Goal: Transaction & Acquisition: Purchase product/service

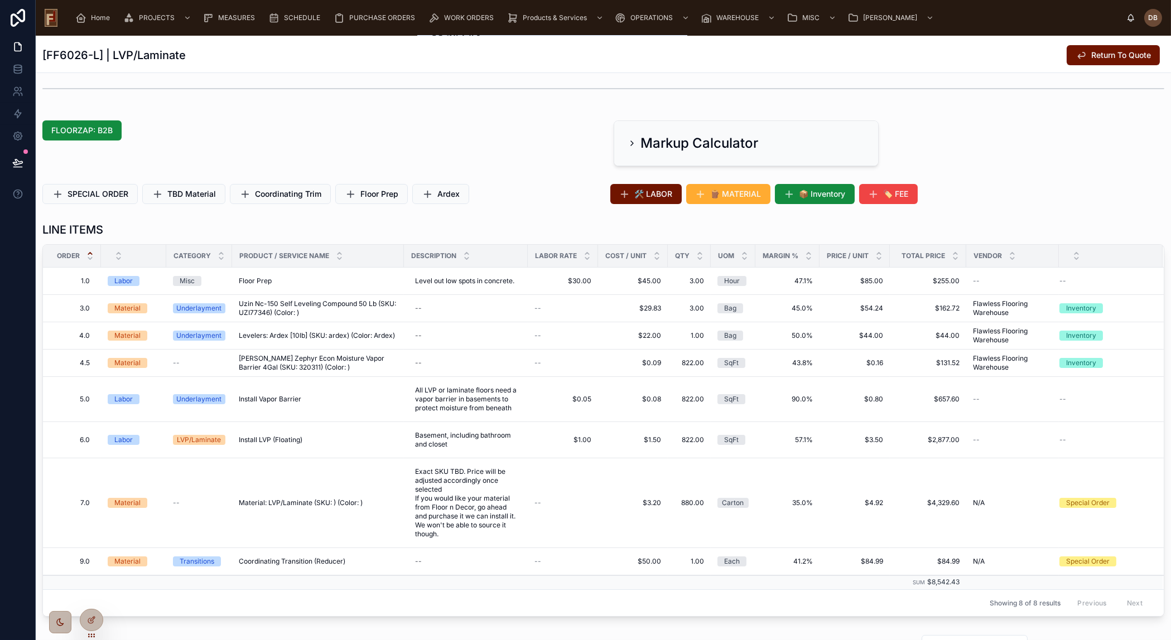
scroll to position [304, 0]
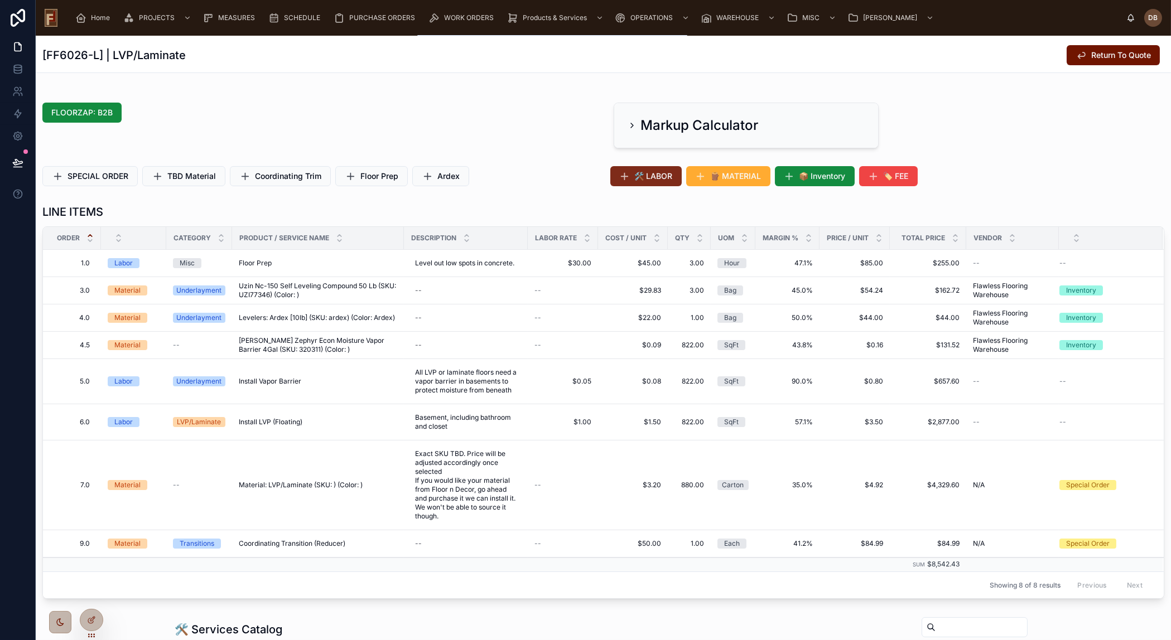
click at [648, 179] on span "🛠️ LABOR" at bounding box center [654, 176] width 38 height 11
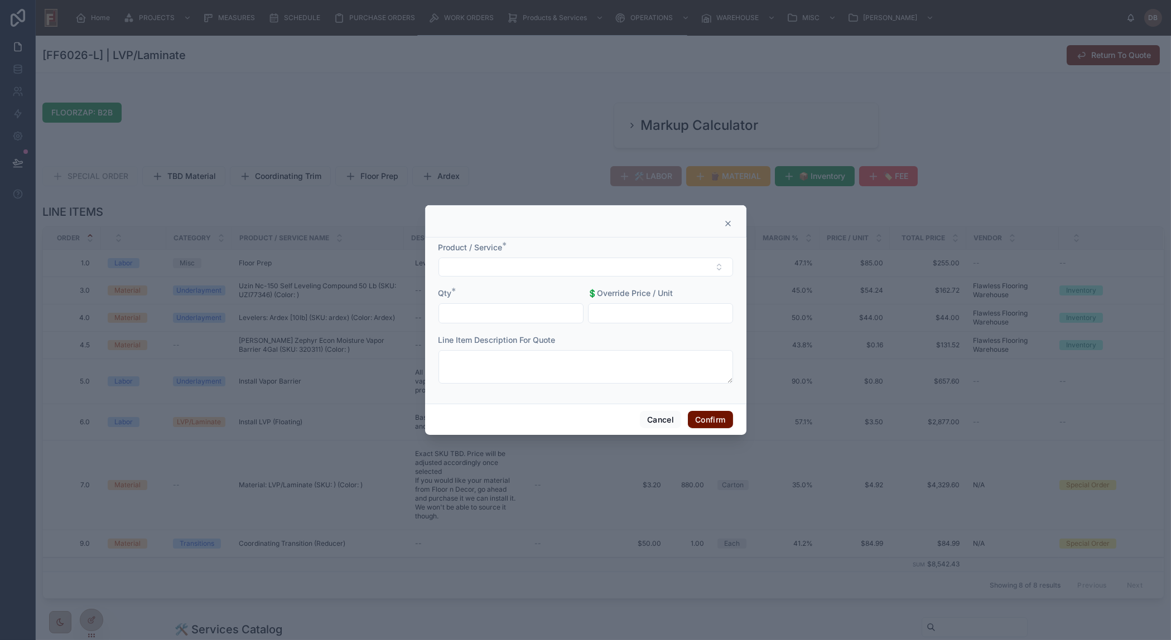
click at [729, 220] on icon at bounding box center [727, 223] width 9 height 9
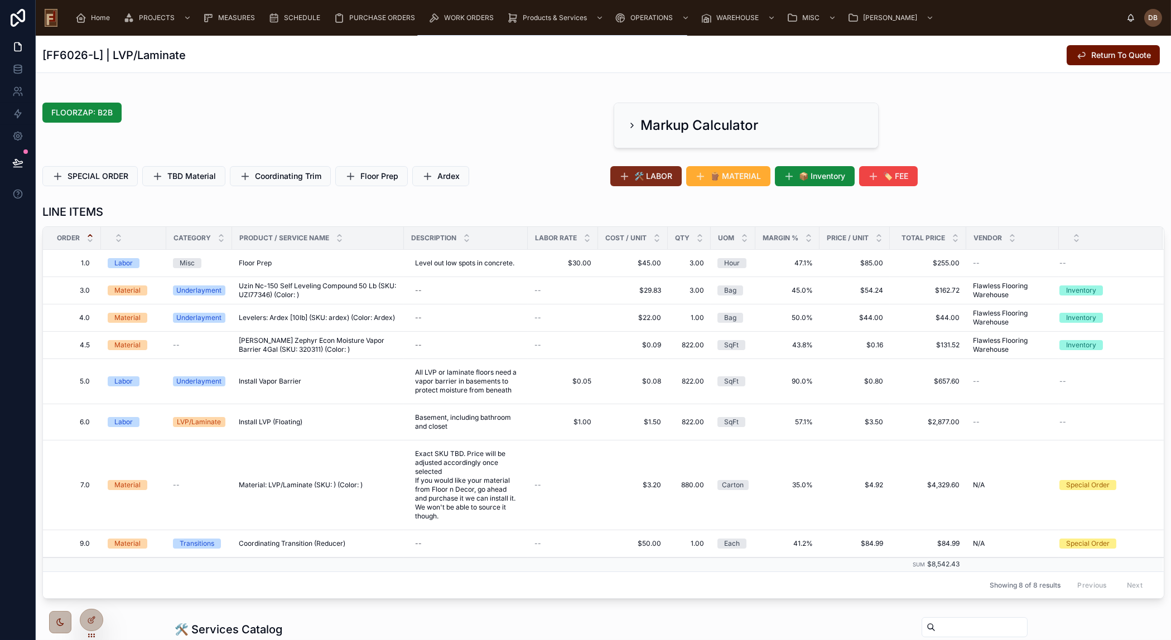
click at [639, 175] on span "🛠️ LABOR" at bounding box center [654, 176] width 38 height 11
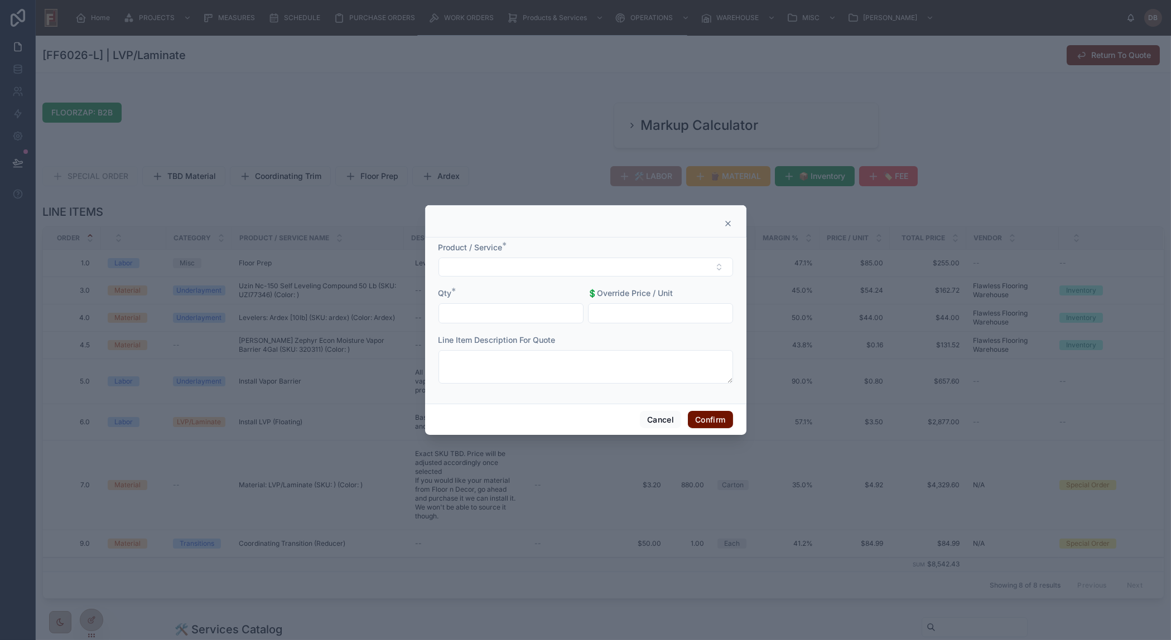
click at [726, 223] on icon at bounding box center [728, 223] width 4 height 4
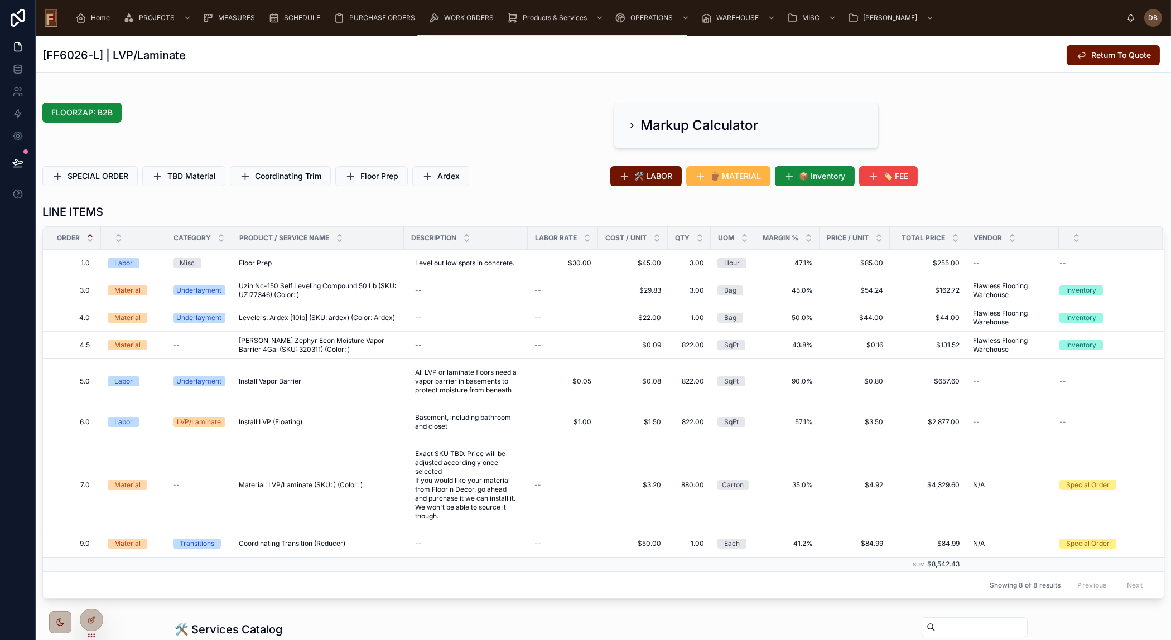
click at [732, 173] on span "🪵 MATERIAL" at bounding box center [736, 176] width 51 height 11
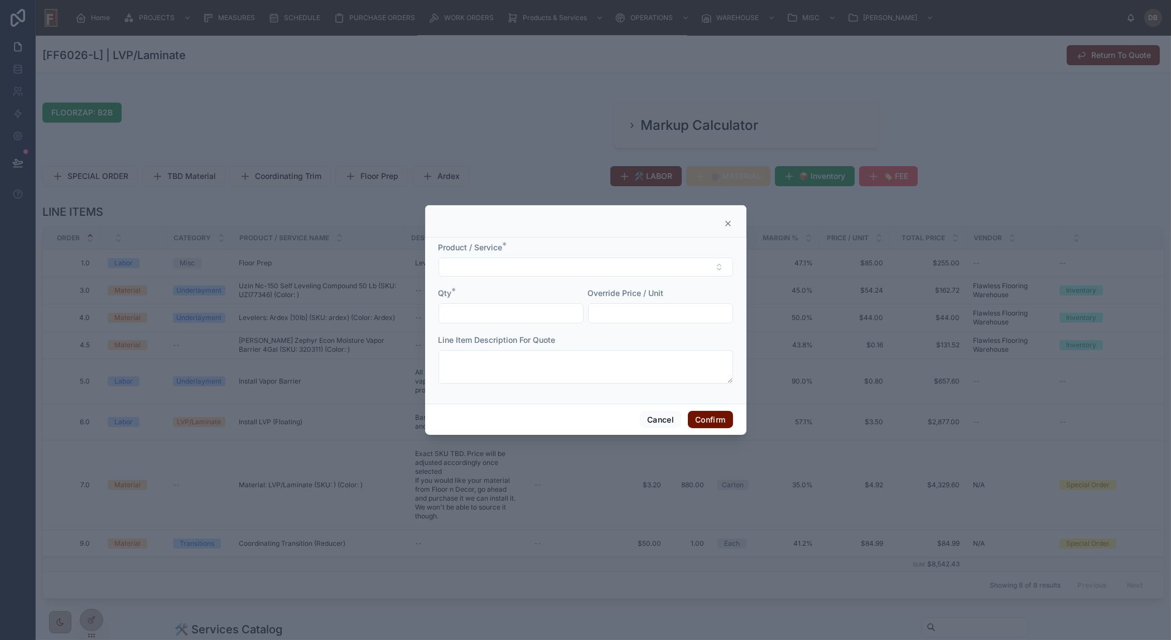
click at [729, 225] on icon at bounding box center [728, 223] width 4 height 4
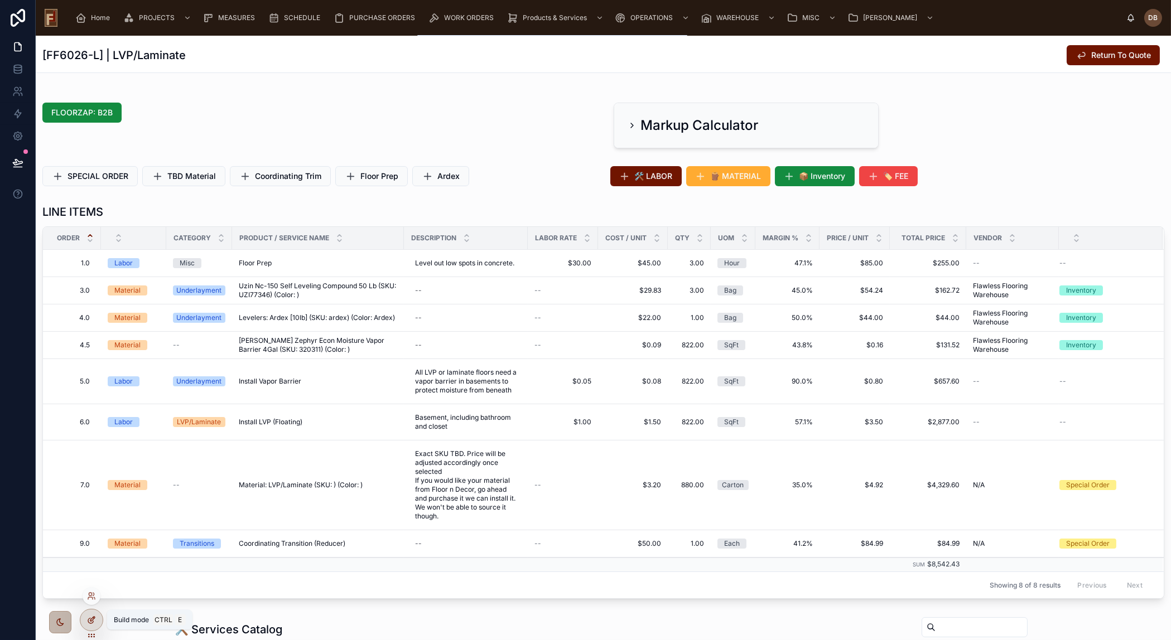
click at [91, 620] on icon at bounding box center [91, 620] width 9 height 9
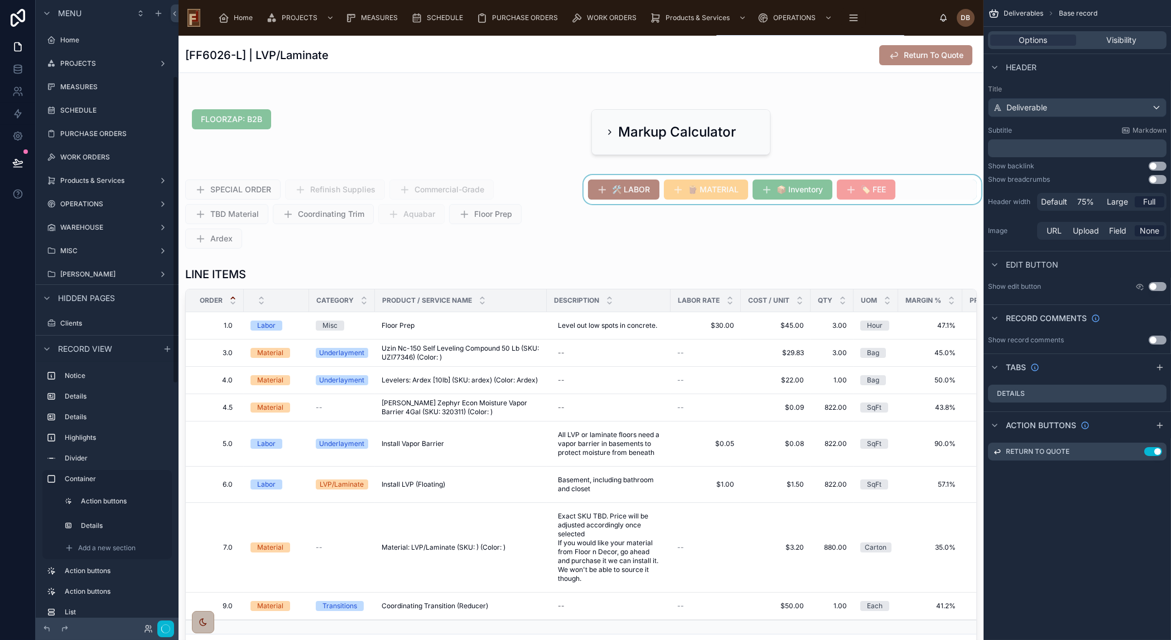
scroll to position [155, 0]
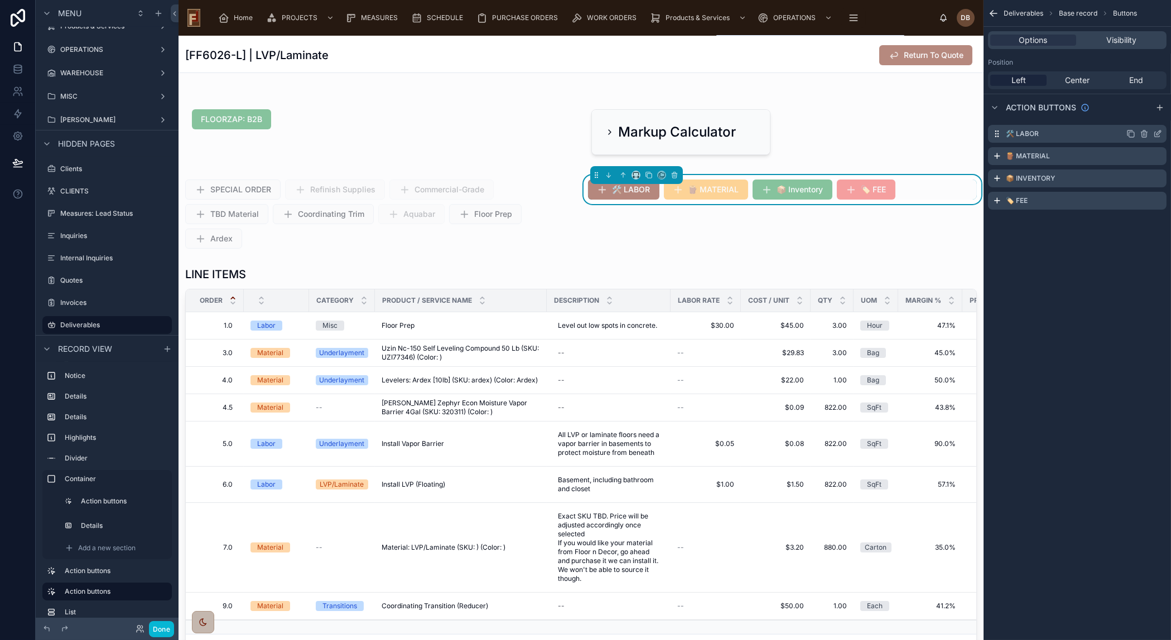
click at [1157, 132] on icon "scrollable content" at bounding box center [1158, 133] width 4 height 4
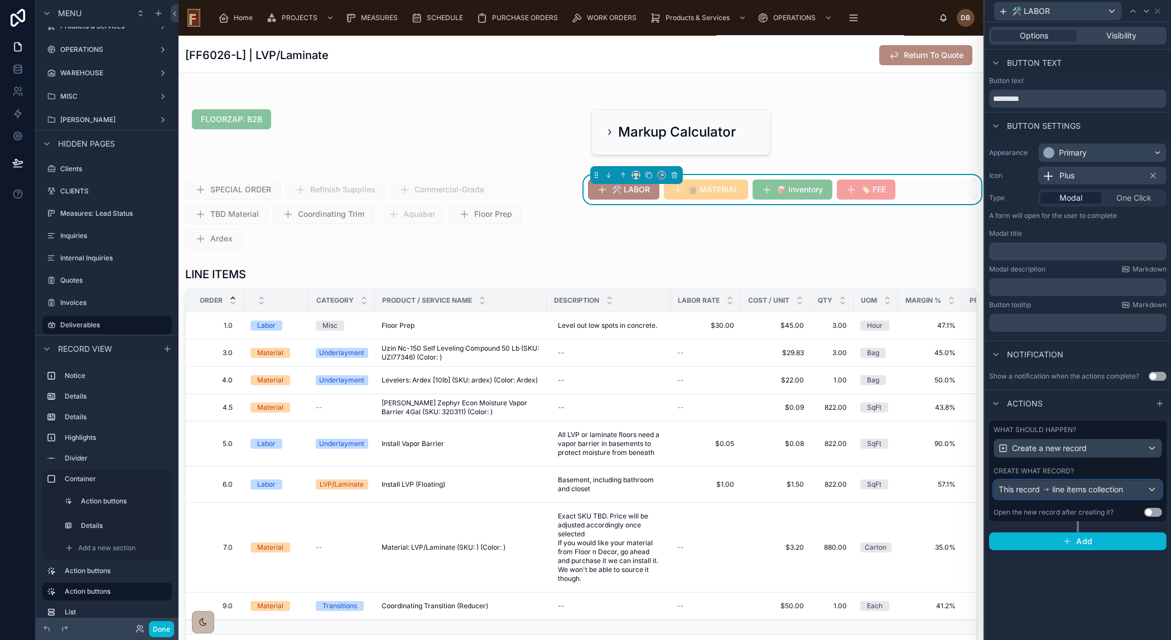
click at [1094, 494] on span "line items collection" at bounding box center [1087, 489] width 71 height 11
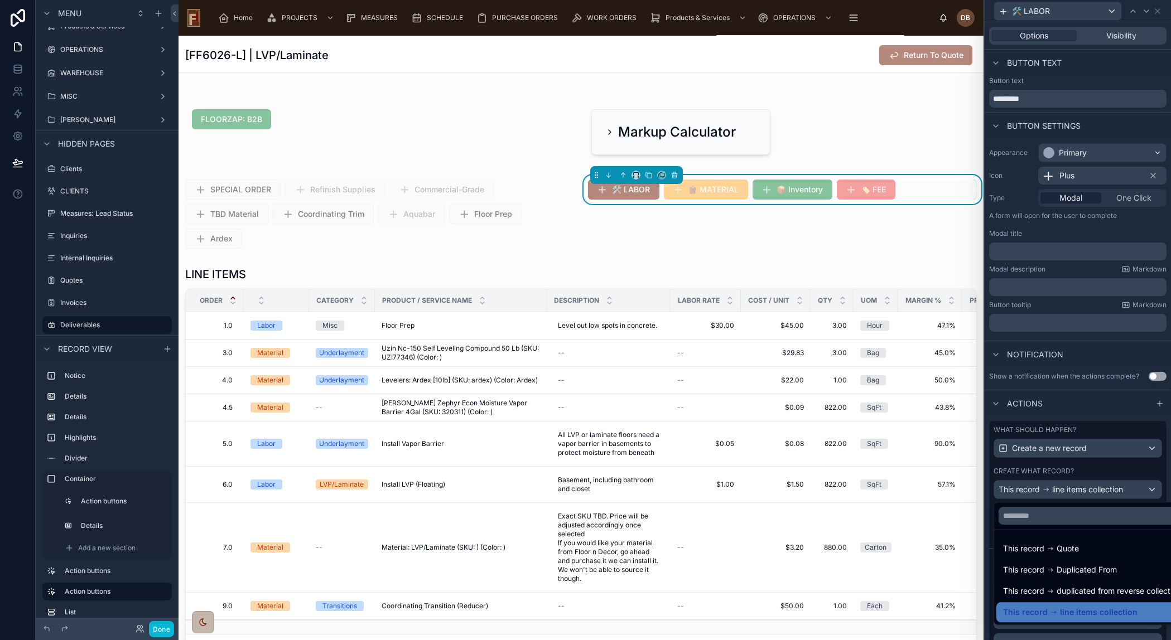
click at [1094, 494] on div at bounding box center [1078, 320] width 186 height 640
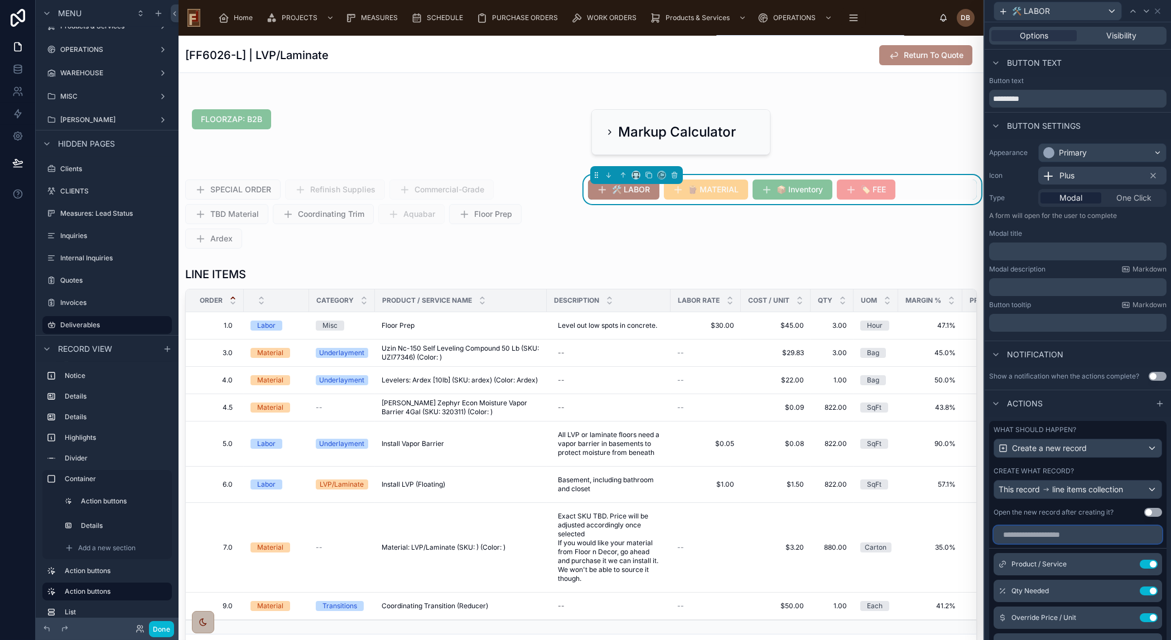
click at [1060, 533] on input "text" at bounding box center [1077, 535] width 168 height 18
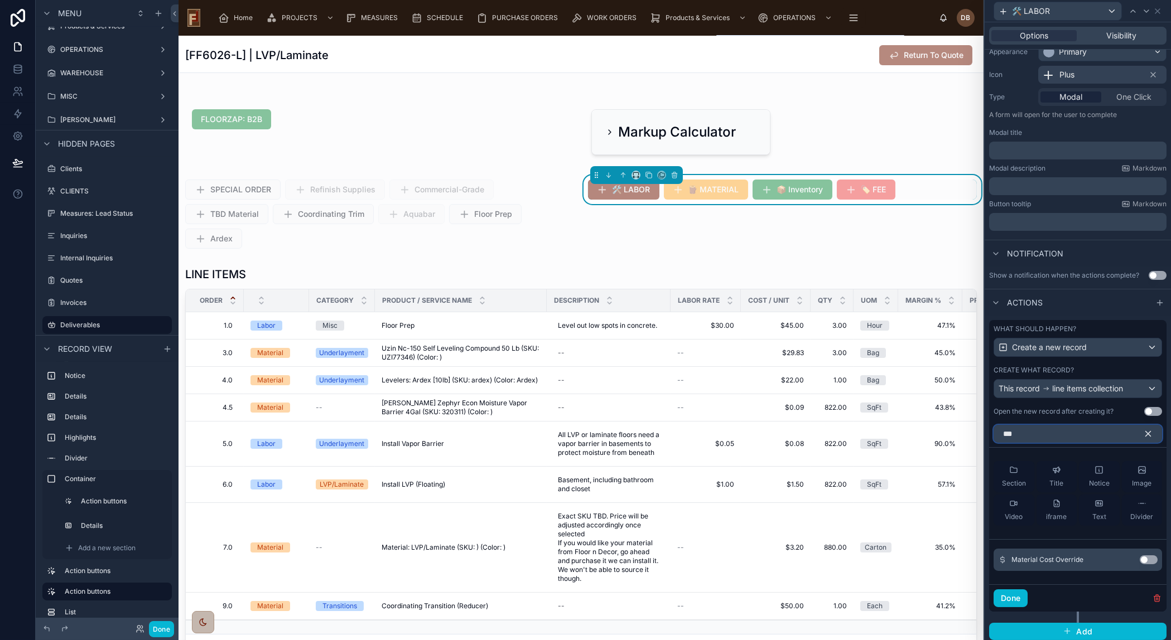
scroll to position [104, 0]
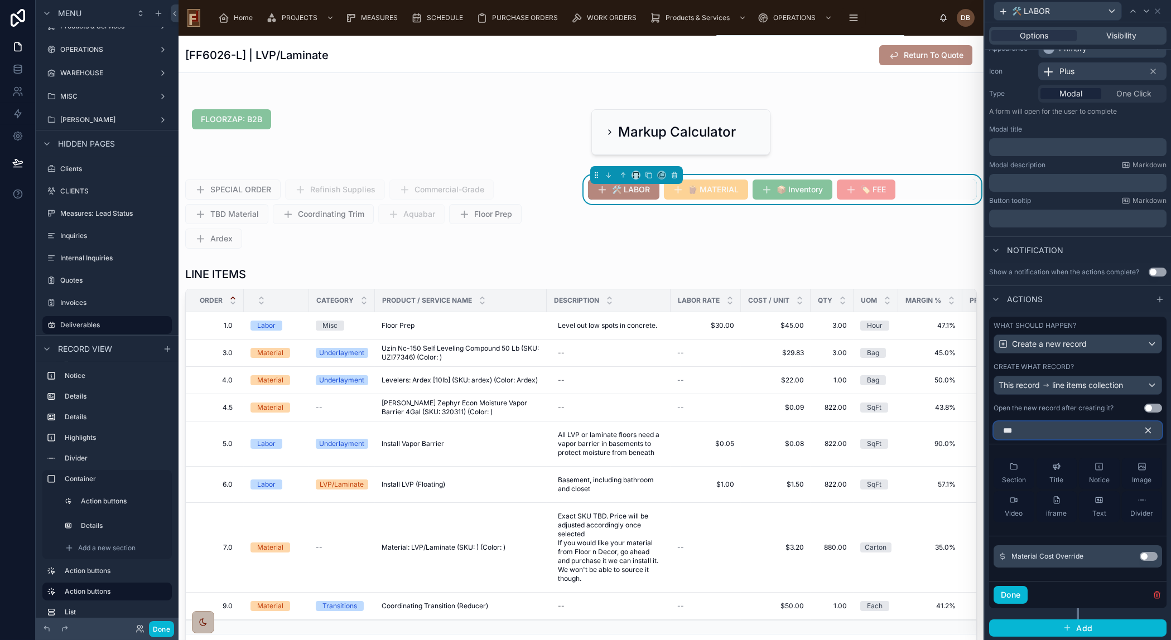
type input "***"
click at [1140, 556] on button "Use setting" at bounding box center [1149, 556] width 18 height 9
click at [1143, 426] on icon "button" at bounding box center [1148, 431] width 10 height 10
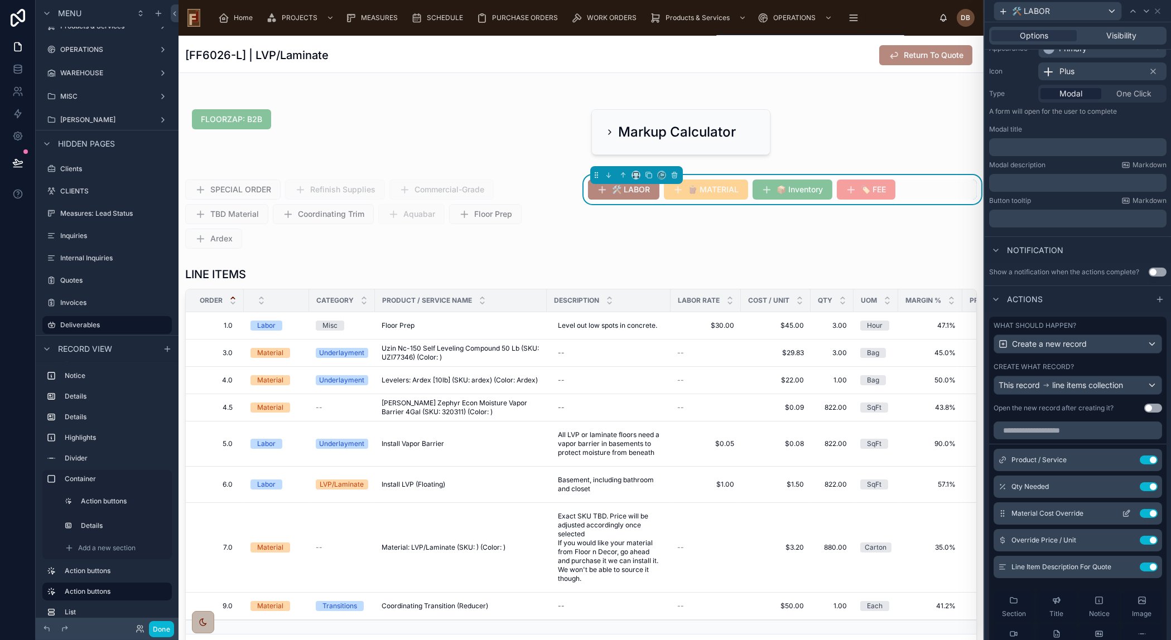
click at [1125, 510] on icon at bounding box center [1127, 512] width 4 height 4
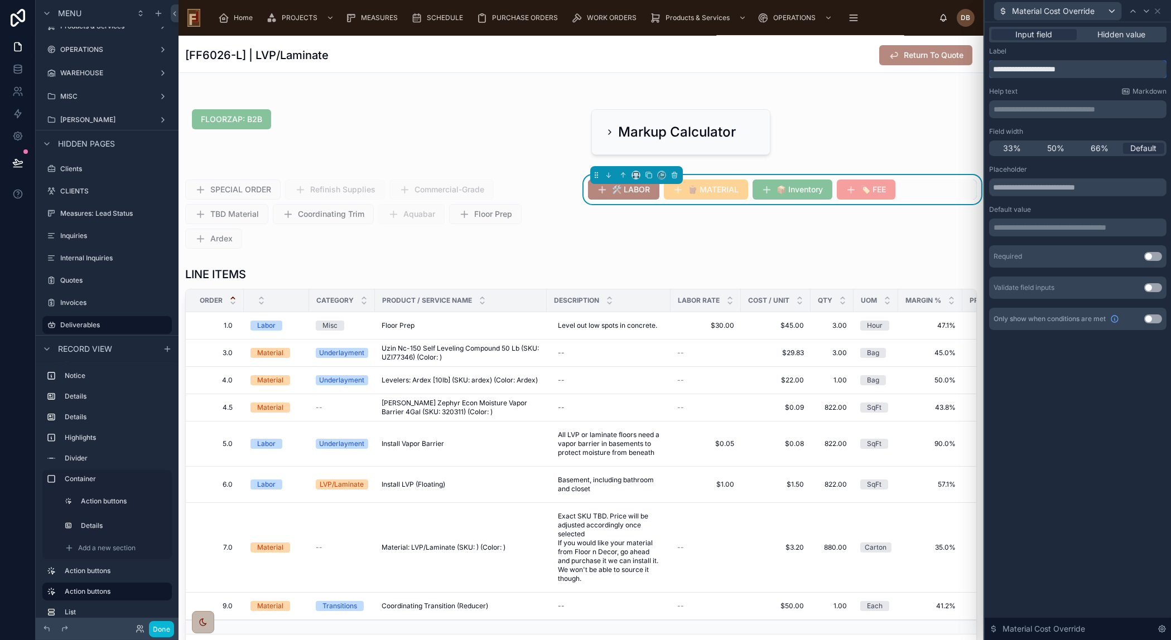
drag, startPoint x: 1043, startPoint y: 68, endPoint x: 1080, endPoint y: 69, distance: 37.9
click at [1080, 69] on input "**********" at bounding box center [1077, 69] width 177 height 18
click at [1157, 9] on icon at bounding box center [1157, 11] width 9 height 9
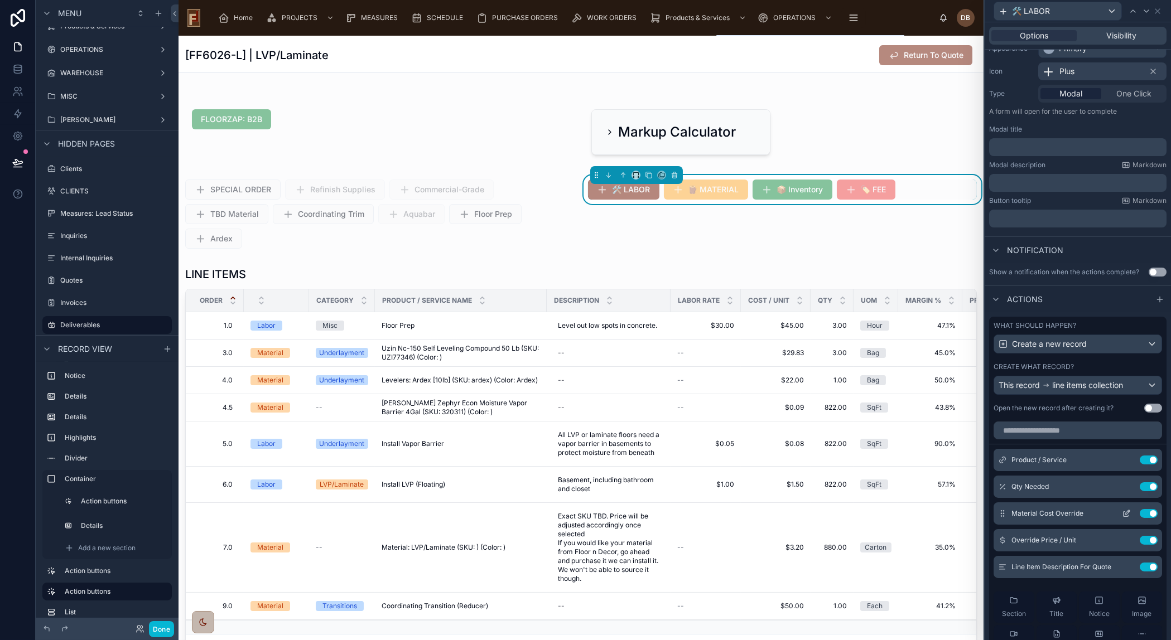
click at [1140, 510] on button "Use setting" at bounding box center [1149, 513] width 18 height 9
click at [166, 634] on button "Done" at bounding box center [161, 629] width 25 height 16
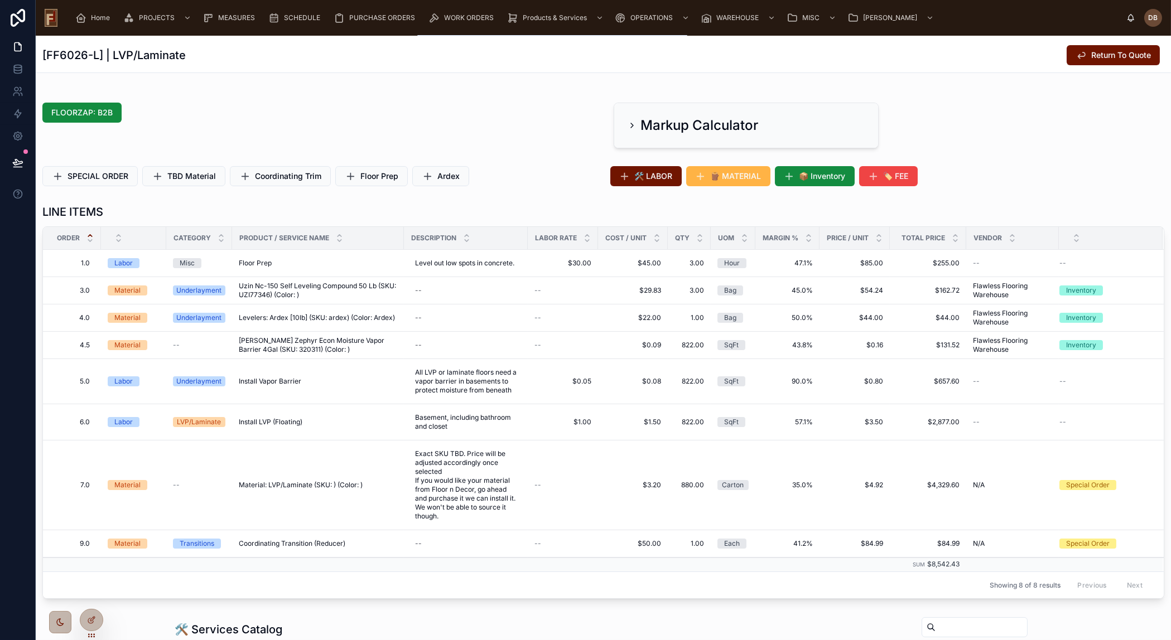
click at [708, 182] on button "🪵 MATERIAL" at bounding box center [728, 176] width 84 height 20
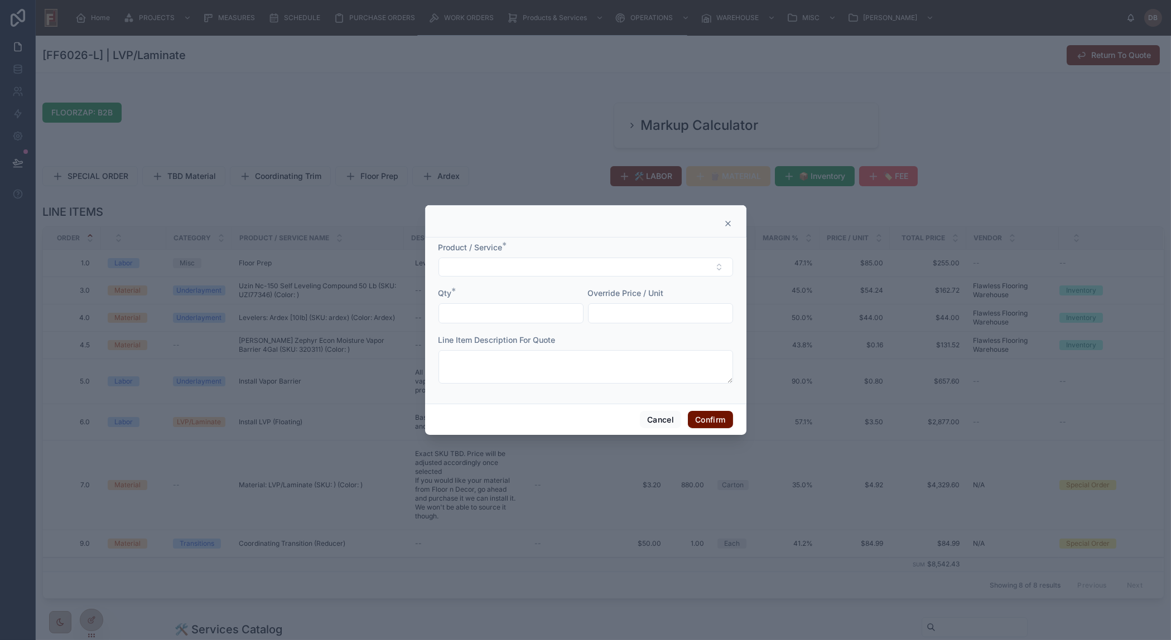
click at [729, 223] on icon at bounding box center [727, 223] width 9 height 9
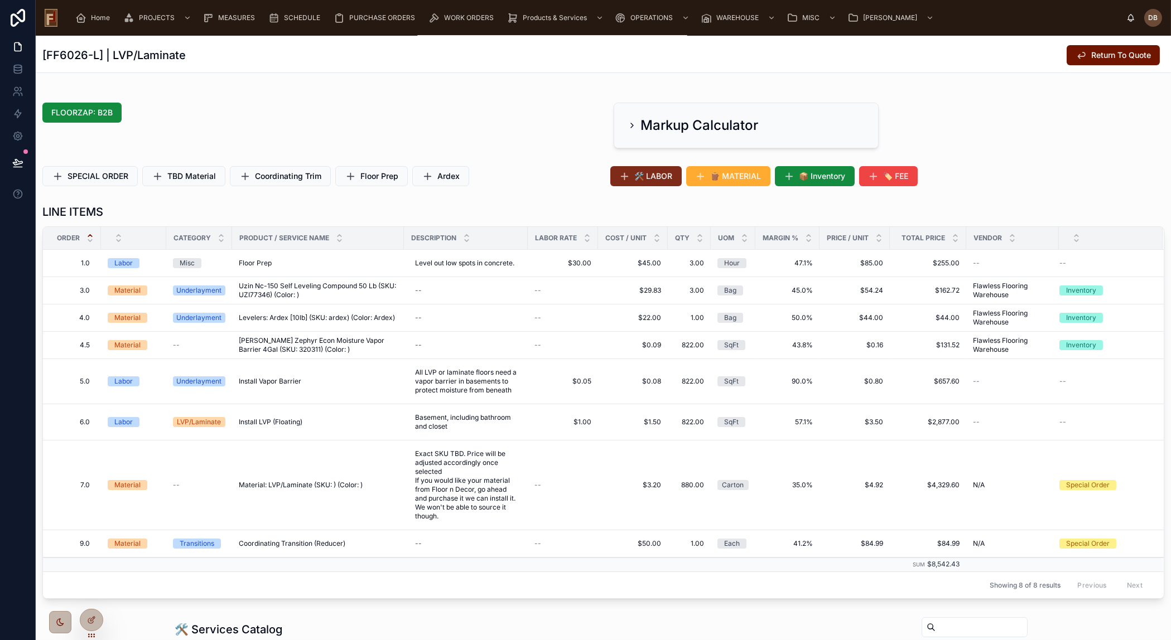
click at [636, 172] on span "🛠️ LABOR" at bounding box center [654, 176] width 38 height 11
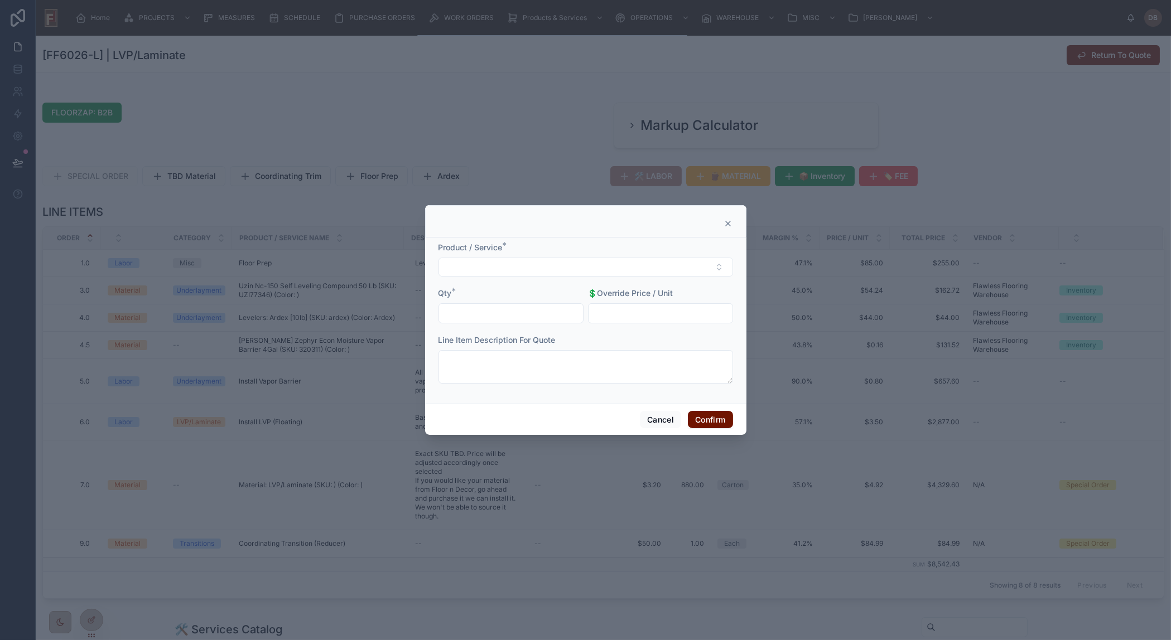
click at [728, 223] on icon at bounding box center [728, 223] width 4 height 4
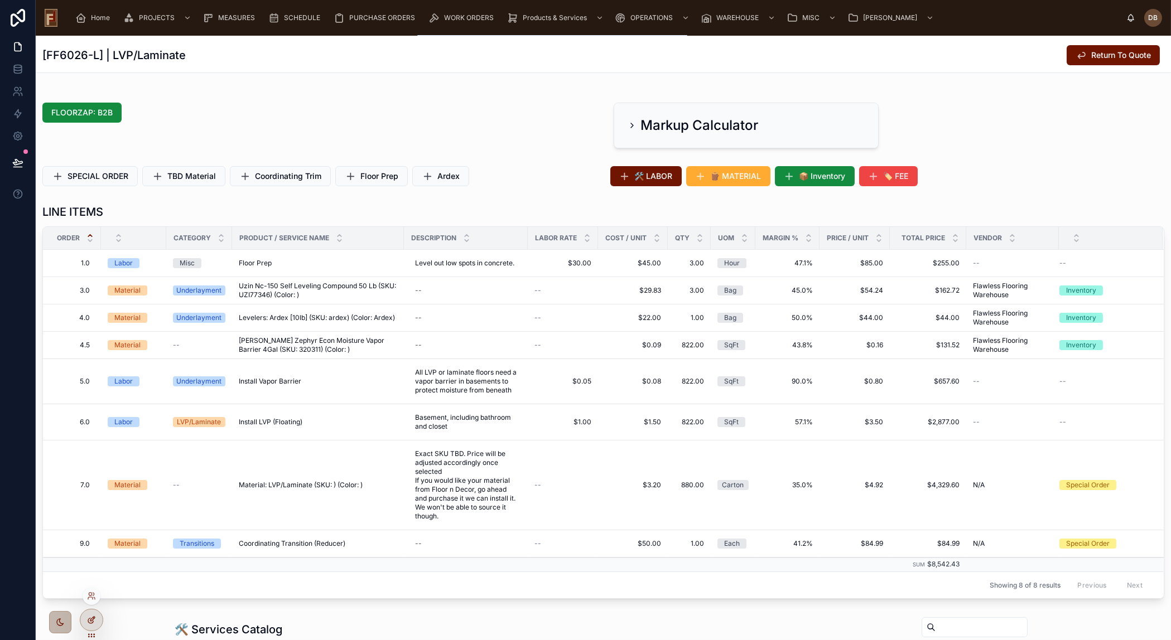
click at [98, 619] on div at bounding box center [91, 620] width 22 height 21
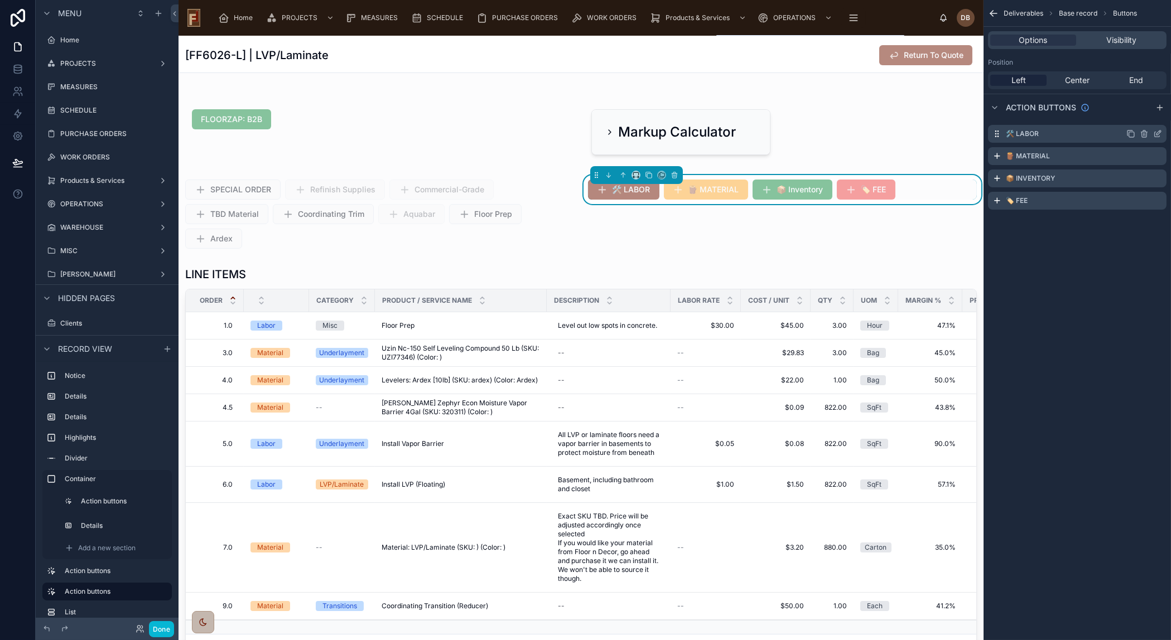
scroll to position [155, 0]
click at [1156, 131] on icon "scrollable content" at bounding box center [1157, 133] width 9 height 9
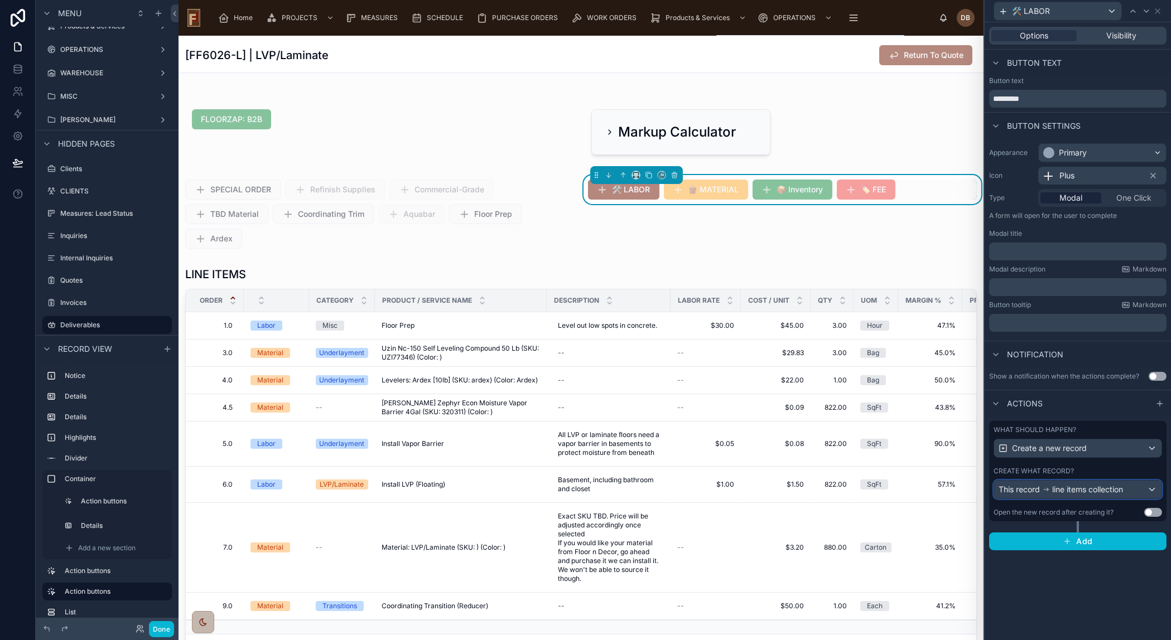
click at [1100, 485] on span "line items collection" at bounding box center [1087, 489] width 71 height 11
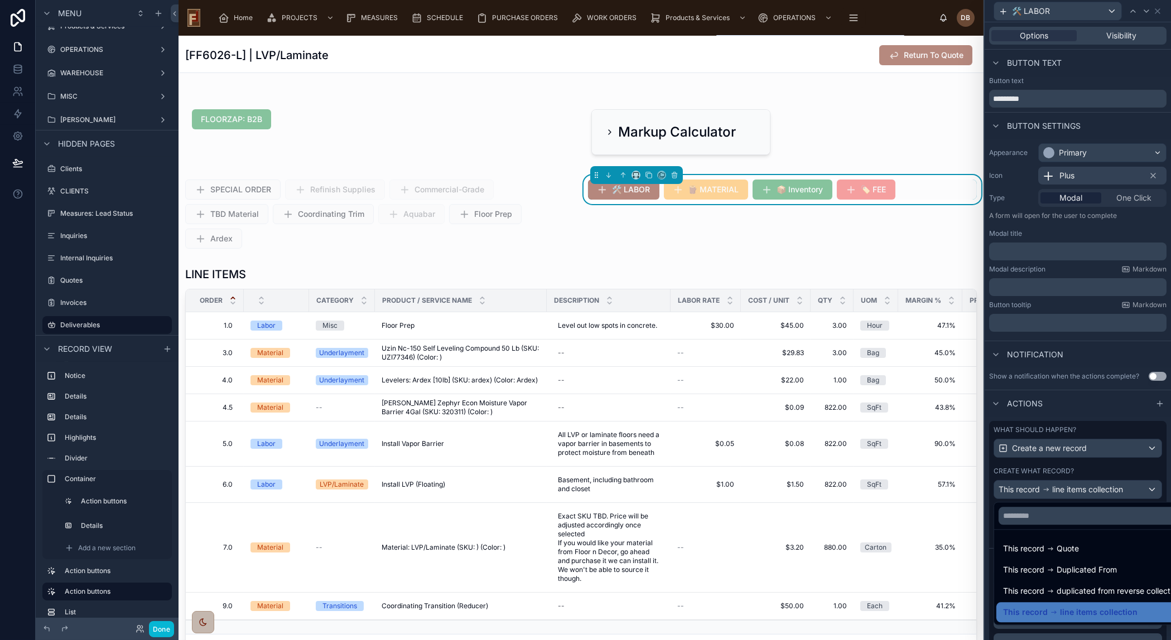
click at [1101, 484] on div at bounding box center [1078, 320] width 186 height 640
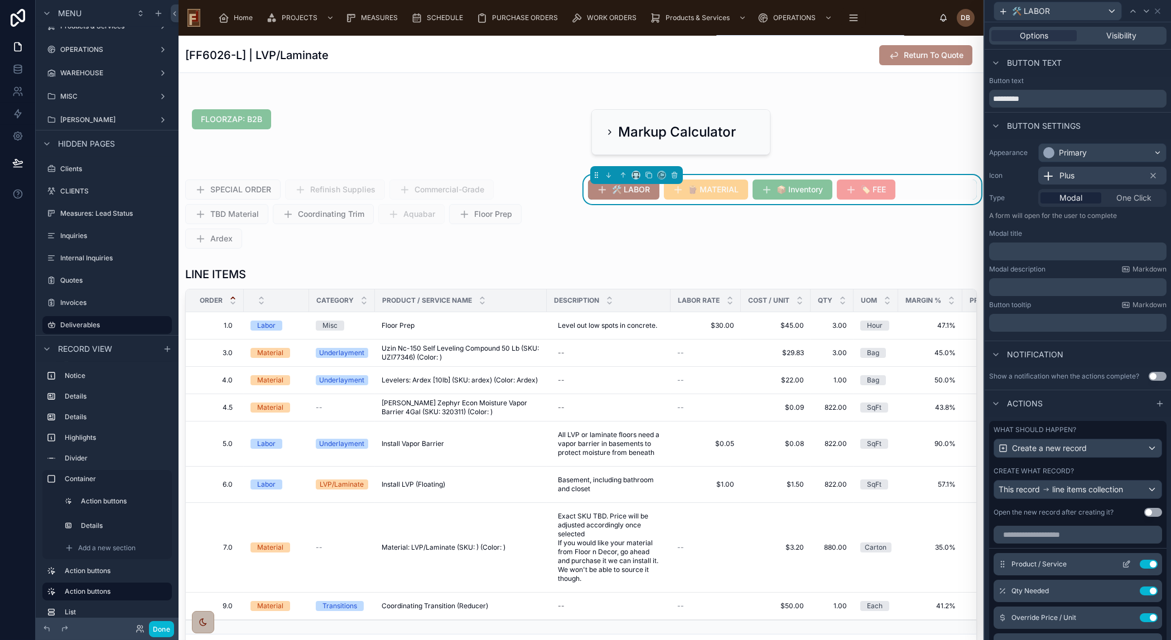
click at [1122, 563] on icon at bounding box center [1126, 564] width 9 height 9
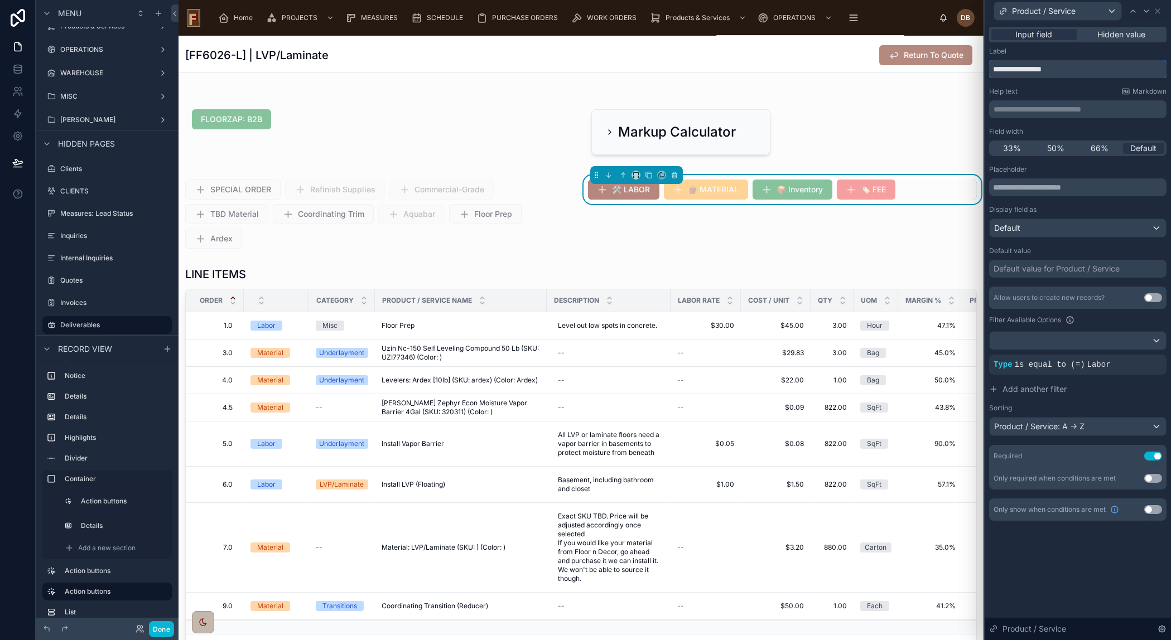
drag, startPoint x: 1029, startPoint y: 67, endPoint x: 988, endPoint y: 71, distance: 40.3
click at [989, 71] on input "**********" at bounding box center [1077, 69] width 177 height 18
type input "*******"
click at [1112, 9] on div "Product / Service" at bounding box center [1057, 11] width 127 height 18
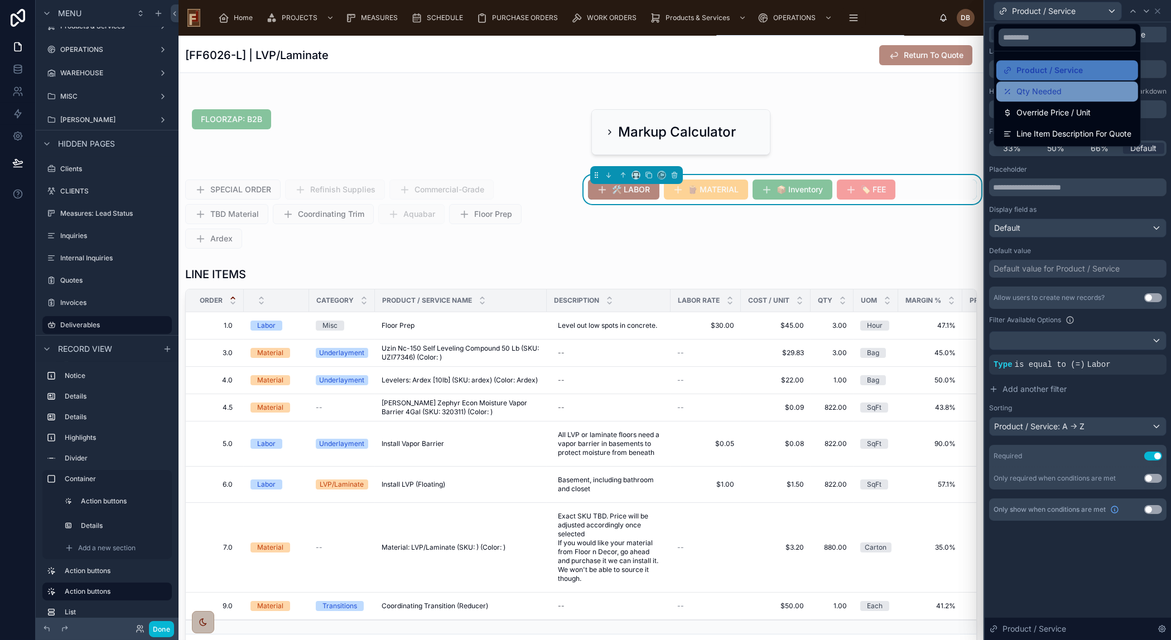
click at [1069, 90] on div "Qty Needed" at bounding box center [1067, 91] width 128 height 13
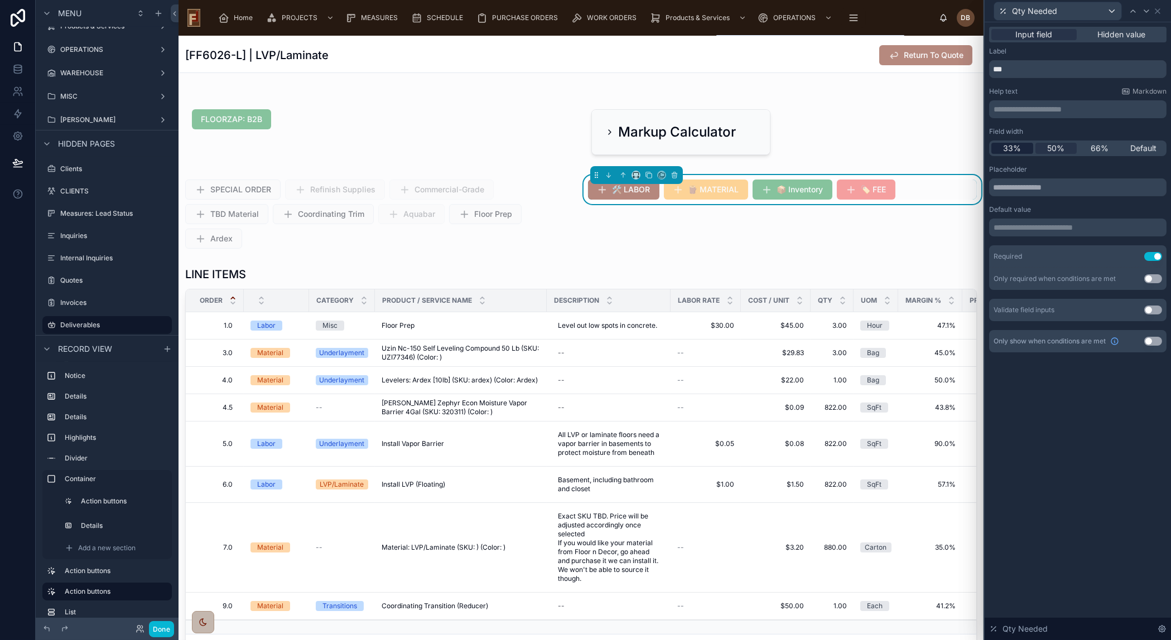
click at [1014, 148] on span "33%" at bounding box center [1012, 148] width 18 height 11
click at [1107, 8] on div "Qty Needed" at bounding box center [1057, 11] width 127 height 18
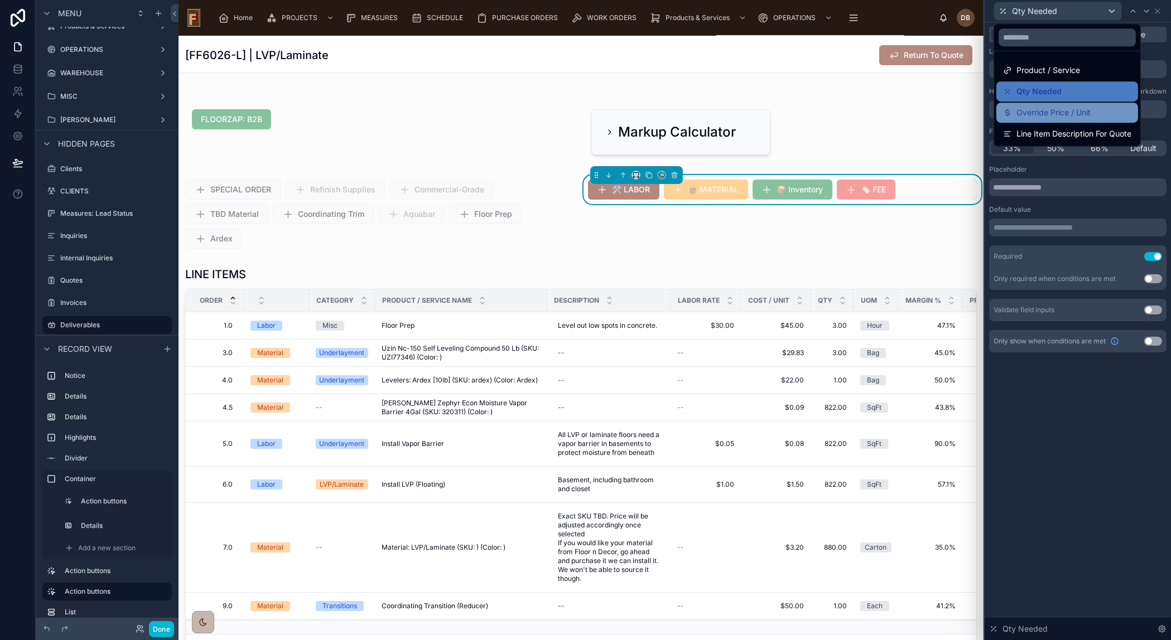
click at [1080, 108] on span "Override Price / Unit" at bounding box center [1053, 112] width 74 height 13
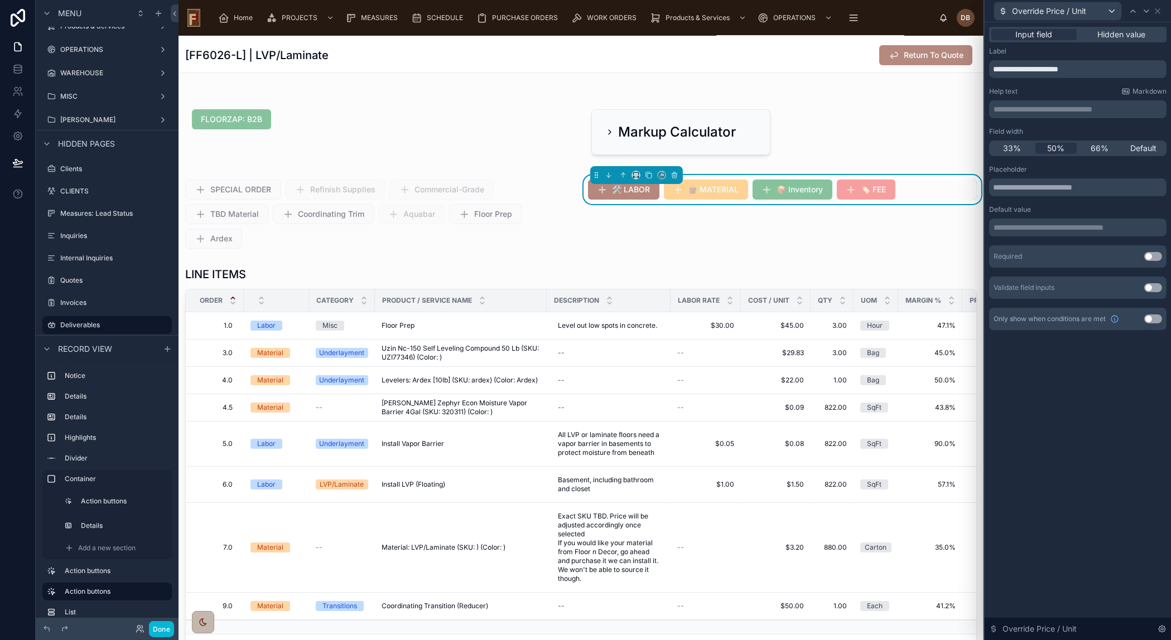
click at [1078, 228] on p "**********" at bounding box center [1078, 227] width 171 height 11
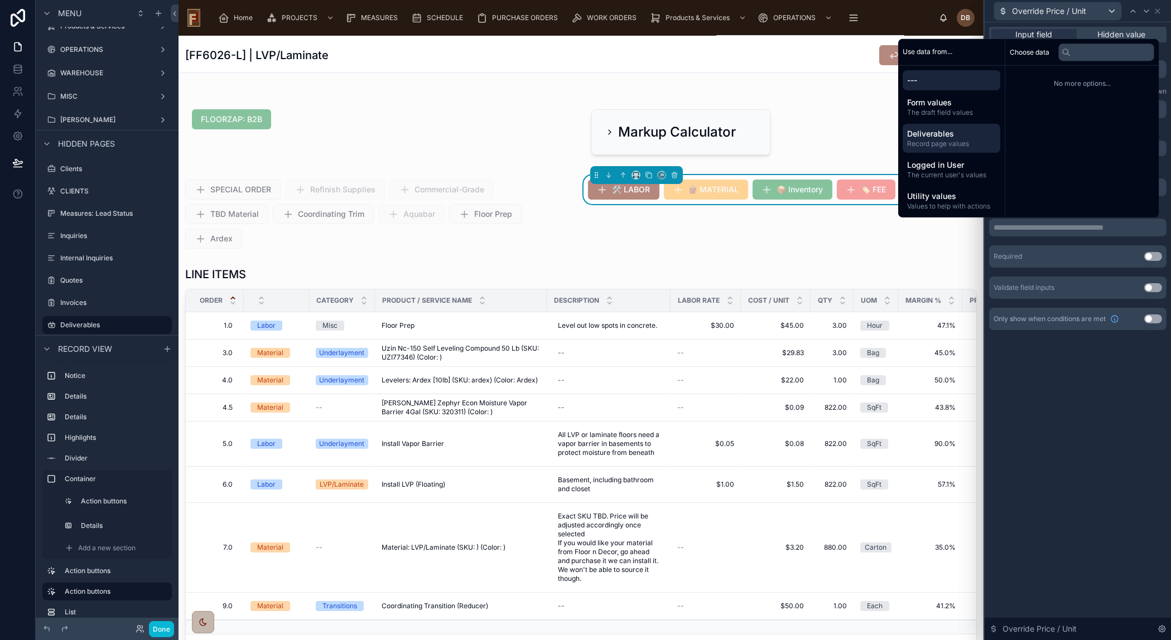
click at [964, 136] on span "Deliverables" at bounding box center [951, 133] width 89 height 11
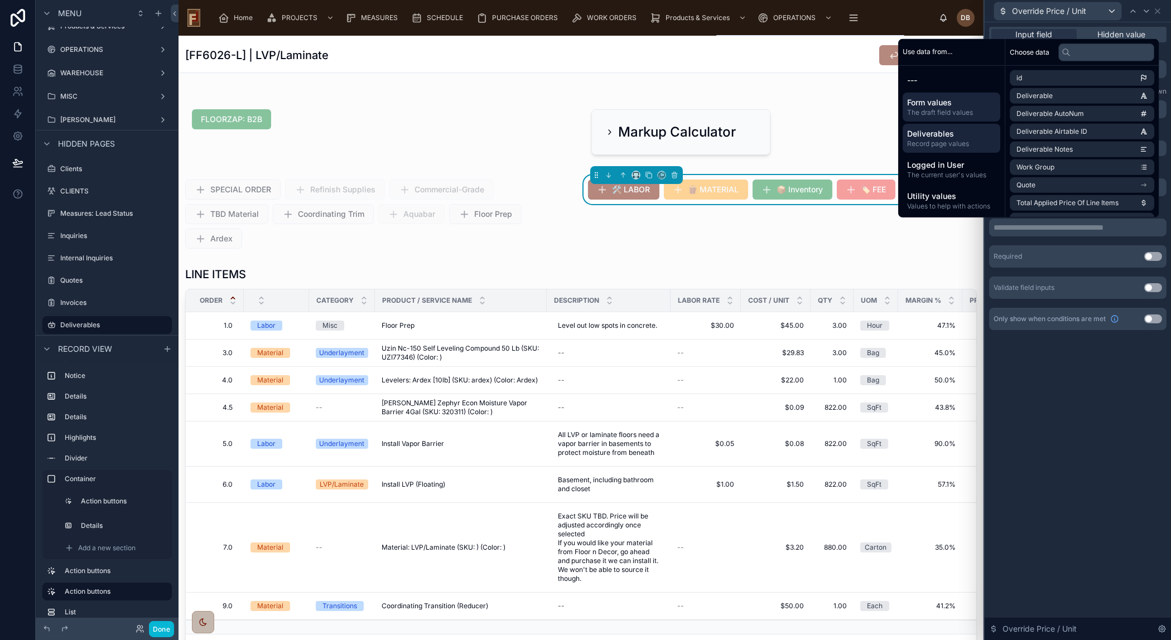
click at [971, 103] on span "Form values" at bounding box center [951, 102] width 89 height 11
click at [1105, 50] on input "text" at bounding box center [1106, 52] width 96 height 18
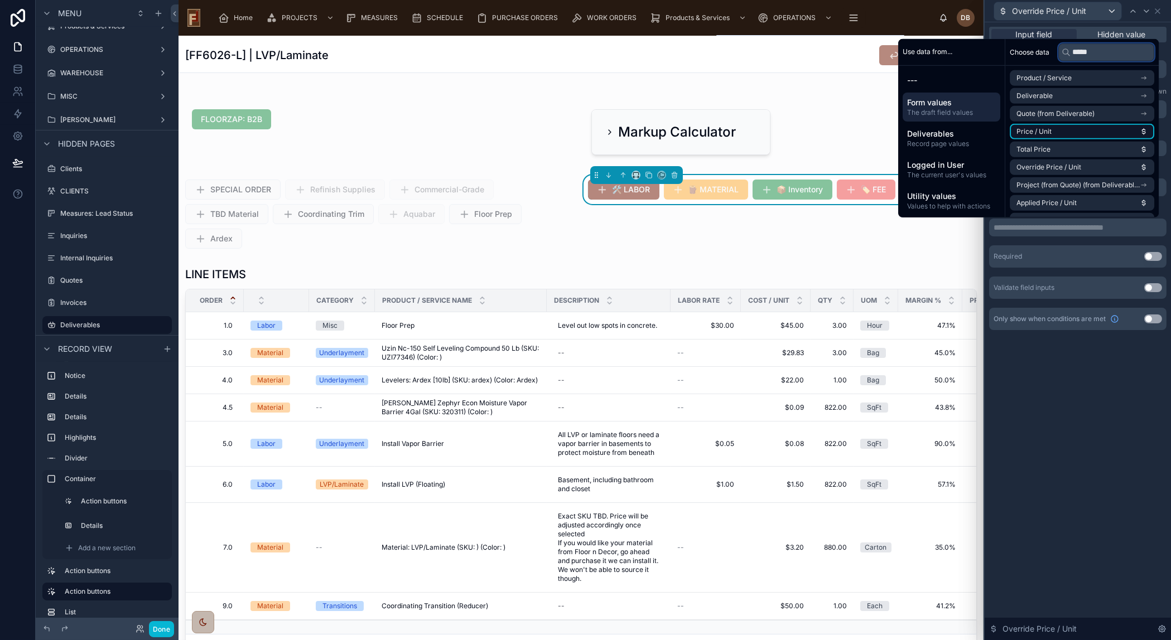
type input "*****"
click at [1112, 128] on li "Price / Unit" at bounding box center [1082, 132] width 144 height 16
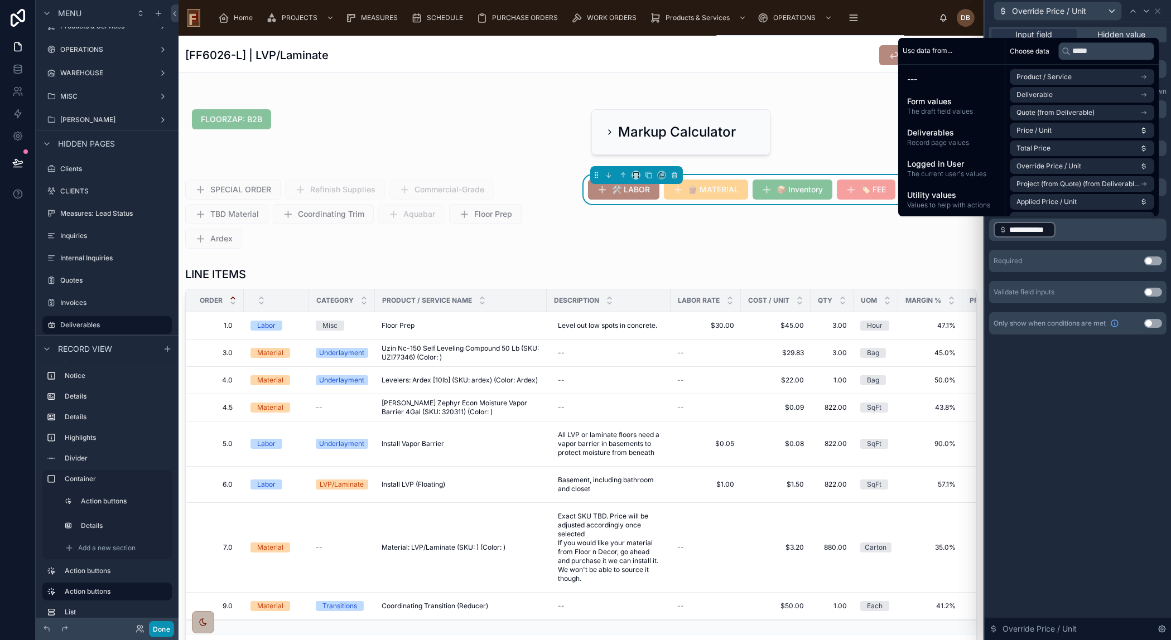
click at [166, 629] on button "Done" at bounding box center [161, 629] width 25 height 16
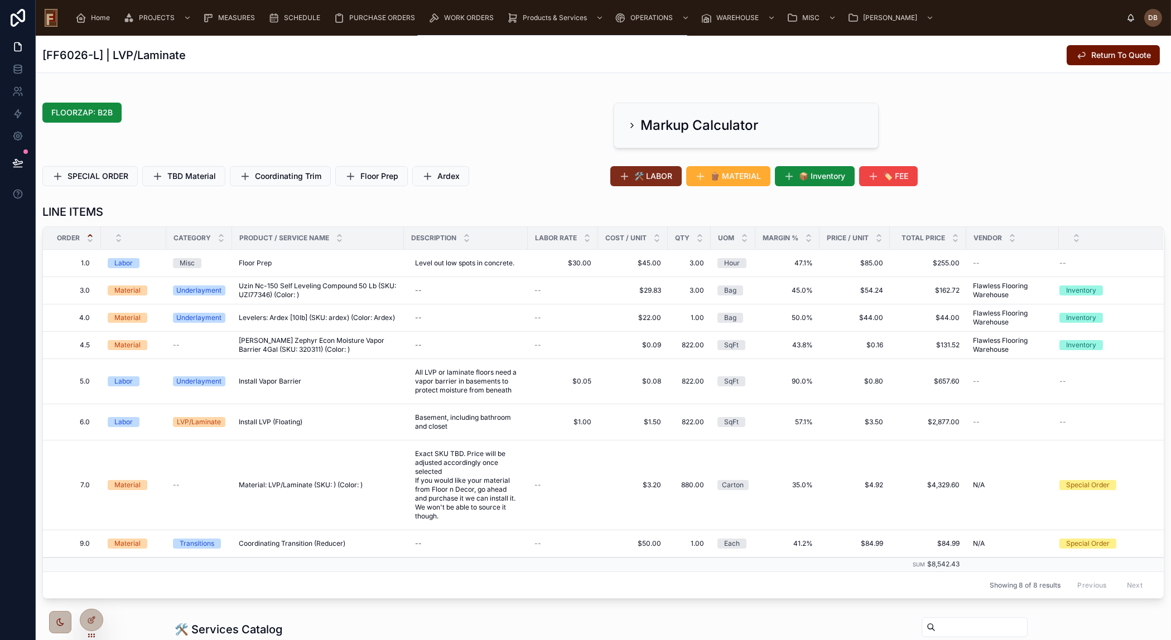
click at [656, 167] on button "🛠️ LABOR" at bounding box center [645, 176] width 71 height 20
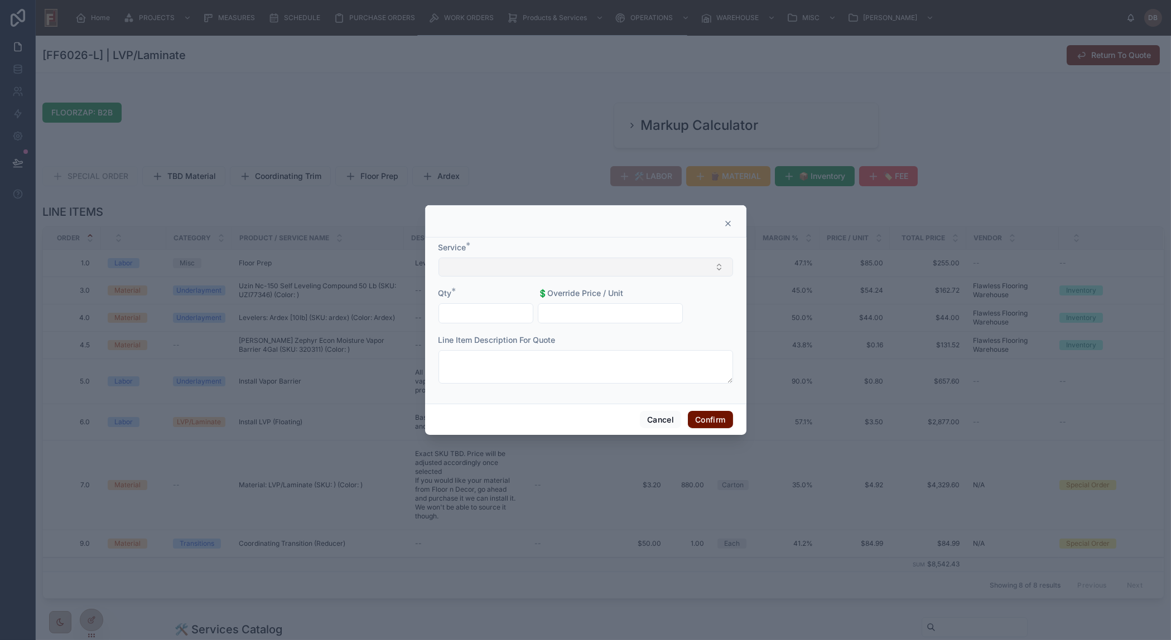
click at [603, 267] on button "Select Button" at bounding box center [585, 267] width 295 height 19
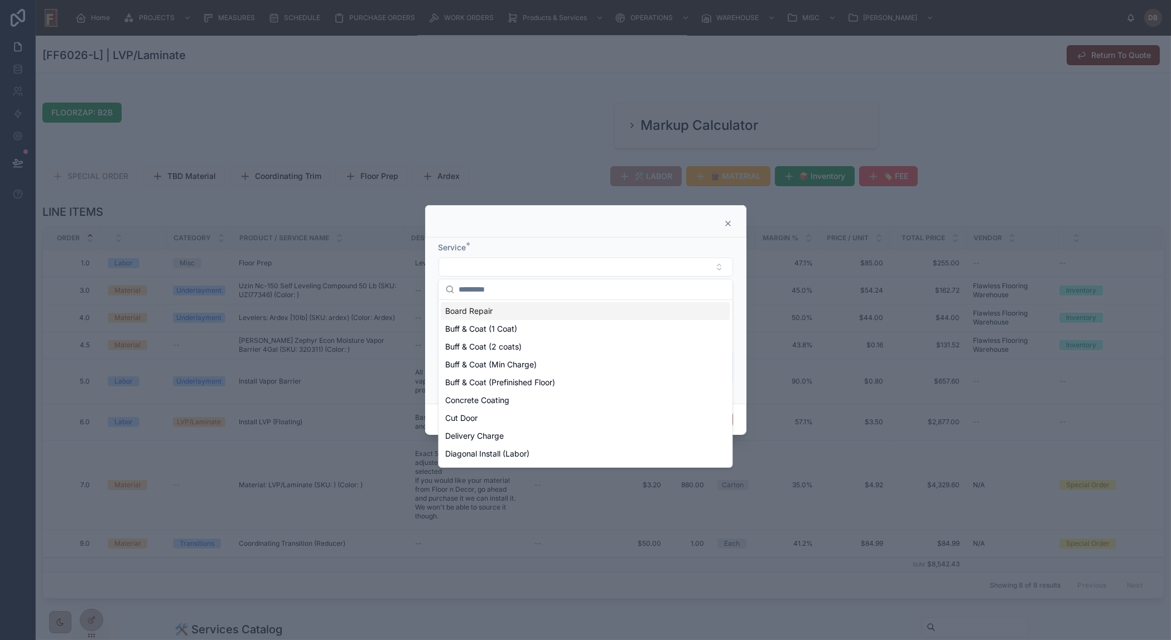
click at [495, 312] on div "Board Repair" at bounding box center [585, 311] width 289 height 18
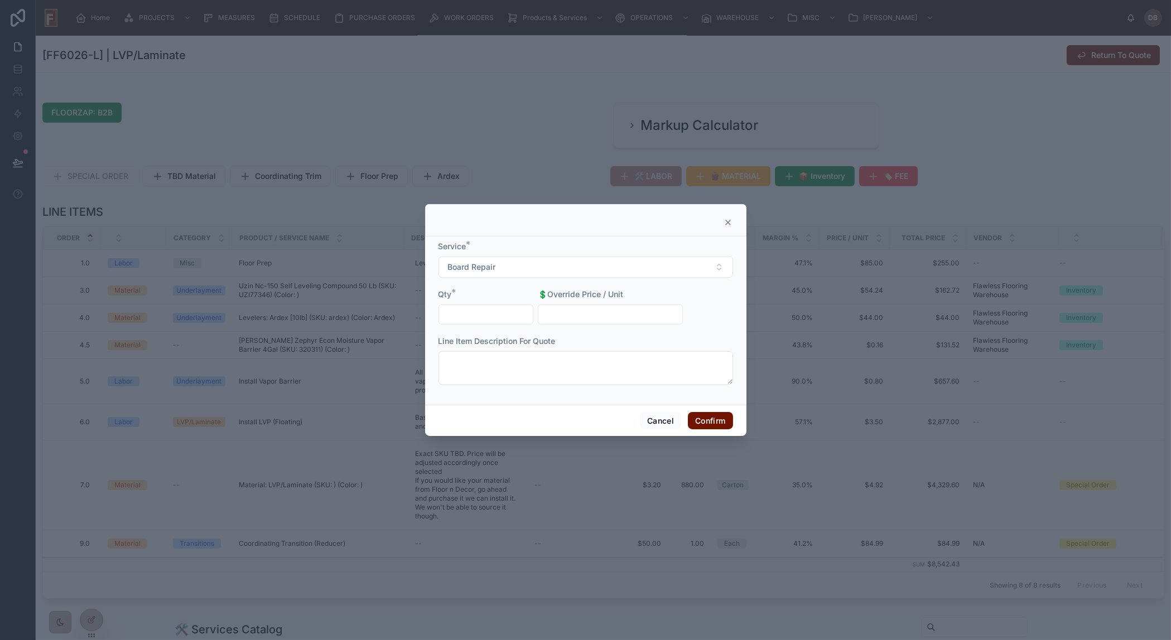
click at [630, 309] on input "text" at bounding box center [610, 315] width 144 height 16
click at [715, 293] on form "Service * Board Repair Qty * 💲Override Price / Unit Line Item Description For Q…" at bounding box center [585, 318] width 295 height 155
click at [726, 222] on icon at bounding box center [727, 222] width 9 height 9
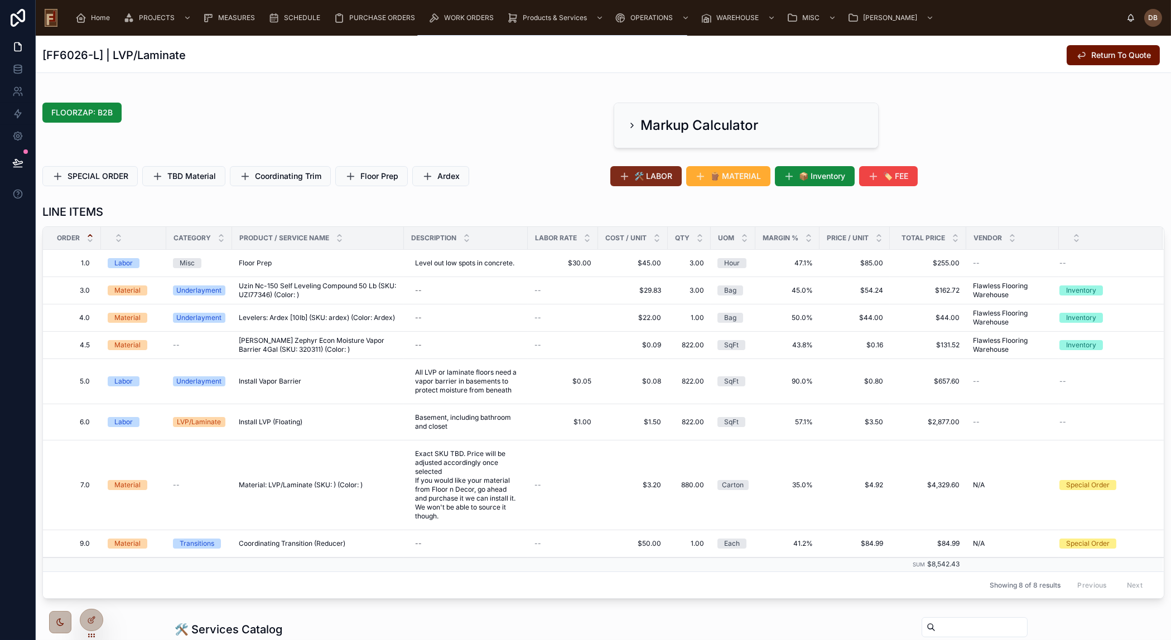
click at [665, 173] on span "🛠️ LABOR" at bounding box center [654, 176] width 38 height 11
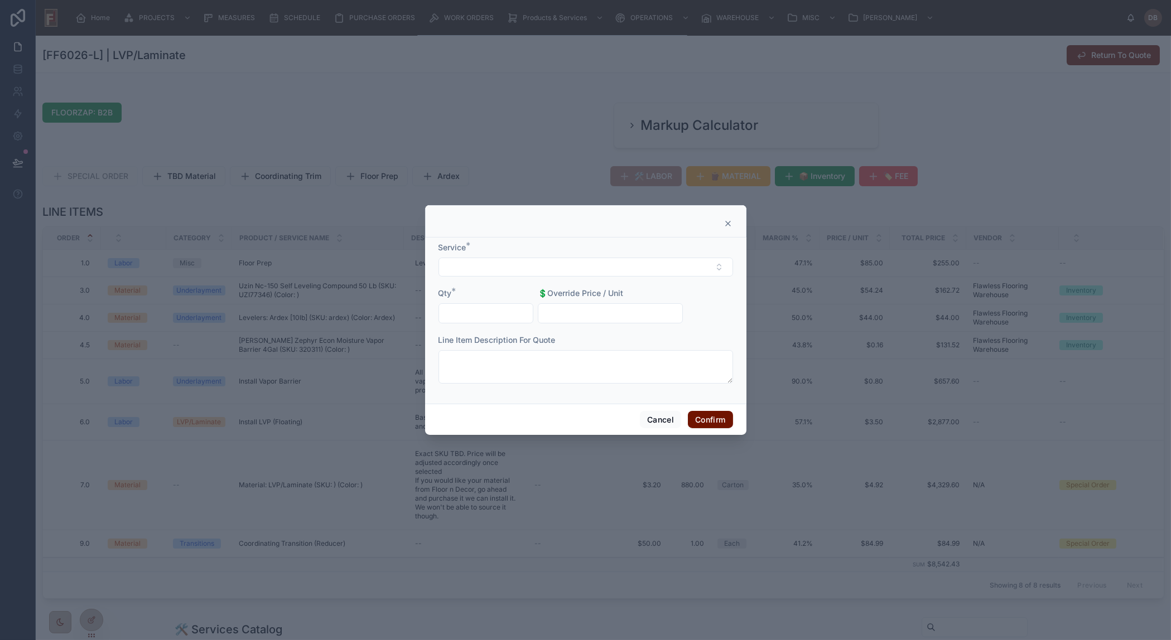
click at [496, 322] on div at bounding box center [485, 313] width 95 height 20
click at [494, 315] on input "text" at bounding box center [486, 314] width 94 height 16
click at [725, 220] on icon at bounding box center [727, 223] width 9 height 9
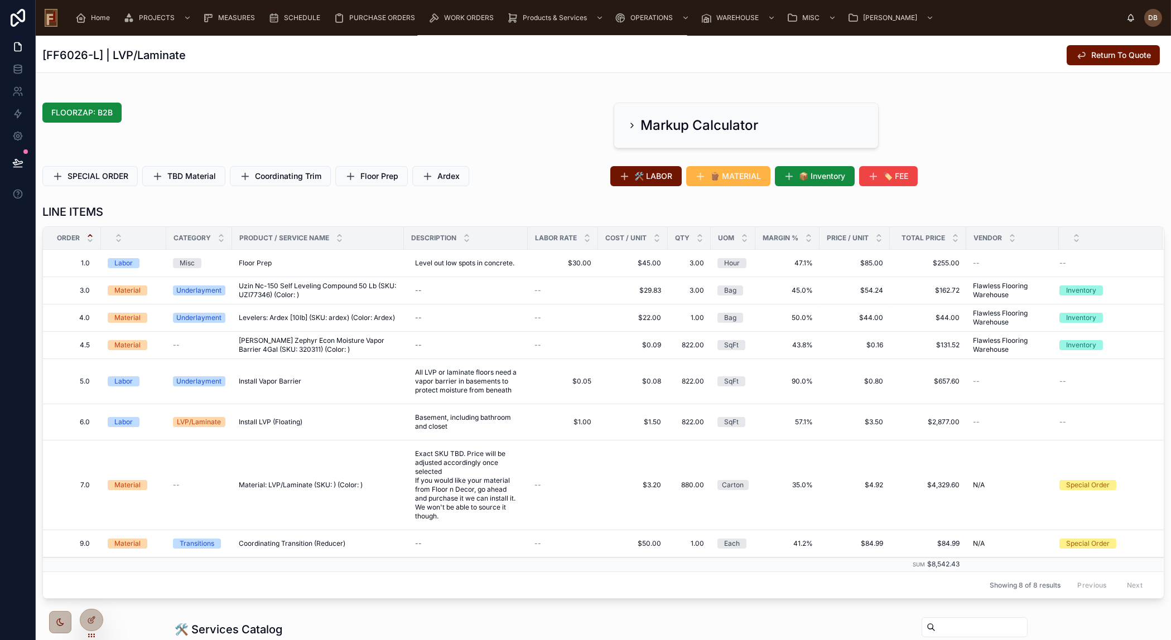
click at [744, 173] on span "🪵 MATERIAL" at bounding box center [736, 176] width 51 height 11
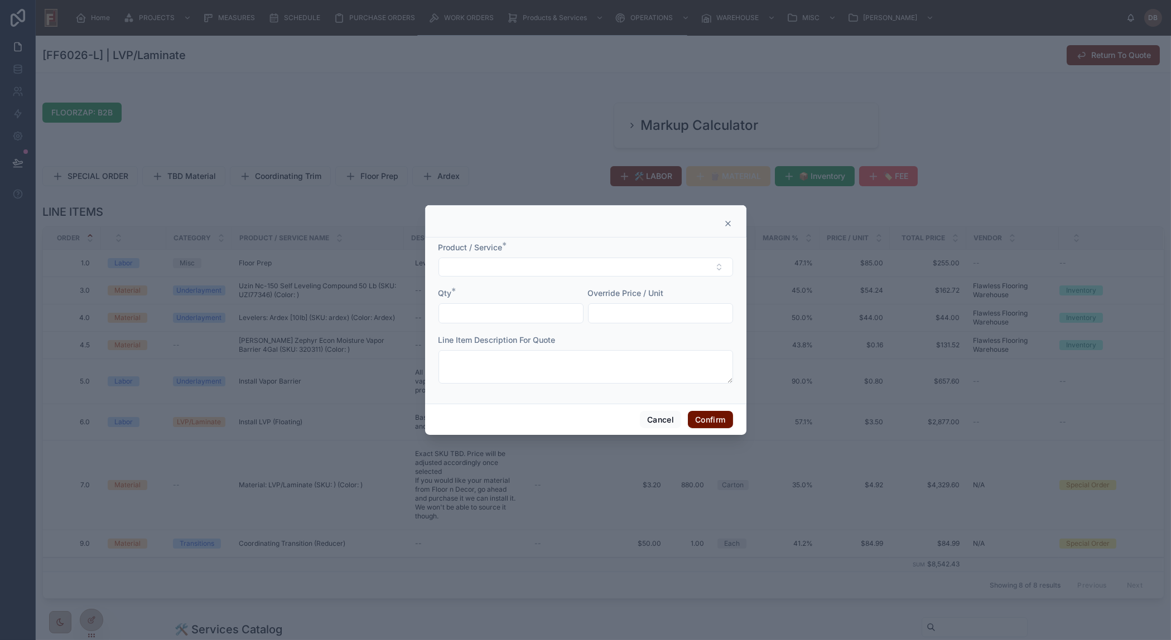
click at [729, 220] on icon at bounding box center [727, 223] width 9 height 9
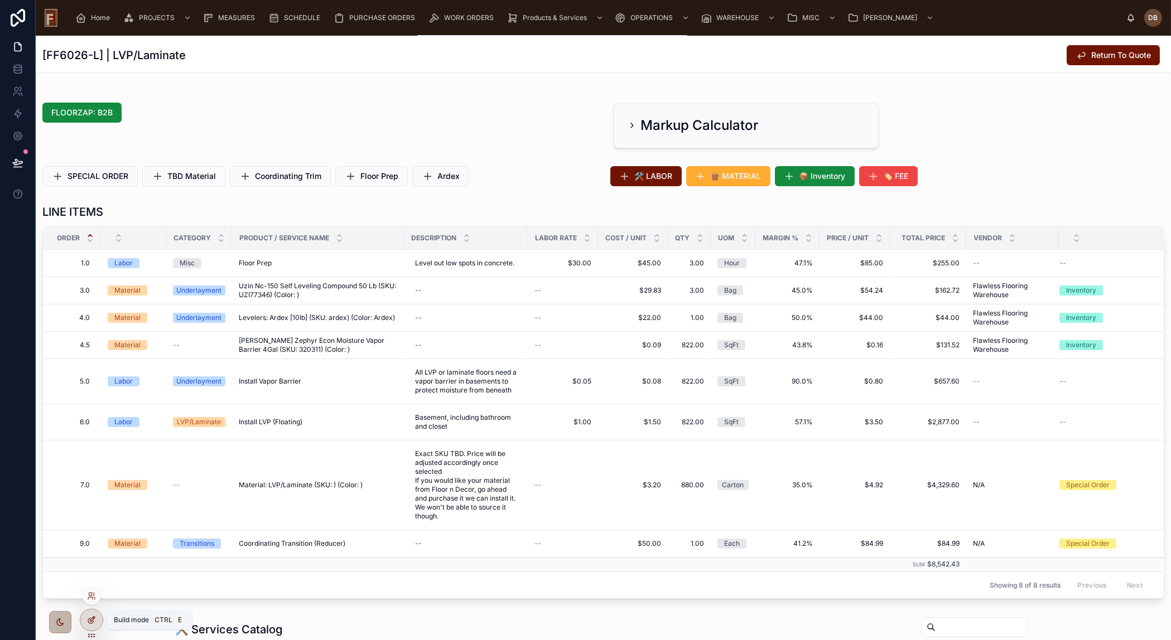
click at [94, 619] on icon at bounding box center [93, 618] width 1 height 1
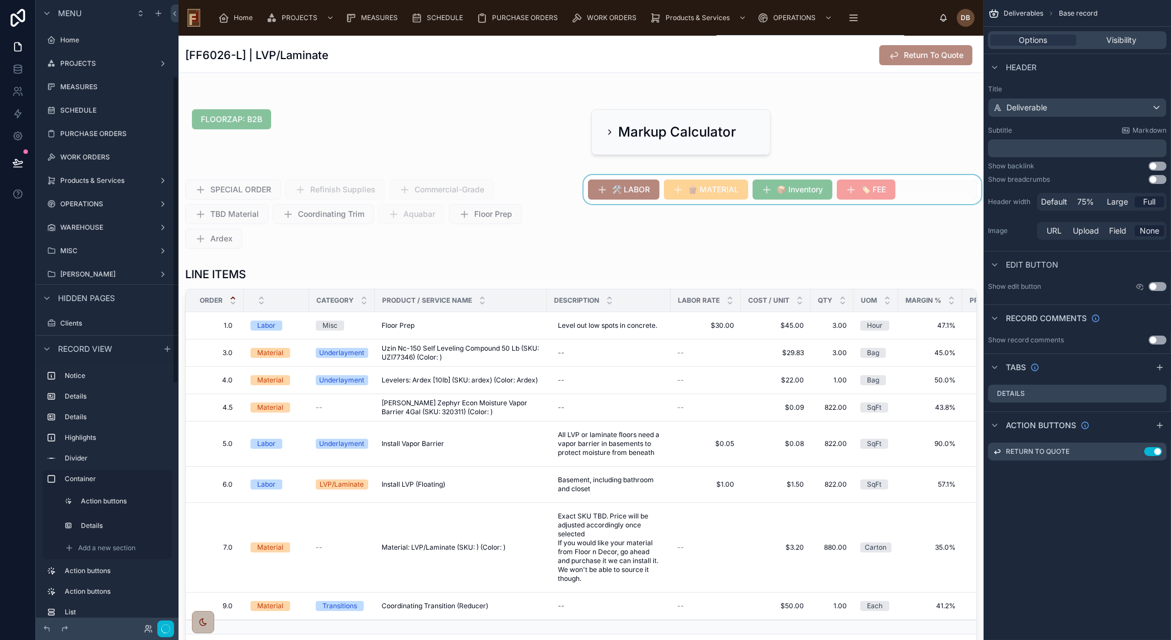
click at [934, 195] on div at bounding box center [782, 214] width 403 height 78
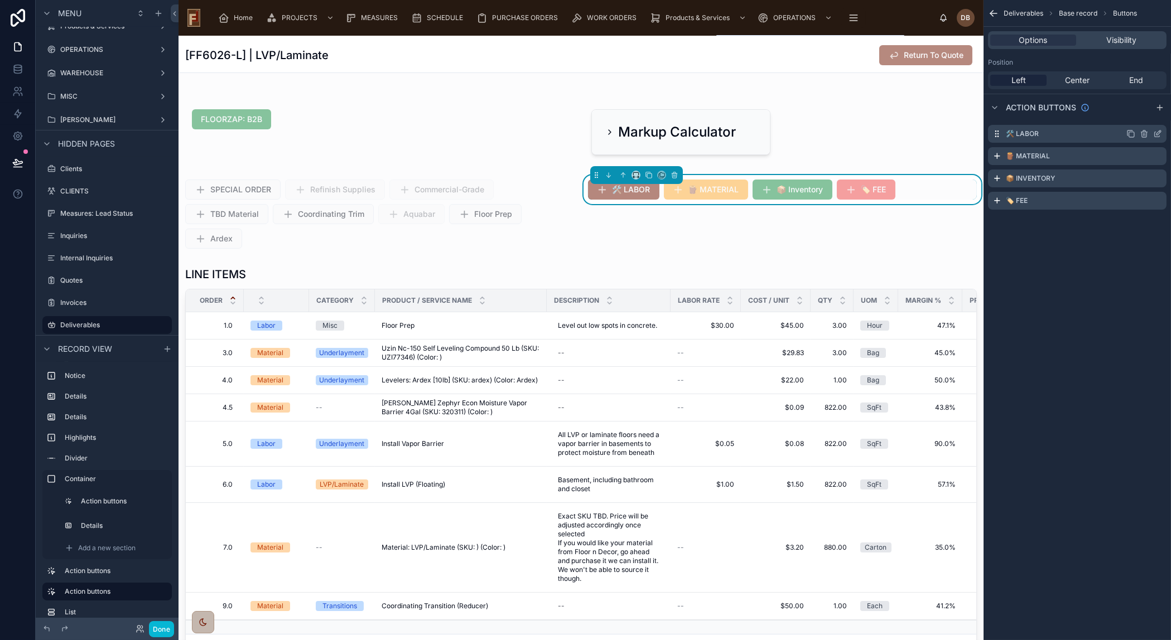
click at [1157, 132] on icon "scrollable content" at bounding box center [1157, 133] width 9 height 9
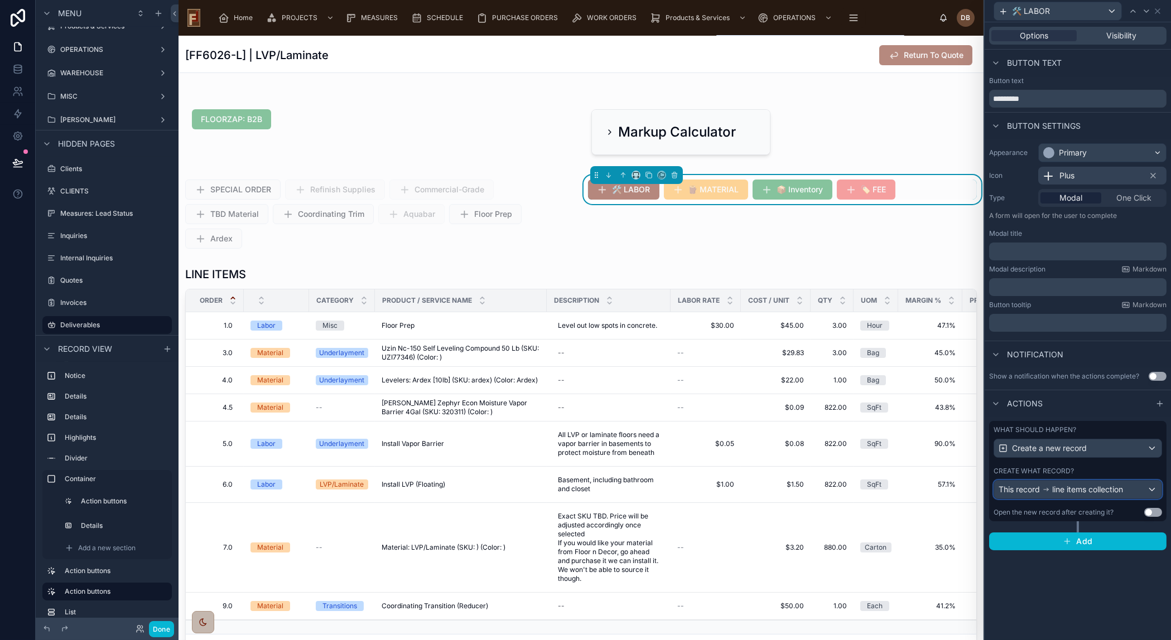
click at [1062, 490] on span "line items collection" at bounding box center [1087, 489] width 71 height 11
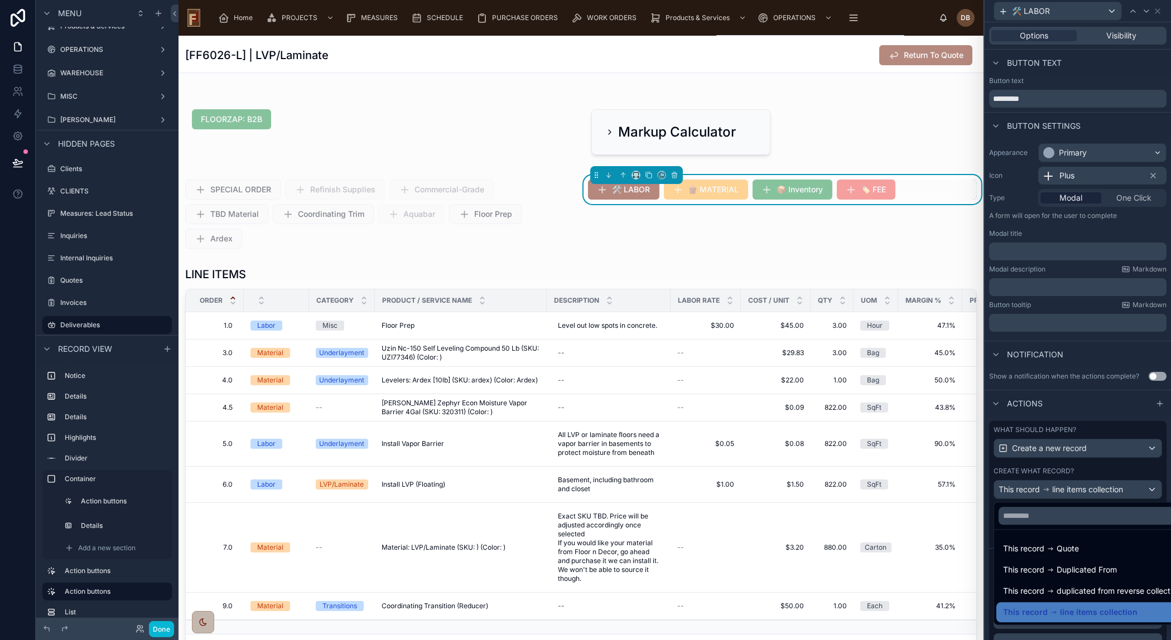
click at [1062, 490] on div at bounding box center [1078, 320] width 186 height 640
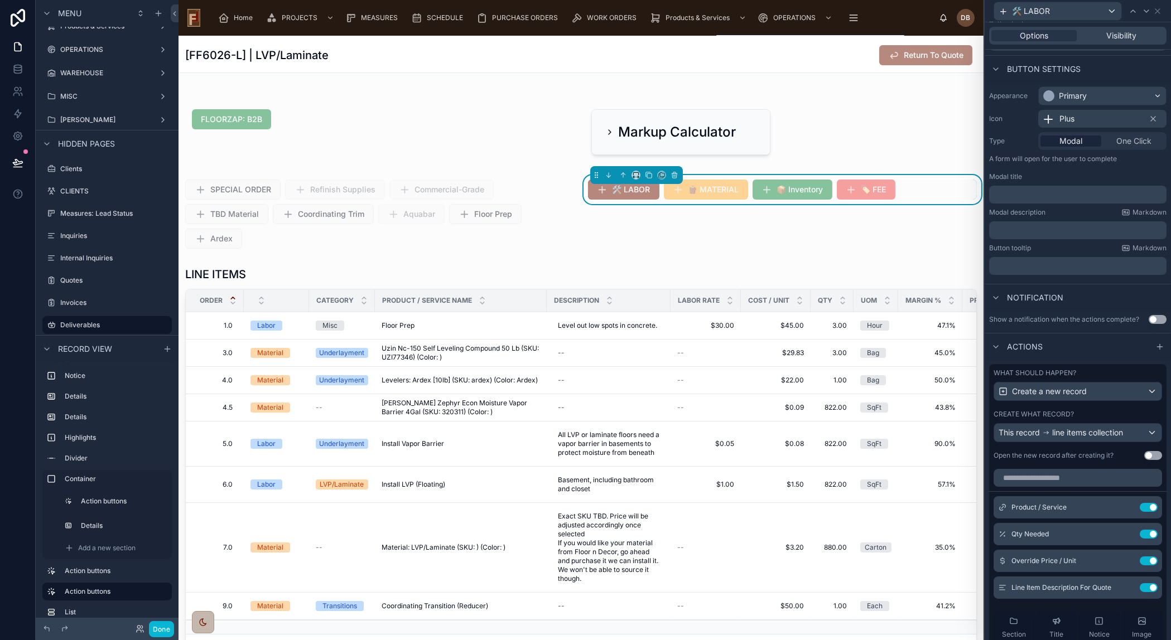
scroll to position [101, 0]
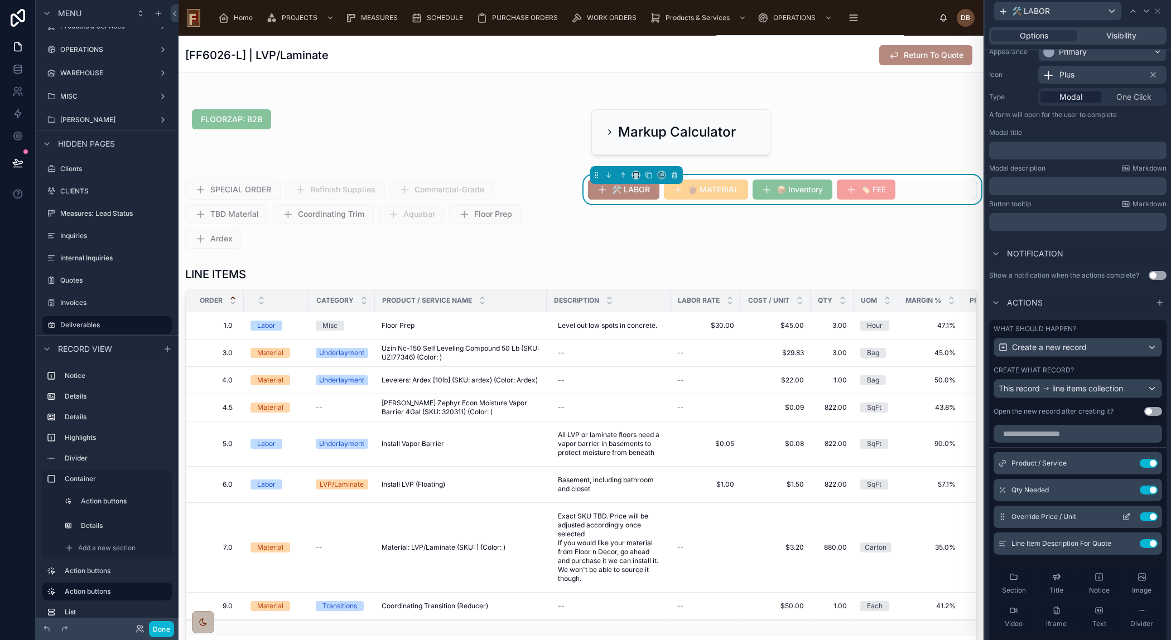
click at [1125, 517] on icon at bounding box center [1127, 516] width 4 height 4
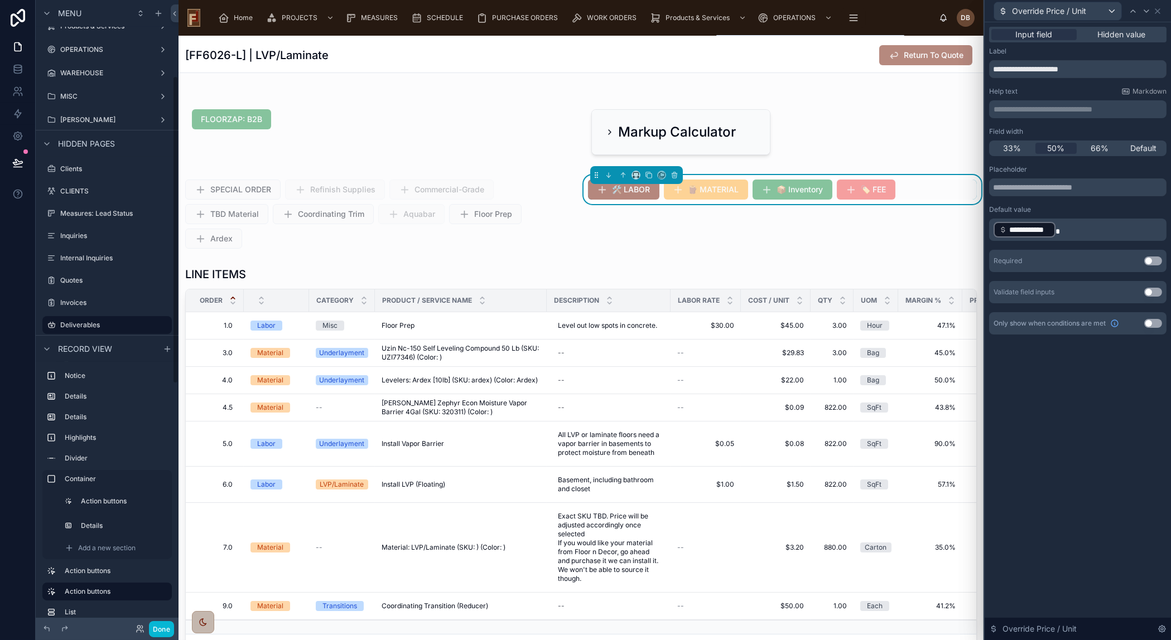
click at [1072, 234] on p "**********" at bounding box center [1078, 230] width 171 height 18
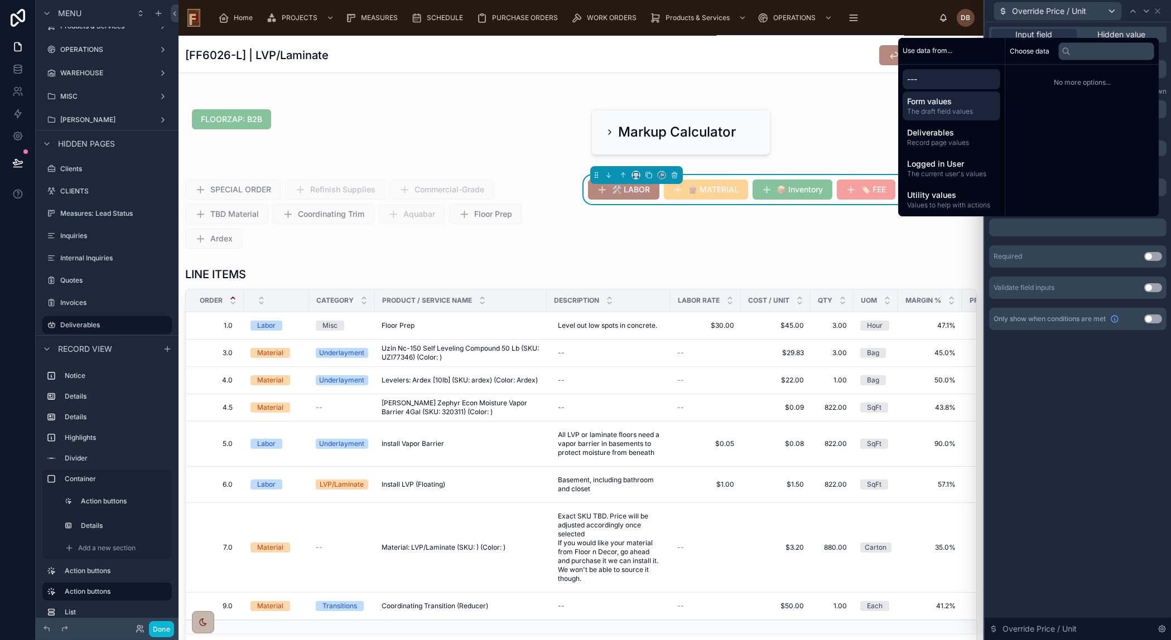
click at [939, 106] on span "Form values" at bounding box center [951, 101] width 89 height 11
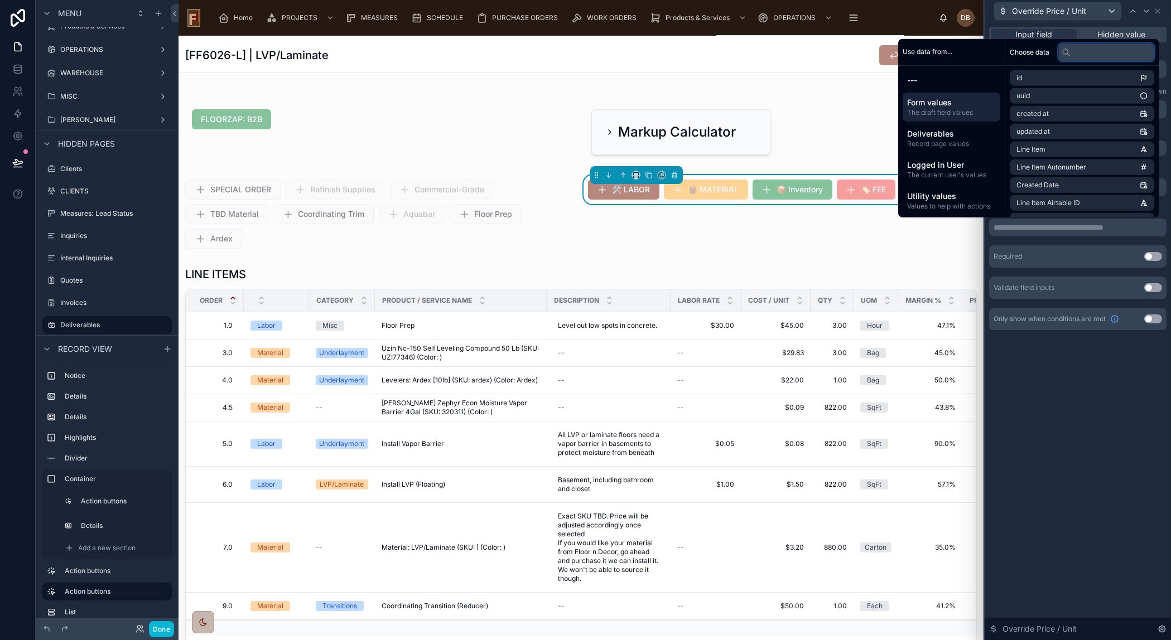
click at [1089, 56] on input "text" at bounding box center [1106, 52] width 96 height 18
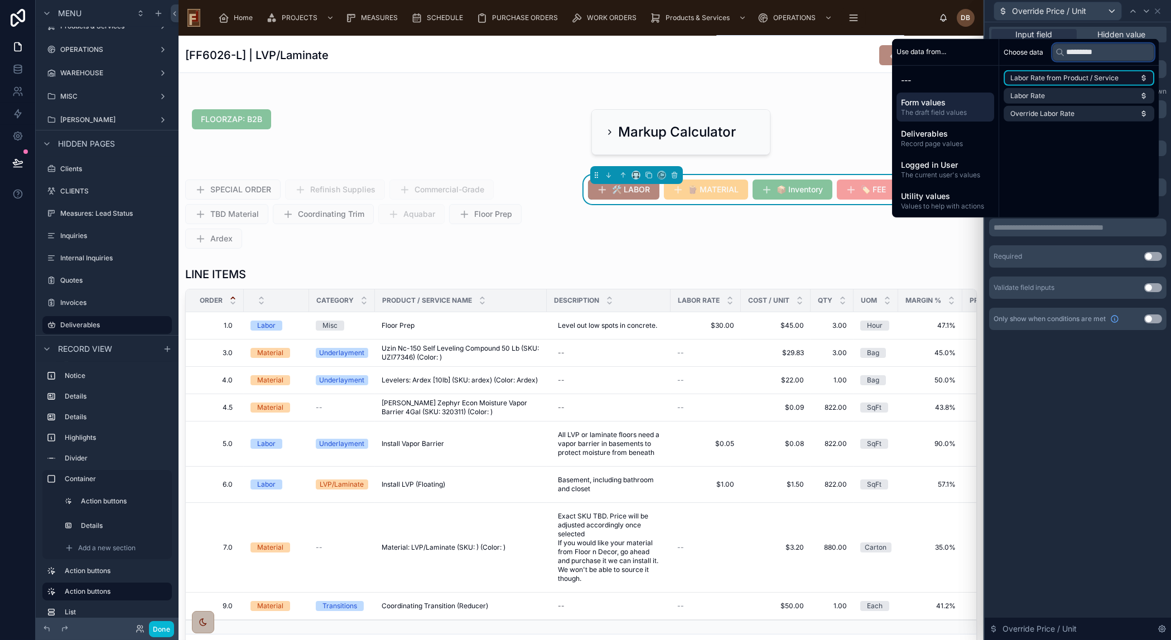
type input "*********"
click at [1098, 76] on span "Labor Rate from Product / Service" at bounding box center [1064, 78] width 108 height 9
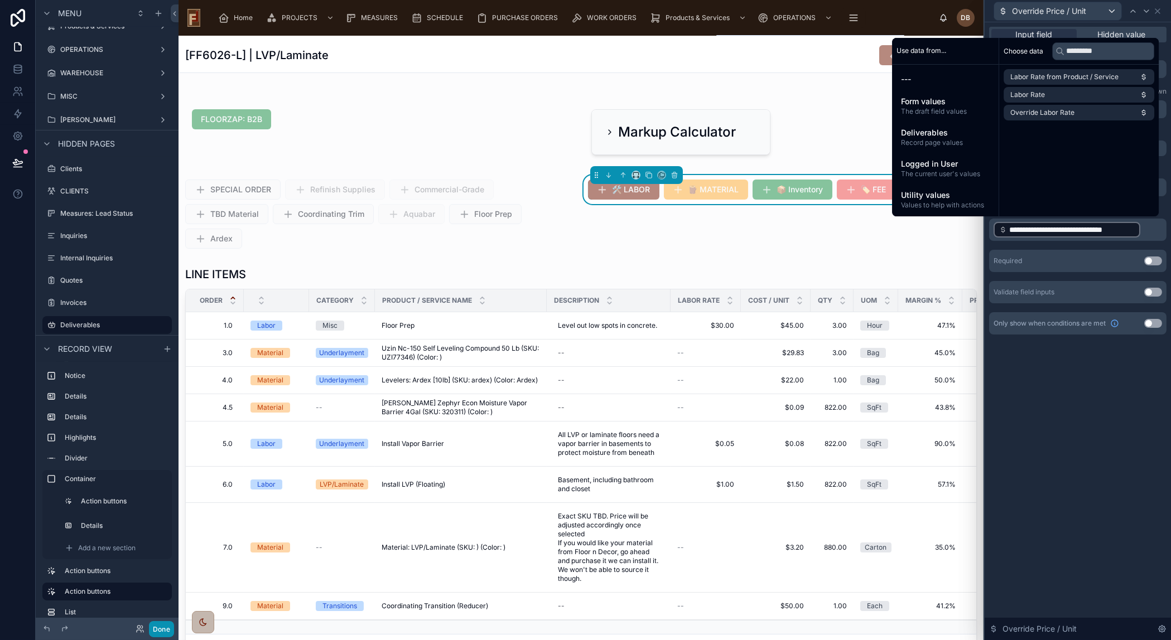
click at [164, 629] on button "Done" at bounding box center [161, 629] width 25 height 16
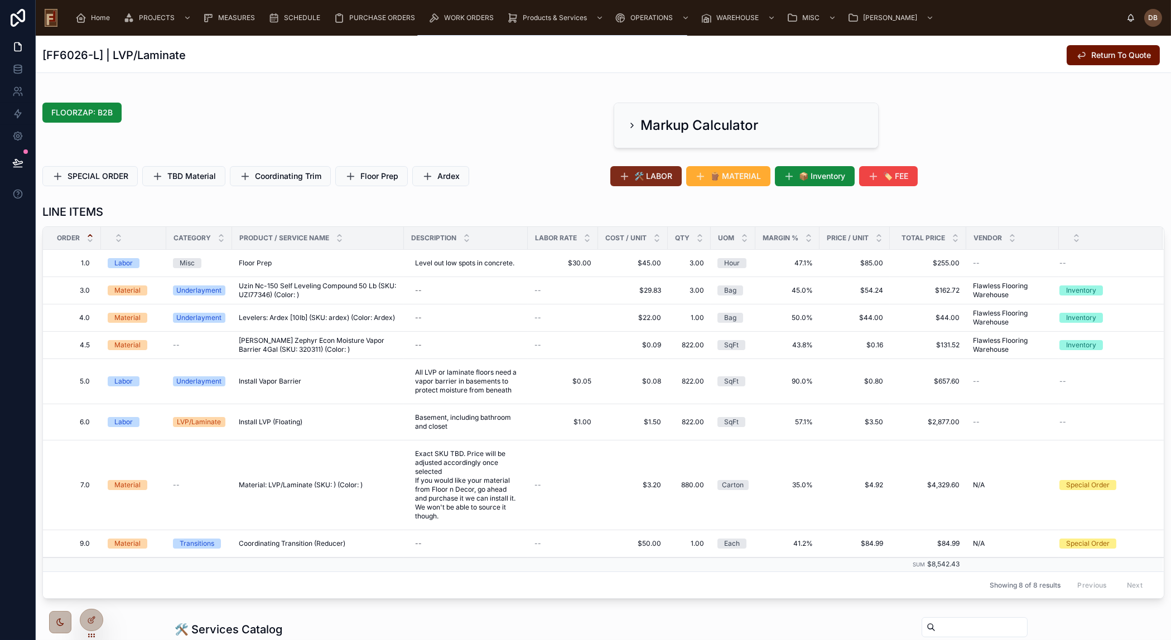
click at [636, 173] on span "🛠️ LABOR" at bounding box center [654, 176] width 38 height 11
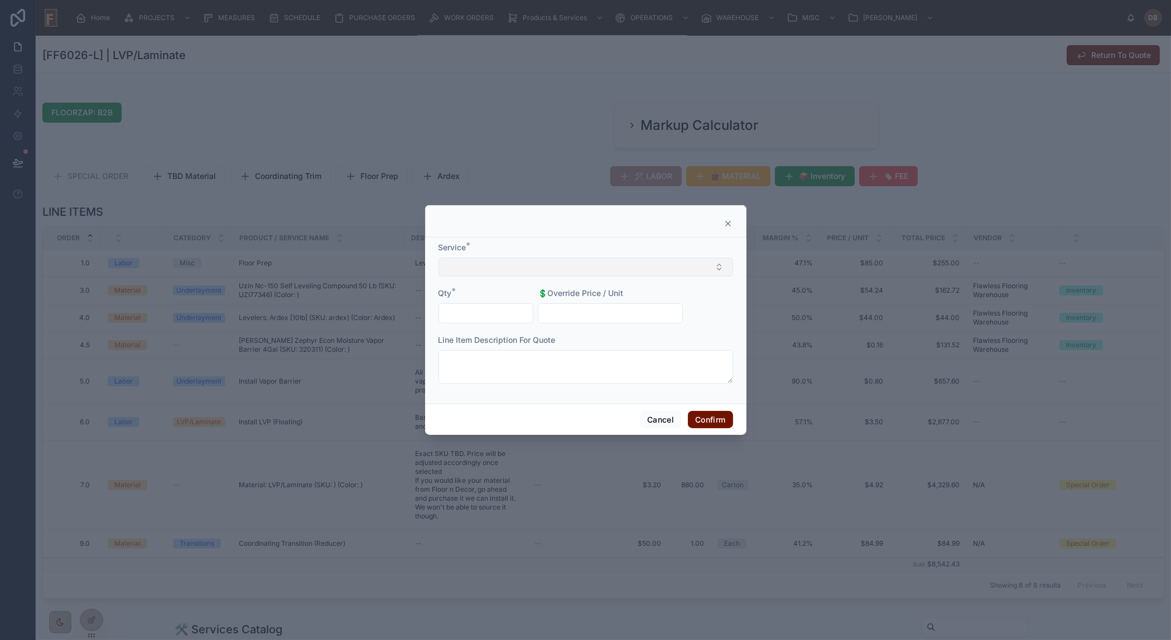
click at [577, 269] on button "Select Button" at bounding box center [585, 267] width 295 height 19
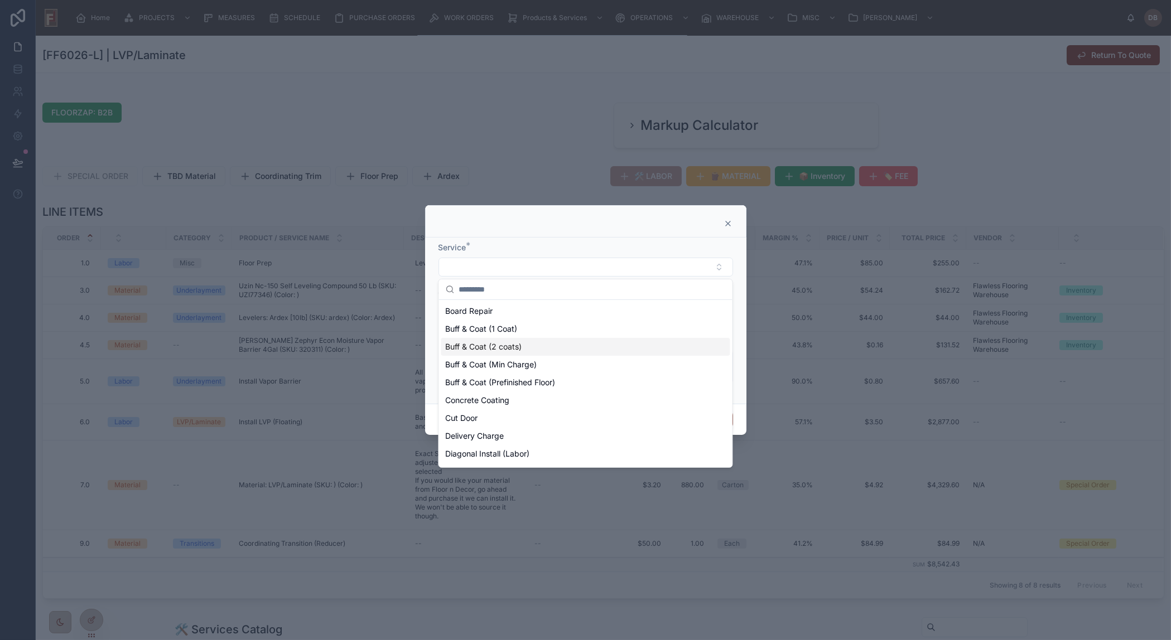
click at [518, 349] on span "Buff & Coat (2 coats)" at bounding box center [483, 346] width 76 height 11
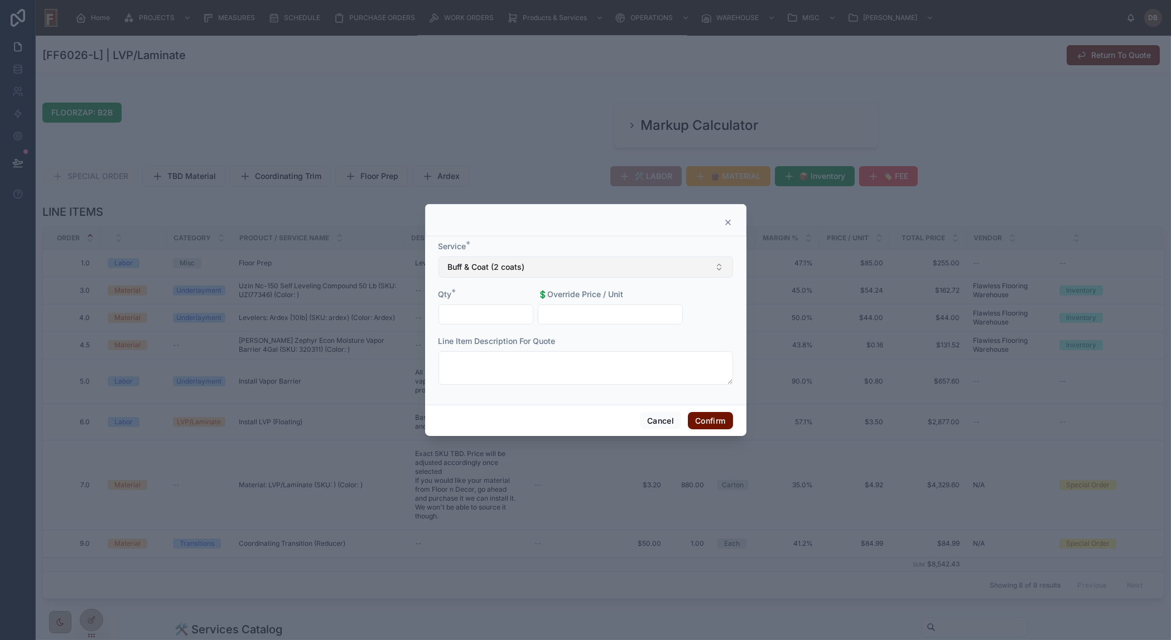
click at [568, 268] on button "Buff & Coat (2 coats)" at bounding box center [585, 267] width 295 height 21
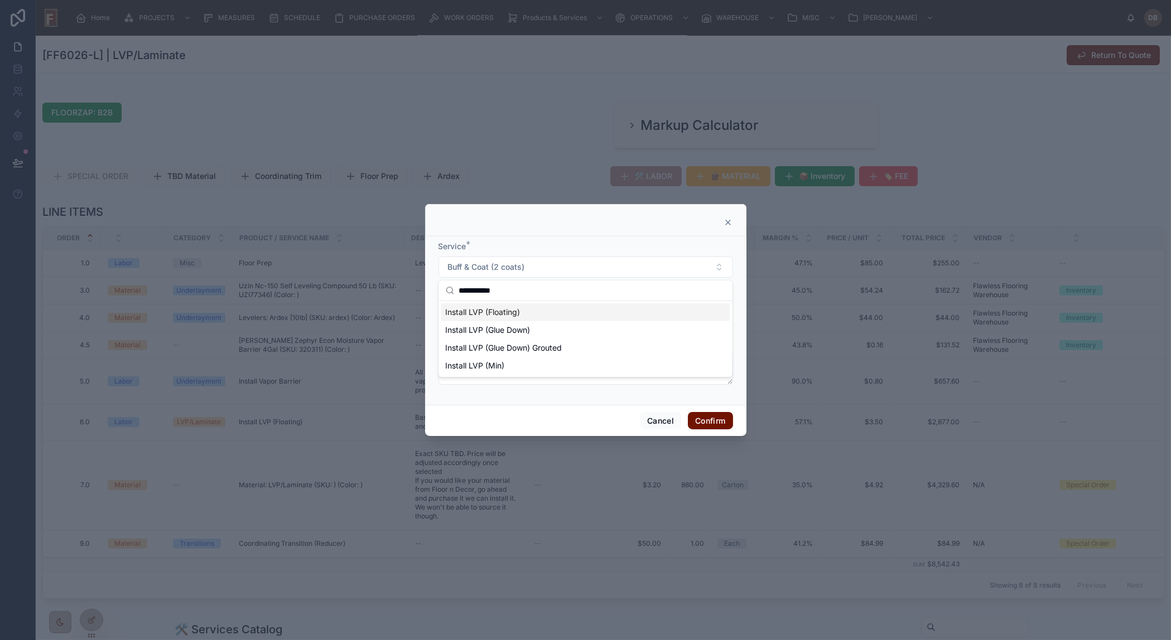
type input "**********"
click at [509, 310] on span "Install LVP (Floating)" at bounding box center [482, 312] width 75 height 11
click at [572, 310] on input "text" at bounding box center [610, 315] width 144 height 16
click at [486, 320] on input "text" at bounding box center [486, 315] width 94 height 16
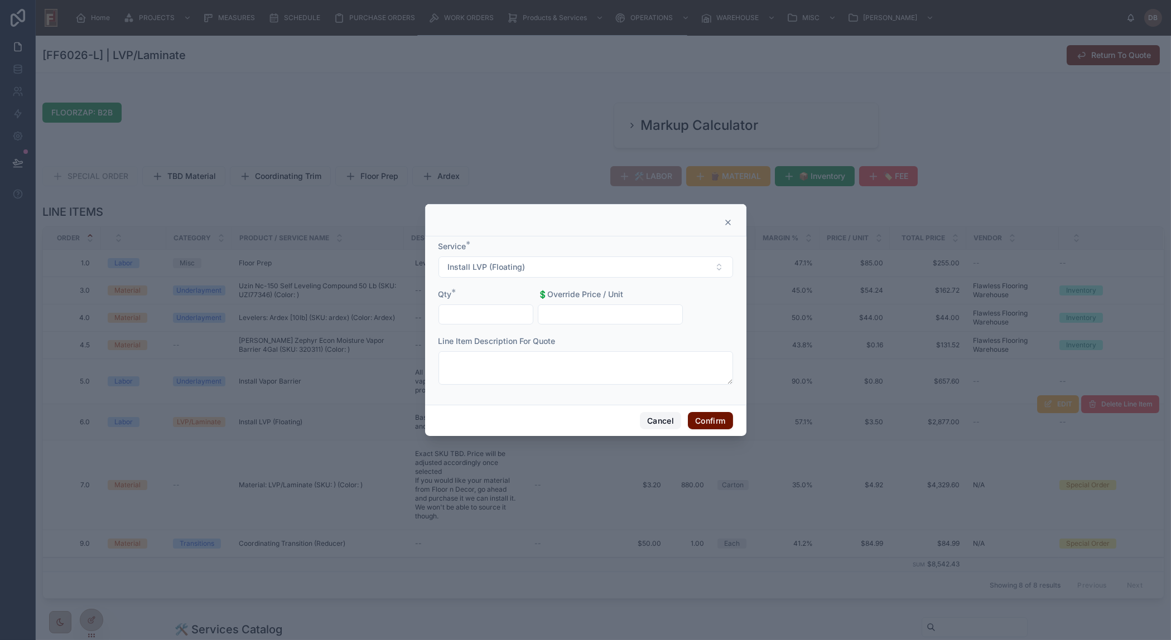
drag, startPoint x: 664, startPoint y: 424, endPoint x: 636, endPoint y: 436, distance: 30.3
click at [664, 424] on button "Cancel" at bounding box center [660, 421] width 41 height 18
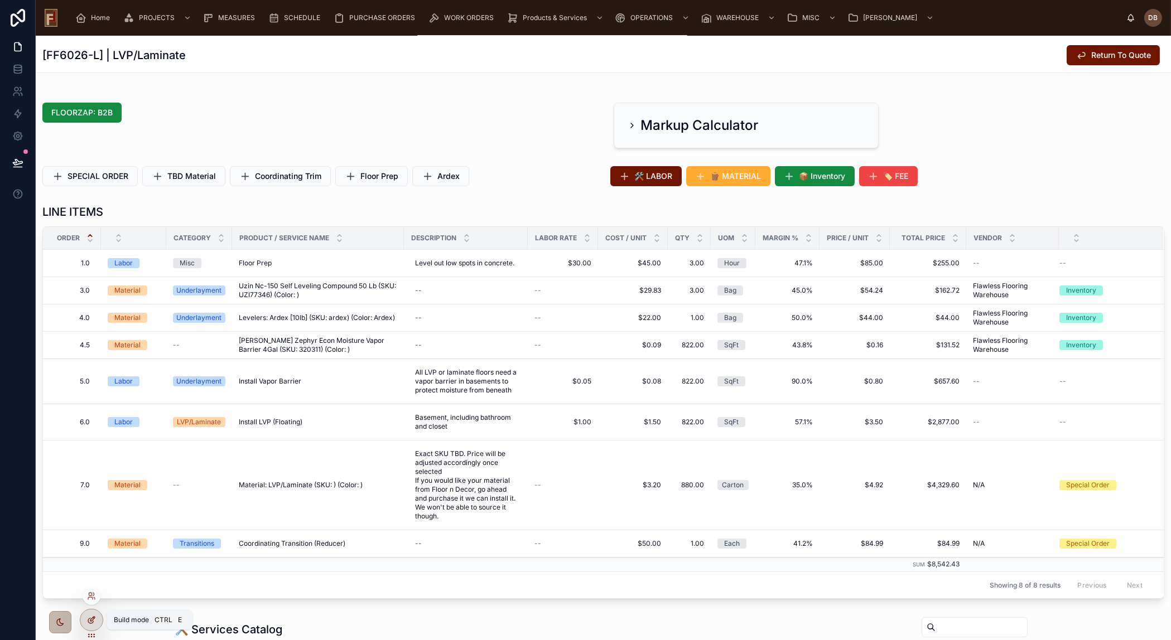
click at [93, 623] on icon at bounding box center [91, 620] width 9 height 9
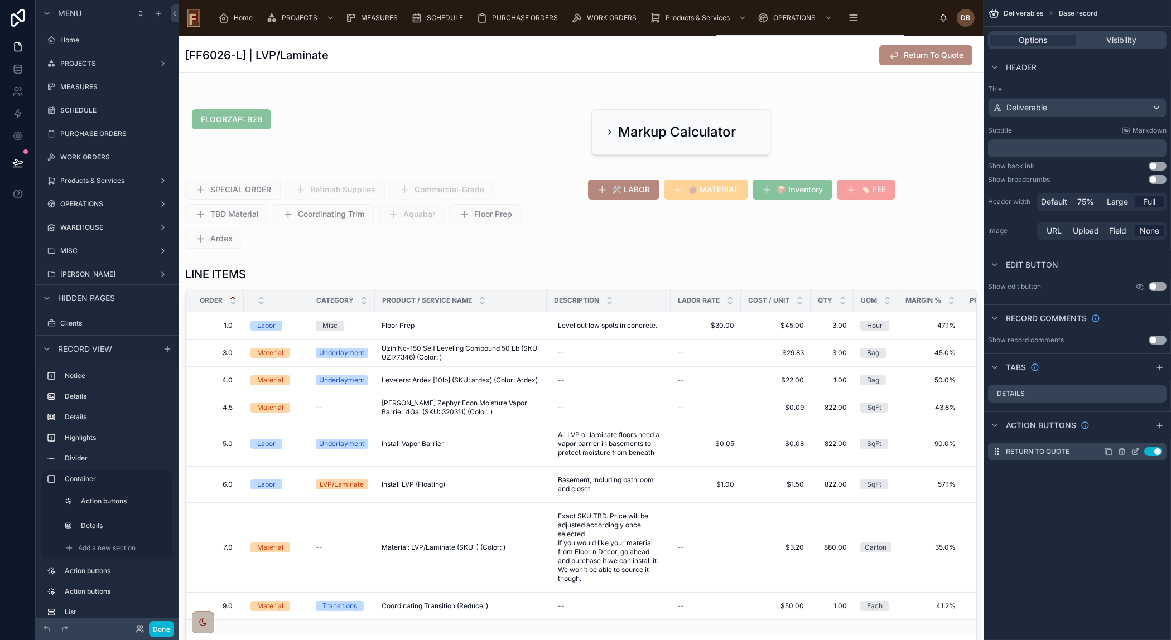
scroll to position [155, 0]
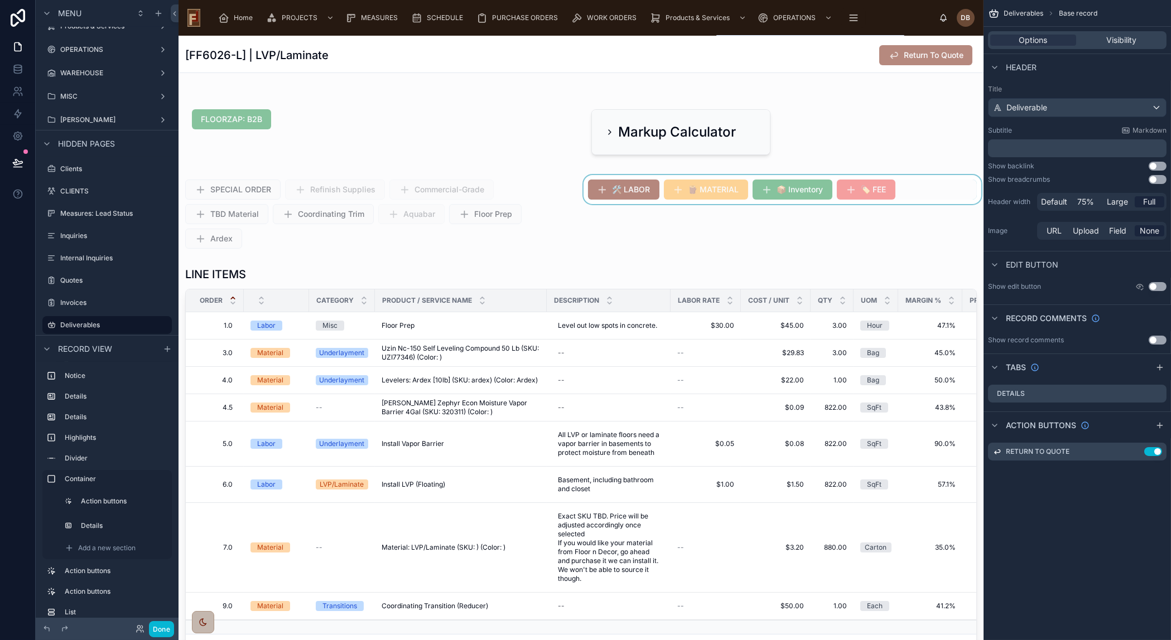
click at [640, 175] on div at bounding box center [782, 214] width 403 height 78
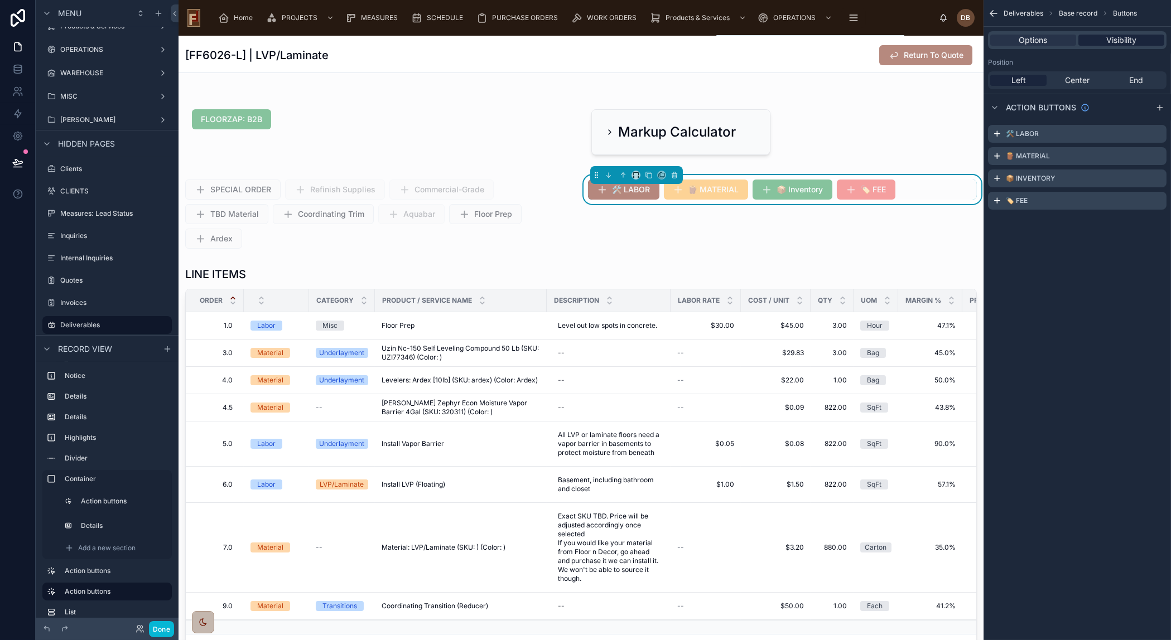
click at [1112, 40] on span "Visibility" at bounding box center [1121, 40] width 30 height 11
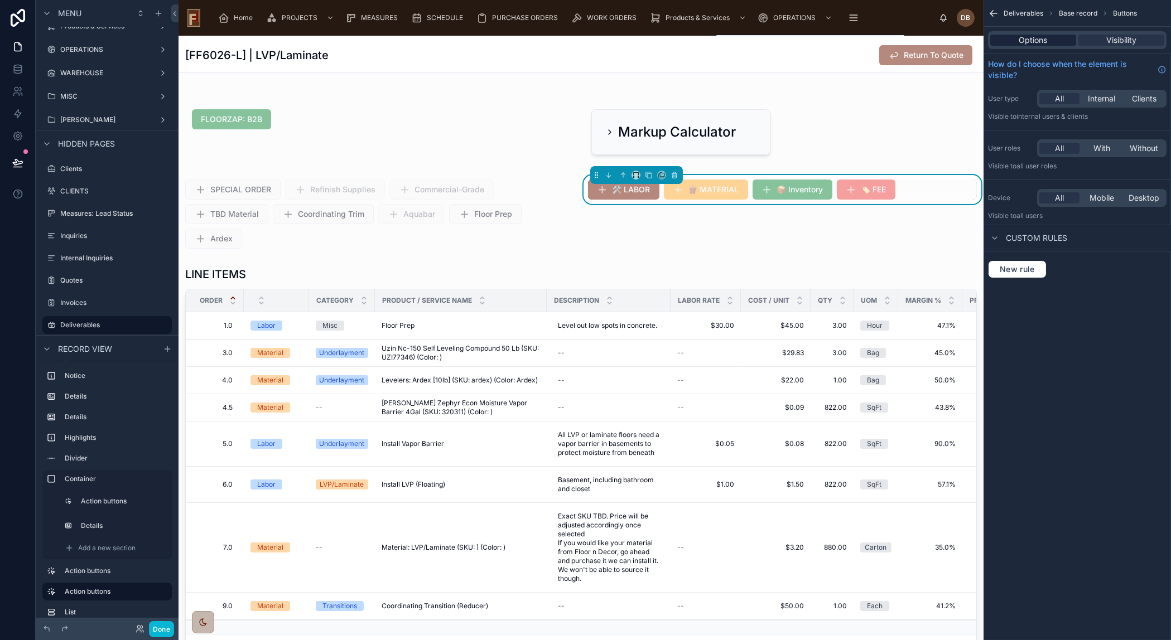
click at [1039, 40] on span "Options" at bounding box center [1033, 40] width 28 height 11
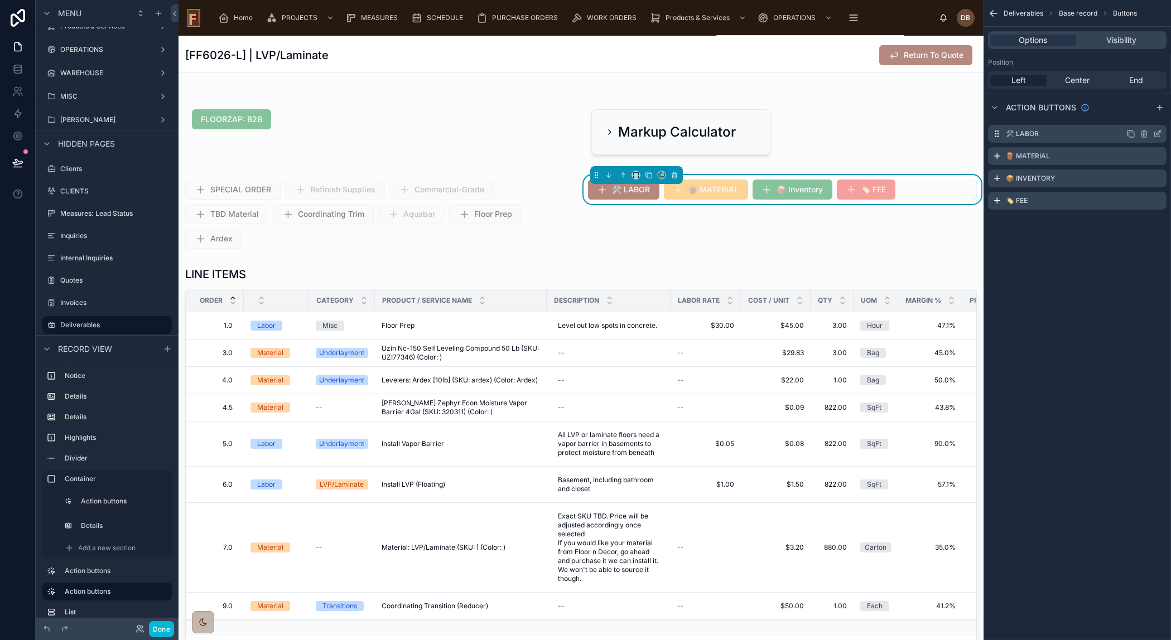
click at [1157, 133] on icon "scrollable content" at bounding box center [1157, 133] width 9 height 9
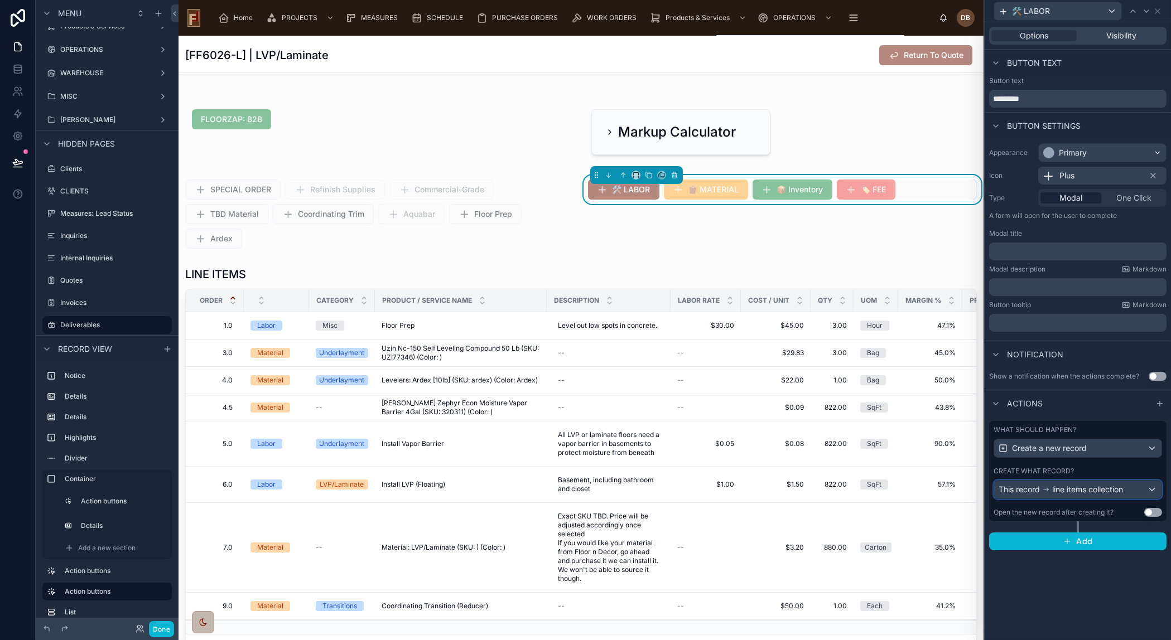
click at [1086, 496] on div "This record line items collection" at bounding box center [1077, 490] width 167 height 18
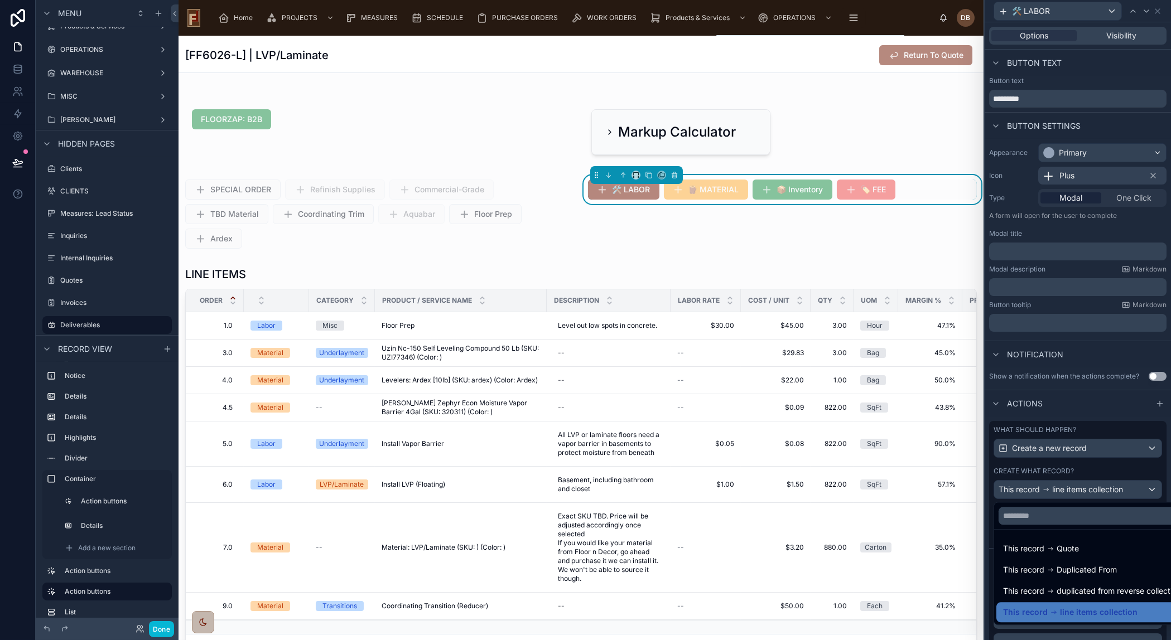
click at [1086, 496] on div at bounding box center [1078, 320] width 186 height 640
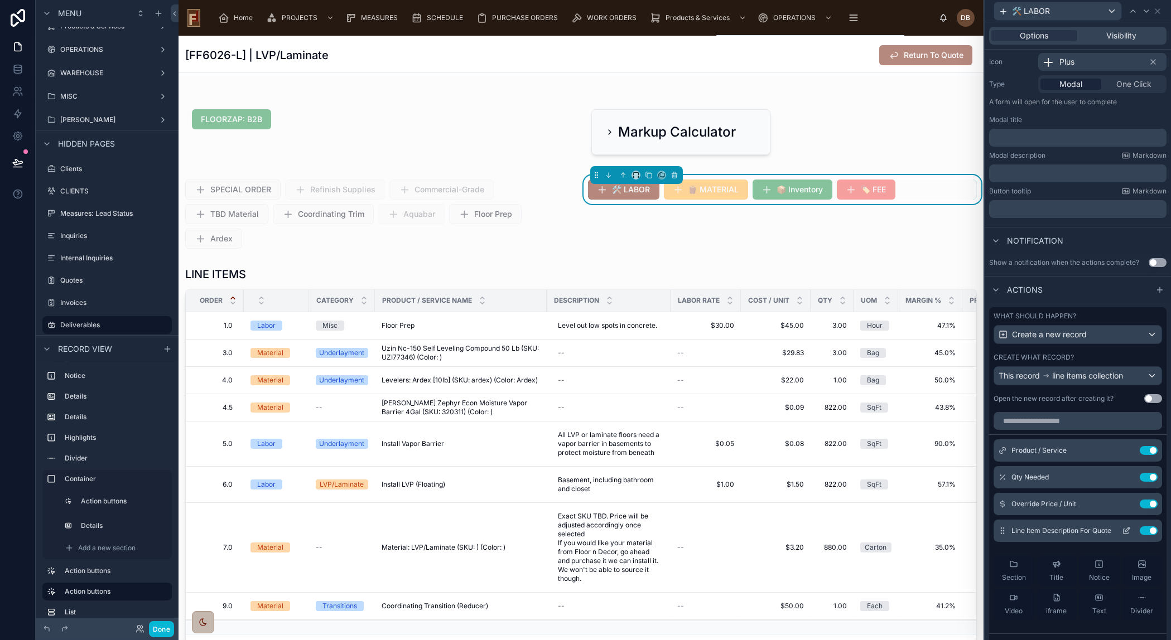
scroll to position [202, 0]
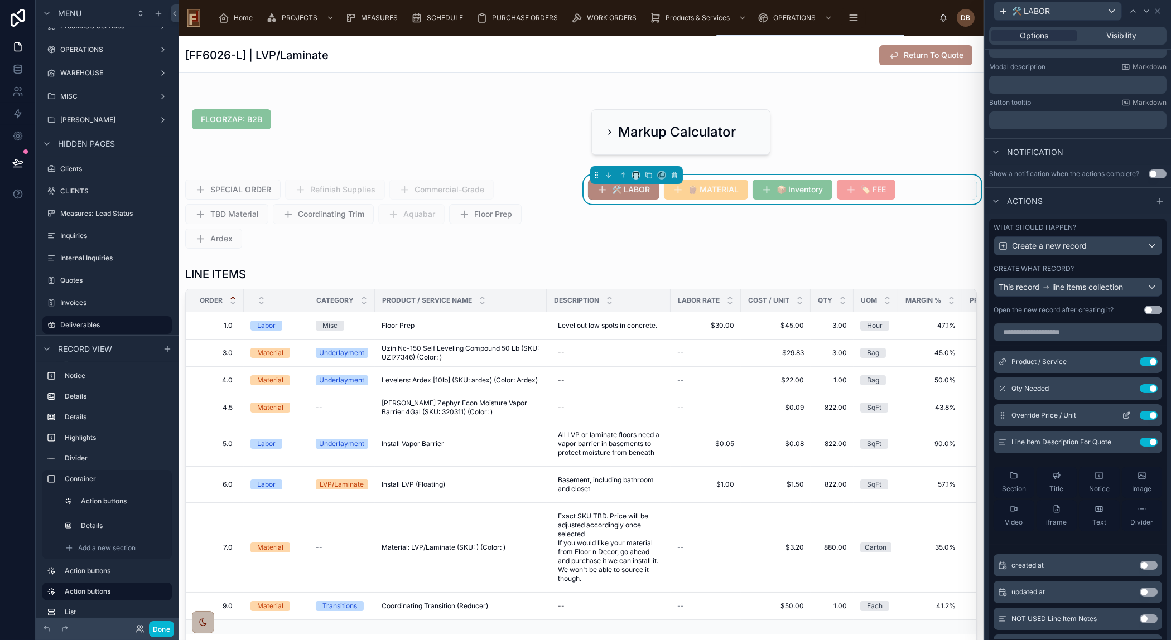
click at [1123, 414] on icon at bounding box center [1125, 416] width 5 height 5
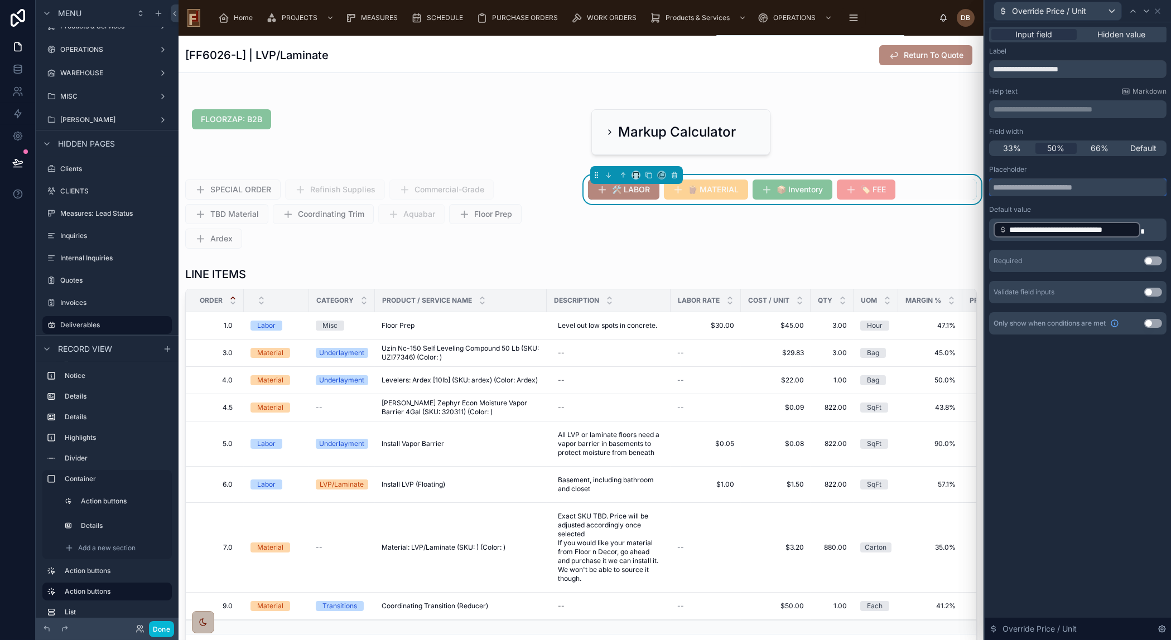
click at [1098, 186] on input "text" at bounding box center [1077, 188] width 177 height 18
click at [1091, 229] on span "**********" at bounding box center [1072, 229] width 126 height 11
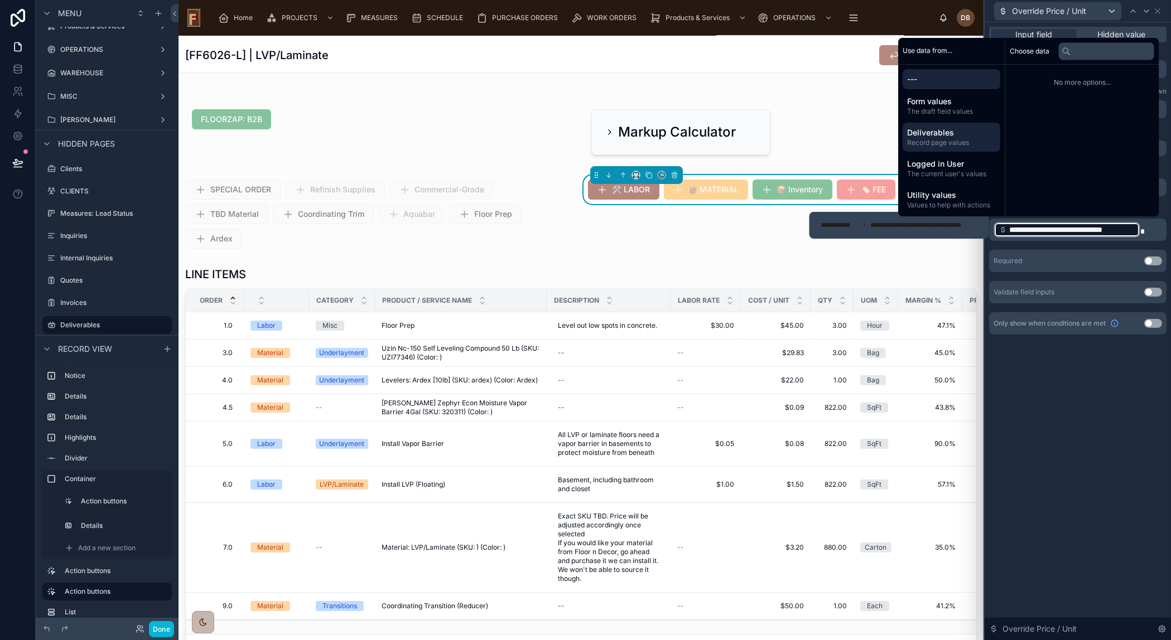
scroll to position [2, 0]
click at [973, 128] on span "Deliverables" at bounding box center [951, 131] width 89 height 11
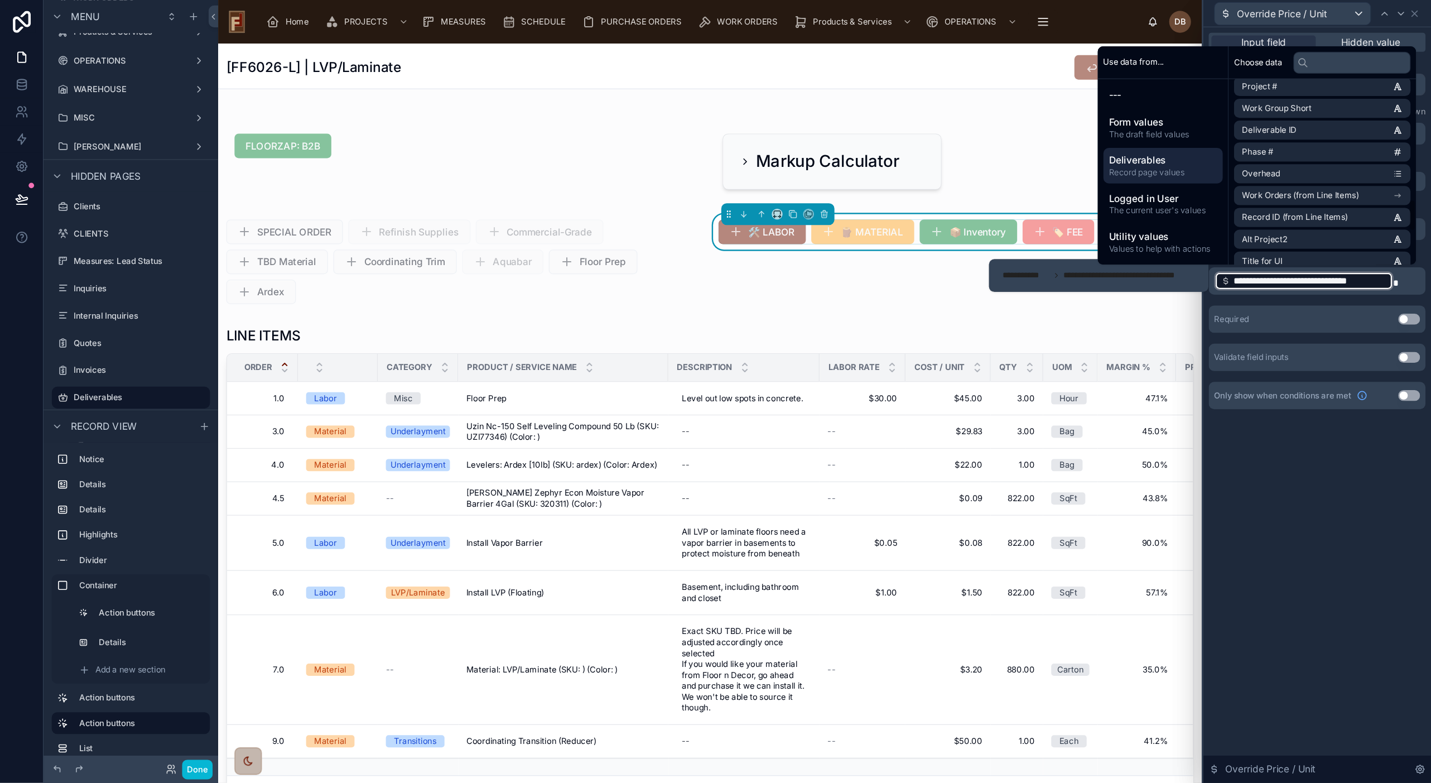
scroll to position [558, 0]
drag, startPoint x: 1084, startPoint y: 448, endPoint x: 1083, endPoint y: 385, distance: 63.6
click at [1087, 446] on div "**********" at bounding box center [1078, 331] width 186 height 618
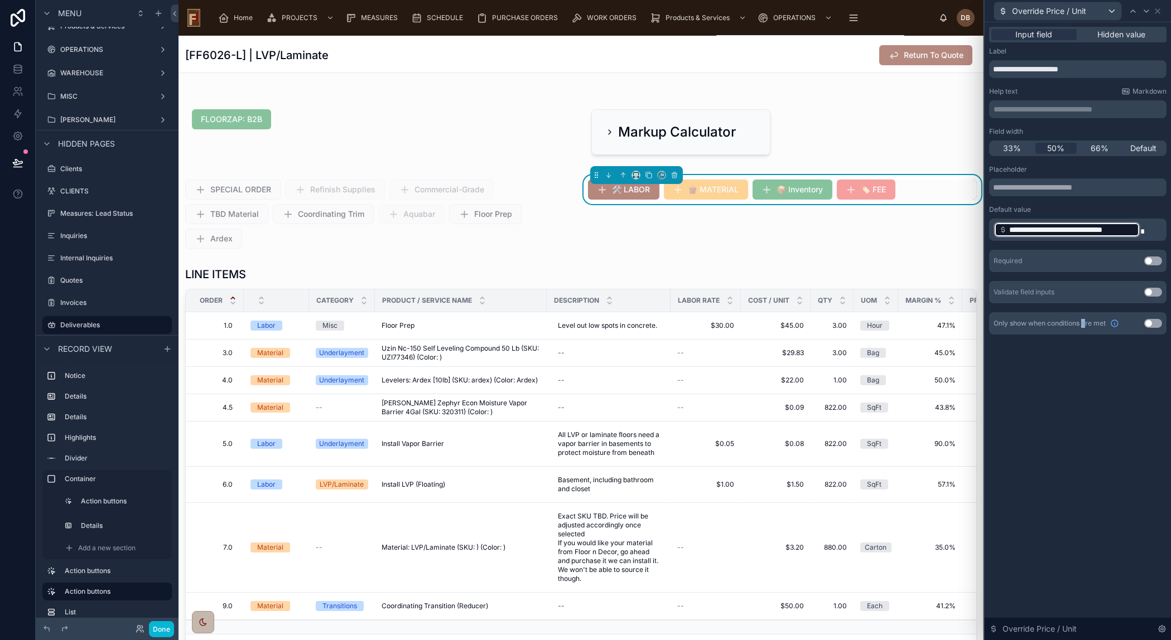
click at [1115, 231] on span "**********" at bounding box center [1072, 229] width 126 height 11
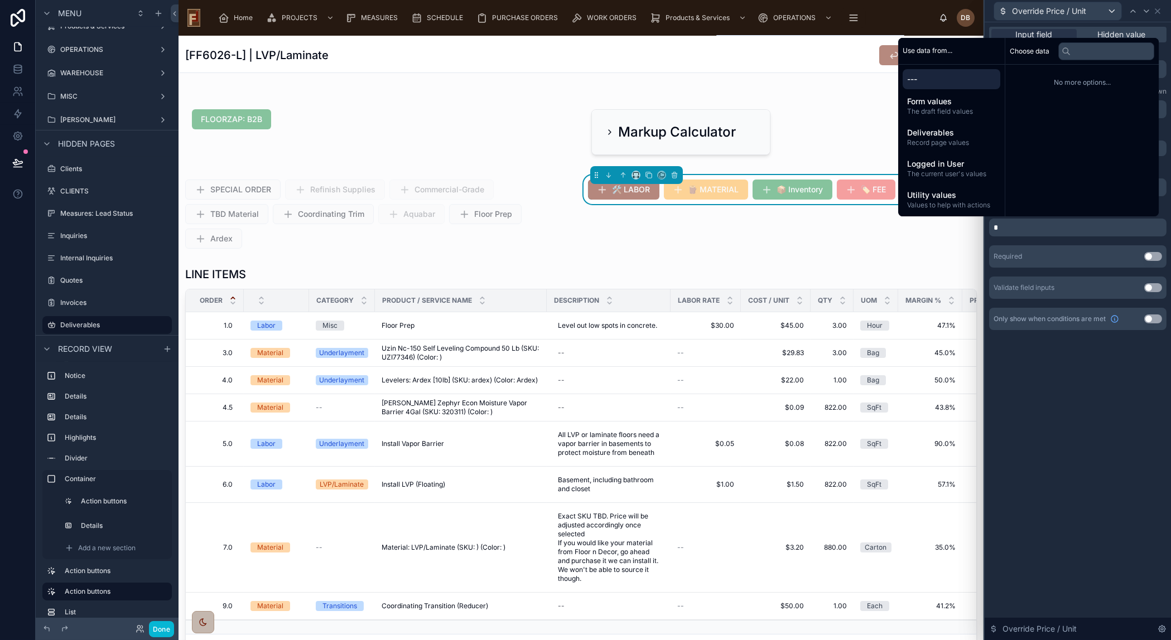
click at [1089, 461] on div "**********" at bounding box center [1078, 331] width 186 height 618
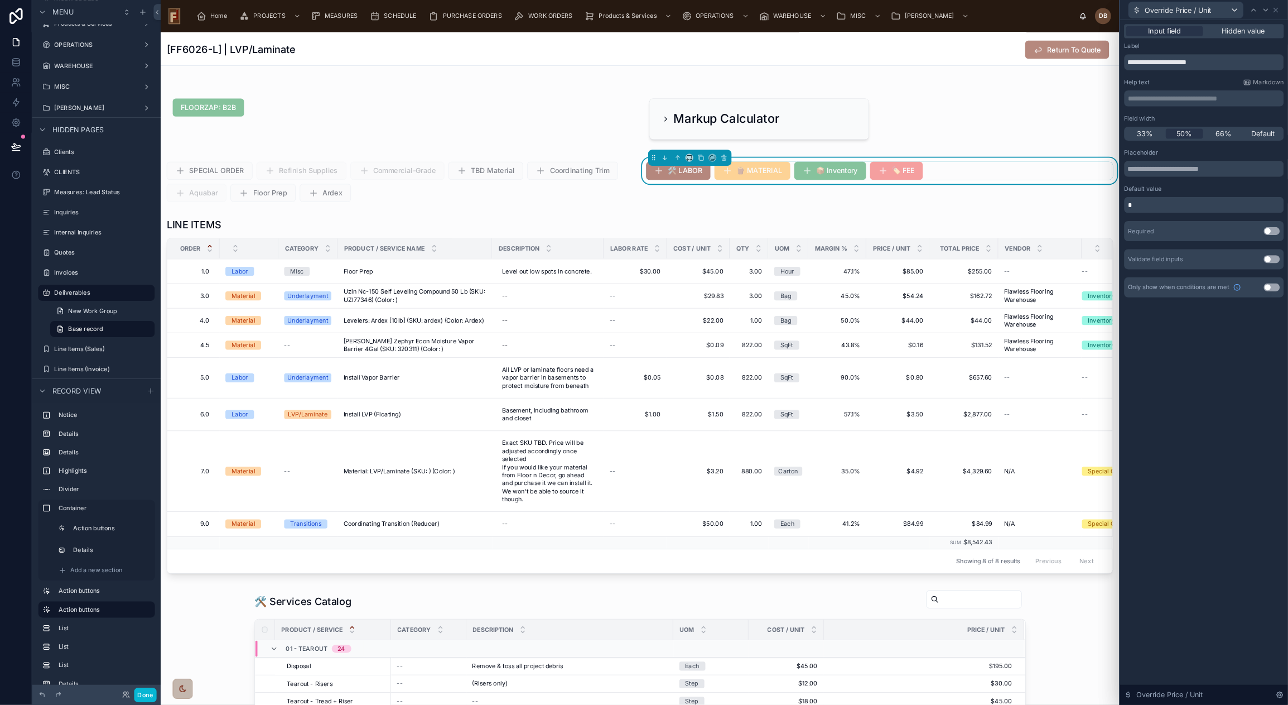
scroll to position [305, 0]
click at [643, 112] on div at bounding box center [711, 132] width 1065 height 68
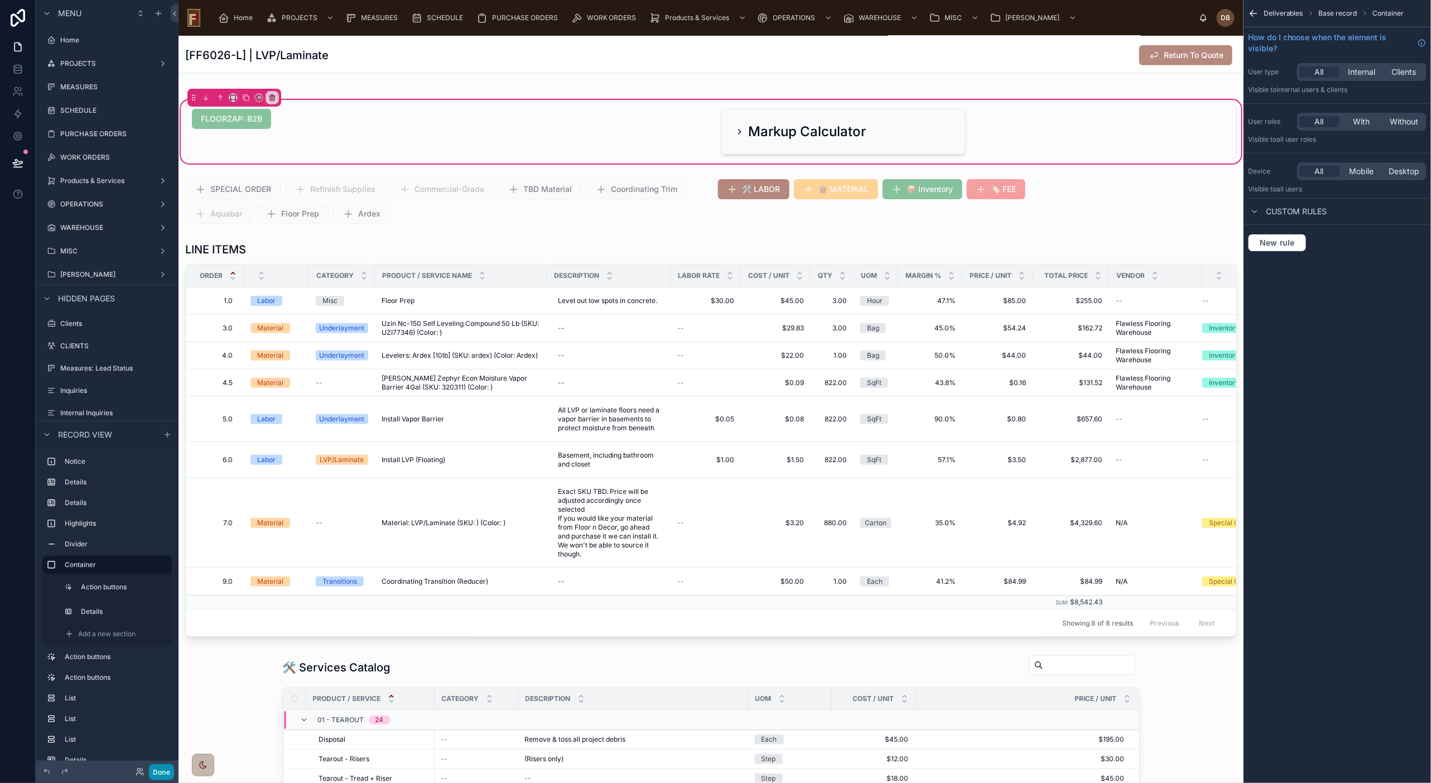
click at [159, 640] on button "Done" at bounding box center [161, 772] width 25 height 16
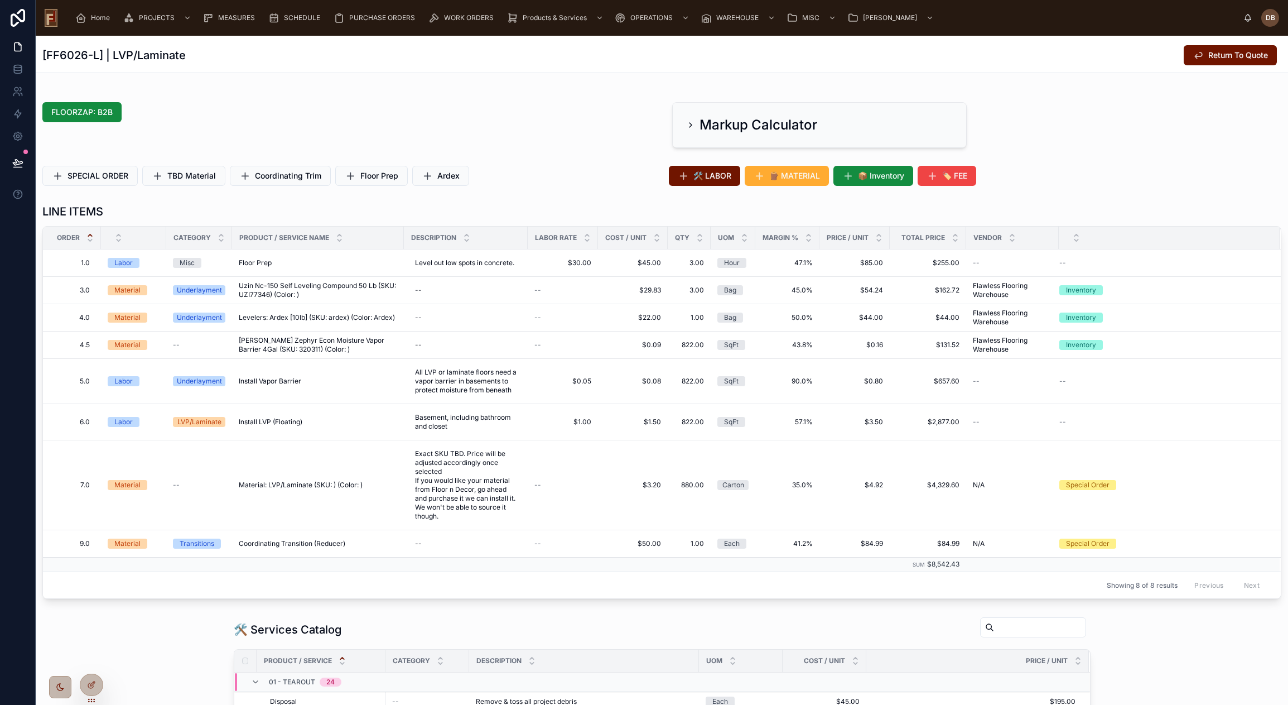
scroll to position [305, 0]
click at [21, 162] on icon at bounding box center [17, 162] width 11 height 11
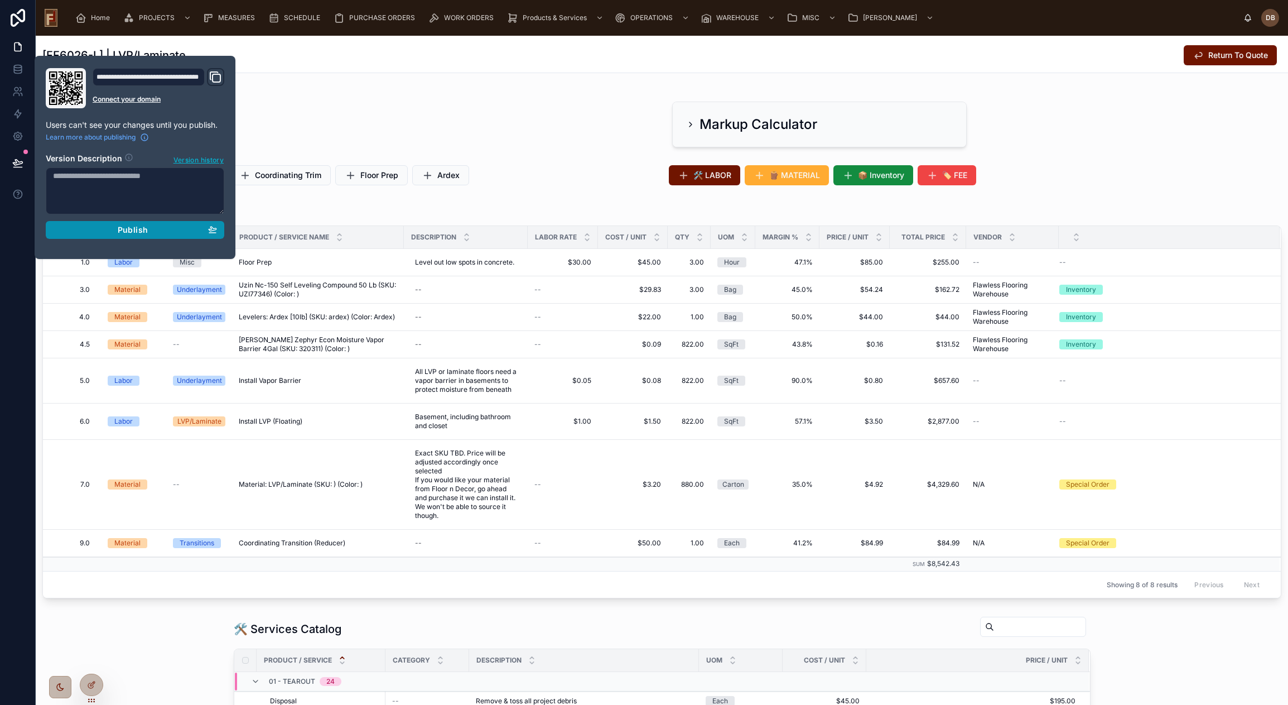
click at [123, 229] on span "Publish" at bounding box center [133, 230] width 30 height 10
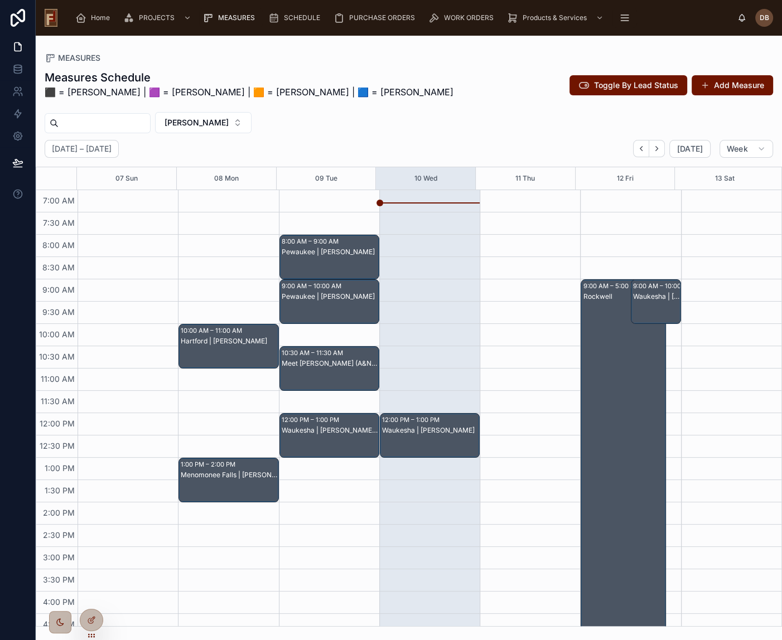
scroll to position [48, 0]
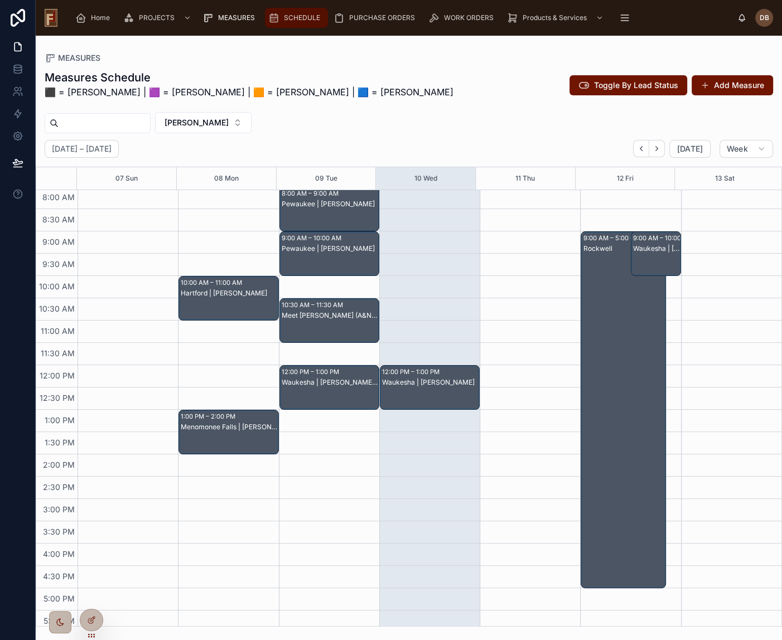
click at [296, 21] on span "SCHEDULE" at bounding box center [302, 17] width 36 height 9
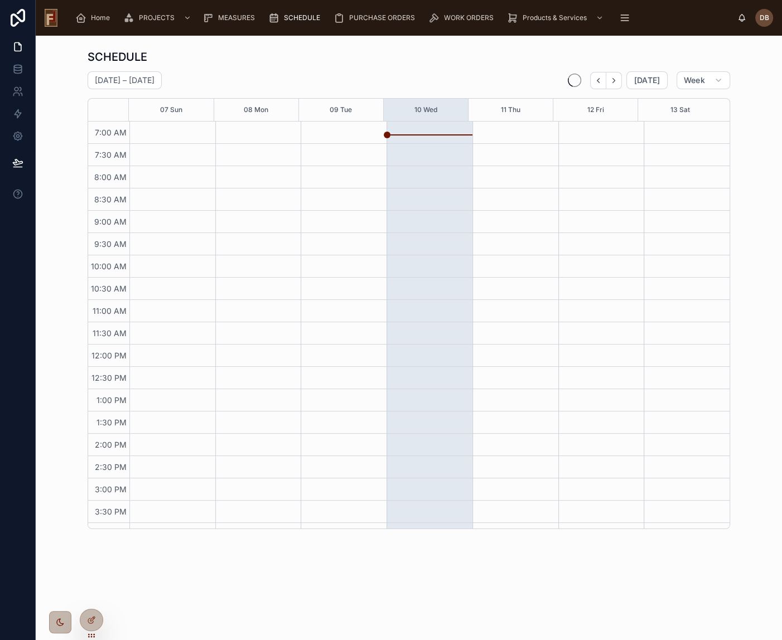
scroll to position [38, 0]
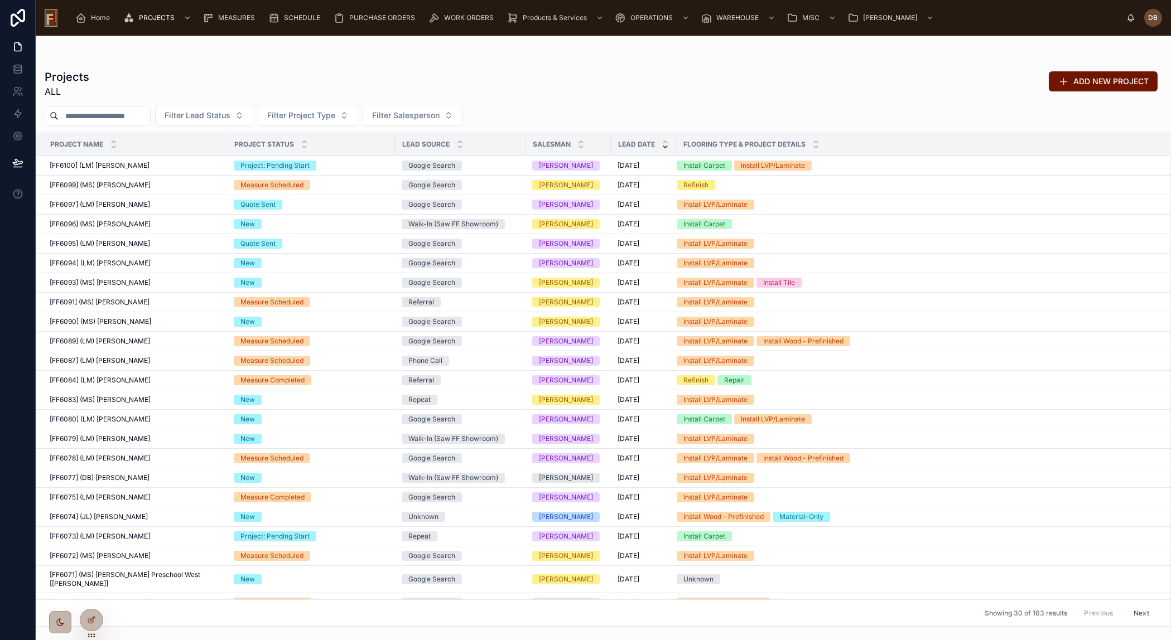
click at [115, 114] on input "text" at bounding box center [104, 116] width 91 height 16
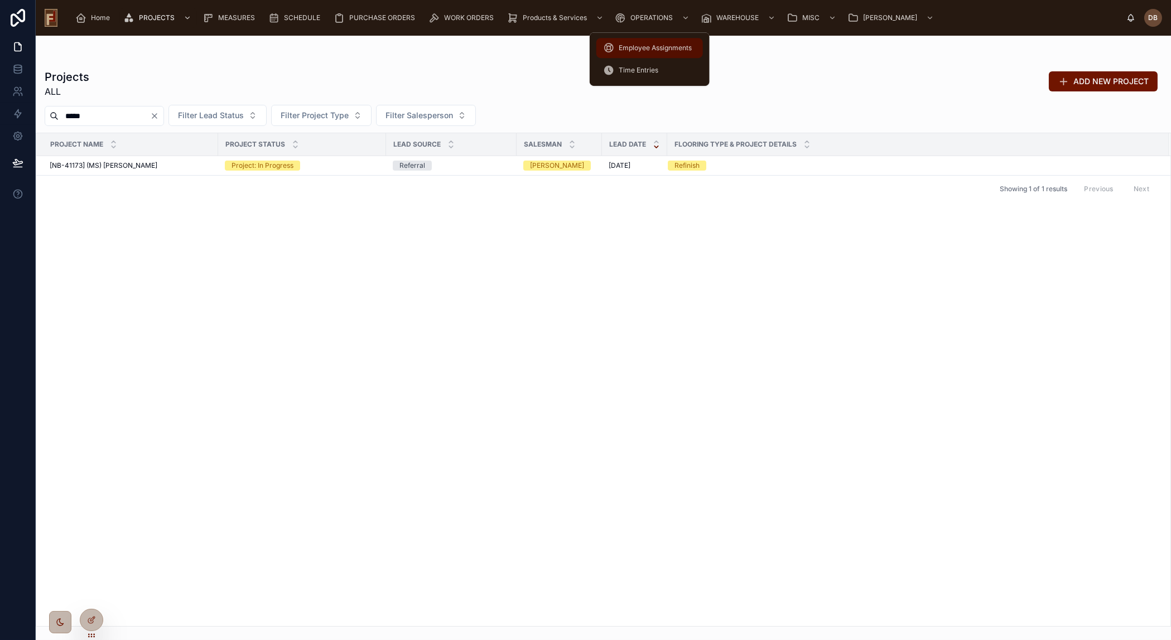
type input "*****"
click at [653, 50] on span "Employee Assignments" at bounding box center [655, 48] width 73 height 9
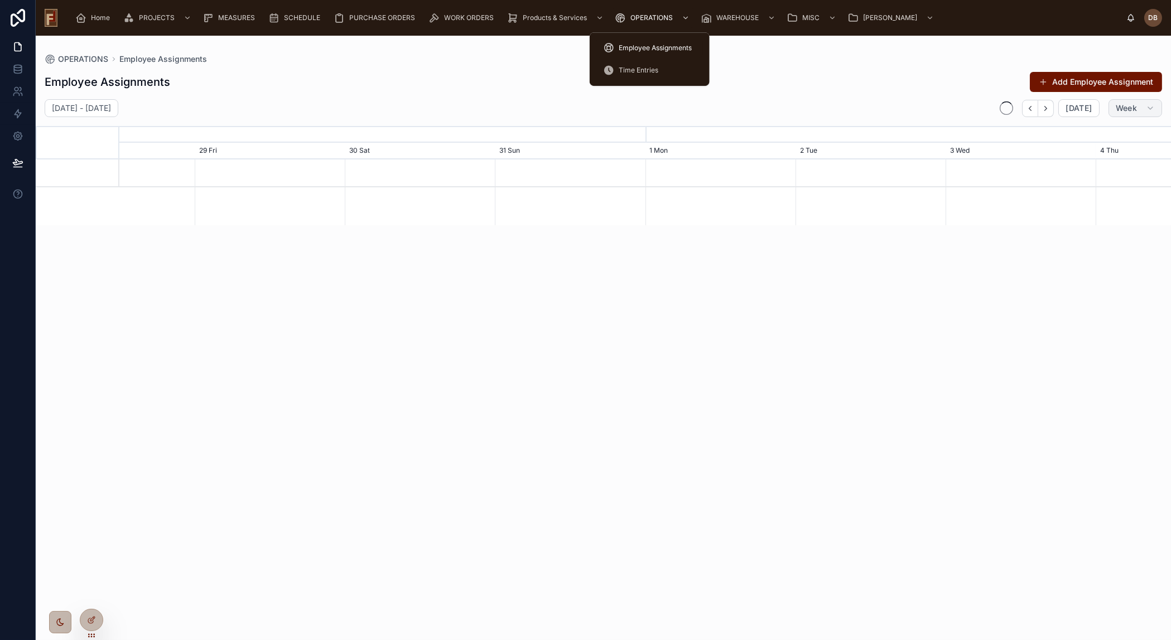
scroll to position [0, 1578]
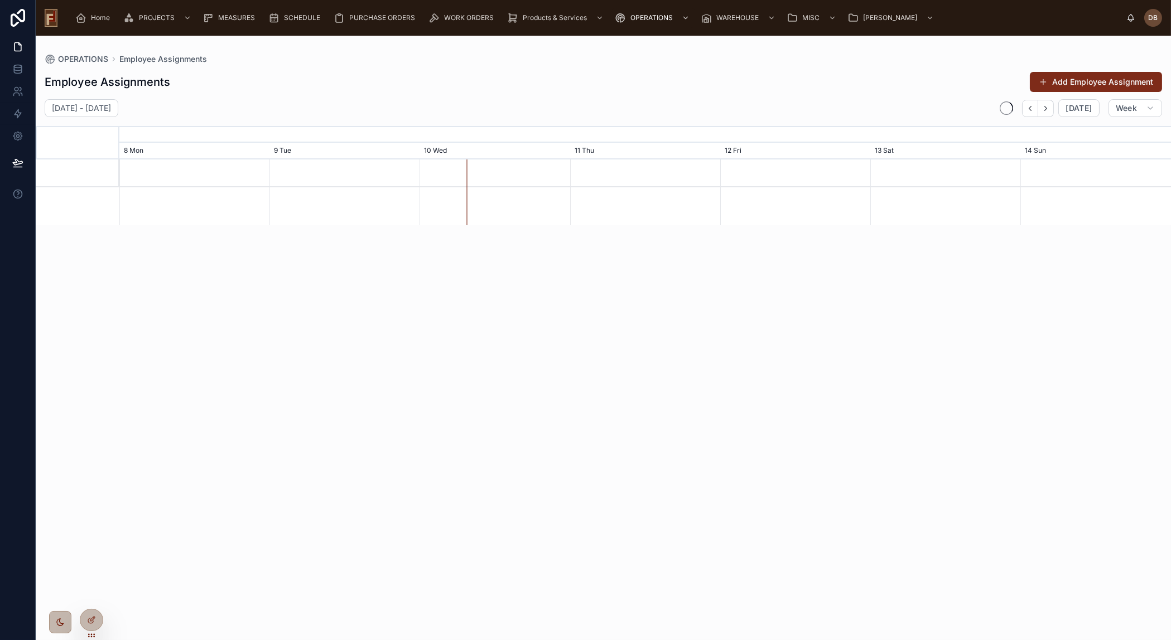
click at [1091, 85] on button "Add Employee Assignment" at bounding box center [1096, 82] width 132 height 20
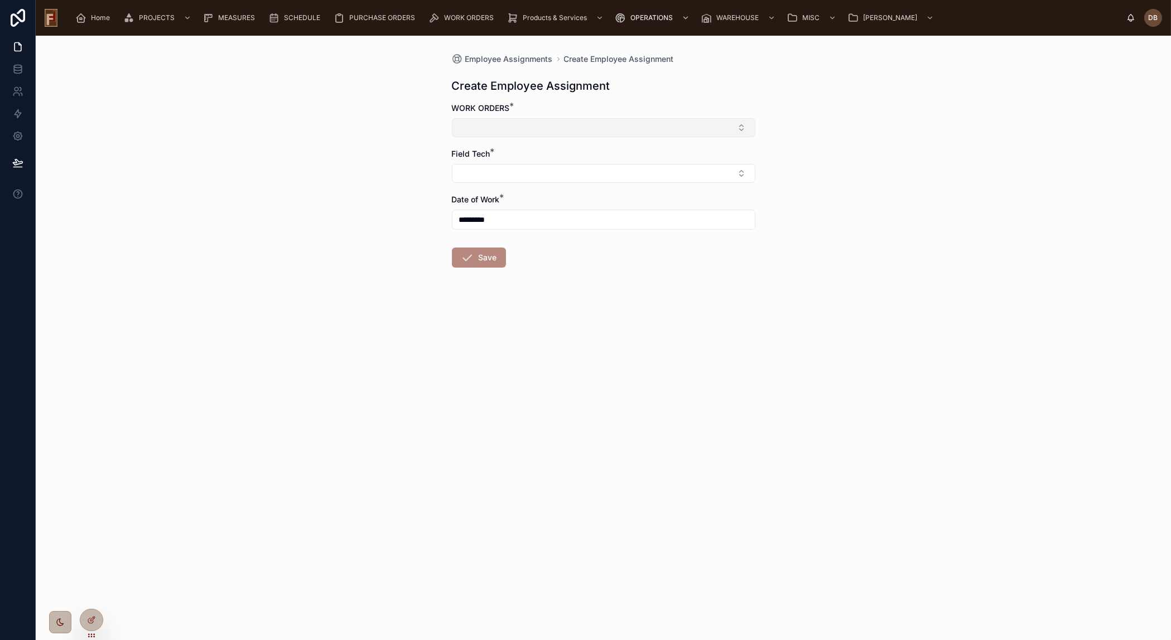
click at [563, 132] on button "Select Button" at bounding box center [603, 127] width 303 height 19
type input "*****"
click at [549, 173] on span "[NB-41173-R] (MS) Rebecca Huebsch" at bounding box center [527, 171] width 136 height 11
click at [520, 177] on button "Select Button" at bounding box center [603, 175] width 303 height 19
type input "**"
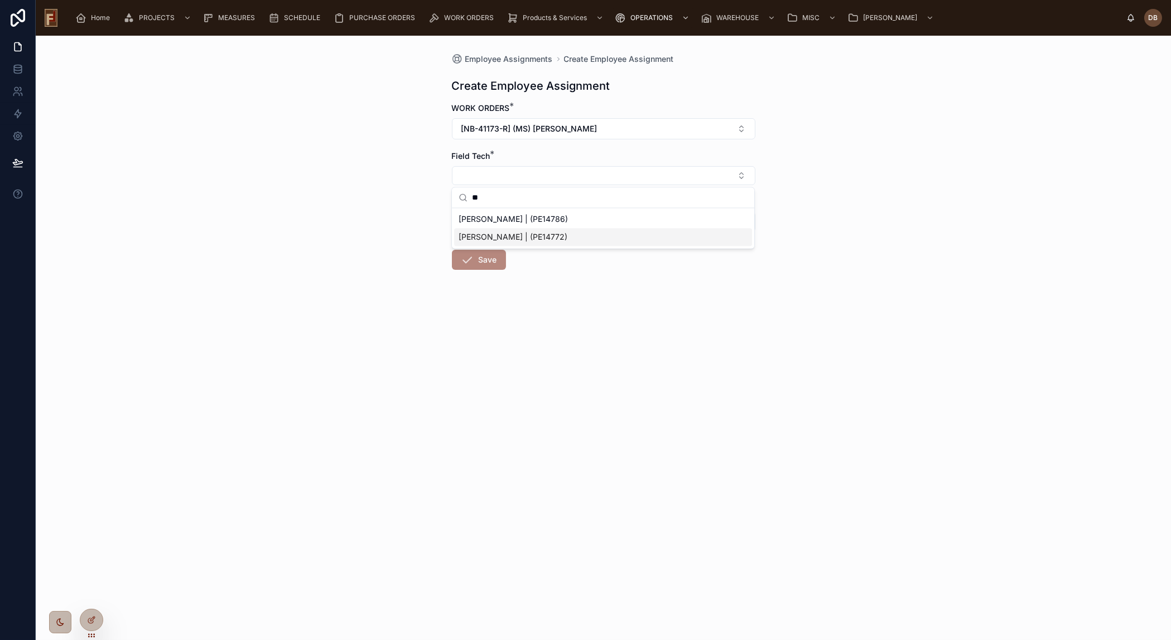
click at [496, 239] on span "Mauricio Morales | (PE14772)" at bounding box center [513, 236] width 109 height 11
click at [478, 261] on button "Save" at bounding box center [479, 262] width 54 height 20
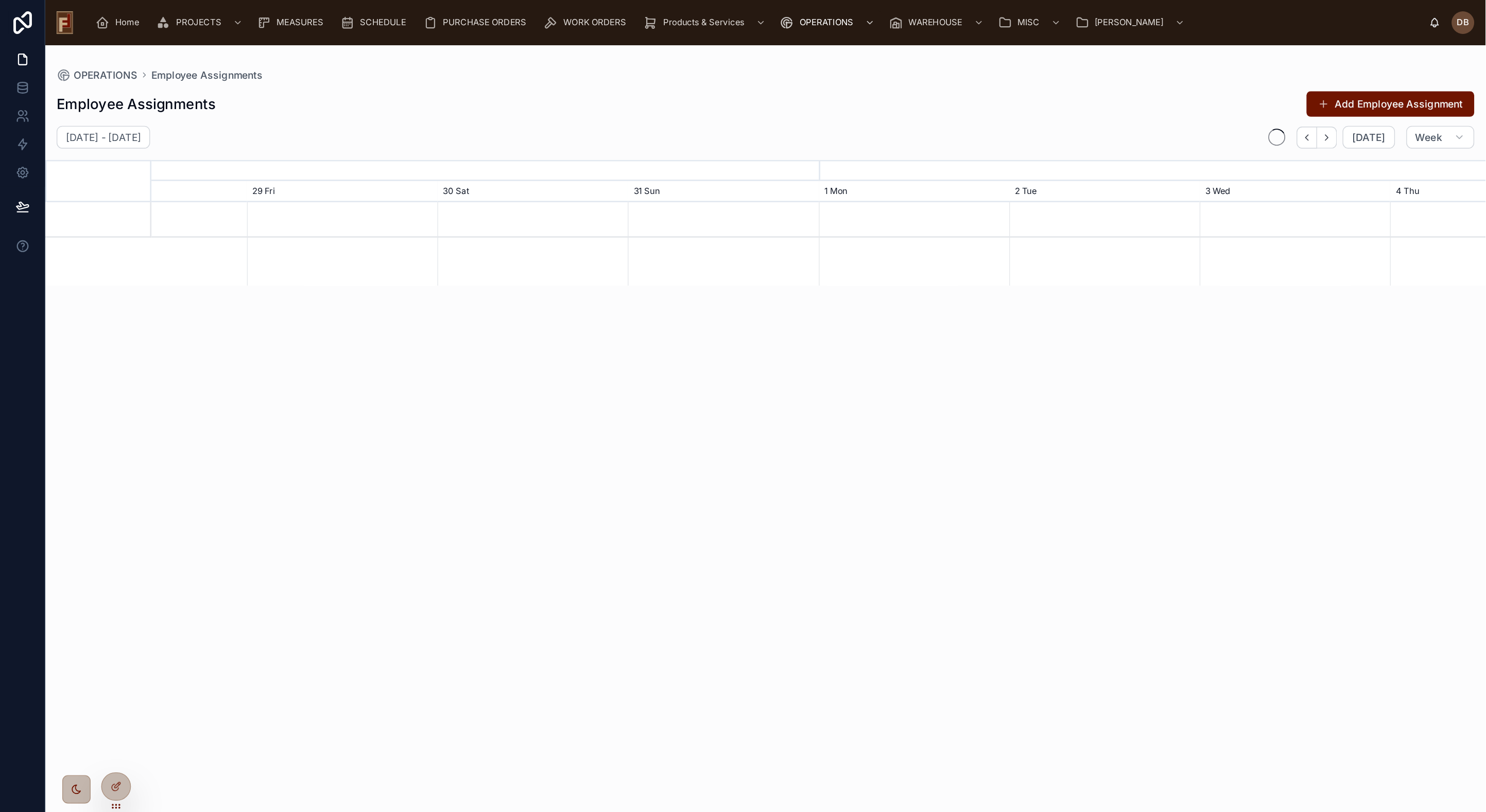
scroll to position [0, 1456]
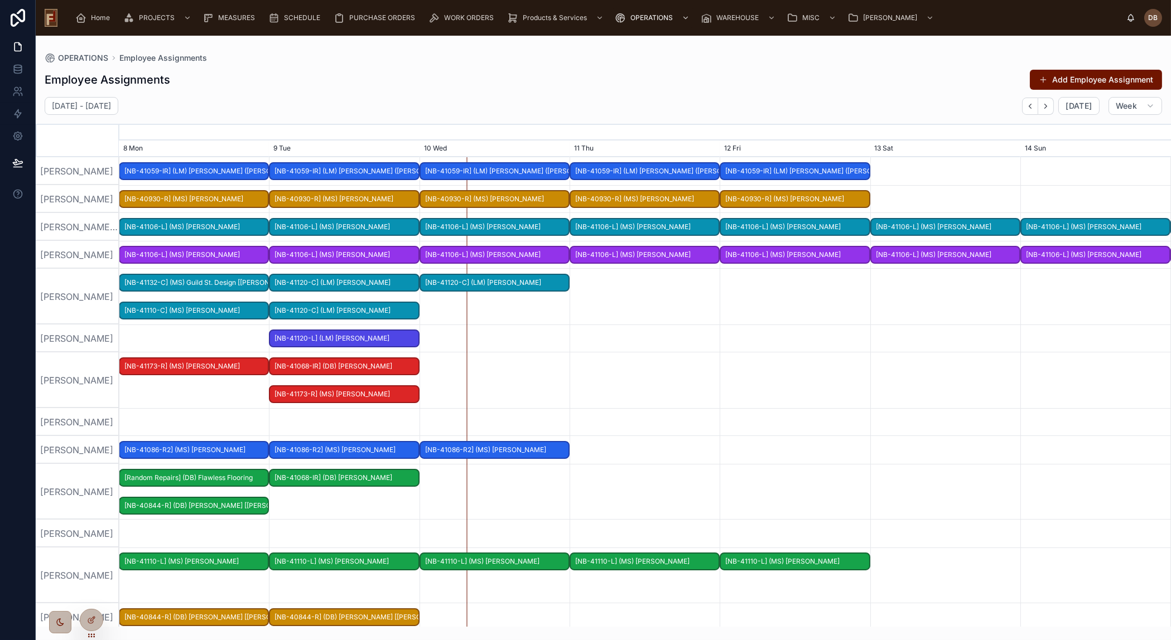
click at [595, 61] on div "OPERATIONS Employee Assignments" at bounding box center [603, 58] width 1117 height 9
click at [635, 83] on div "Employee Assignments Add Employee Assignment" at bounding box center [603, 79] width 1117 height 21
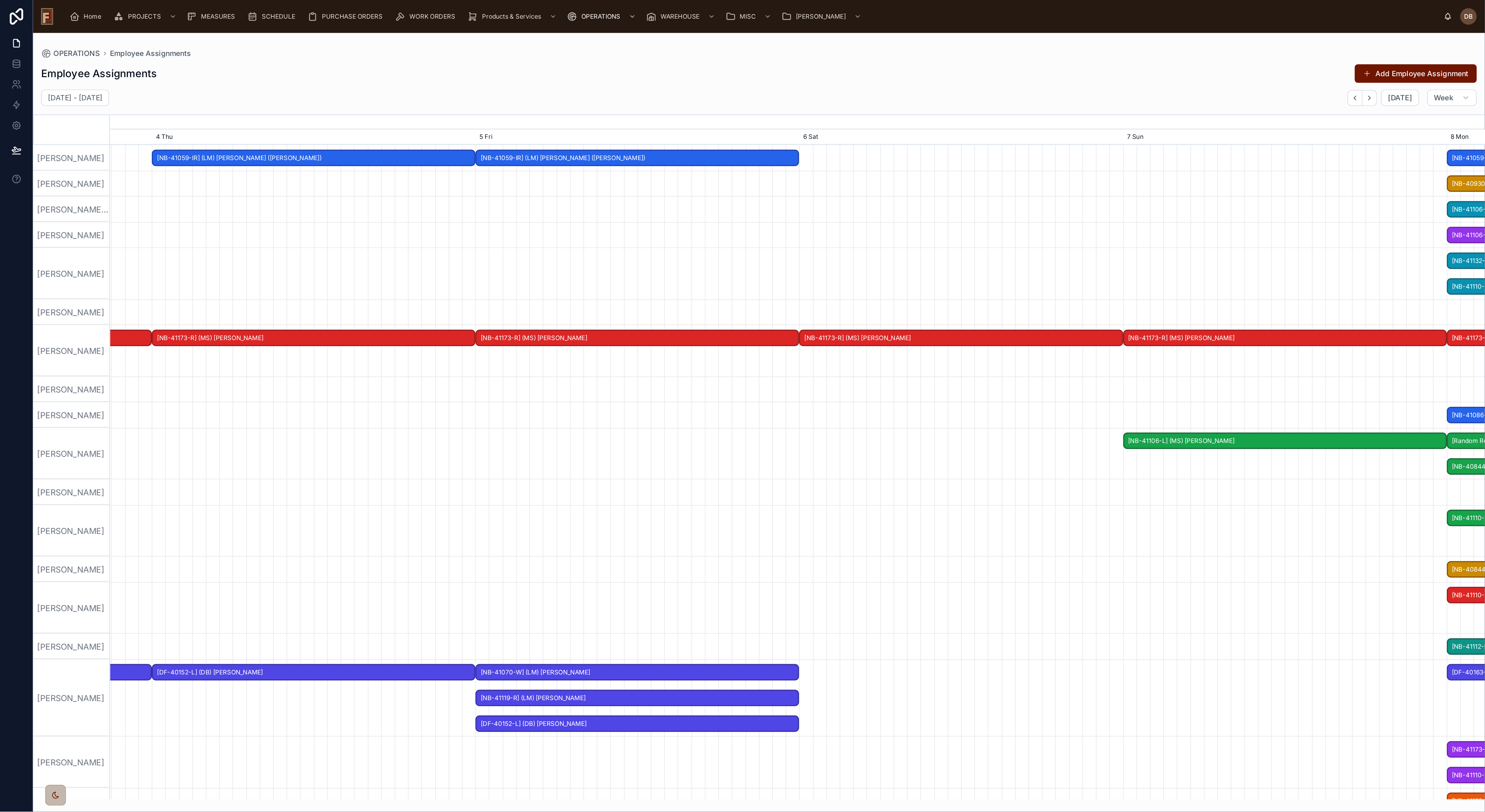
scroll to position [0, 2124]
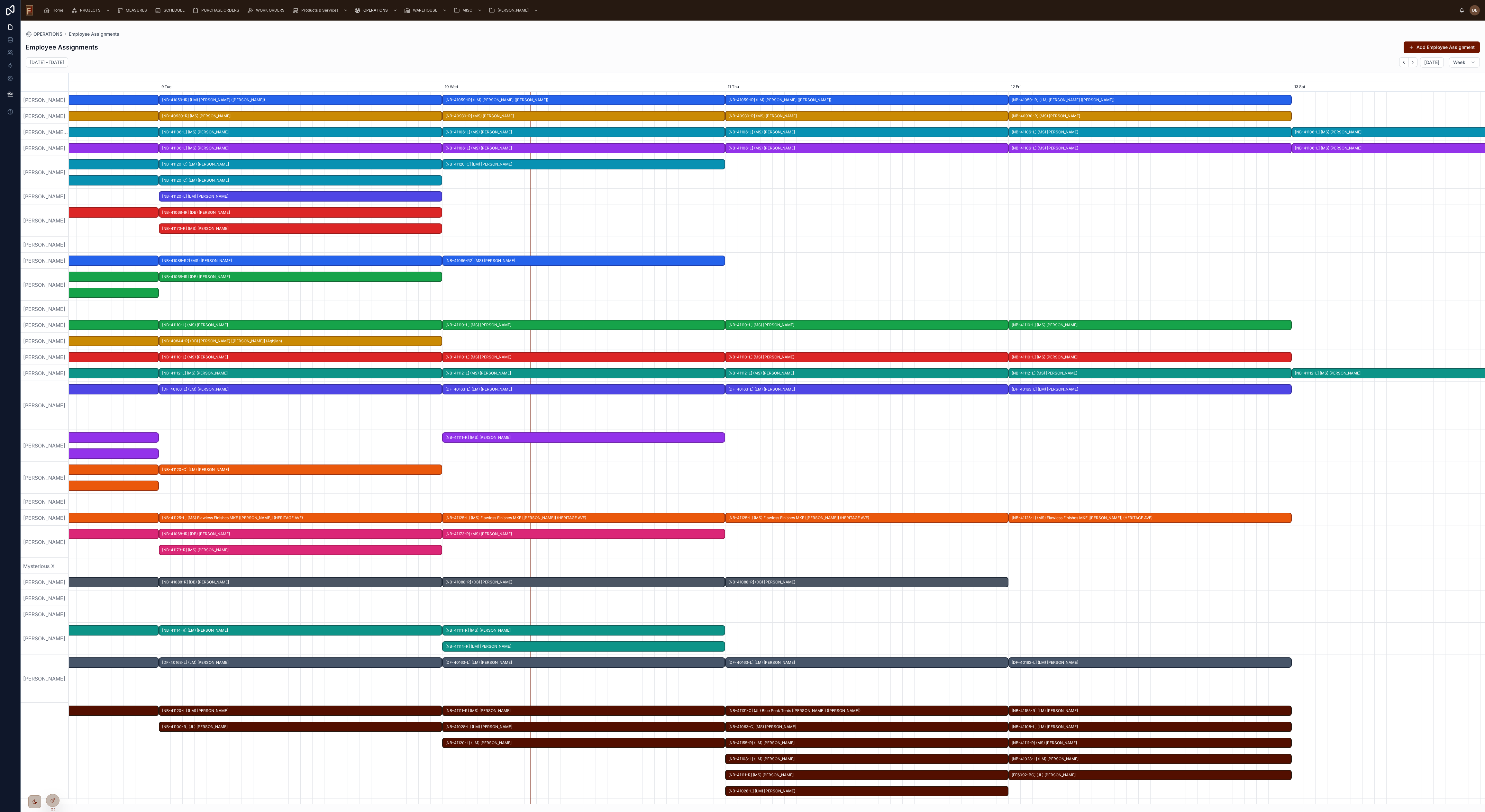
click at [242, 369] on span "[NB-41120-C] (LM) Cindy Kilkenny" at bounding box center [300, 470] width 282 height 10
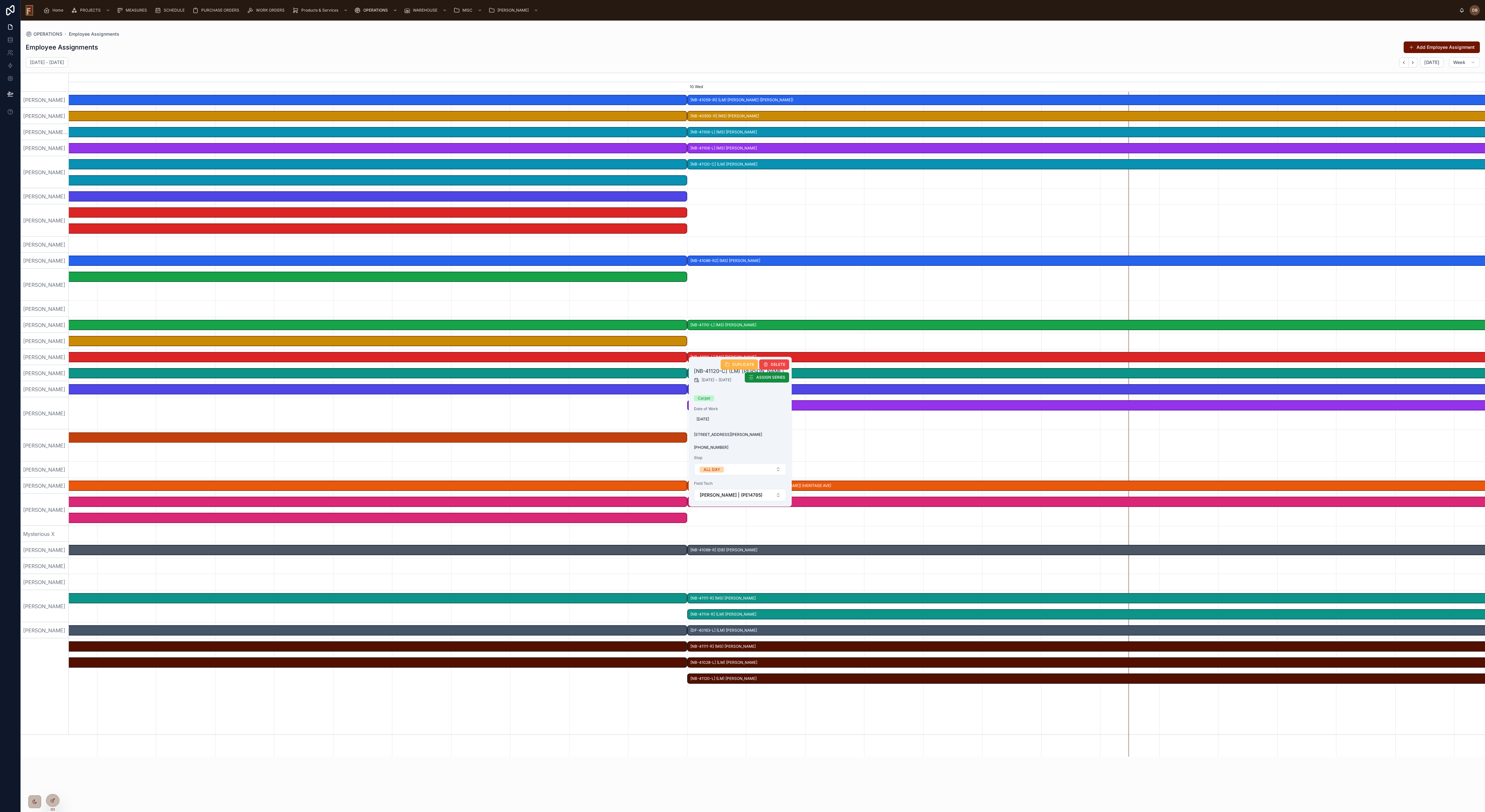
click at [674, 365] on span "DUPLICATE" at bounding box center [743, 364] width 22 height 5
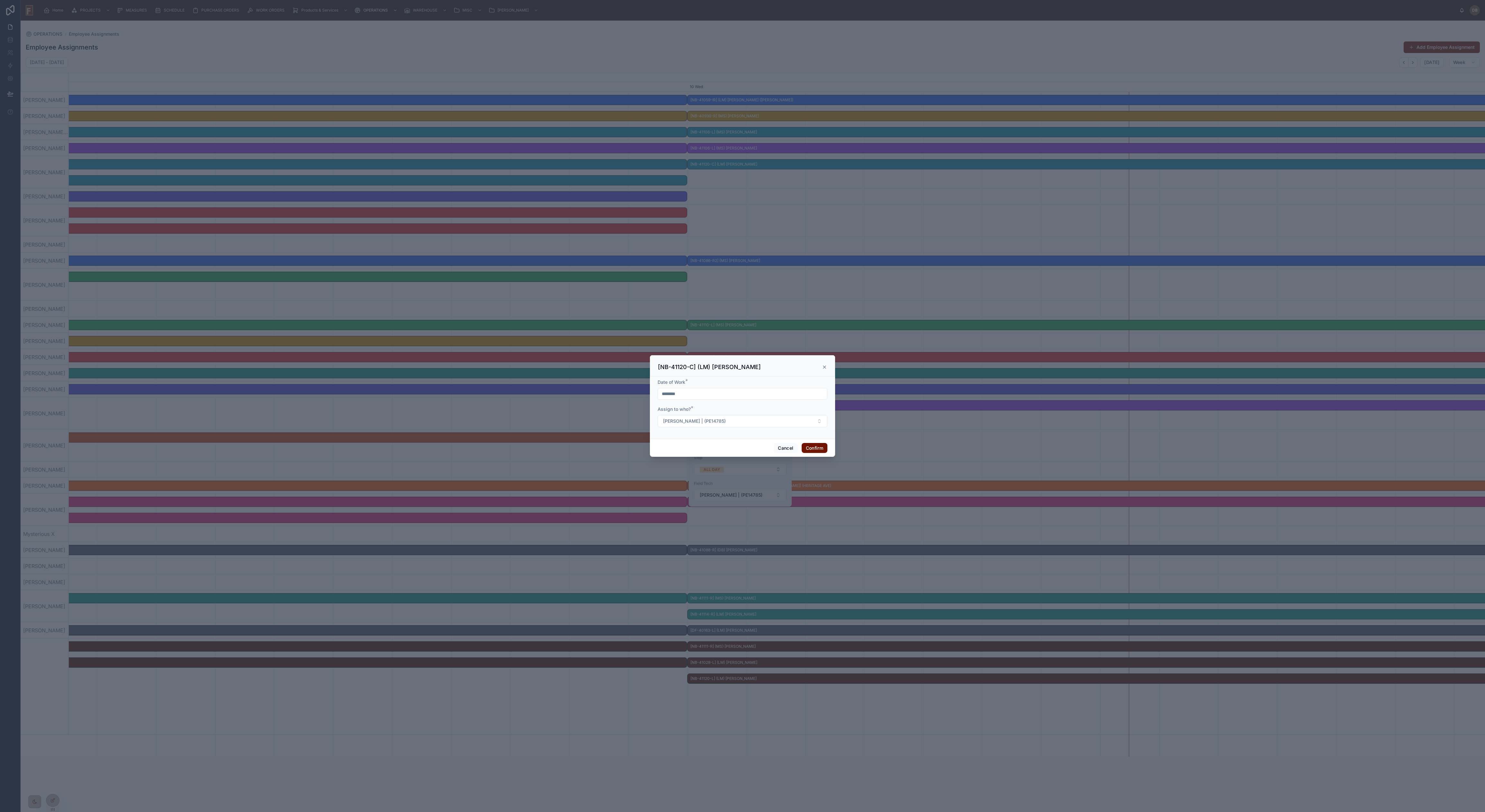
click at [674, 369] on input "********" at bounding box center [742, 394] width 169 height 9
click at [674, 369] on button "10" at bounding box center [742, 461] width 12 height 12
type input "*********"
click at [674, 369] on button "Confirm" at bounding box center [815, 448] width 26 height 10
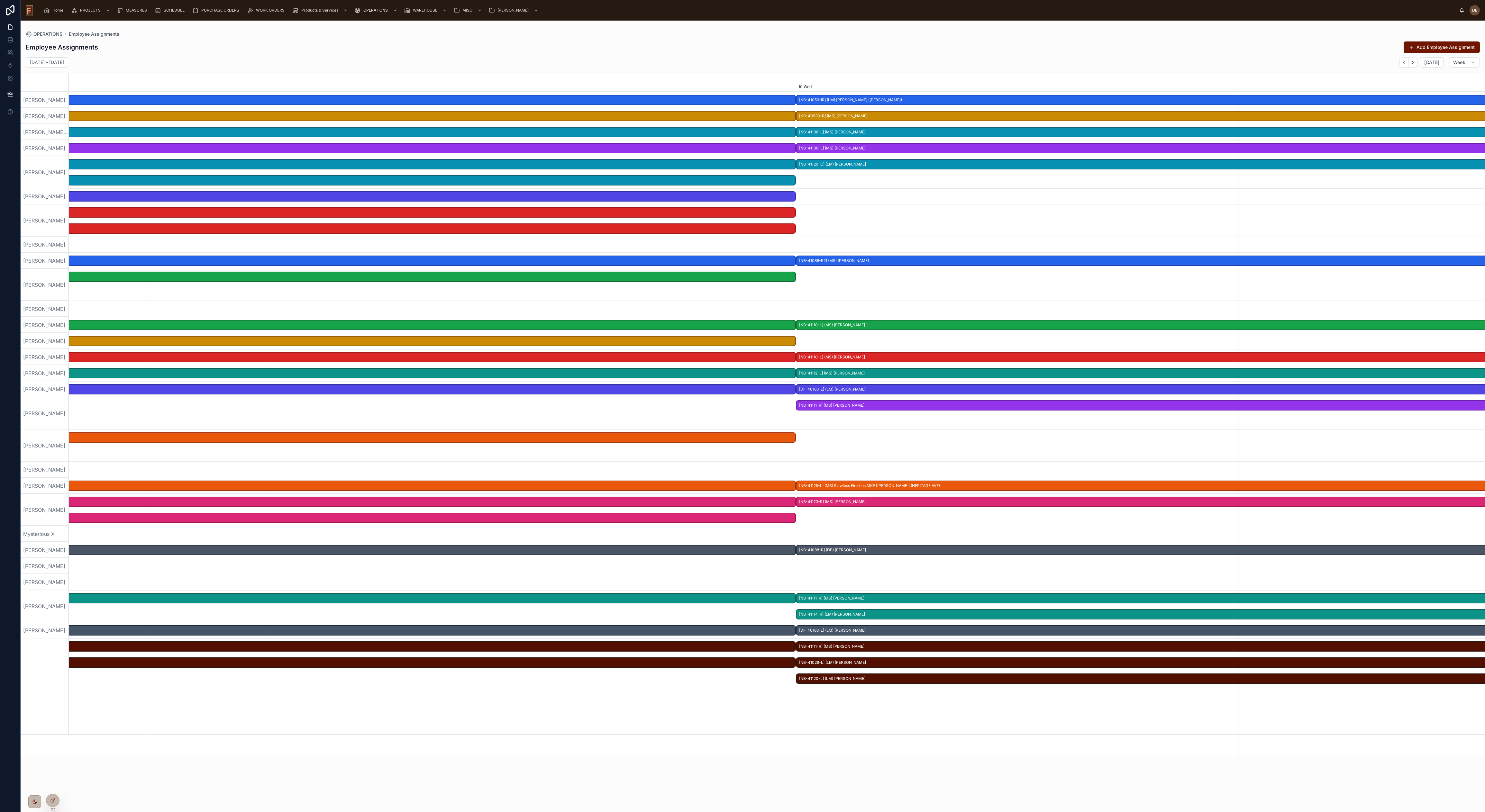
scroll to position [0, 3386]
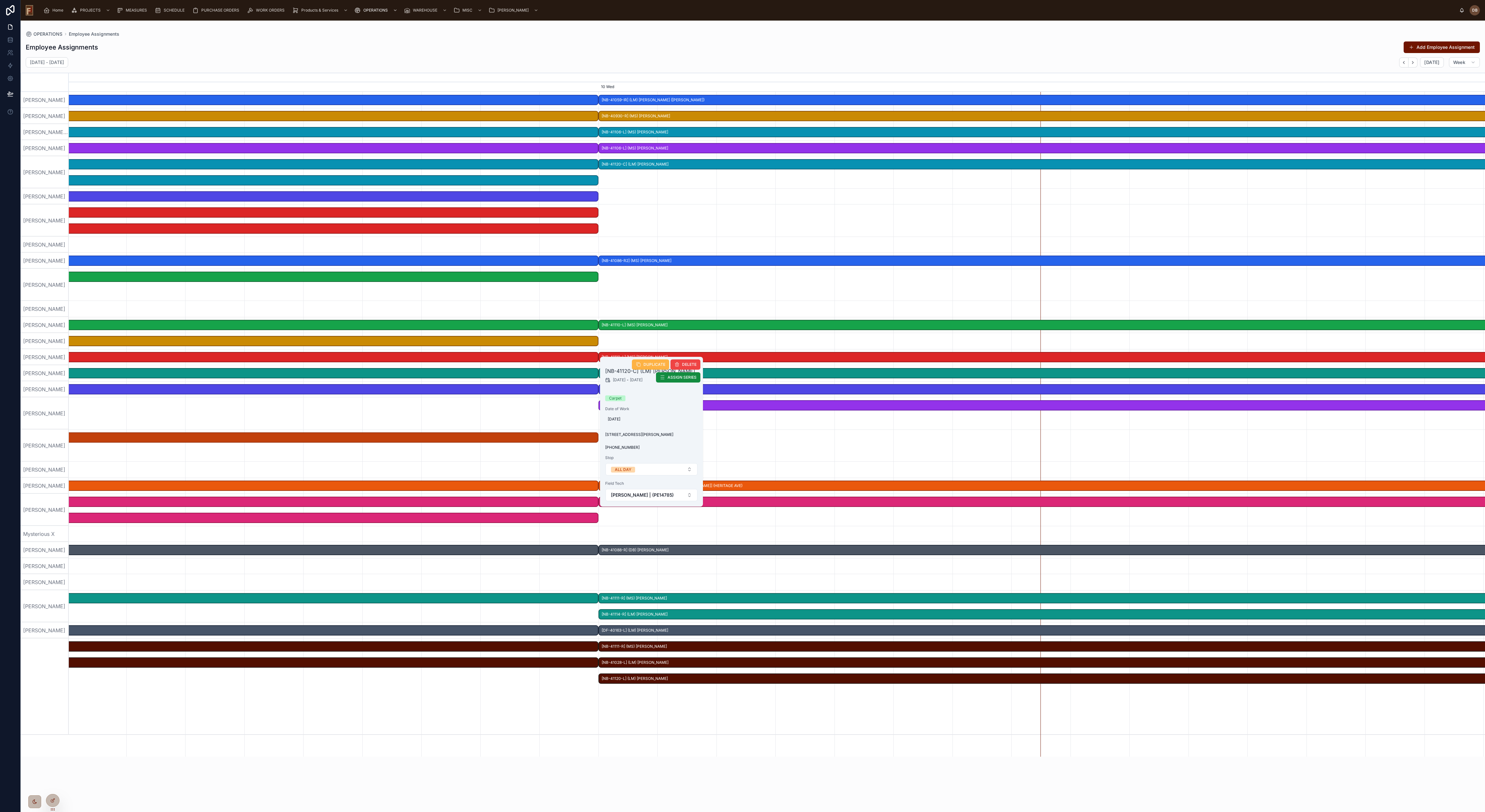
click at [649, 362] on span "DUPLICATE" at bounding box center [654, 364] width 22 height 5
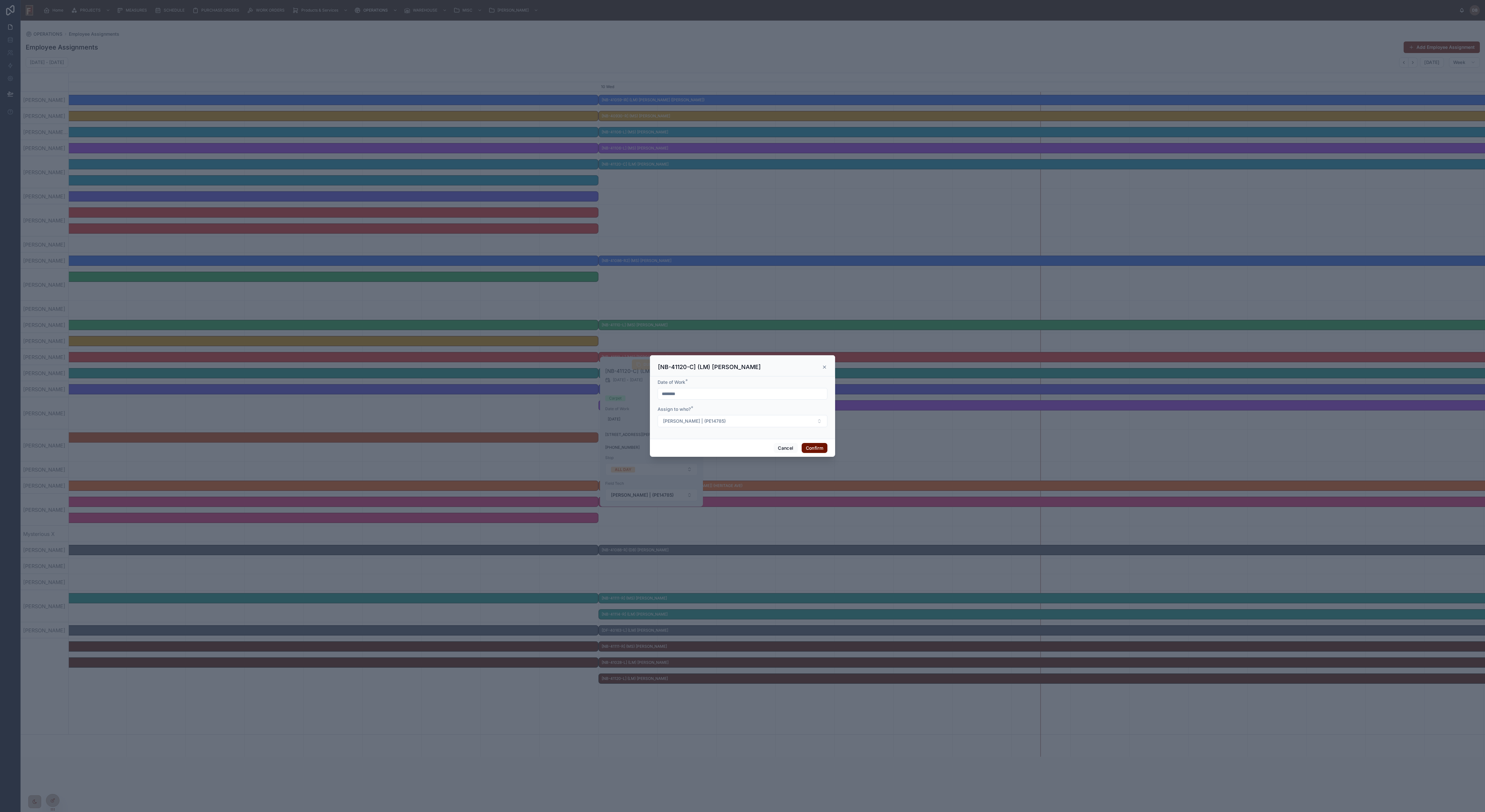
click at [674, 369] on input "********" at bounding box center [742, 394] width 169 height 9
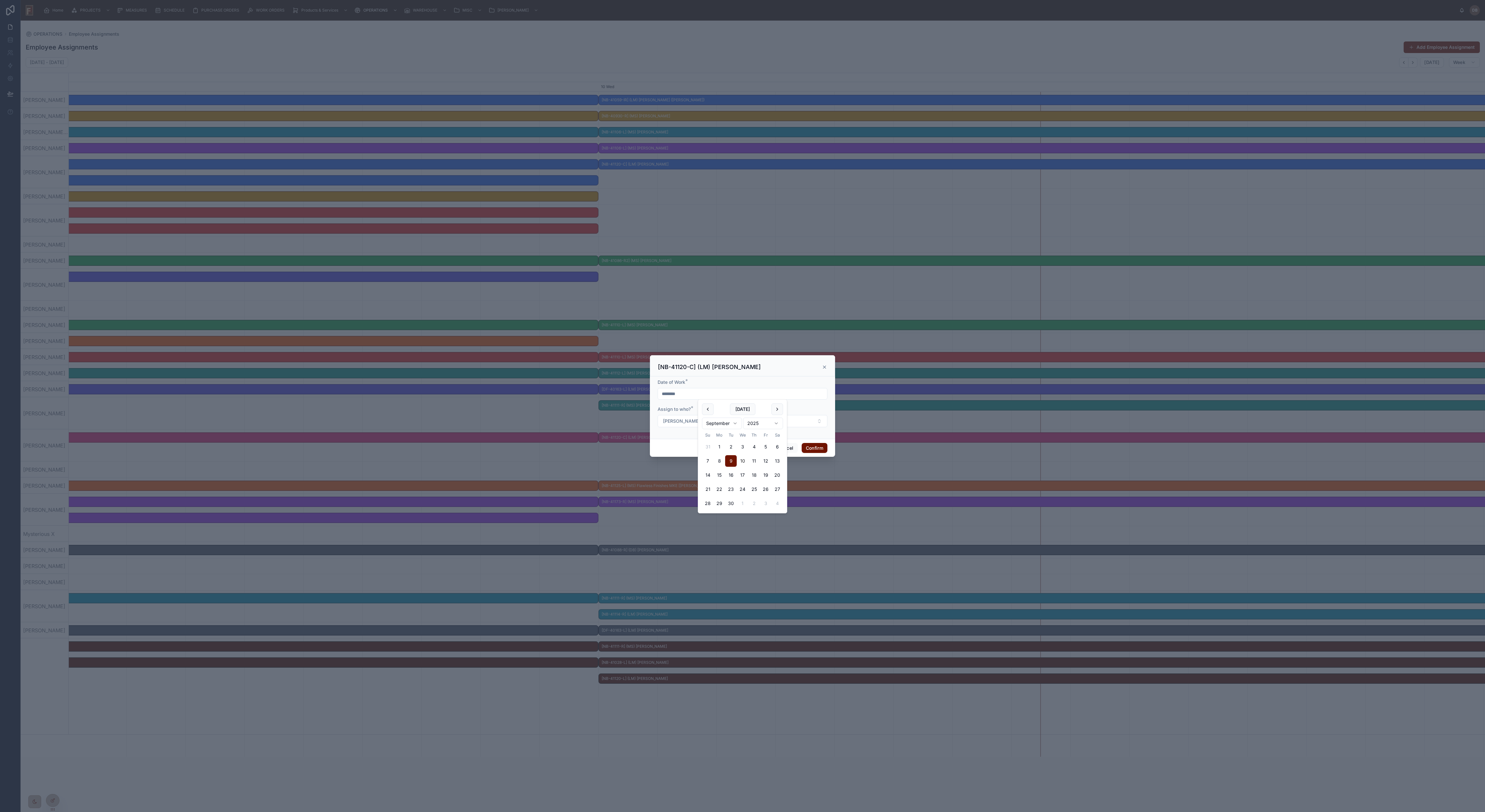
click at [674, 369] on button "10" at bounding box center [742, 461] width 12 height 12
type input "*********"
click at [674, 369] on span "Kiara Ramirez | (PE14785)" at bounding box center [694, 421] width 63 height 6
type input "****"
click at [674, 369] on span "Billy Ramirez | (PE14784)" at bounding box center [693, 447] width 63 height 6
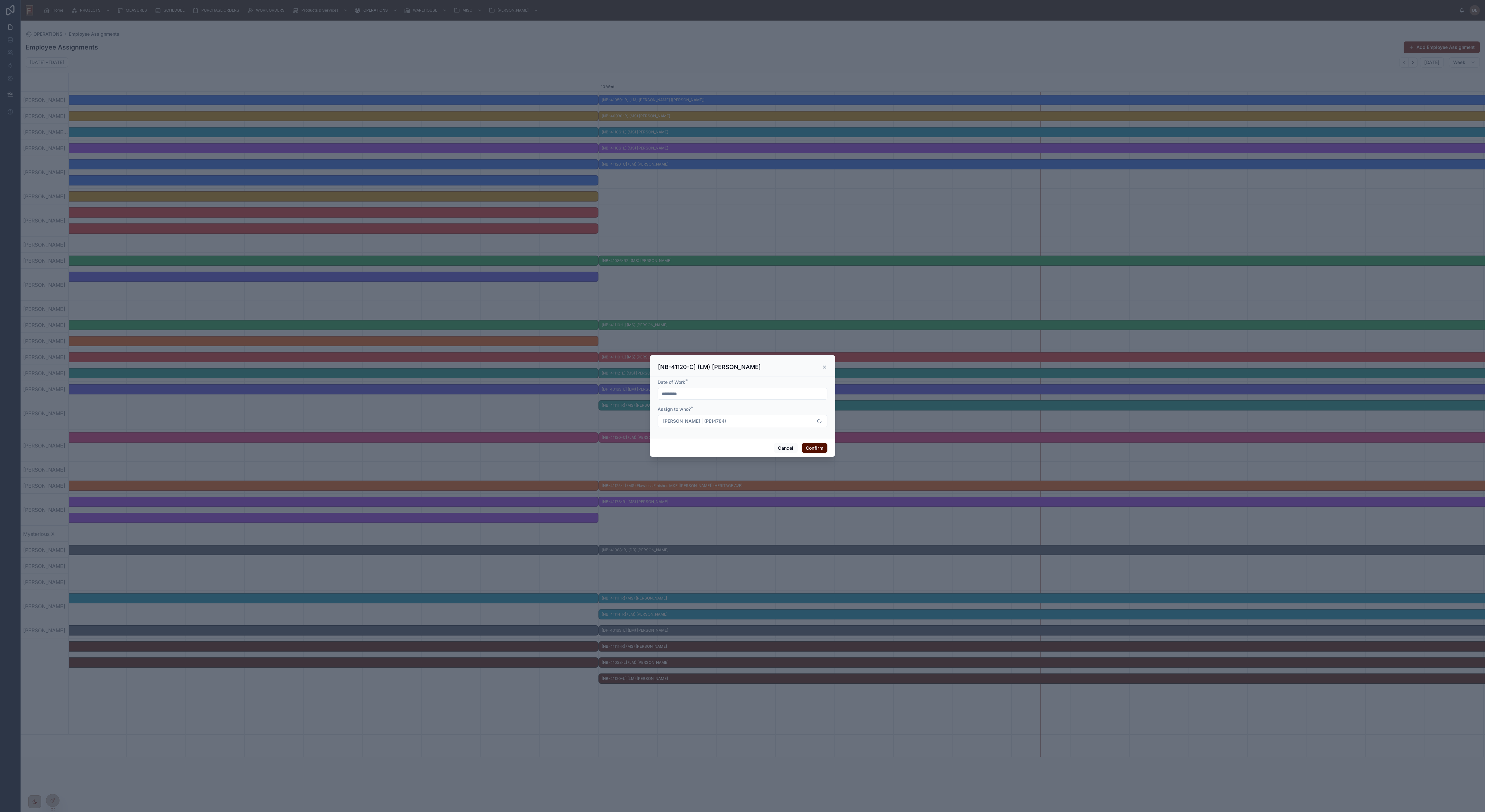
click at [674, 369] on button "Confirm" at bounding box center [815, 448] width 26 height 10
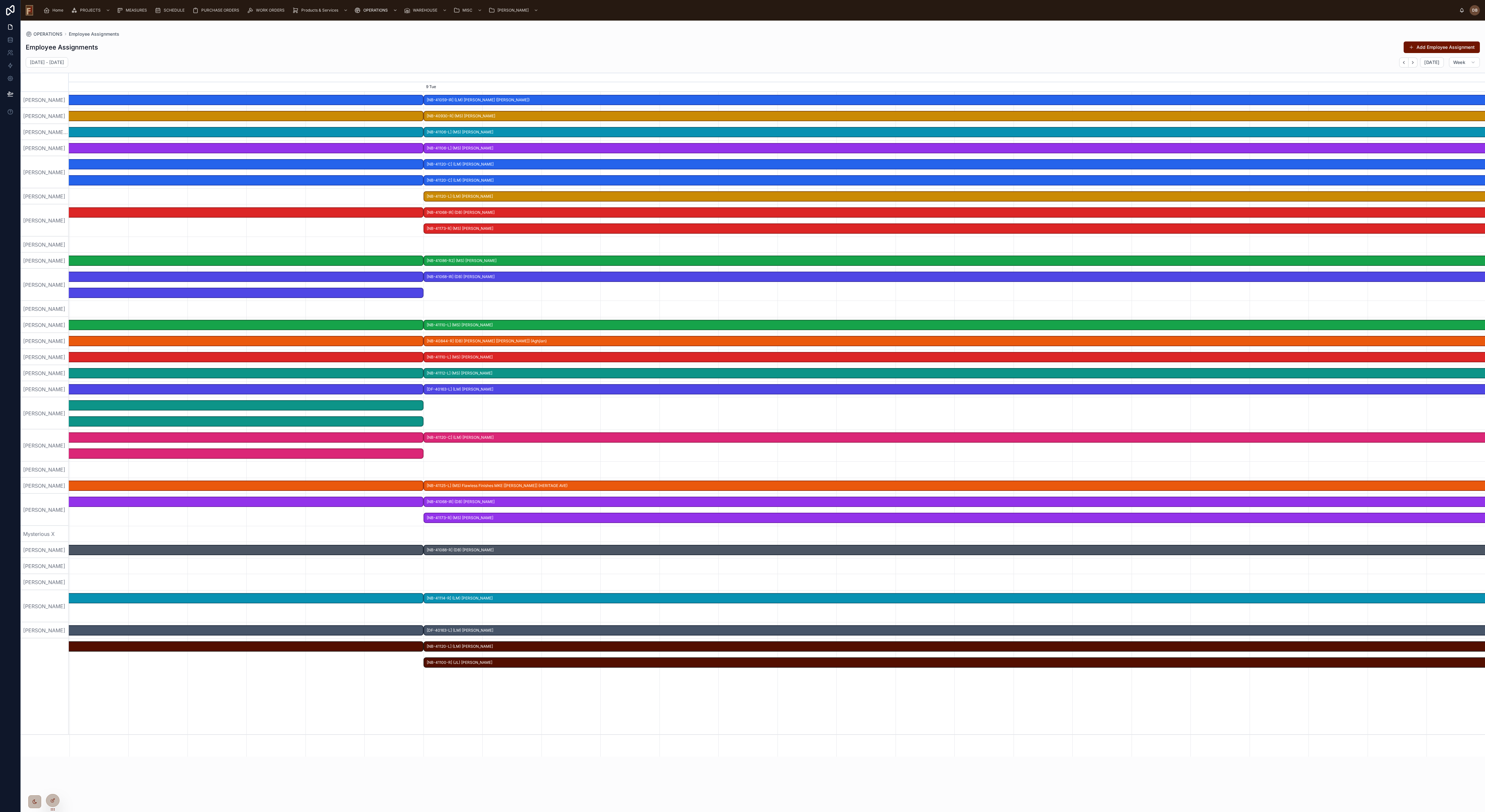
click at [512, 341] on span "[NB-40844-R] (DB) Callen [Earhart] (Aghjian)" at bounding box center [1132, 341] width 1415 height 10
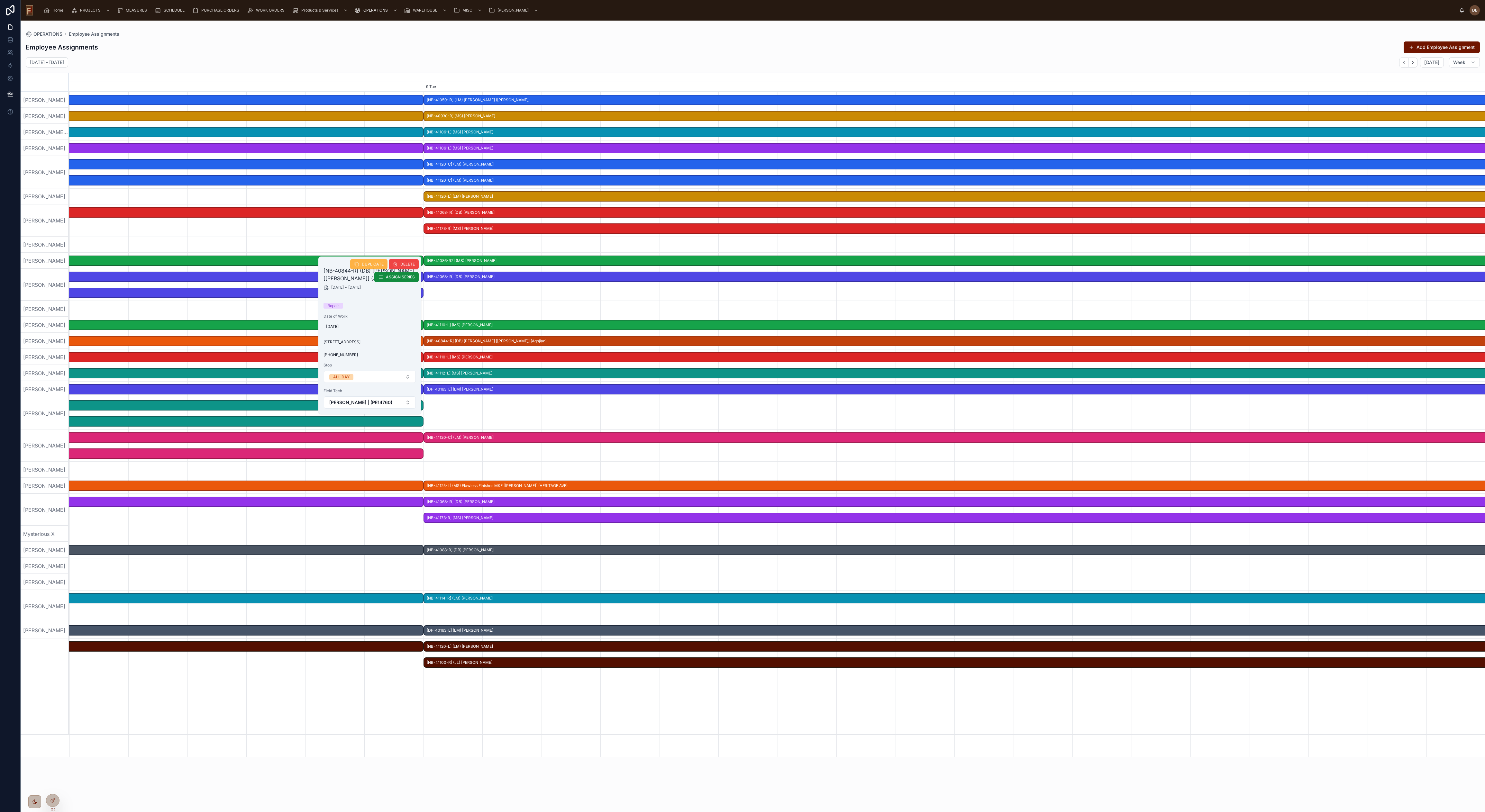
click at [369, 265] on span "DUPLICATE" at bounding box center [373, 264] width 22 height 5
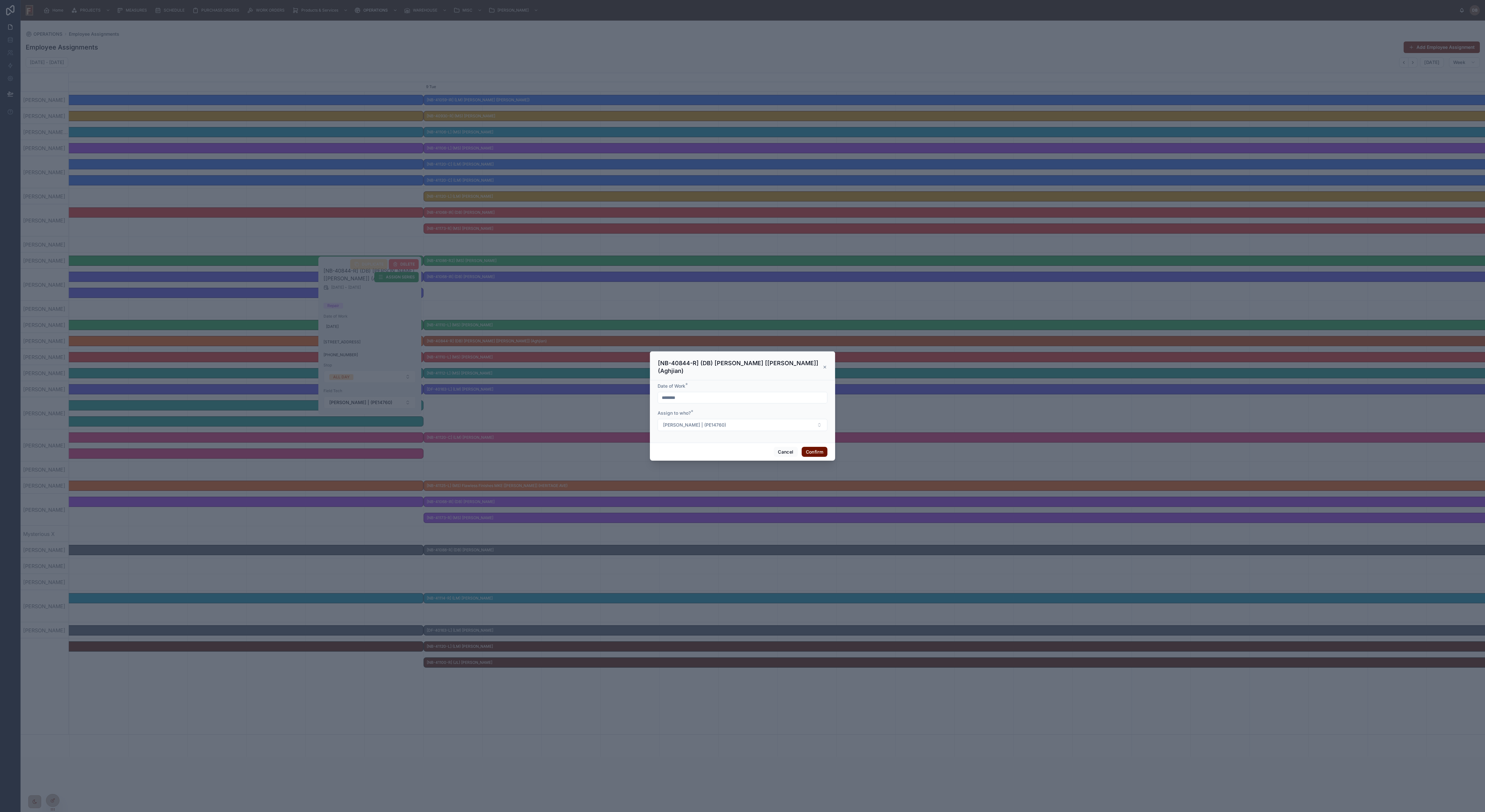
click at [674, 369] on input "********" at bounding box center [742, 398] width 169 height 9
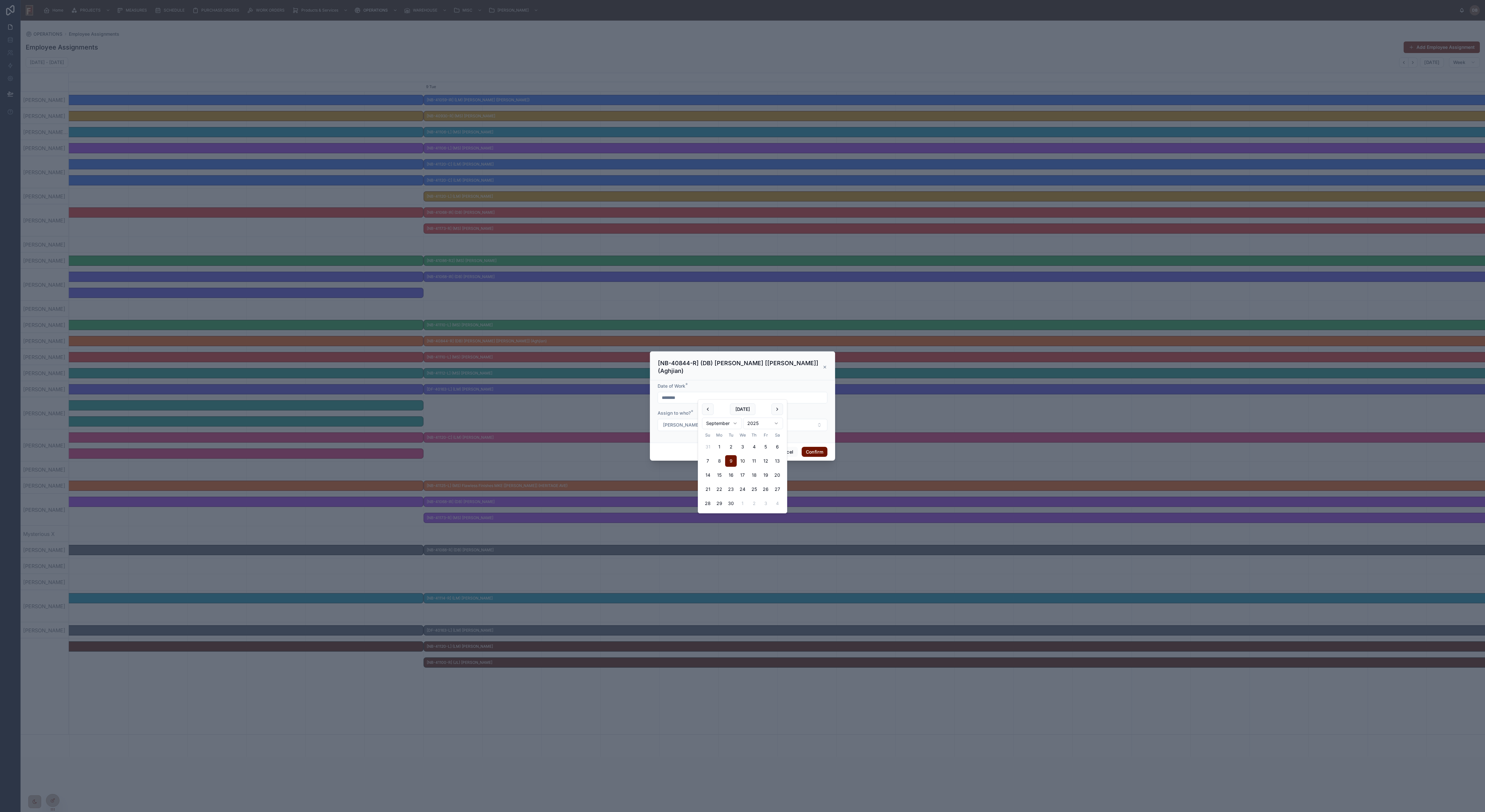
click at [674, 369] on button "10" at bounding box center [742, 461] width 12 height 12
type input "*********"
click at [674, 369] on button "Confirm" at bounding box center [815, 452] width 26 height 10
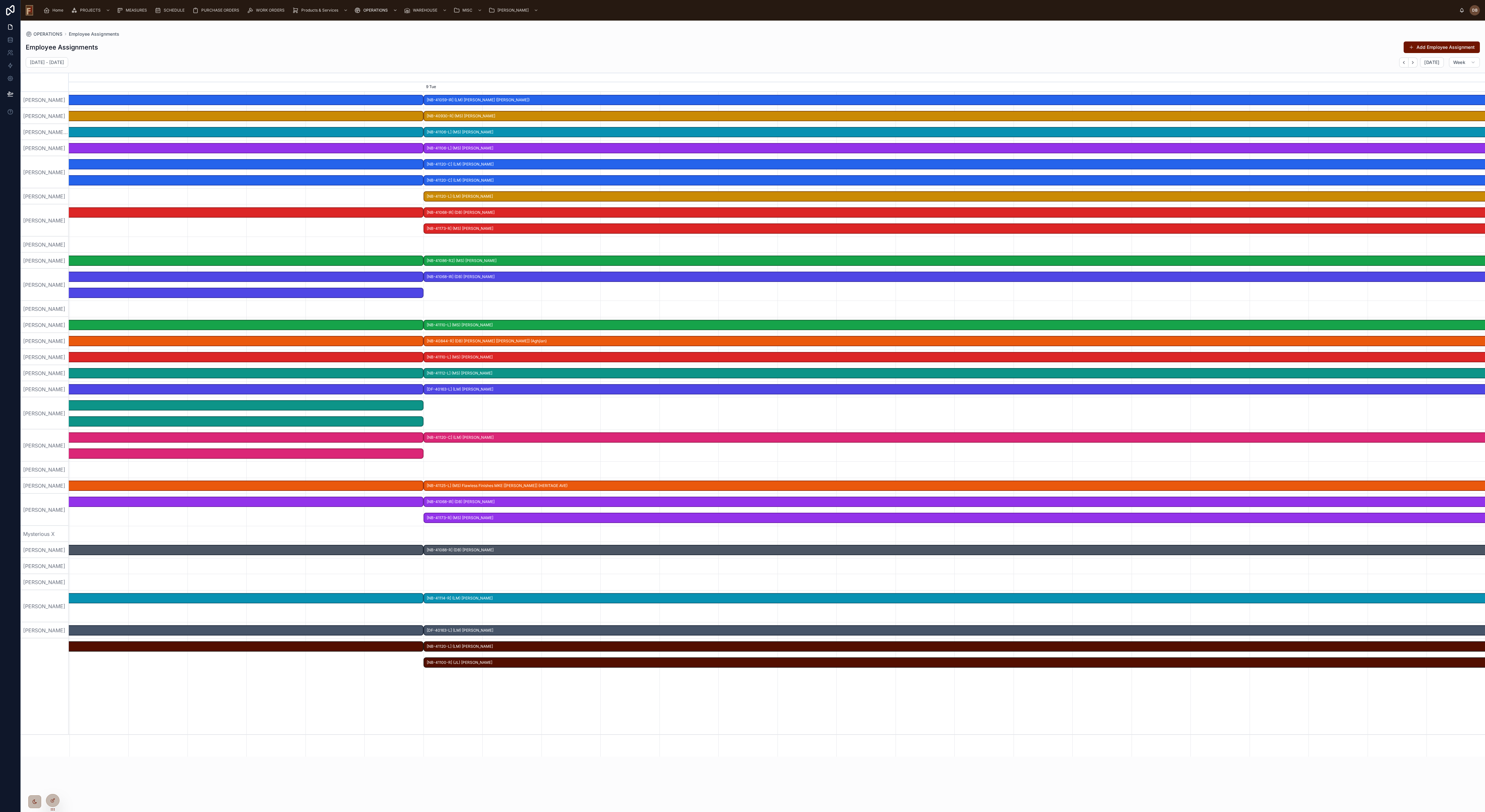
drag, startPoint x: 812, startPoint y: 44, endPoint x: 907, endPoint y: 55, distance: 95.6
click at [674, 43] on div "Employee Assignments Add Employee Assignment" at bounding box center [753, 47] width 1454 height 12
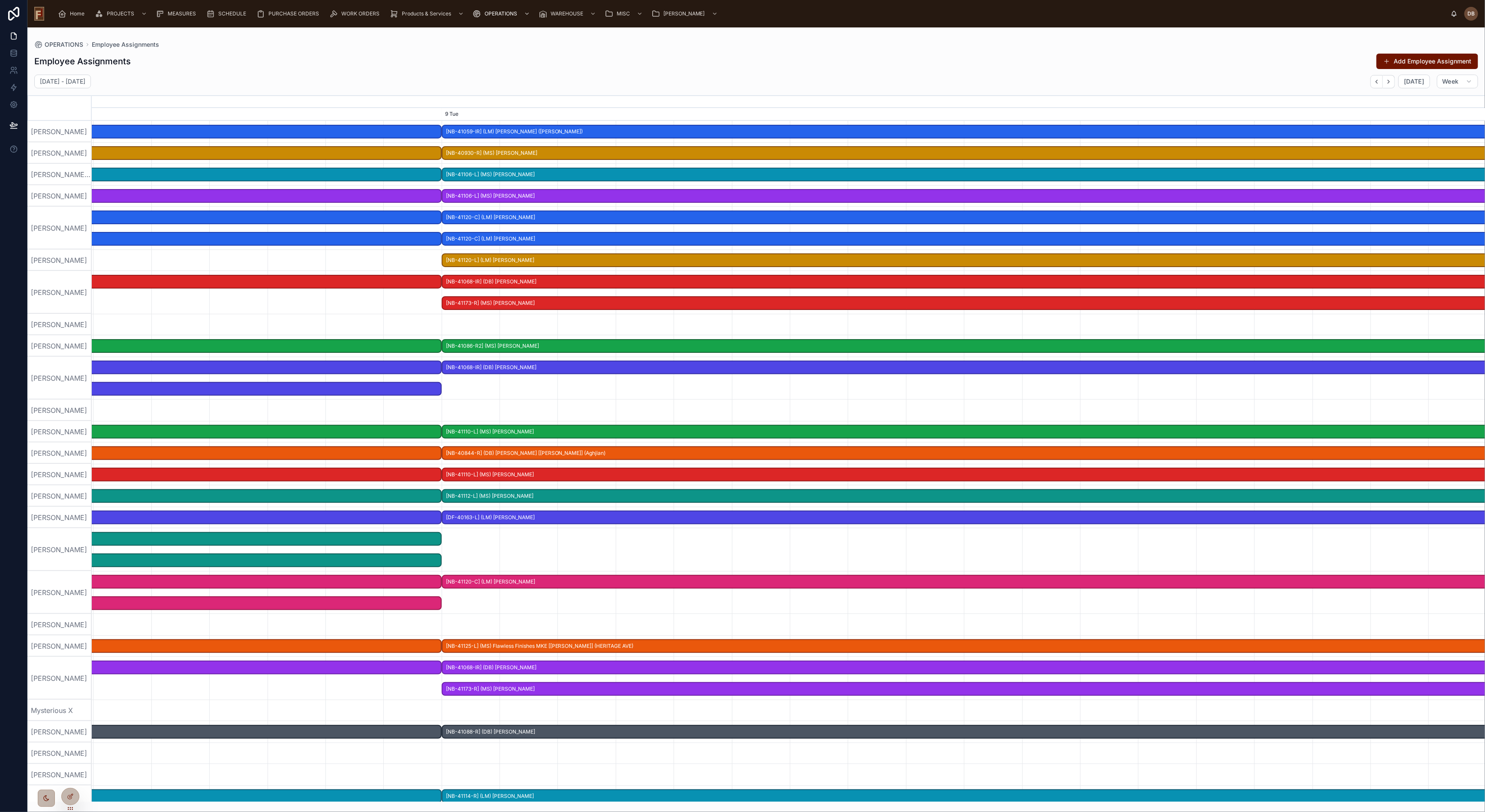
click at [616, 492] on div at bounding box center [789, 549] width 5573 height 43
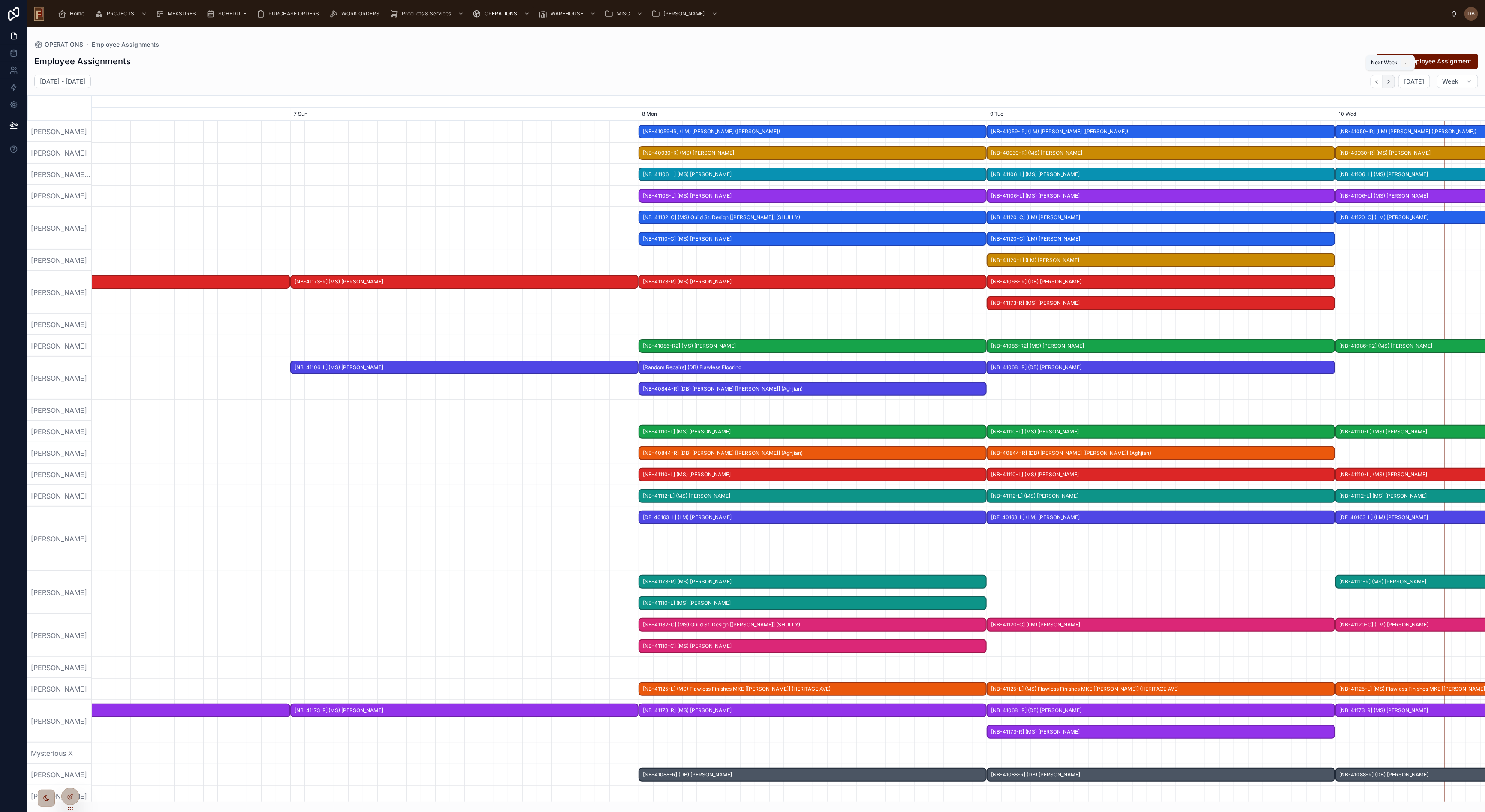
click at [899, 82] on icon "button" at bounding box center [1388, 81] width 6 height 6
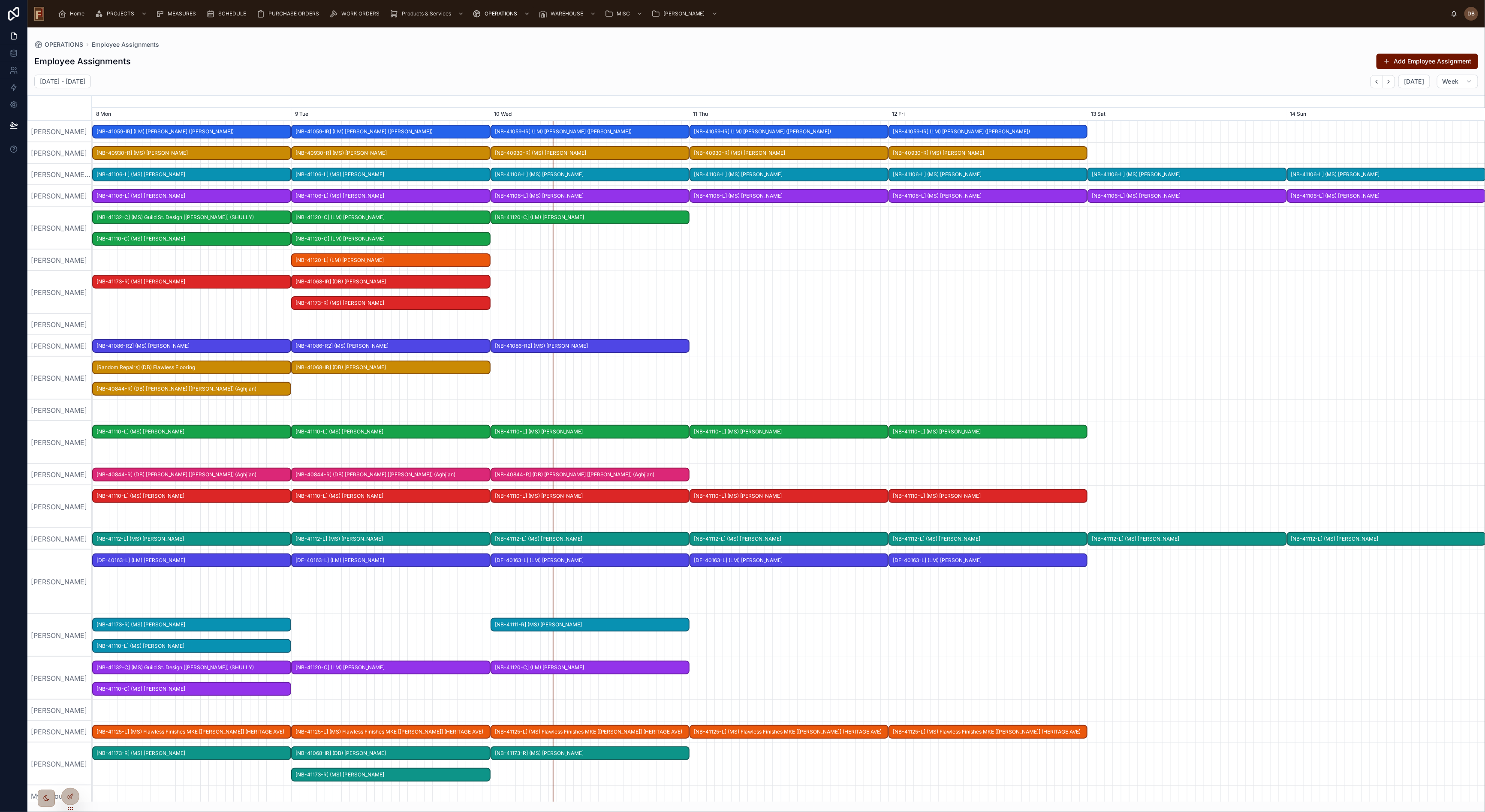
click at [466, 303] on span "[NB-41173-R] (MS) Rebecca Huebsch" at bounding box center [390, 303] width 198 height 14
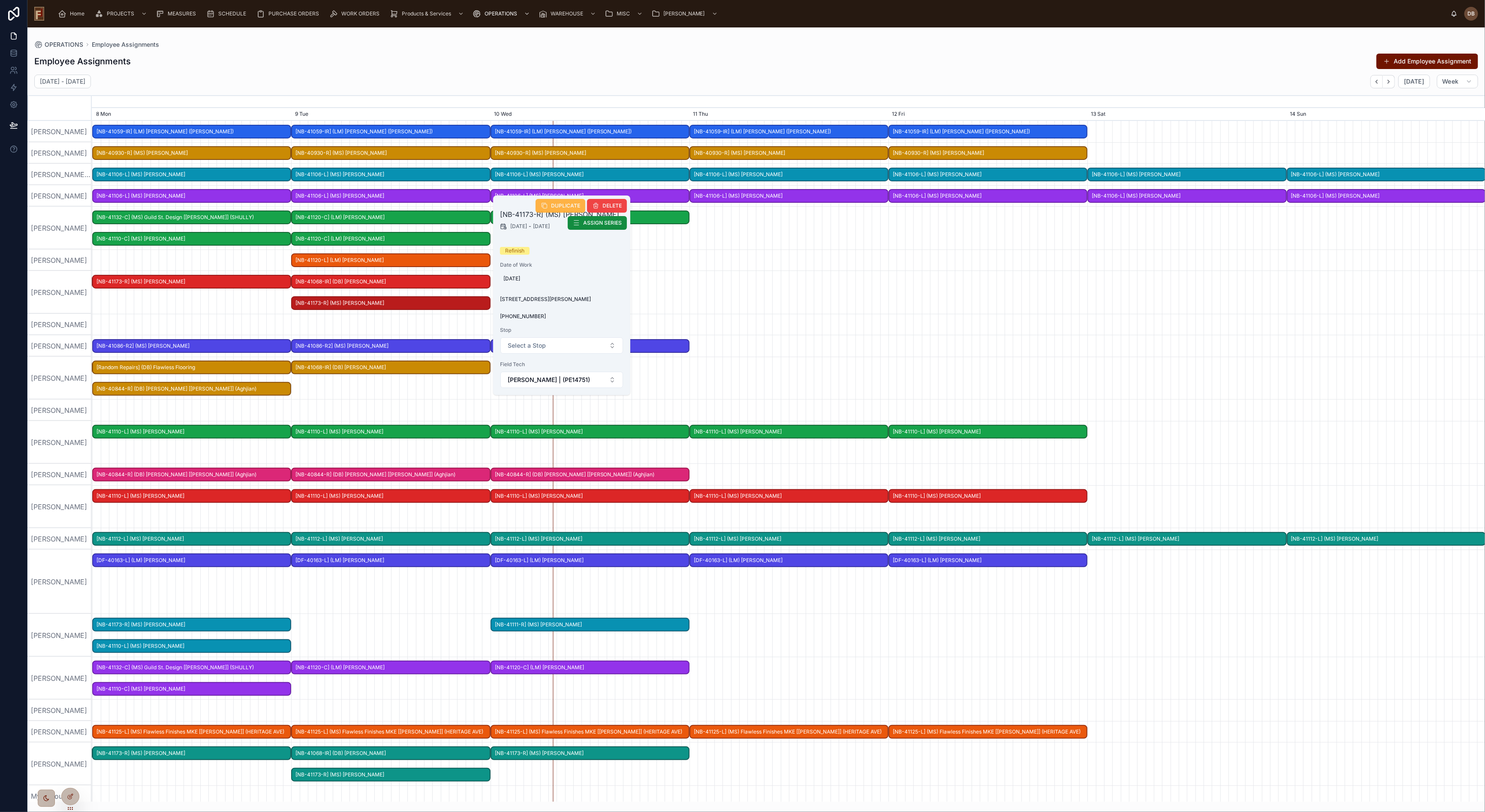
click at [556, 206] on span "DUPLICATE" at bounding box center [566, 205] width 29 height 7
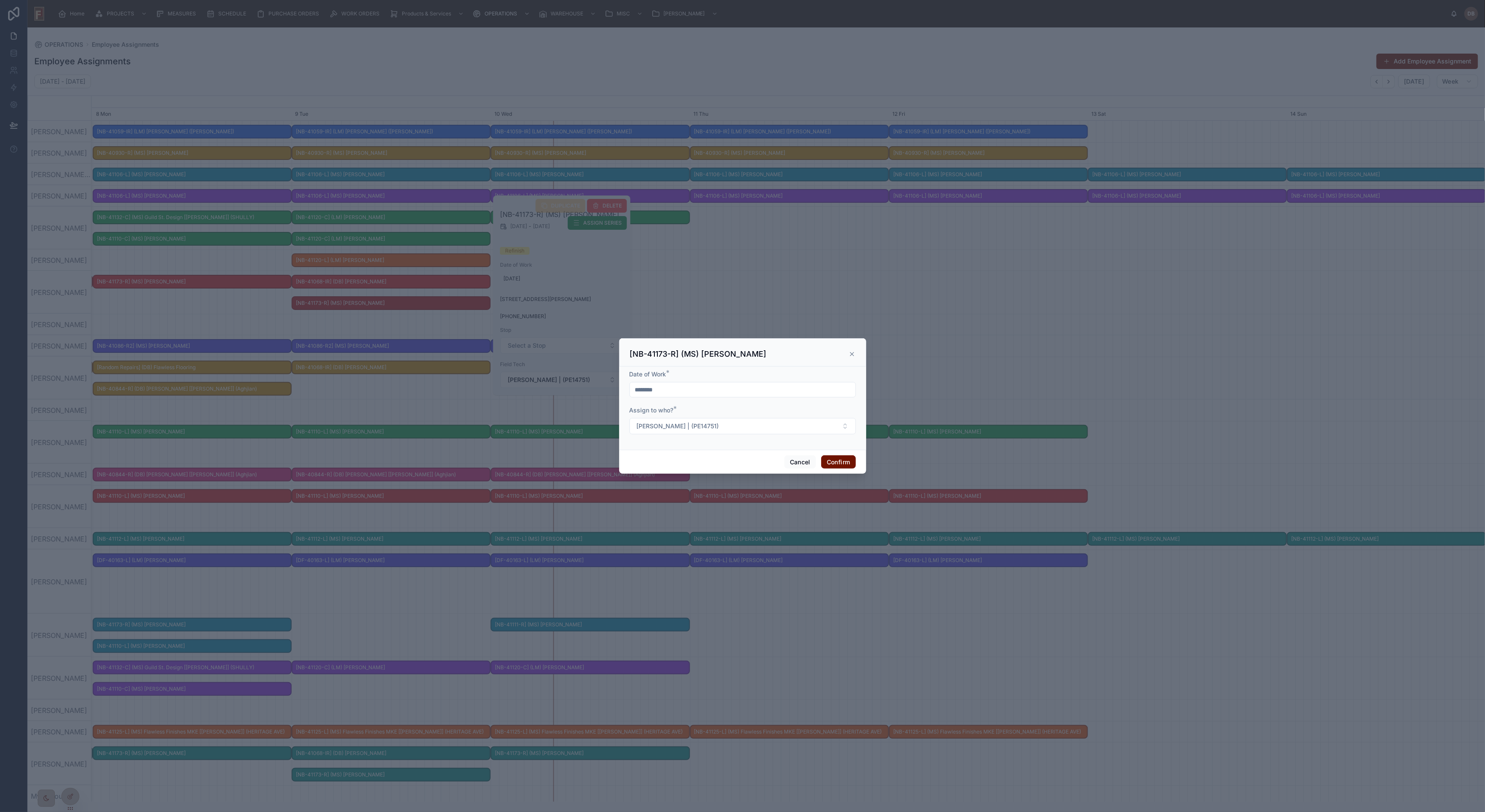
click at [697, 391] on input "********" at bounding box center [742, 389] width 225 height 12
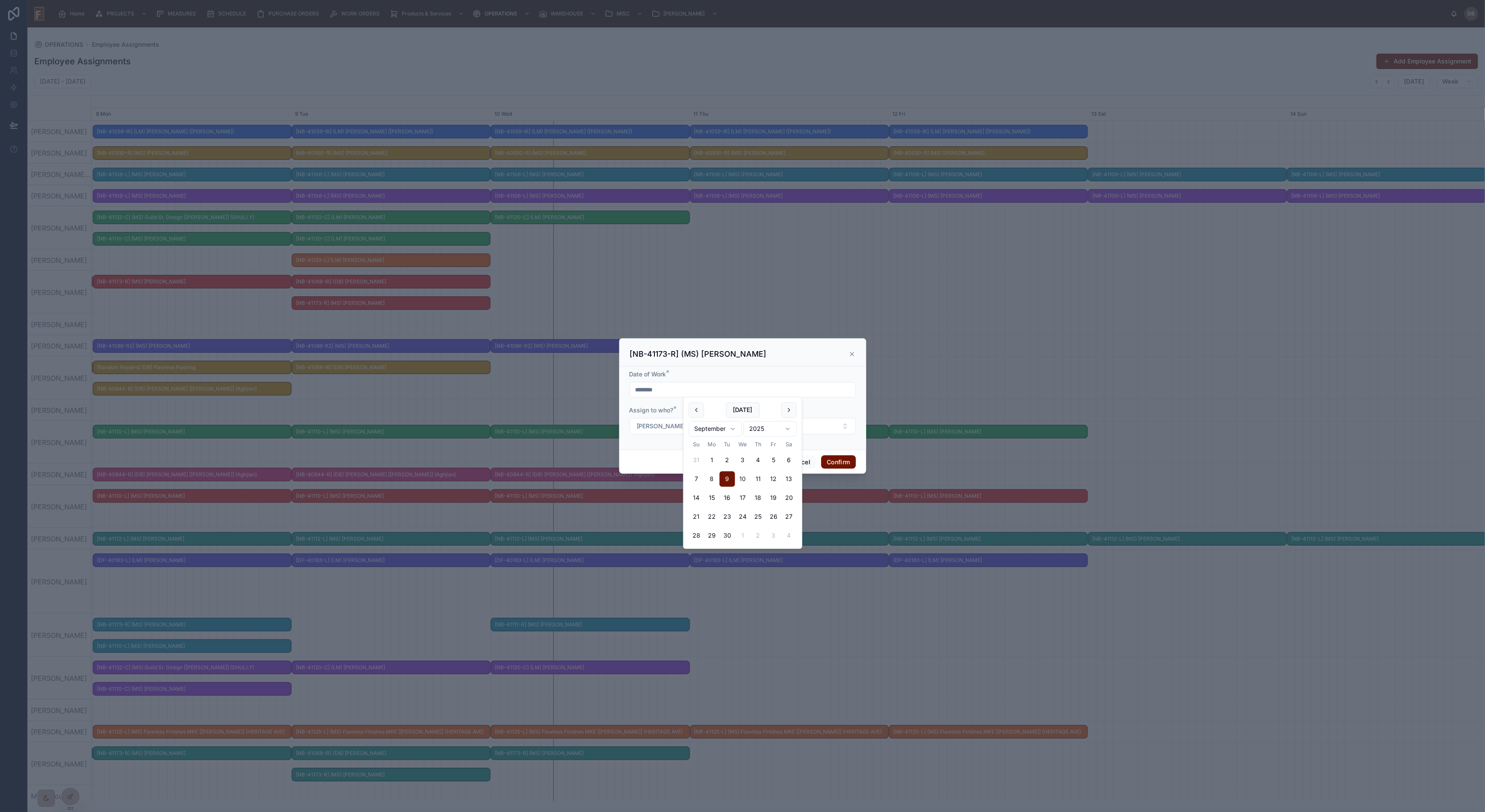
click at [742, 479] on button "10" at bounding box center [742, 479] width 15 height 15
type input "*********"
click at [842, 462] on button "Confirm" at bounding box center [838, 462] width 35 height 14
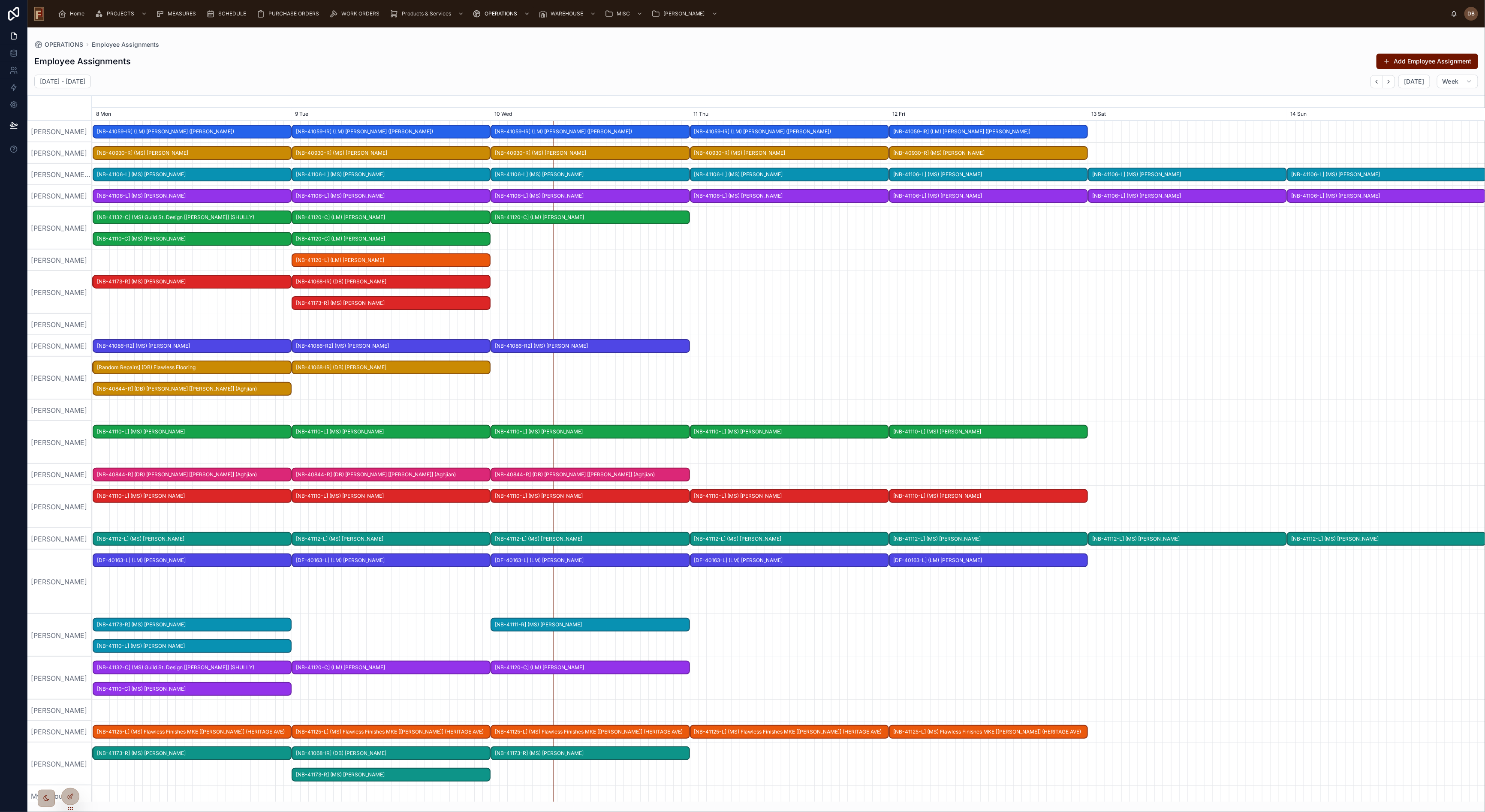
click at [422, 257] on span "[NB-41120-L] (LM) Cindy Kilkenny" at bounding box center [390, 260] width 198 height 14
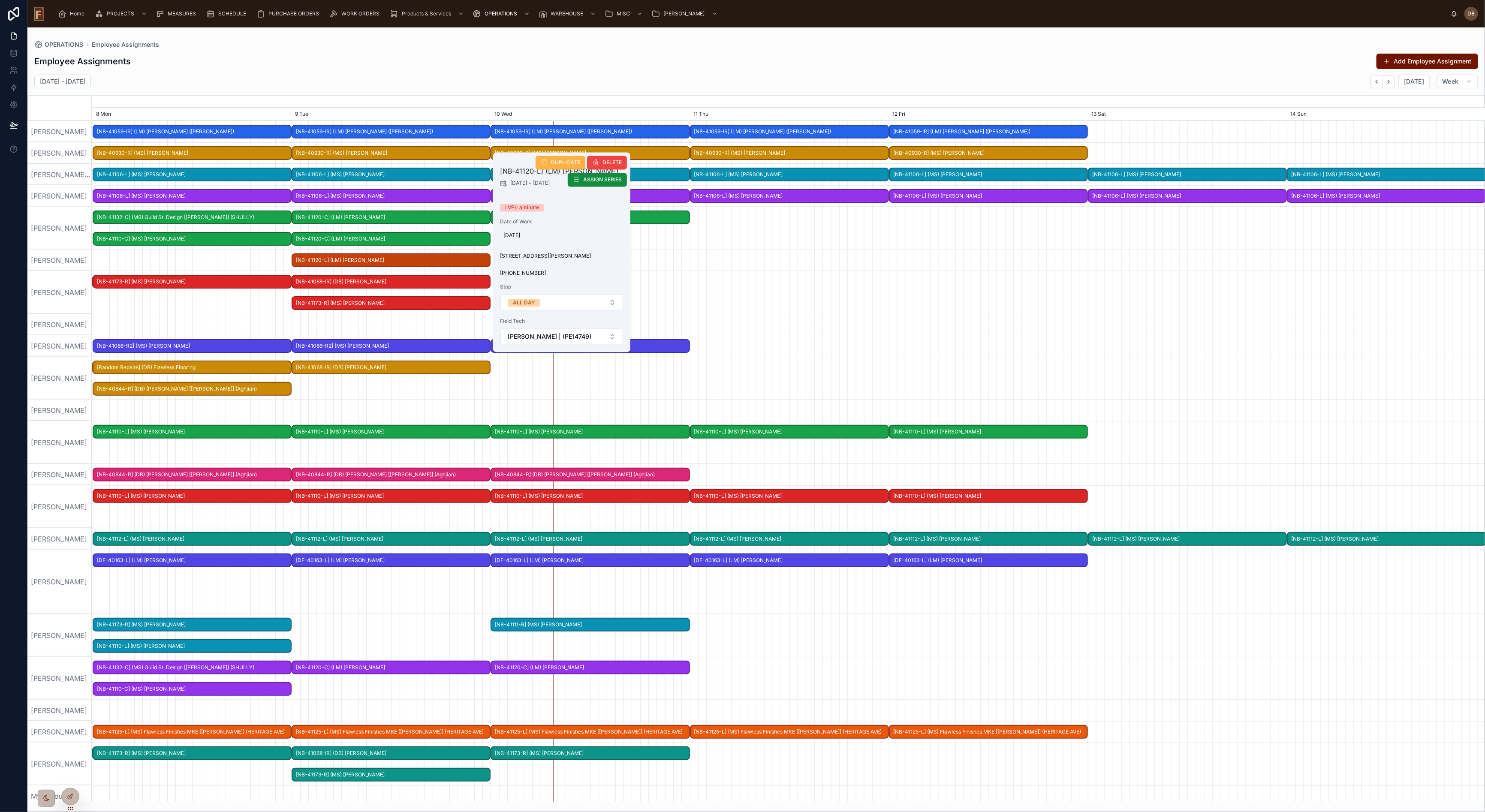
click at [561, 158] on button "DUPLICATE" at bounding box center [560, 163] width 50 height 14
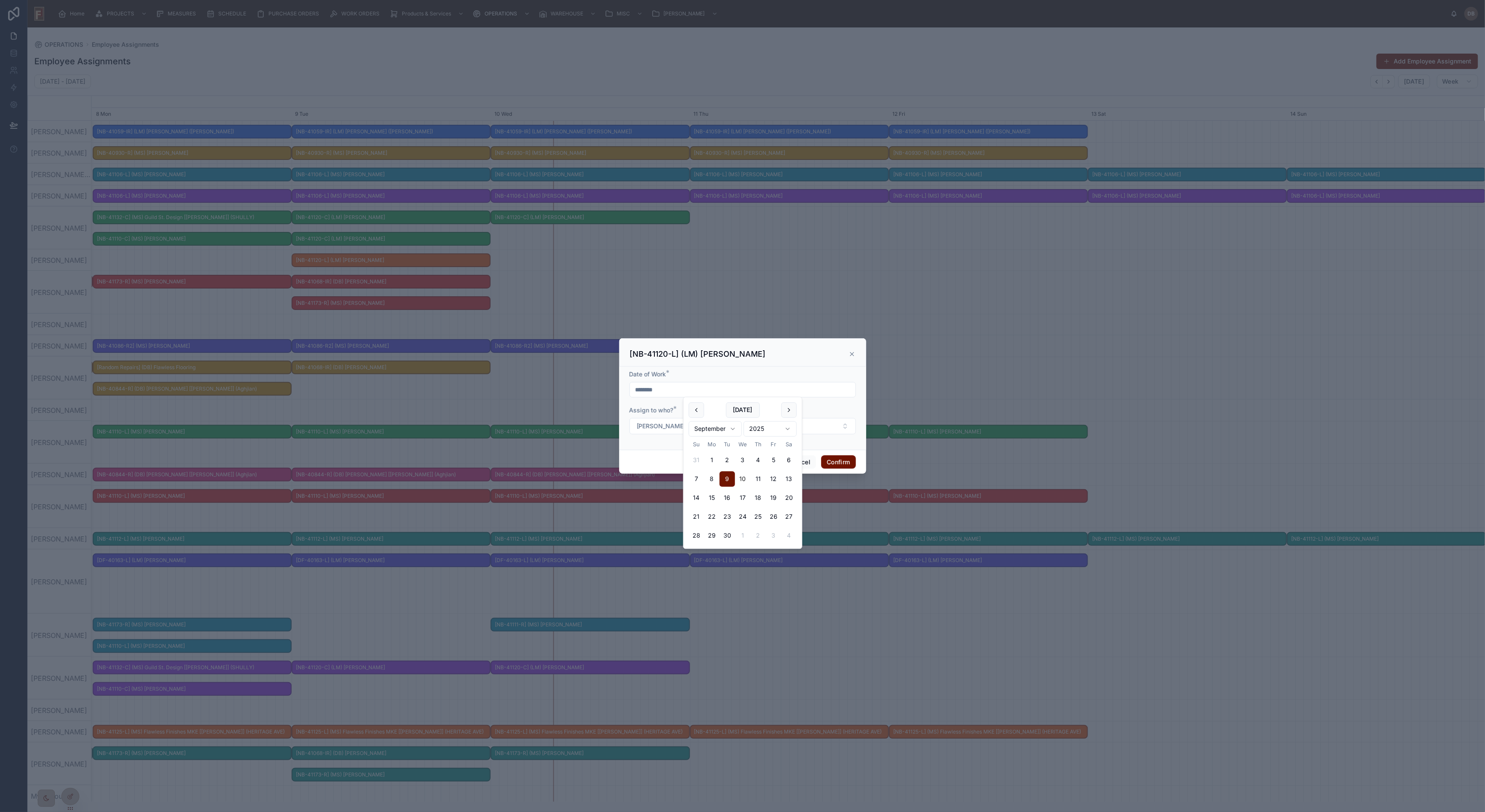
click at [672, 389] on input "********" at bounding box center [742, 389] width 225 height 12
click at [742, 479] on button "10" at bounding box center [742, 479] width 15 height 15
type input "*********"
click at [844, 460] on button "Confirm" at bounding box center [838, 462] width 35 height 14
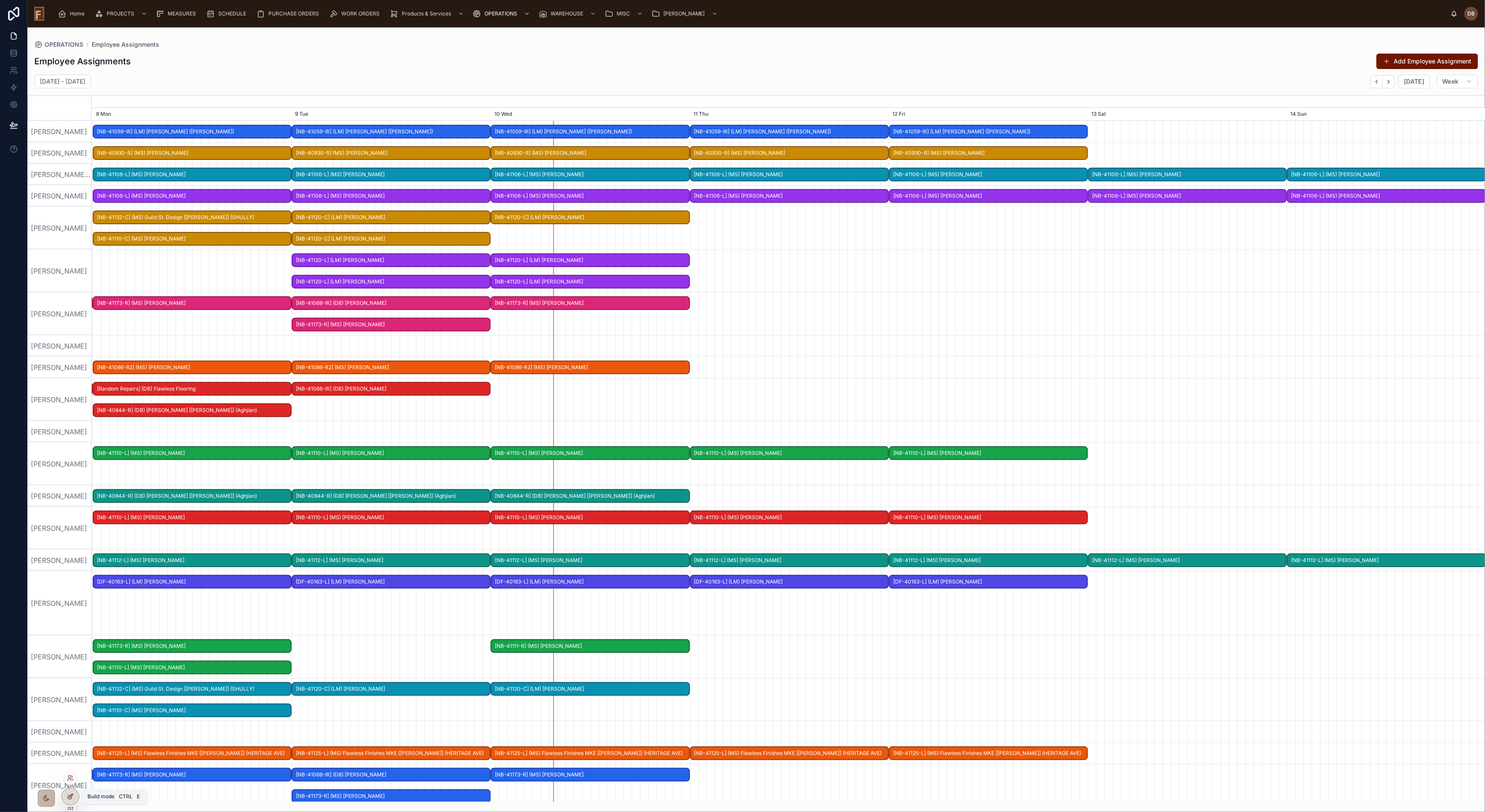
click at [68, 492] on icon at bounding box center [69, 797] width 4 height 4
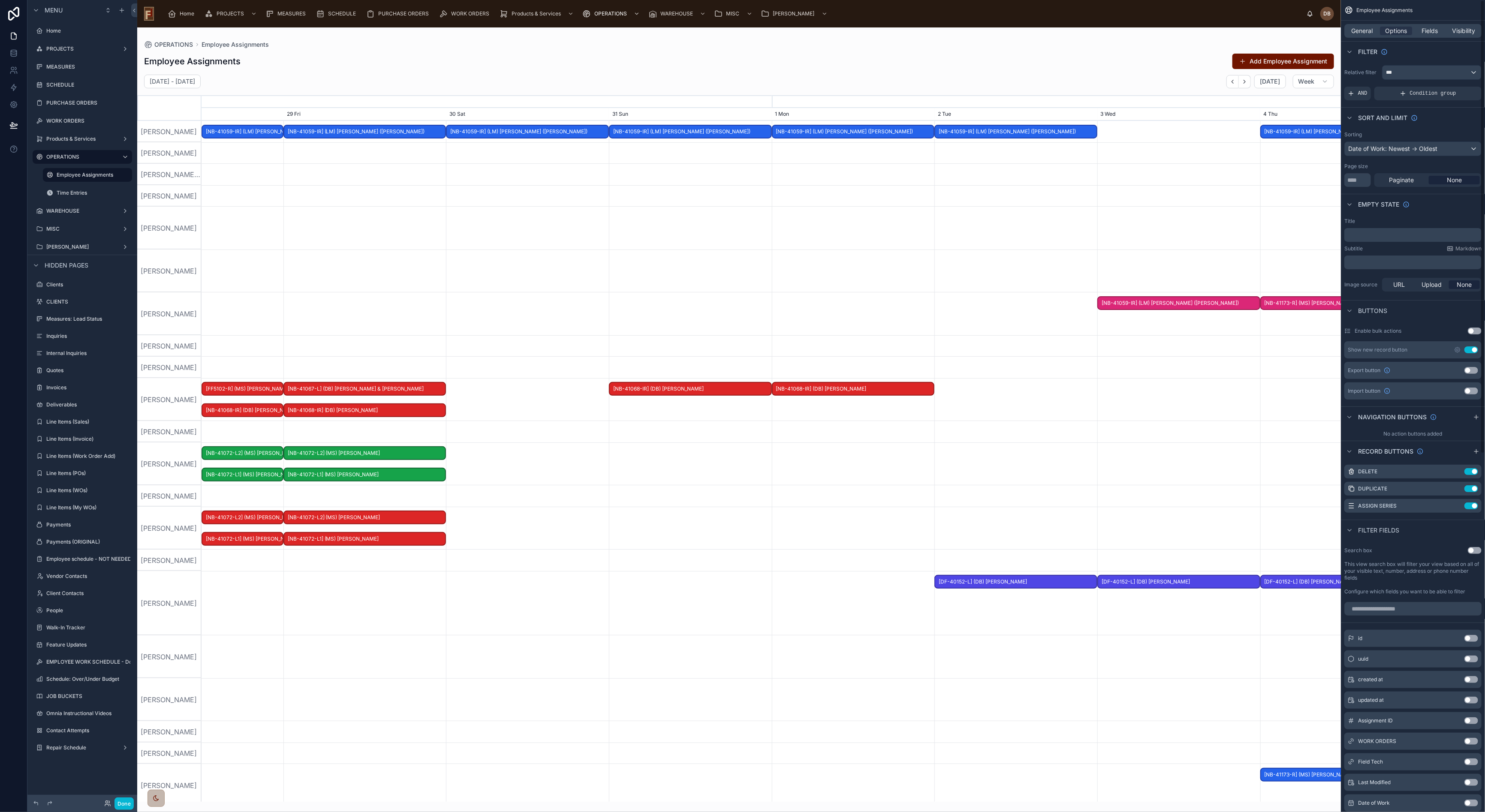
scroll to position [0, 1709]
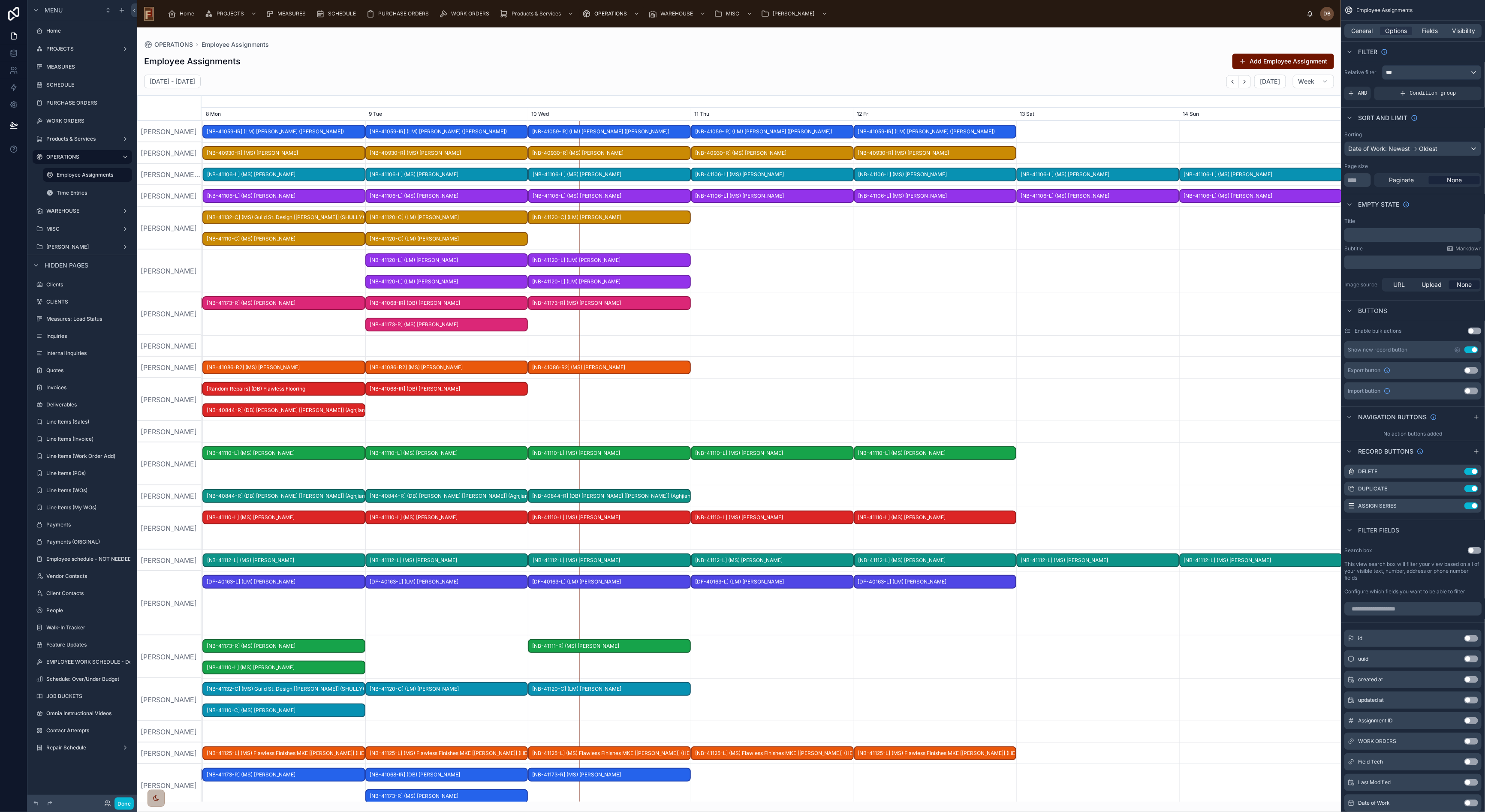
click at [899, 61] on div at bounding box center [739, 414] width 1204 height 774
click at [899, 61] on button "Add Employee Assignment" at bounding box center [1283, 61] width 101 height 15
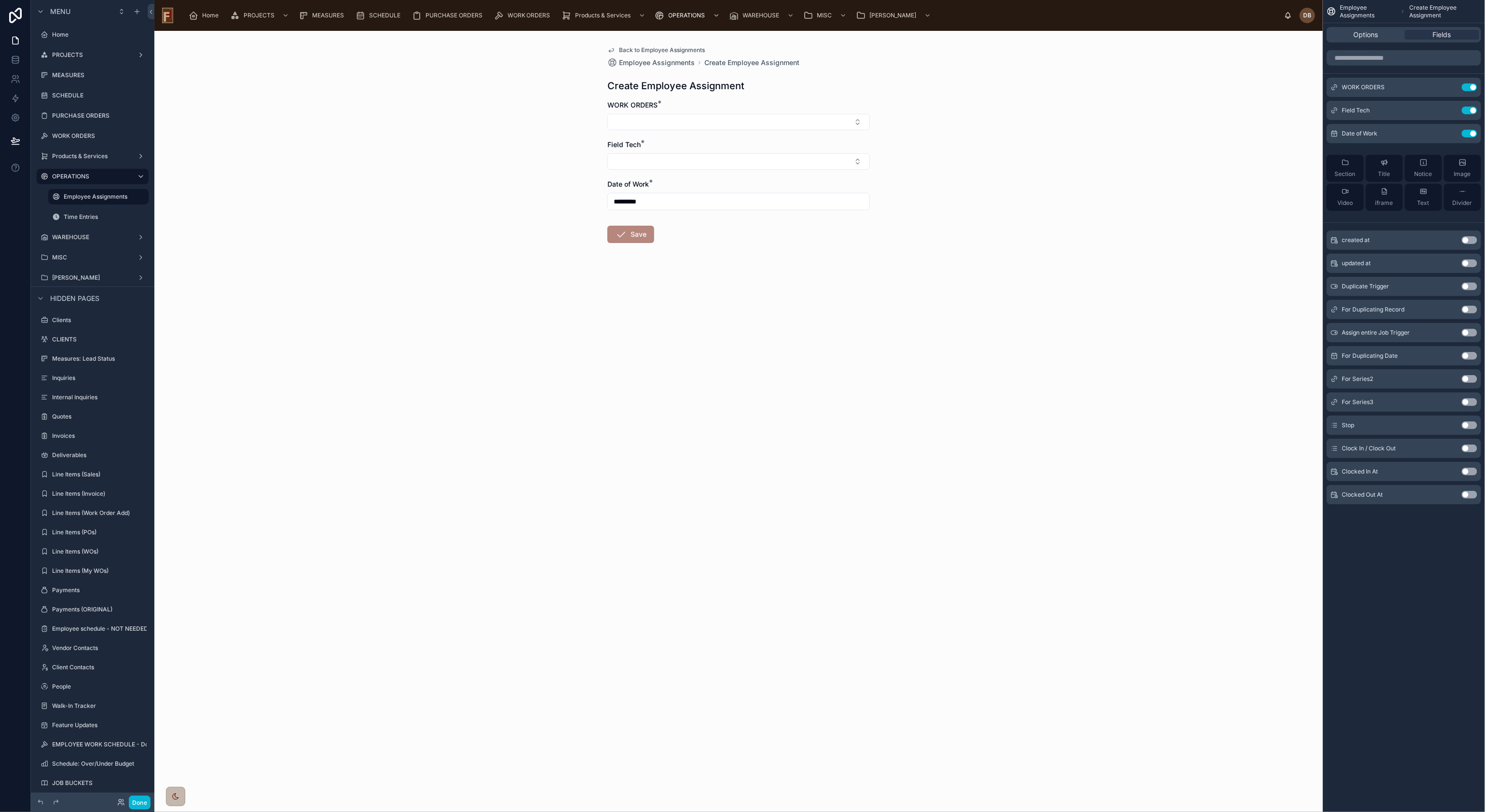
click at [1012, 426] on button "Use setting" at bounding box center [1469, 425] width 16 height 8
click at [724, 246] on button "Select a Stop" at bounding box center [738, 242] width 262 height 18
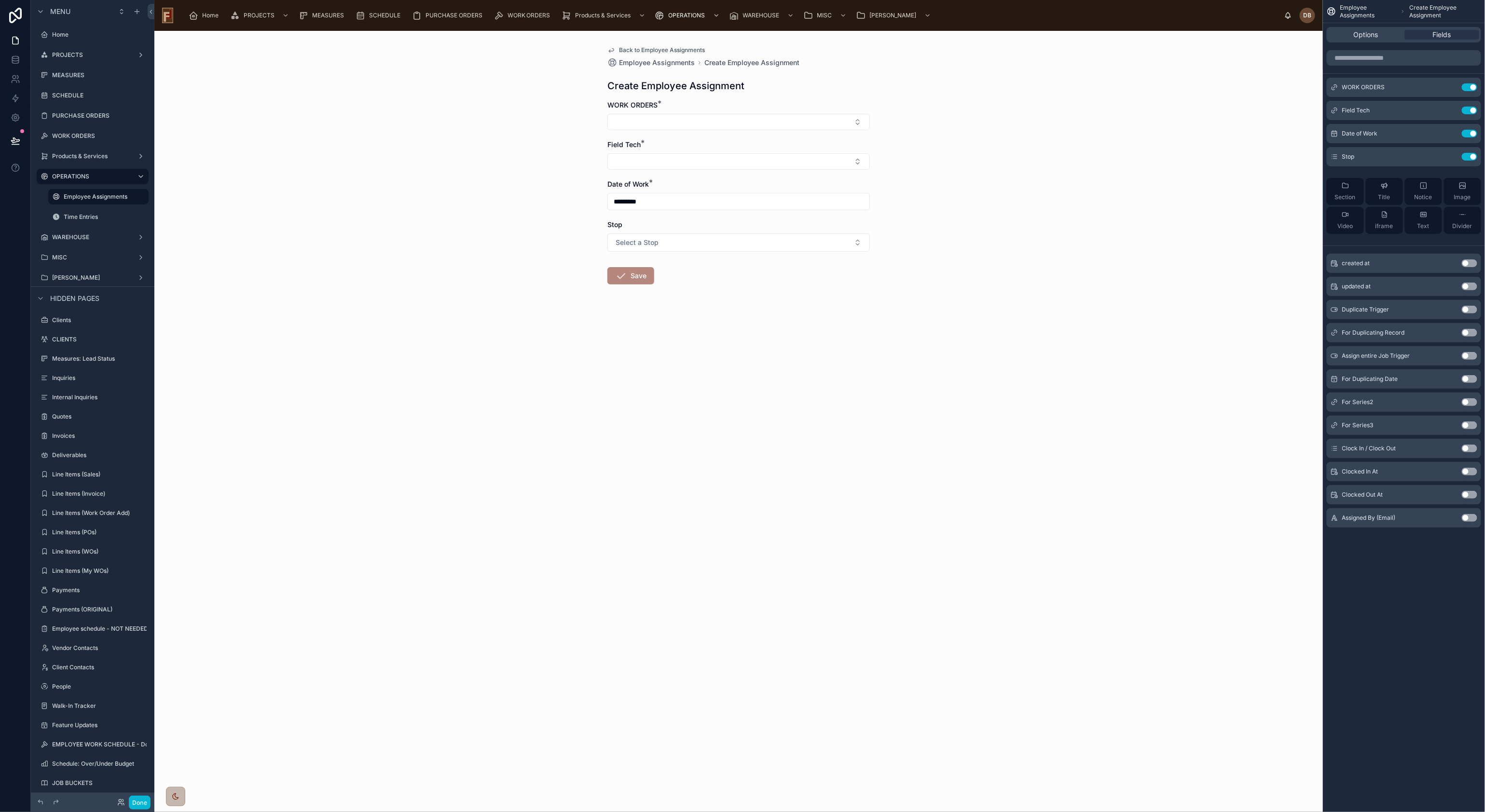
click at [1012, 515] on button "Use setting" at bounding box center [1469, 518] width 16 height 8
click at [785, 277] on div at bounding box center [738, 284] width 262 height 17
click at [1012, 180] on icon "scrollable content" at bounding box center [1450, 180] width 8 height 8
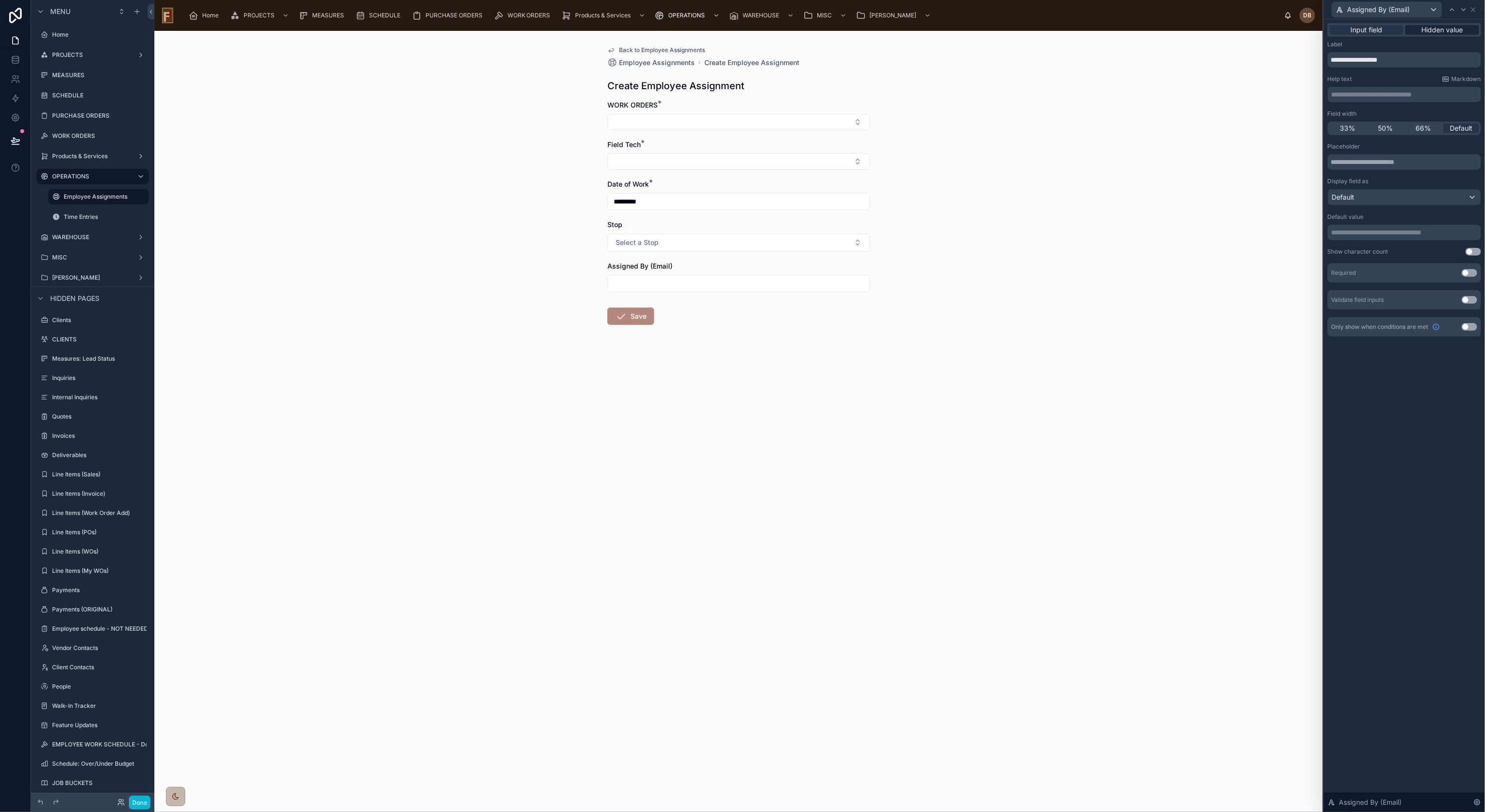
click at [1012, 29] on span "Hidden value" at bounding box center [1443, 29] width 42 height 10
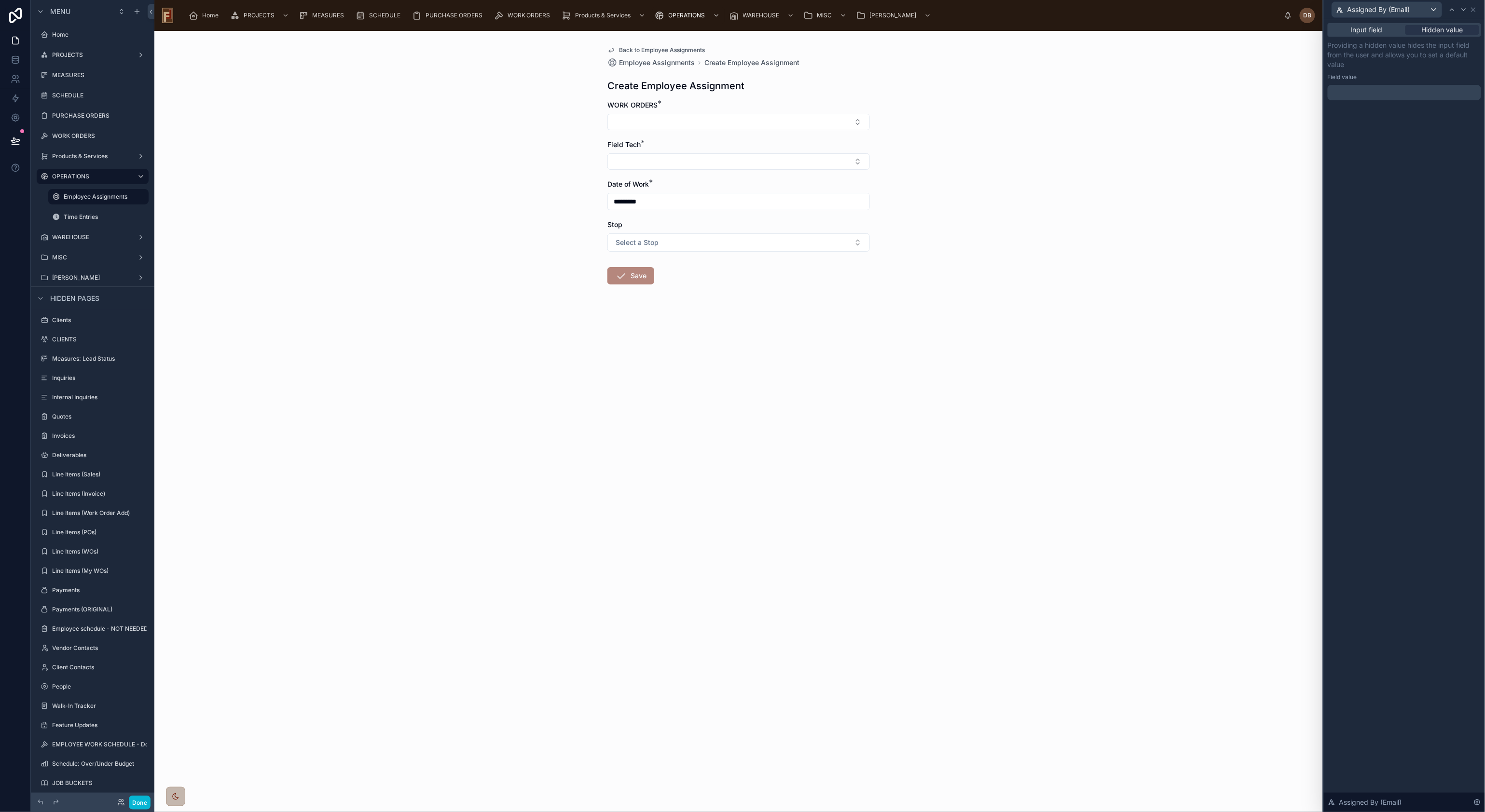
click at [1012, 91] on p "﻿" at bounding box center [1405, 93] width 148 height 10
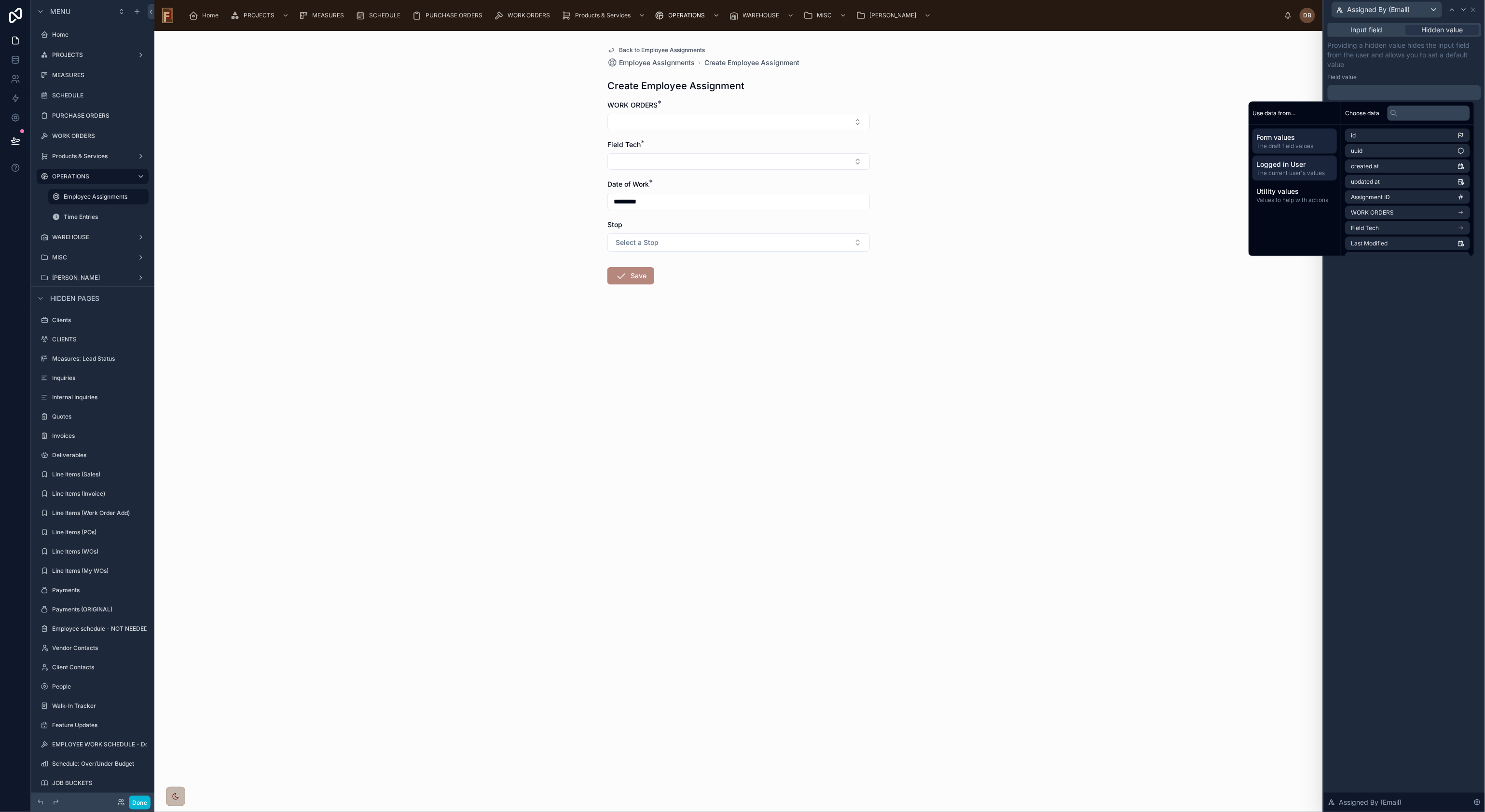
click at [1012, 169] on span "The current user's values" at bounding box center [1295, 173] width 77 height 8
click at [1012, 151] on span "email" at bounding box center [1358, 150] width 15 height 8
click at [1012, 336] on div "Input field Hidden value Providing a hidden value hides the input field from th…" at bounding box center [1405, 415] width 161 height 793
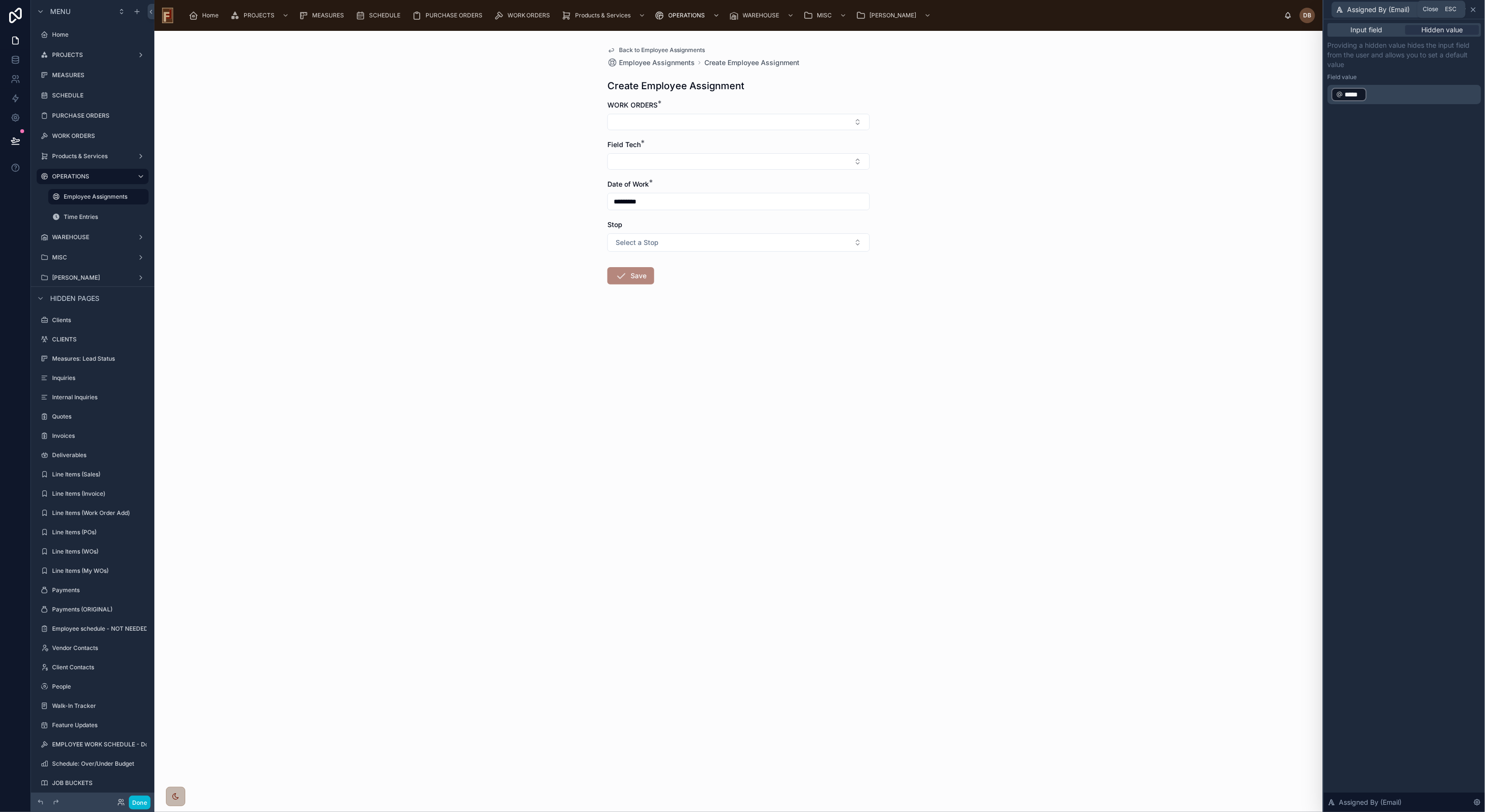
click at [1012, 9] on icon at bounding box center [1473, 10] width 3 height 3
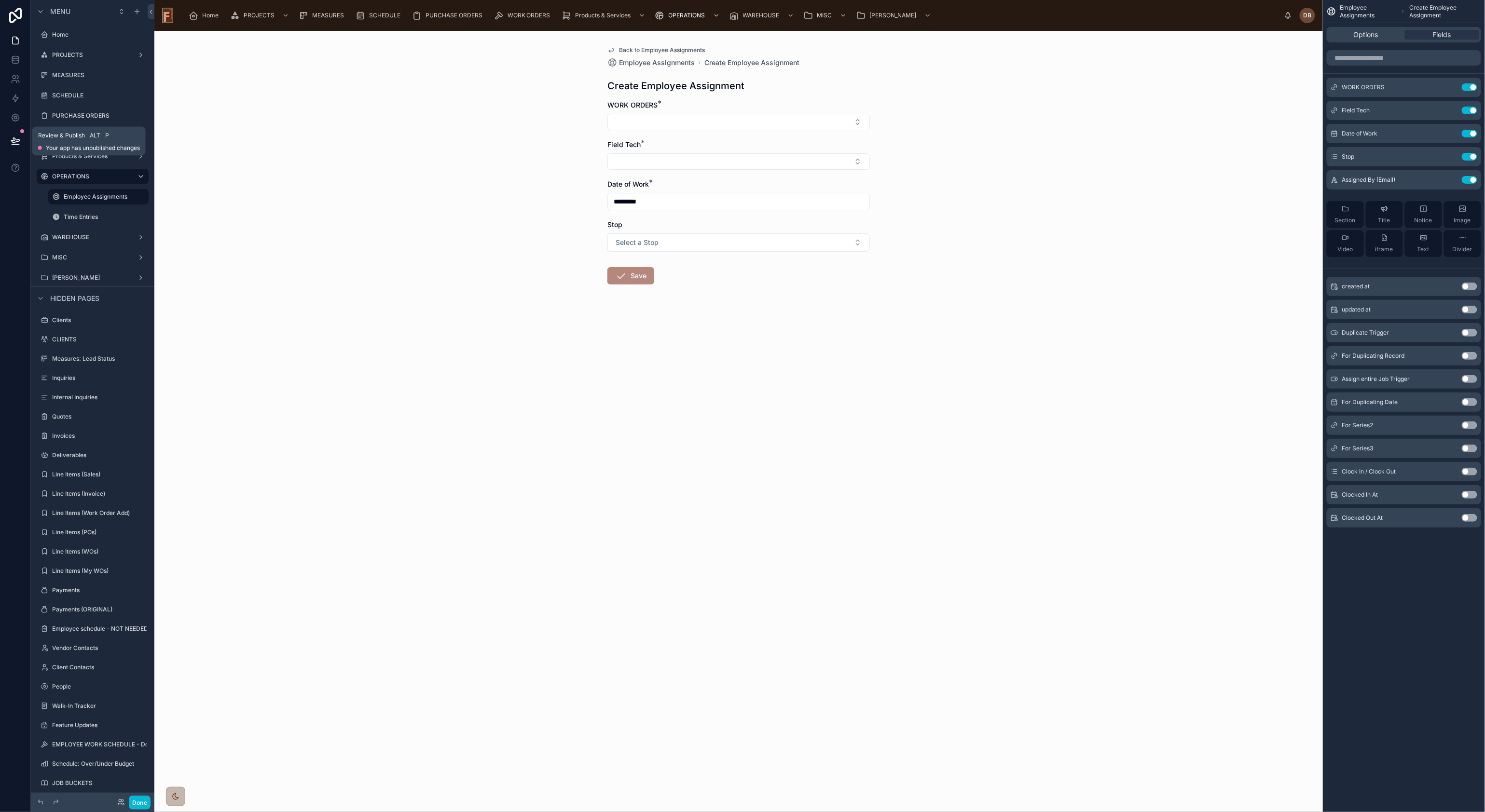
click at [16, 139] on icon at bounding box center [15, 141] width 8 height 5
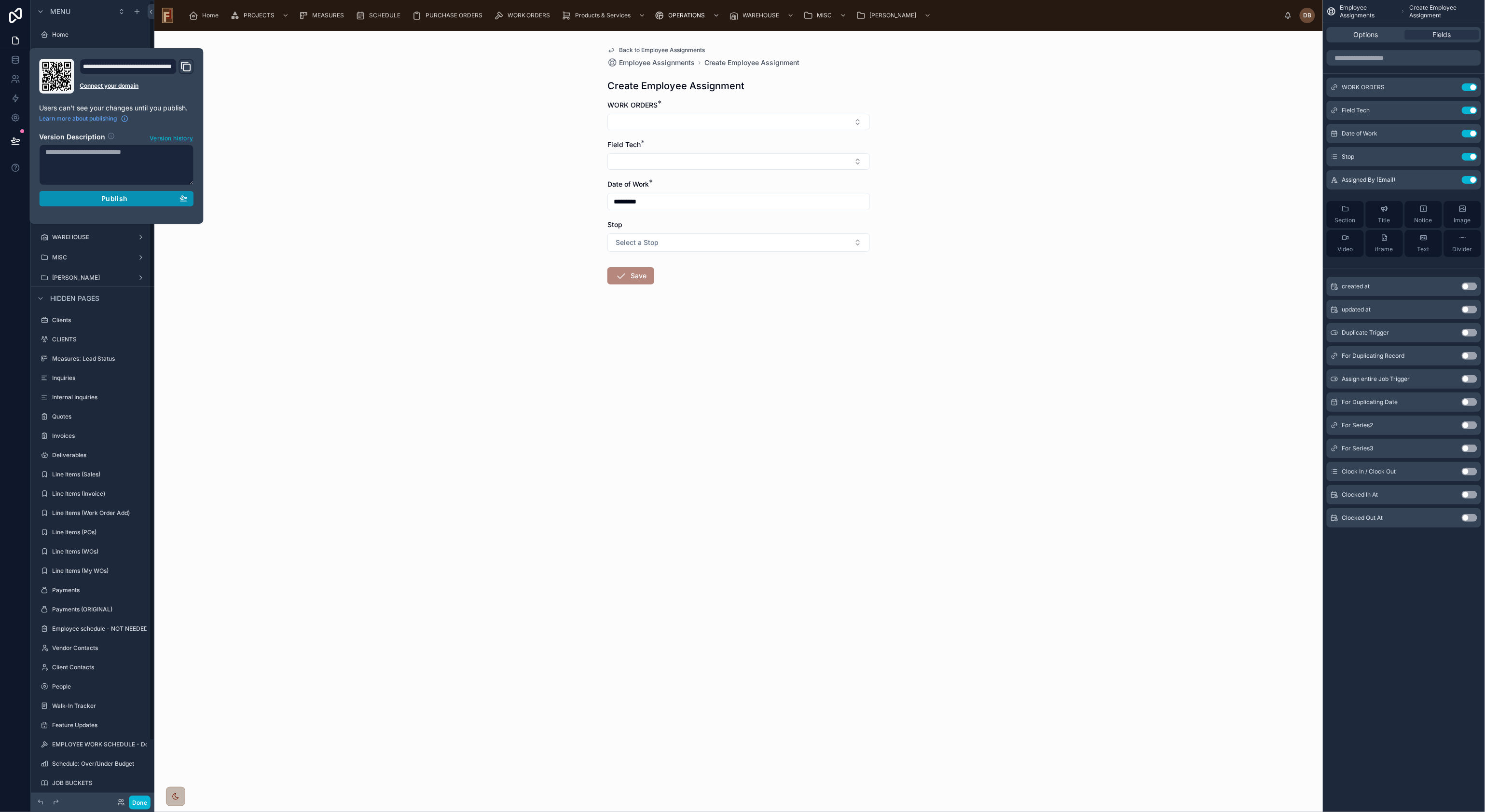
click at [109, 195] on span "Publish" at bounding box center [114, 199] width 26 height 9
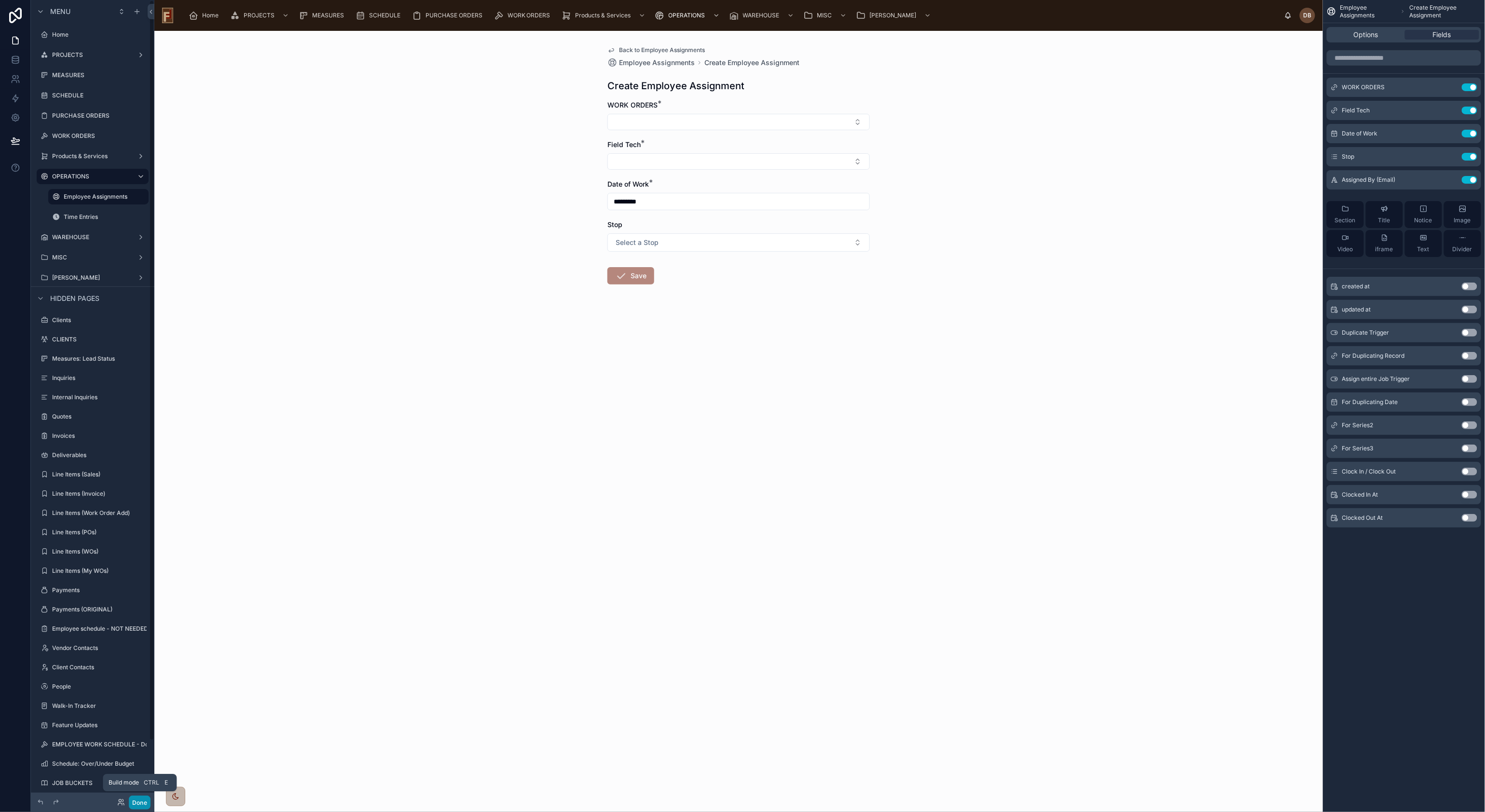
click at [141, 553] on button "Done" at bounding box center [139, 802] width 22 height 14
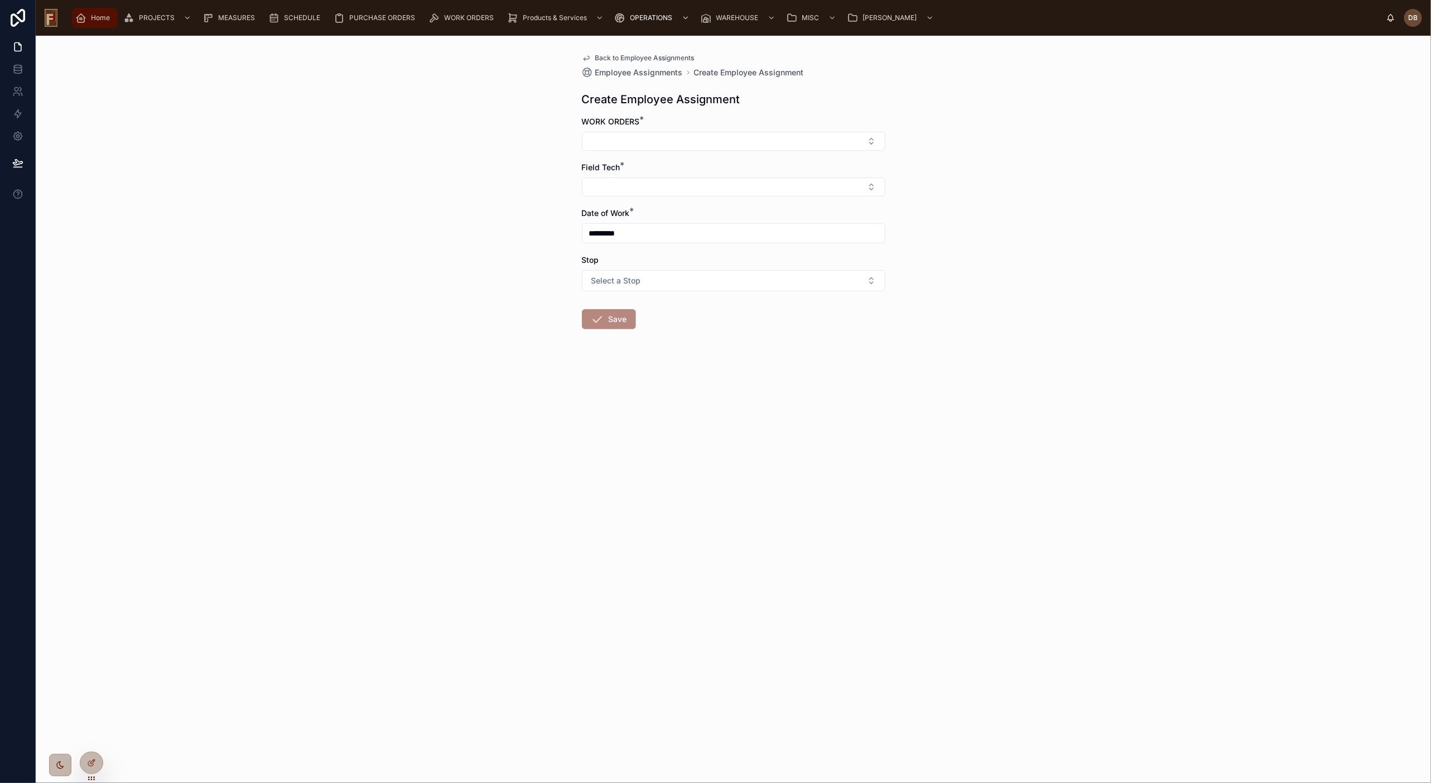
click at [103, 17] on span "Home" at bounding box center [100, 17] width 19 height 9
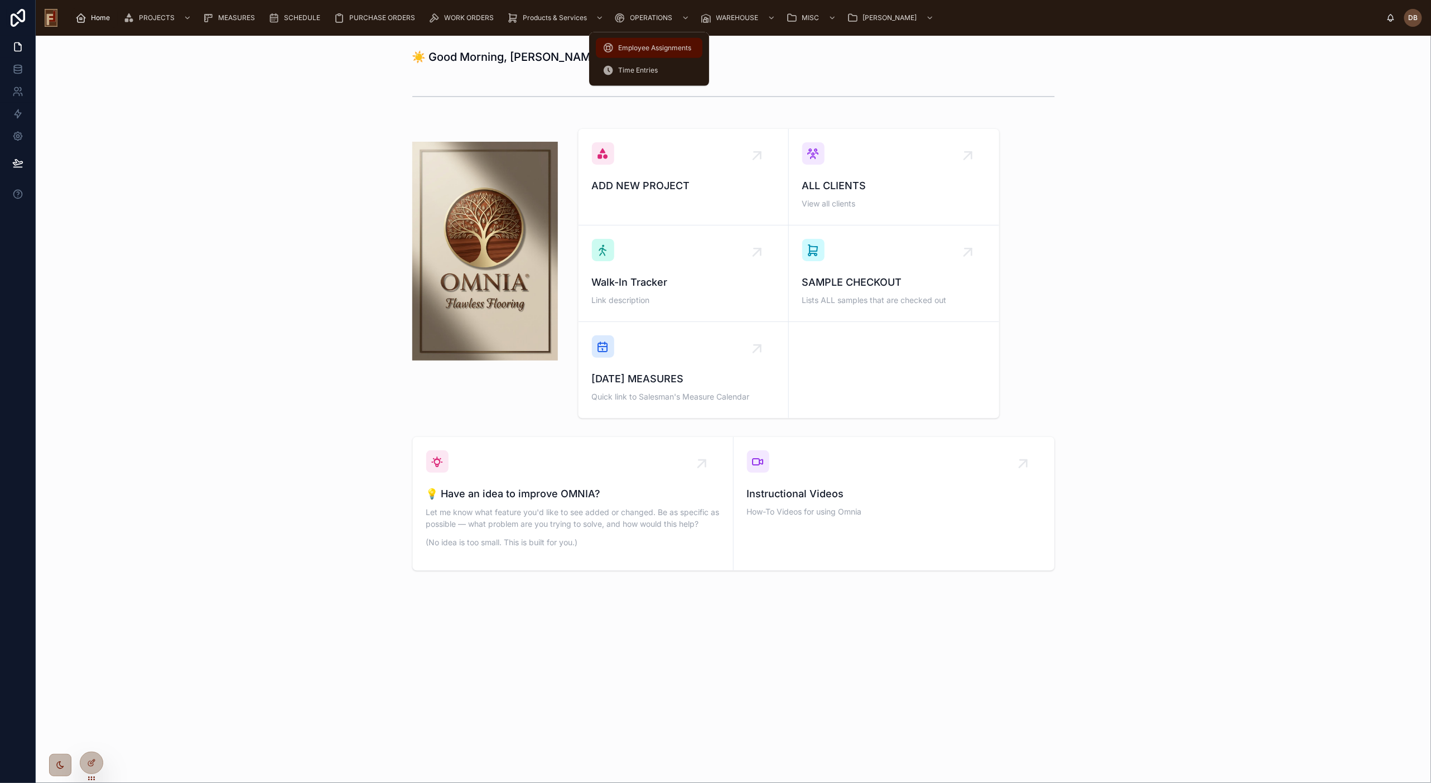
click at [660, 50] on span "Employee Assignments" at bounding box center [654, 48] width 73 height 9
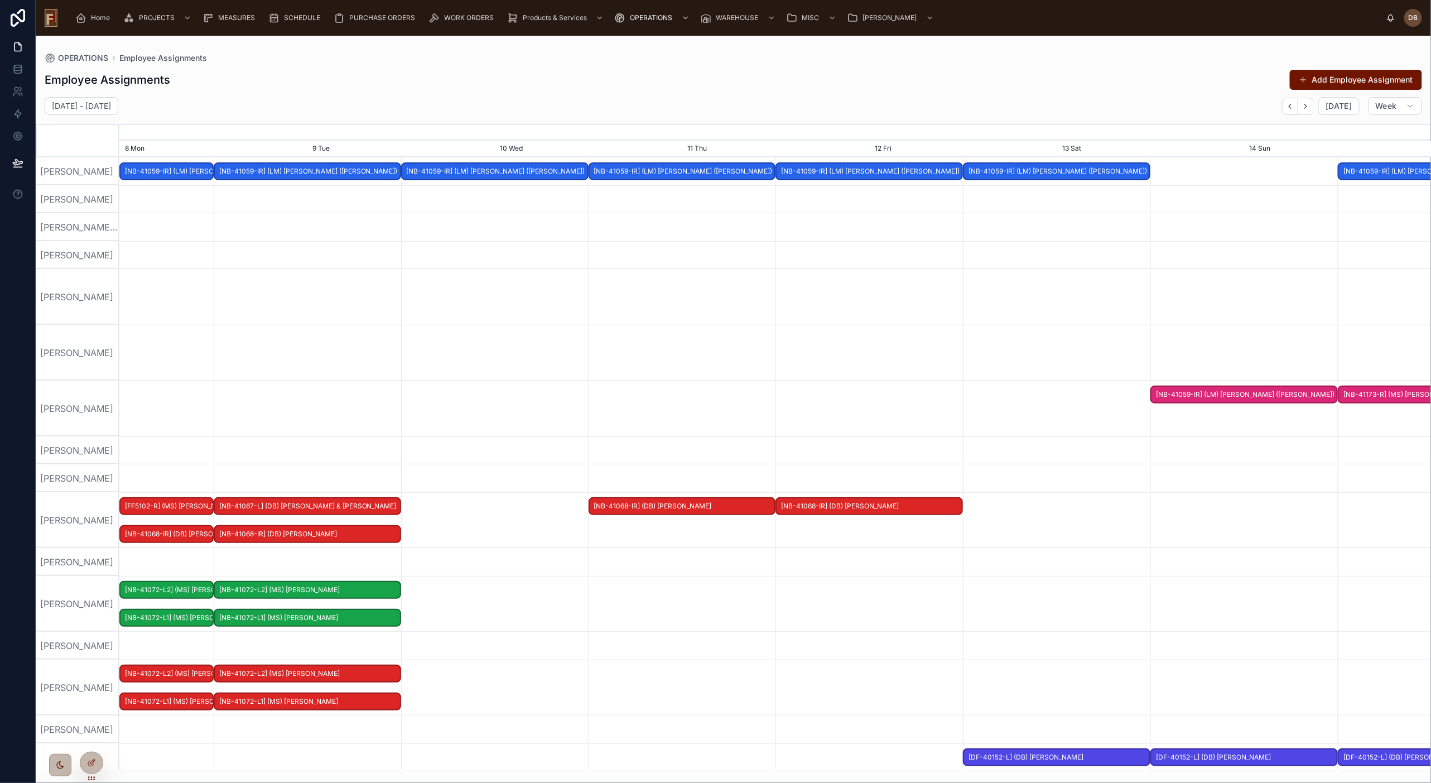
scroll to position [0, 1967]
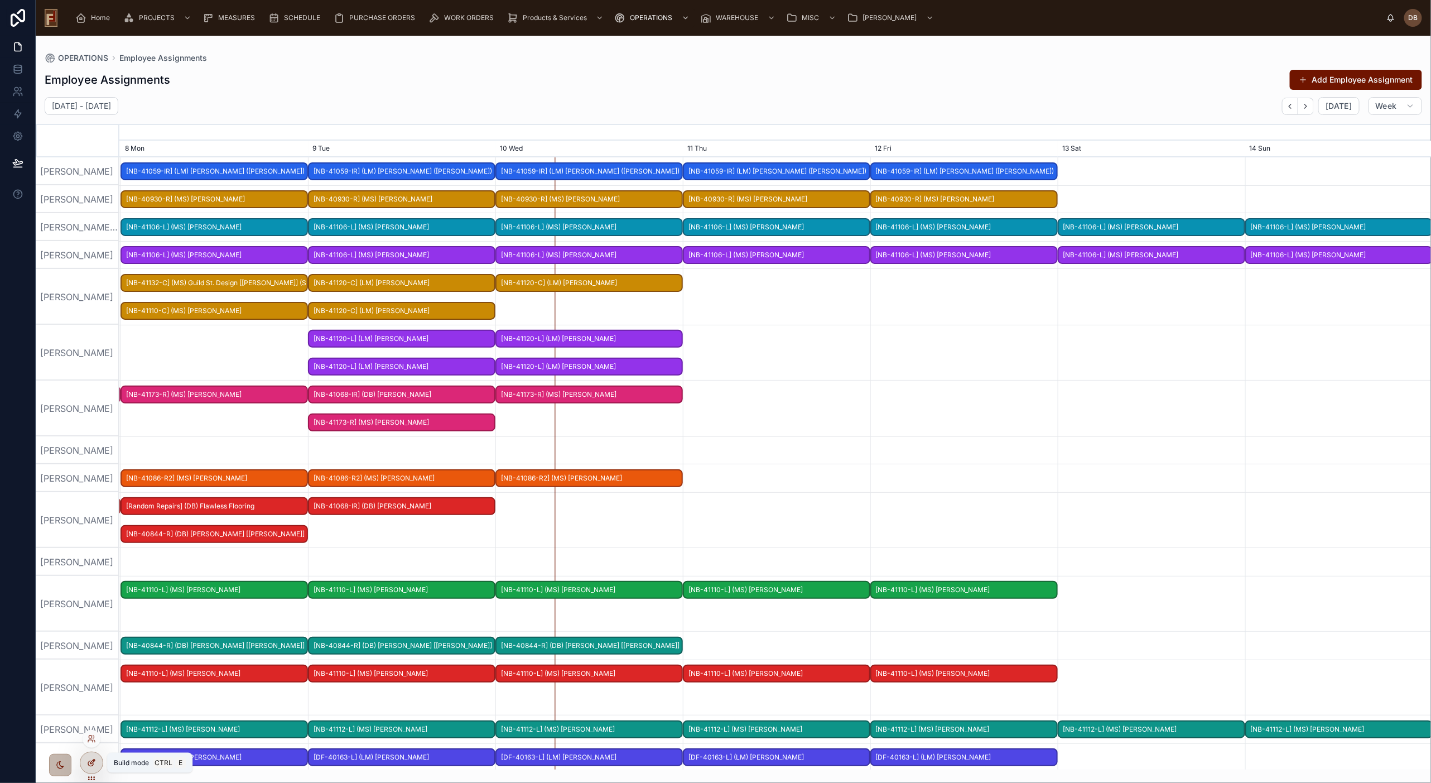
click at [95, 640] on div at bounding box center [91, 762] width 22 height 21
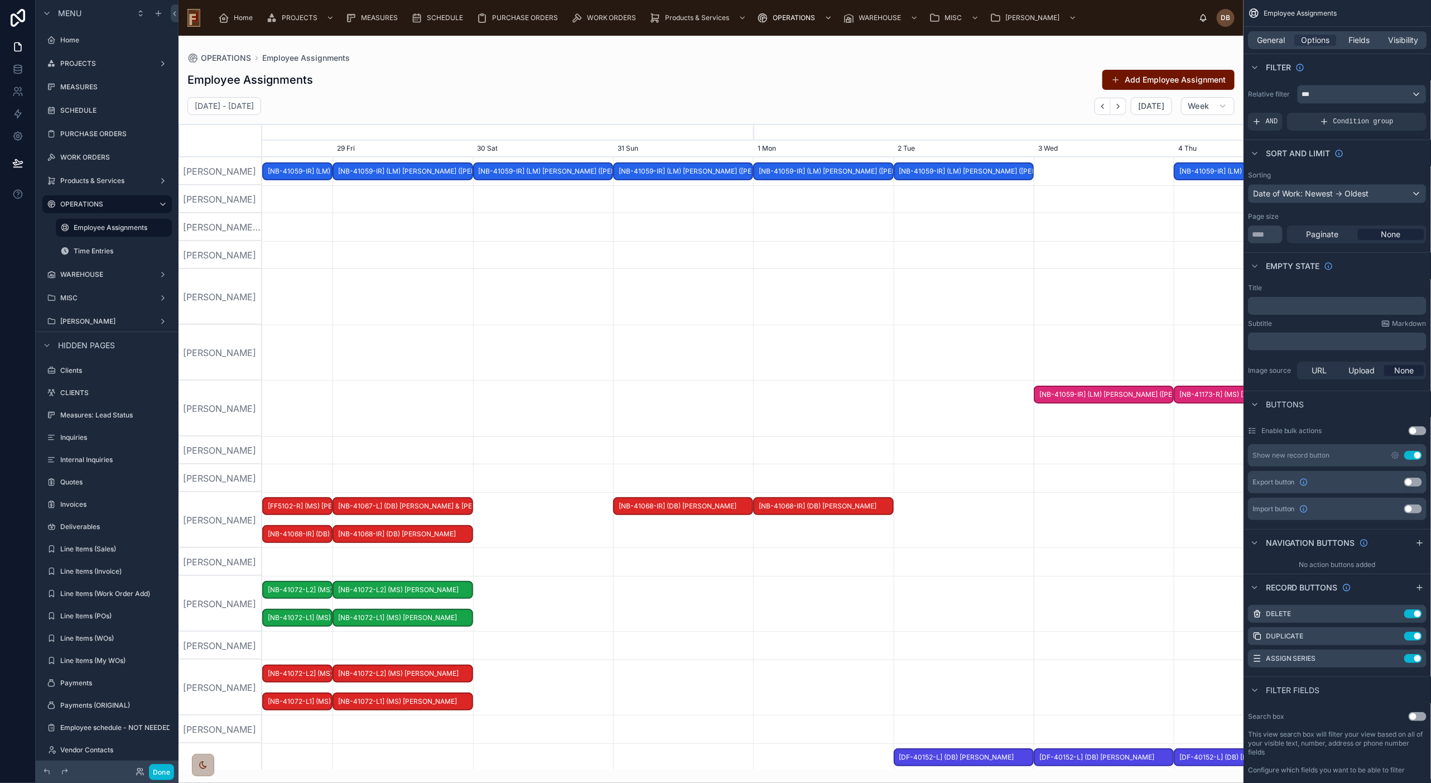
scroll to position [0, 1472]
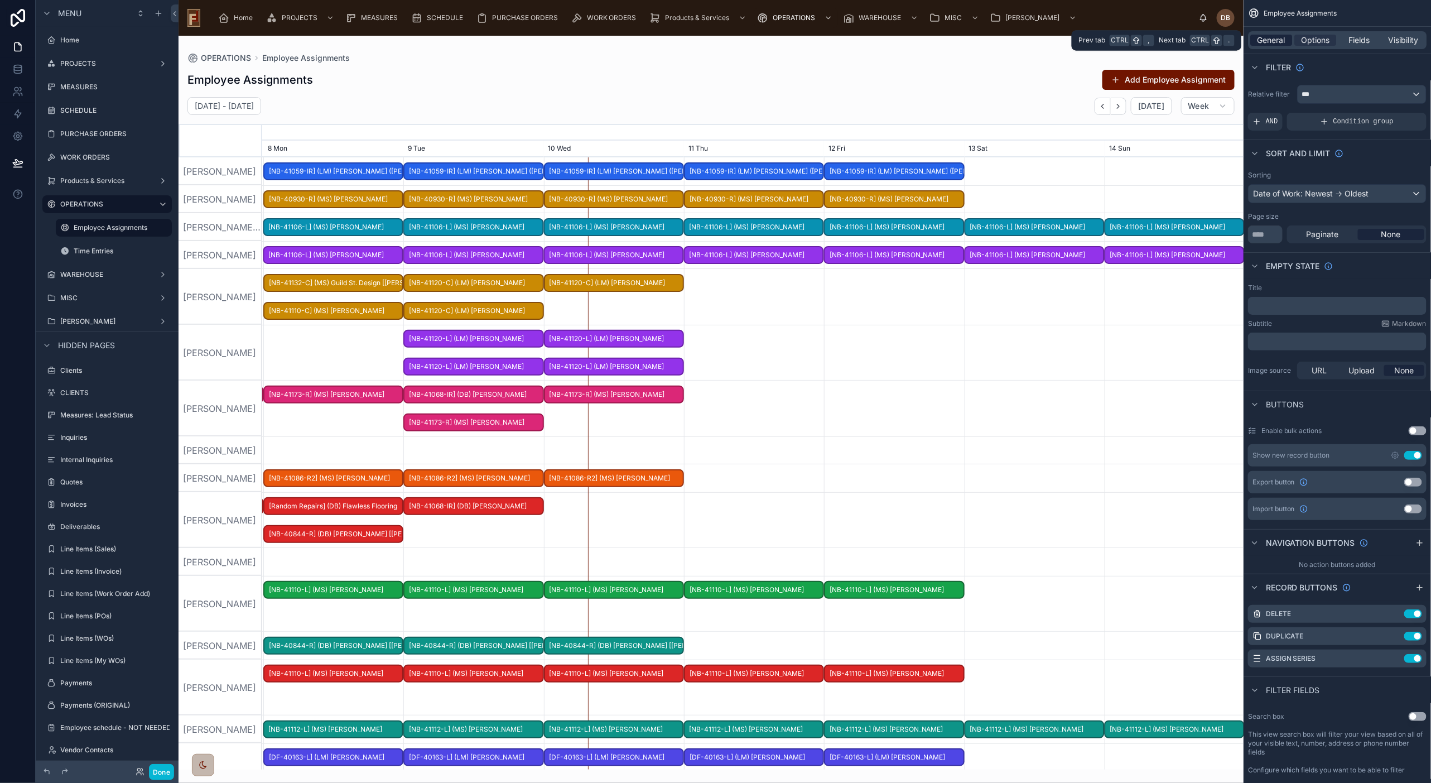
click at [1170, 37] on span "General" at bounding box center [1271, 40] width 28 height 11
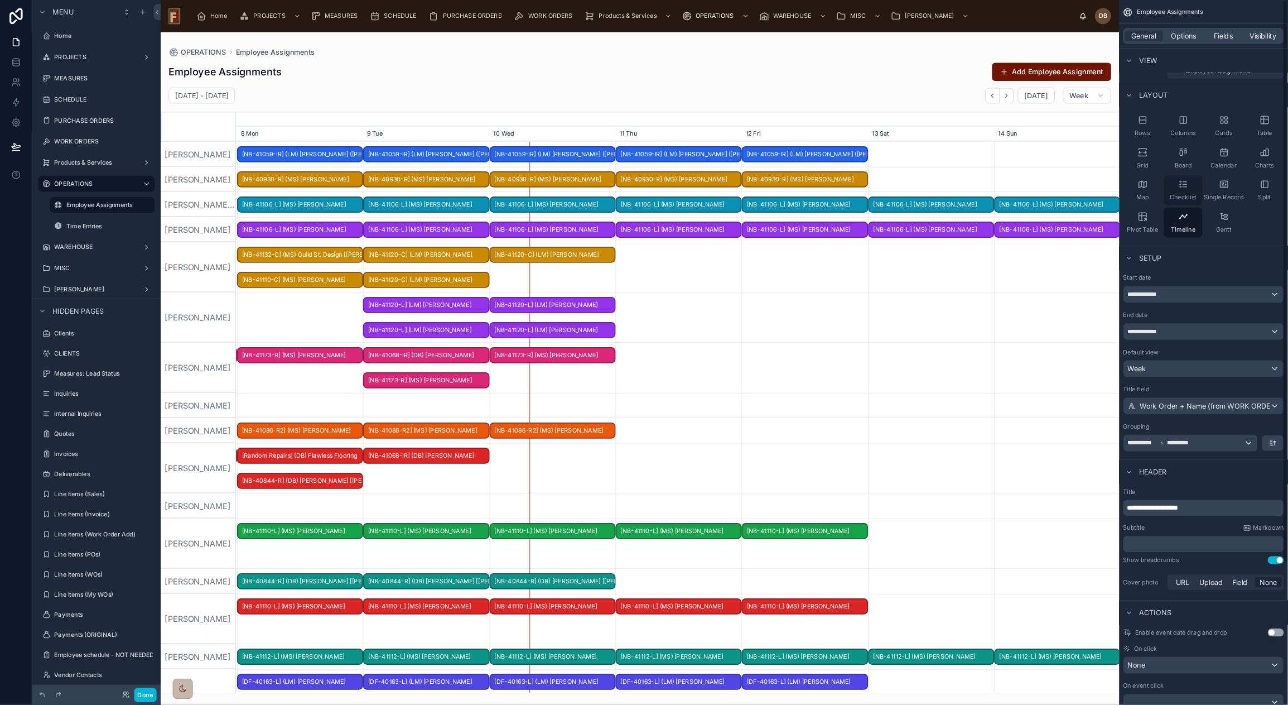
scroll to position [0, 0]
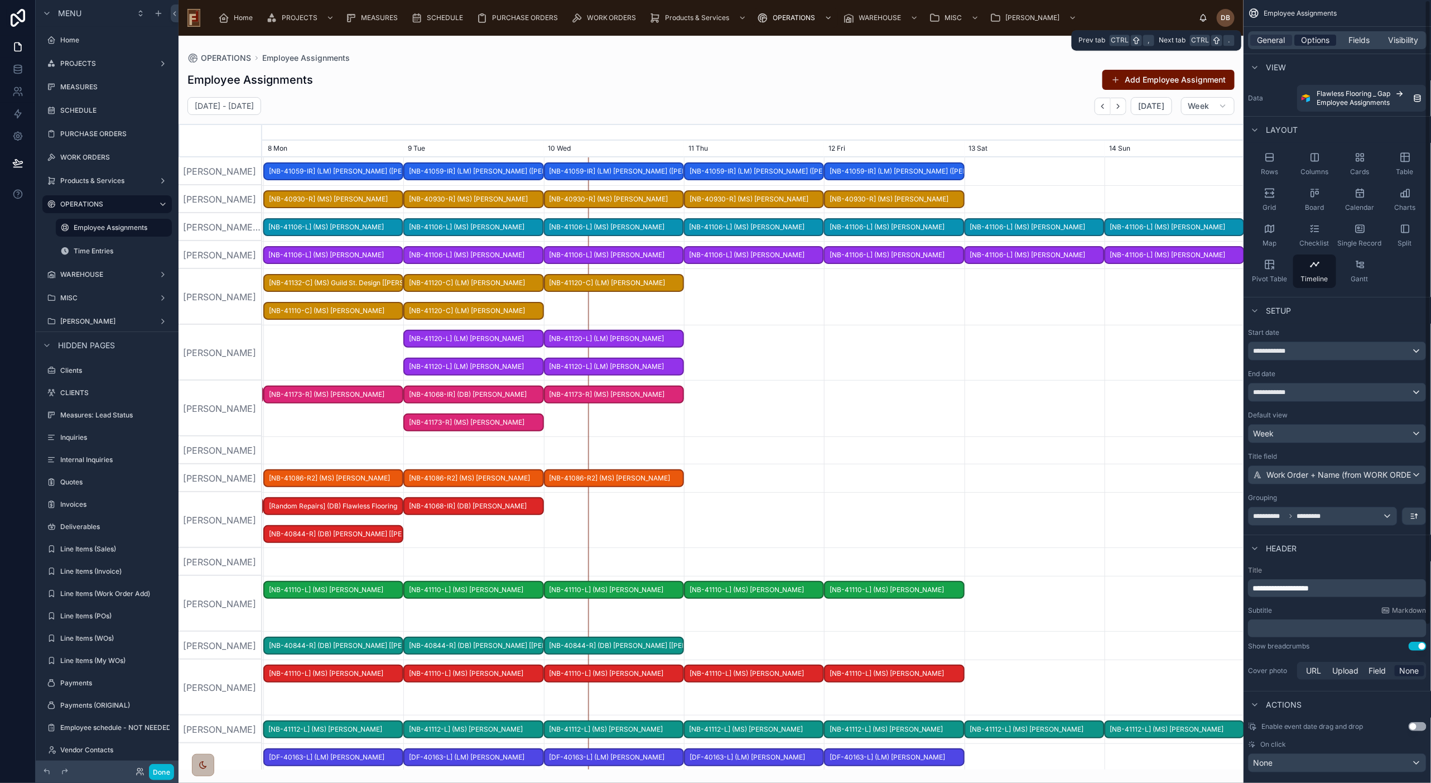
click at [1170, 41] on span "Options" at bounding box center [1315, 40] width 28 height 11
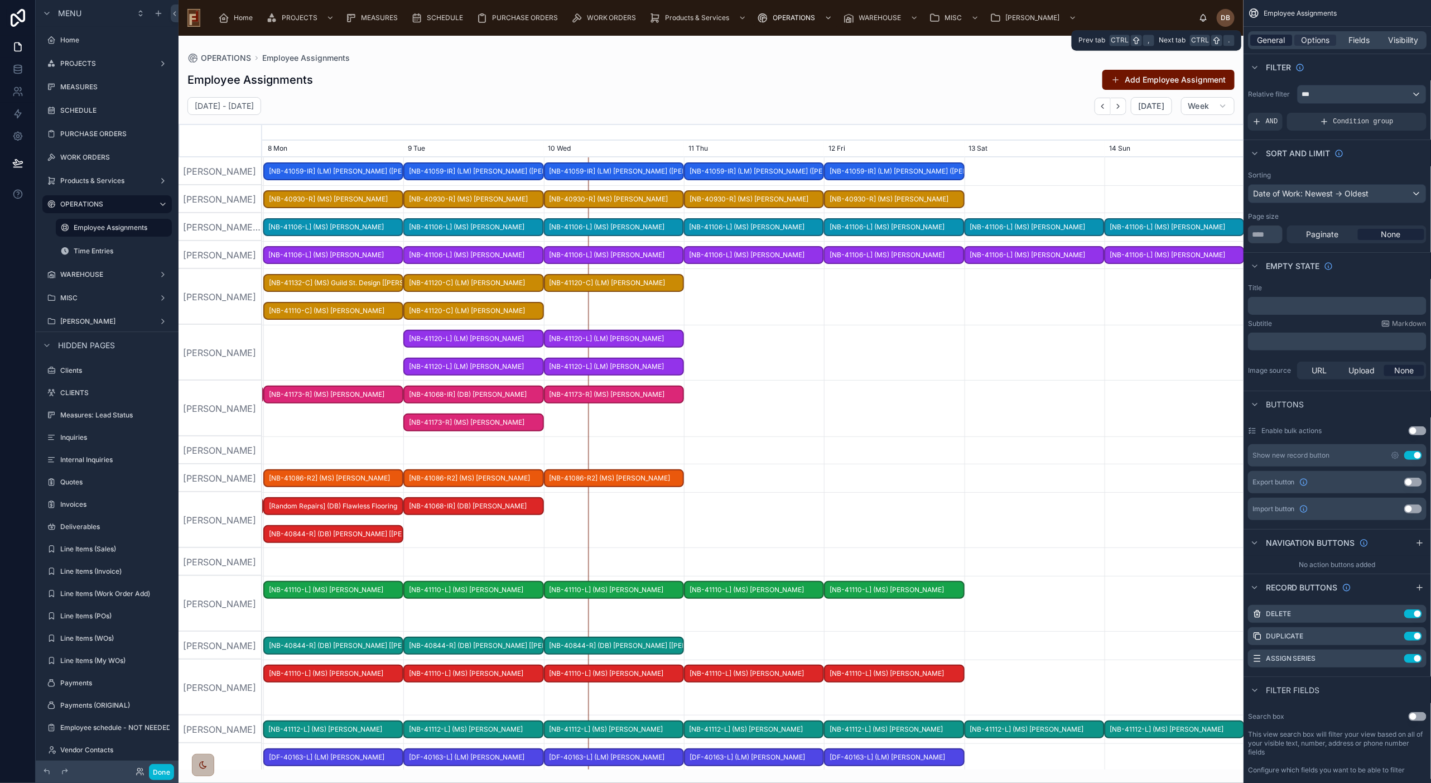
click at [1170, 40] on span "General" at bounding box center [1271, 40] width 28 height 11
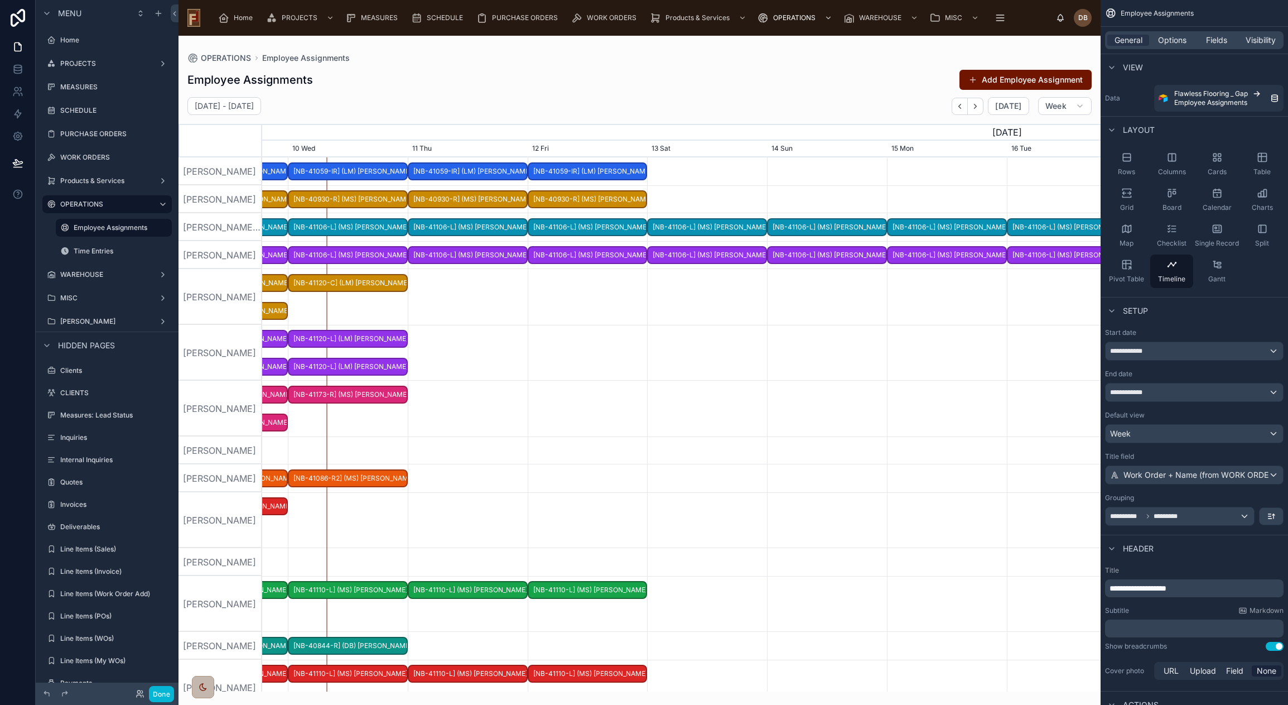
scroll to position [0, 1258]
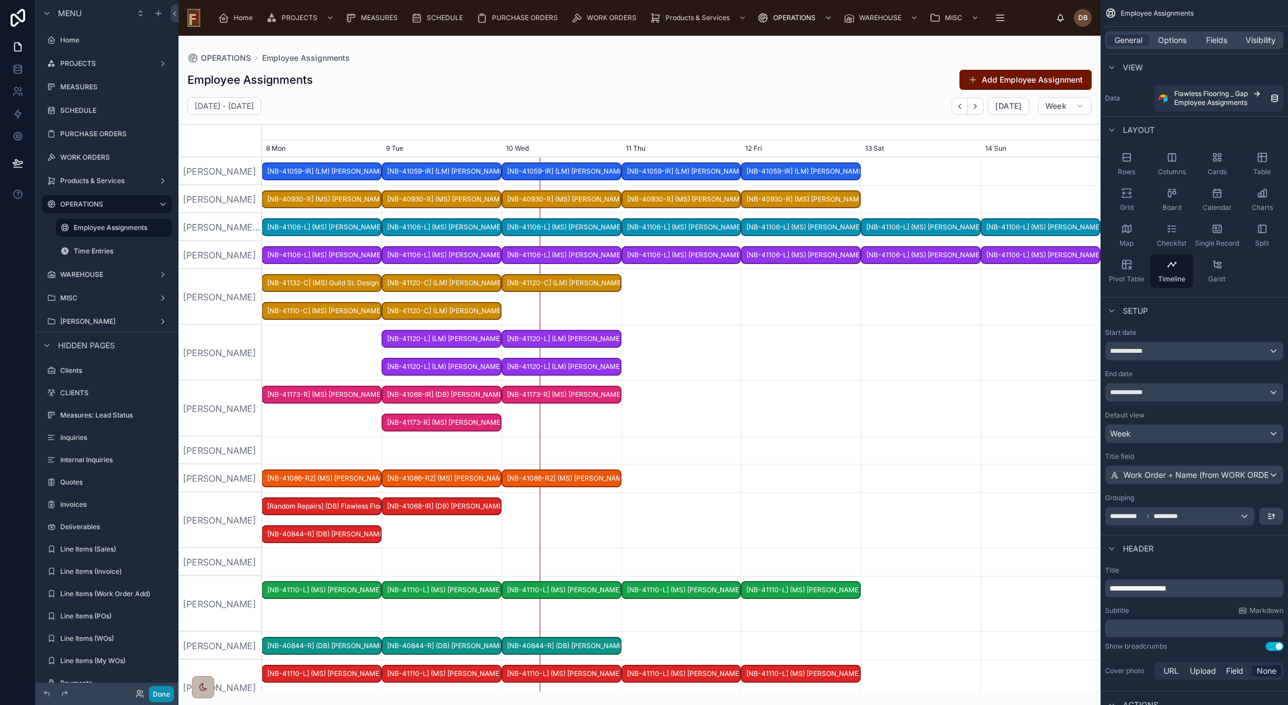
click at [161, 640] on button "Done" at bounding box center [161, 694] width 25 height 16
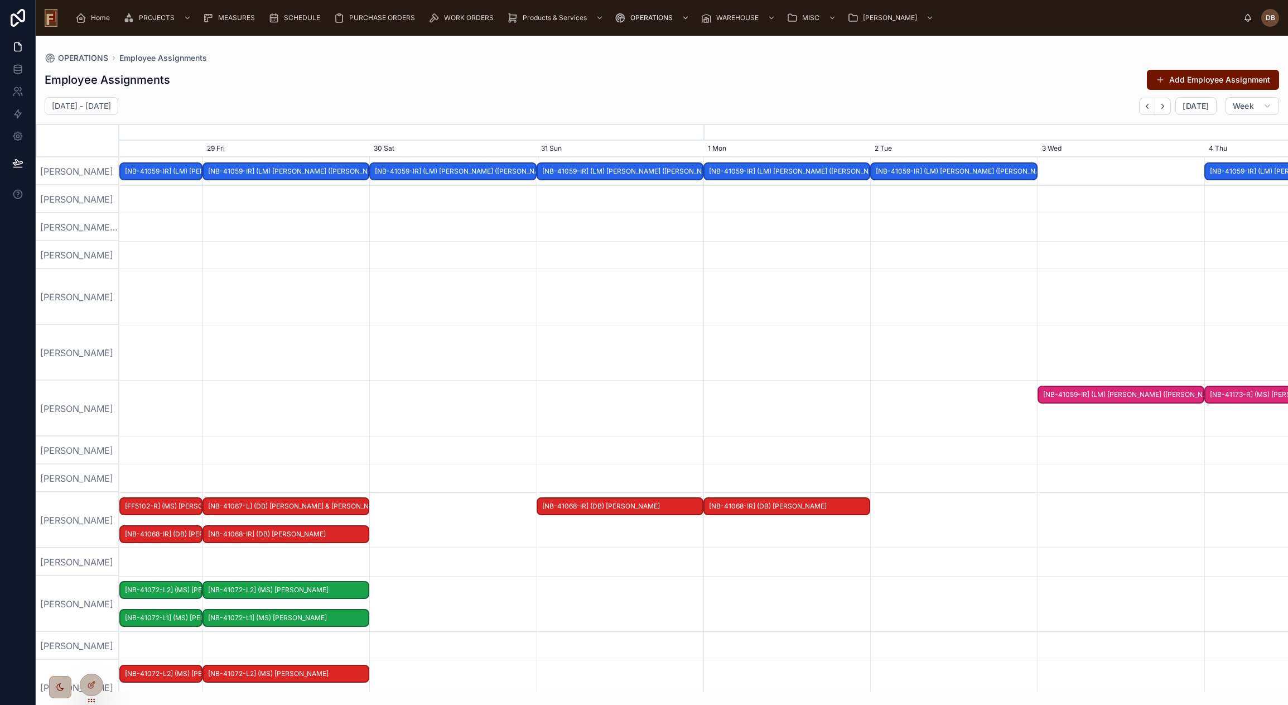
scroll to position [0, 1753]
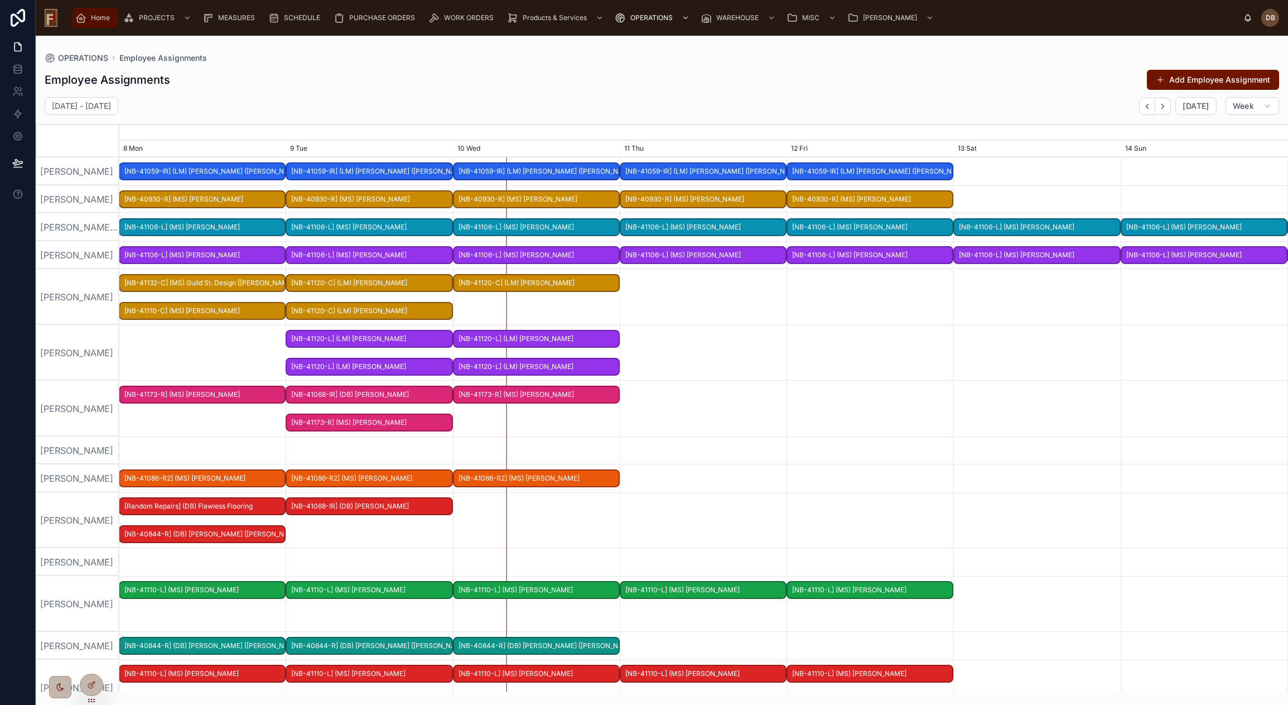
click at [97, 11] on div "Home" at bounding box center [94, 18] width 39 height 18
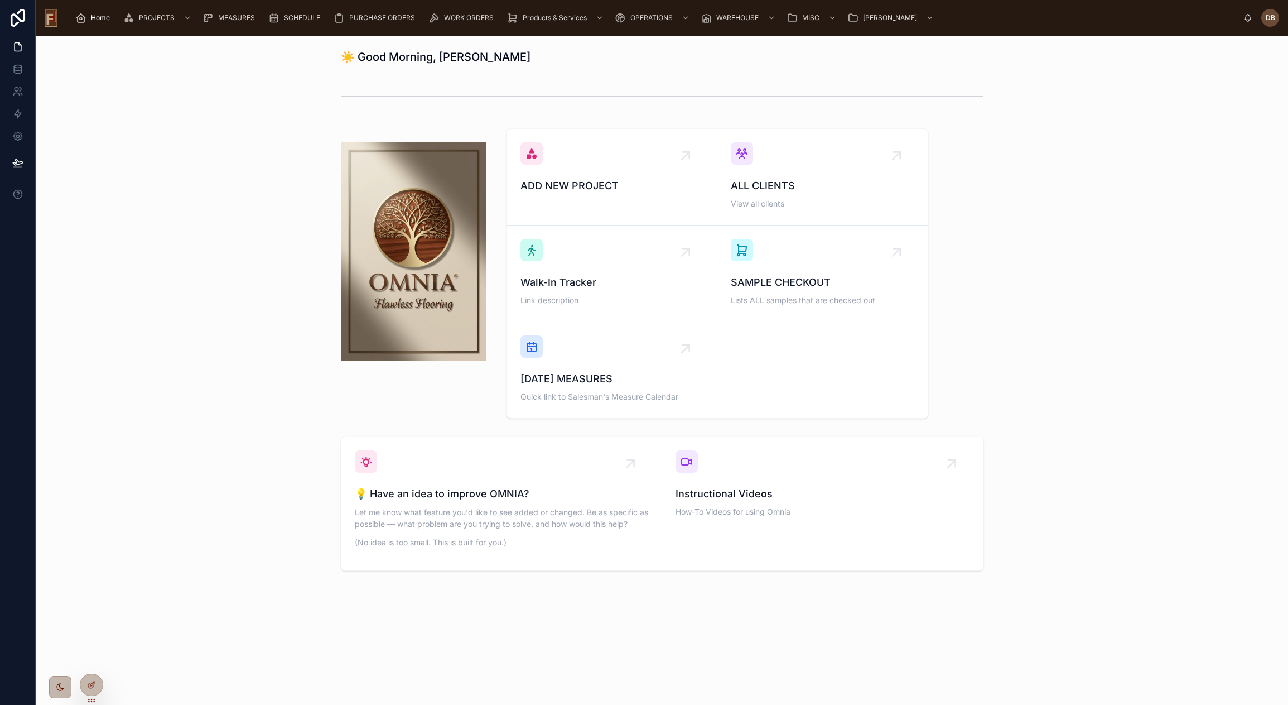
click at [89, 18] on div "Home" at bounding box center [94, 18] width 39 height 18
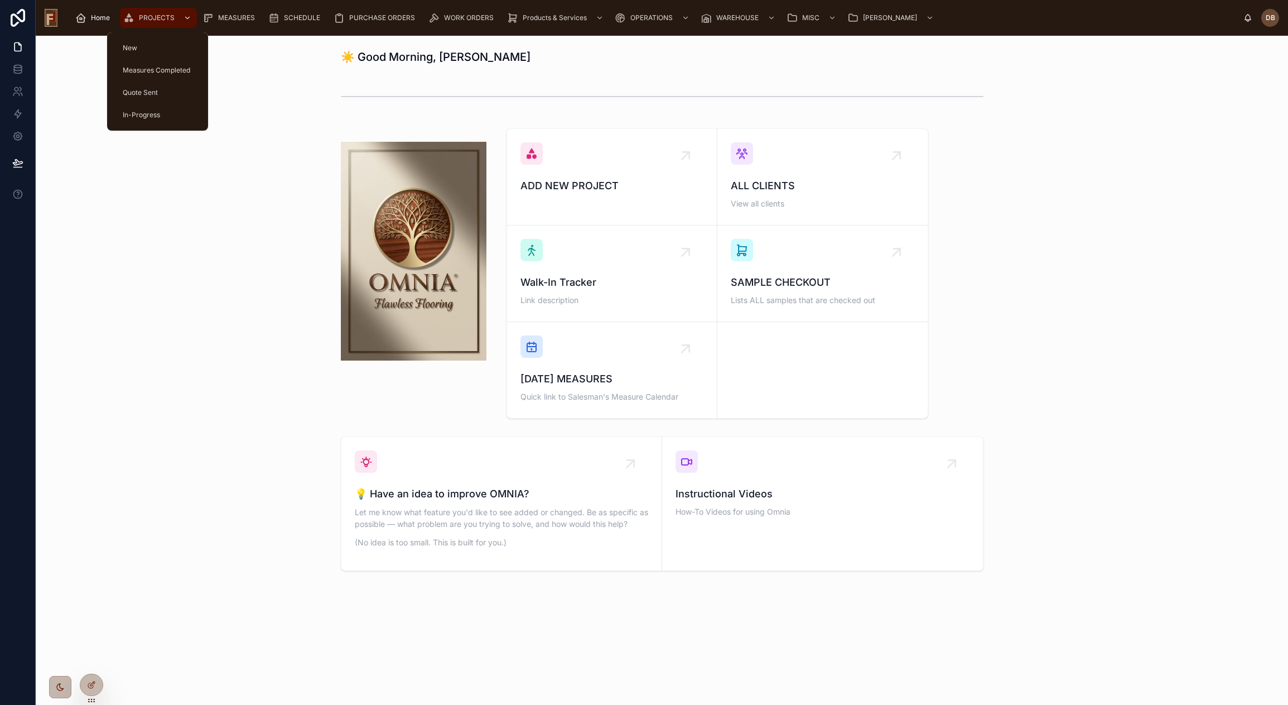
click at [150, 21] on span "PROJECTS" at bounding box center [157, 17] width 36 height 9
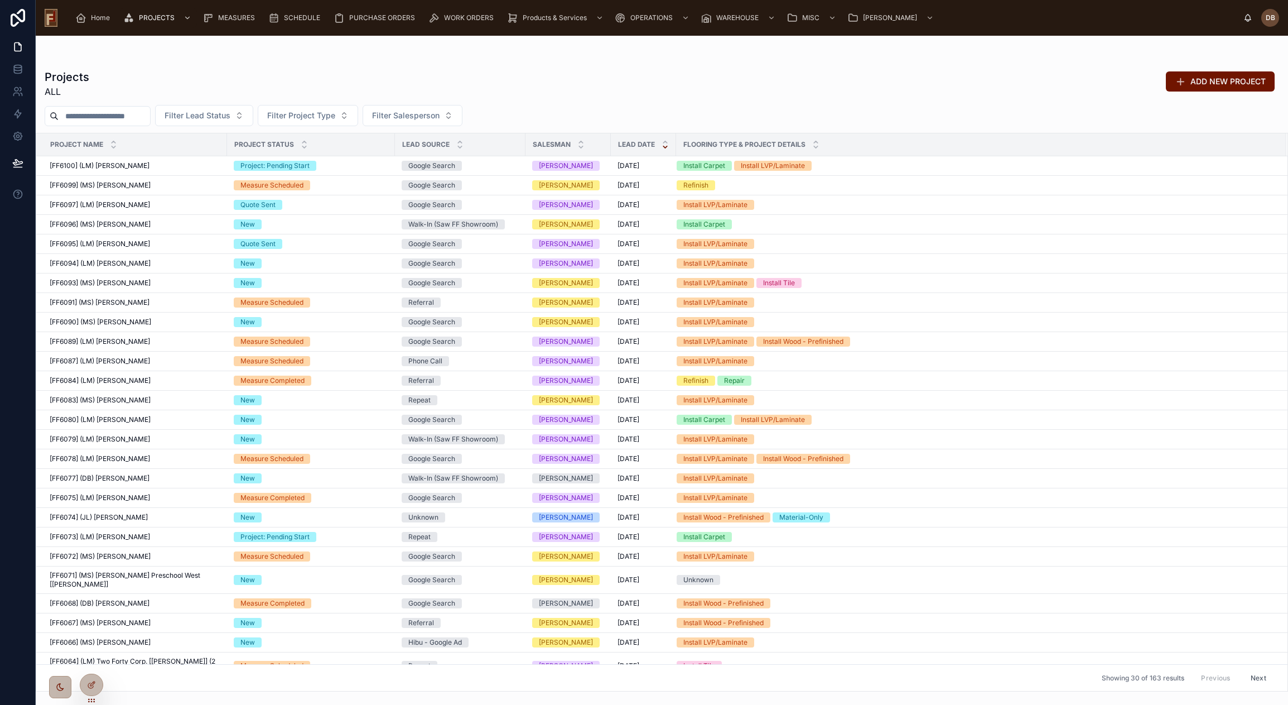
click at [147, 112] on input "text" at bounding box center [104, 116] width 91 height 16
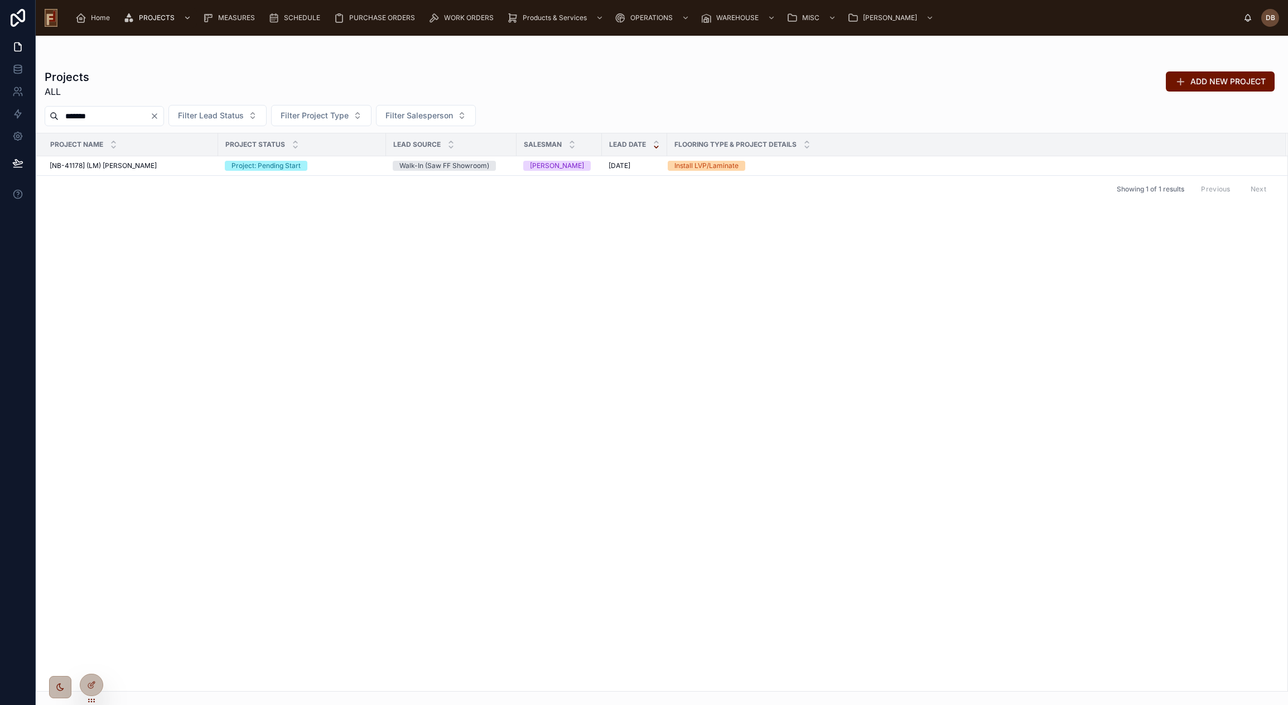
type input "*******"
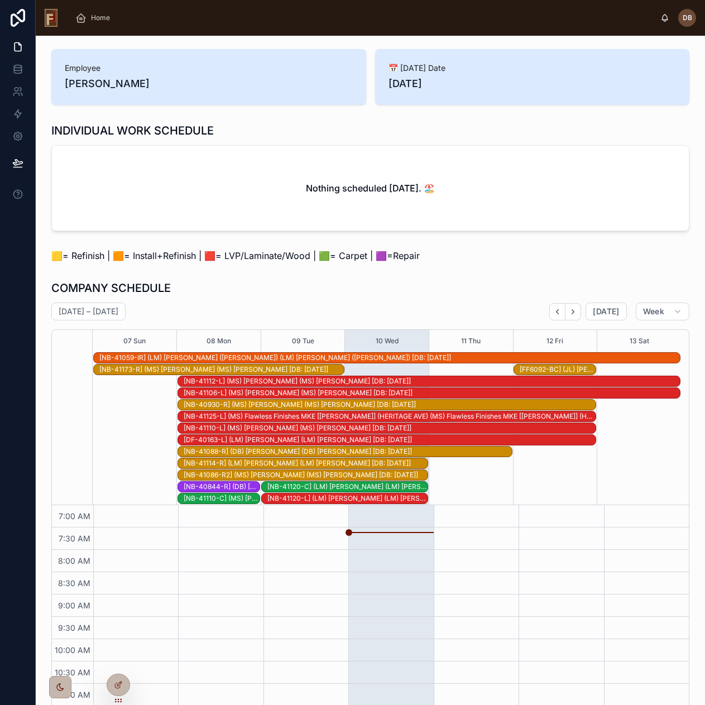
scroll to position [143, 0]
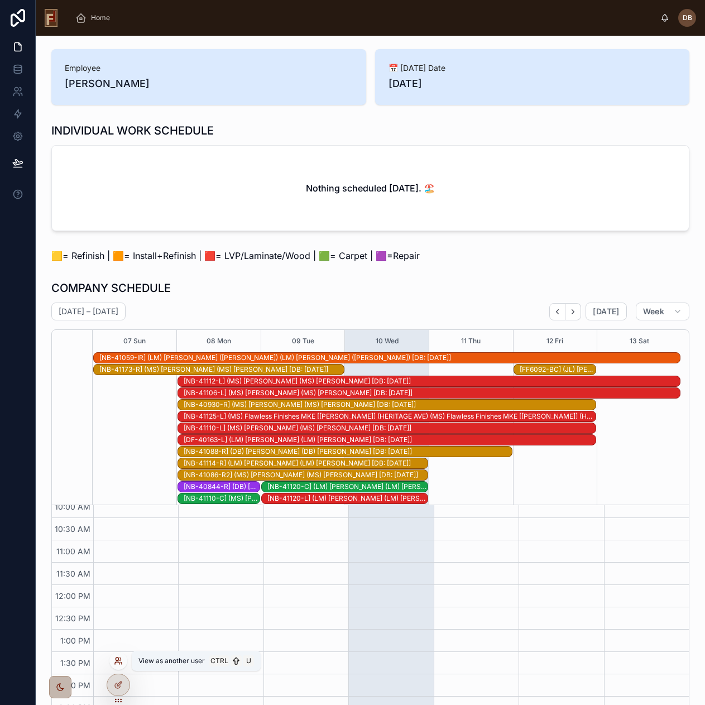
click at [117, 662] on icon at bounding box center [117, 663] width 4 height 2
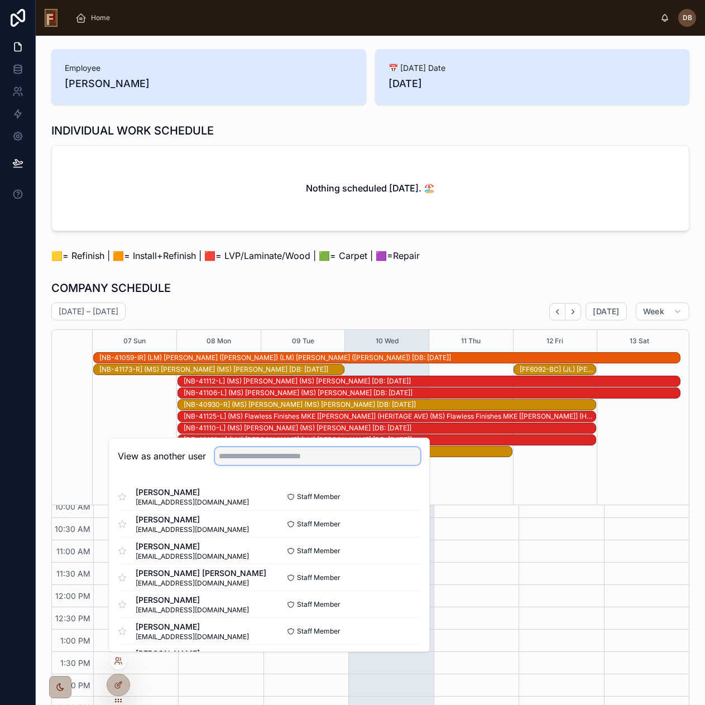
click at [251, 455] on input "text" at bounding box center [317, 456] width 205 height 18
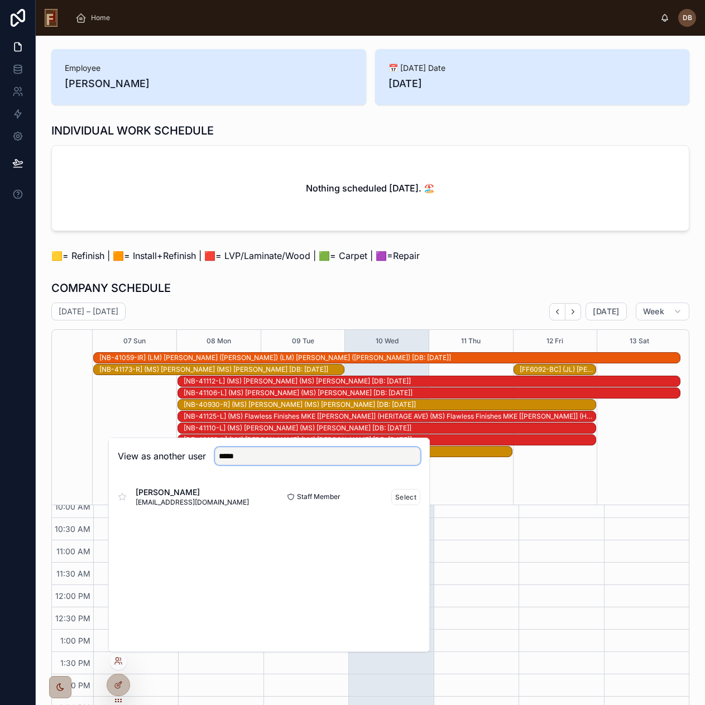
type input "*****"
click at [218, 498] on div "[PERSON_NAME] [PERSON_NAME][EMAIL_ADDRESS][DOMAIN_NAME]" at bounding box center [193, 496] width 151 height 20
click at [401, 497] on button "Select" at bounding box center [405, 497] width 29 height 16
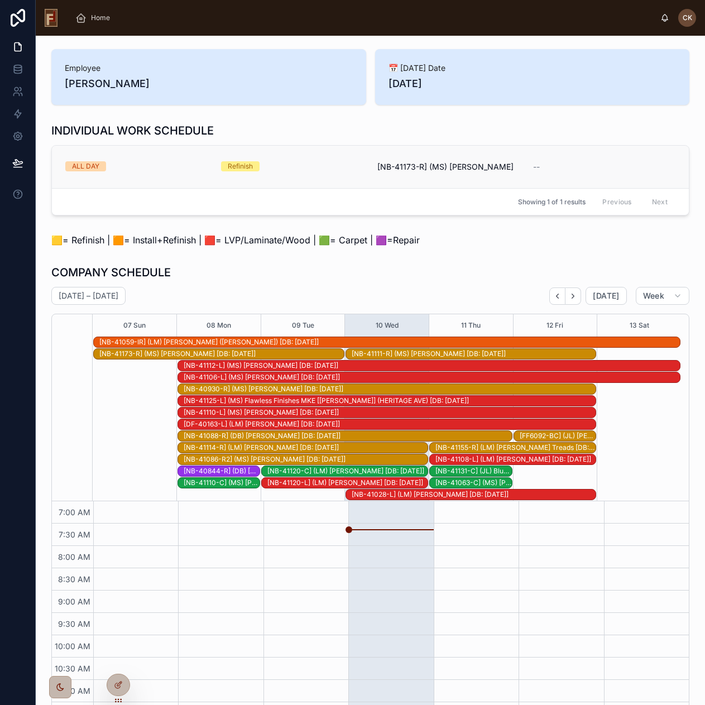
click at [306, 161] on div "Refinish" at bounding box center [292, 166] width 142 height 10
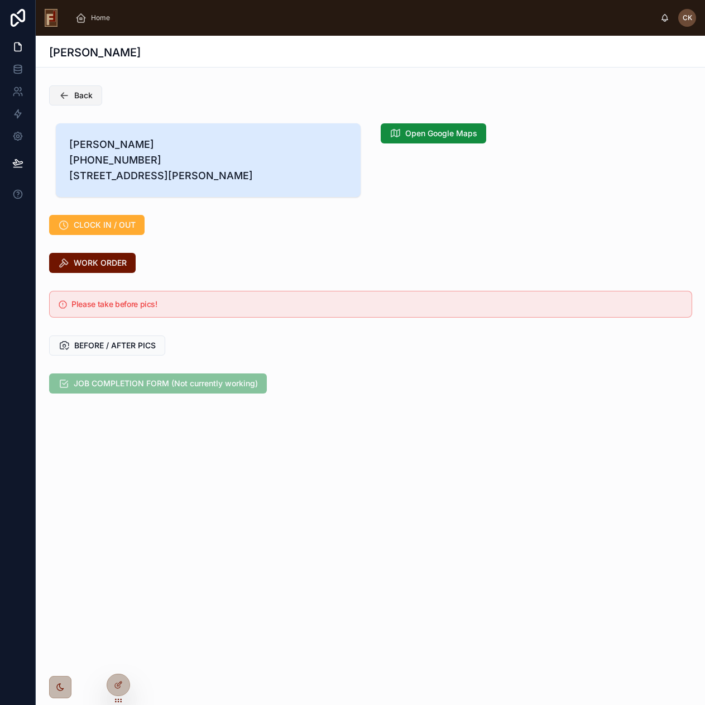
click at [88, 95] on span "Back" at bounding box center [83, 95] width 18 height 11
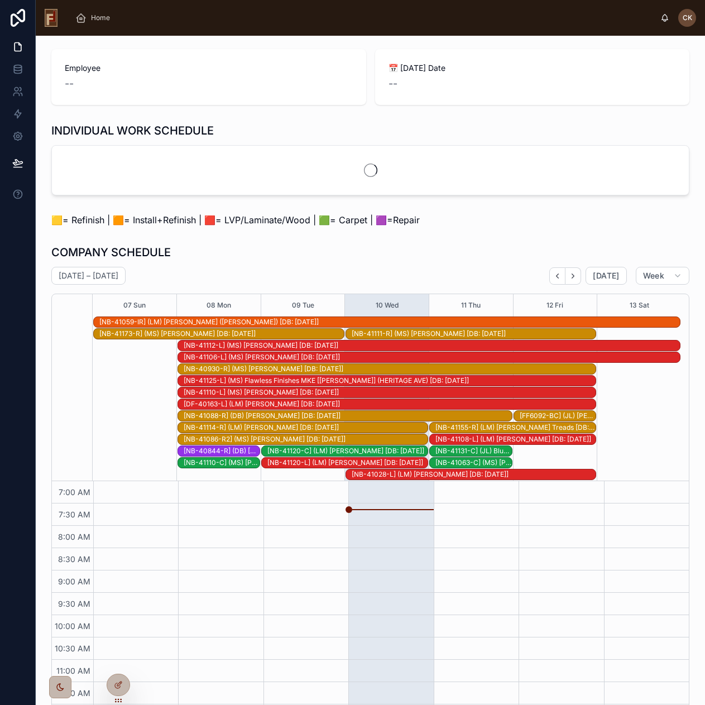
scroll to position [155, 0]
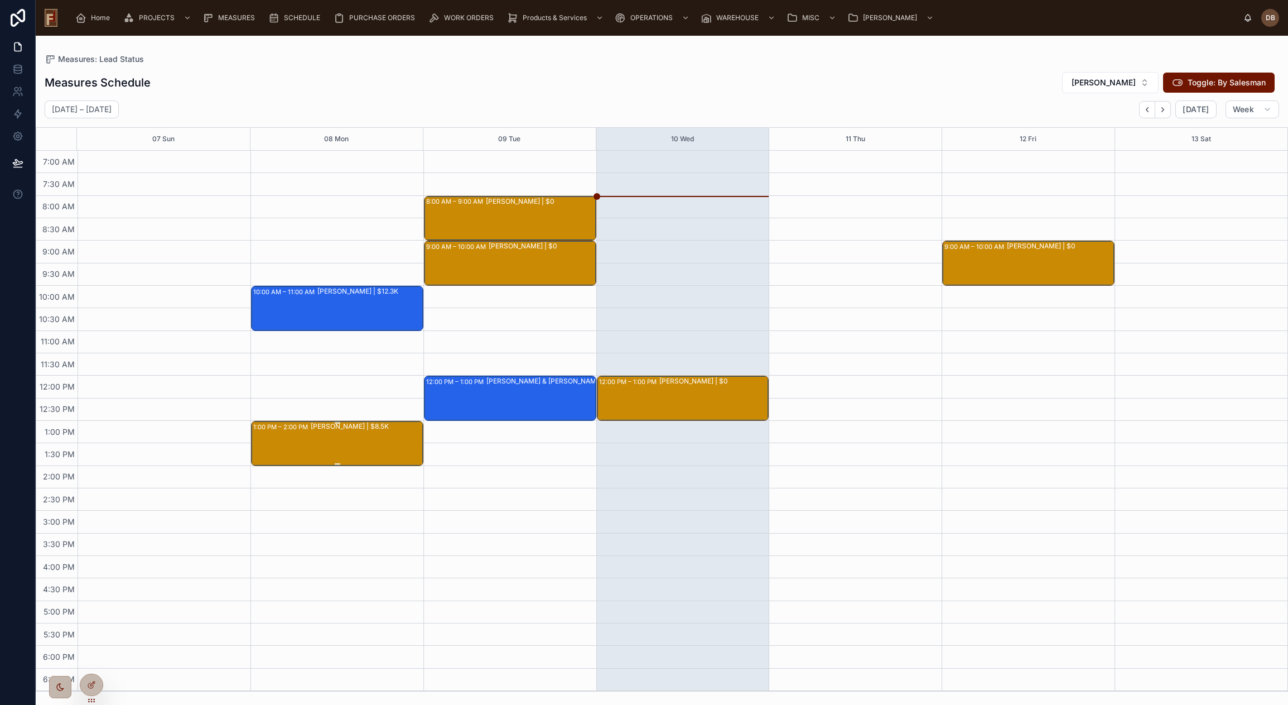
click at [317, 445] on div "Stephanie Cappelli | $8.5K" at bounding box center [367, 442] width 112 height 43
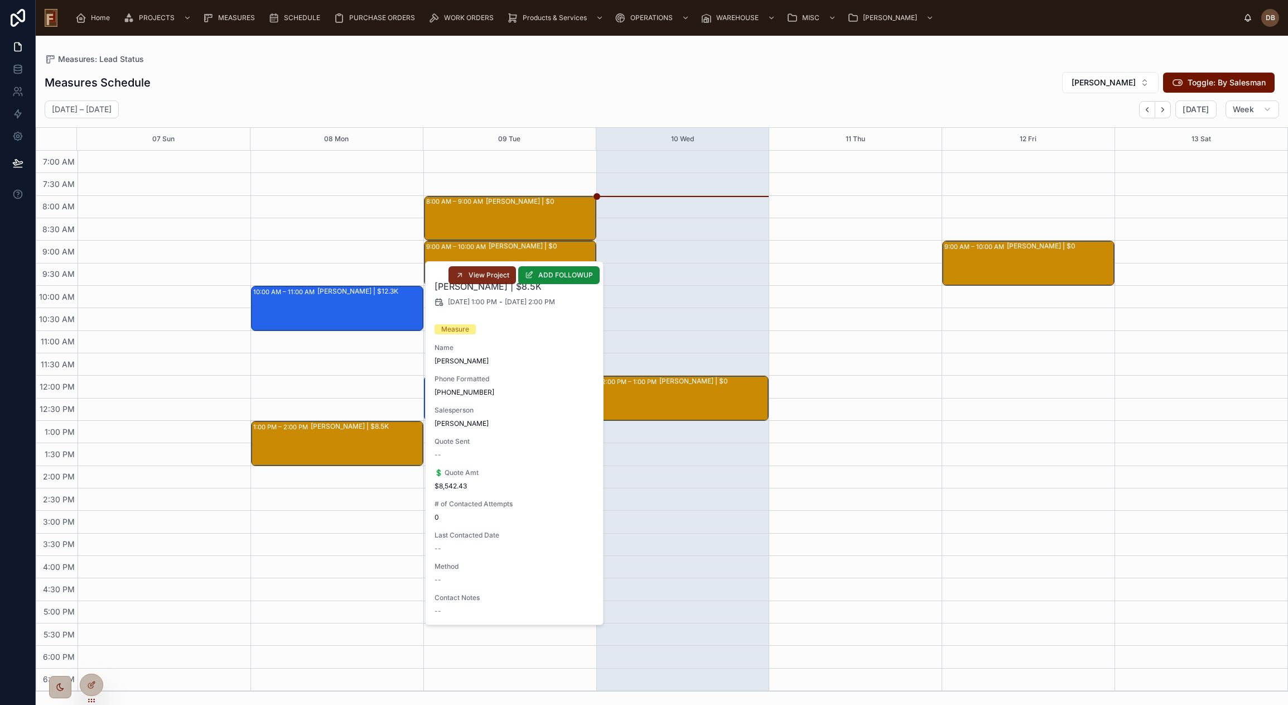
click at [487, 273] on span "View Project" at bounding box center [489, 275] width 41 height 9
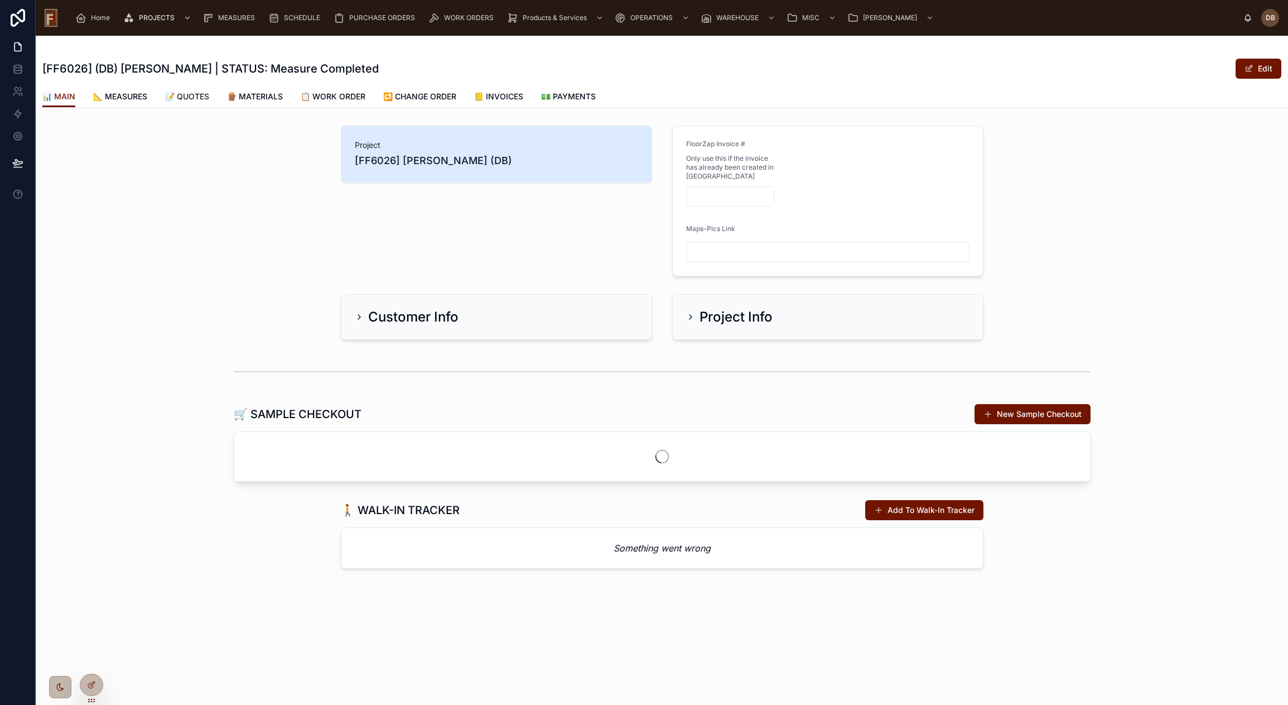
click at [190, 92] on span "📝 QUOTES" at bounding box center [187, 96] width 44 height 11
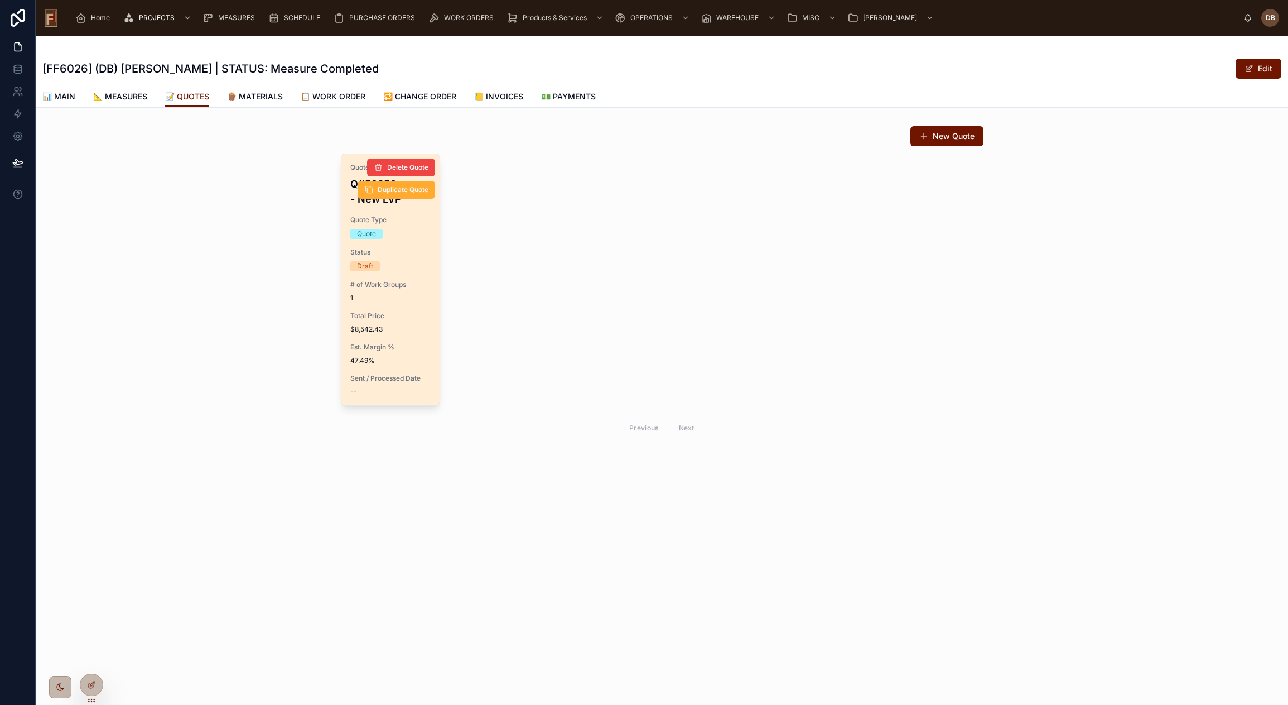
click at [412, 309] on div "Quote Name Q#50256 - New LVP Quote Type Quote Status Draft # of Work Groups 1 T…" at bounding box center [390, 279] width 99 height 251
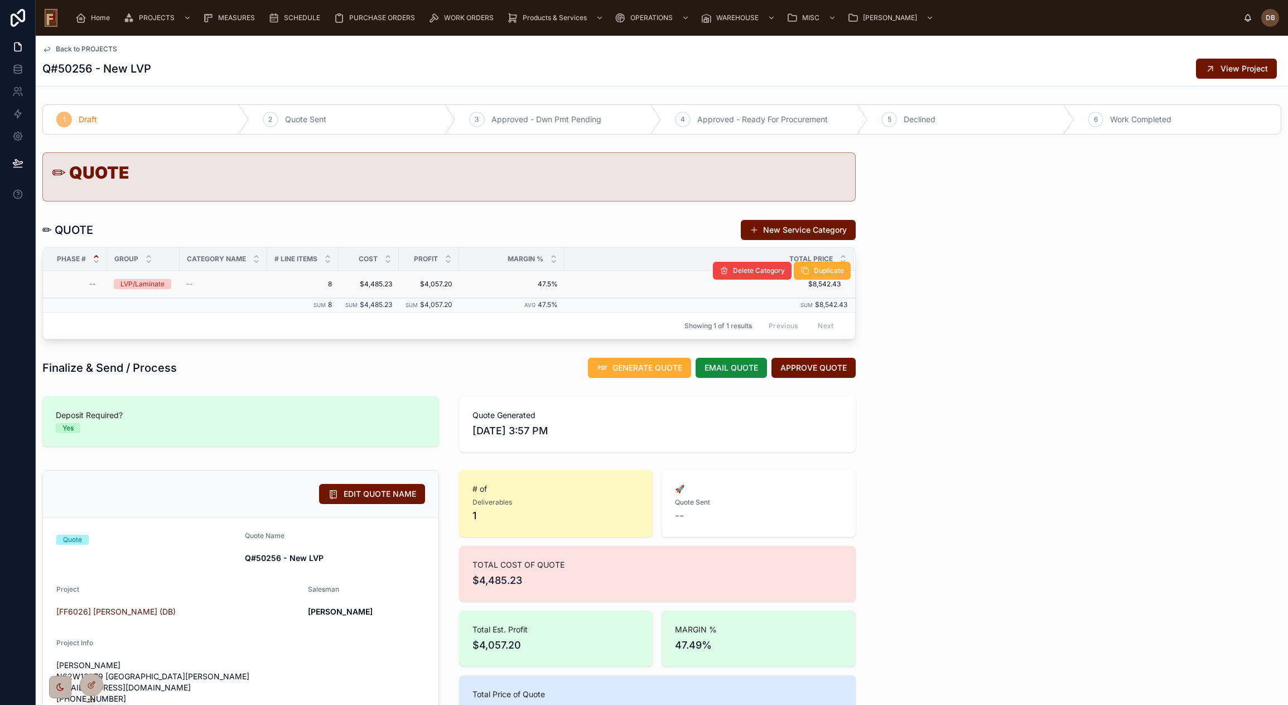
click at [201, 284] on div "--" at bounding box center [223, 283] width 74 height 9
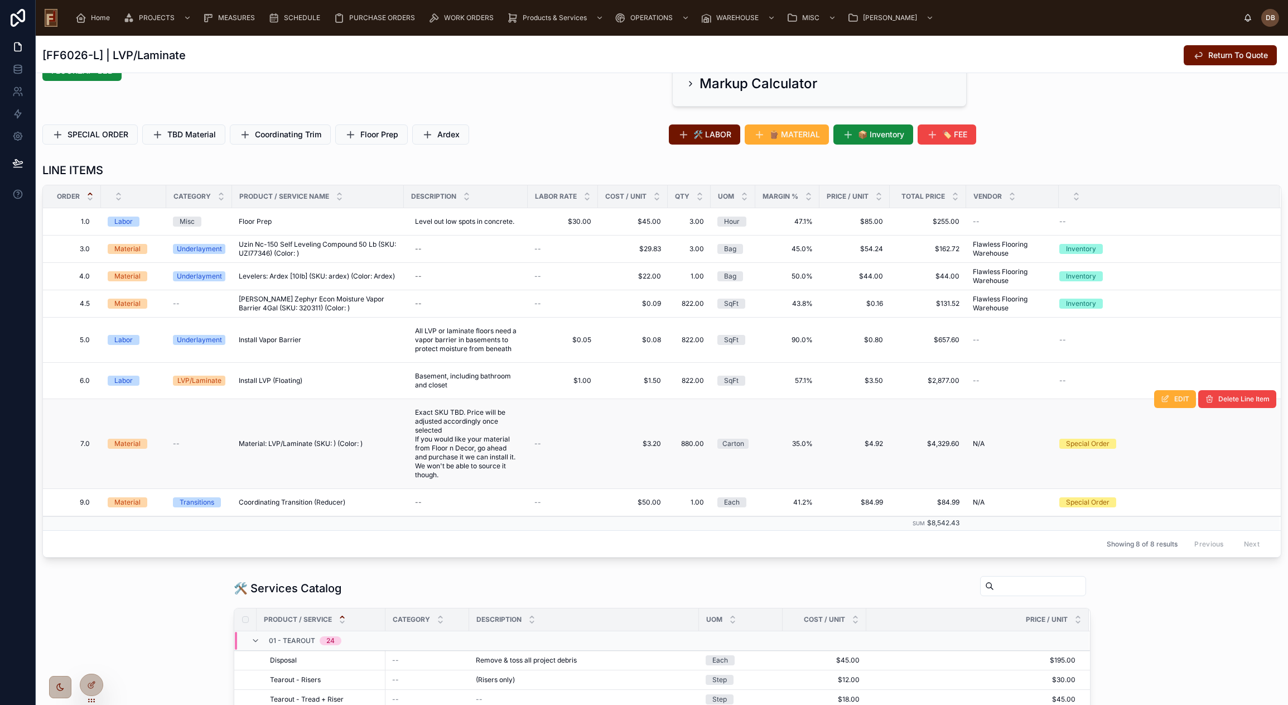
scroll to position [290, 0]
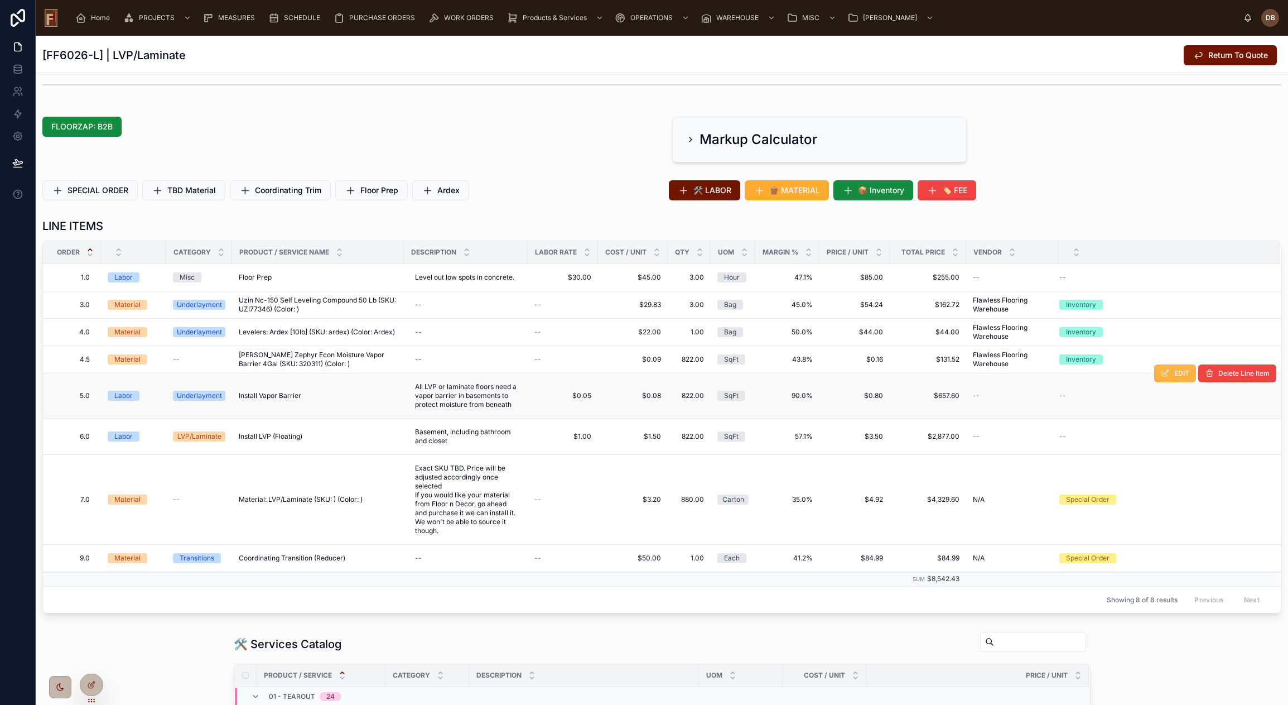
click at [1174, 377] on span "EDIT" at bounding box center [1181, 373] width 15 height 9
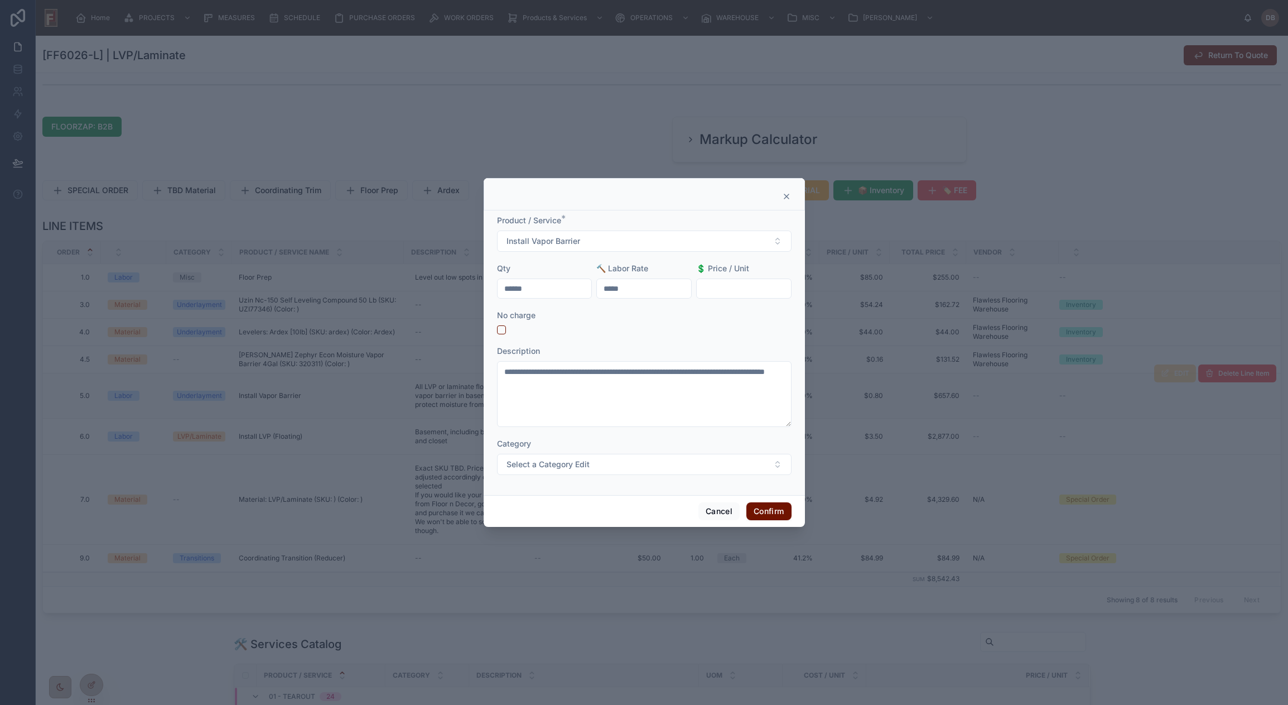
click at [787, 196] on icon at bounding box center [786, 196] width 9 height 9
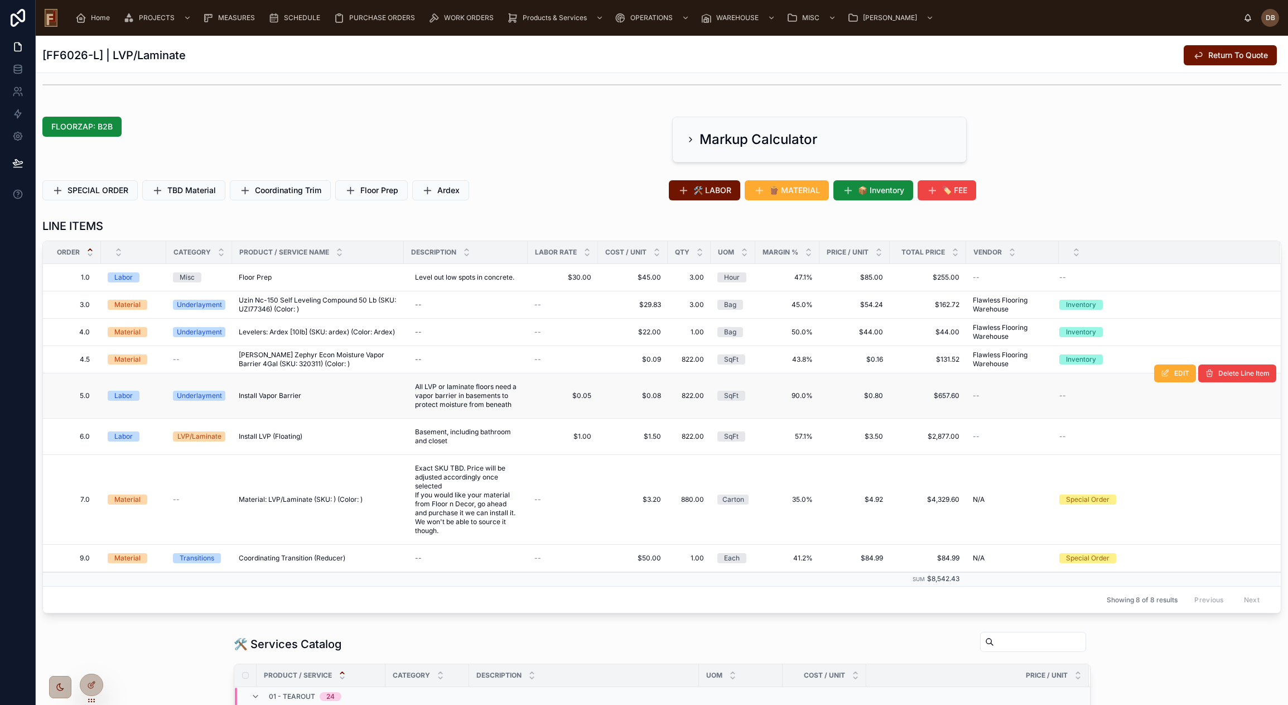
click at [686, 137] on icon at bounding box center [690, 139] width 9 height 9
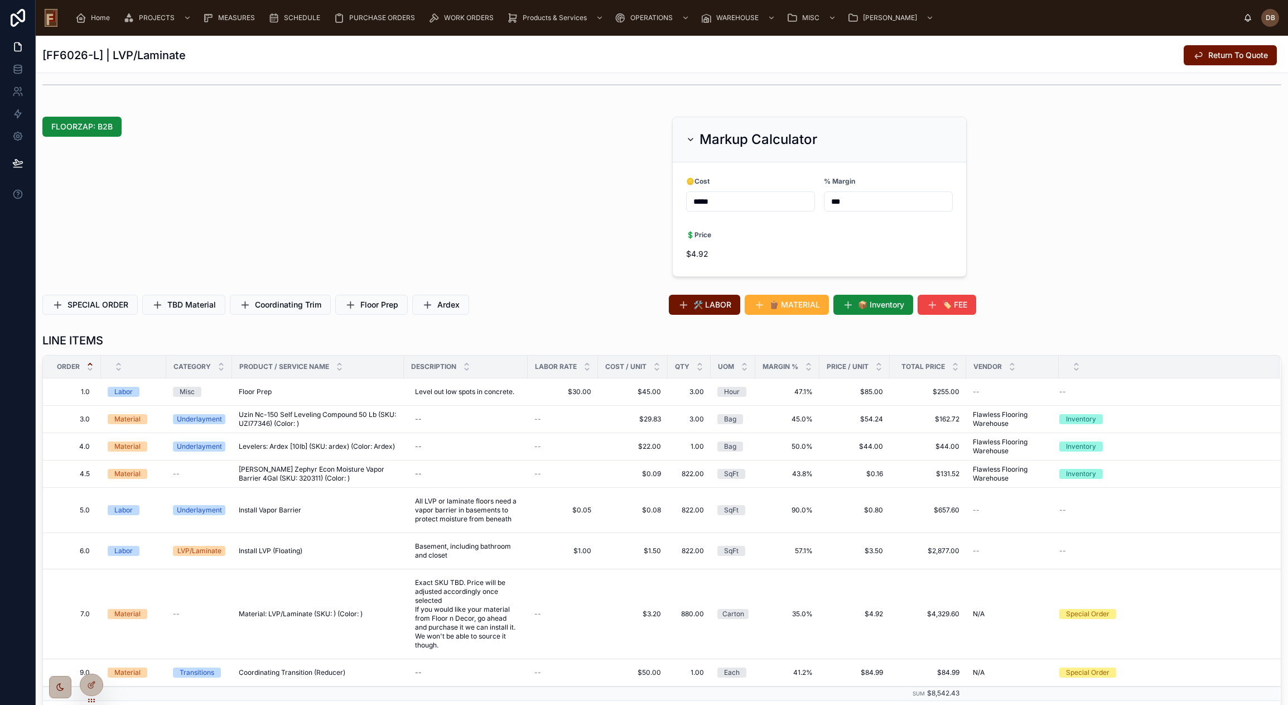
drag, startPoint x: 734, startPoint y: 199, endPoint x: 659, endPoint y: 205, distance: 75.0
click at [659, 205] on div "FLOORZAP: B2B Markup Calculator 🪙 Cost ***** % Margin *** 💲Price $4.92" at bounding box center [662, 196] width 1252 height 169
type input "*****"
type input "***"
click at [687, 134] on div "Markup Calculator" at bounding box center [751, 140] width 131 height 18
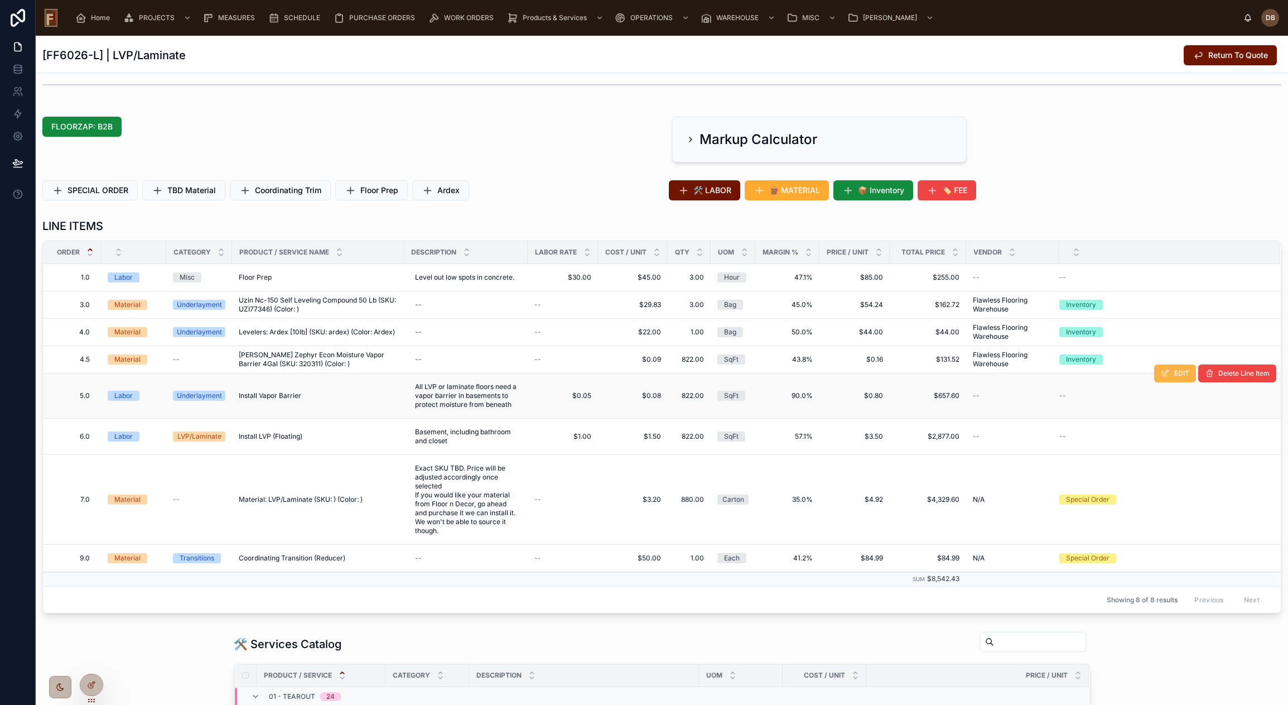
click at [1161, 372] on icon at bounding box center [1165, 373] width 9 height 9
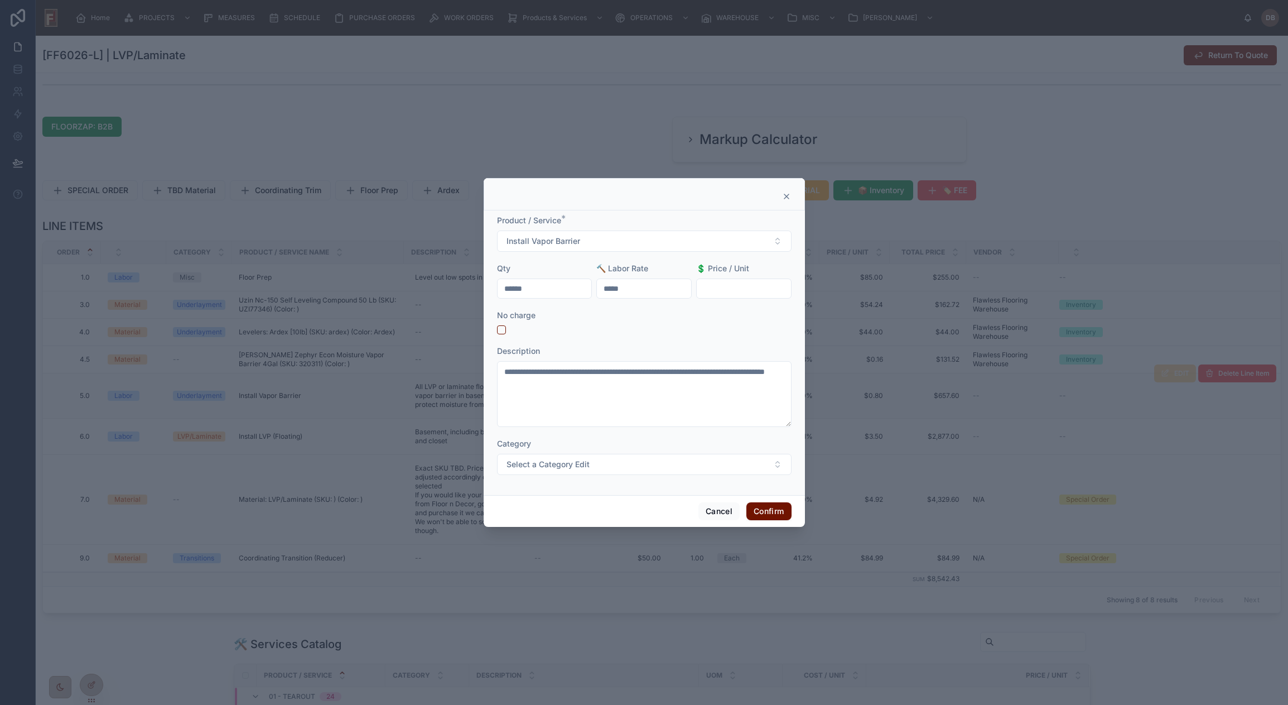
click at [724, 287] on input "text" at bounding box center [744, 289] width 94 height 16
type input "*****"
click at [772, 505] on button "Confirm" at bounding box center [768, 511] width 45 height 18
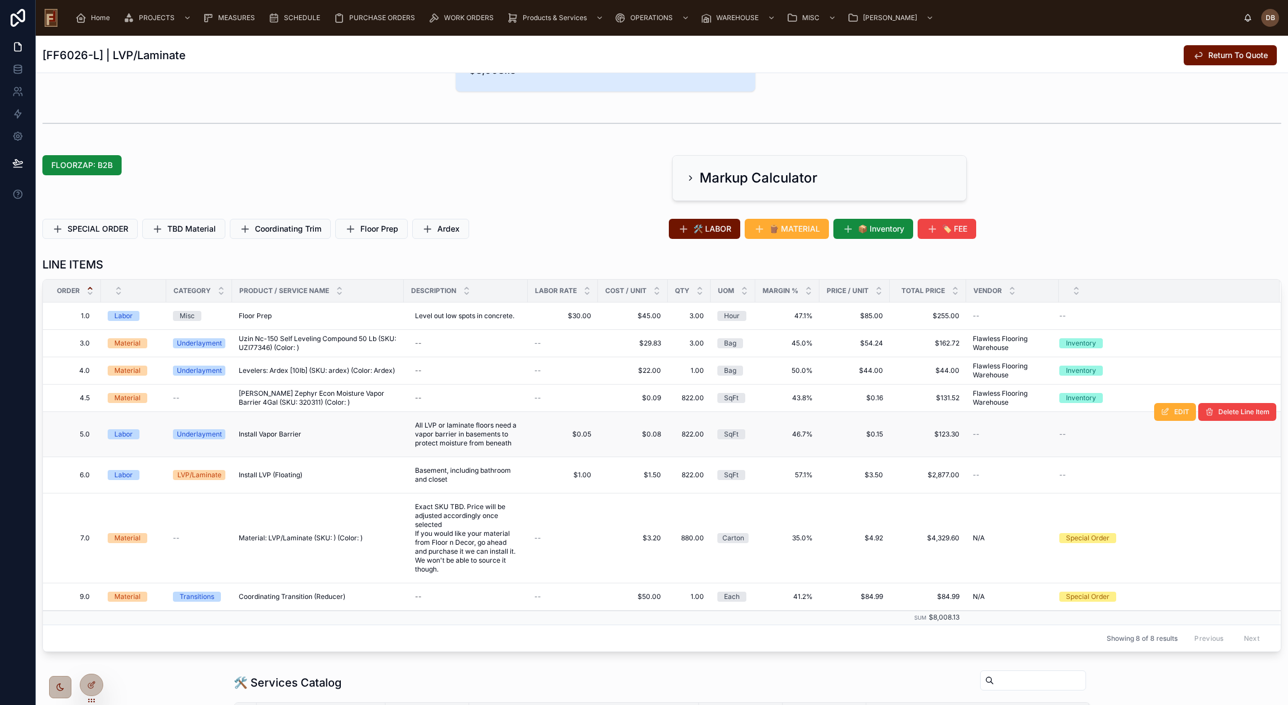
scroll to position [234, 0]
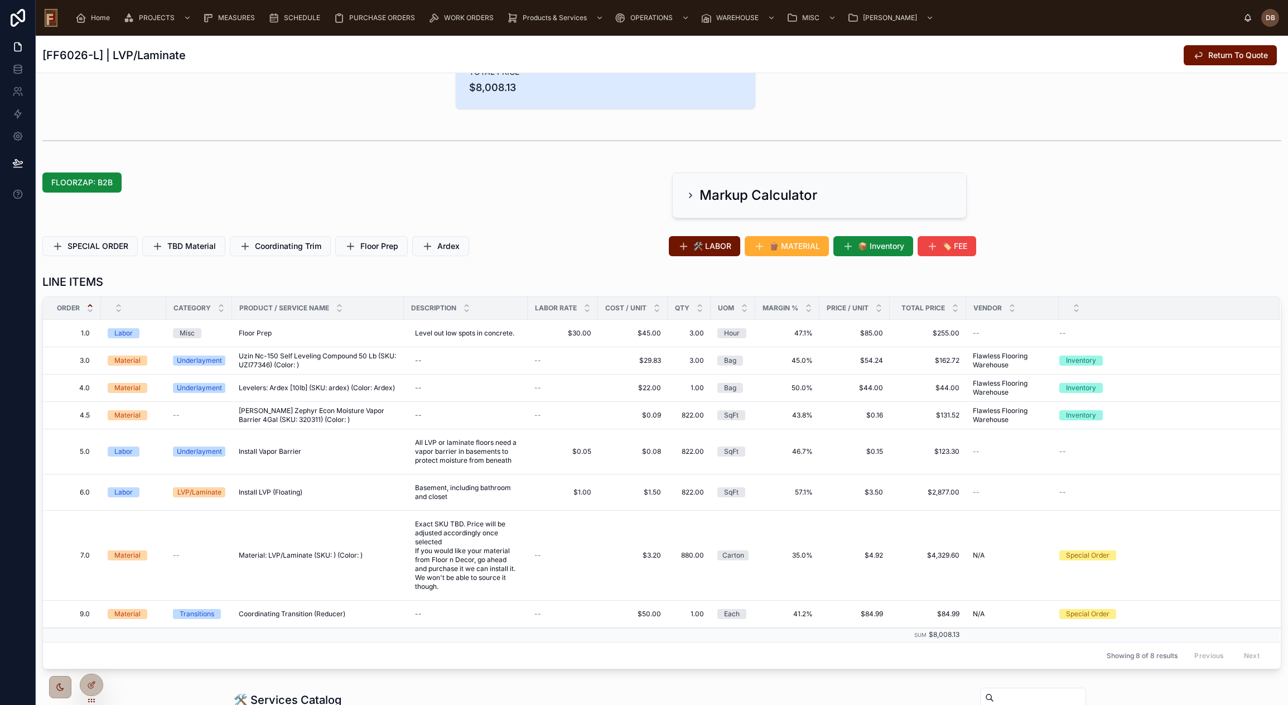
drag, startPoint x: 1220, startPoint y: 56, endPoint x: 740, endPoint y: 211, distance: 504.7
click at [1221, 55] on span "Return To Quote" at bounding box center [1238, 55] width 60 height 11
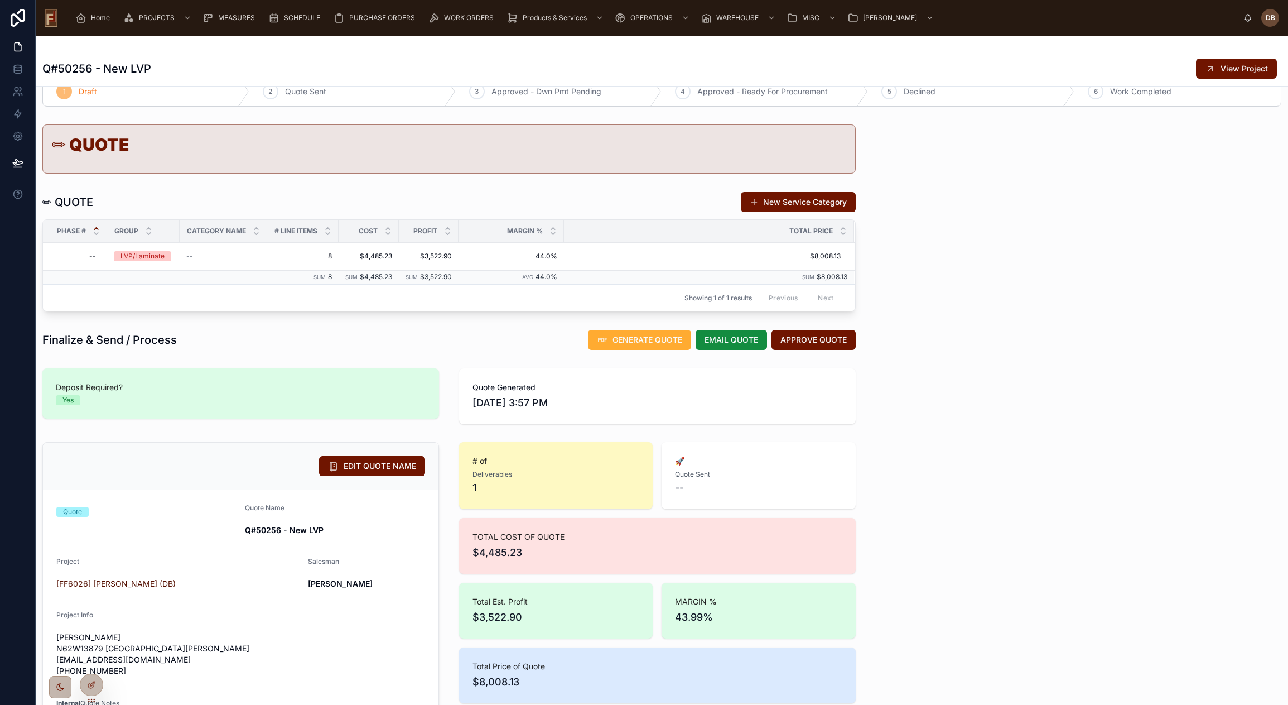
scroll to position [56, 0]
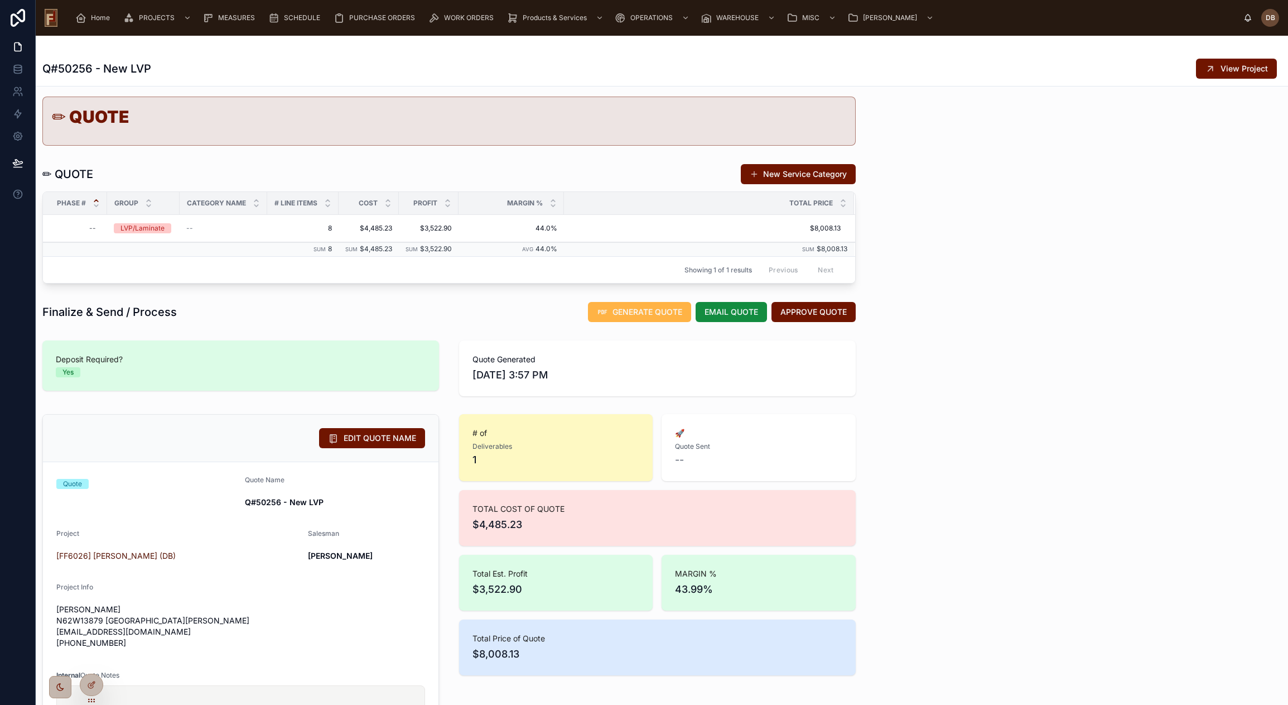
click at [637, 312] on span "GENERATE QUOTE" at bounding box center [647, 311] width 70 height 11
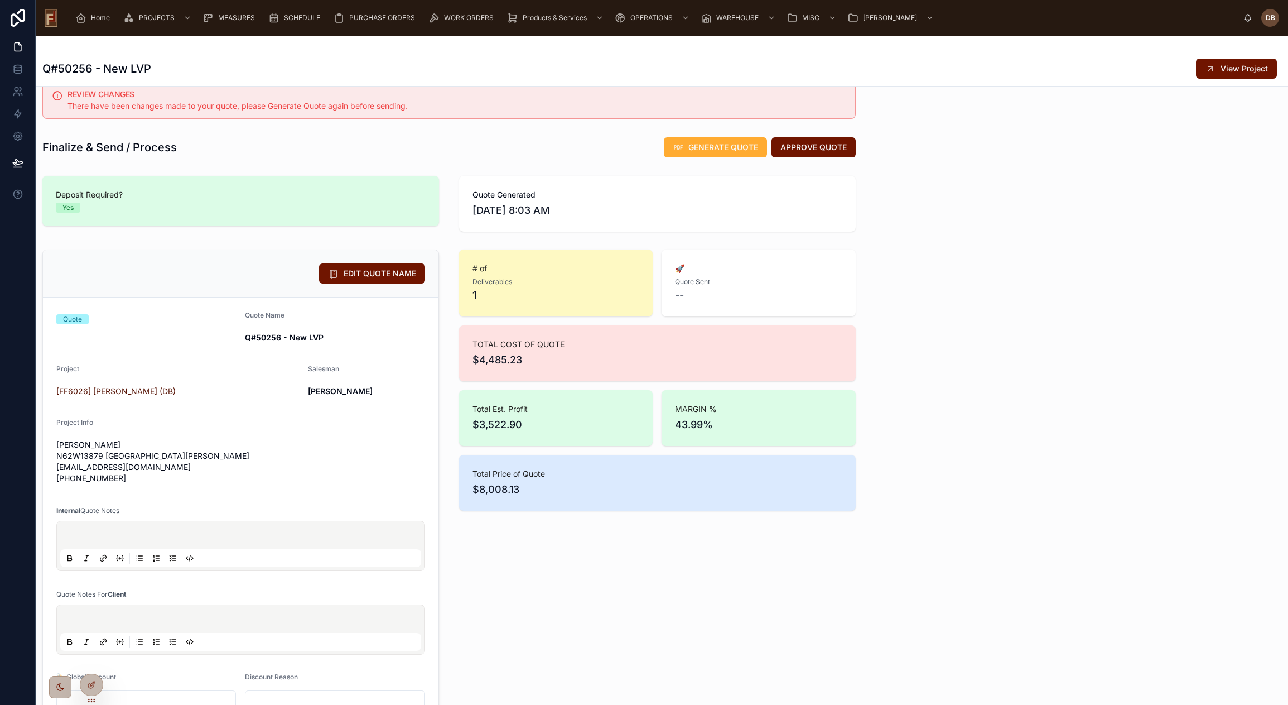
scroll to position [0, 0]
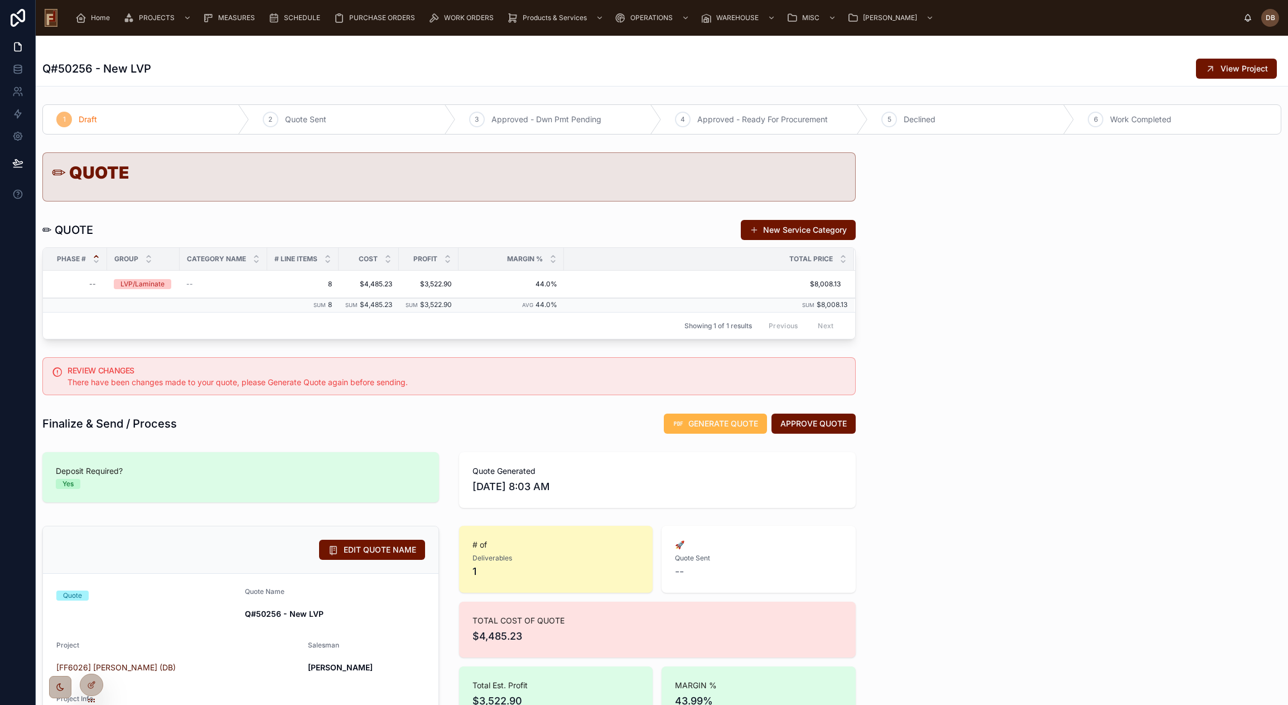
click at [713, 425] on span "GENERATE QUOTE" at bounding box center [723, 423] width 70 height 11
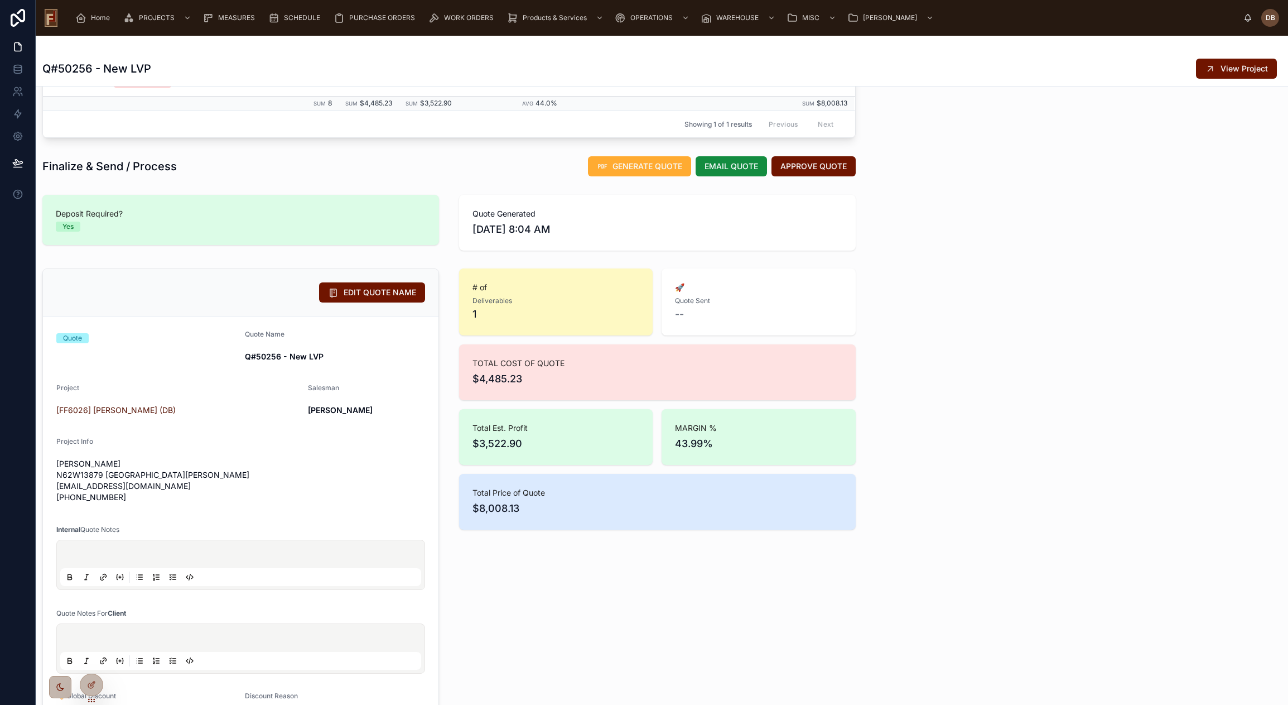
scroll to position [223, 0]
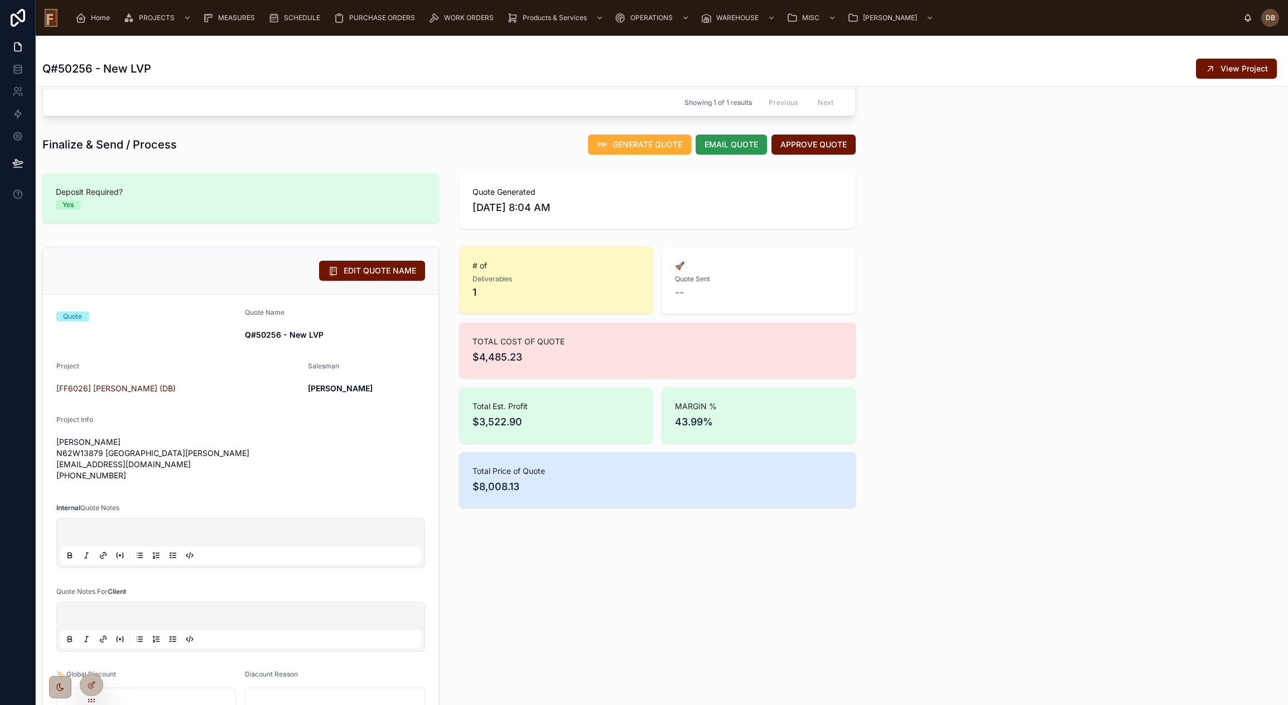
click at [726, 147] on span "EMAIL QUOTE" at bounding box center [732, 144] width 54 height 11
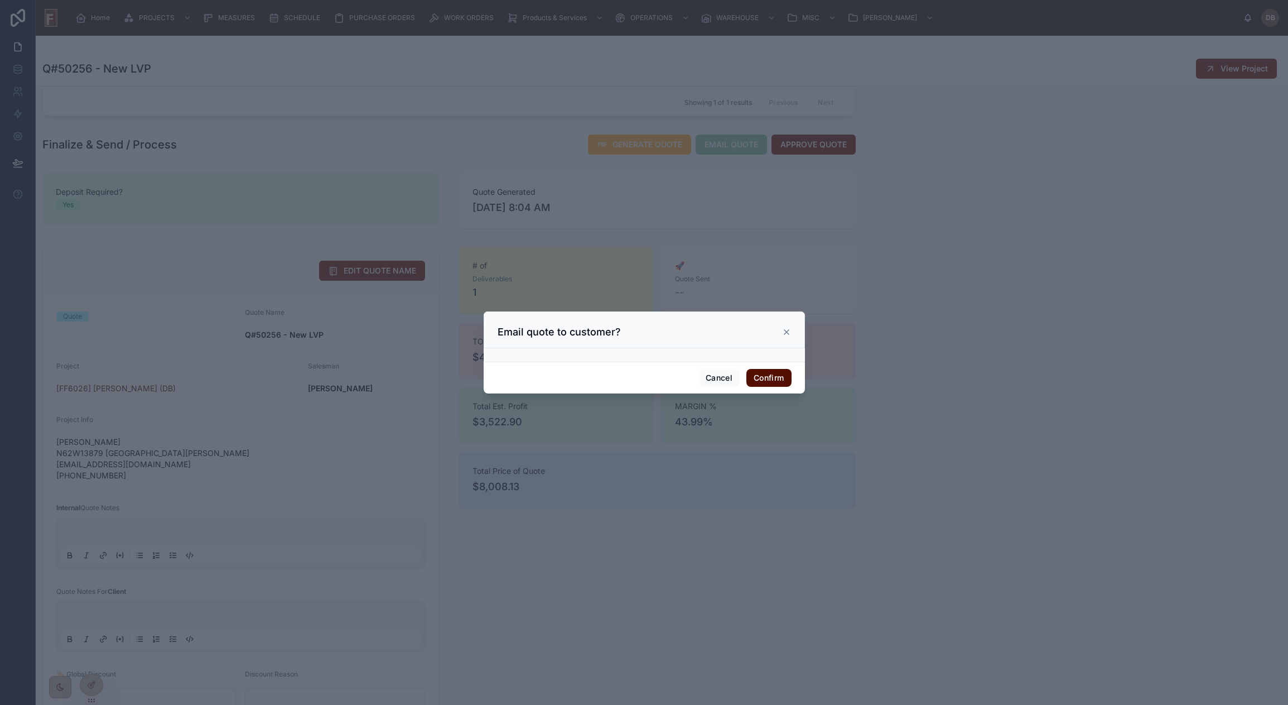
click at [778, 378] on button "Confirm" at bounding box center [768, 378] width 45 height 18
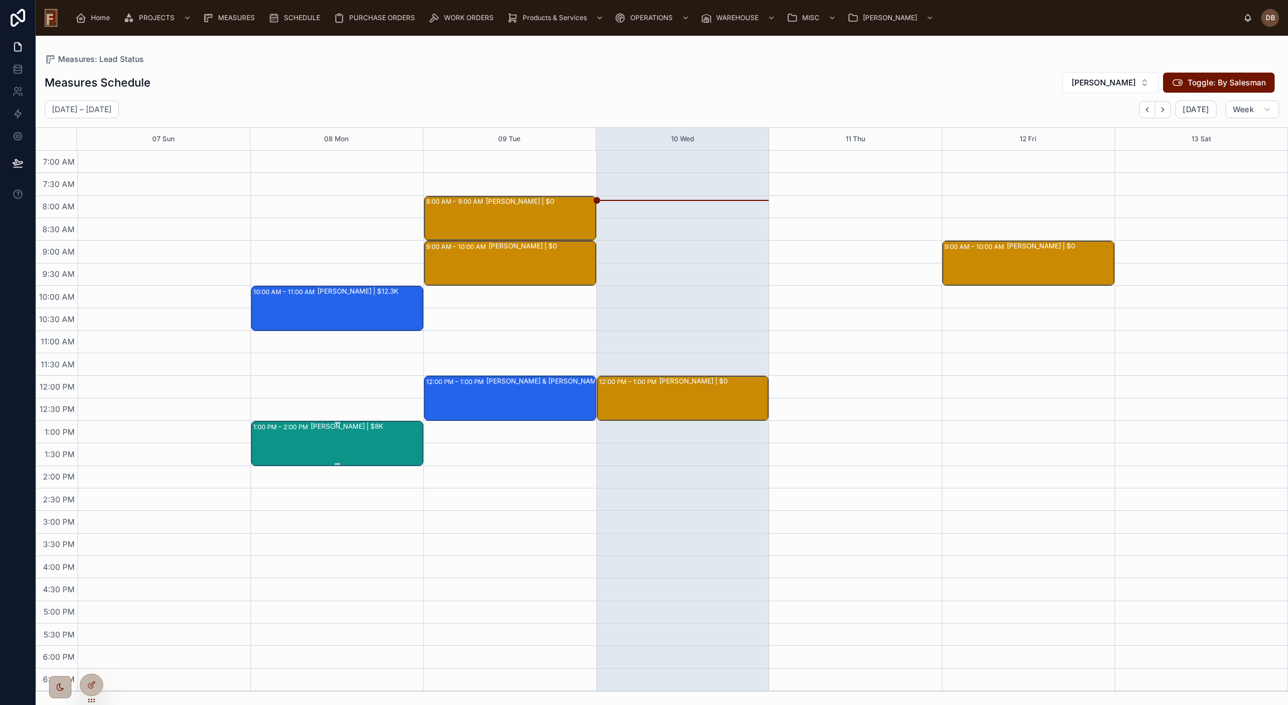
click at [341, 442] on div "[PERSON_NAME] | $8K" at bounding box center [367, 442] width 112 height 43
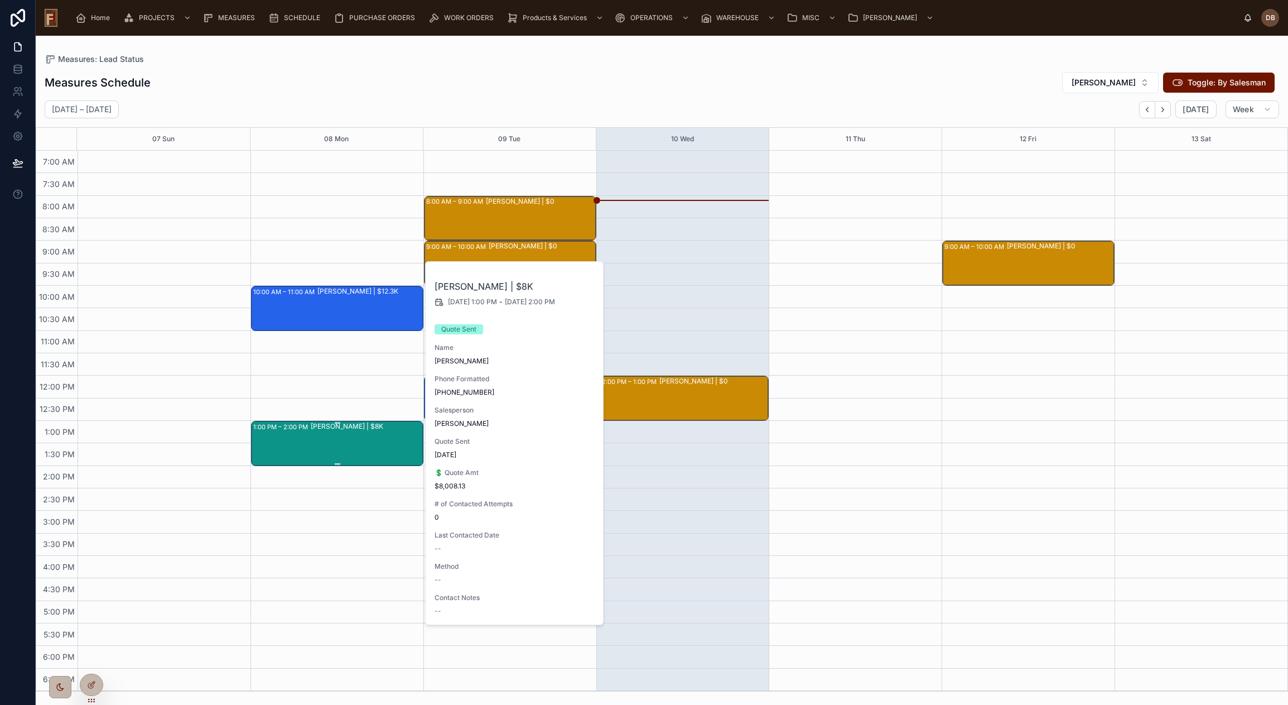
click at [378, 464] on div at bounding box center [337, 464] width 169 height 2
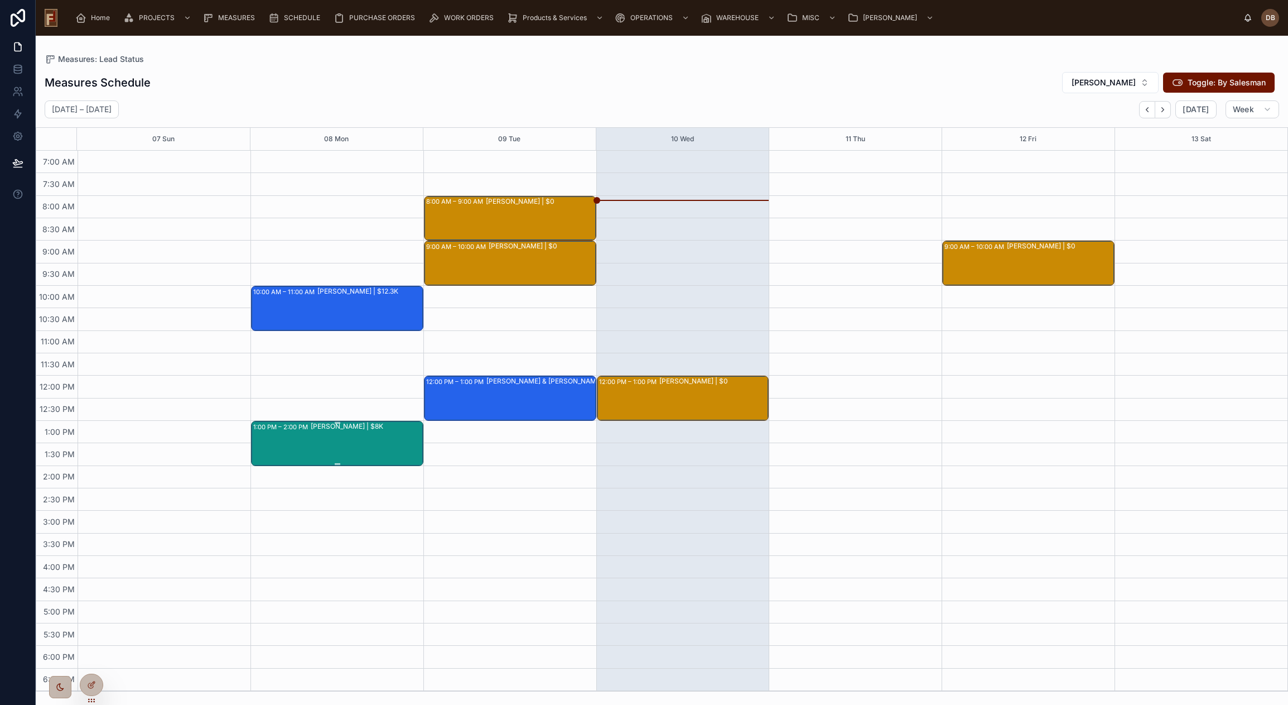
click at [339, 437] on div "[PERSON_NAME] | $8K" at bounding box center [367, 442] width 112 height 43
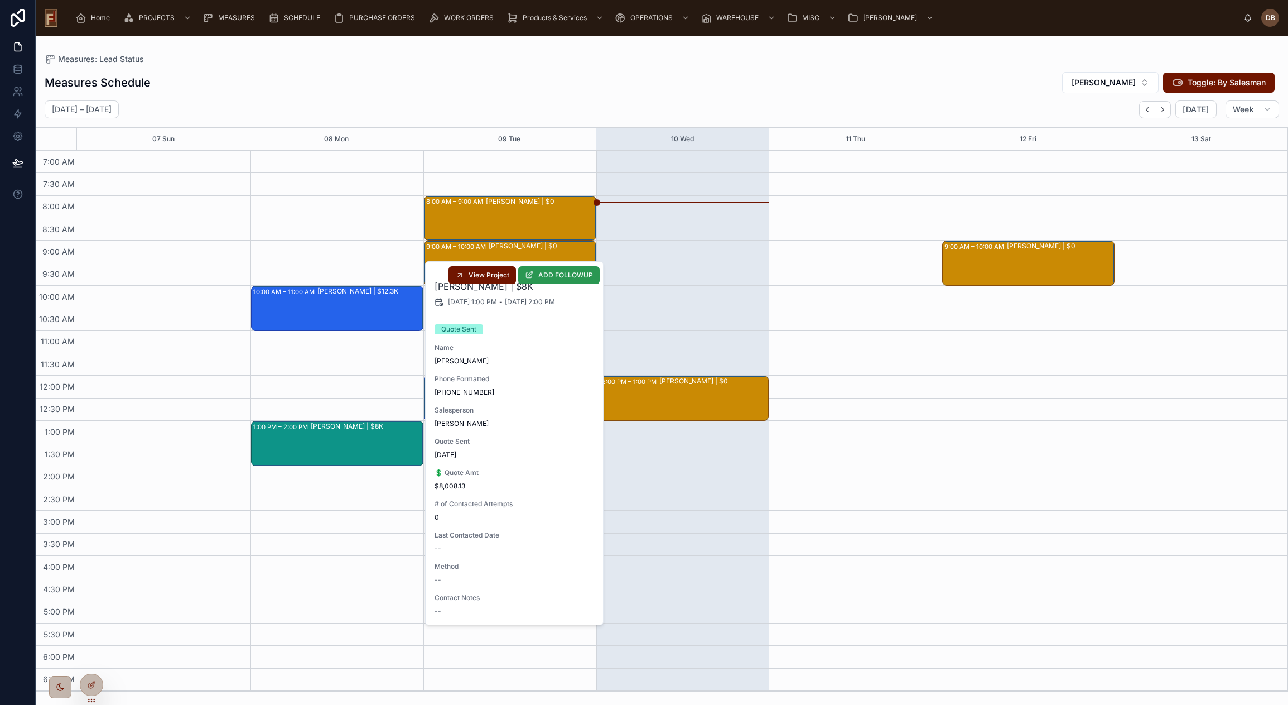
click at [565, 275] on span "ADD FOLLOWUP" at bounding box center [565, 275] width 55 height 9
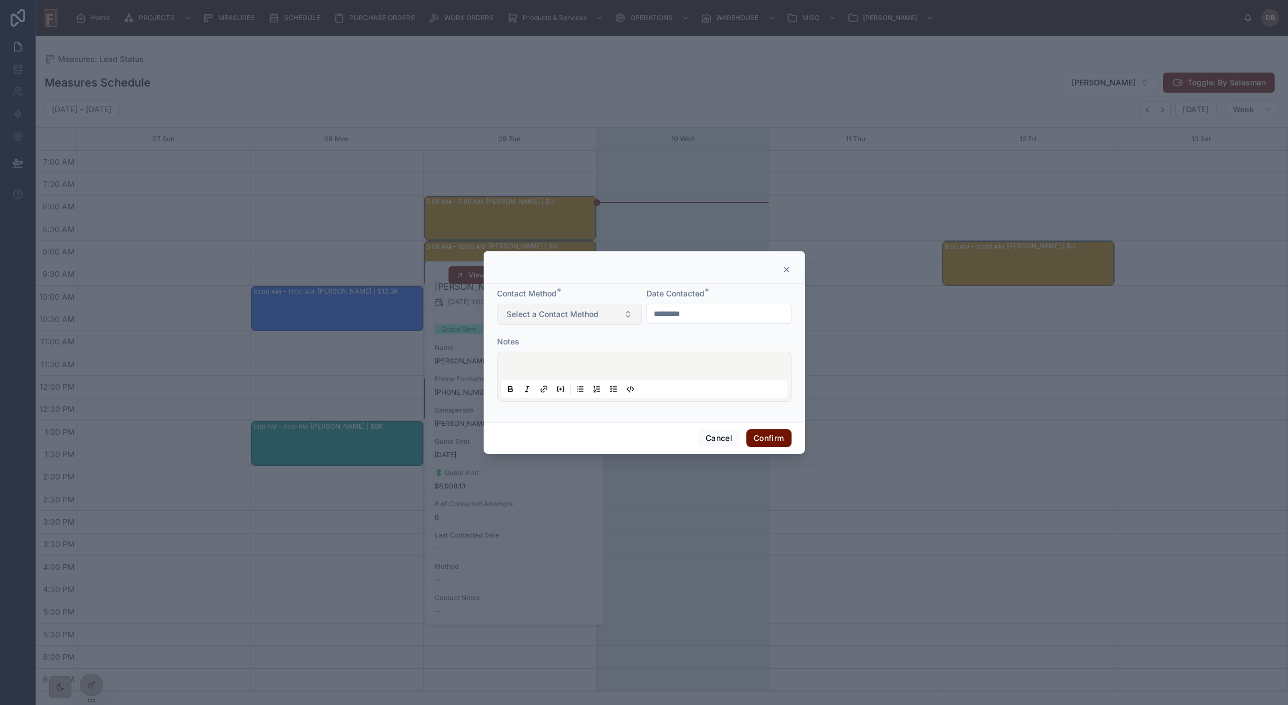
click at [578, 311] on span "Select a Contact Method" at bounding box center [552, 313] width 92 height 11
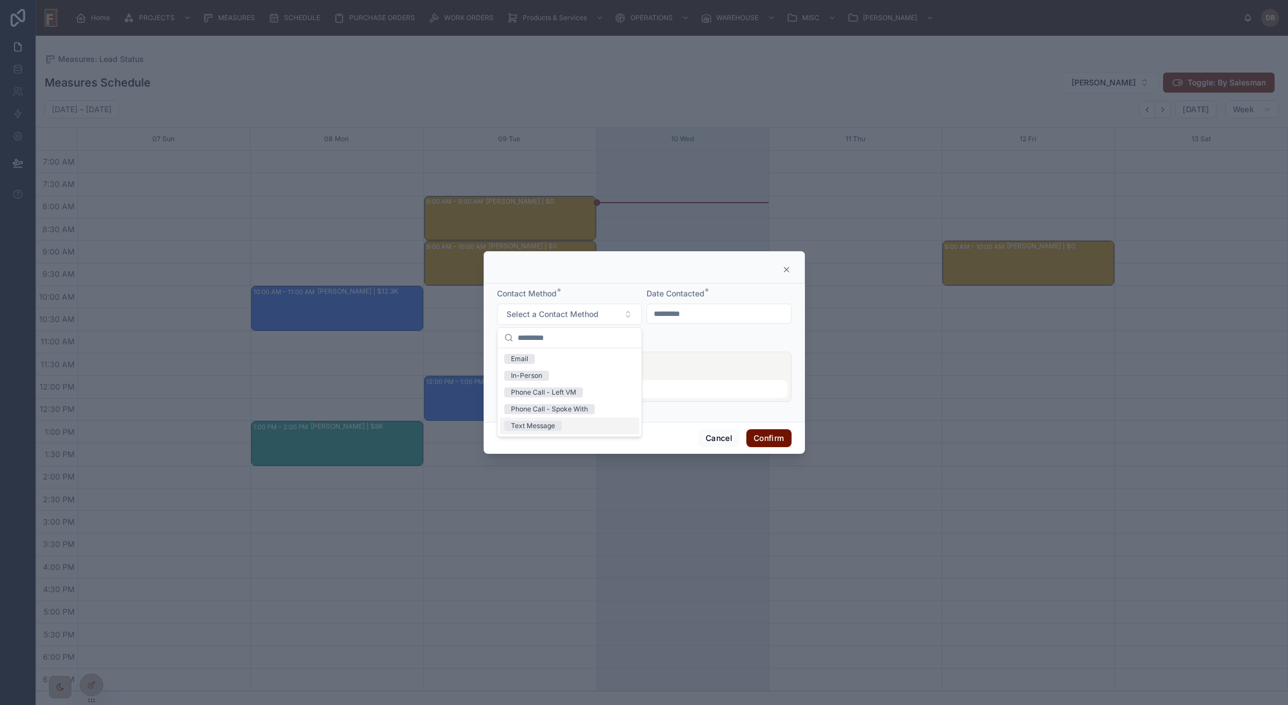
drag, startPoint x: 546, startPoint y: 425, endPoint x: 588, endPoint y: 394, distance: 52.8
click at [547, 425] on div "Text Message" at bounding box center [533, 426] width 44 height 10
click at [684, 361] on div at bounding box center [644, 376] width 287 height 42
click at [769, 435] on button "Confirm" at bounding box center [768, 438] width 45 height 18
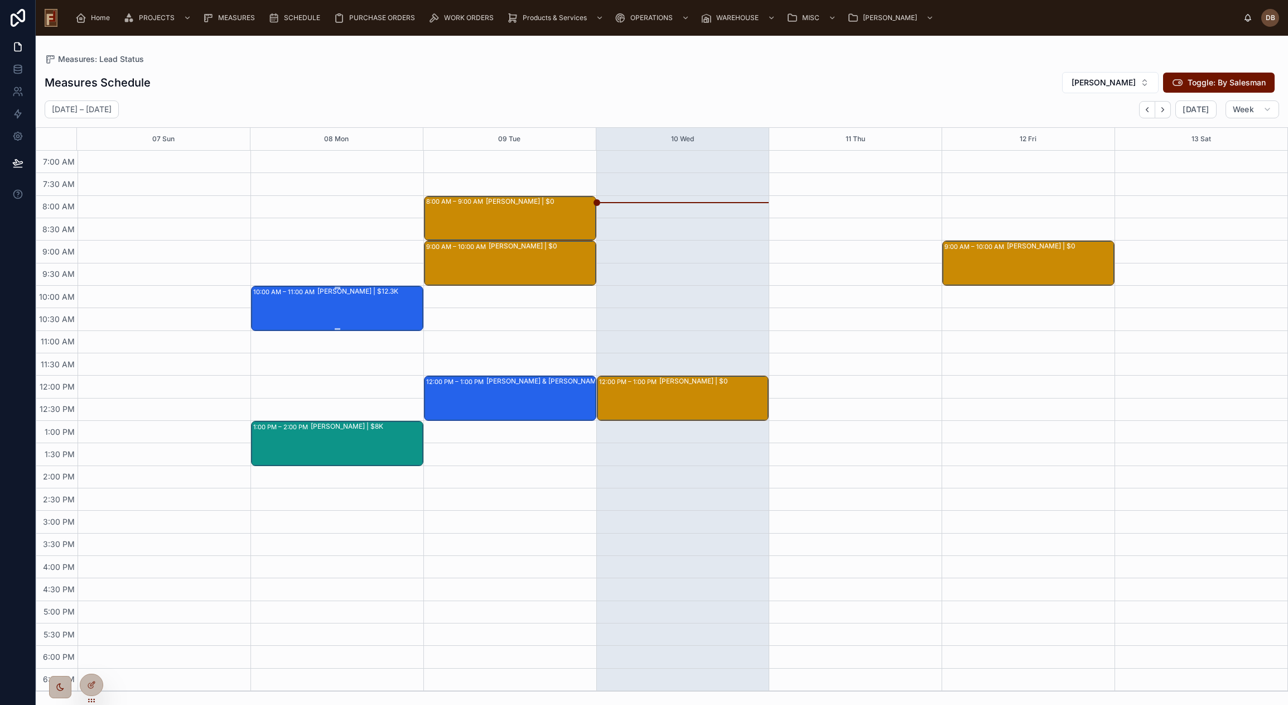
click at [354, 303] on div "[PERSON_NAME] | $12.3K" at bounding box center [369, 307] width 105 height 43
click at [351, 302] on div "[PERSON_NAME] | $12.3K" at bounding box center [369, 307] width 105 height 43
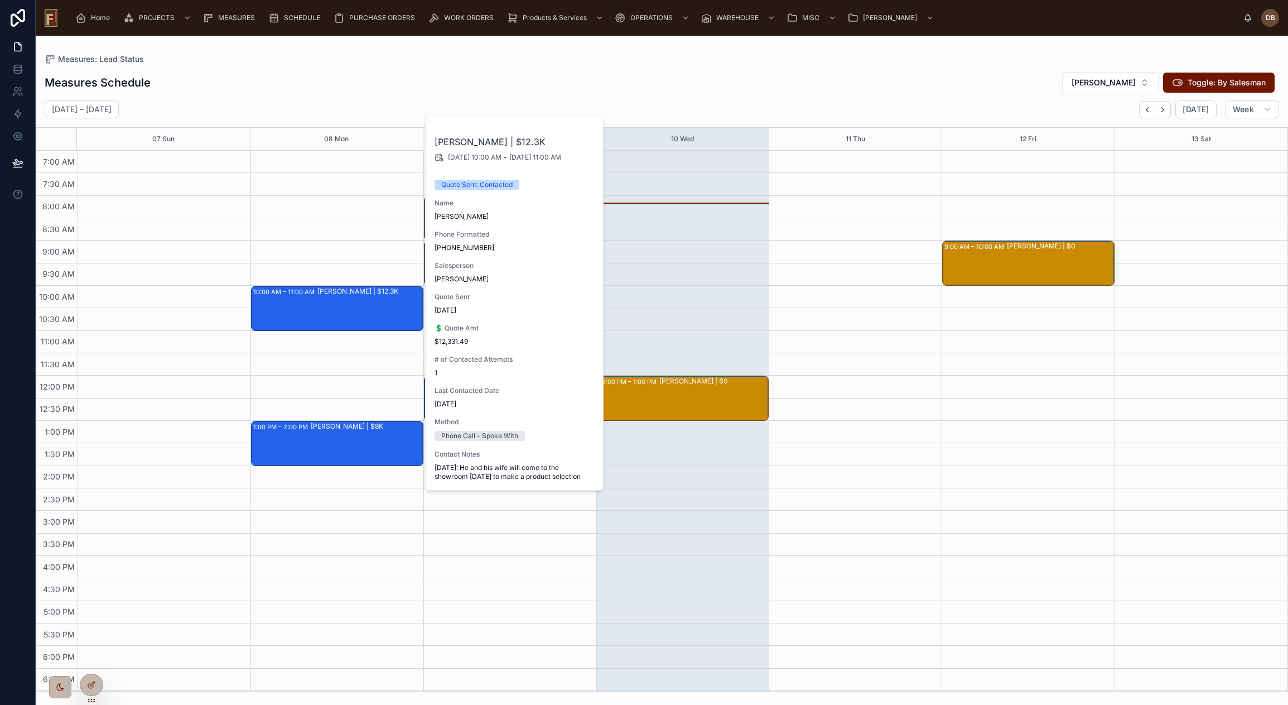
click at [440, 85] on div "Measures Schedule [PERSON_NAME]: By Salesman" at bounding box center [662, 82] width 1234 height 22
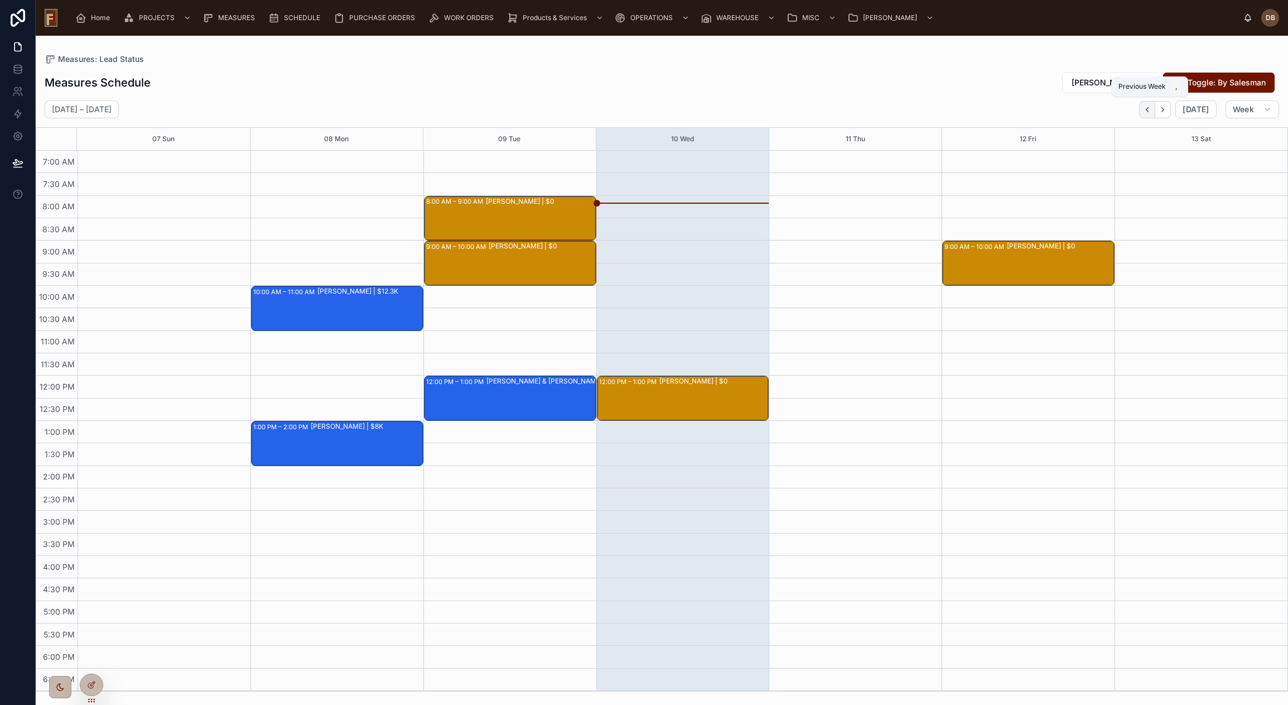
click at [1151, 111] on icon "Back" at bounding box center [1147, 109] width 8 height 8
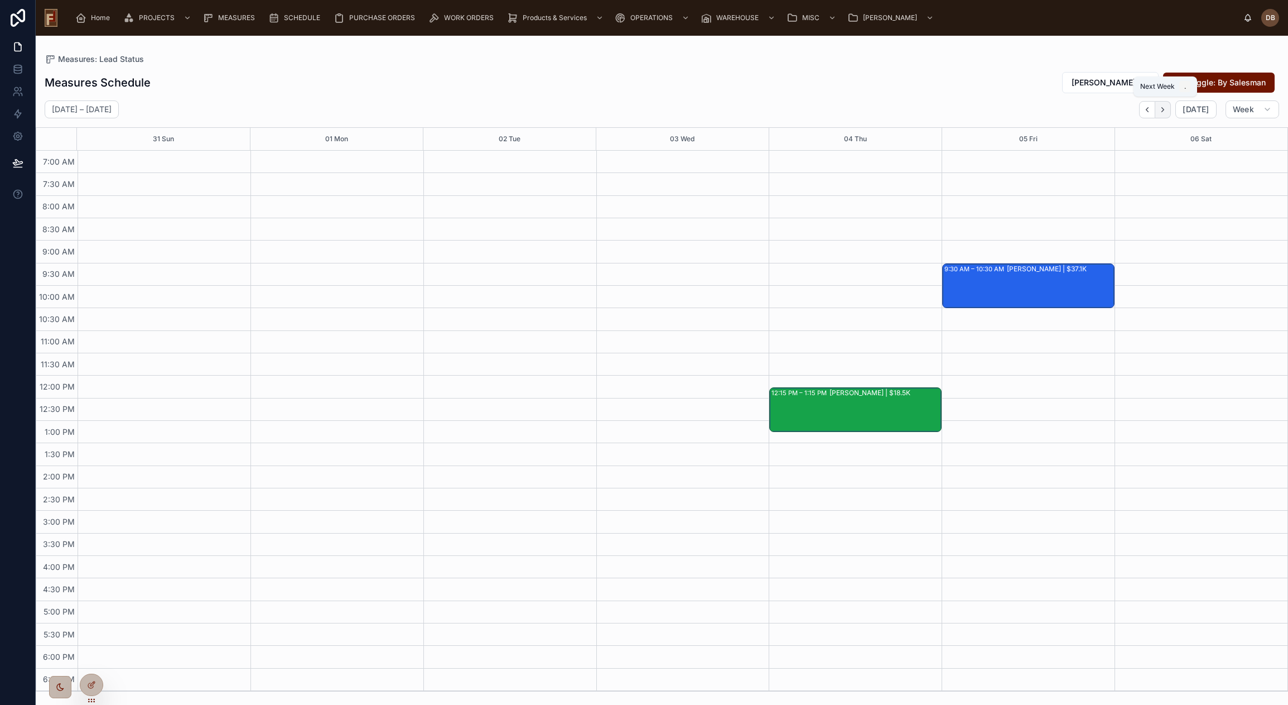
click at [1163, 112] on icon "Next" at bounding box center [1163, 109] width 8 height 8
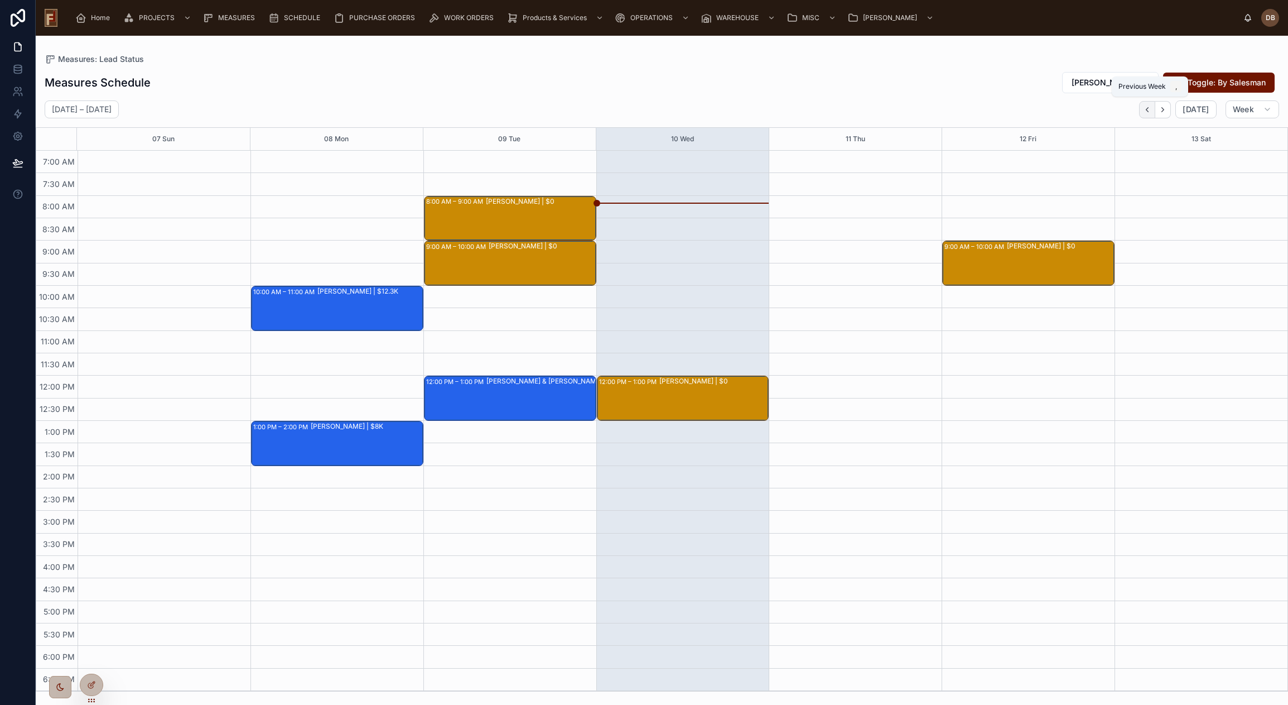
click at [1143, 110] on button "Back" at bounding box center [1147, 109] width 16 height 17
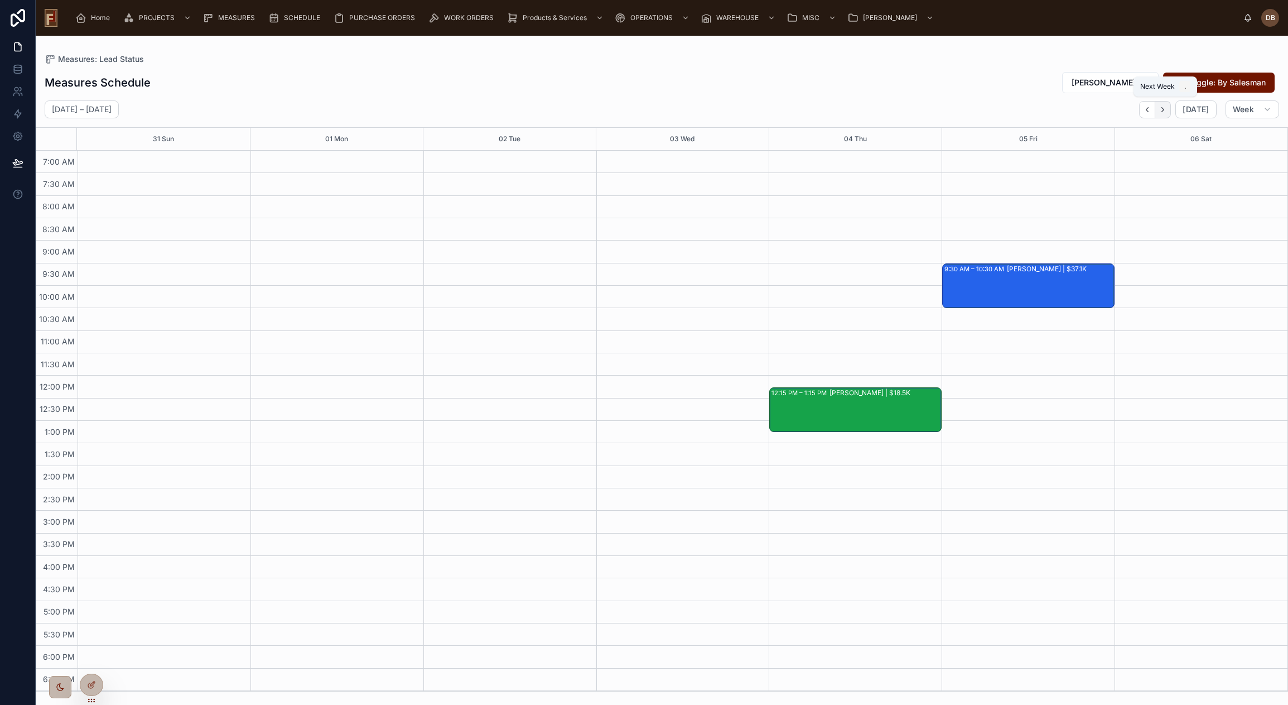
click at [1162, 111] on icon "Next" at bounding box center [1163, 109] width 8 height 8
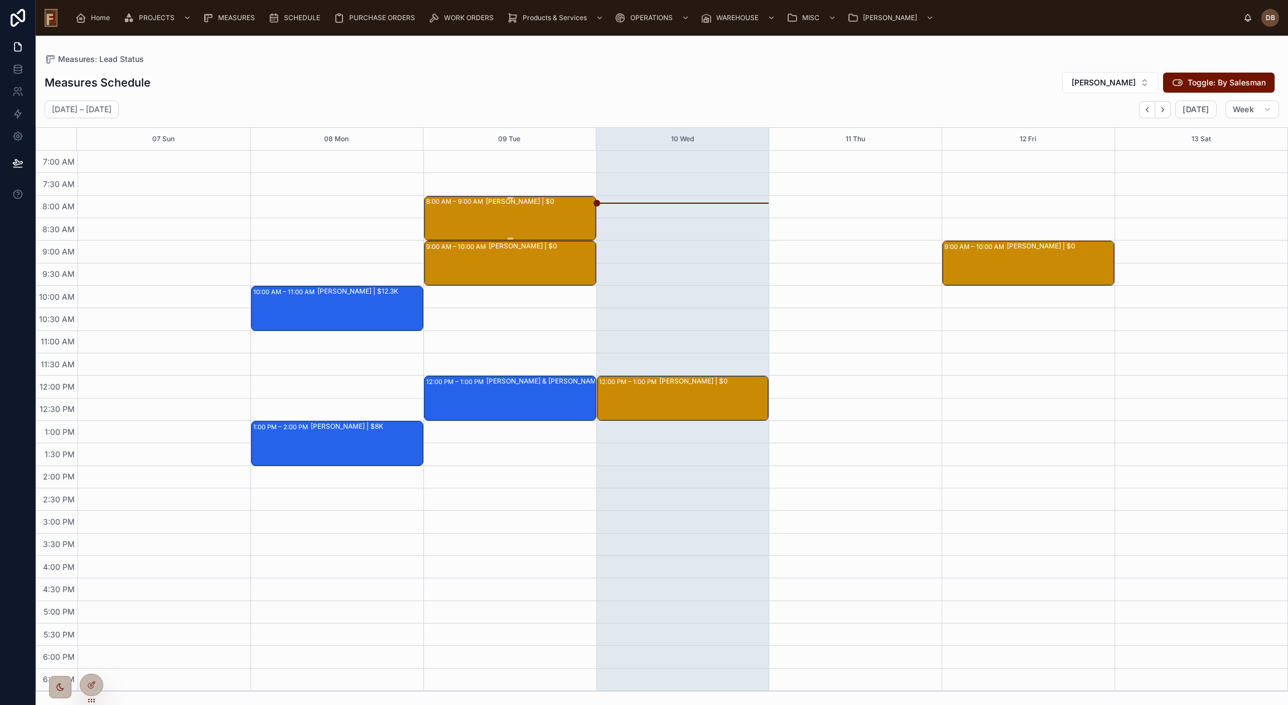
click at [495, 209] on div "[PERSON_NAME] | $0" at bounding box center [540, 217] width 109 height 43
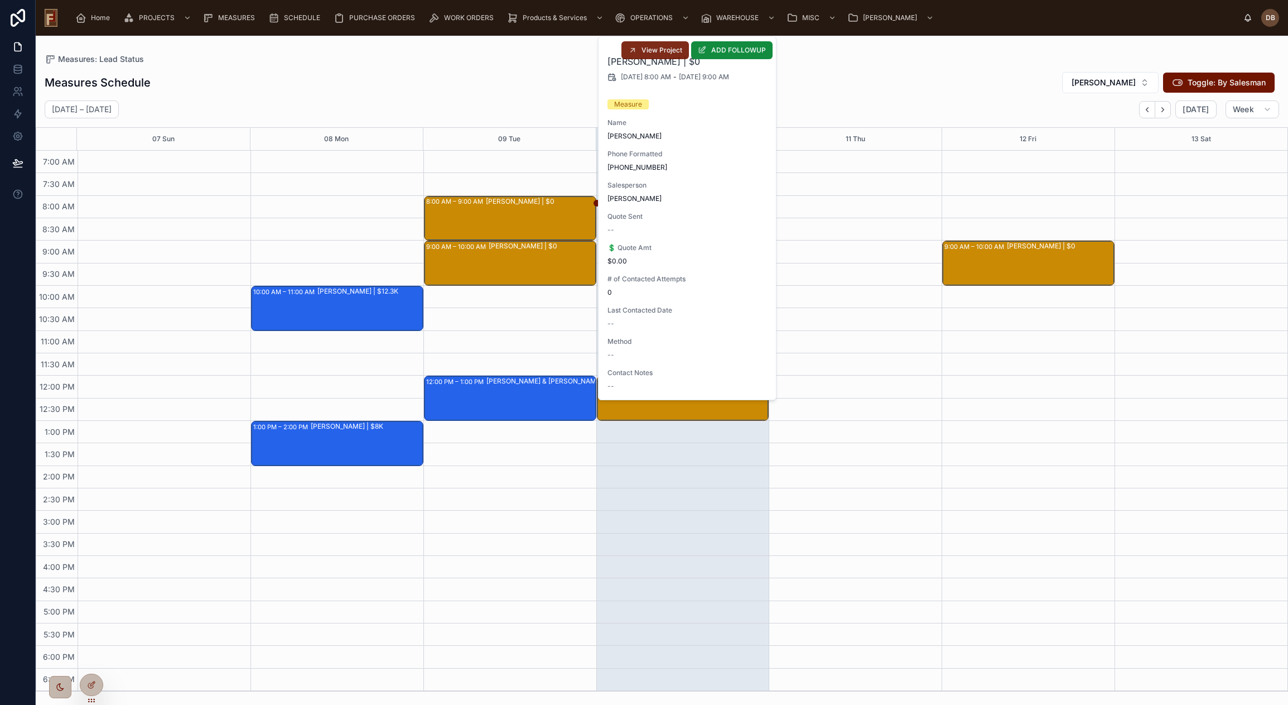
click at [658, 50] on span "View Project" at bounding box center [661, 50] width 41 height 9
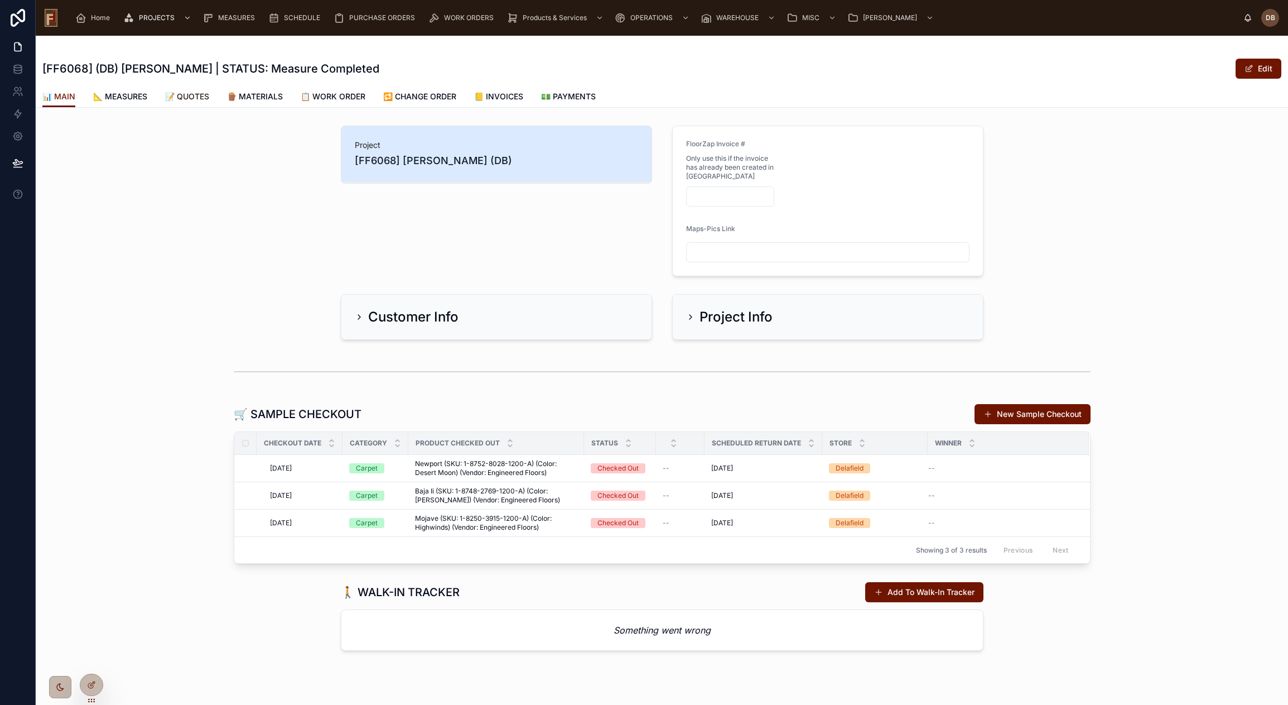
drag, startPoint x: 197, startPoint y: 94, endPoint x: 197, endPoint y: 112, distance: 17.9
click at [197, 94] on span "📝 QUOTES" at bounding box center [187, 96] width 44 height 11
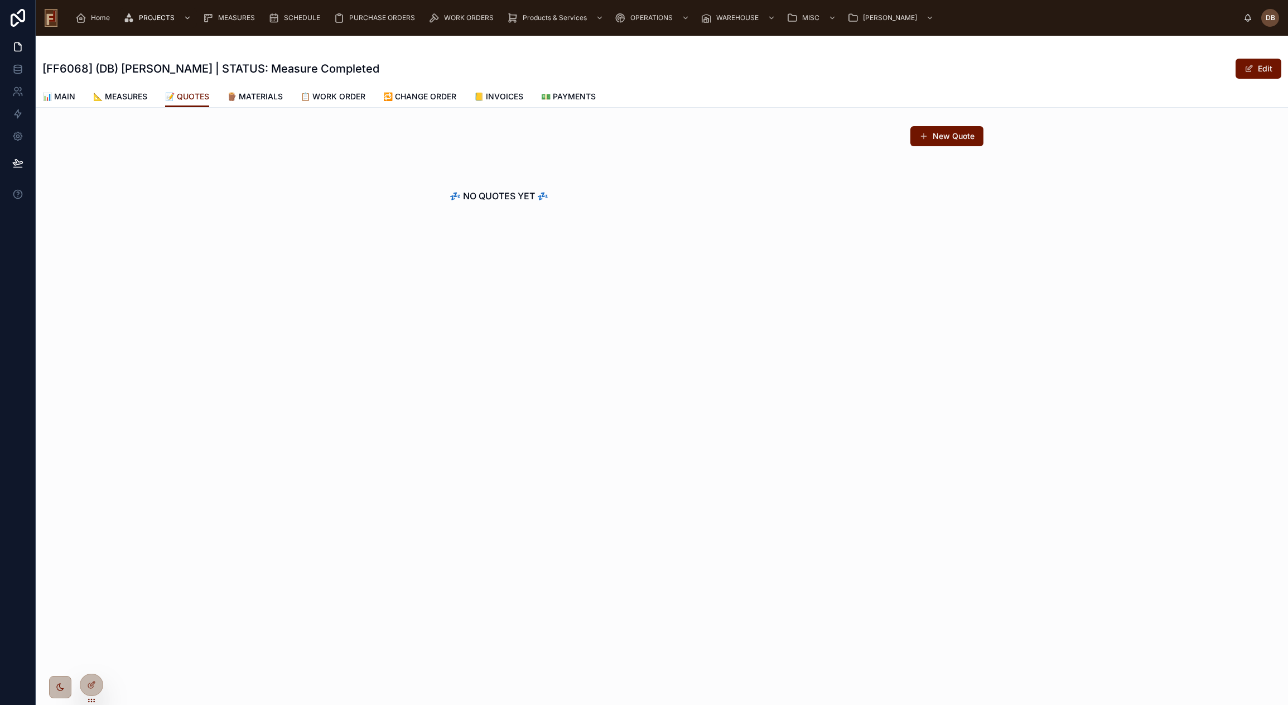
drag, startPoint x: 944, startPoint y: 138, endPoint x: 937, endPoint y: 140, distance: 7.4
click at [944, 138] on button "New Quote" at bounding box center [946, 136] width 73 height 20
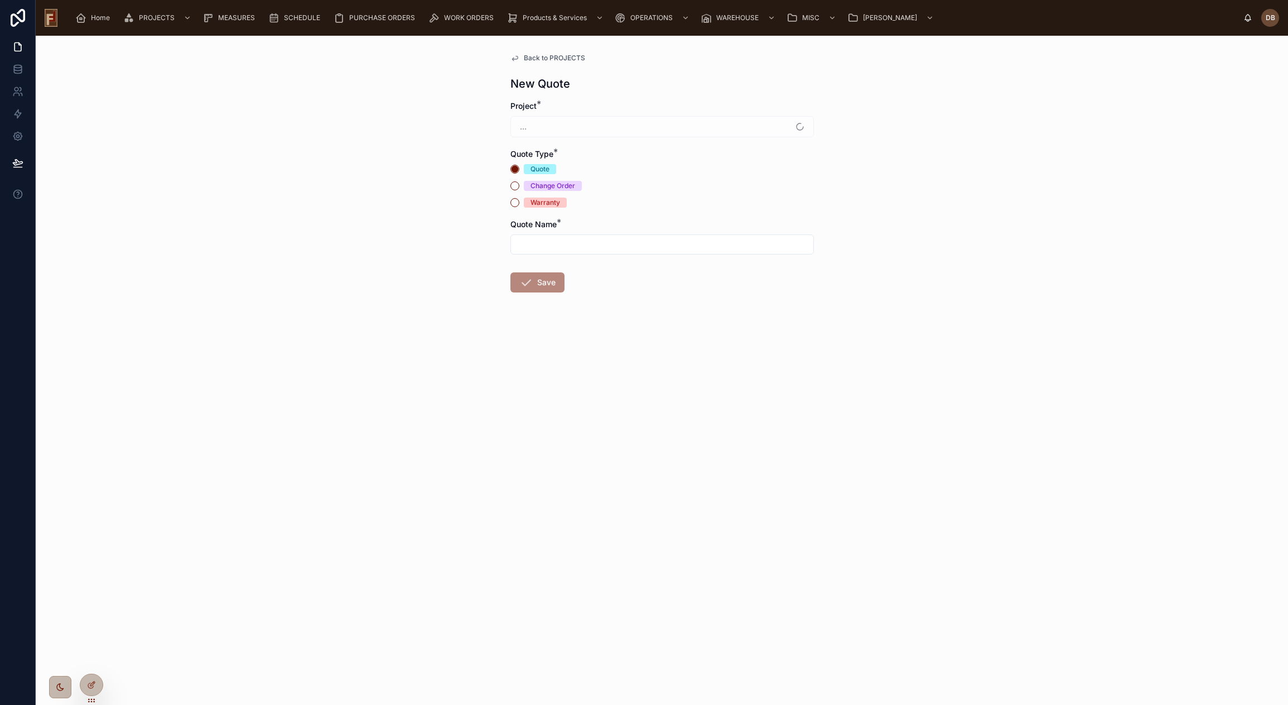
click at [623, 248] on input "text" at bounding box center [662, 245] width 302 height 16
drag, startPoint x: 568, startPoint y: 241, endPoint x: 514, endPoint y: 244, distance: 54.7
click at [514, 244] on input "**********" at bounding box center [662, 245] width 302 height 16
type input "*"
type input "**********"
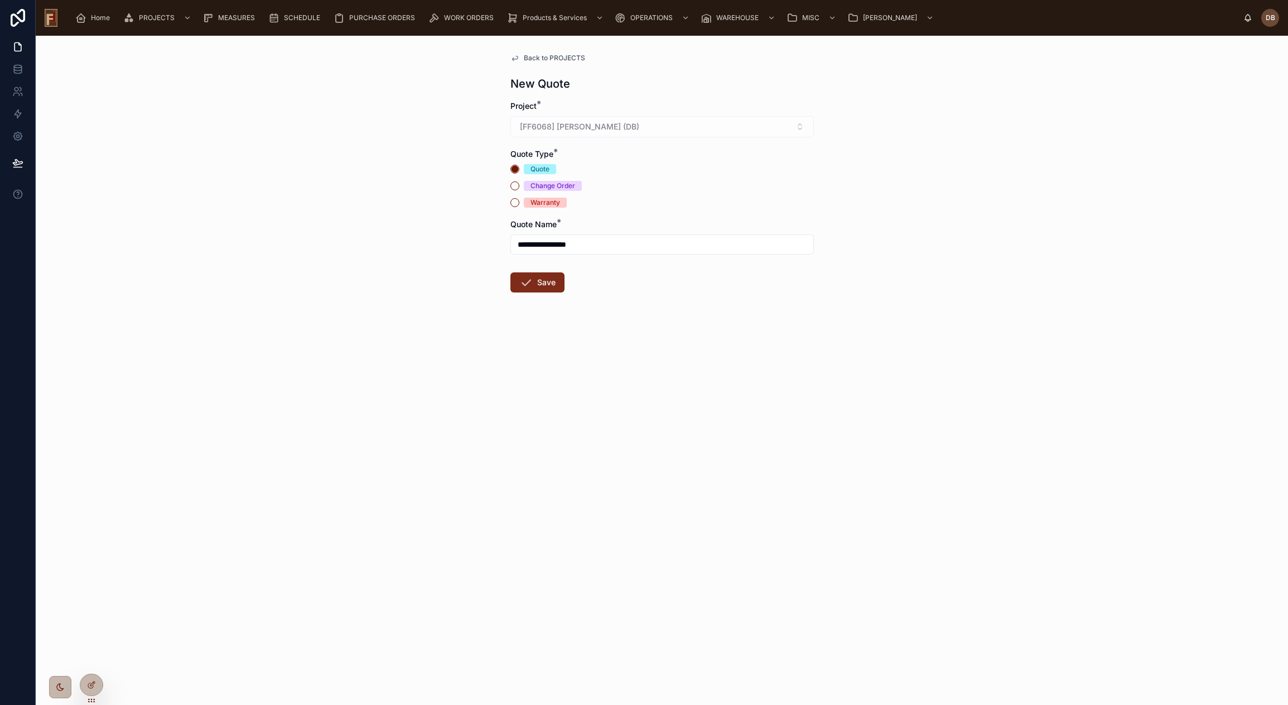
click at [532, 283] on icon at bounding box center [525, 282] width 13 height 13
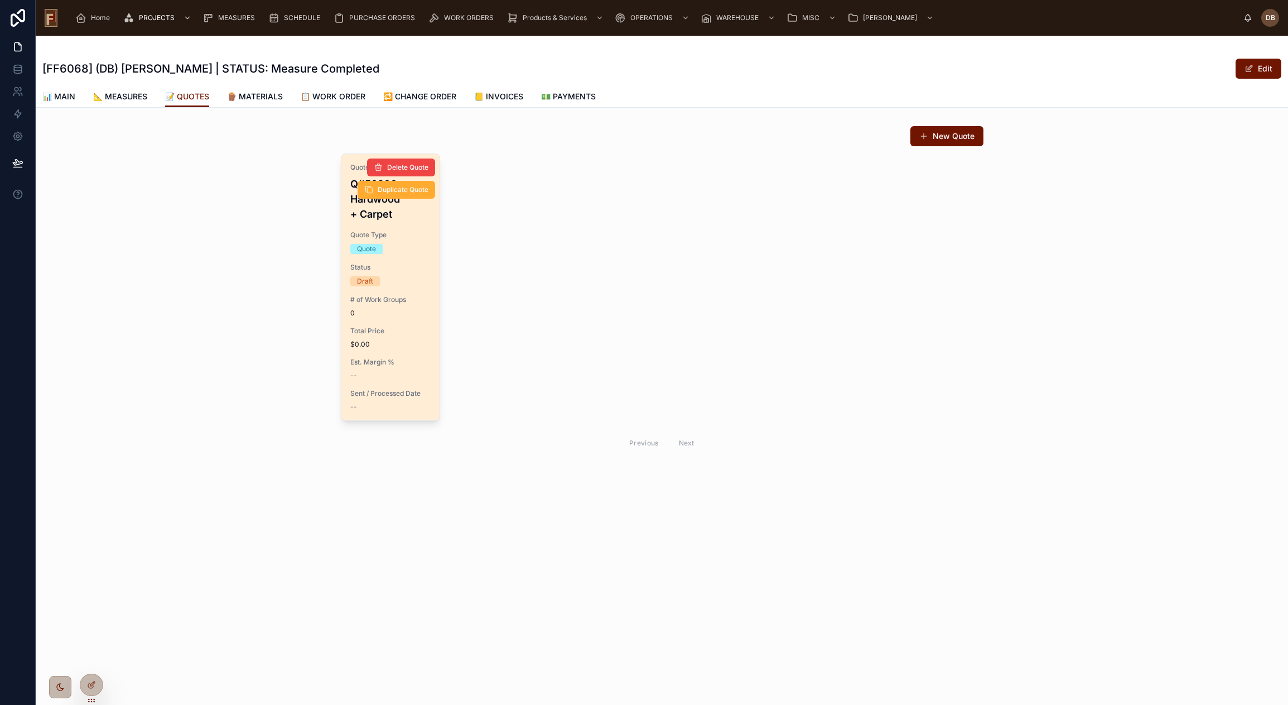
click at [387, 312] on span "0" at bounding box center [390, 312] width 81 height 9
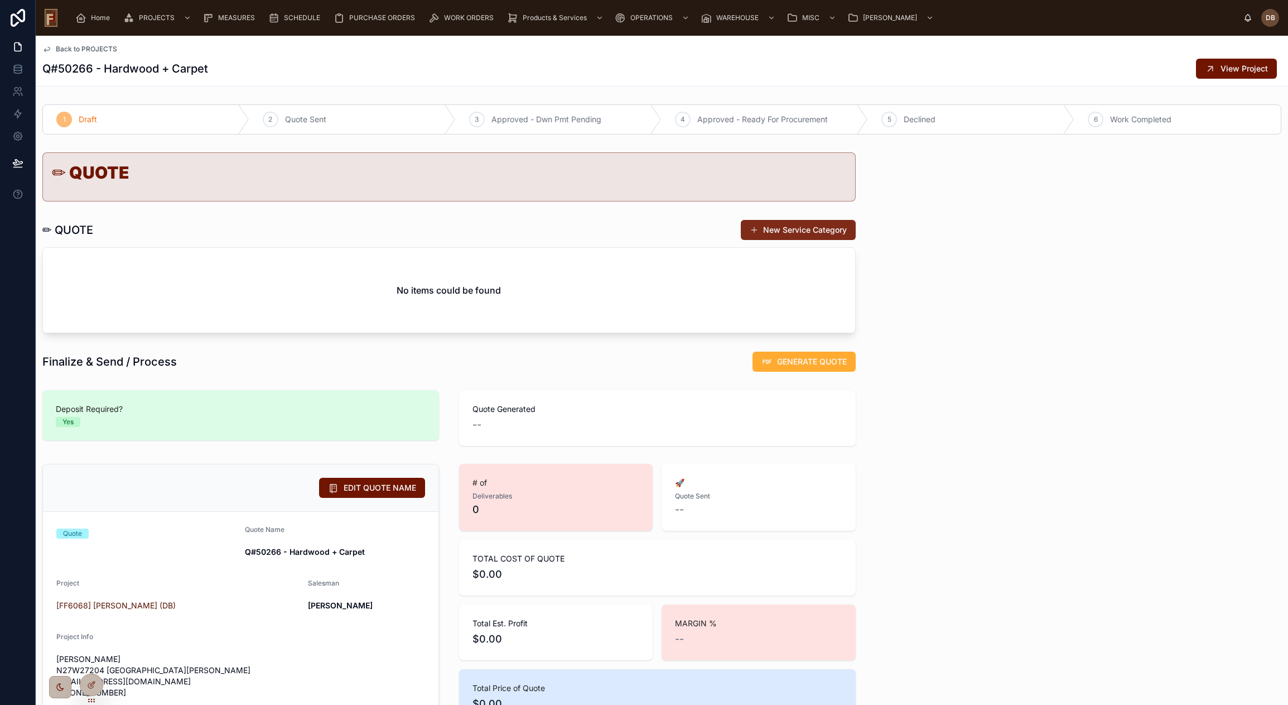
drag, startPoint x: 787, startPoint y: 233, endPoint x: 409, endPoint y: 266, distance: 378.5
click at [787, 231] on button "New Service Category" at bounding box center [798, 230] width 115 height 20
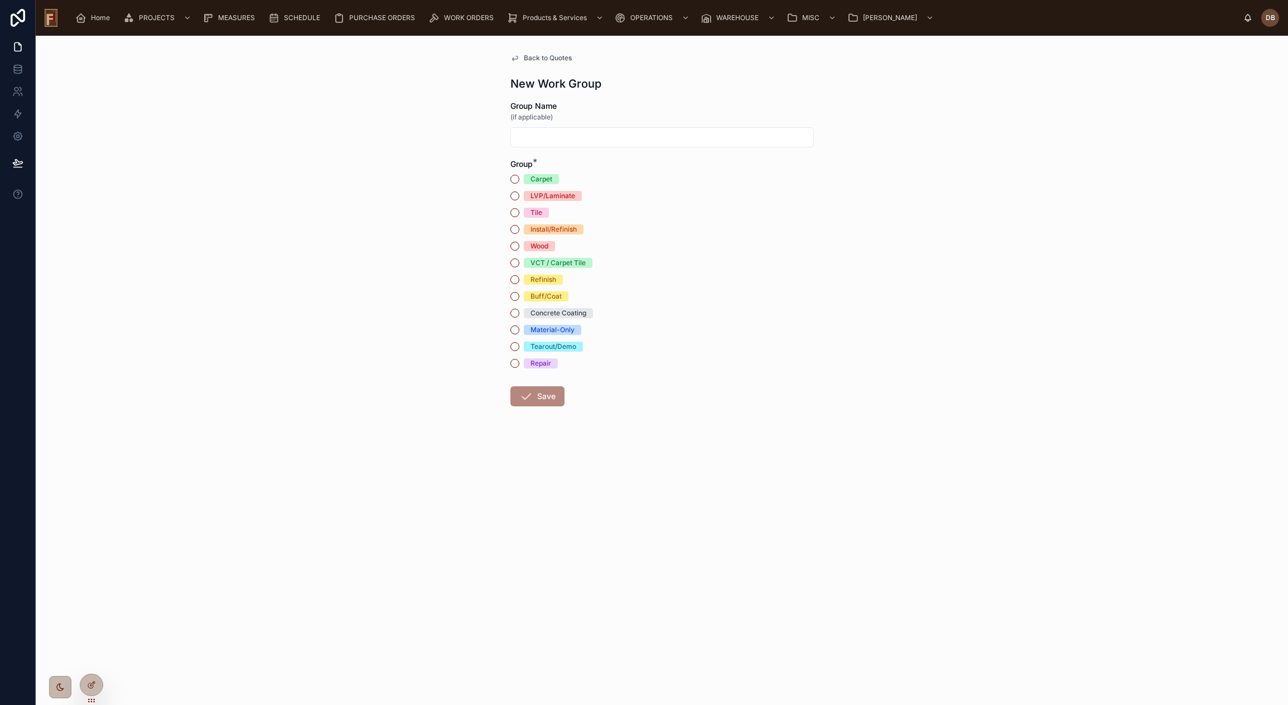
click at [548, 245] on div "Wood" at bounding box center [539, 246] width 18 height 10
click at [519, 245] on button "Wood" at bounding box center [514, 246] width 9 height 9
click at [544, 397] on button "Save" at bounding box center [537, 396] width 54 height 20
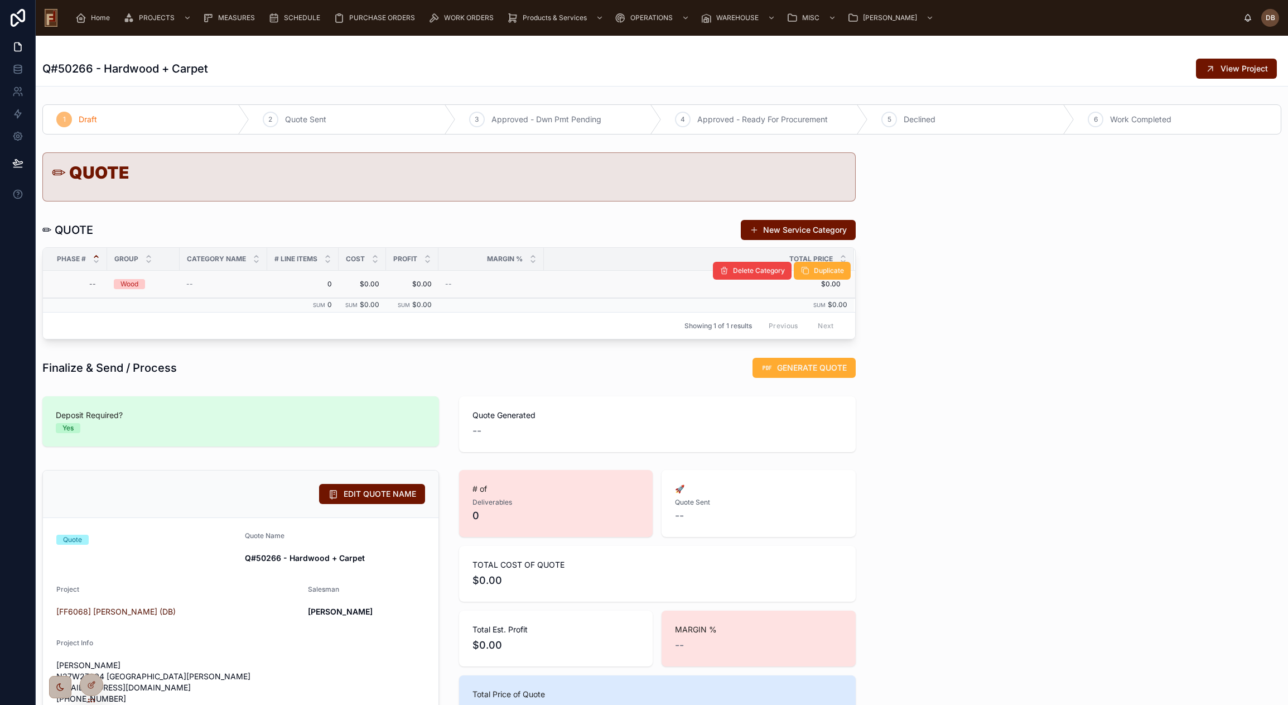
click at [164, 283] on div "Wood" at bounding box center [143, 284] width 59 height 10
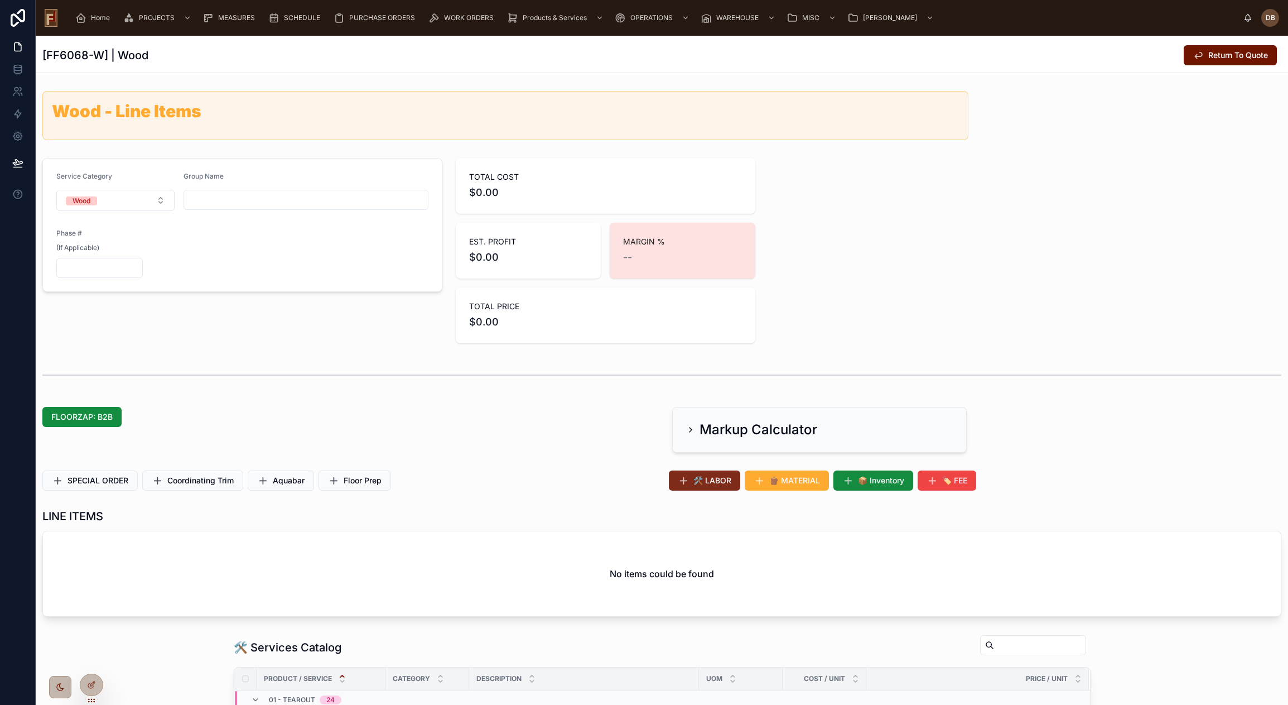
click at [710, 478] on span "🛠️ LABOR" at bounding box center [712, 480] width 38 height 11
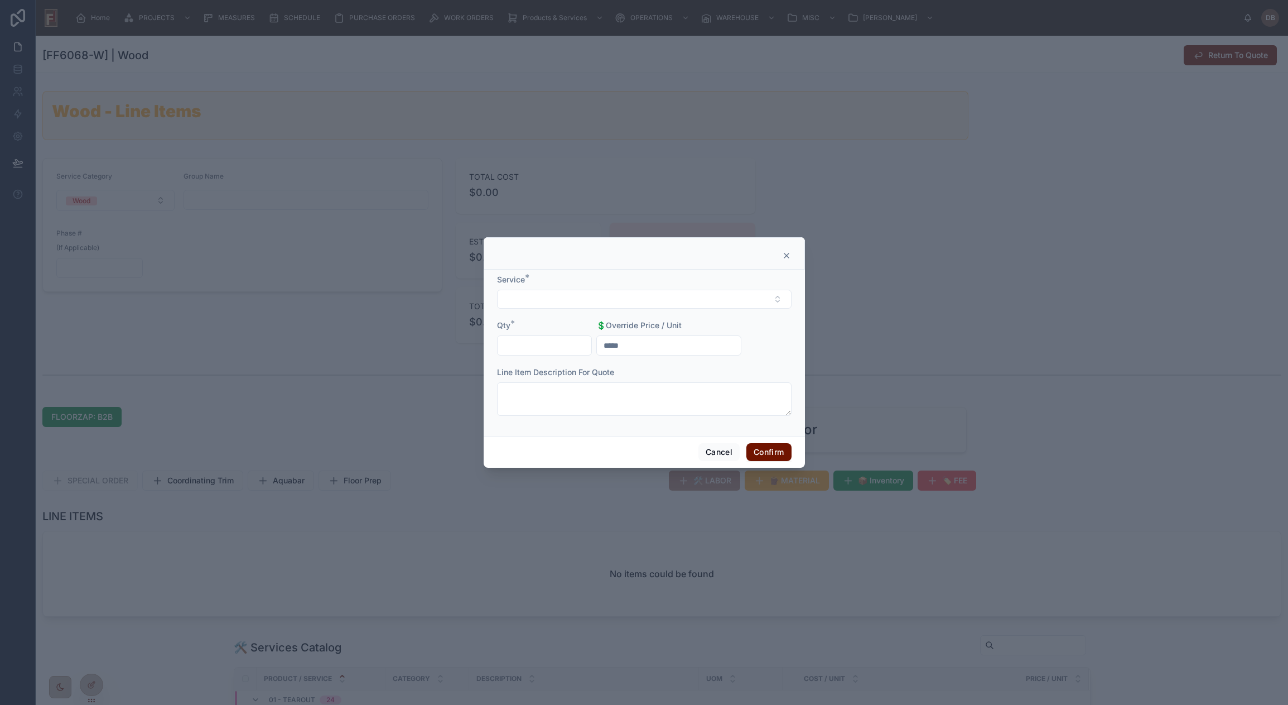
click at [788, 256] on icon at bounding box center [786, 255] width 9 height 9
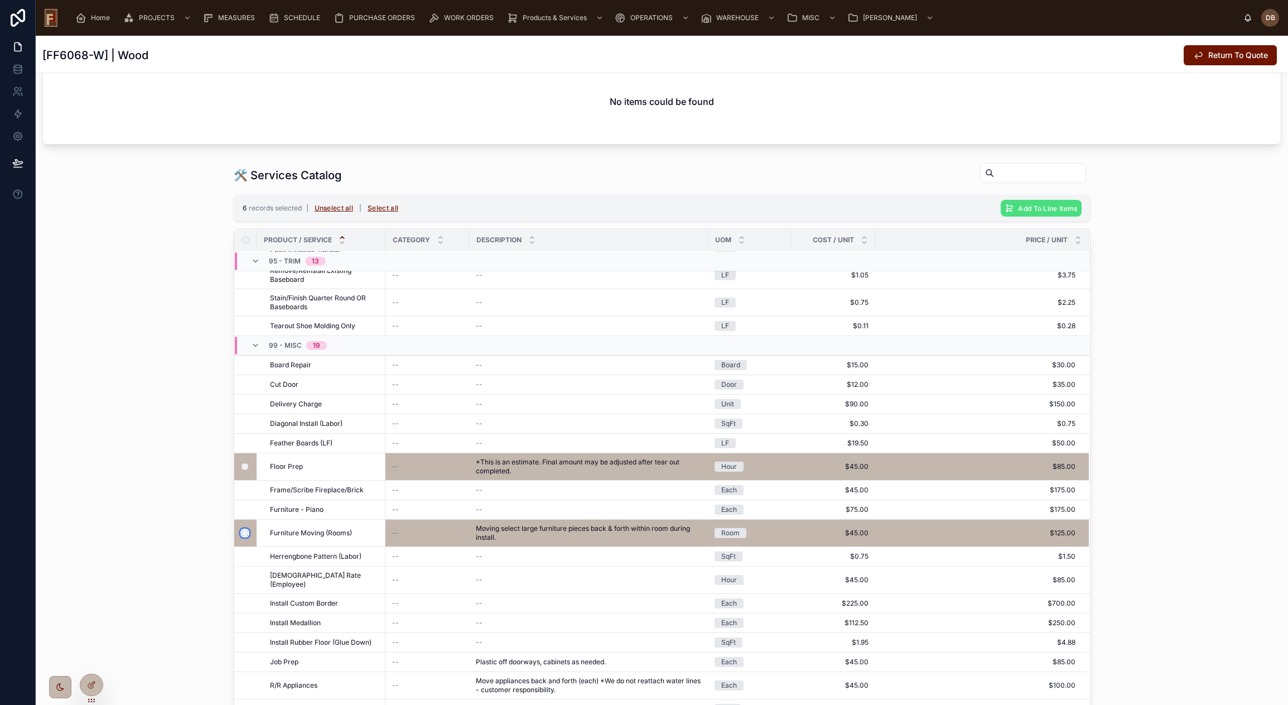
scroll to position [335, 0]
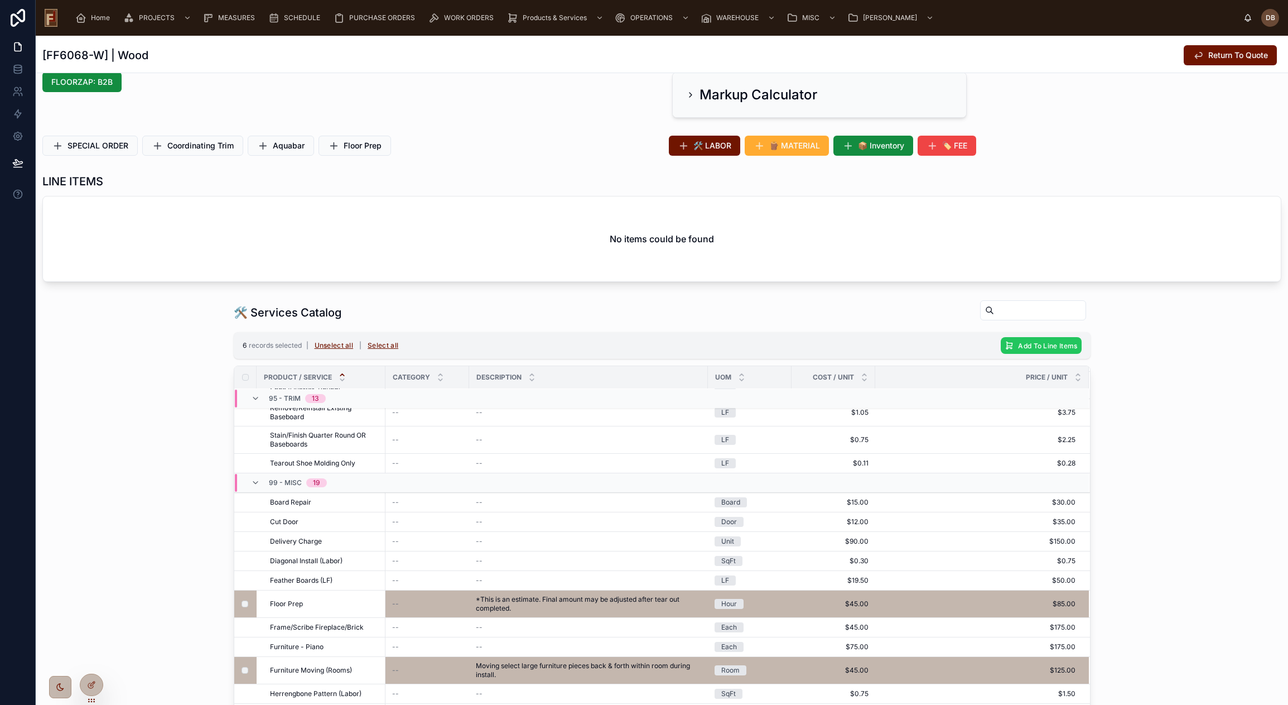
click at [1022, 346] on span "Add To Line Items" at bounding box center [1047, 345] width 59 height 8
click at [1092, 323] on icon at bounding box center [1090, 323] width 9 height 9
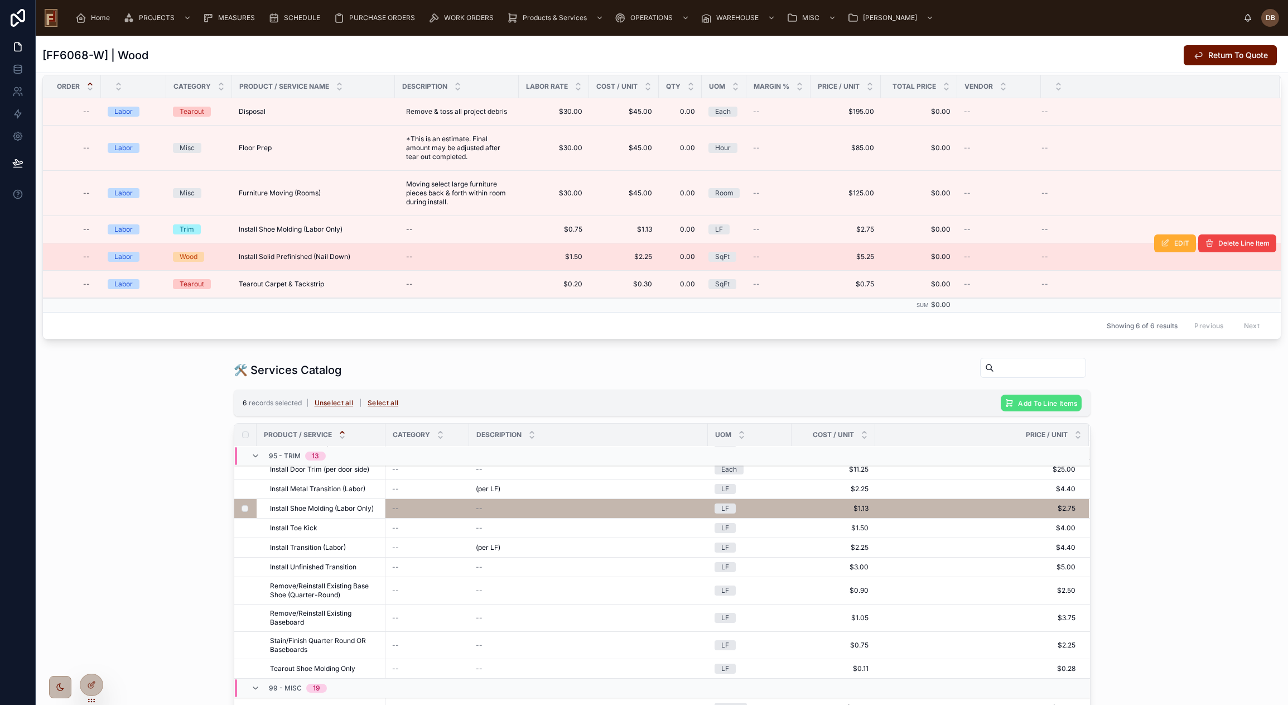
scroll to position [279, 0]
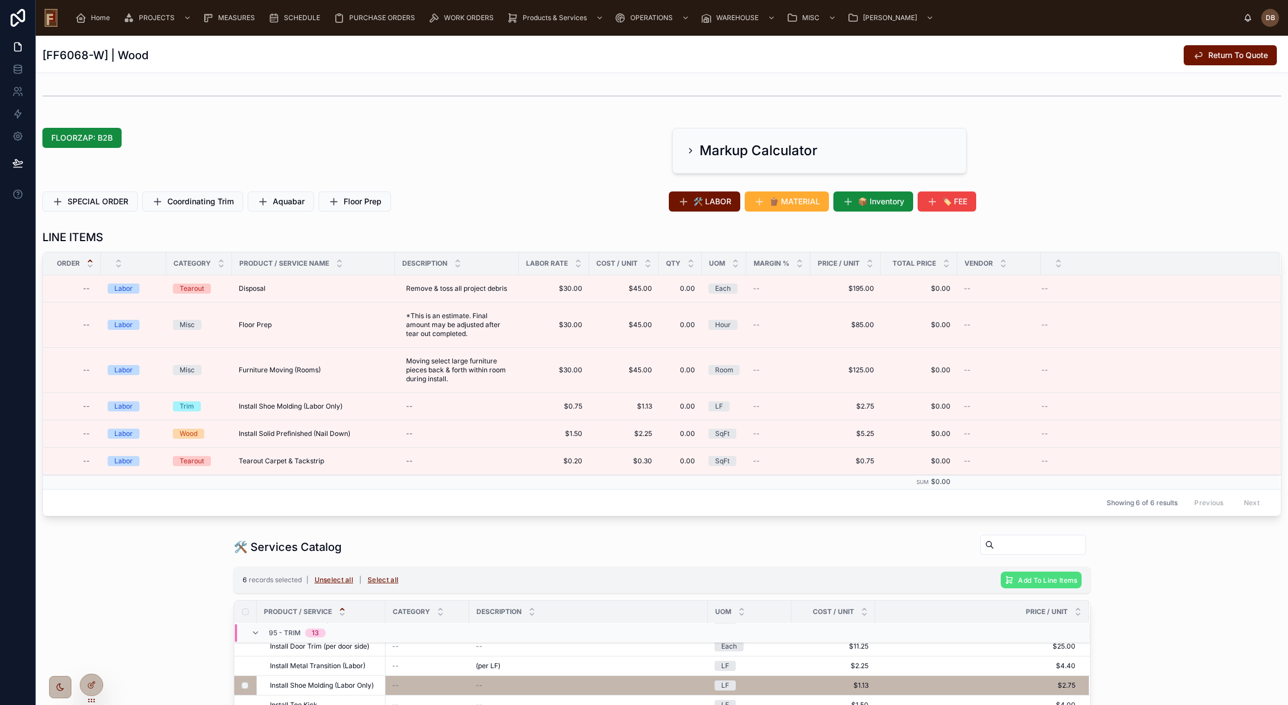
drag, startPoint x: 297, startPoint y: 200, endPoint x: 293, endPoint y: 213, distance: 13.3
click at [297, 200] on span "Aquabar" at bounding box center [289, 201] width 32 height 11
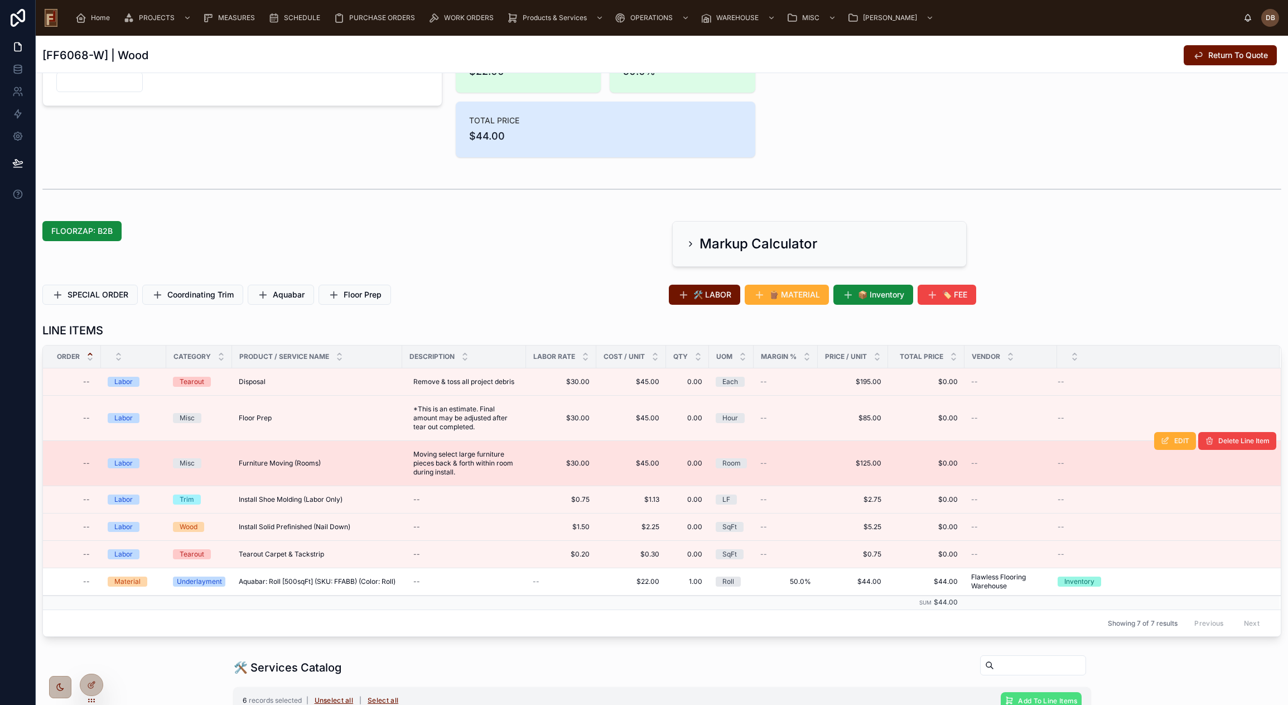
scroll to position [205, 0]
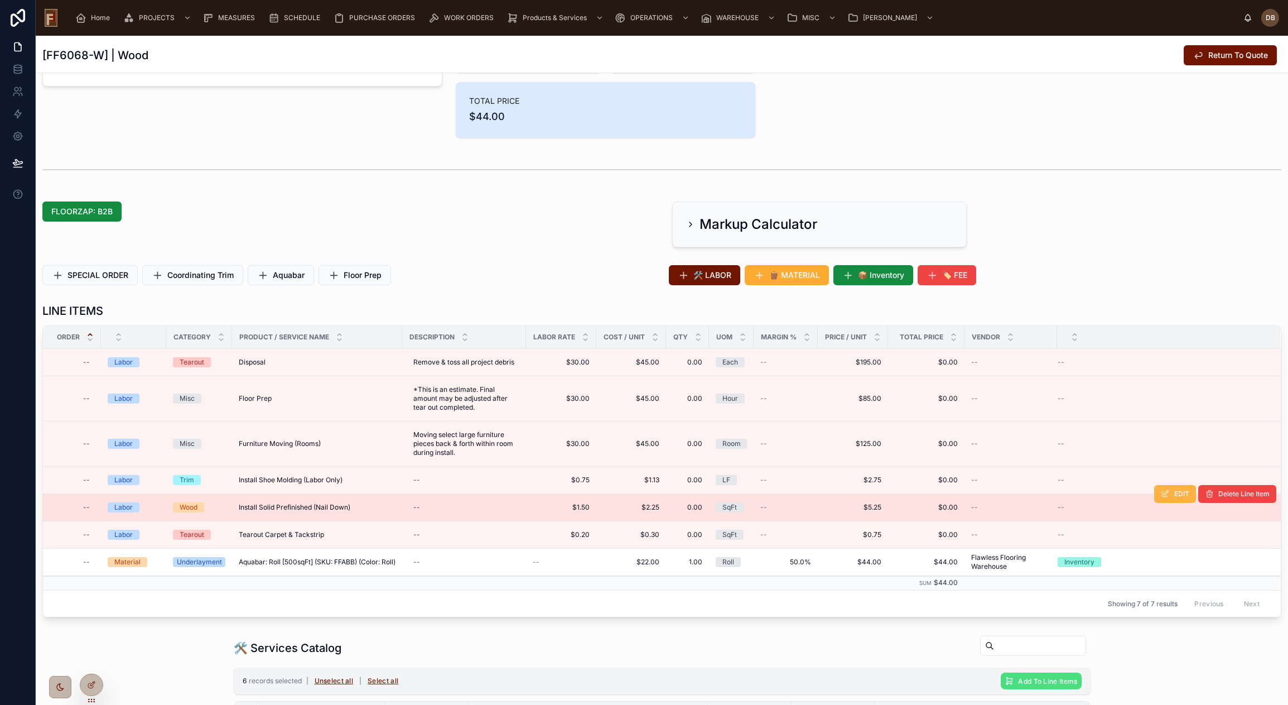
click at [1161, 495] on icon at bounding box center [1165, 493] width 9 height 9
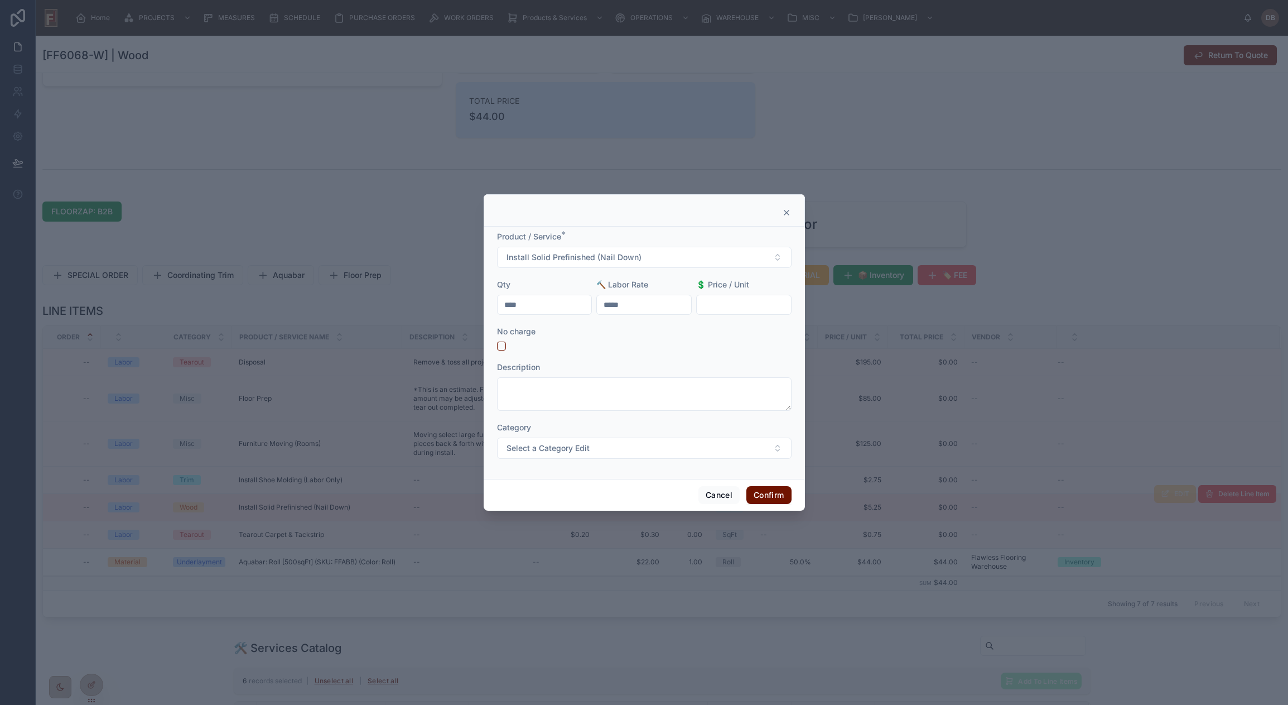
drag, startPoint x: 544, startPoint y: 305, endPoint x: 483, endPoint y: 308, distance: 61.4
click at [483, 308] on div "Product / Service * Install Solid Prefinished (Nail Down) Qty **** 🔨 Labor Rate…" at bounding box center [644, 352] width 1288 height 705
type input "******"
drag, startPoint x: 623, startPoint y: 302, endPoint x: 614, endPoint y: 302, distance: 8.4
click at [614, 302] on input "*****" at bounding box center [644, 305] width 94 height 16
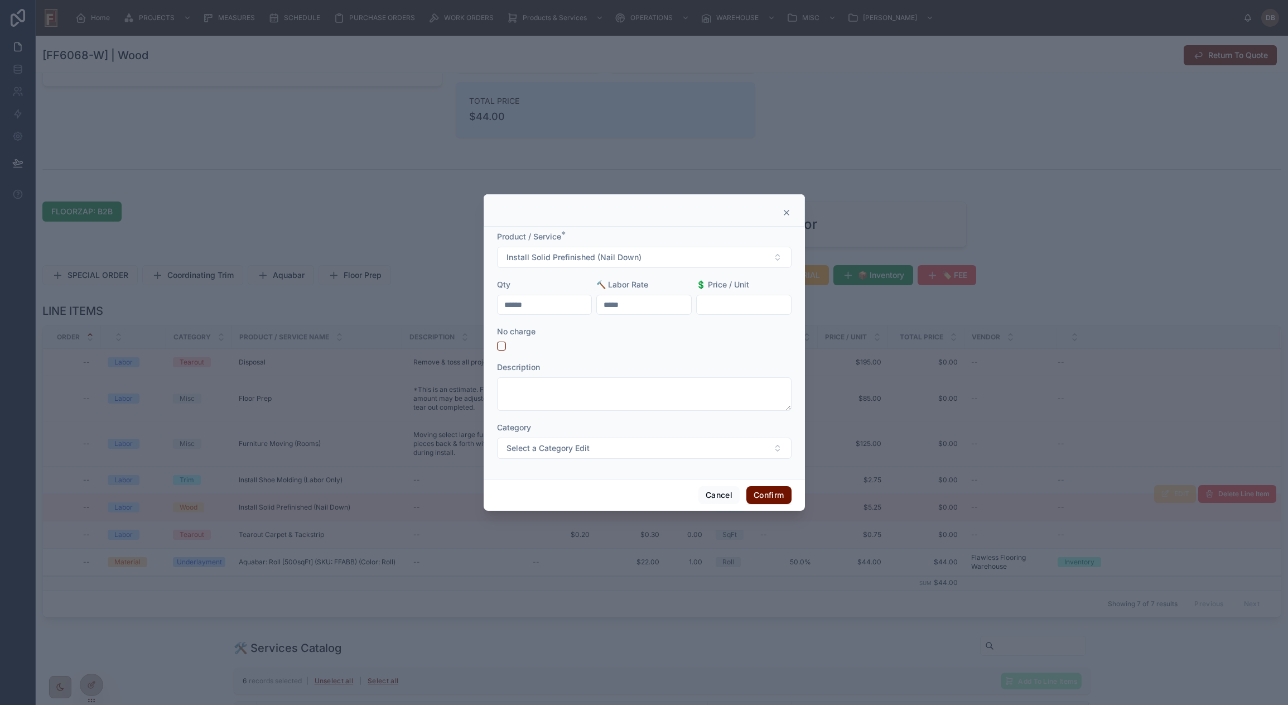
type input "*****"
click at [744, 303] on input "text" at bounding box center [744, 305] width 94 height 16
type input "*****"
click at [771, 495] on button "Confirm" at bounding box center [768, 495] width 45 height 18
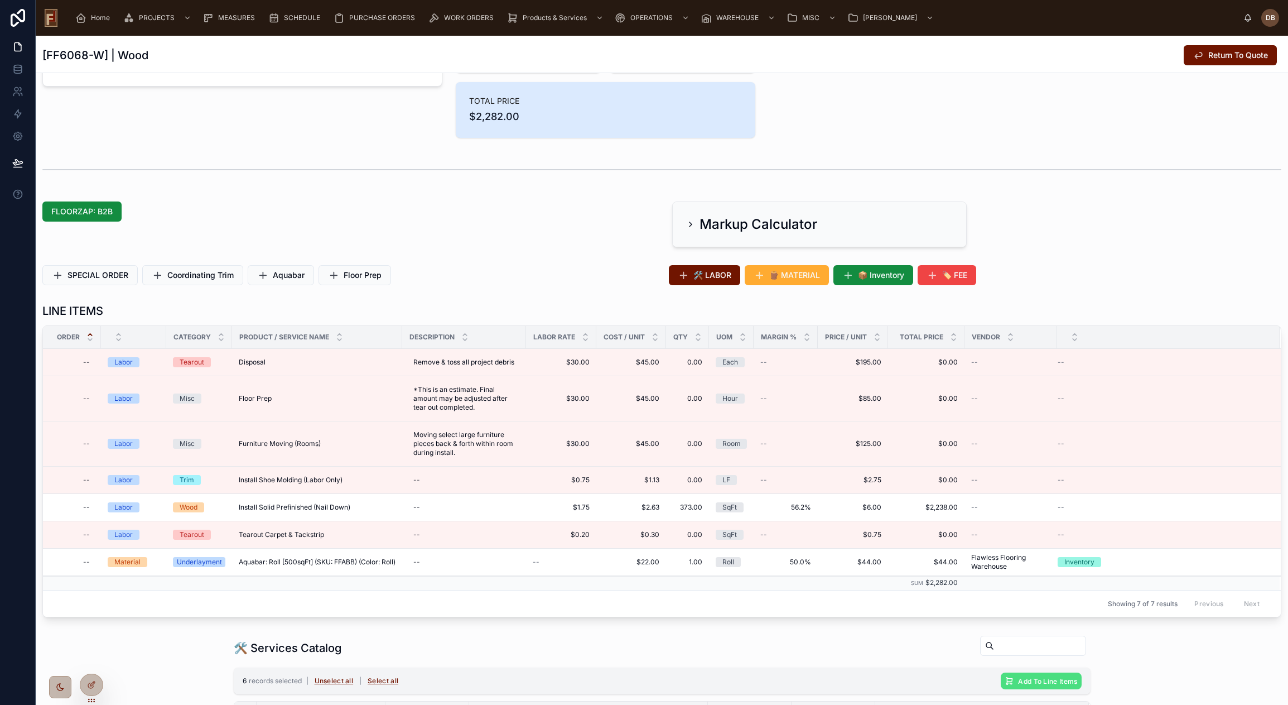
click at [1164, 345] on div at bounding box center [1168, 336] width 221 height 21
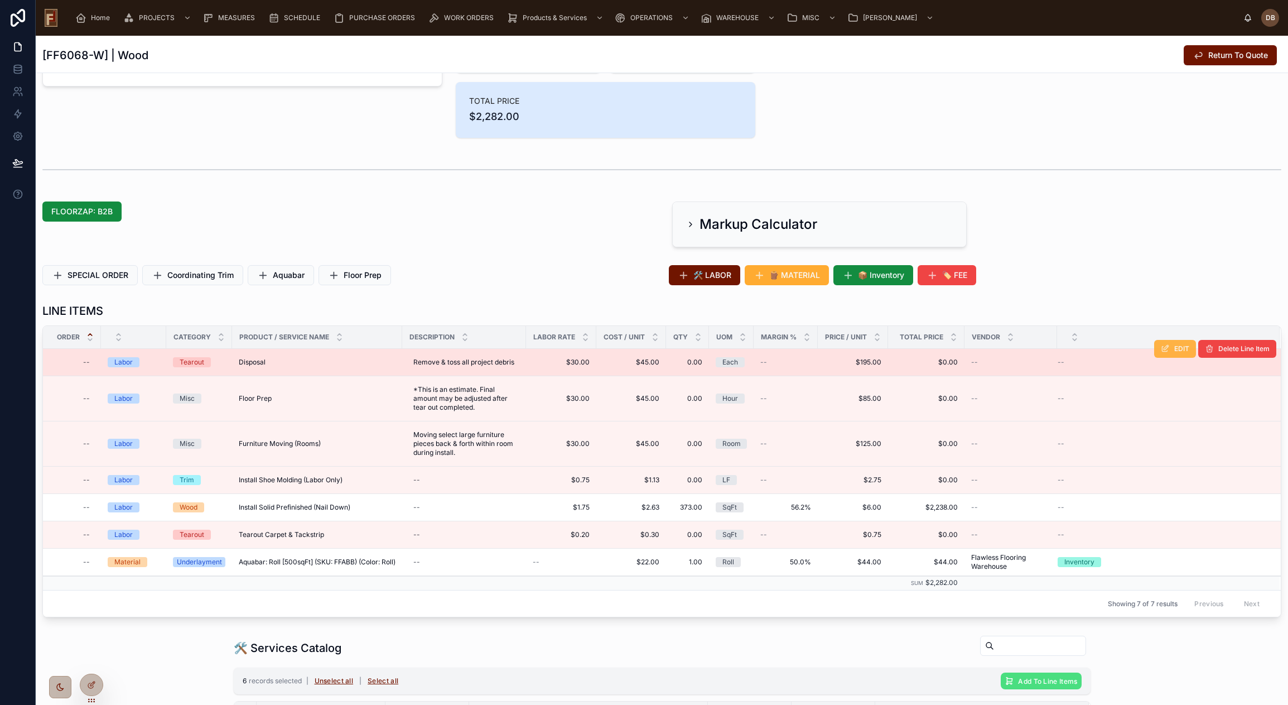
click at [1164, 351] on button "EDIT" at bounding box center [1175, 349] width 42 height 18
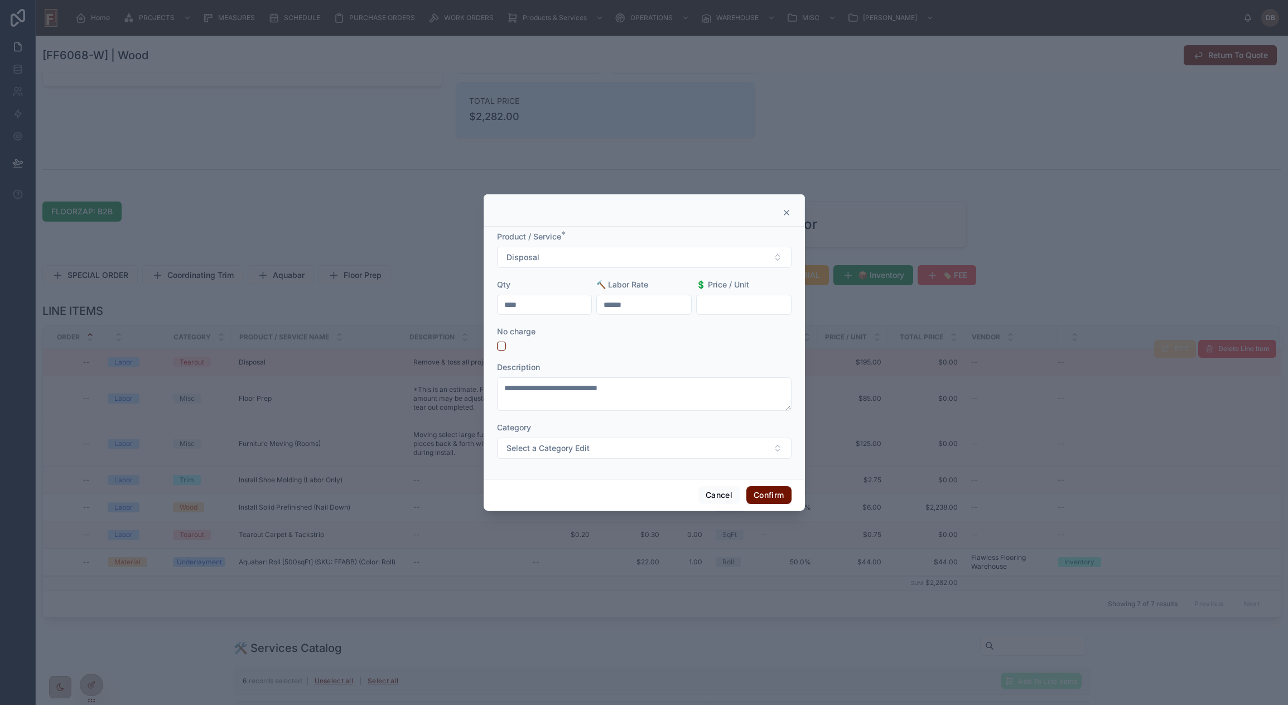
drag, startPoint x: 563, startPoint y: 306, endPoint x: 457, endPoint y: 312, distance: 106.2
click at [457, 312] on div "**********" at bounding box center [644, 352] width 1288 height 705
type input "****"
click at [774, 492] on button "Confirm" at bounding box center [768, 495] width 45 height 18
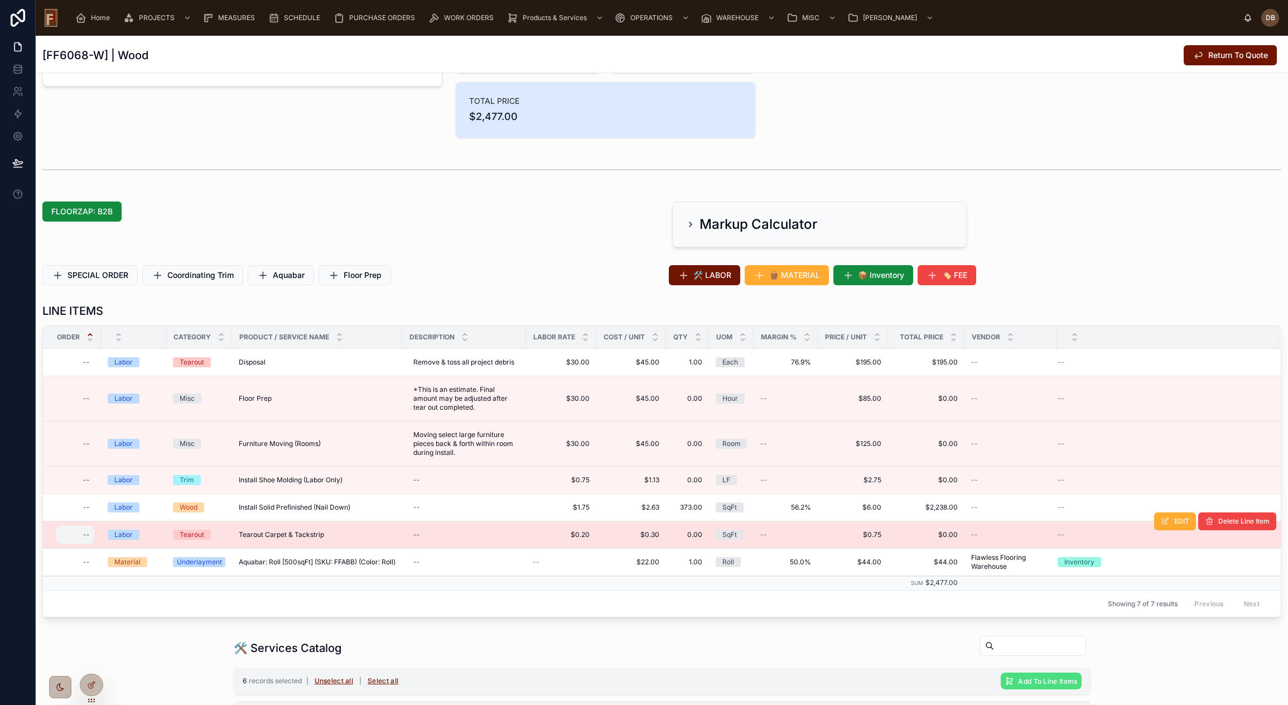
click at [86, 533] on div "--" at bounding box center [86, 534] width 7 height 9
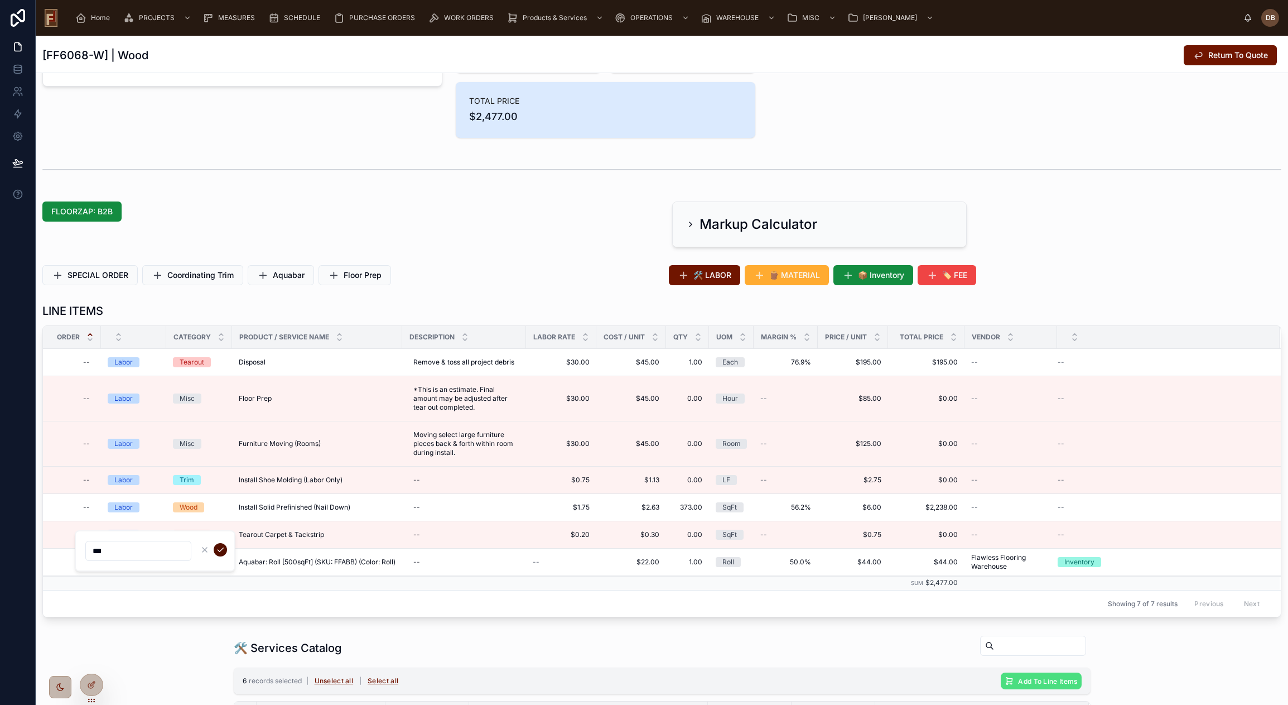
type input "***"
click at [225, 549] on button "submit" at bounding box center [220, 549] width 13 height 13
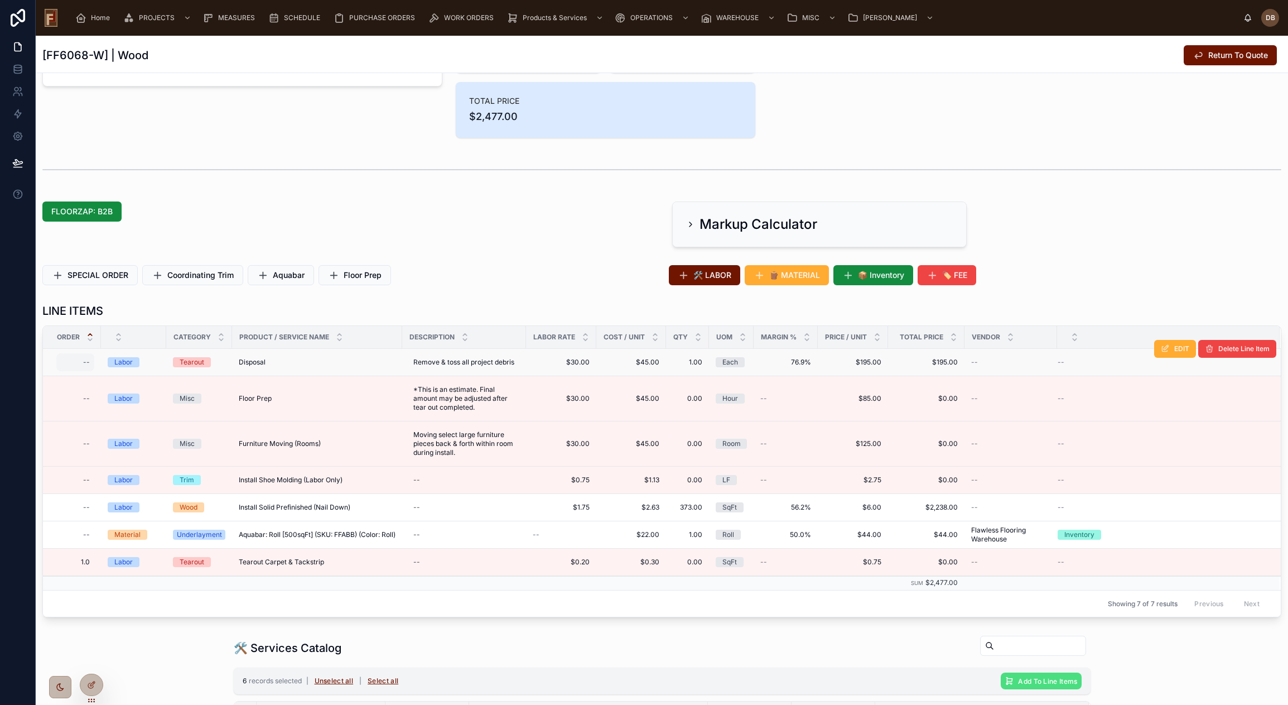
click at [81, 362] on div "--" at bounding box center [75, 362] width 38 height 18
type input "***"
click at [219, 377] on icon "submit" at bounding box center [220, 377] width 9 height 9
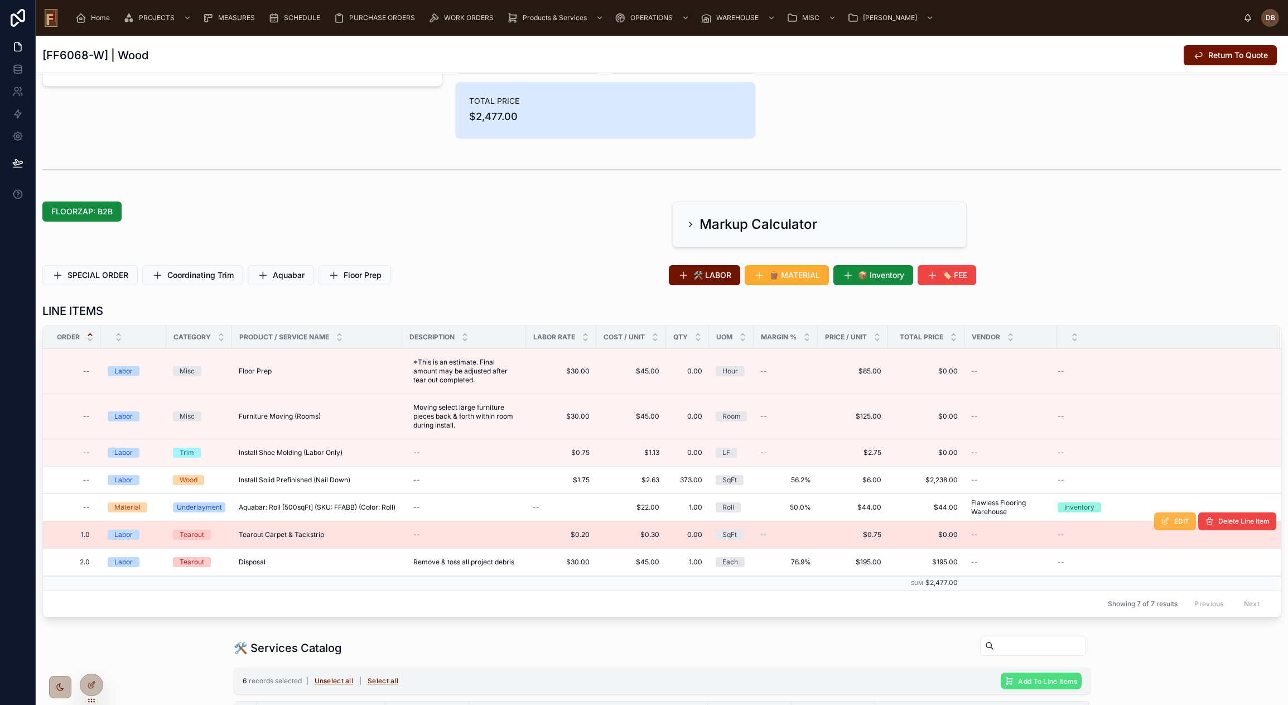
click at [1161, 523] on icon at bounding box center [1165, 521] width 9 height 9
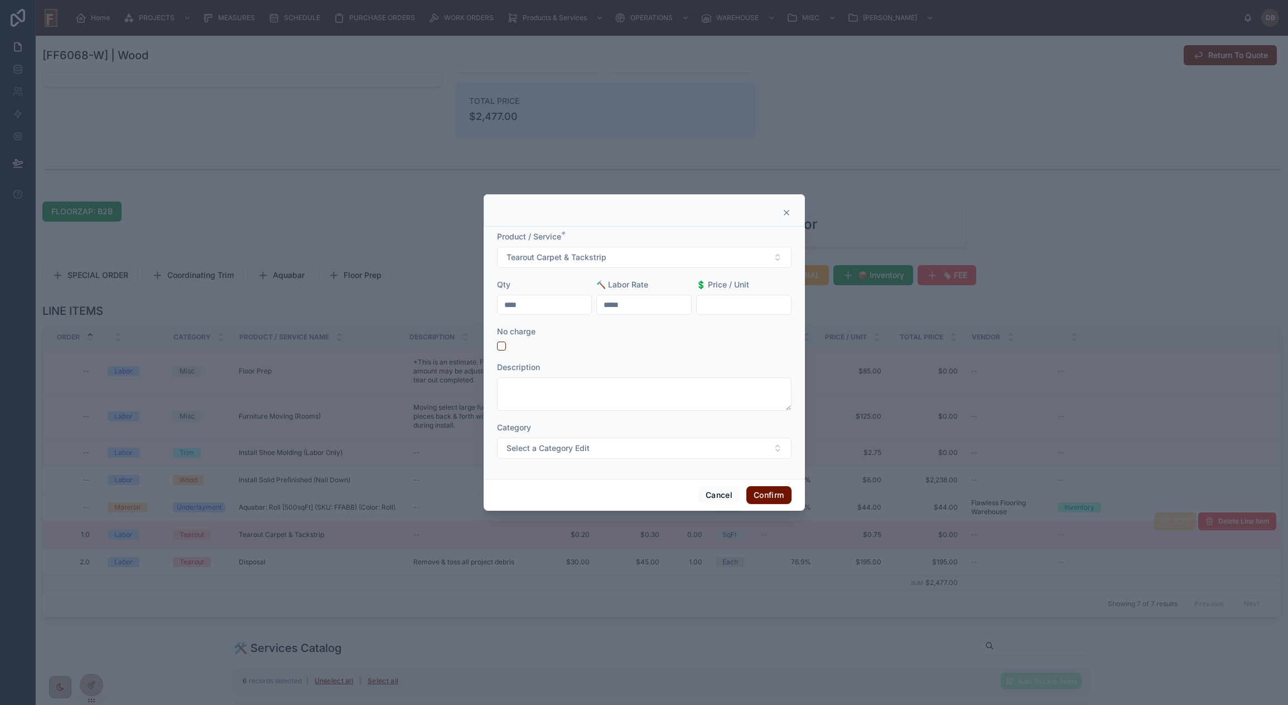
drag, startPoint x: 552, startPoint y: 312, endPoint x: 497, endPoint y: 309, distance: 55.3
click at [498, 309] on input "****" at bounding box center [545, 305] width 94 height 16
type input "******"
click at [610, 394] on textarea at bounding box center [644, 393] width 295 height 33
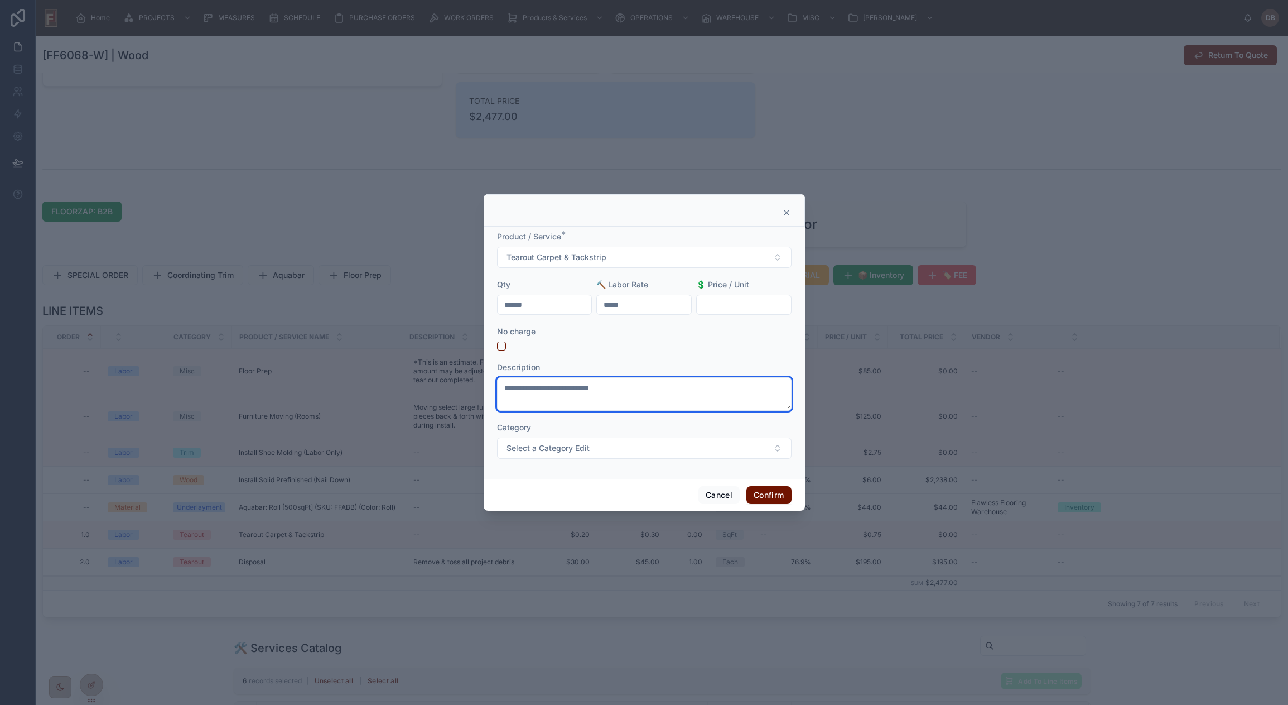
drag, startPoint x: 643, startPoint y: 383, endPoint x: 476, endPoint y: 388, distance: 167.4
click at [476, 388] on div "**********" at bounding box center [644, 352] width 1288 height 705
type textarea "**********"
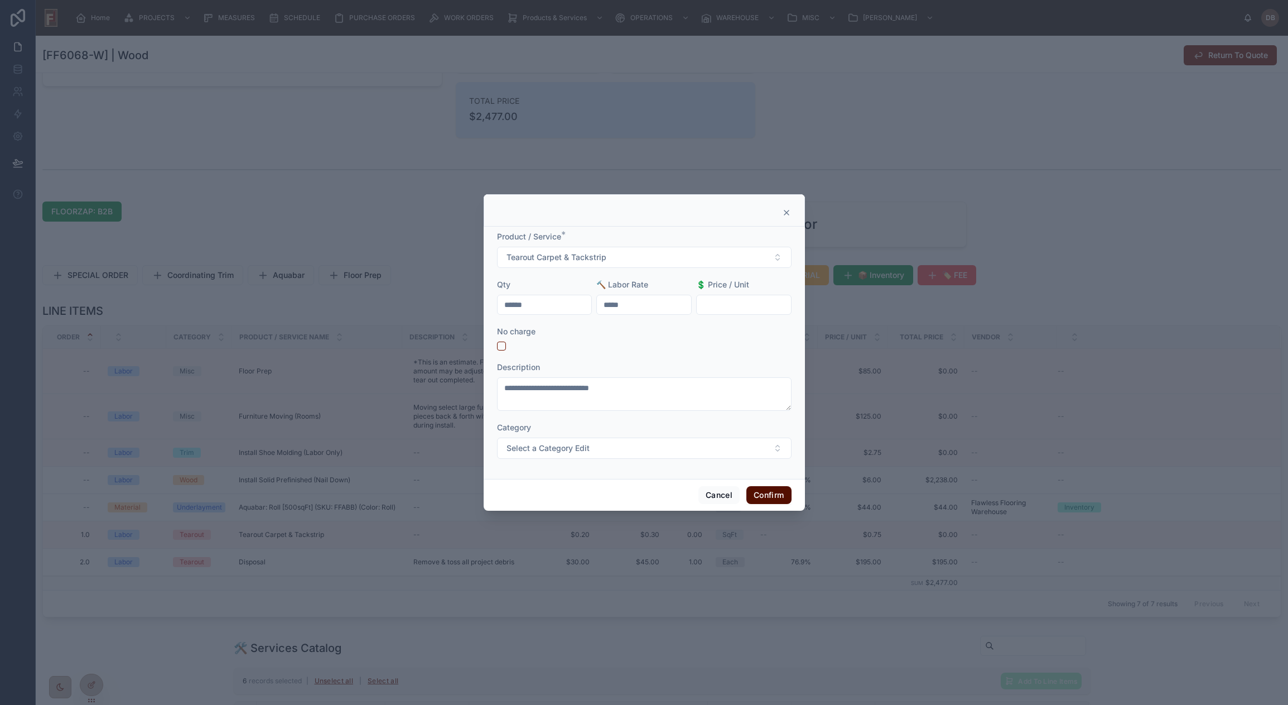
click at [764, 494] on button "Confirm" at bounding box center [768, 495] width 45 height 18
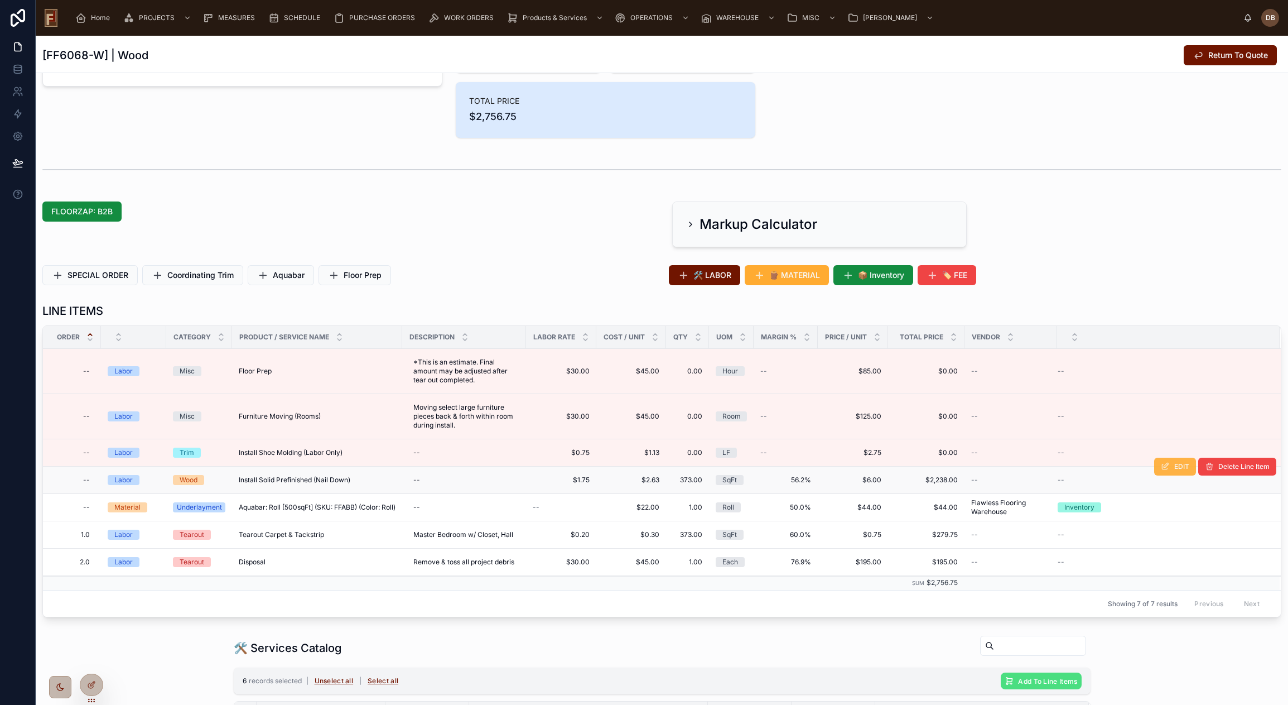
click at [1161, 466] on icon at bounding box center [1165, 466] width 9 height 9
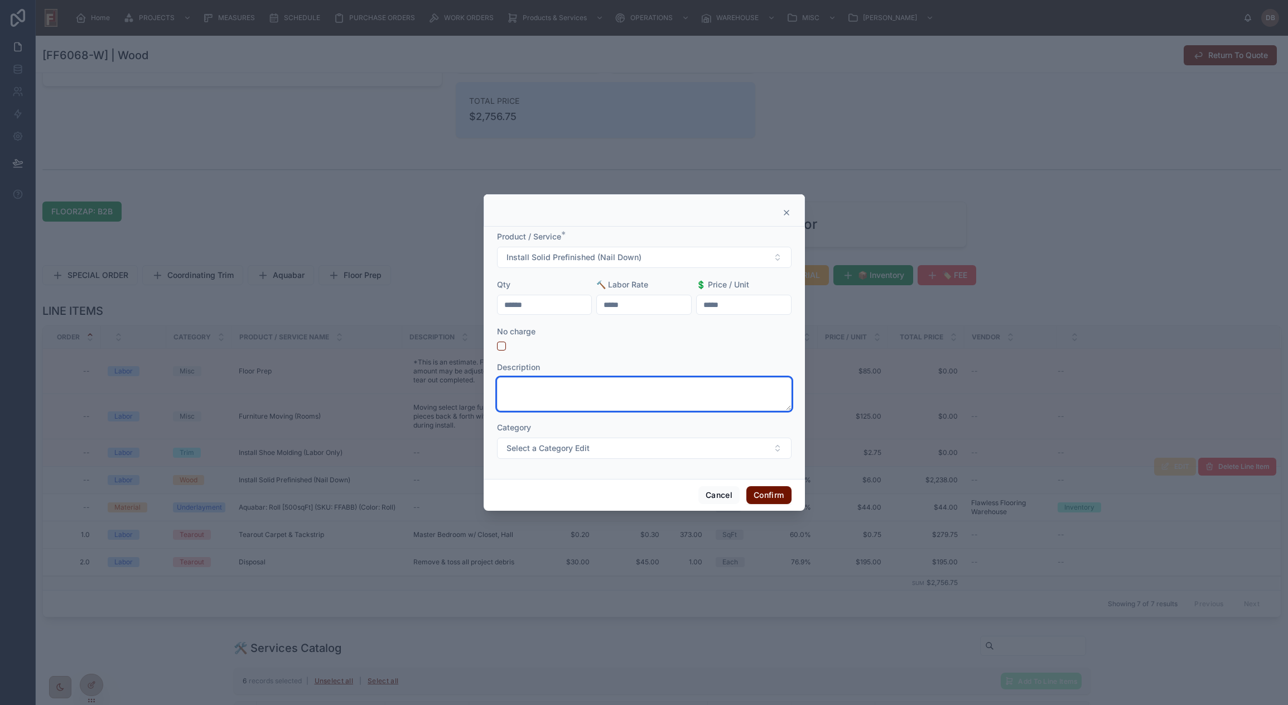
click at [599, 389] on textarea at bounding box center [644, 393] width 295 height 33
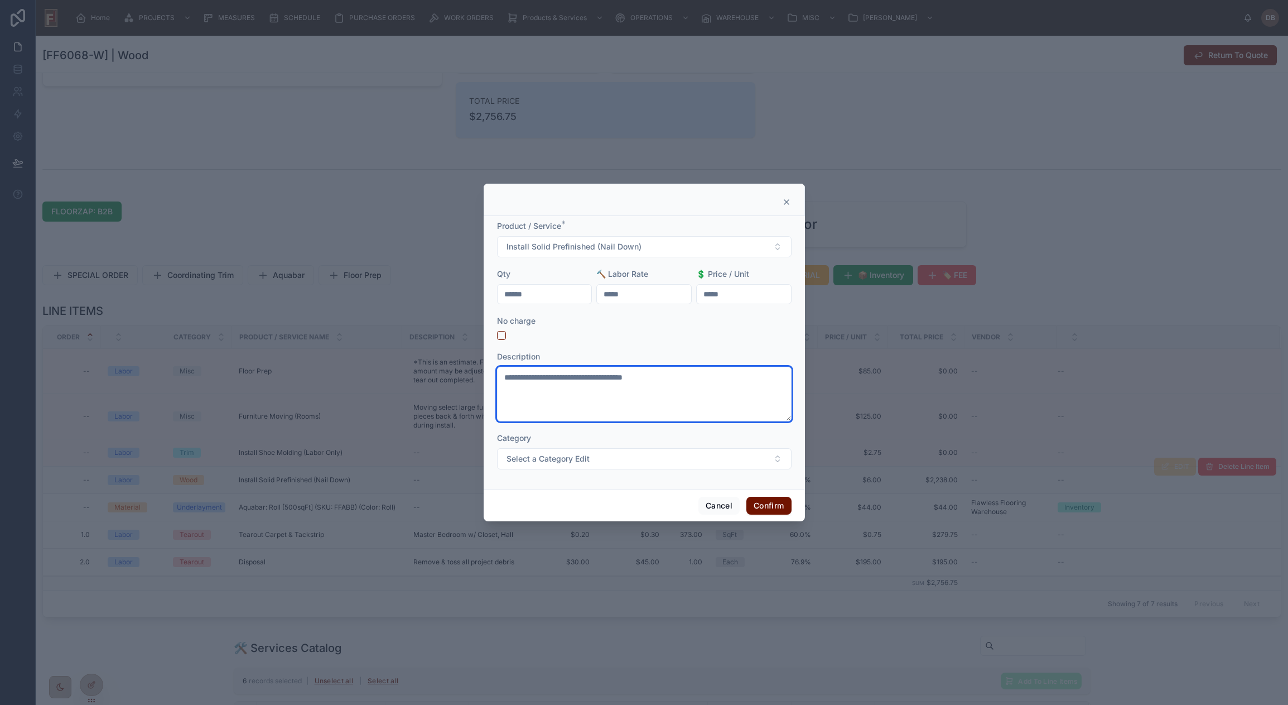
paste textarea "**********"
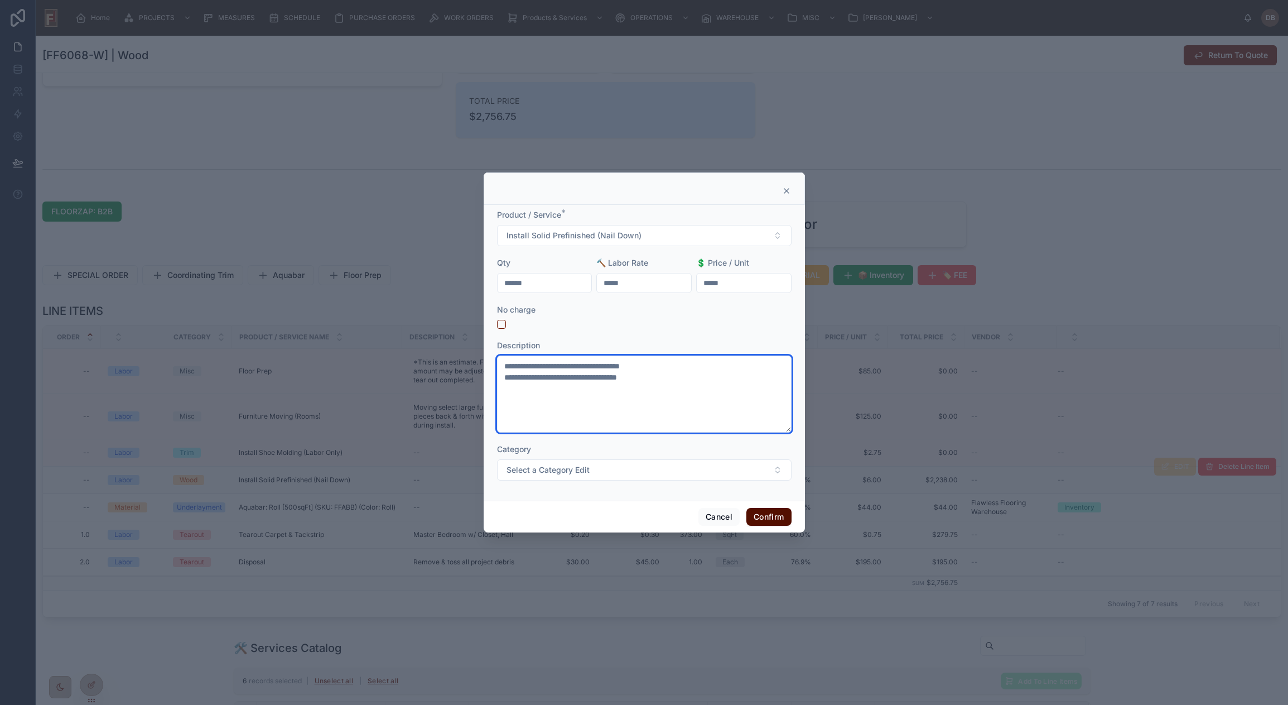
type textarea "**********"
click at [772, 512] on button "Confirm" at bounding box center [768, 517] width 45 height 18
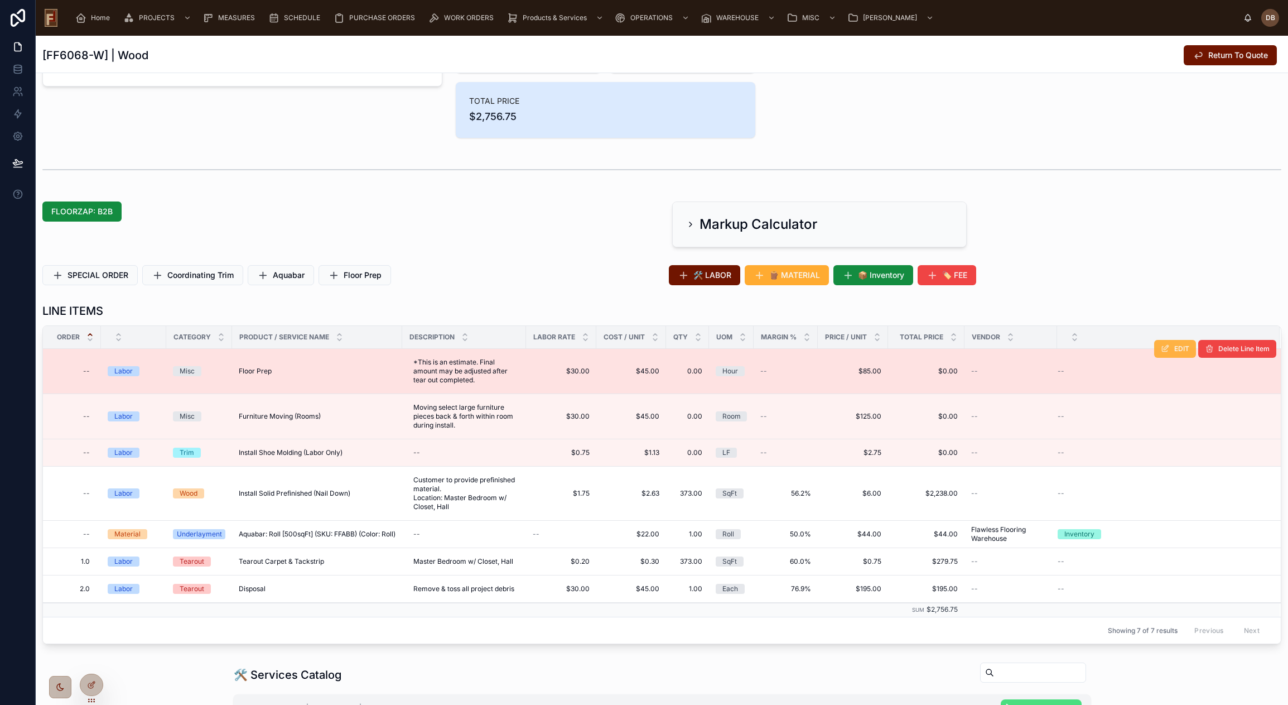
drag, startPoint x: 1163, startPoint y: 358, endPoint x: 1168, endPoint y: 350, distance: 9.8
click at [1174, 350] on span "EDIT" at bounding box center [1181, 348] width 15 height 9
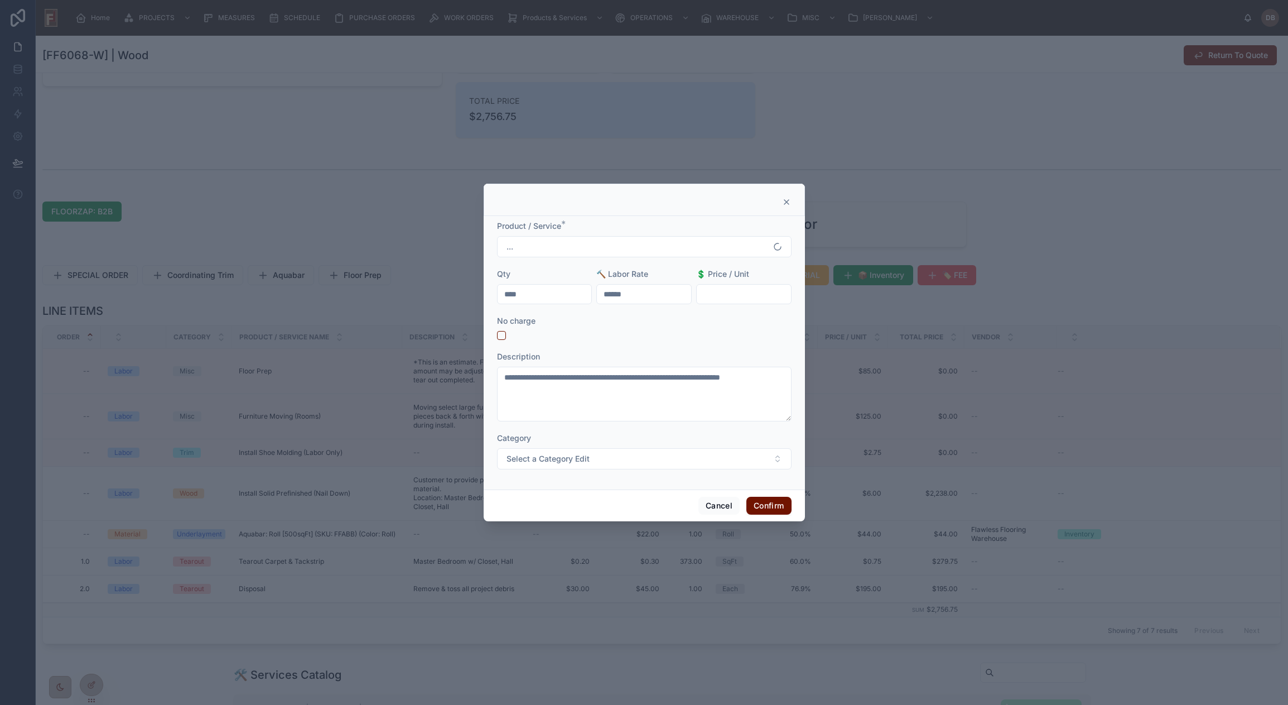
drag, startPoint x: 500, startPoint y: 295, endPoint x: 489, endPoint y: 295, distance: 11.2
click at [489, 295] on div "**********" at bounding box center [644, 352] width 321 height 273
type input "****"
drag, startPoint x: 549, startPoint y: 390, endPoint x: 481, endPoint y: 377, distance: 68.9
click at [481, 377] on div "**********" at bounding box center [644, 352] width 1288 height 705
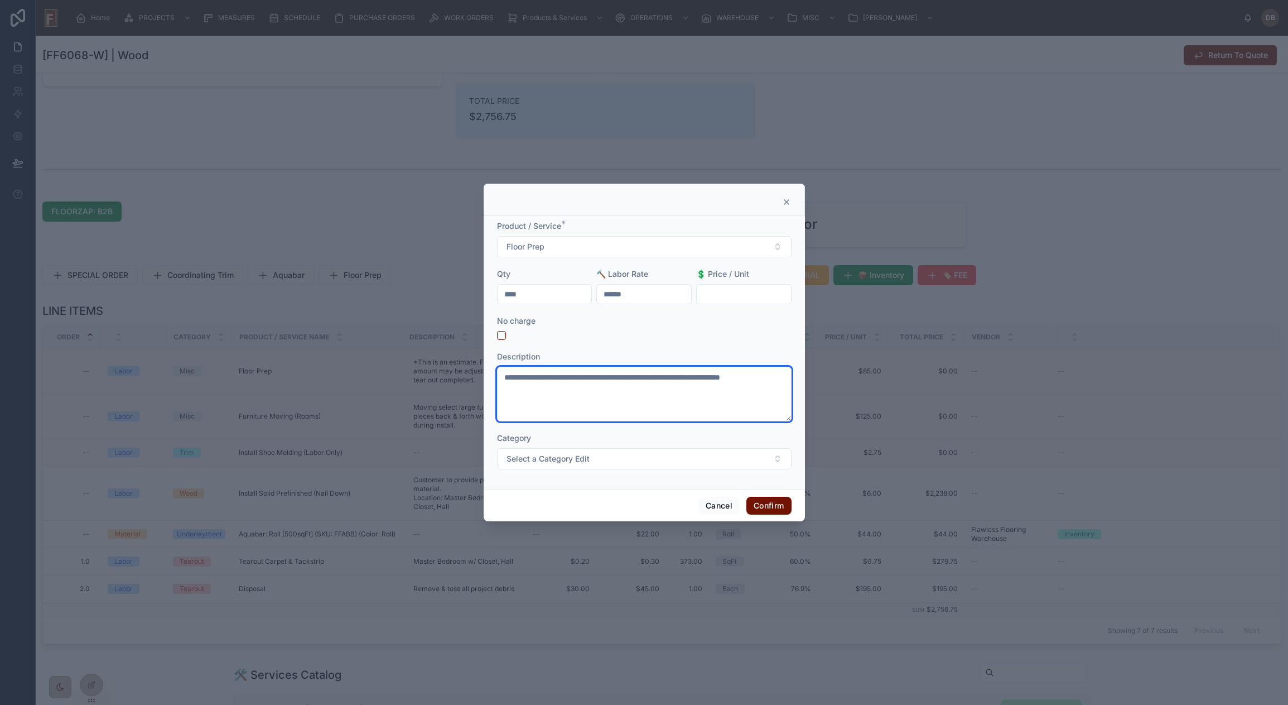
click at [563, 392] on textarea "**********" at bounding box center [644, 393] width 295 height 55
drag, startPoint x: 515, startPoint y: 385, endPoint x: 500, endPoint y: 378, distance: 17.0
click at [500, 378] on textarea "**********" at bounding box center [644, 393] width 295 height 55
paste textarea "**********"
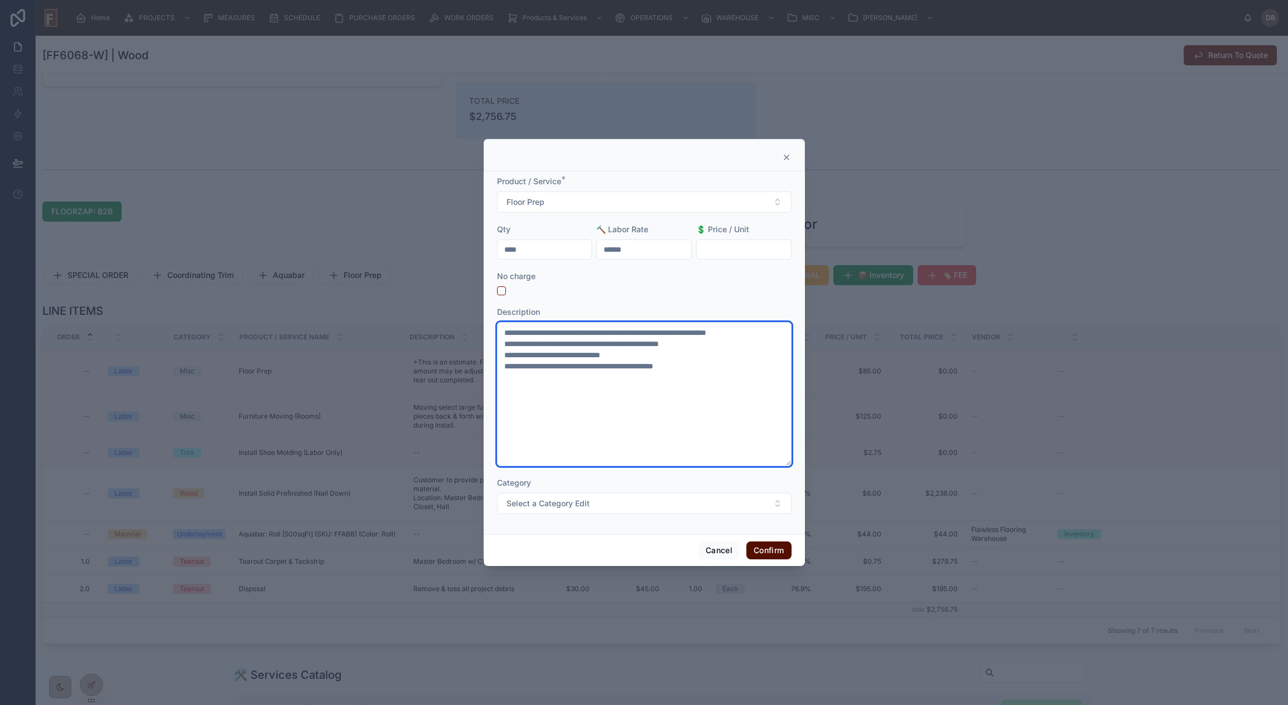
type textarea "**********"
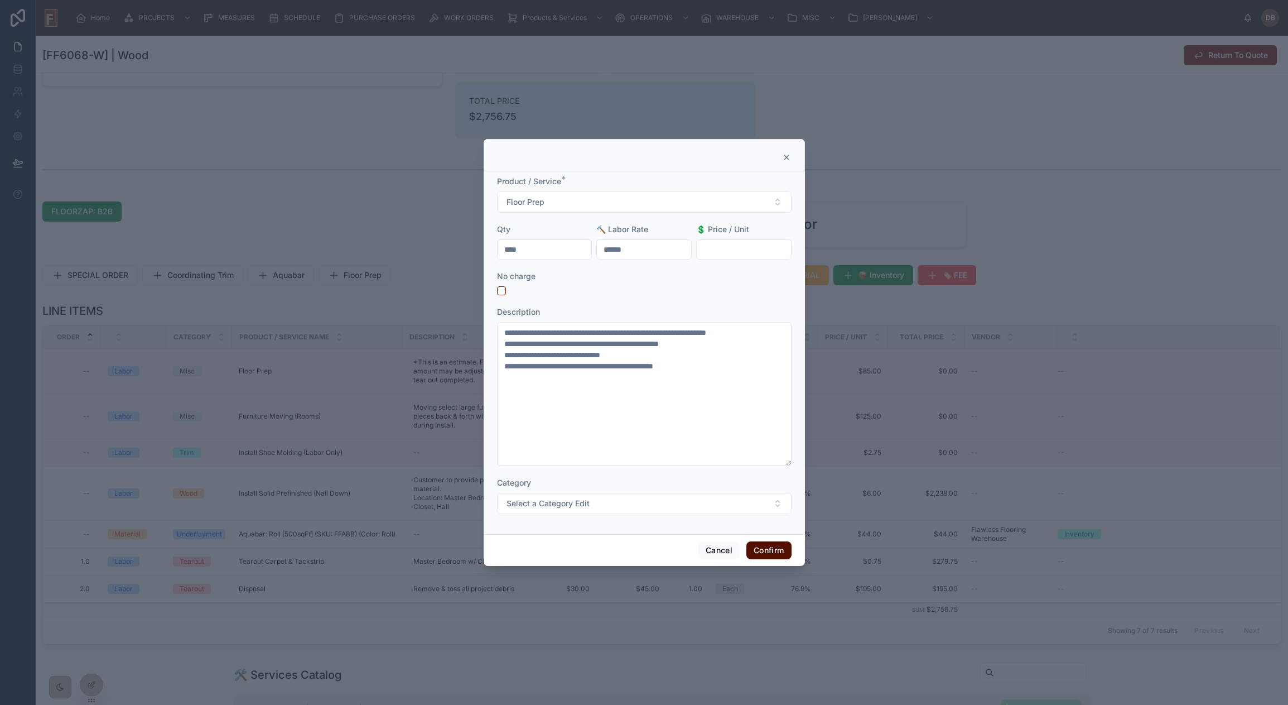
click at [776, 549] on button "Confirm" at bounding box center [768, 550] width 45 height 18
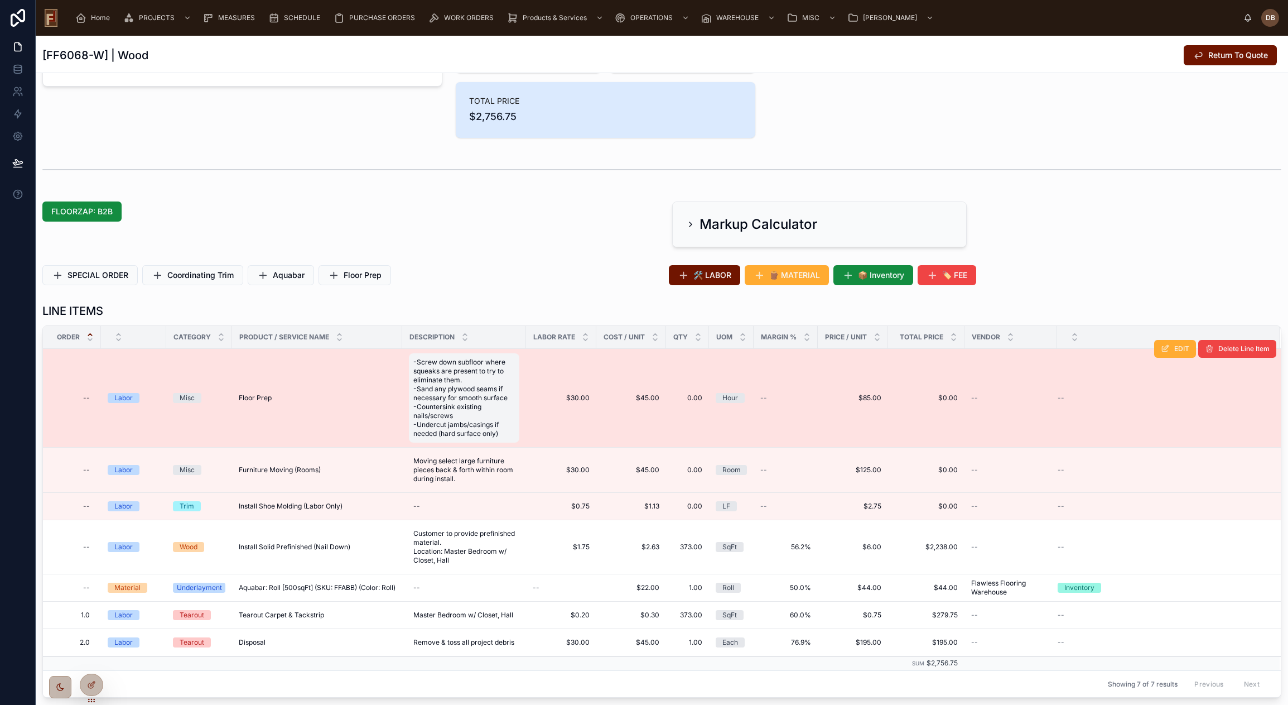
click at [468, 369] on span "-Screw down subfloor where squeaks are present to try to eliminate them. -Sand …" at bounding box center [464, 398] width 102 height 80
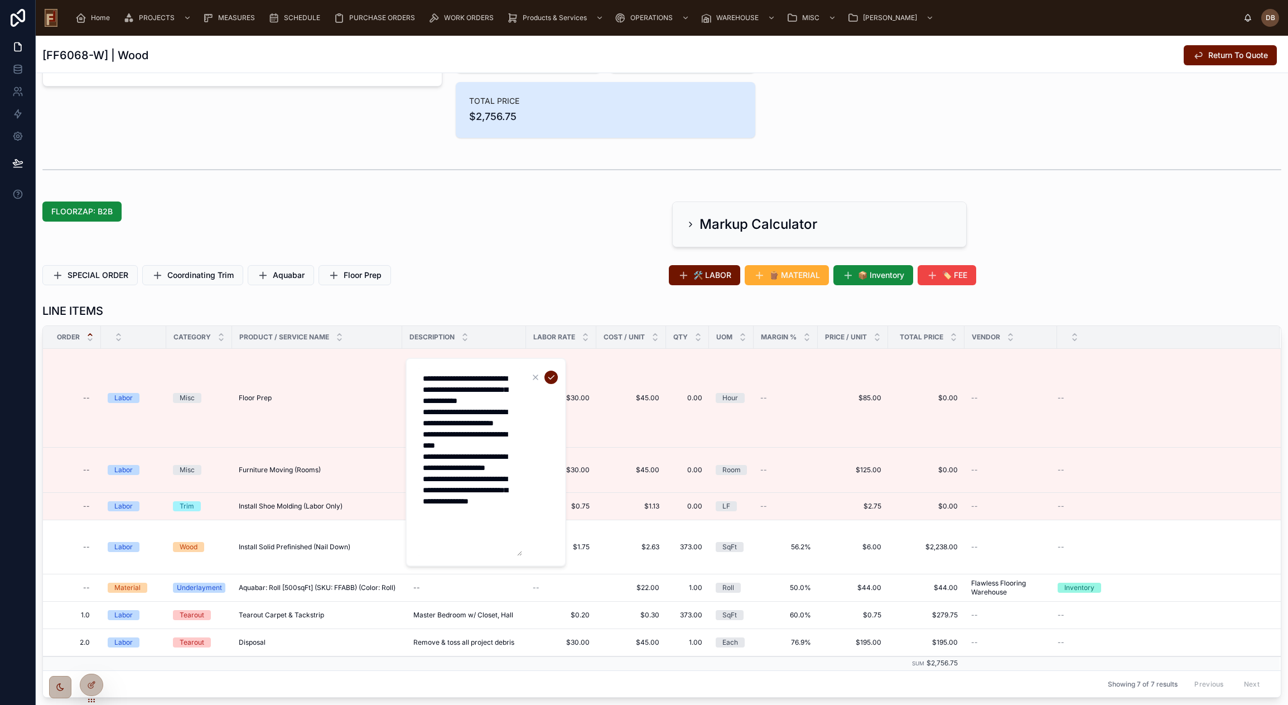
scroll to position [0, 0]
type textarea "**********"
click at [536, 375] on icon "button" at bounding box center [535, 377] width 9 height 9
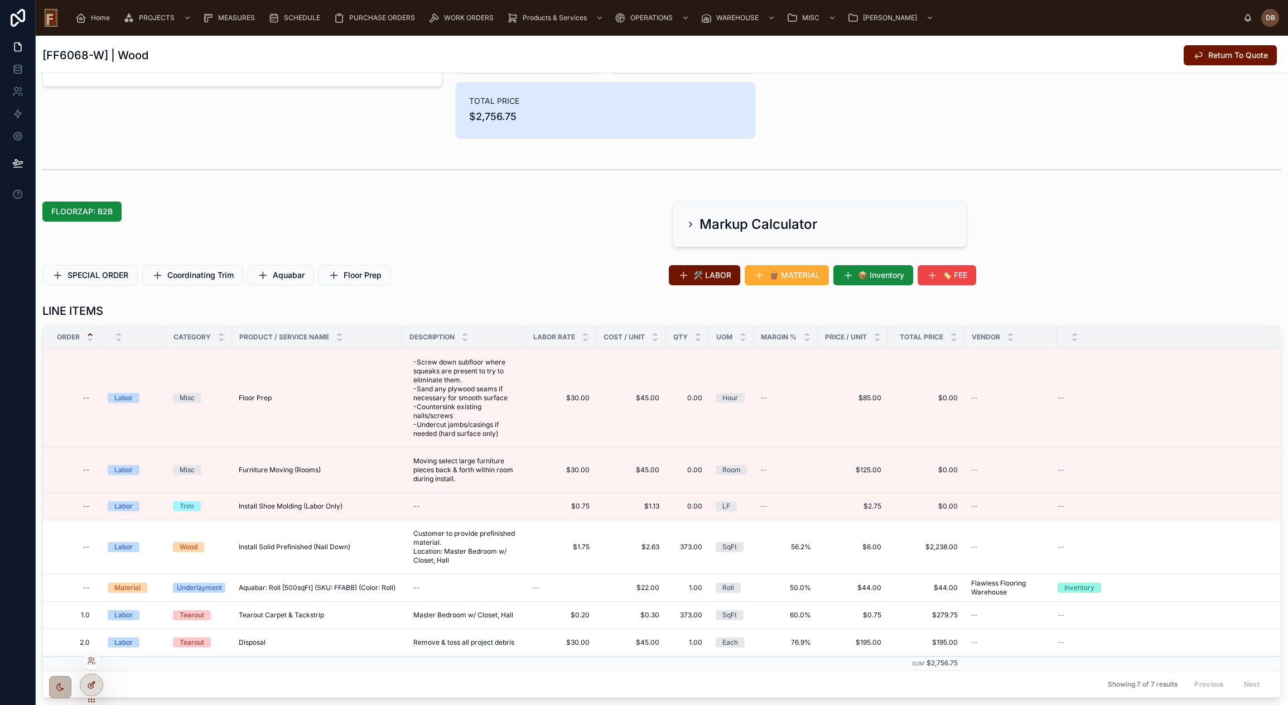
click at [91, 682] on icon at bounding box center [91, 684] width 9 height 9
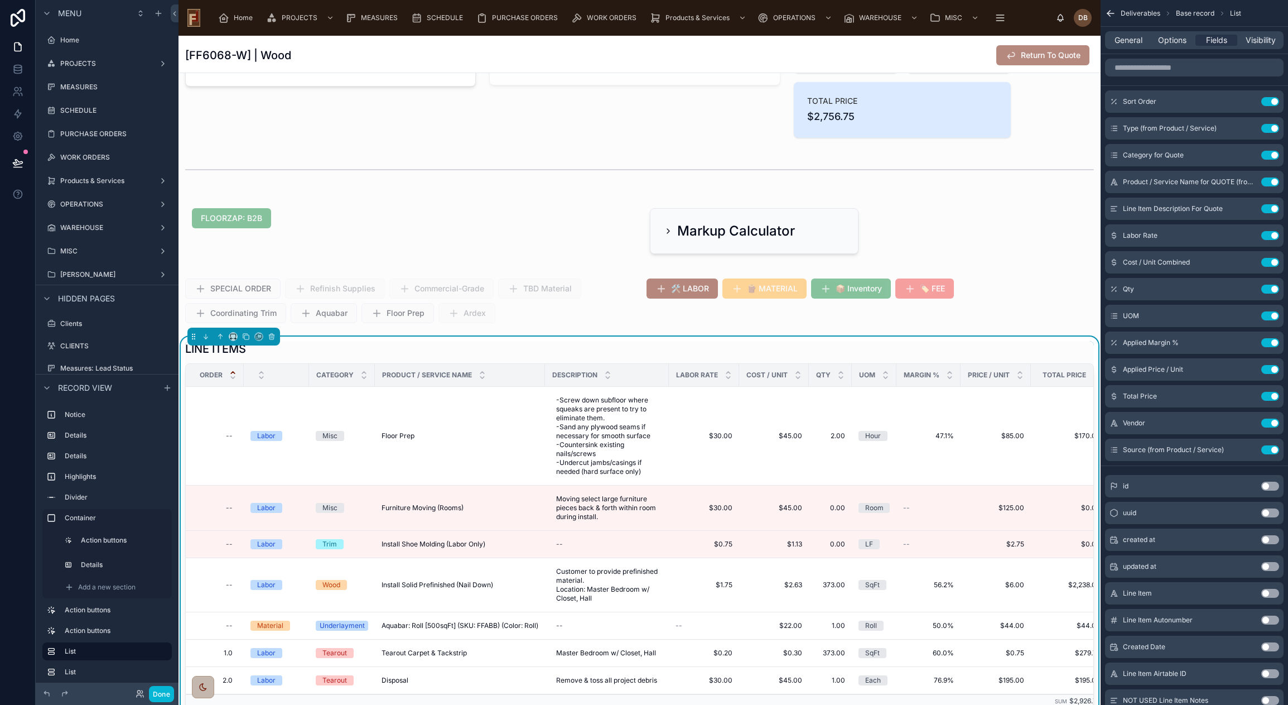
scroll to position [123, 0]
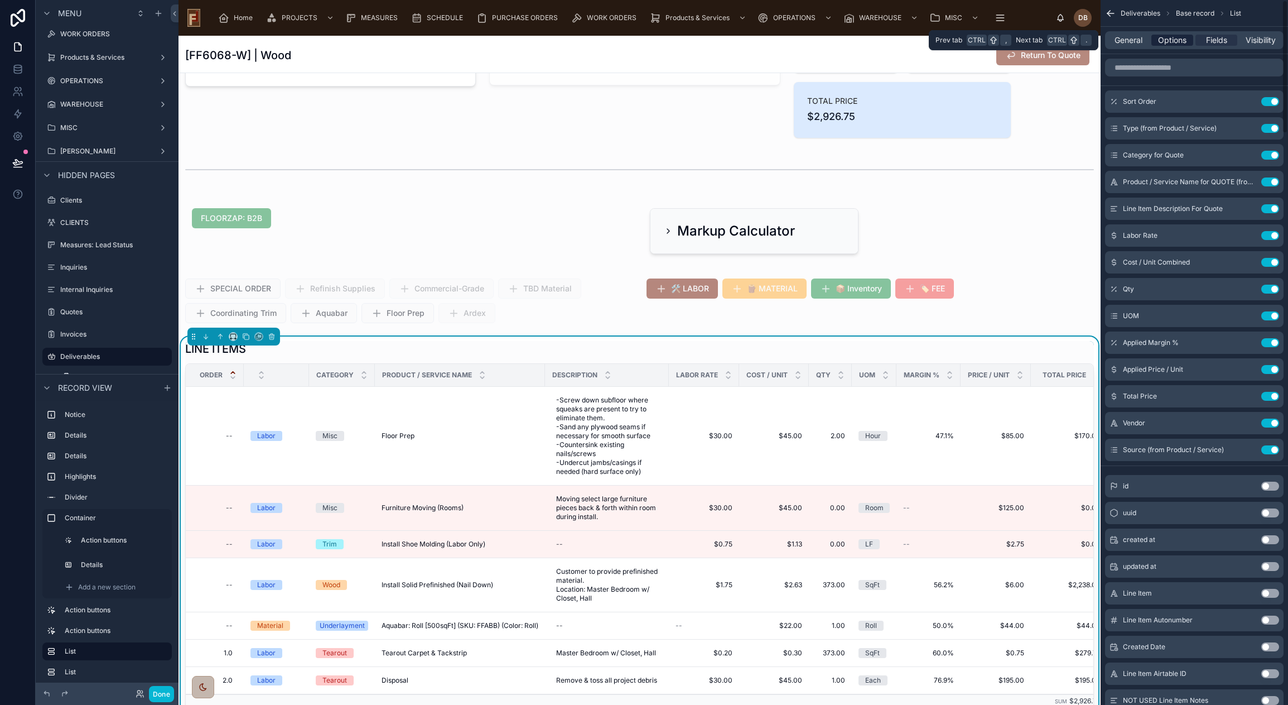
click at [1173, 39] on span "Options" at bounding box center [1172, 40] width 28 height 11
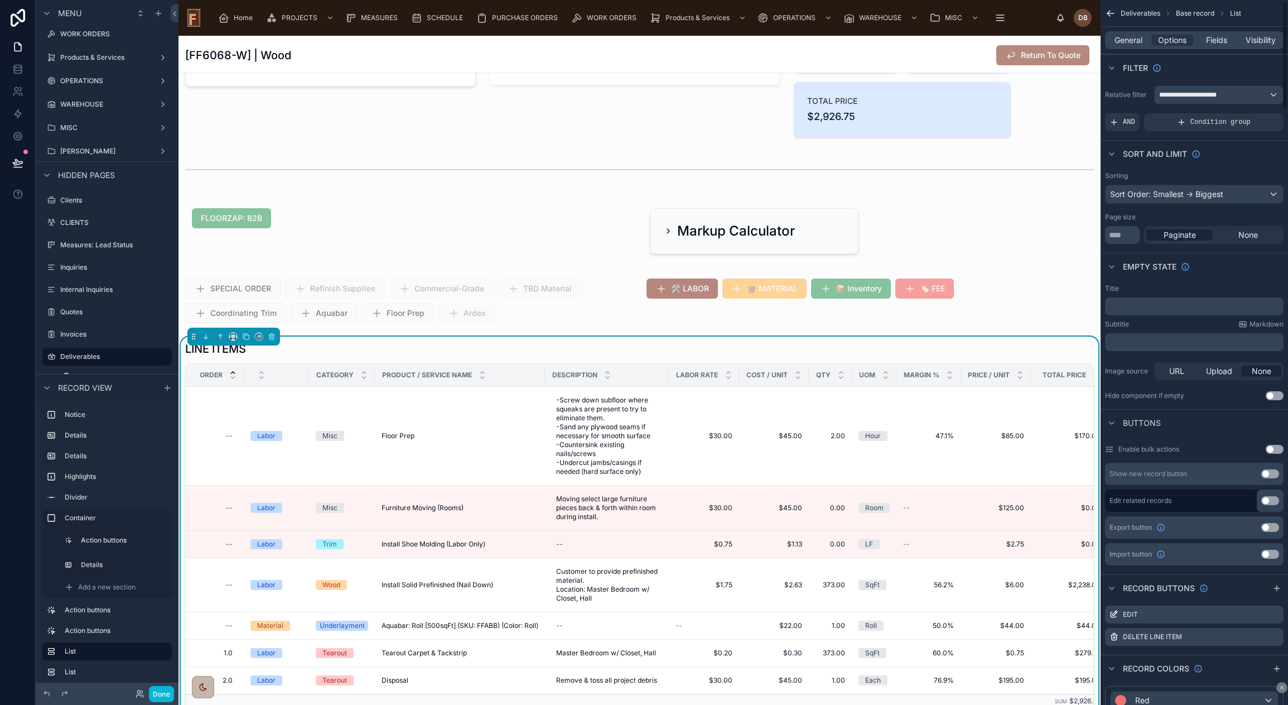
scroll to position [56, 0]
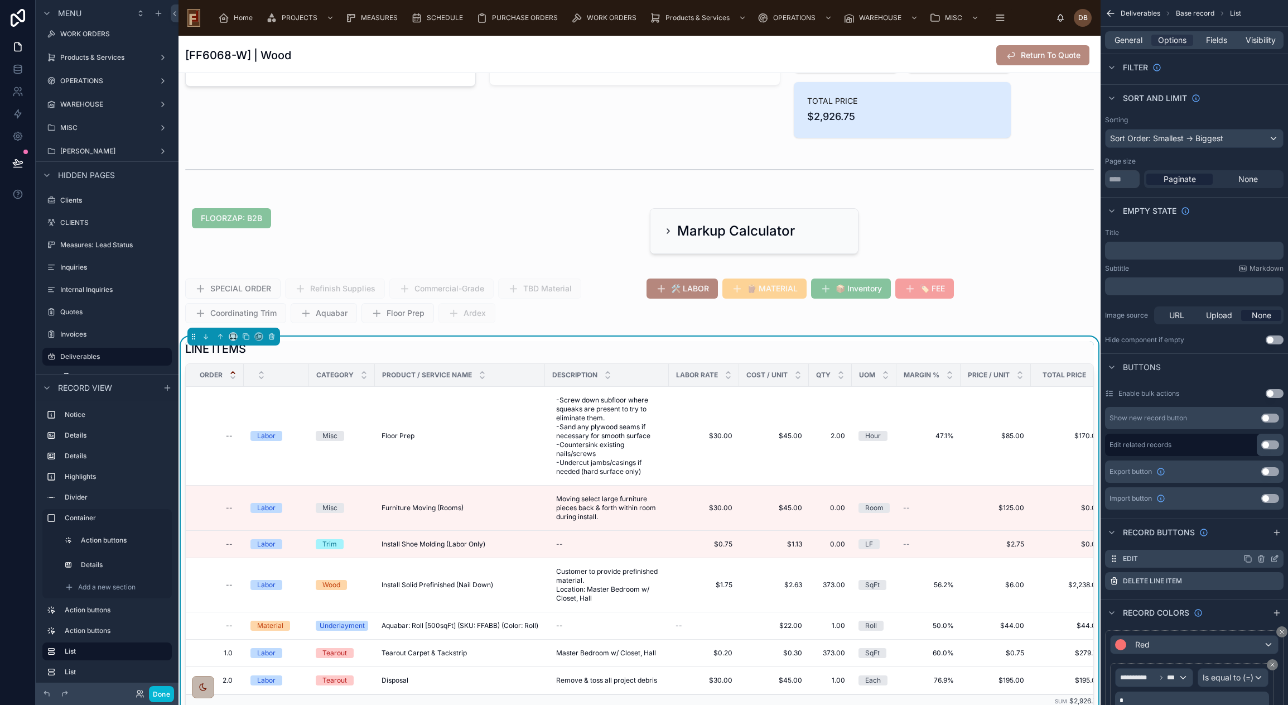
click at [1276, 559] on icon "scrollable content" at bounding box center [1274, 558] width 9 height 9
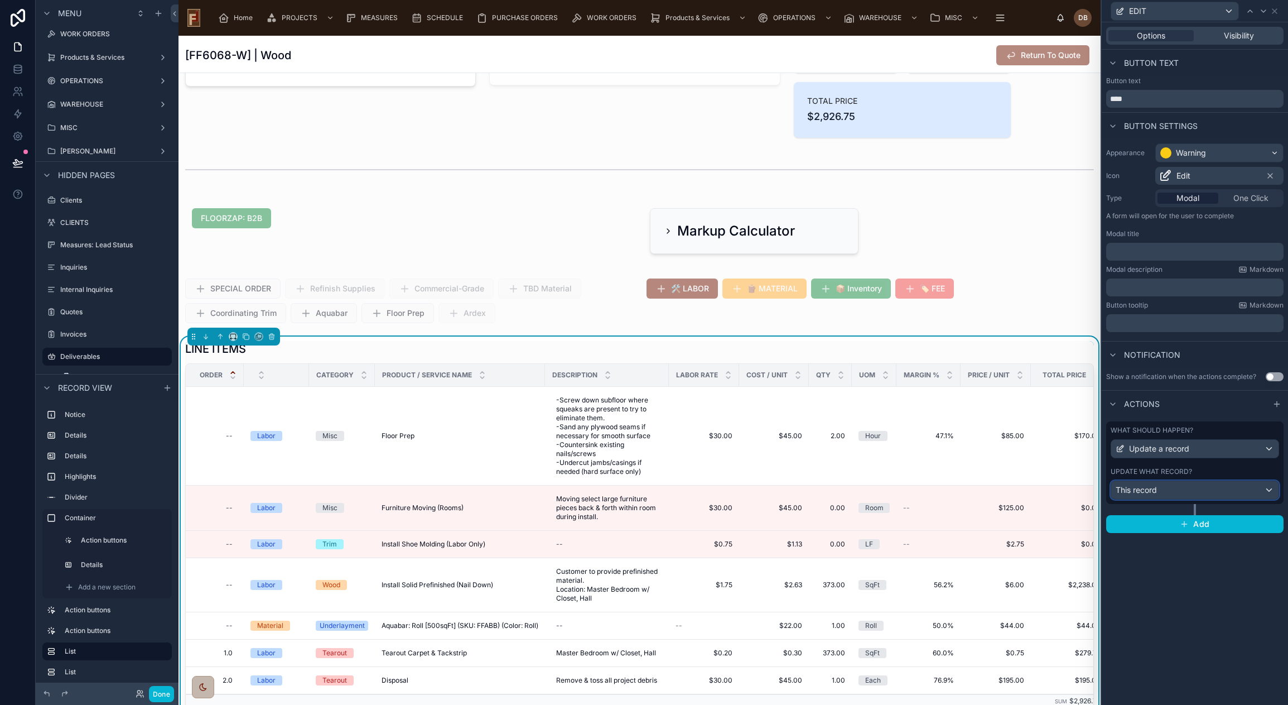
click at [1197, 486] on div "This record" at bounding box center [1194, 490] width 167 height 18
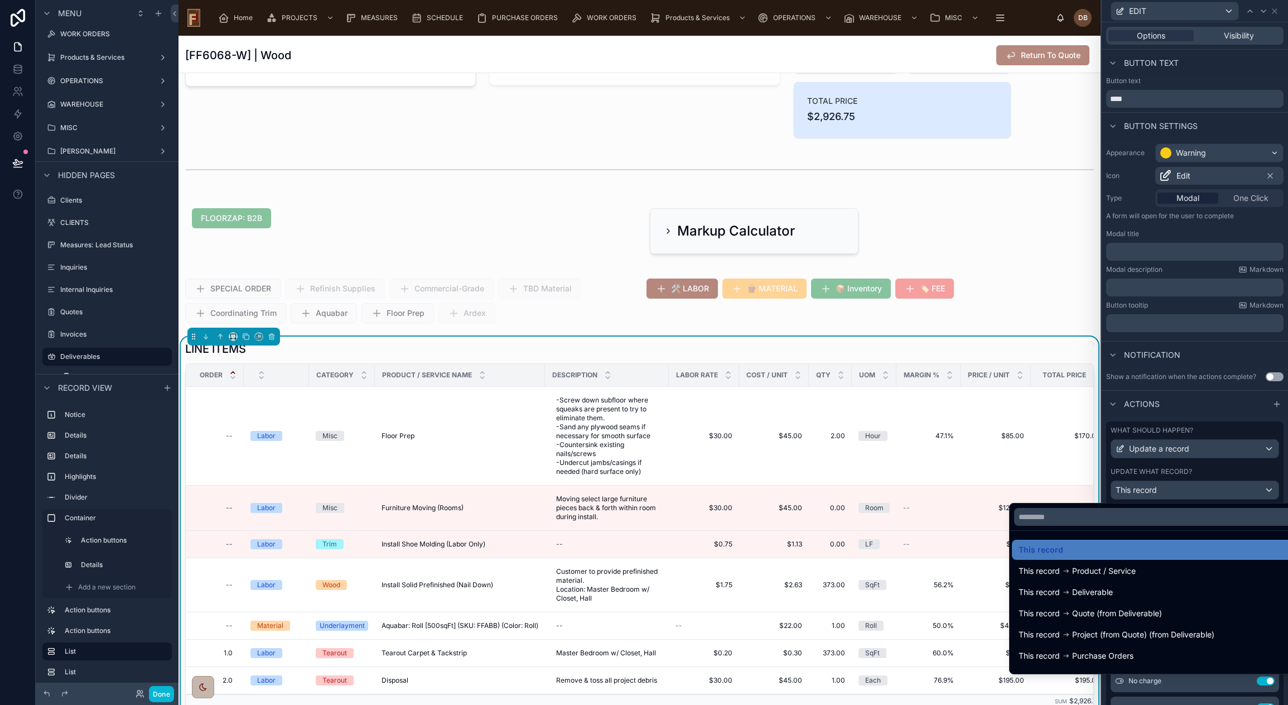
click at [1197, 486] on div at bounding box center [1195, 352] width 186 height 705
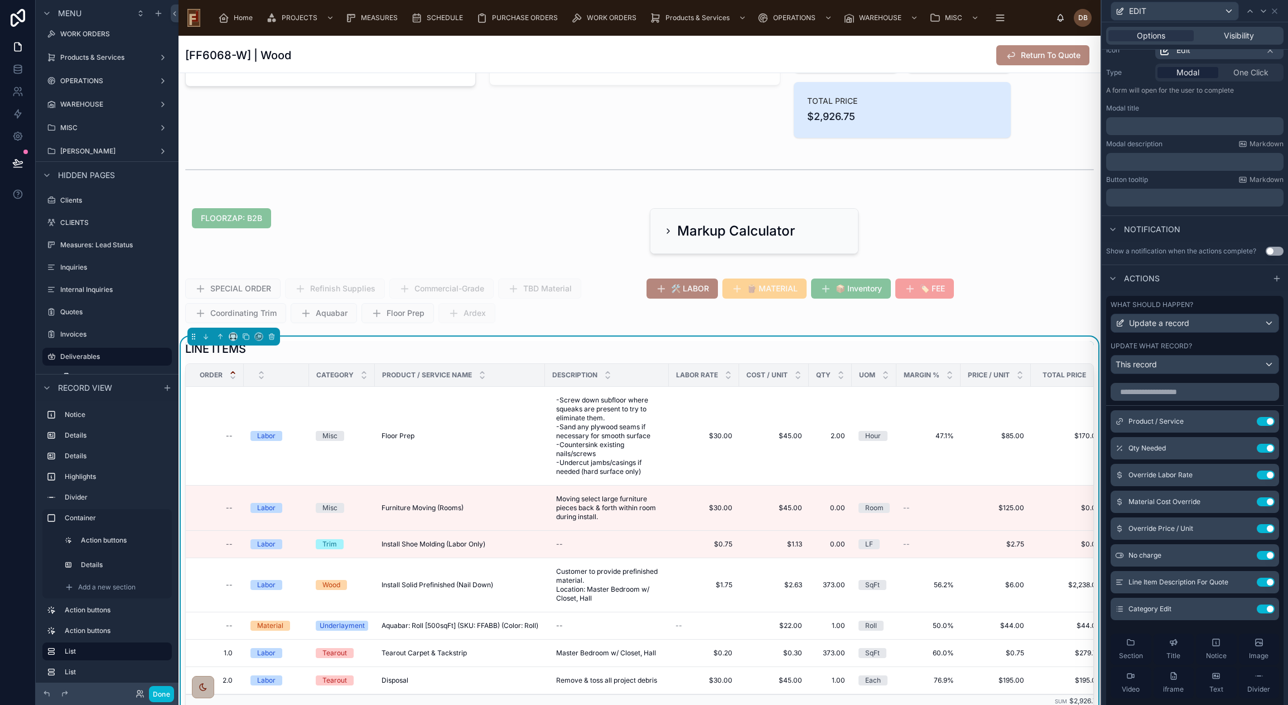
scroll to position [212, 0]
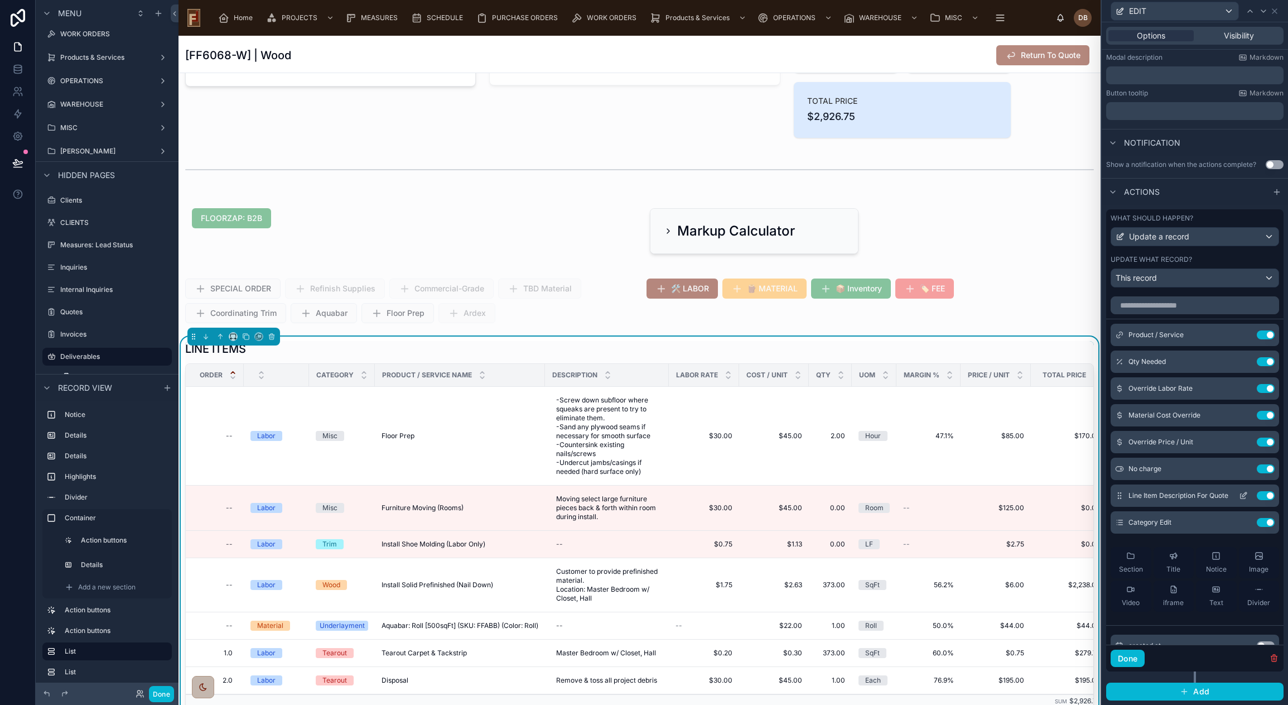
click at [1239, 492] on icon at bounding box center [1243, 495] width 9 height 9
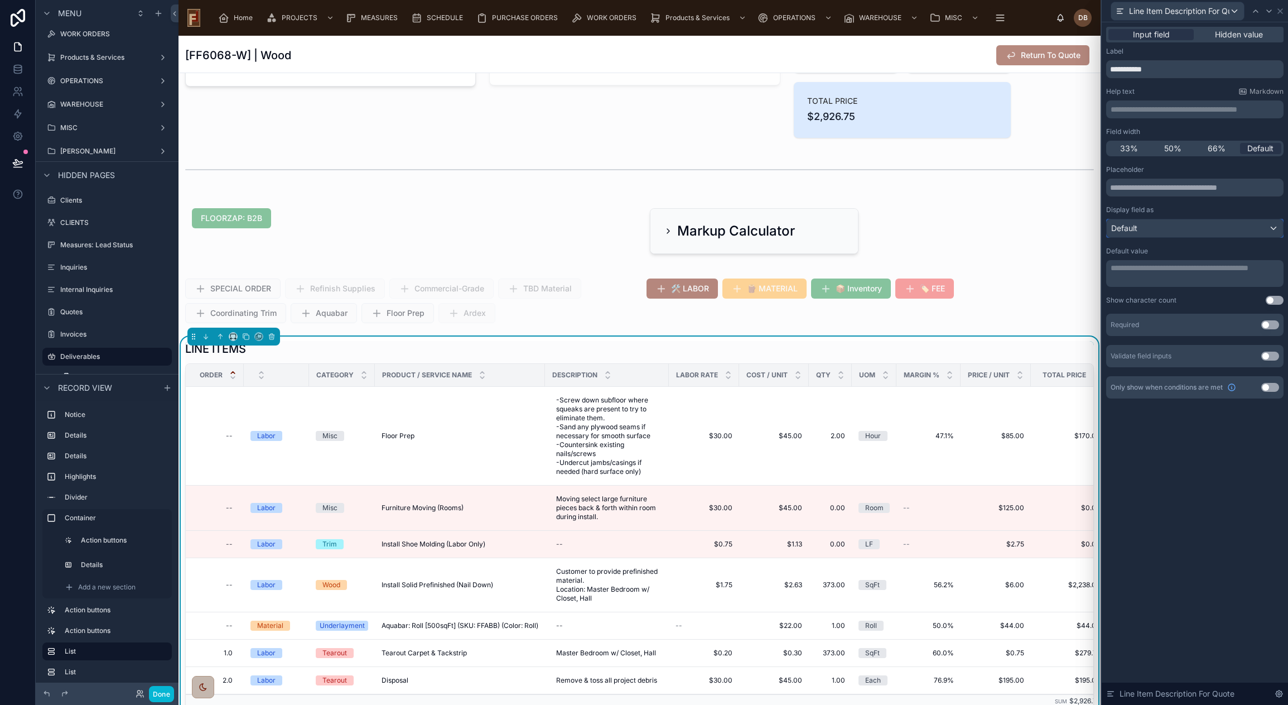
click at [1159, 227] on div "Default" at bounding box center [1195, 228] width 176 height 18
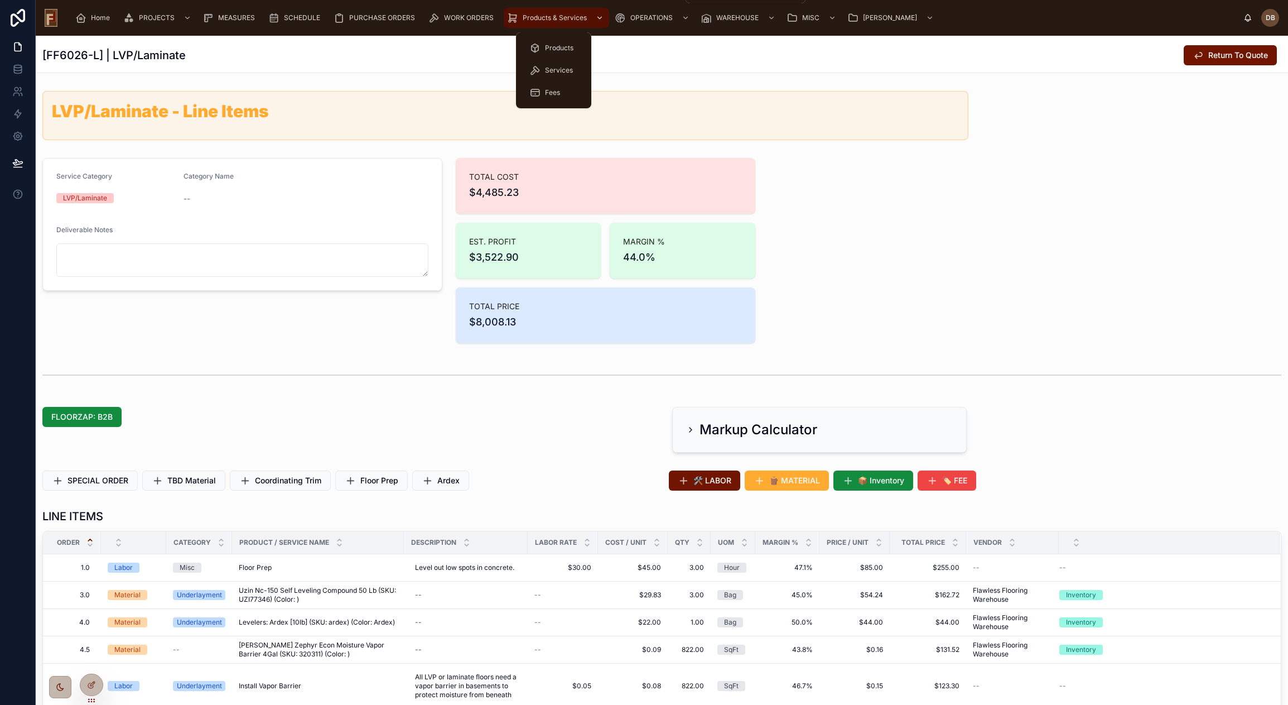
click at [552, 17] on span "Products & Services" at bounding box center [555, 17] width 64 height 9
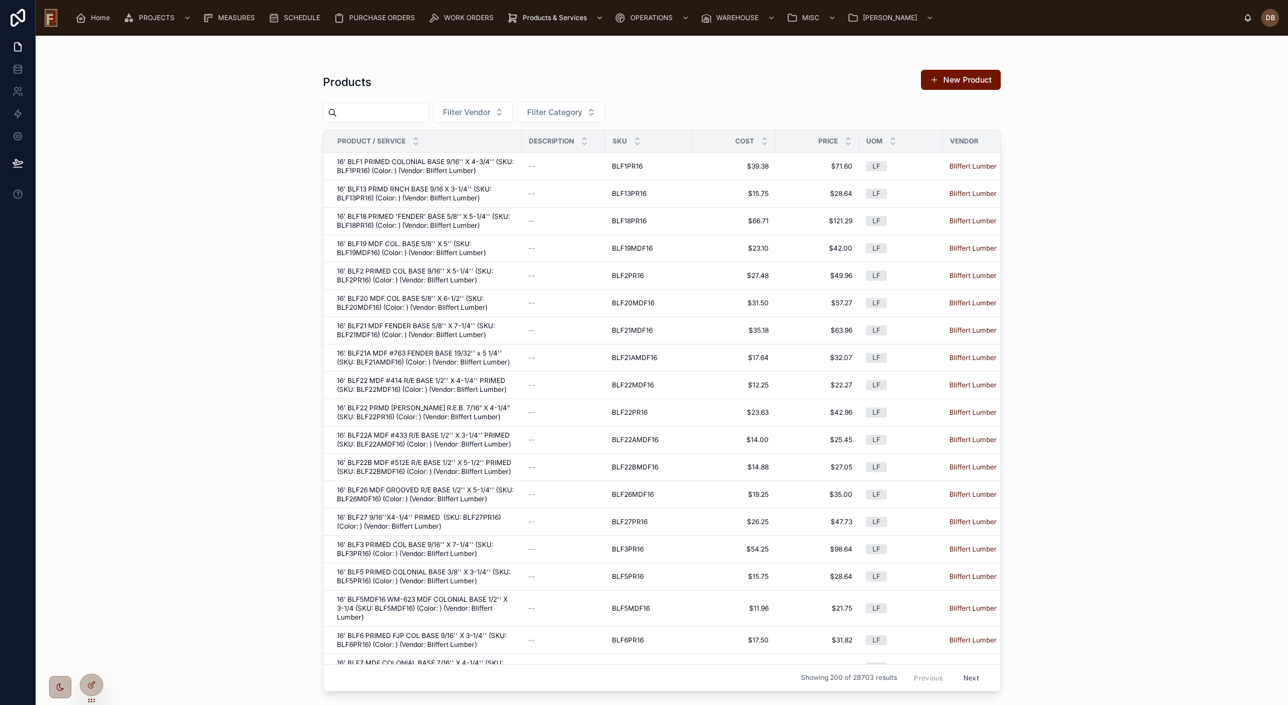
click at [428, 112] on input "text" at bounding box center [382, 113] width 91 height 16
click at [558, 67] on span "Services" at bounding box center [559, 70] width 28 height 9
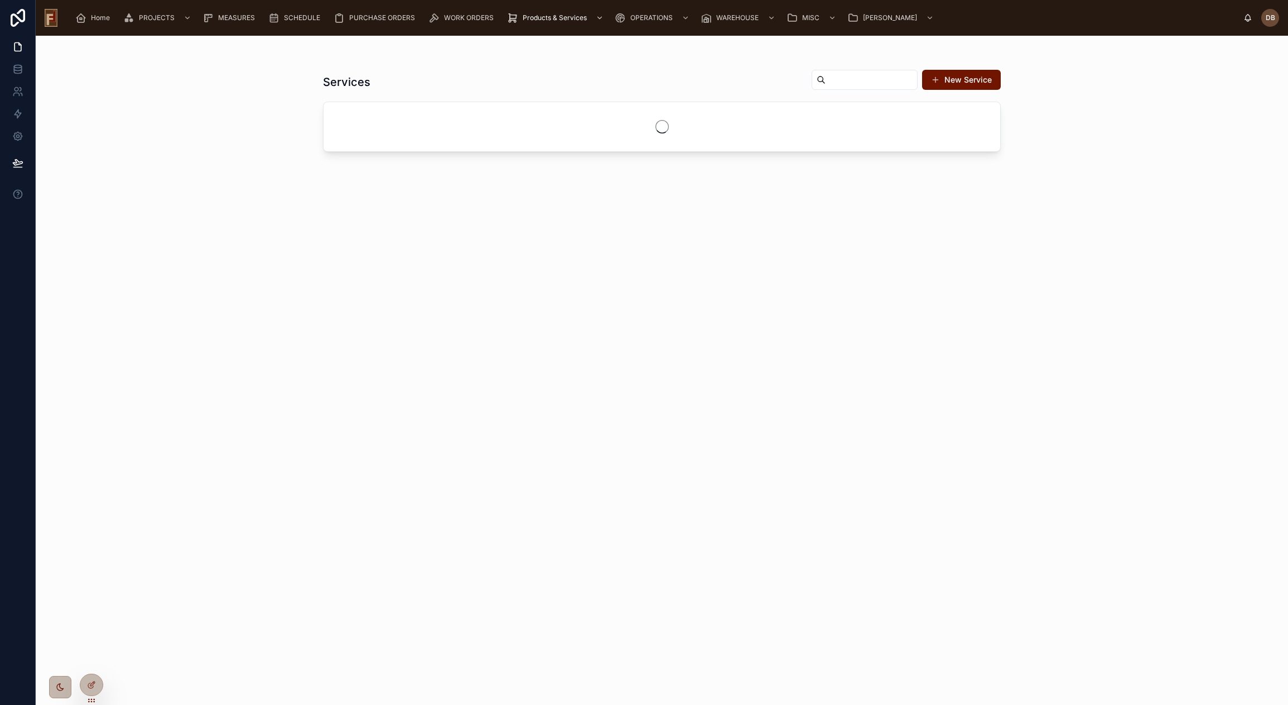
click at [856, 76] on input "text" at bounding box center [871, 80] width 91 height 16
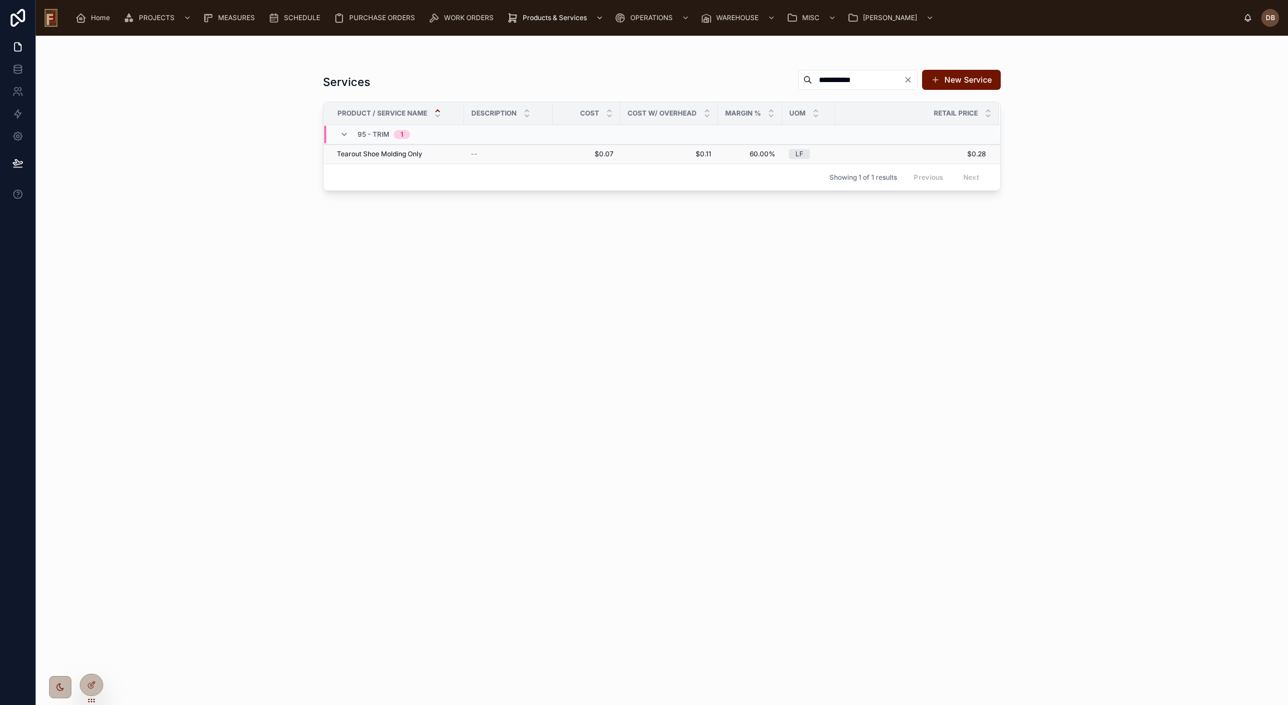
type input "**********"
click at [441, 154] on div "Tearout Shoe Molding Only Tearout Shoe Molding Only" at bounding box center [397, 153] width 120 height 9
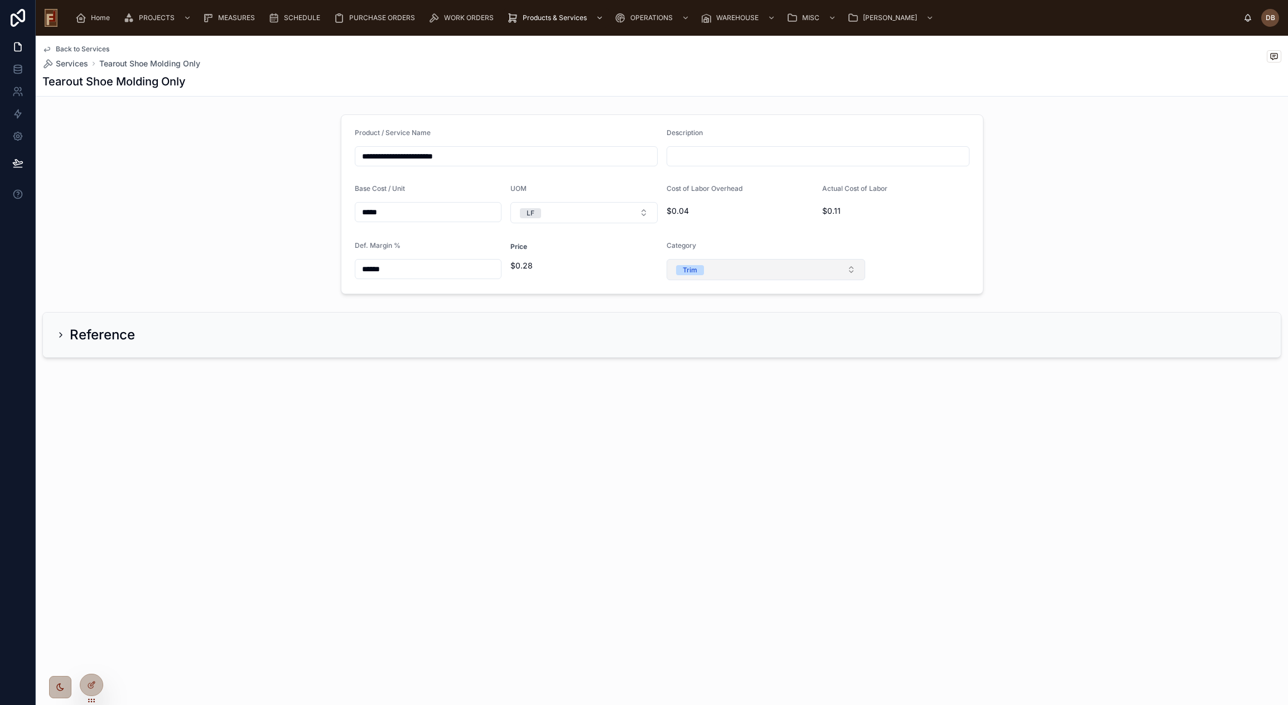
click at [726, 268] on button "Trim" at bounding box center [766, 269] width 199 height 21
click at [716, 331] on div "Tearout" at bounding box center [766, 330] width 194 height 17
click at [552, 377] on div "**********" at bounding box center [662, 235] width 1252 height 398
click at [85, 46] on span "Back to Services" at bounding box center [83, 49] width 54 height 9
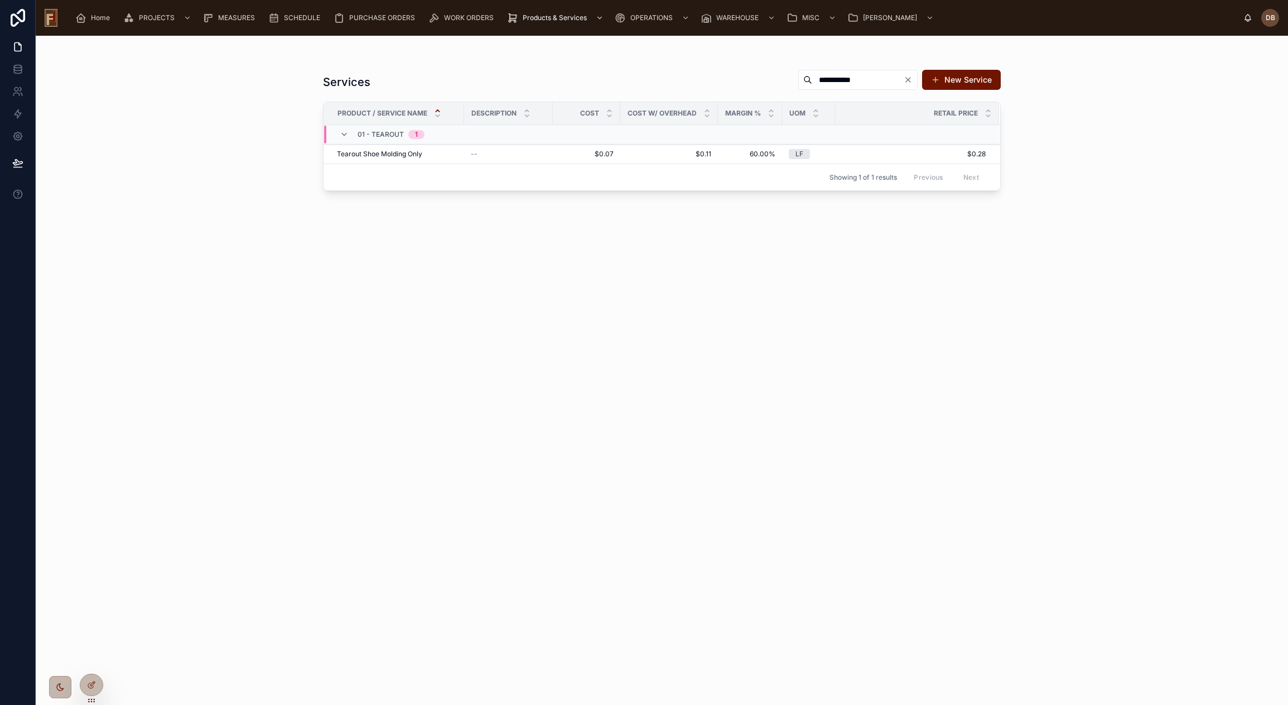
click at [907, 79] on icon "Clear" at bounding box center [908, 79] width 9 height 9
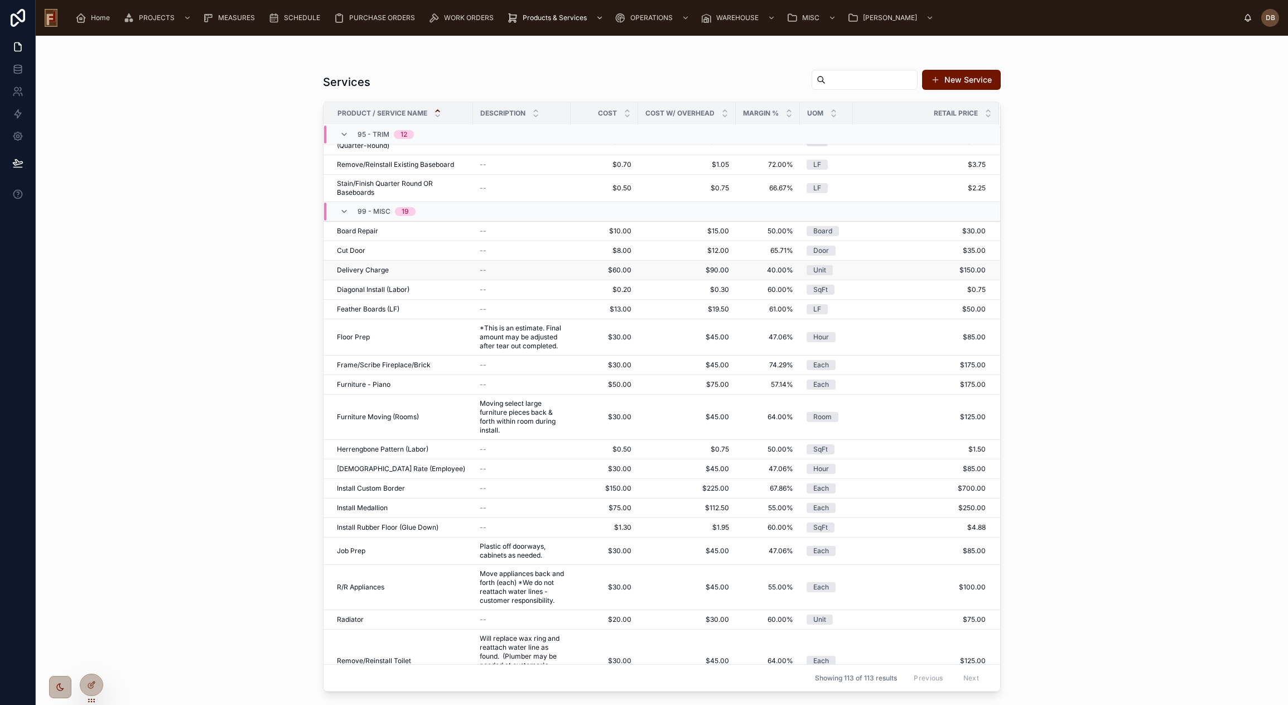
scroll to position [2427, 0]
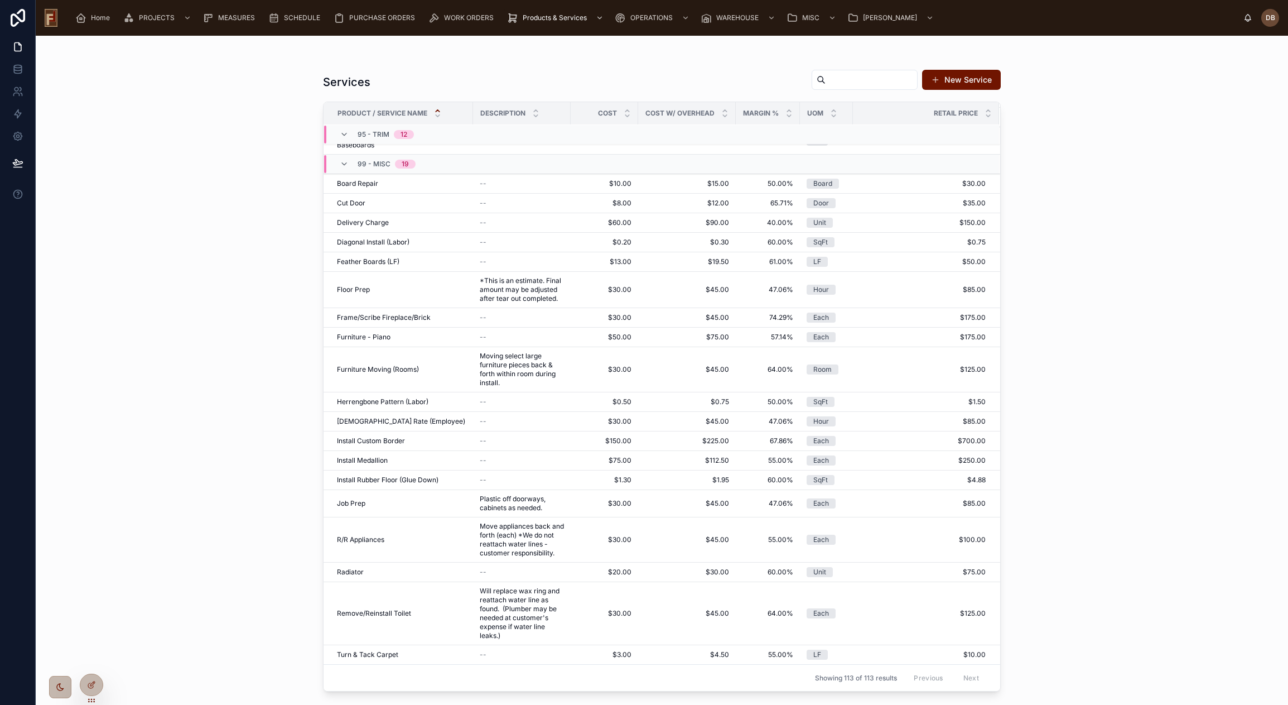
click at [853, 75] on input "text" at bounding box center [871, 80] width 91 height 16
click at [522, 283] on span "*This is an estimate. Final amount may be adjusted after tear out completed." at bounding box center [522, 289] width 84 height 27
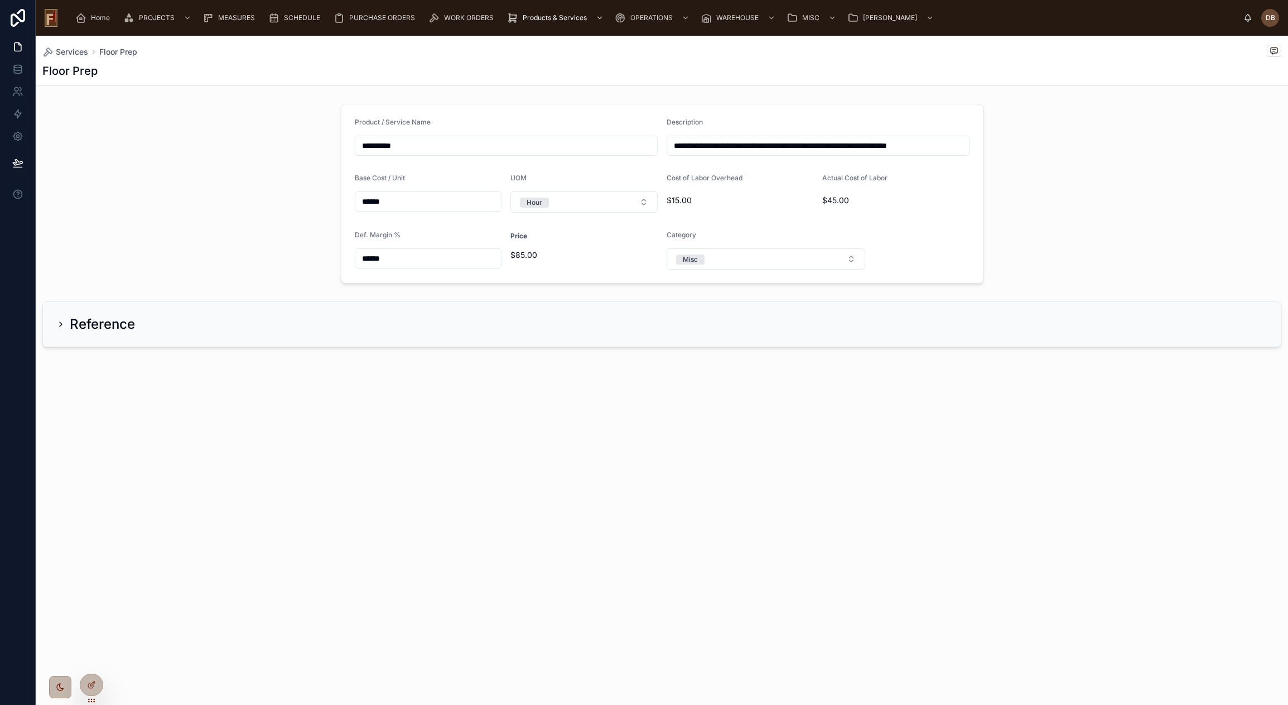
click at [820, 144] on input "**********" at bounding box center [818, 146] width 302 height 16
click at [820, 143] on input "**********" at bounding box center [818, 146] width 302 height 16
click at [674, 146] on input "**********" at bounding box center [818, 146] width 302 height 16
paste input "**********"
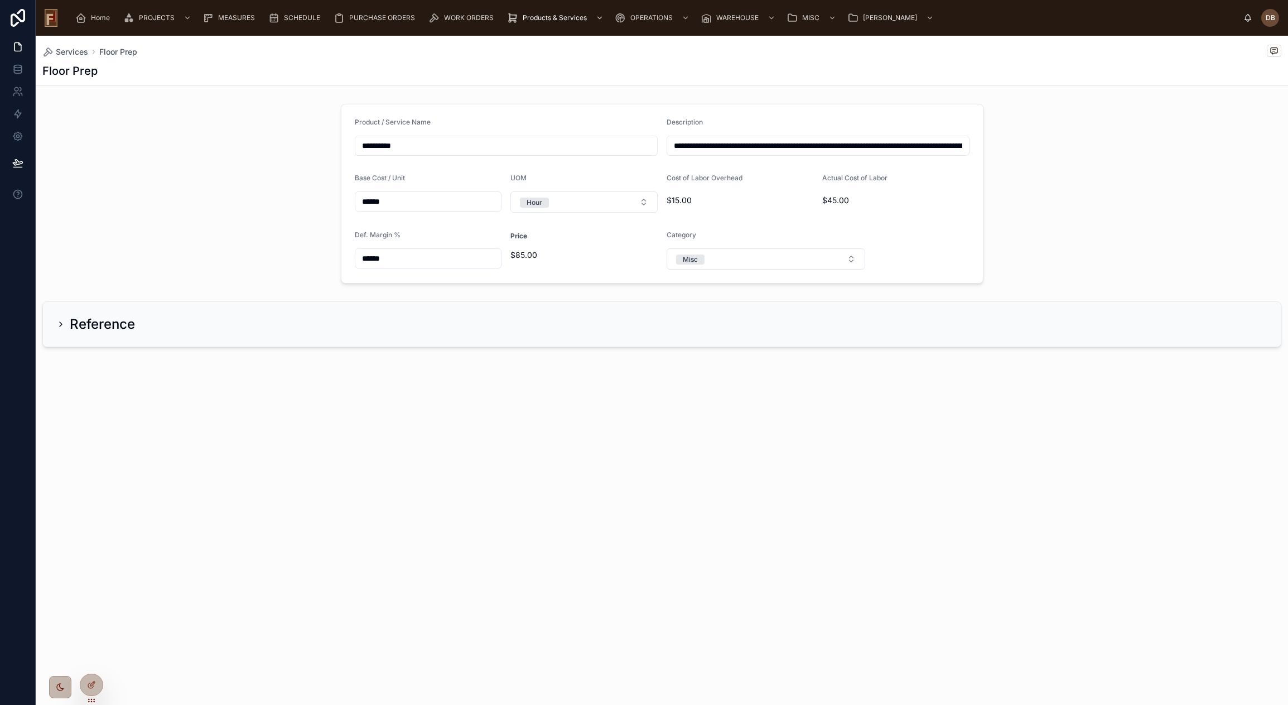
scroll to position [0, 540]
type input "**********"
click at [899, 144] on input "**********" at bounding box center [818, 146] width 302 height 16
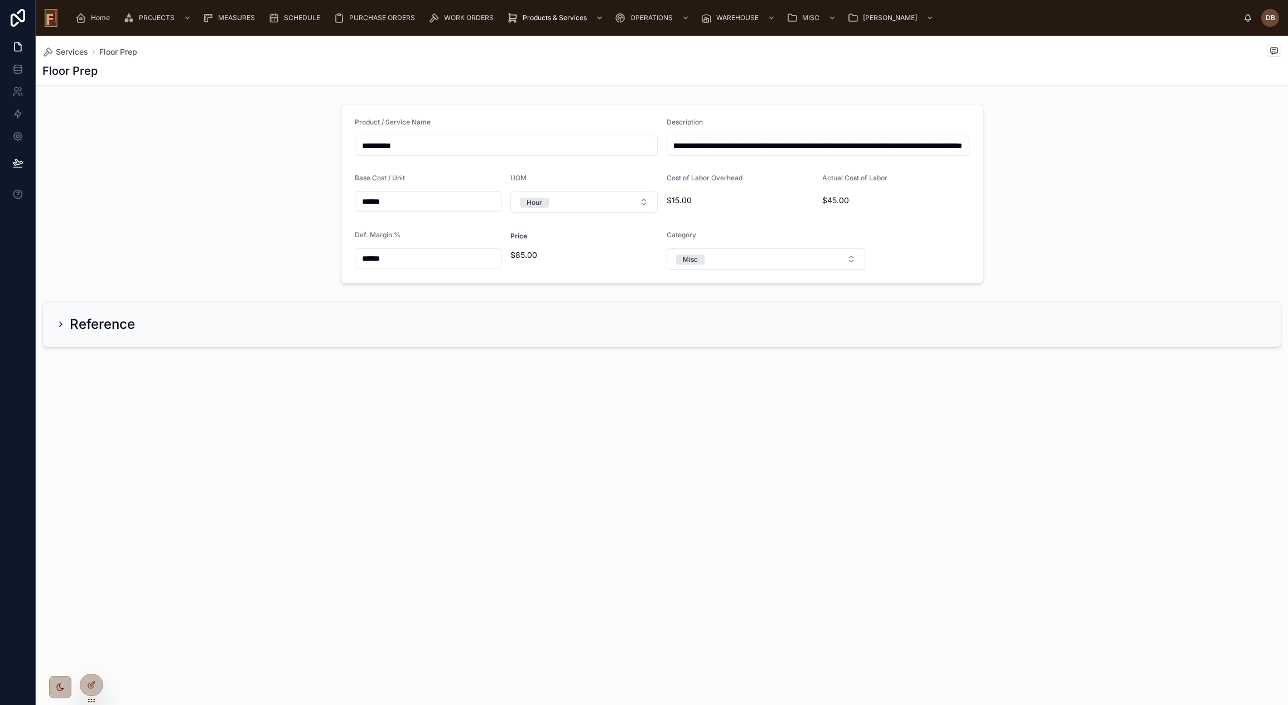
scroll to position [0, 0]
click at [92, 687] on icon at bounding box center [91, 684] width 9 height 9
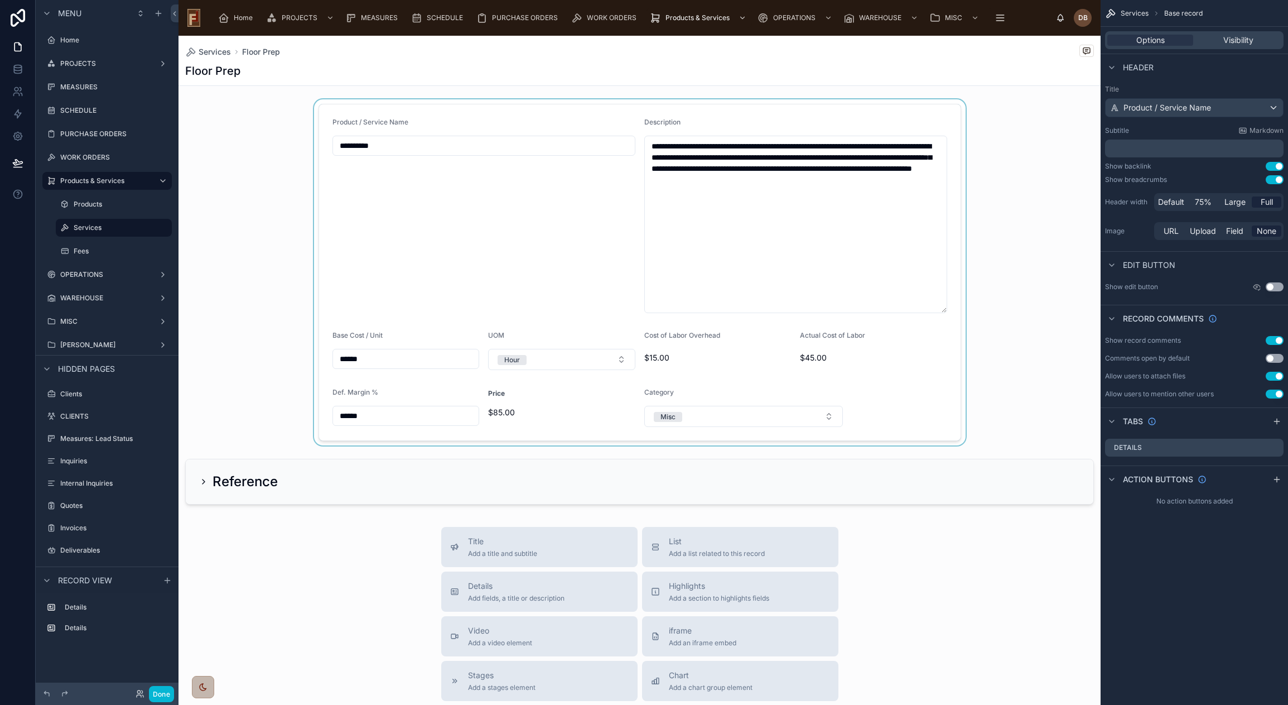
click at [790, 210] on div at bounding box center [640, 272] width 922 height 346
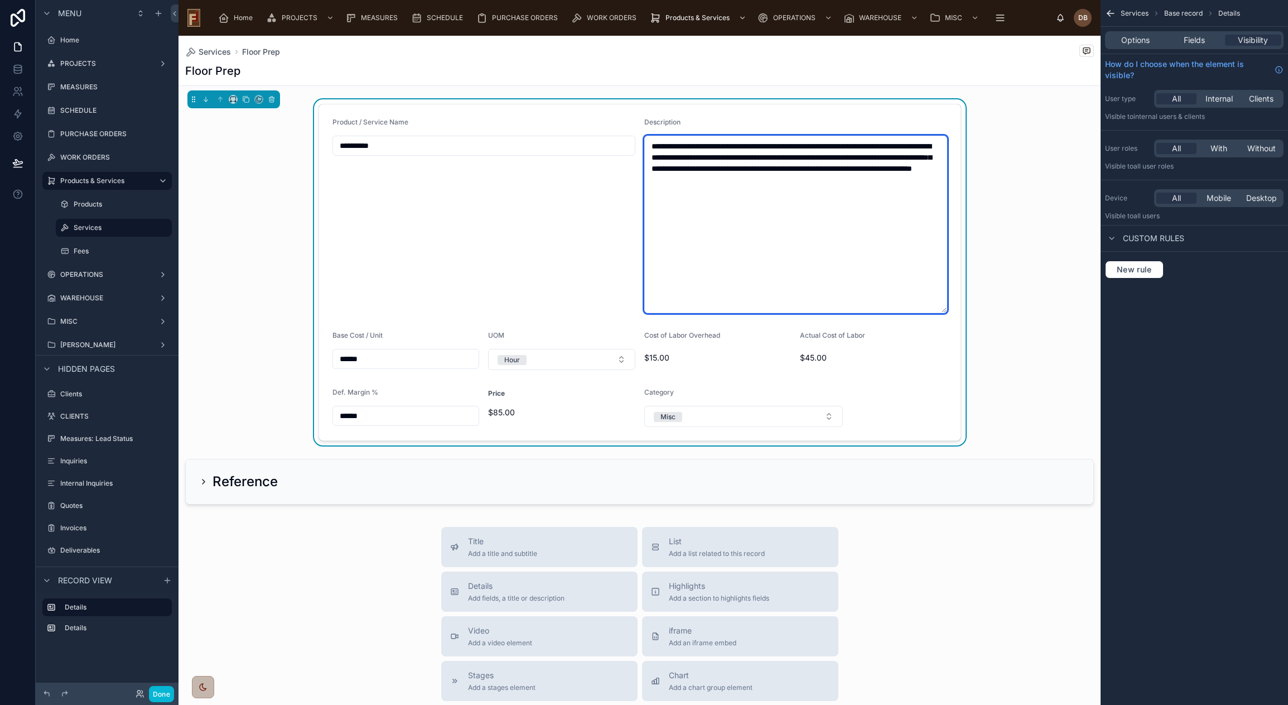
click at [788, 206] on textarea "**********" at bounding box center [795, 224] width 303 height 177
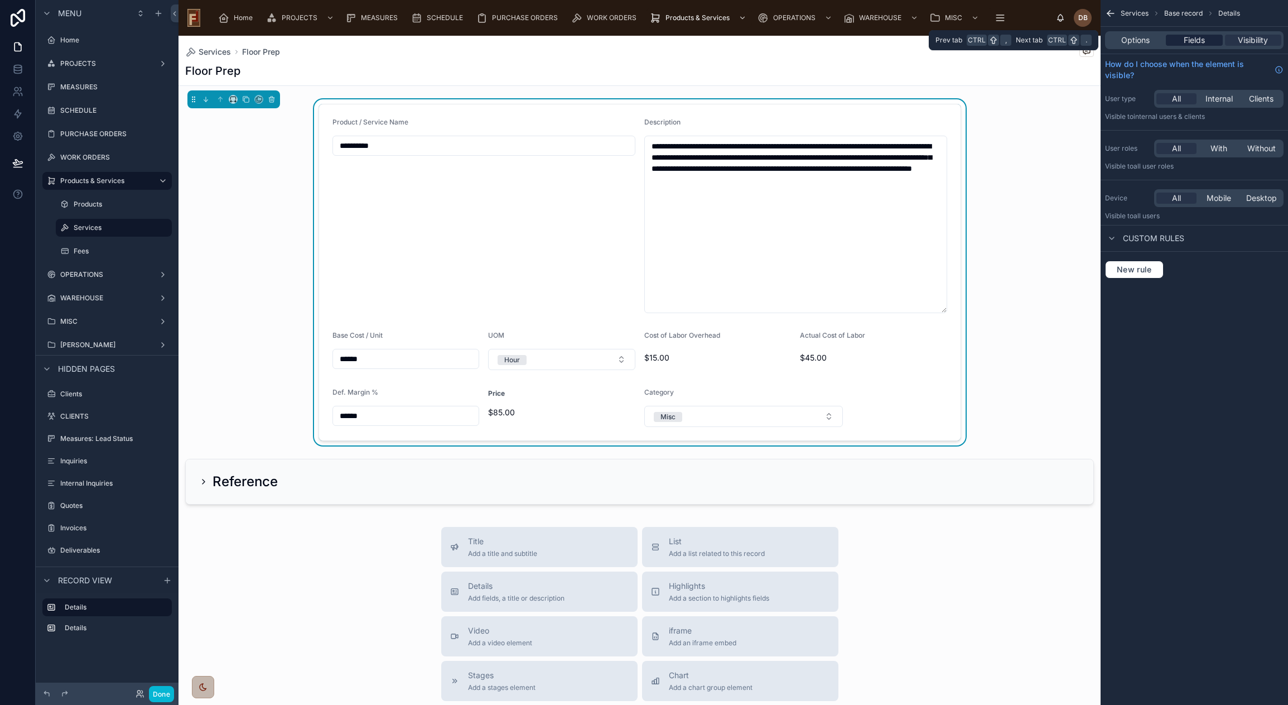
click at [1188, 37] on span "Fields" at bounding box center [1194, 40] width 21 height 11
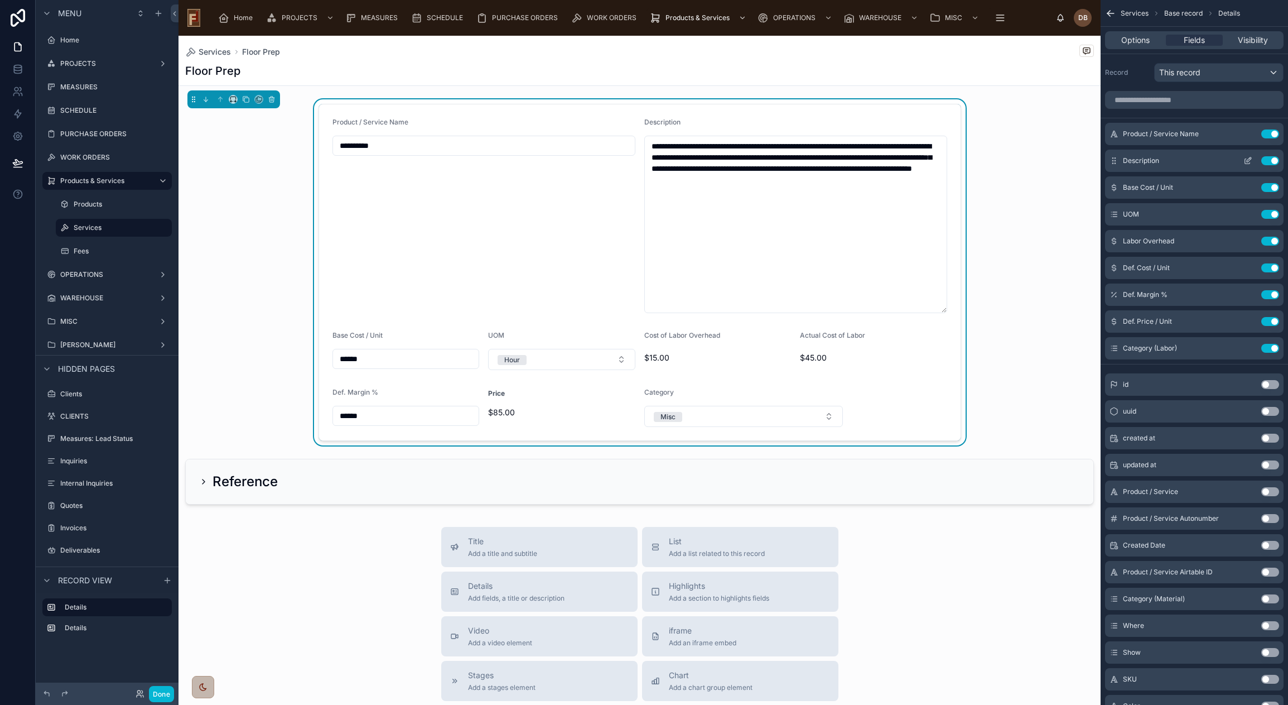
click at [1248, 159] on icon "scrollable content" at bounding box center [1247, 160] width 9 height 9
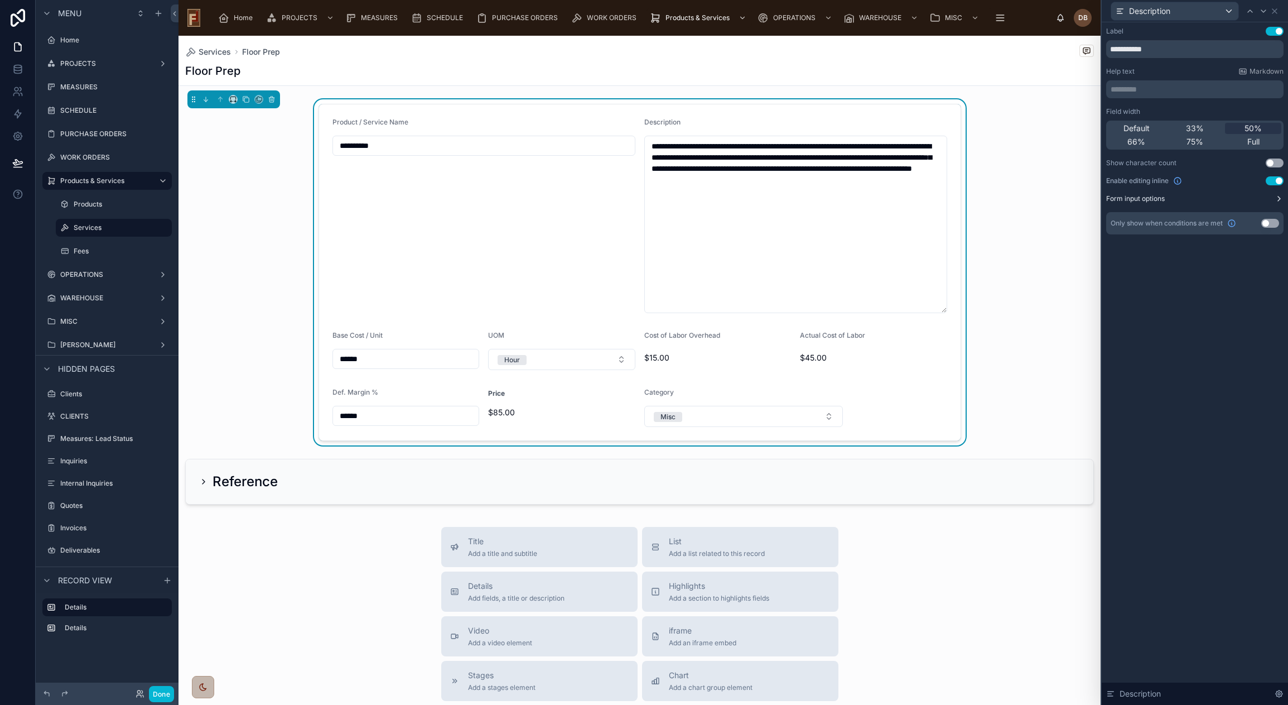
click at [1273, 196] on button "Form input options" at bounding box center [1194, 198] width 177 height 9
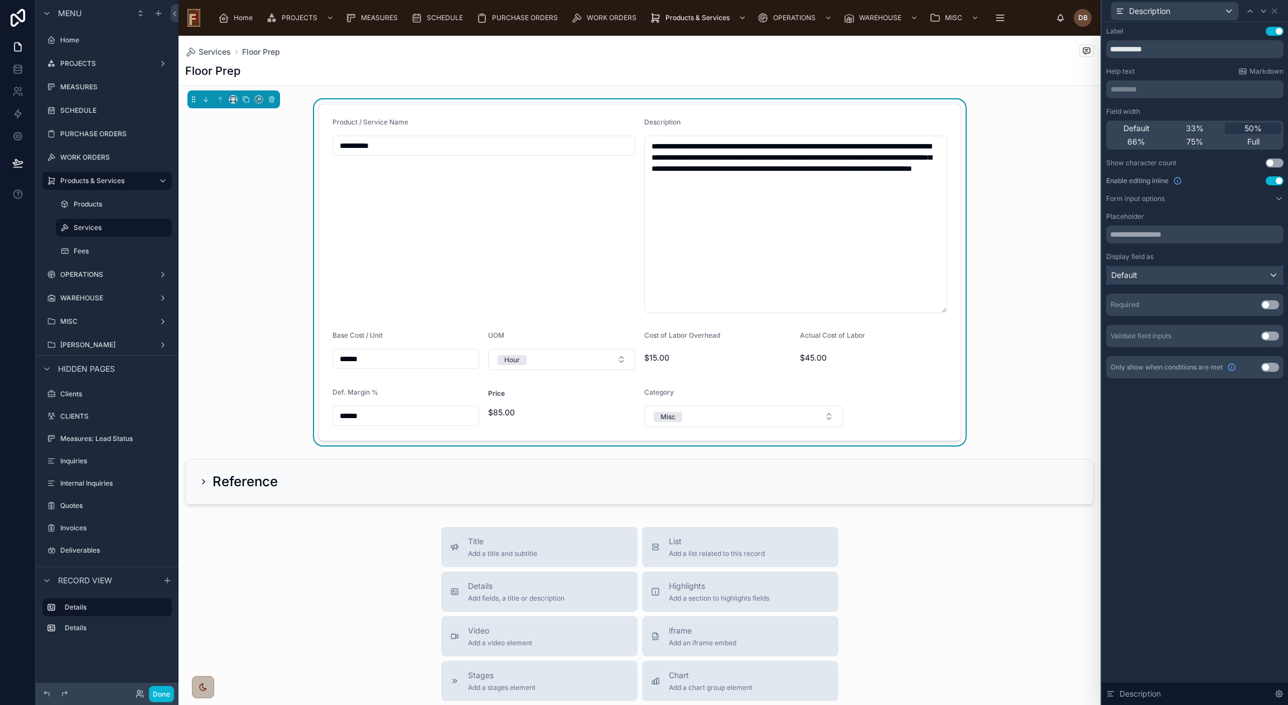
click at [1174, 278] on div "Default" at bounding box center [1195, 275] width 176 height 18
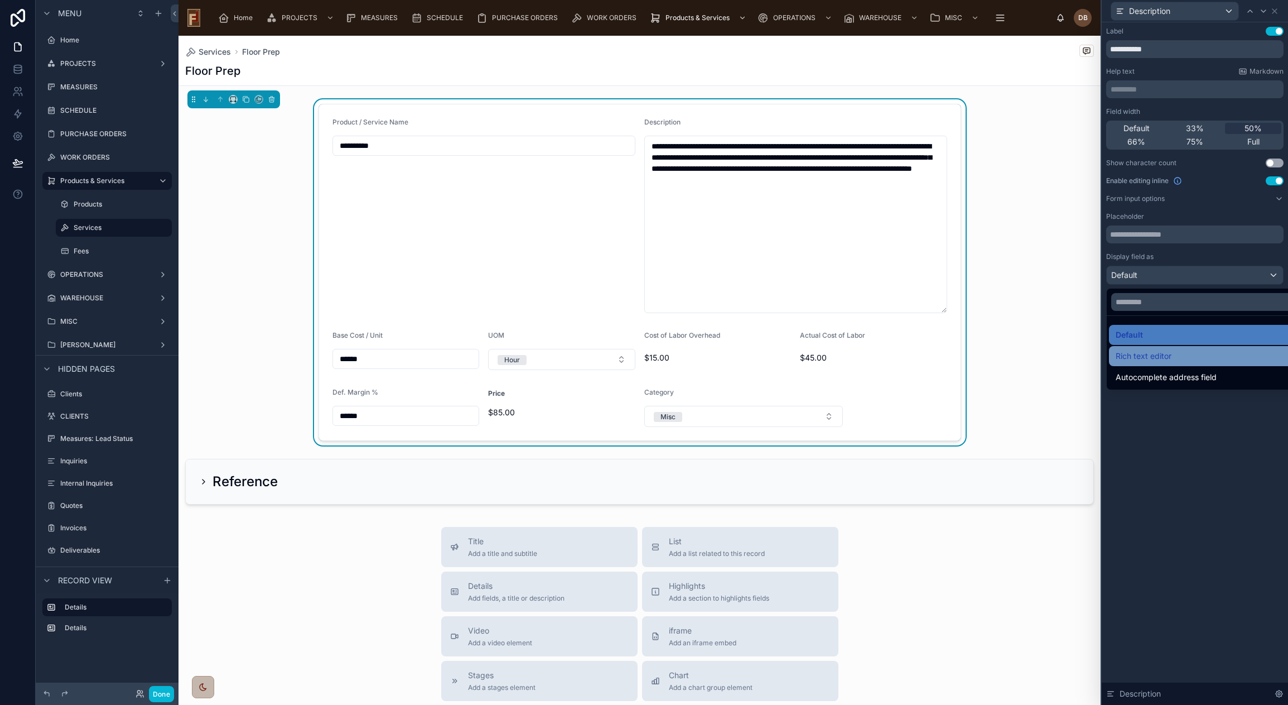
click at [1178, 350] on div "Rich text editor" at bounding box center [1208, 355] width 184 height 13
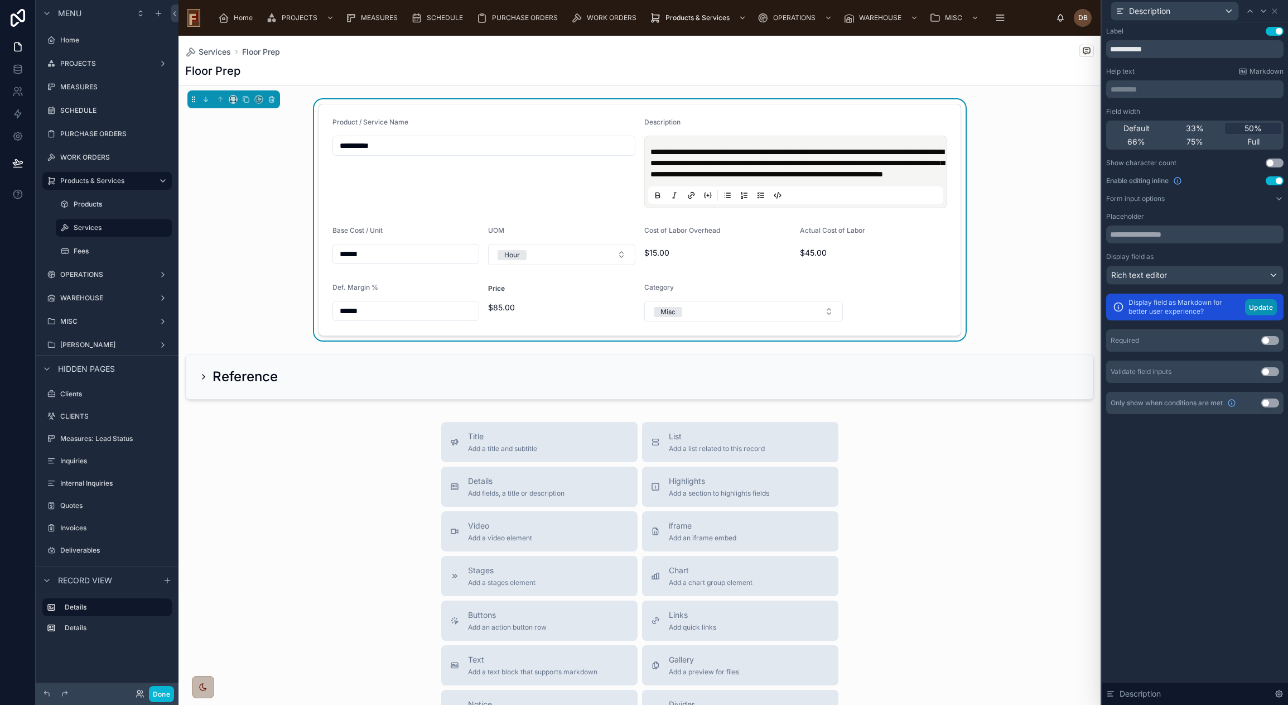
click at [1263, 307] on button "Update" at bounding box center [1261, 307] width 32 height 16
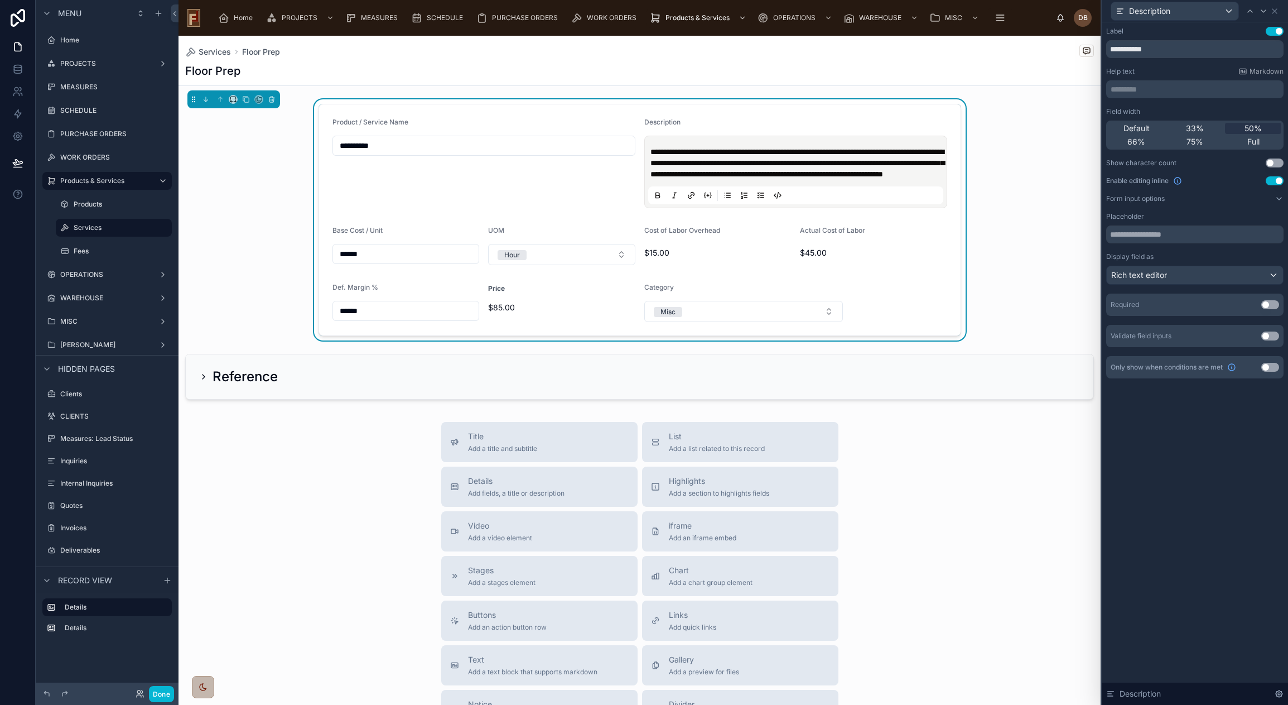
click at [862, 162] on span "**********" at bounding box center [797, 163] width 294 height 30
click at [922, 152] on span "**********" at bounding box center [797, 163] width 294 height 30
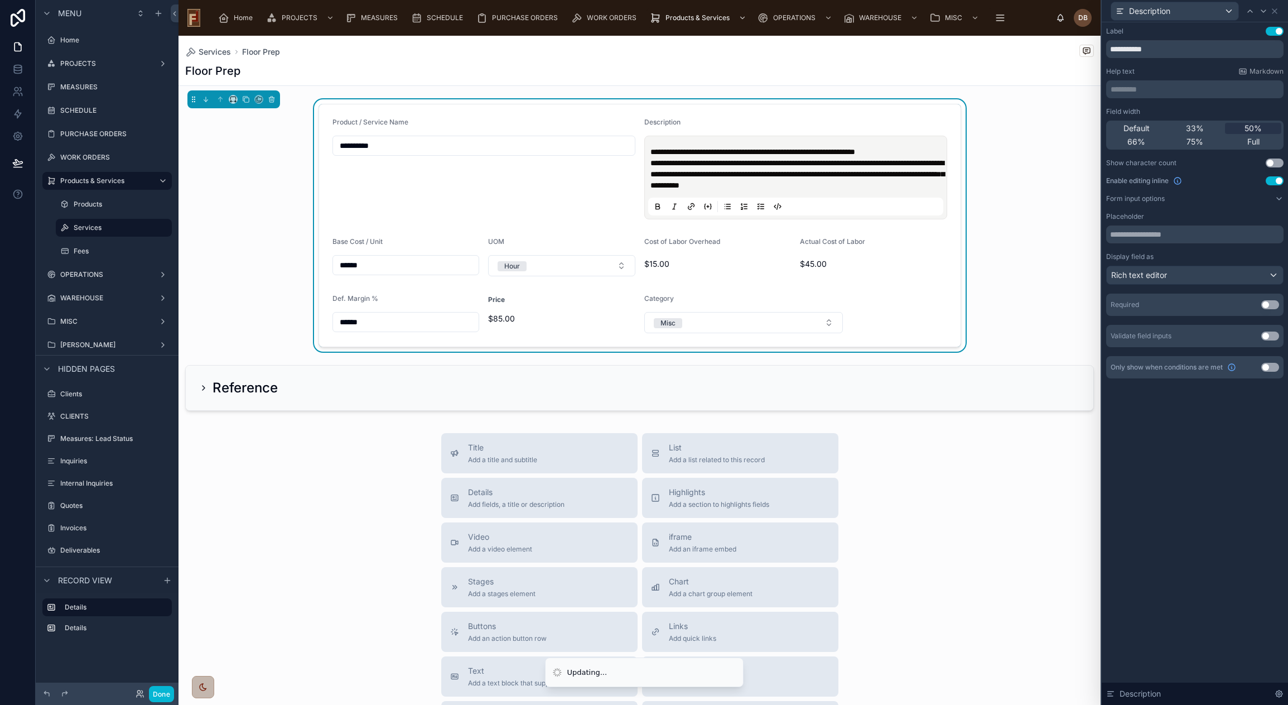
drag, startPoint x: 866, startPoint y: 162, endPoint x: 871, endPoint y: 161, distance: 5.8
click at [866, 161] on span "**********" at bounding box center [797, 174] width 294 height 30
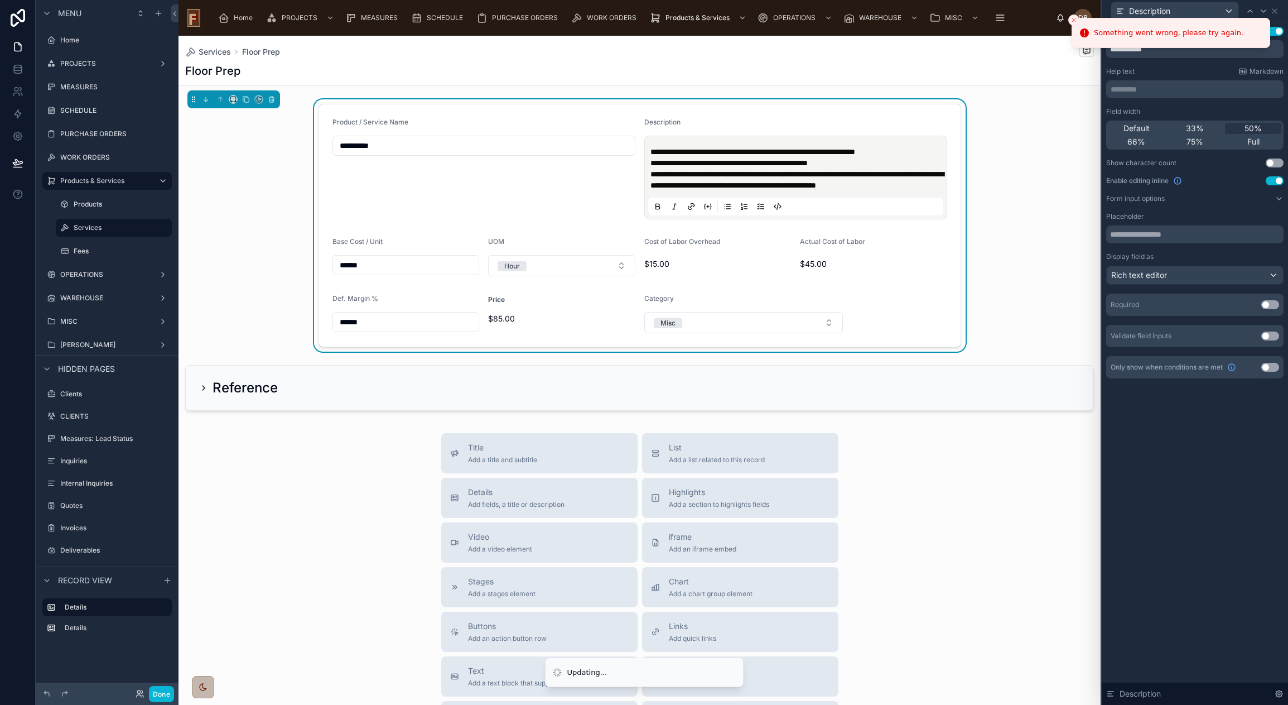
click at [775, 173] on span "**********" at bounding box center [796, 179] width 293 height 19
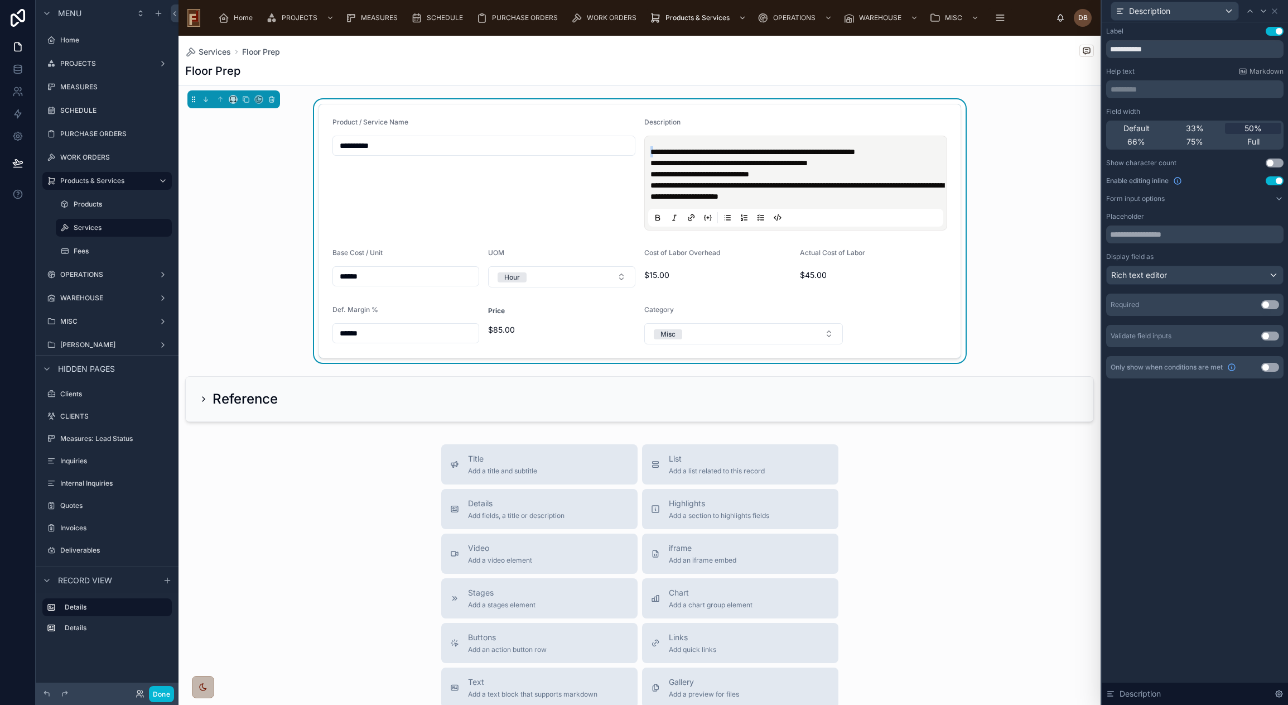
click at [648, 151] on div "**********" at bounding box center [795, 182] width 295 height 87
click at [757, 219] on icon at bounding box center [760, 217] width 9 height 9
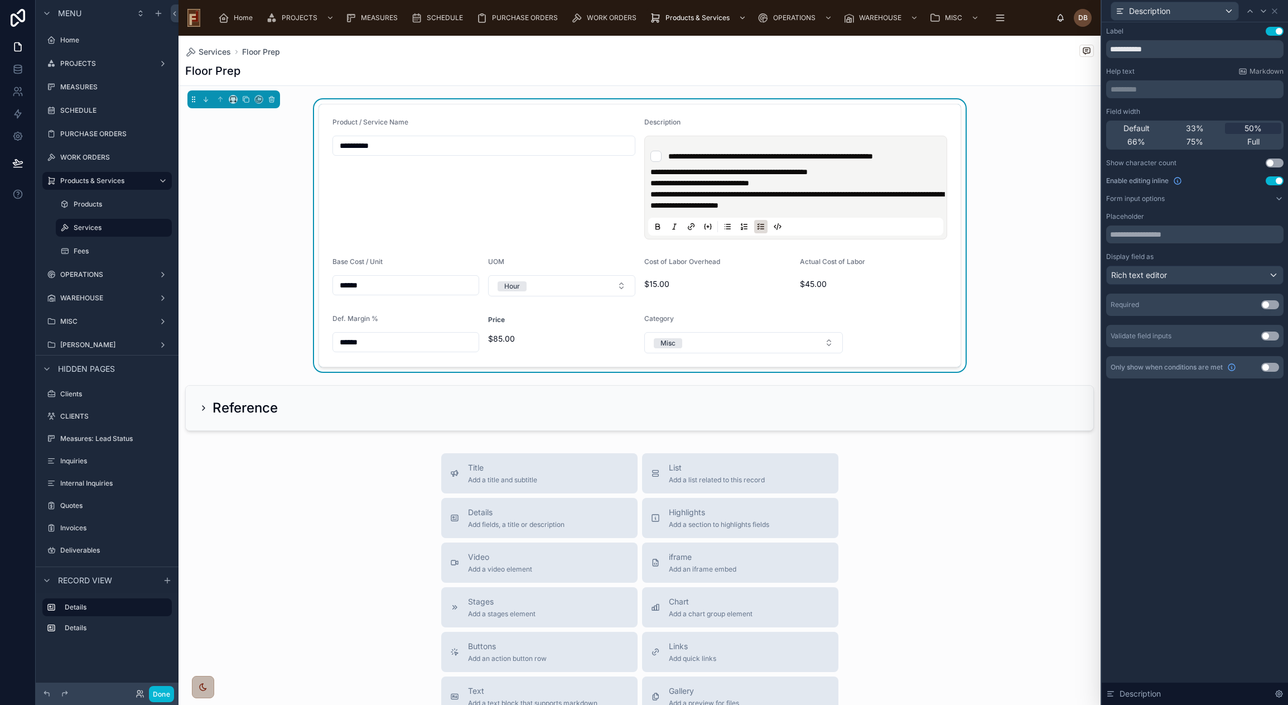
click at [759, 231] on icon at bounding box center [760, 226] width 9 height 9
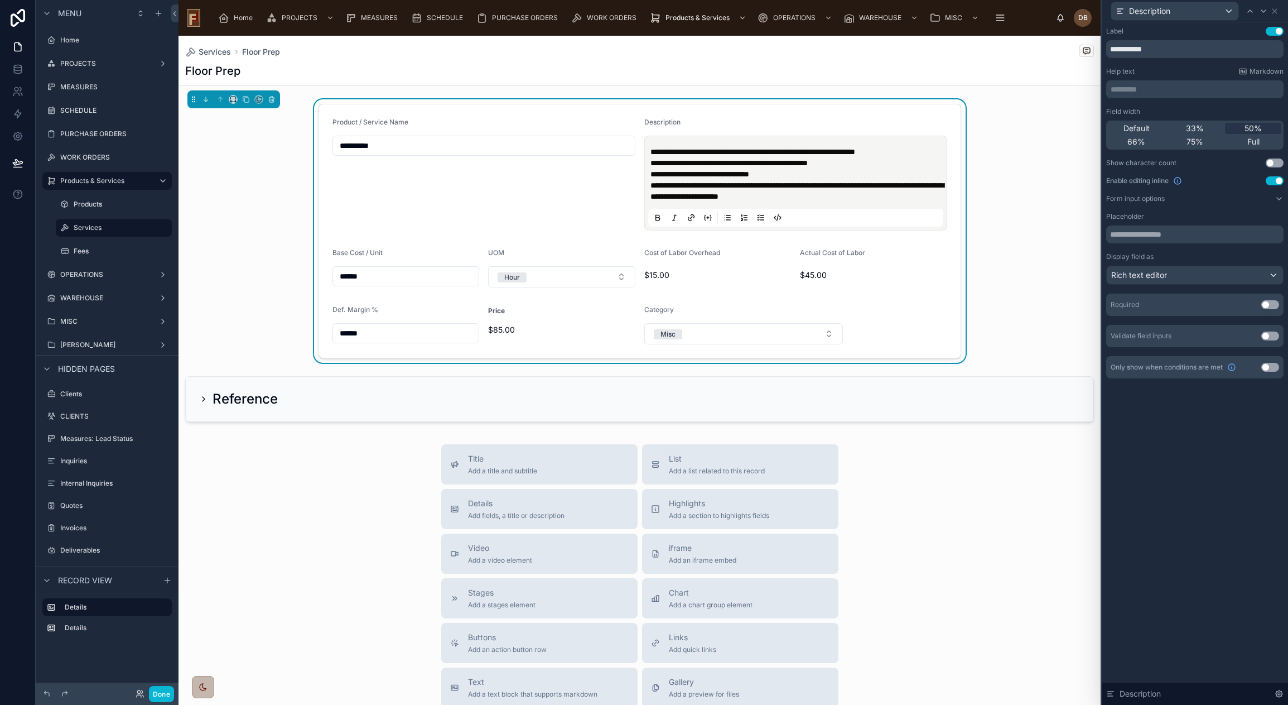
click at [726, 220] on icon at bounding box center [728, 220] width 4 height 0
click at [740, 216] on icon at bounding box center [744, 217] width 9 height 9
click at [662, 151] on li "**********" at bounding box center [804, 151] width 284 height 11
click at [723, 217] on icon at bounding box center [727, 217] width 9 height 9
click at [648, 163] on div "**********" at bounding box center [795, 182] width 295 height 87
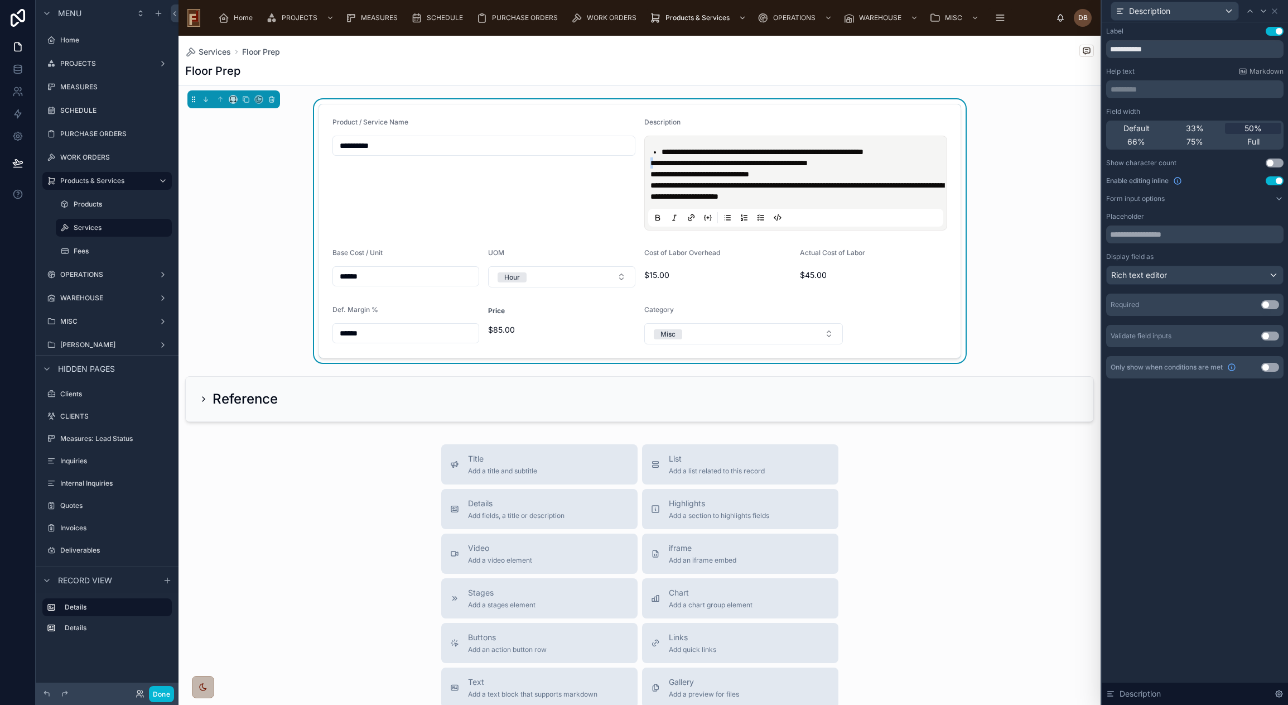
drag, startPoint x: 721, startPoint y: 217, endPoint x: 707, endPoint y: 209, distance: 16.3
click at [723, 215] on icon at bounding box center [727, 217] width 9 height 9
click at [650, 173] on span "**********" at bounding box center [699, 174] width 99 height 8
click at [723, 218] on icon at bounding box center [727, 217] width 9 height 9
click at [650, 186] on span "**********" at bounding box center [796, 190] width 293 height 19
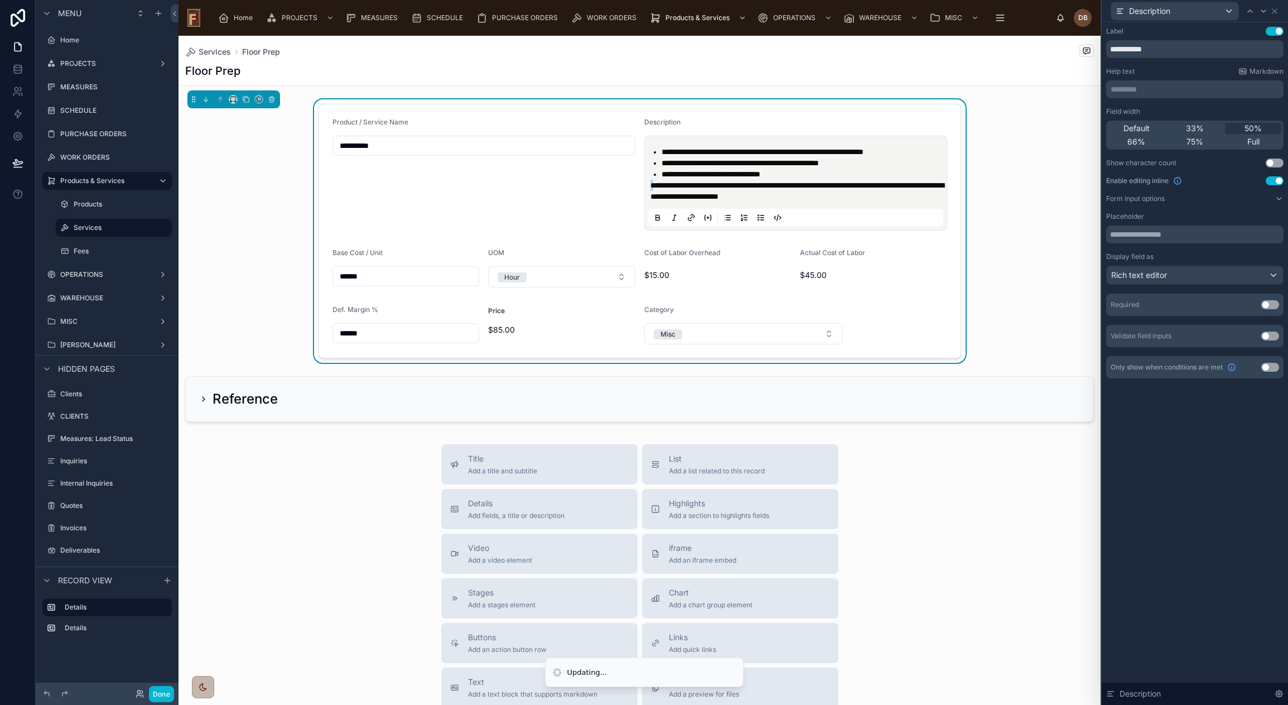
click at [740, 216] on icon at bounding box center [744, 217] width 9 height 9
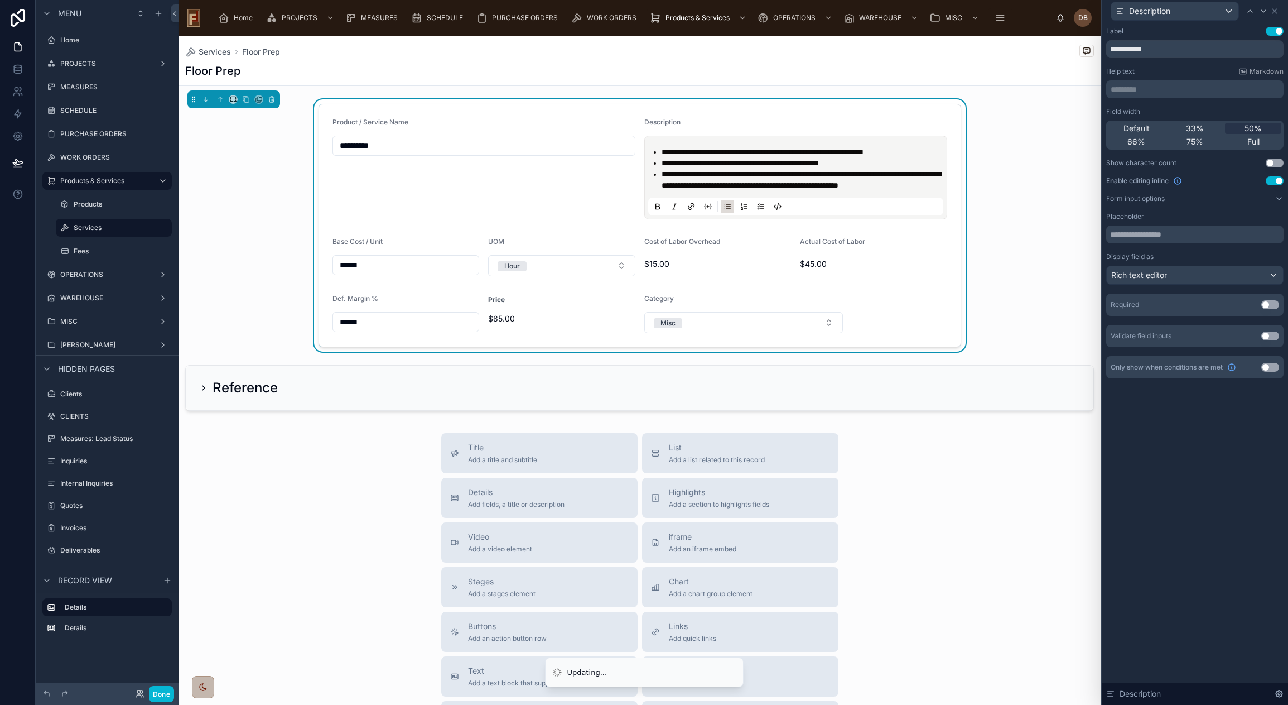
click at [663, 171] on span "**********" at bounding box center [801, 179] width 279 height 19
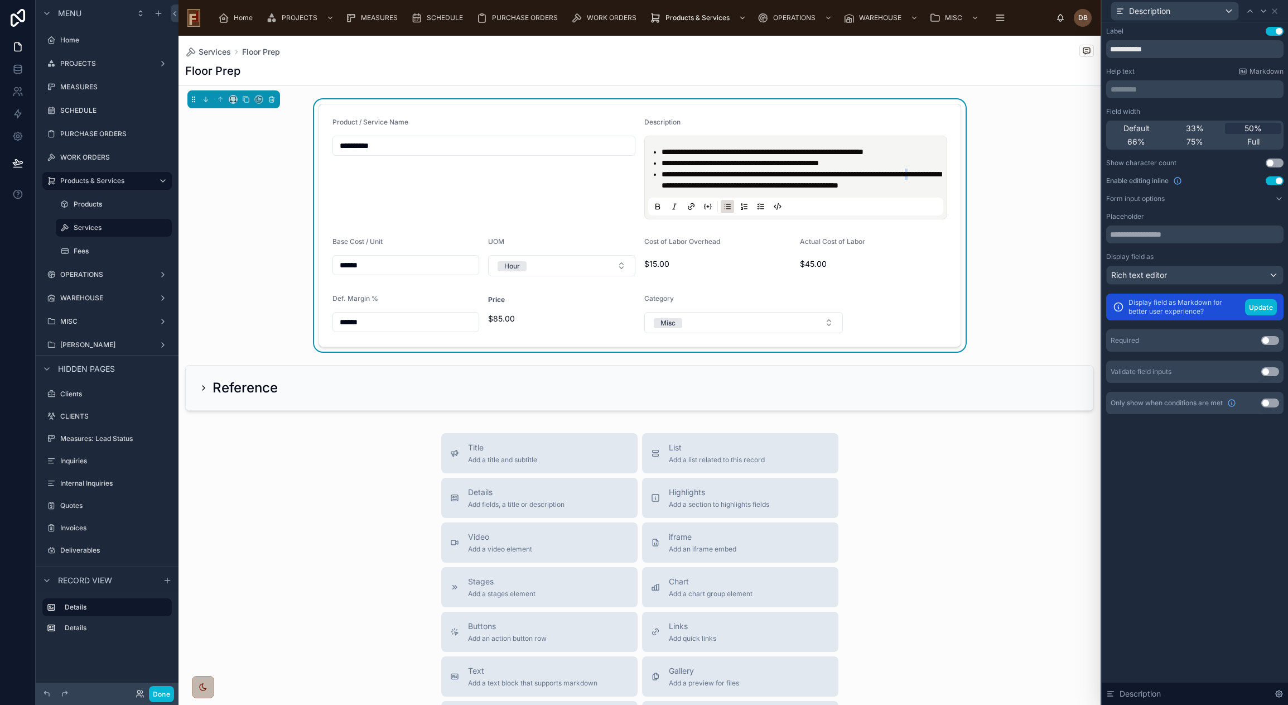
click at [709, 185] on span "**********" at bounding box center [801, 179] width 279 height 19
click at [794, 164] on span "**********" at bounding box center [740, 163] width 157 height 8
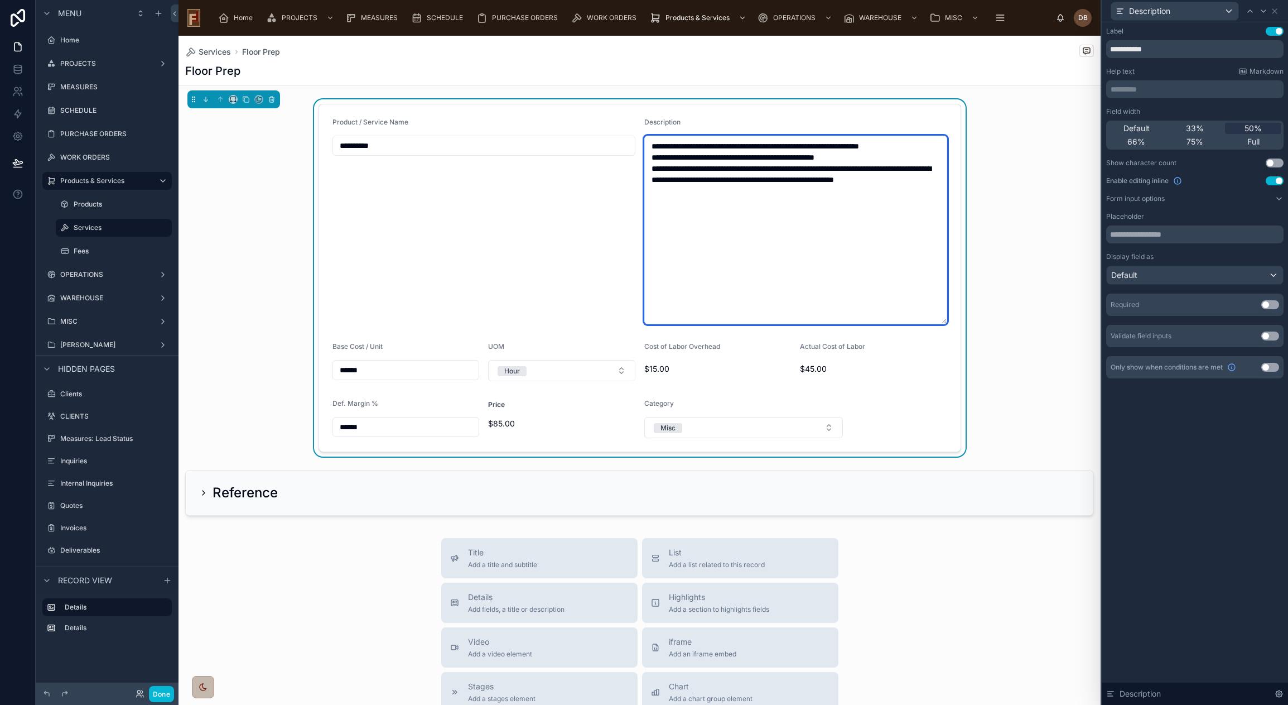
click at [801, 184] on textarea "**********" at bounding box center [795, 230] width 303 height 189
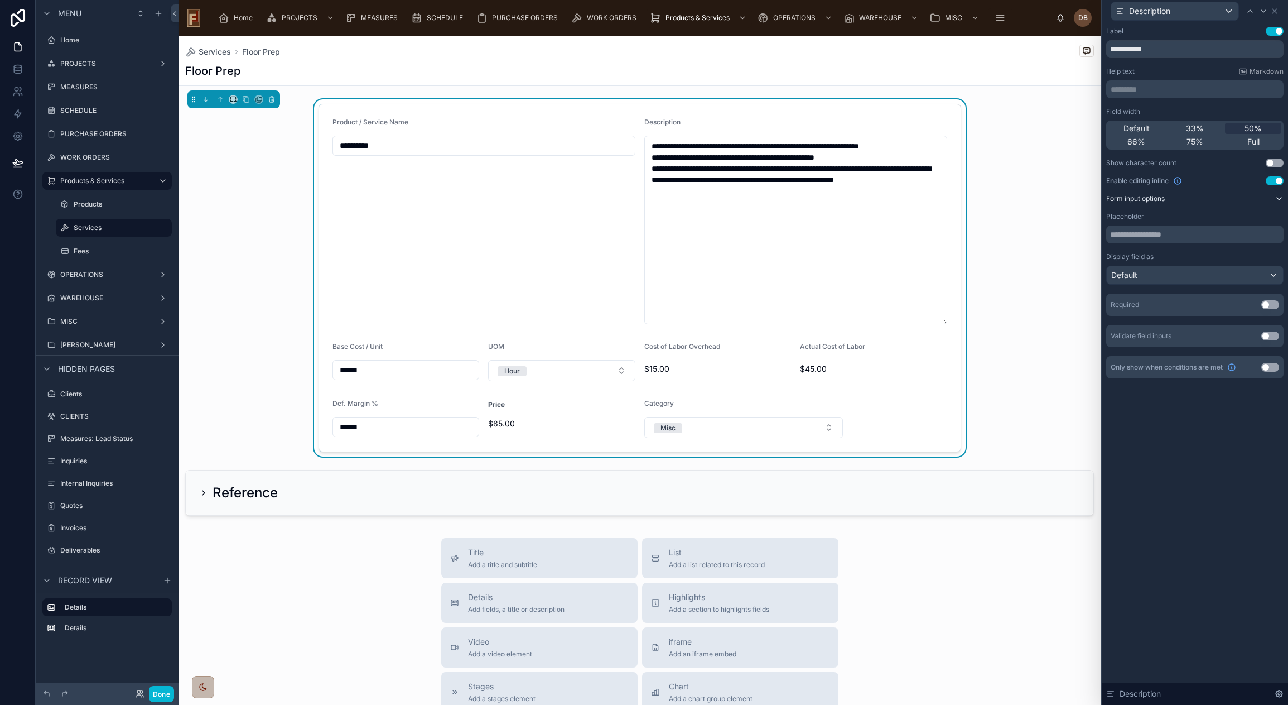
click at [1277, 198] on icon at bounding box center [1279, 198] width 9 height 9
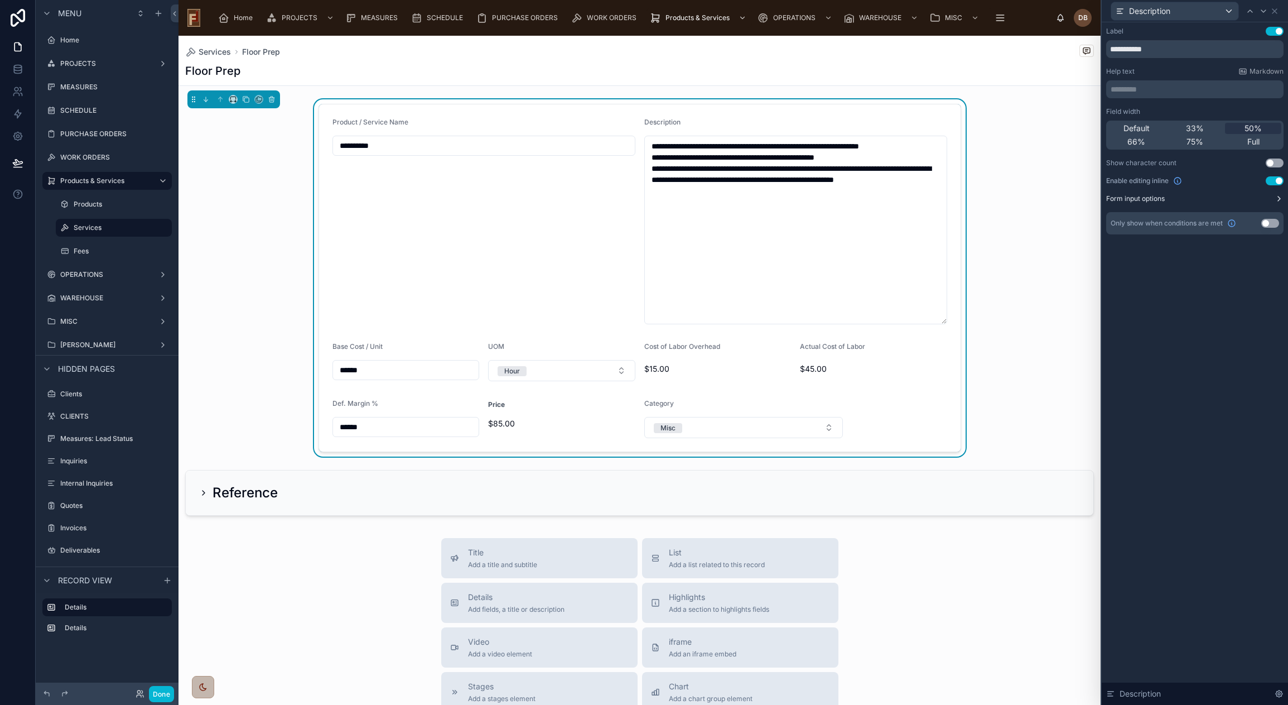
click at [1274, 198] on button "Form input options" at bounding box center [1194, 198] width 177 height 9
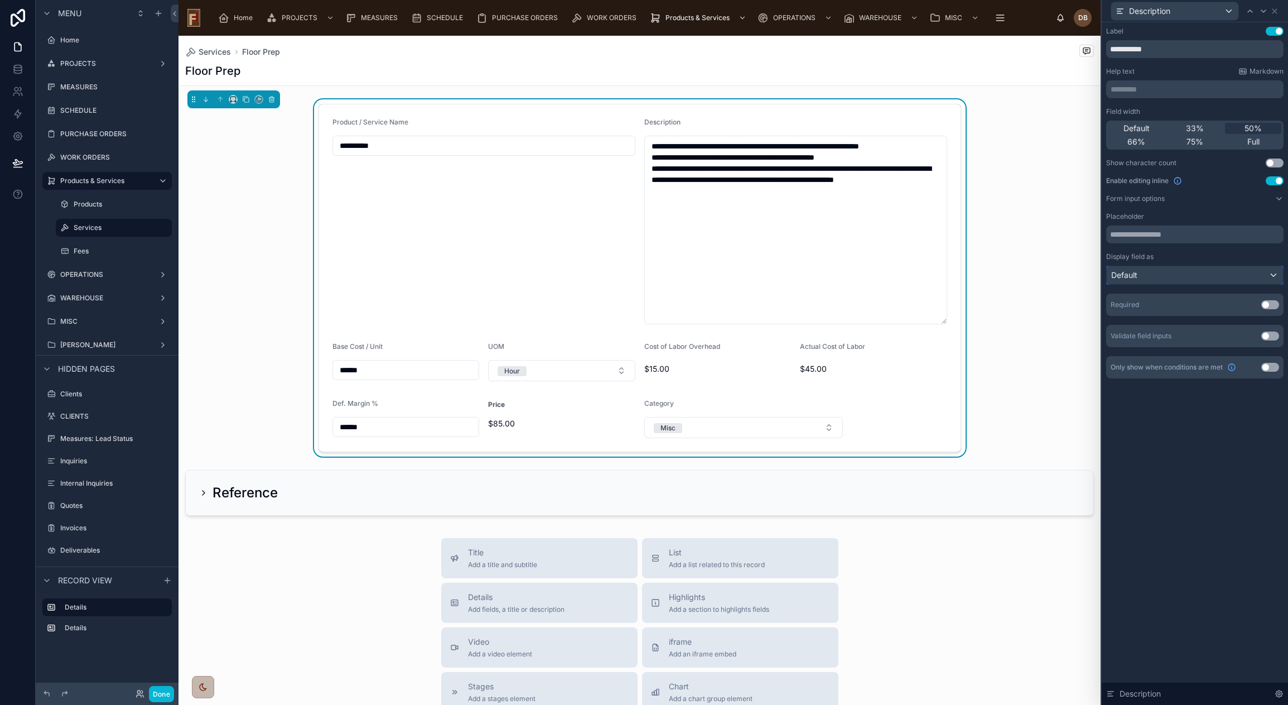
click at [1199, 277] on div "Default" at bounding box center [1195, 275] width 176 height 18
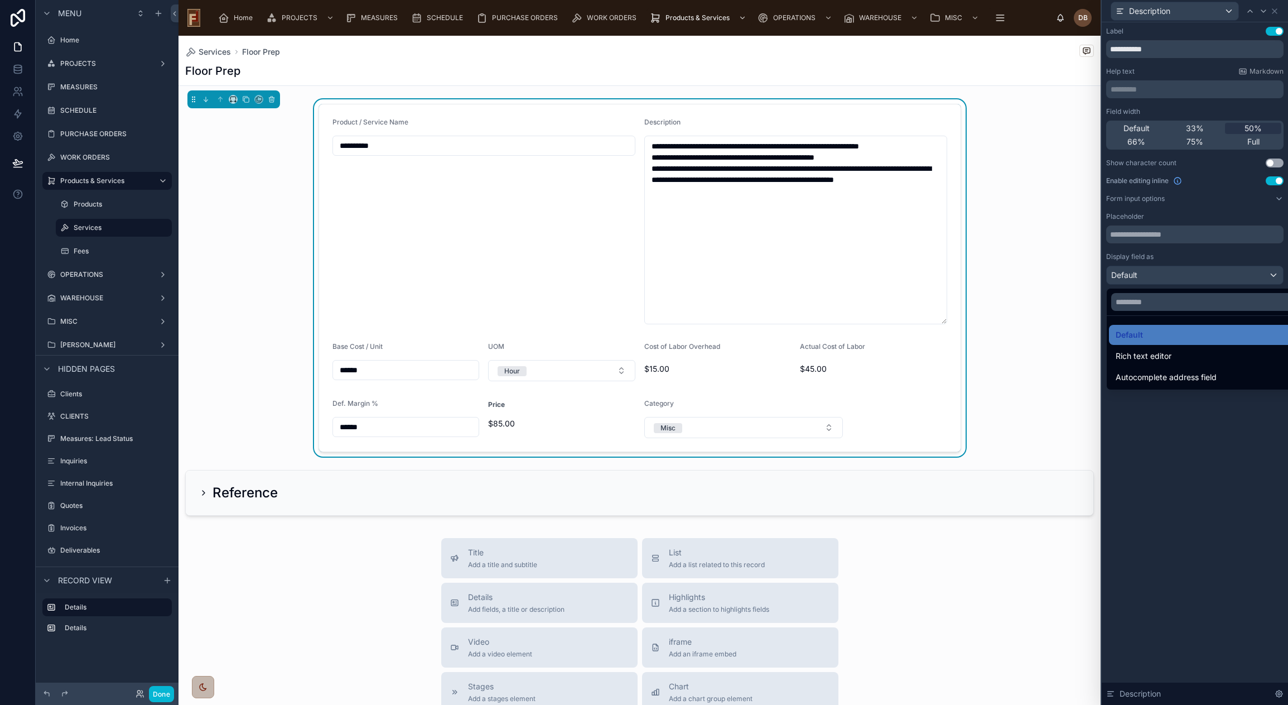
click at [1167, 360] on span "Rich text editor" at bounding box center [1144, 355] width 56 height 13
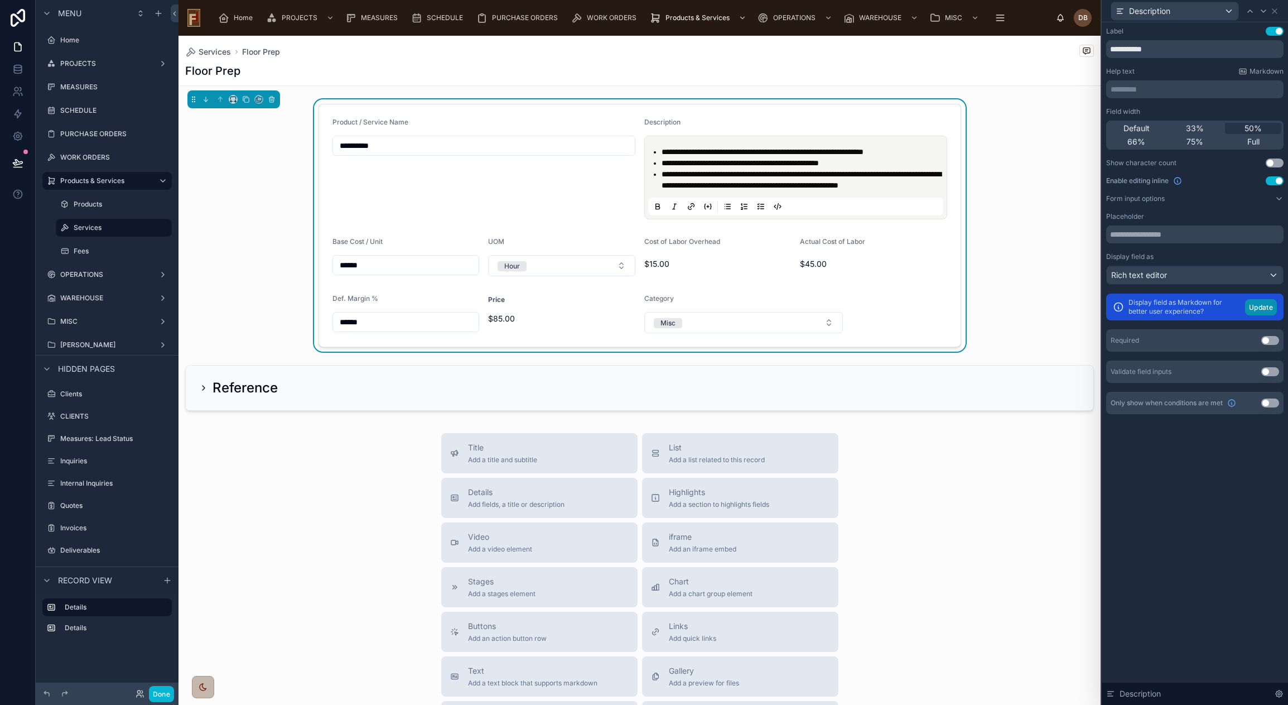
click at [1256, 307] on button "Update" at bounding box center [1261, 307] width 32 height 16
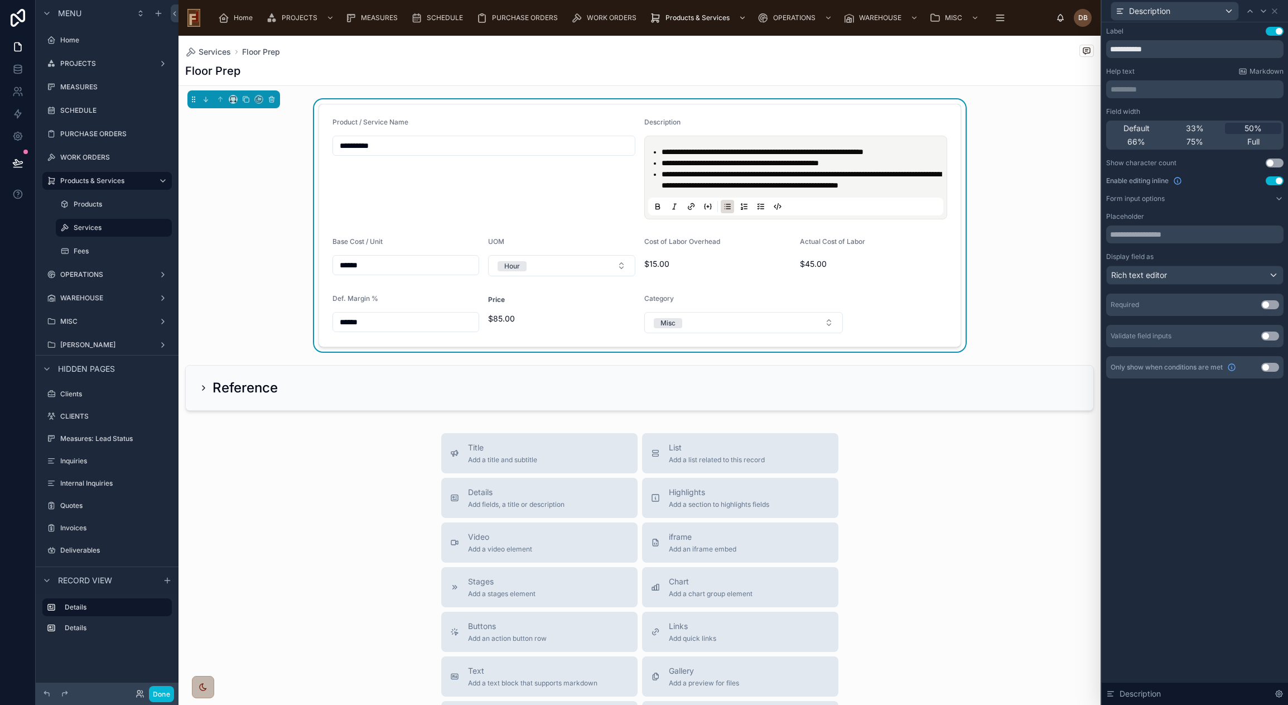
click at [697, 176] on span "**********" at bounding box center [801, 179] width 279 height 19
click at [662, 163] on span "**********" at bounding box center [740, 163] width 157 height 8
click at [662, 175] on span "**********" at bounding box center [801, 179] width 279 height 19
click at [782, 173] on span "**********" at bounding box center [801, 179] width 279 height 19
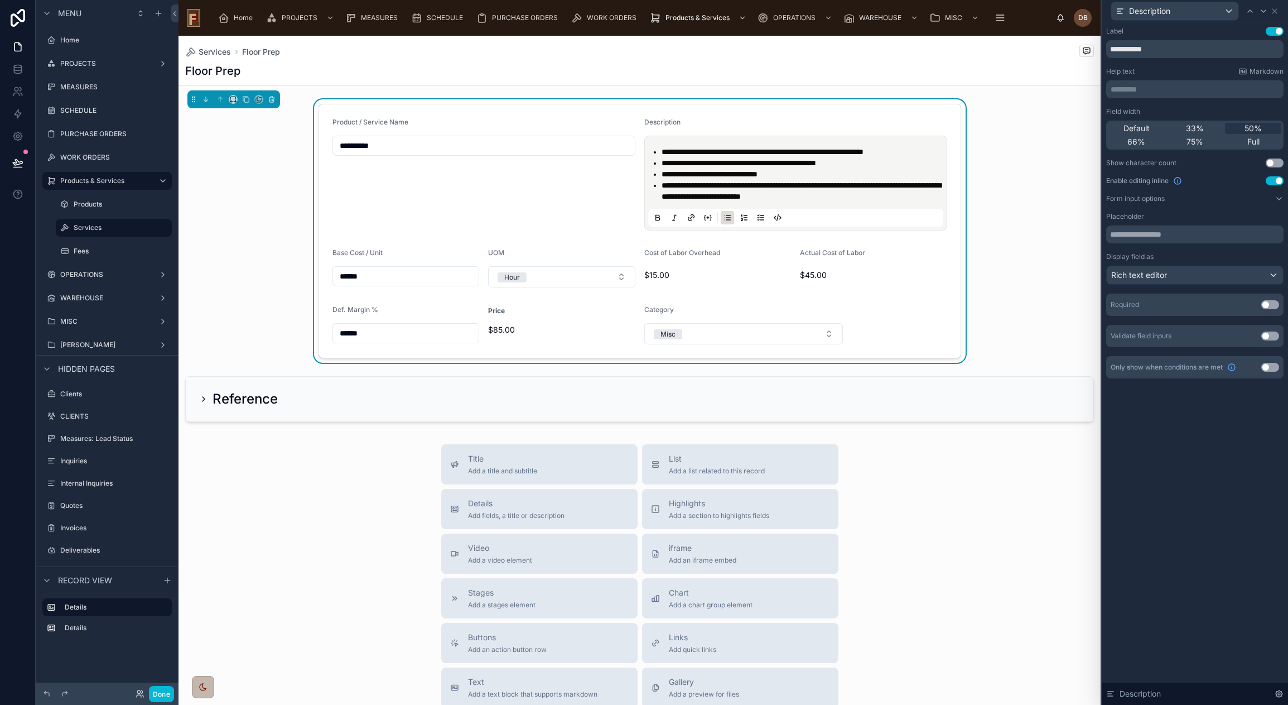
click at [857, 184] on span "**********" at bounding box center [801, 190] width 279 height 19
drag, startPoint x: 489, startPoint y: 73, endPoint x: 499, endPoint y: 76, distance: 9.9
click at [490, 73] on div "Floor Prep" at bounding box center [639, 71] width 909 height 16
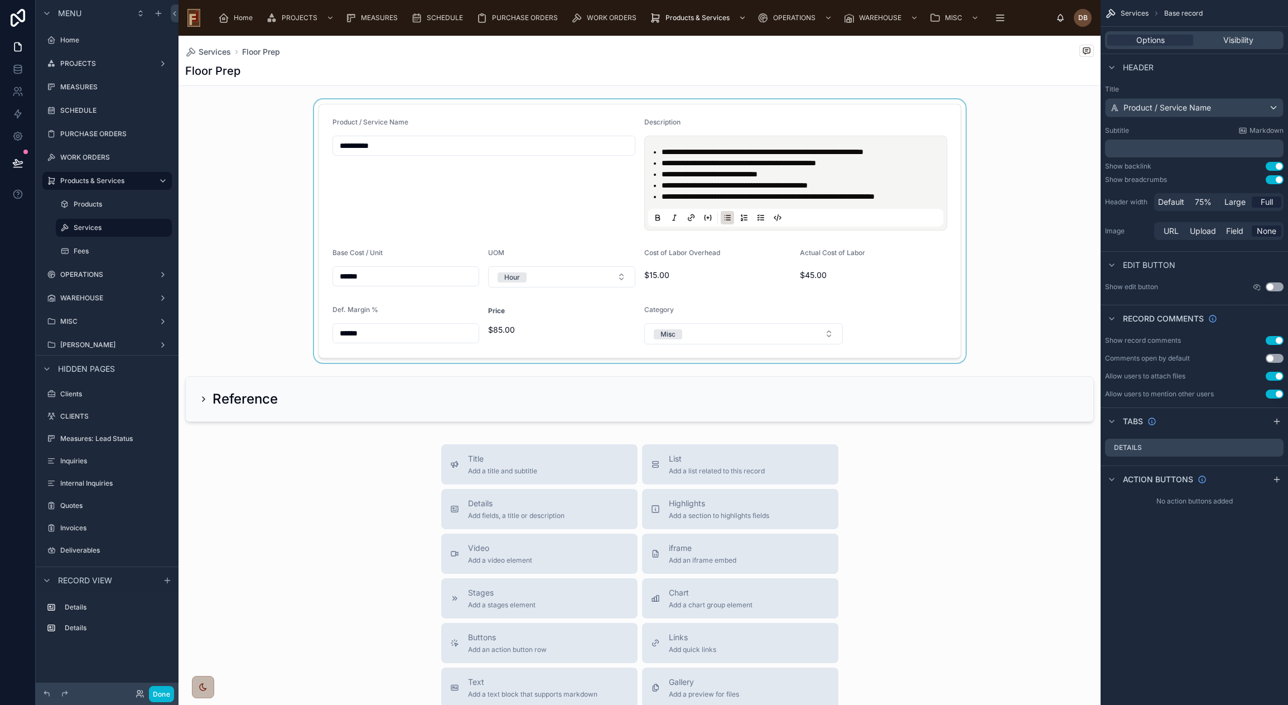
click at [770, 170] on div at bounding box center [640, 230] width 922 height 263
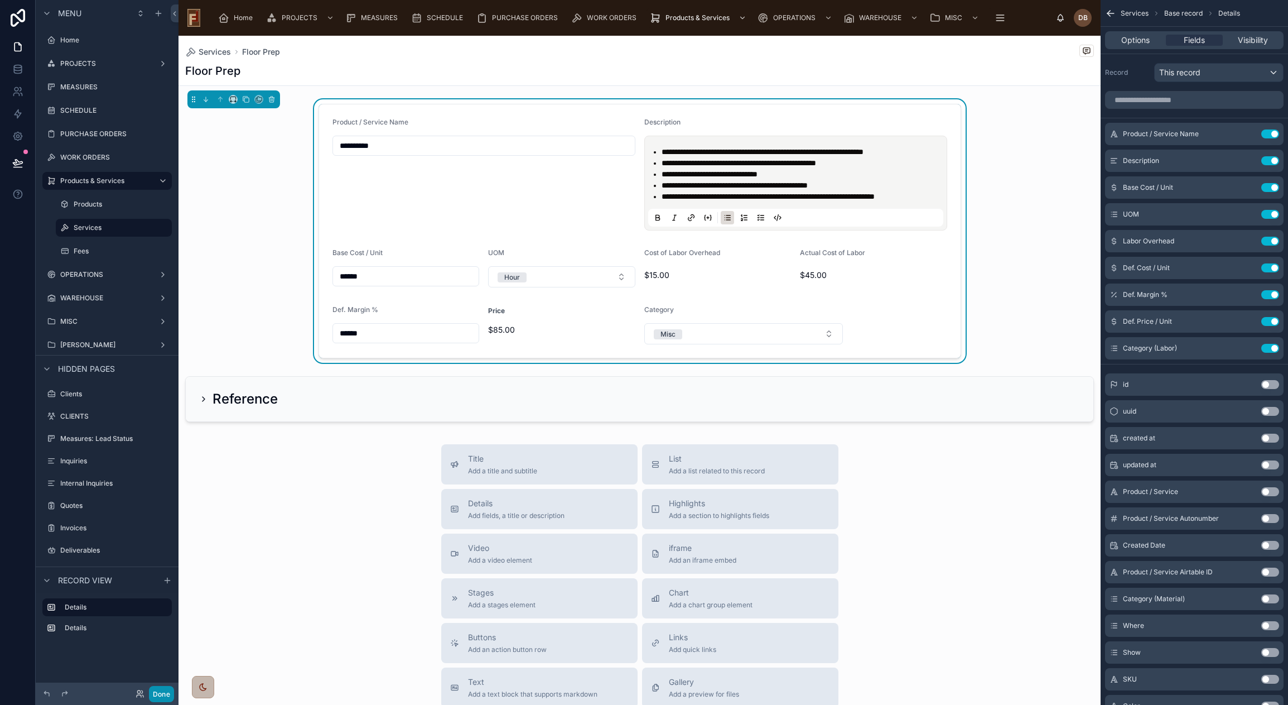
click at [162, 691] on button "Done" at bounding box center [161, 694] width 25 height 16
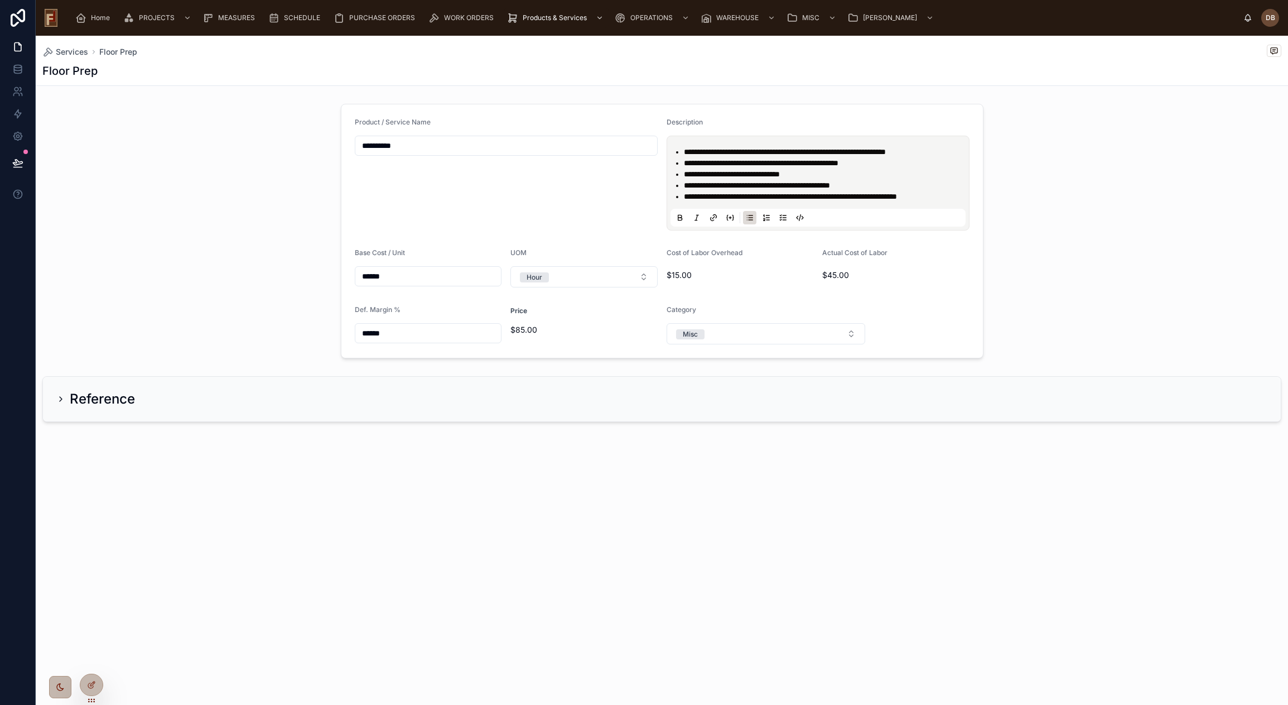
click at [751, 182] on span "**********" at bounding box center [757, 185] width 146 height 8
copy ul "**********"
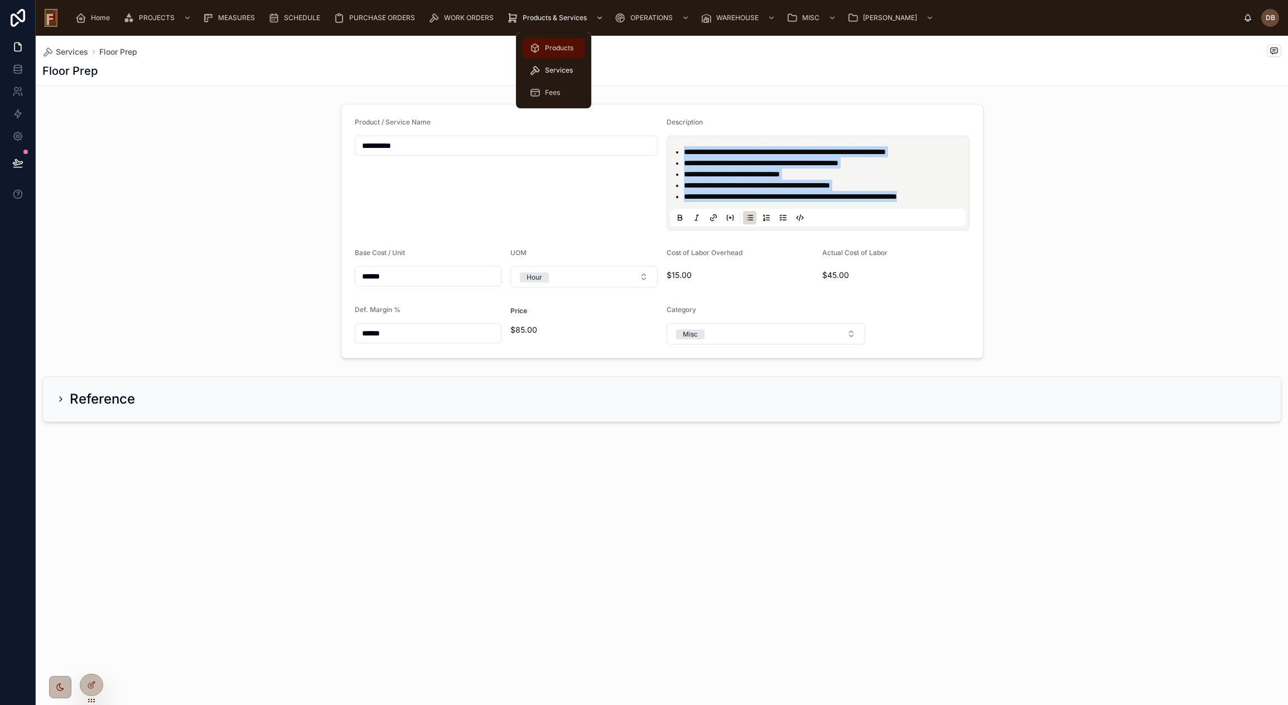
click at [564, 46] on span "Products" at bounding box center [559, 48] width 28 height 9
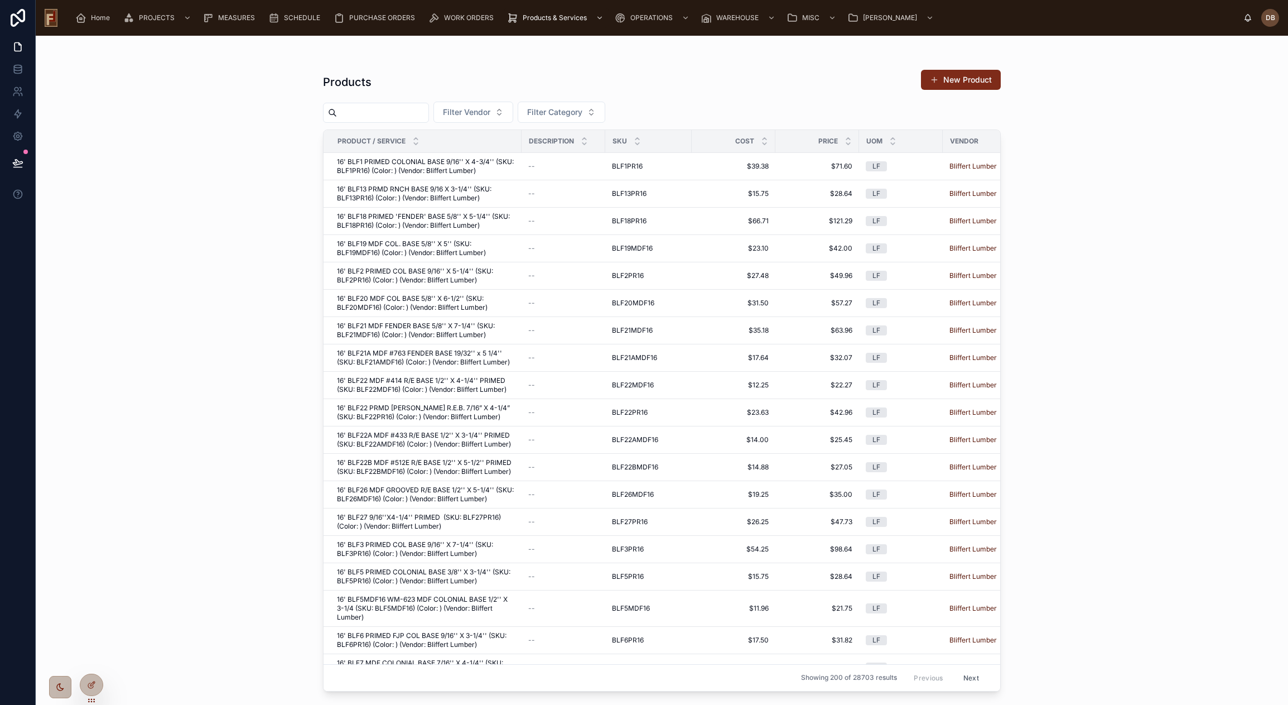
click at [969, 79] on button "New Product" at bounding box center [961, 80] width 80 height 20
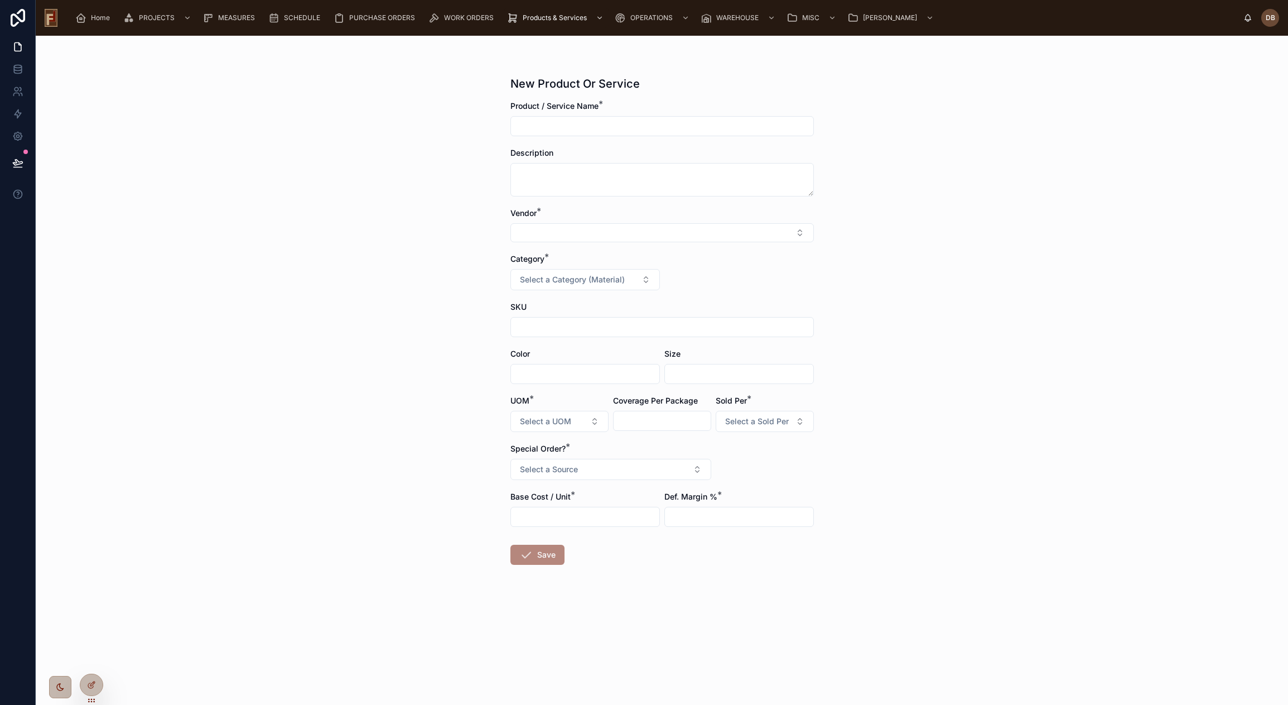
click at [604, 121] on input "text" at bounding box center [662, 126] width 302 height 16
type input "**********"
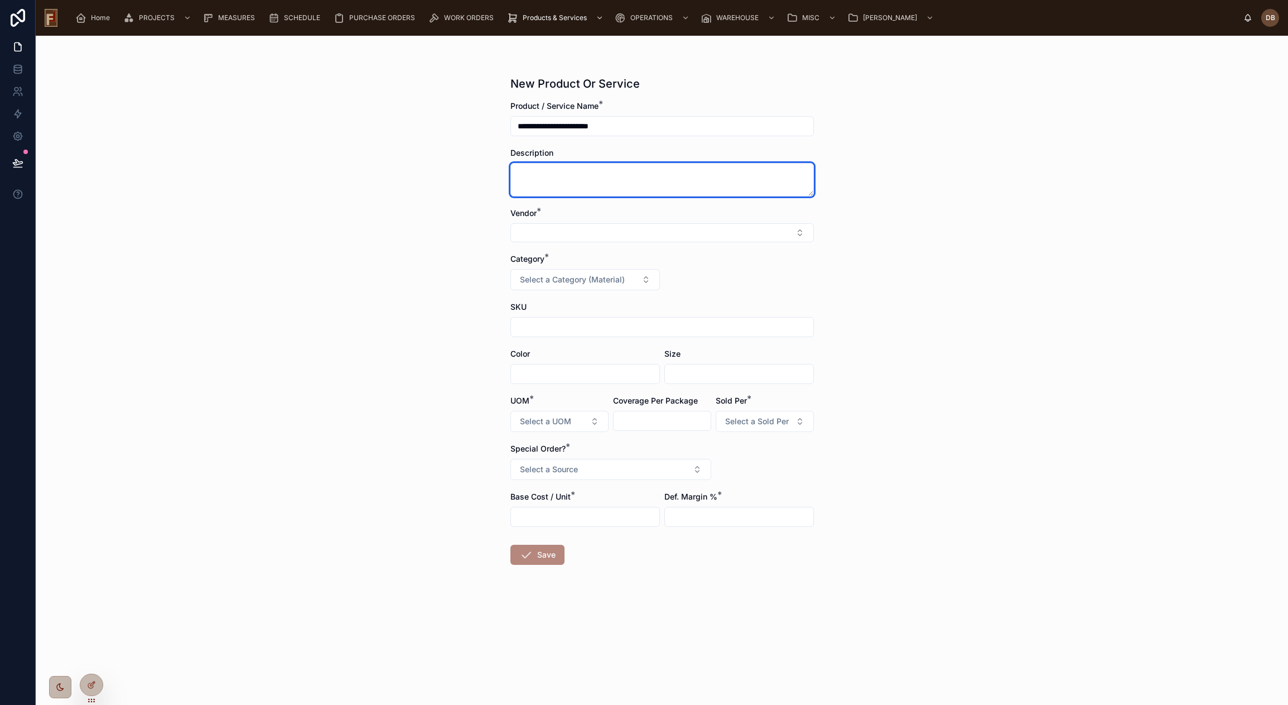
click at [620, 176] on textarea at bounding box center [661, 179] width 303 height 33
type textarea "*"
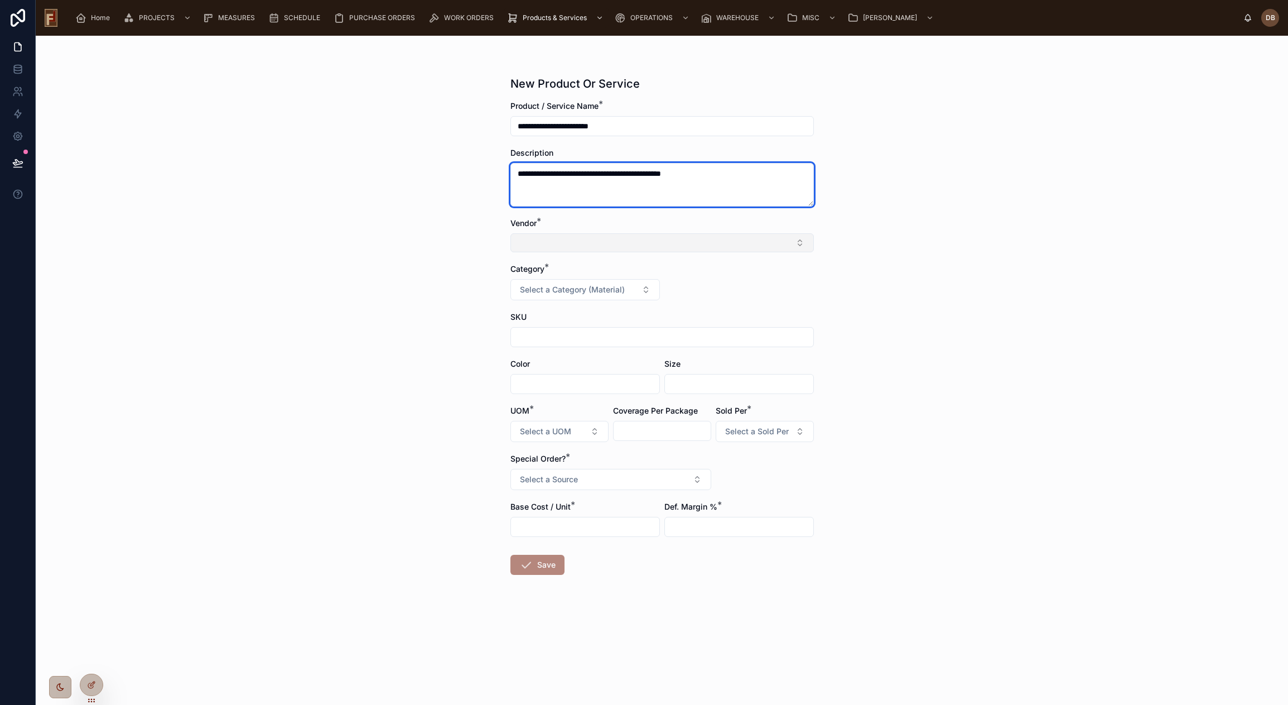
type textarea "**********"
click at [657, 242] on button "Select Button" at bounding box center [661, 242] width 303 height 19
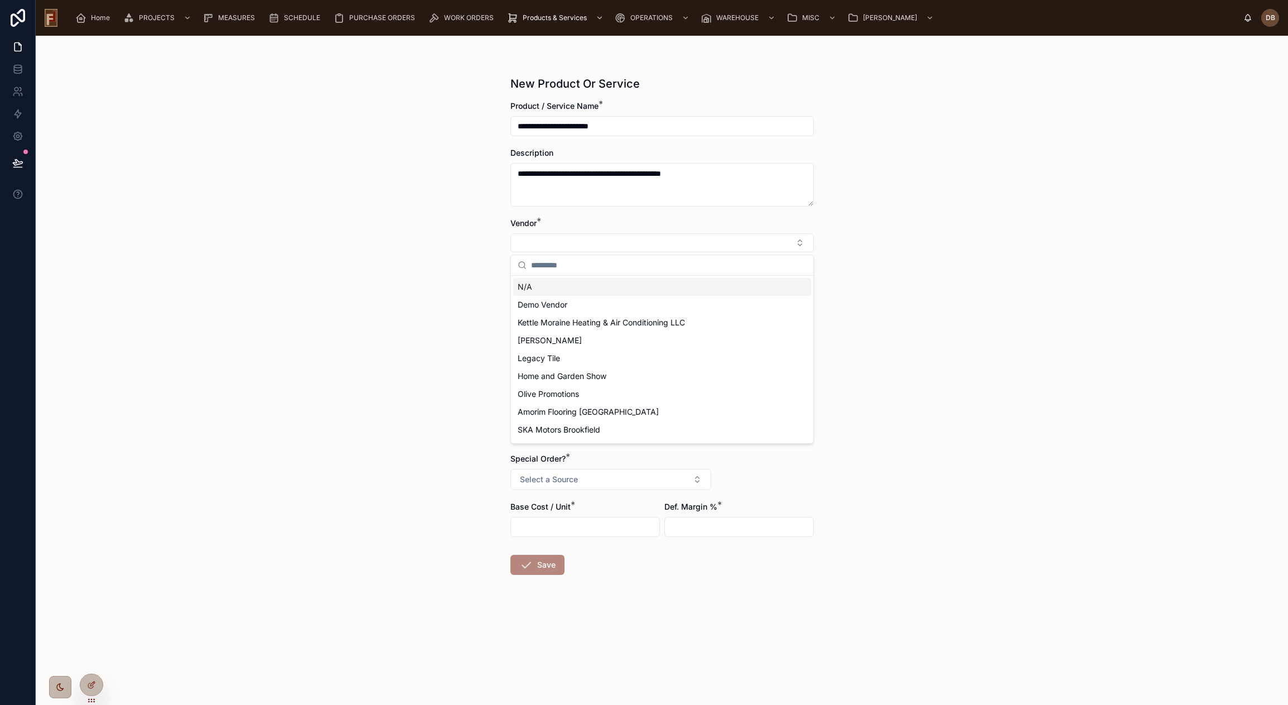
click at [548, 284] on div "N/A" at bounding box center [662, 287] width 298 height 18
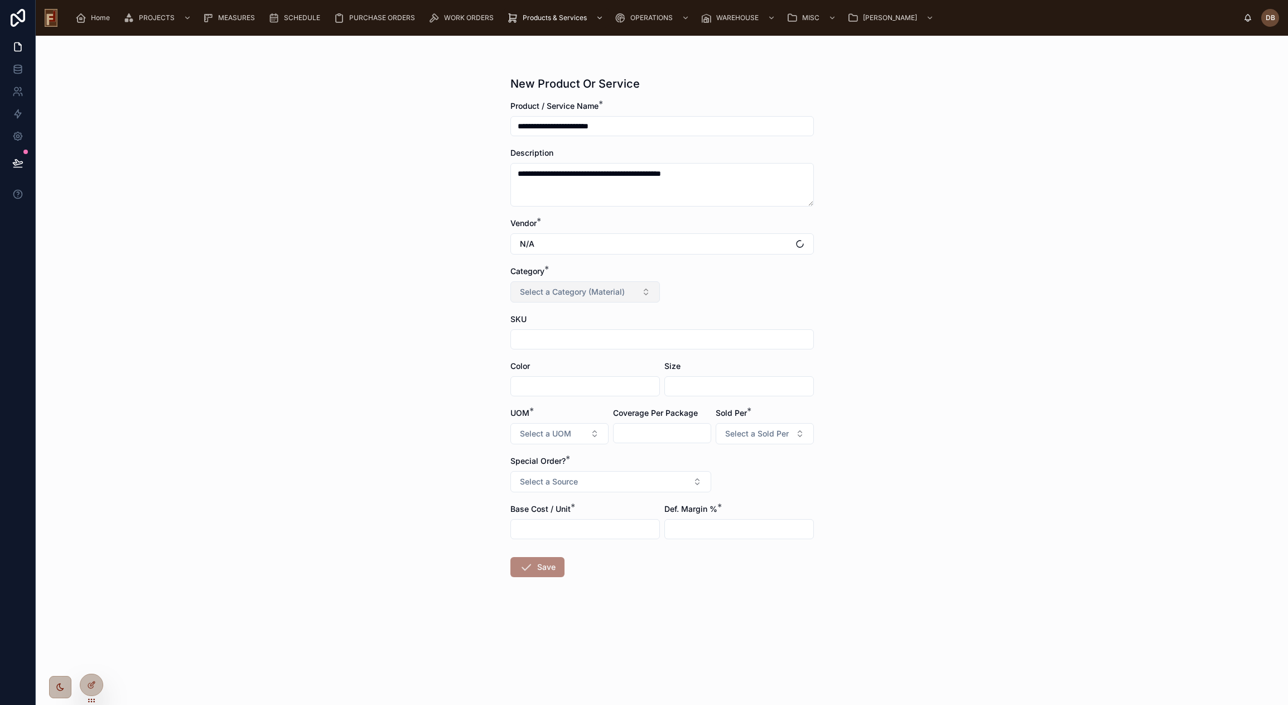
click at [592, 291] on span "Select a Category (Material)" at bounding box center [572, 291] width 105 height 11
click at [557, 351] on div "Carpet" at bounding box center [585, 352] width 144 height 16
click at [568, 433] on span "Select a UOM" at bounding box center [545, 433] width 51 height 11
type input "**"
drag, startPoint x: 519, startPoint y: 479, endPoint x: 529, endPoint y: 475, distance: 10.8
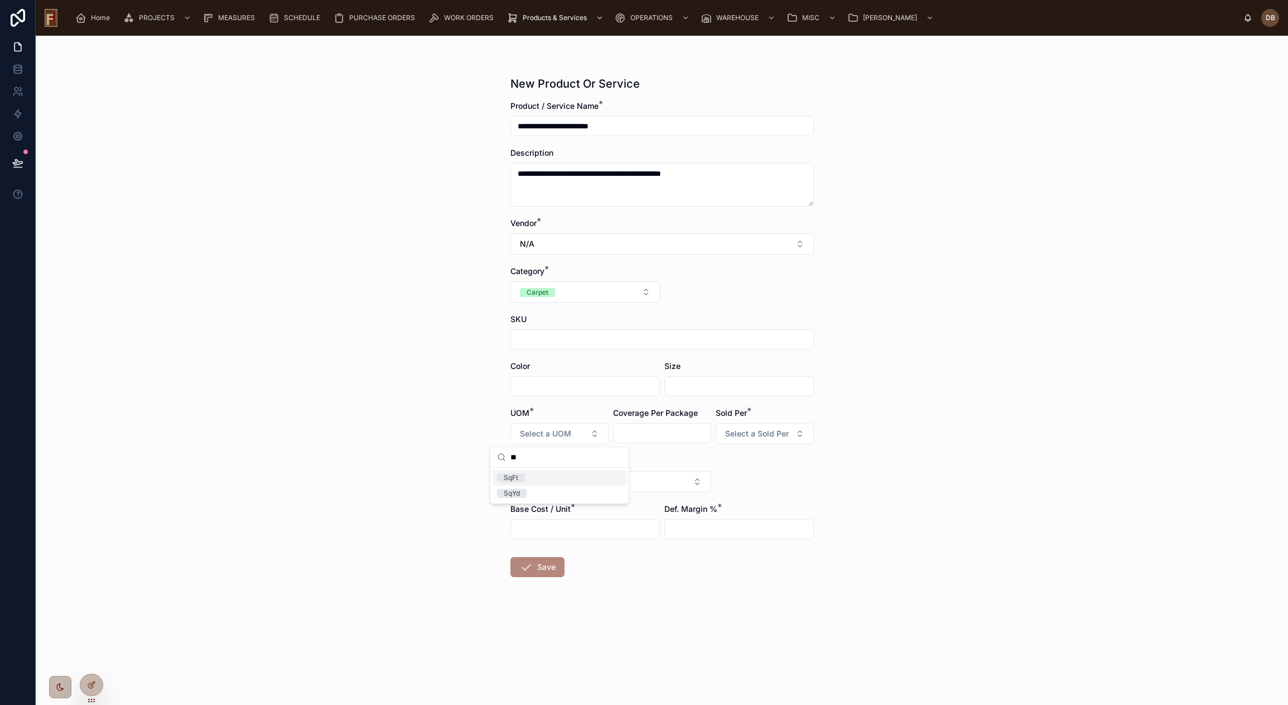
click at [519, 479] on span "SqFt" at bounding box center [511, 477] width 28 height 9
click at [742, 435] on span "Select a Sold Per" at bounding box center [757, 433] width 64 height 11
type input "**"
click at [739, 480] on div "SqFt" at bounding box center [765, 478] width 134 height 16
click at [576, 480] on span "Select a Source" at bounding box center [549, 481] width 58 height 11
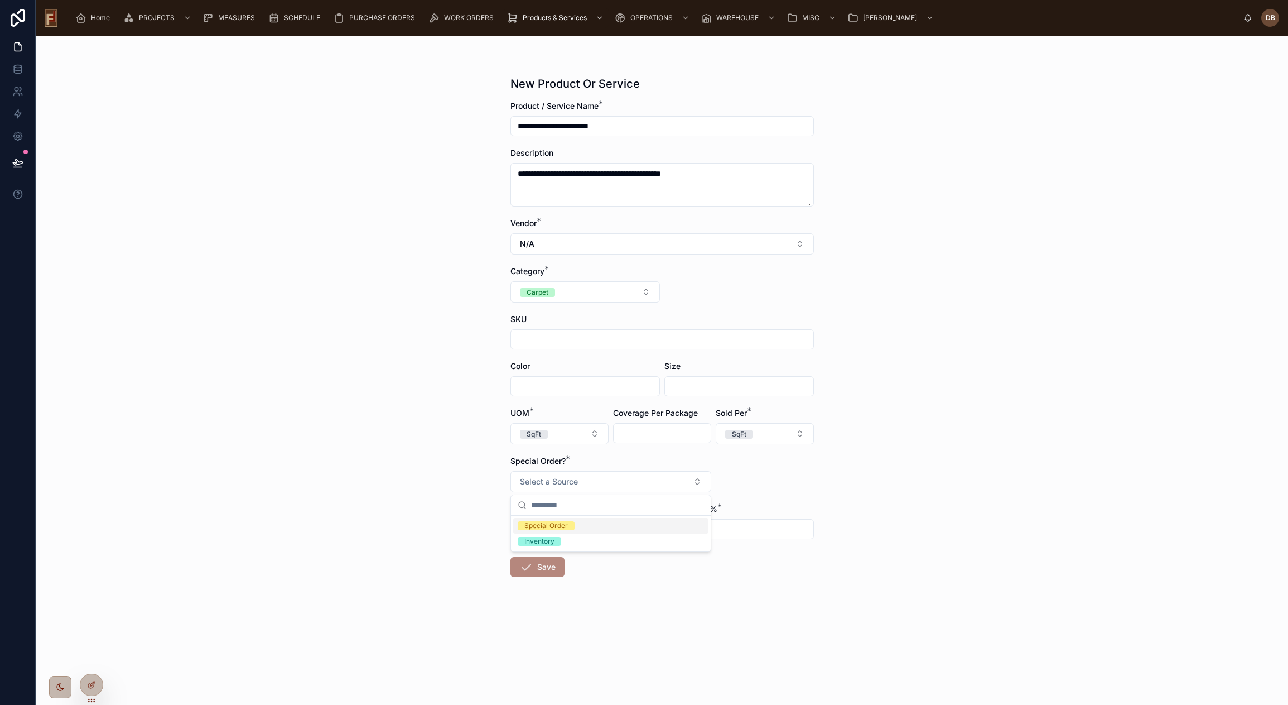
click at [572, 523] on span "Special Order" at bounding box center [546, 525] width 57 height 9
click at [581, 527] on input "text" at bounding box center [585, 529] width 148 height 16
type input "*****"
type input "******"
click at [538, 528] on input "*****" at bounding box center [585, 529] width 148 height 16
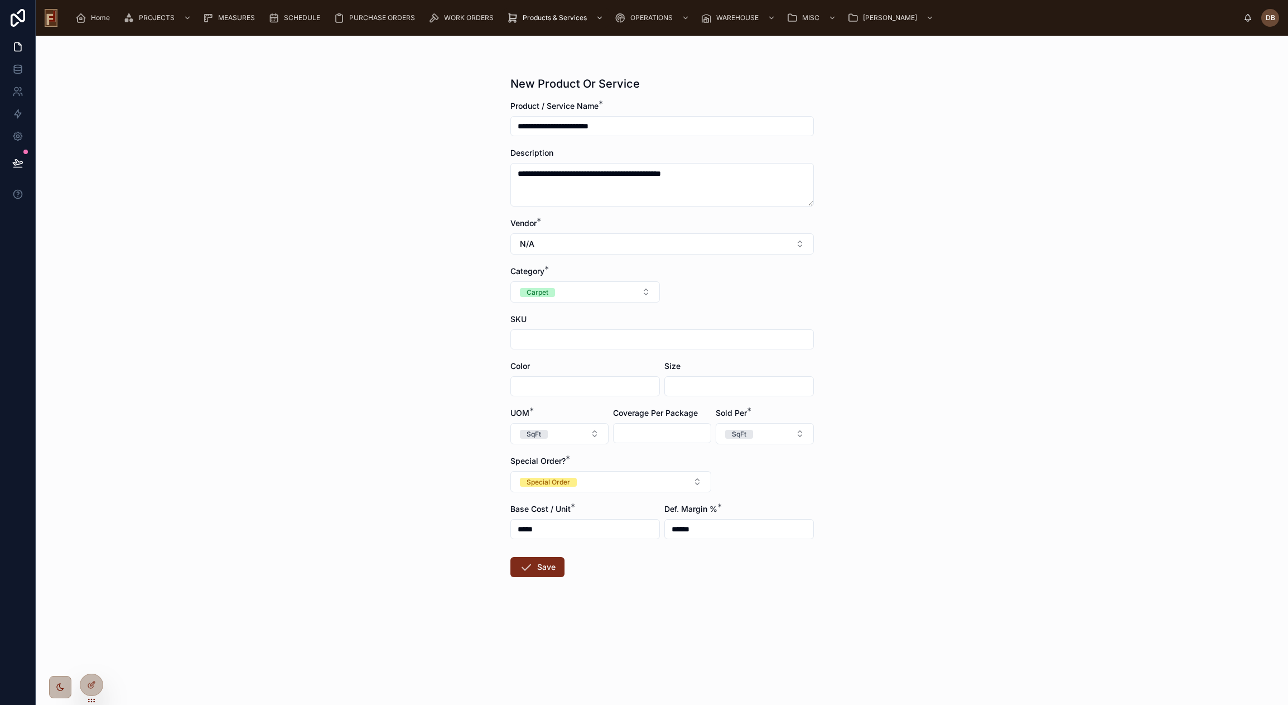
type input "*****"
drag, startPoint x: 558, startPoint y: 569, endPoint x: 433, endPoint y: 507, distance: 139.5
click at [558, 568] on button "Save" at bounding box center [537, 567] width 54 height 20
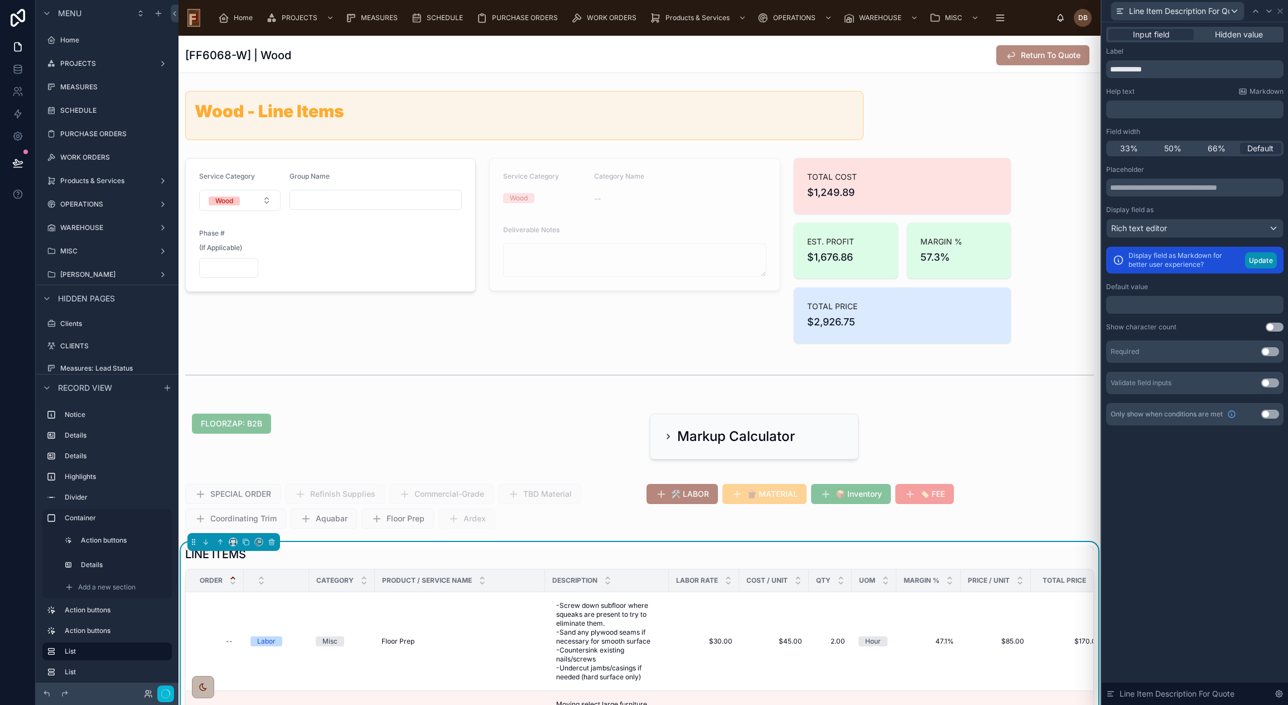
click at [1267, 259] on button "Update" at bounding box center [1261, 260] width 32 height 16
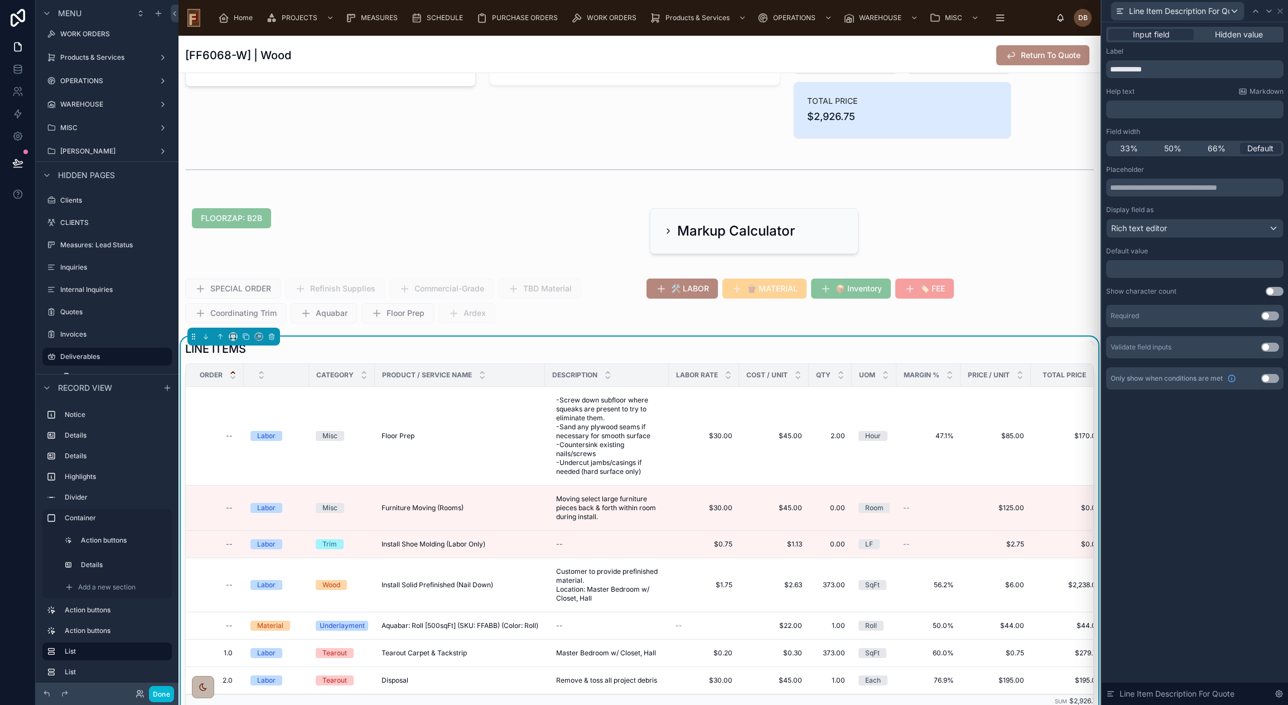
scroll to position [56, 0]
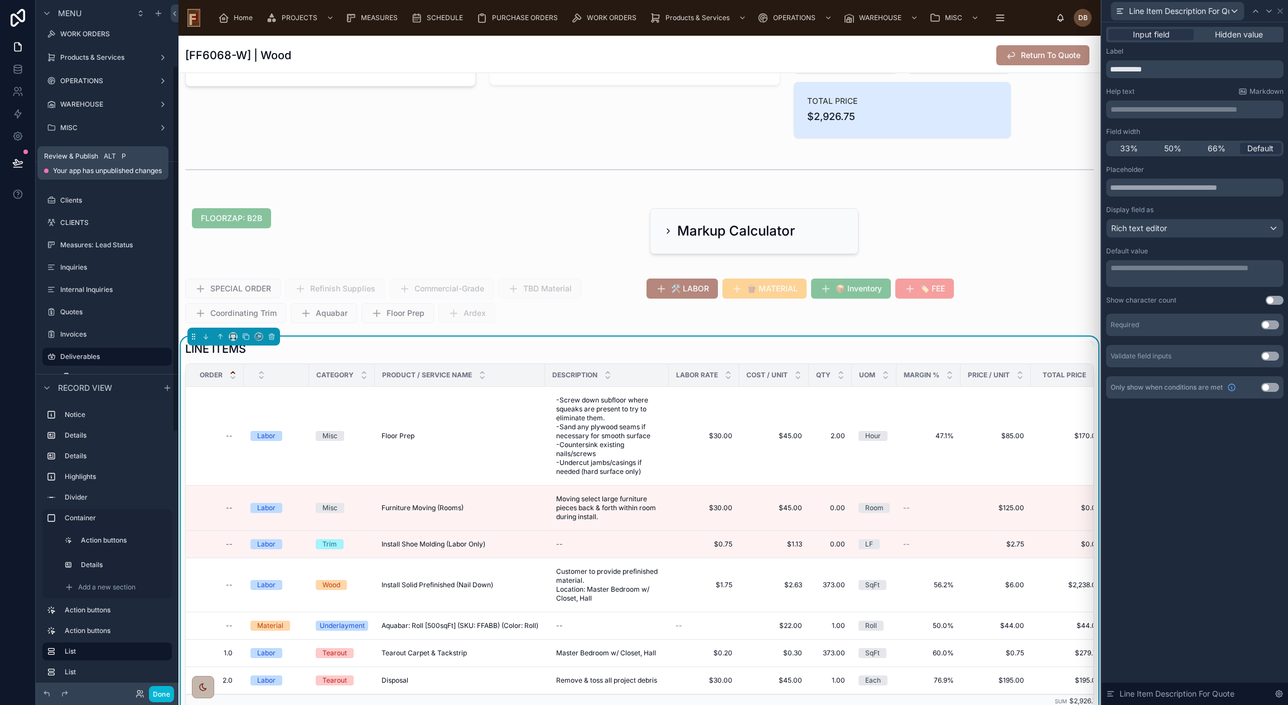
click at [17, 163] on icon at bounding box center [17, 162] width 11 height 11
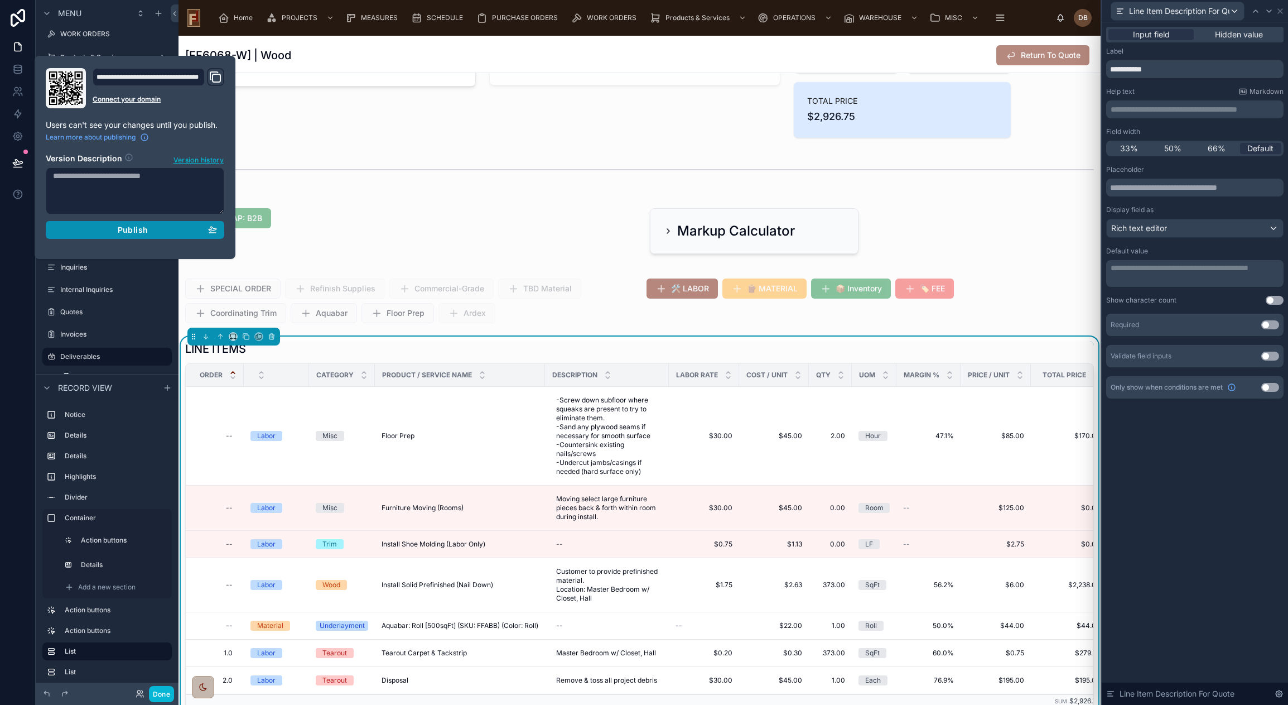
click at [130, 227] on span "Publish" at bounding box center [133, 230] width 30 height 10
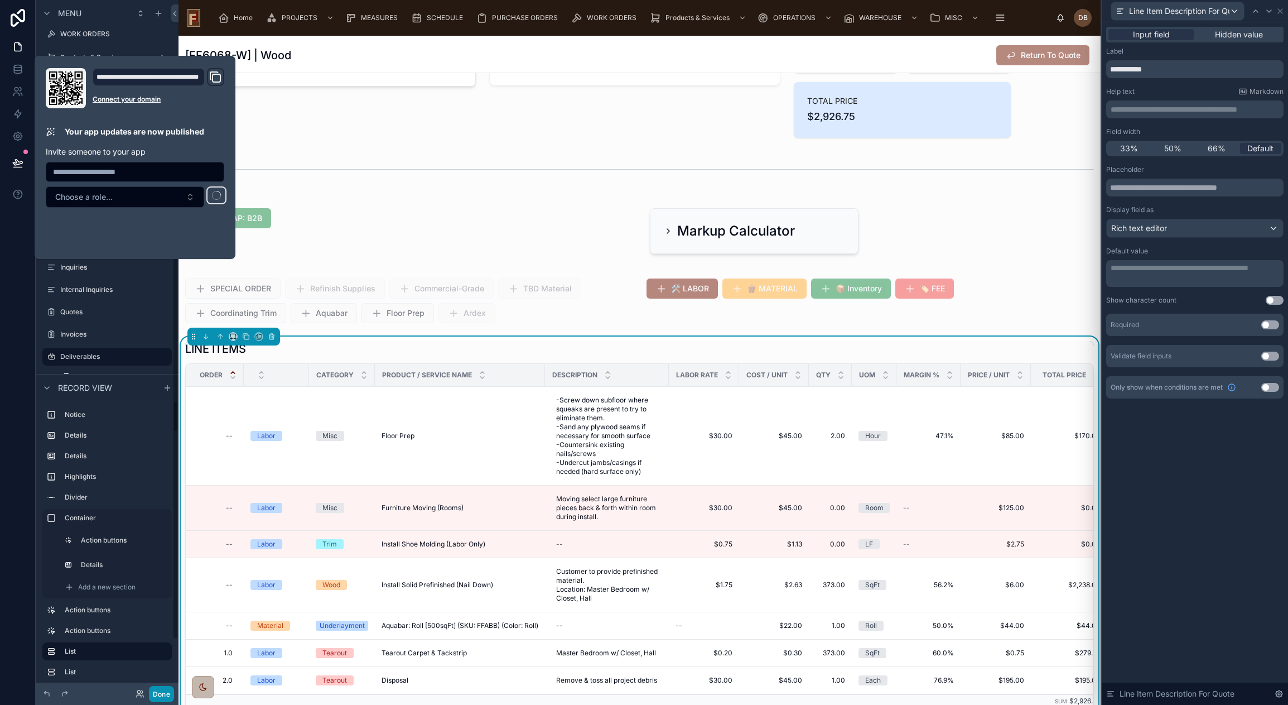
click at [160, 696] on button "Done" at bounding box center [161, 694] width 25 height 16
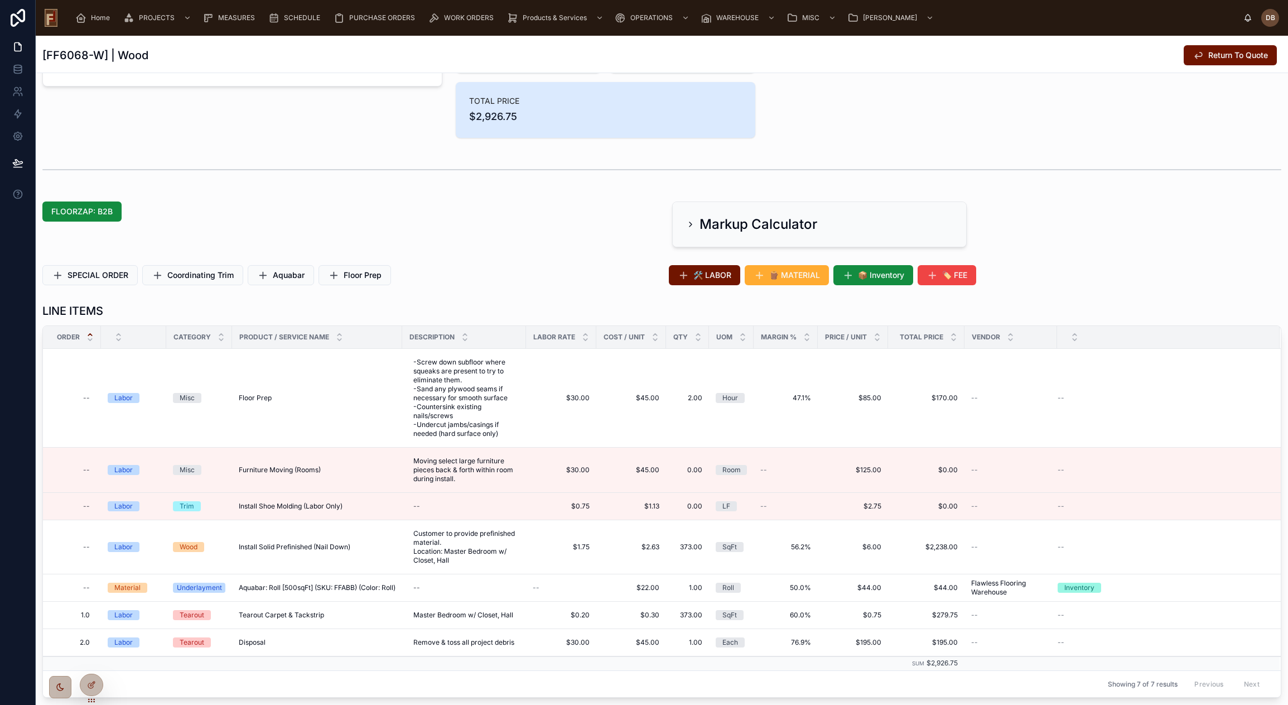
click at [0, 0] on icon at bounding box center [0, 0] width 0 height 0
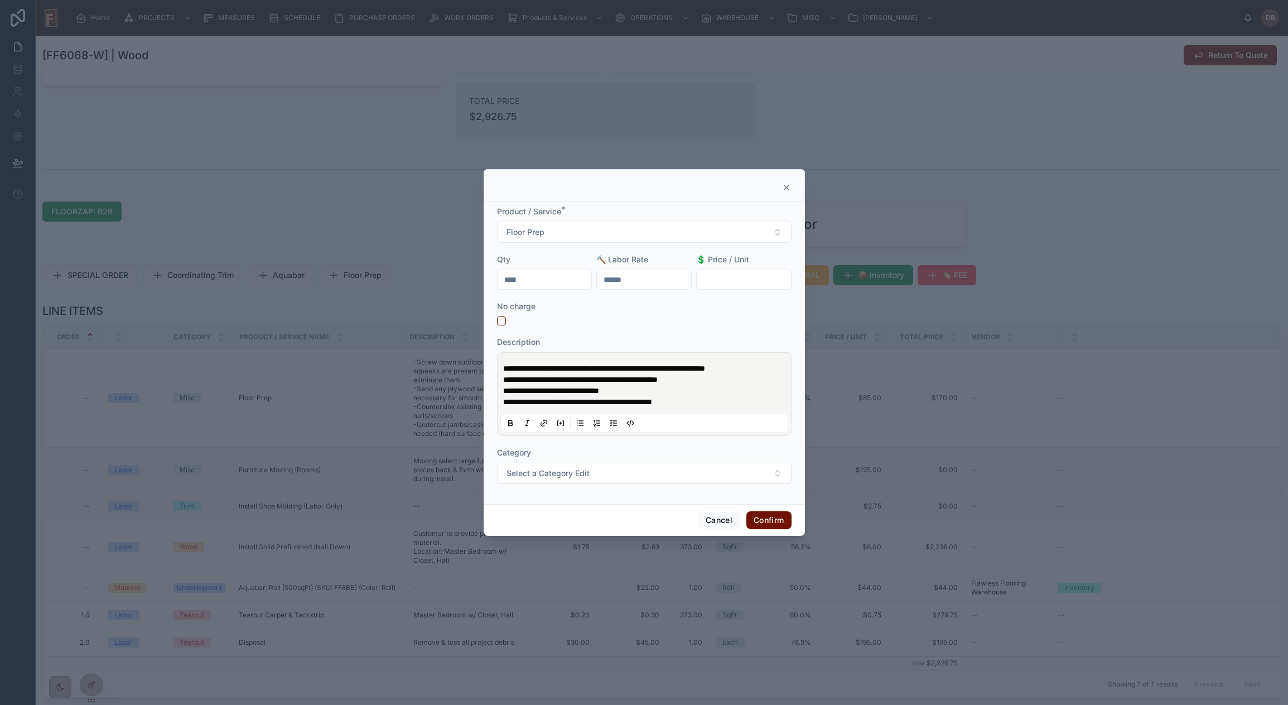
drag, startPoint x: 658, startPoint y: 379, endPoint x: 679, endPoint y: 383, distance: 22.1
click at [658, 379] on span "**********" at bounding box center [580, 379] width 155 height 8
drag, startPoint x: 623, startPoint y: 397, endPoint x: 470, endPoint y: 362, distance: 157.3
click at [470, 362] on div "**********" at bounding box center [644, 352] width 1288 height 705
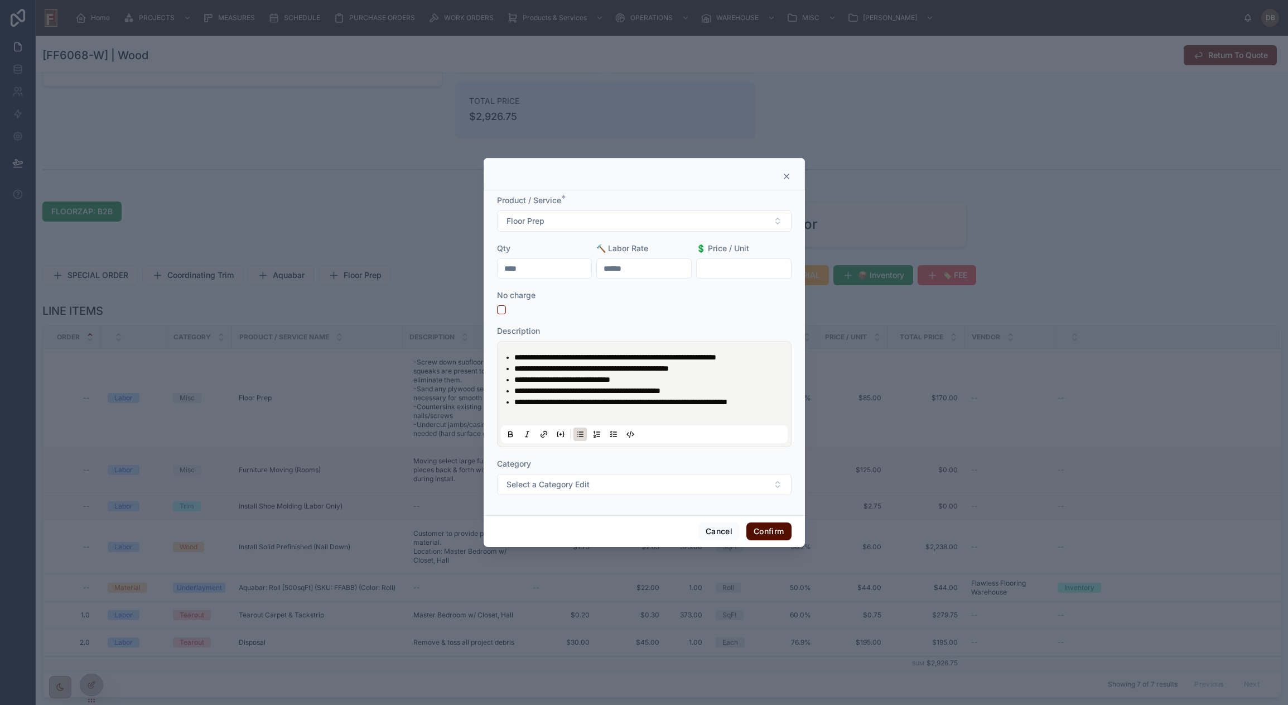
click at [769, 533] on button "Confirm" at bounding box center [768, 531] width 45 height 18
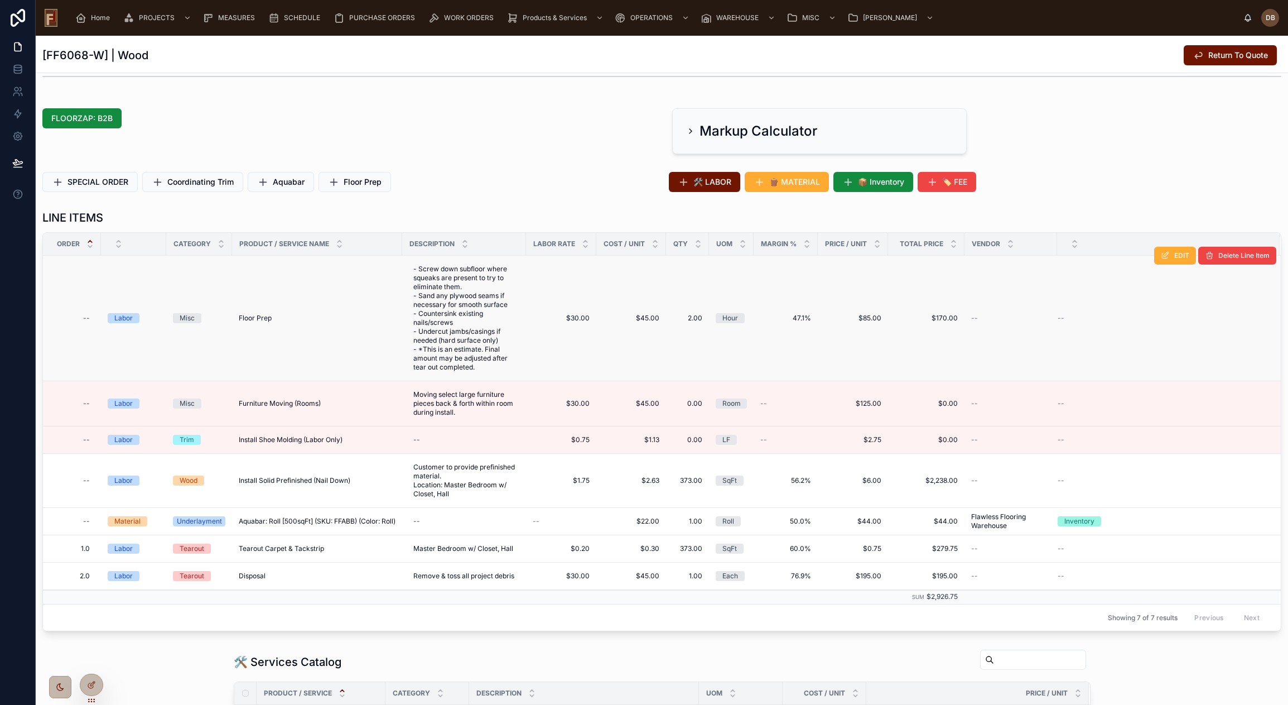
scroll to position [317, 0]
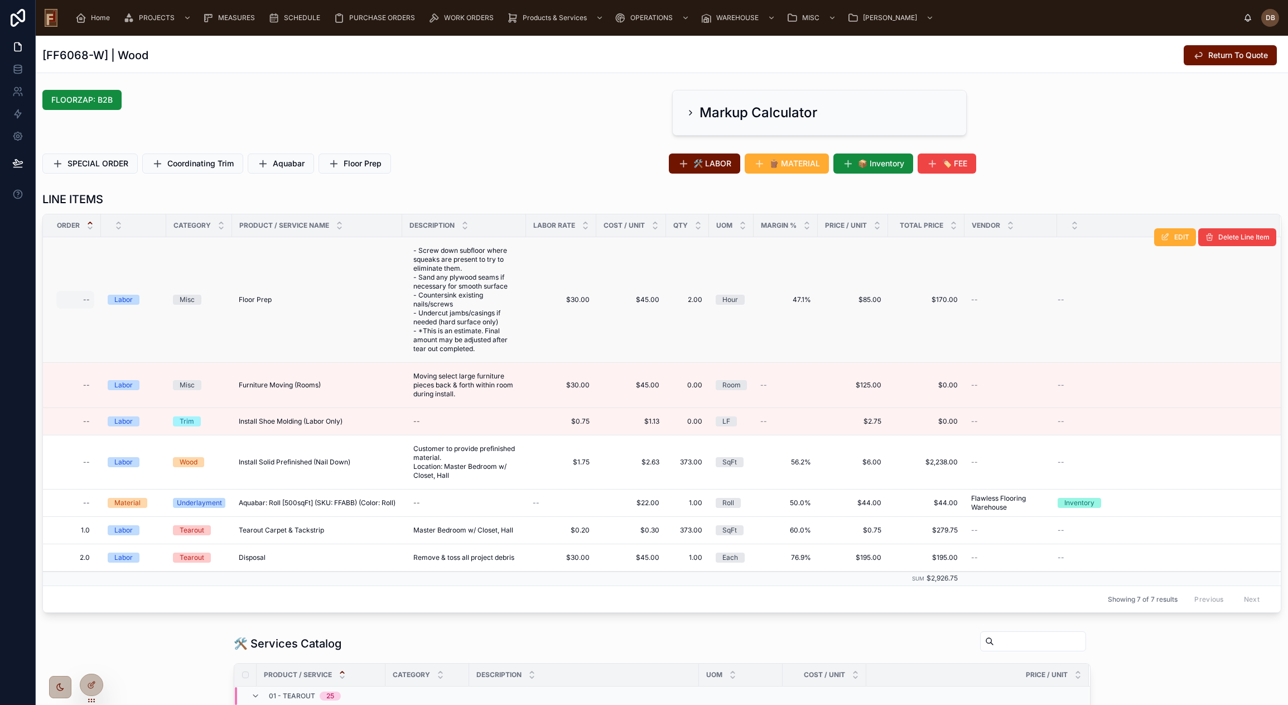
click at [86, 299] on div "--" at bounding box center [86, 299] width 7 height 9
type input "***"
click at [218, 315] on icon "submit" at bounding box center [220, 314] width 9 height 9
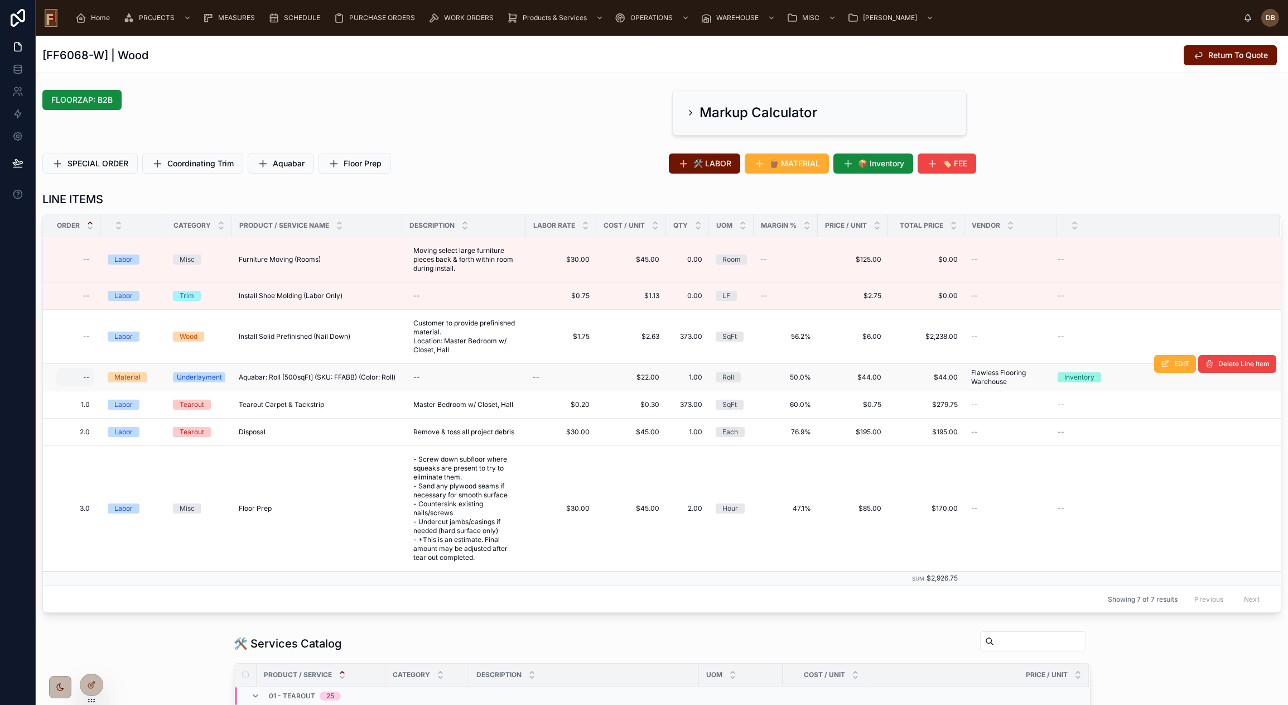
click at [81, 377] on div "--" at bounding box center [75, 377] width 38 height 18
type input "***"
click at [222, 394] on icon "submit" at bounding box center [220, 392] width 9 height 9
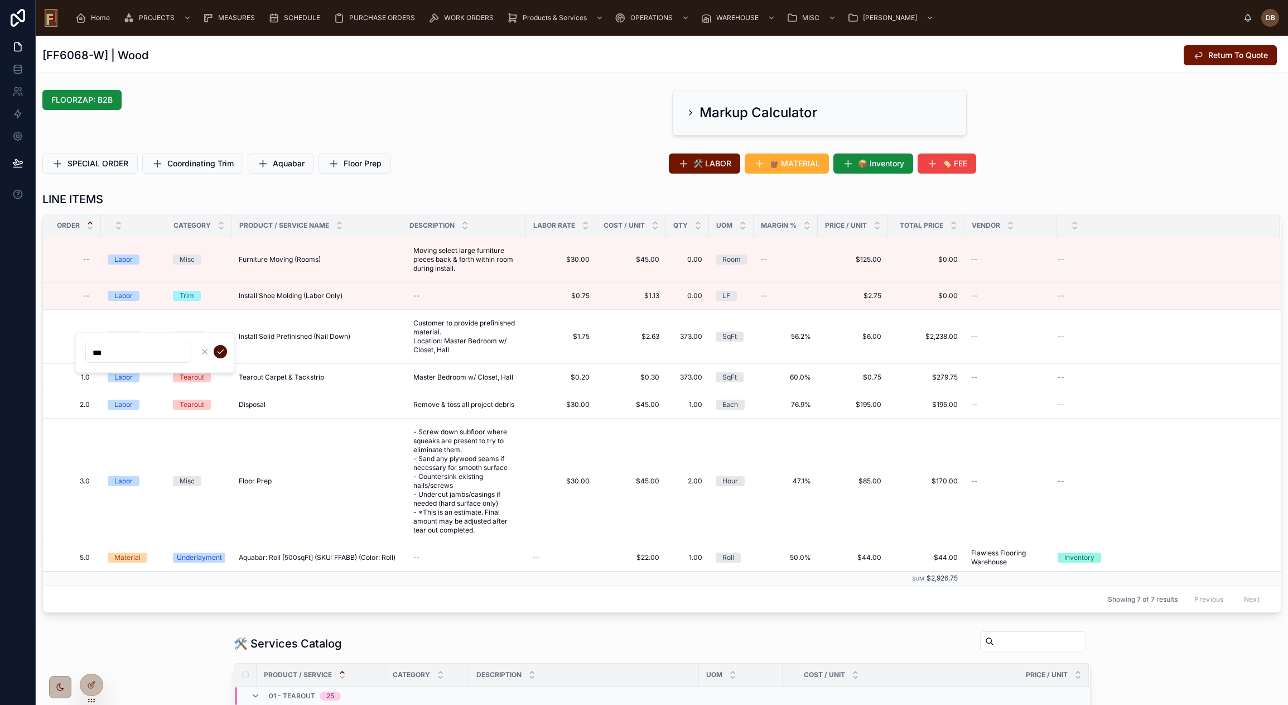
type input "***"
click at [220, 352] on icon "submit" at bounding box center [220, 351] width 9 height 9
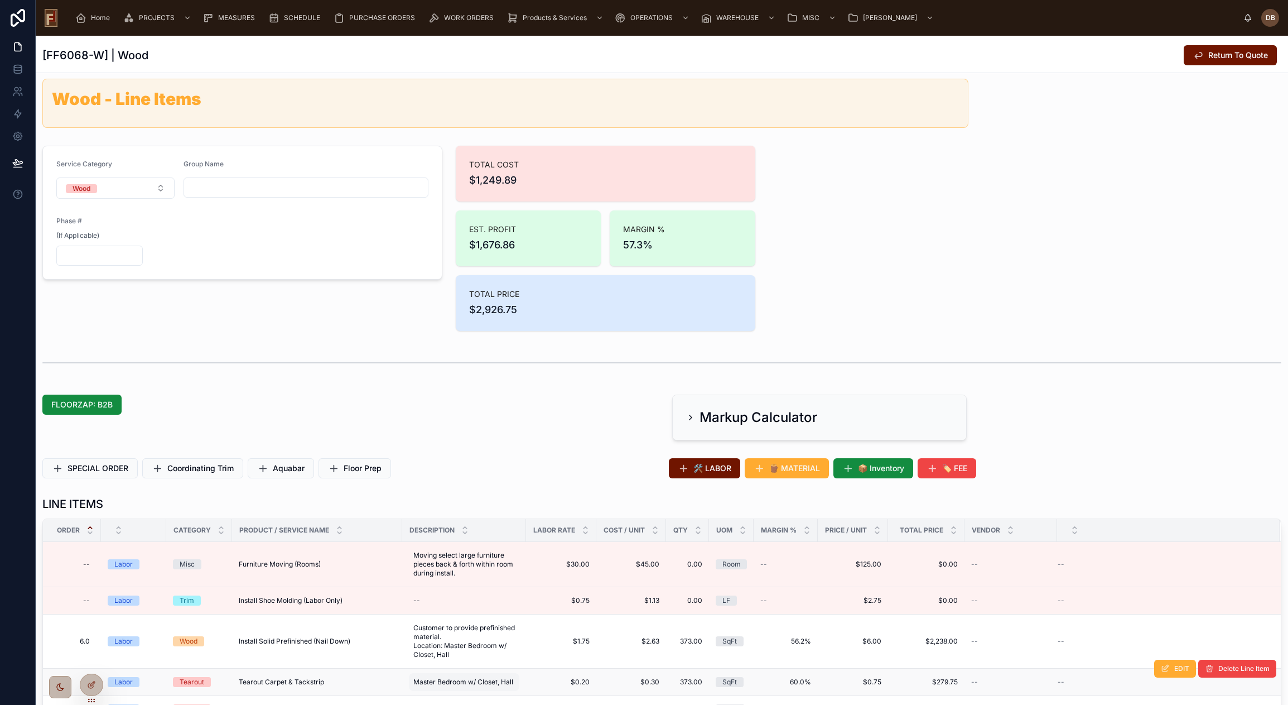
scroll to position [0, 0]
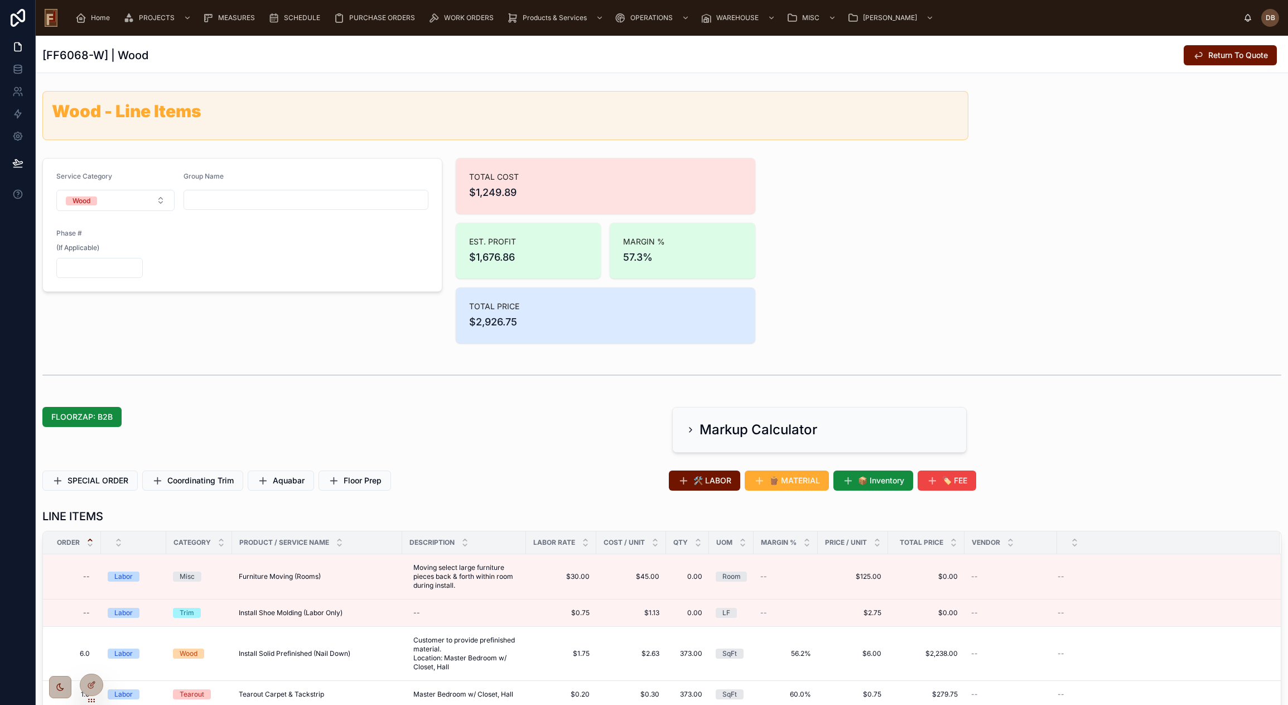
click at [262, 200] on input "text" at bounding box center [306, 200] width 244 height 16
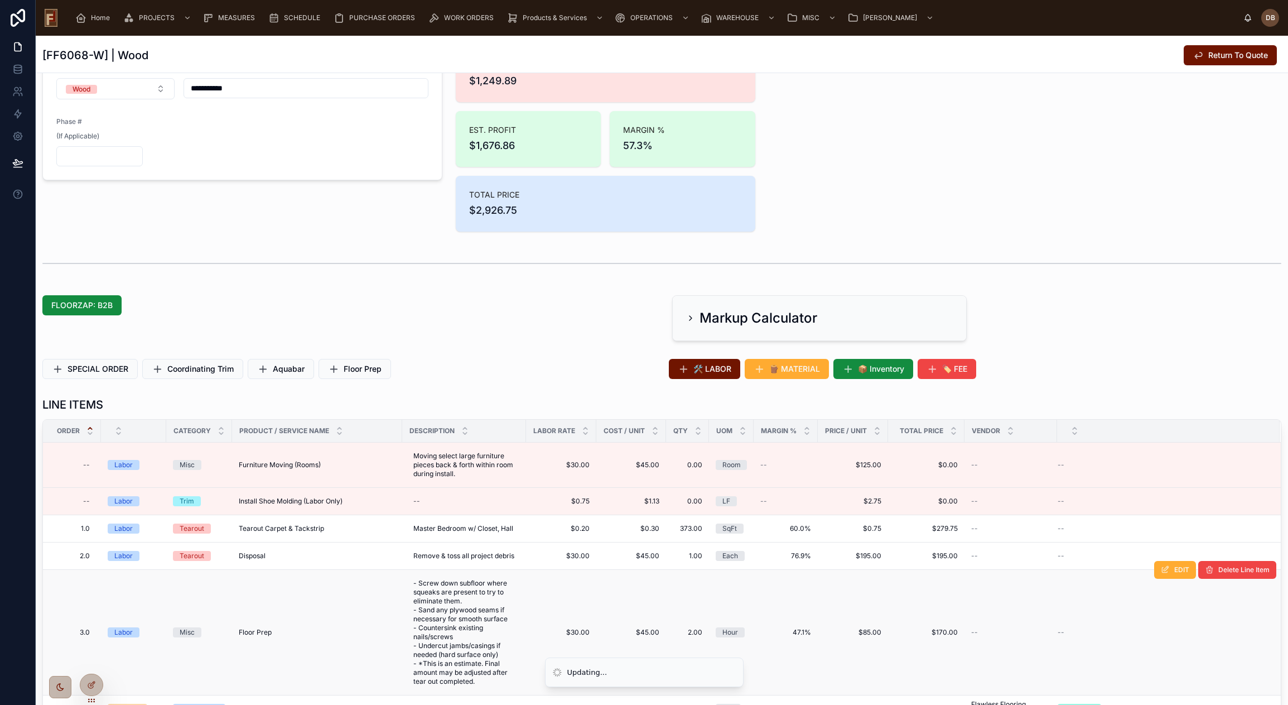
scroll to position [279, 0]
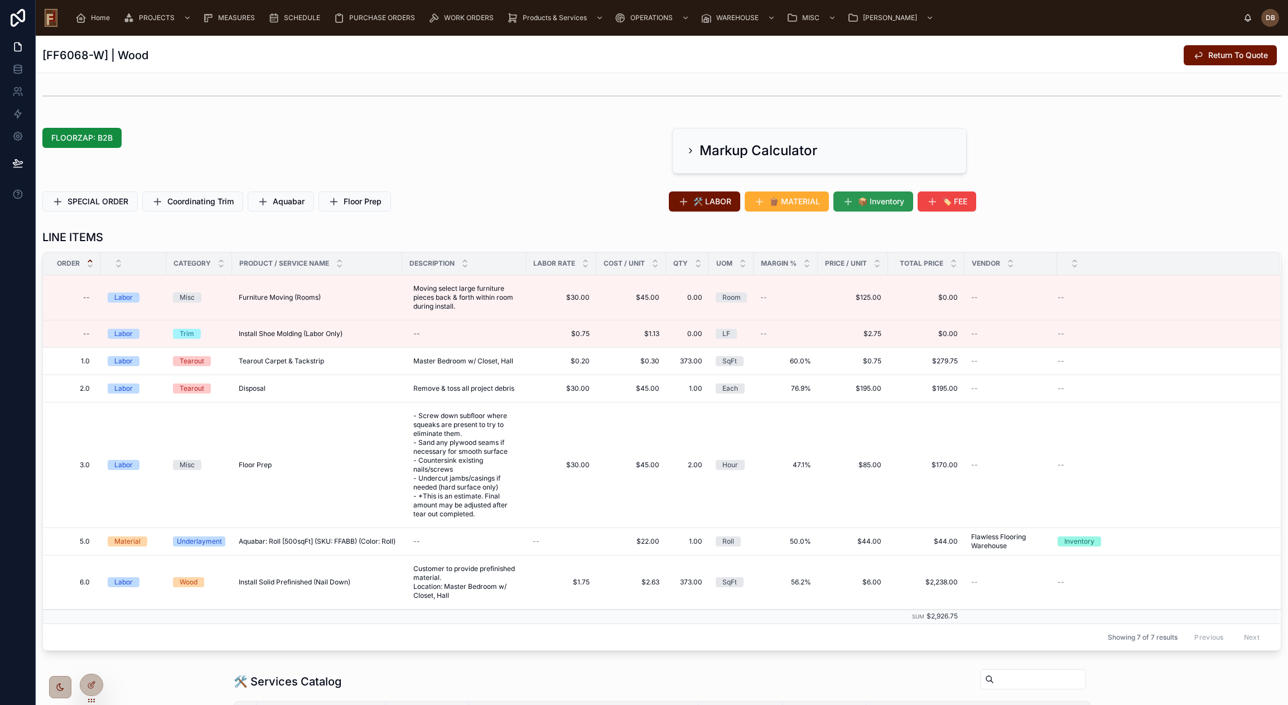
type input "**********"
click at [876, 199] on span "📦 Inventory" at bounding box center [881, 201] width 46 height 11
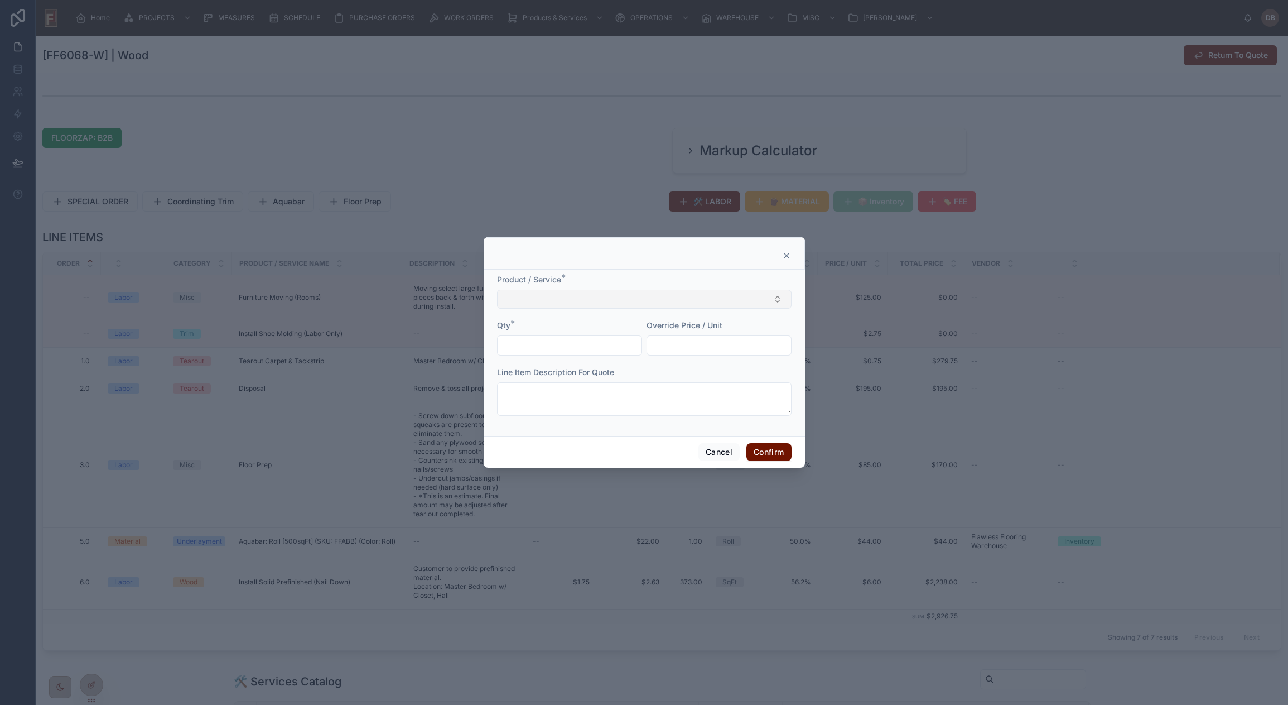
click at [544, 298] on button "Select Button" at bounding box center [644, 299] width 295 height 19
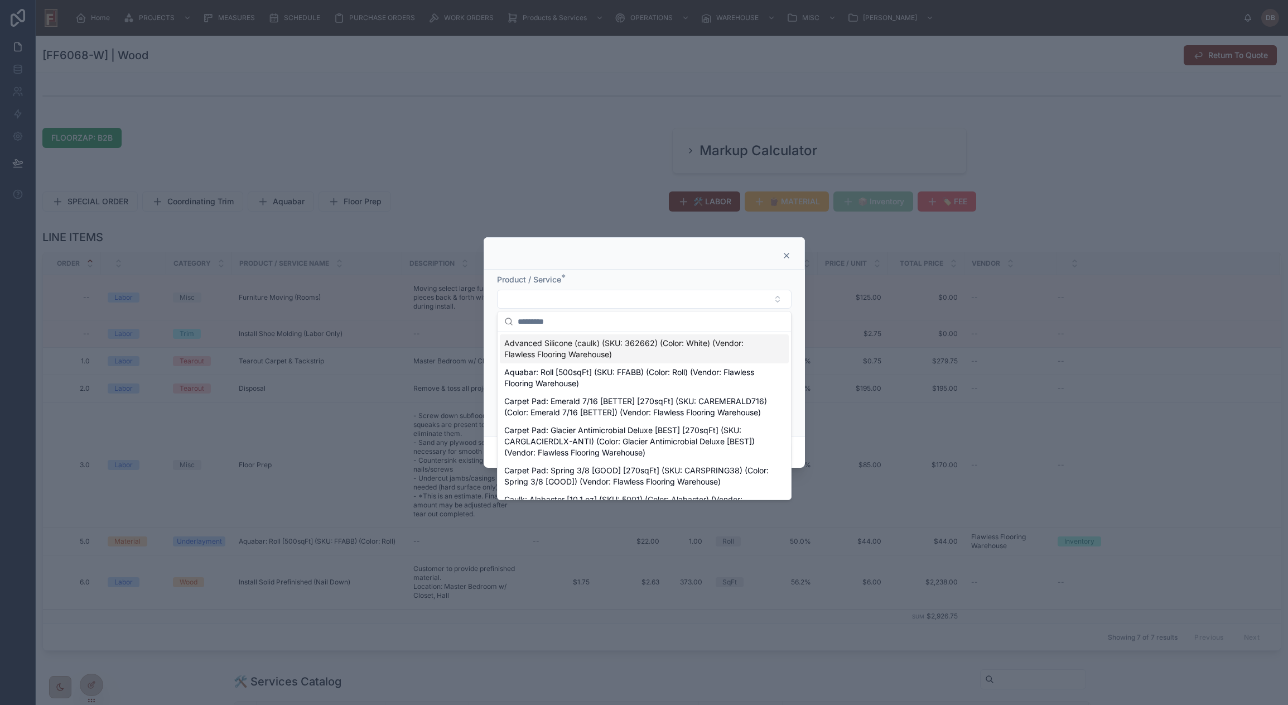
click at [787, 252] on icon at bounding box center [786, 255] width 9 height 9
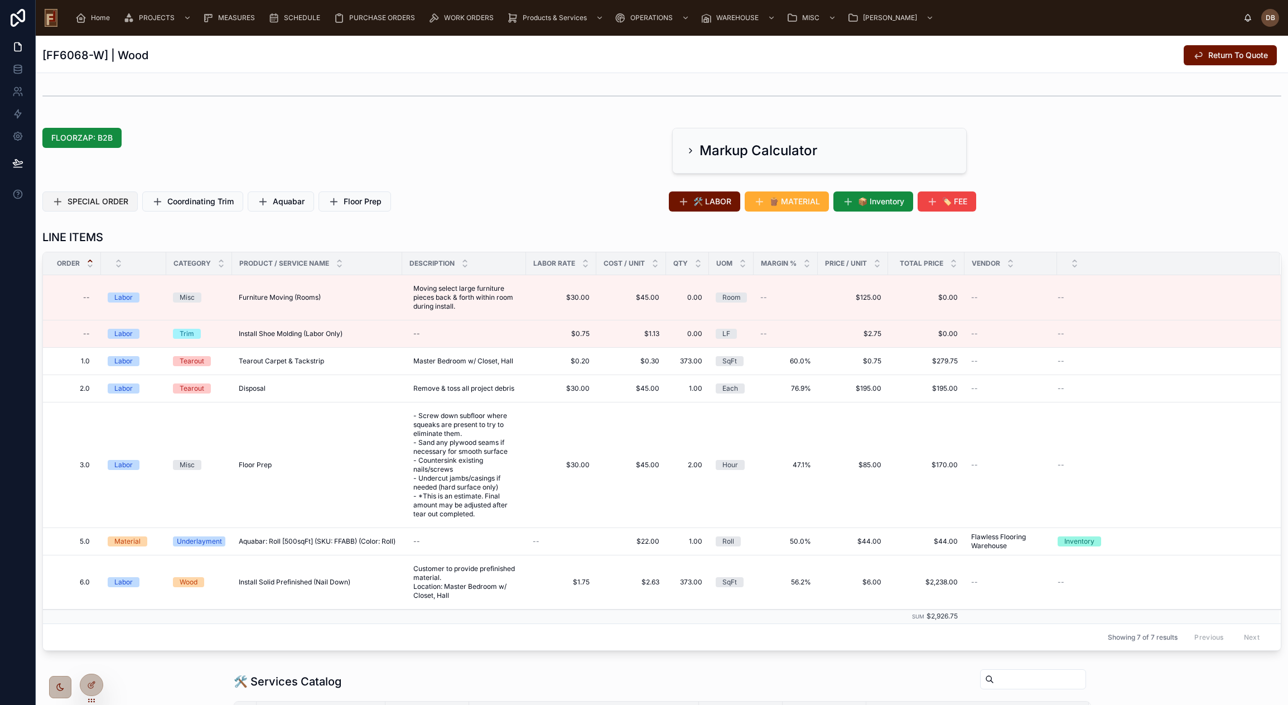
click at [117, 204] on span "SPECIAL ORDER" at bounding box center [97, 201] width 61 height 11
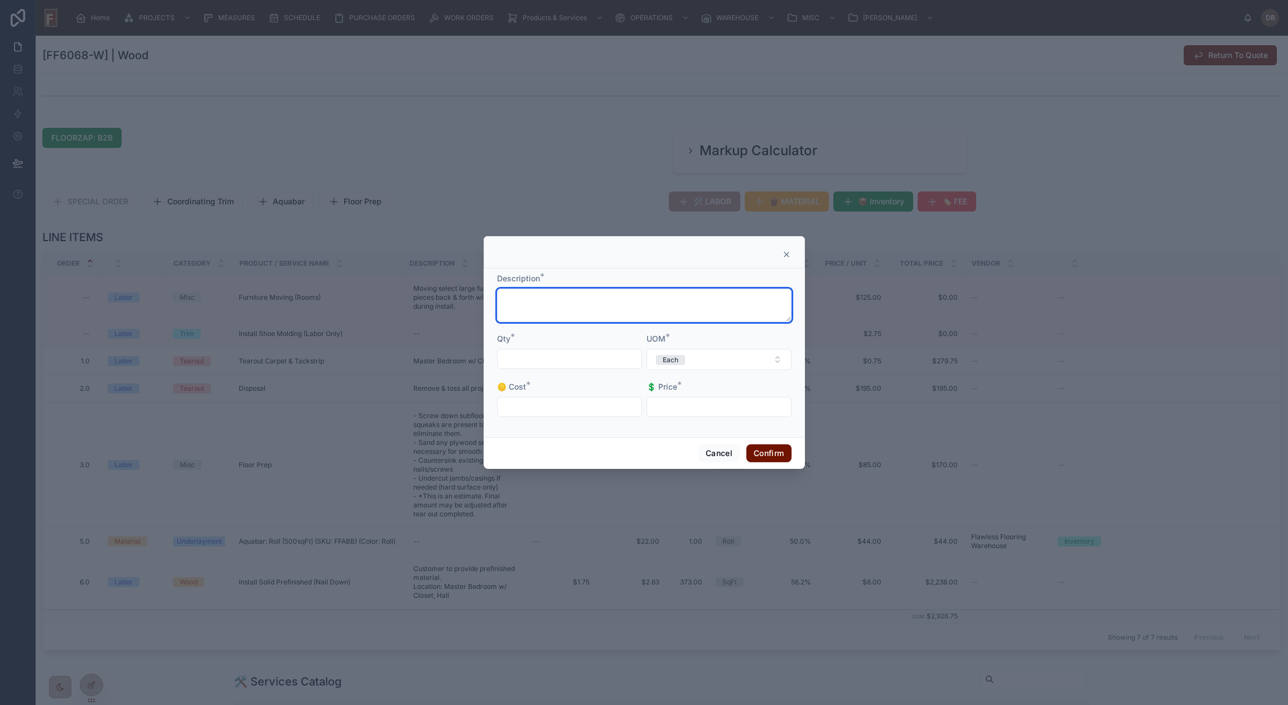
click at [609, 295] on textarea at bounding box center [644, 304] width 295 height 33
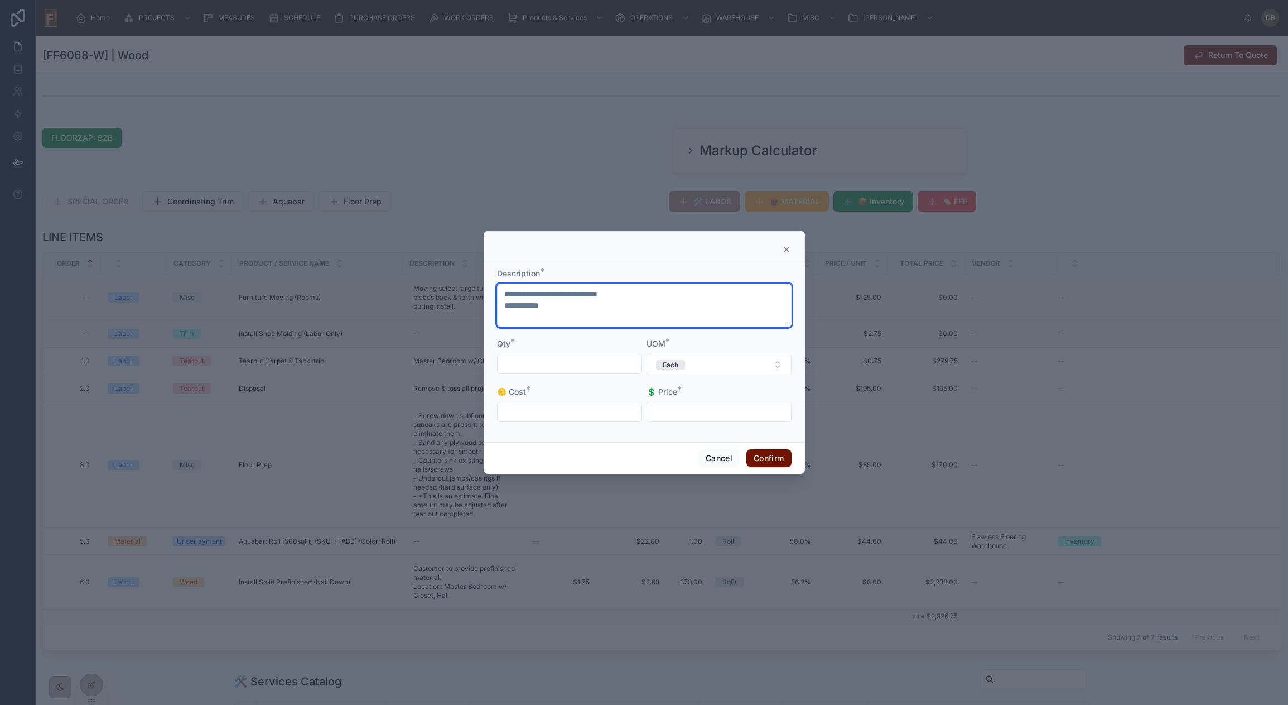
type textarea "**********"
click at [559, 365] on input "text" at bounding box center [570, 364] width 144 height 16
type input "******"
click at [721, 363] on button "Each" at bounding box center [719, 364] width 145 height 21
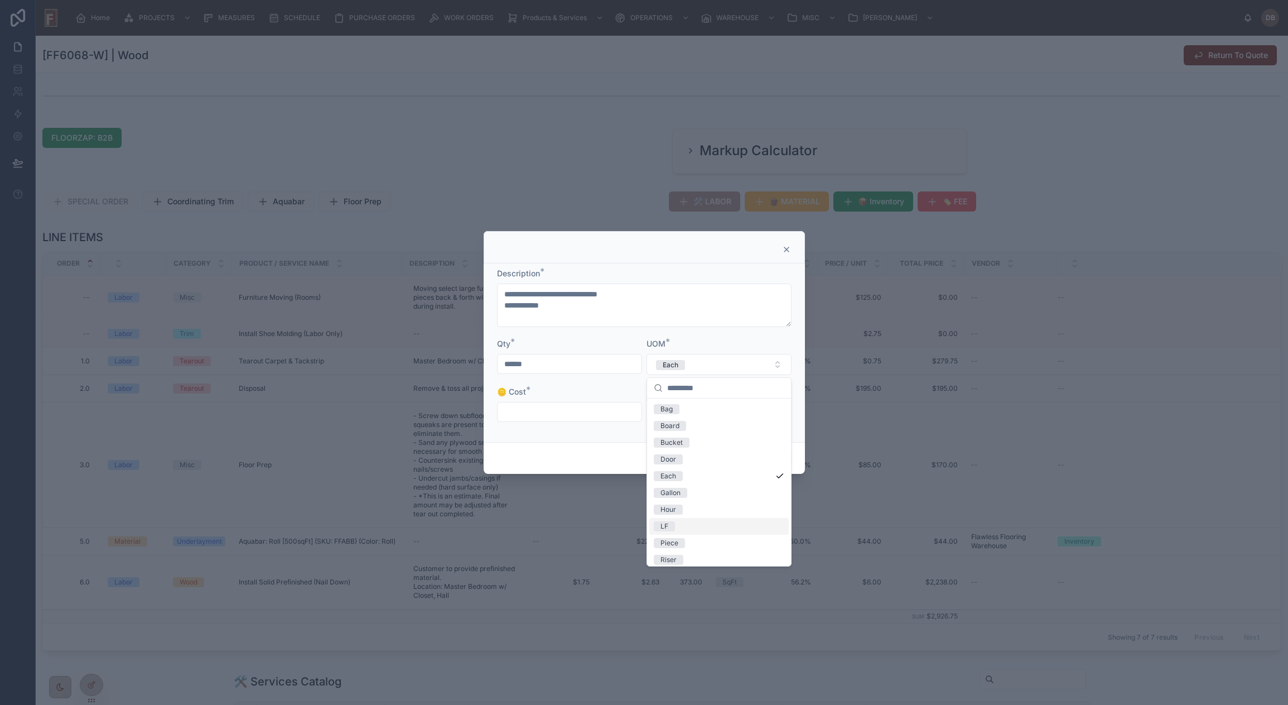
click at [681, 530] on div "LF" at bounding box center [718, 526] width 139 height 17
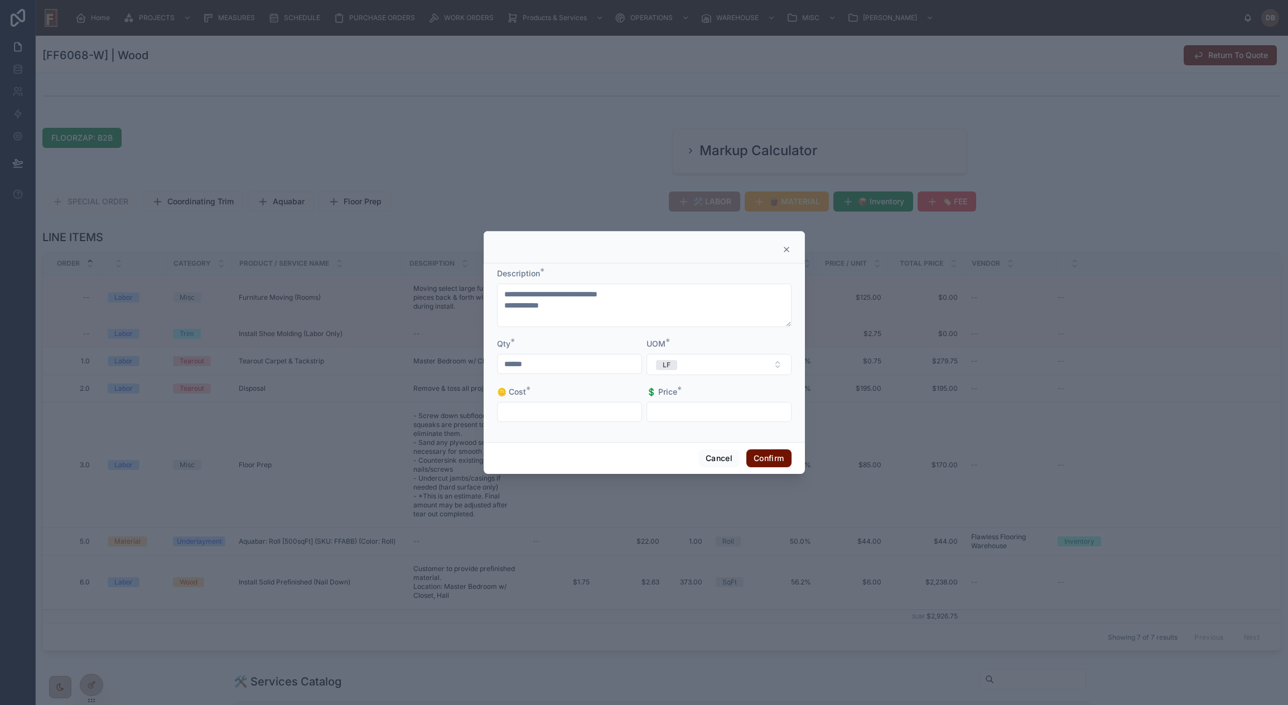
click at [565, 410] on input "text" at bounding box center [570, 412] width 144 height 16
type input "*****"
click at [728, 412] on input "text" at bounding box center [719, 412] width 144 height 16
type input "*****"
click at [766, 453] on button "Confirm" at bounding box center [768, 458] width 45 height 18
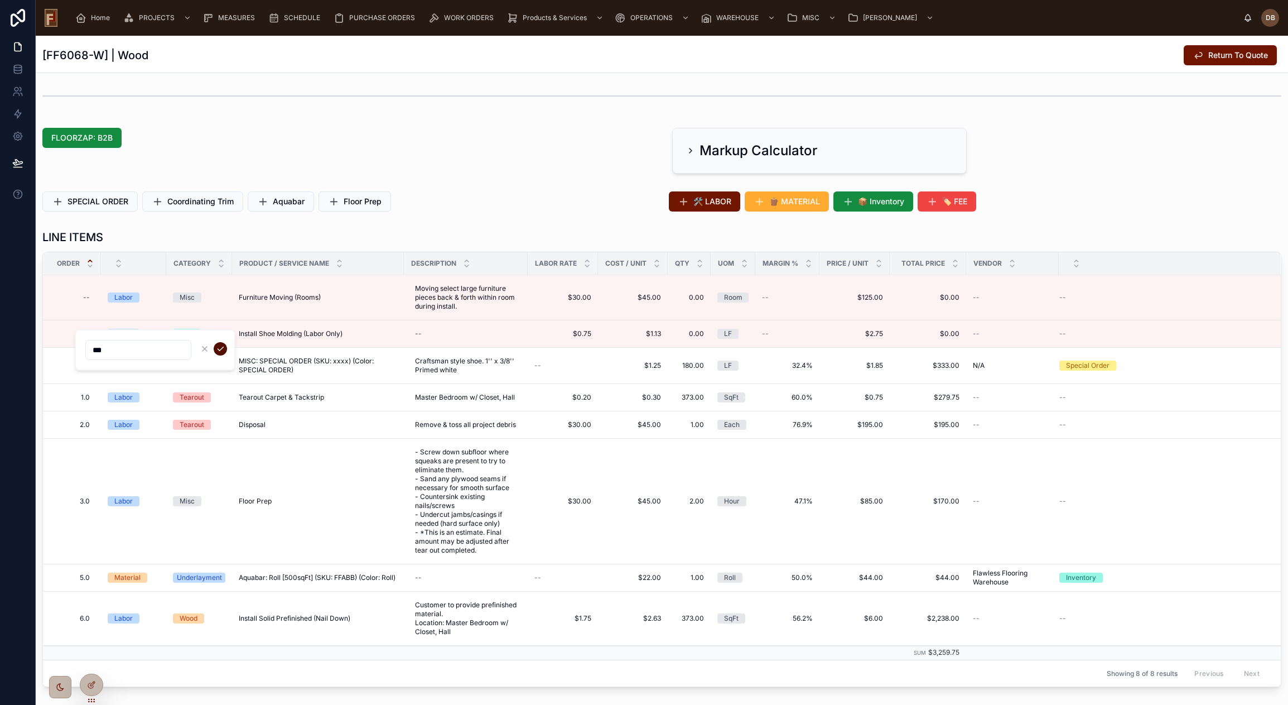
type input "***"
click at [223, 345] on icon "submit" at bounding box center [220, 348] width 9 height 9
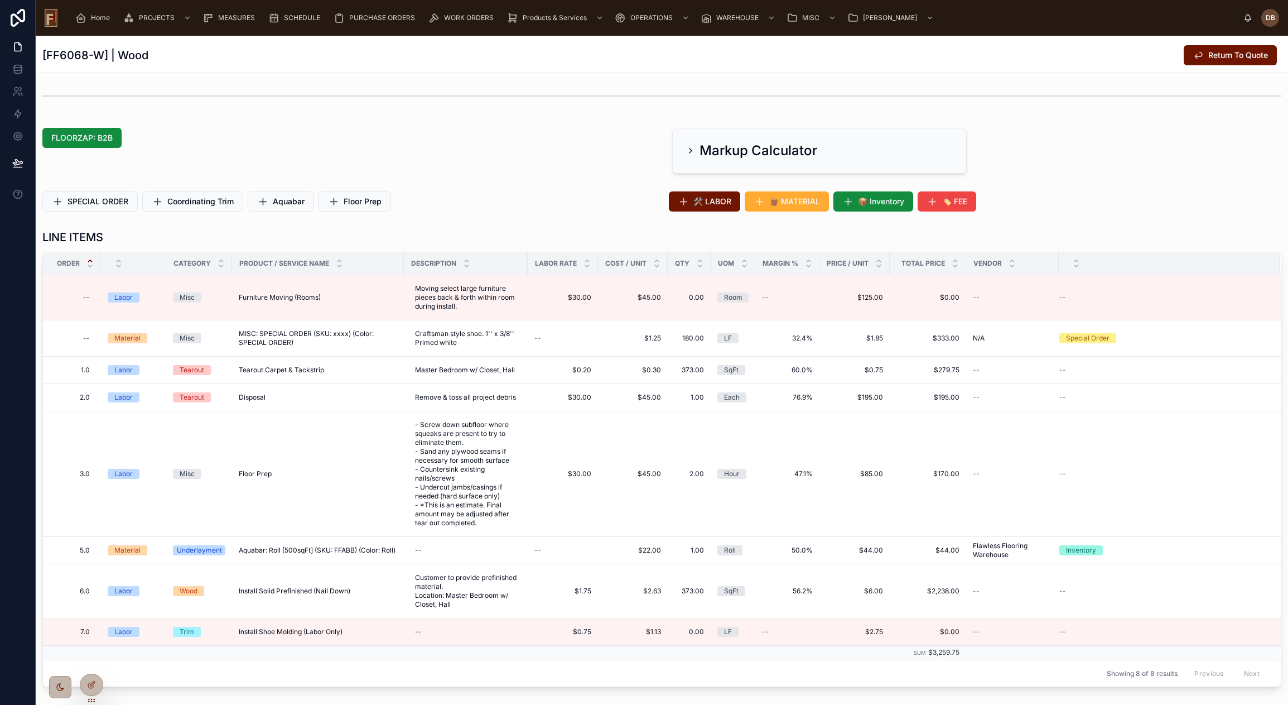
click at [79, 337] on div "--" at bounding box center [75, 338] width 38 height 18
type input "***"
click at [220, 351] on icon "submit" at bounding box center [220, 353] width 9 height 9
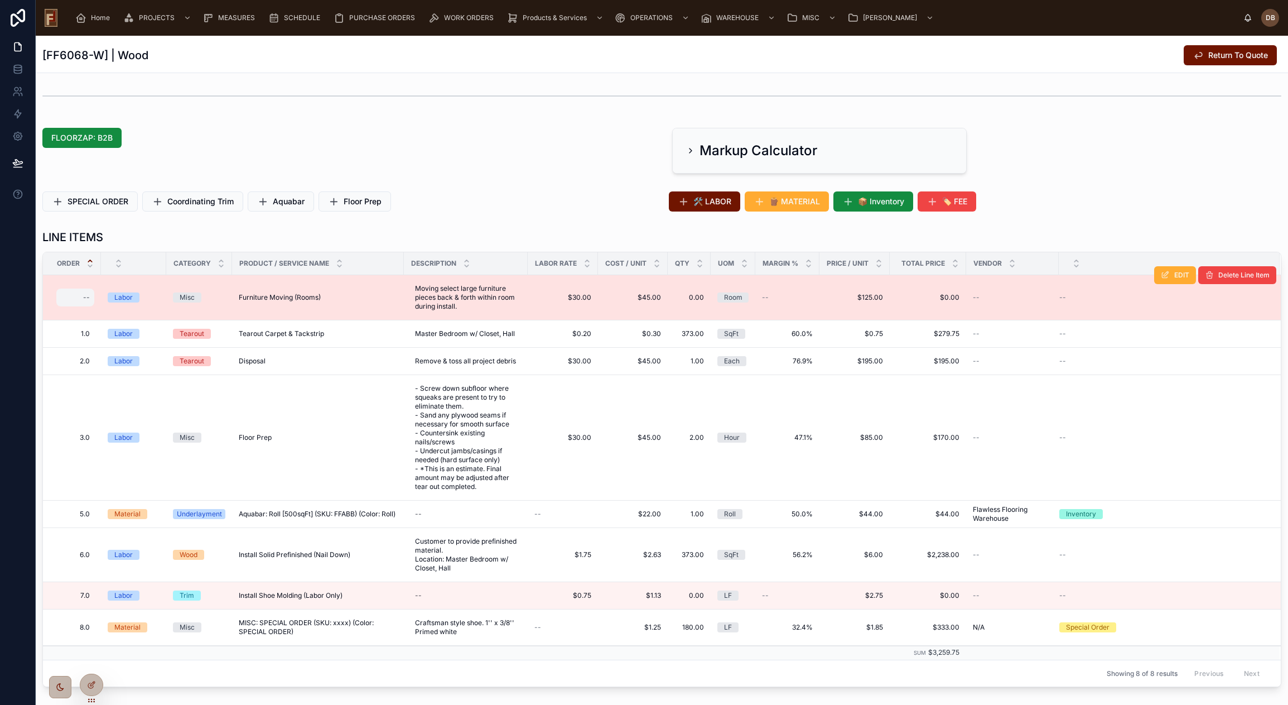
click at [84, 297] on div "--" at bounding box center [86, 297] width 7 height 9
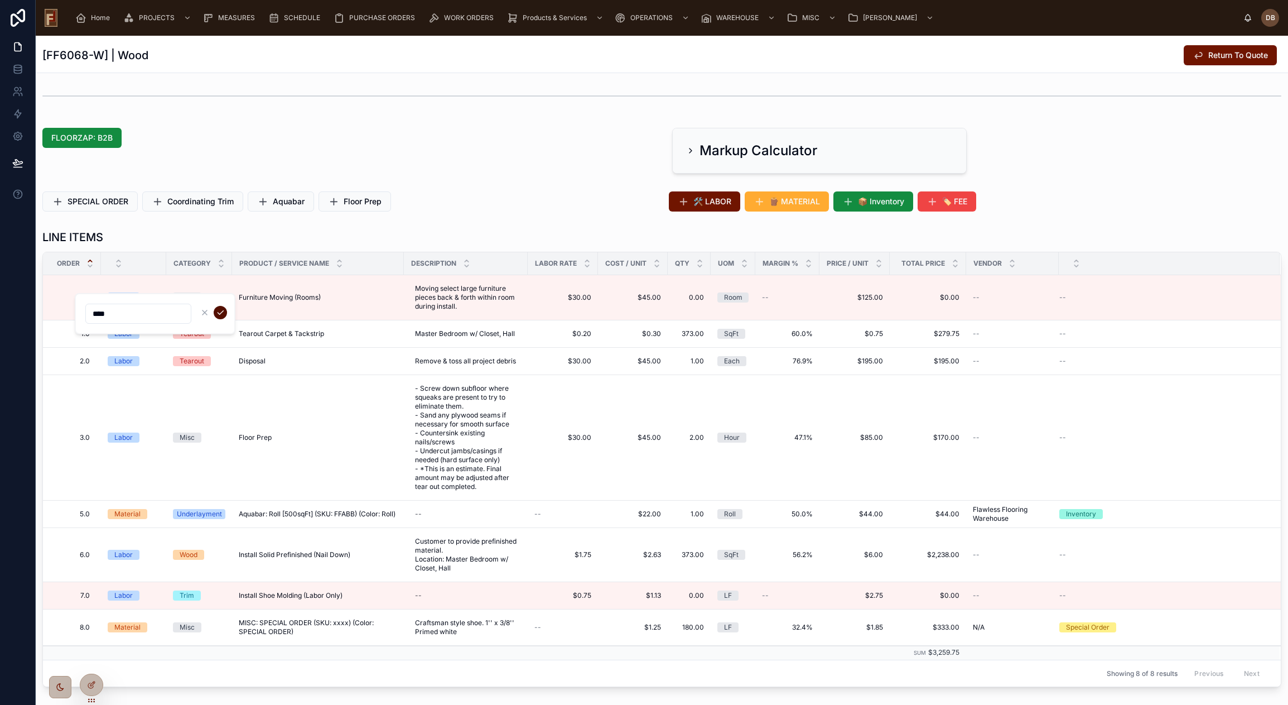
type input "****"
click at [220, 310] on icon "submit" at bounding box center [220, 312] width 9 height 9
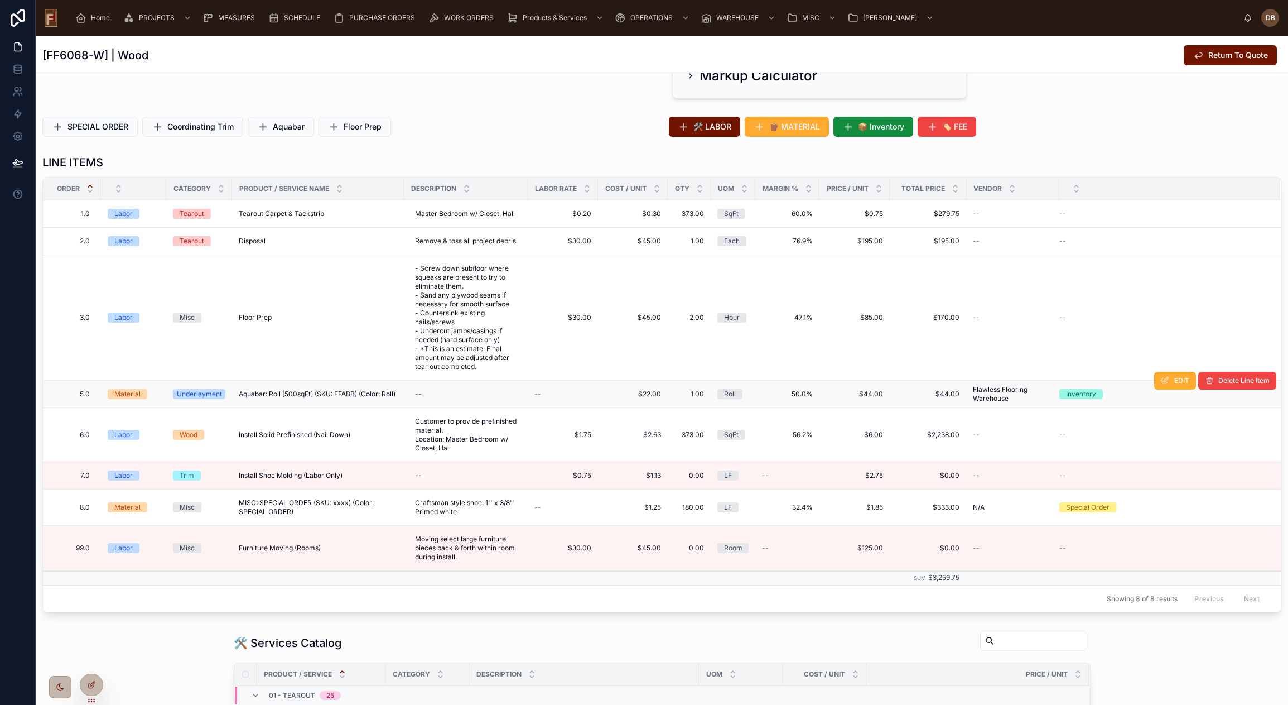
scroll to position [335, 0]
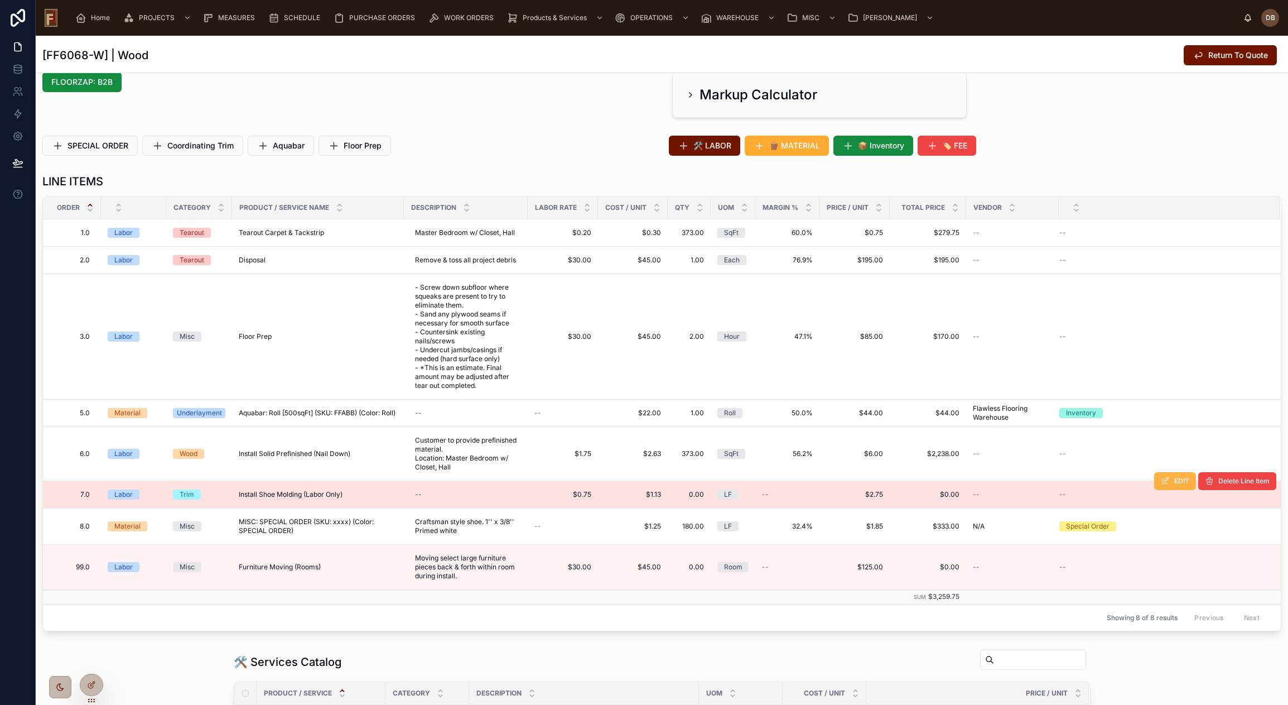
click at [1162, 486] on button "EDIT" at bounding box center [1175, 481] width 42 height 18
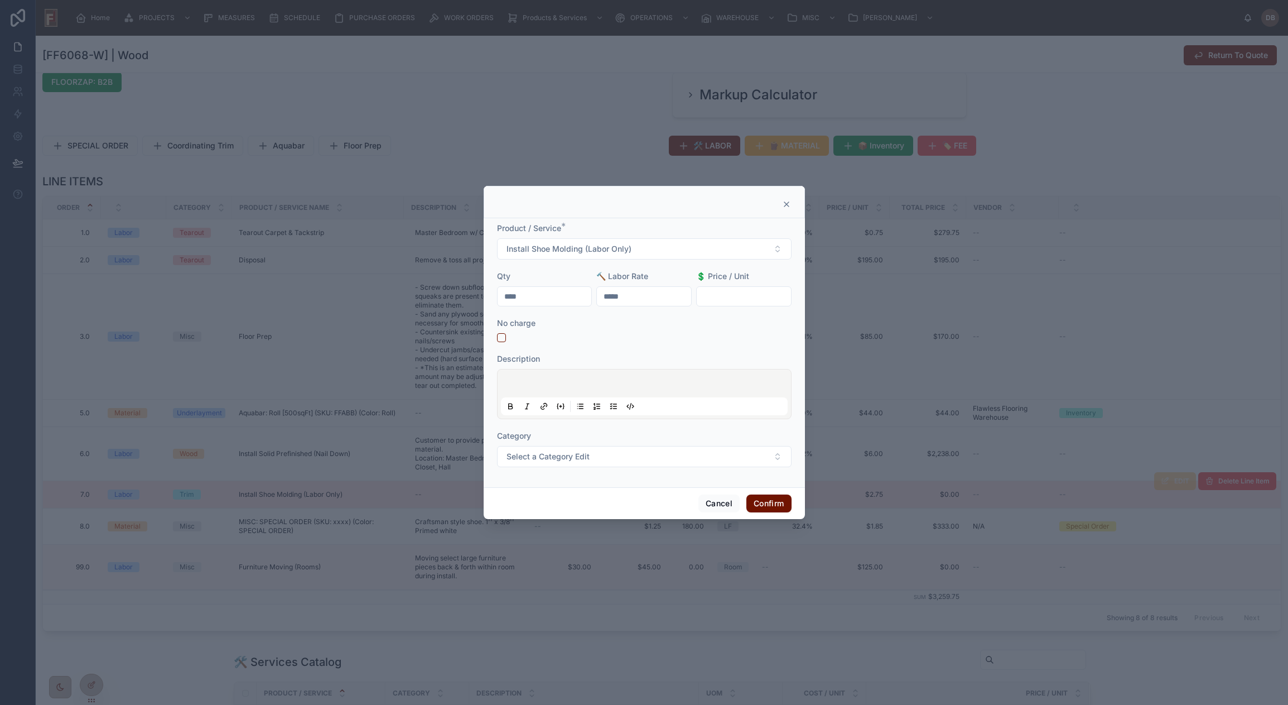
drag, startPoint x: 534, startPoint y: 296, endPoint x: 484, endPoint y: 307, distance: 50.8
click at [490, 308] on div "Product / Service * Install Shoe Molding (Labor Only) Qty **** 🔨 Labor Rate ***…" at bounding box center [644, 352] width 321 height 269
type input "******"
click at [763, 498] on button "Confirm" at bounding box center [768, 503] width 45 height 18
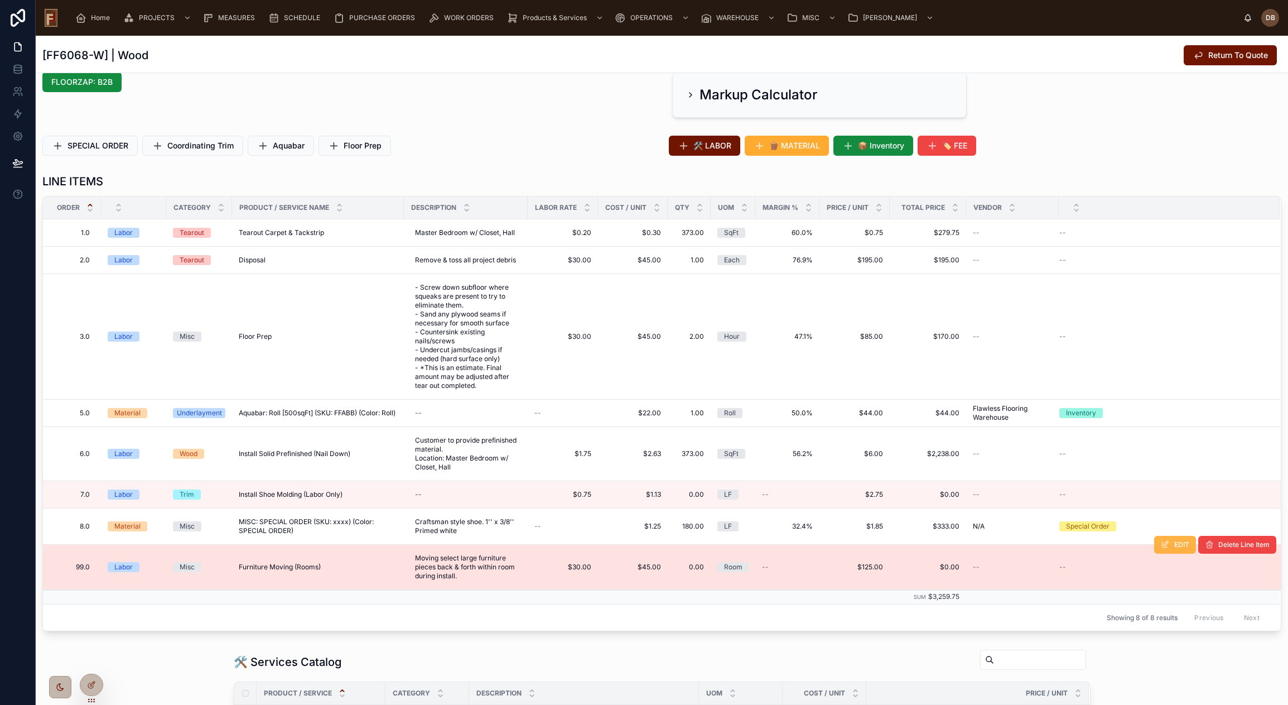
click at [1180, 545] on span "EDIT" at bounding box center [1181, 544] width 15 height 9
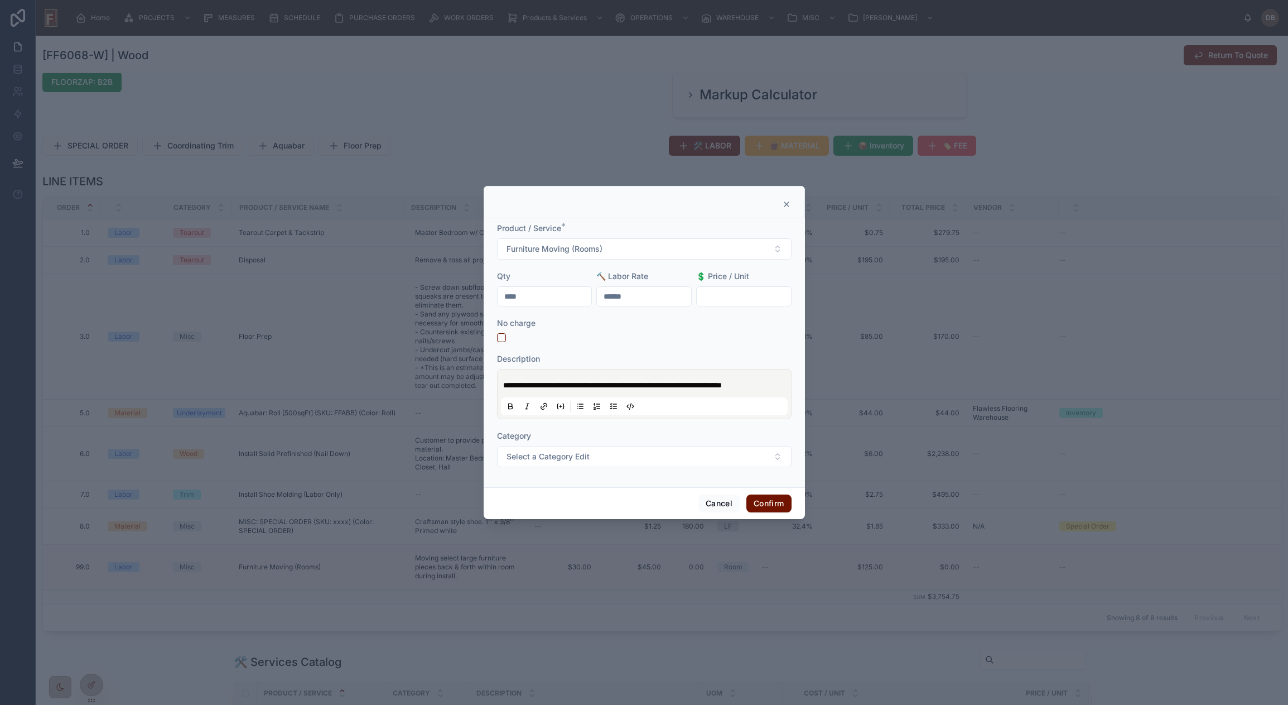
drag, startPoint x: 504, startPoint y: 297, endPoint x: 498, endPoint y: 297, distance: 6.2
click at [498, 297] on input "****" at bounding box center [545, 296] width 94 height 16
type input "****"
click at [763, 503] on button "Confirm" at bounding box center [768, 503] width 45 height 18
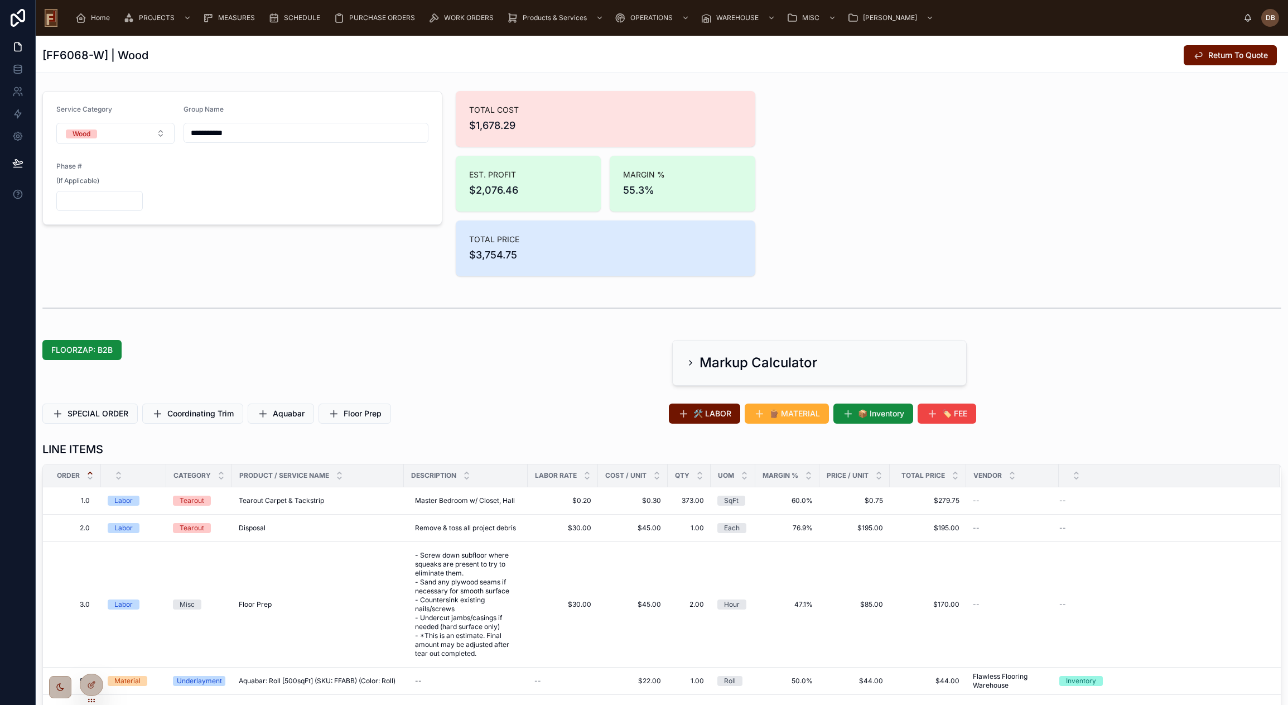
scroll to position [56, 0]
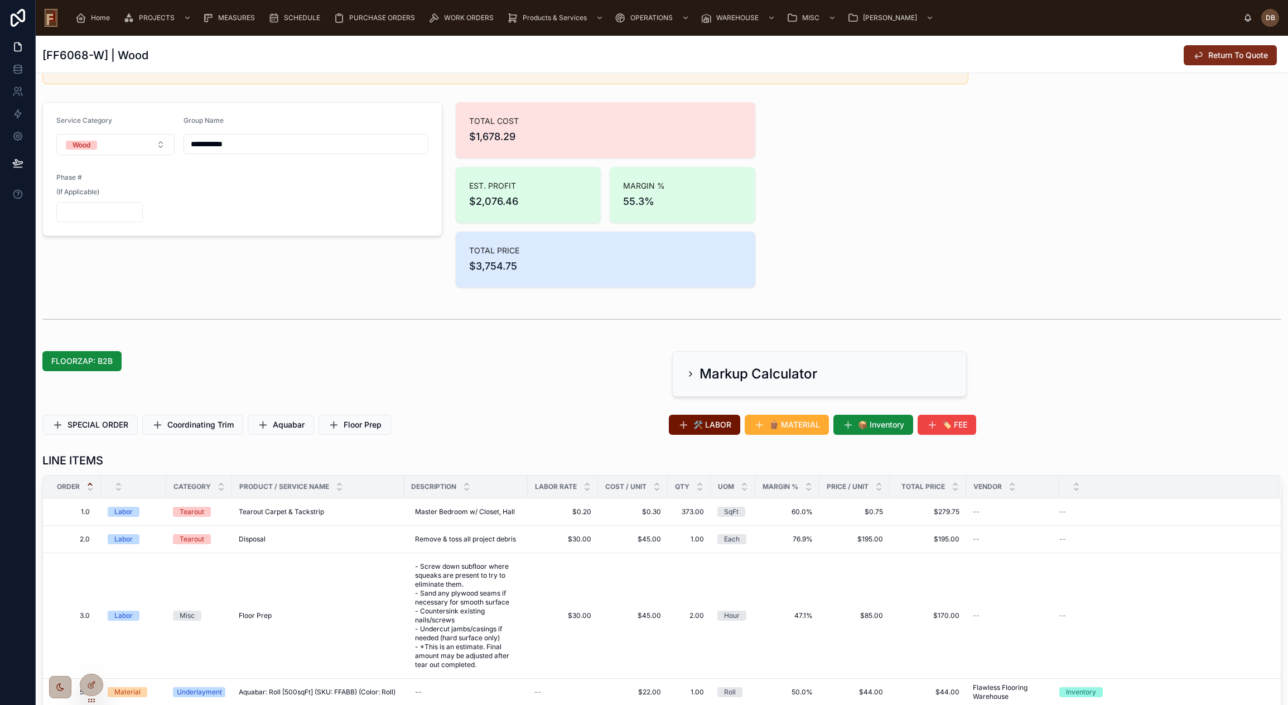
click at [1232, 56] on span "Return To Quote" at bounding box center [1238, 55] width 60 height 11
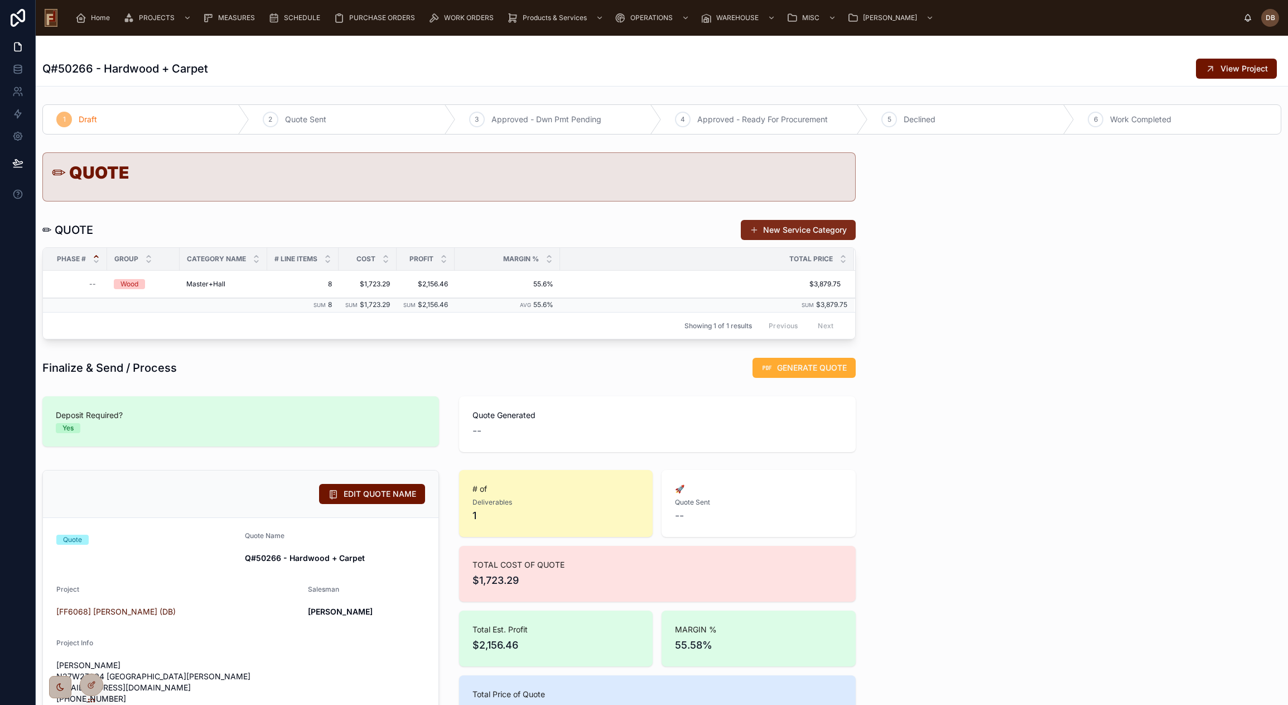
click at [784, 229] on button "New Service Category" at bounding box center [798, 230] width 115 height 20
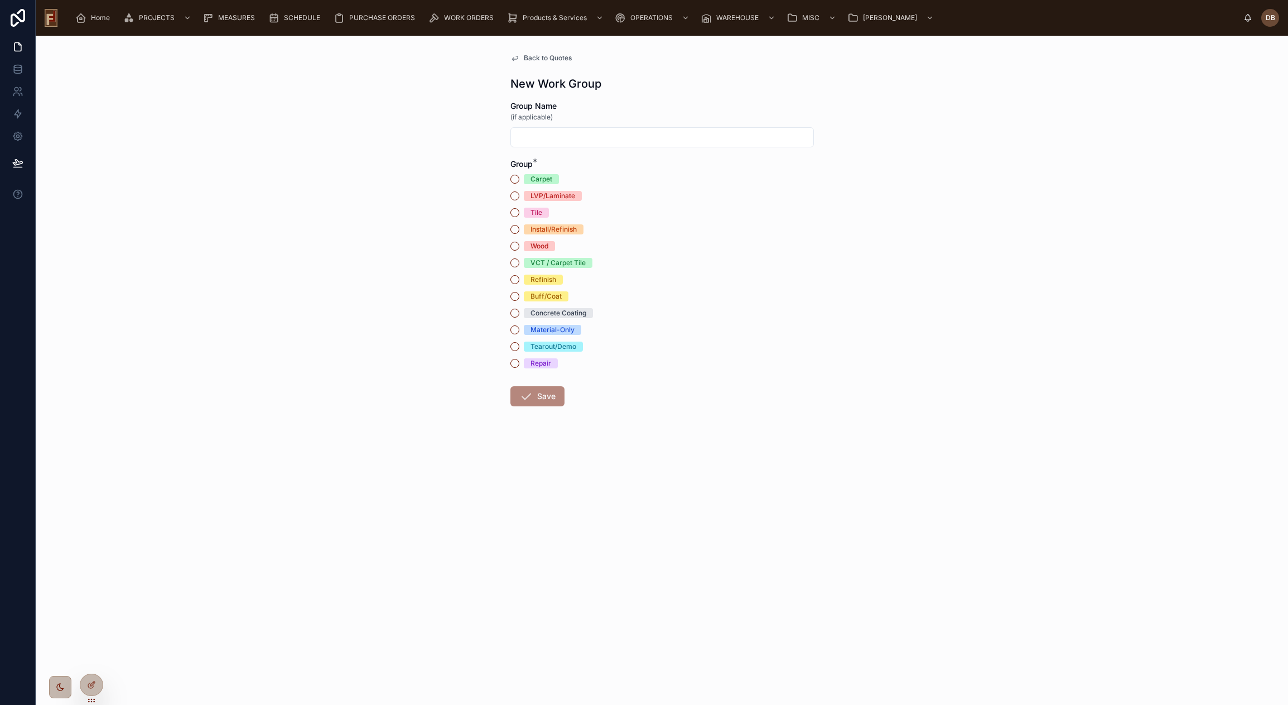
drag, startPoint x: 543, startPoint y: 178, endPoint x: 560, endPoint y: 267, distance: 90.8
click at [544, 179] on div "Carpet" at bounding box center [541, 179] width 22 height 10
click at [515, 180] on button "Carpet" at bounding box center [514, 179] width 9 height 9
click at [543, 396] on button "Save" at bounding box center [537, 396] width 54 height 20
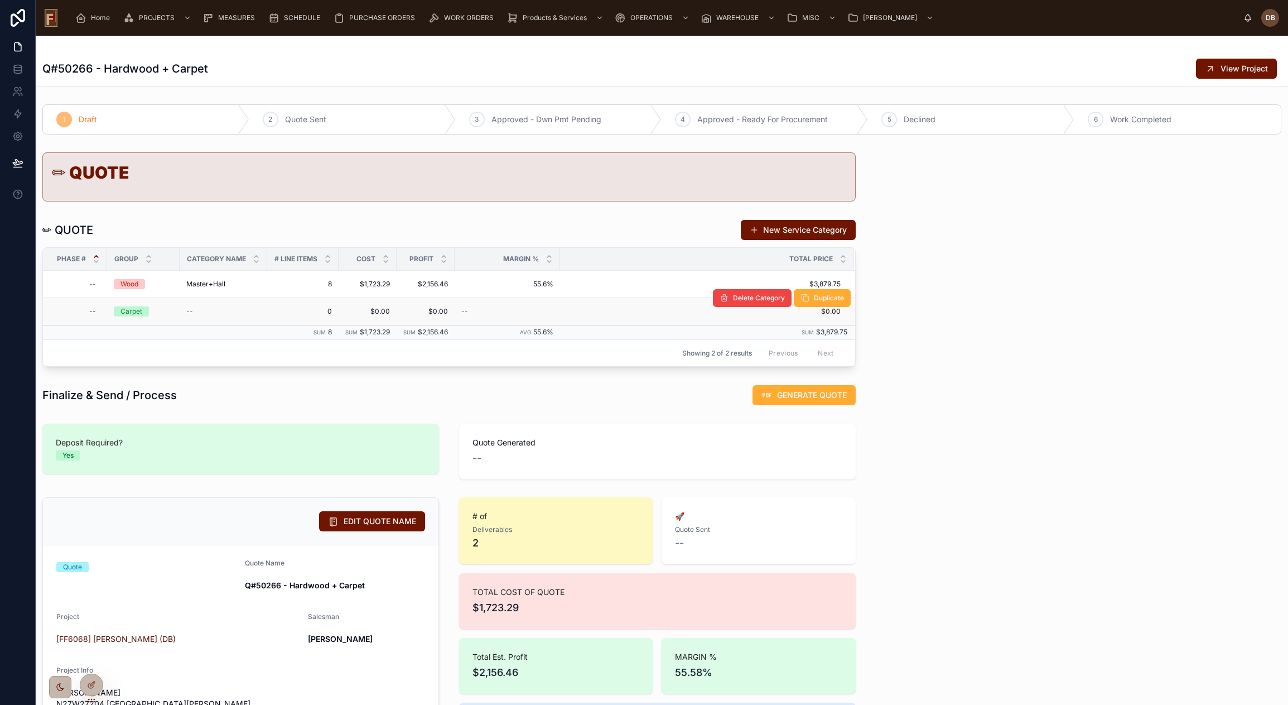
click at [136, 314] on div "Carpet" at bounding box center [131, 311] width 22 height 10
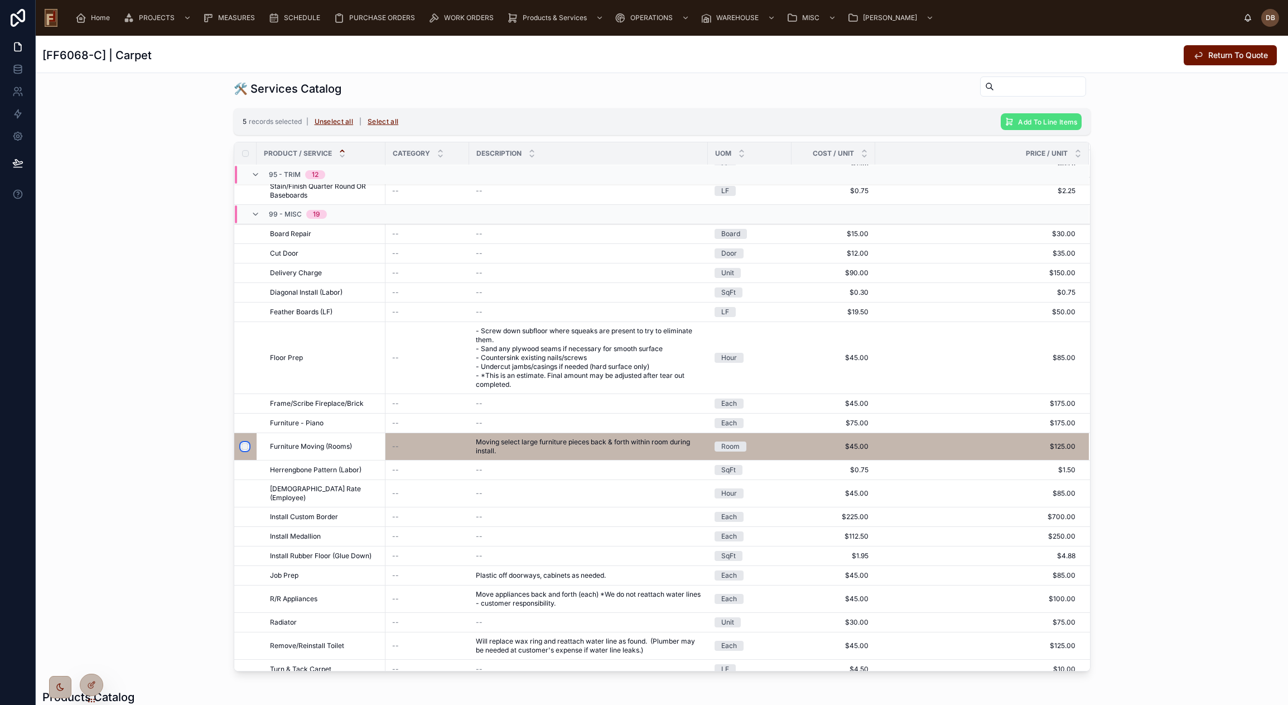
scroll to position [498, 0]
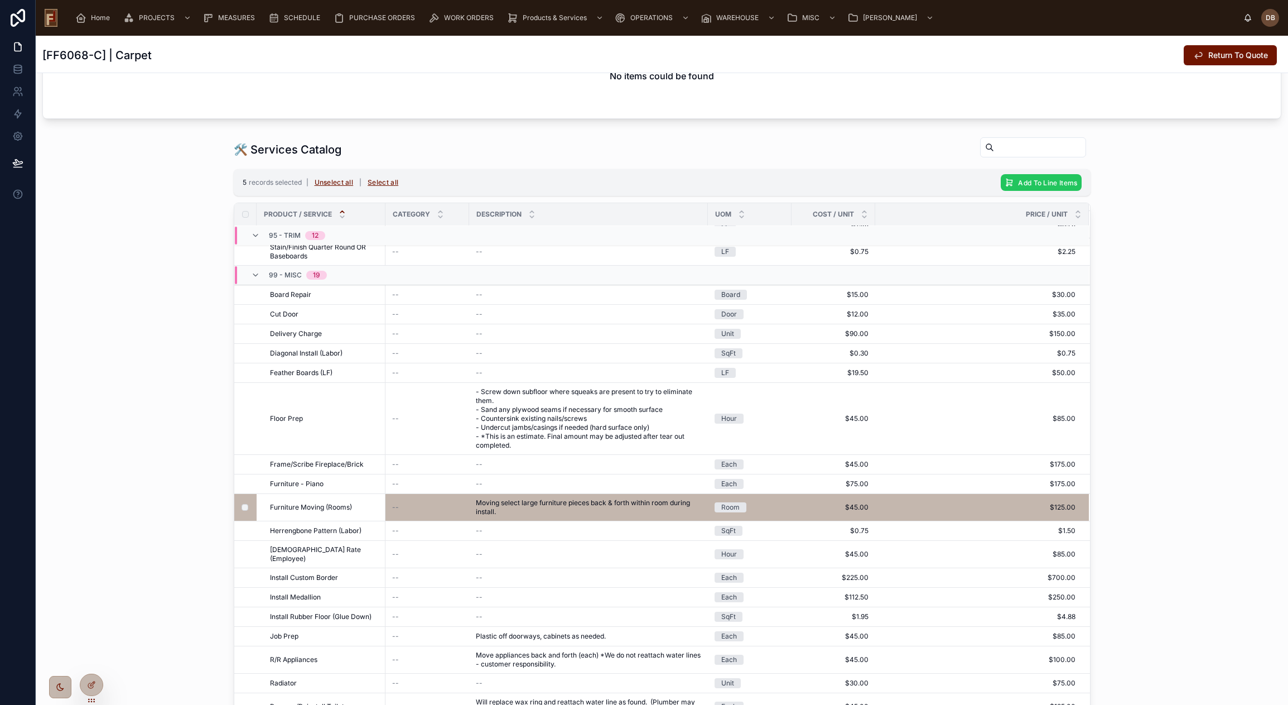
click at [1040, 184] on span "Add To Line Items" at bounding box center [1047, 183] width 59 height 8
click at [1093, 160] on icon at bounding box center [1091, 161] width 6 height 4
click at [326, 181] on button "Unselect all" at bounding box center [334, 182] width 47 height 18
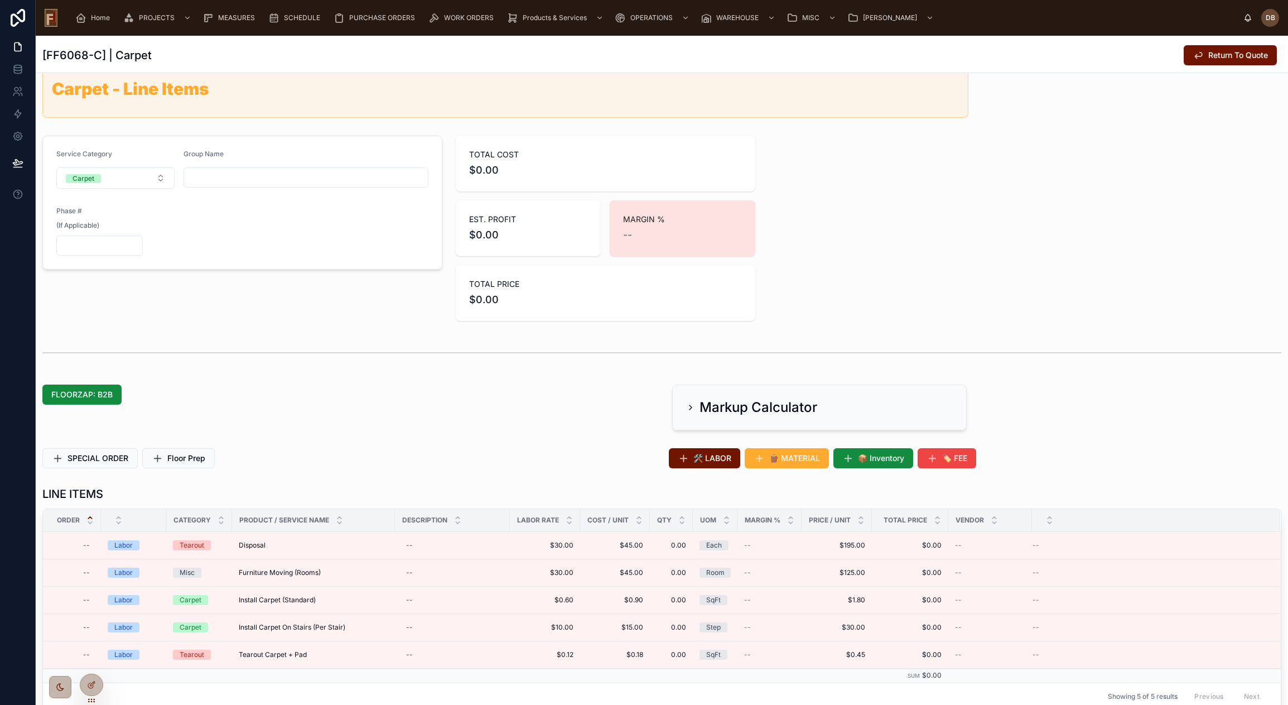
scroll to position [0, 0]
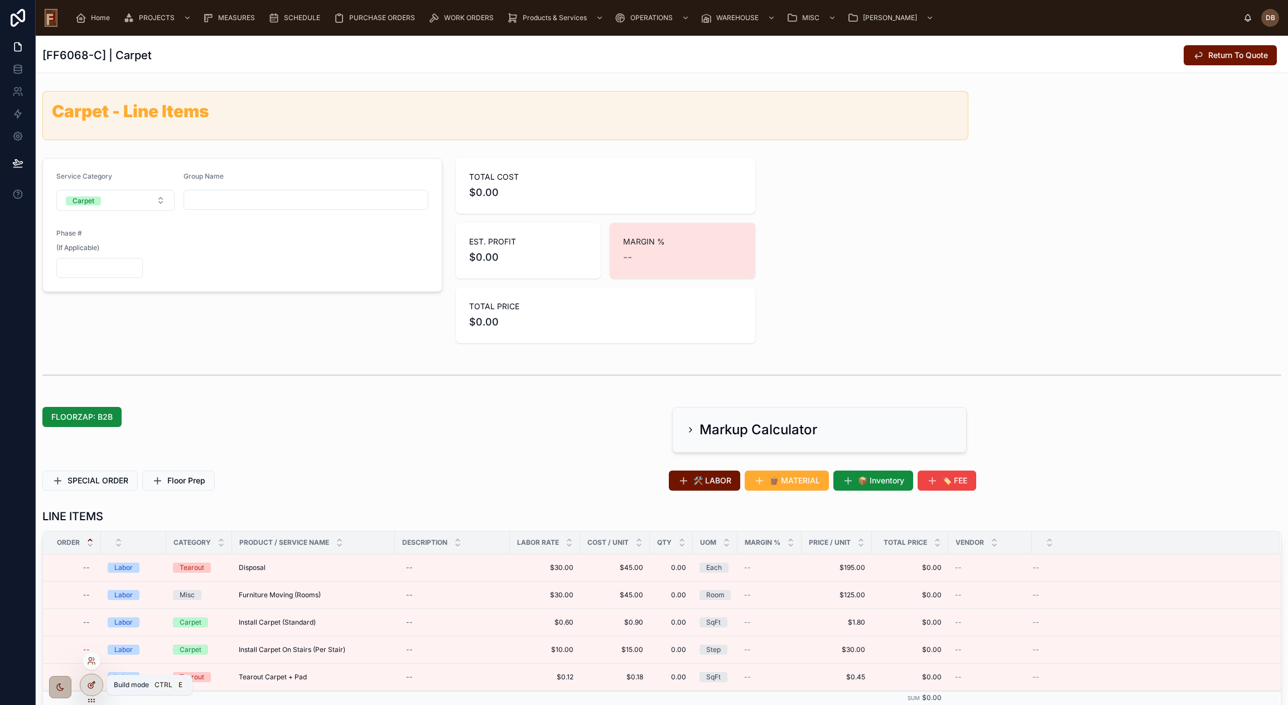
click at [91, 682] on icon at bounding box center [91, 684] width 9 height 9
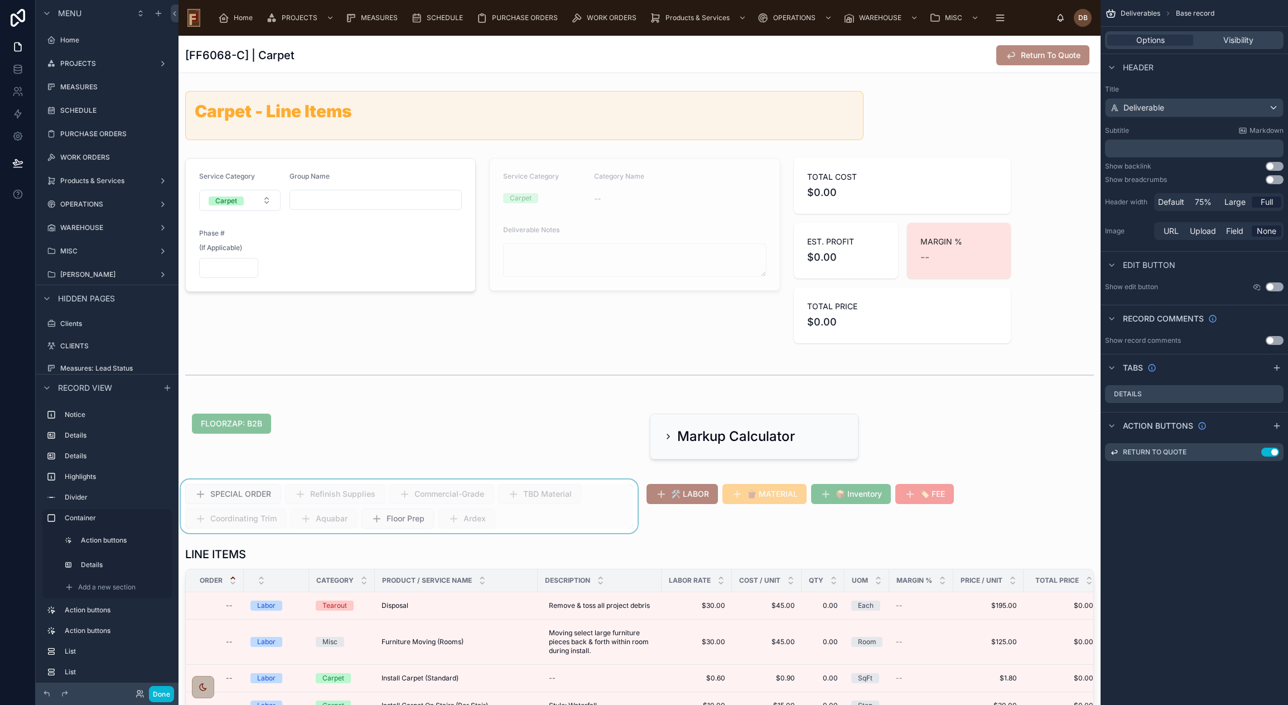
click at [543, 508] on div at bounding box center [409, 506] width 461 height 54
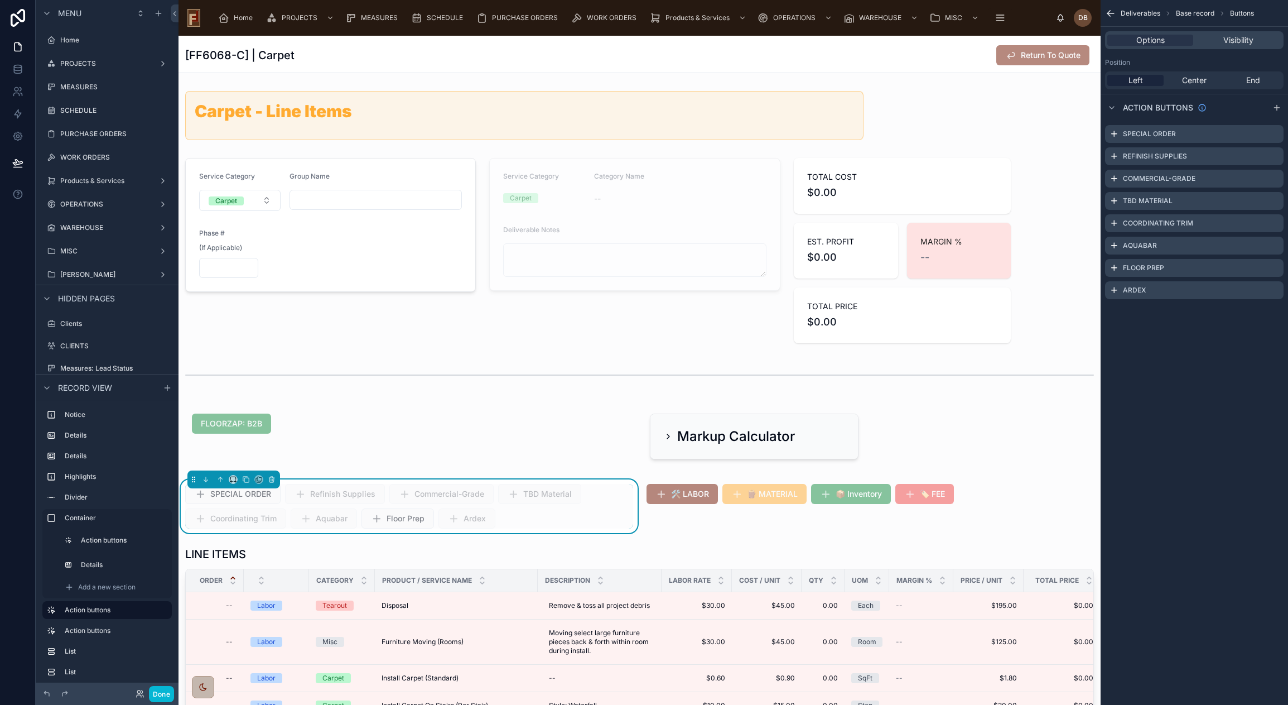
scroll to position [123, 0]
click at [1275, 201] on icon "scrollable content" at bounding box center [1275, 199] width 4 height 4
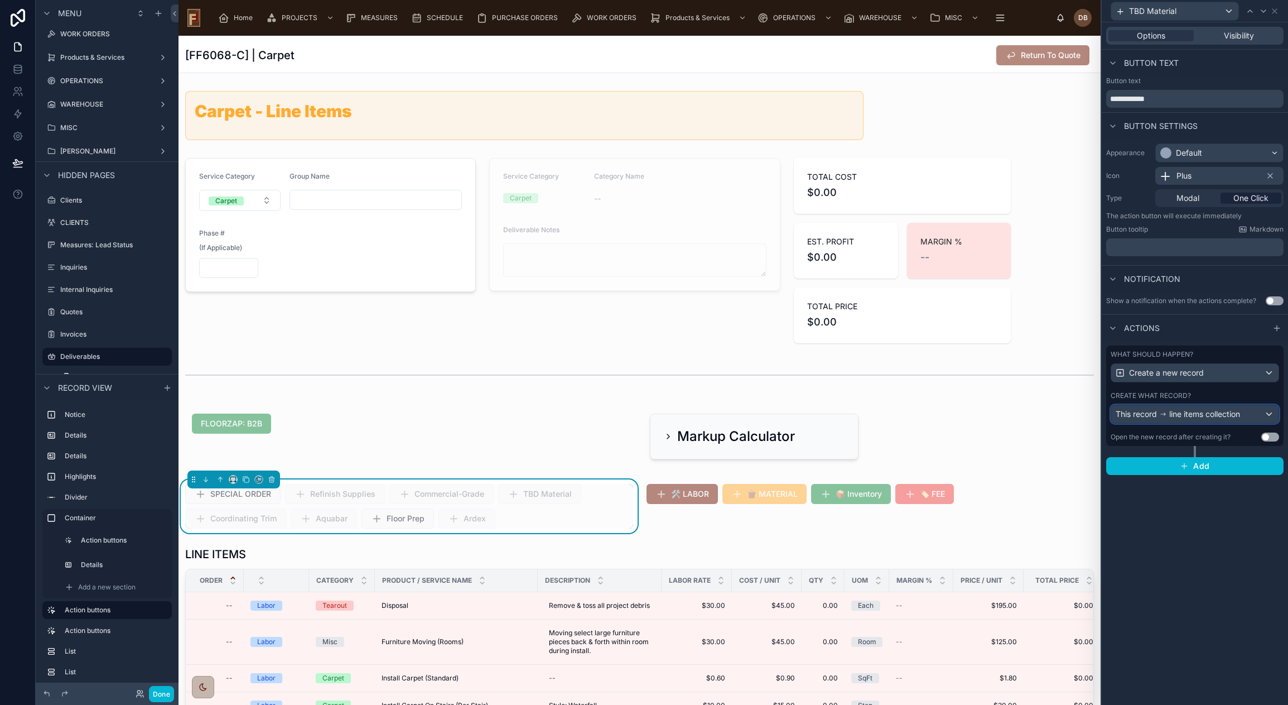
click at [1207, 411] on span "line items collection" at bounding box center [1204, 413] width 71 height 11
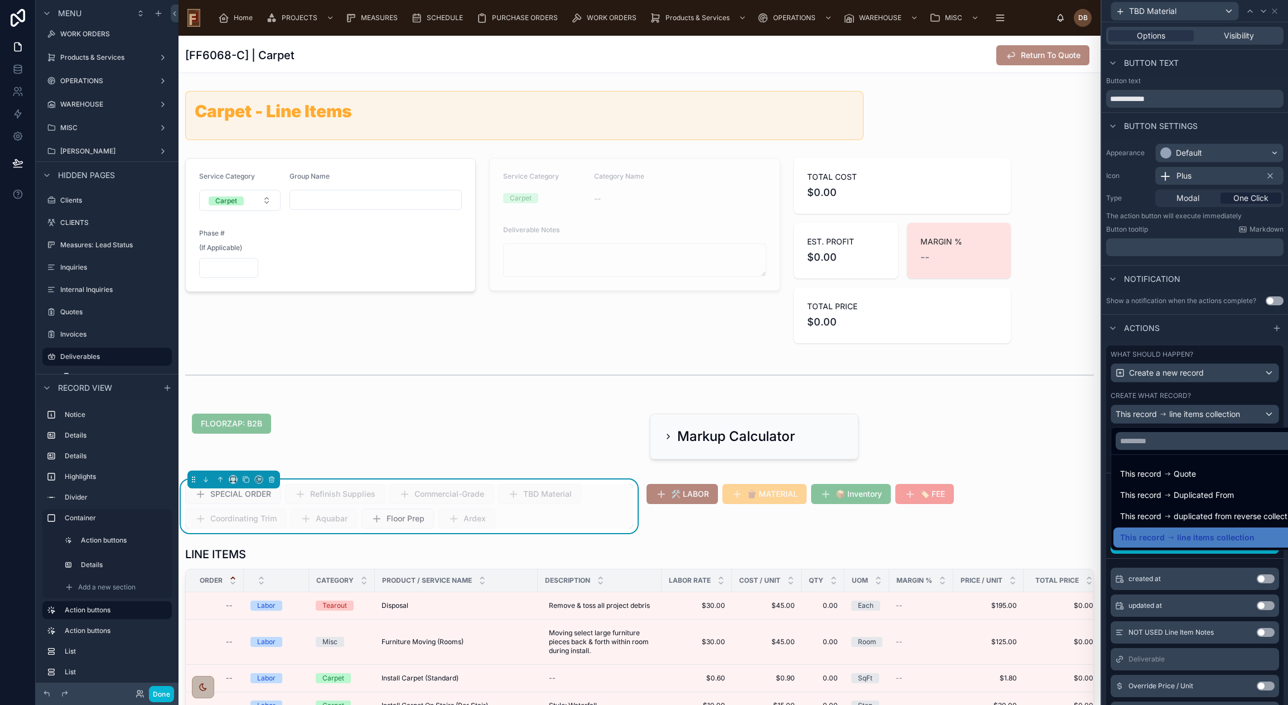
click at [1207, 411] on div at bounding box center [1195, 352] width 186 height 705
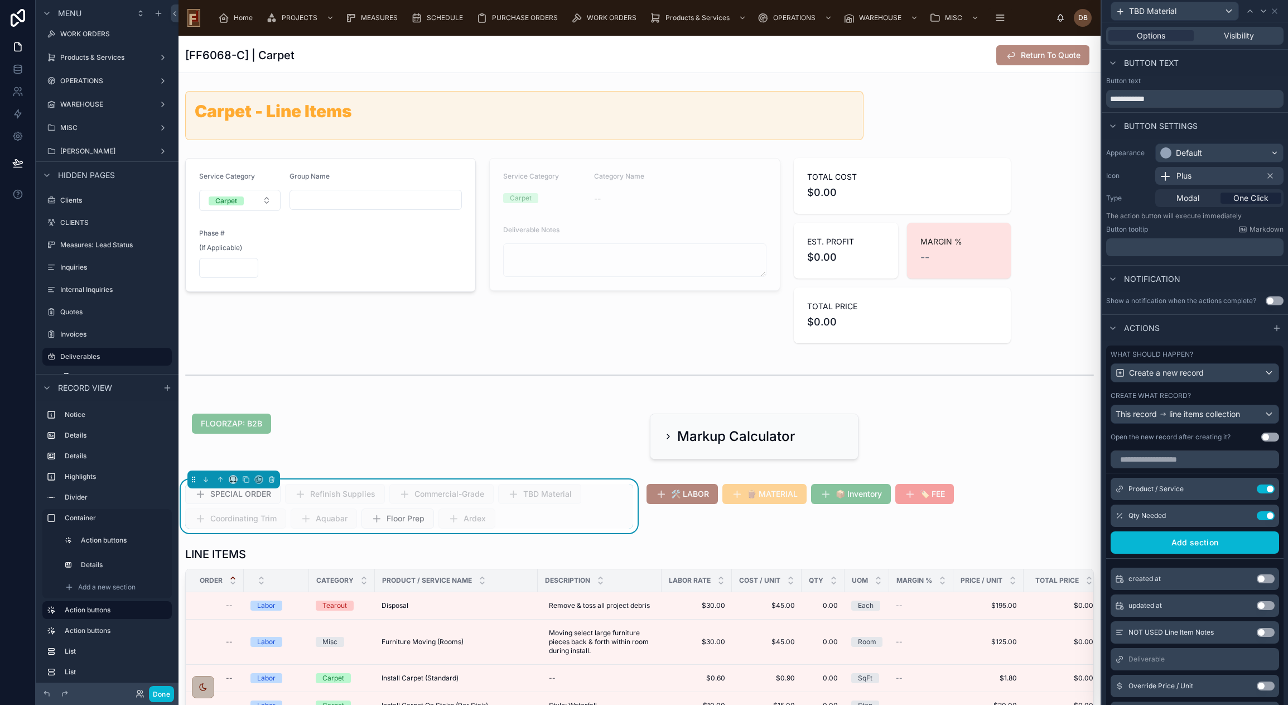
scroll to position [154, 0]
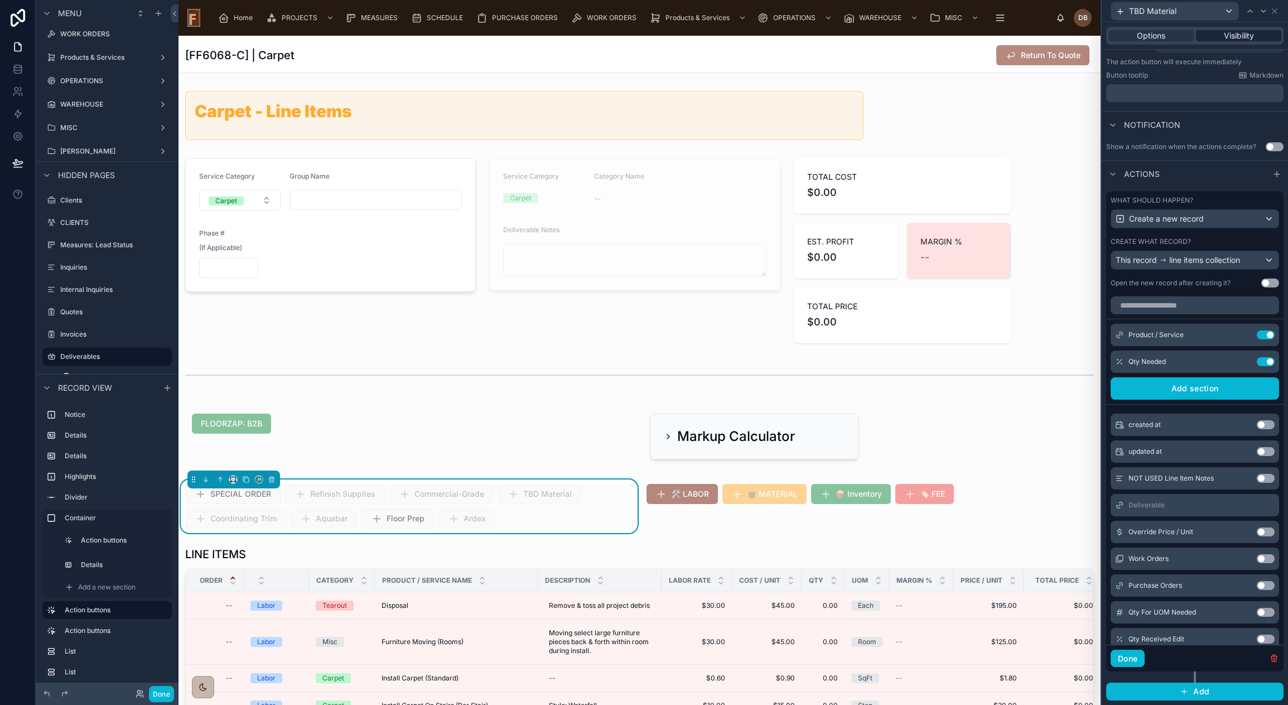
click at [1241, 38] on span "Visibility" at bounding box center [1239, 35] width 30 height 11
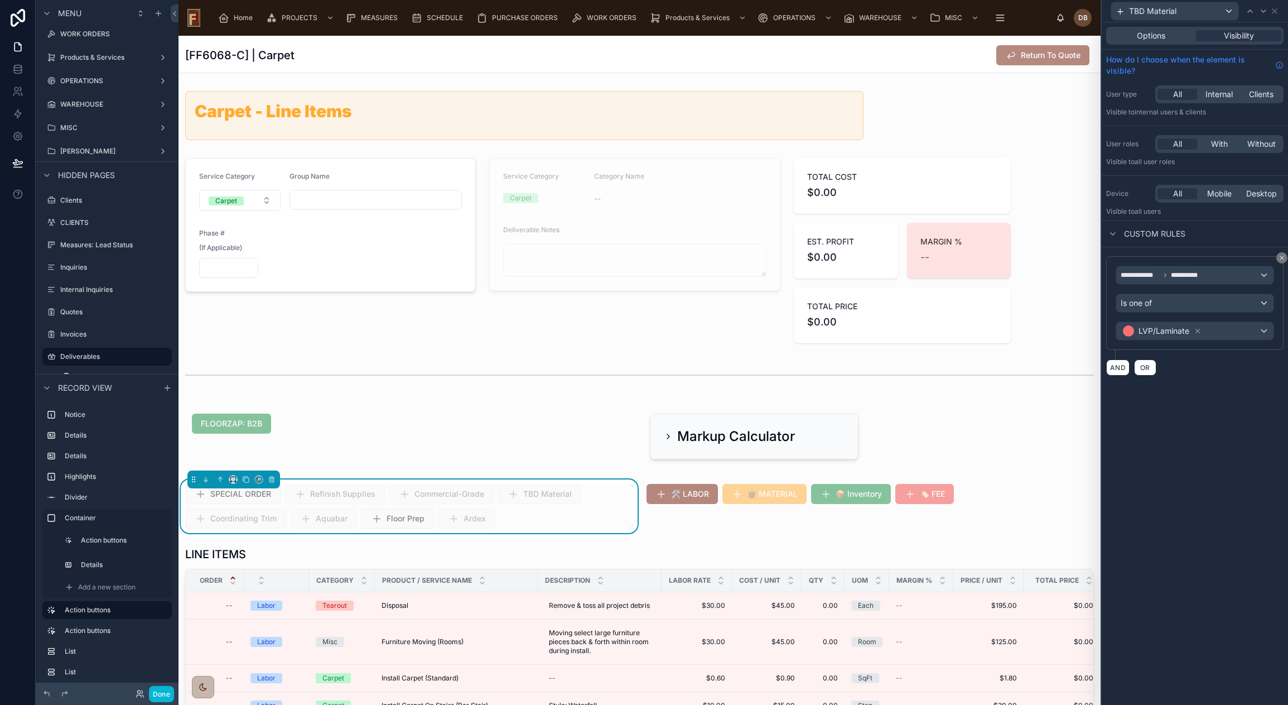
scroll to position [0, 0]
click at [1222, 329] on div "LVP/Laminate" at bounding box center [1194, 331] width 157 height 18
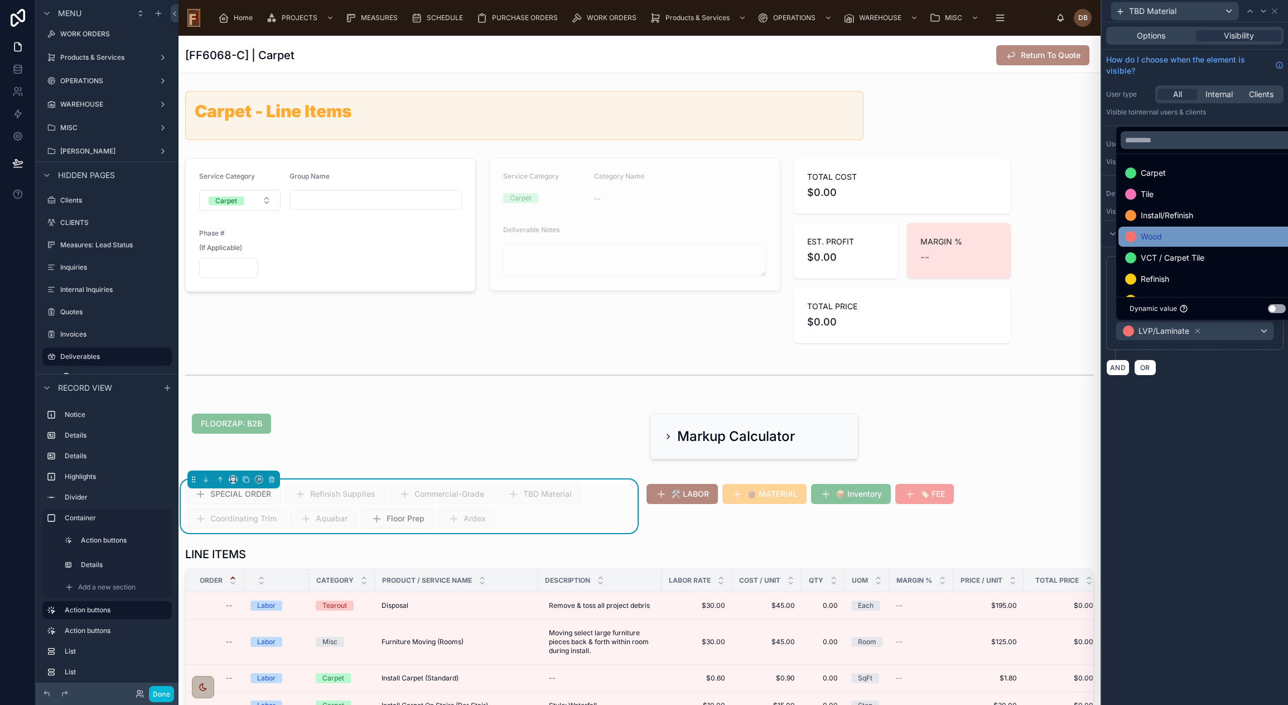
click at [1175, 233] on div "Wood" at bounding box center [1207, 236] width 165 height 13
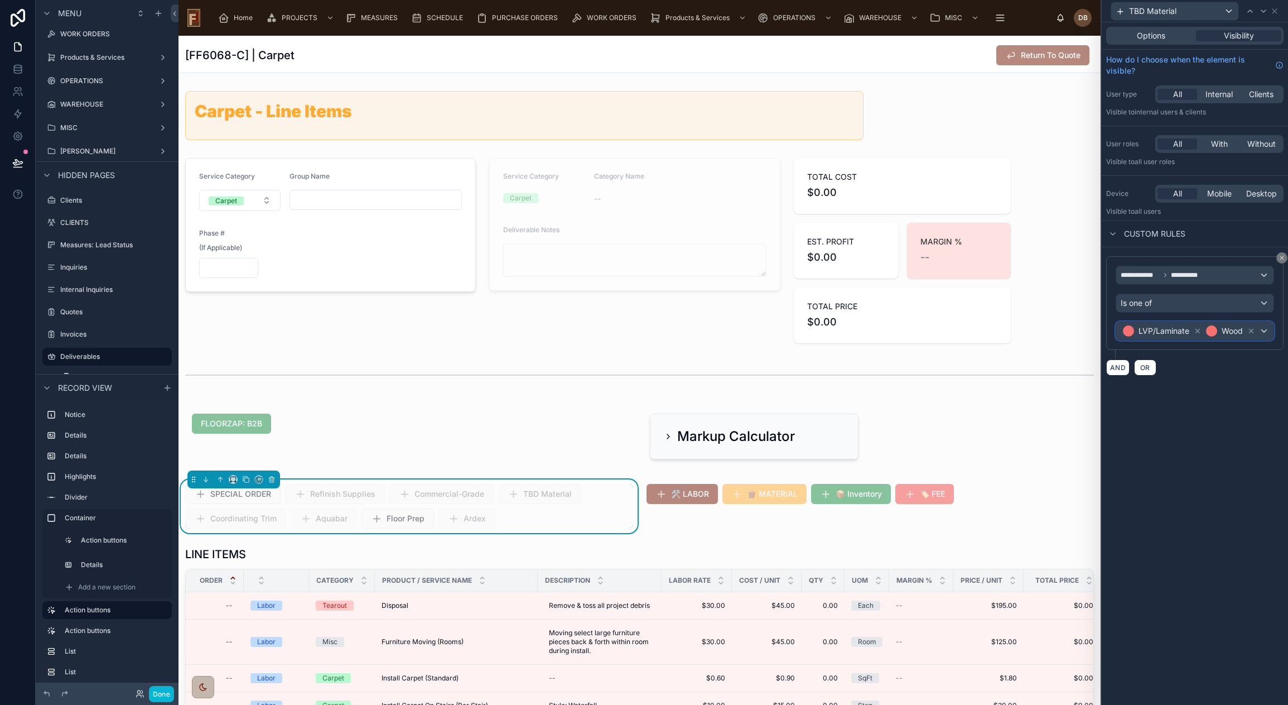
click at [1180, 337] on div "LVP/Laminate" at bounding box center [1162, 330] width 81 height 13
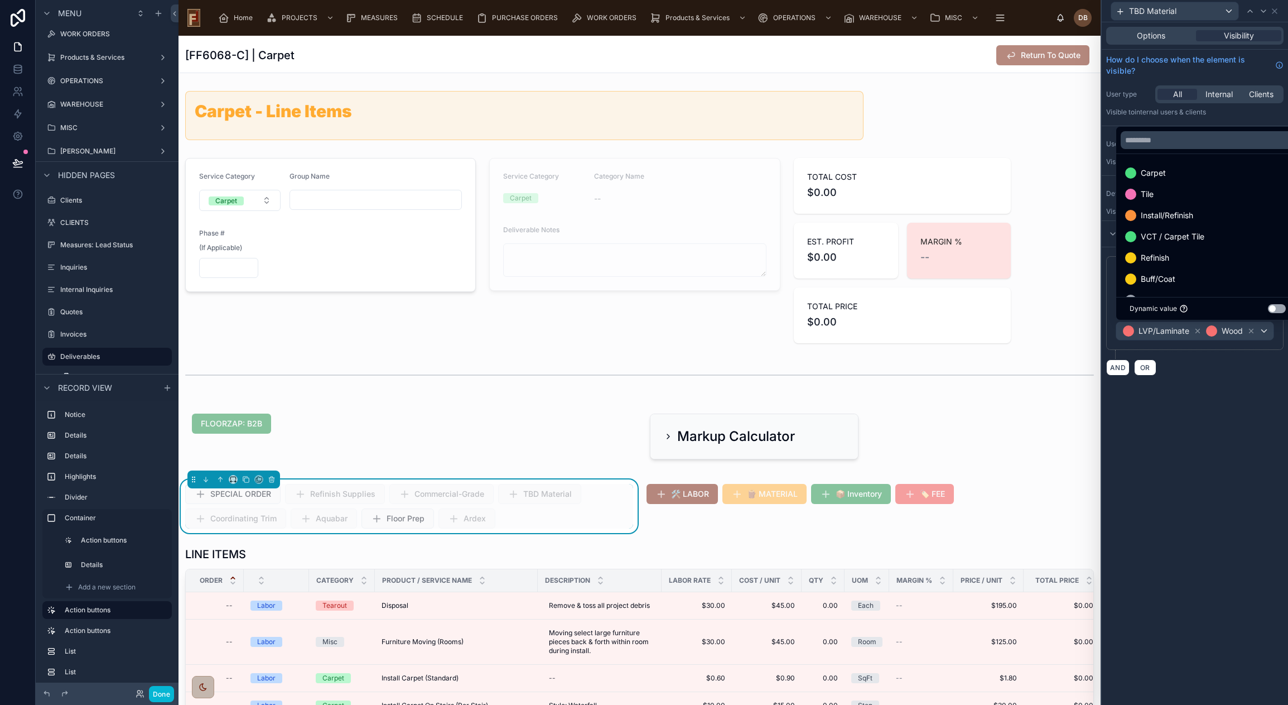
click at [1251, 330] on div at bounding box center [1195, 352] width 186 height 705
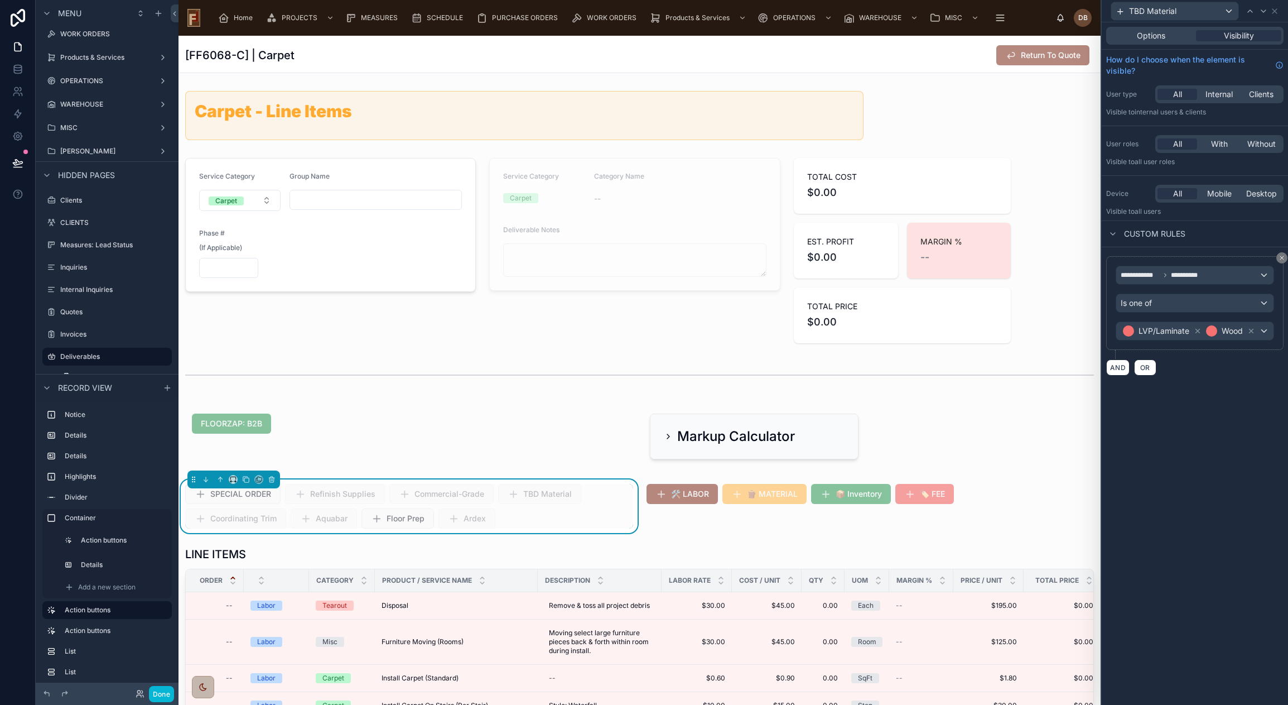
click at [1251, 330] on icon at bounding box center [1252, 331] width 4 height 4
click at [1158, 36] on span "Options" at bounding box center [1151, 35] width 28 height 11
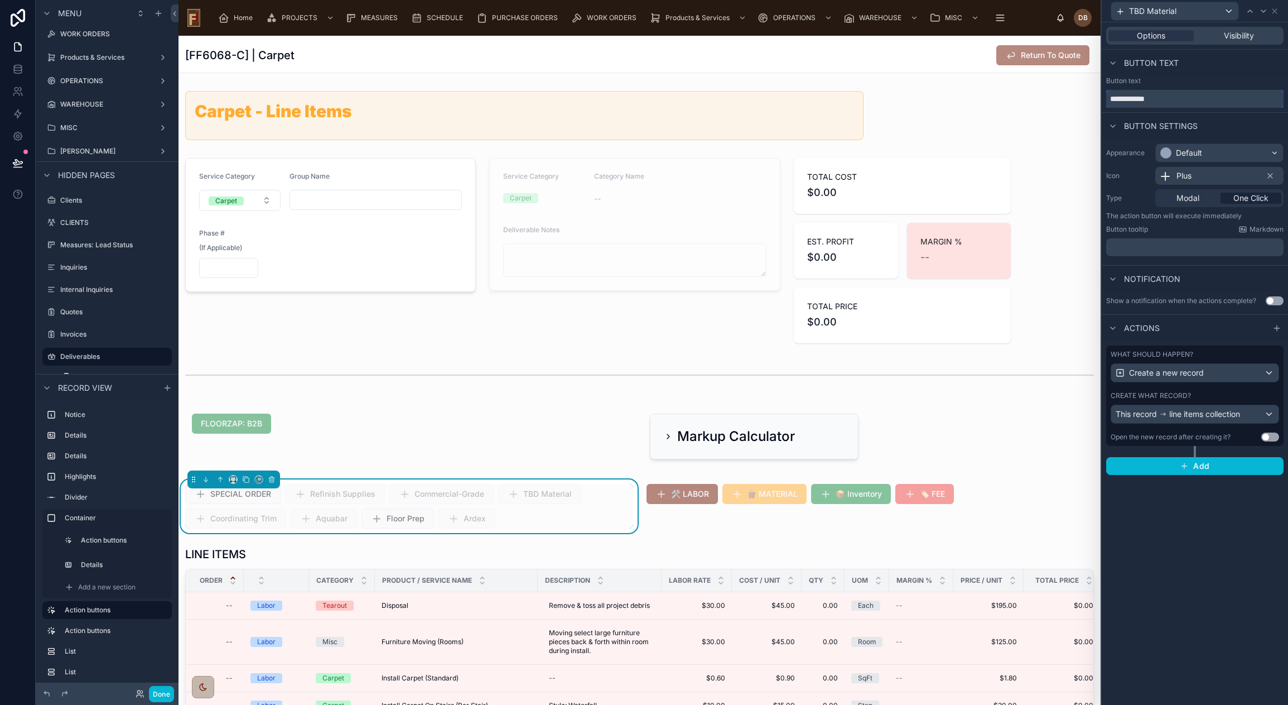
click at [1128, 97] on input "**********" at bounding box center [1194, 99] width 177 height 18
click at [1145, 99] on input "**********" at bounding box center [1194, 99] width 177 height 18
click at [1184, 100] on input "**********" at bounding box center [1194, 99] width 177 height 18
type input "**********"
click at [1276, 11] on icon at bounding box center [1274, 11] width 9 height 9
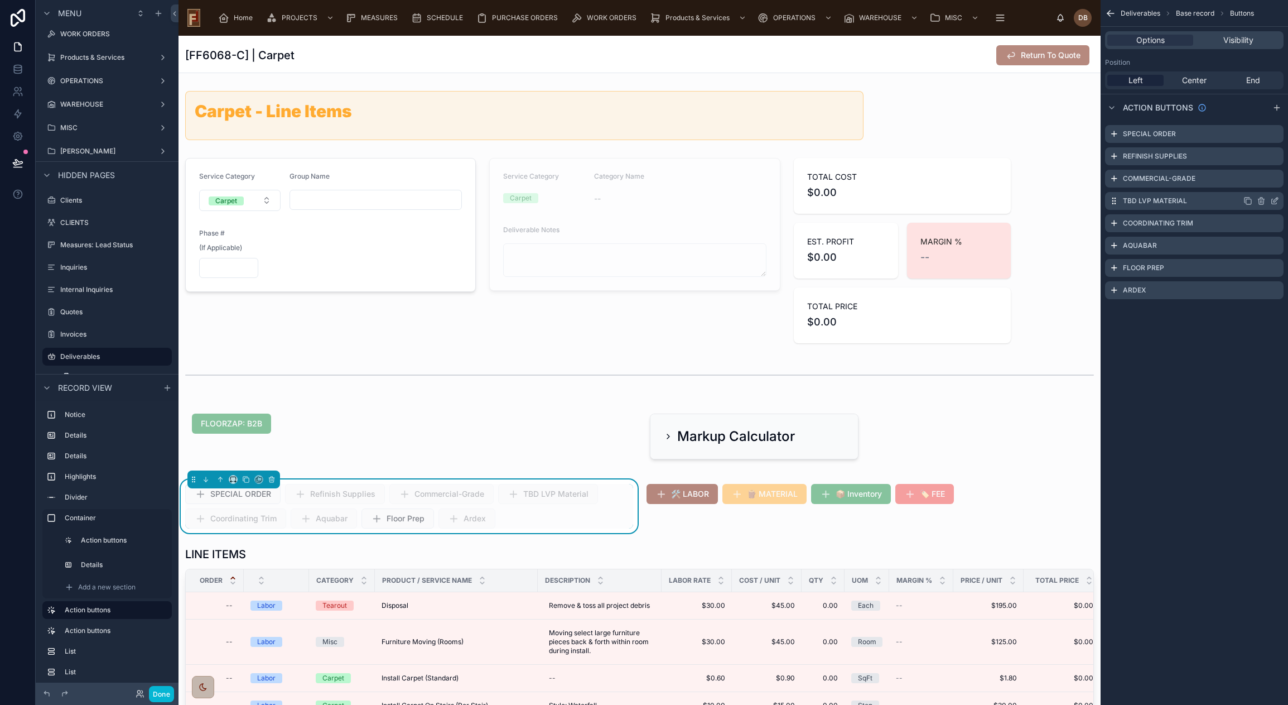
click at [1275, 199] on icon "scrollable content" at bounding box center [1275, 199] width 4 height 4
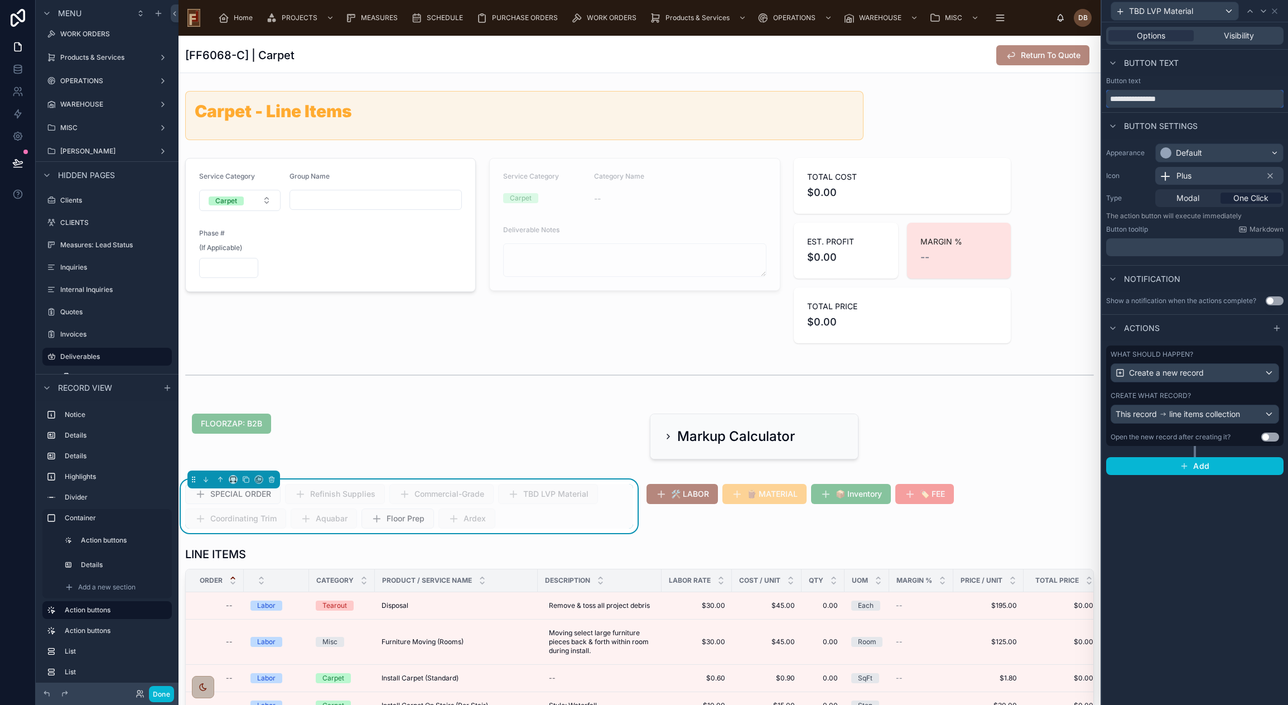
click at [1127, 99] on input "**********" at bounding box center [1194, 99] width 177 height 18
type input "*********"
click at [1275, 9] on icon at bounding box center [1274, 11] width 9 height 9
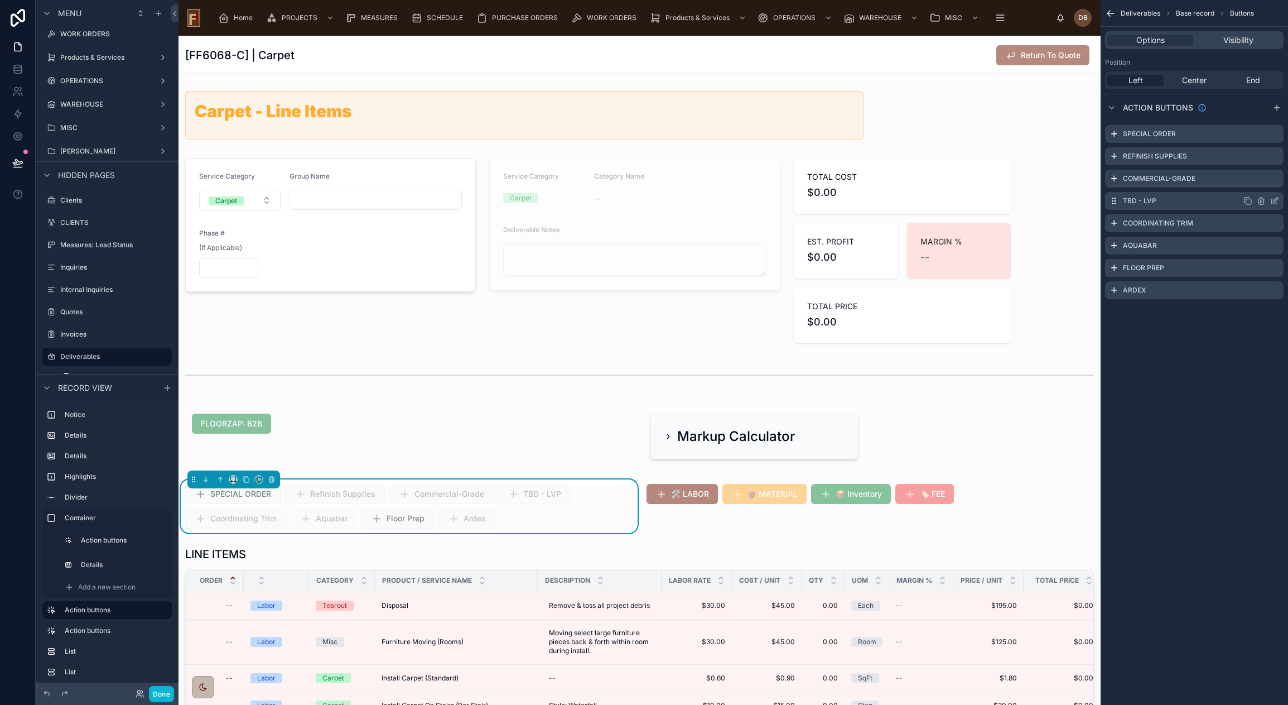
click at [1277, 197] on icon "scrollable content" at bounding box center [1275, 199] width 4 height 4
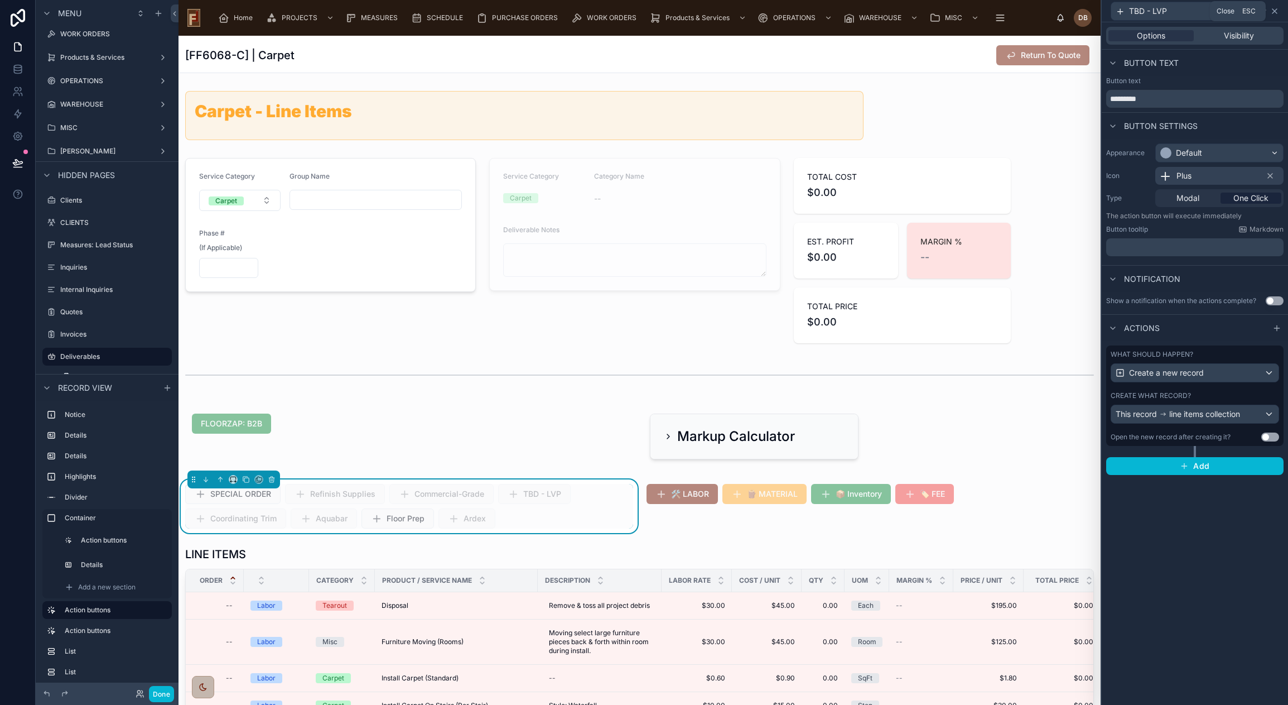
click at [1276, 9] on icon at bounding box center [1274, 11] width 9 height 9
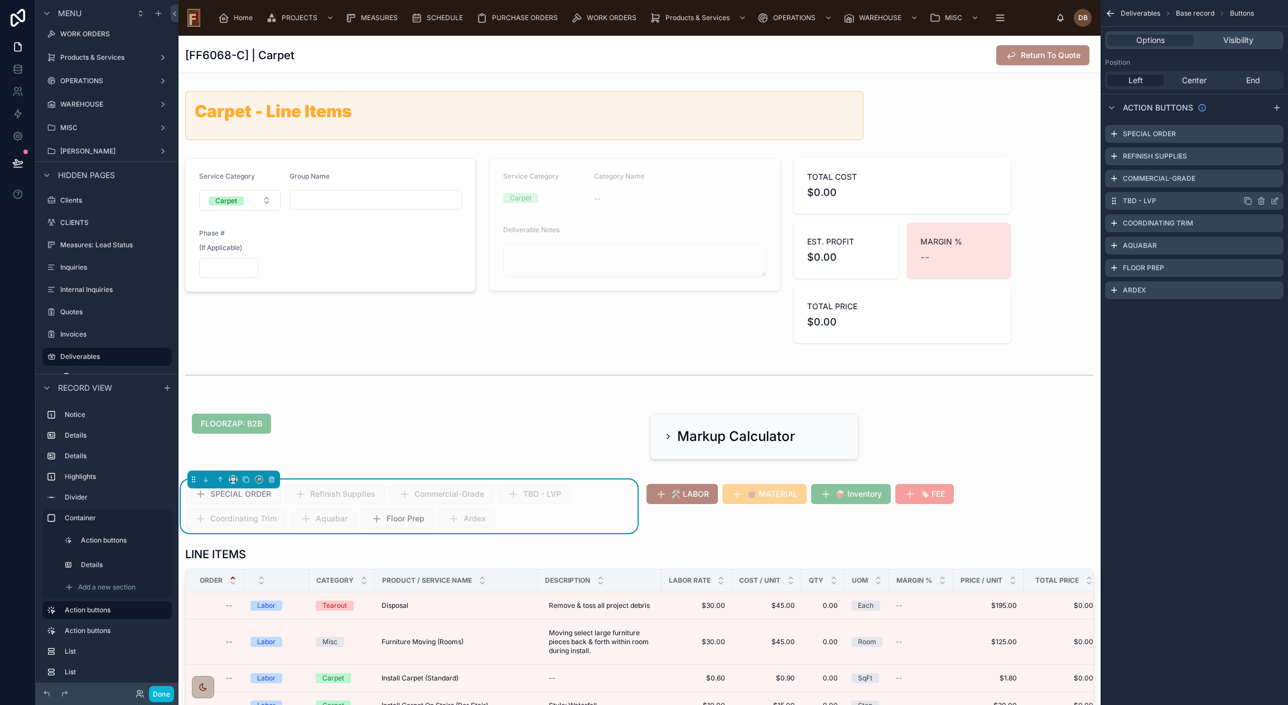
click at [1249, 199] on icon "scrollable content" at bounding box center [1248, 201] width 5 height 5
click at [1276, 311] on icon "scrollable content" at bounding box center [1274, 312] width 9 height 9
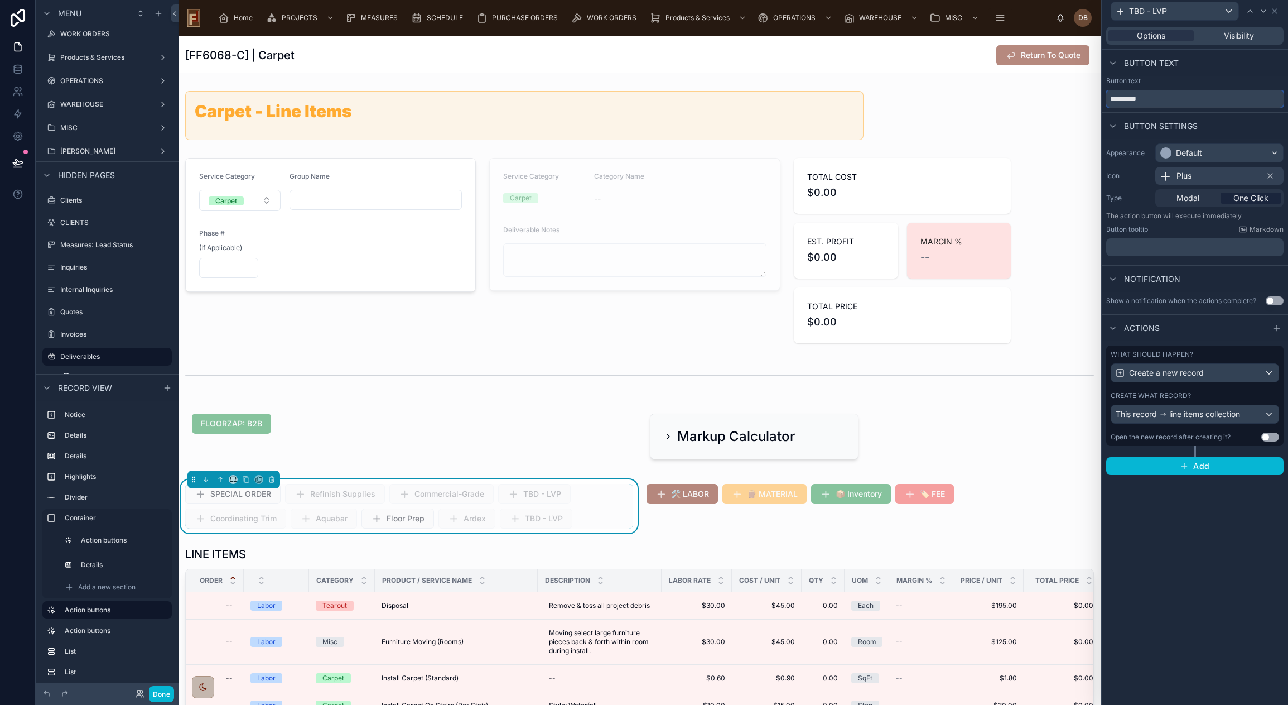
click at [1141, 100] on input "*********" at bounding box center [1194, 99] width 177 height 18
type input "**********"
click at [1217, 415] on span "line items collection" at bounding box center [1204, 413] width 71 height 11
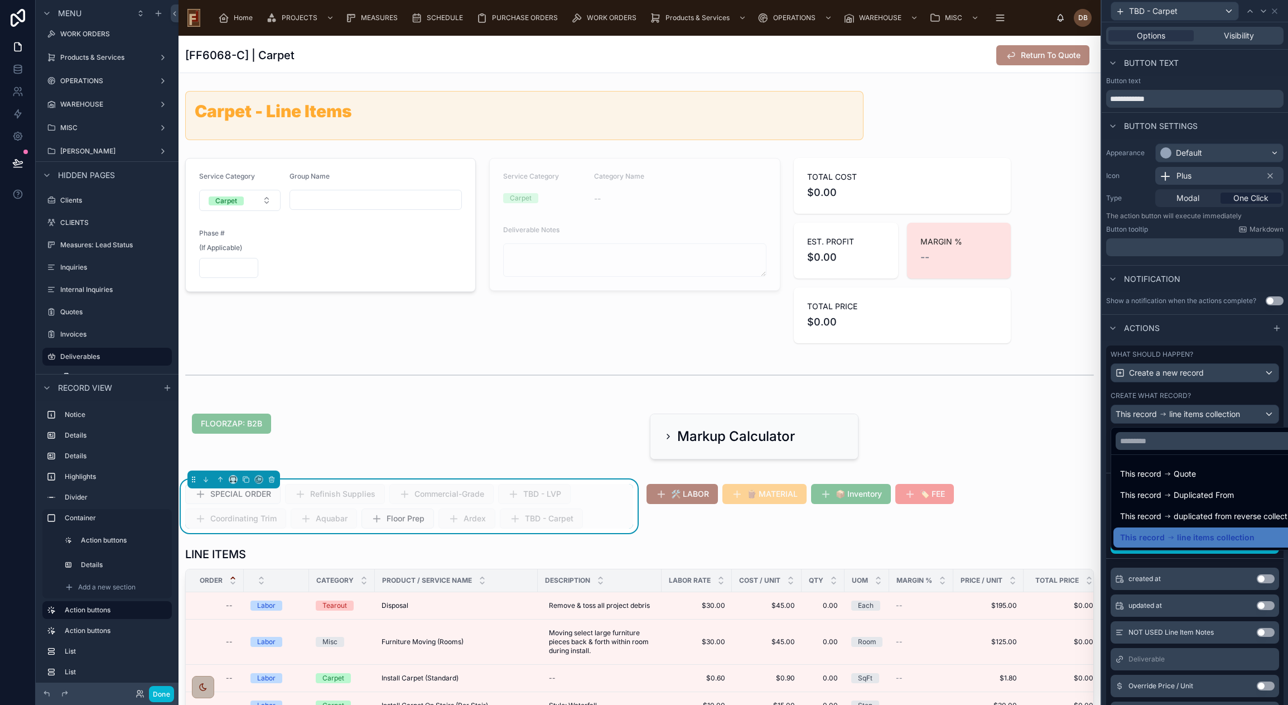
click at [1217, 415] on div at bounding box center [1195, 352] width 186 height 705
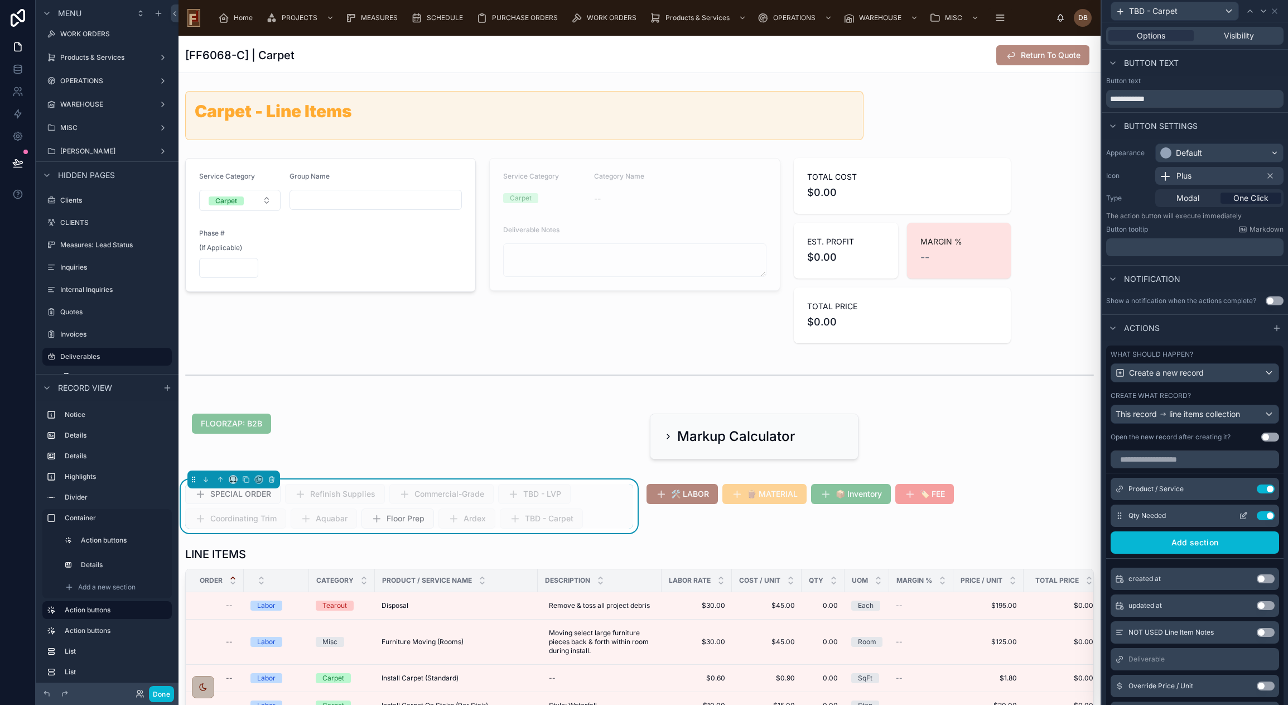
click at [1242, 513] on icon at bounding box center [1244, 514] width 4 height 4
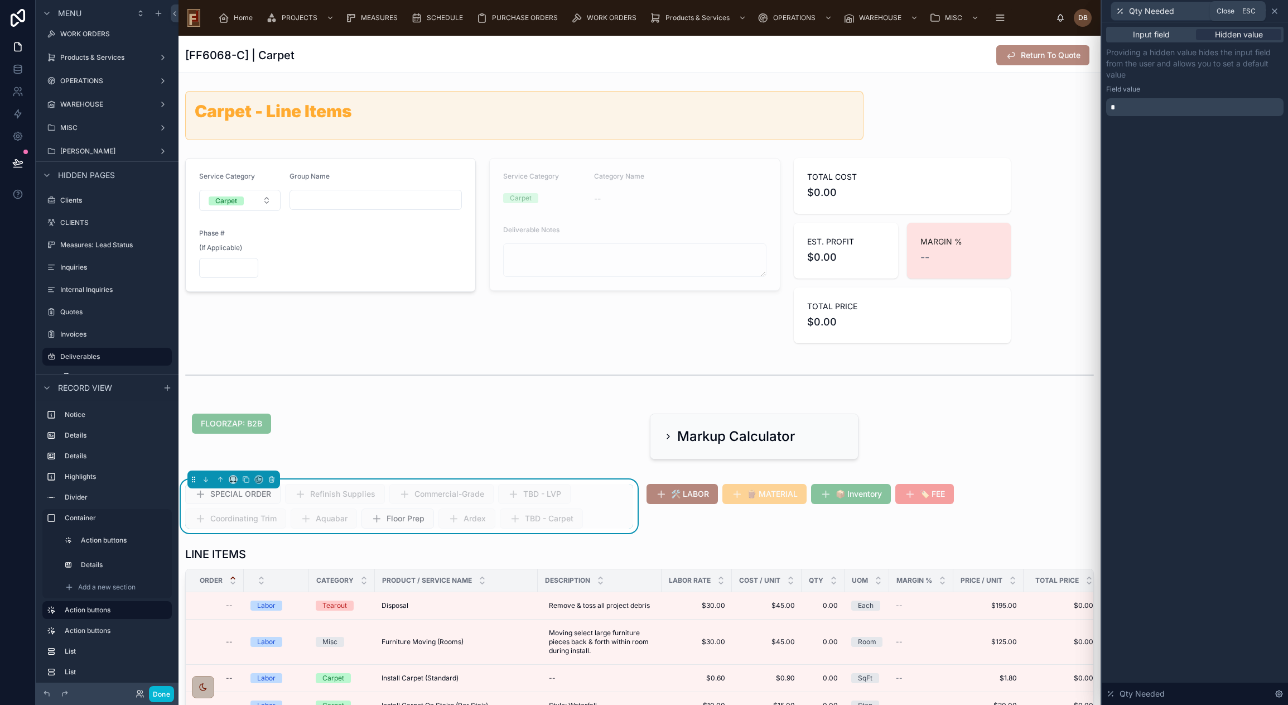
click at [1277, 9] on icon at bounding box center [1274, 11] width 9 height 9
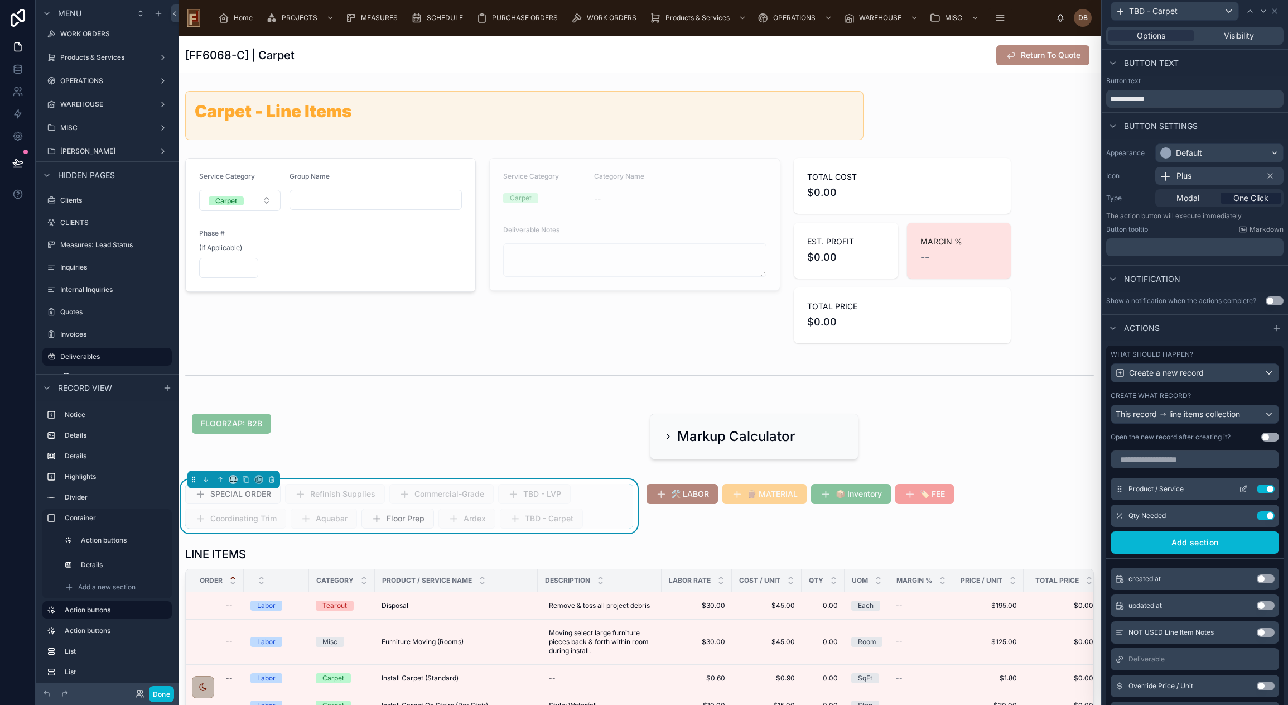
click at [1239, 486] on icon at bounding box center [1243, 488] width 9 height 9
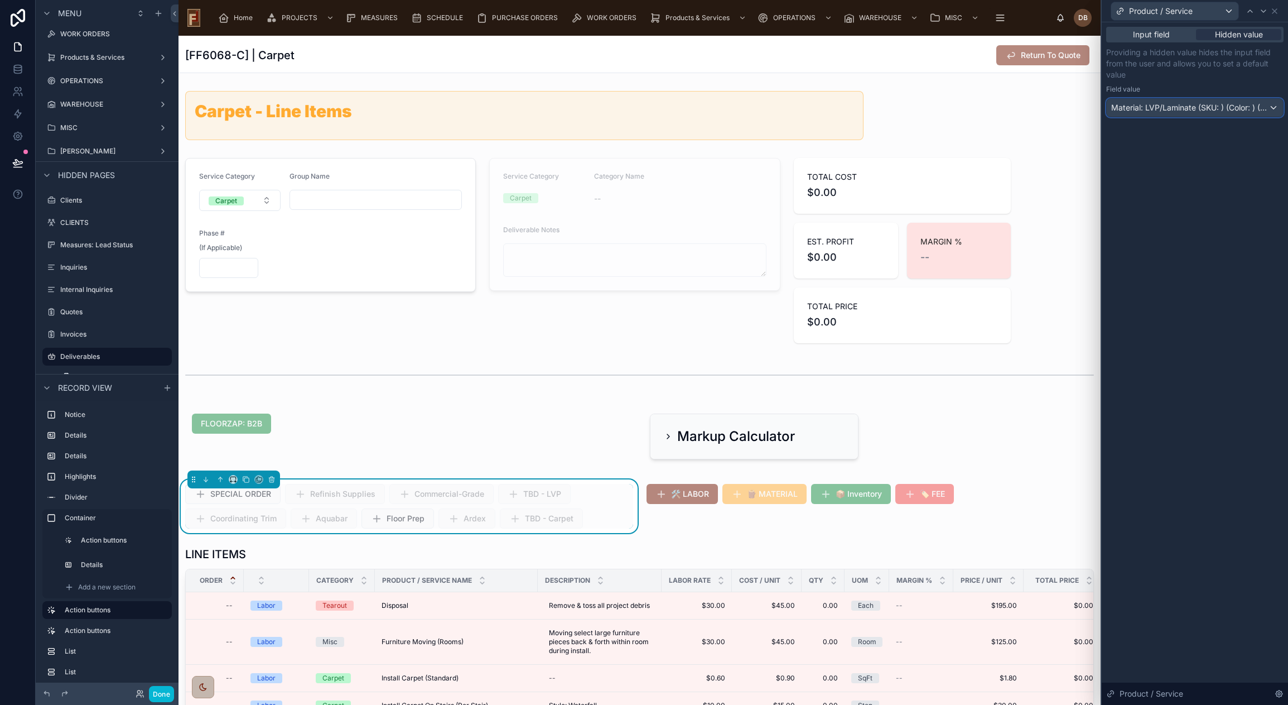
click at [1207, 108] on span "Material: LVP/Laminate (SKU: ) (Color: ) (Vendor: N/A)" at bounding box center [1189, 107] width 157 height 11
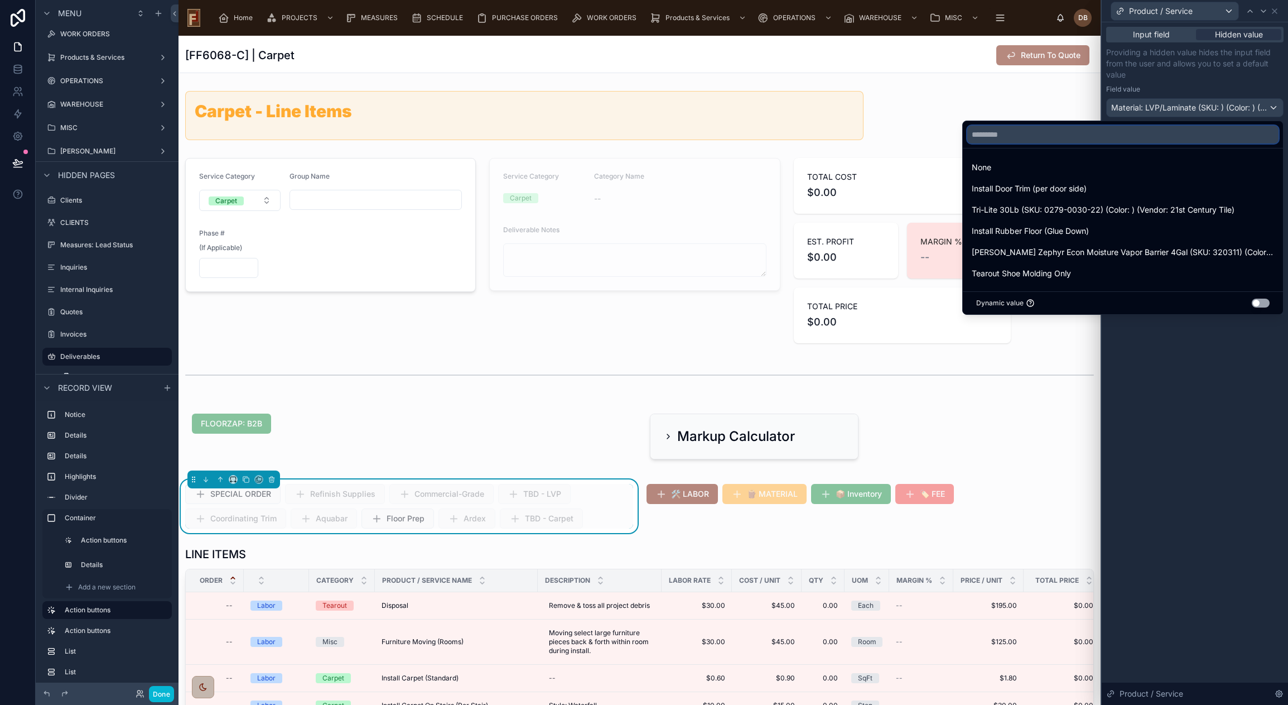
click at [1158, 132] on input "text" at bounding box center [1122, 135] width 311 height 18
drag, startPoint x: 1006, startPoint y: 137, endPoint x: 969, endPoint y: 134, distance: 37.5
click at [969, 134] on input "******" at bounding box center [1122, 135] width 311 height 18
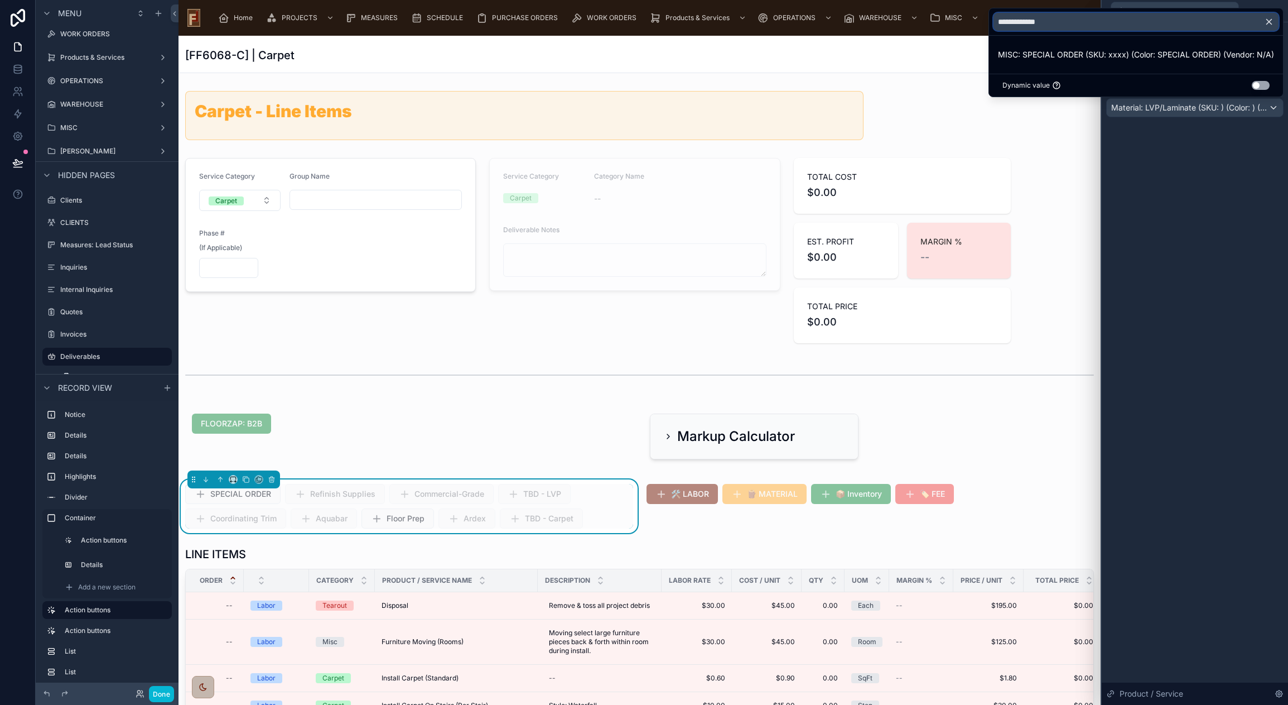
type input "**********"
click at [1269, 20] on icon "button" at bounding box center [1269, 22] width 10 height 10
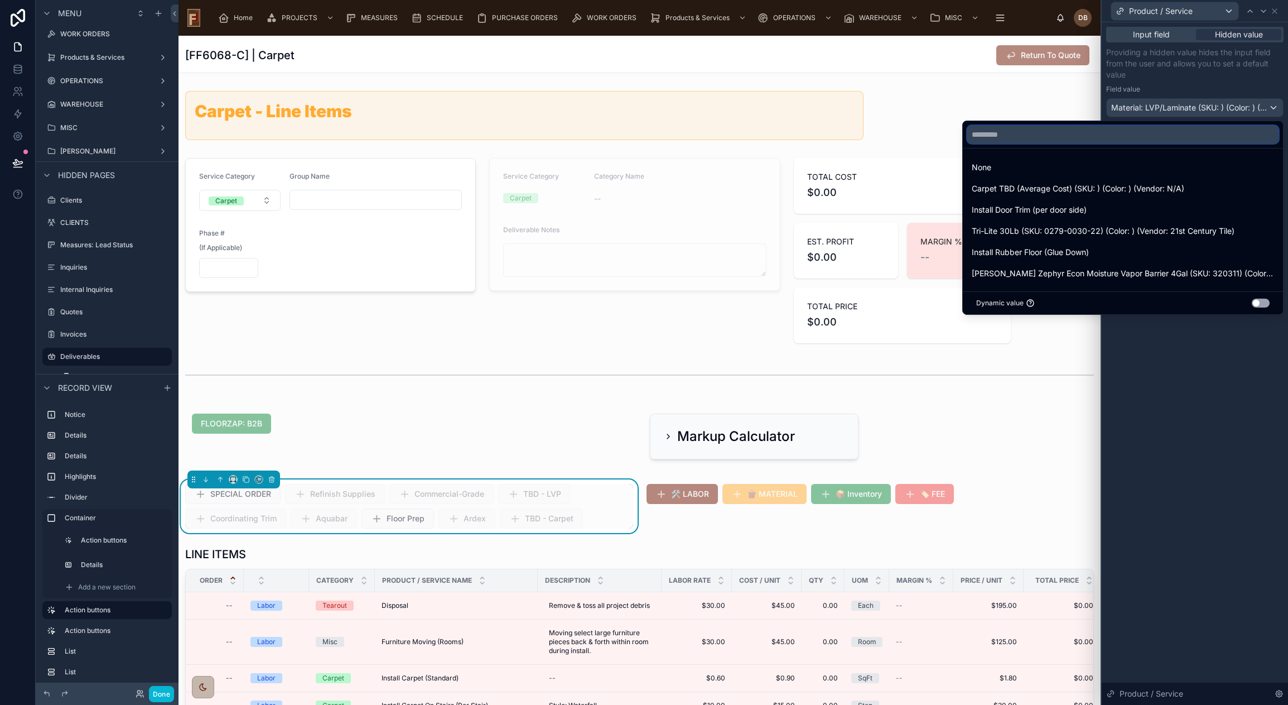
click at [1085, 130] on input "text" at bounding box center [1122, 135] width 311 height 18
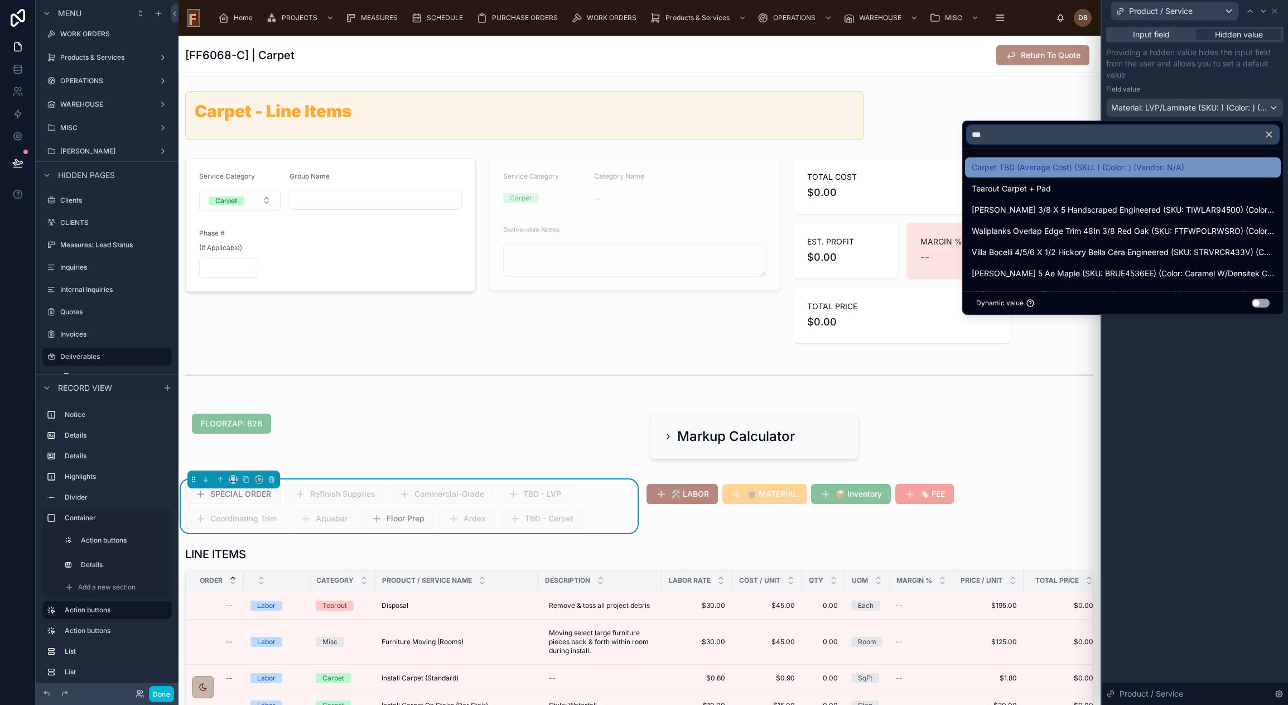
type input "***"
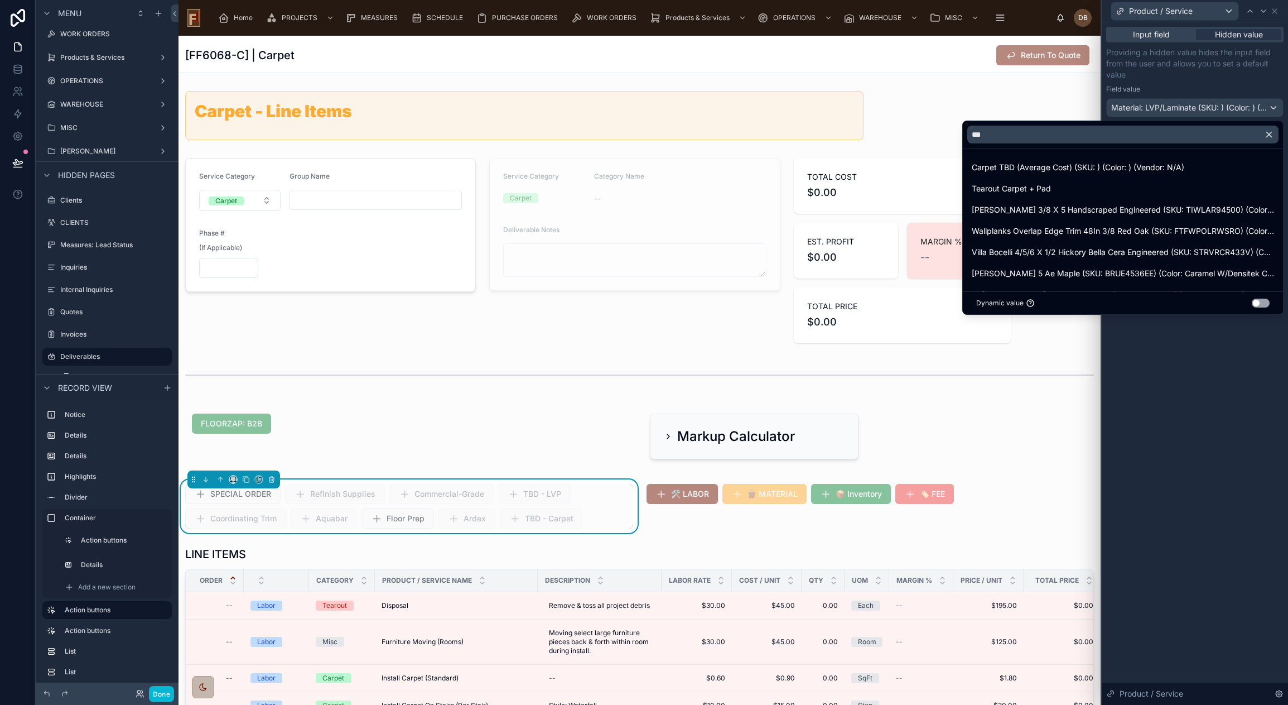
drag, startPoint x: 1092, startPoint y: 166, endPoint x: 1216, endPoint y: 143, distance: 125.9
click at [1092, 166] on span "Carpet TBD (Average Cost) (SKU: ) (Color: ) (Vendor: N/A)" at bounding box center [1078, 167] width 213 height 13
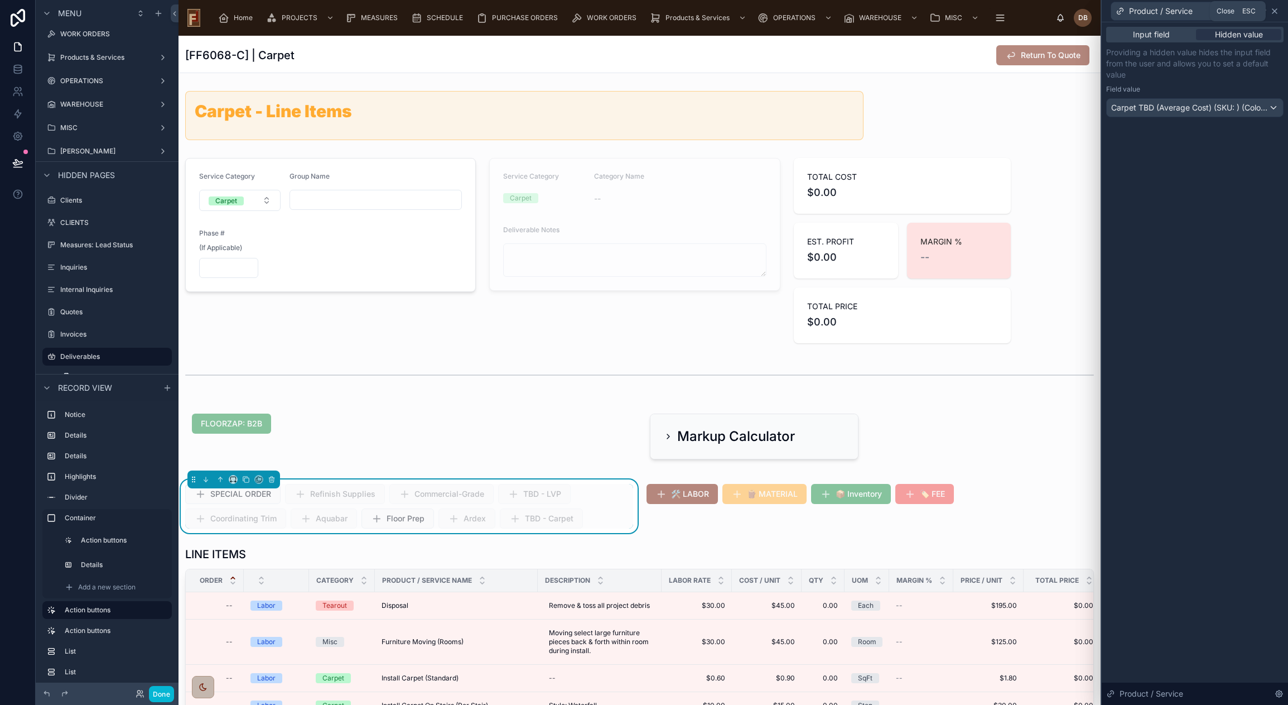
click at [1276, 10] on icon at bounding box center [1274, 11] width 9 height 9
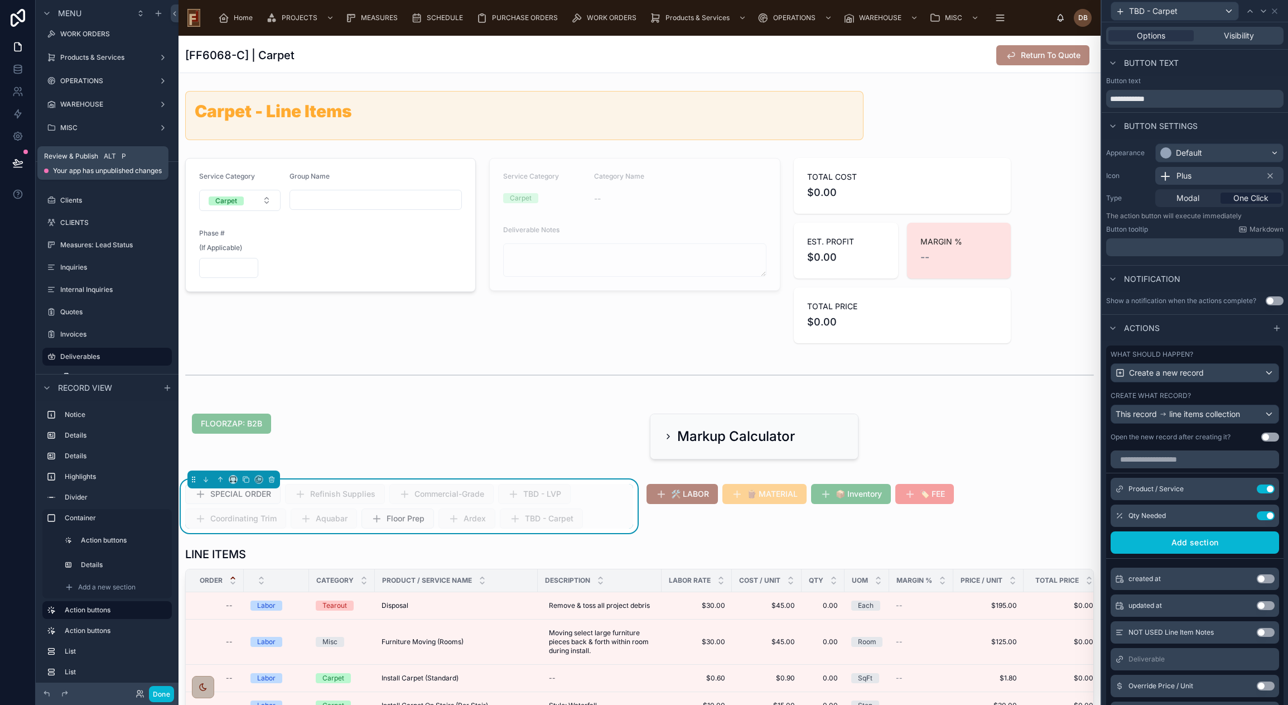
click at [18, 162] on icon at bounding box center [17, 163] width 9 height 6
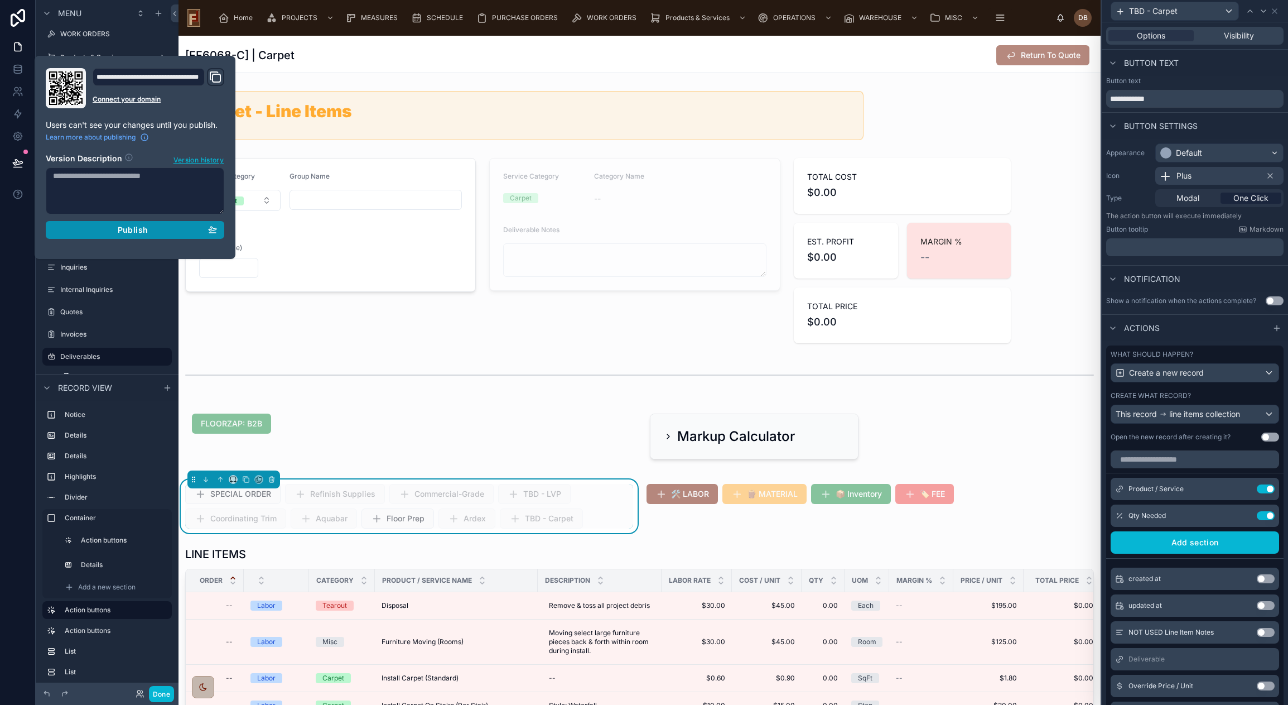
click at [151, 228] on div "Publish" at bounding box center [135, 230] width 164 height 10
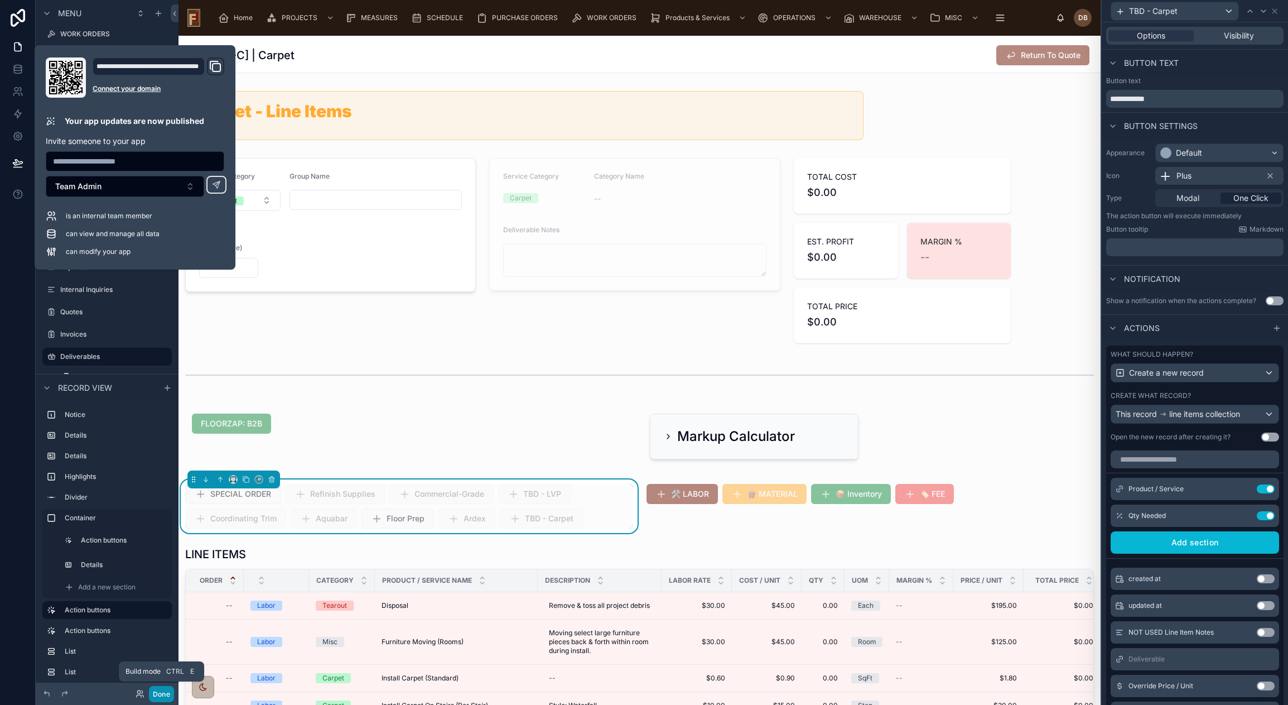
click at [163, 693] on button "Done" at bounding box center [161, 694] width 25 height 16
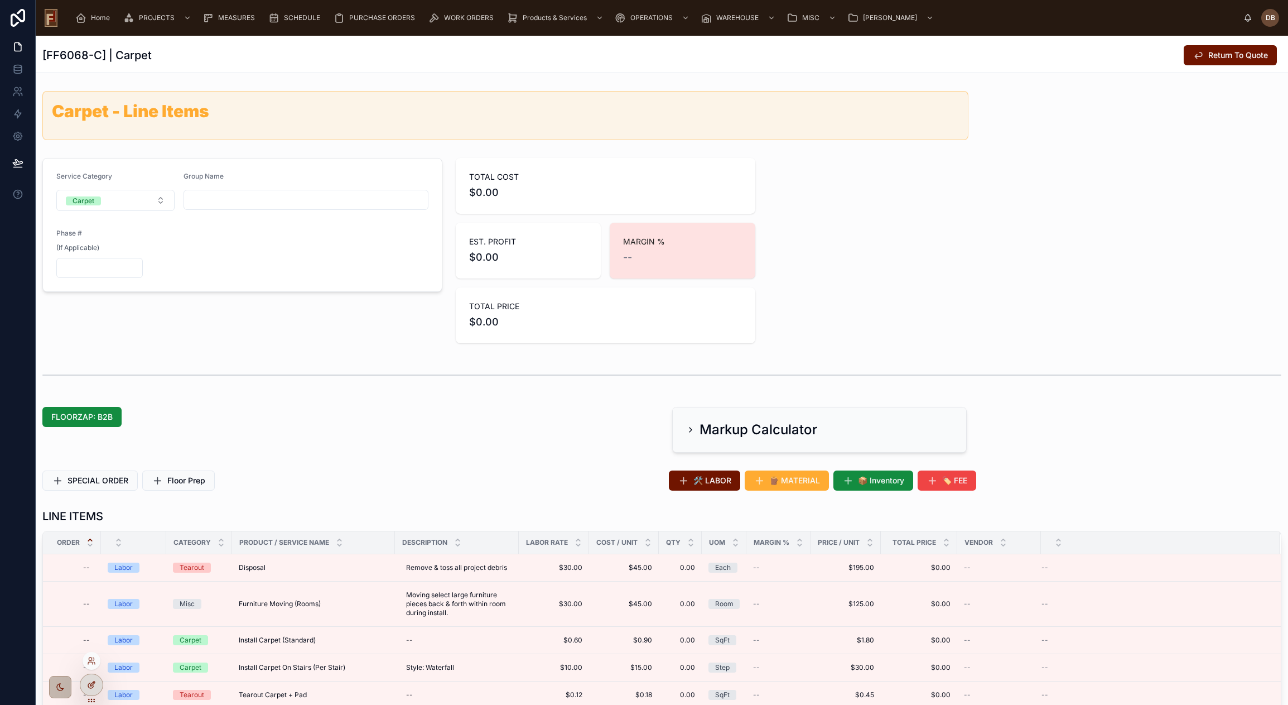
click at [88, 687] on icon at bounding box center [91, 684] width 9 height 9
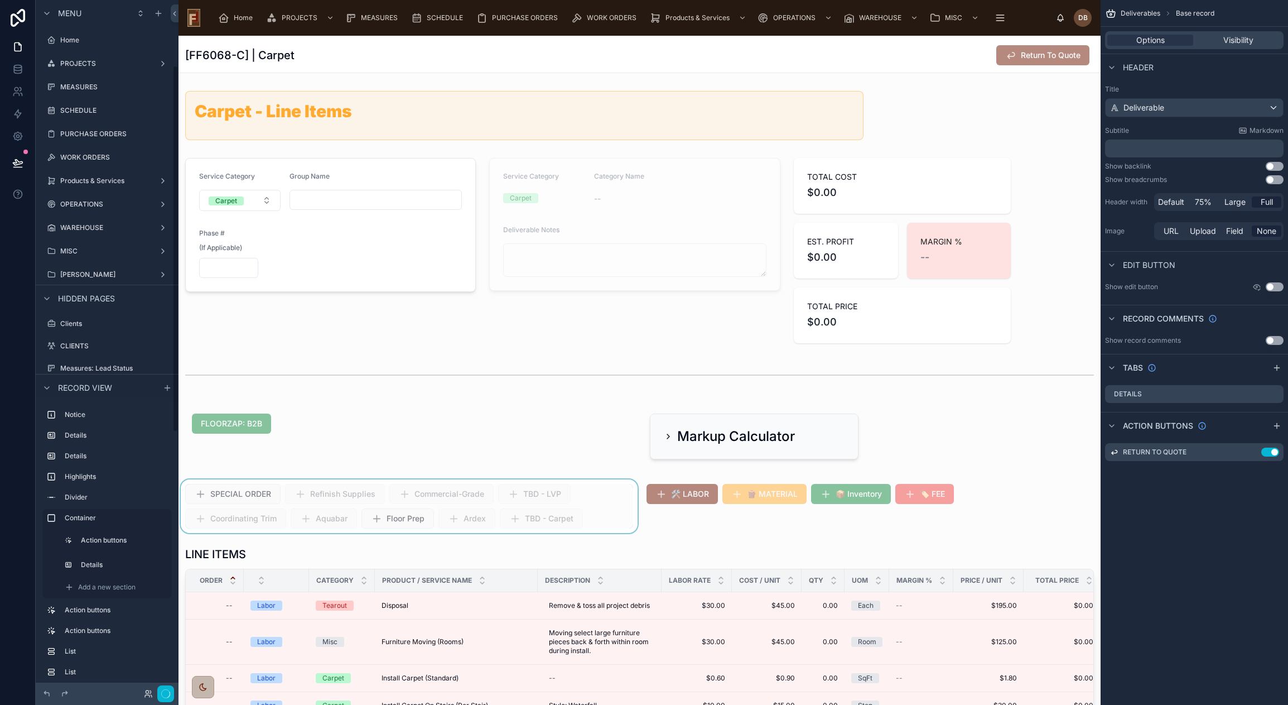
click at [602, 510] on div at bounding box center [409, 506] width 461 height 54
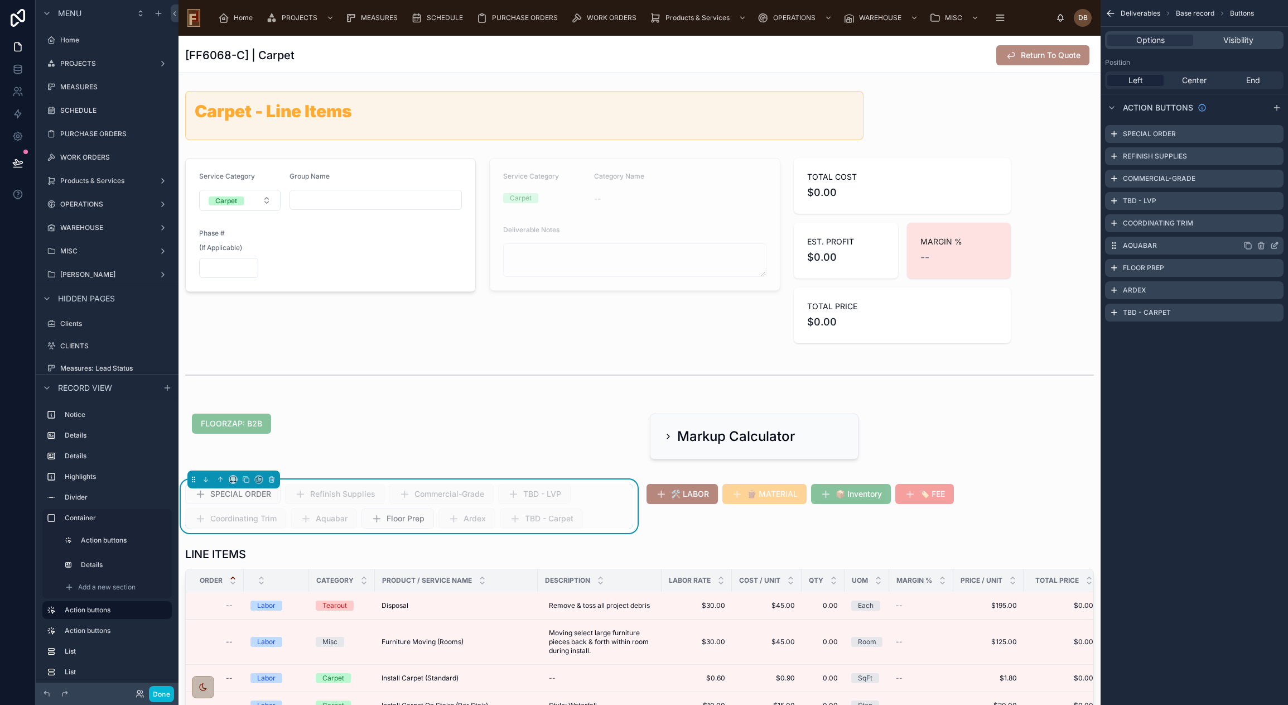
scroll to position [123, 0]
click at [1277, 311] on icon "scrollable content" at bounding box center [1275, 311] width 4 height 4
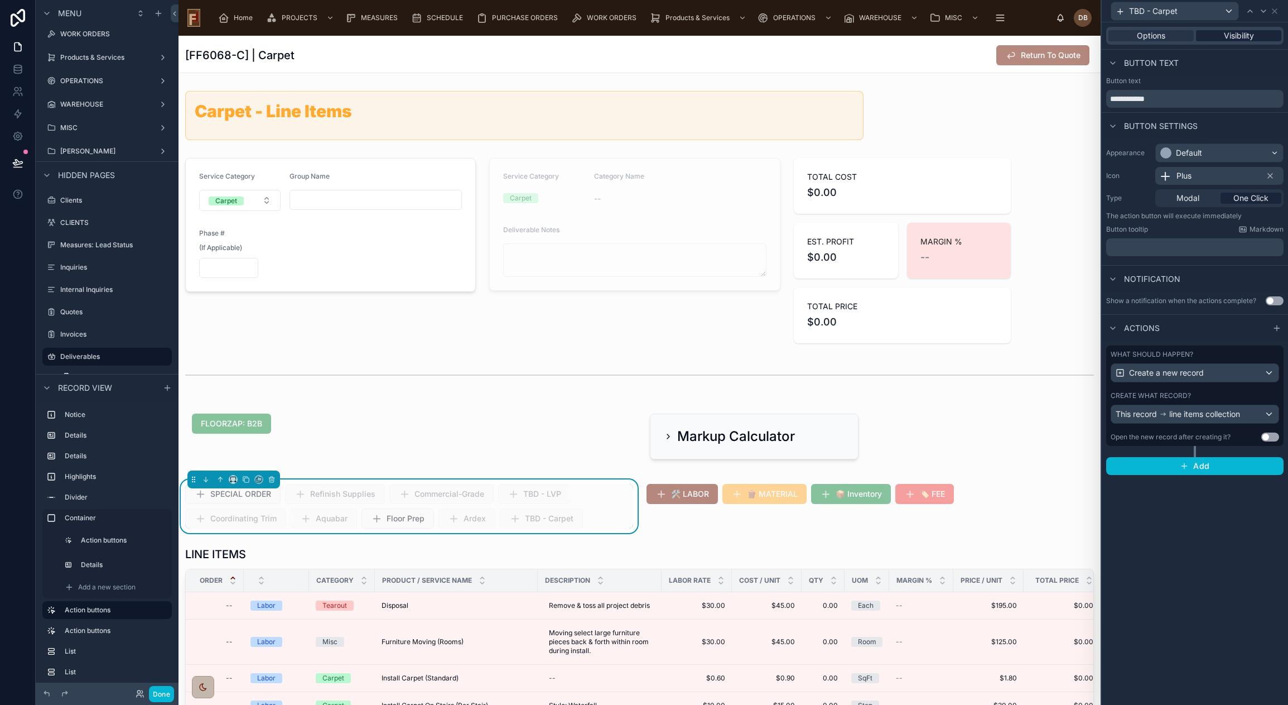
click at [1244, 36] on span "Visibility" at bounding box center [1239, 35] width 30 height 11
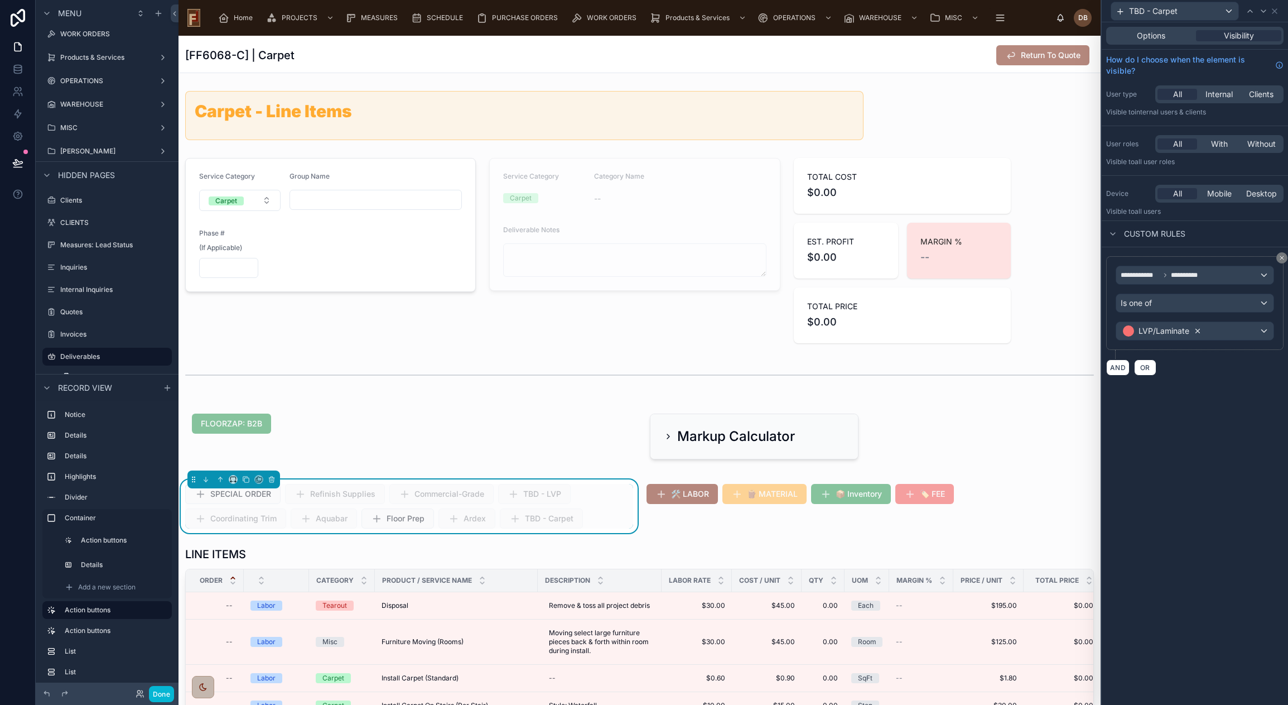
click at [1199, 330] on icon at bounding box center [1198, 331] width 8 height 8
click at [1151, 330] on div "Value" at bounding box center [1194, 331] width 157 height 18
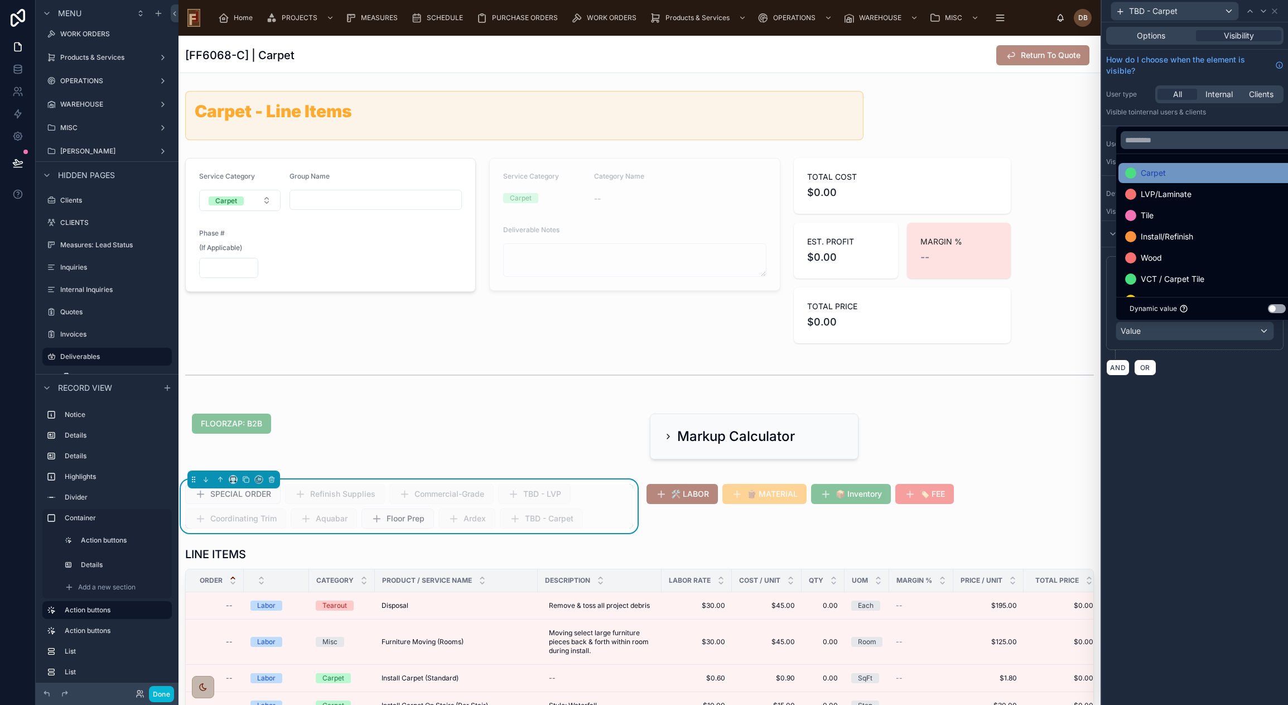
click at [1201, 177] on div "Carpet" at bounding box center [1207, 172] width 165 height 13
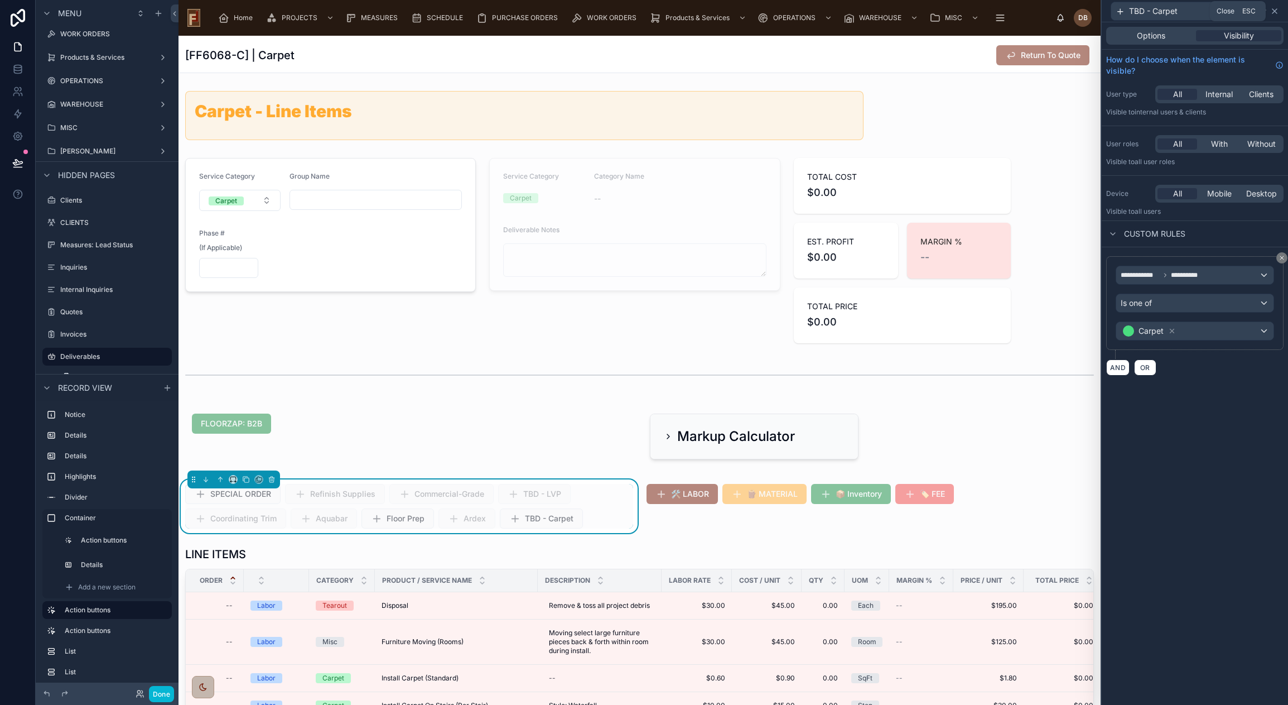
click at [1276, 11] on icon at bounding box center [1274, 11] width 9 height 9
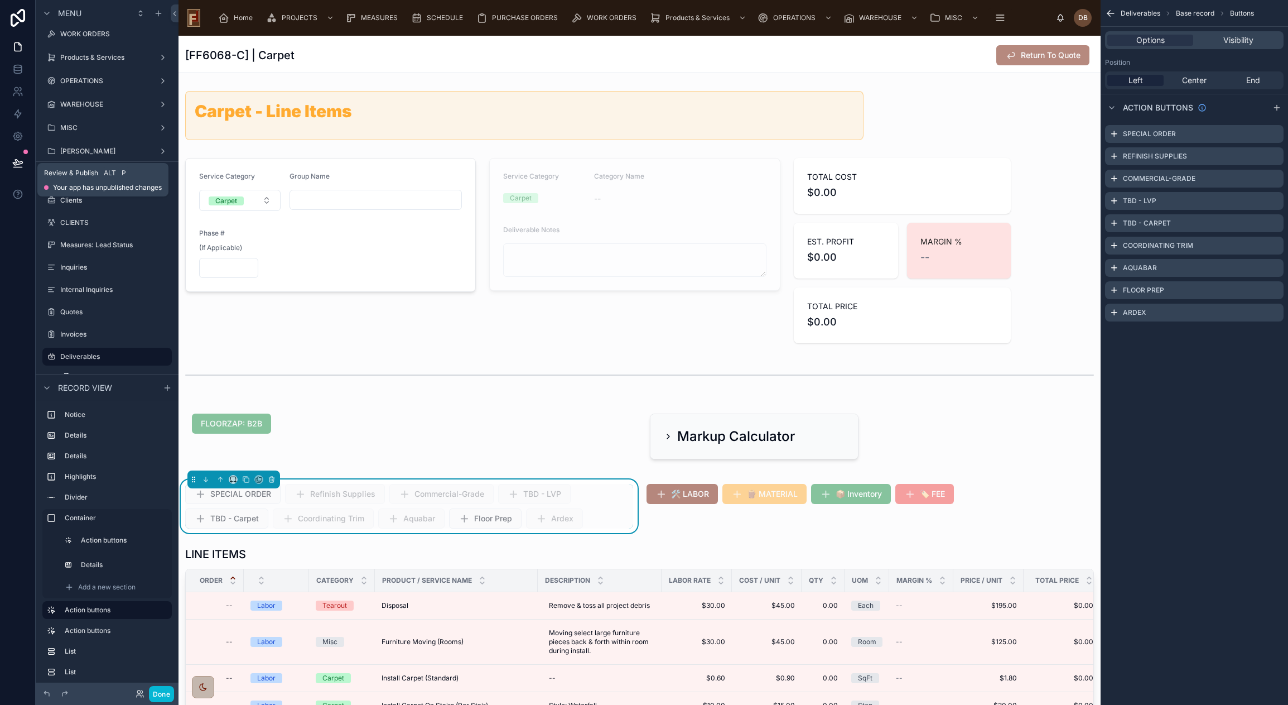
click at [17, 159] on icon at bounding box center [17, 162] width 11 height 11
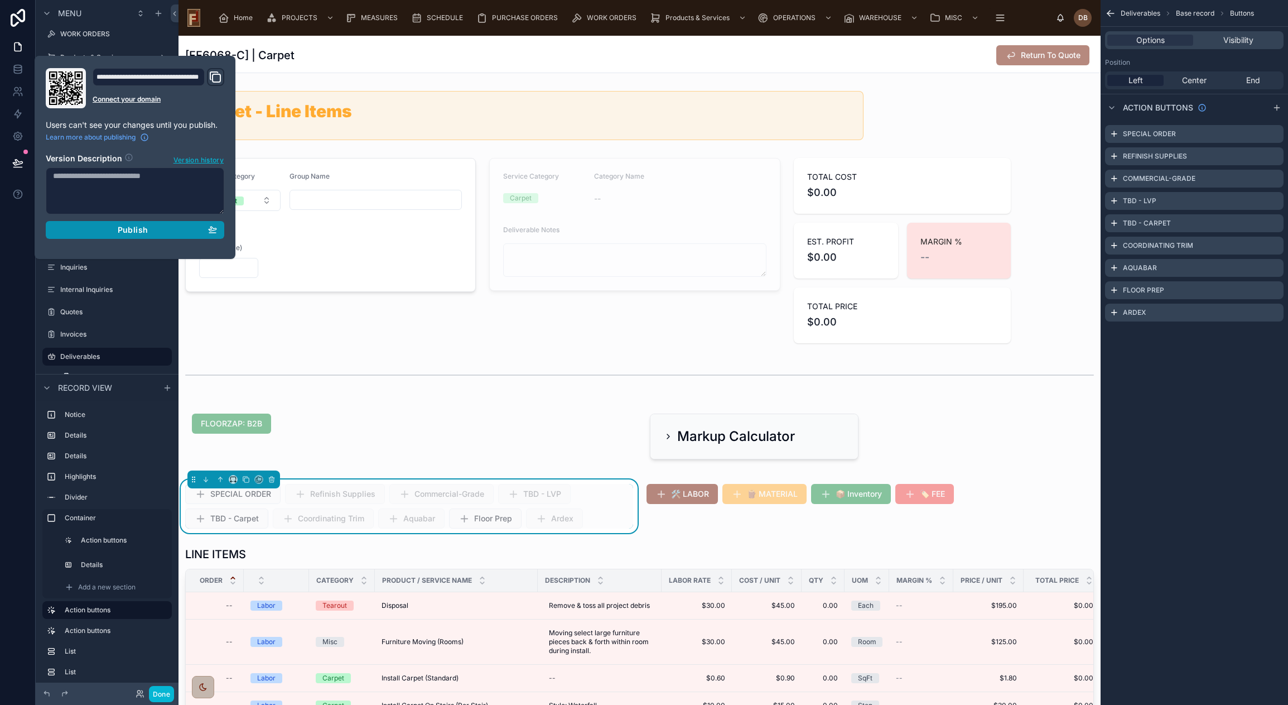
click at [131, 230] on span "Publish" at bounding box center [133, 230] width 30 height 10
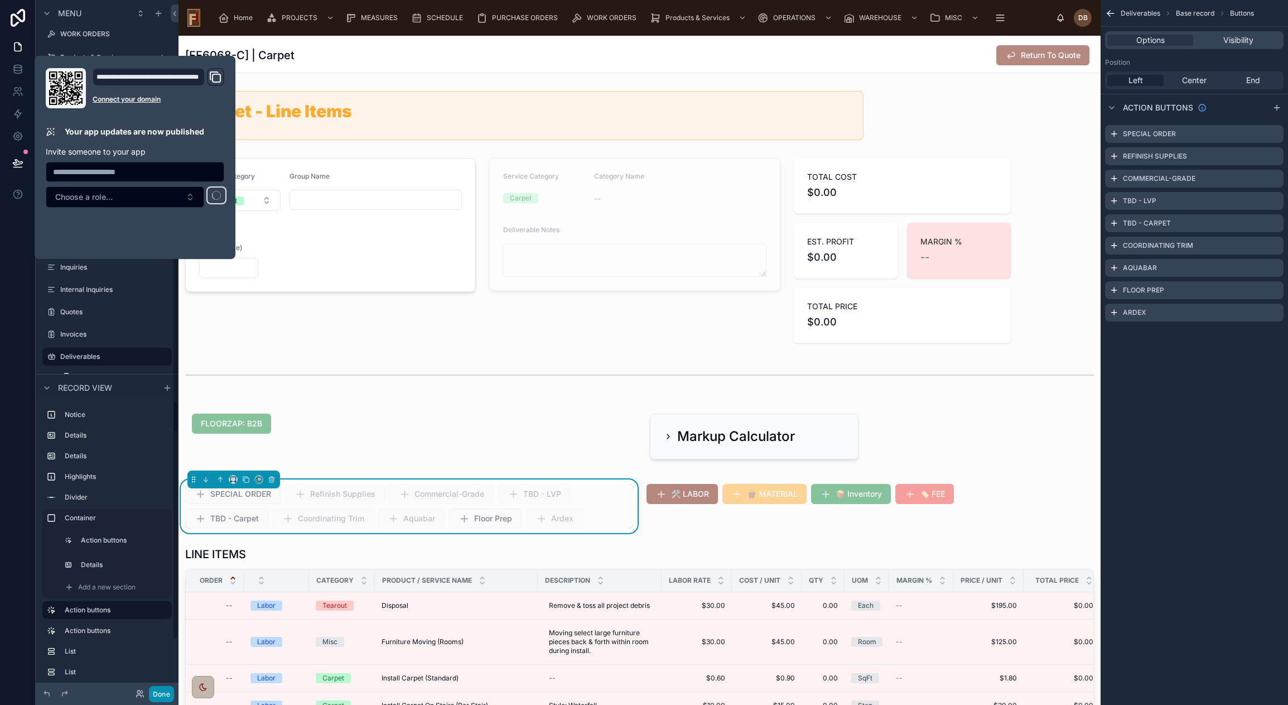
click at [160, 692] on button "Done" at bounding box center [161, 694] width 25 height 16
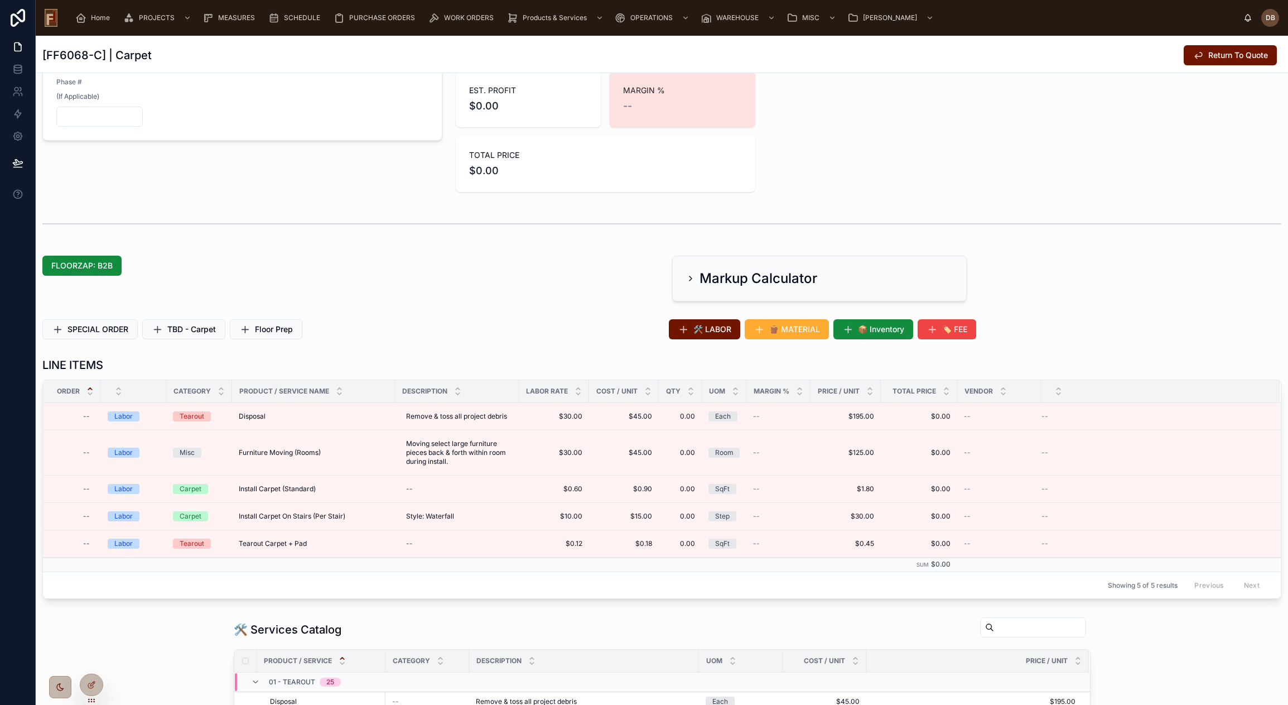
scroll to position [167, 0]
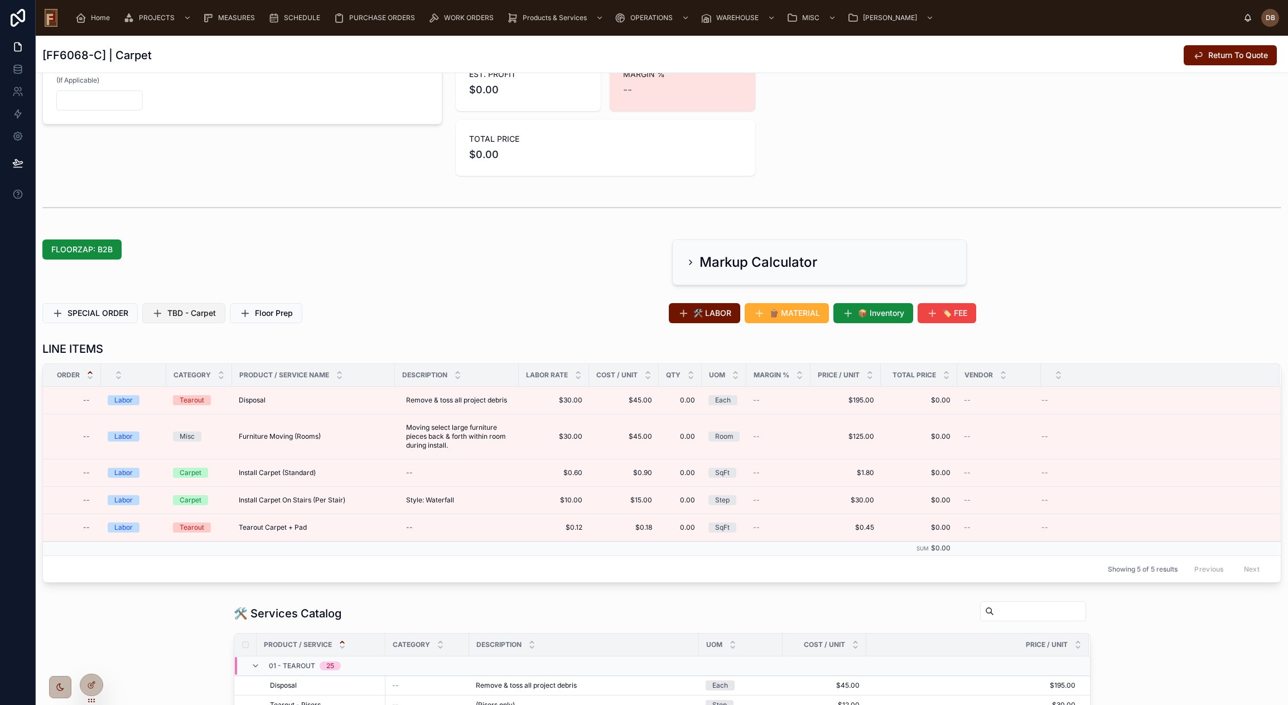
click at [187, 312] on span "TBD - Carpet" at bounding box center [191, 312] width 49 height 11
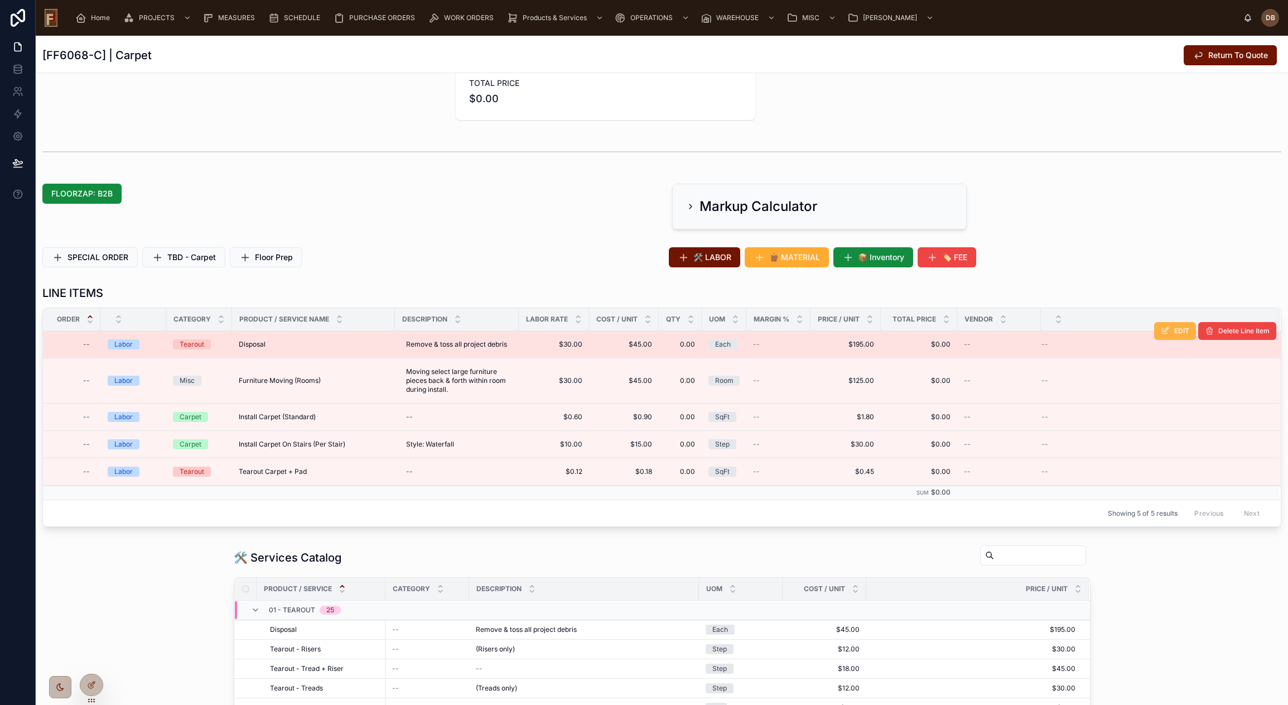
click at [1162, 332] on button "EDIT" at bounding box center [1175, 331] width 42 height 18
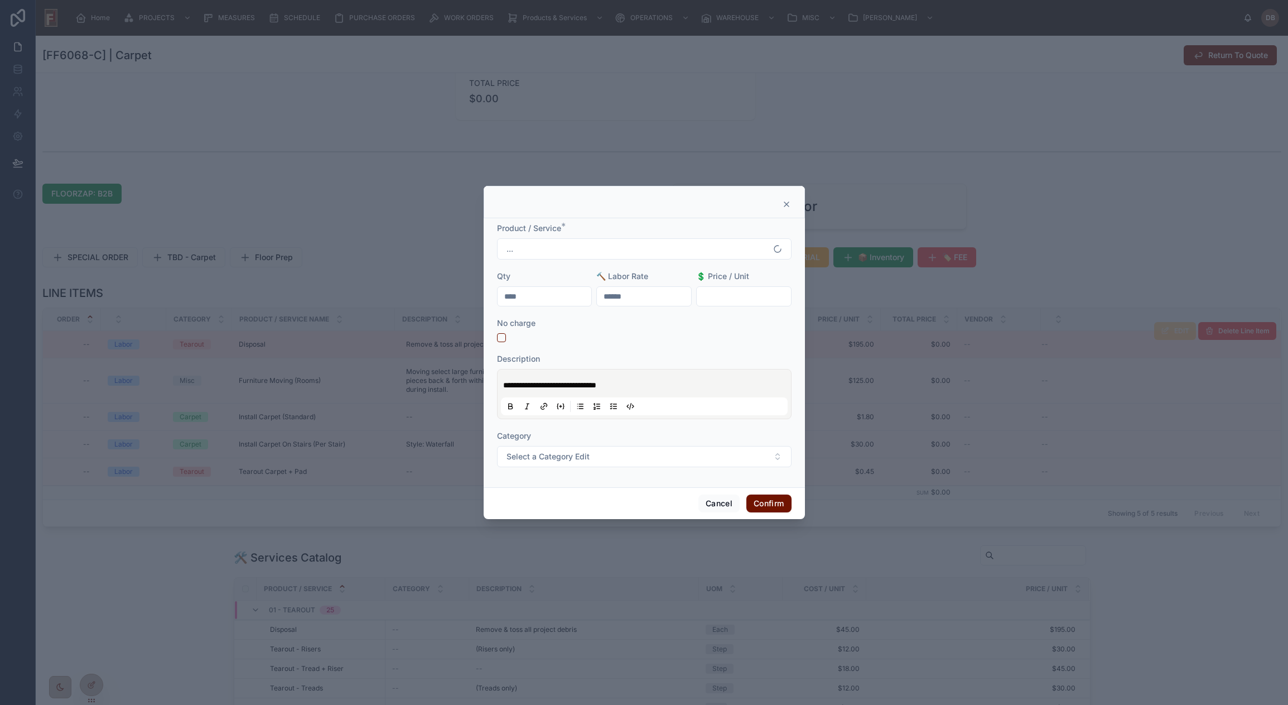
drag, startPoint x: 543, startPoint y: 294, endPoint x: 484, endPoint y: 296, distance: 59.2
click at [484, 296] on div "**********" at bounding box center [644, 352] width 321 height 269
type input "****"
click at [741, 294] on input "text" at bounding box center [744, 296] width 94 height 16
type input "*******"
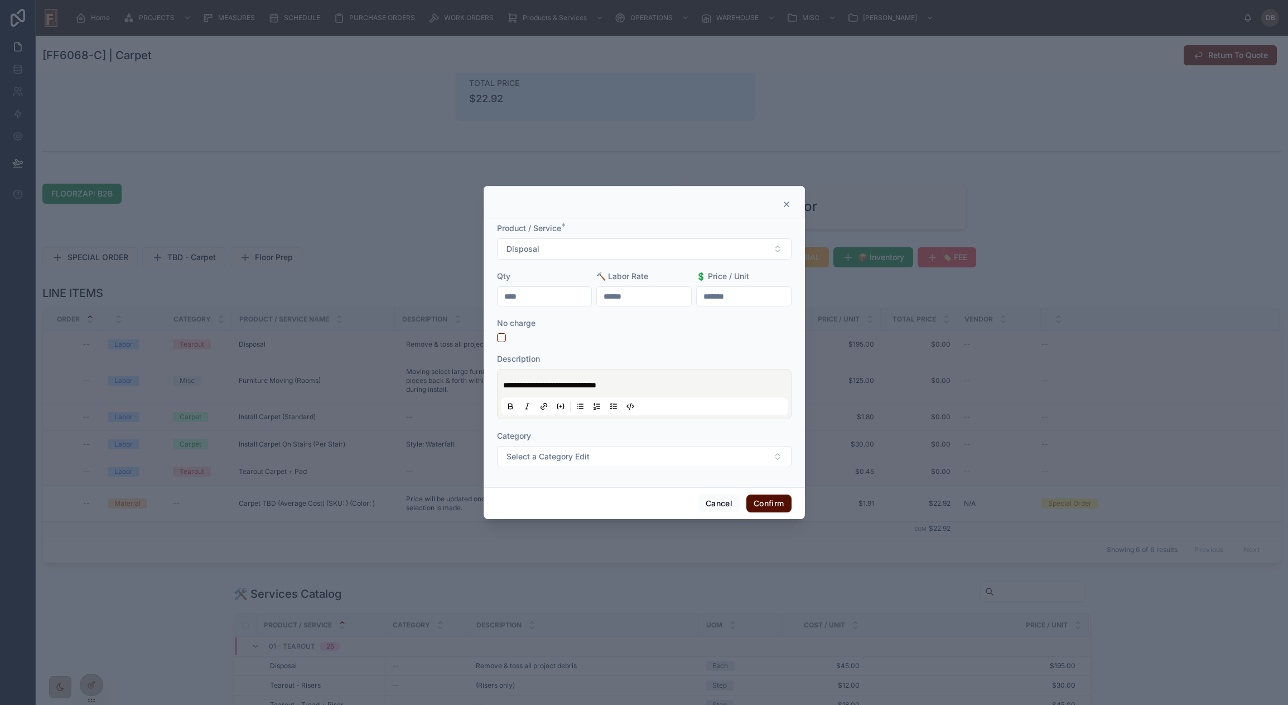
click at [776, 505] on button "Confirm" at bounding box center [768, 503] width 45 height 18
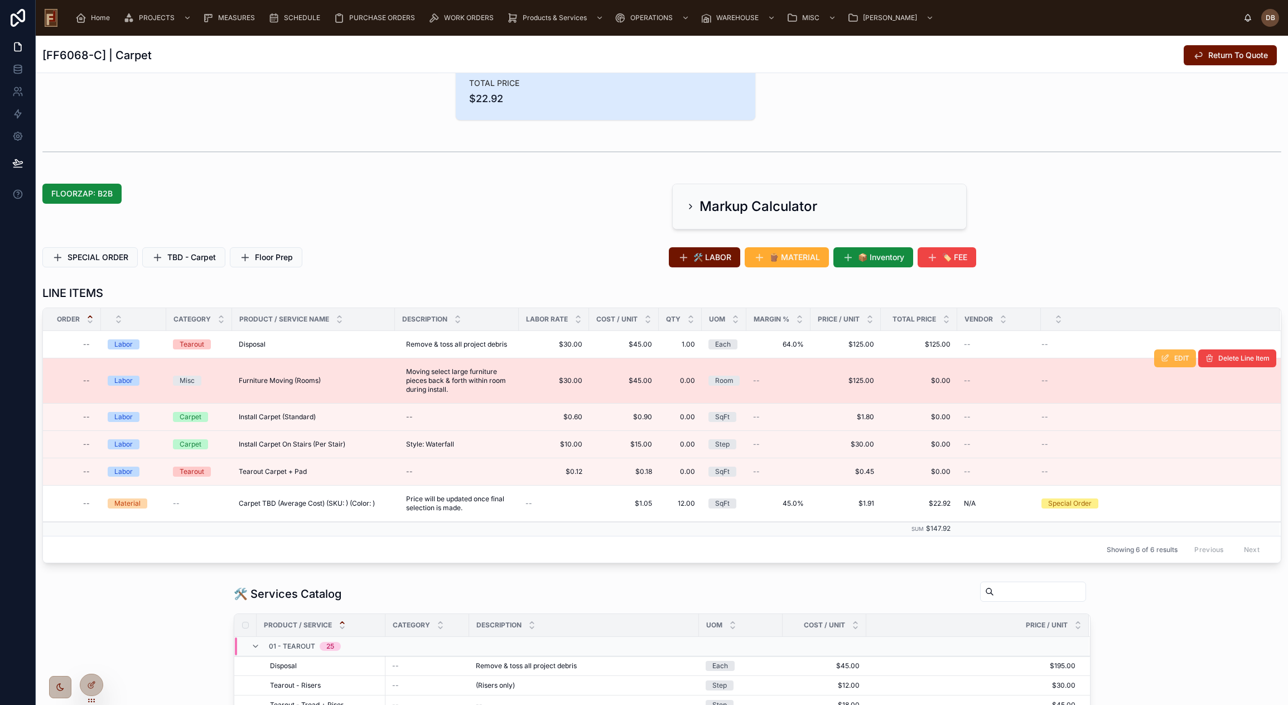
click at [1161, 359] on icon at bounding box center [1165, 358] width 9 height 9
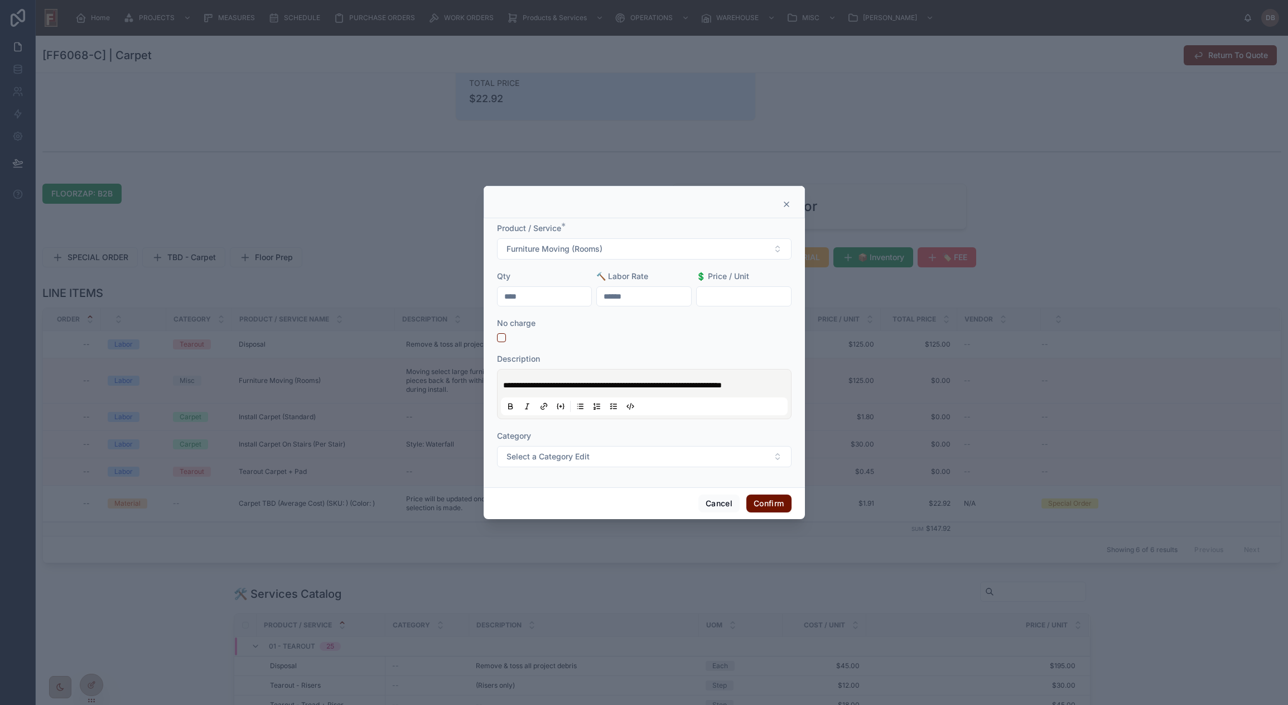
drag, startPoint x: 566, startPoint y: 296, endPoint x: 461, endPoint y: 300, distance: 104.9
click at [461, 300] on div "**********" at bounding box center [644, 352] width 1288 height 705
type input "****"
click at [774, 505] on button "Confirm" at bounding box center [768, 503] width 45 height 18
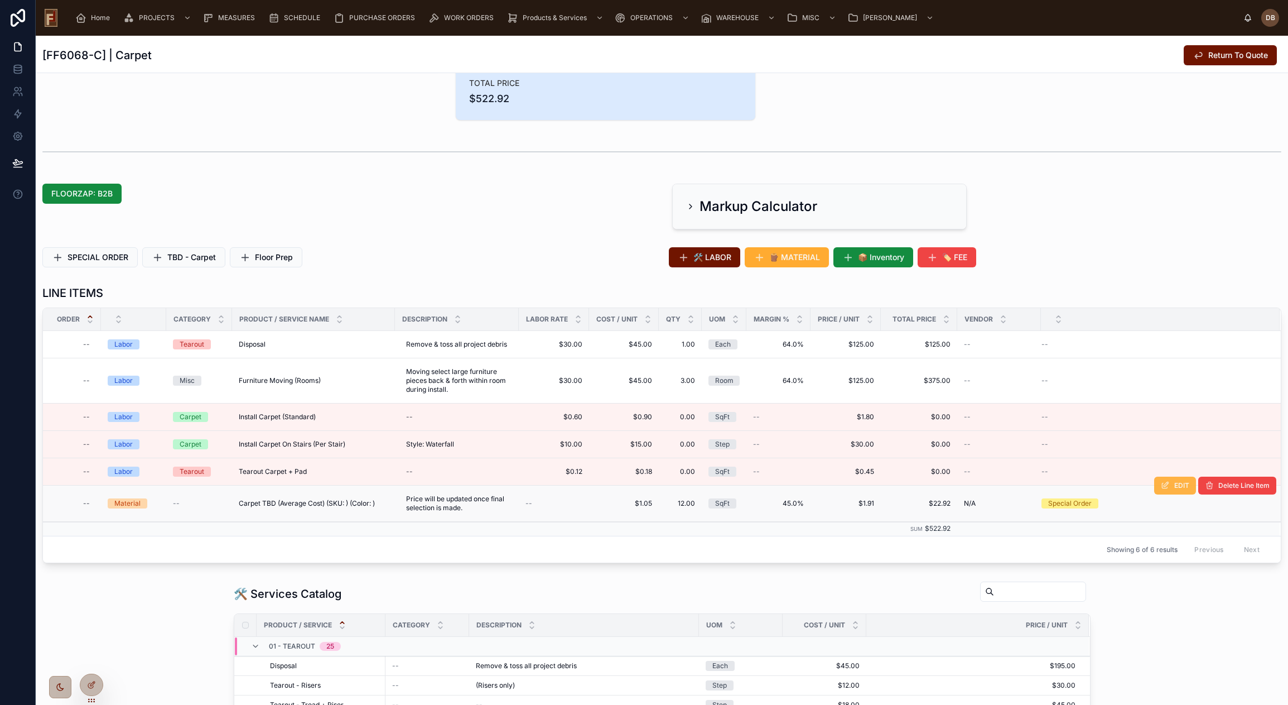
click at [1161, 488] on icon at bounding box center [1165, 485] width 9 height 9
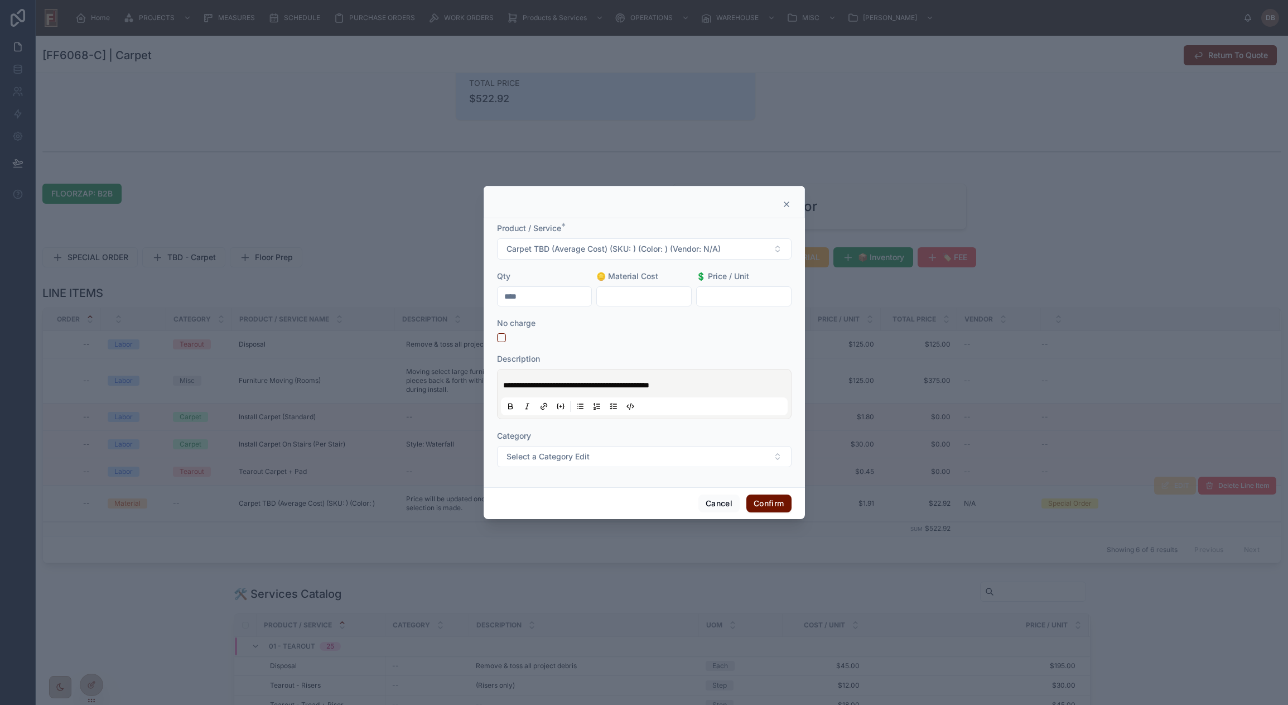
click at [788, 203] on icon at bounding box center [786, 204] width 4 height 4
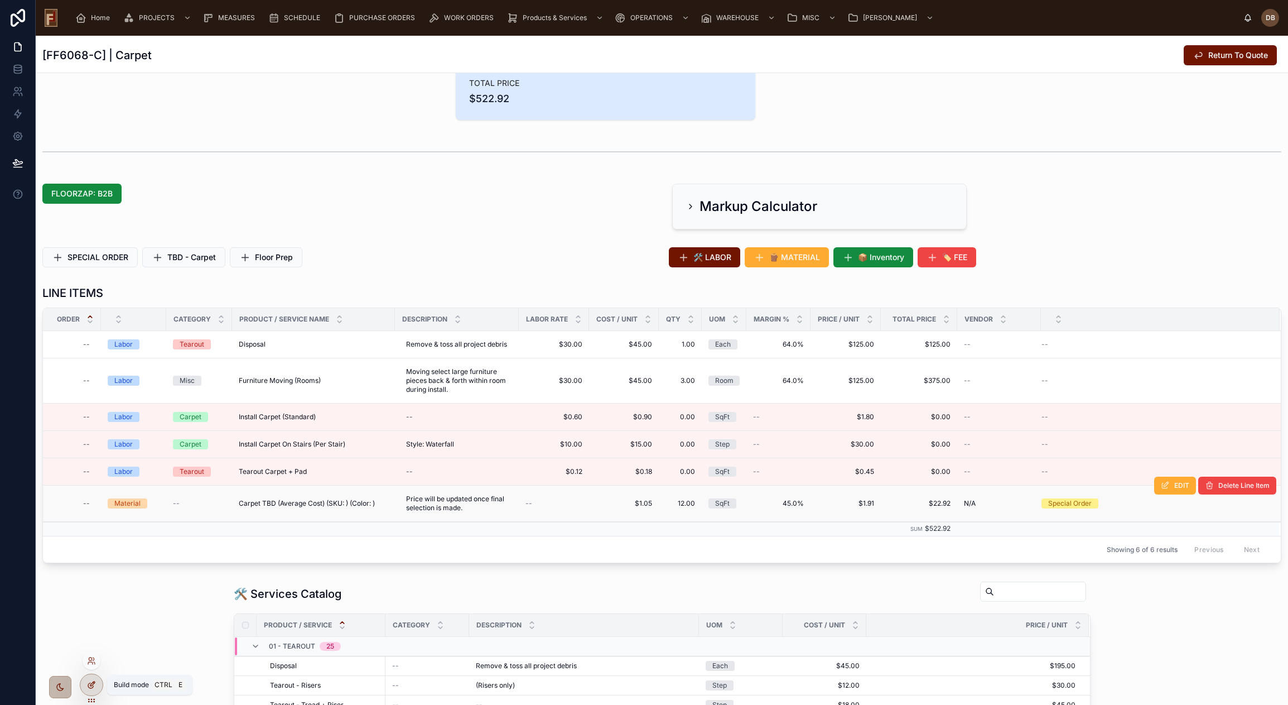
click at [88, 684] on icon at bounding box center [90, 685] width 5 height 5
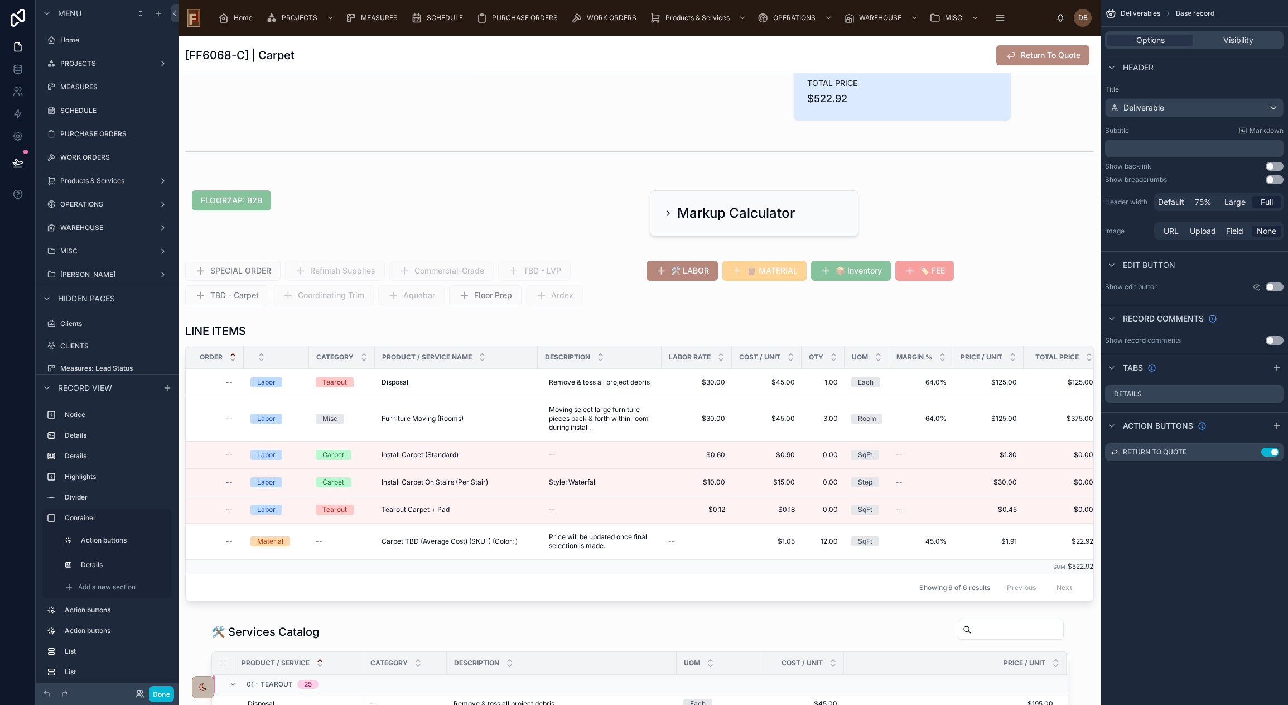
scroll to position [123, 0]
click at [822, 488] on div at bounding box center [640, 462] width 922 height 287
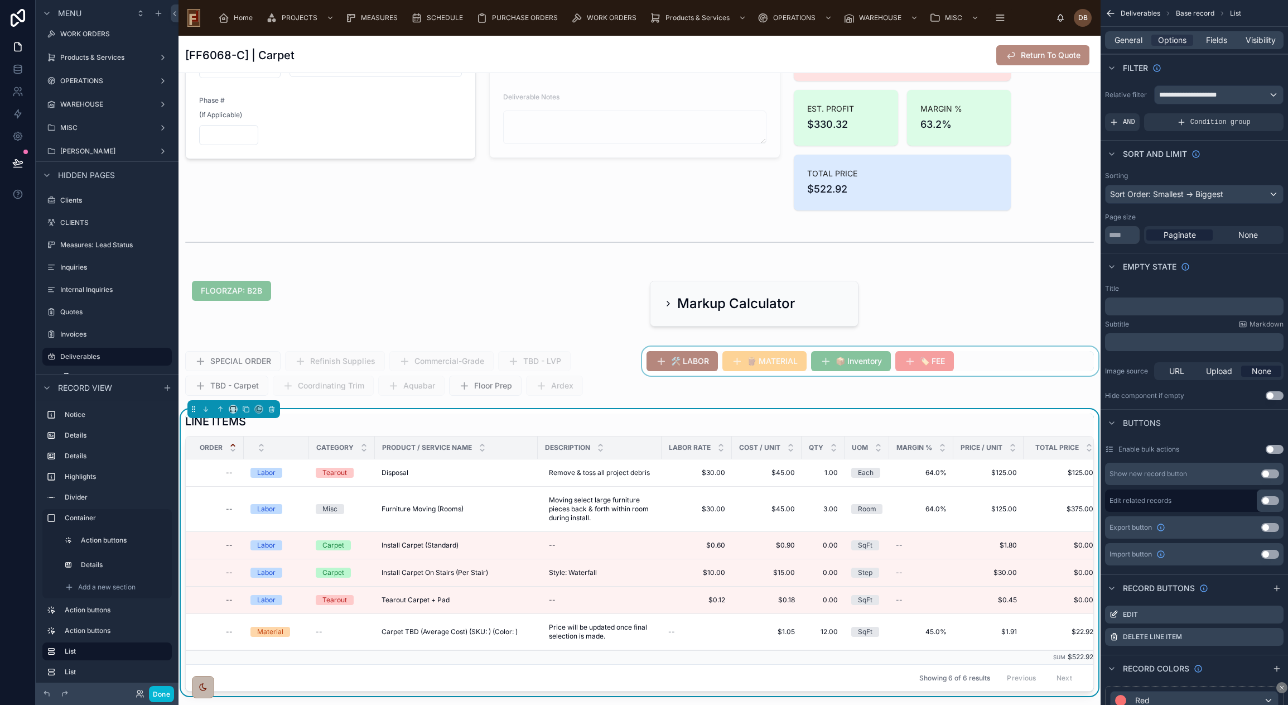
scroll to position [167, 0]
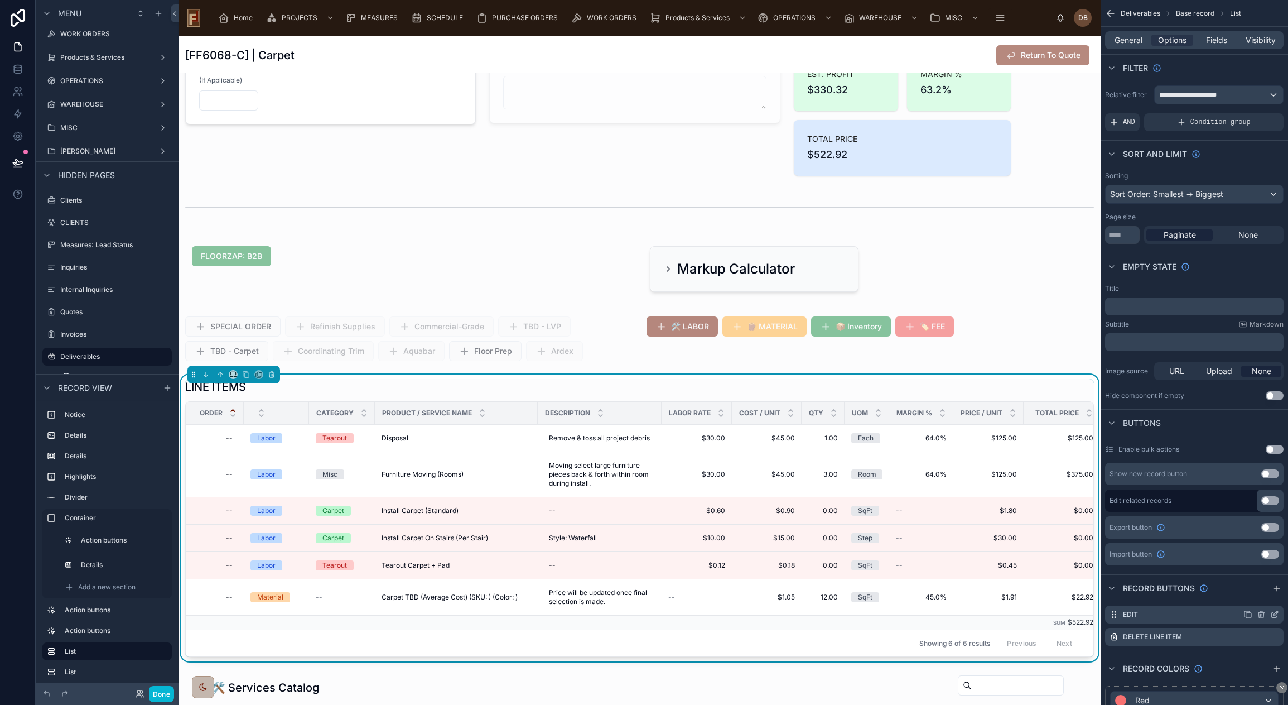
click at [1275, 611] on icon "scrollable content" at bounding box center [1274, 614] width 9 height 9
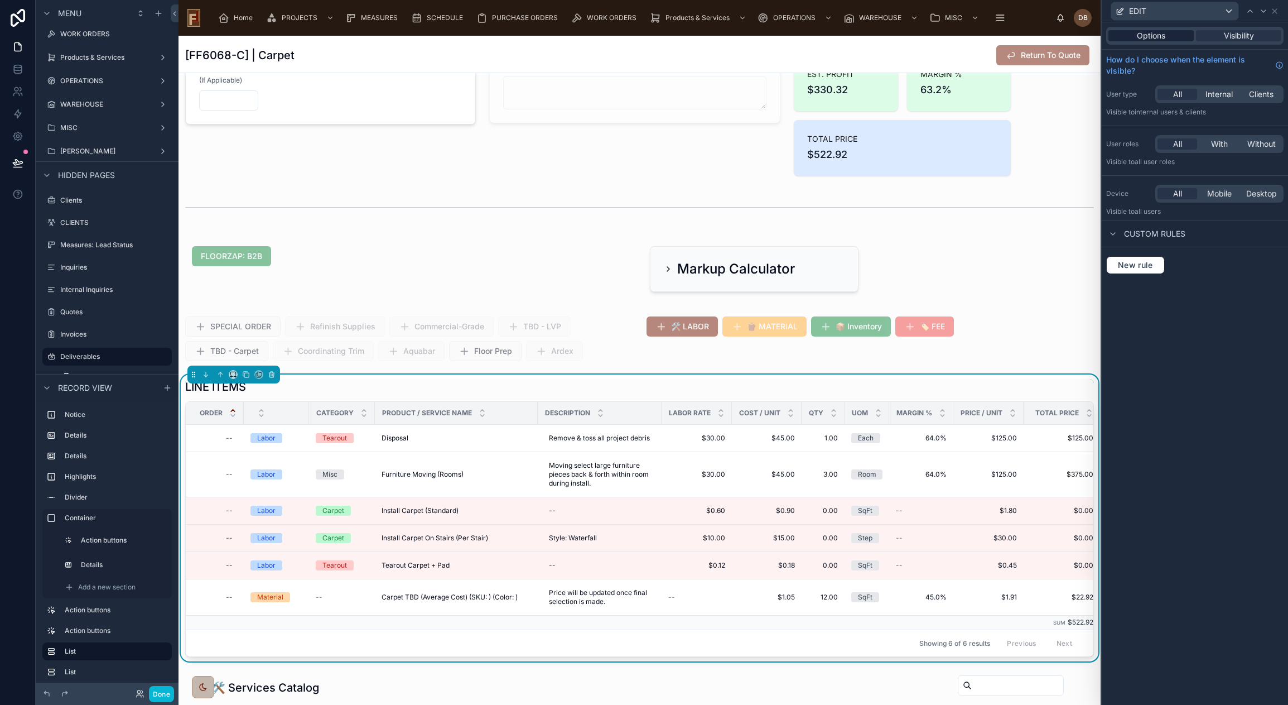
click at [1159, 37] on span "Options" at bounding box center [1151, 35] width 28 height 11
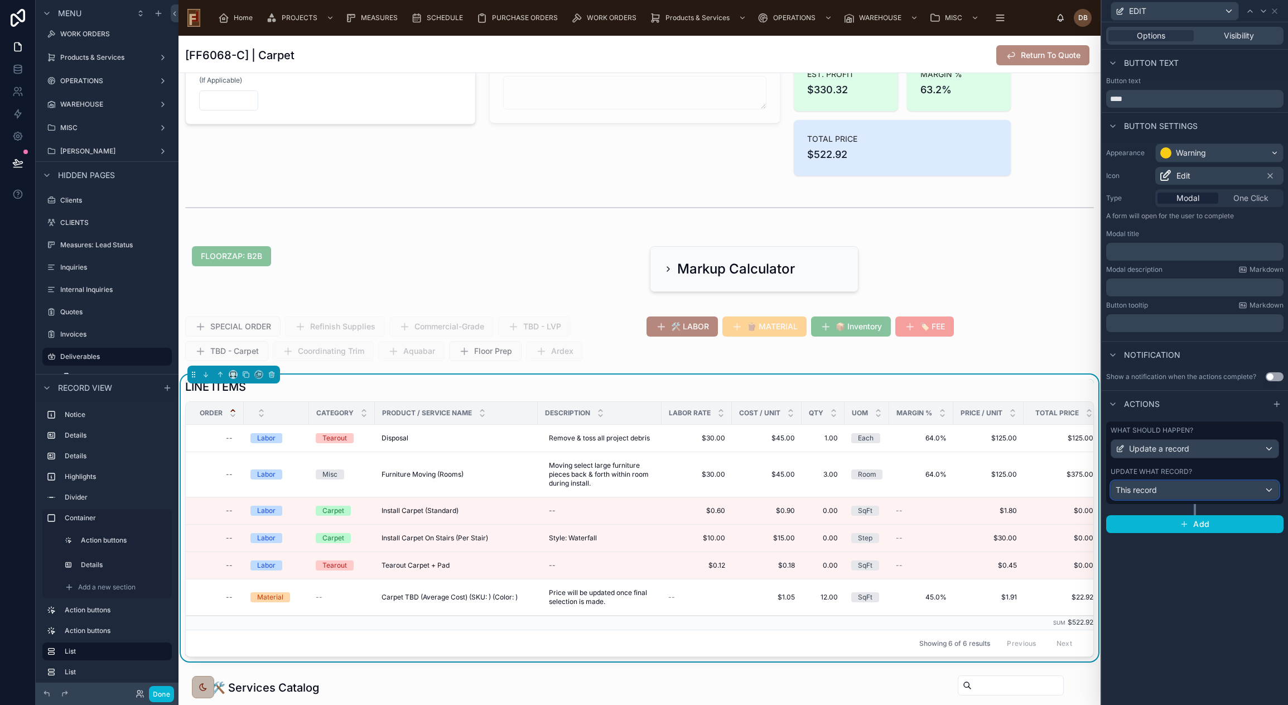
click at [1199, 491] on div "This record" at bounding box center [1194, 490] width 167 height 18
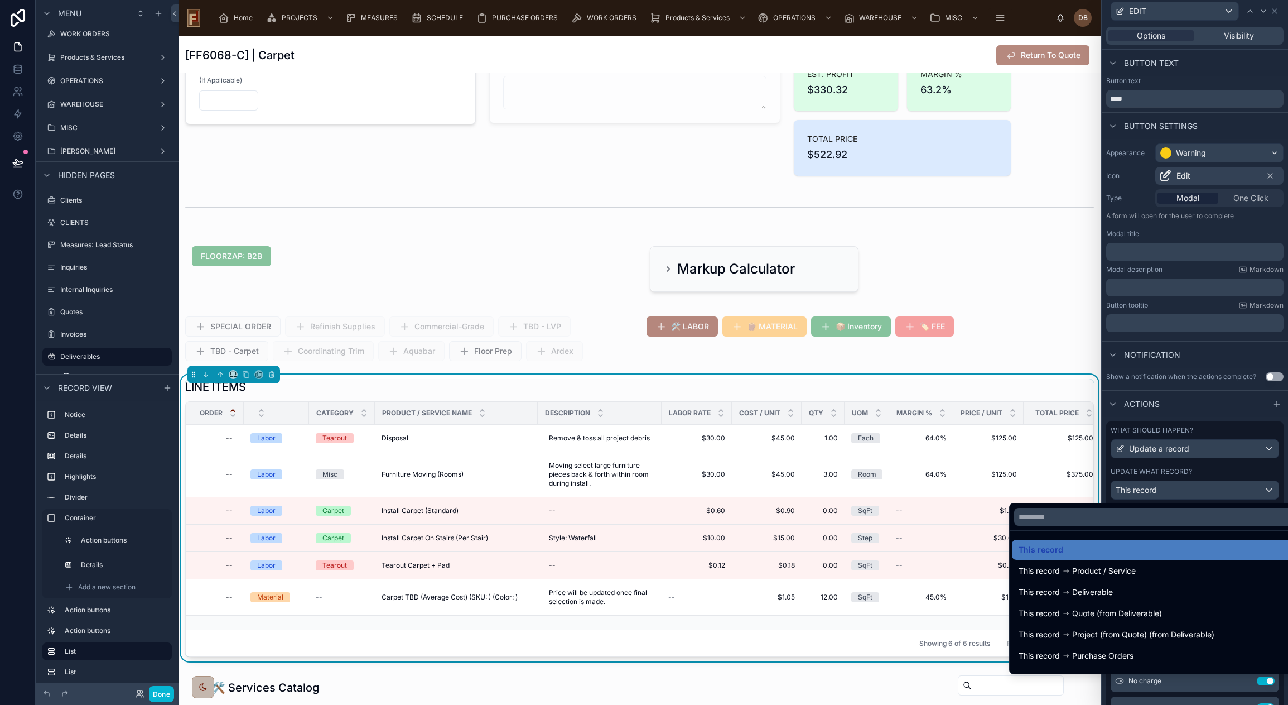
click at [1200, 490] on div at bounding box center [1195, 352] width 186 height 705
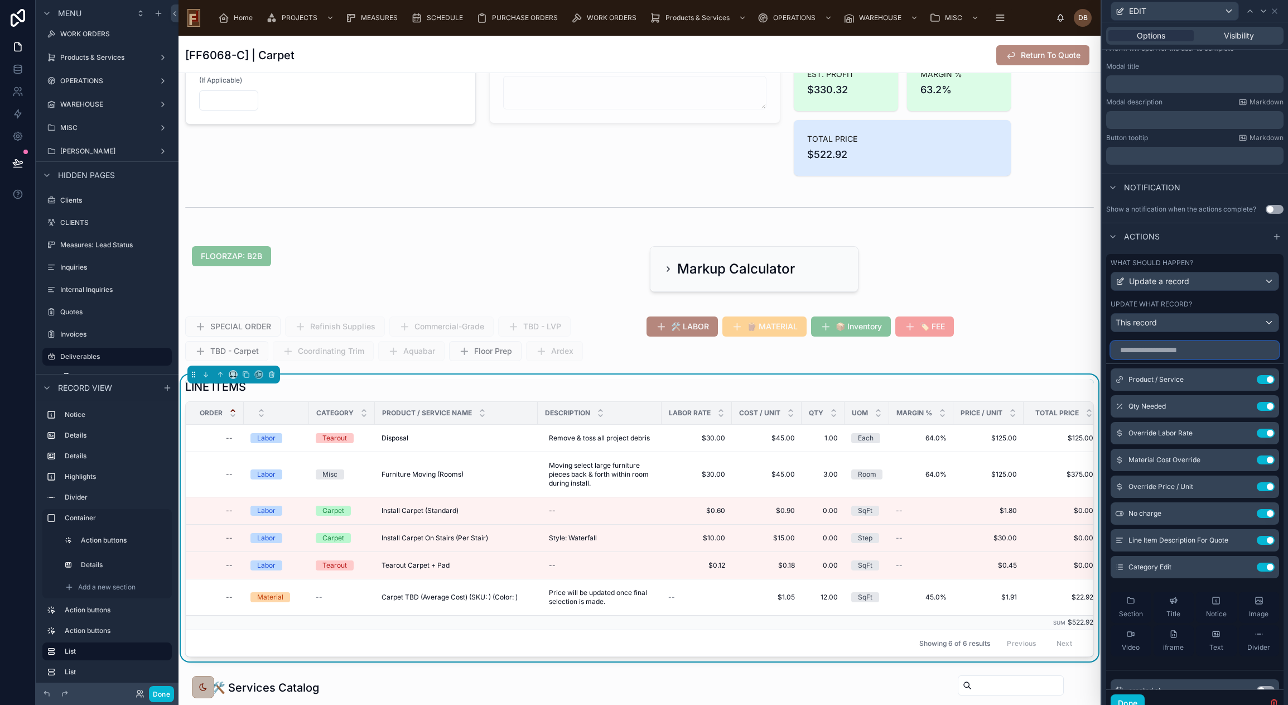
click at [1160, 350] on input "text" at bounding box center [1195, 350] width 168 height 18
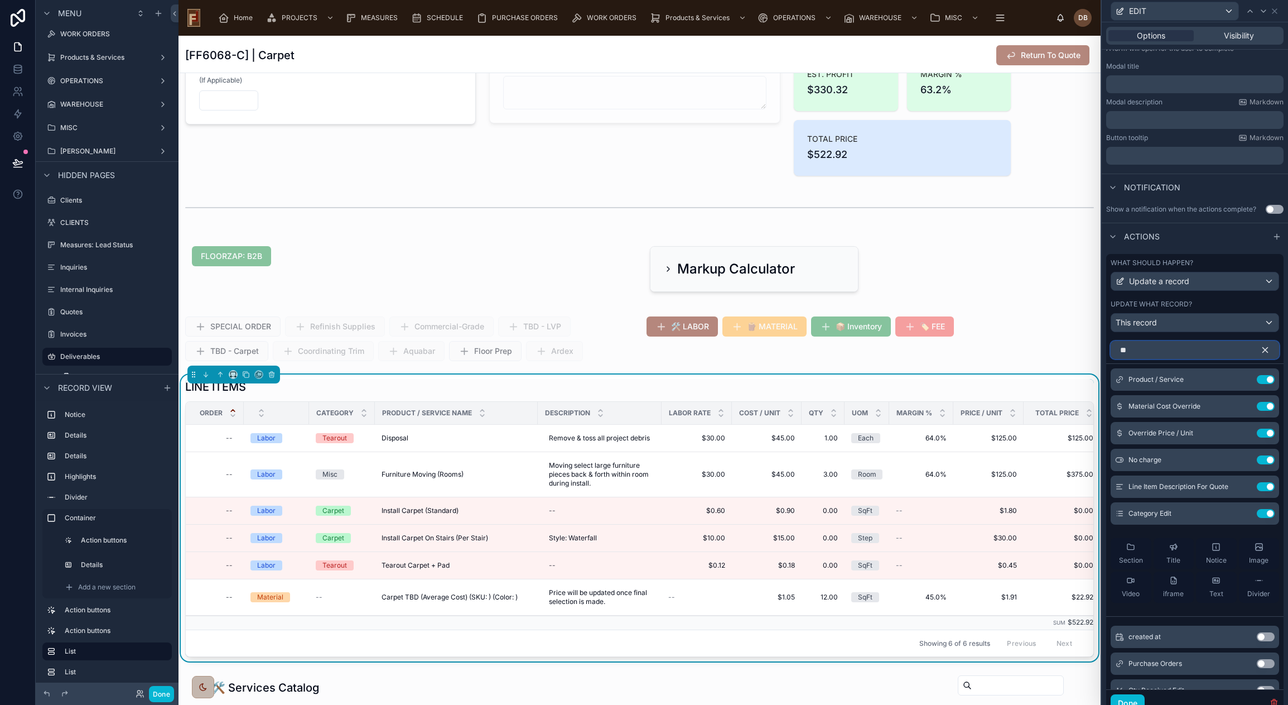
scroll to position [23, 0]
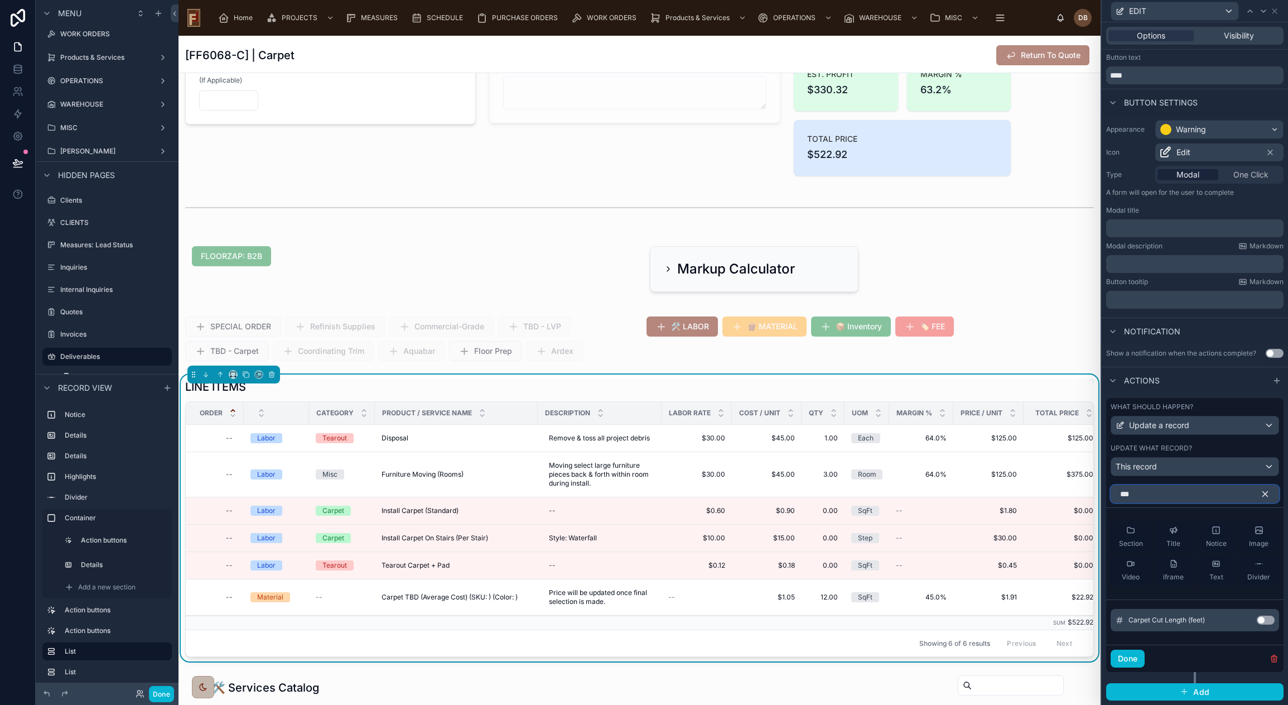
type input "***"
click at [1257, 618] on button "Use setting" at bounding box center [1266, 619] width 18 height 9
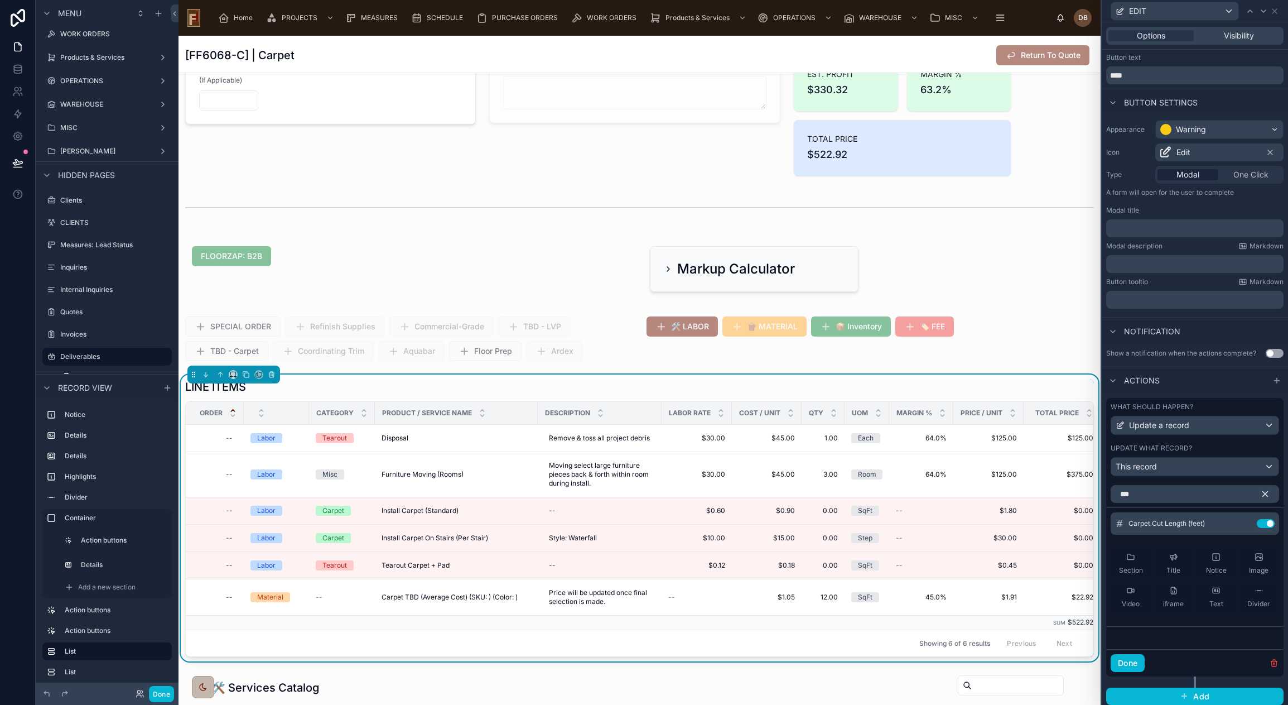
click at [1263, 493] on icon "button" at bounding box center [1265, 493] width 5 height 5
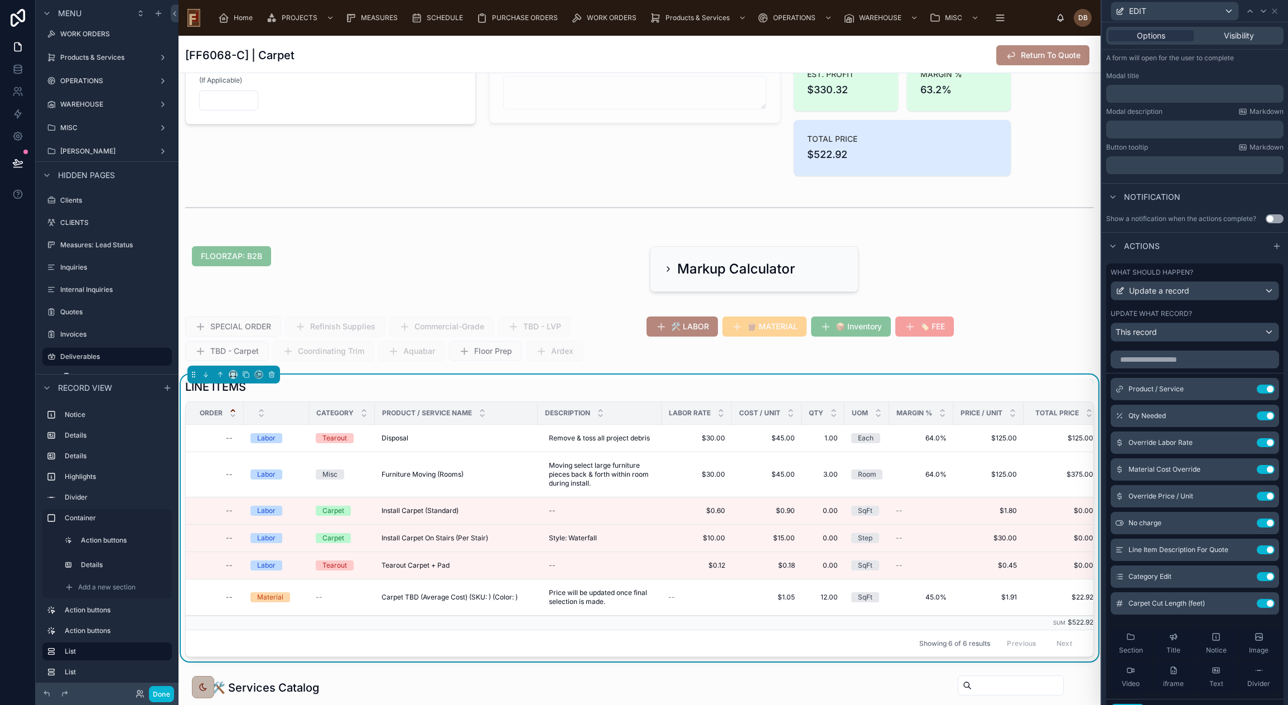
scroll to position [212, 0]
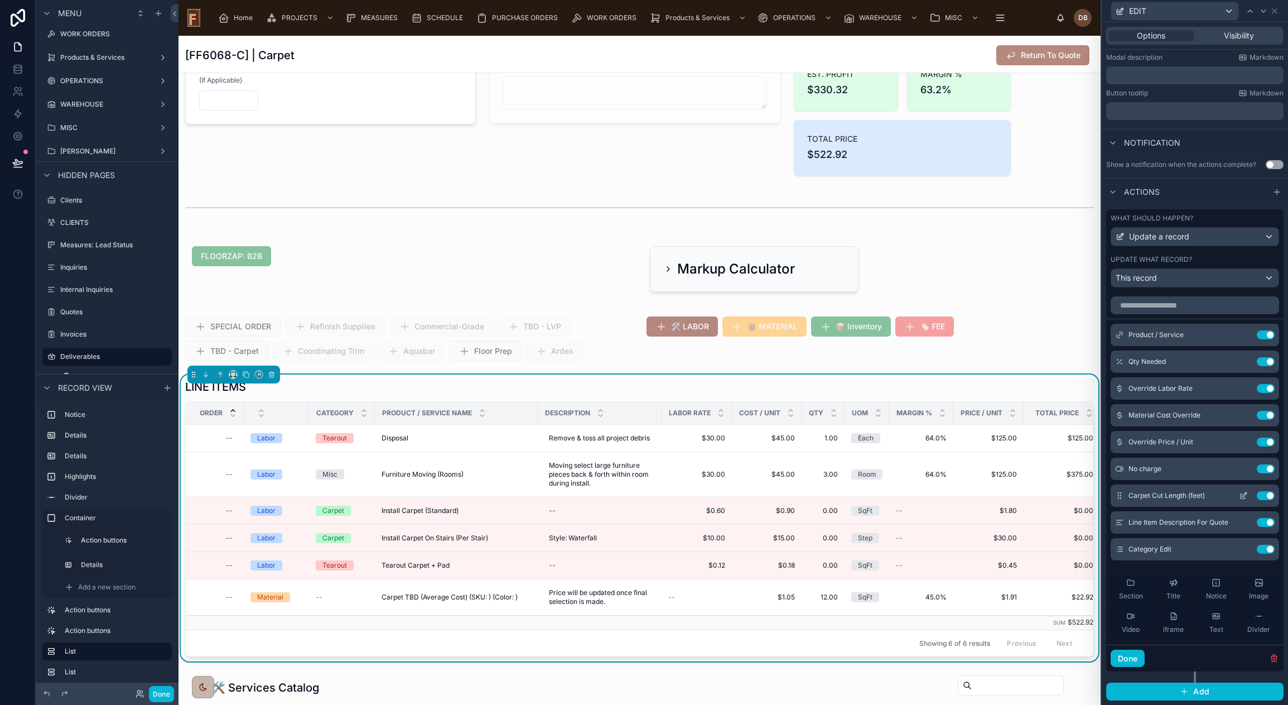
click at [1242, 494] on icon at bounding box center [1244, 494] width 4 height 4
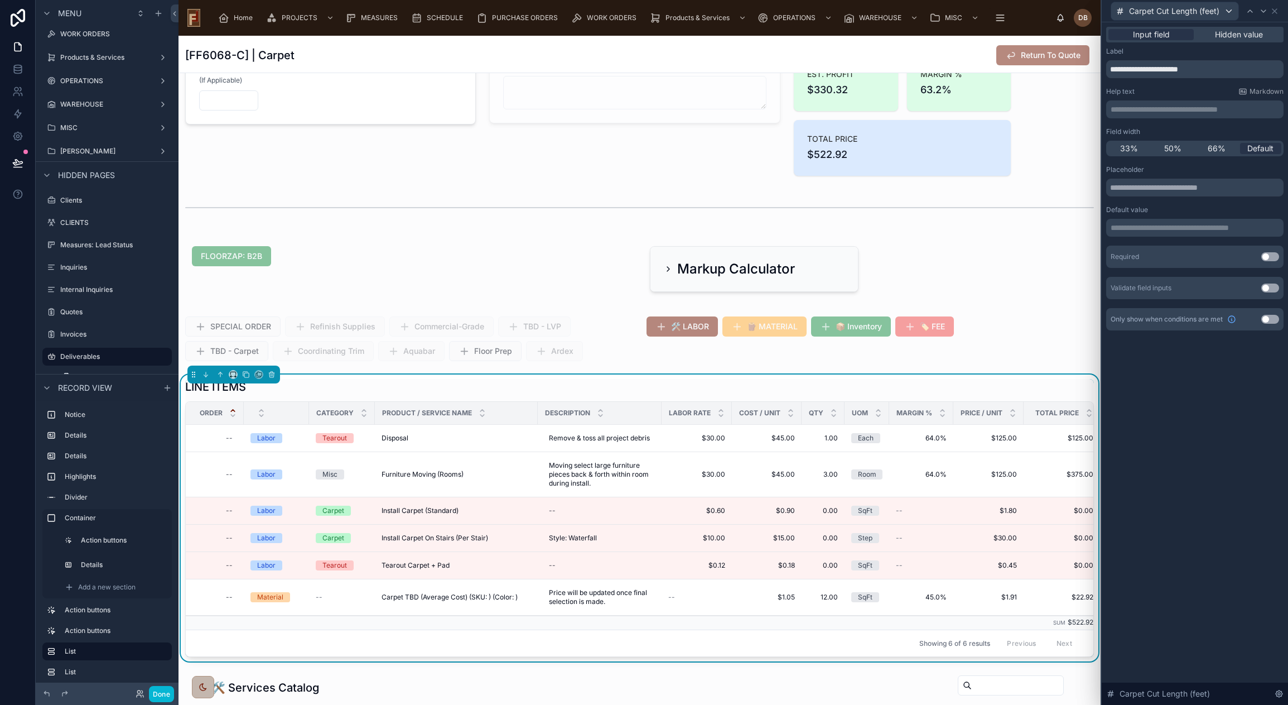
drag, startPoint x: 1266, startPoint y: 317, endPoint x: 1267, endPoint y: 326, distance: 8.5
click at [1266, 317] on button "Use setting" at bounding box center [1270, 319] width 18 height 9
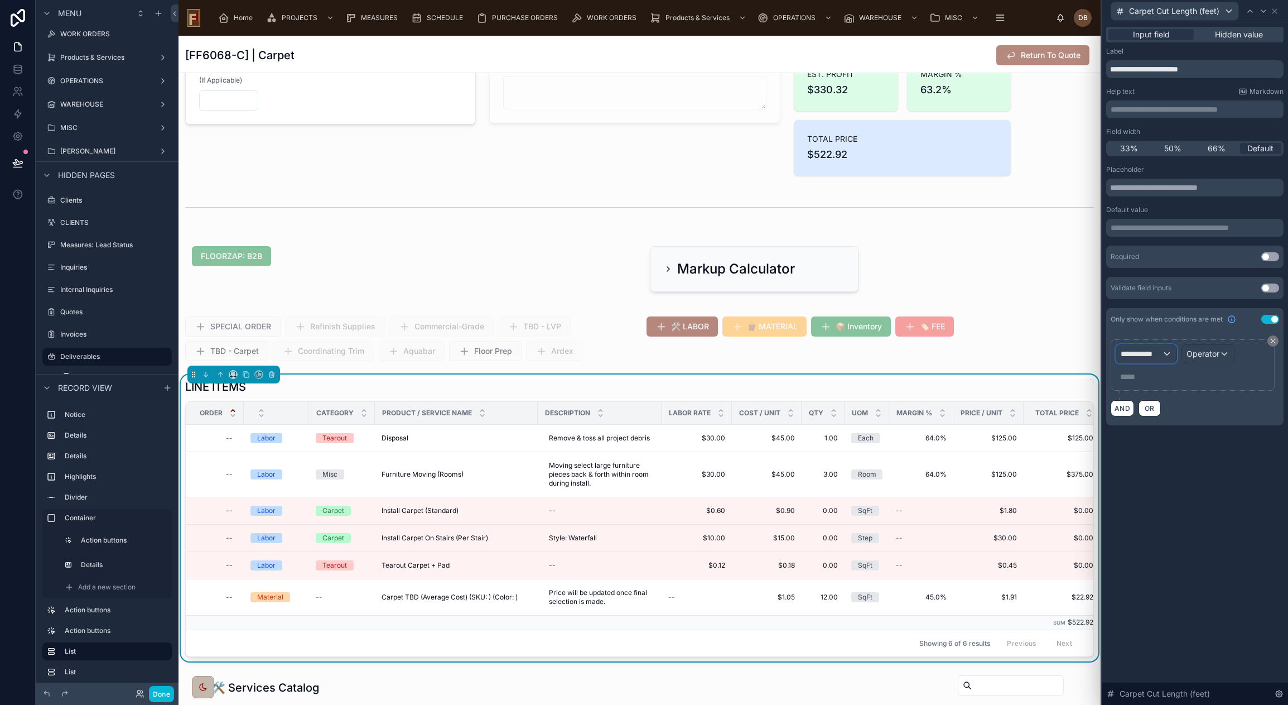
click at [1152, 355] on span "**********" at bounding box center [1141, 353] width 41 height 11
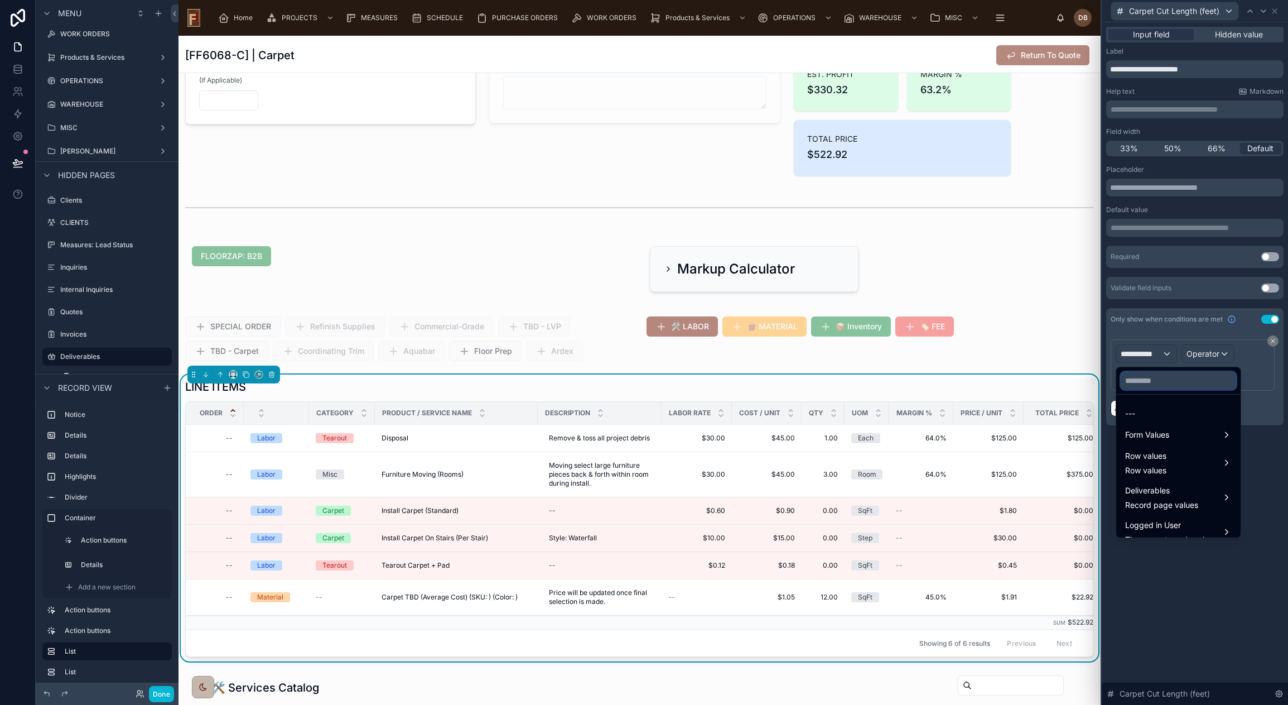
click at [1162, 378] on input "text" at bounding box center [1178, 381] width 115 height 18
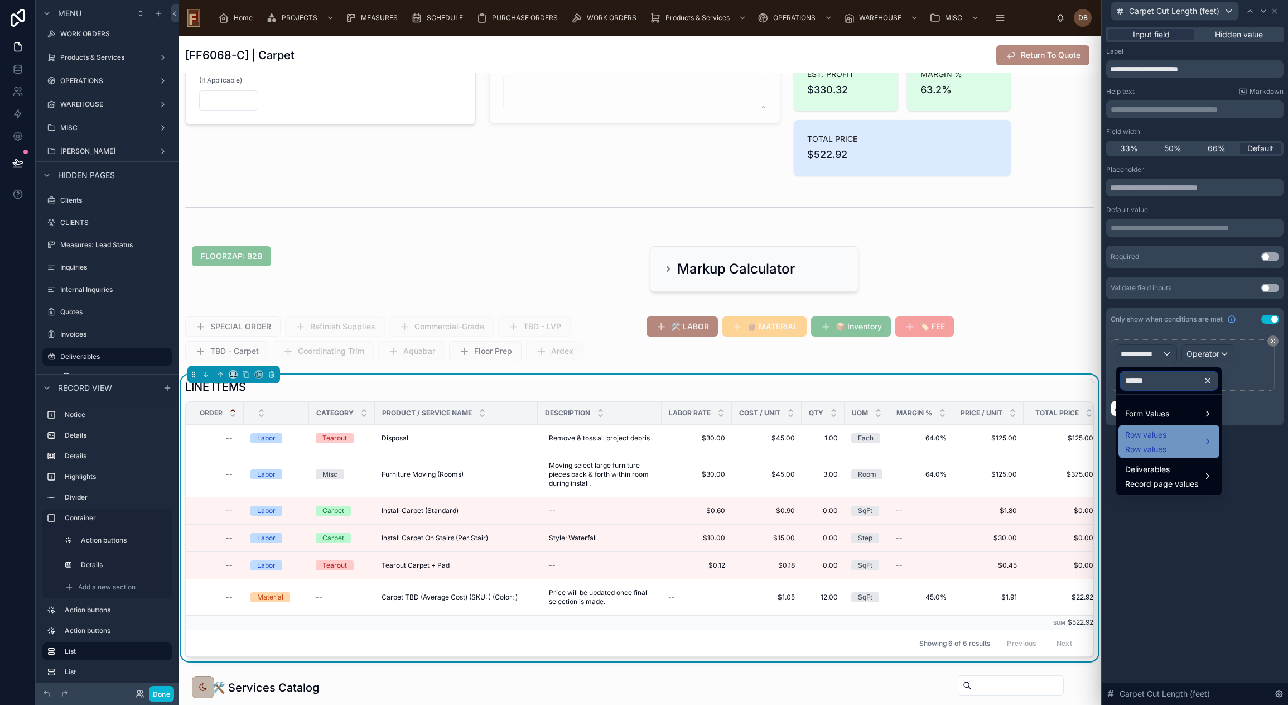
type input "******"
click at [1184, 434] on div "Row values Row values" at bounding box center [1169, 441] width 88 height 27
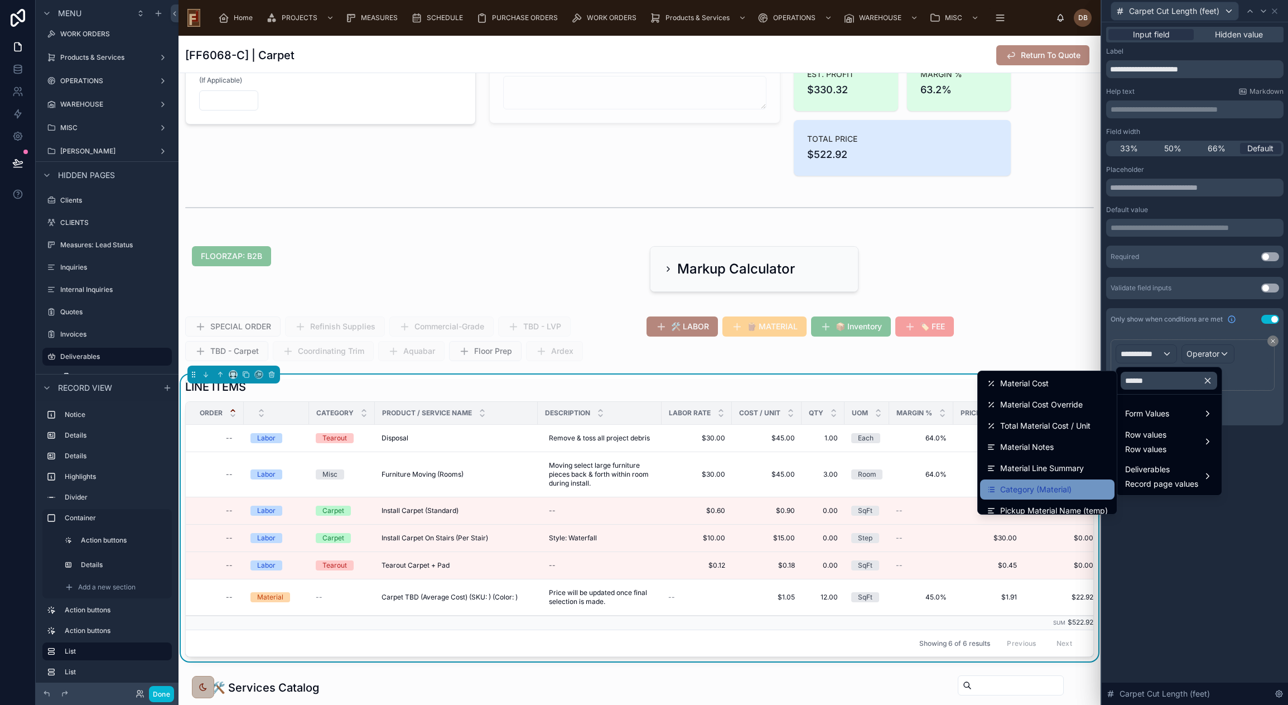
click at [1045, 491] on span "Category (Material)" at bounding box center [1035, 489] width 71 height 13
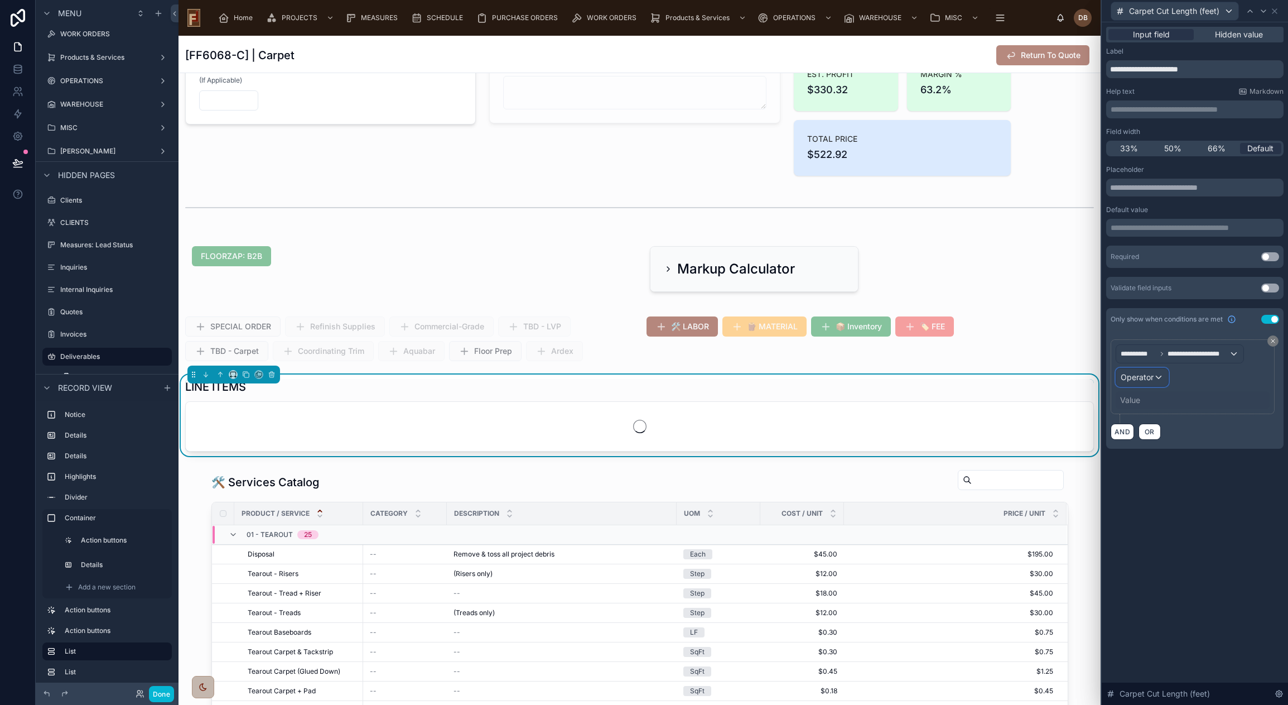
click at [1138, 380] on span "Operator" at bounding box center [1137, 376] width 33 height 9
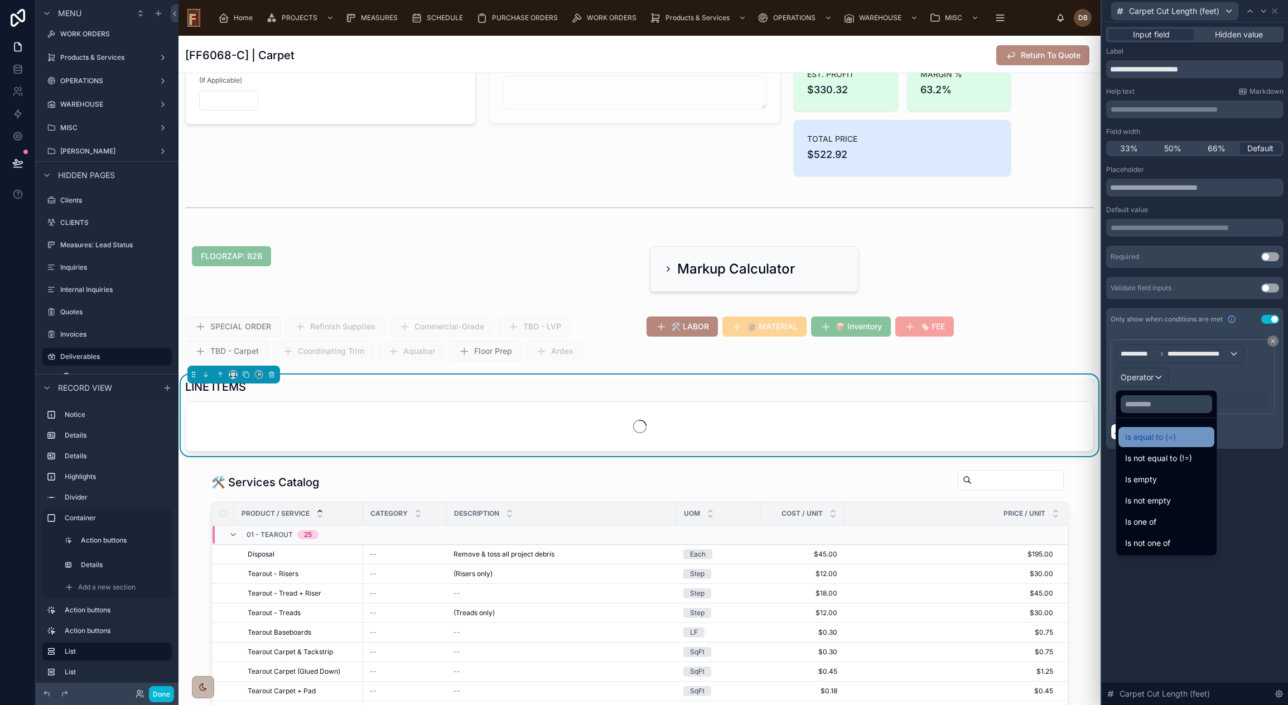
click at [1168, 436] on span "Is equal to (=)" at bounding box center [1150, 436] width 51 height 13
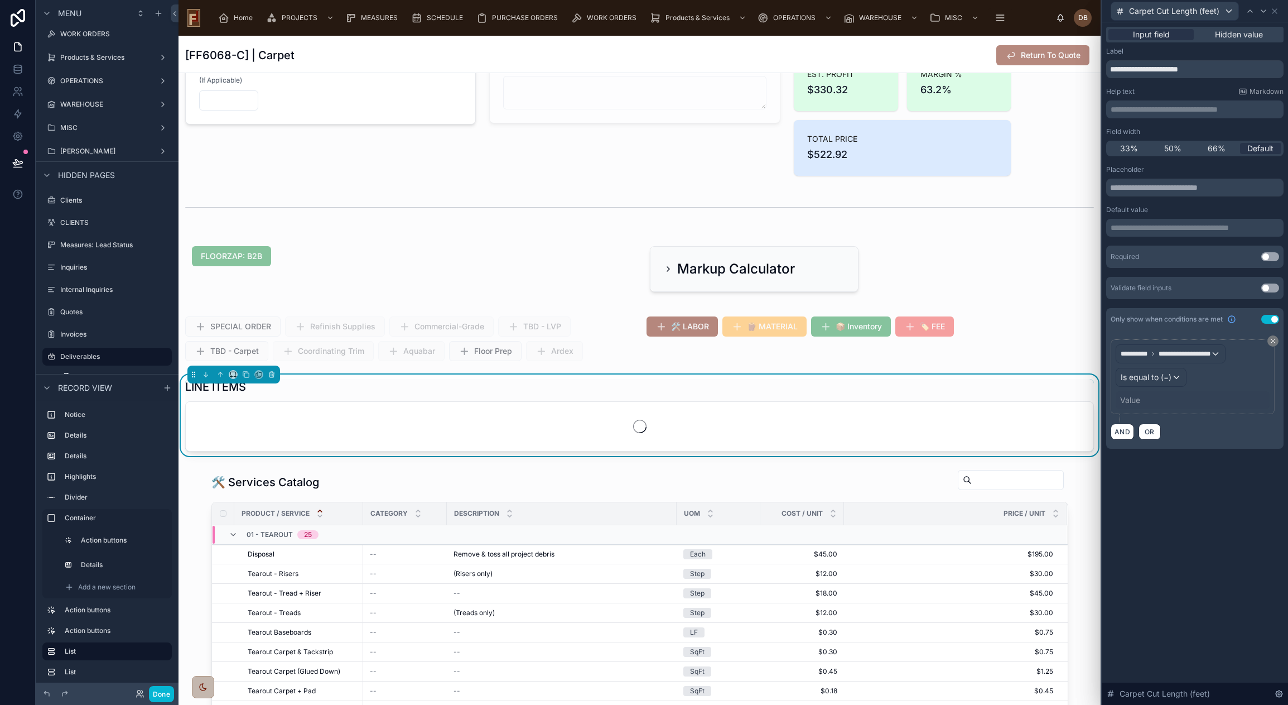
click at [1140, 401] on div "Value" at bounding box center [1130, 399] width 20 height 11
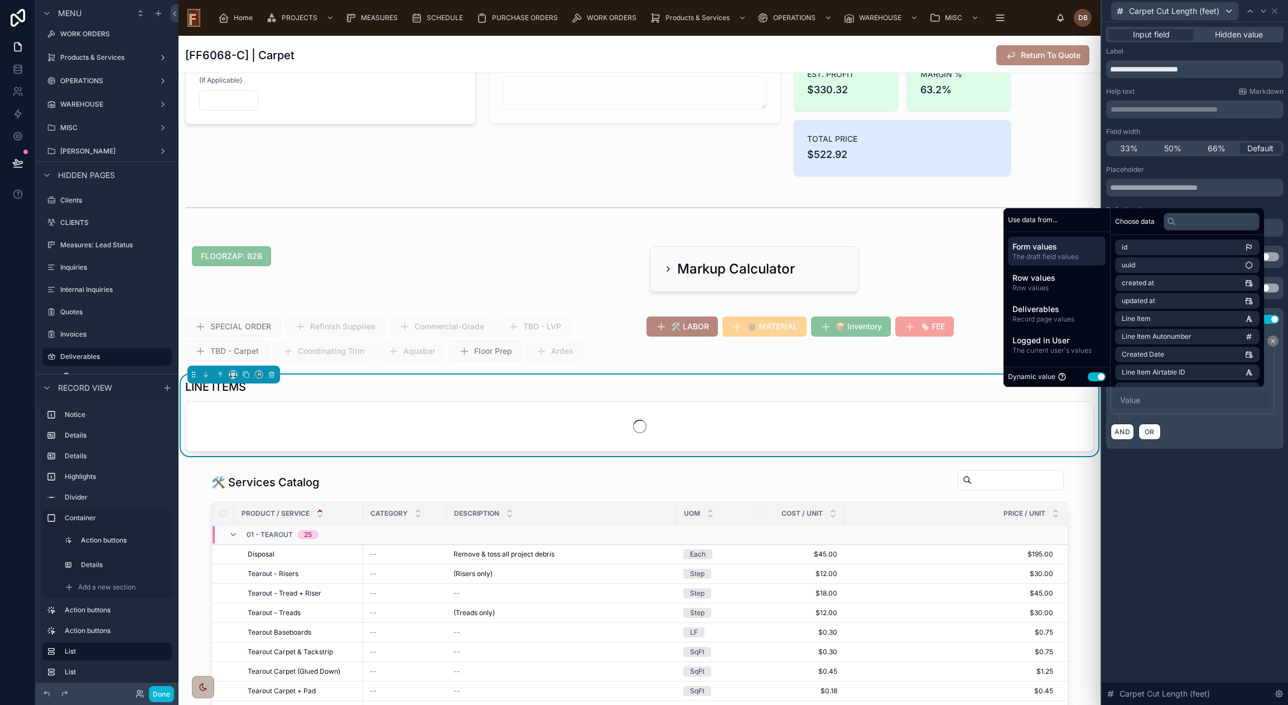
click at [1140, 401] on div "Value" at bounding box center [1130, 399] width 20 height 11
click at [1086, 372] on div "Dynamic value Use setting" at bounding box center [1057, 377] width 98 height 11
click at [1088, 373] on button "Use setting" at bounding box center [1097, 376] width 18 height 9
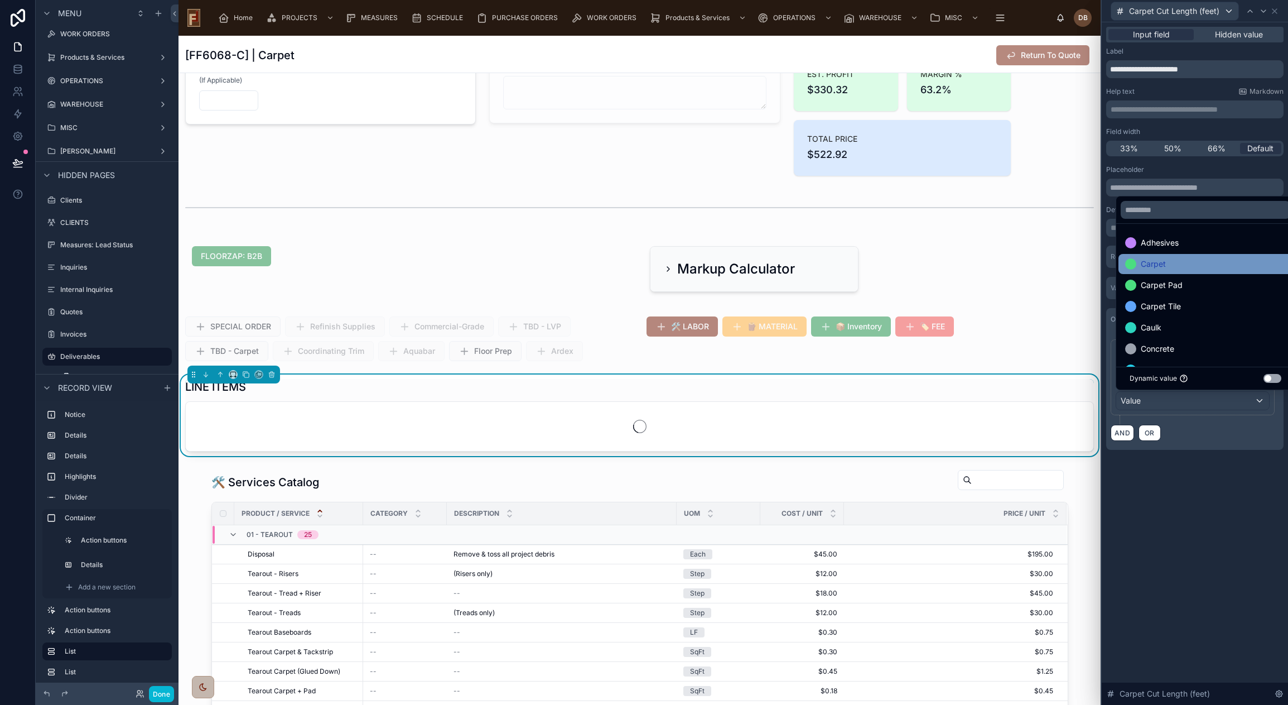
click at [1179, 264] on div "Carpet" at bounding box center [1205, 263] width 161 height 13
click at [1213, 488] on div "**********" at bounding box center [1195, 363] width 186 height 682
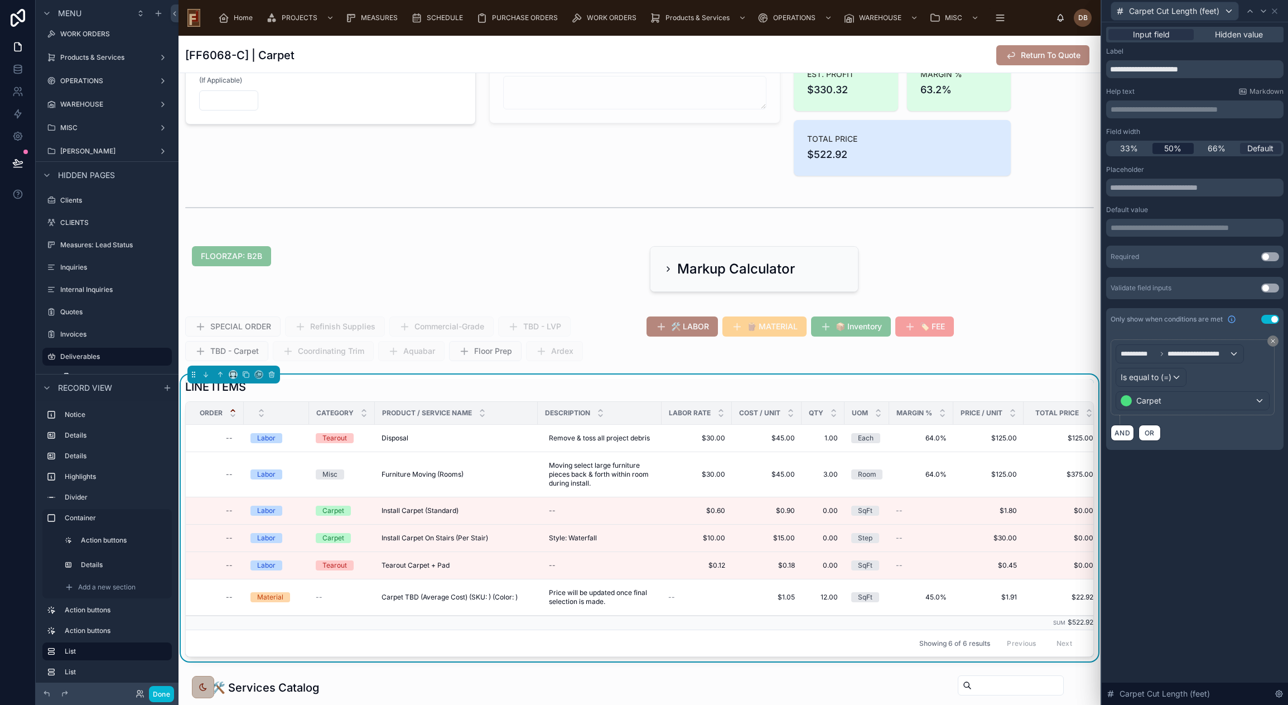
click at [1175, 147] on span "50%" at bounding box center [1172, 148] width 17 height 11
click at [1210, 11] on span "Carpet Cut Length (feet)" at bounding box center [1174, 11] width 90 height 11
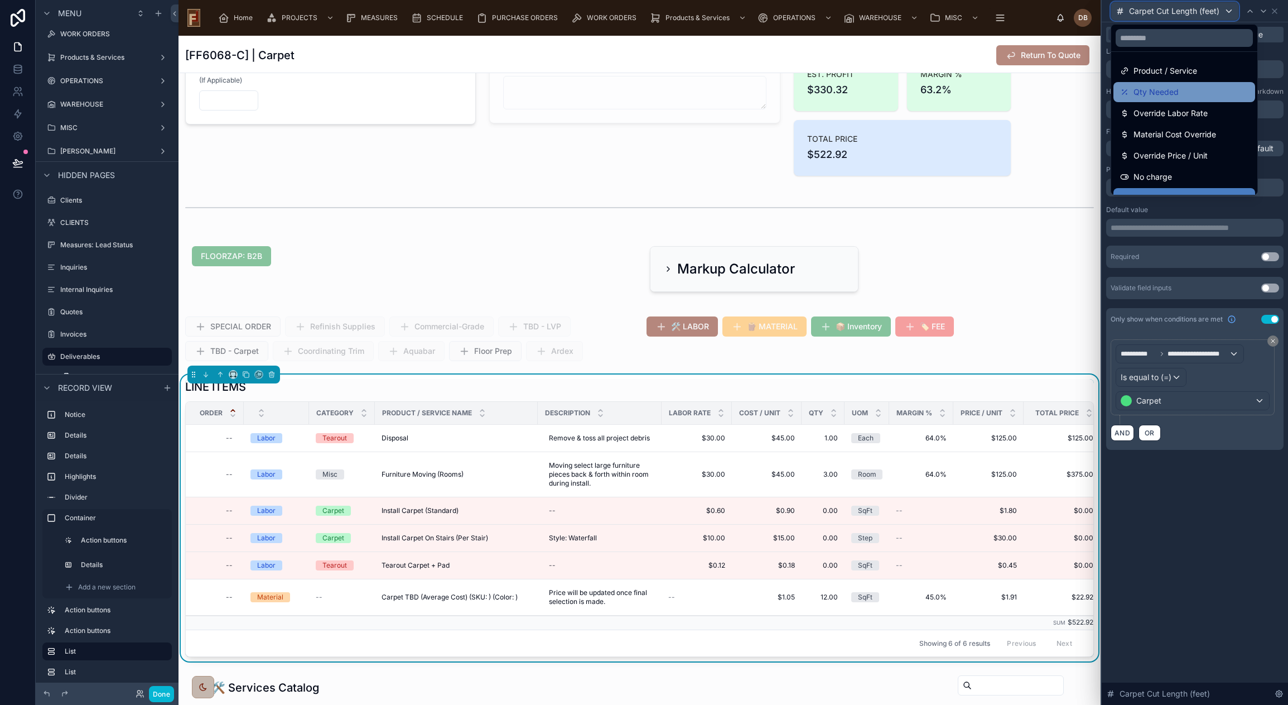
scroll to position [56, 0]
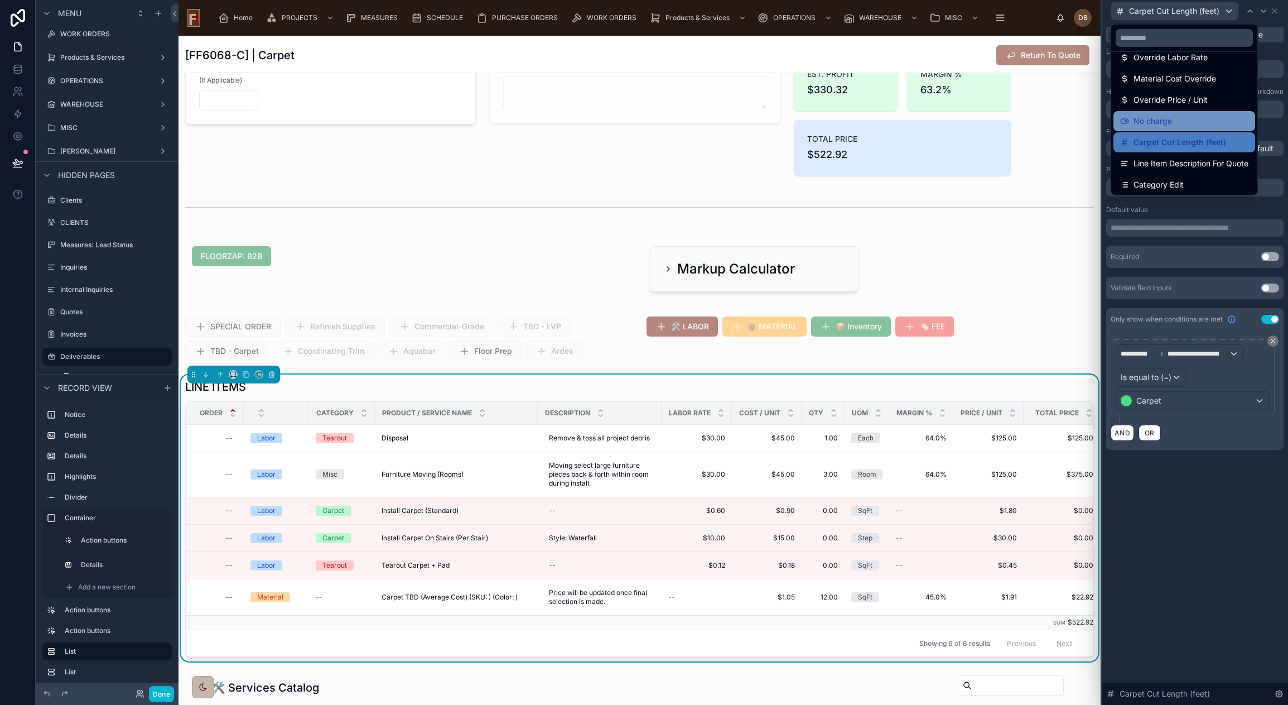
click at [1181, 120] on div "No charge" at bounding box center [1184, 120] width 128 height 13
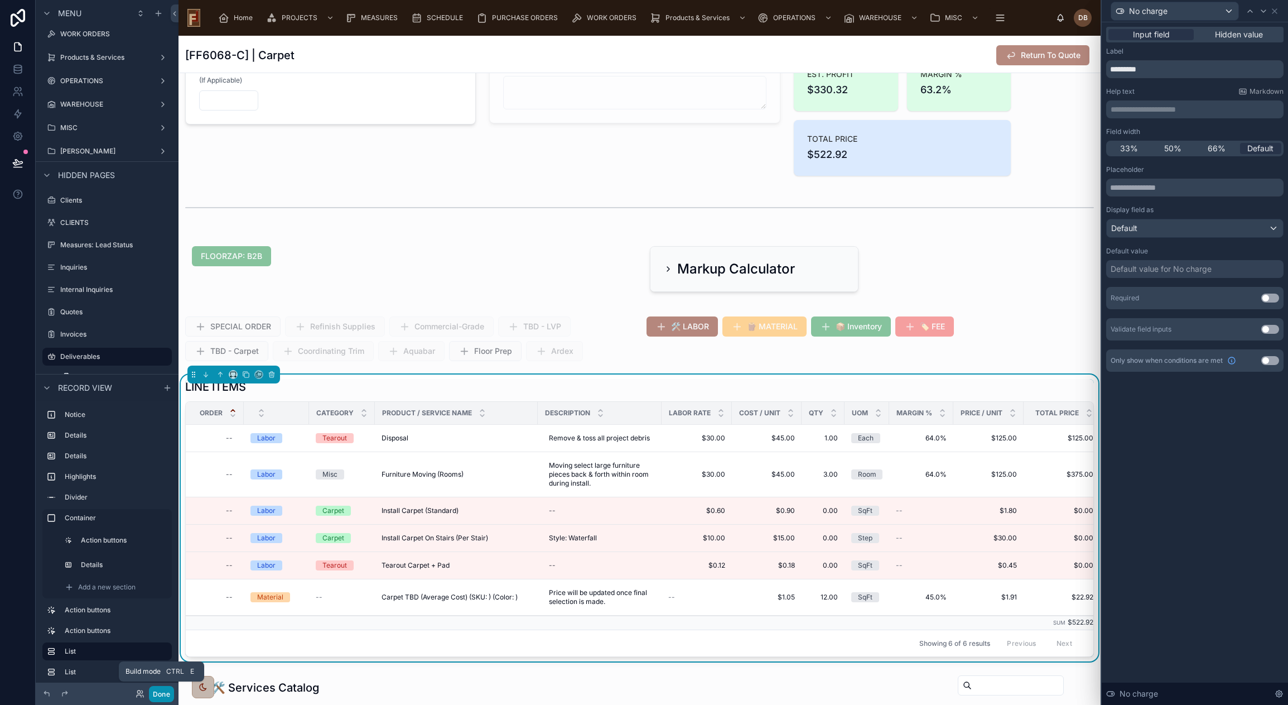
click at [165, 690] on button "Done" at bounding box center [161, 694] width 25 height 16
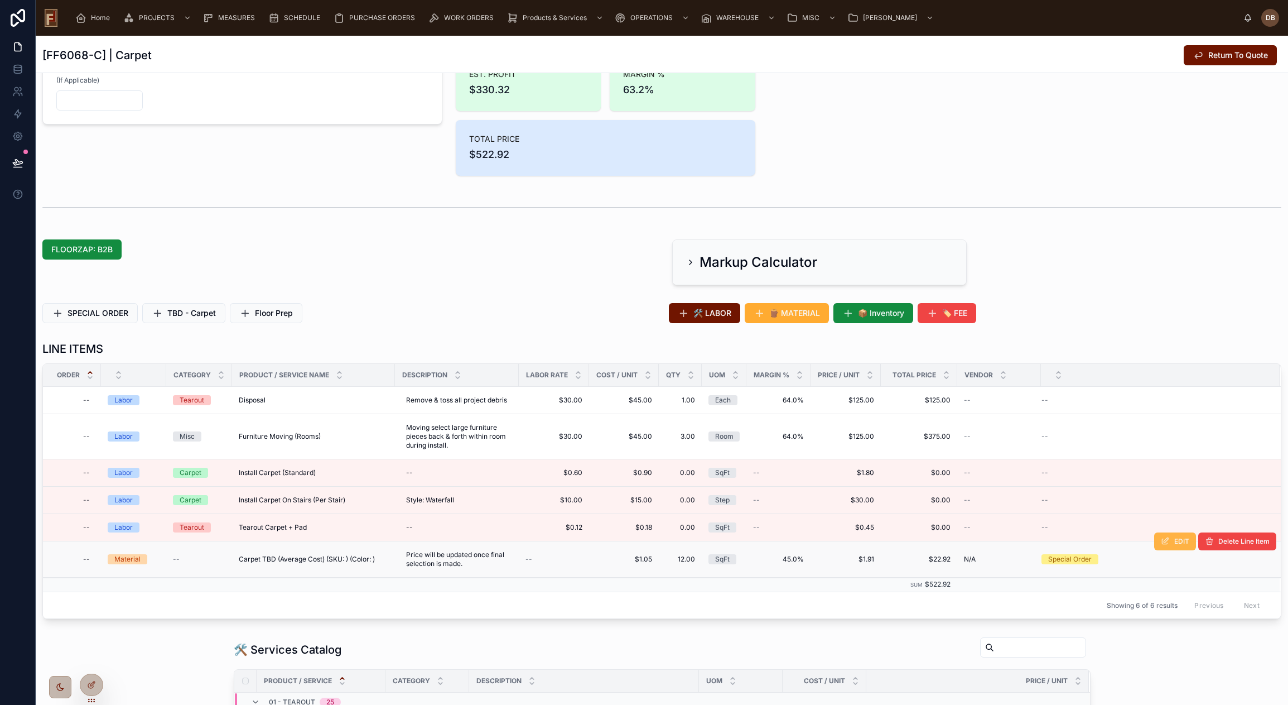
click at [1161, 543] on icon at bounding box center [1165, 541] width 9 height 9
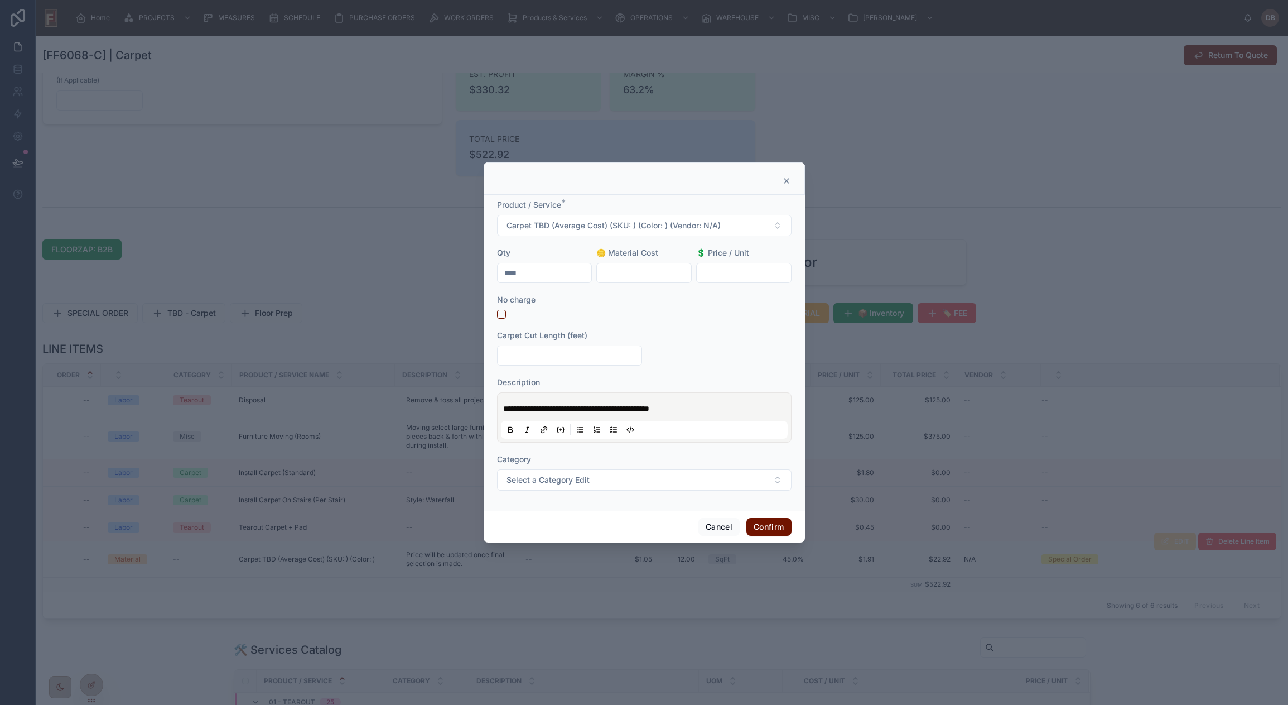
click at [787, 180] on icon at bounding box center [786, 181] width 4 height 4
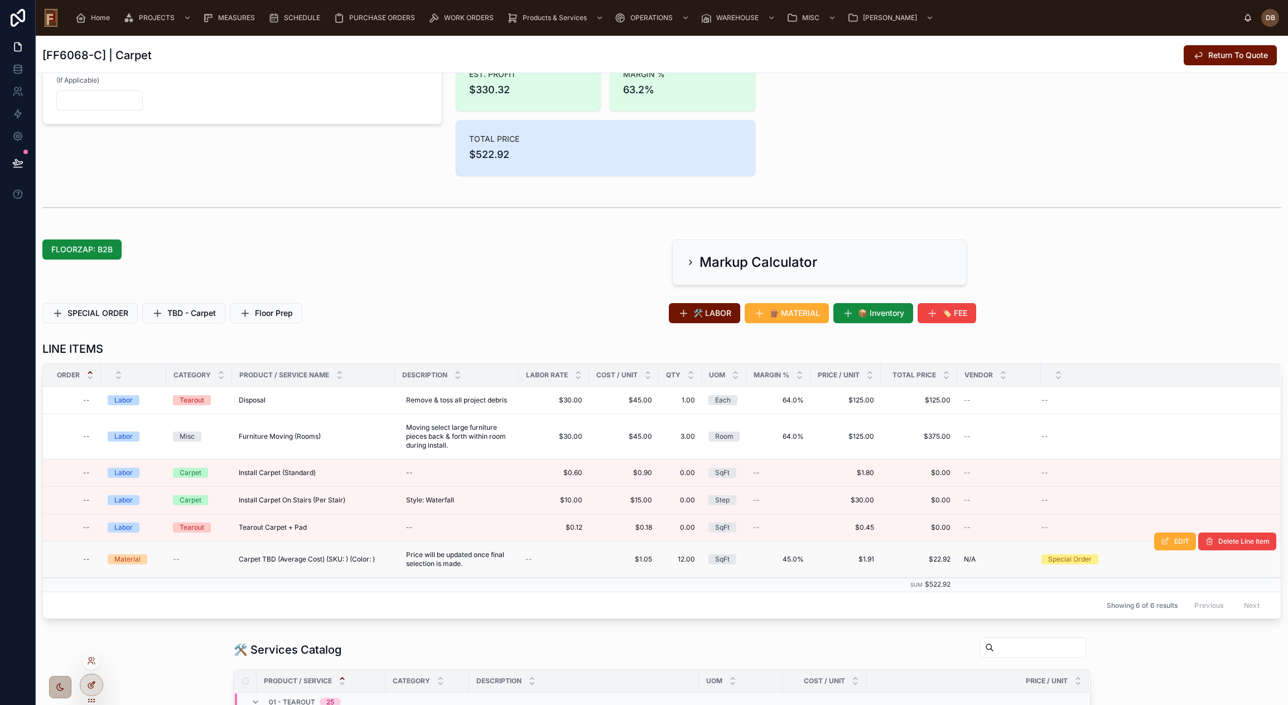
click at [90, 681] on icon at bounding box center [91, 684] width 9 height 9
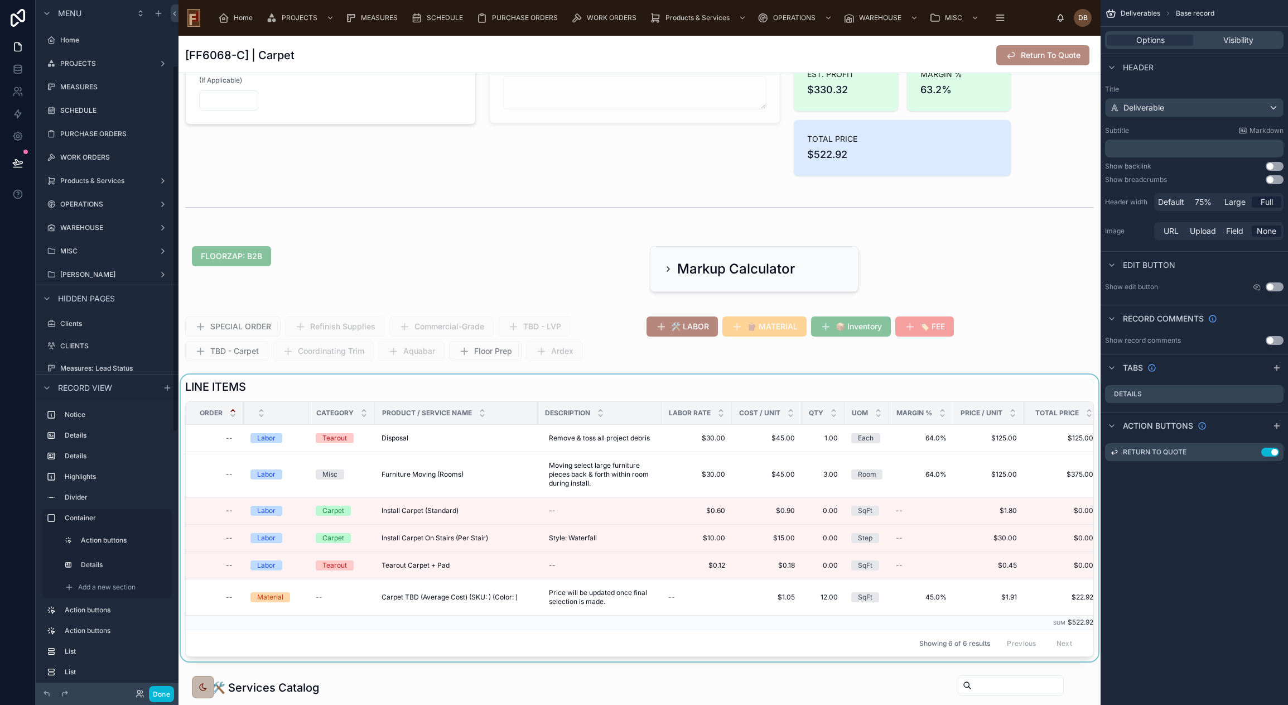
click at [1005, 387] on div at bounding box center [640, 517] width 922 height 287
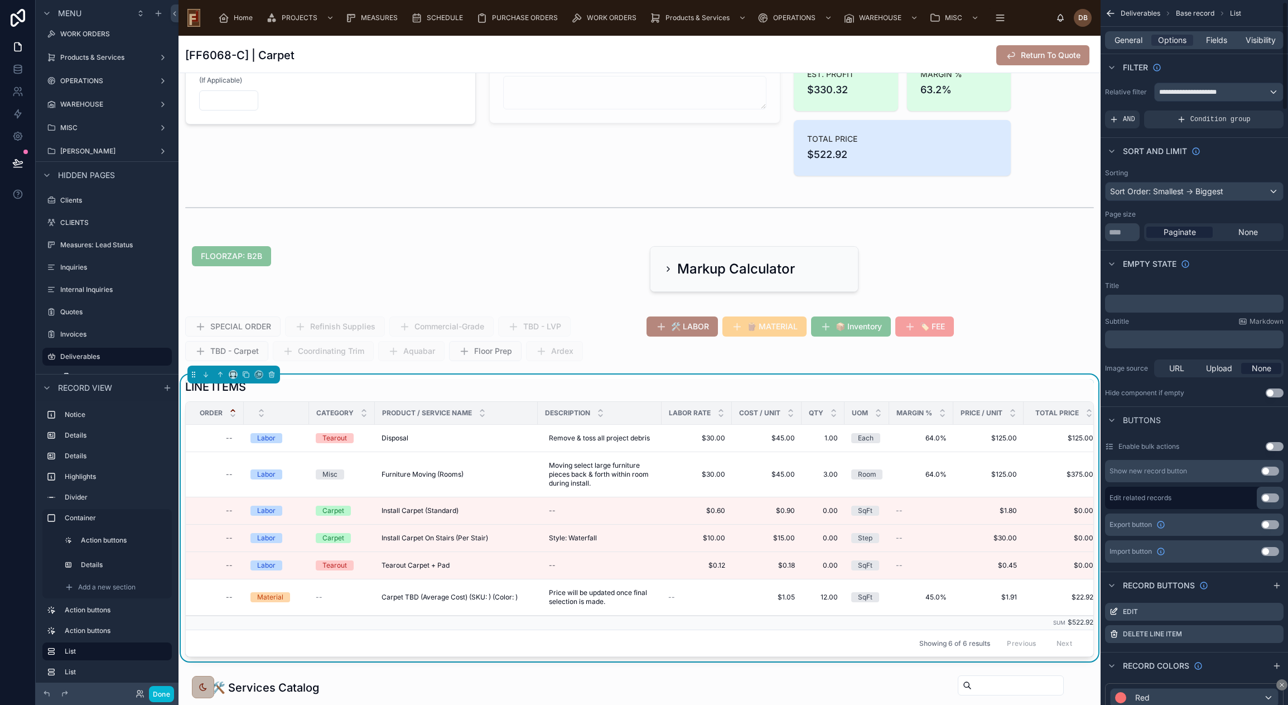
scroll to position [0, 0]
click at [964, 326] on div at bounding box center [870, 339] width 461 height 54
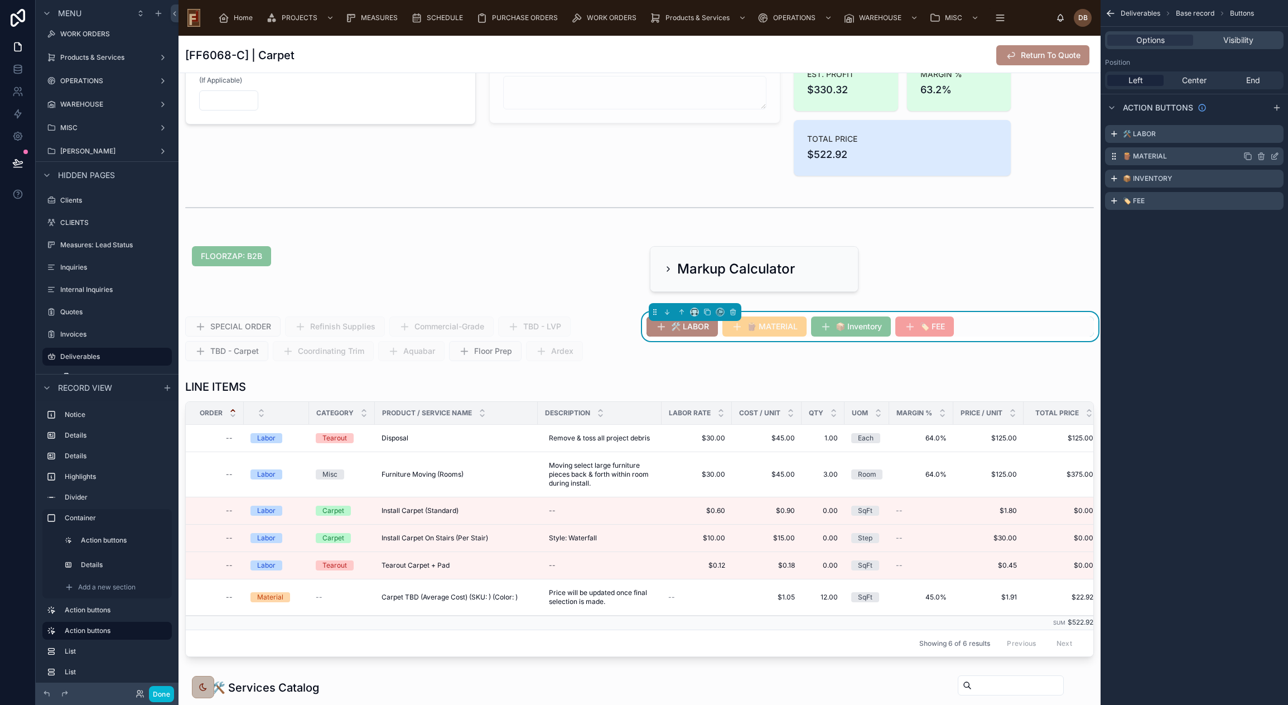
click at [1275, 154] on icon "scrollable content" at bounding box center [1274, 156] width 9 height 9
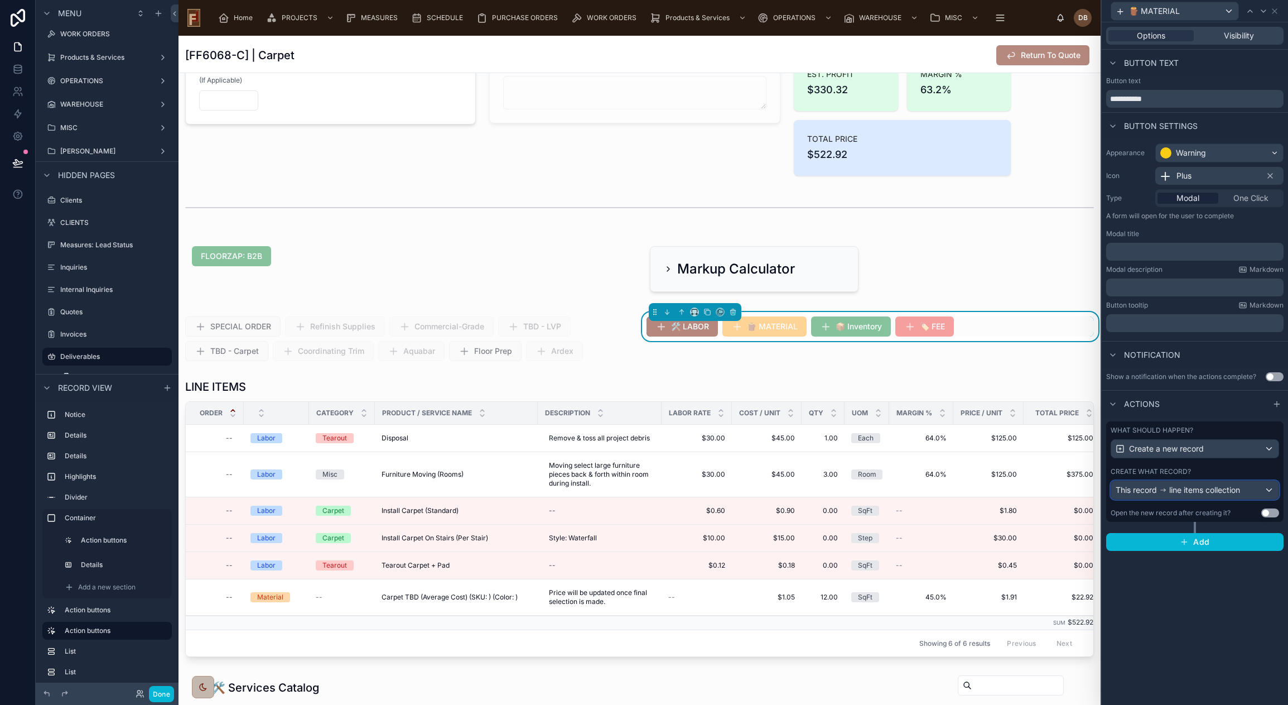
click at [1223, 484] on div "This record line items collection" at bounding box center [1194, 490] width 167 height 18
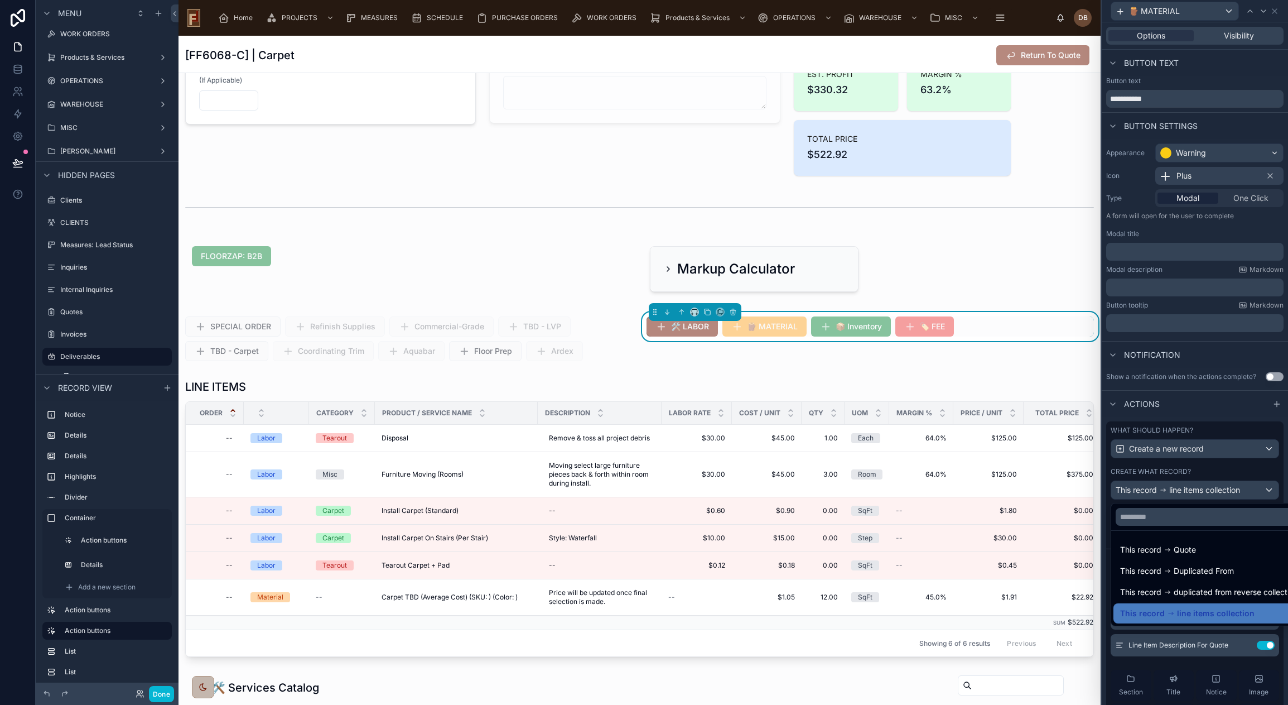
click at [1222, 489] on div at bounding box center [1195, 352] width 186 height 705
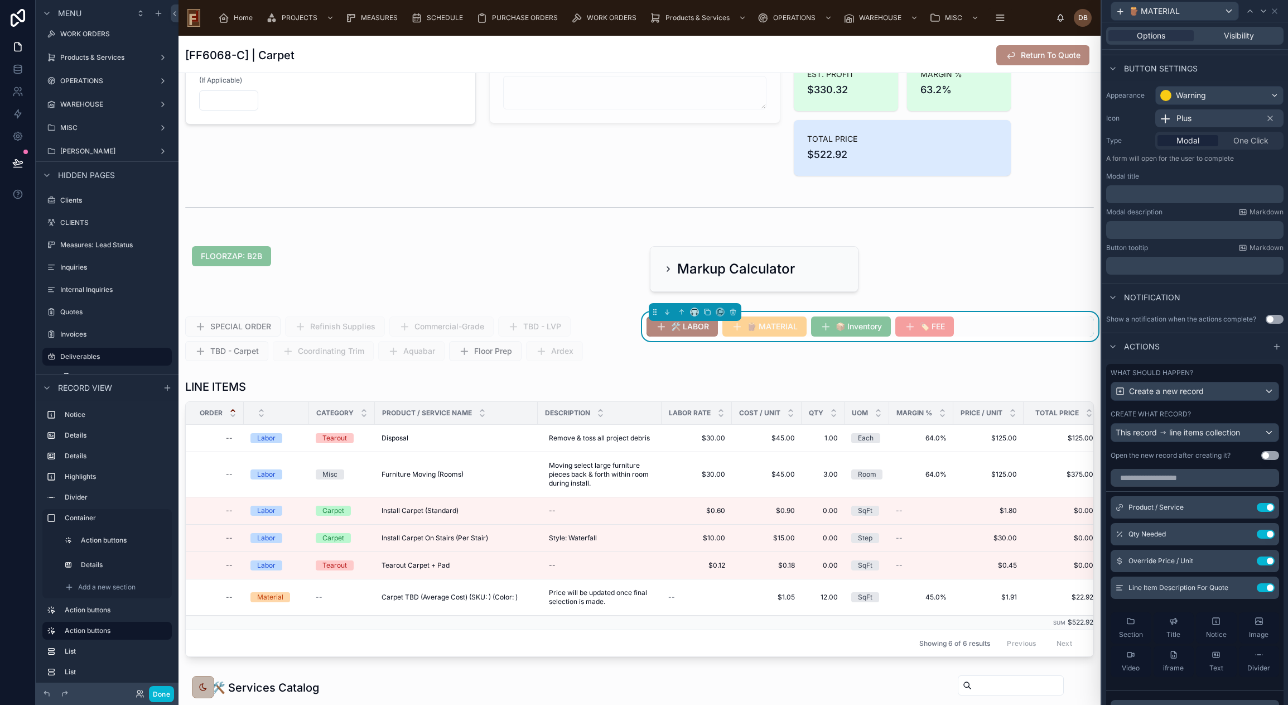
scroll to position [112, 0]
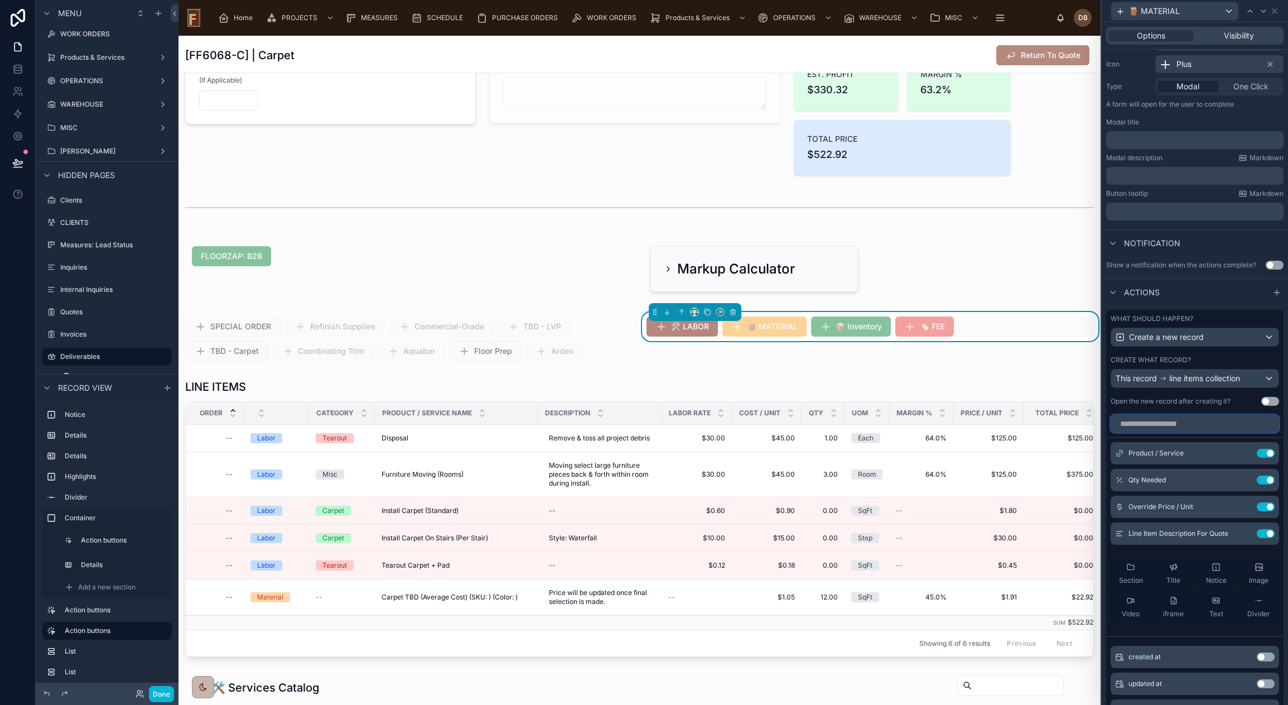
click at [1176, 425] on input "text" at bounding box center [1195, 423] width 168 height 18
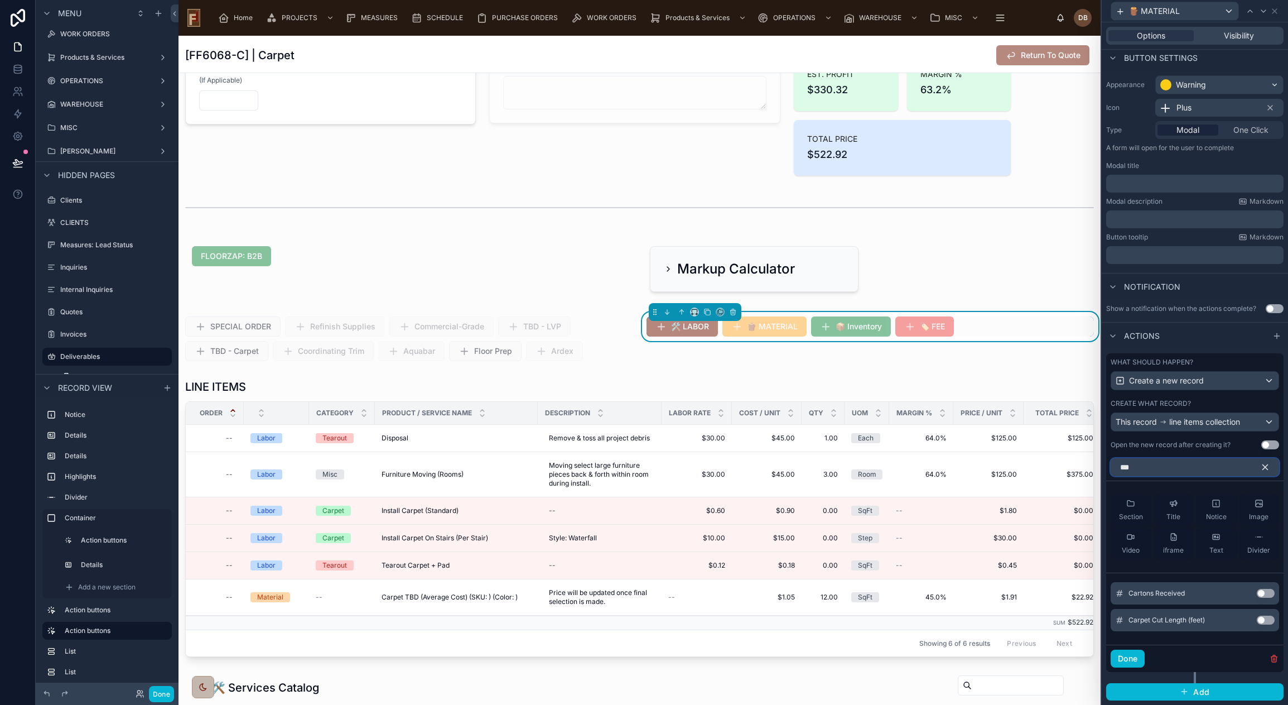
scroll to position [68, 0]
type input "***"
click at [1257, 619] on button "Use setting" at bounding box center [1266, 619] width 18 height 9
click at [1239, 496] on icon at bounding box center [1243, 496] width 9 height 9
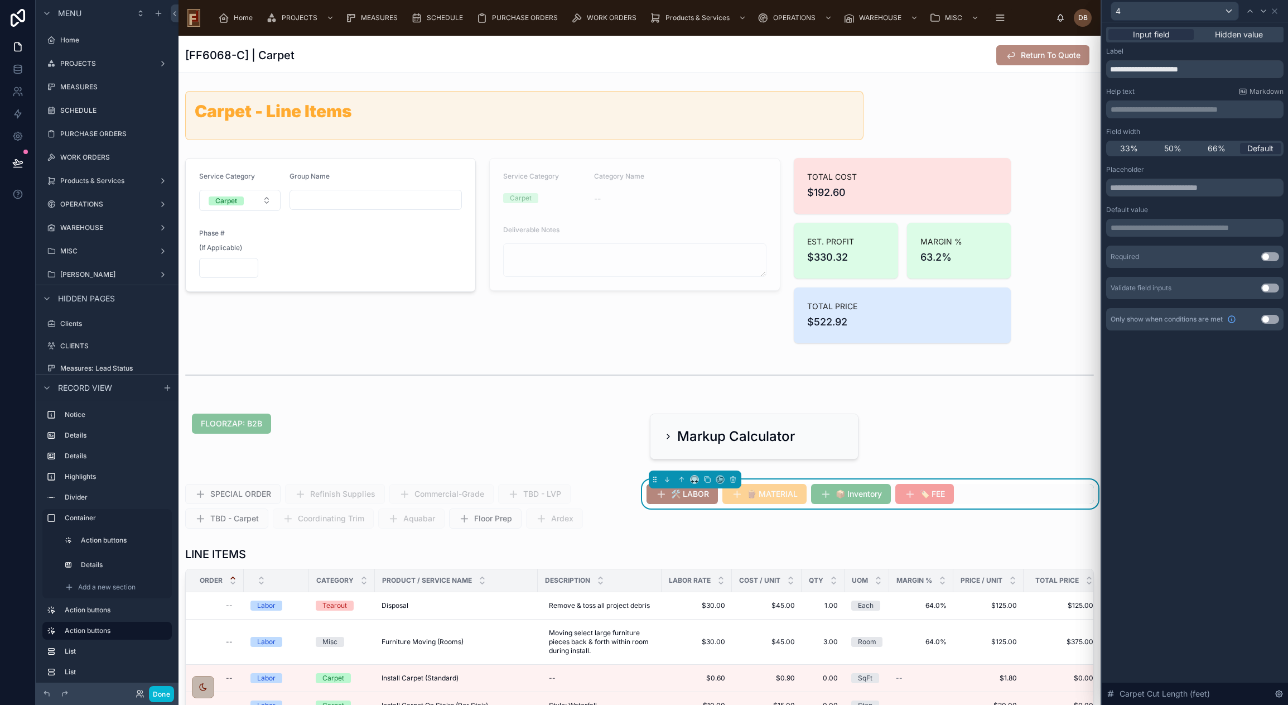
scroll to position [167, 0]
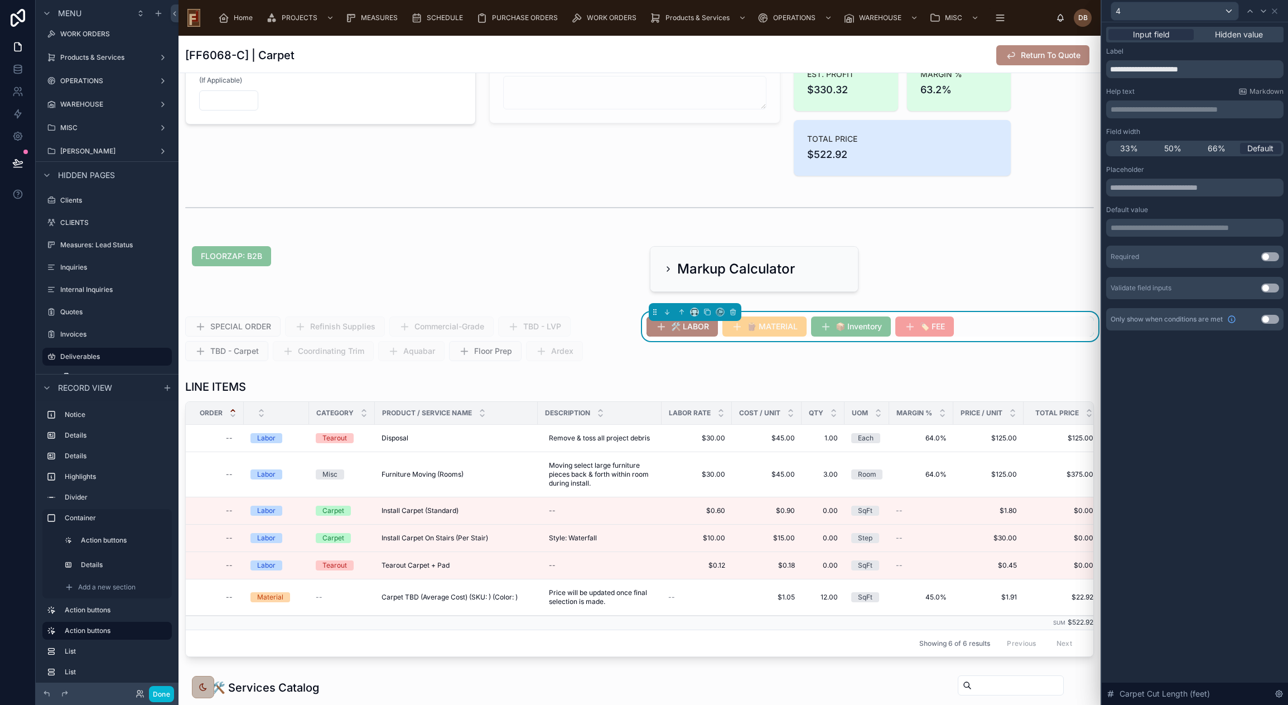
click at [1268, 315] on button "Use setting" at bounding box center [1270, 319] width 18 height 9
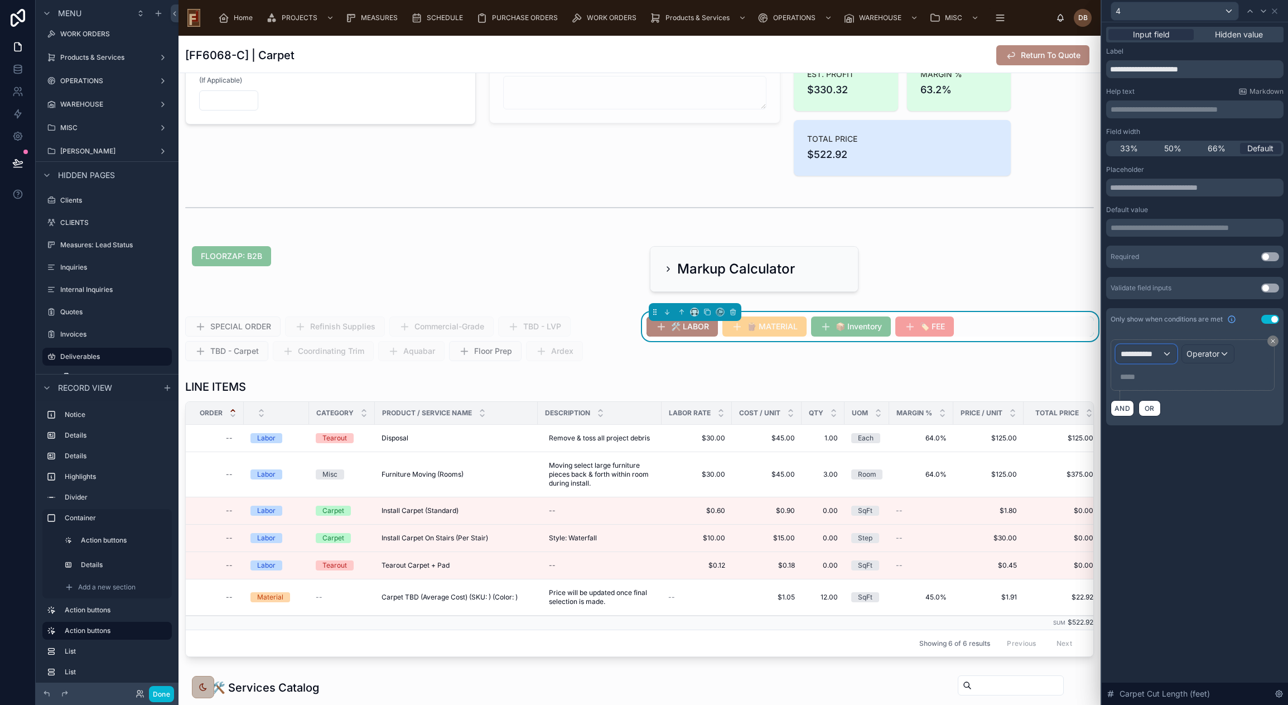
click at [1154, 352] on span "**********" at bounding box center [1141, 353] width 41 height 11
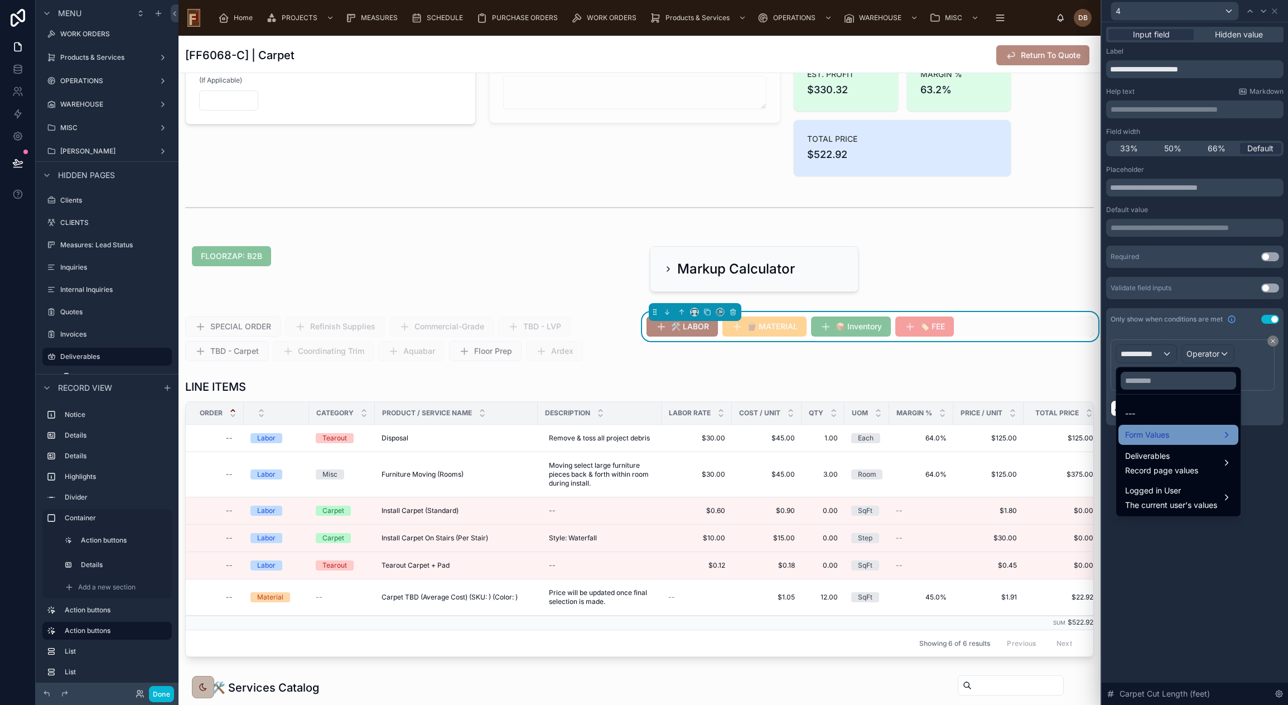
click at [1208, 433] on div "Form Values" at bounding box center [1178, 434] width 107 height 13
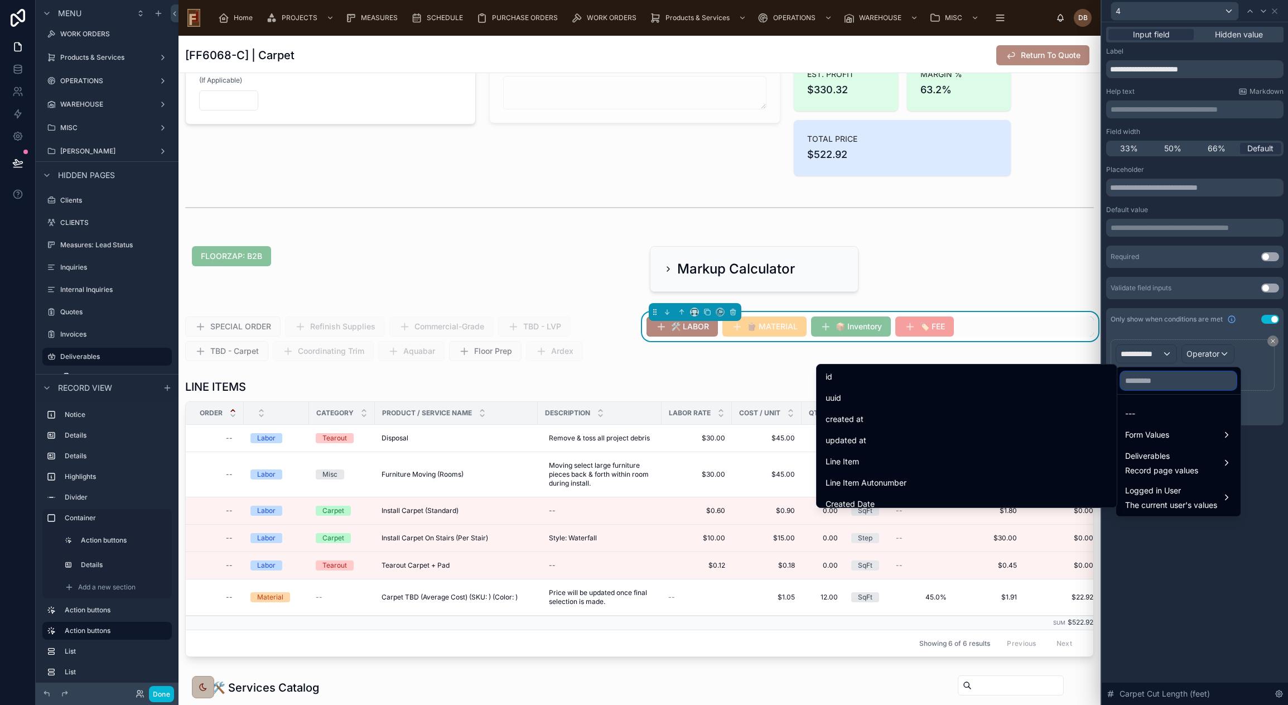
click at [1184, 379] on input "text" at bounding box center [1178, 381] width 115 height 18
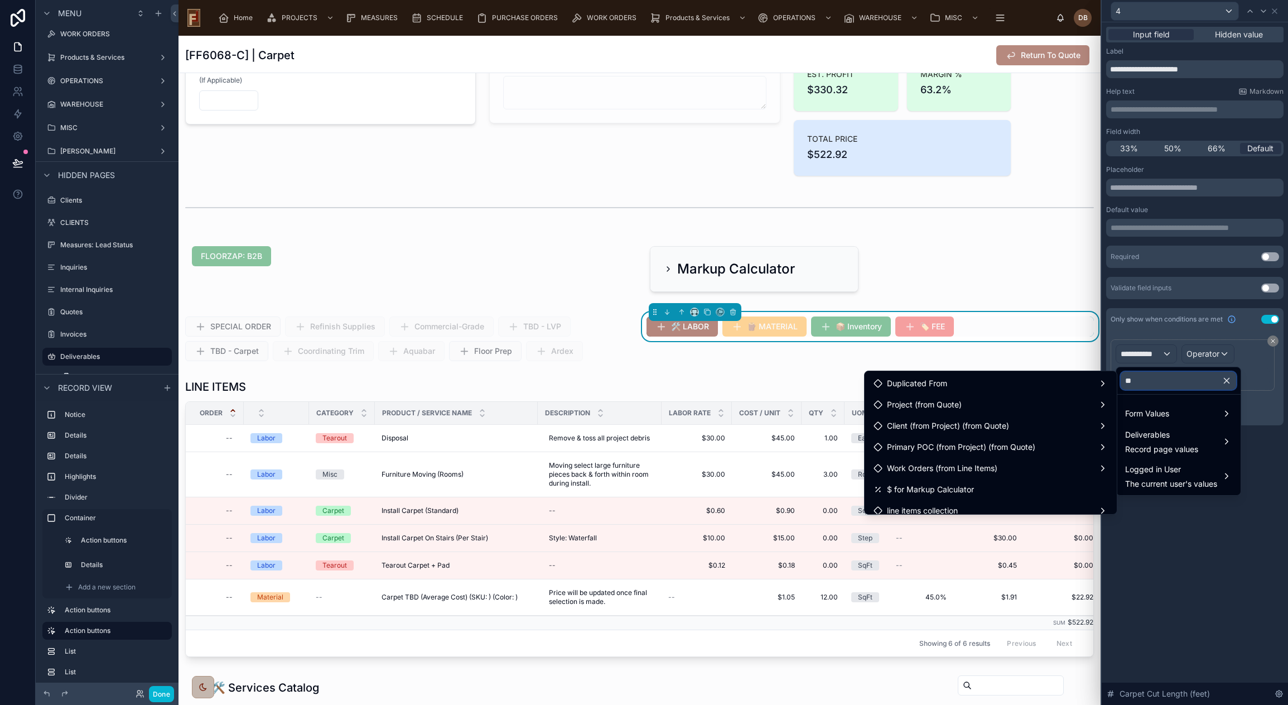
type input "*"
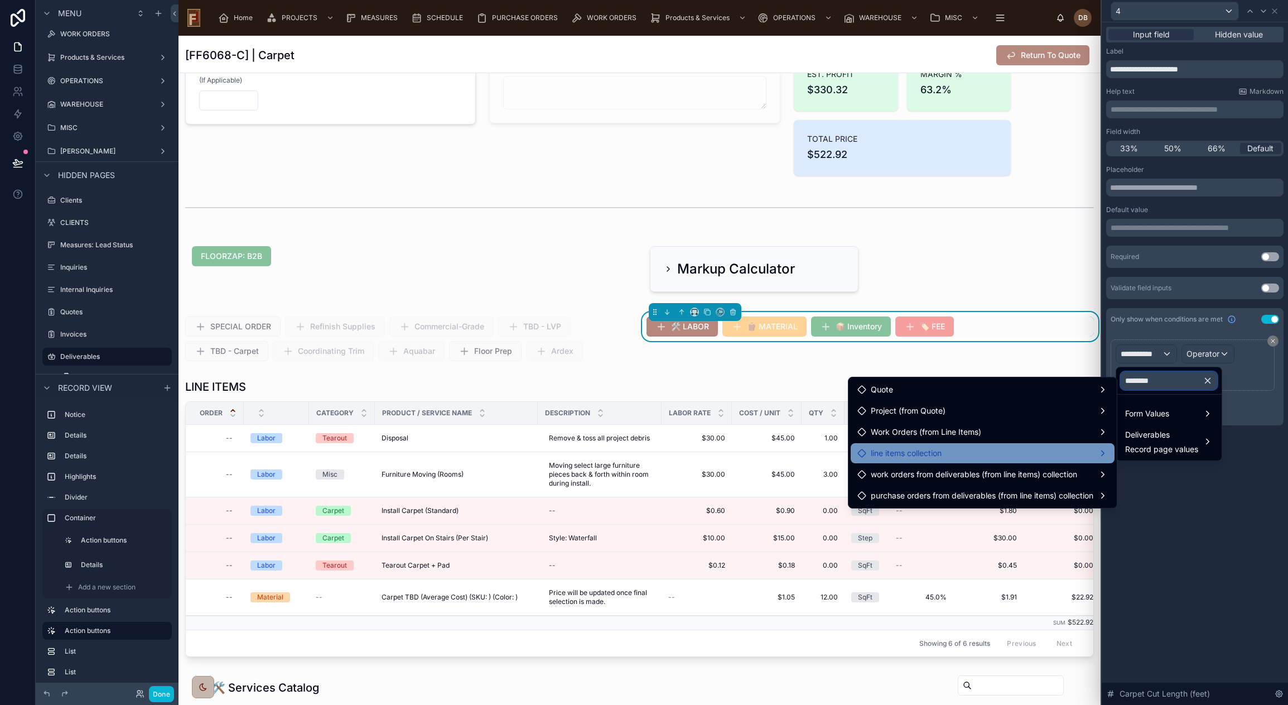
type input "********"
click at [1077, 450] on div "line items collection" at bounding box center [982, 452] width 250 height 13
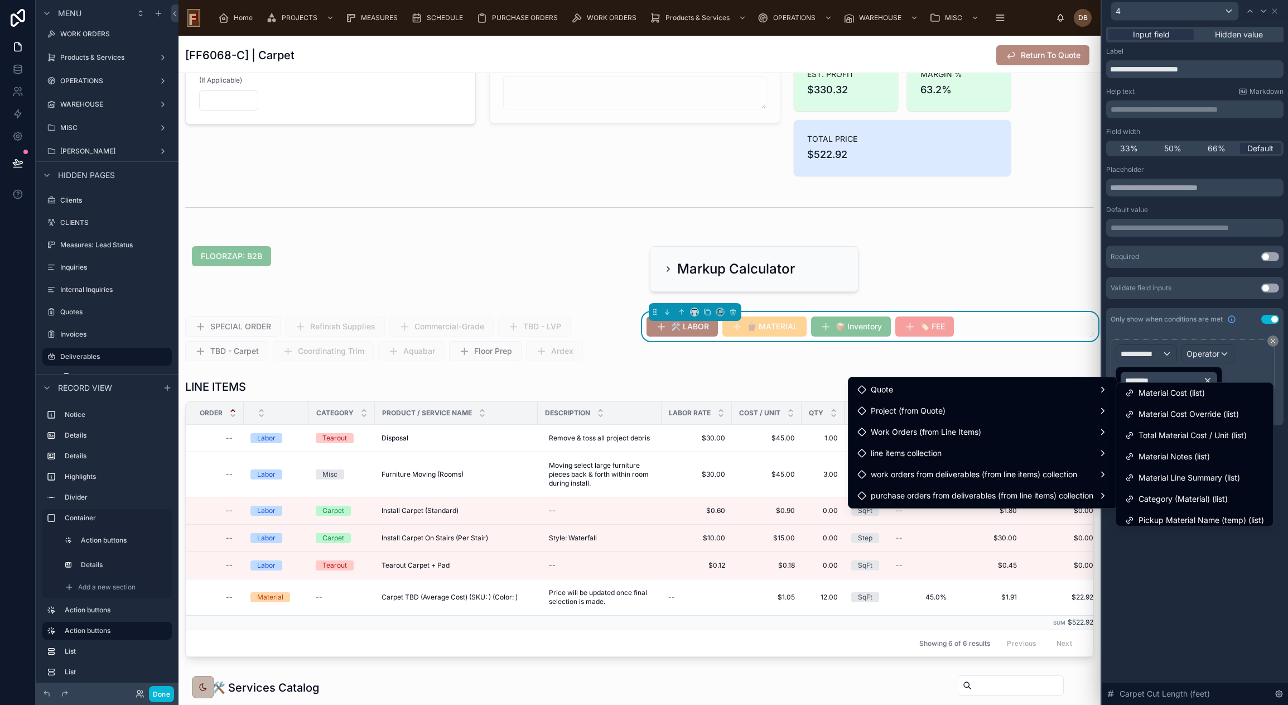
scroll to position [0, 0]
drag, startPoint x: 1207, startPoint y: 652, endPoint x: 1199, endPoint y: 629, distance: 24.2
click at [1207, 649] on div at bounding box center [1195, 352] width 186 height 705
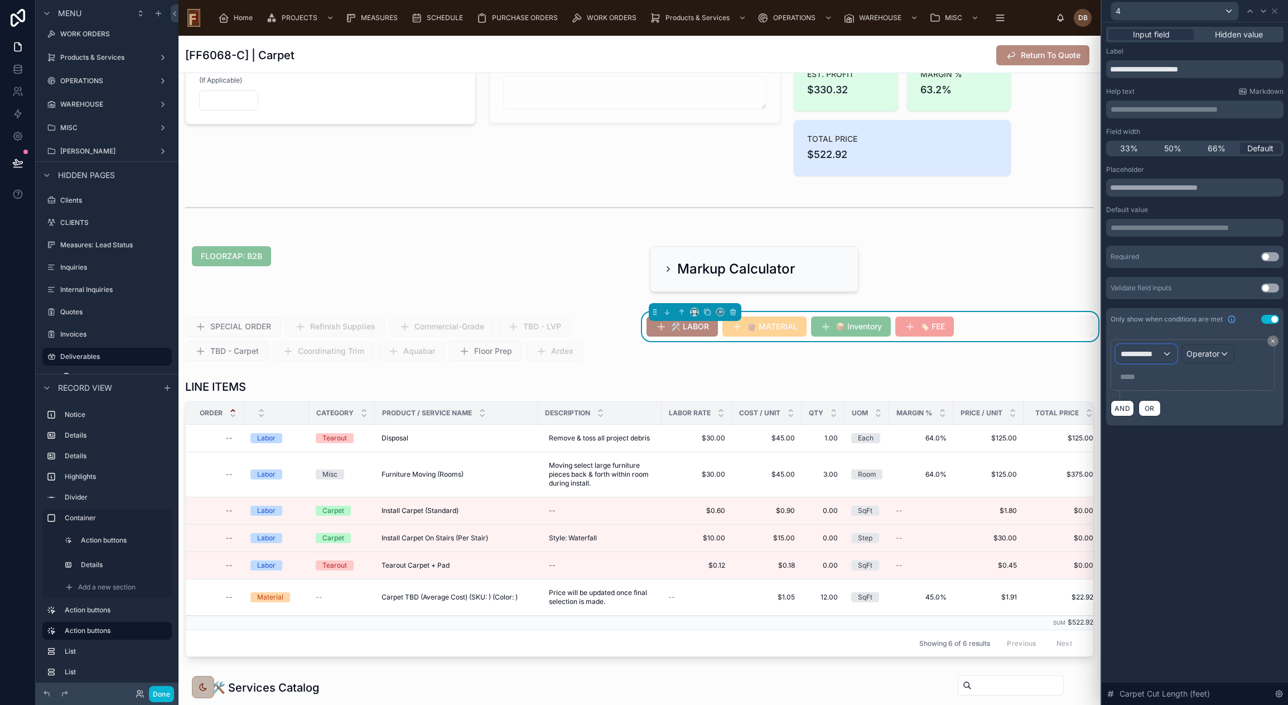
click at [1160, 357] on span "**********" at bounding box center [1141, 353] width 41 height 11
click at [1238, 578] on div at bounding box center [1195, 352] width 186 height 705
click at [1271, 317] on button "Use setting" at bounding box center [1270, 319] width 18 height 9
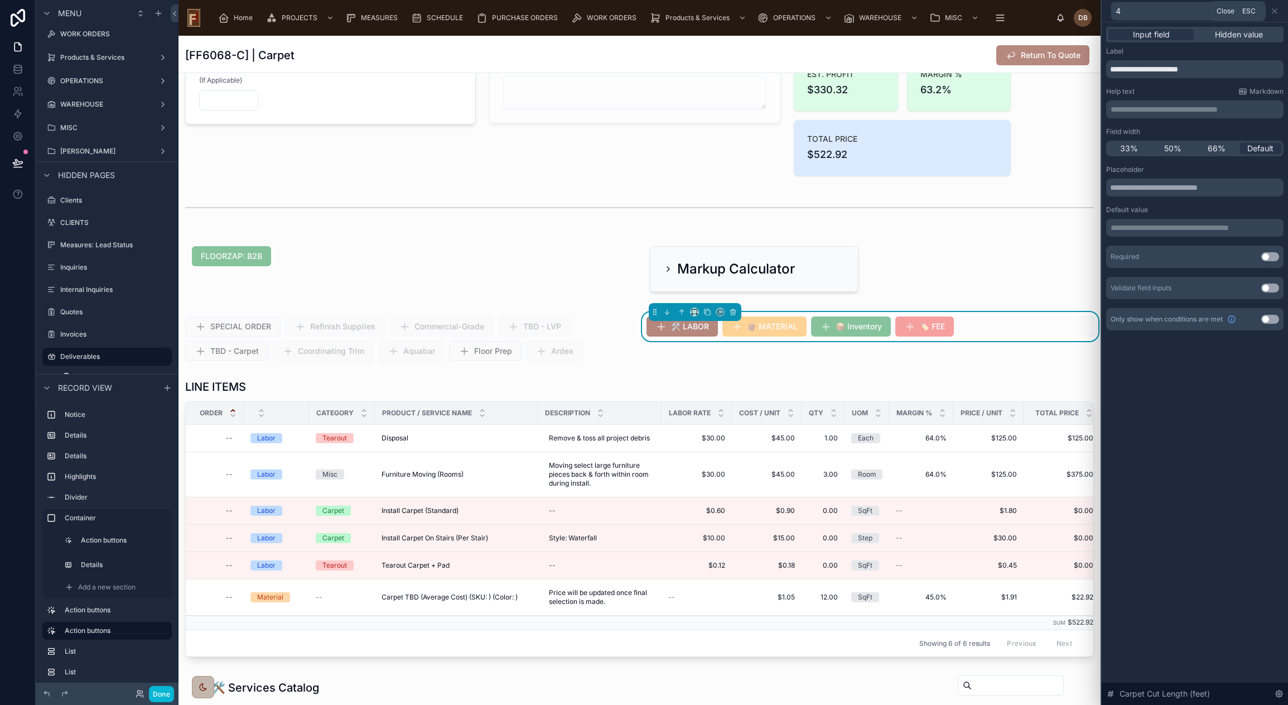
click at [1275, 9] on icon at bounding box center [1274, 11] width 9 height 9
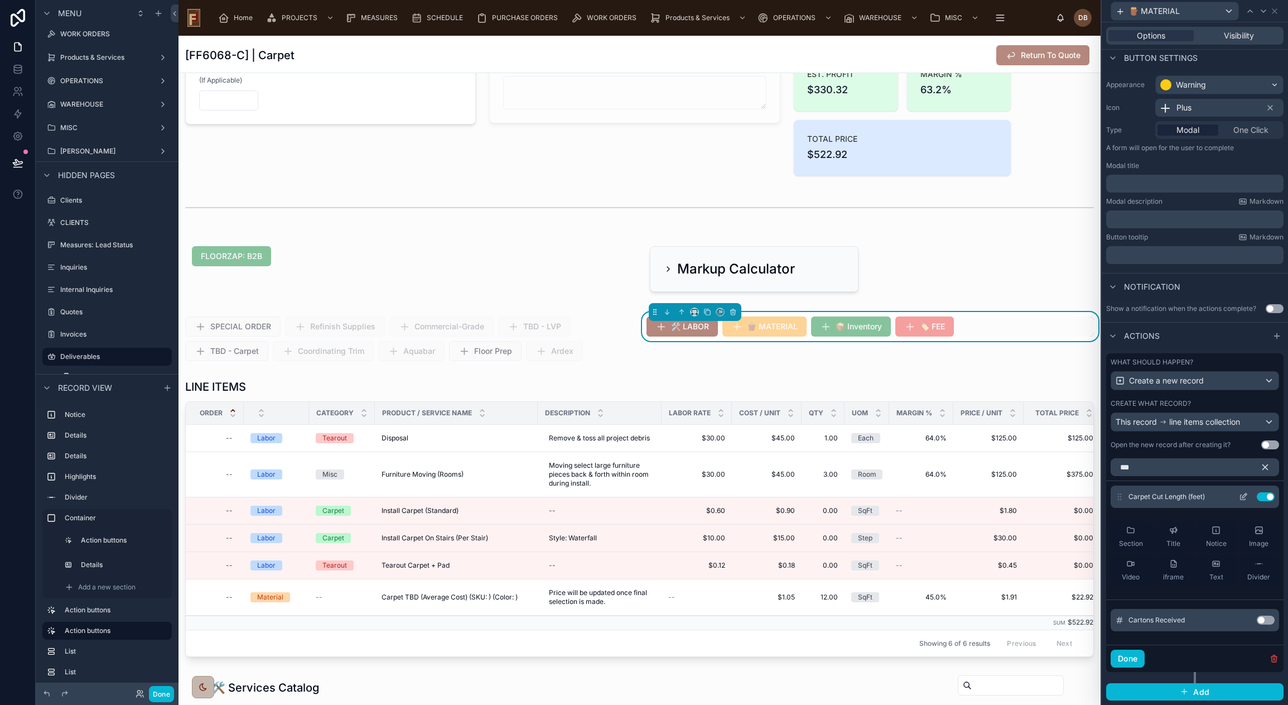
click at [1258, 495] on button "Use setting" at bounding box center [1266, 496] width 18 height 9
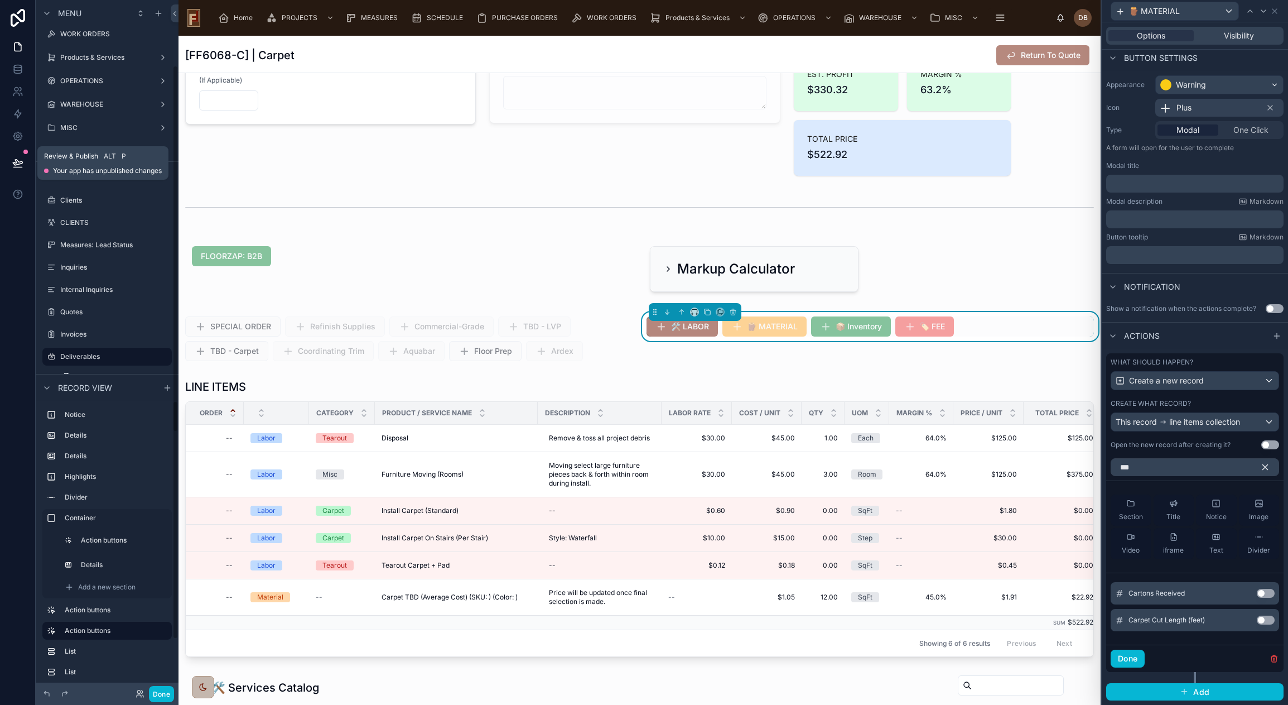
click at [17, 162] on icon at bounding box center [17, 162] width 11 height 11
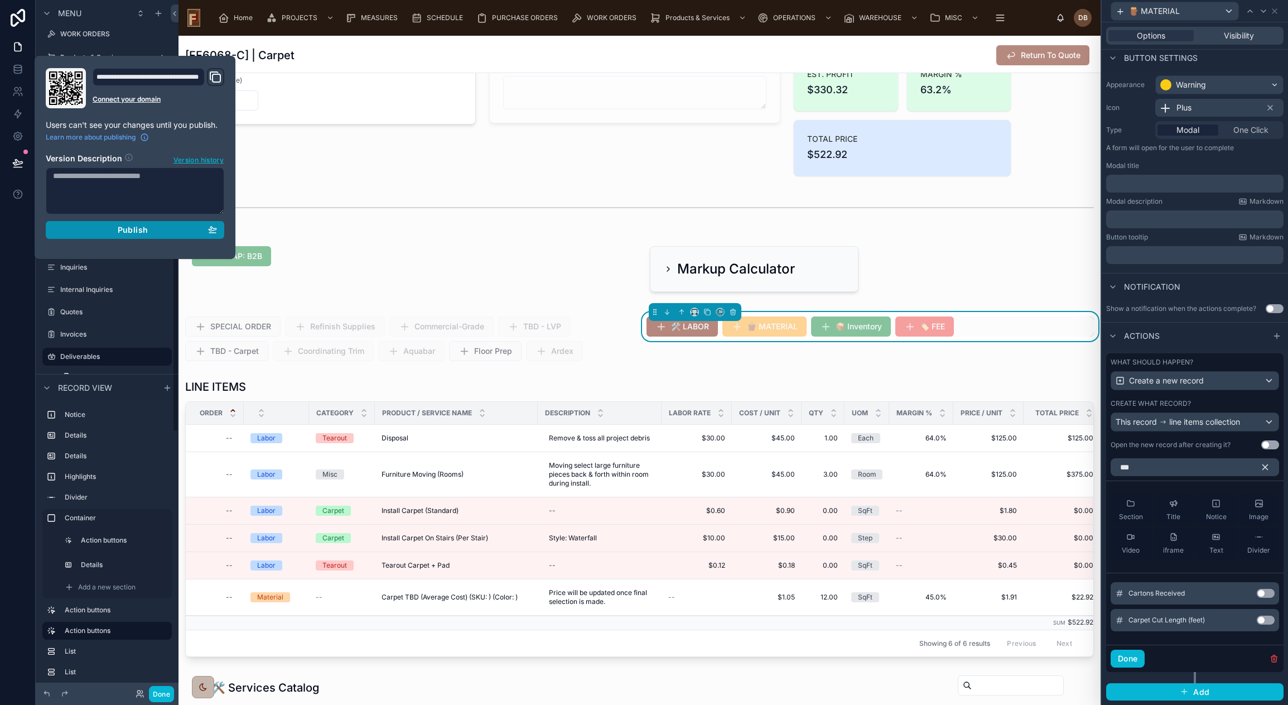
click at [153, 231] on div "Publish" at bounding box center [135, 230] width 164 height 10
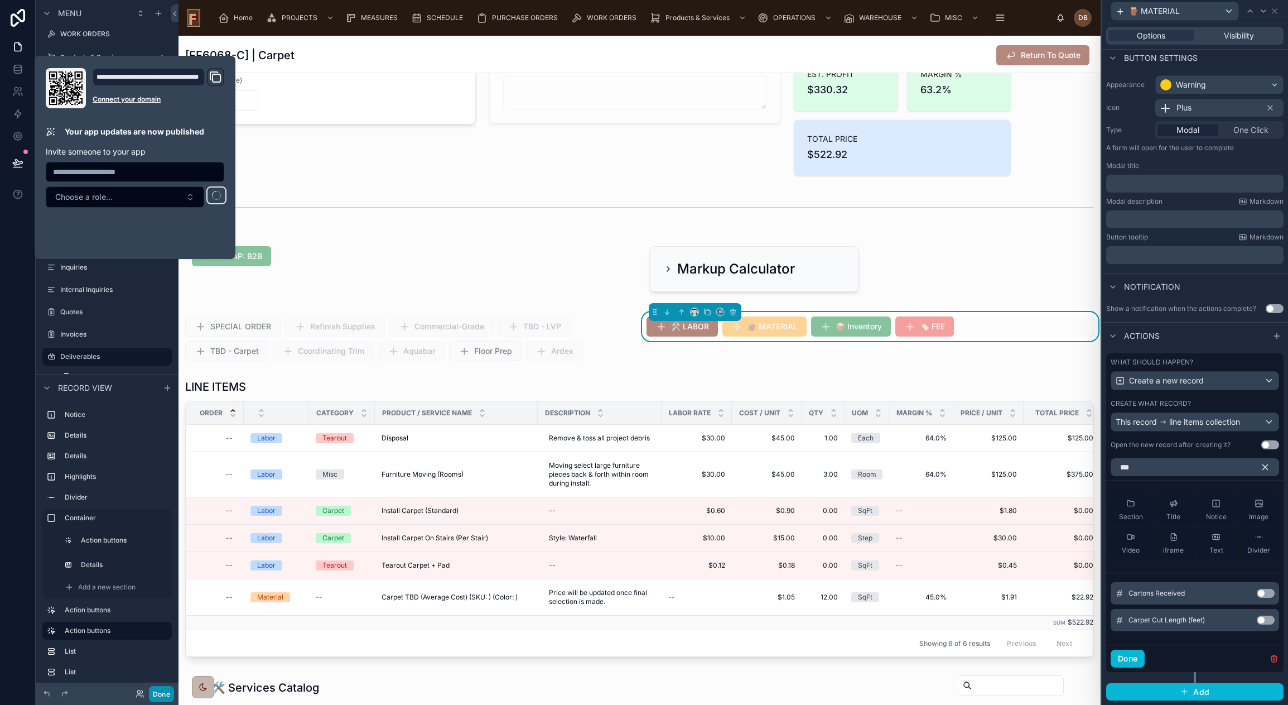
click at [160, 693] on button "Done" at bounding box center [161, 694] width 25 height 16
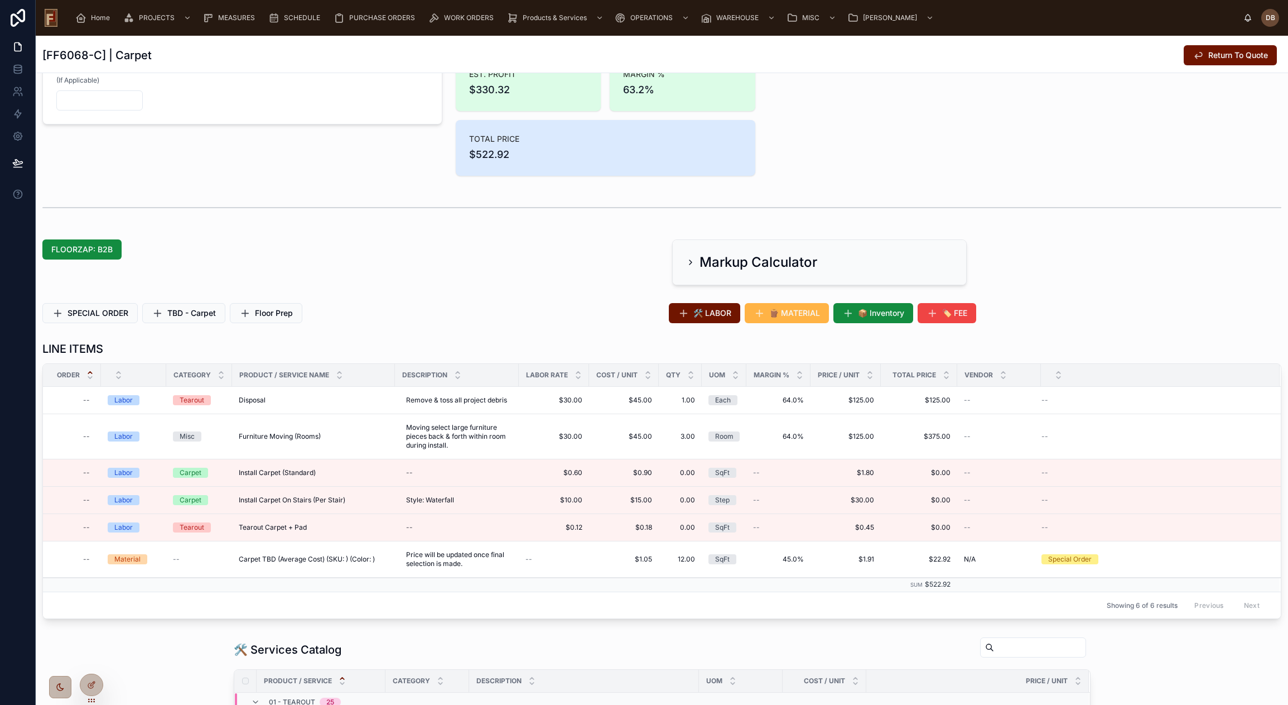
click at [790, 312] on span "🪵 MATERIAL" at bounding box center [794, 312] width 51 height 11
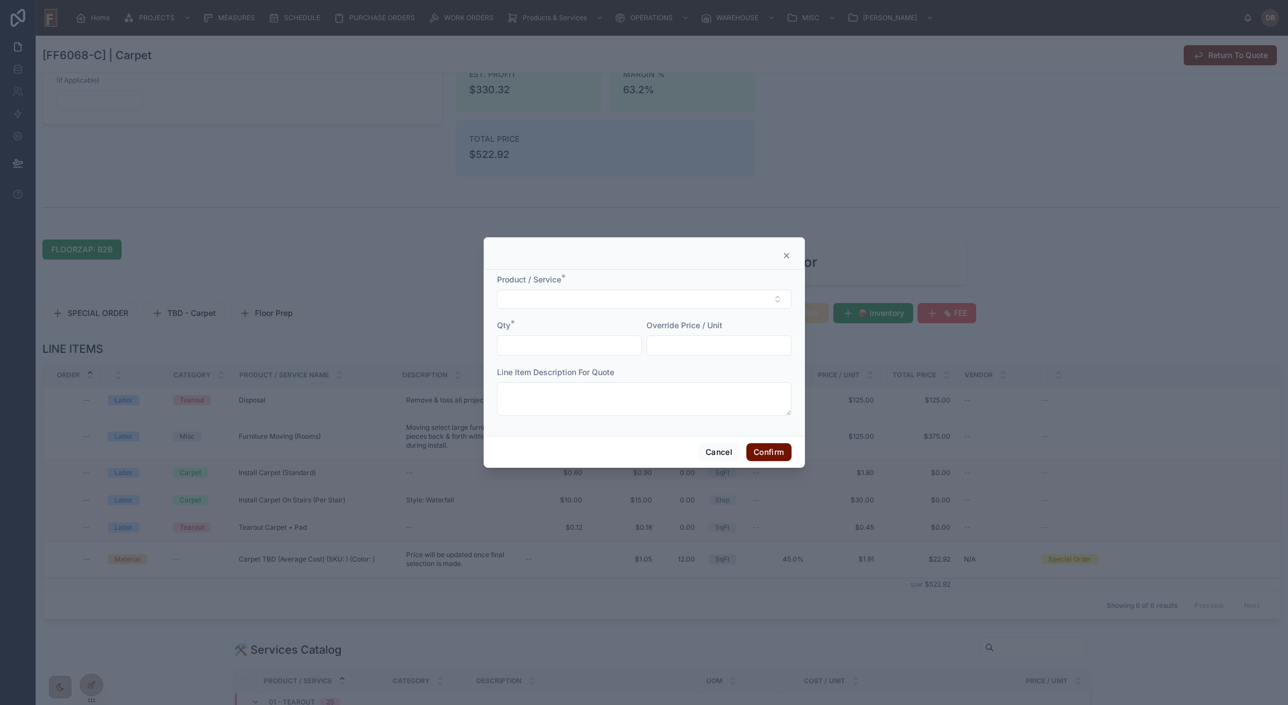
click at [787, 256] on icon at bounding box center [786, 255] width 4 height 4
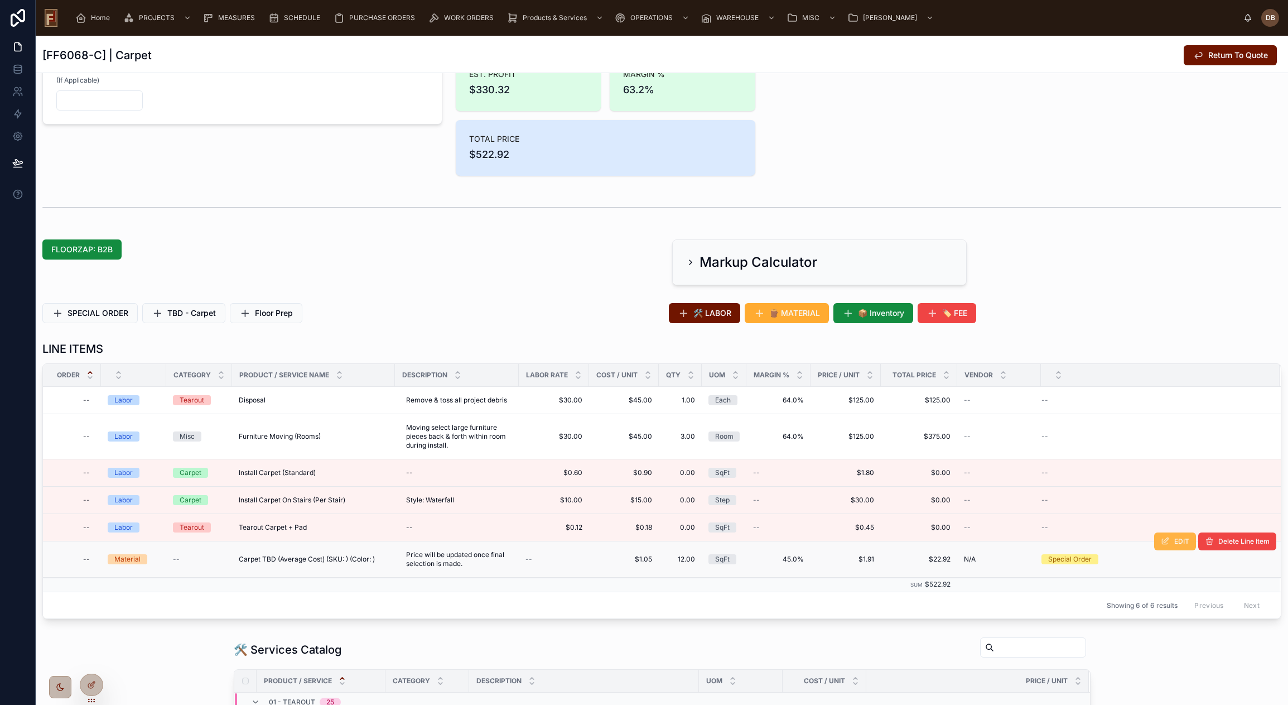
click at [1163, 545] on button "EDIT" at bounding box center [1175, 541] width 42 height 18
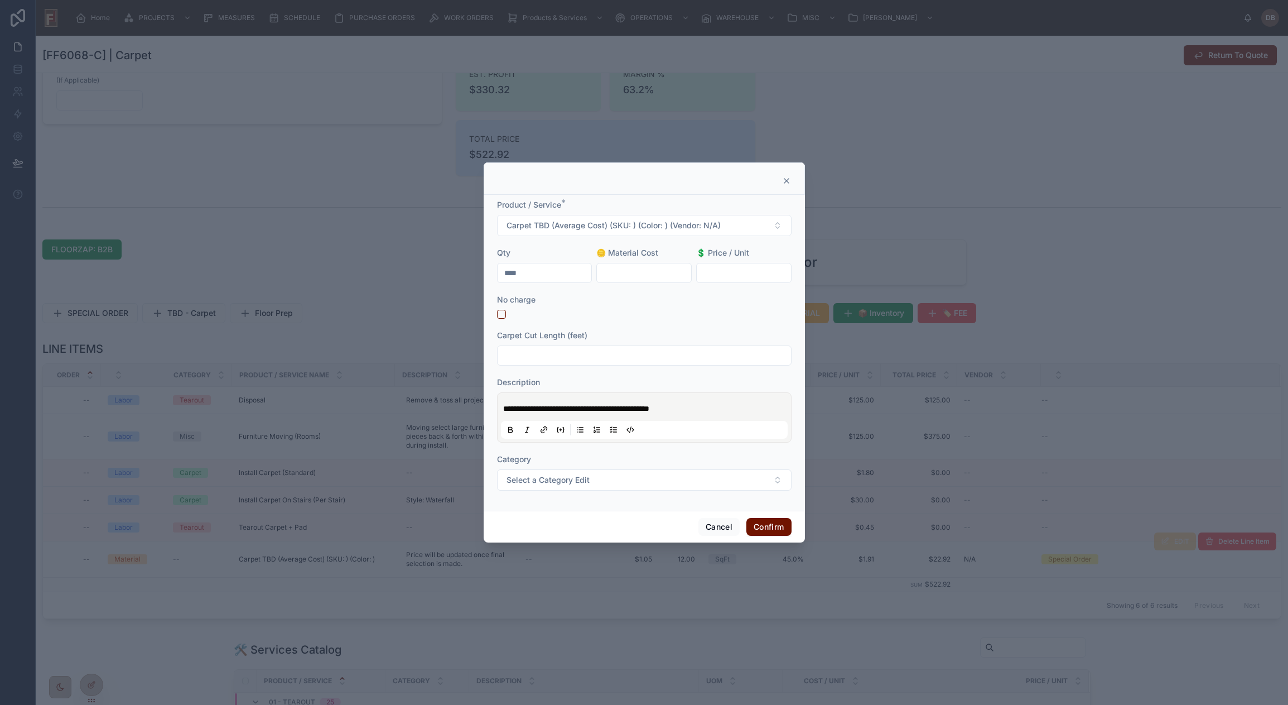
click at [547, 356] on input "text" at bounding box center [644, 356] width 293 height 16
type input "**"
click at [784, 527] on button "Confirm" at bounding box center [768, 527] width 45 height 18
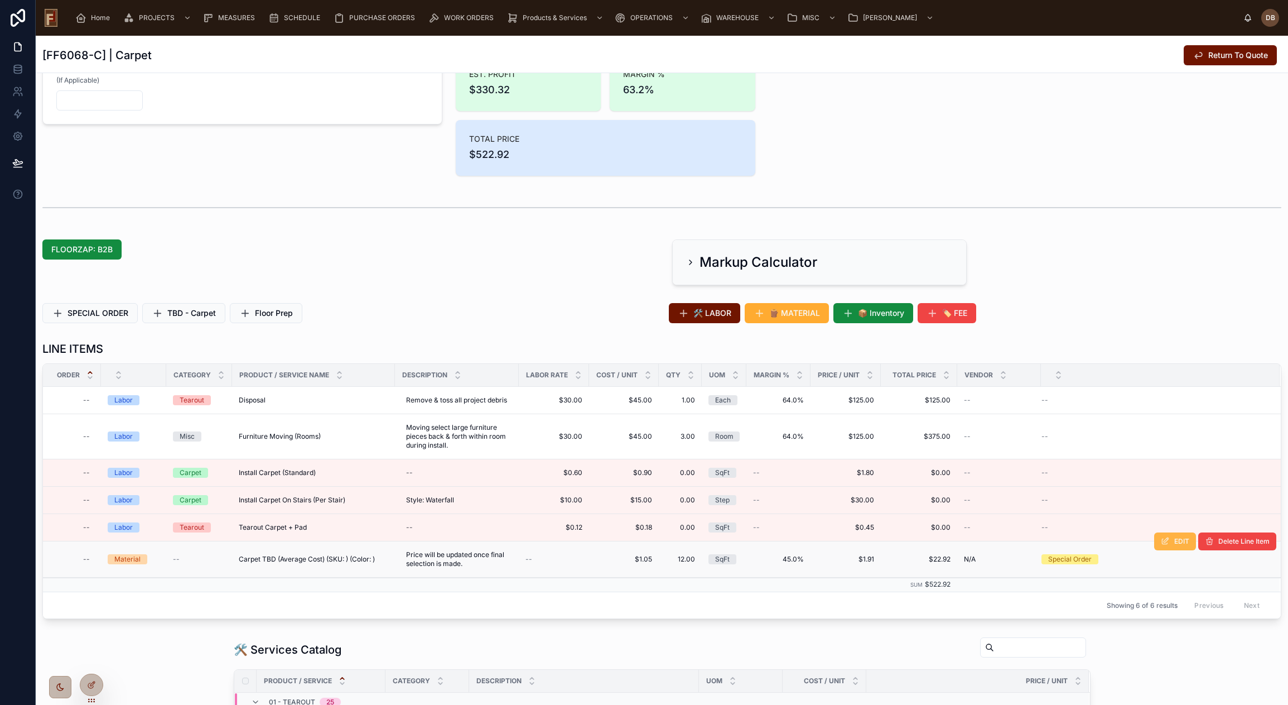
click at [1174, 542] on span "EDIT" at bounding box center [1181, 541] width 15 height 9
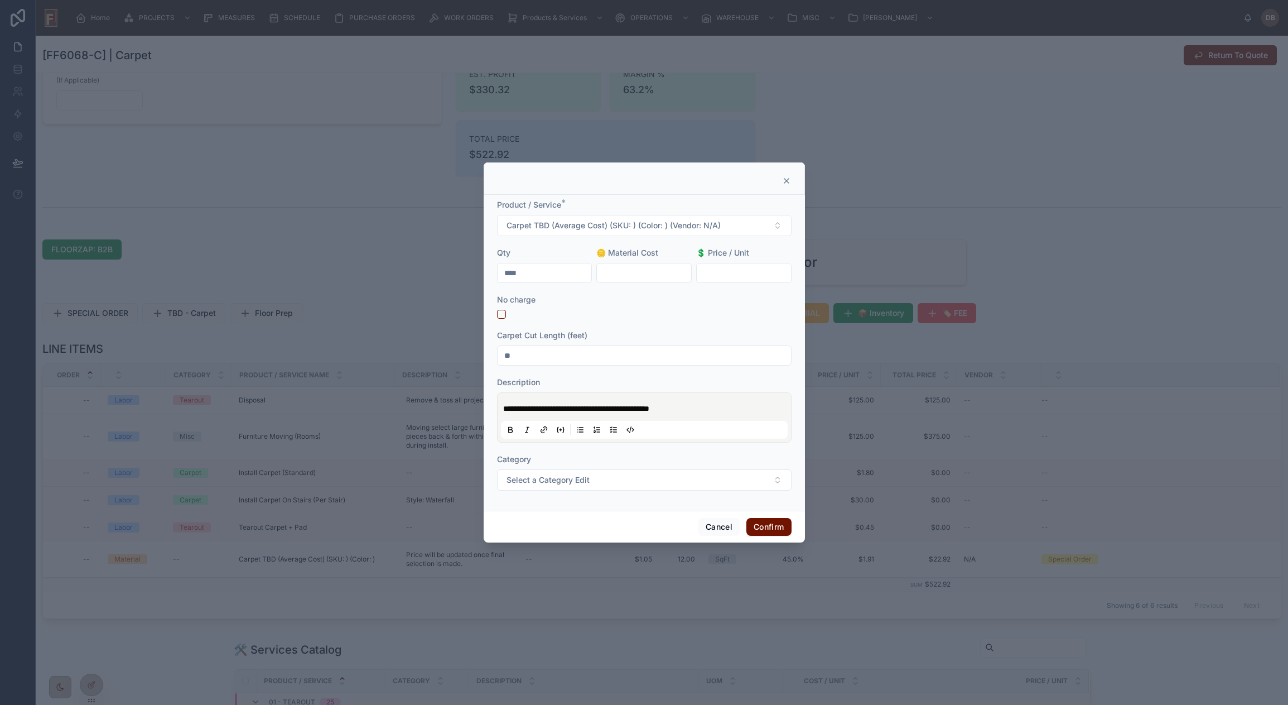
click at [788, 181] on icon at bounding box center [786, 180] width 9 height 9
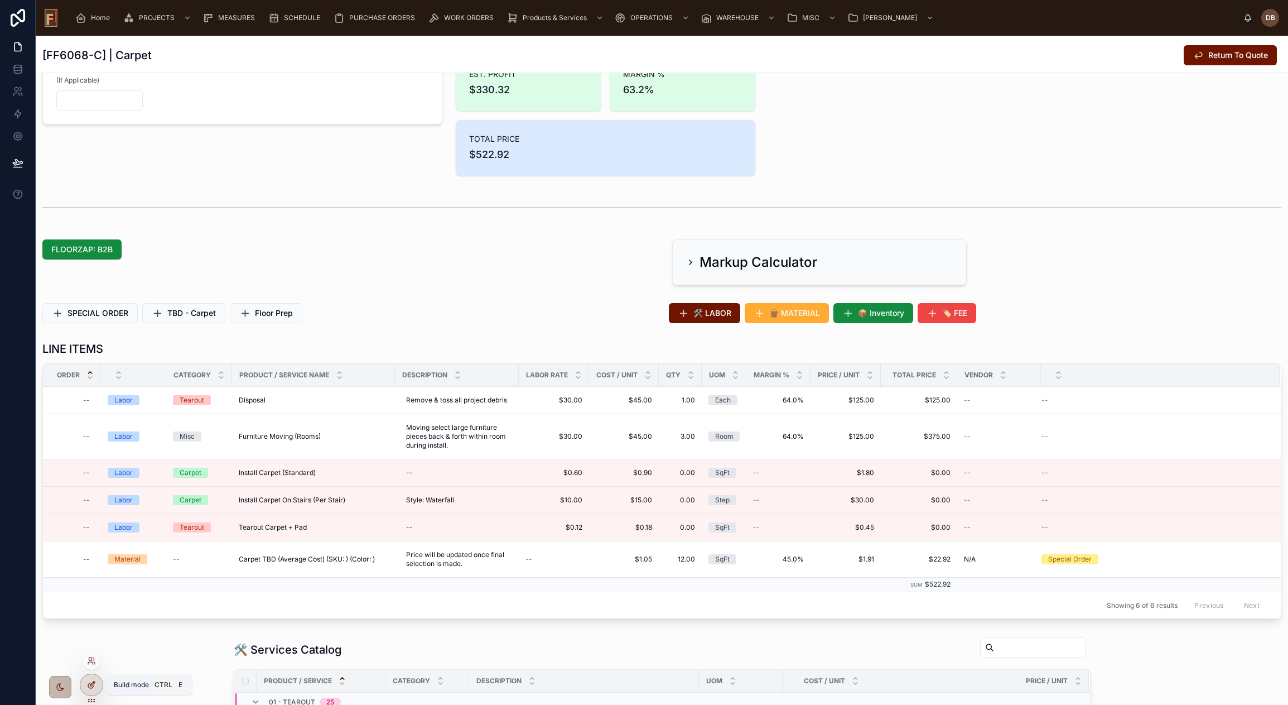
click at [95, 685] on icon at bounding box center [91, 684] width 9 height 9
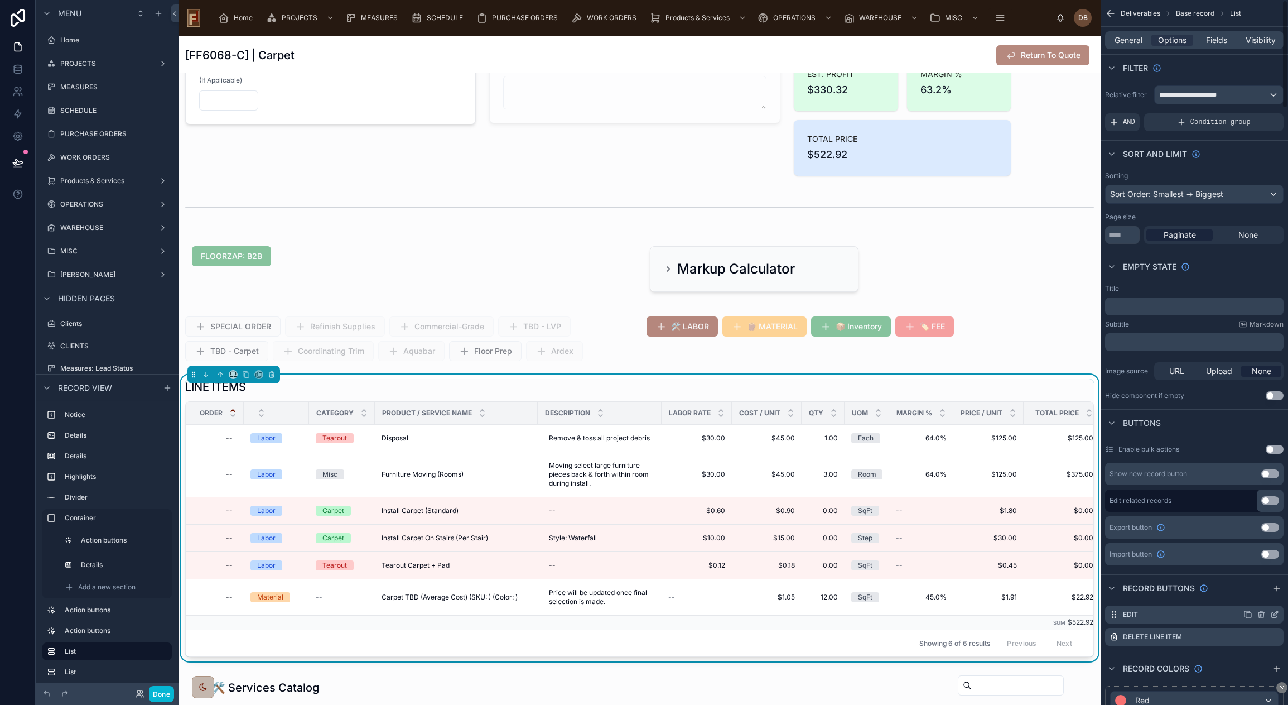
scroll to position [123, 0]
click at [1276, 612] on icon "scrollable content" at bounding box center [1274, 614] width 9 height 9
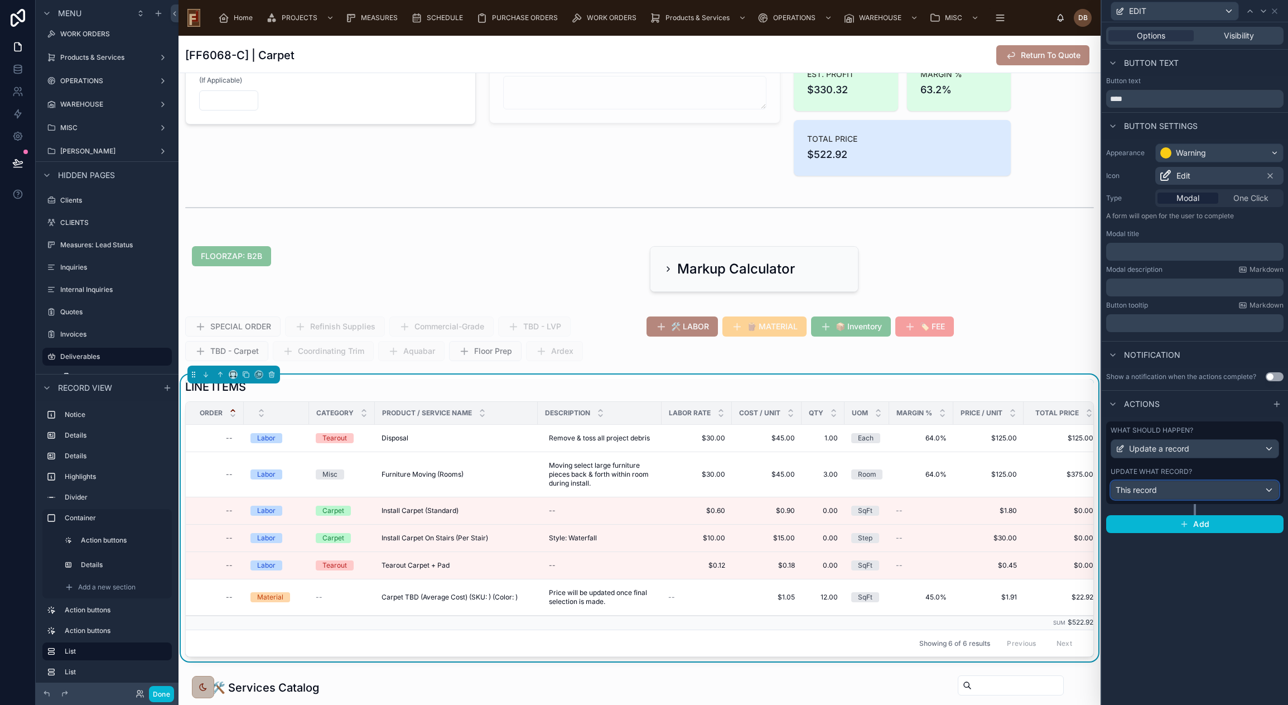
click at [1183, 487] on div "This record" at bounding box center [1194, 490] width 167 height 18
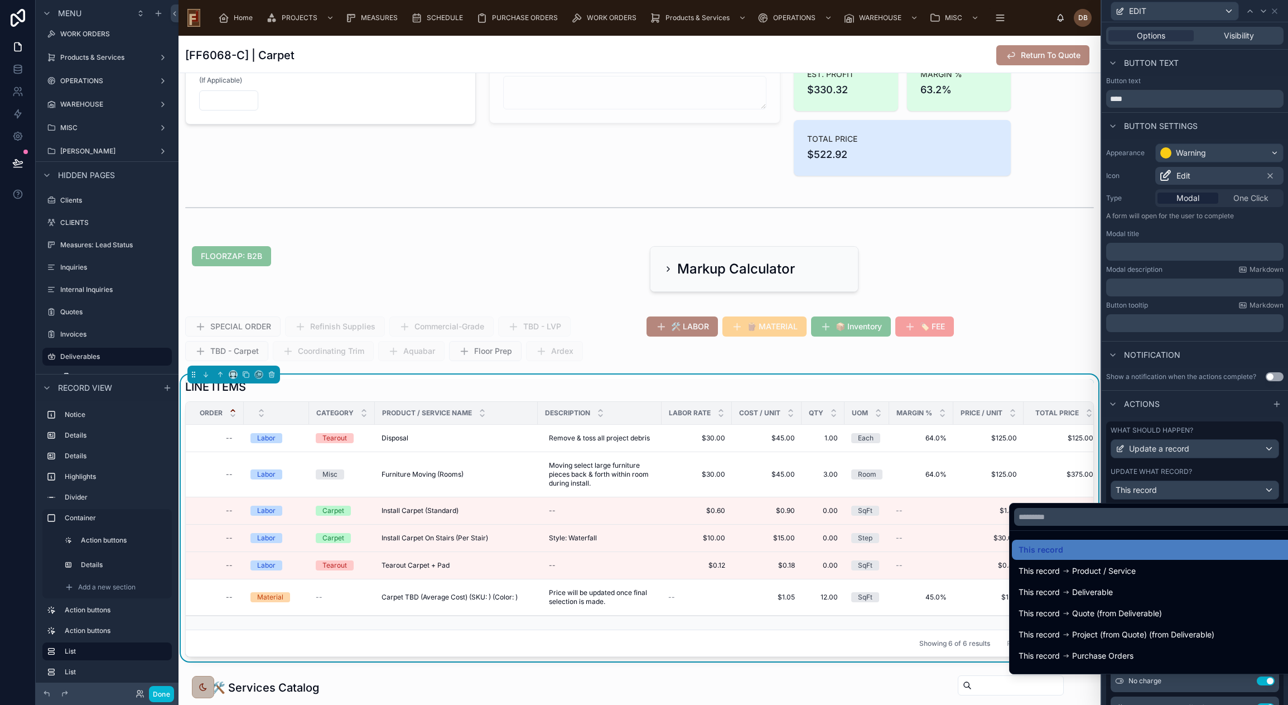
click at [1183, 487] on div at bounding box center [1195, 352] width 186 height 705
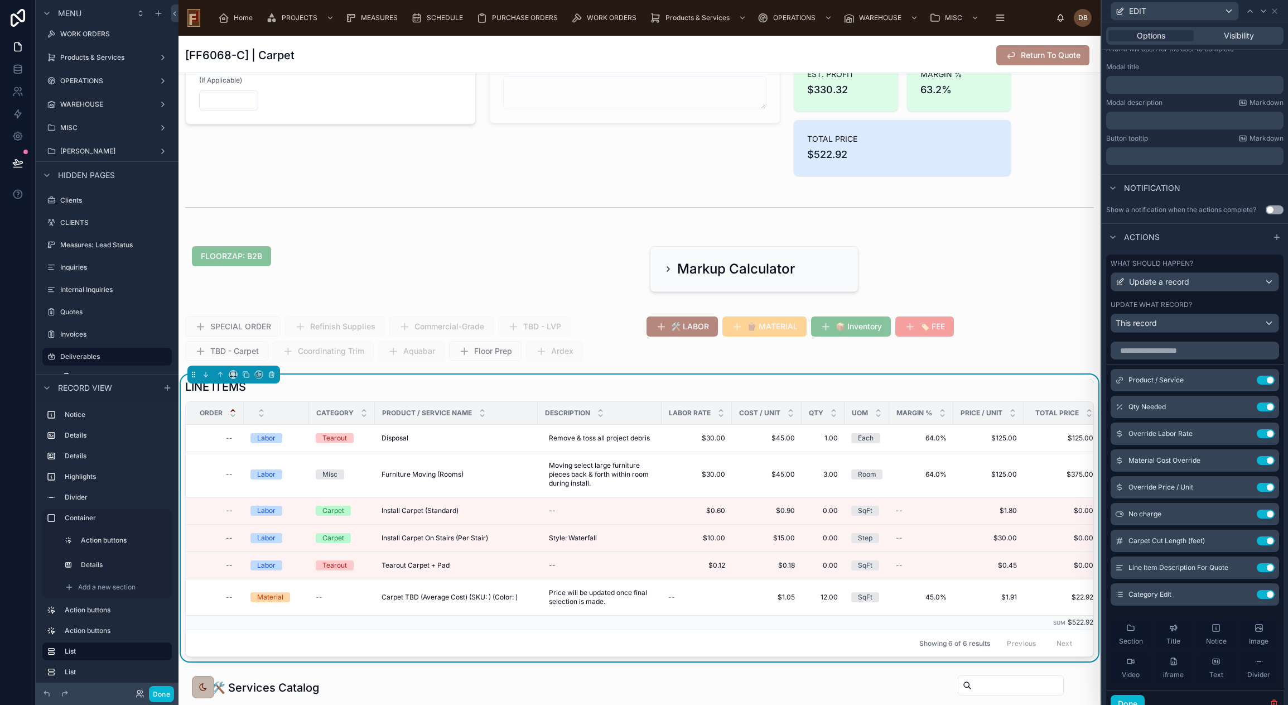
scroll to position [167, 0]
click at [1242, 512] on icon at bounding box center [1244, 512] width 4 height 4
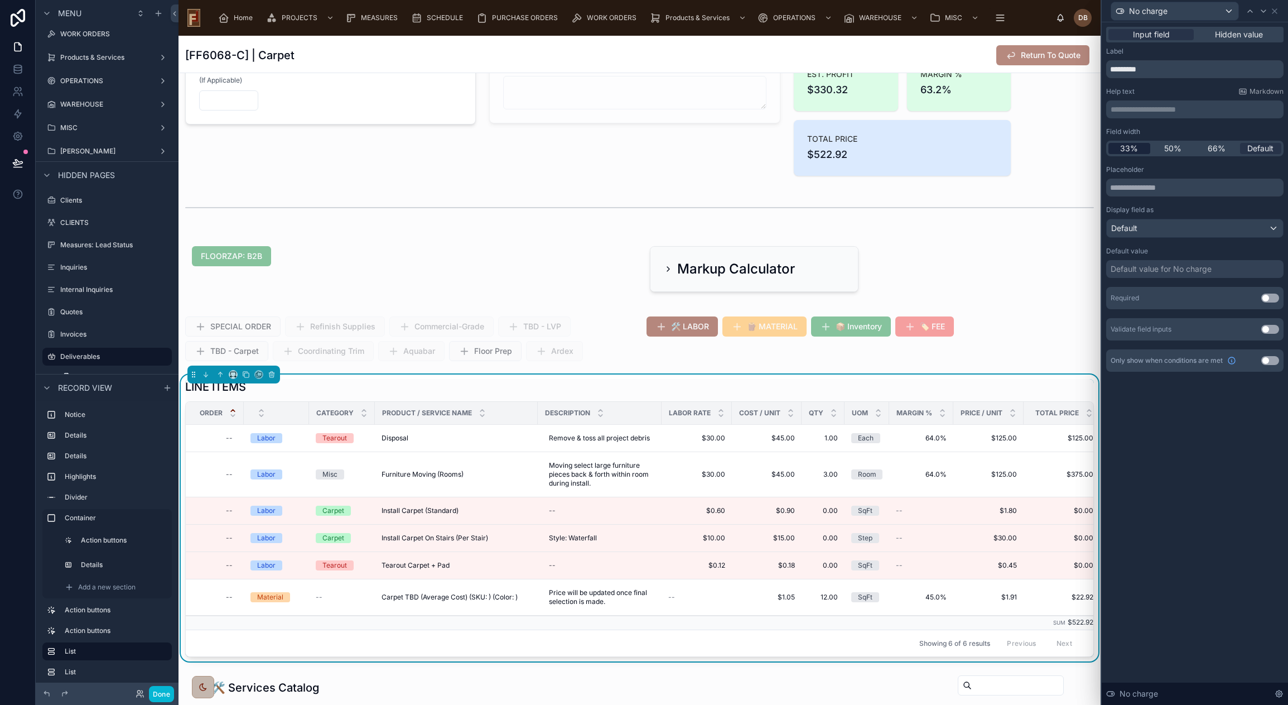
click at [1126, 145] on span "33%" at bounding box center [1129, 148] width 18 height 11
click at [1219, 11] on div "No charge" at bounding box center [1174, 11] width 127 height 18
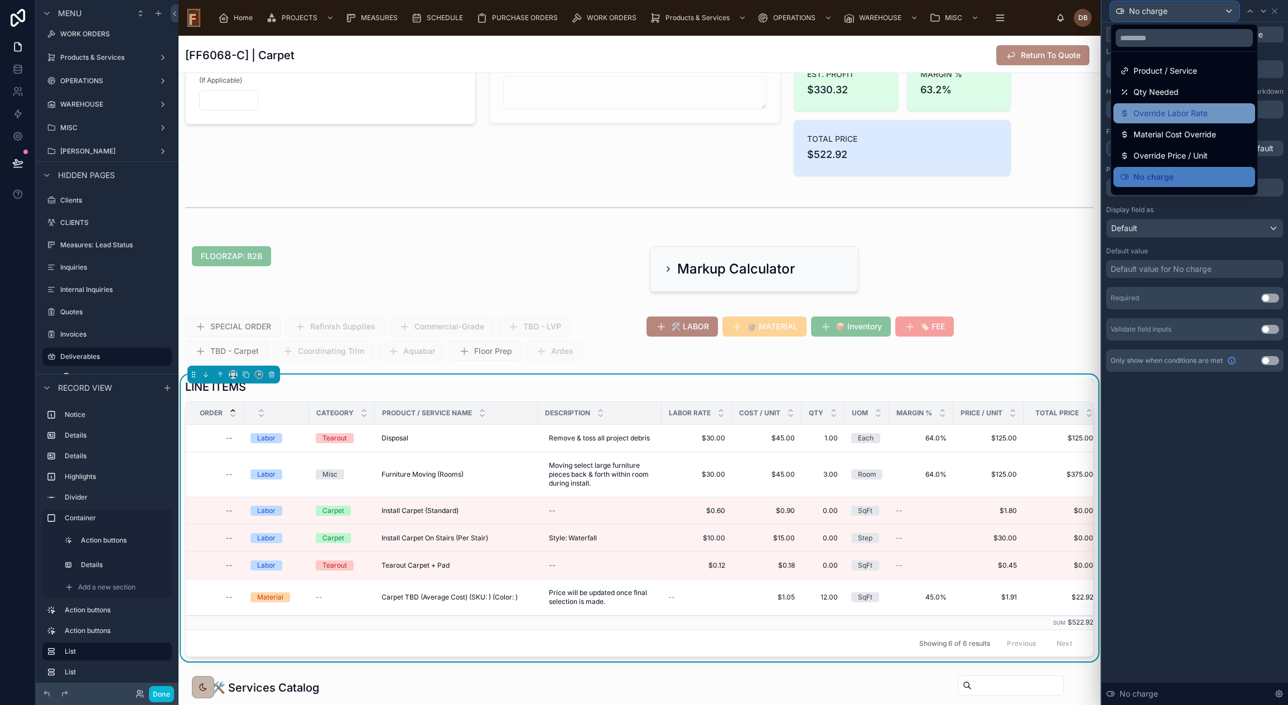
scroll to position [56, 0]
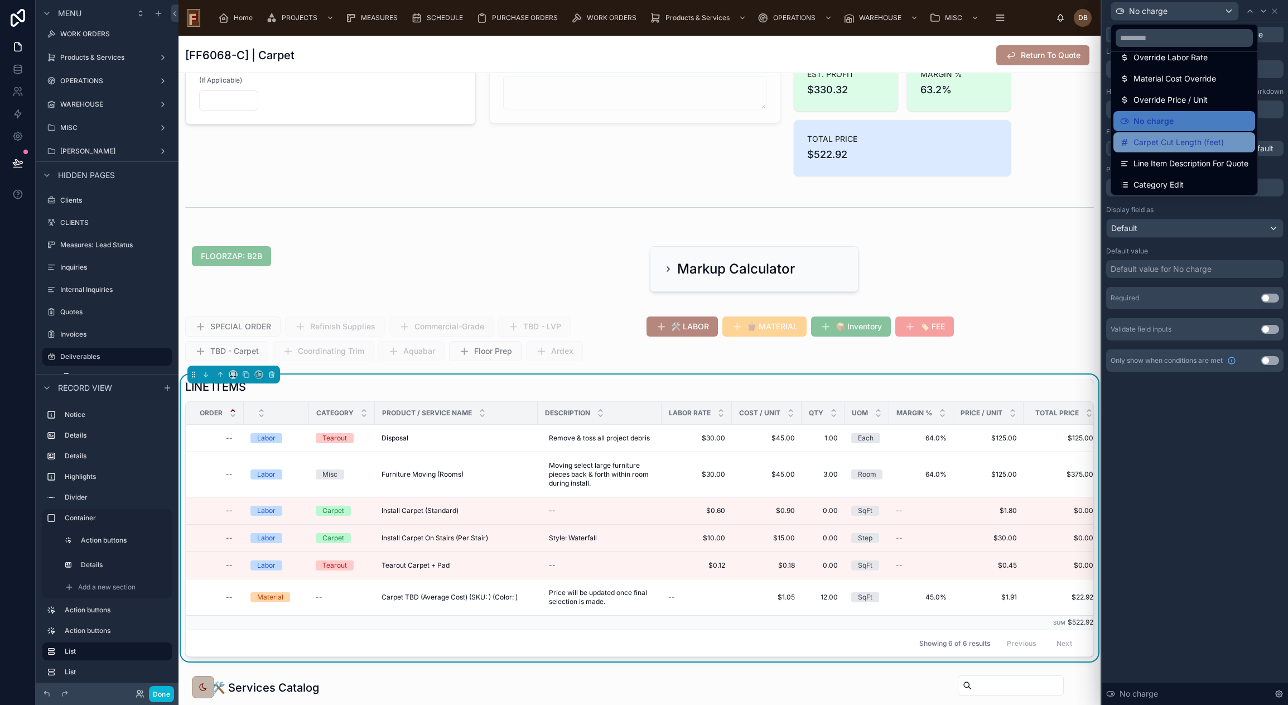
click at [1182, 145] on span "Carpet Cut Length (feet)" at bounding box center [1178, 142] width 90 height 13
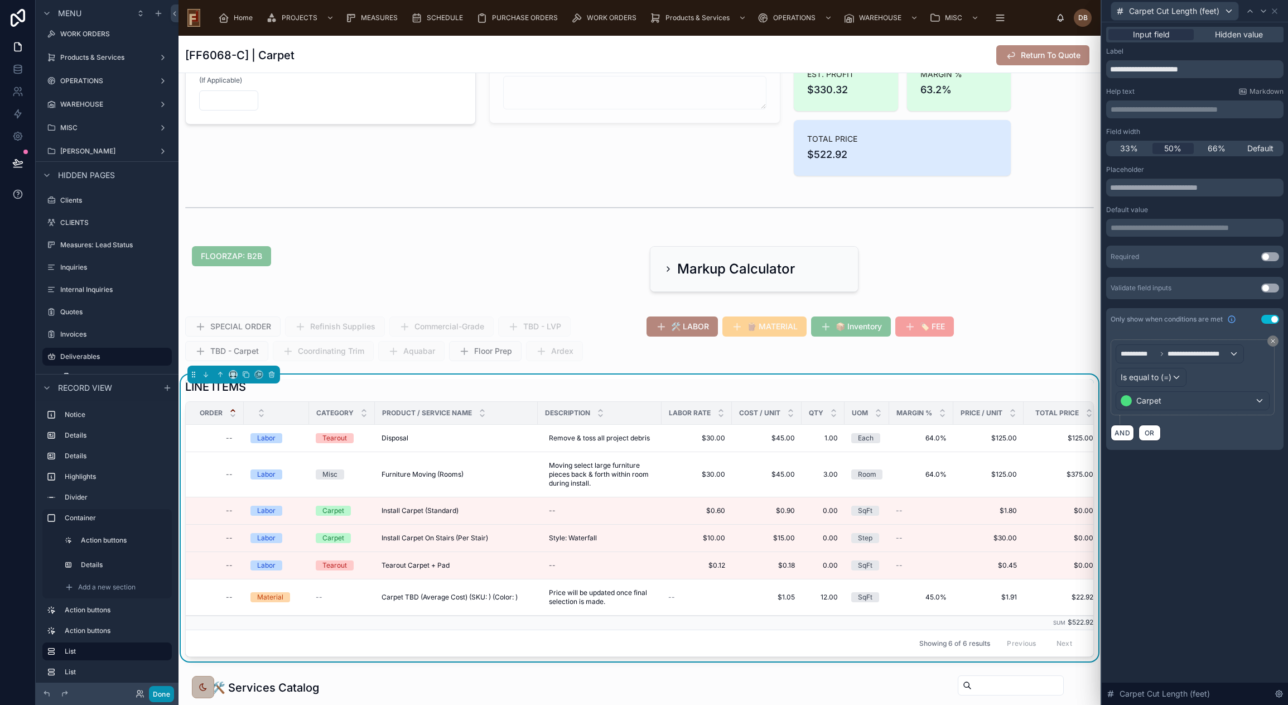
drag, startPoint x: 160, startPoint y: 695, endPoint x: 20, endPoint y: 194, distance: 520.3
click at [160, 695] on button "Done" at bounding box center [161, 694] width 25 height 16
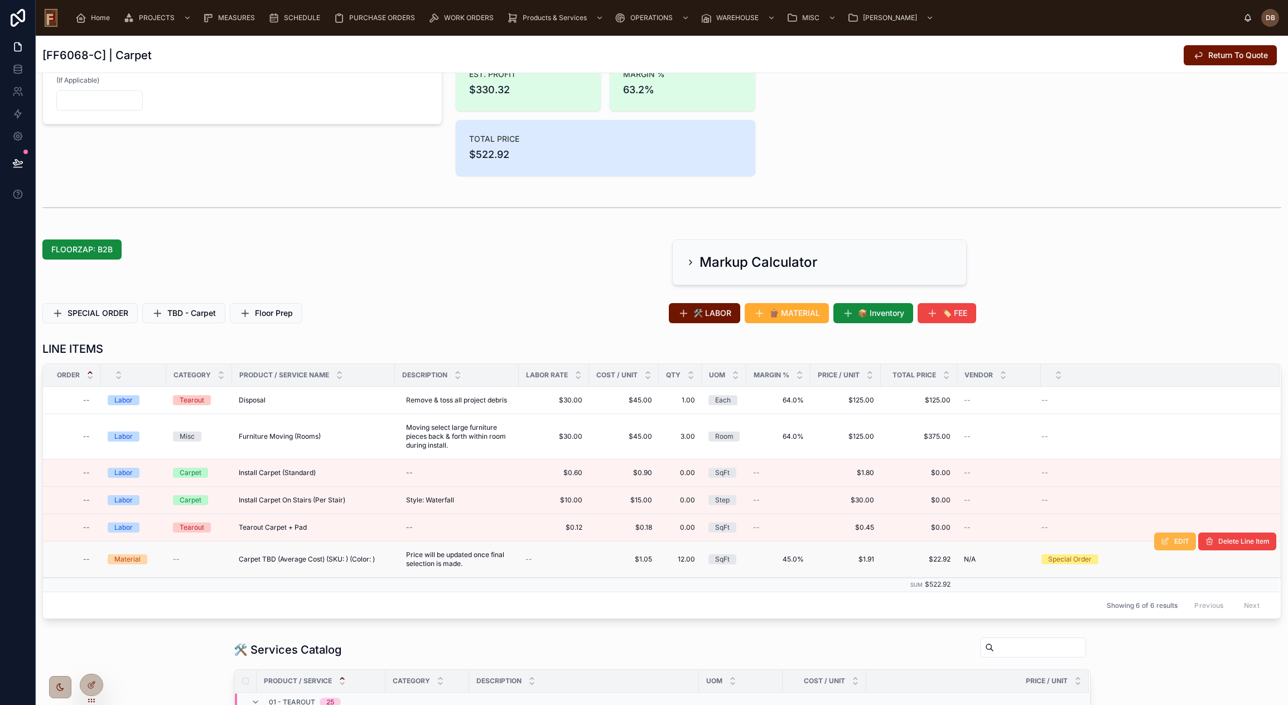
click at [1160, 546] on button "EDIT" at bounding box center [1175, 541] width 42 height 18
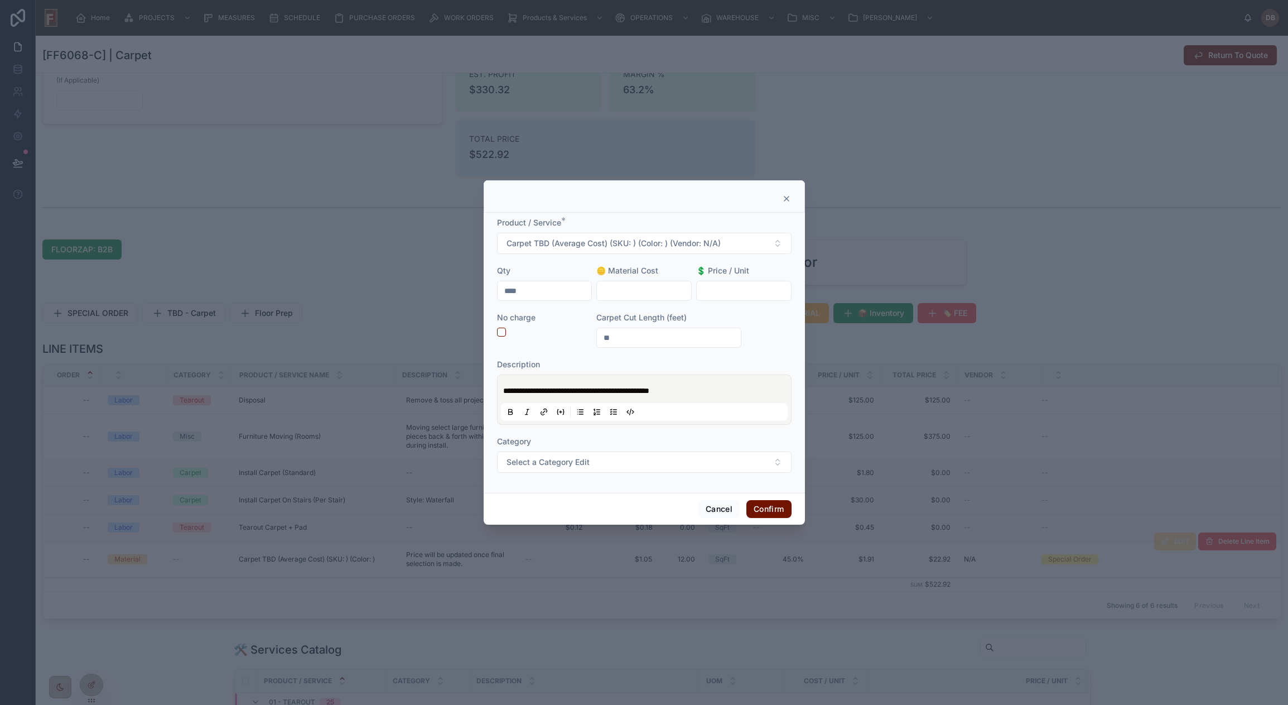
click at [785, 197] on icon at bounding box center [786, 198] width 4 height 4
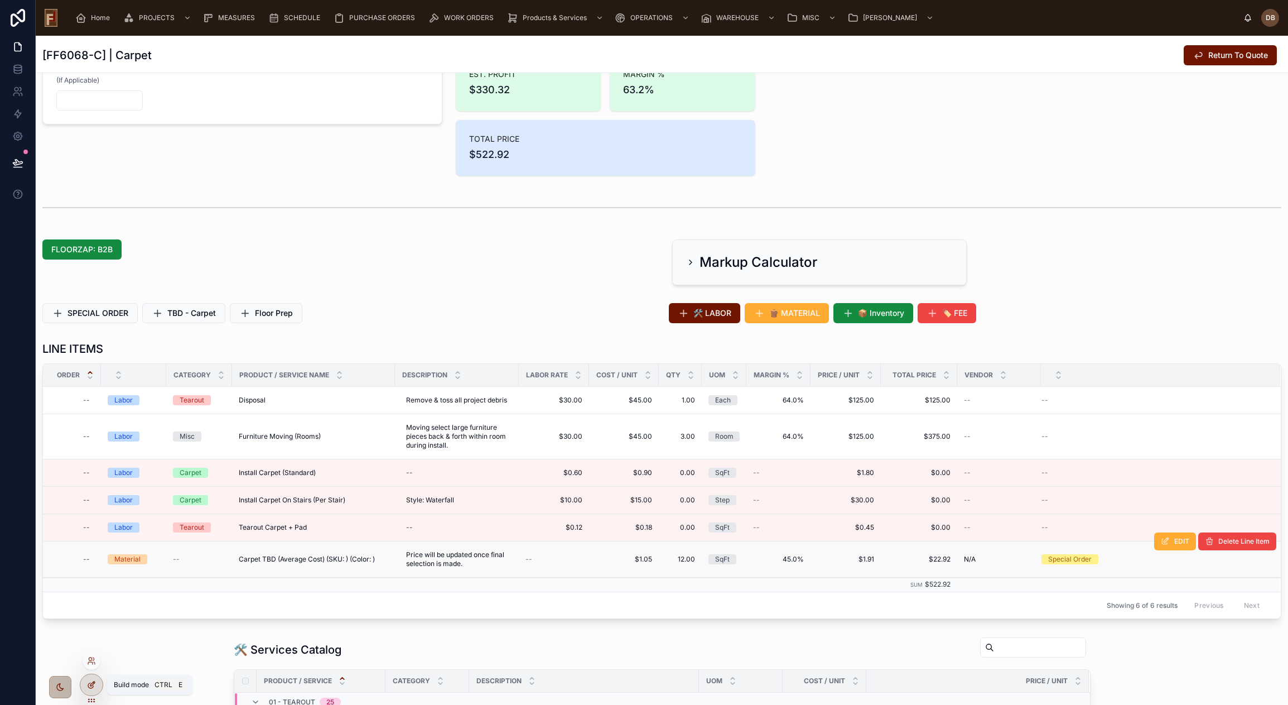
click at [91, 683] on icon at bounding box center [91, 684] width 9 height 9
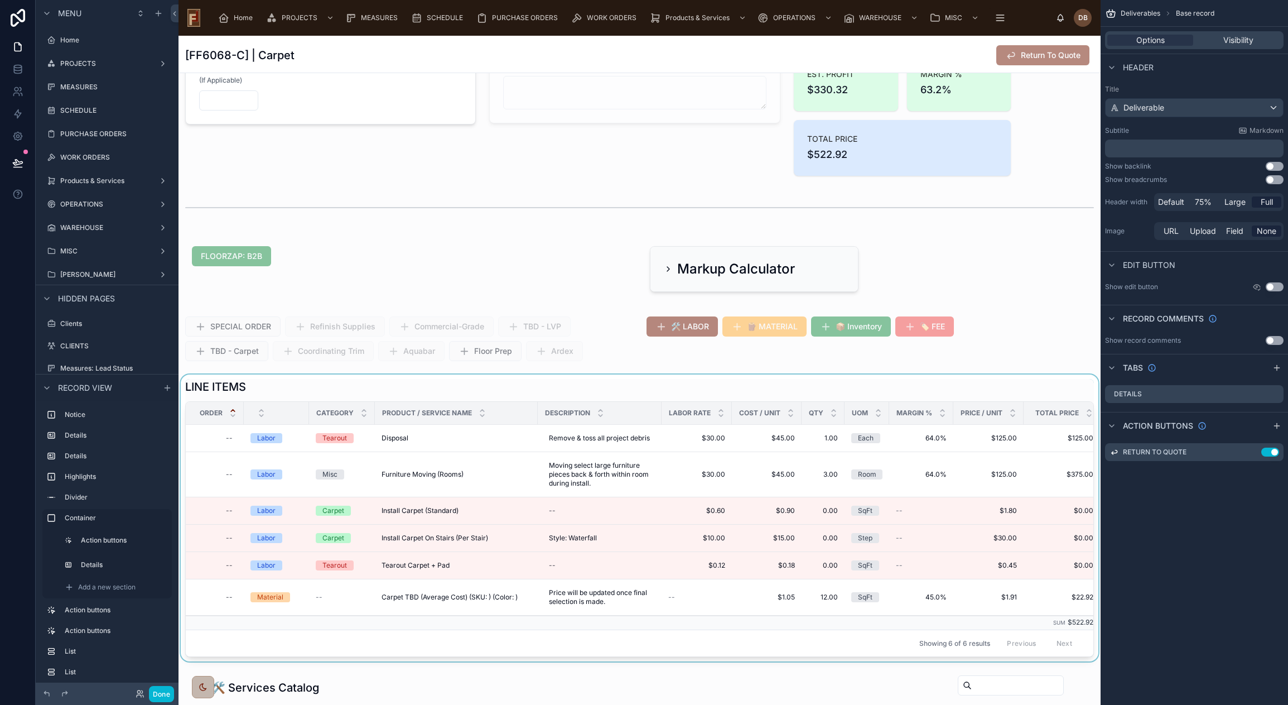
click at [1006, 384] on div at bounding box center [640, 517] width 922 height 287
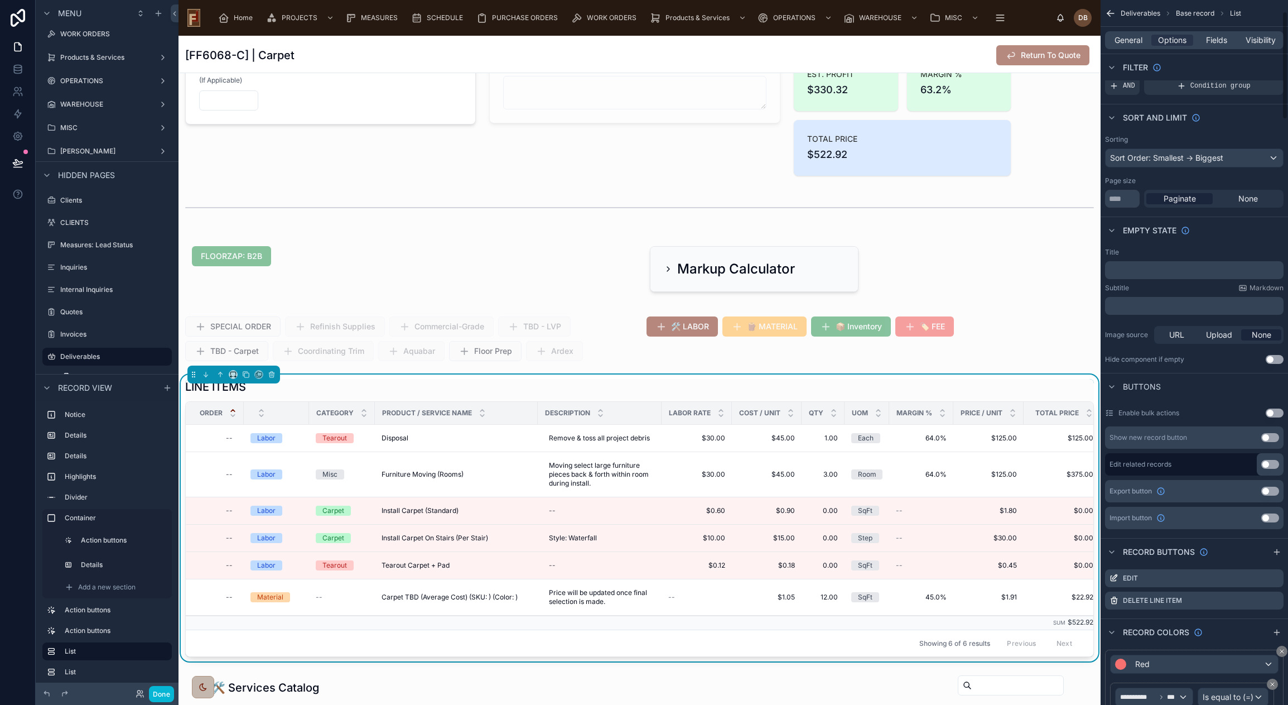
scroll to position [112, 0]
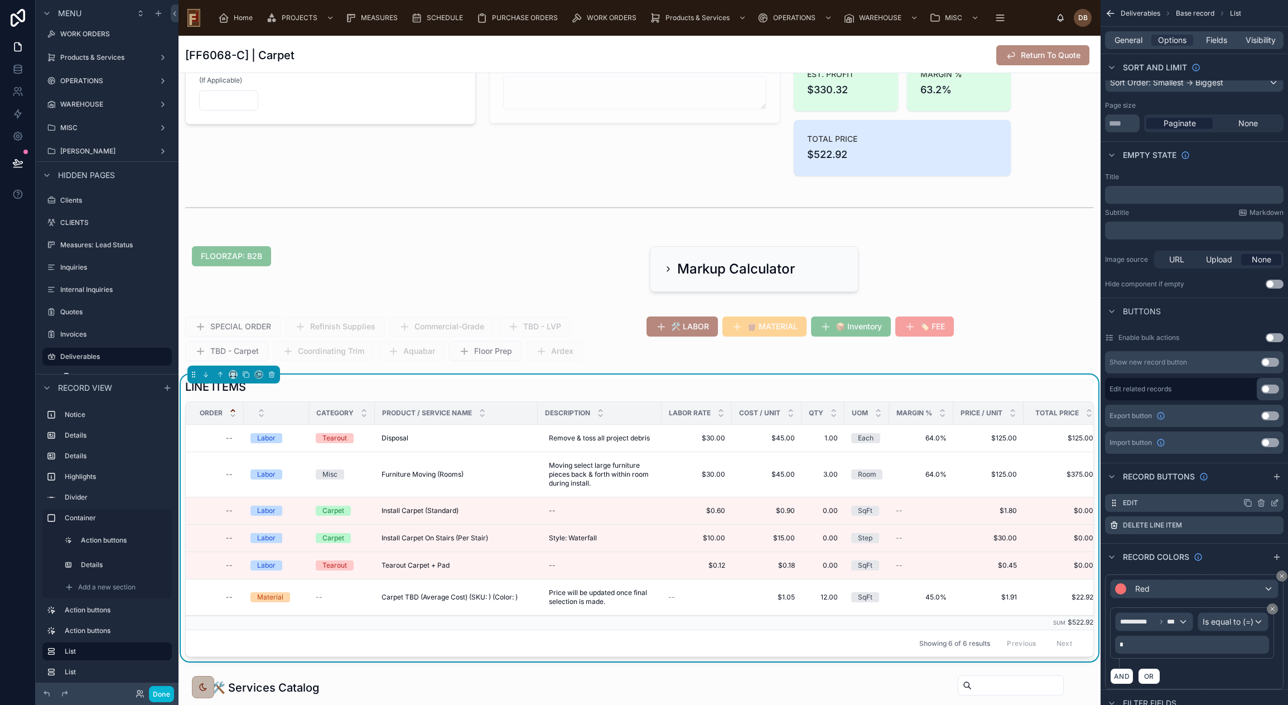
click at [1276, 500] on icon "scrollable content" at bounding box center [1274, 502] width 9 height 9
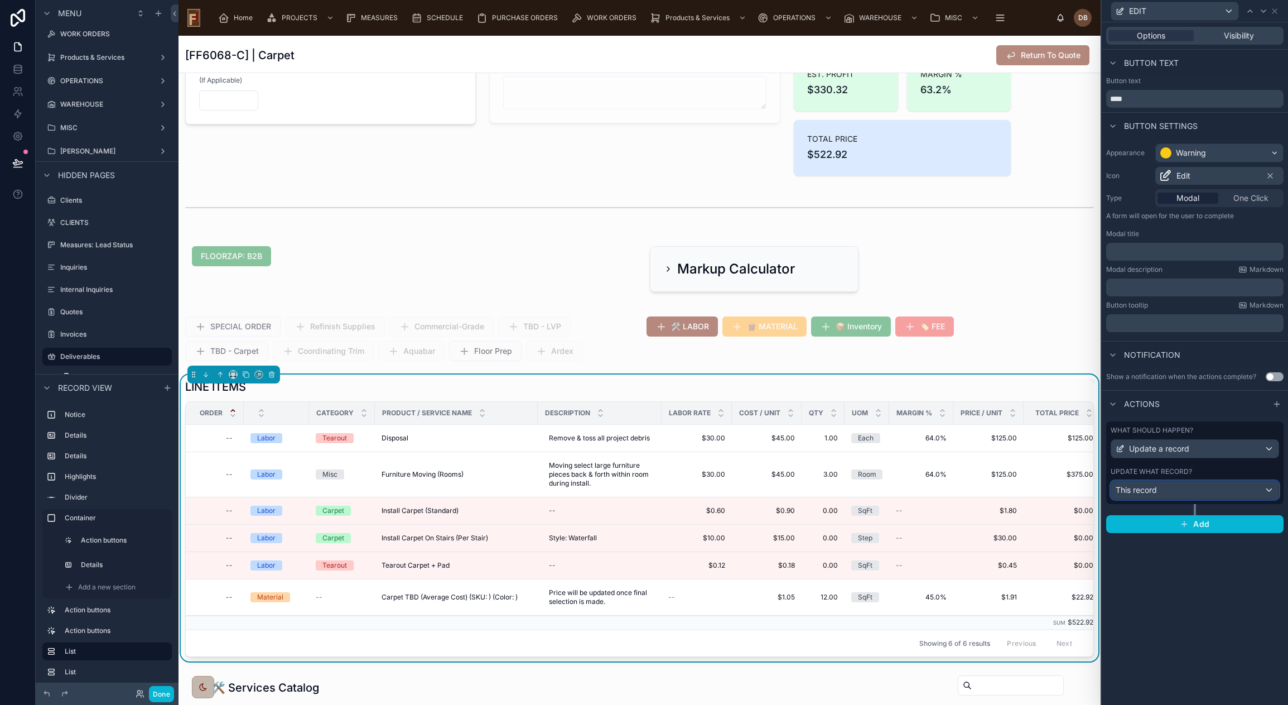
click at [1231, 492] on div "This record" at bounding box center [1194, 490] width 167 height 18
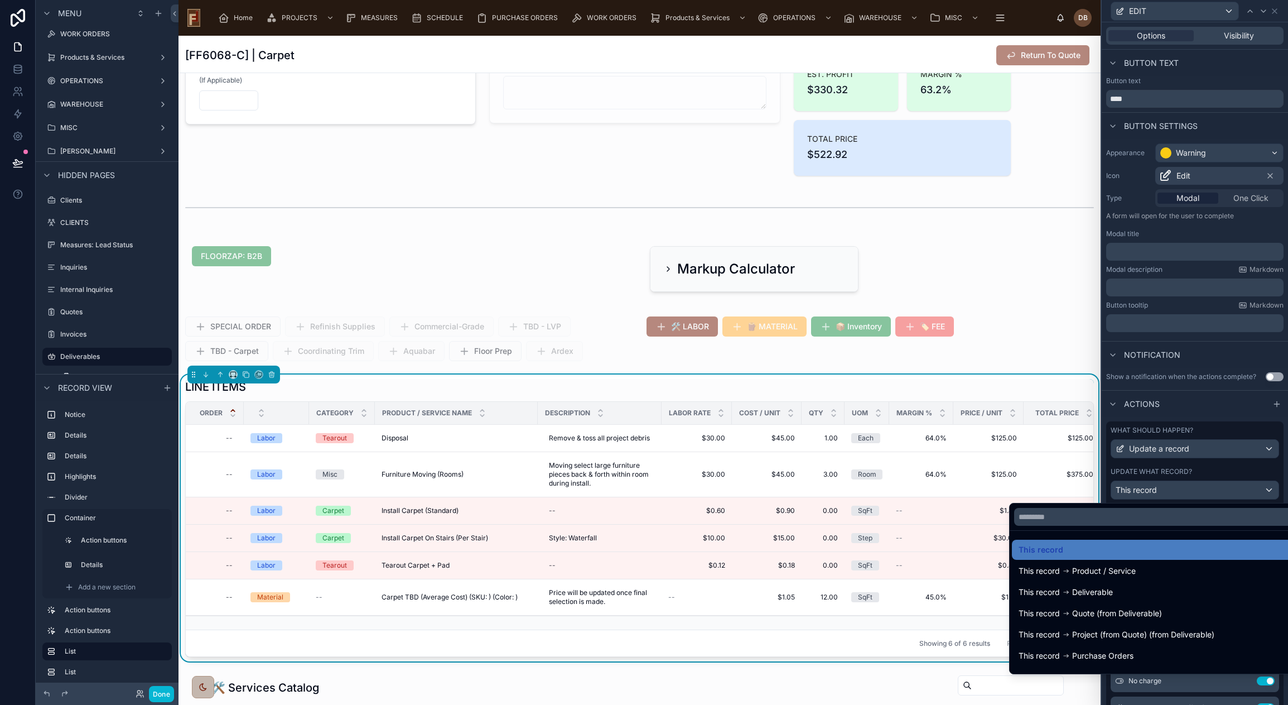
click at [1231, 492] on div at bounding box center [1195, 352] width 186 height 705
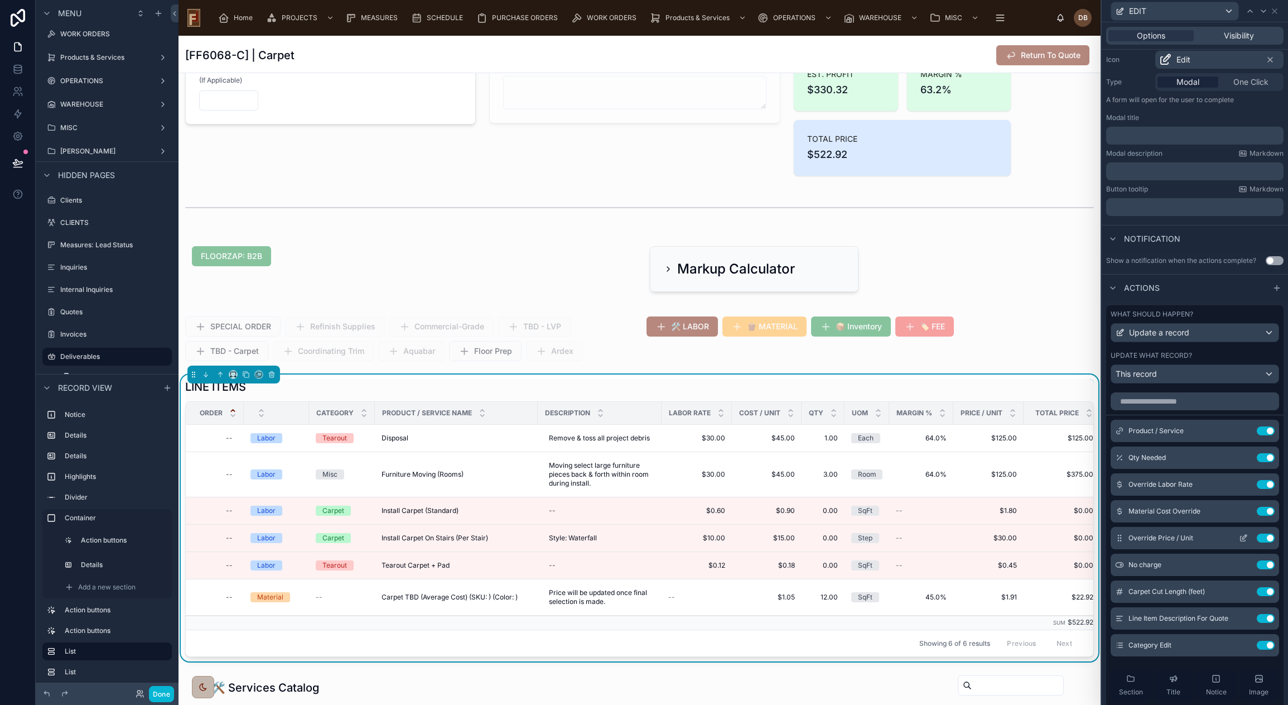
scroll to position [167, 0]
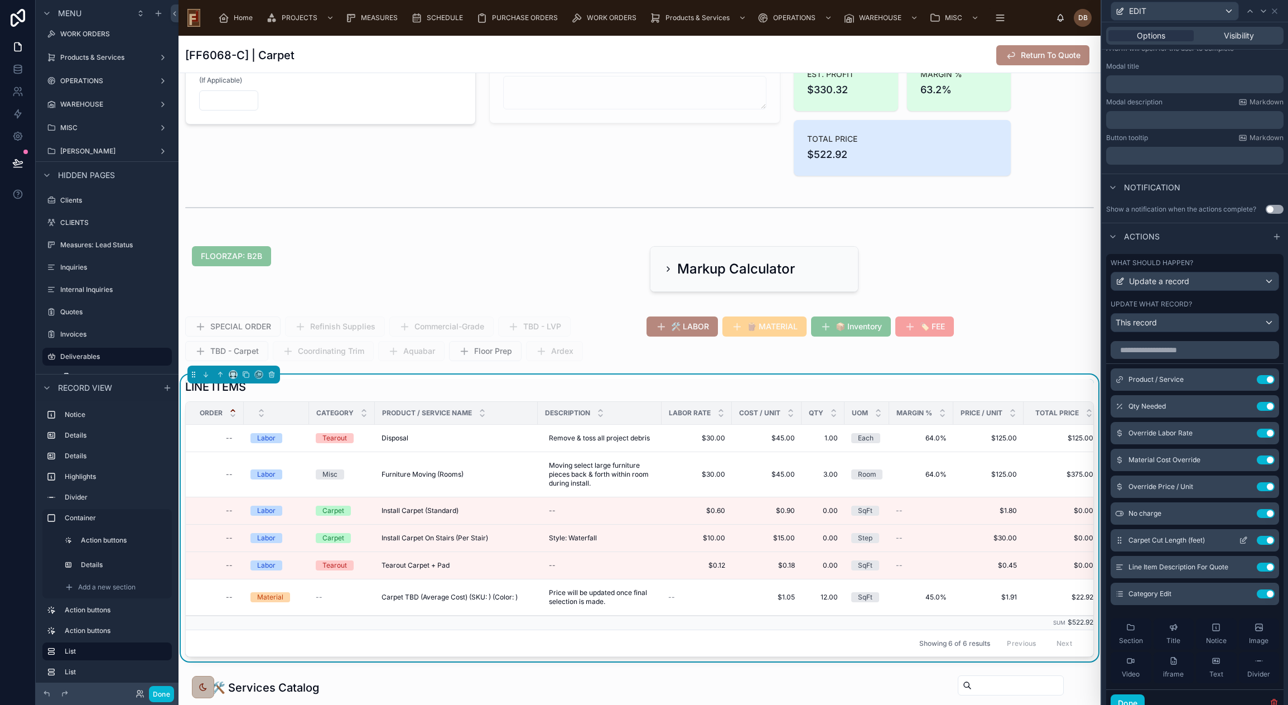
click at [1239, 537] on icon at bounding box center [1243, 540] width 9 height 9
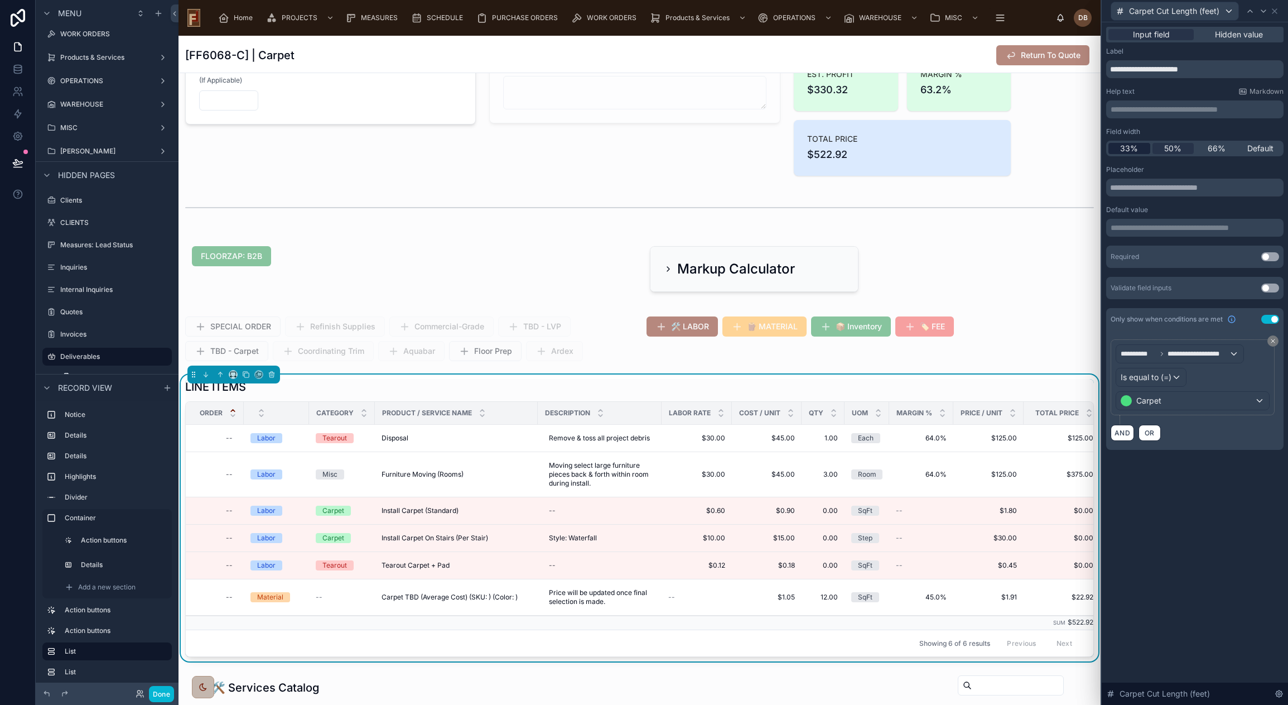
click at [1129, 147] on span "33%" at bounding box center [1129, 148] width 18 height 11
click at [20, 165] on icon at bounding box center [17, 162] width 11 height 11
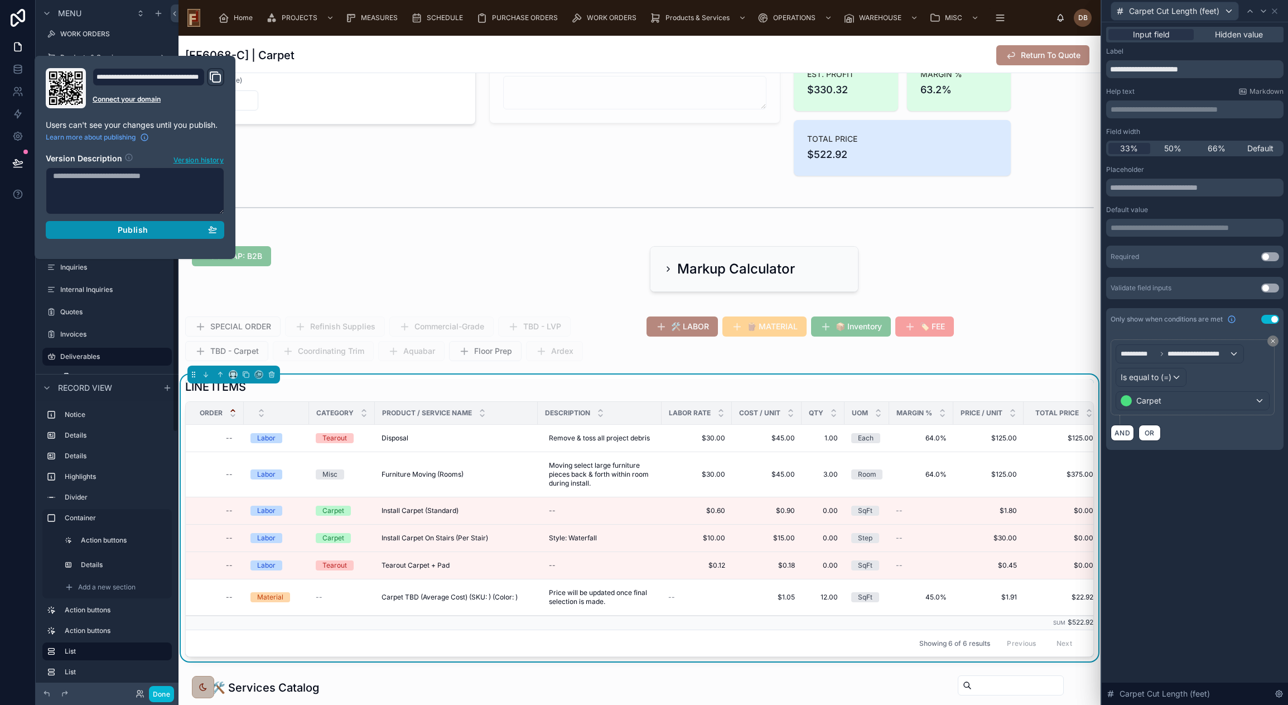
click span "Publish"
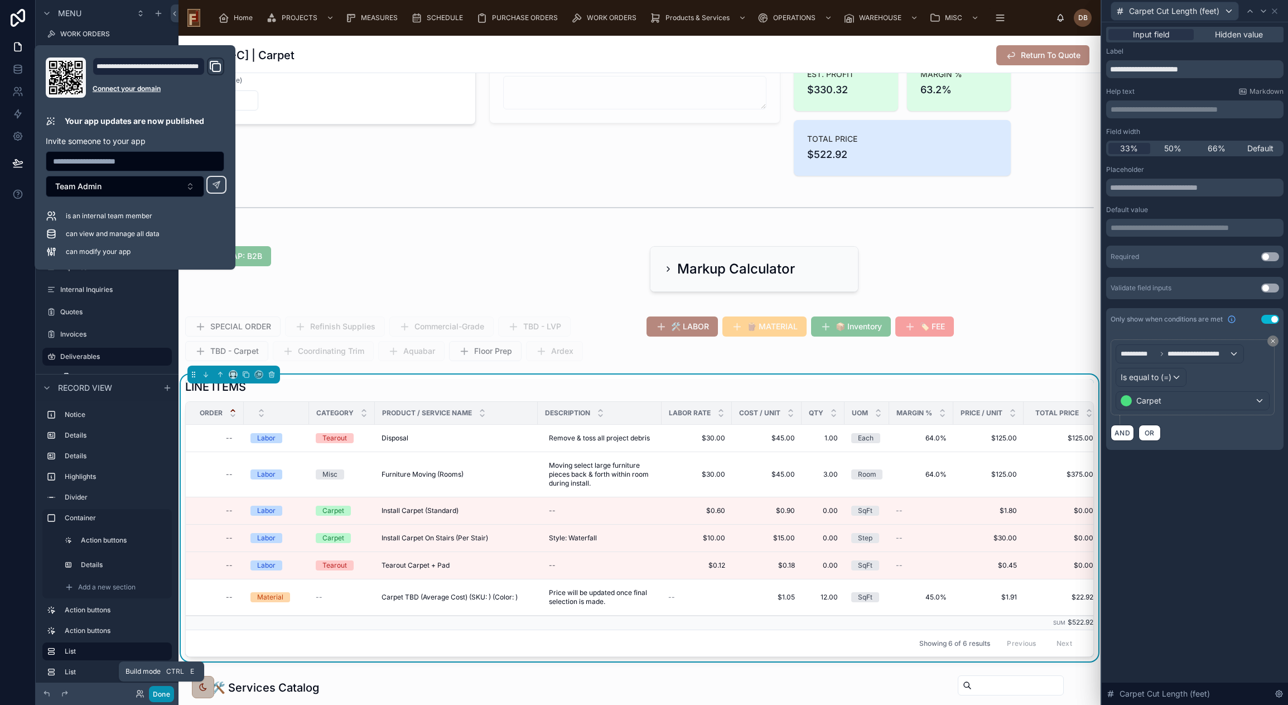
click button "Done"
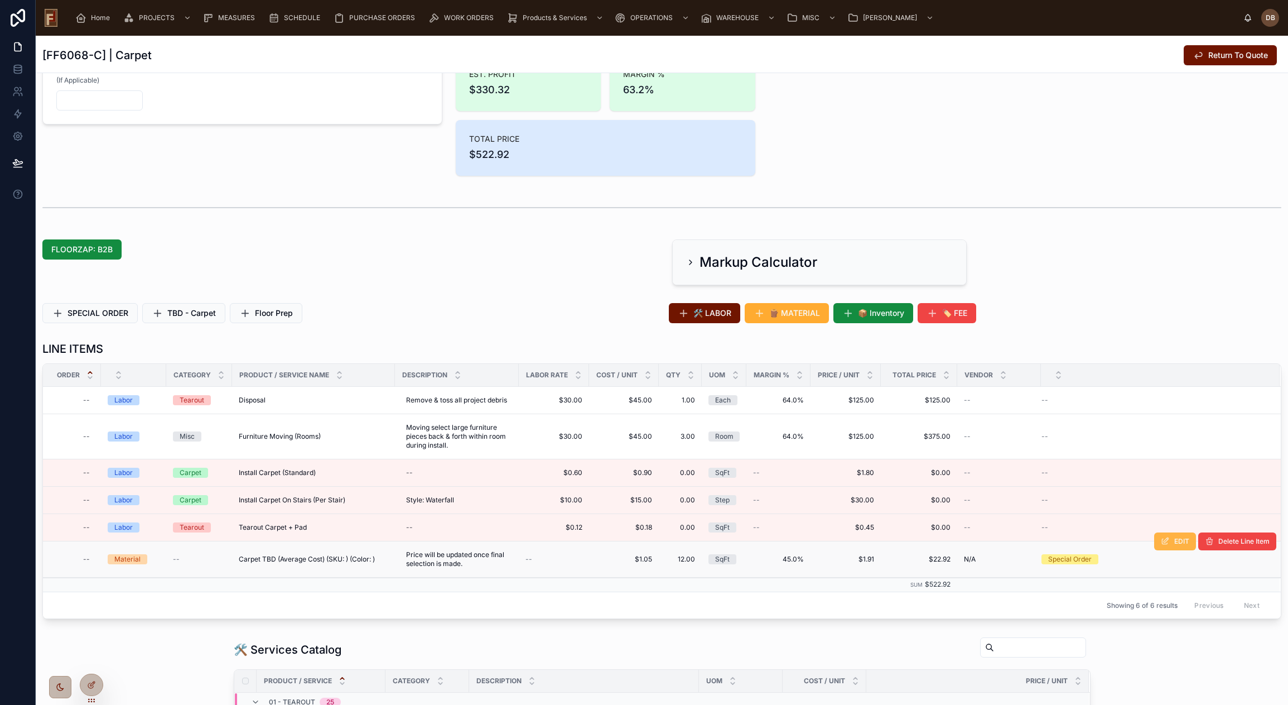
click button "EDIT"
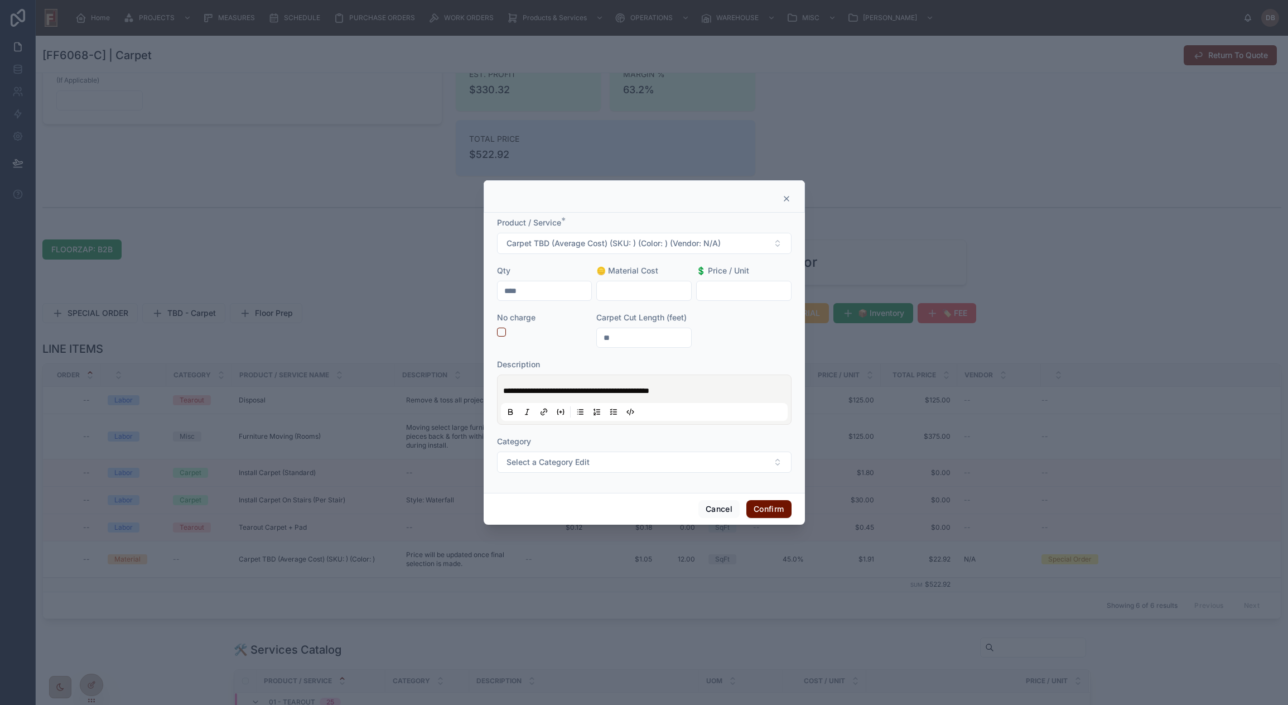
click icon
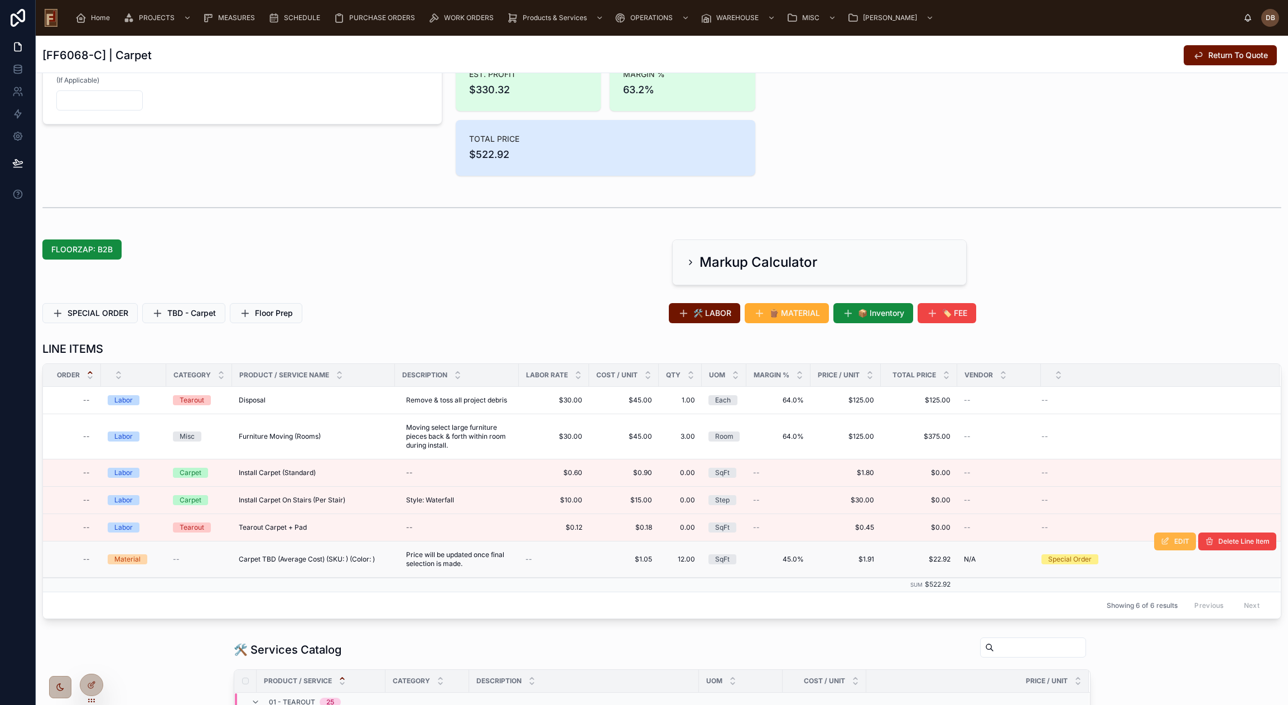
click span "EDIT"
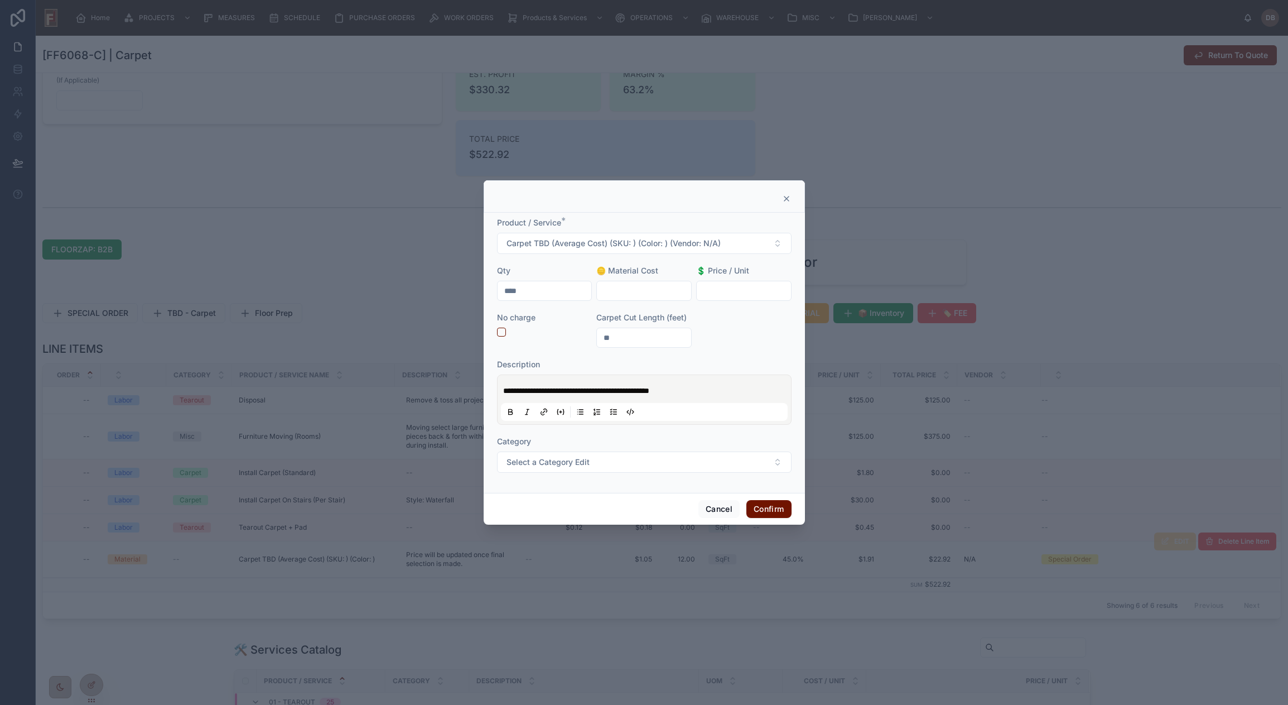
click icon
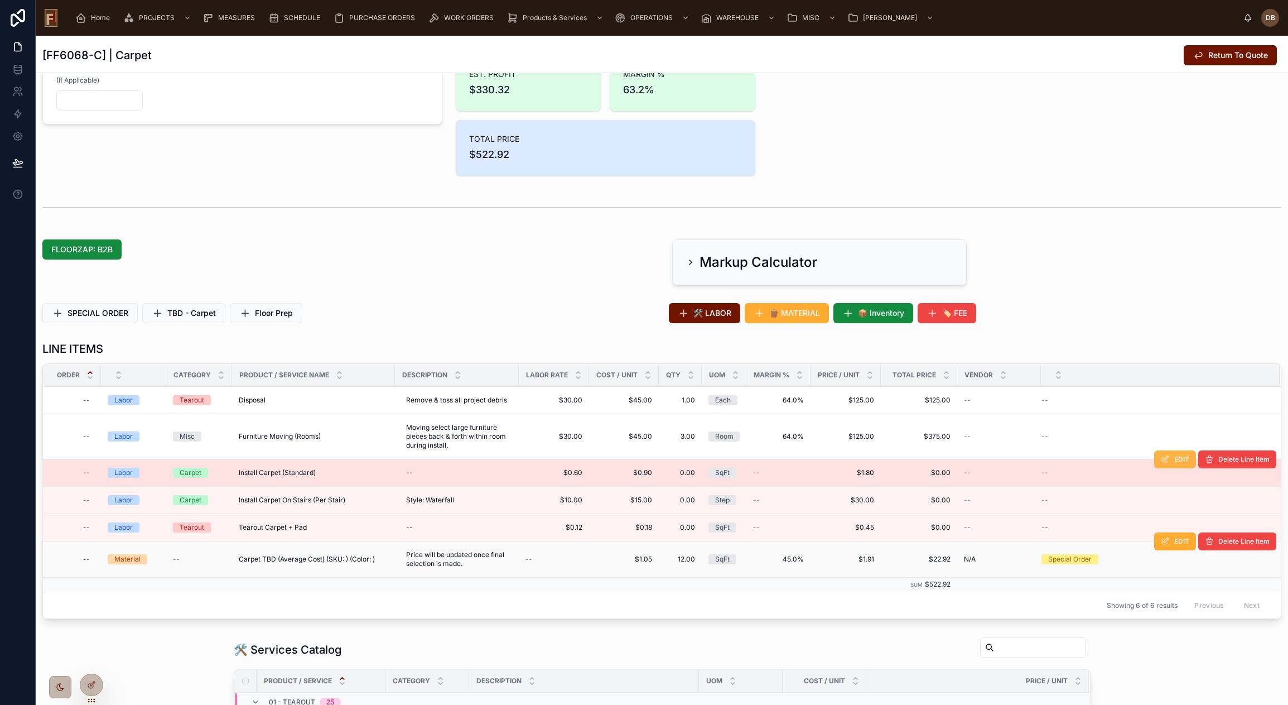
click span "EDIT"
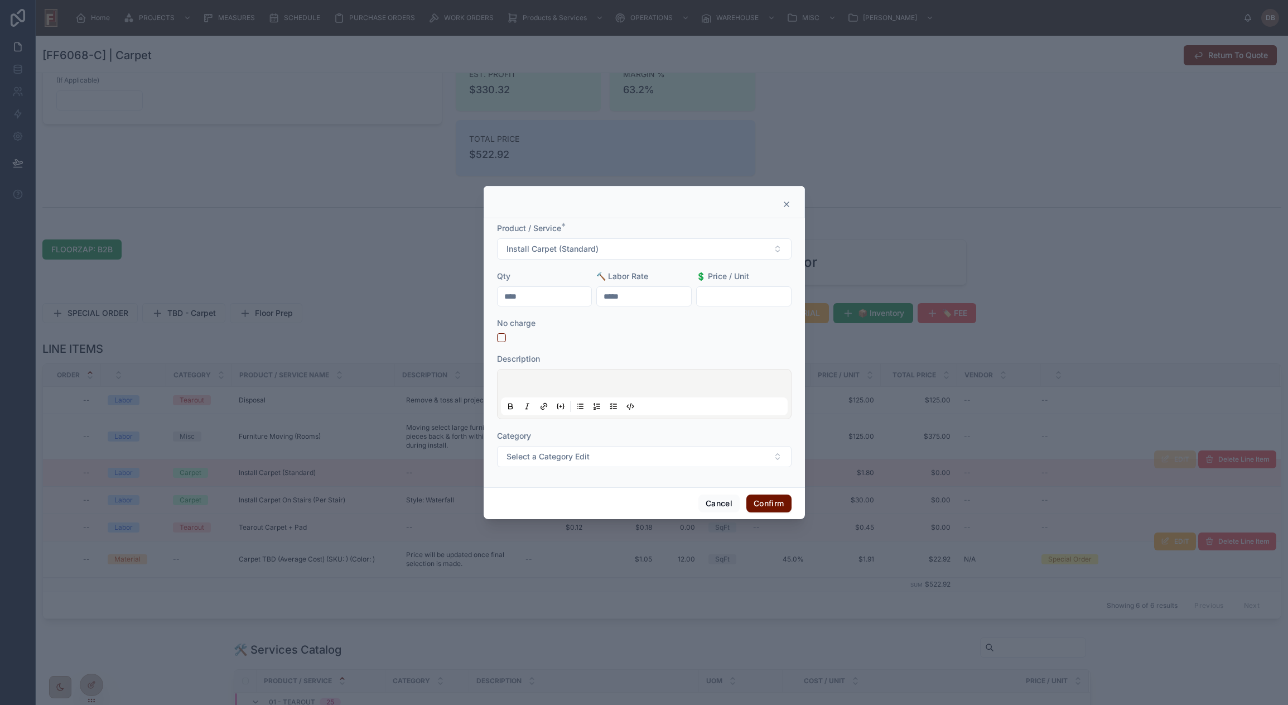
drag, startPoint x: 554, startPoint y: 294, endPoint x: 503, endPoint y: 294, distance: 51.9
click input "****"
type input "******"
drag, startPoint x: 766, startPoint y: 502, endPoint x: 662, endPoint y: 416, distance: 135.1
click button "Confirm"
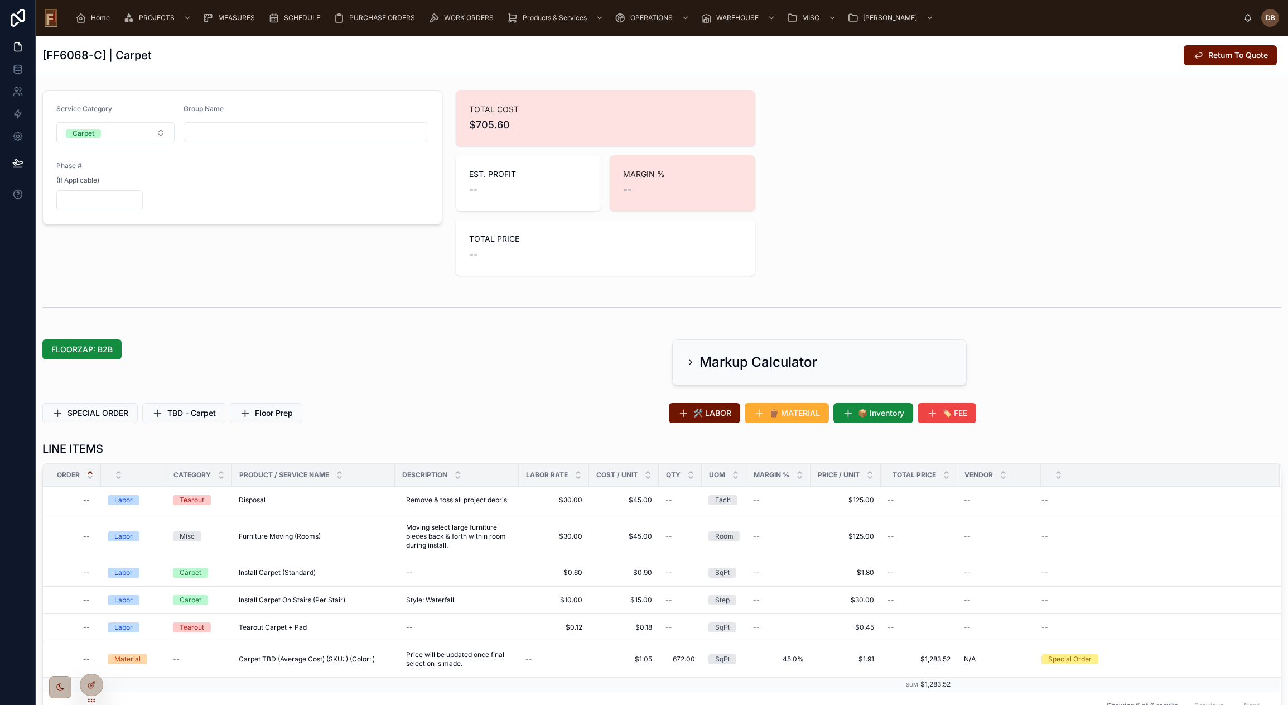
scroll to position [167, 0]
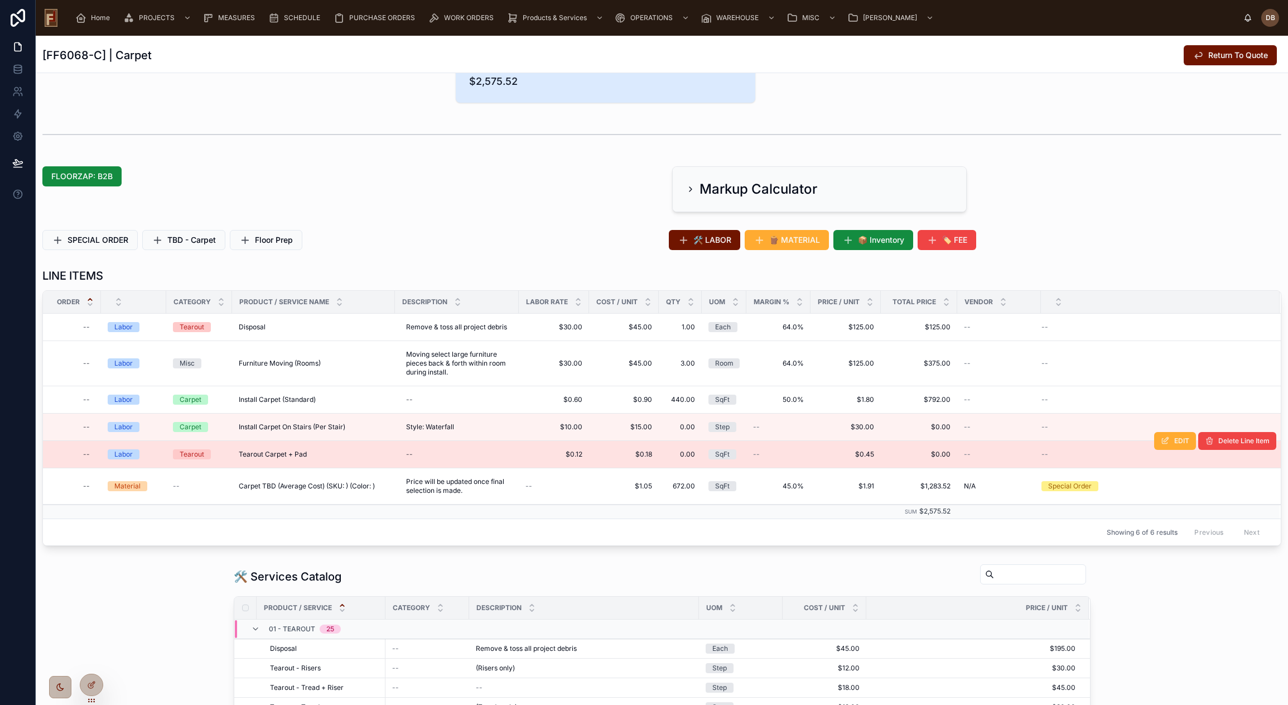
scroll to position [223, 0]
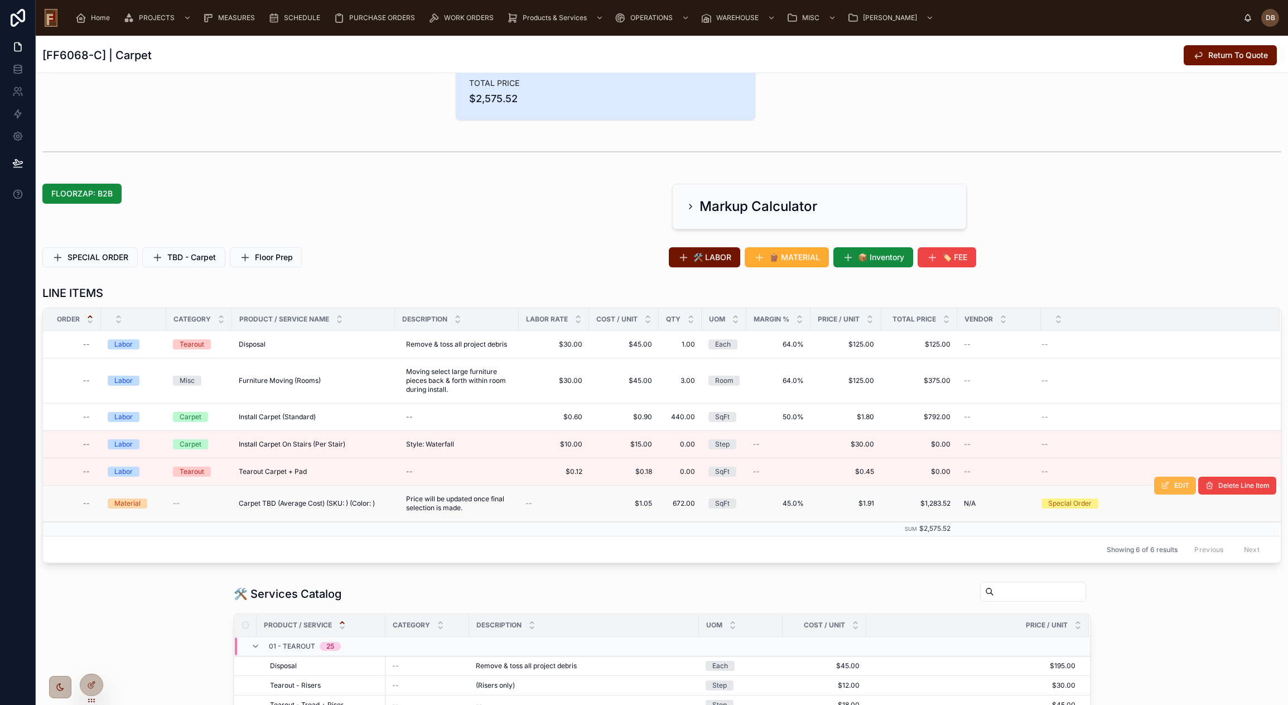
click at [1161, 486] on icon at bounding box center [1165, 485] width 9 height 9
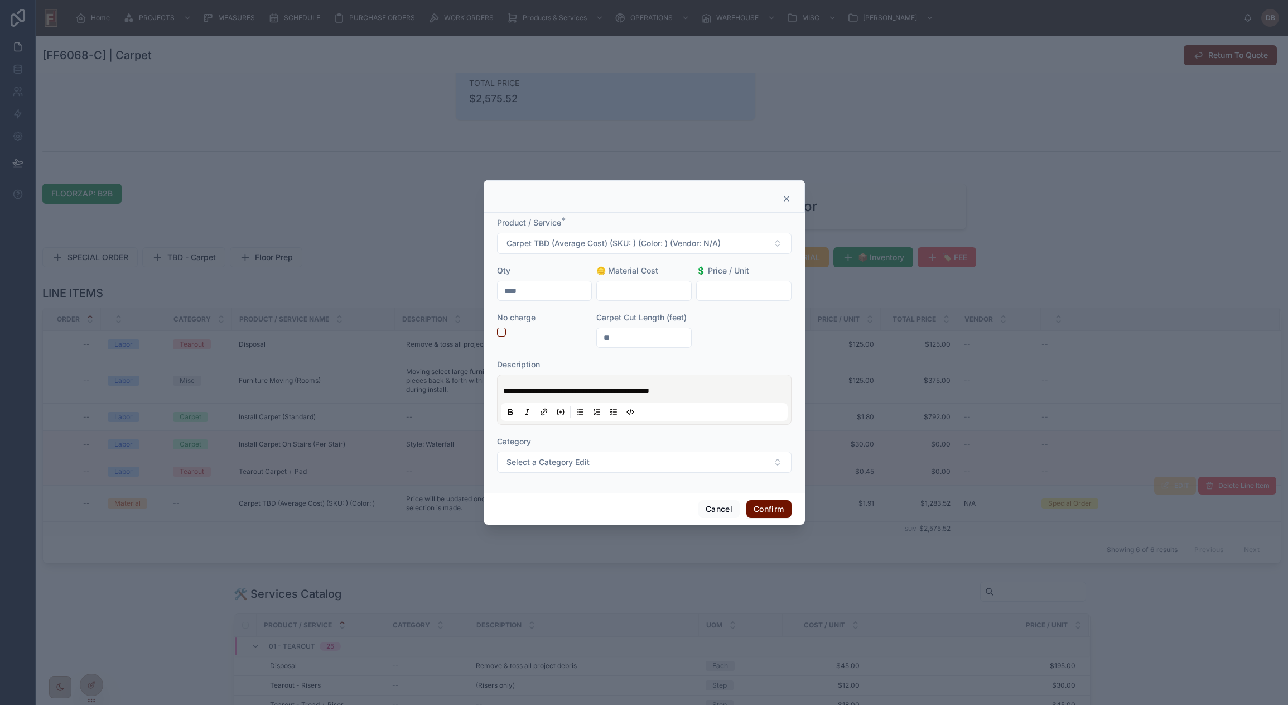
click at [787, 196] on icon at bounding box center [786, 198] width 9 height 9
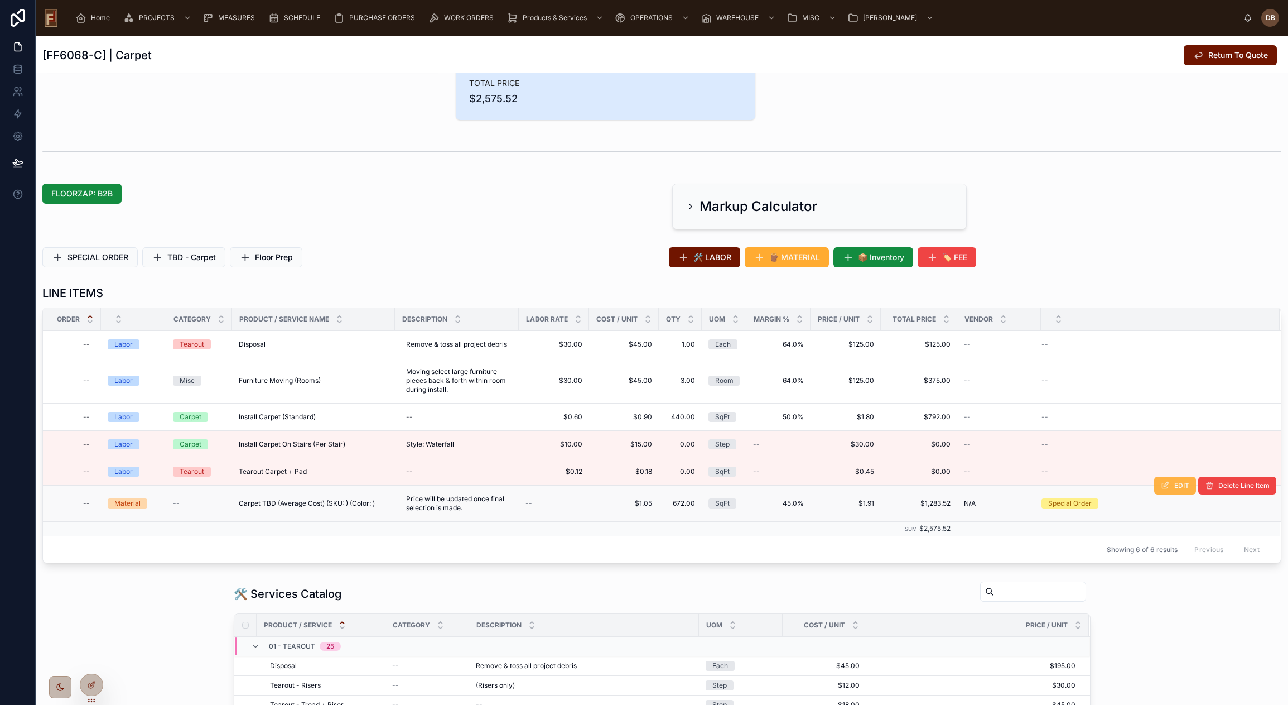
click at [1174, 488] on span "EDIT" at bounding box center [1181, 485] width 15 height 9
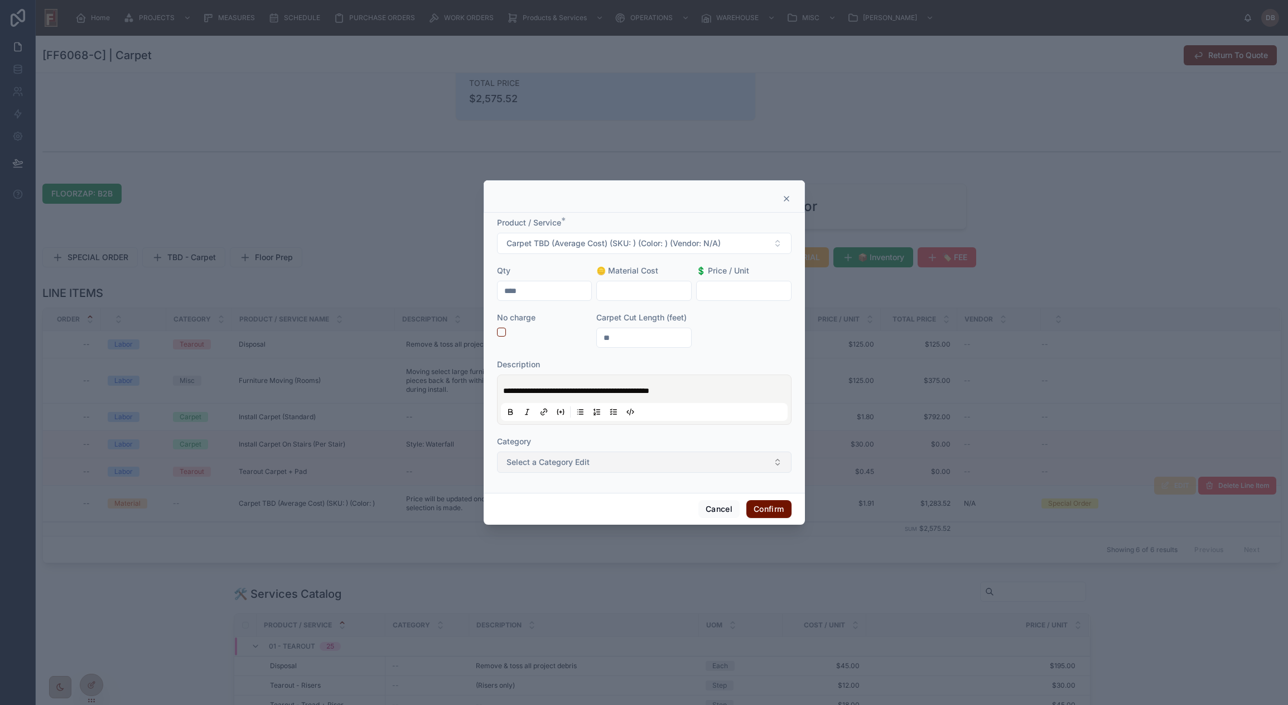
click at [616, 460] on button "Select a Category Edit" at bounding box center [644, 461] width 295 height 21
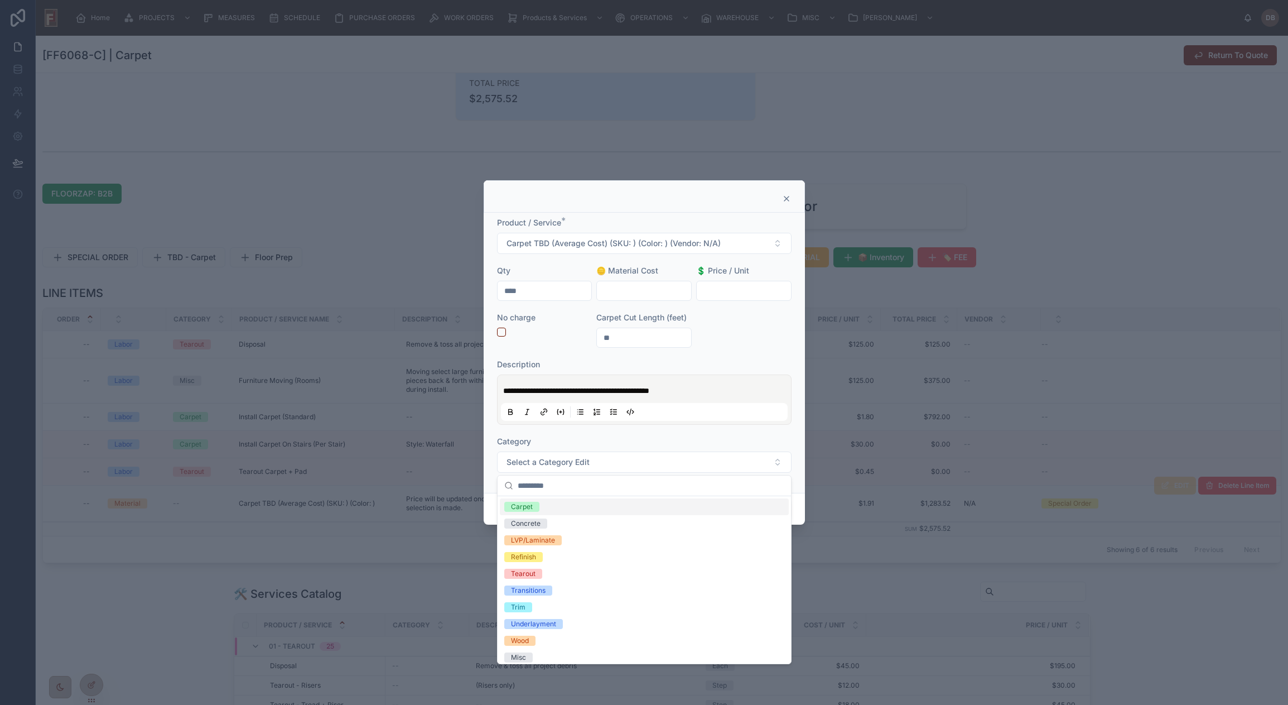
click at [788, 197] on icon at bounding box center [786, 198] width 4 height 4
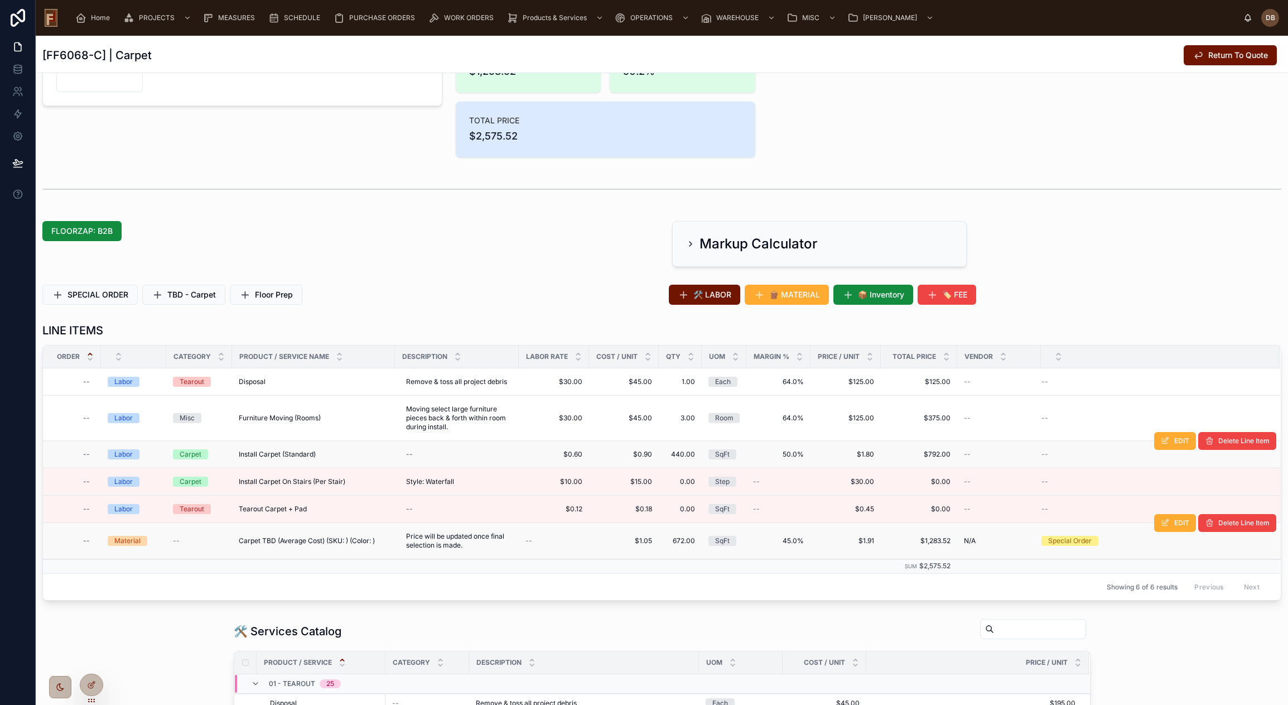
scroll to position [167, 0]
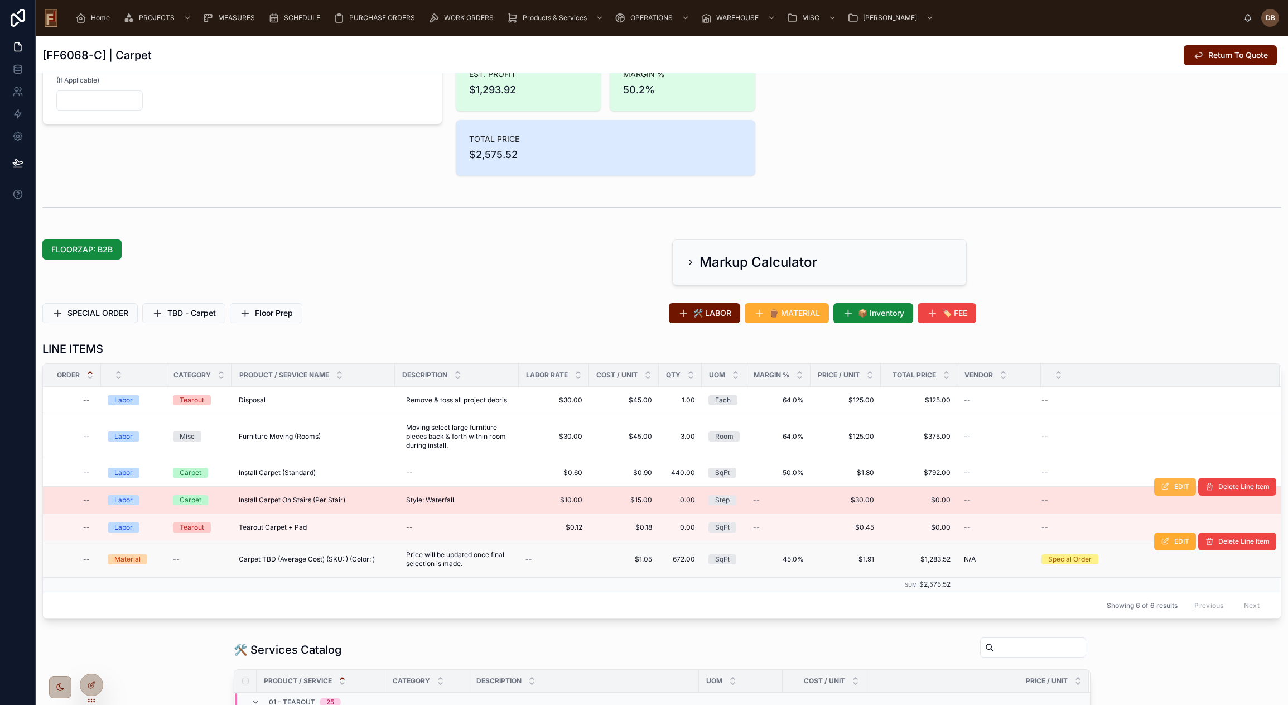
click at [1174, 486] on span "EDIT" at bounding box center [1181, 486] width 15 height 9
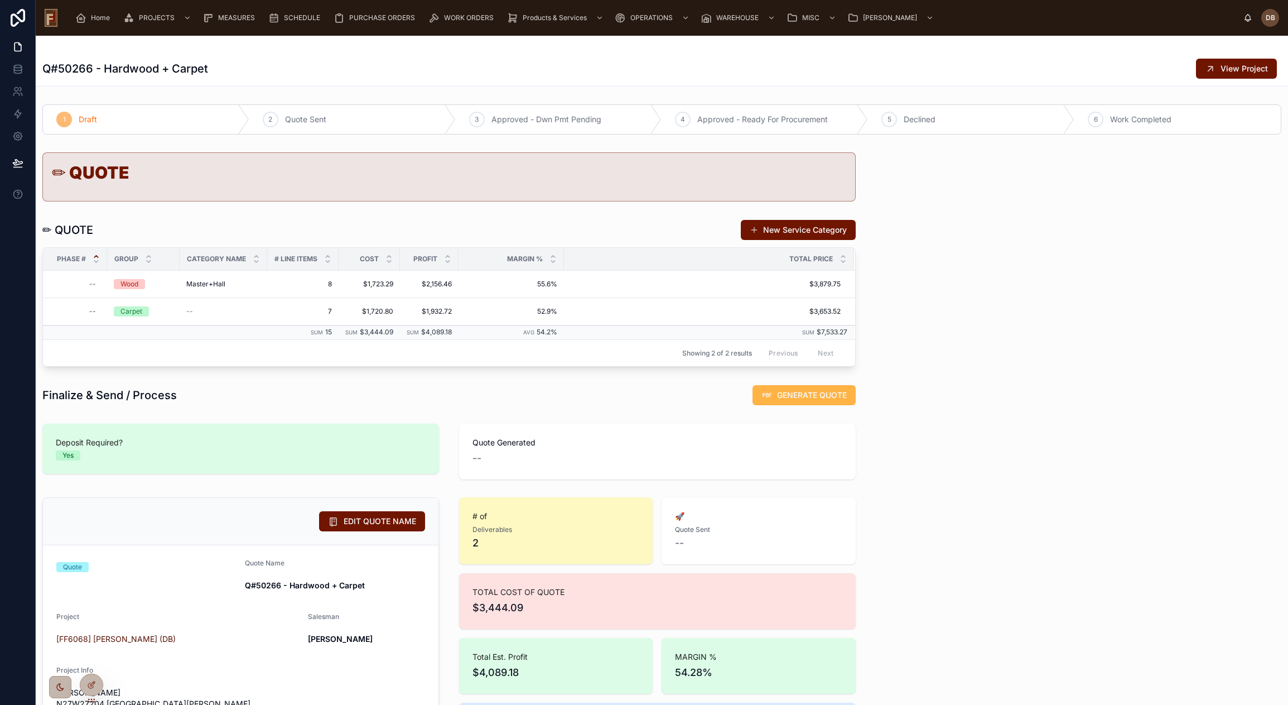
click at [799, 394] on span "GENERATE QUOTE" at bounding box center [812, 394] width 70 height 11
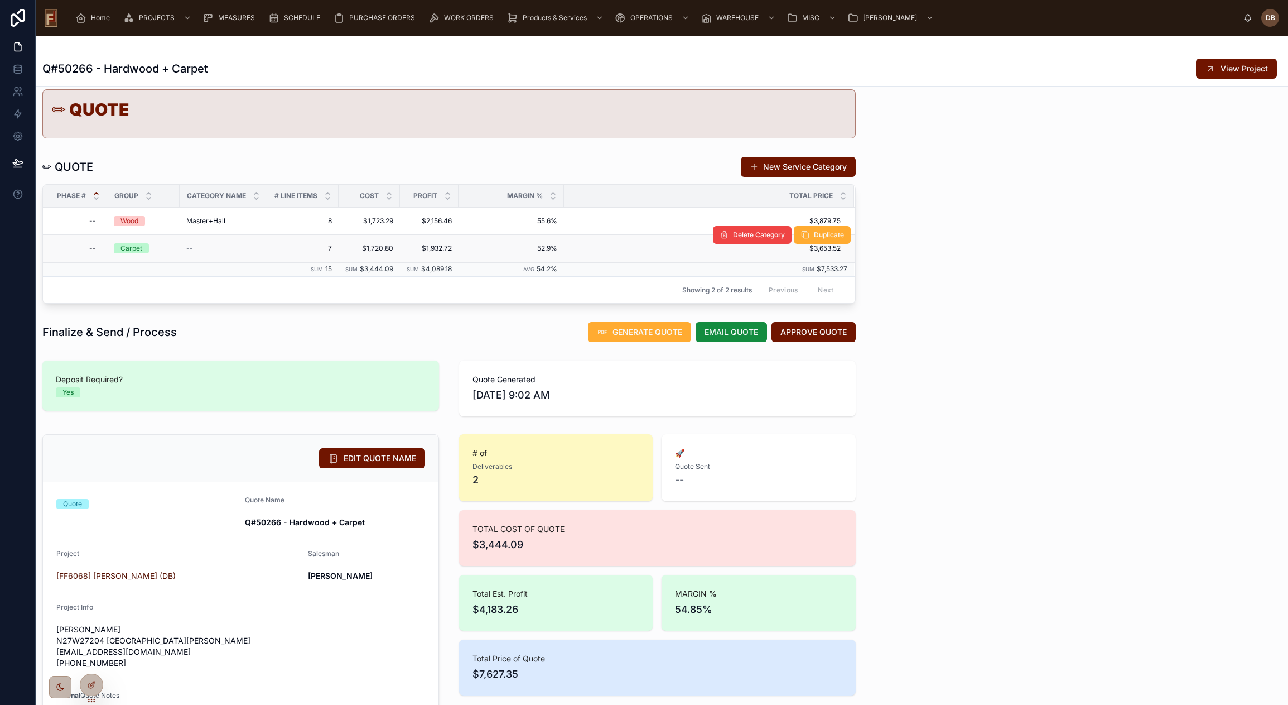
scroll to position [56, 0]
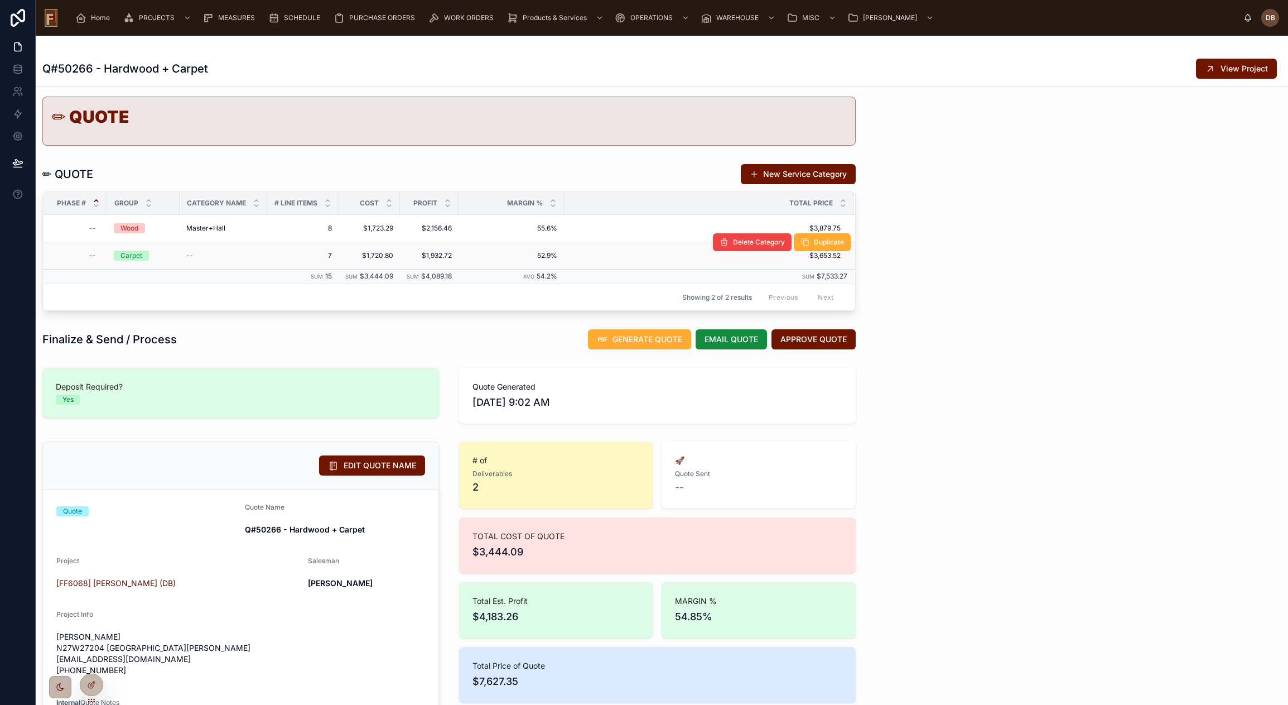
click at [130, 257] on div "Carpet" at bounding box center [131, 255] width 22 height 10
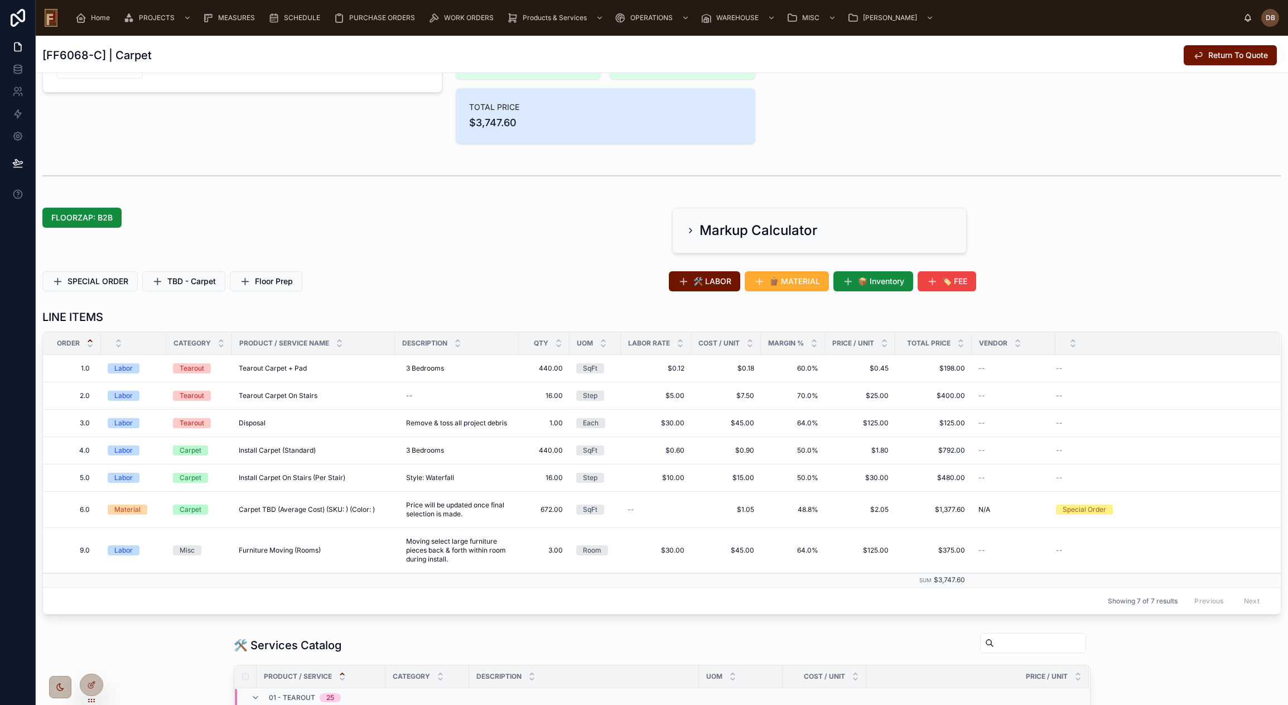
scroll to position [335, 0]
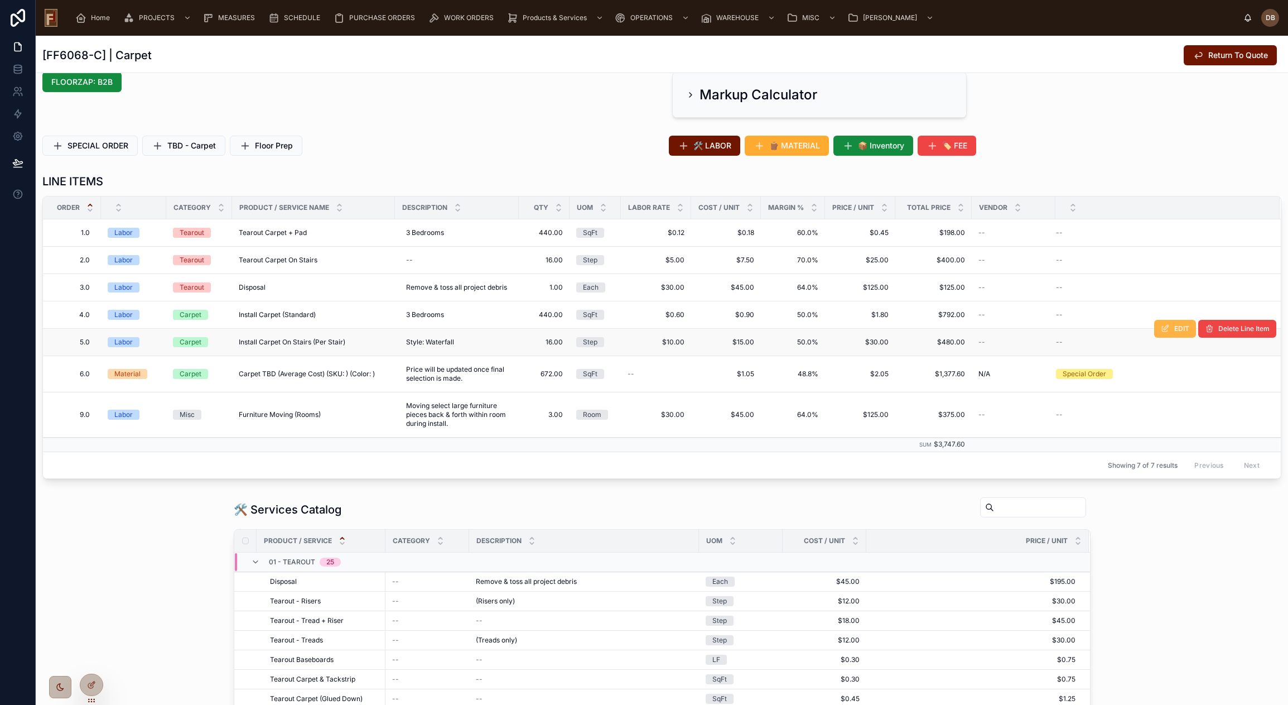
click at [1162, 331] on button "EDIT" at bounding box center [1175, 329] width 42 height 18
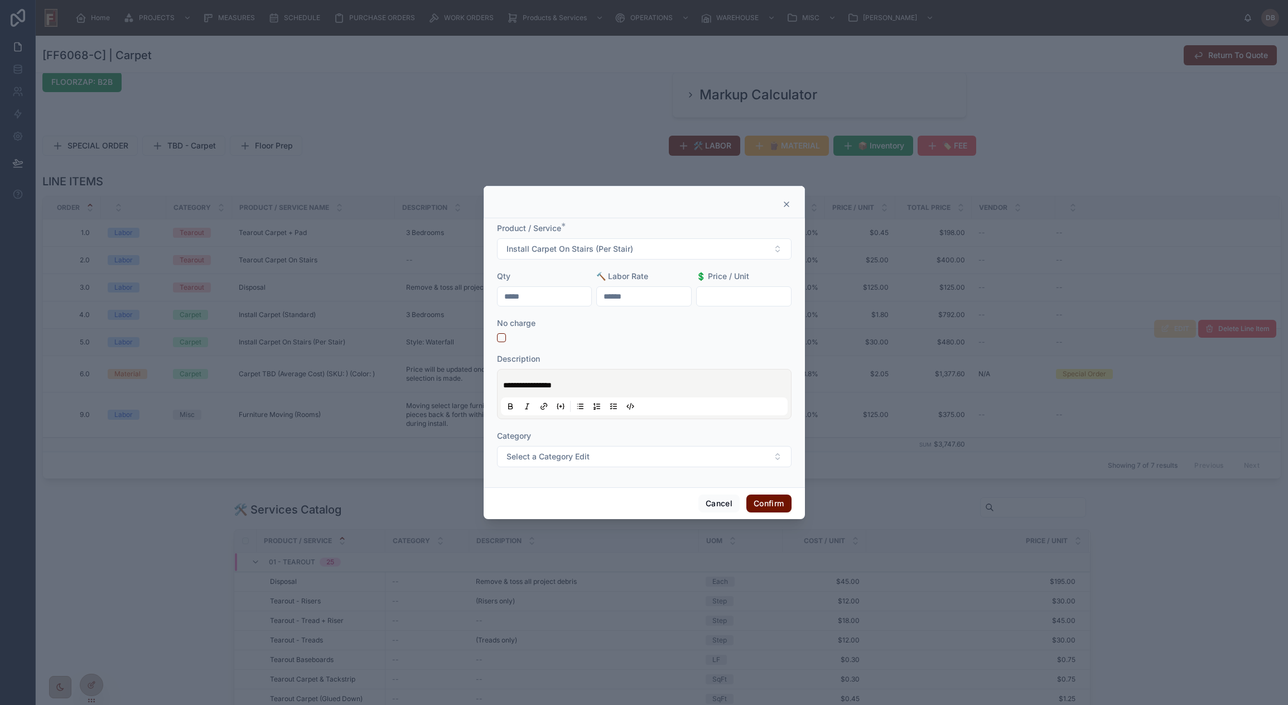
drag, startPoint x: 666, startPoint y: 301, endPoint x: 582, endPoint y: 300, distance: 84.2
click at [582, 300] on form "**********" at bounding box center [644, 350] width 295 height 255
type input "*****"
click at [716, 323] on form "**********" at bounding box center [644, 350] width 295 height 255
click at [741, 297] on input "text" at bounding box center [744, 296] width 94 height 16
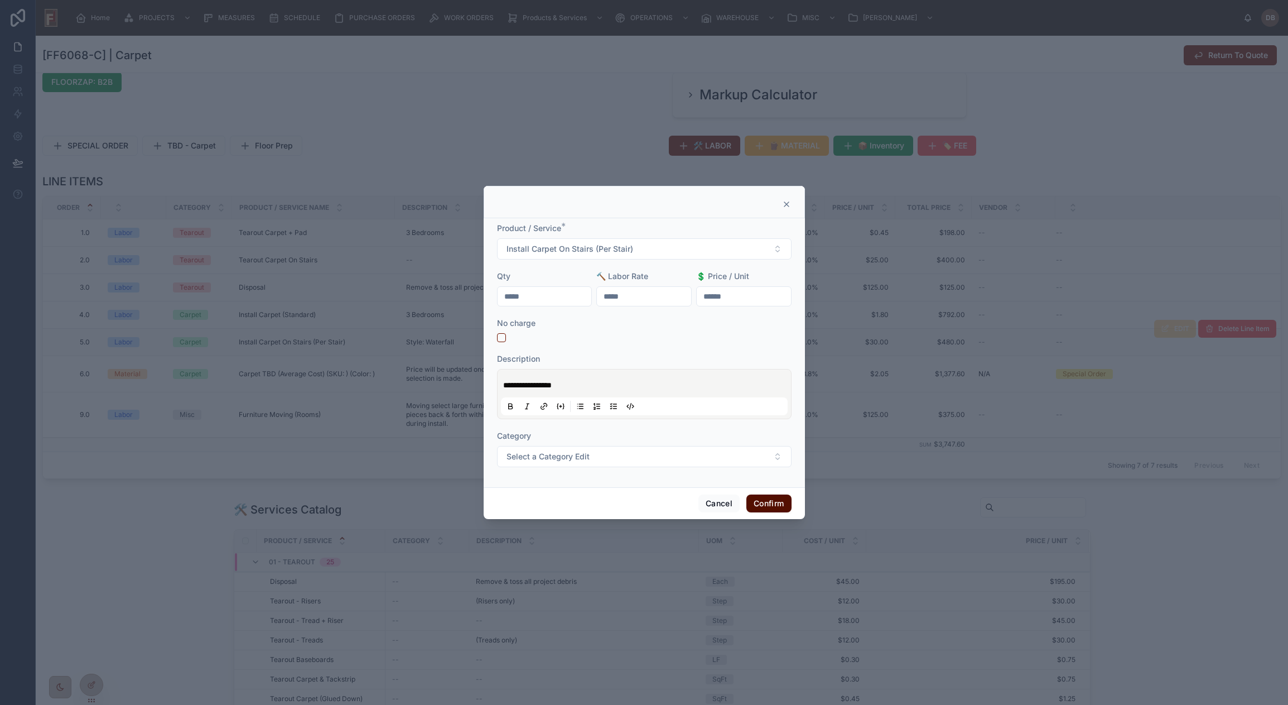
type input "******"
drag, startPoint x: 770, startPoint y: 503, endPoint x: 885, endPoint y: 410, distance: 148.4
click at [770, 502] on button "Confirm" at bounding box center [768, 503] width 45 height 18
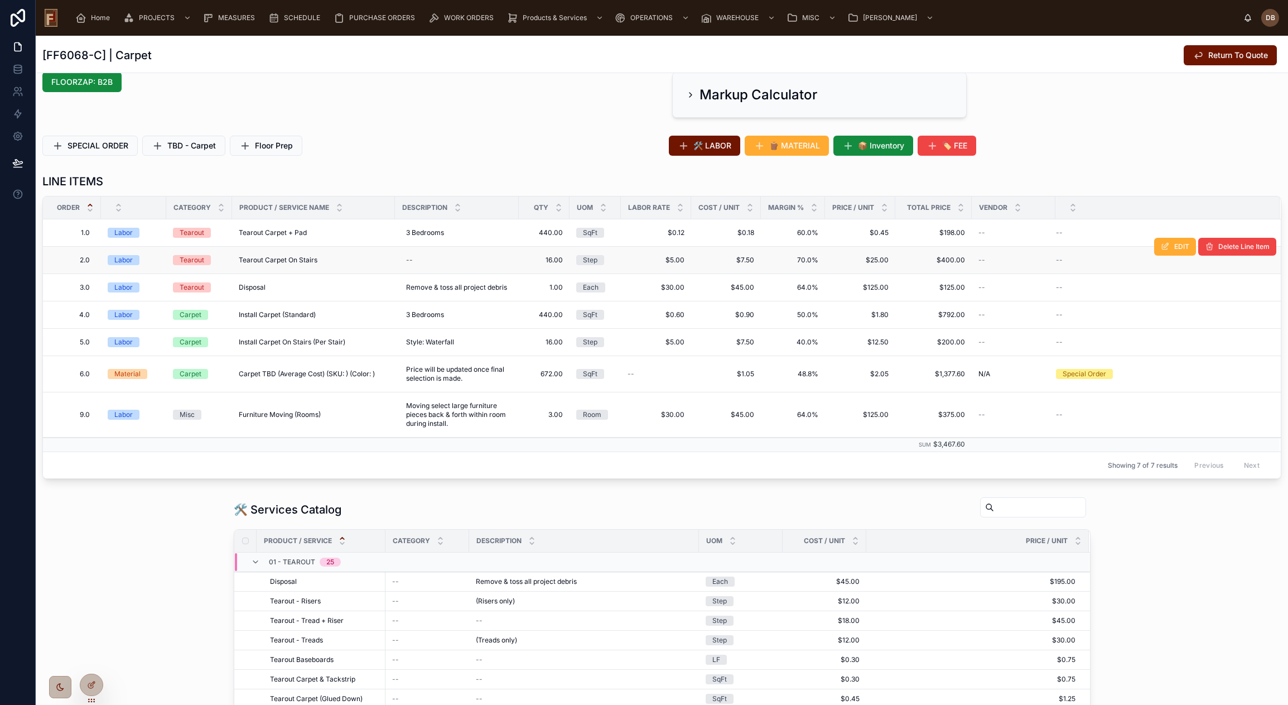
scroll to position [279, 0]
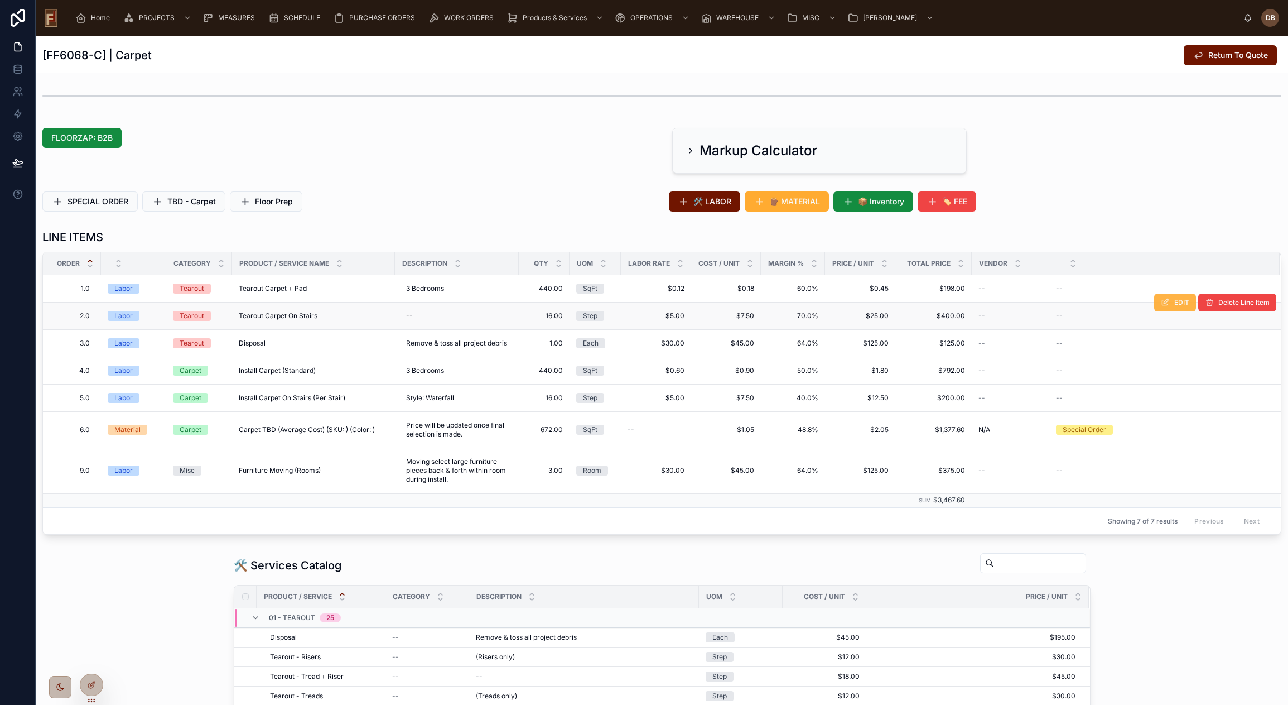
click at [1174, 300] on span "EDIT" at bounding box center [1181, 302] width 15 height 9
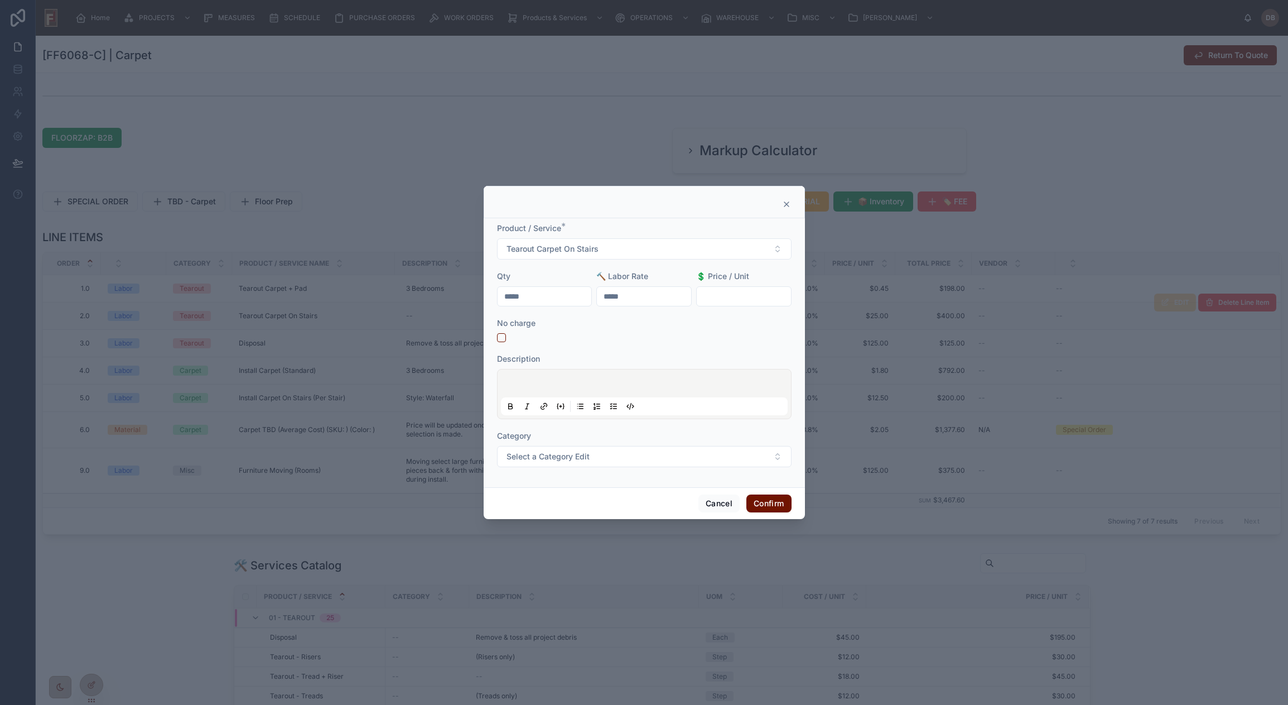
click at [733, 297] on input "text" at bounding box center [744, 296] width 94 height 16
type input "******"
click at [765, 502] on button "Confirm" at bounding box center [768, 503] width 45 height 18
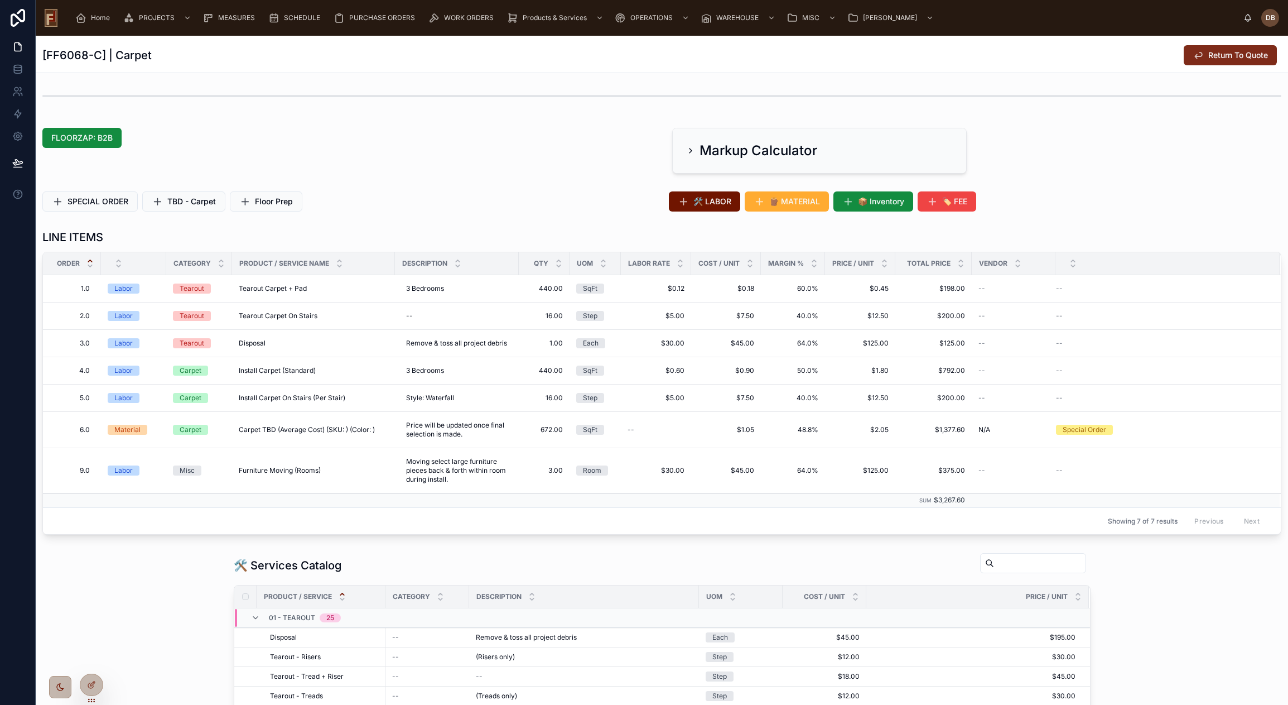
click at [1212, 56] on span "Return To Quote" at bounding box center [1238, 55] width 60 height 11
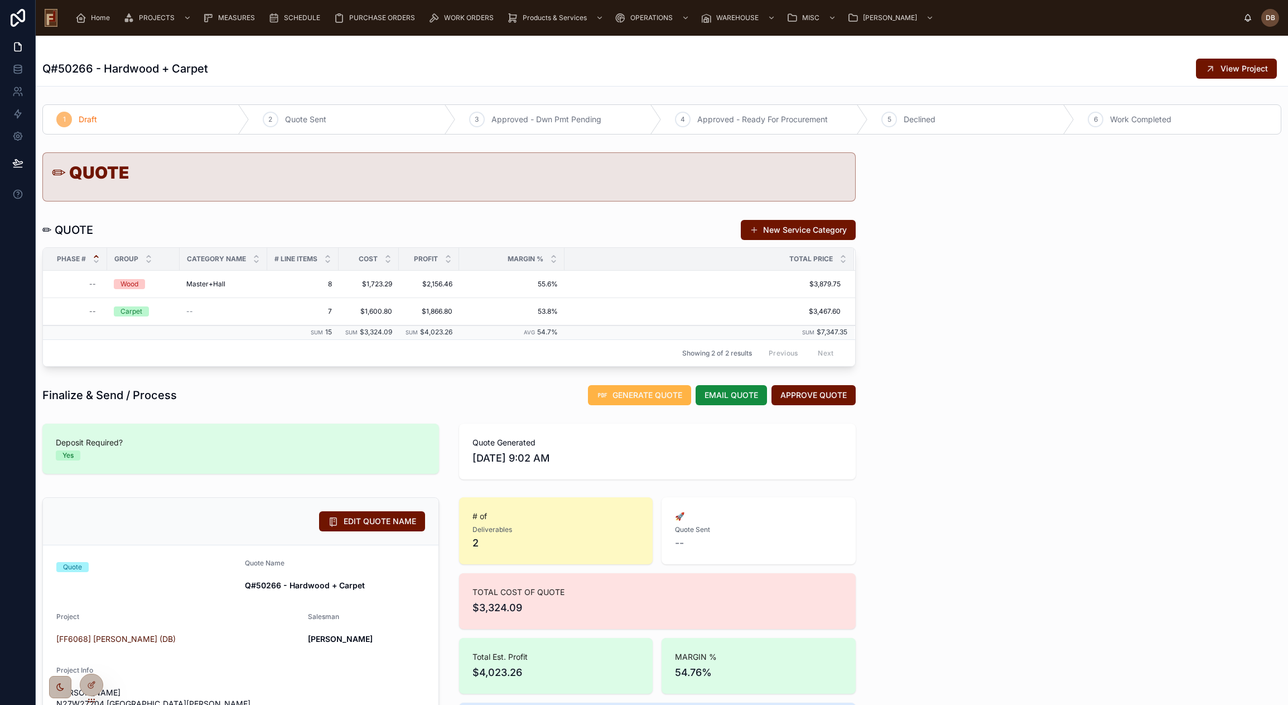
click at [628, 393] on span "GENERATE QUOTE" at bounding box center [647, 394] width 70 height 11
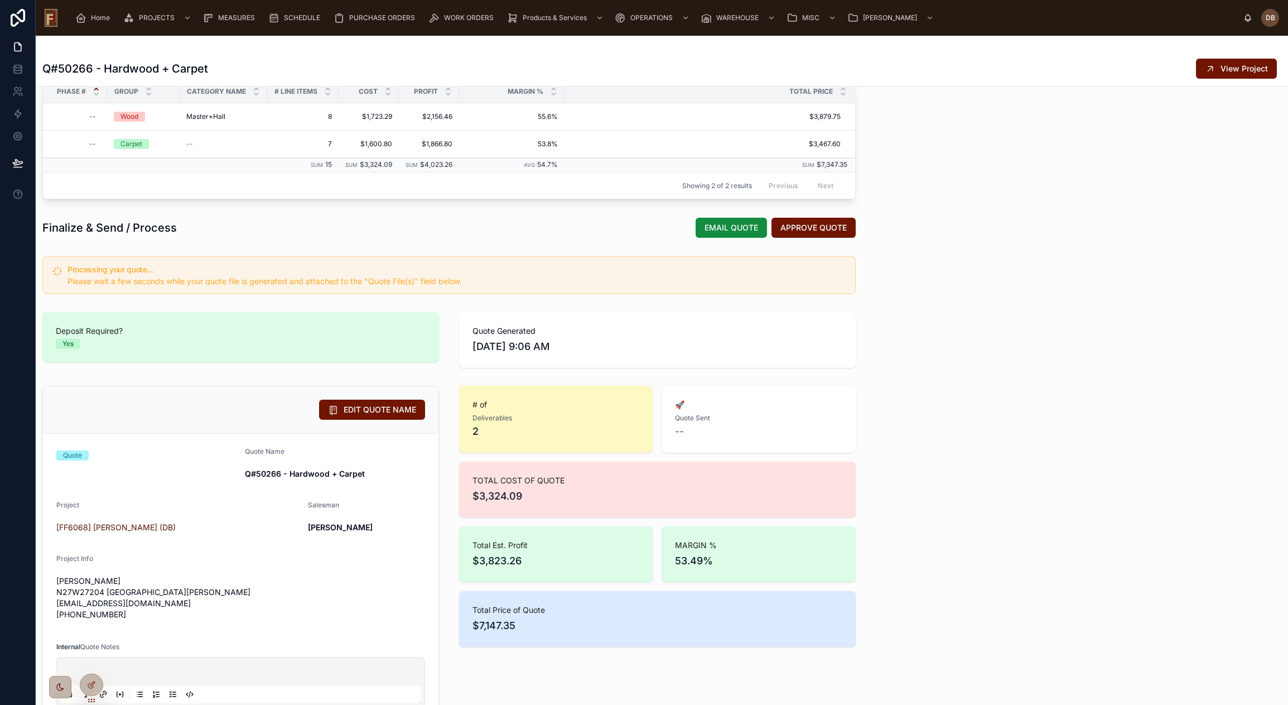
scroll to position [112, 0]
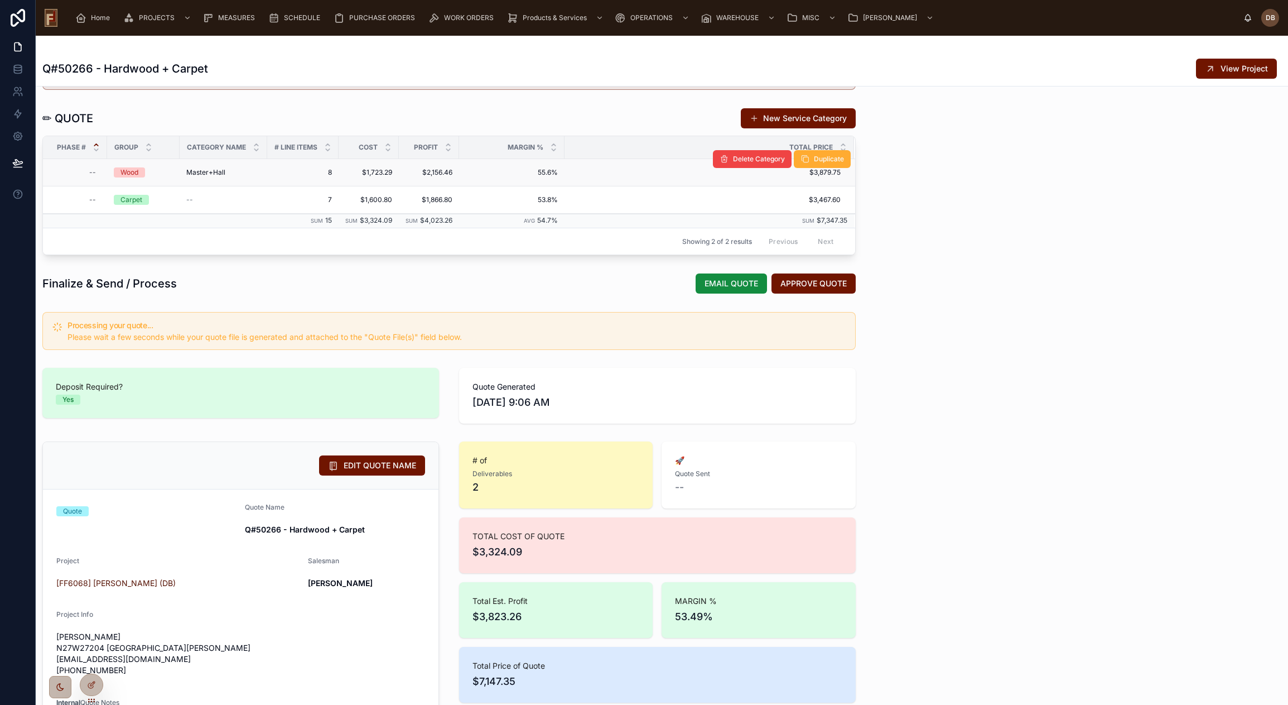
click at [208, 169] on span "Master+Hall" at bounding box center [205, 172] width 39 height 9
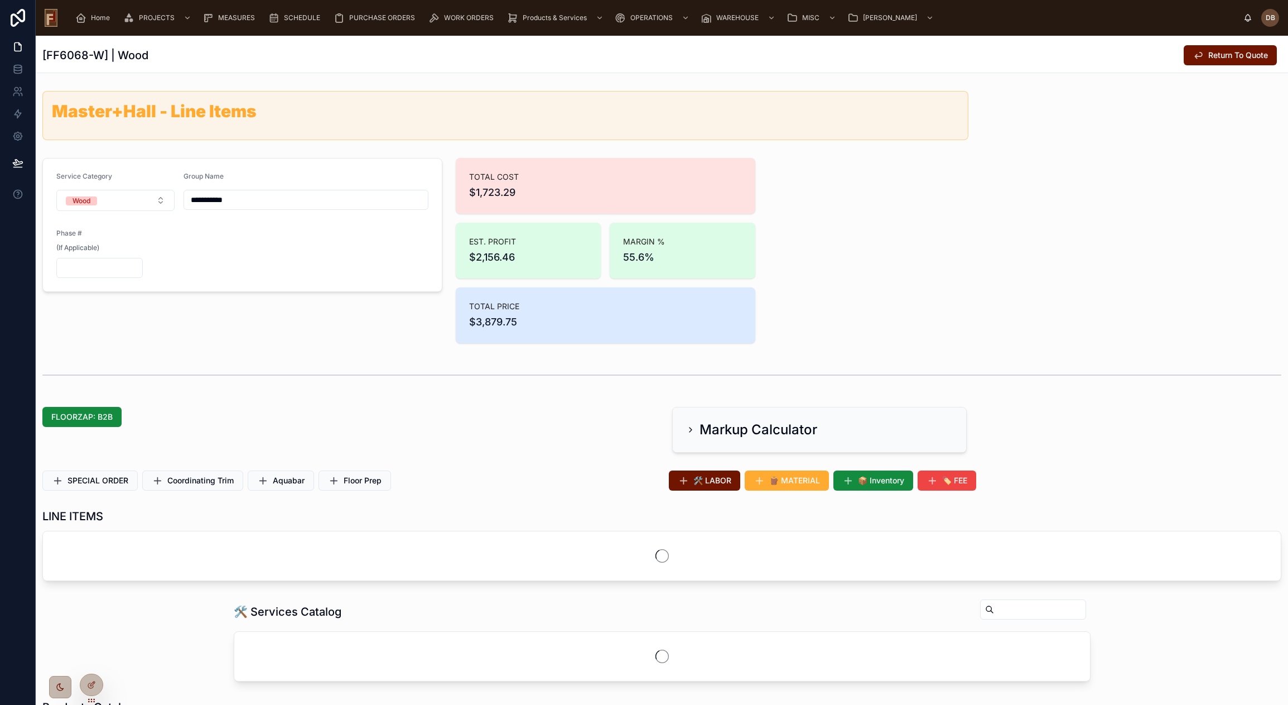
click at [191, 200] on input "**********" at bounding box center [306, 200] width 244 height 16
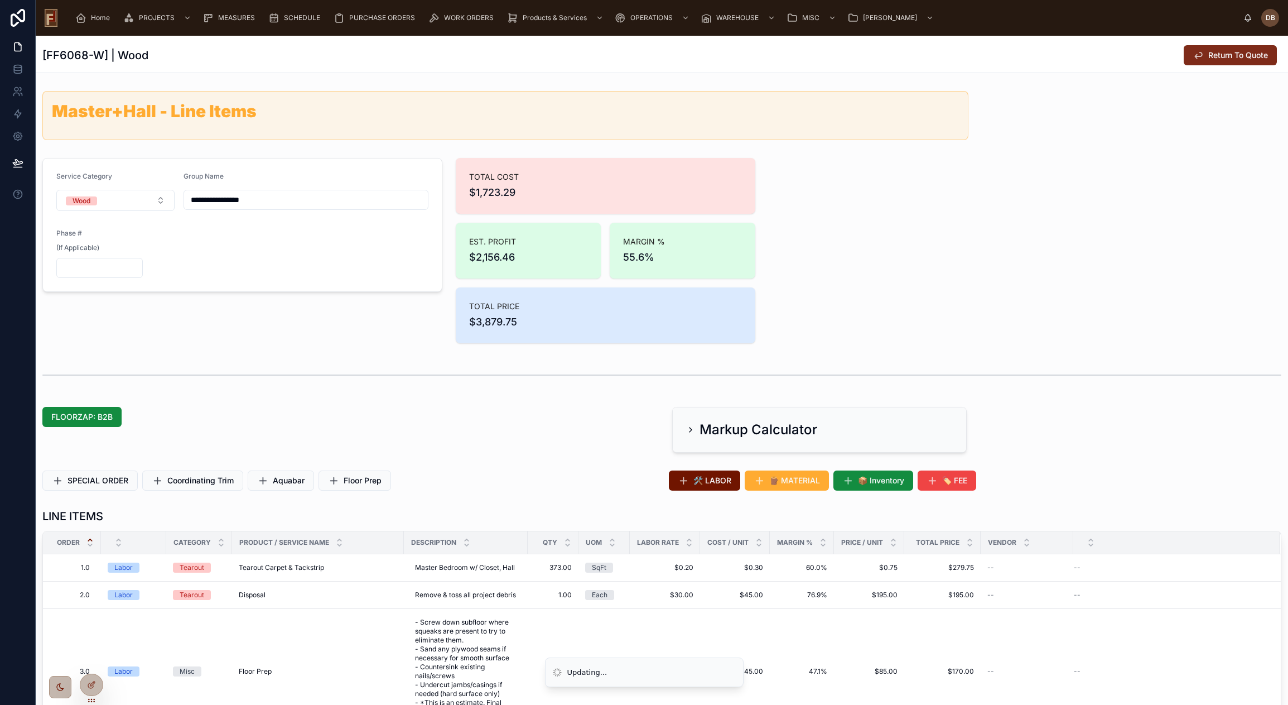
type input "**********"
click at [1208, 53] on span "Return To Quote" at bounding box center [1238, 55] width 60 height 11
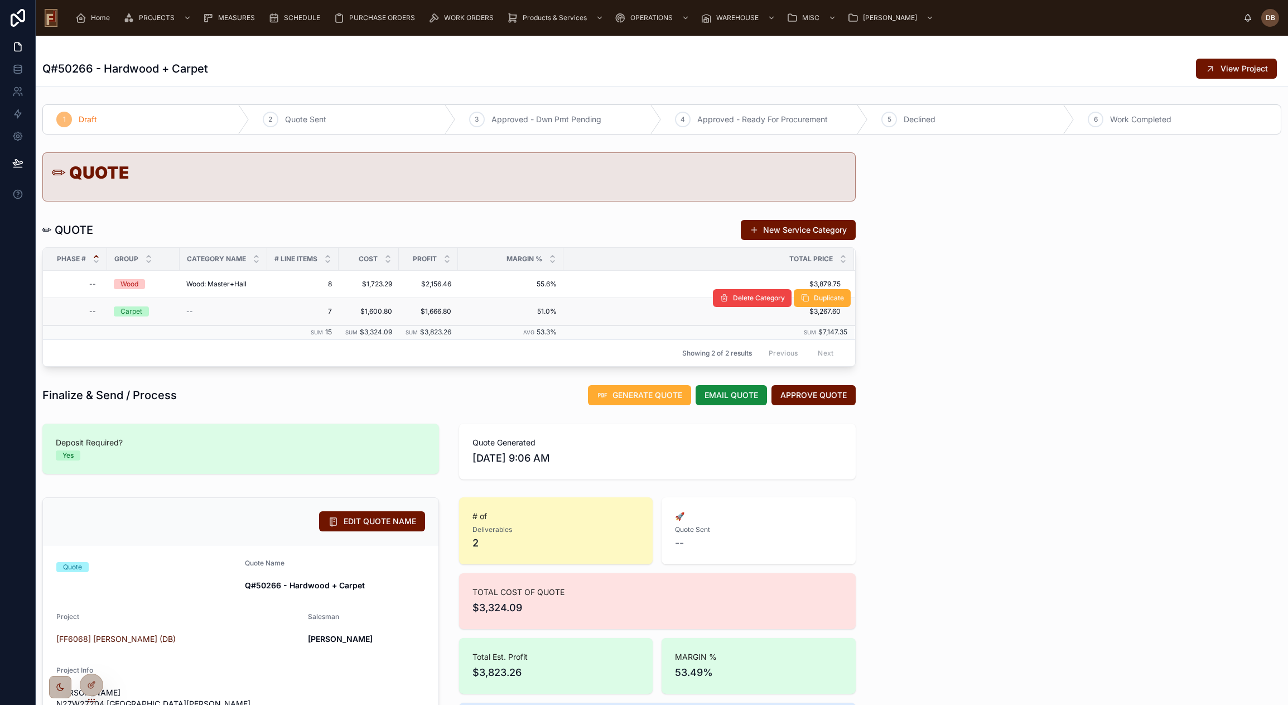
click at [201, 311] on div "--" at bounding box center [223, 311] width 74 height 9
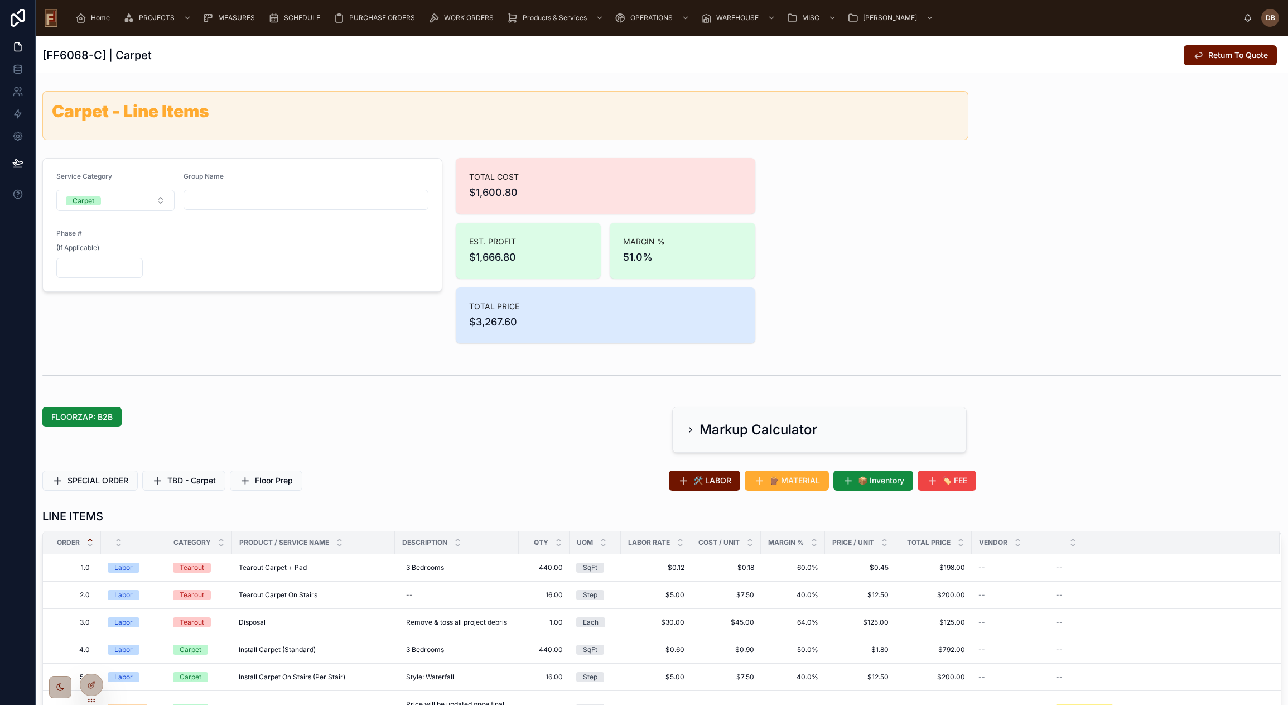
click at [243, 200] on input "text" at bounding box center [306, 200] width 244 height 16
type input "**********"
click at [1228, 56] on span "Return To Quote" at bounding box center [1238, 55] width 60 height 11
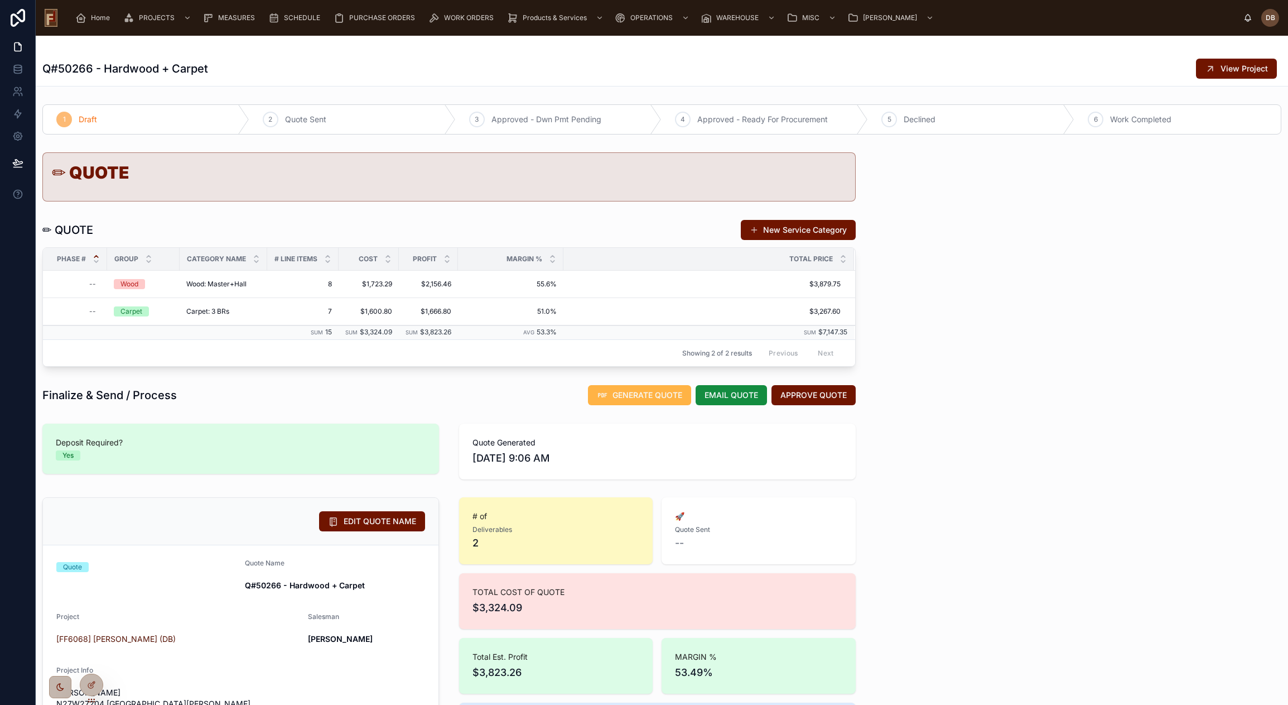
click at [633, 393] on span "GENERATE QUOTE" at bounding box center [647, 394] width 70 height 11
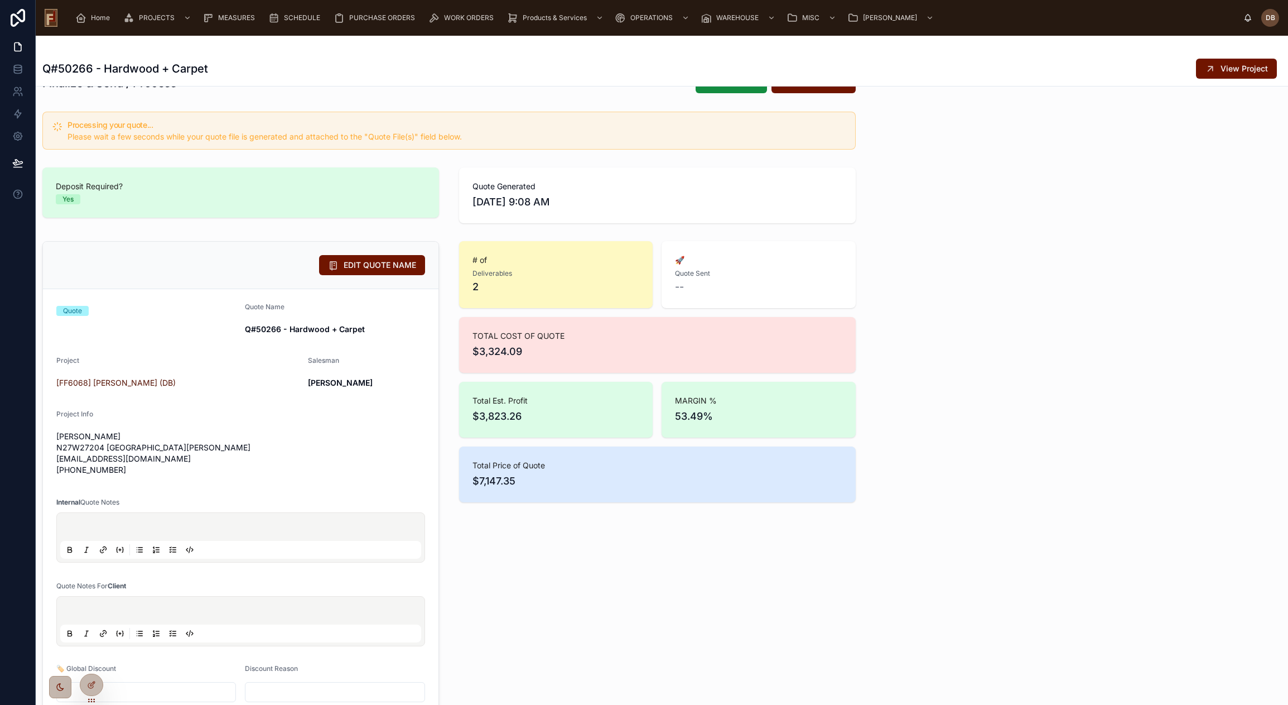
scroll to position [295, 0]
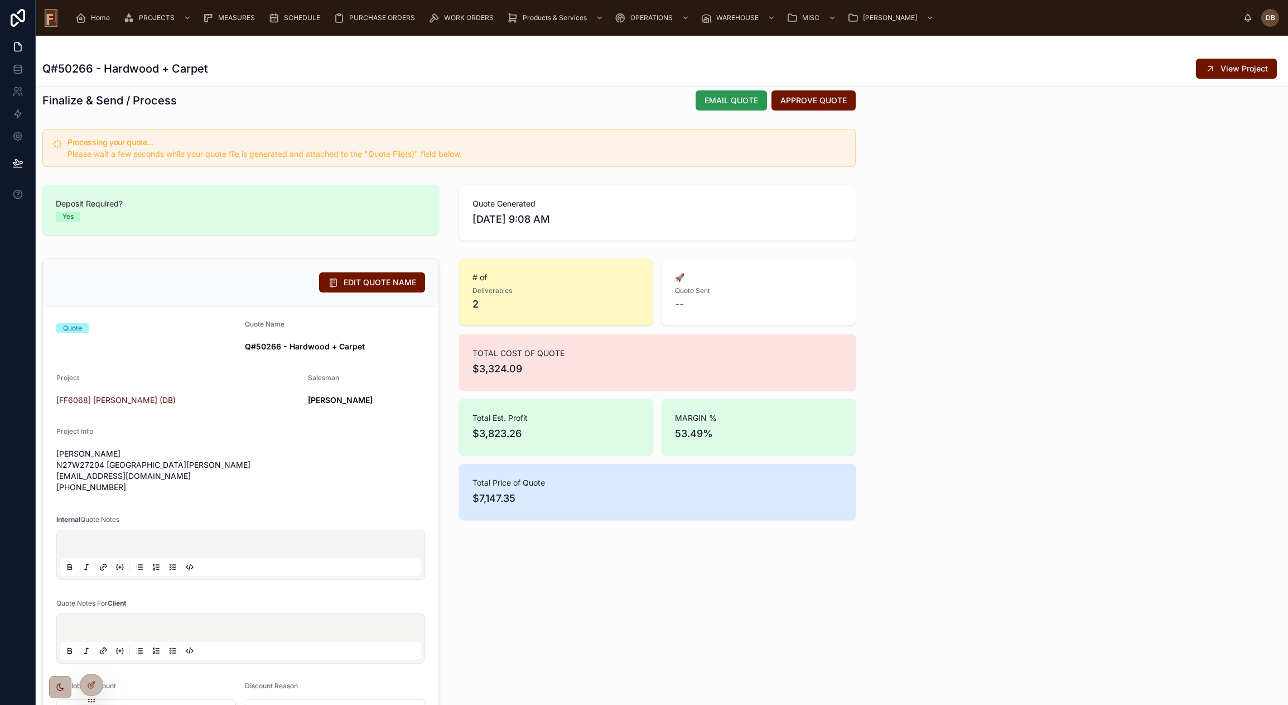
click at [726, 103] on span "EMAIL QUOTE" at bounding box center [732, 100] width 54 height 11
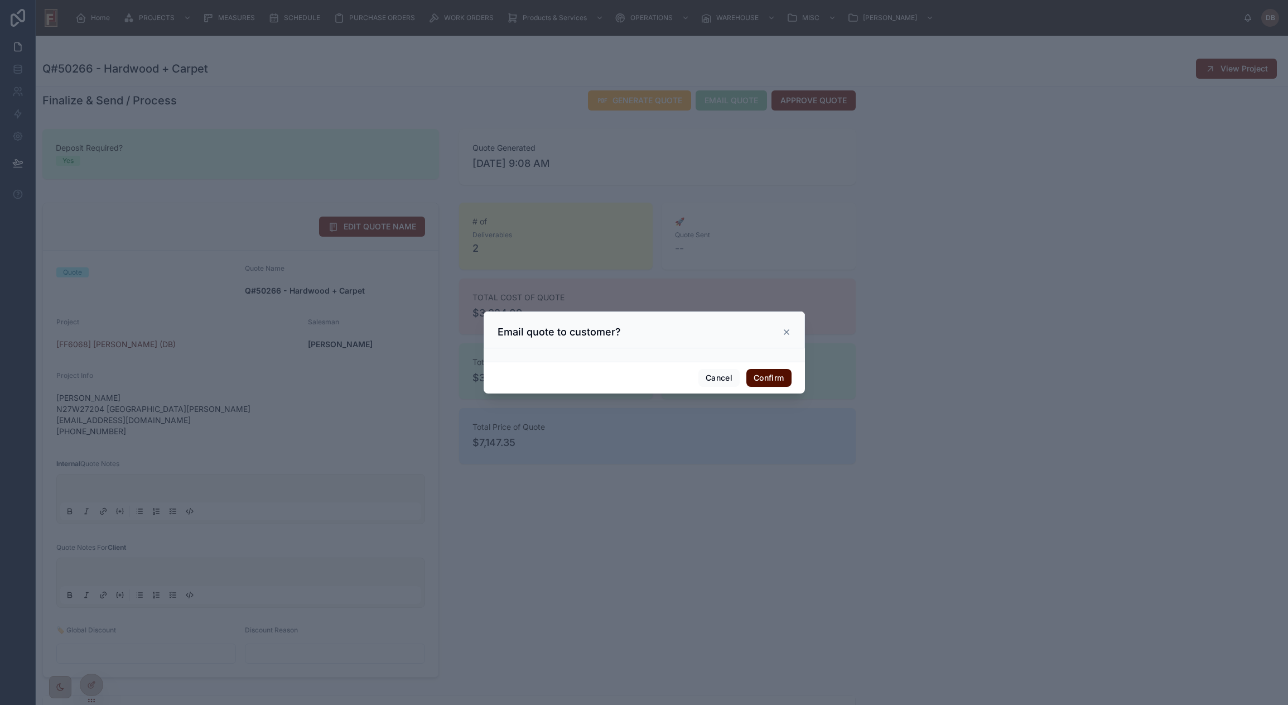
click at [768, 378] on button "Confirm" at bounding box center [768, 378] width 45 height 18
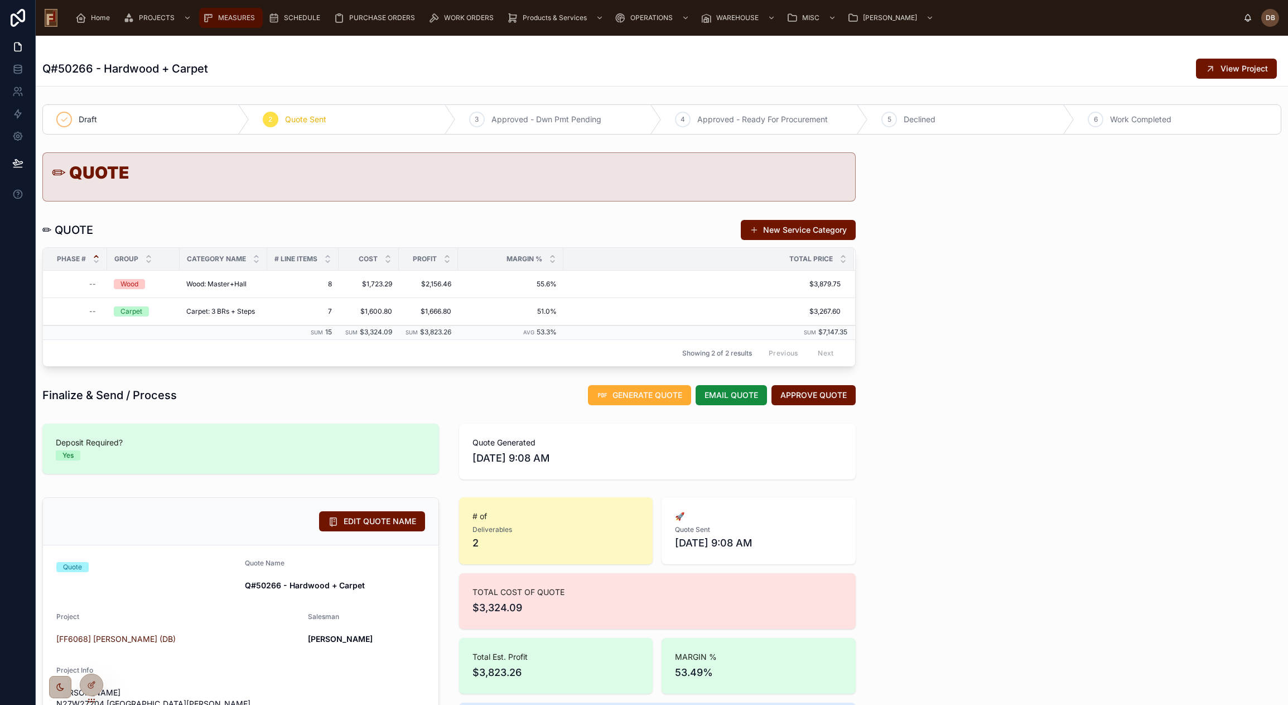
click at [229, 18] on span "MEASURES" at bounding box center [236, 17] width 37 height 9
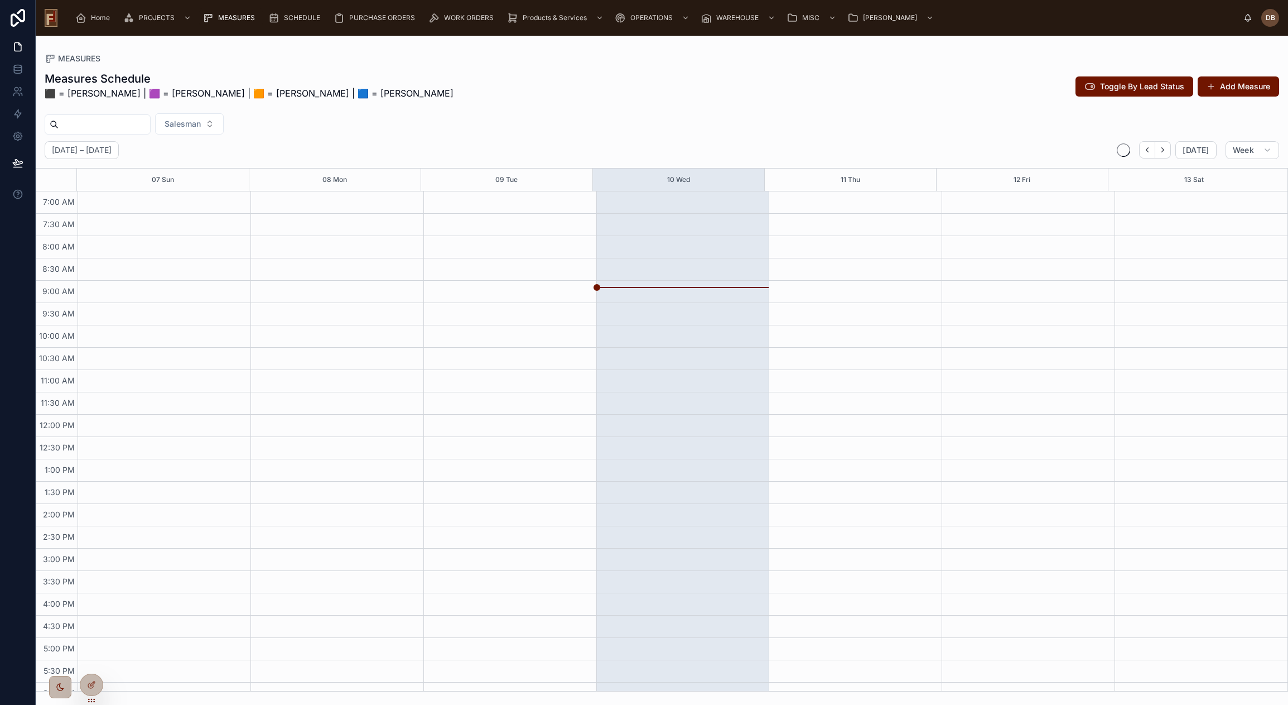
scroll to position [36, 0]
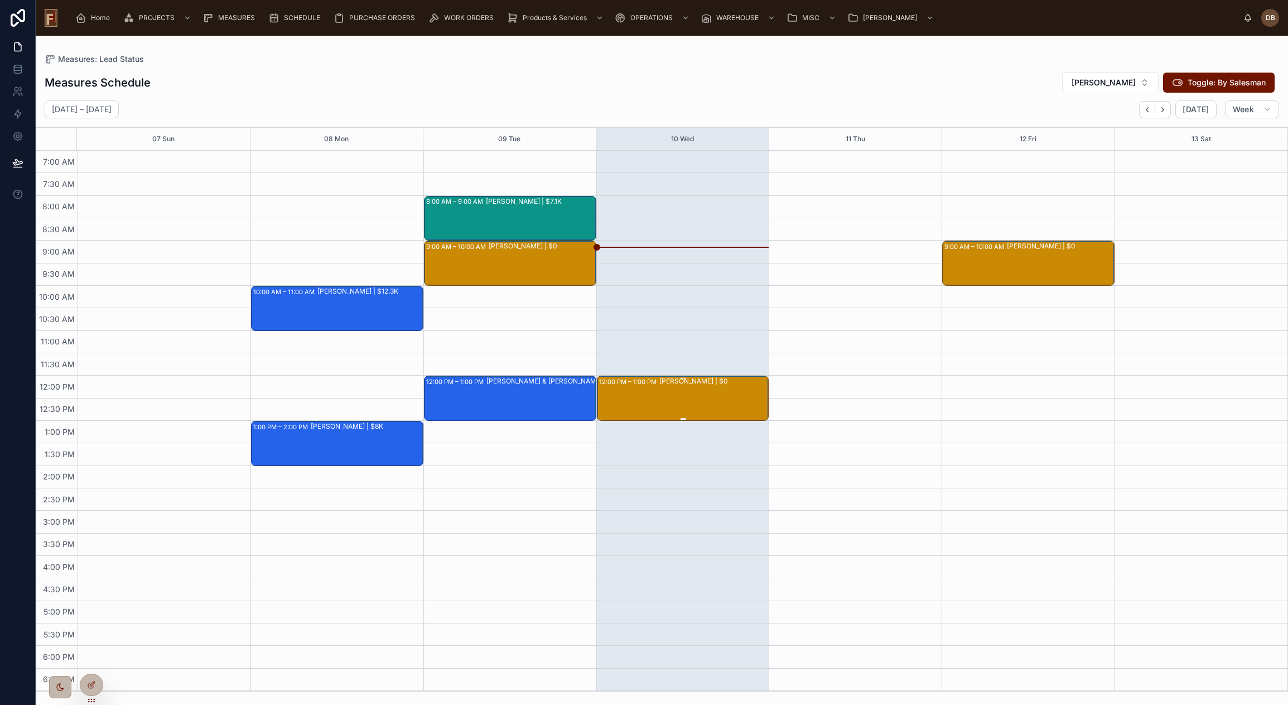
click at [679, 386] on div "[PERSON_NAME] | $0" at bounding box center [693, 381] width 69 height 10
click at [683, 82] on div "Measures Schedule [PERSON_NAME]: By Salesman" at bounding box center [662, 82] width 1234 height 22
click at [508, 217] on div "[PERSON_NAME] | $7.1K" at bounding box center [540, 217] width 109 height 43
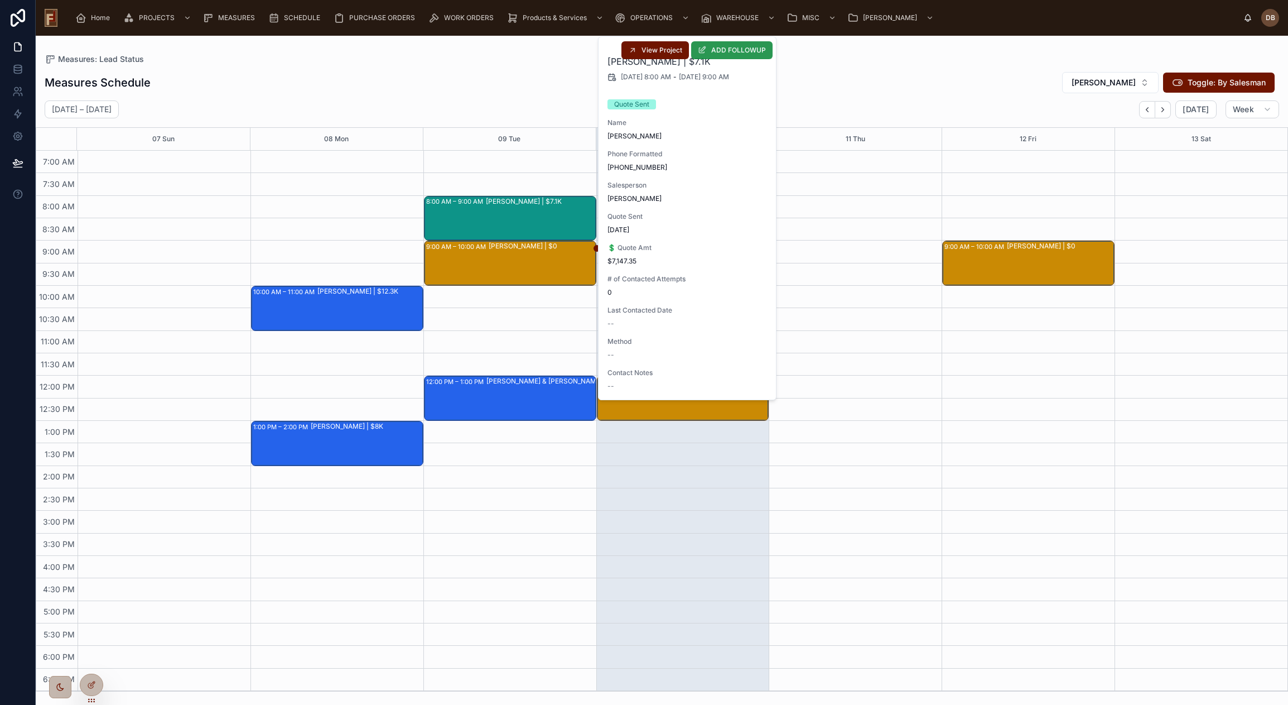
click at [737, 55] on button "ADD FOLLOWUP" at bounding box center [731, 50] width 81 height 18
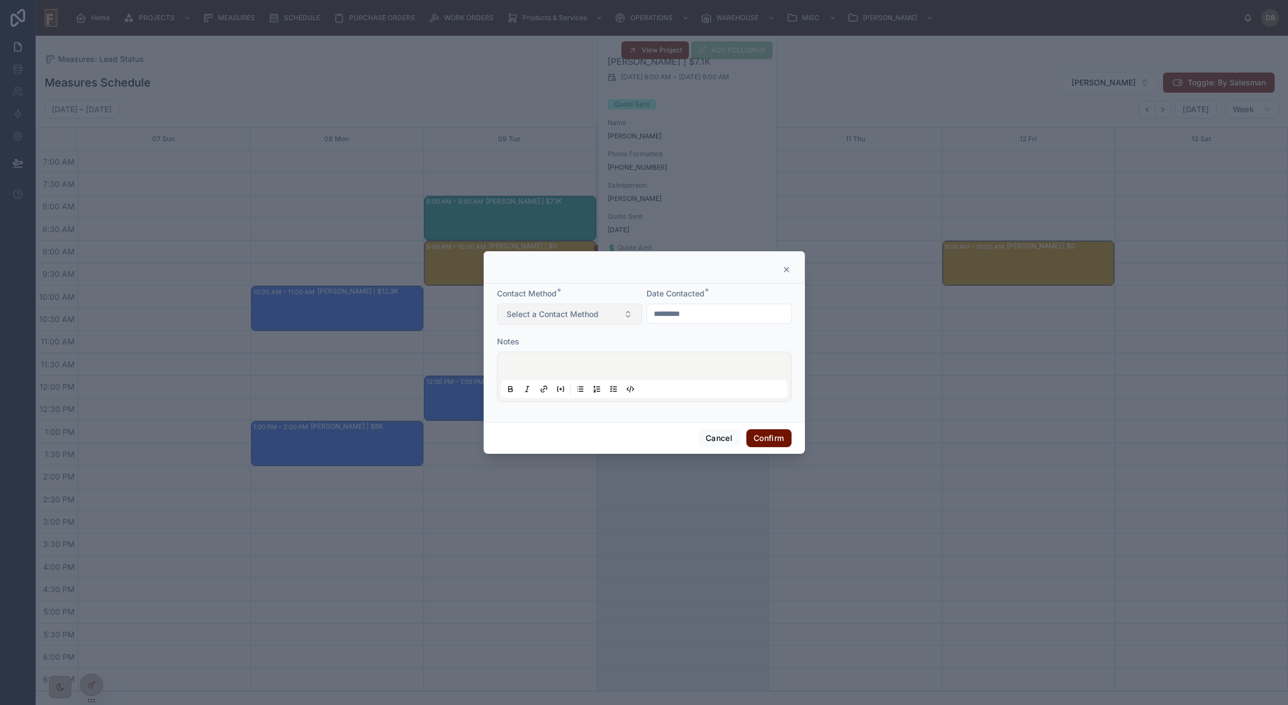
click at [592, 315] on span "Select a Contact Method" at bounding box center [552, 313] width 92 height 11
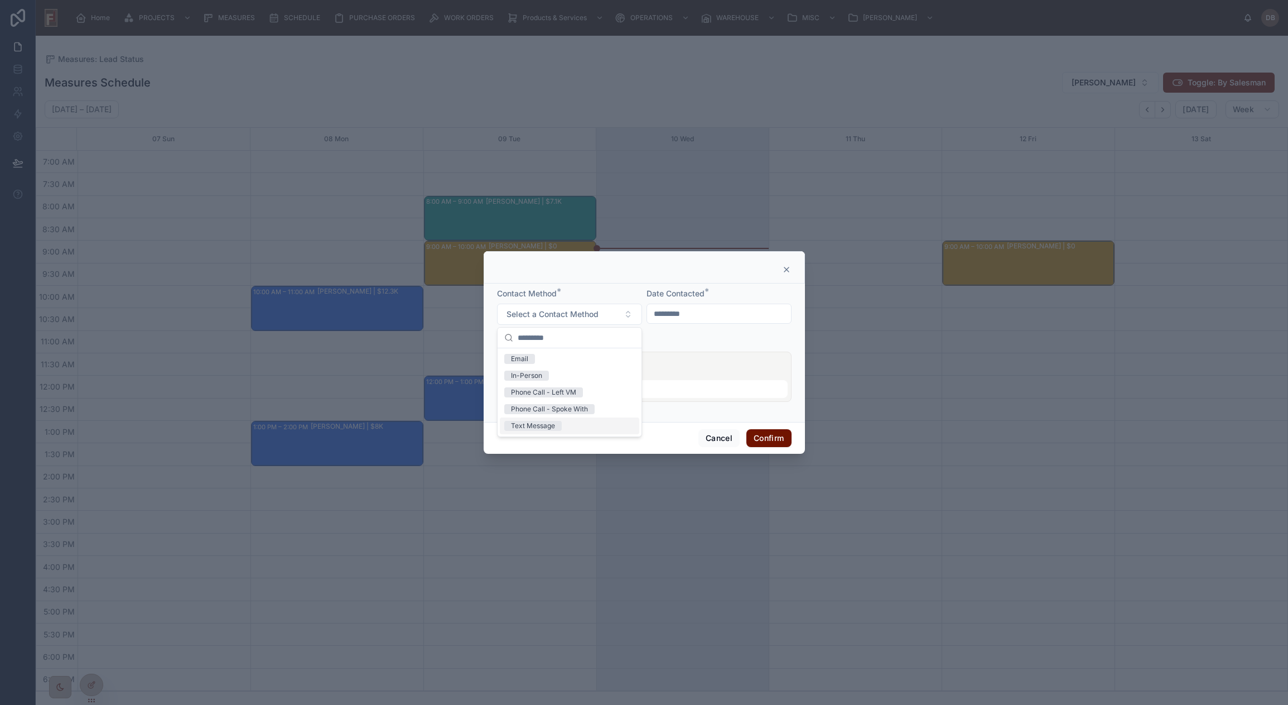
click at [552, 427] on div "Text Message" at bounding box center [533, 426] width 44 height 10
click at [653, 367] on p at bounding box center [646, 367] width 287 height 11
click at [770, 439] on button "Confirm" at bounding box center [768, 438] width 45 height 18
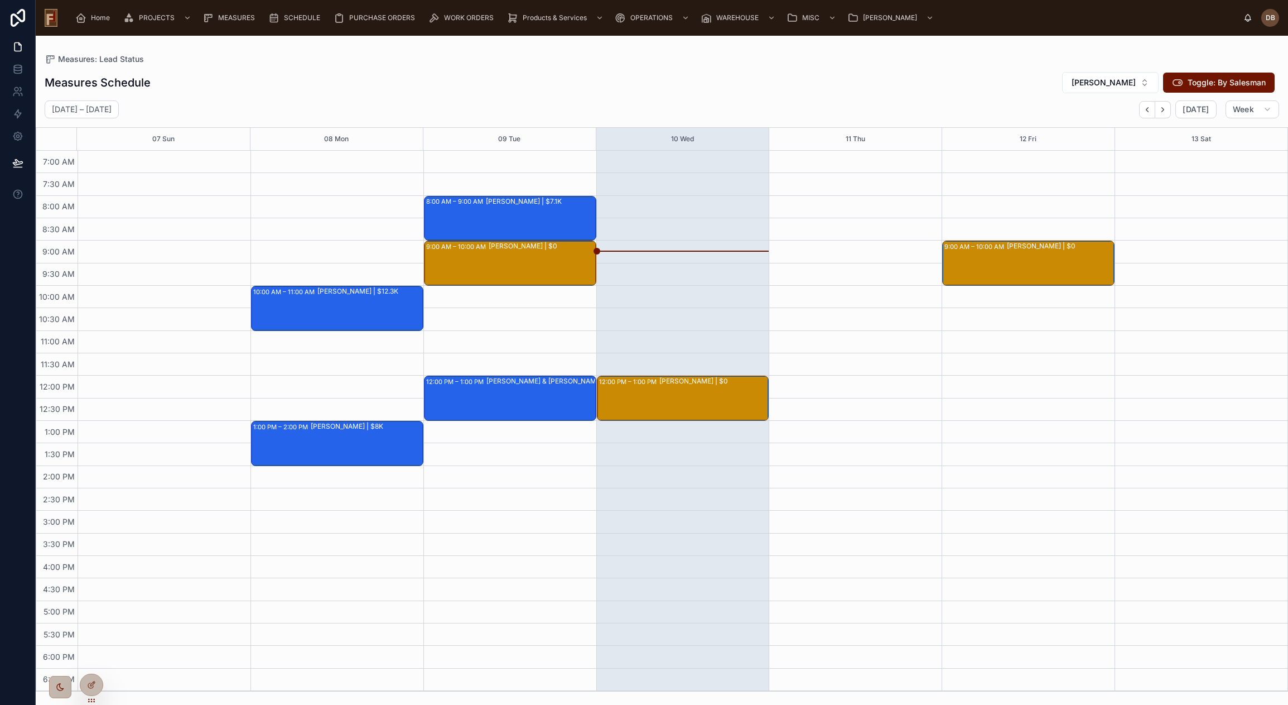
click at [535, 78] on div "Measures Schedule [PERSON_NAME]: By Salesman" at bounding box center [662, 82] width 1234 height 22
click at [98, 22] on span "Home" at bounding box center [100, 17] width 19 height 9
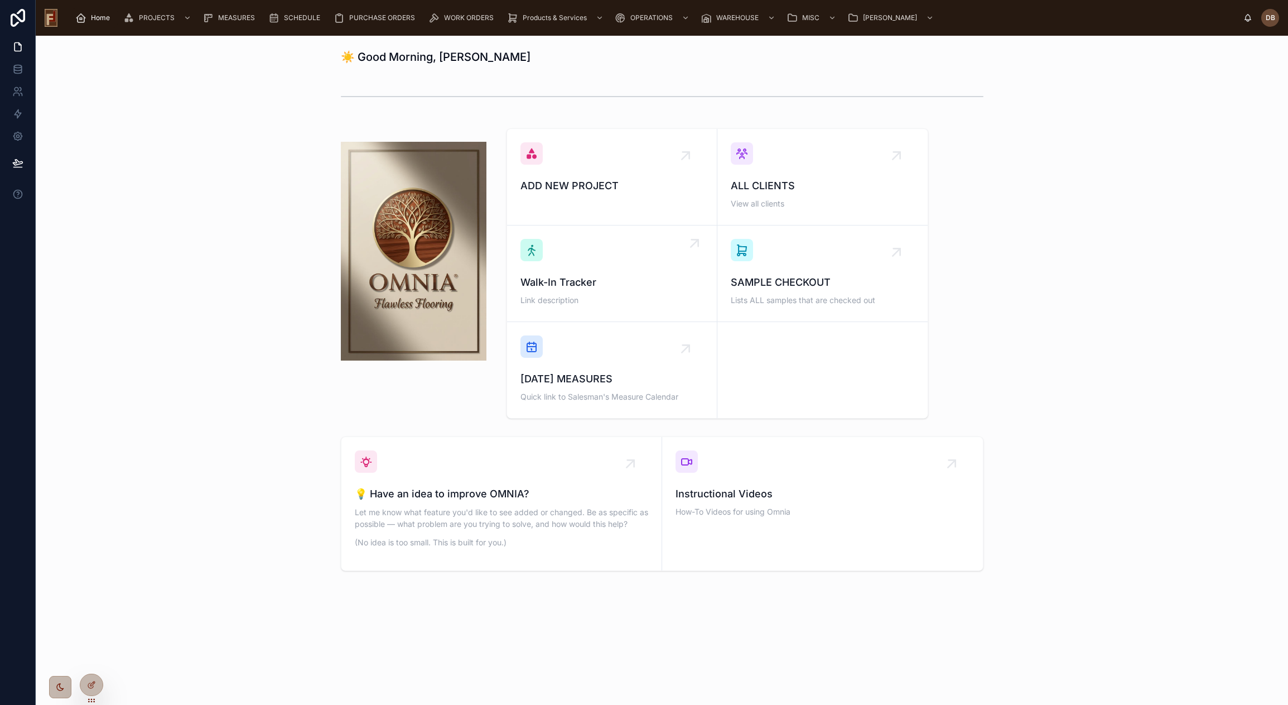
drag, startPoint x: 613, startPoint y: 190, endPoint x: 677, endPoint y: 229, distance: 75.4
click at [614, 189] on span "ADD NEW PROJECT" at bounding box center [611, 186] width 183 height 16
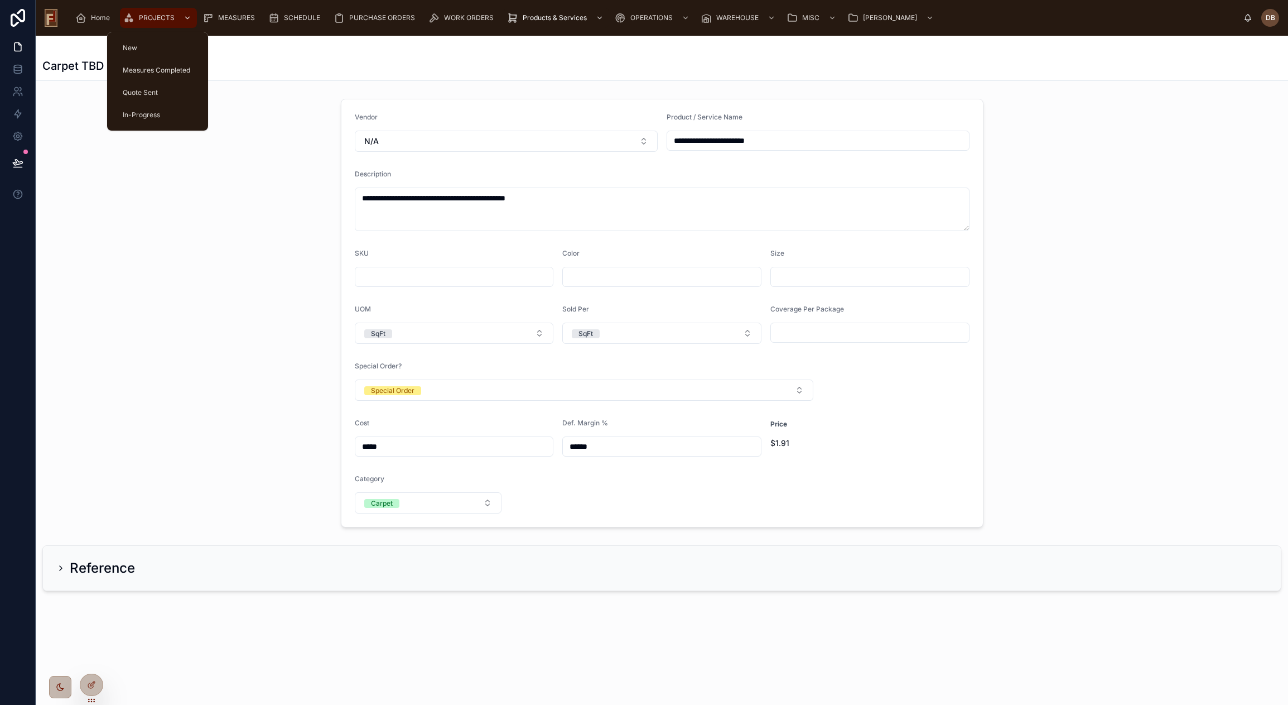
click at [157, 14] on span "PROJECTS" at bounding box center [157, 17] width 36 height 9
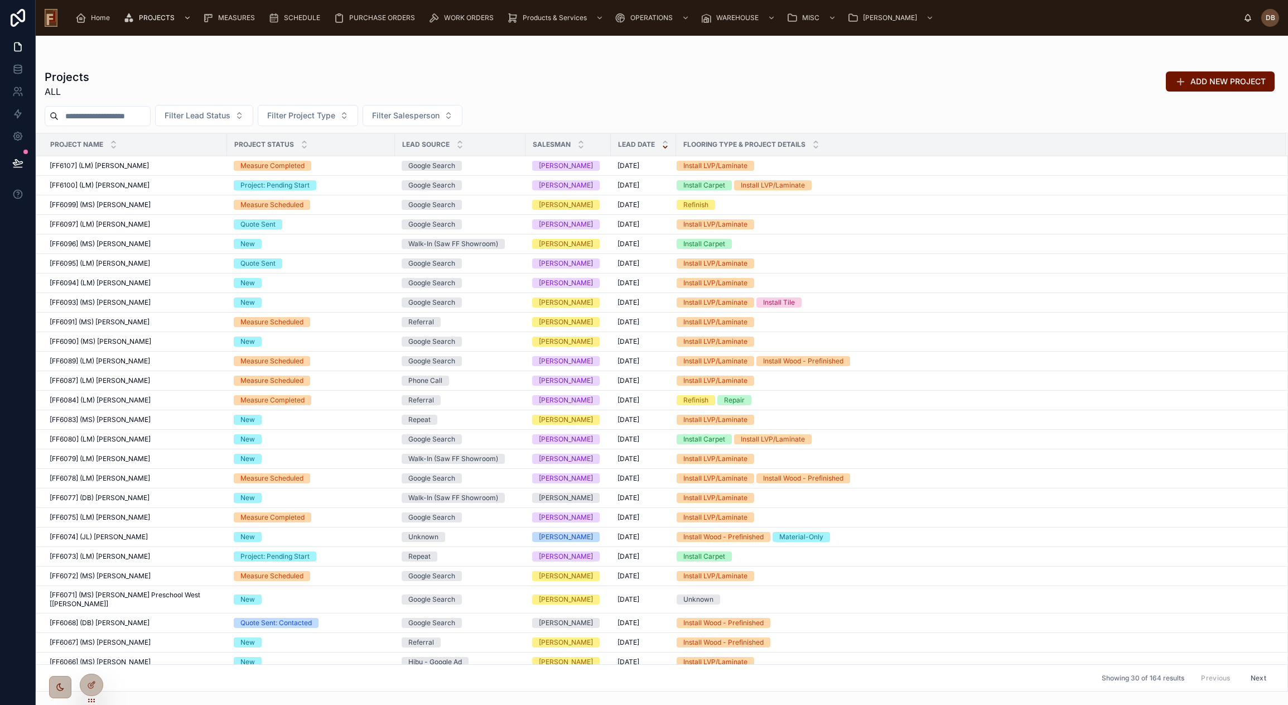
click at [124, 117] on input "text" at bounding box center [104, 116] width 91 height 16
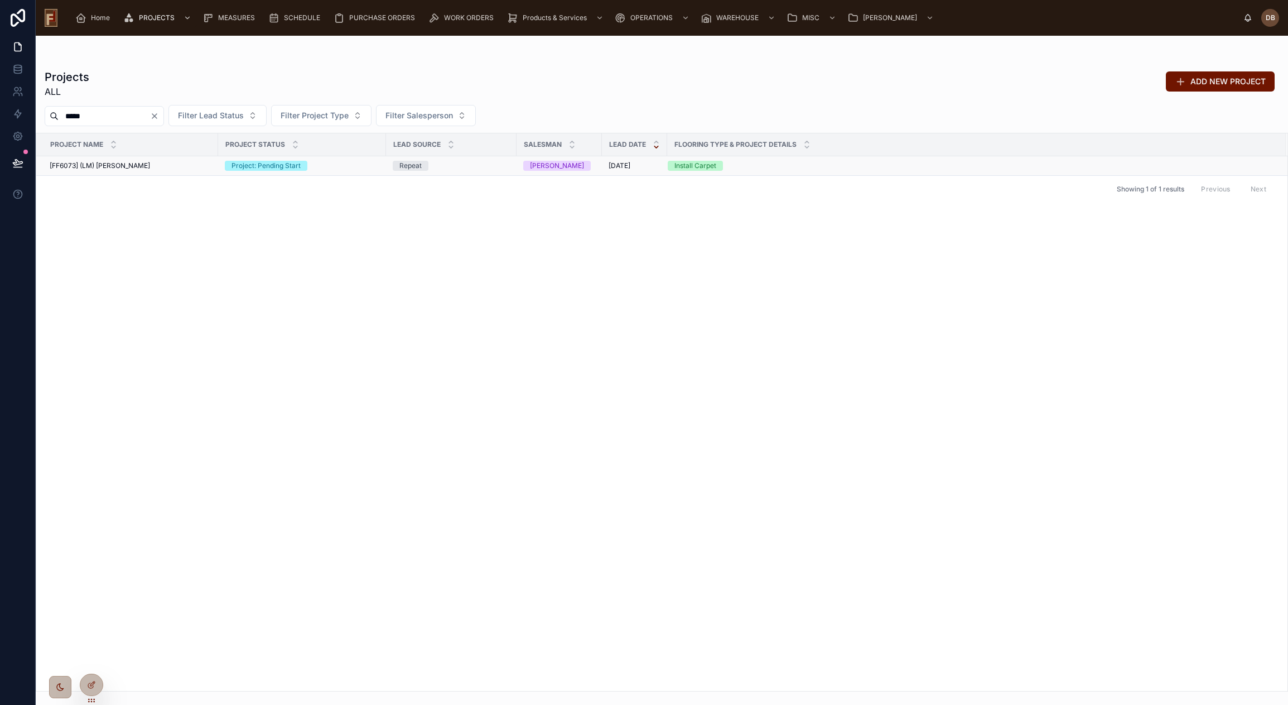
type input "*****"
click at [147, 167] on div "[FF6073] (LM) [PERSON_NAME] [FF6073] (LM) [PERSON_NAME]" at bounding box center [131, 165] width 162 height 9
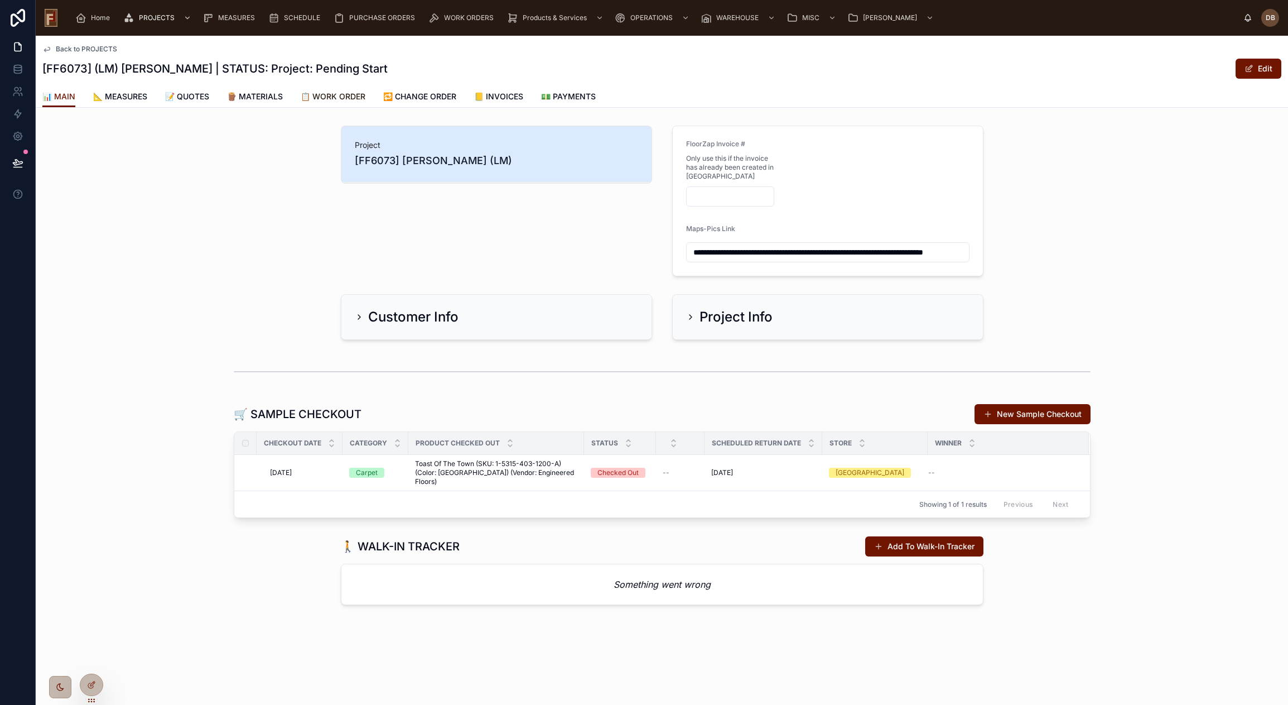
click at [333, 98] on span "📋 WORK ORDER" at bounding box center [333, 96] width 65 height 11
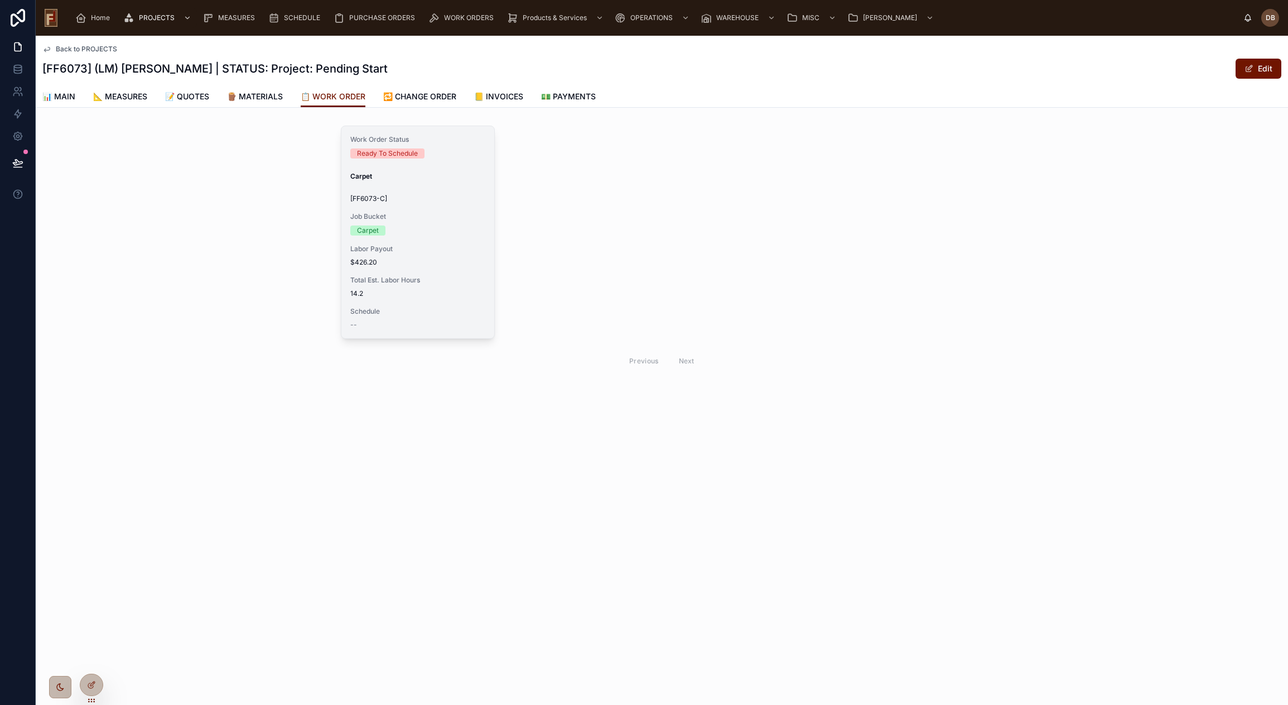
click at [432, 274] on div "Work Order Status Ready To Schedule Carpet [FF6073-C] Job Bucket Carpet Labor P…" at bounding box center [417, 232] width 153 height 212
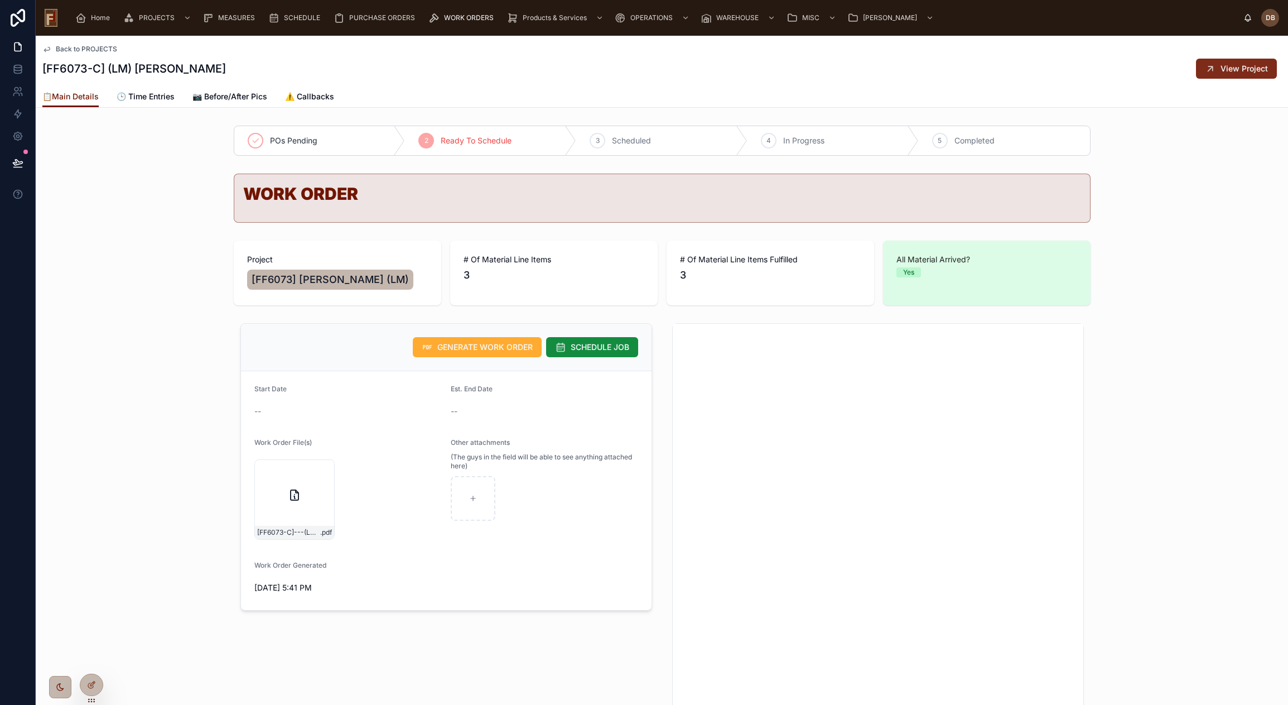
click at [1210, 69] on button "View Project" at bounding box center [1236, 69] width 81 height 20
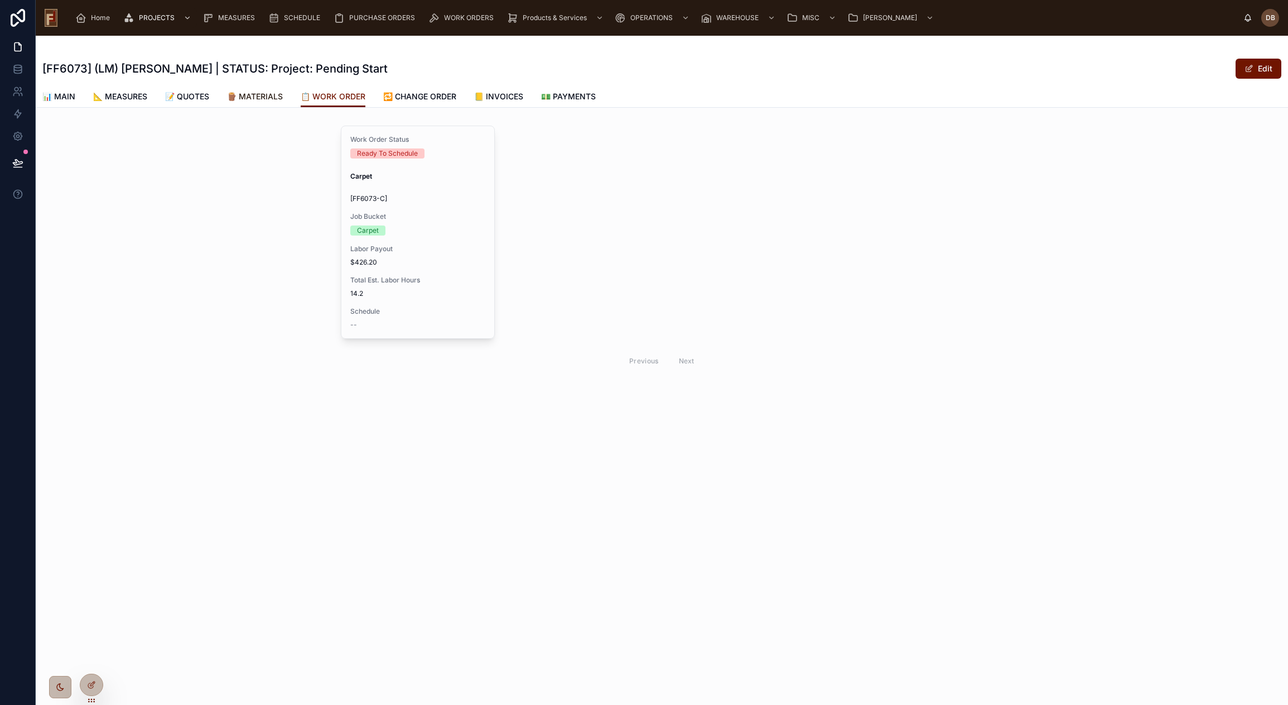
click at [266, 97] on span "🪵 MATERIALS" at bounding box center [255, 96] width 56 height 11
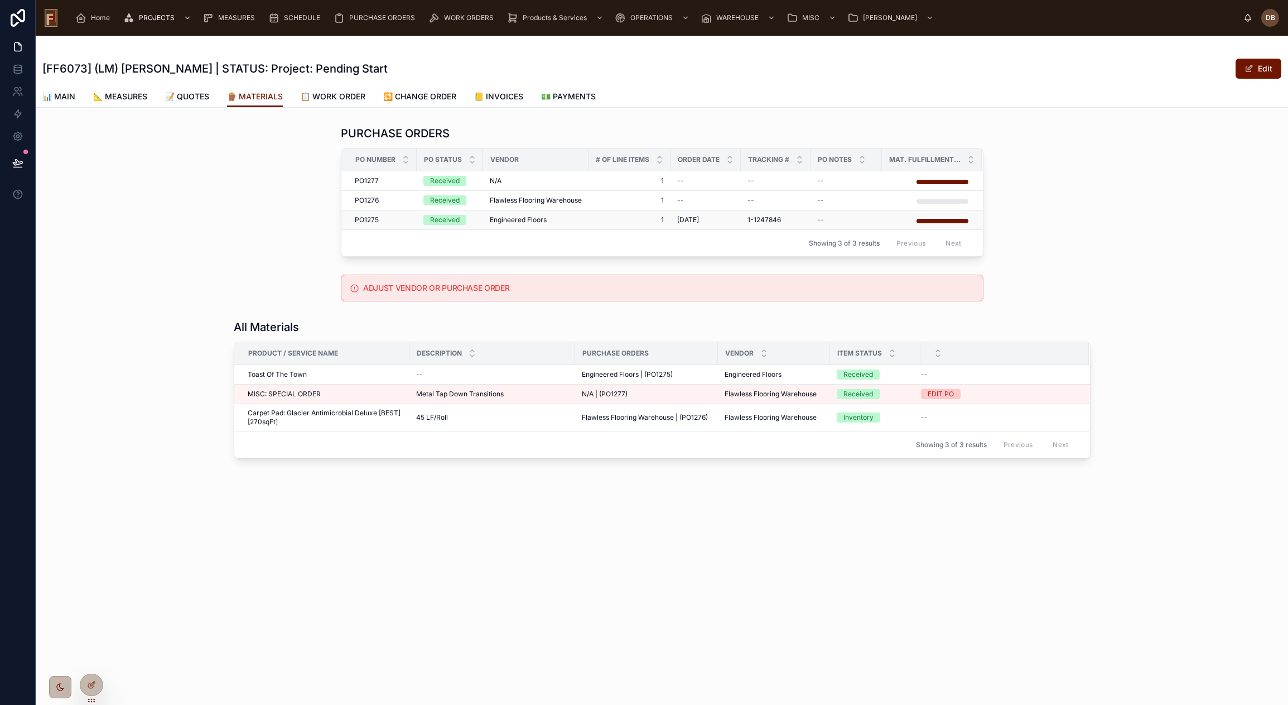
click at [534, 216] on span "Engineered Floors" at bounding box center [518, 219] width 57 height 9
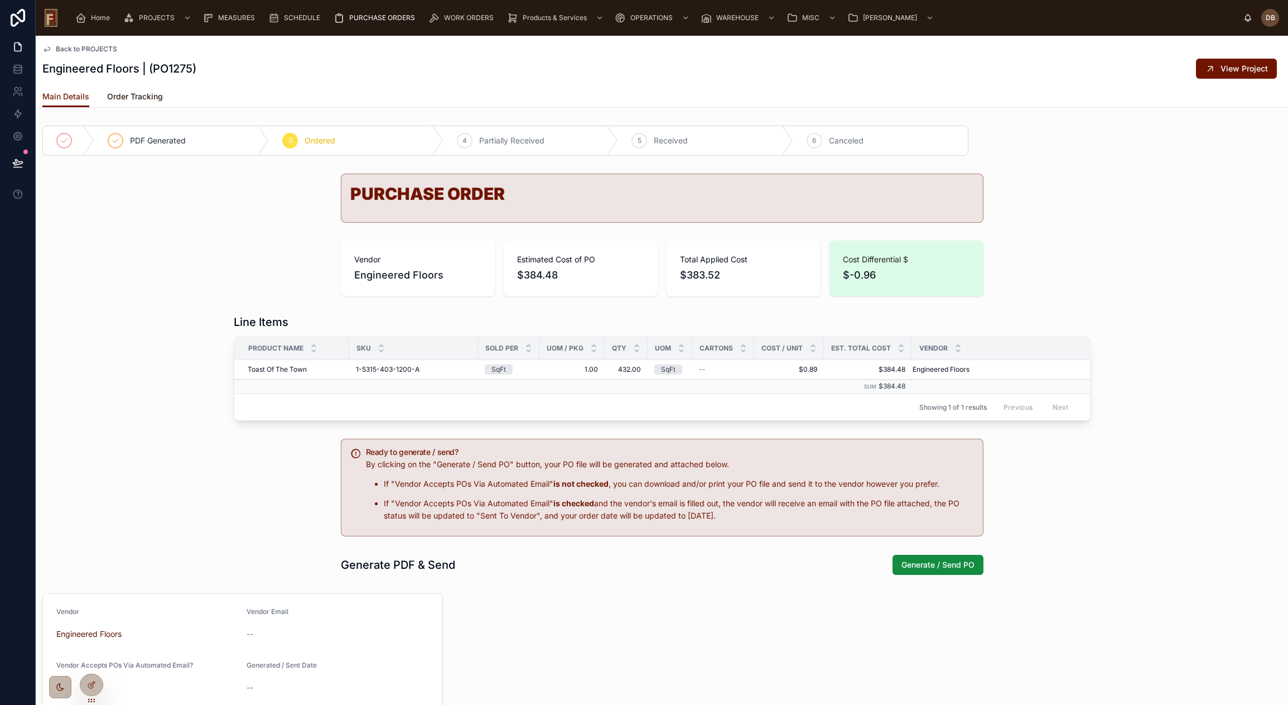
click at [138, 95] on span "Order Tracking" at bounding box center [135, 96] width 56 height 11
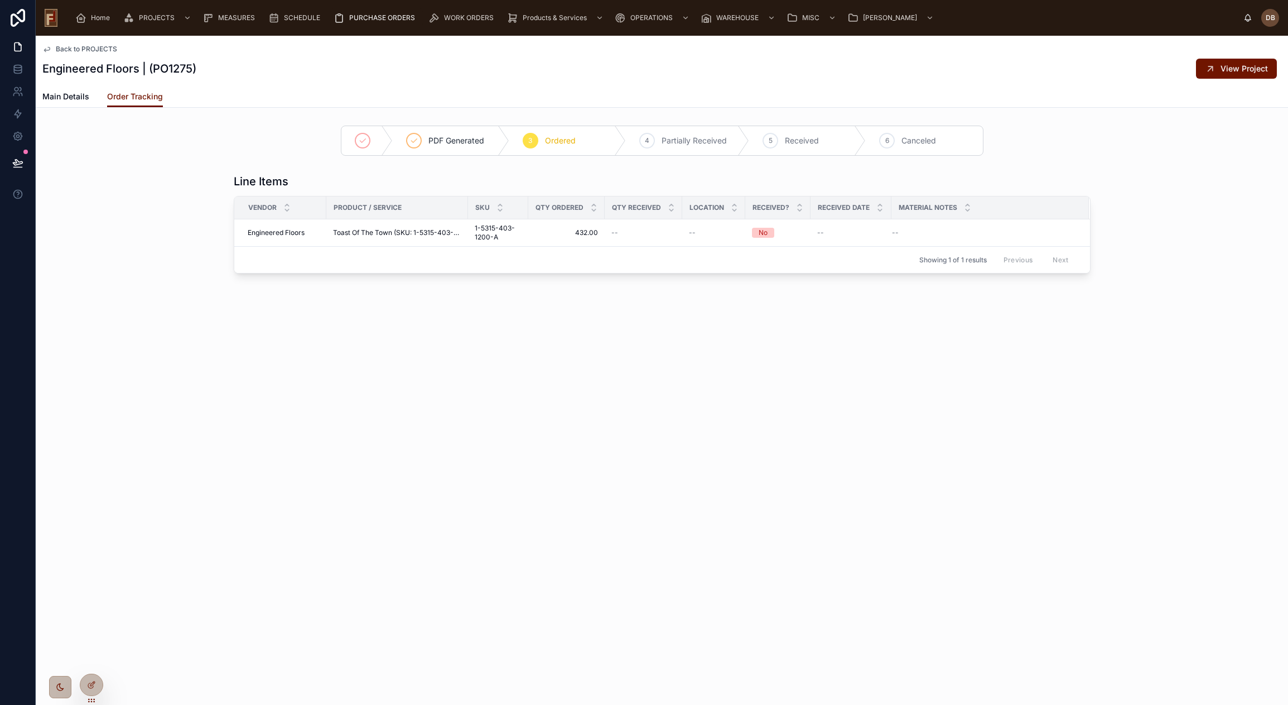
click at [985, 496] on div "Back to PROJECTS Engineered Floors | (PO1275) View Project Order Tracking Main …" at bounding box center [662, 370] width 1252 height 669
click at [97, 47] on span "Back to PROJECTS" at bounding box center [86, 49] width 61 height 9
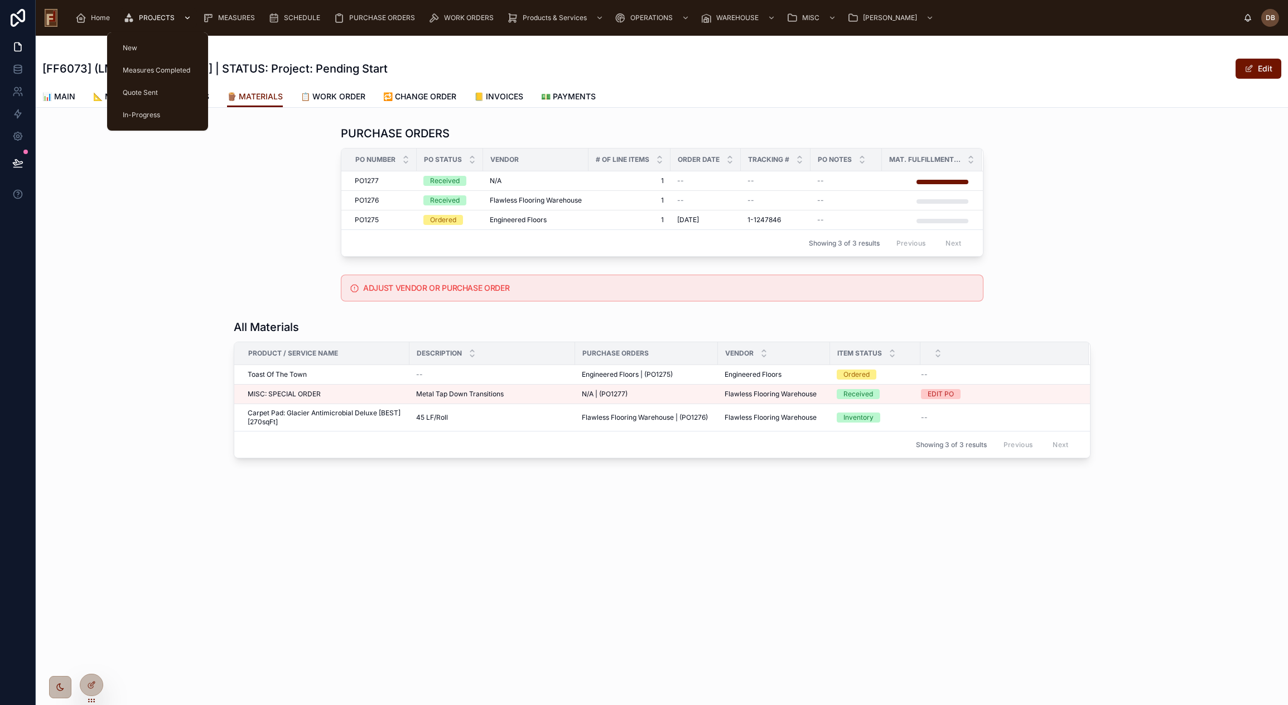
click at [151, 21] on span "PROJECTS" at bounding box center [157, 17] width 36 height 9
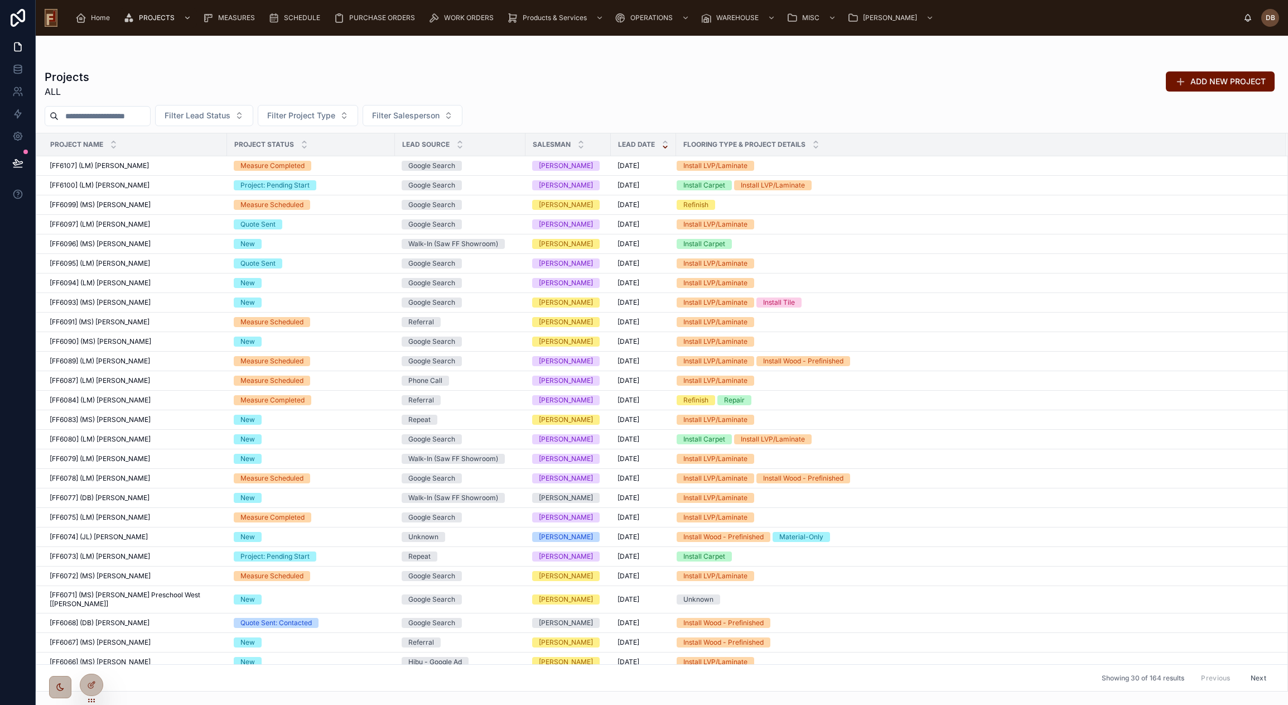
click at [89, 112] on input "text" at bounding box center [104, 116] width 91 height 16
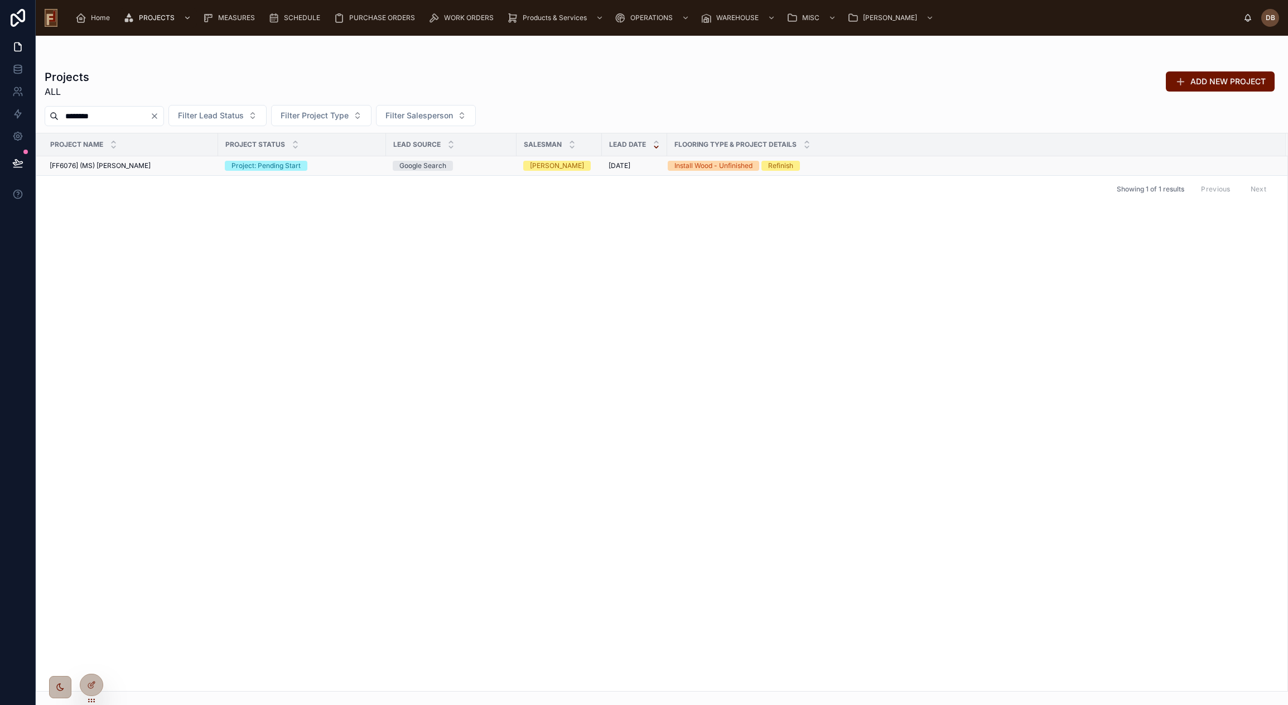
type input "********"
click at [139, 164] on span "[FF6076] (MS) [PERSON_NAME]" at bounding box center [100, 165] width 101 height 9
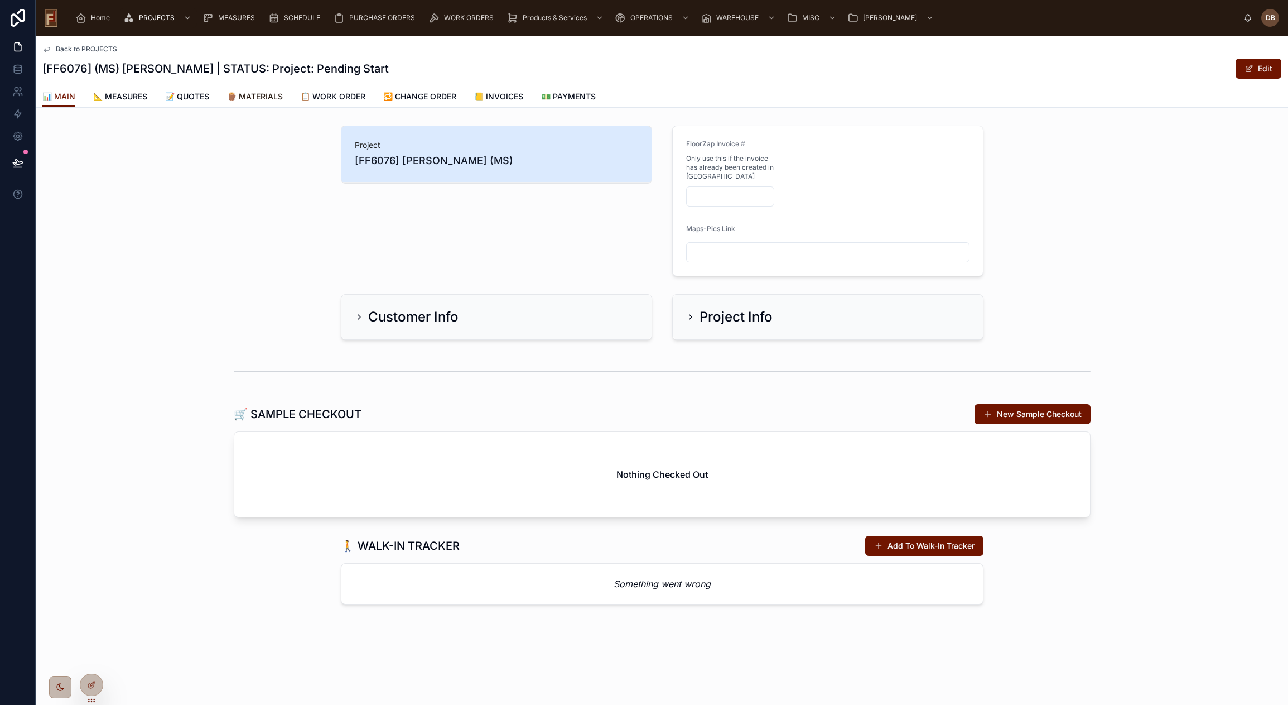
drag, startPoint x: 263, startPoint y: 92, endPoint x: 296, endPoint y: 120, distance: 42.7
click at [264, 92] on span "🪵 MATERIALS" at bounding box center [255, 96] width 56 height 11
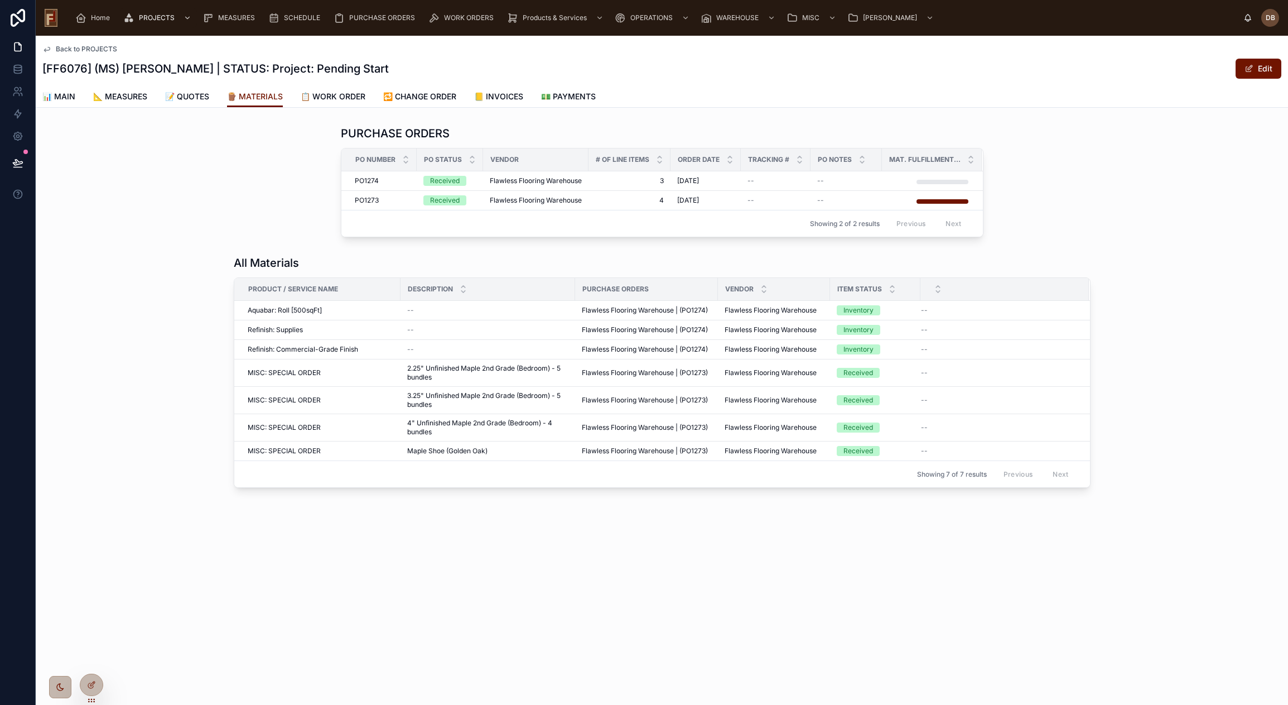
click at [548, 258] on div "All Materials" at bounding box center [662, 263] width 857 height 16
click at [706, 512] on div "Back to PROJECTS [FF6076] (MS) [PERSON_NAME] | STATUS: Project: Pending Start E…" at bounding box center [662, 300] width 1252 height 528
click at [168, 69] on h1 "[FF6076] (MS) [PERSON_NAME] | STATUS: Project: Pending Start" at bounding box center [215, 69] width 346 height 16
copy h1 "[PERSON_NAME]"
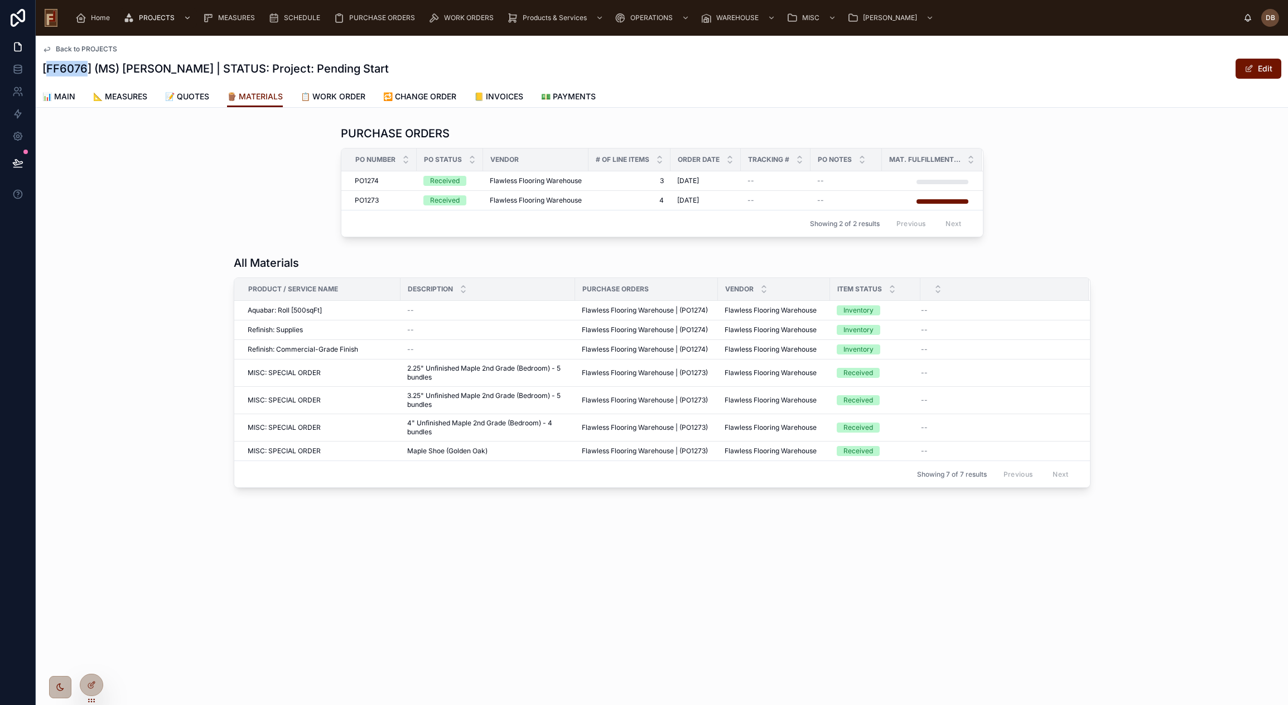
drag, startPoint x: 85, startPoint y: 69, endPoint x: 47, endPoint y: 73, distance: 37.6
click at [47, 73] on h1 "[FF6076] (MS) [PERSON_NAME] | STATUS: Project: Pending Start" at bounding box center [215, 69] width 346 height 16
copy h1 "FF6076"
click at [405, 132] on h1 "PURCHASE ORDERS" at bounding box center [395, 134] width 109 height 16
click at [396, 130] on h1 "PURCHASE ORDERS" at bounding box center [395, 134] width 109 height 16
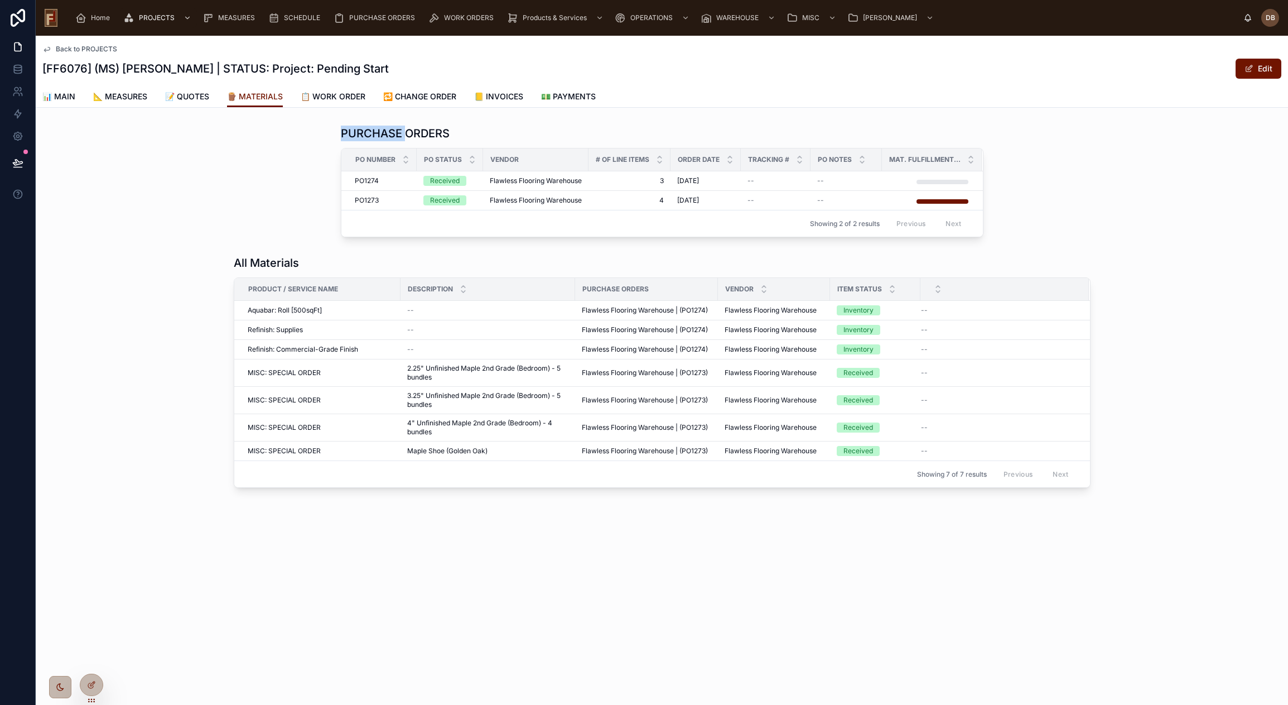
click at [396, 130] on h1 "PURCHASE ORDERS" at bounding box center [395, 134] width 109 height 16
click at [319, 136] on div "PURCHASE ORDERS PO Number PO Status Vendor # Of Line Items Order Date Tracking …" at bounding box center [662, 181] width 1252 height 120
drag, startPoint x: 337, startPoint y: 134, endPoint x: 479, endPoint y: 137, distance: 141.2
click at [479, 137] on div "PURCHASE ORDERS PO Number PO Status Vendor # Of Line Items Order Date Tracking …" at bounding box center [662, 181] width 1252 height 120
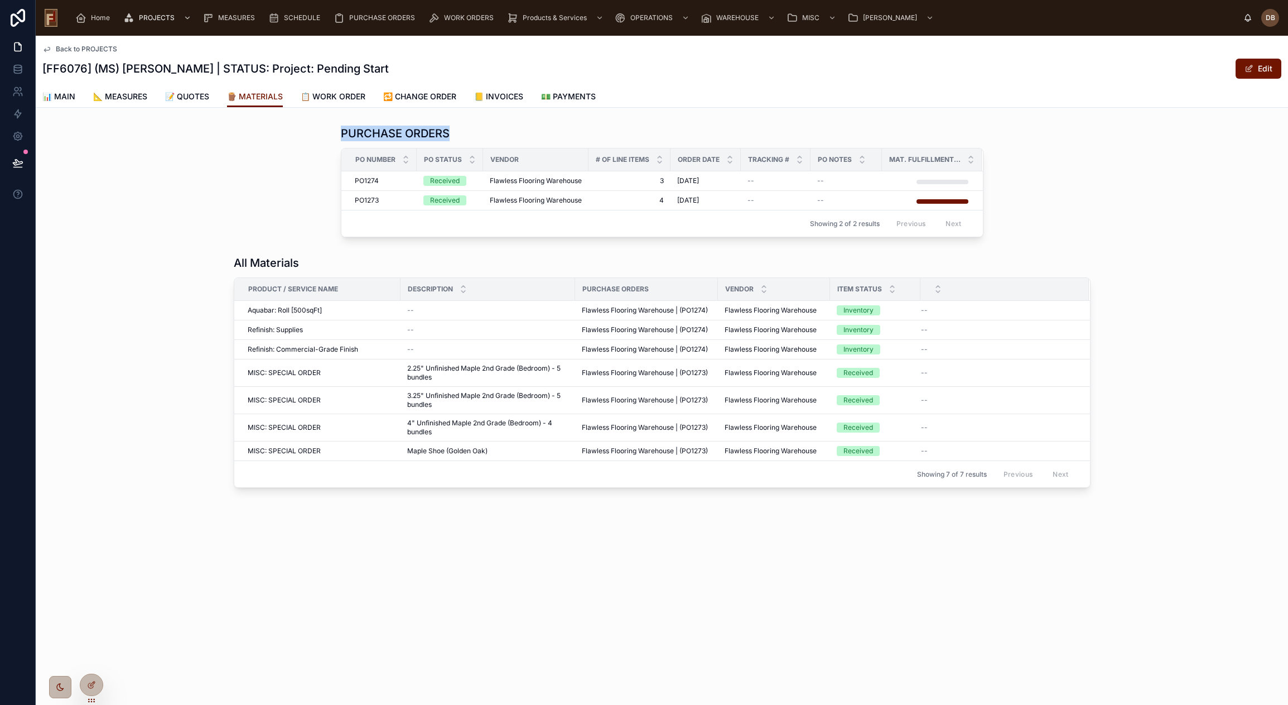
click at [197, 119] on div "Back to PROJECTS [FF6076] (MS) Juan Martinez | STATUS: Project: Pending Start E…" at bounding box center [662, 300] width 1252 height 528
click at [558, 202] on span "Flawless Flooring Warehouse" at bounding box center [536, 200] width 92 height 9
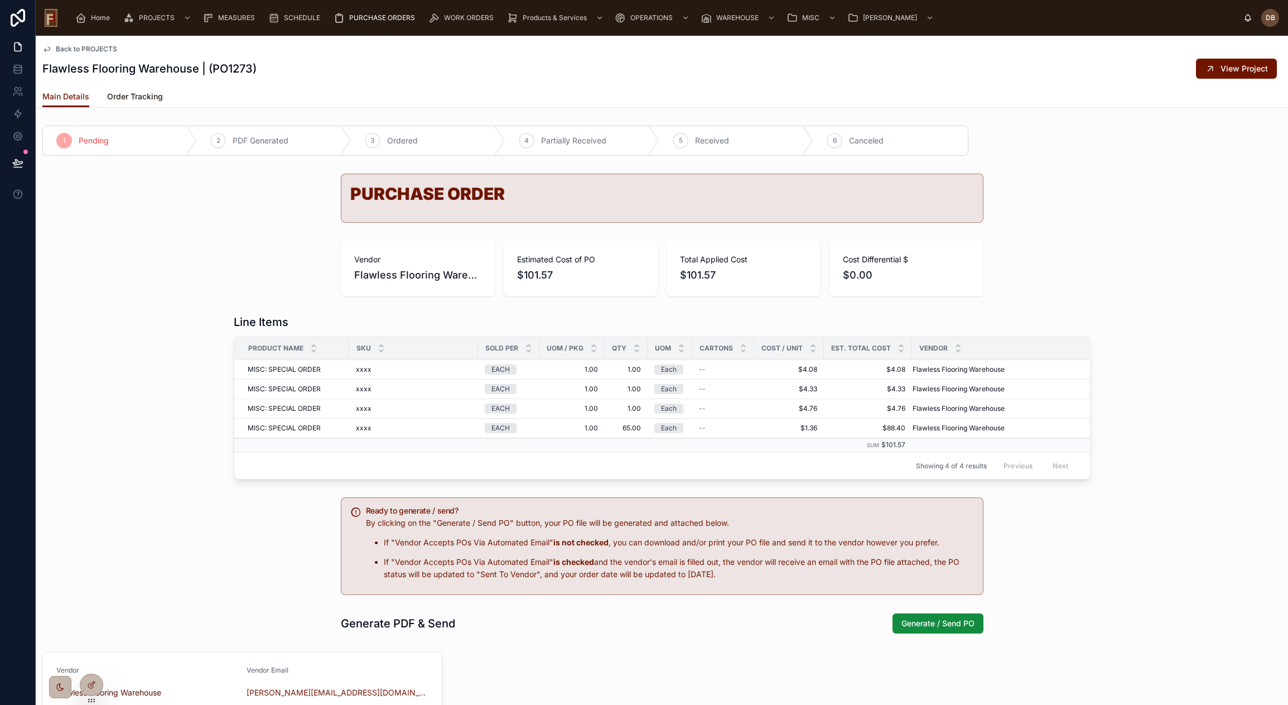
click at [148, 99] on span "Order Tracking" at bounding box center [135, 96] width 56 height 11
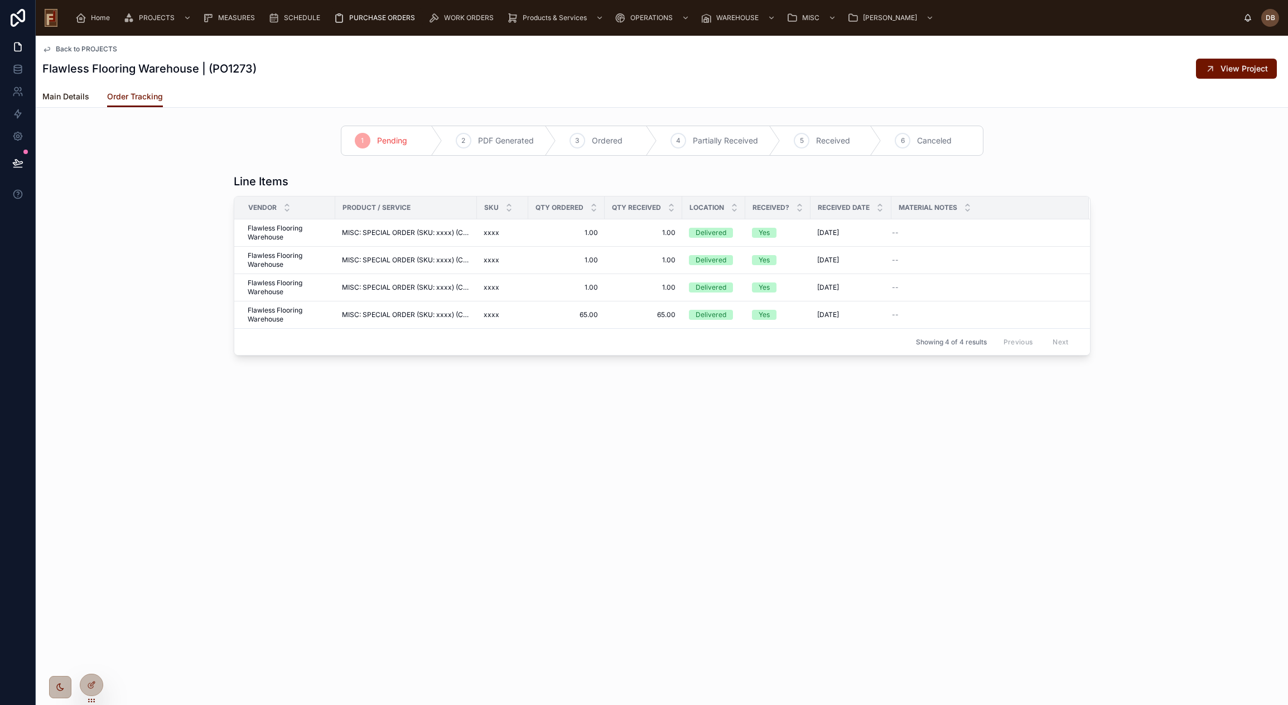
click at [67, 93] on span "Main Details" at bounding box center [65, 96] width 47 height 11
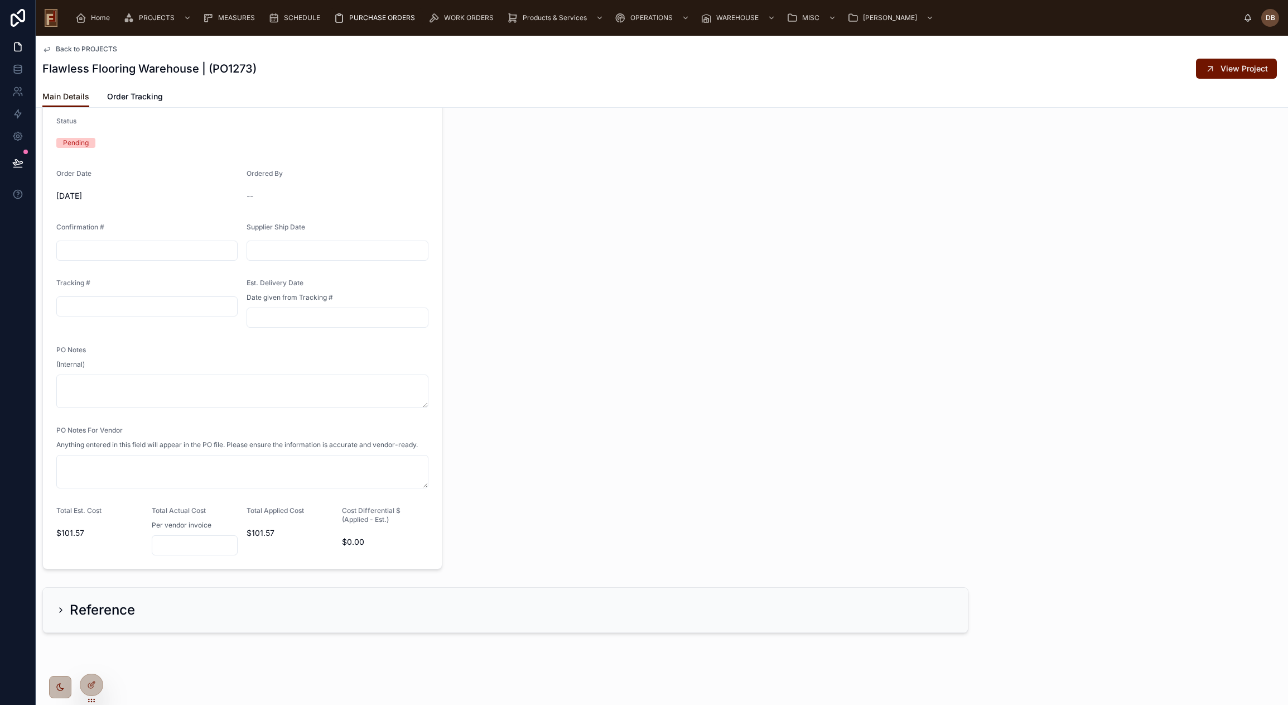
scroll to position [733, 0]
drag, startPoint x: 90, startPoint y: 689, endPoint x: 104, endPoint y: 679, distance: 17.2
click at [91, 688] on div at bounding box center [91, 684] width 22 height 21
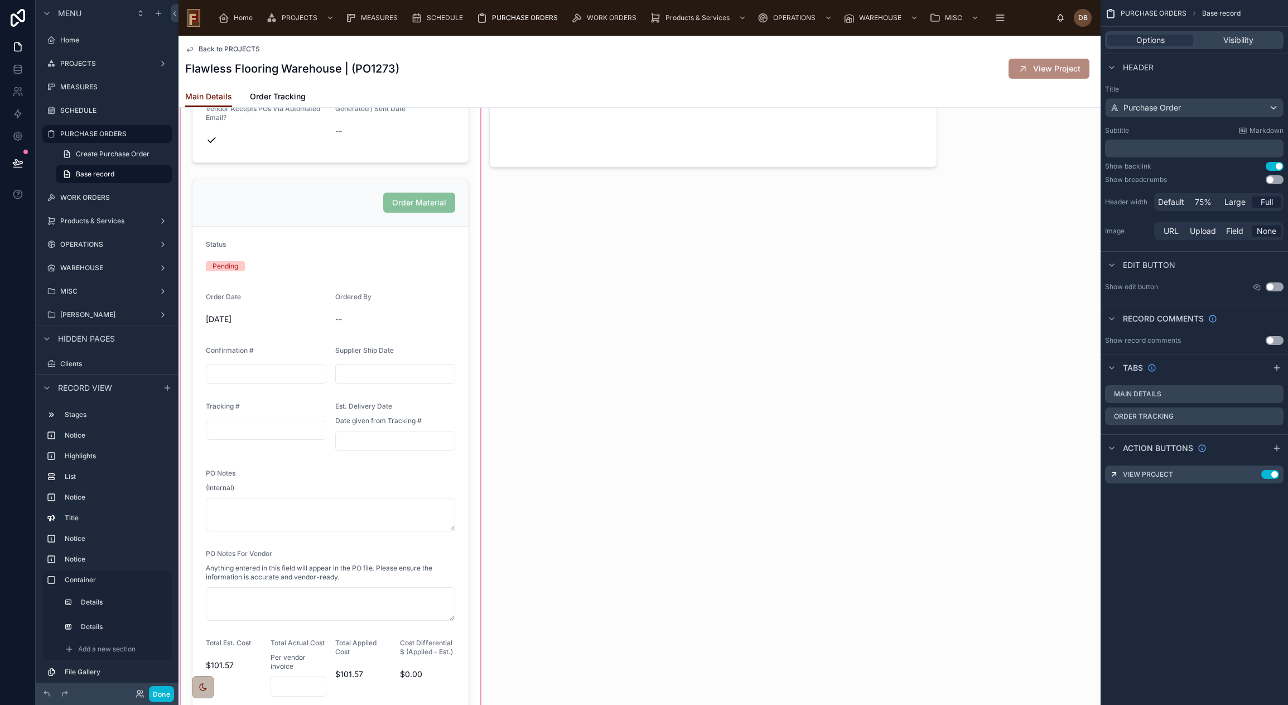
click at [446, 296] on div at bounding box center [331, 374] width 304 height 696
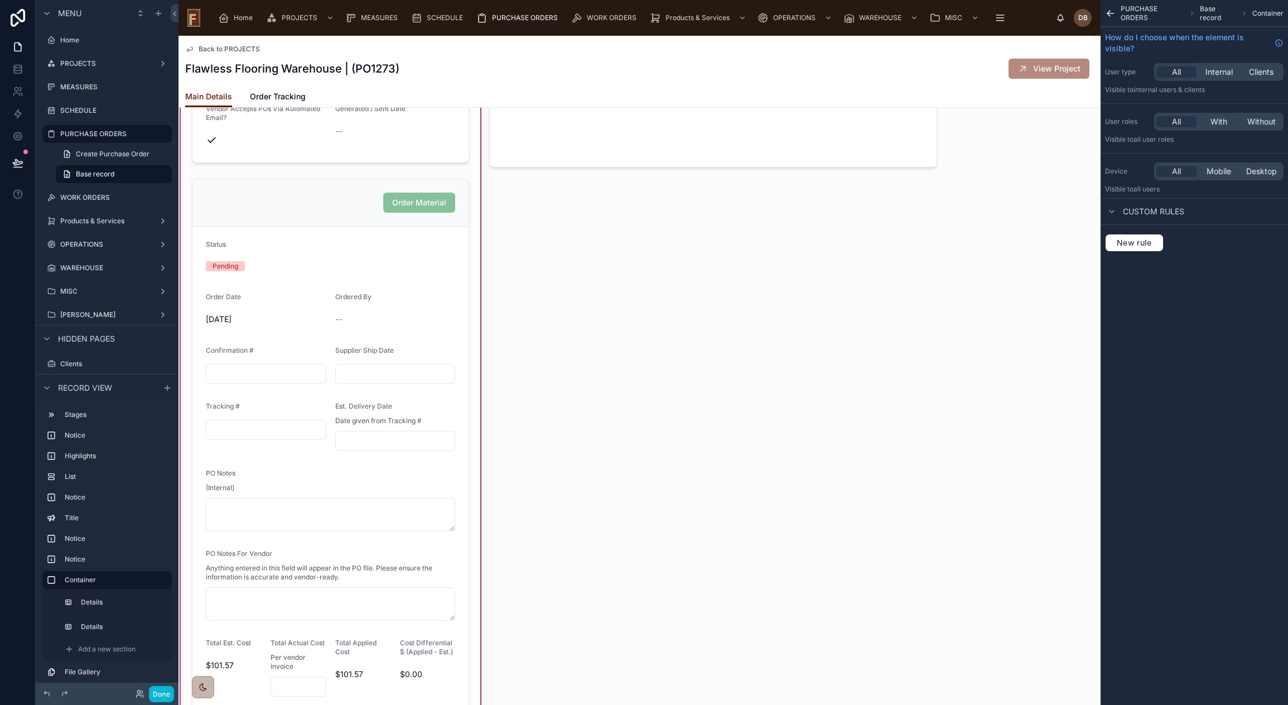
click at [446, 296] on div at bounding box center [330, 444] width 291 height 541
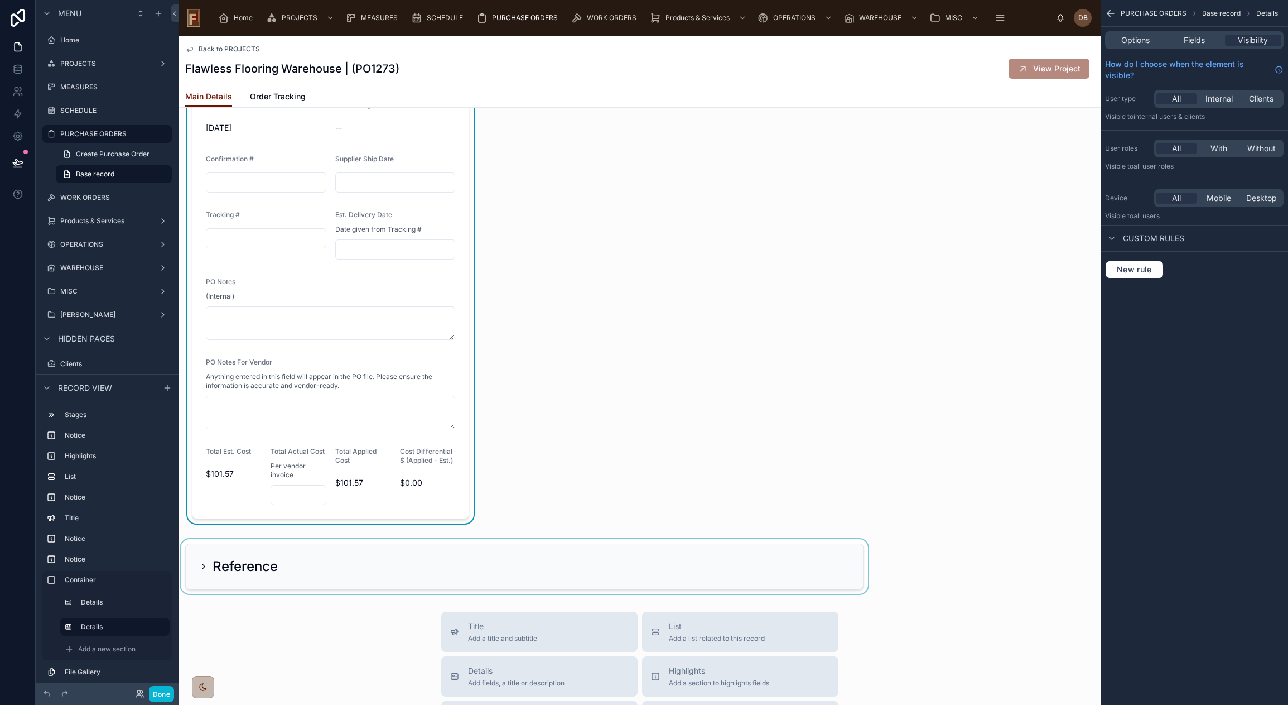
scroll to position [1068, 0]
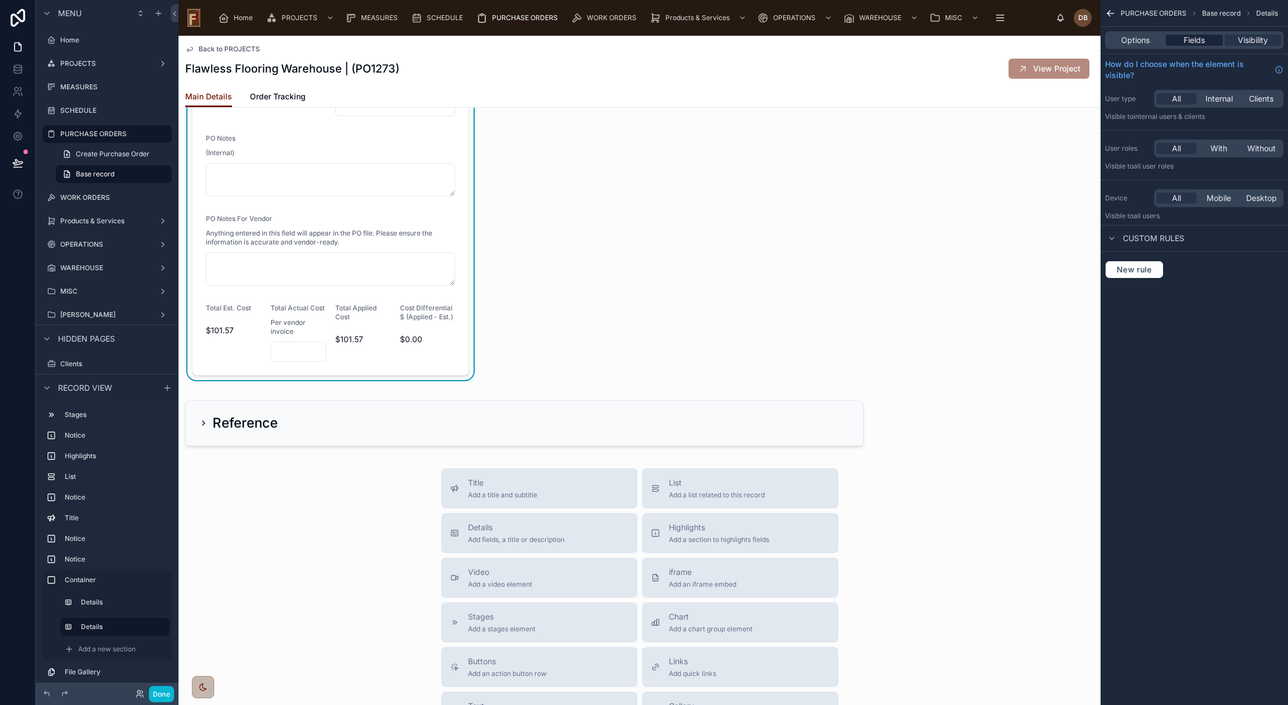
click at [1191, 45] on span "Fields" at bounding box center [1194, 40] width 21 height 11
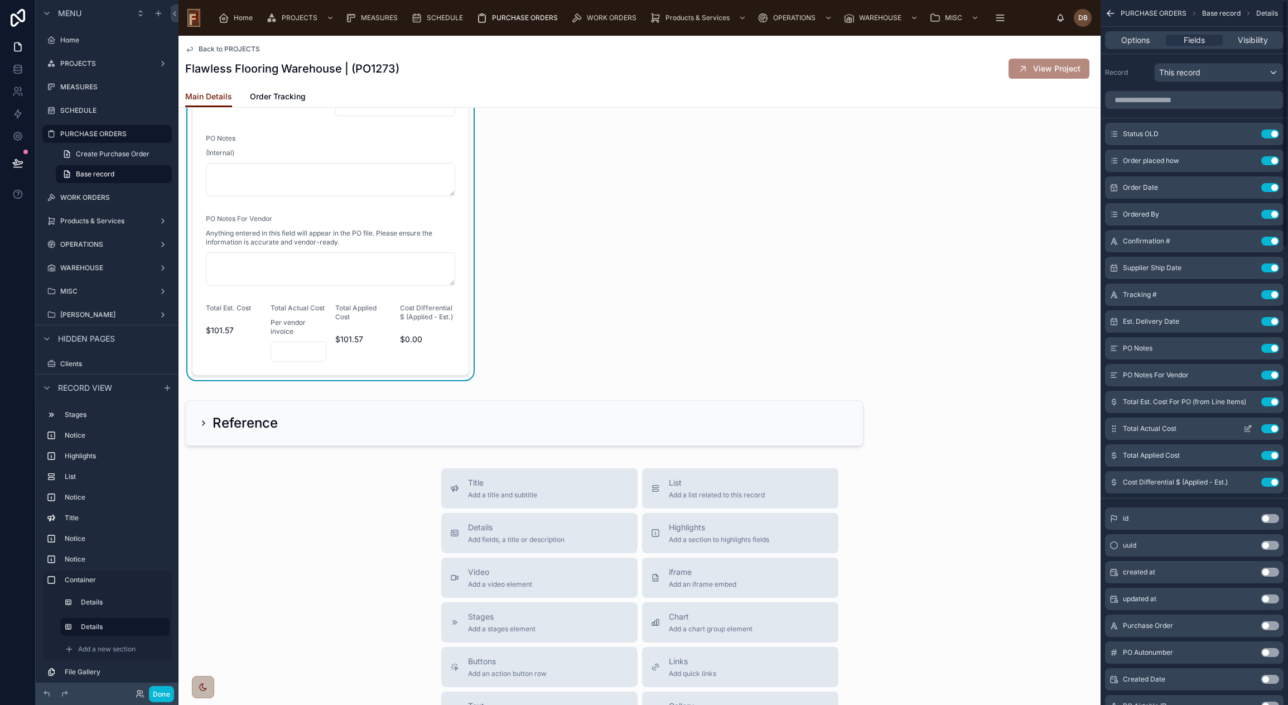
click at [1246, 429] on icon "scrollable content" at bounding box center [1247, 428] width 9 height 9
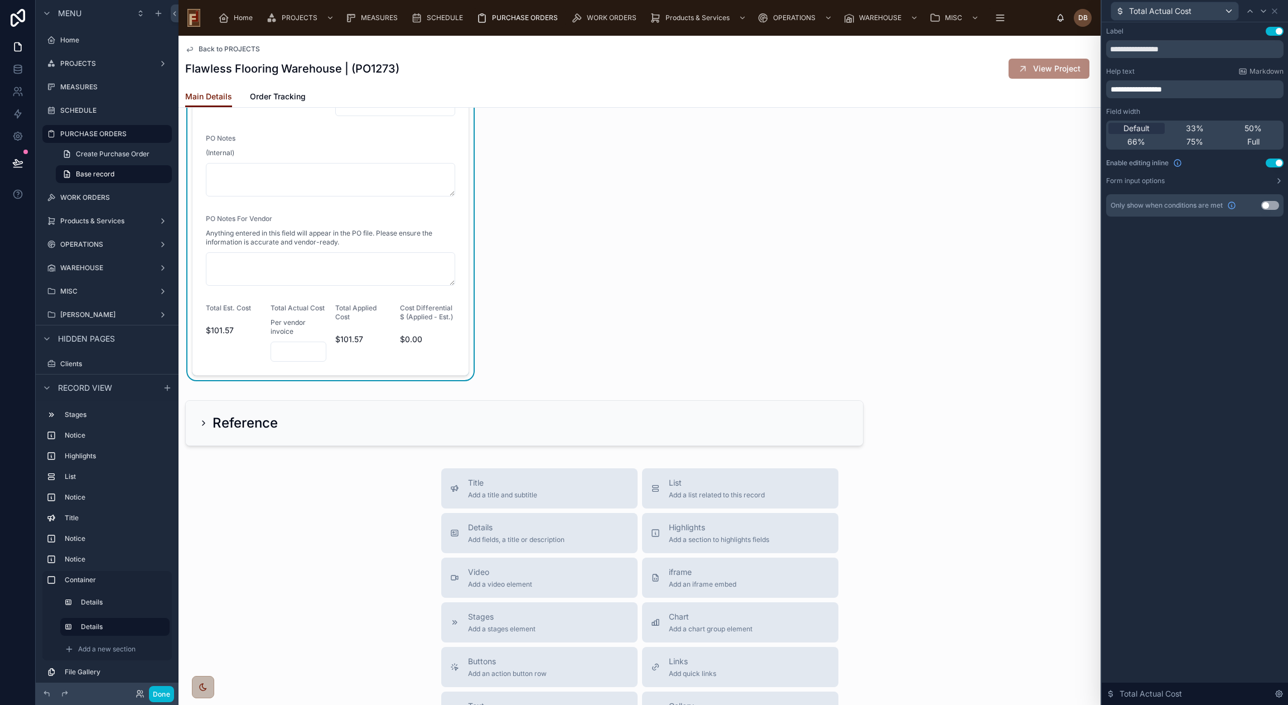
click at [1270, 163] on button "Use setting" at bounding box center [1275, 162] width 18 height 9
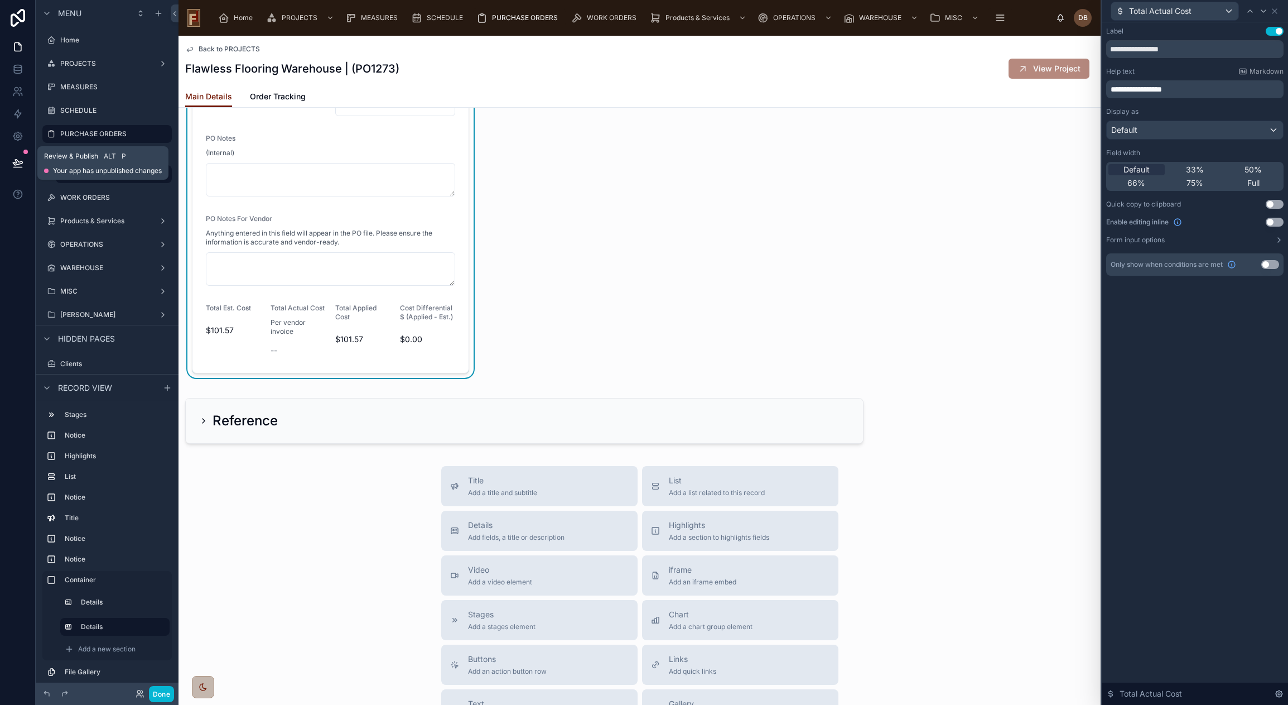
click at [17, 162] on icon at bounding box center [17, 163] width 9 height 6
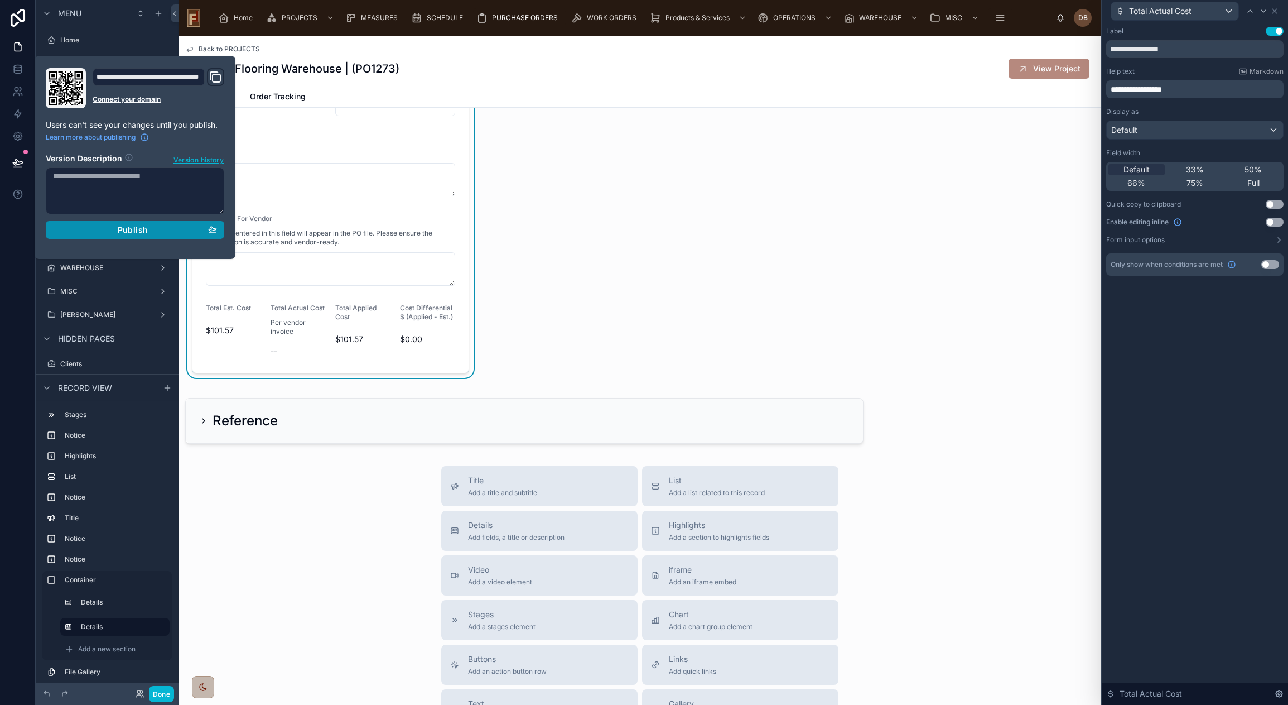
click at [137, 230] on span "Publish" at bounding box center [133, 230] width 30 height 10
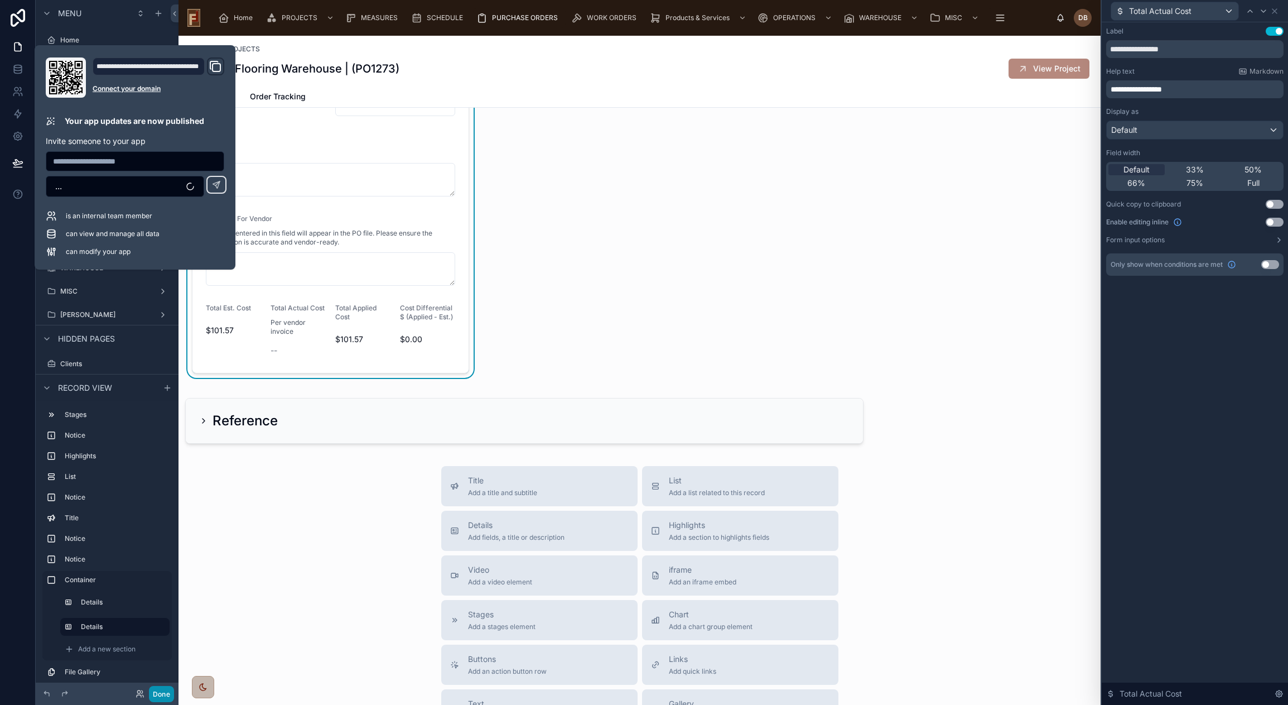
click at [163, 693] on button "Done" at bounding box center [161, 694] width 25 height 16
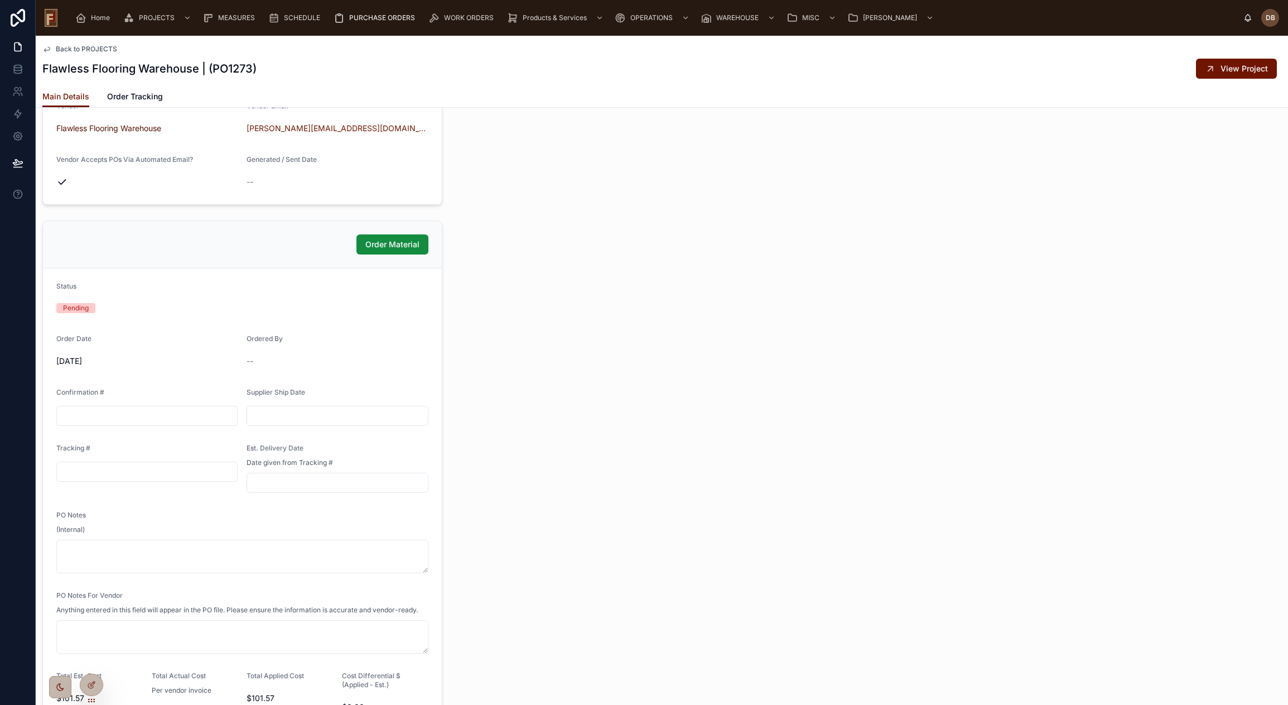
scroll to position [340, 0]
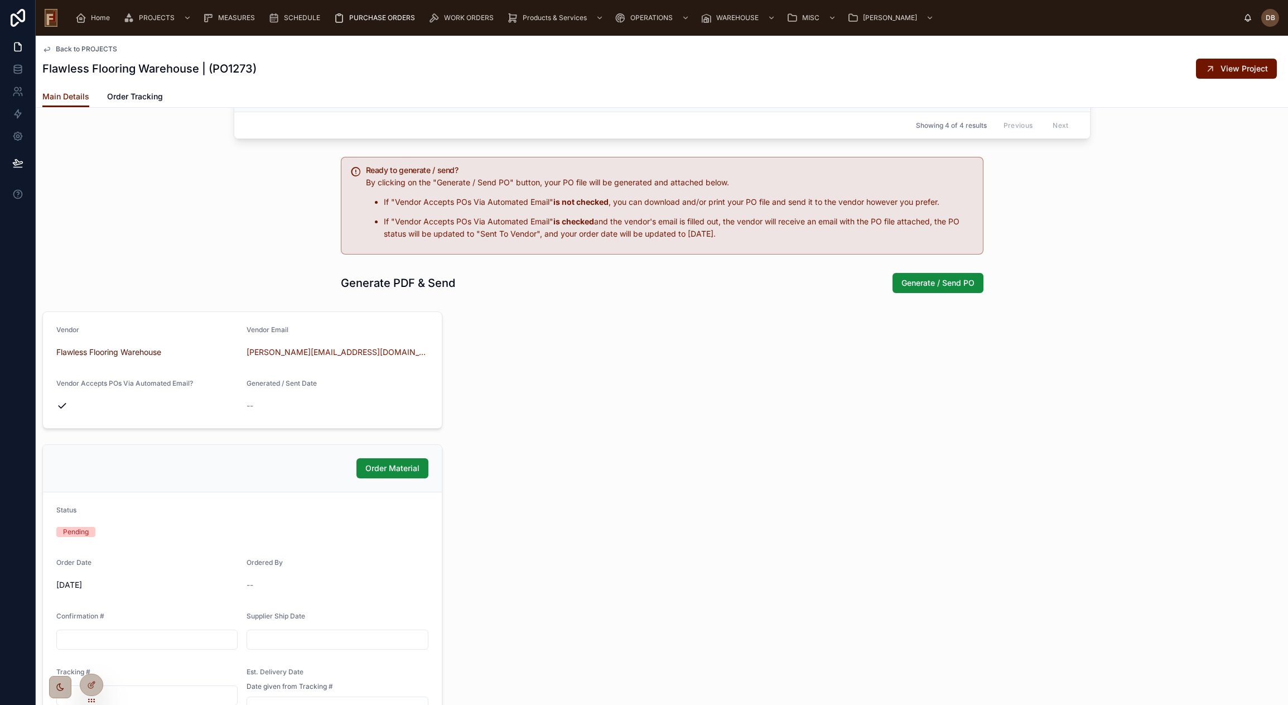
click at [623, 389] on div at bounding box center [762, 633] width 626 height 653
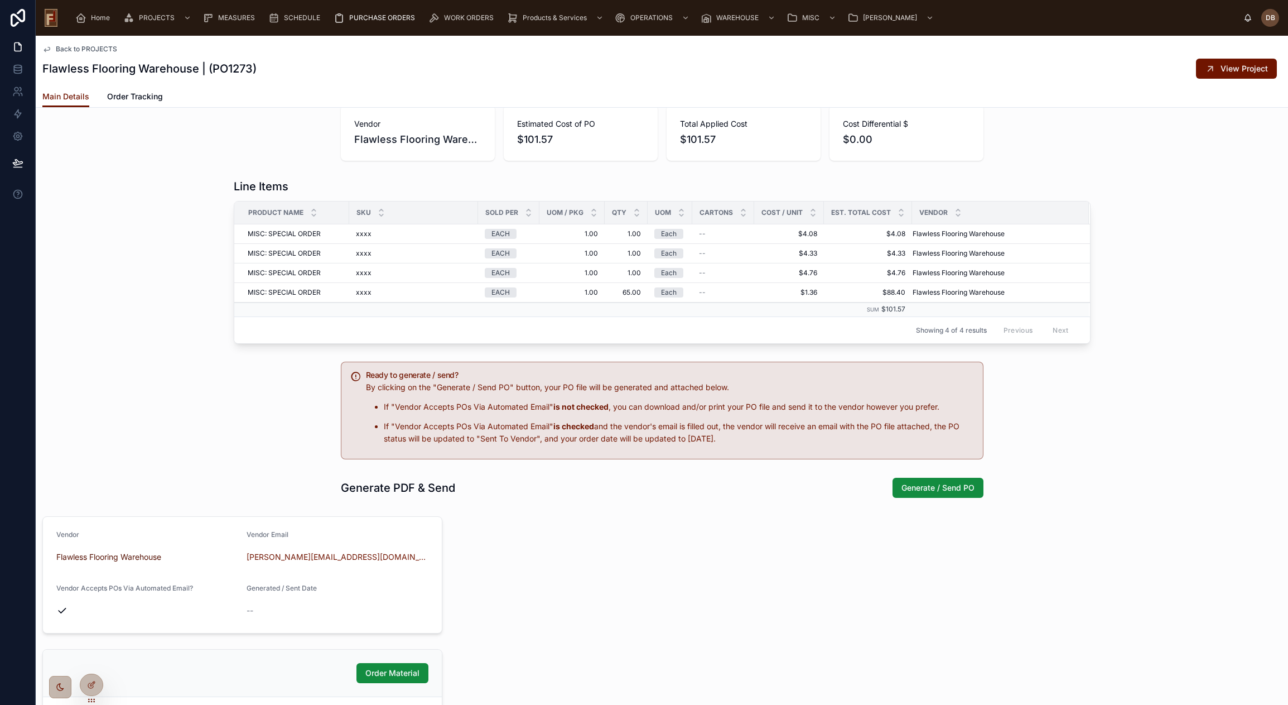
scroll to position [0, 0]
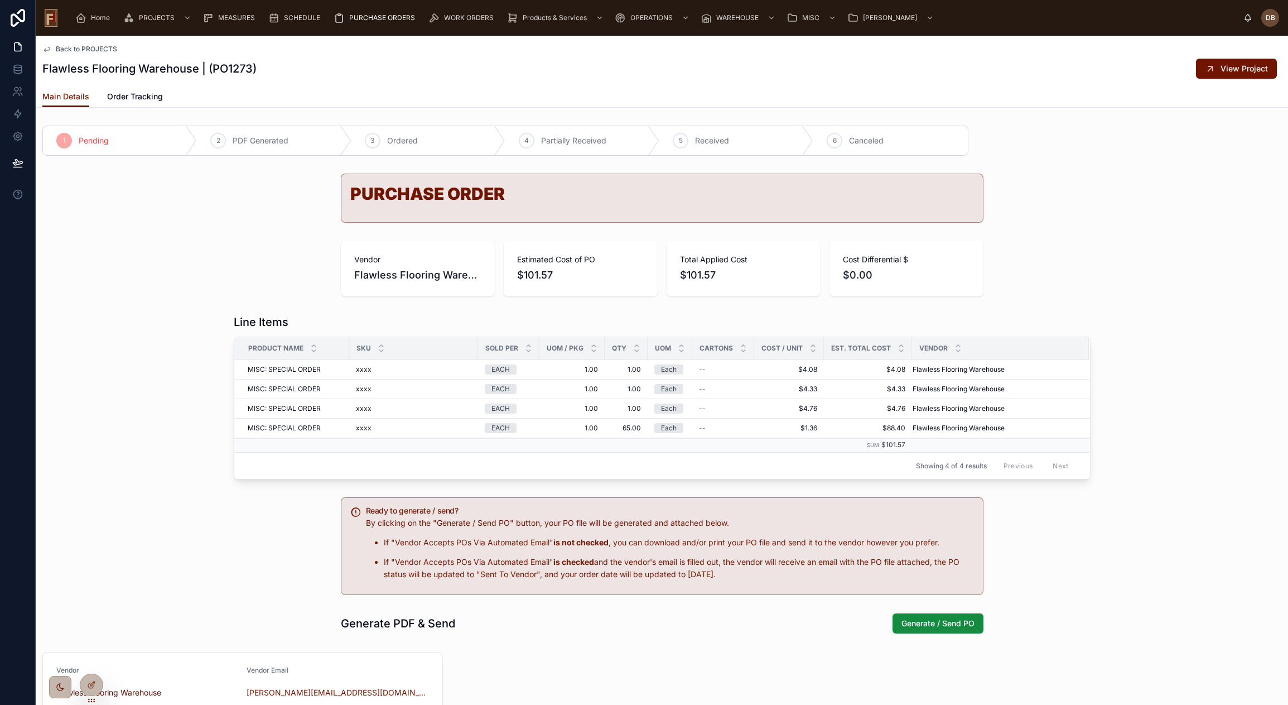
click at [166, 218] on div "PURCHASE ORDER" at bounding box center [662, 198] width 1252 height 58
click at [141, 97] on span "Order Tracking" at bounding box center [135, 96] width 56 height 11
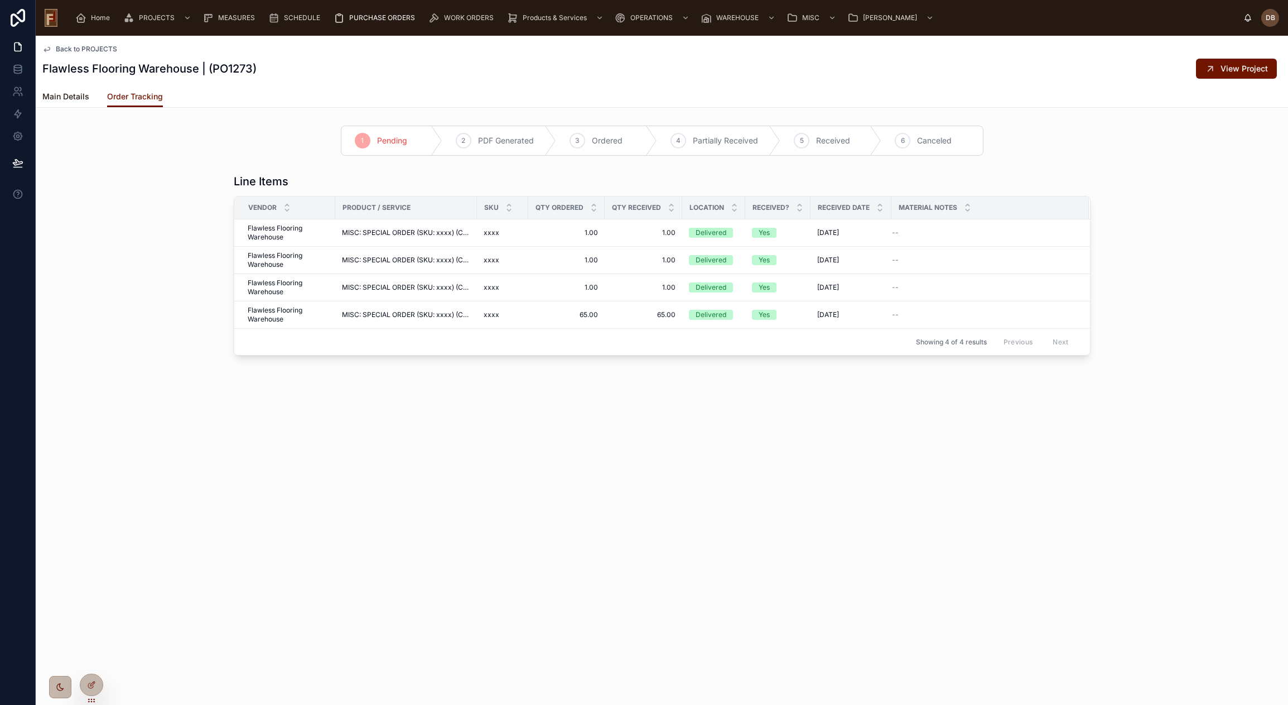
click at [70, 93] on span "Main Details" at bounding box center [65, 96] width 47 height 11
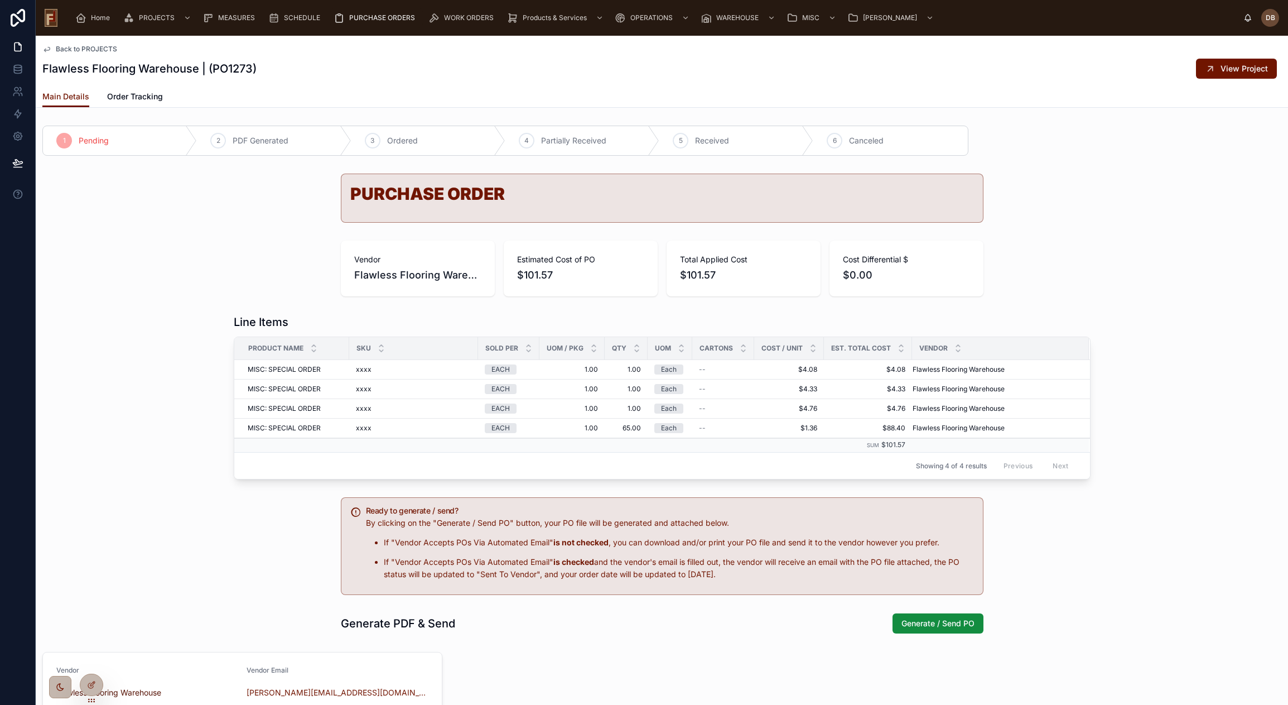
click at [95, 47] on span "Back to PROJECTS" at bounding box center [86, 49] width 61 height 9
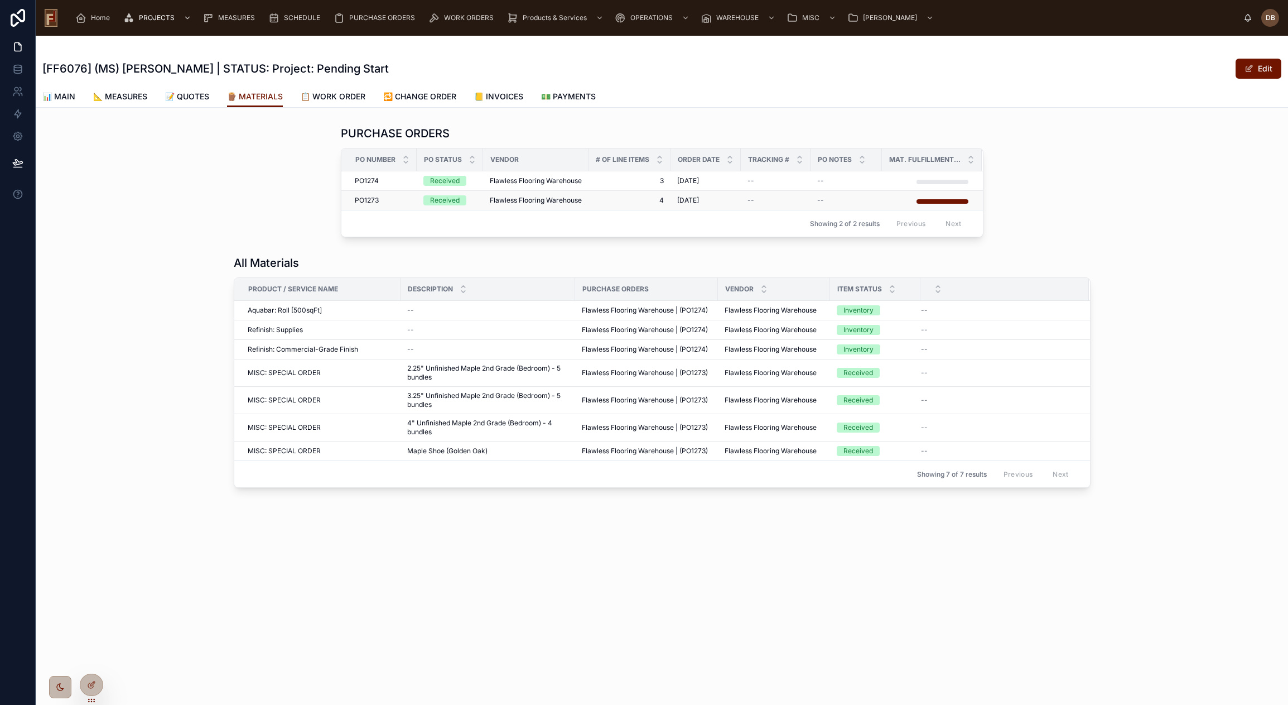
click at [556, 200] on span "Flawless Flooring Warehouse" at bounding box center [536, 200] width 92 height 9
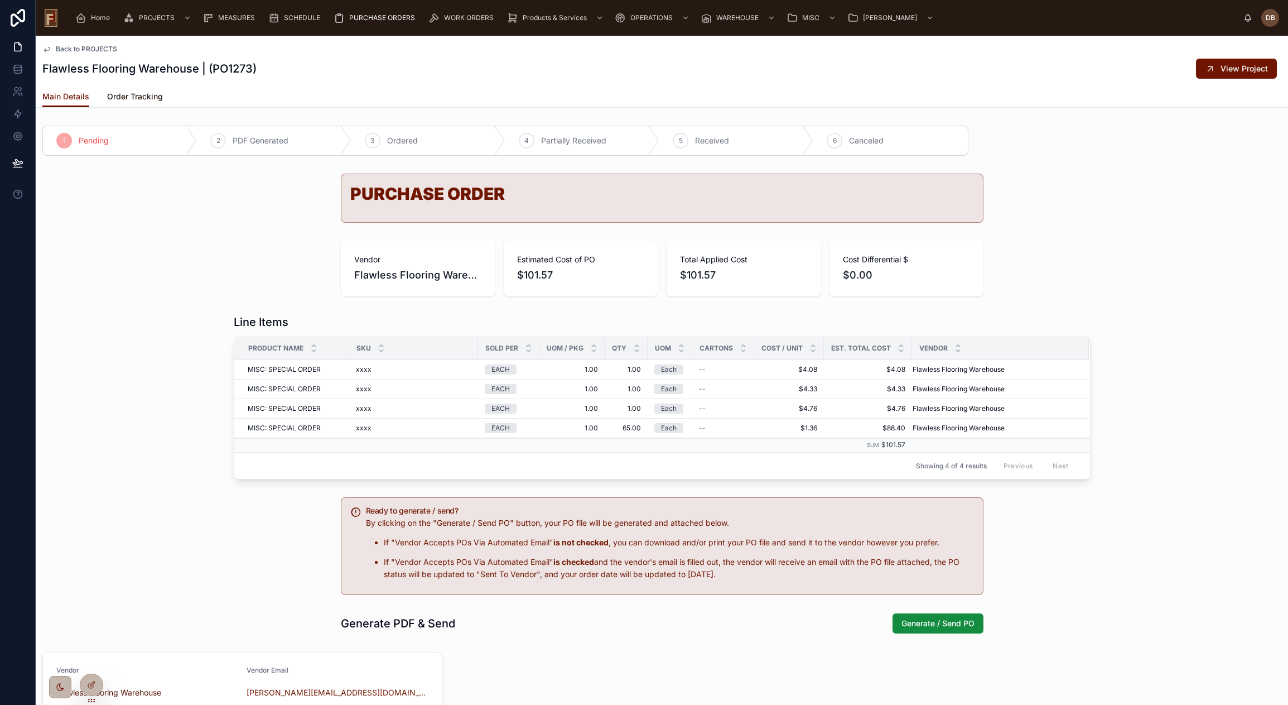
drag, startPoint x: 143, startPoint y: 95, endPoint x: 230, endPoint y: 375, distance: 293.9
click at [143, 94] on span "Order Tracking" at bounding box center [135, 96] width 56 height 11
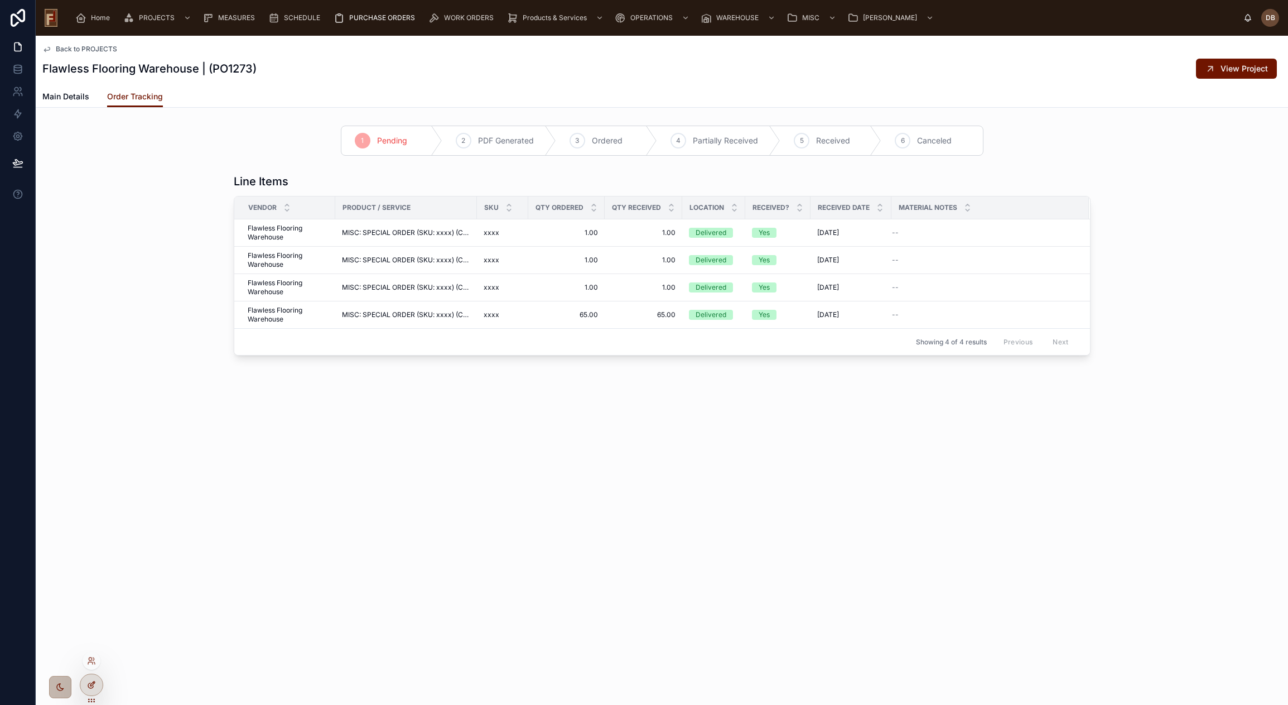
click at [90, 683] on icon at bounding box center [91, 684] width 9 height 9
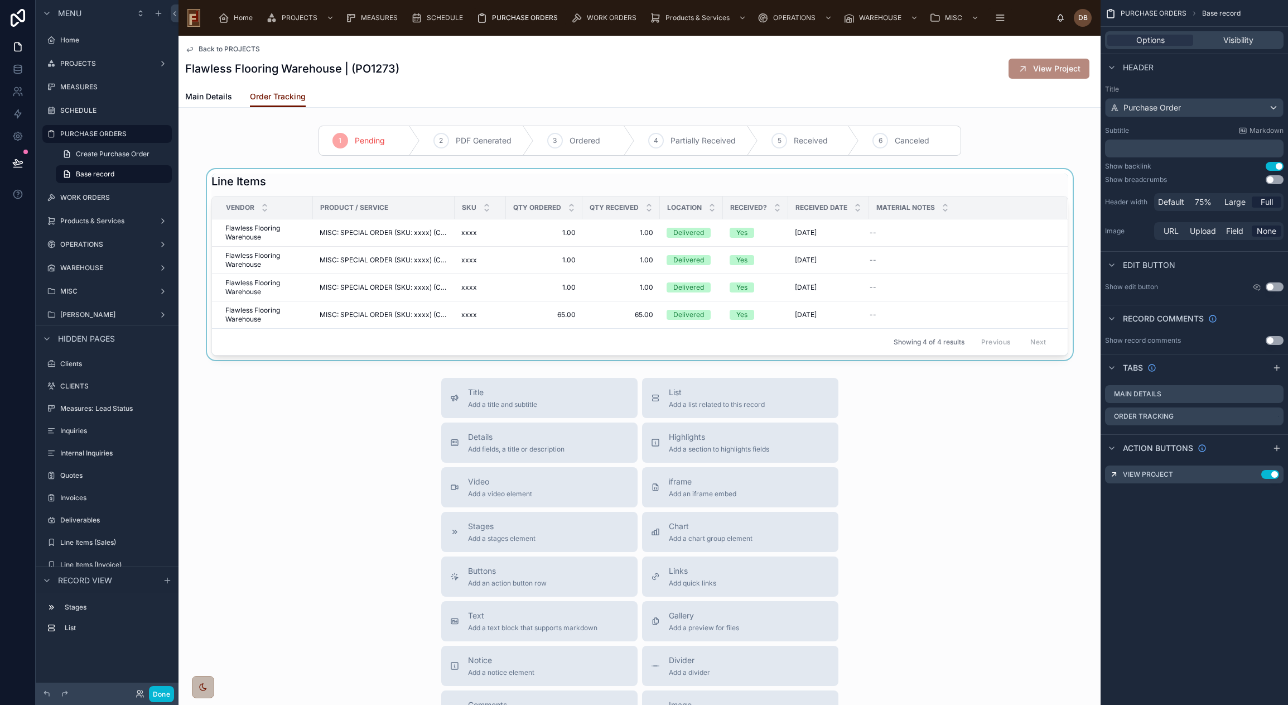
click at [753, 180] on div at bounding box center [640, 264] width 922 height 191
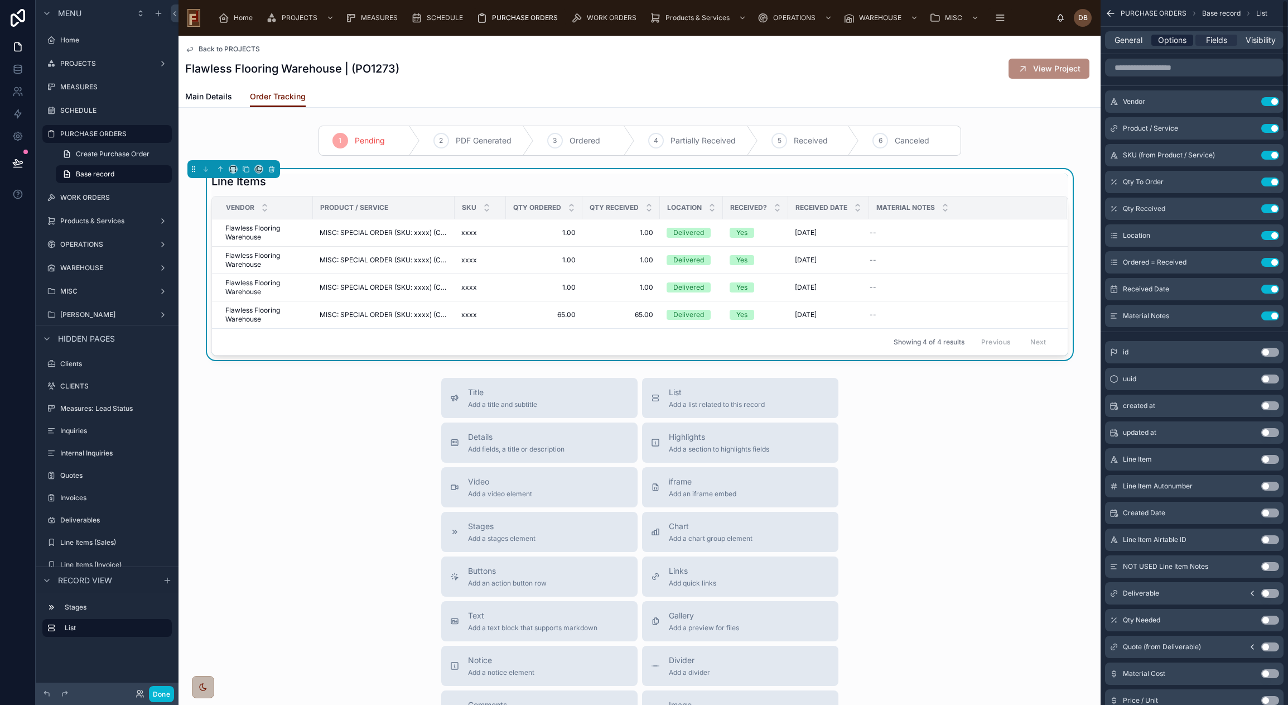
click at [1173, 40] on span "Options" at bounding box center [1172, 40] width 28 height 11
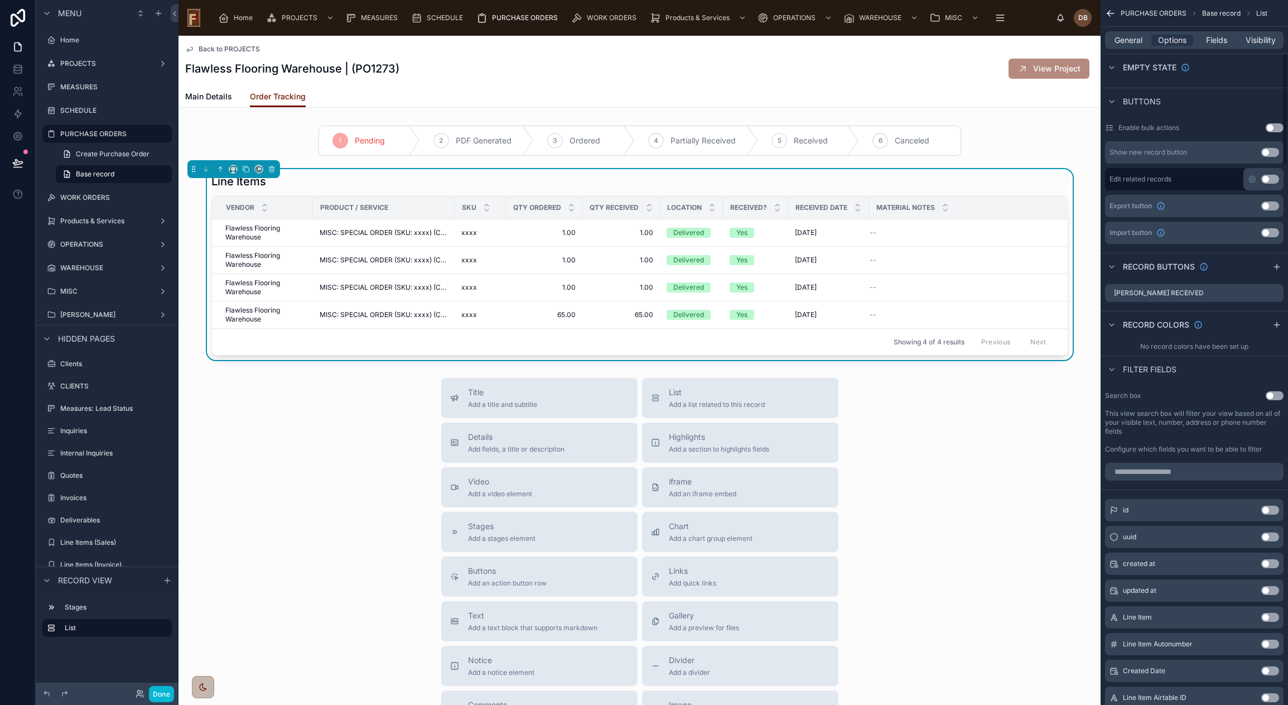
scroll to position [335, 0]
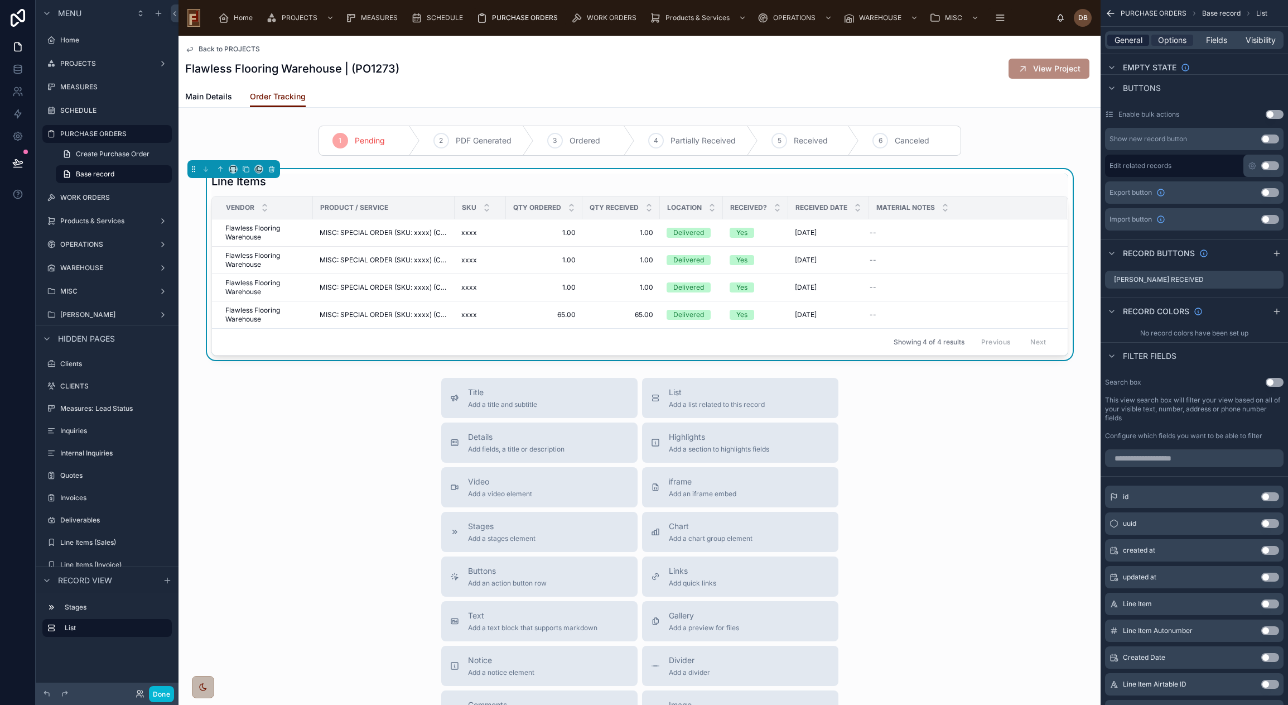
click at [1128, 40] on span "General" at bounding box center [1129, 40] width 28 height 11
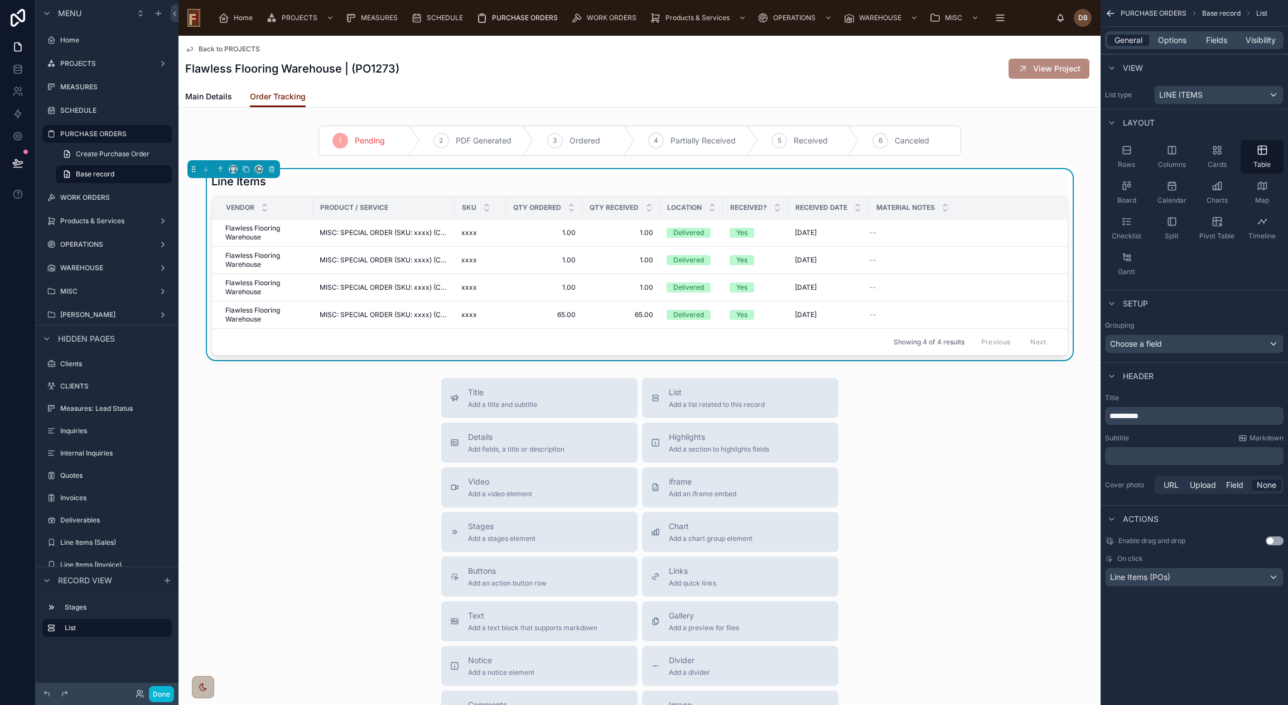
scroll to position [0, 0]
drag, startPoint x: 1168, startPoint y: 41, endPoint x: 1169, endPoint y: 50, distance: 8.9
click at [1168, 39] on span "Options" at bounding box center [1172, 40] width 28 height 11
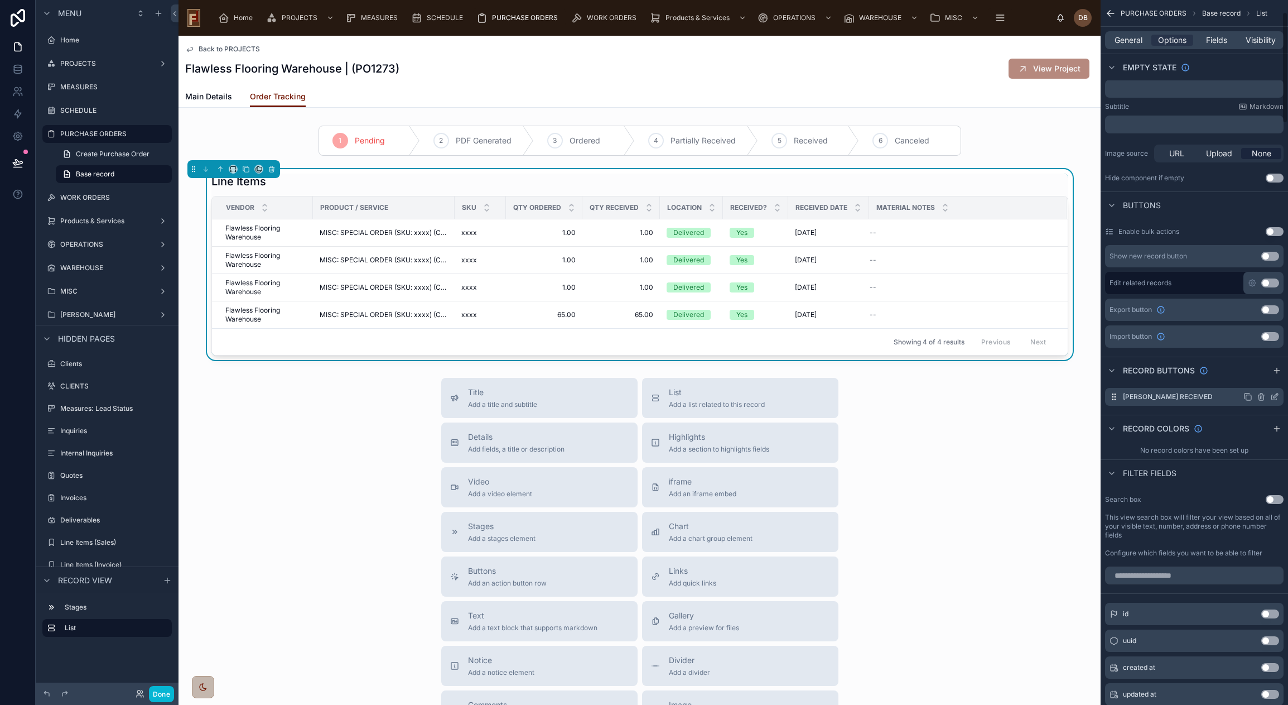
scroll to position [279, 0]
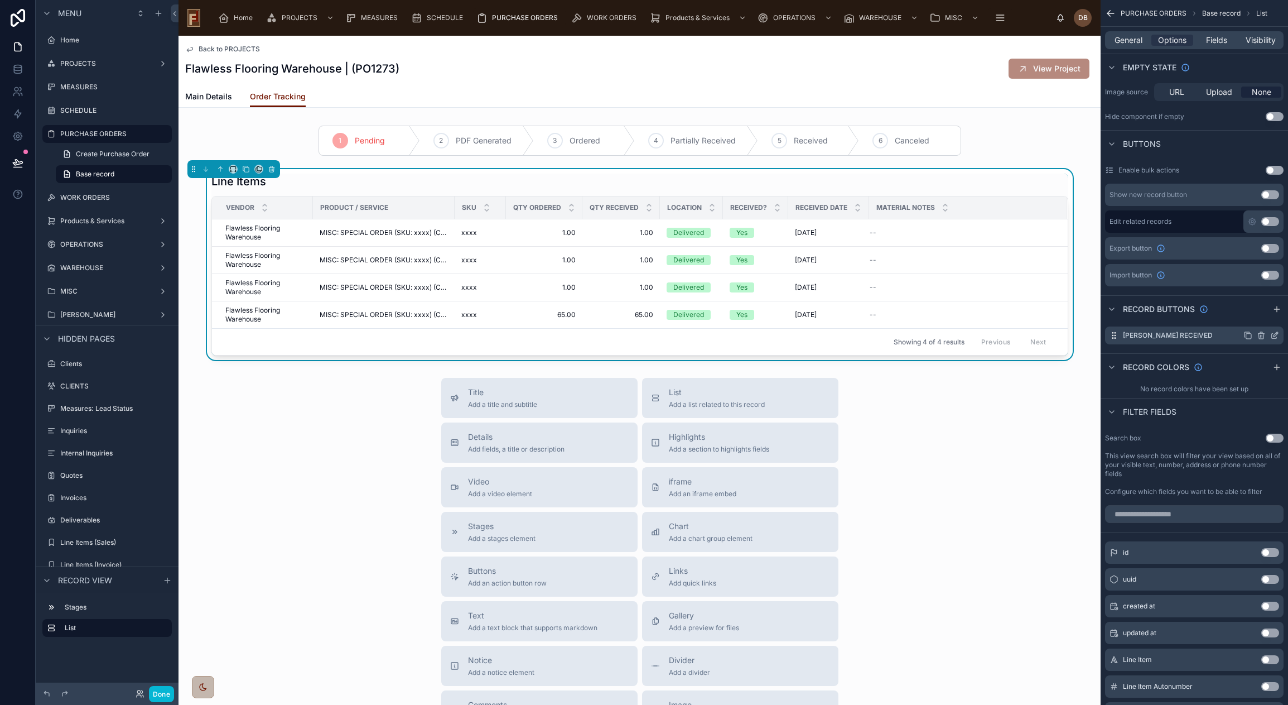
click at [1249, 336] on icon "scrollable content" at bounding box center [1247, 335] width 9 height 9
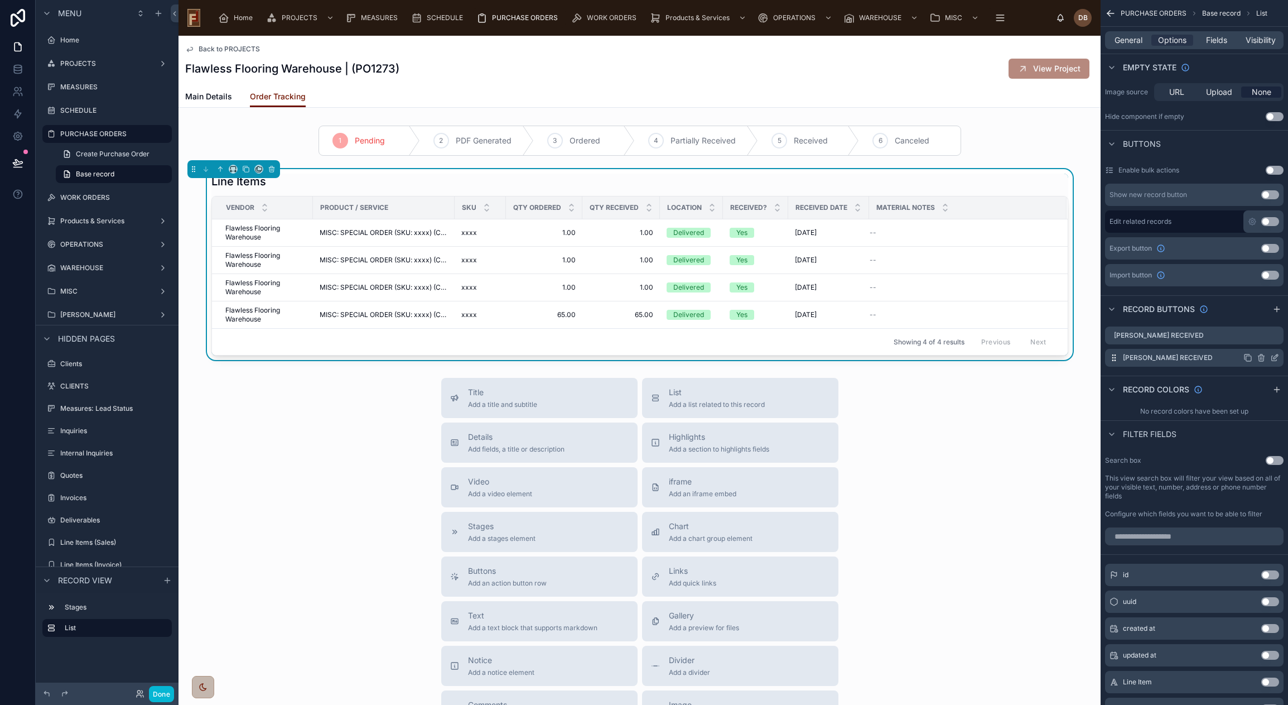
click at [1275, 356] on icon "scrollable content" at bounding box center [1274, 357] width 9 height 9
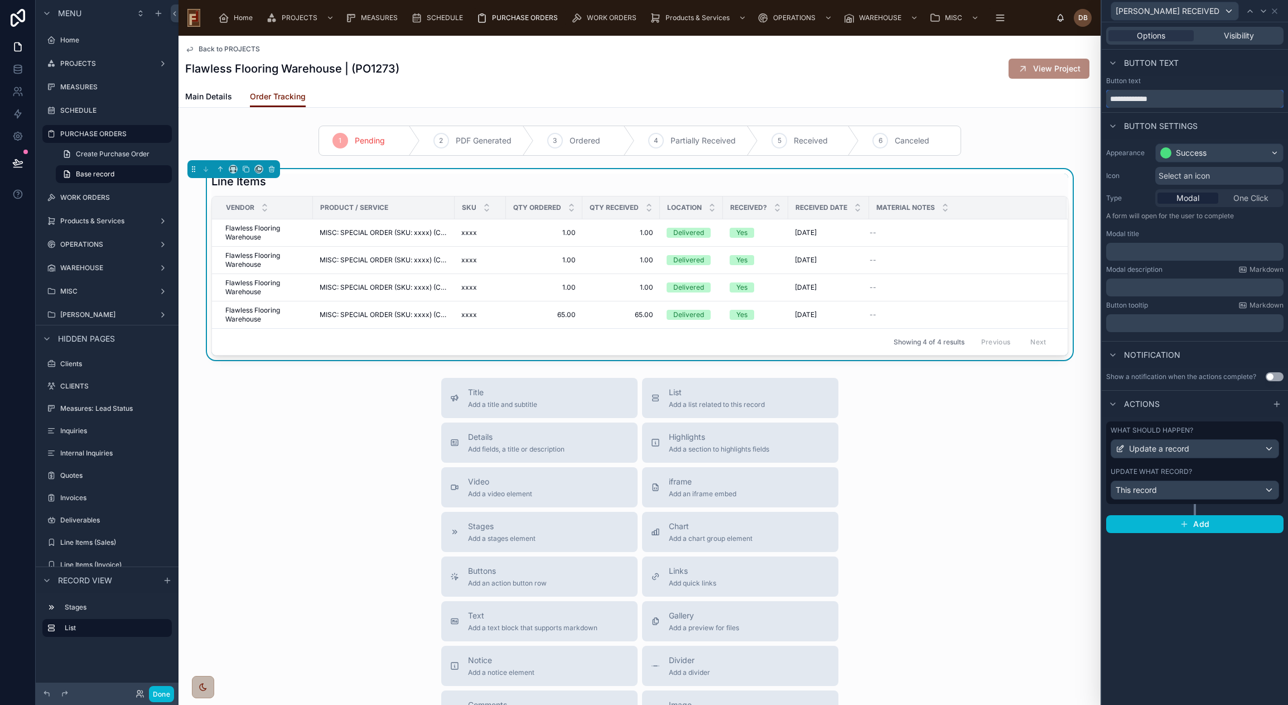
click at [1124, 98] on input "**********" at bounding box center [1194, 99] width 177 height 18
click at [1121, 98] on input "**********" at bounding box center [1194, 99] width 177 height 18
type input "**********"
click at [1202, 150] on div "Success" at bounding box center [1191, 152] width 31 height 11
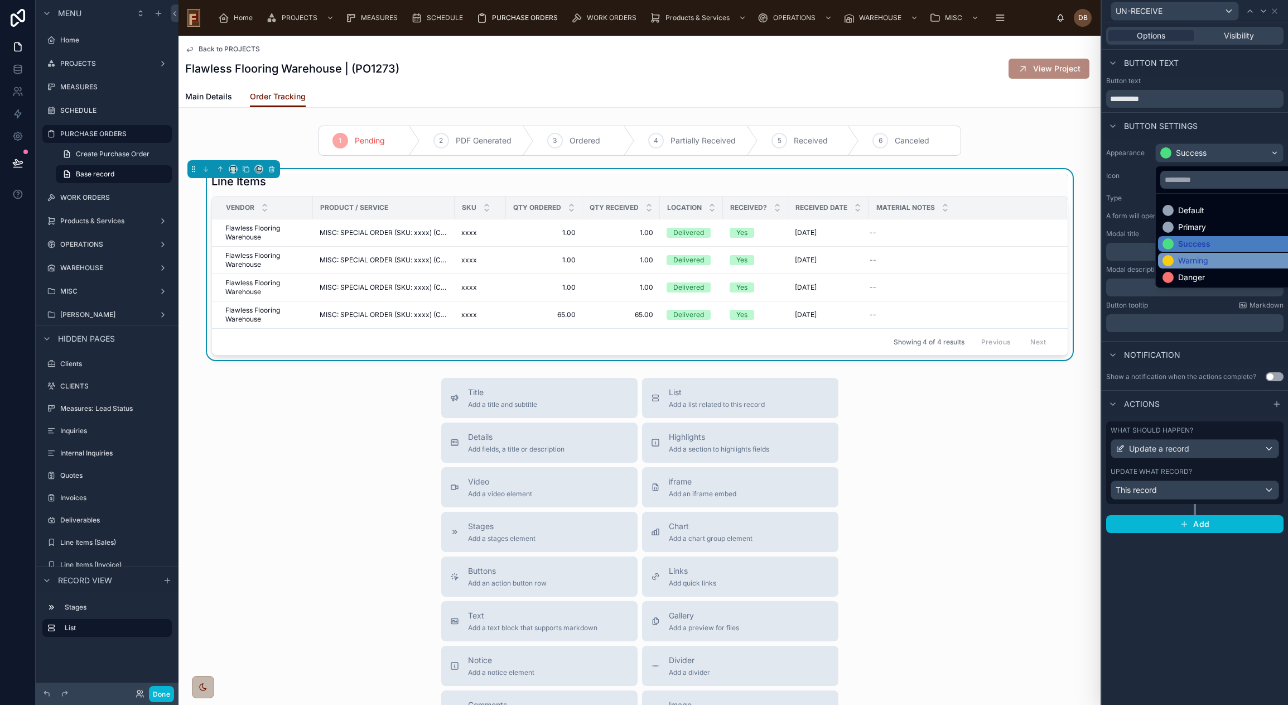
click at [1226, 261] on div "Warning" at bounding box center [1231, 260] width 139 height 11
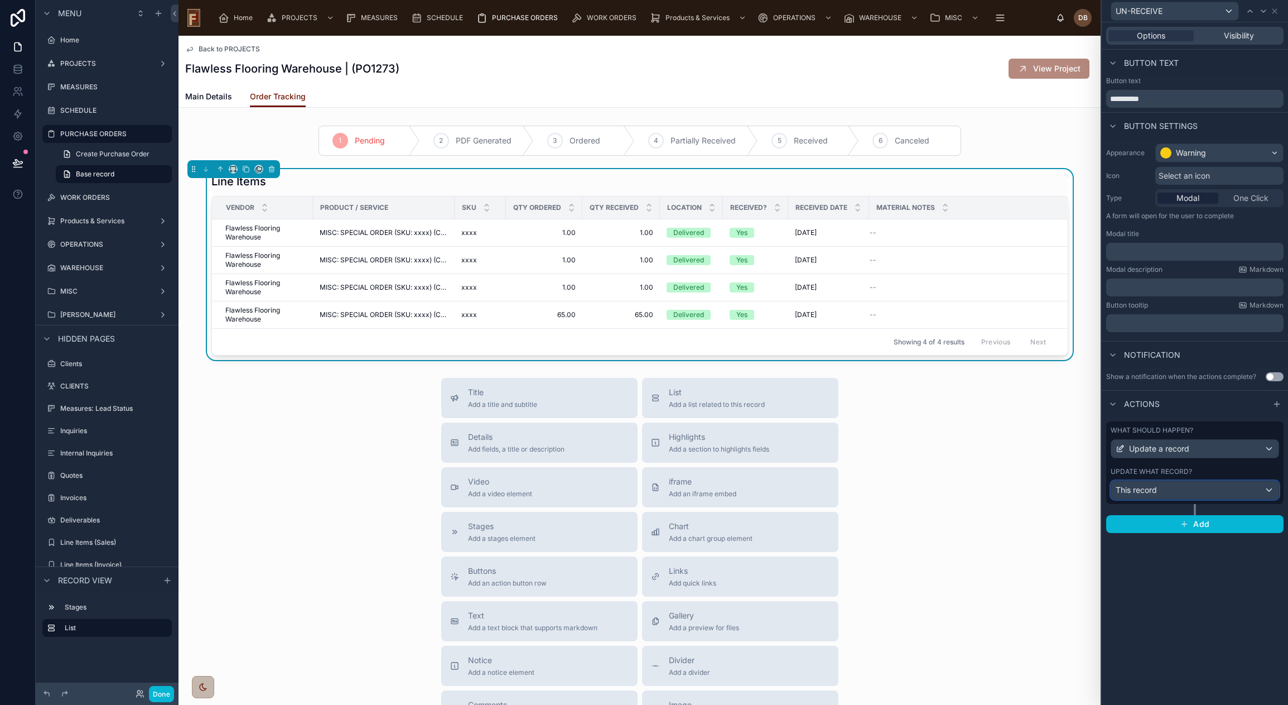
click at [1224, 487] on div "This record" at bounding box center [1194, 490] width 167 height 18
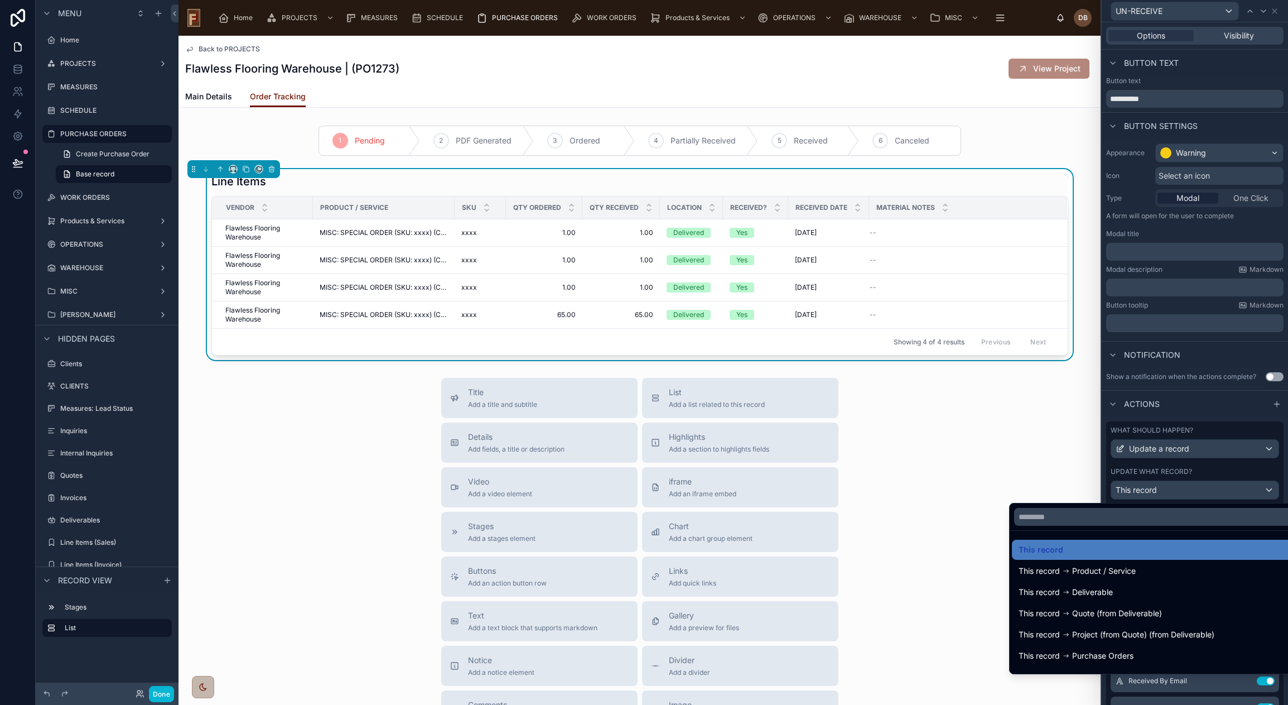
click at [1224, 487] on div at bounding box center [1195, 352] width 186 height 705
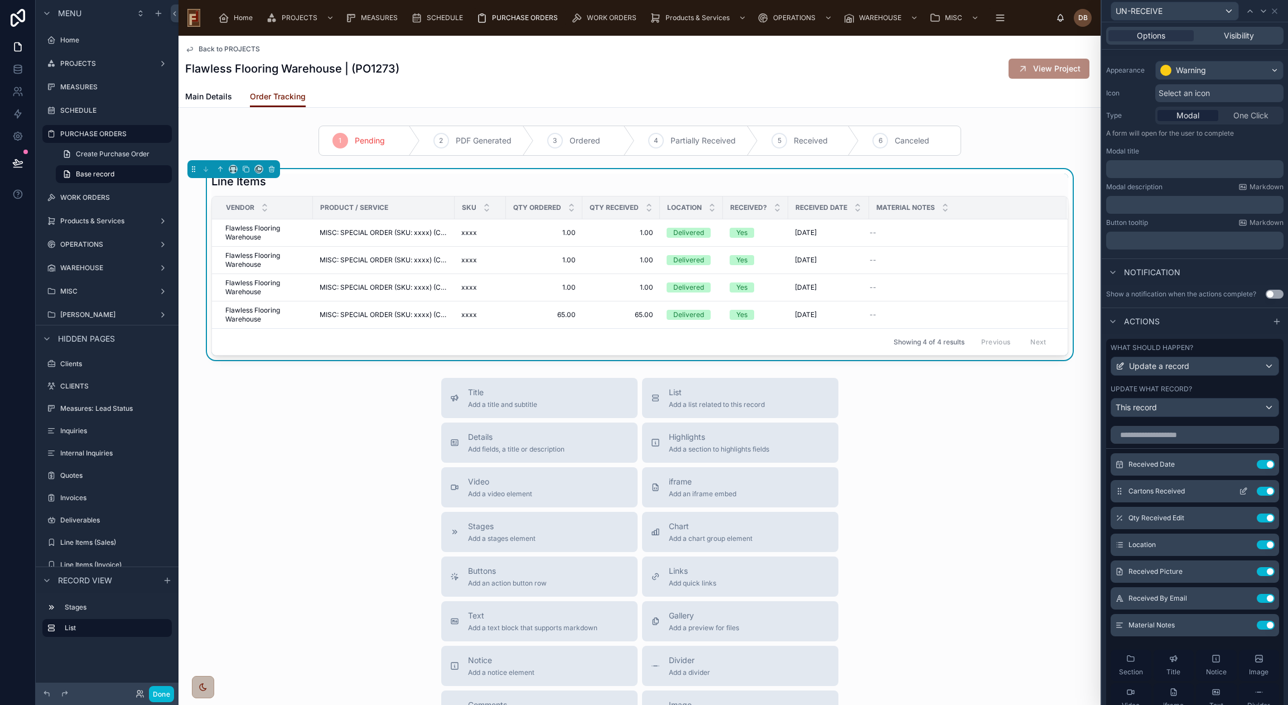
scroll to position [212, 0]
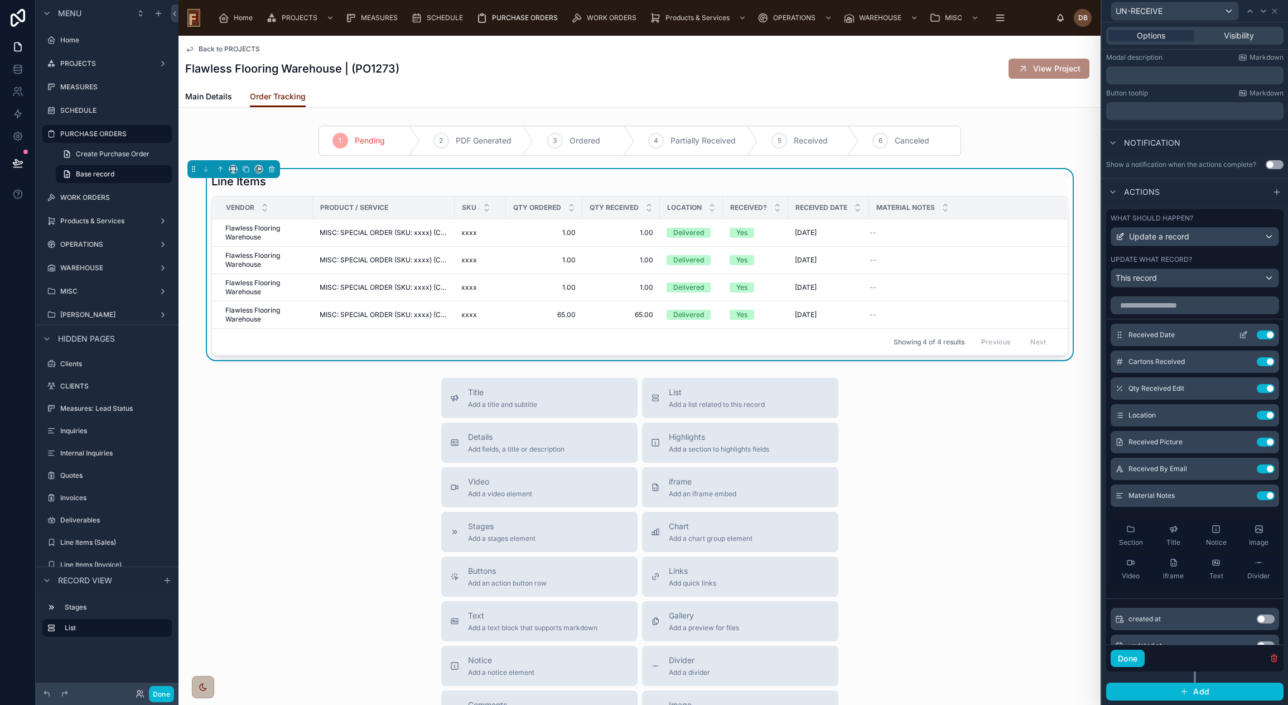
click at [1239, 334] on icon at bounding box center [1243, 334] width 9 height 9
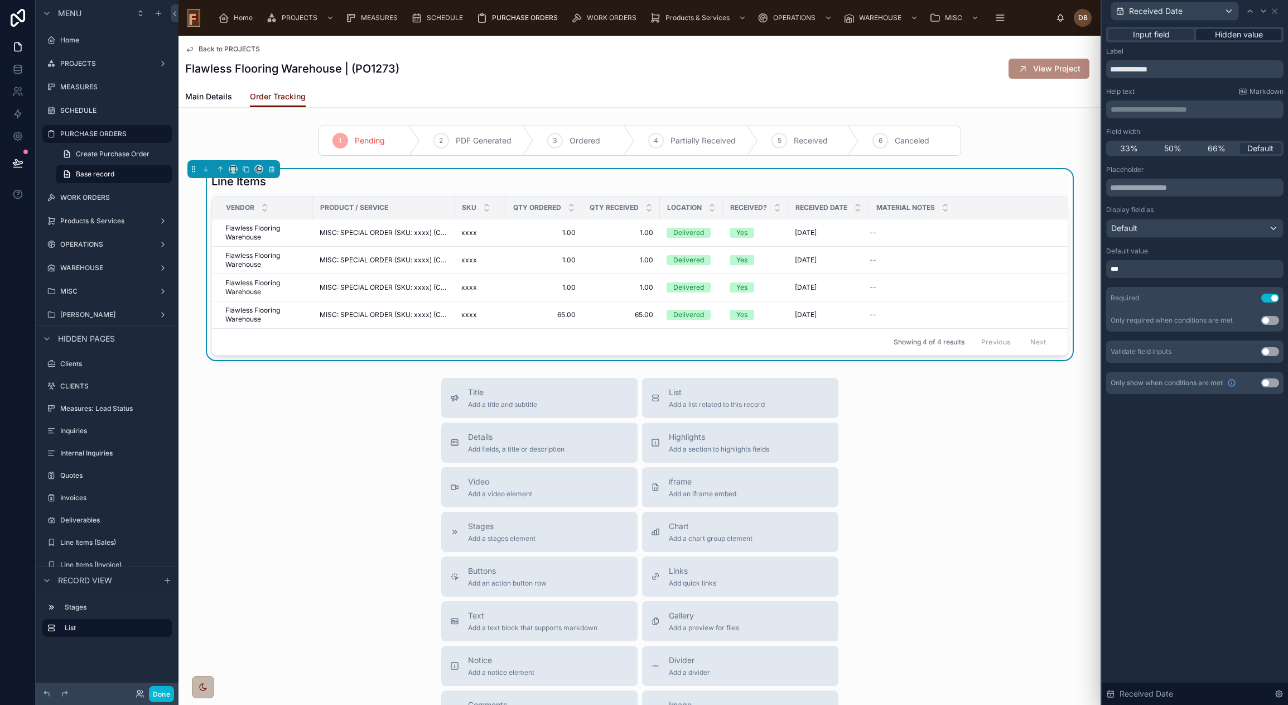
click at [1239, 33] on span "Hidden value" at bounding box center [1239, 34] width 48 height 11
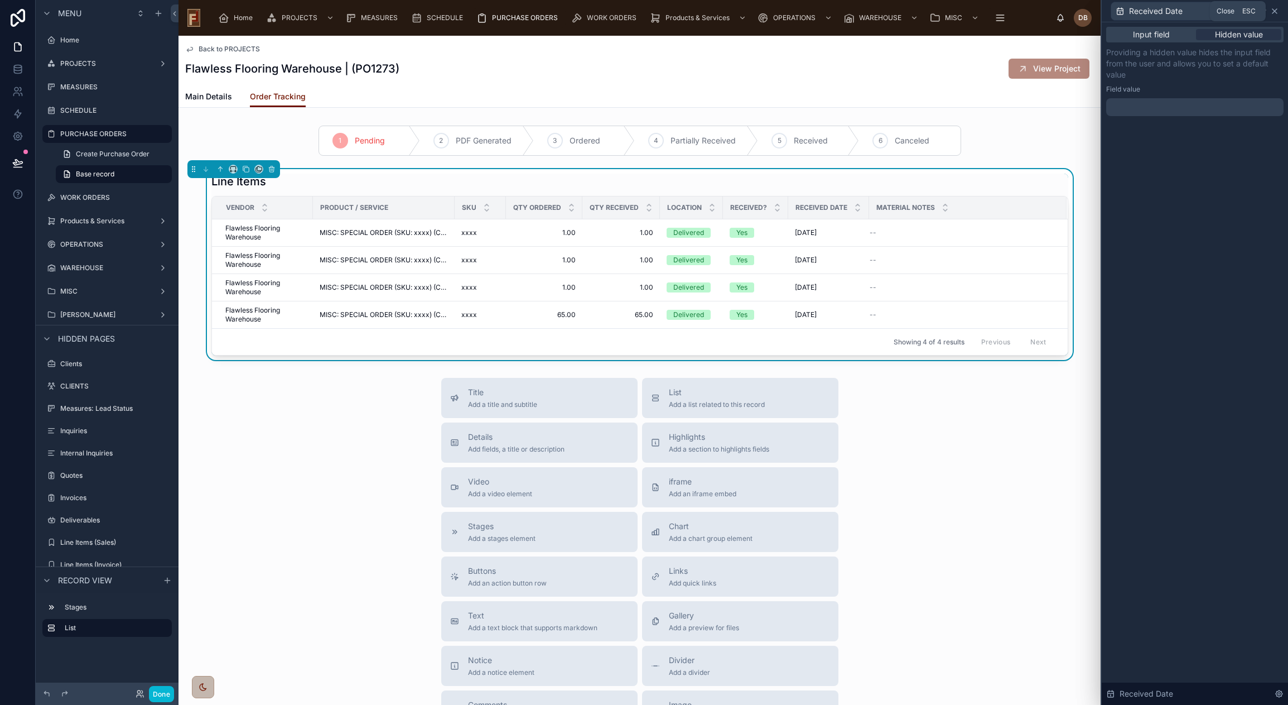
click at [1277, 11] on icon at bounding box center [1274, 11] width 9 height 9
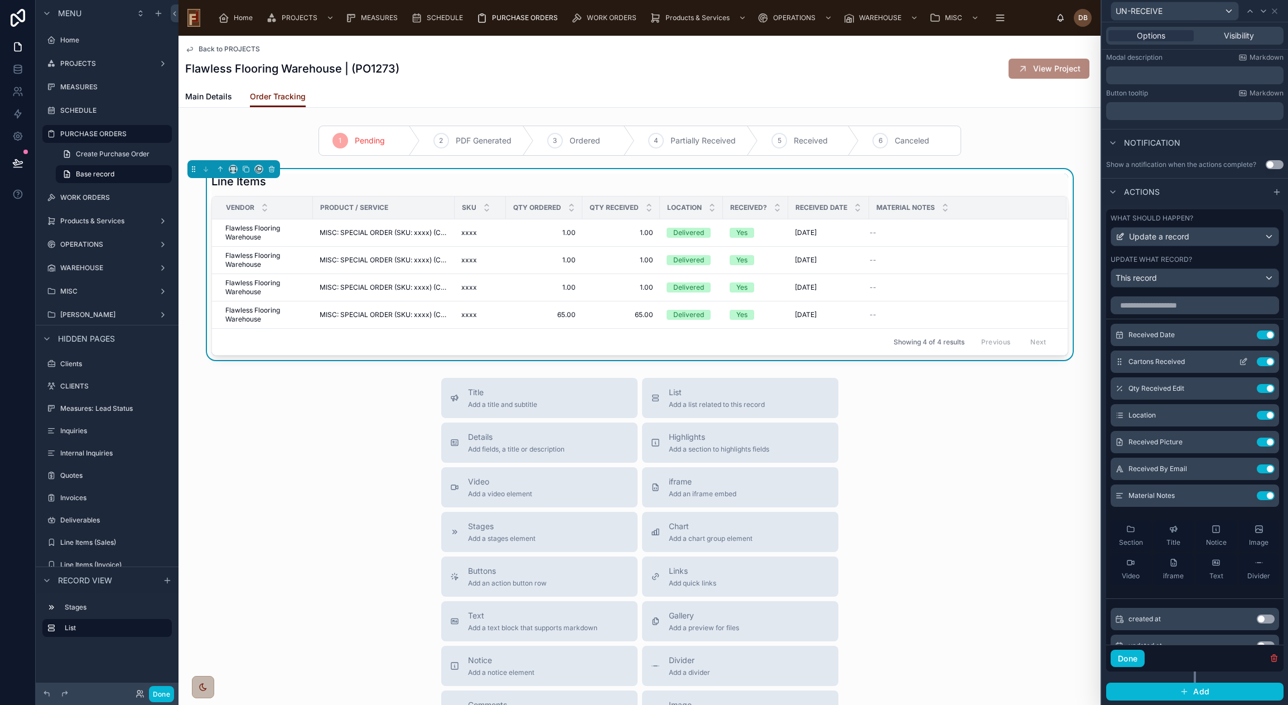
click at [1239, 359] on icon at bounding box center [1243, 361] width 9 height 9
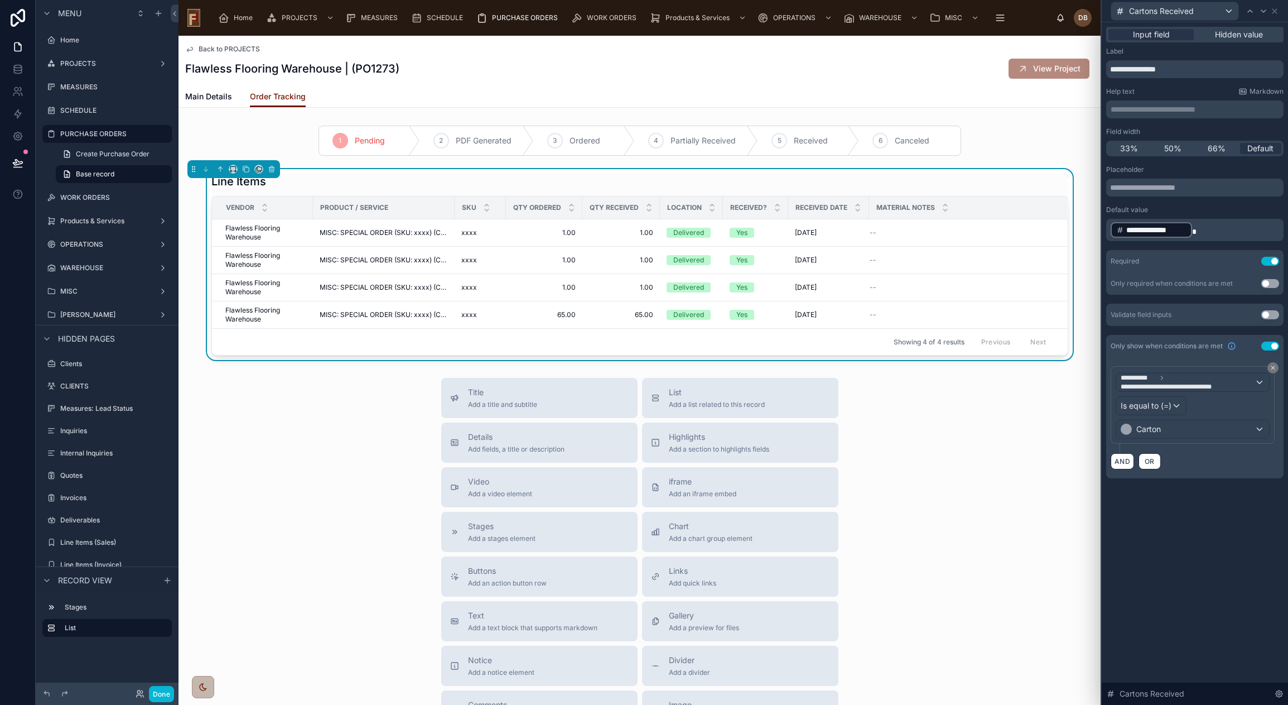
click at [1202, 226] on p "**********" at bounding box center [1196, 230] width 171 height 18
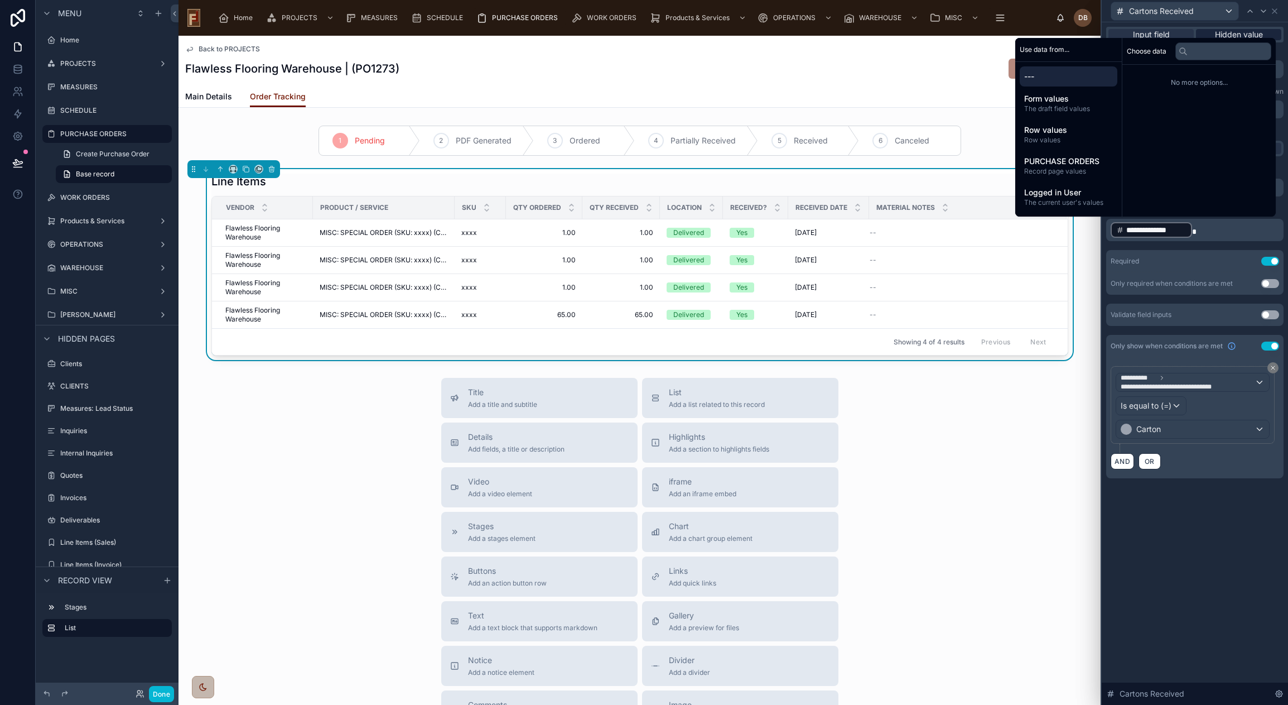
click at [1252, 30] on span "Hidden value" at bounding box center [1239, 34] width 48 height 11
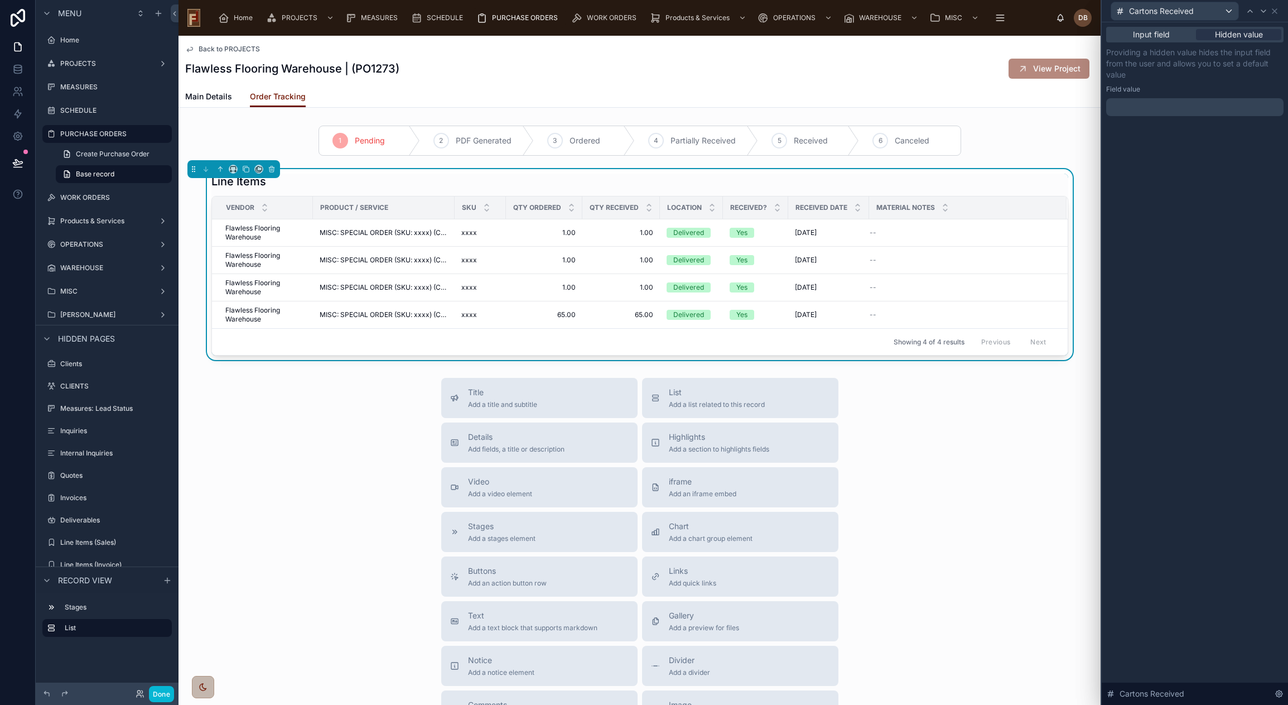
click at [1159, 110] on p "﻿" at bounding box center [1196, 107] width 171 height 11
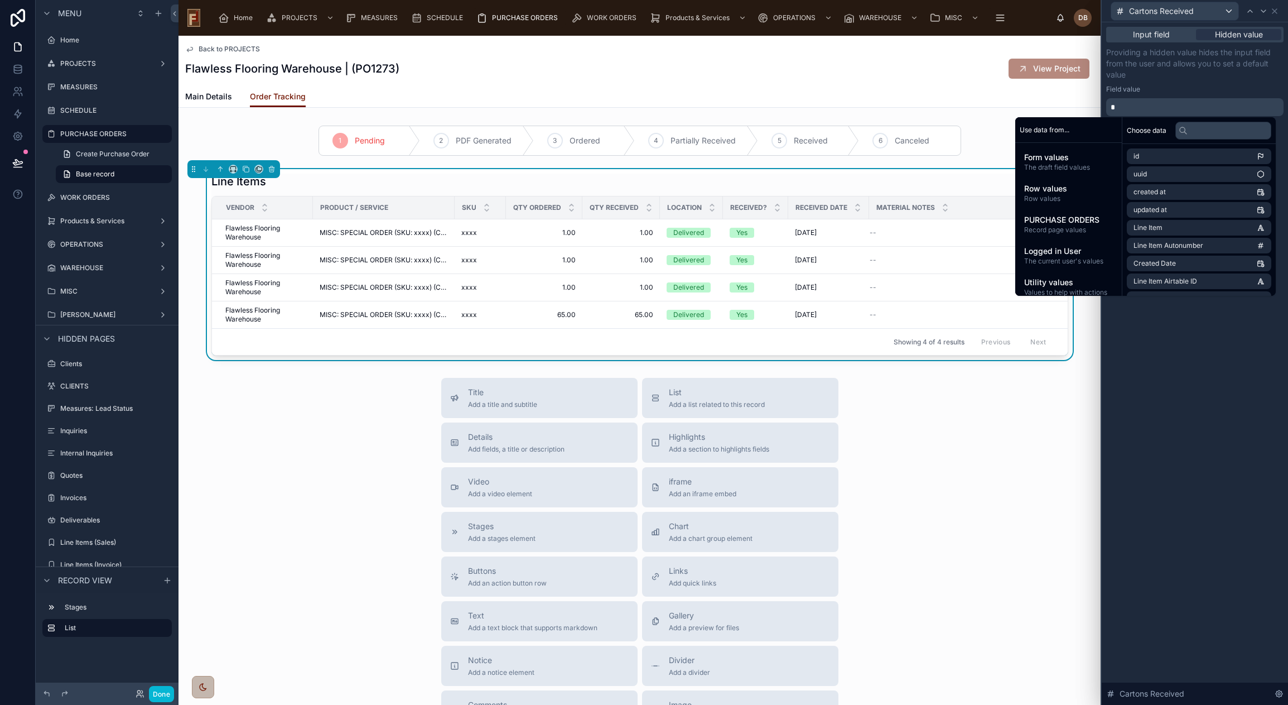
click at [1245, 377] on div "Input field Hidden value Providing a hidden value hides the input field from th…" at bounding box center [1195, 363] width 186 height 682
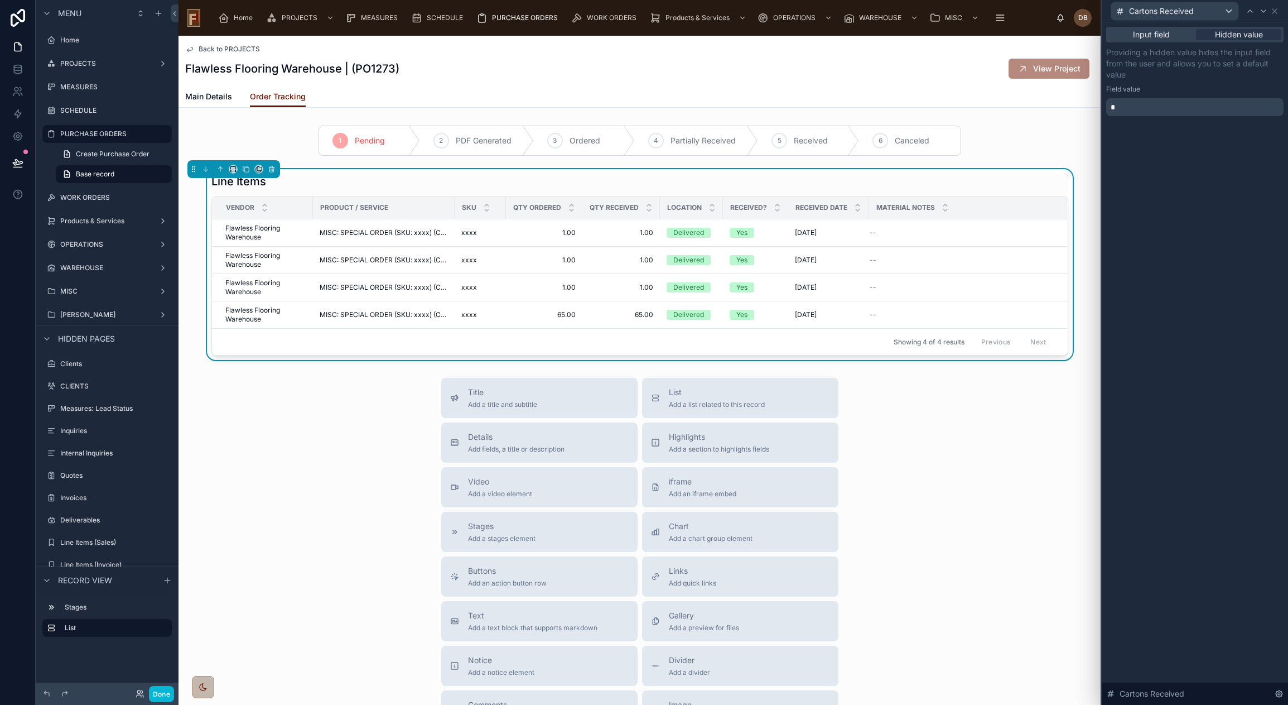
click at [1128, 107] on p "*" at bounding box center [1196, 107] width 171 height 11
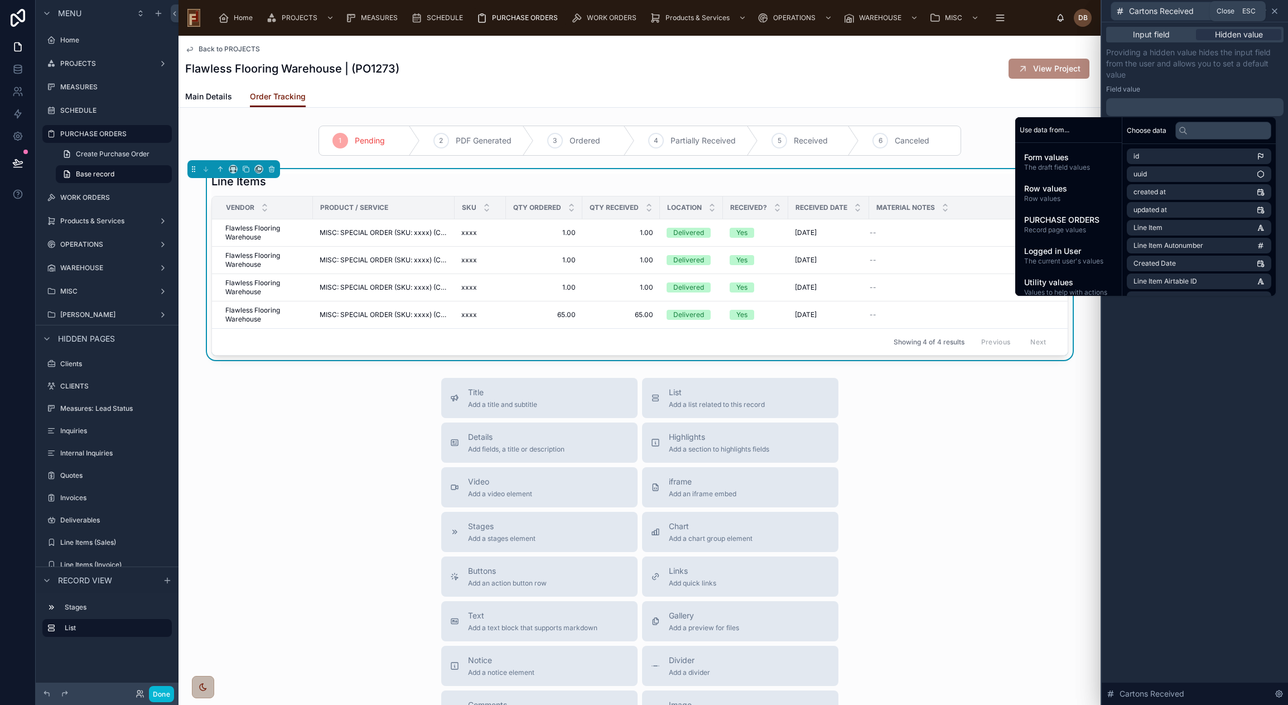
click at [1276, 9] on icon at bounding box center [1274, 11] width 4 height 4
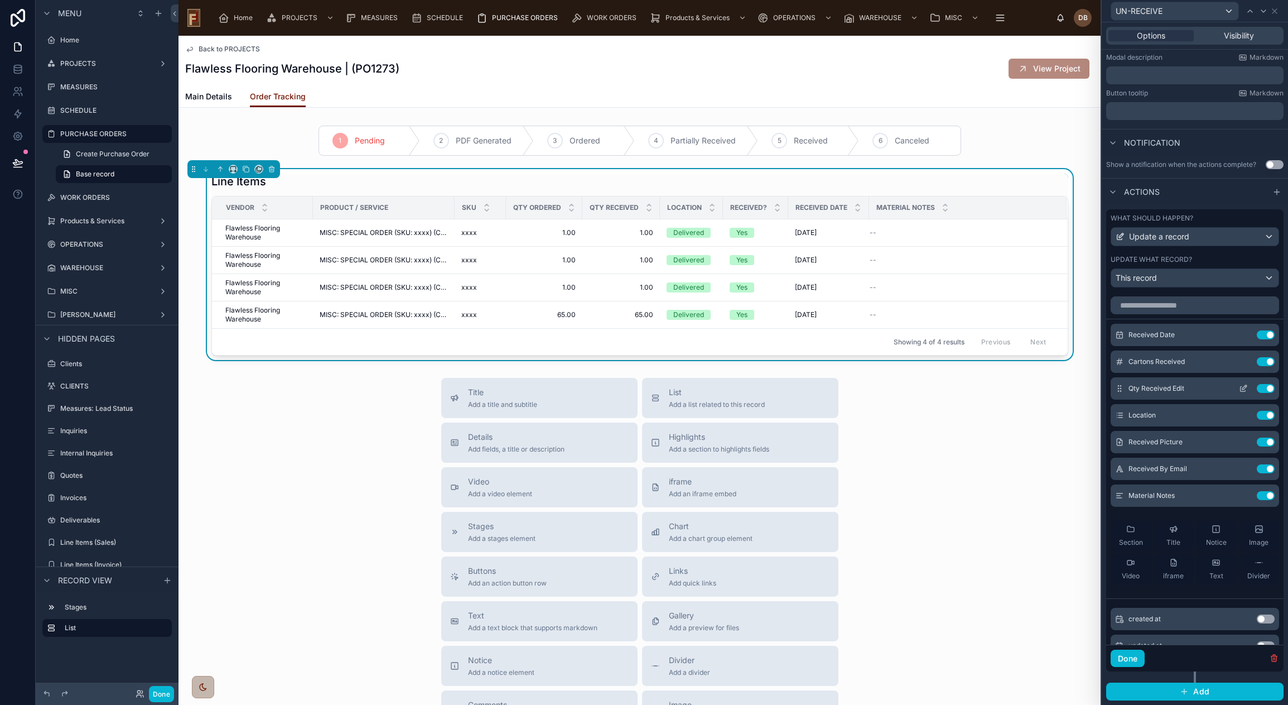
click at [1239, 387] on icon at bounding box center [1243, 388] width 9 height 9
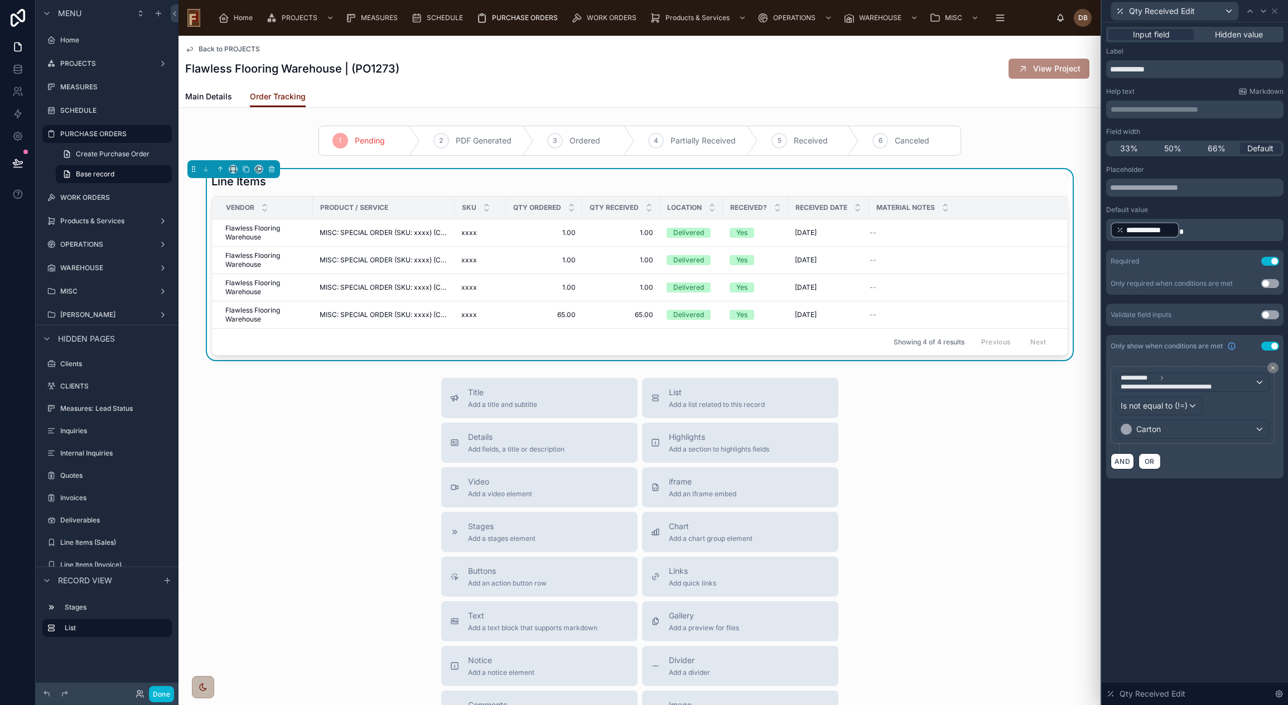
click at [1184, 231] on p "**********" at bounding box center [1196, 230] width 171 height 18
click at [1208, 554] on div "**********" at bounding box center [1195, 363] width 186 height 682
click at [1241, 35] on span "Hidden value" at bounding box center [1239, 34] width 48 height 11
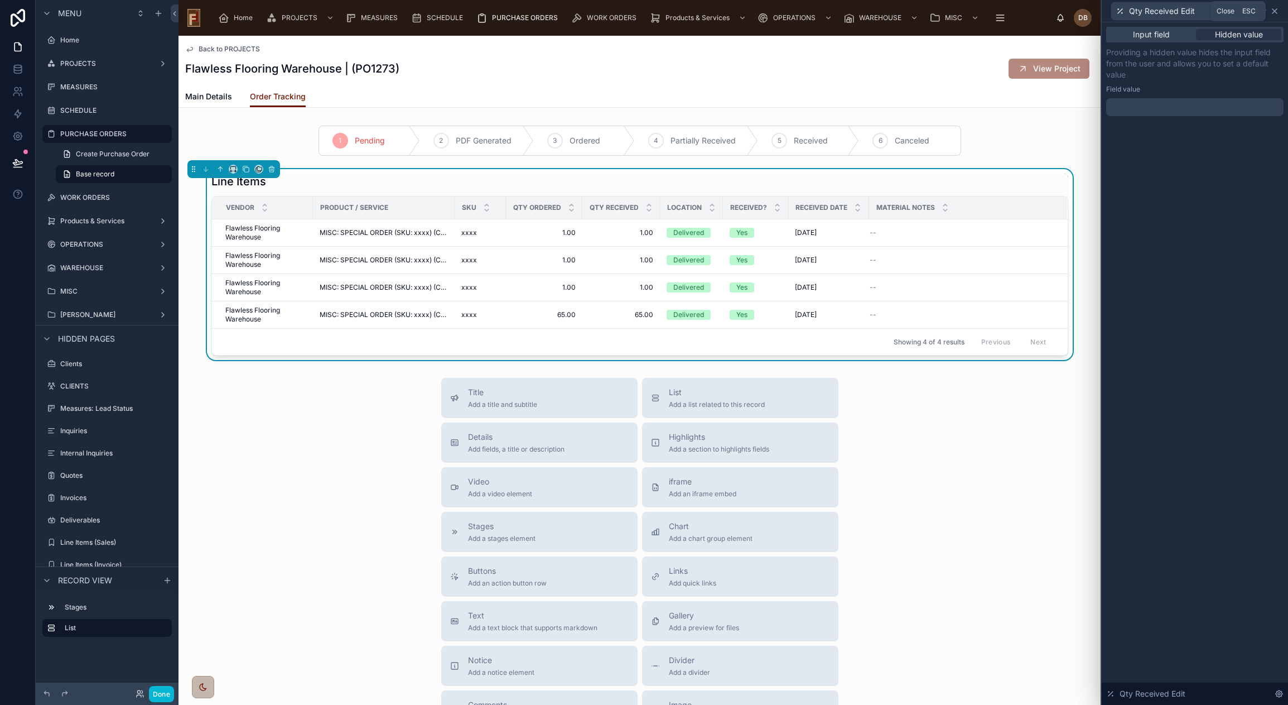
click at [1275, 11] on icon at bounding box center [1274, 11] width 4 height 4
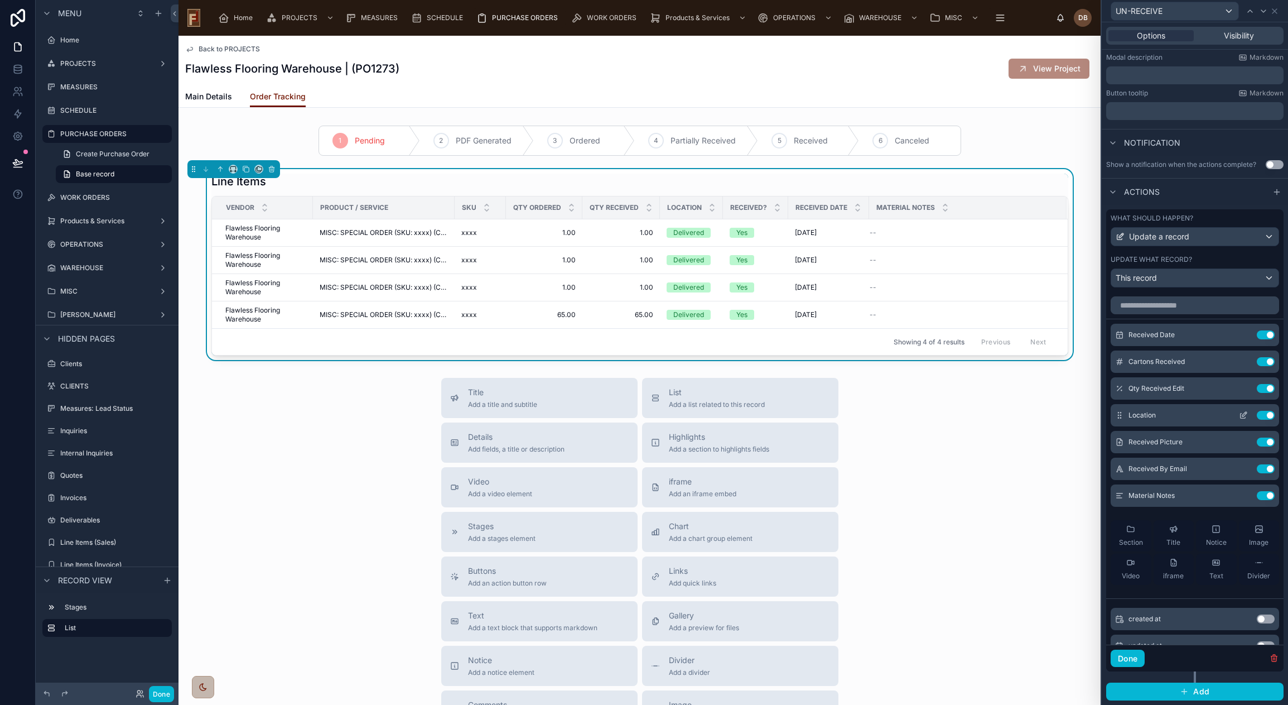
click at [1234, 414] on button at bounding box center [1243, 415] width 18 height 9
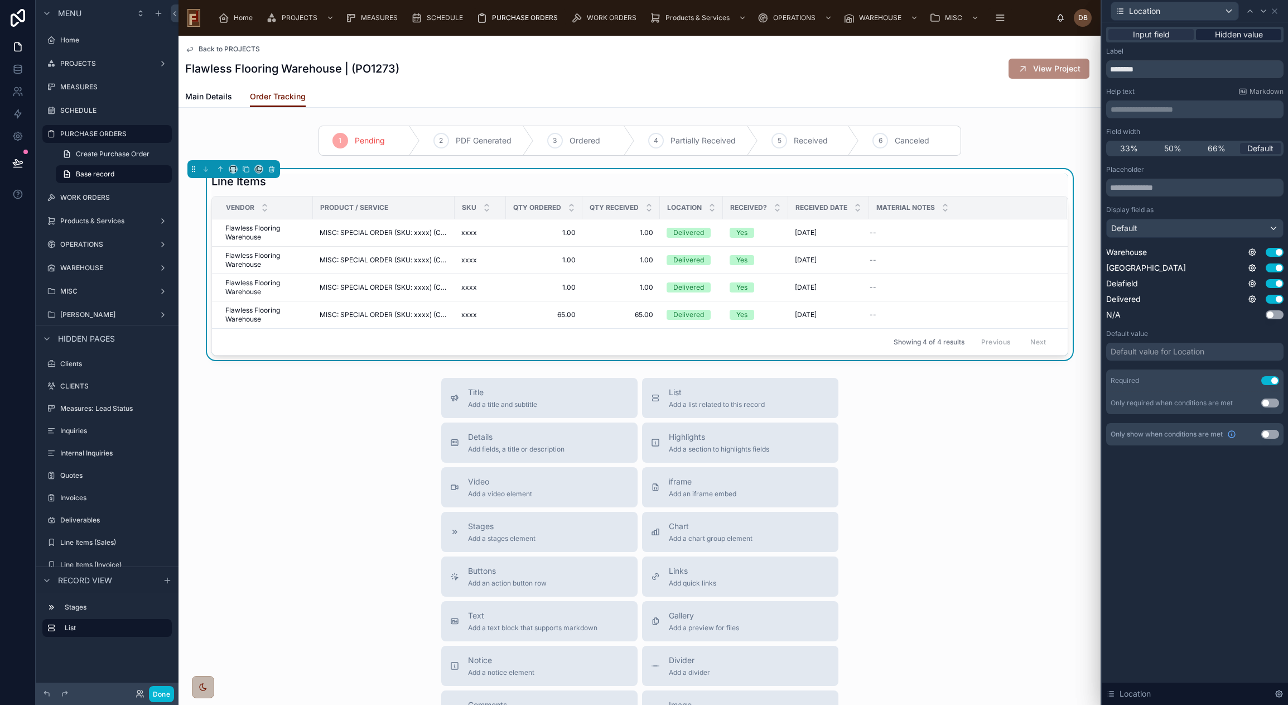
click at [1242, 33] on span "Hidden value" at bounding box center [1239, 34] width 48 height 11
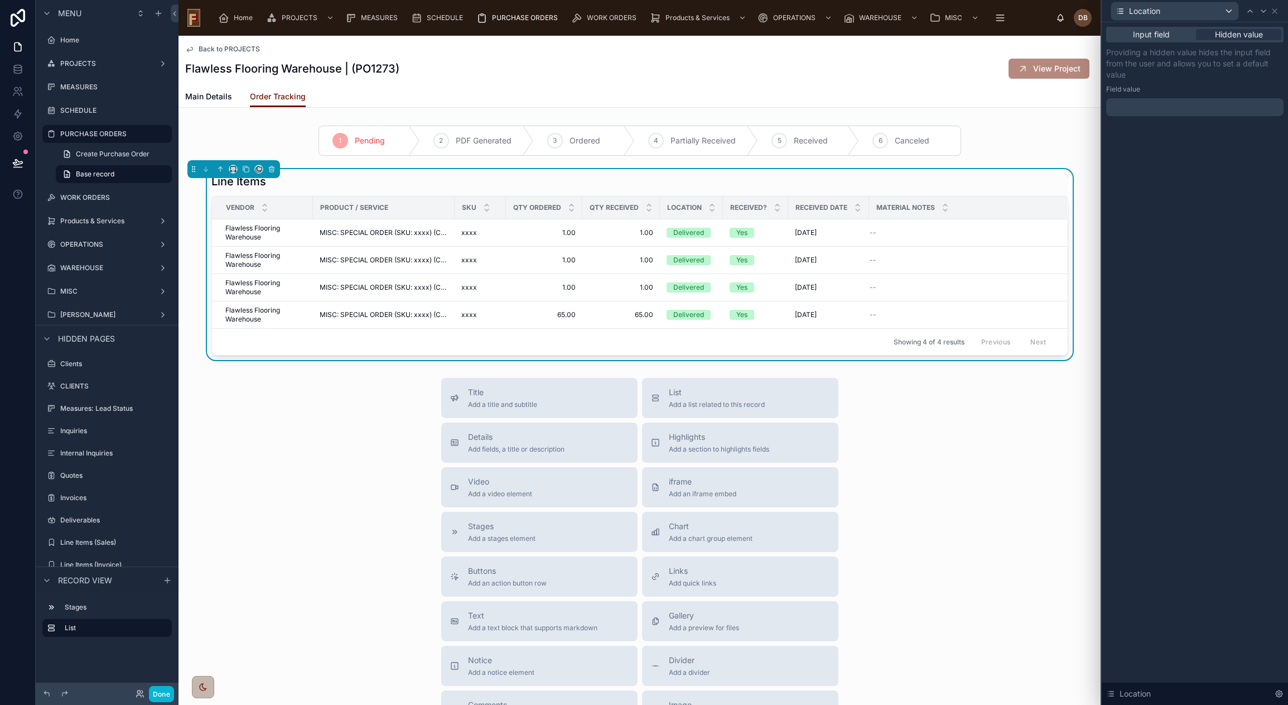
click at [1181, 106] on div at bounding box center [1194, 107] width 177 height 18
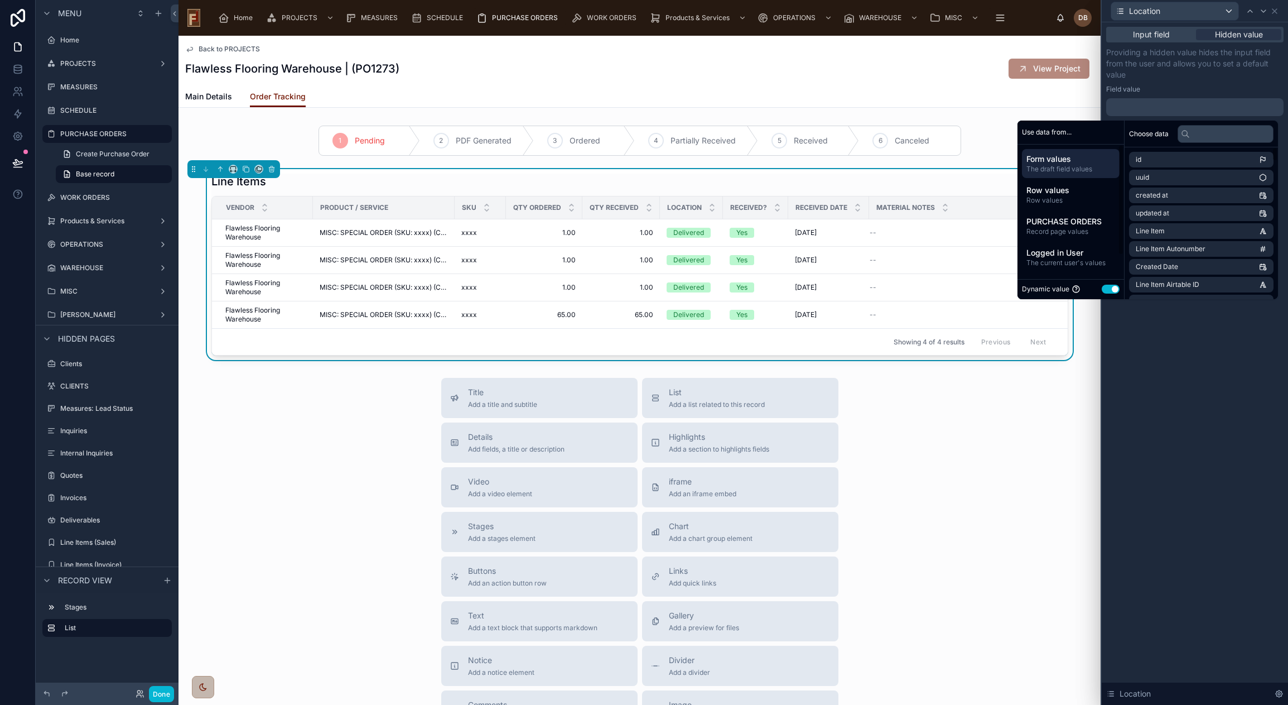
click at [1105, 287] on button "Use setting" at bounding box center [1111, 288] width 18 height 9
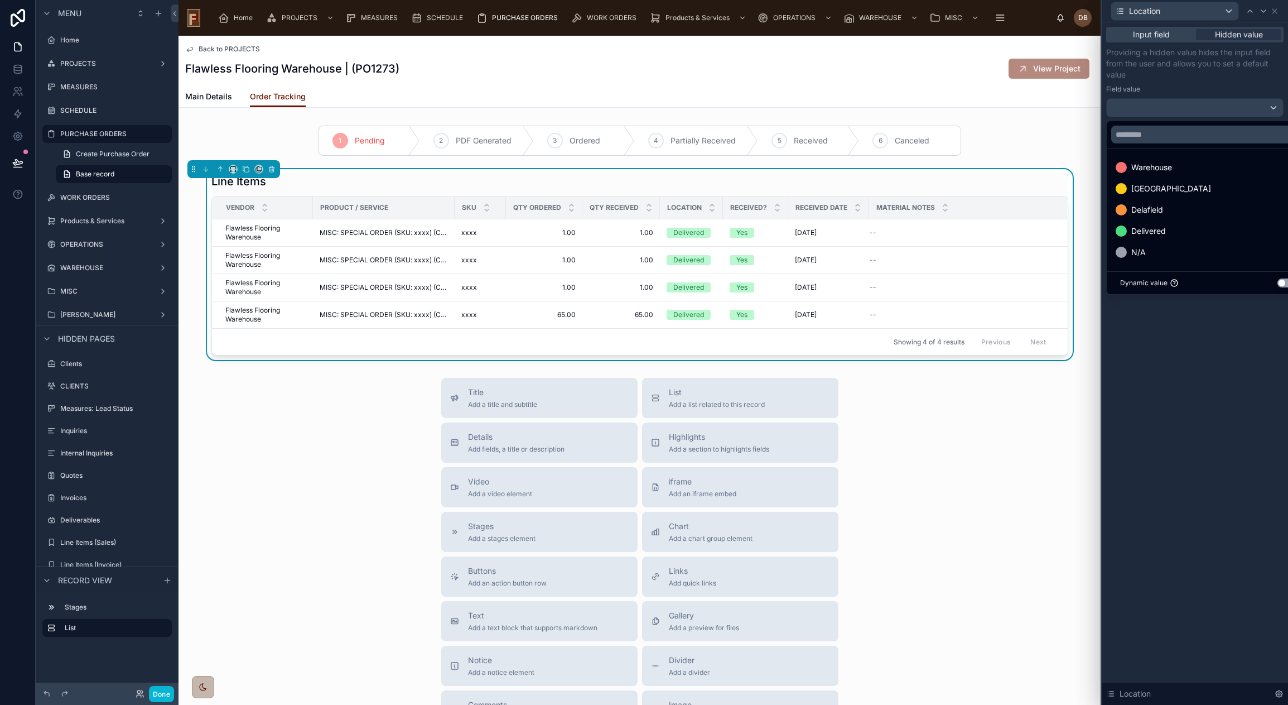
click at [1182, 327] on div at bounding box center [1195, 352] width 186 height 705
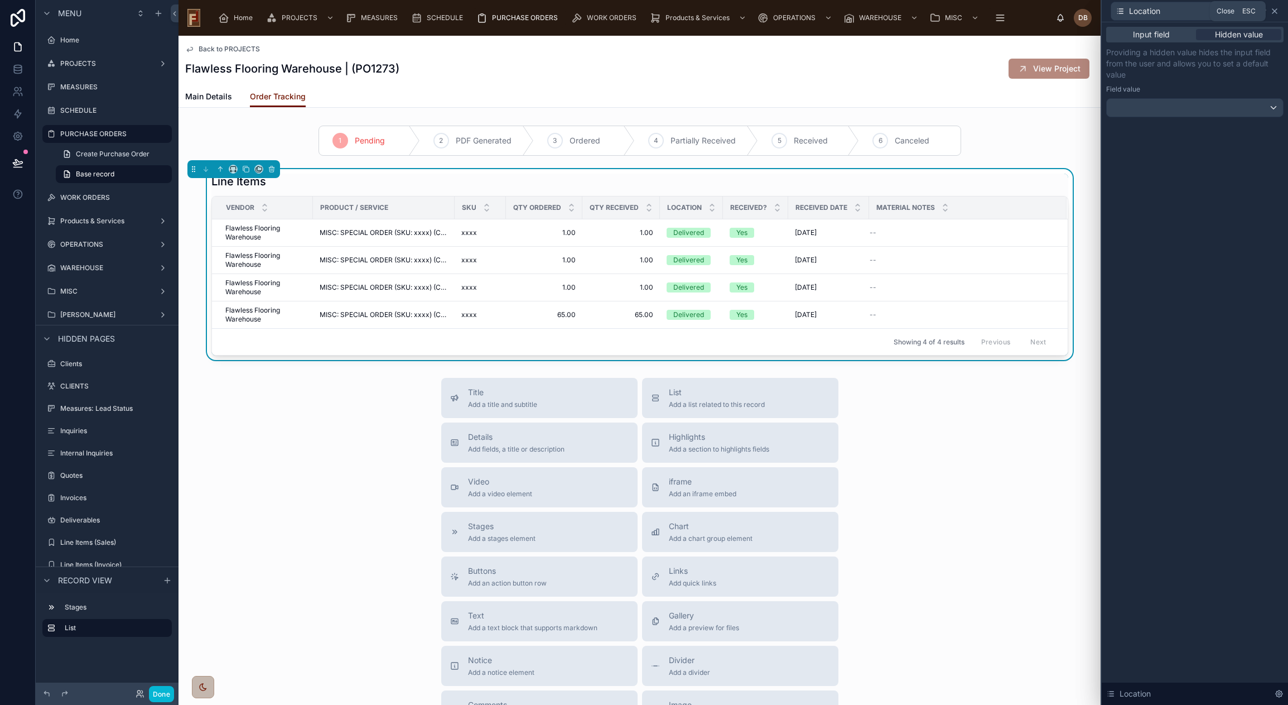
click at [1277, 10] on icon at bounding box center [1274, 11] width 9 height 9
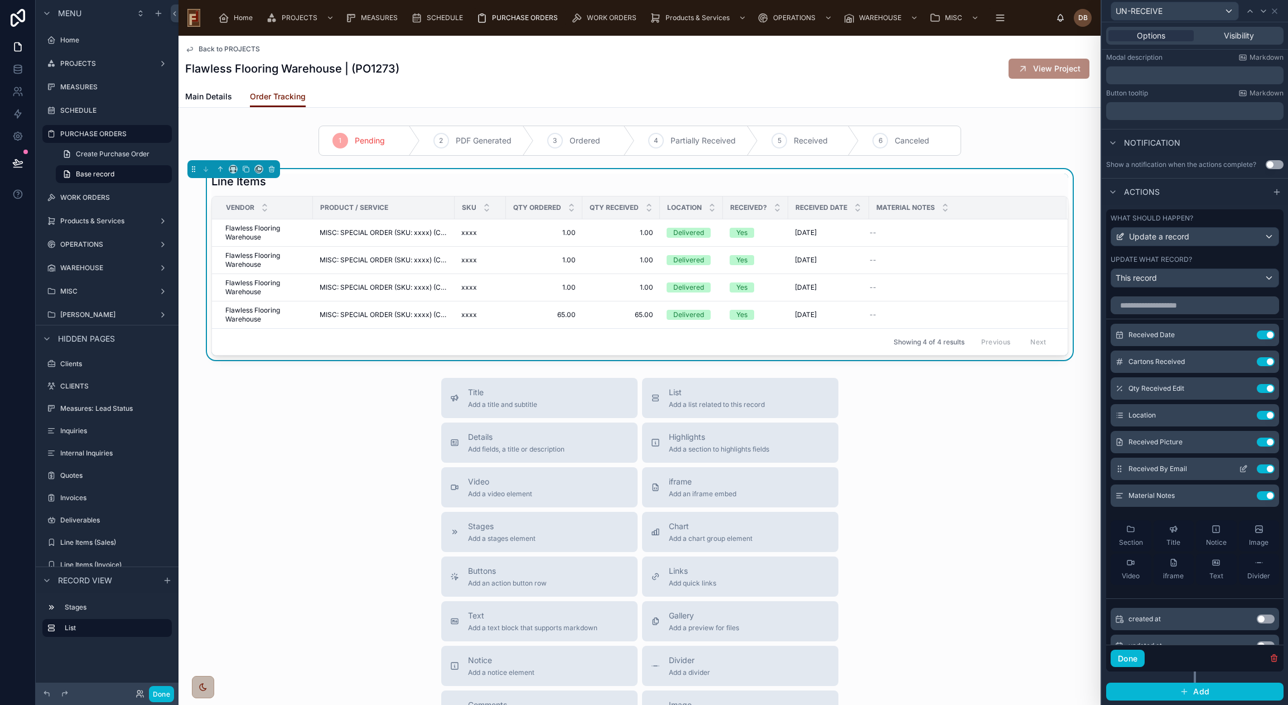
click at [1242, 469] on icon at bounding box center [1244, 467] width 4 height 4
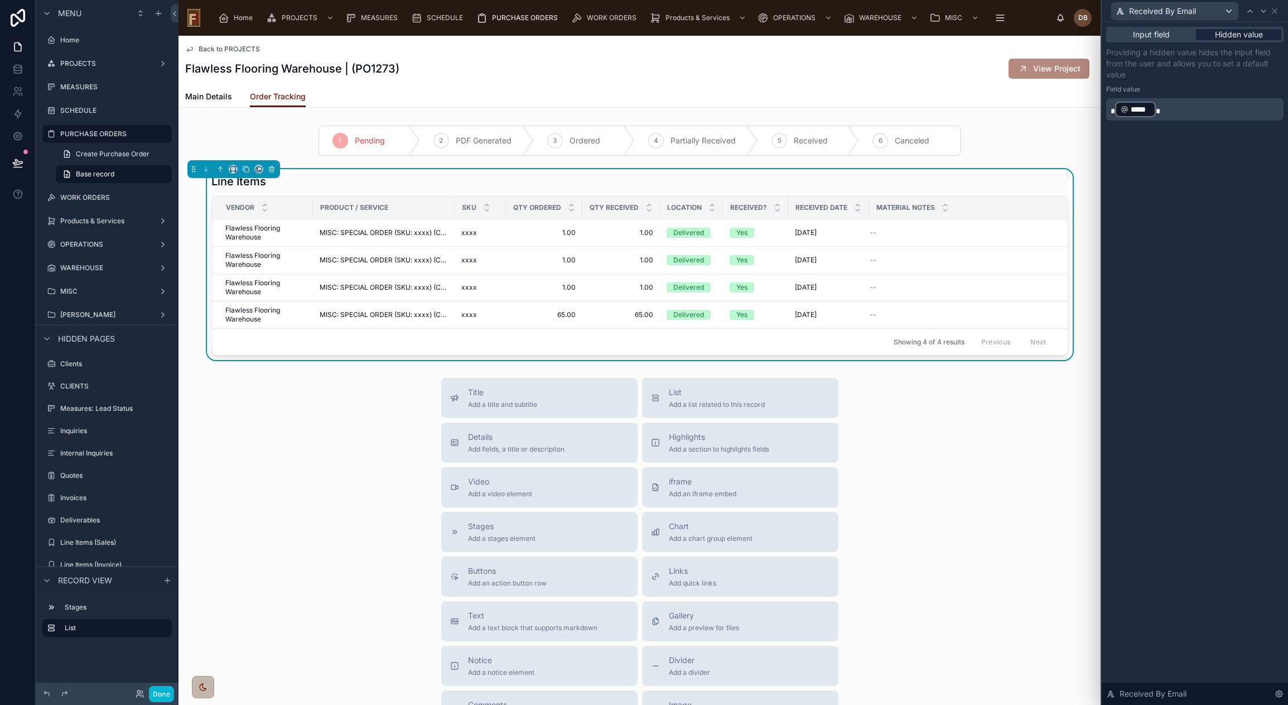
click at [1233, 34] on span "Hidden value" at bounding box center [1239, 34] width 48 height 11
click at [1275, 11] on icon at bounding box center [1274, 11] width 4 height 4
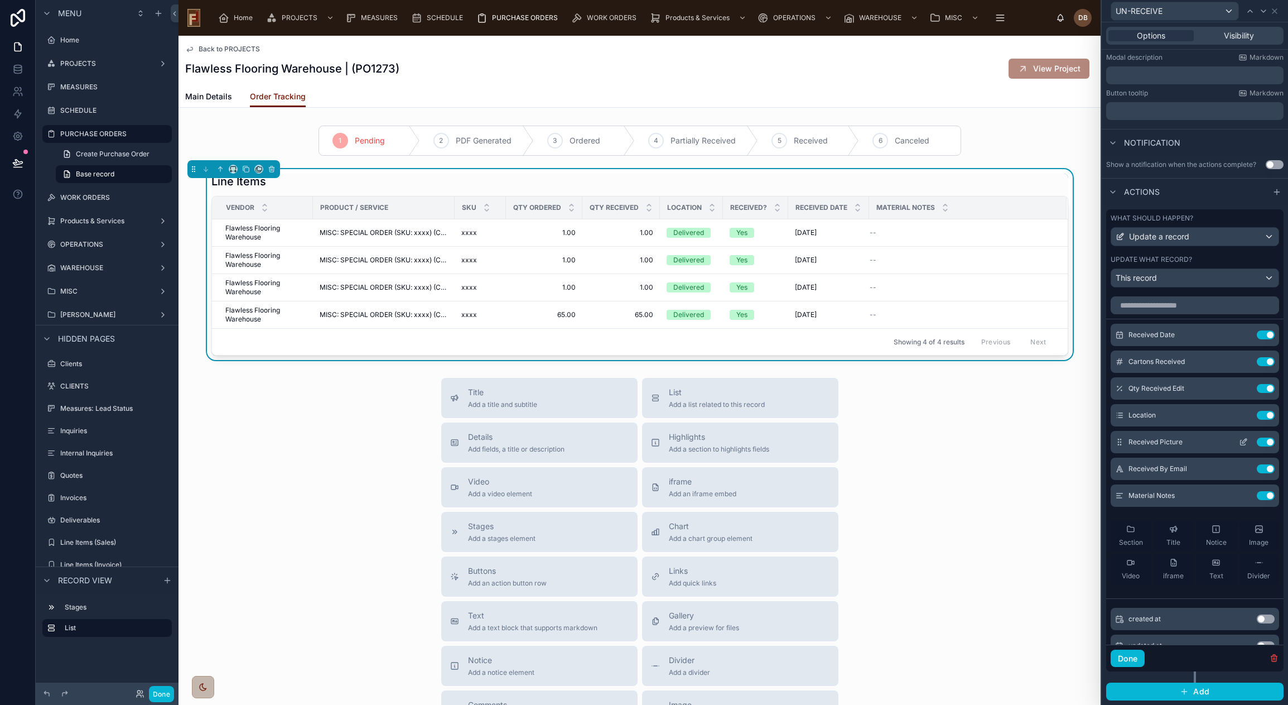
click at [1239, 442] on icon at bounding box center [1243, 441] width 9 height 9
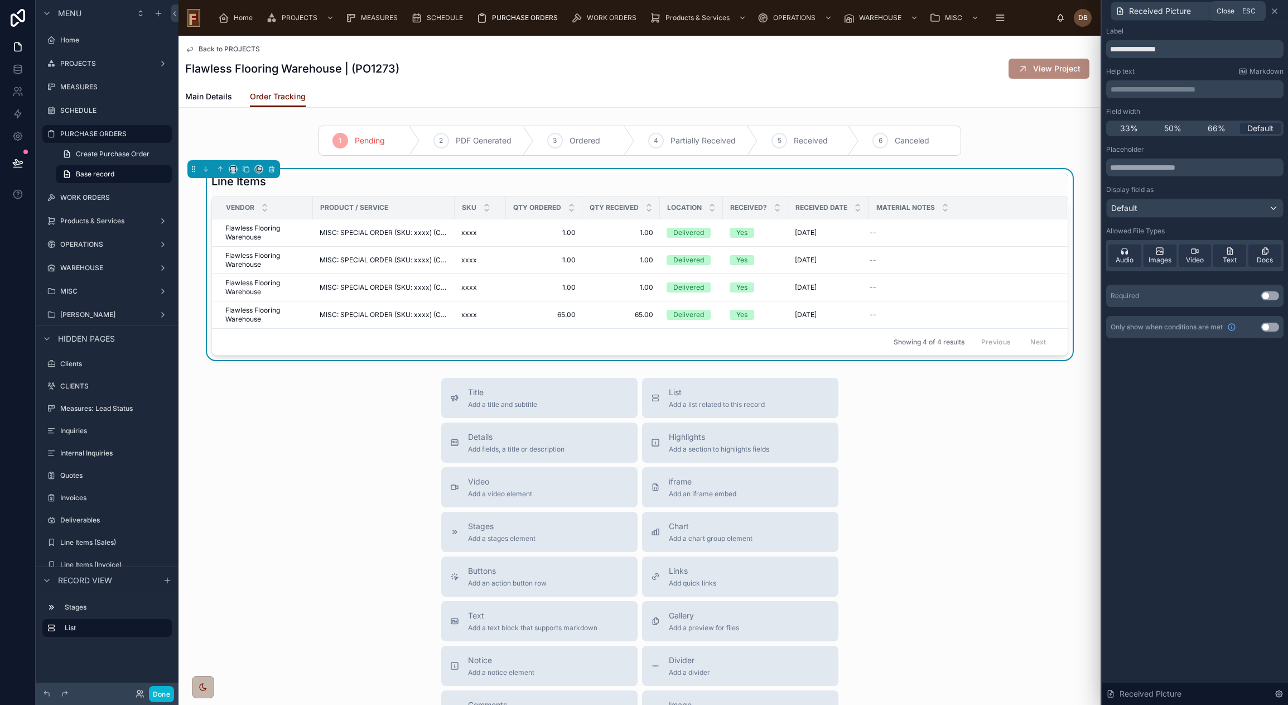
click at [1275, 9] on icon at bounding box center [1274, 11] width 9 height 9
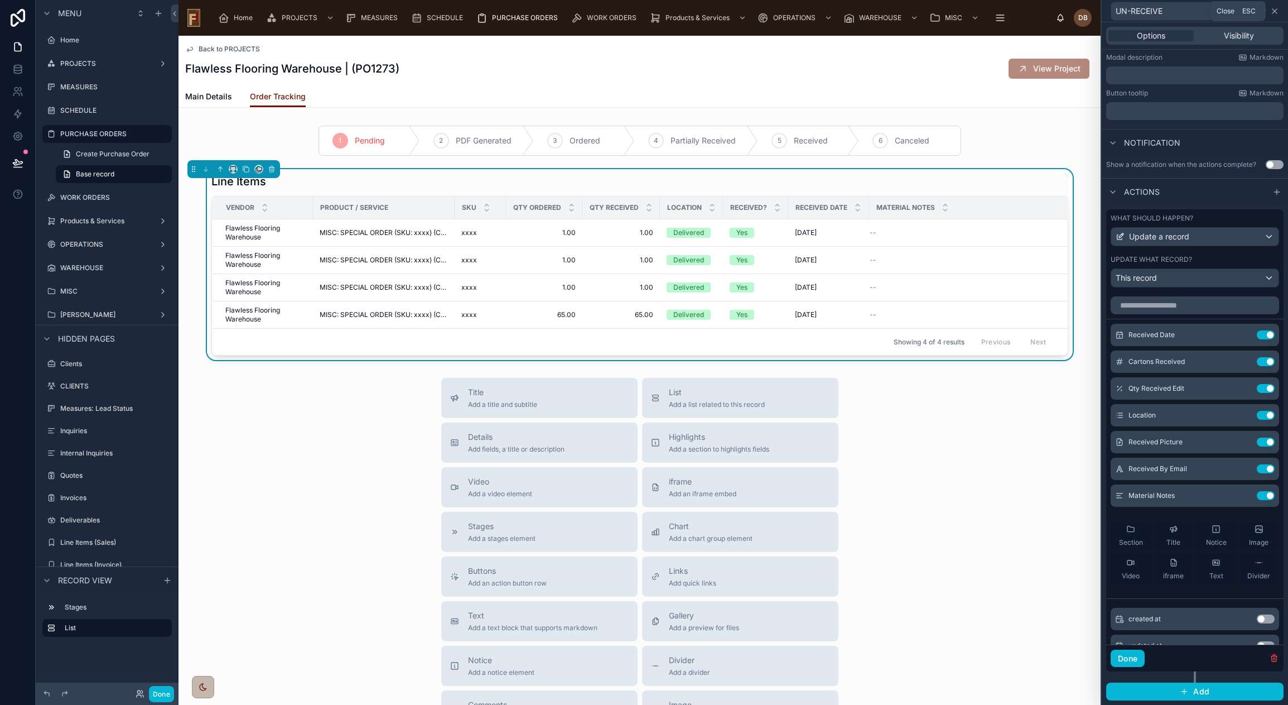
click at [1272, 11] on icon at bounding box center [1274, 11] width 9 height 9
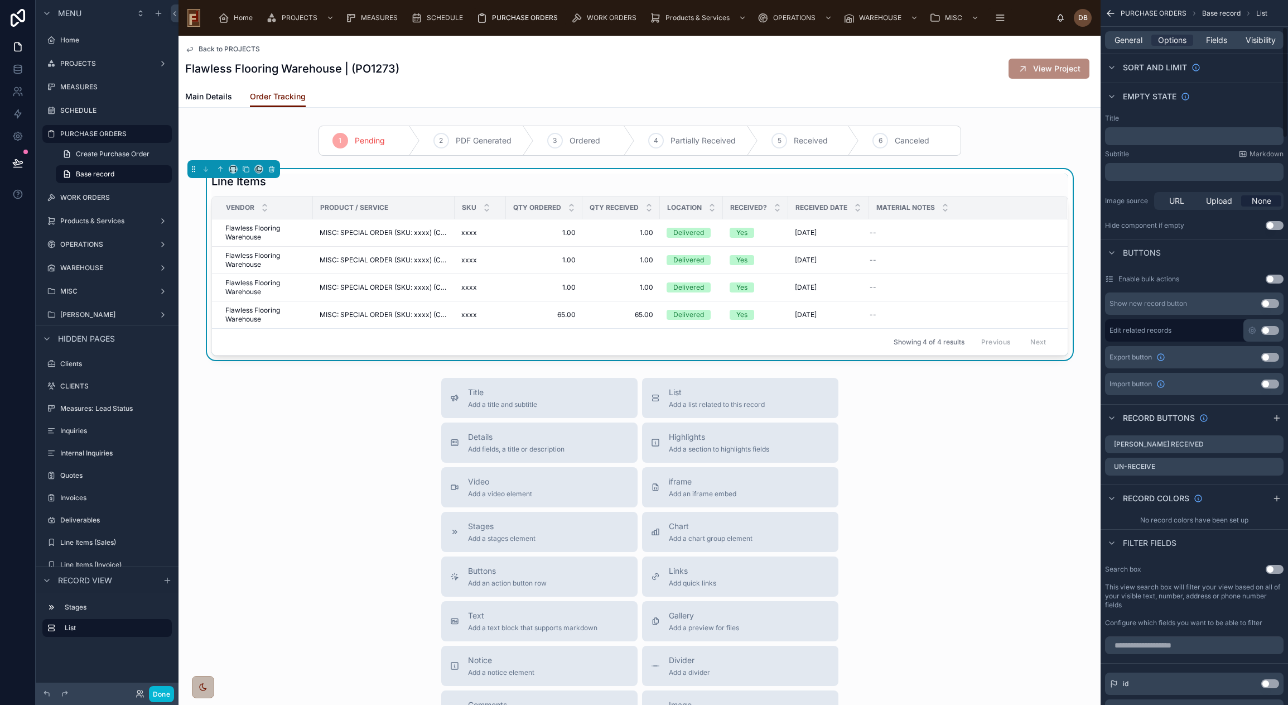
scroll to position [0, 0]
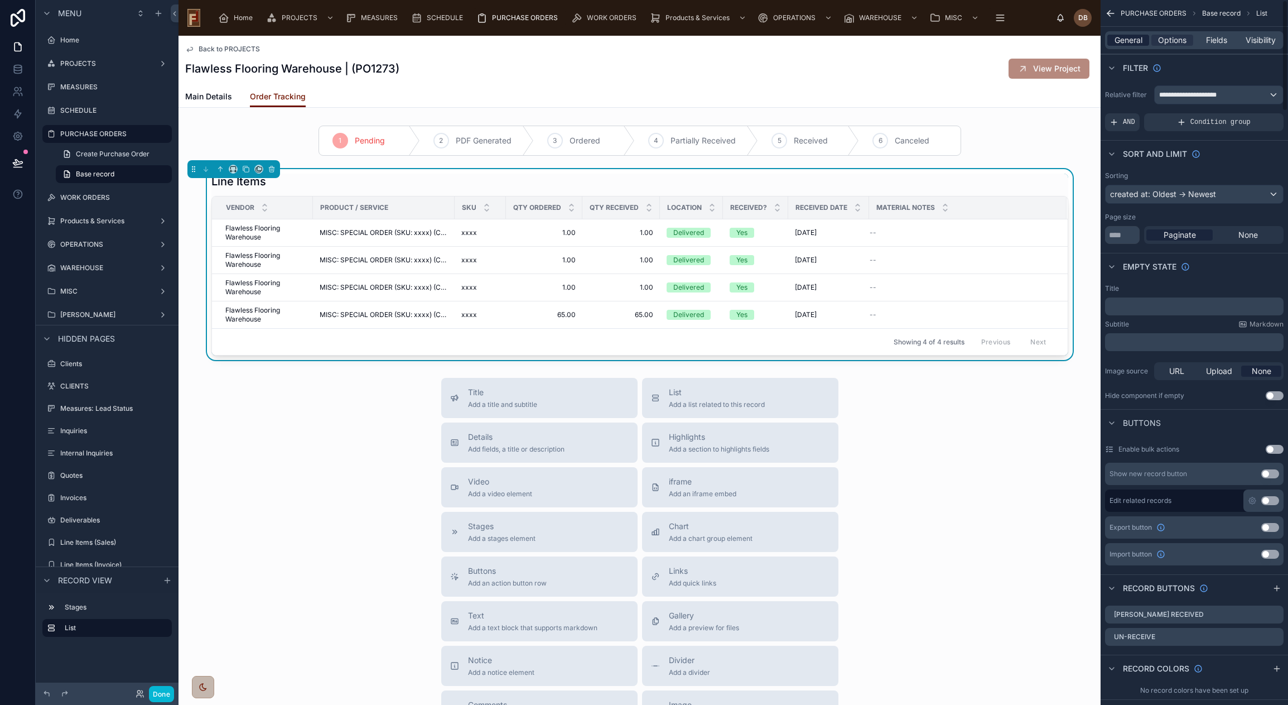
click at [1131, 42] on span "General" at bounding box center [1129, 40] width 28 height 11
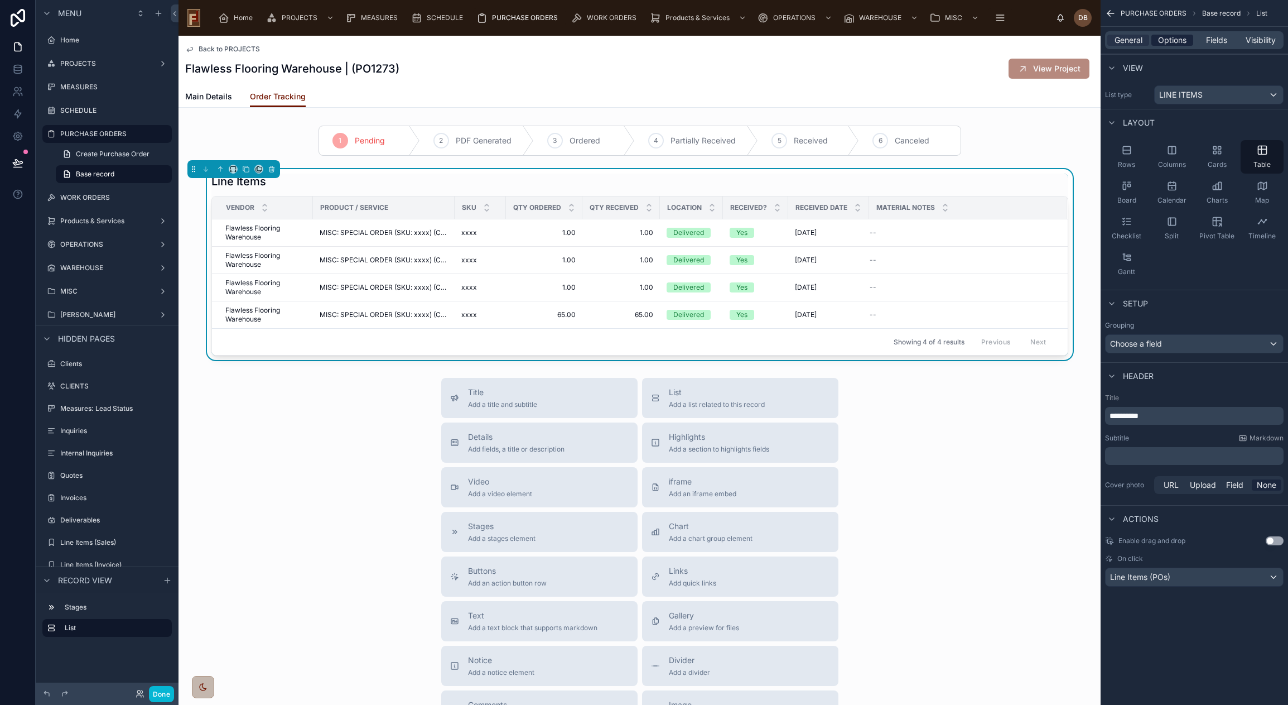
click at [1168, 41] on span "Options" at bounding box center [1172, 40] width 28 height 11
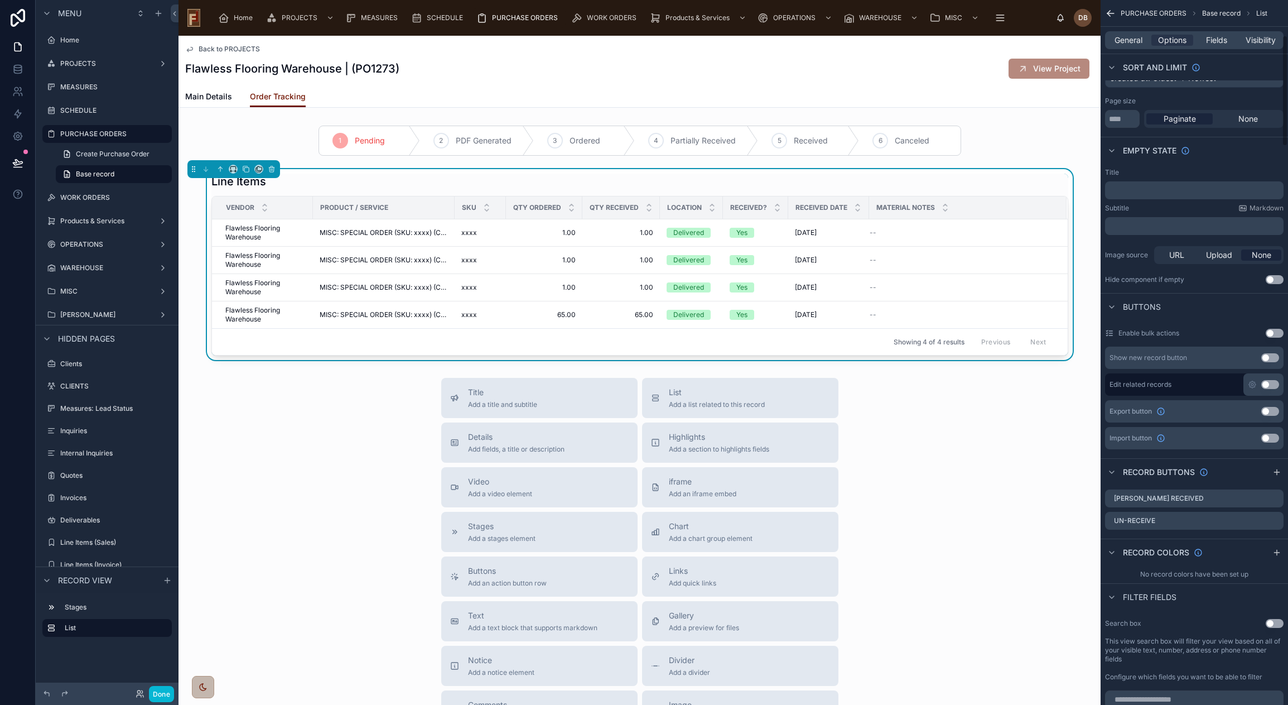
scroll to position [223, 0]
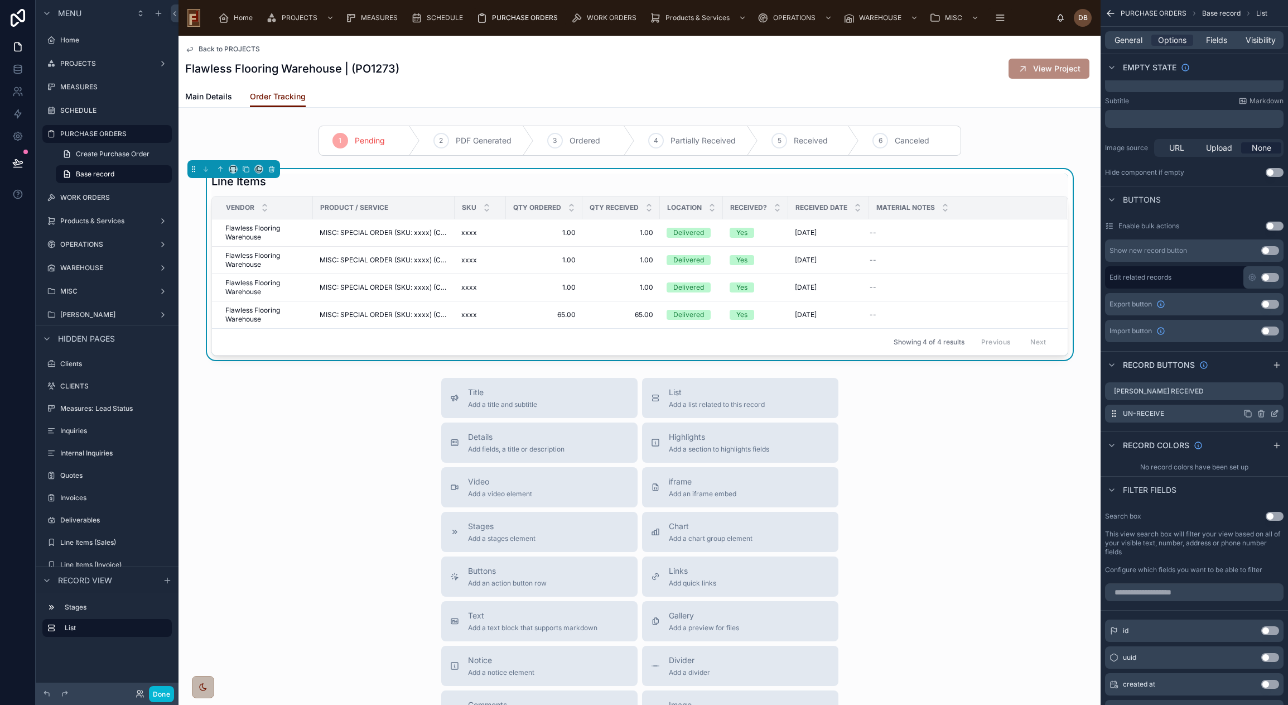
click at [1275, 411] on icon "scrollable content" at bounding box center [1274, 413] width 9 height 9
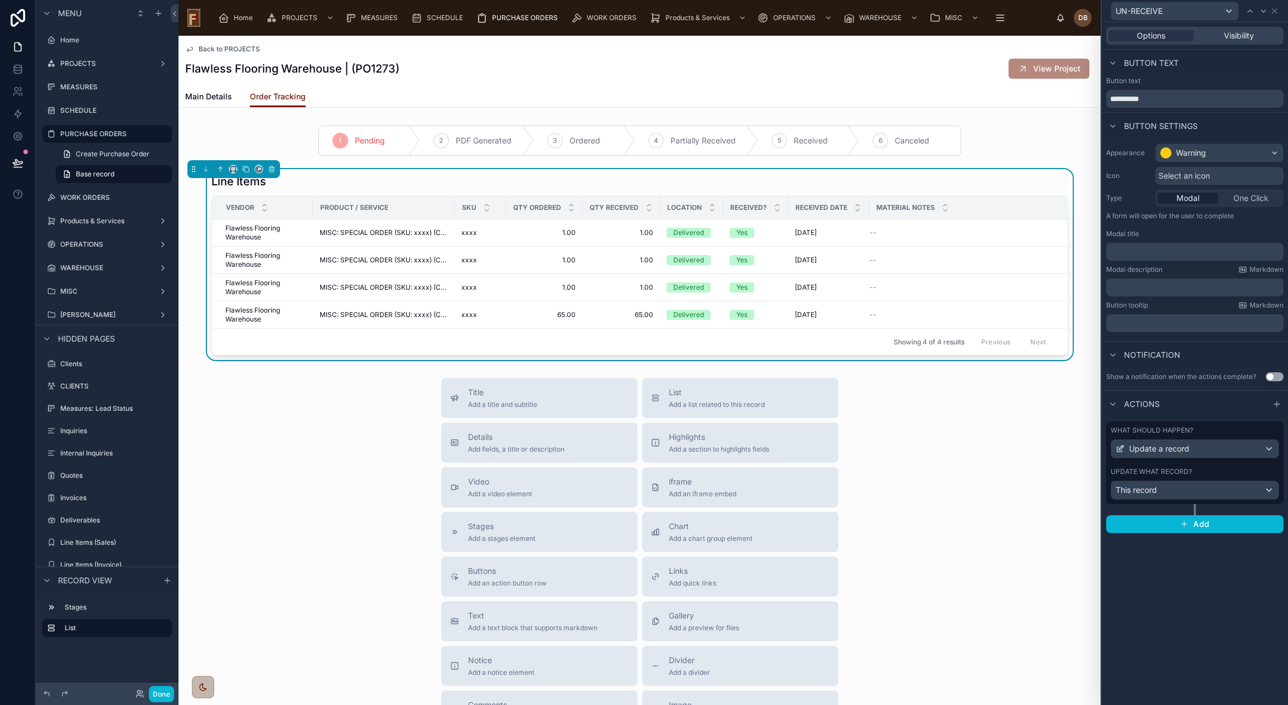
click at [1248, 202] on span "One Click" at bounding box center [1250, 197] width 35 height 11
click at [1179, 450] on span "Update a record" at bounding box center [1159, 448] width 60 height 11
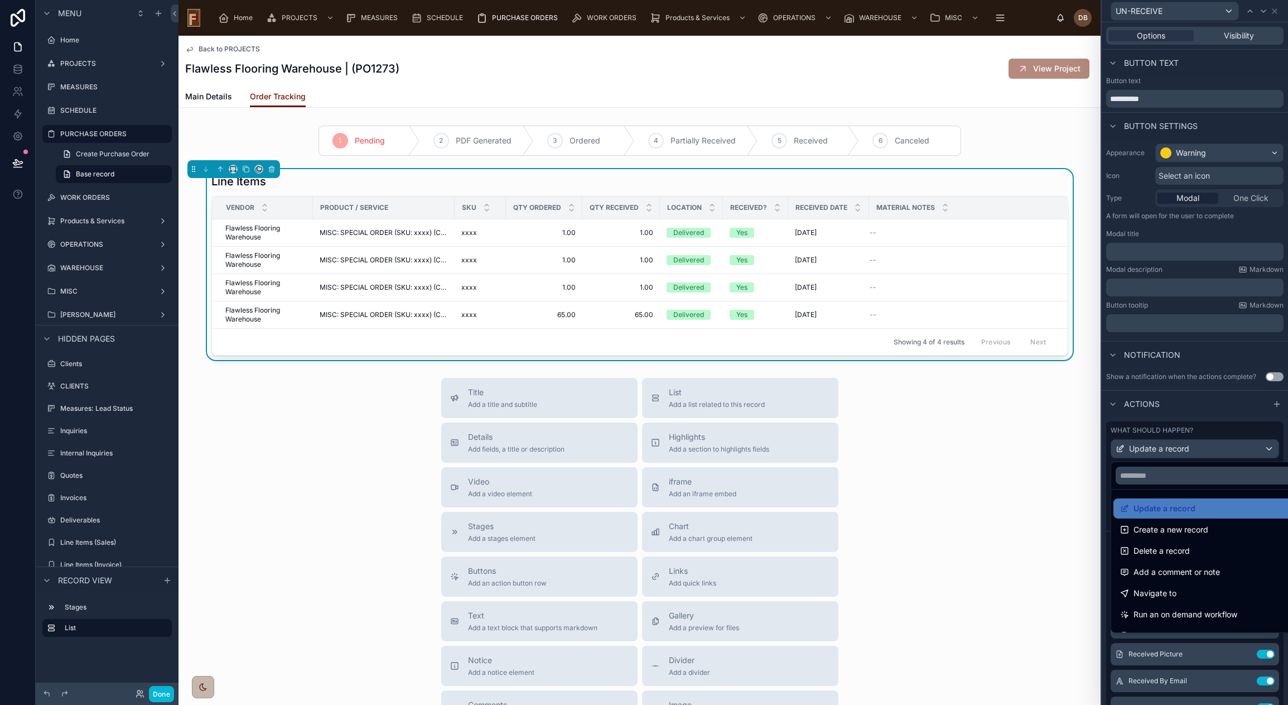
click at [1179, 450] on div at bounding box center [1195, 352] width 186 height 705
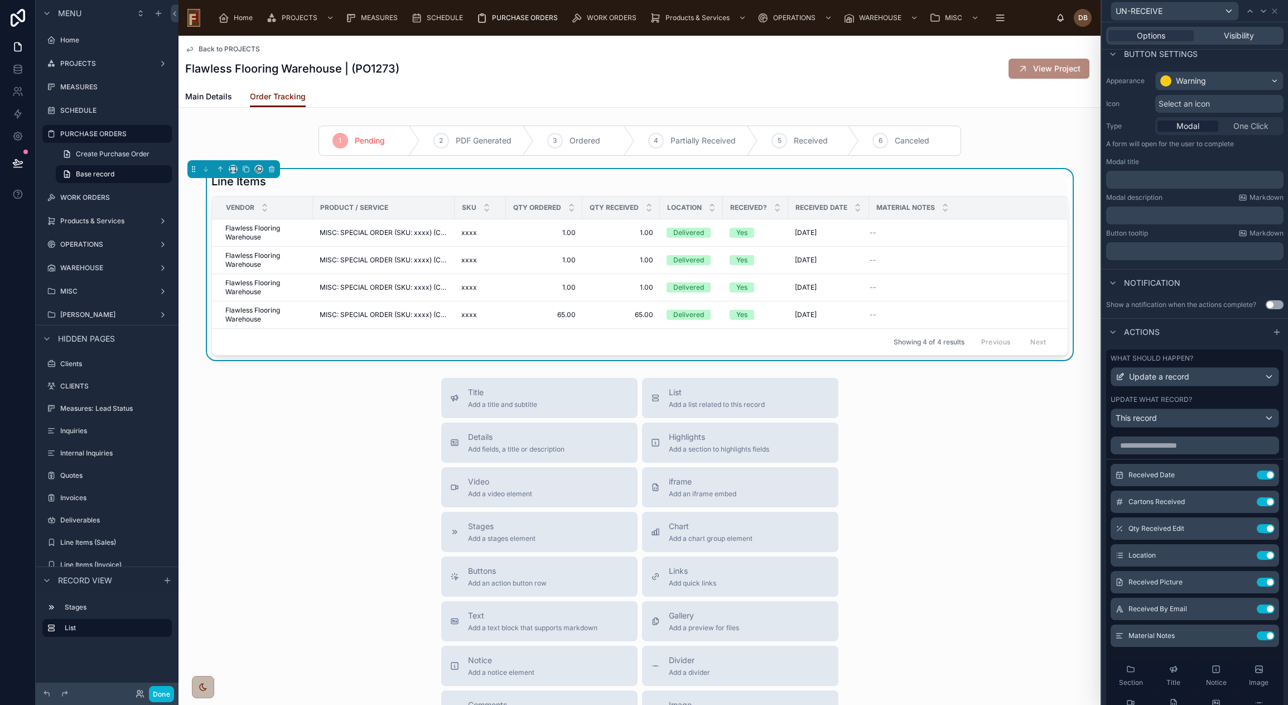
scroll to position [0, 0]
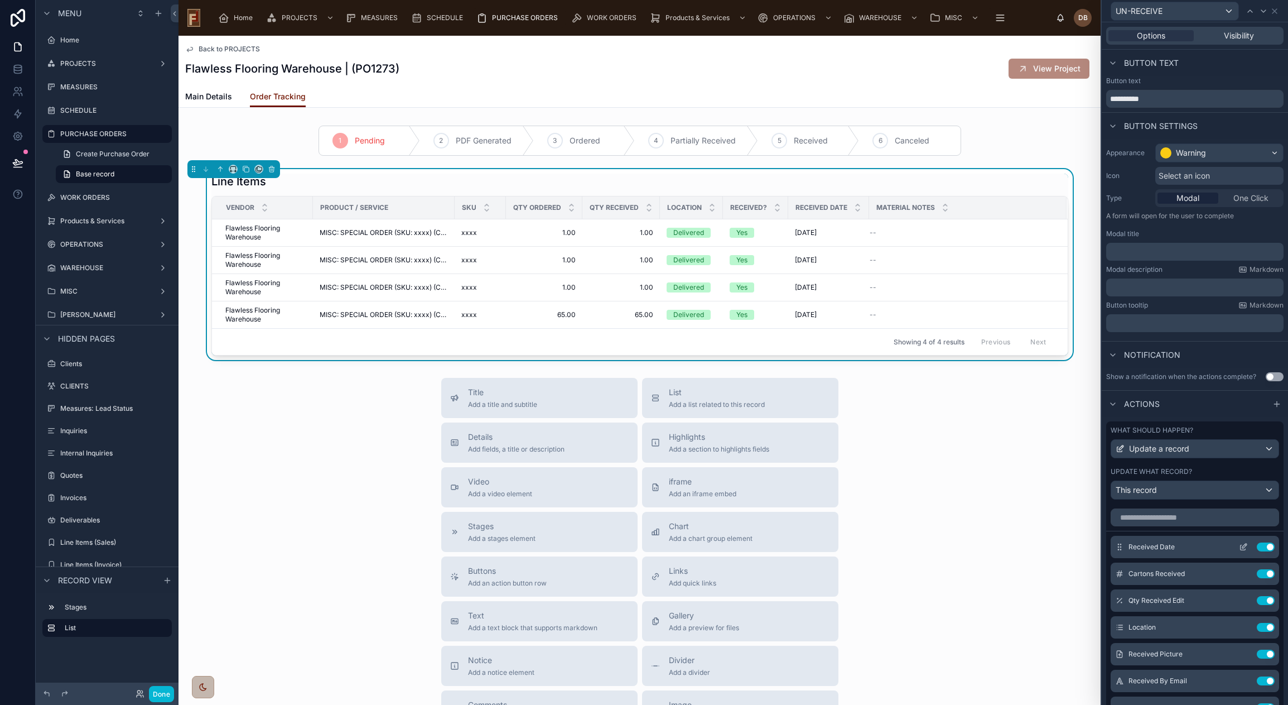
click at [1257, 546] on button "Use setting" at bounding box center [1266, 546] width 18 height 9
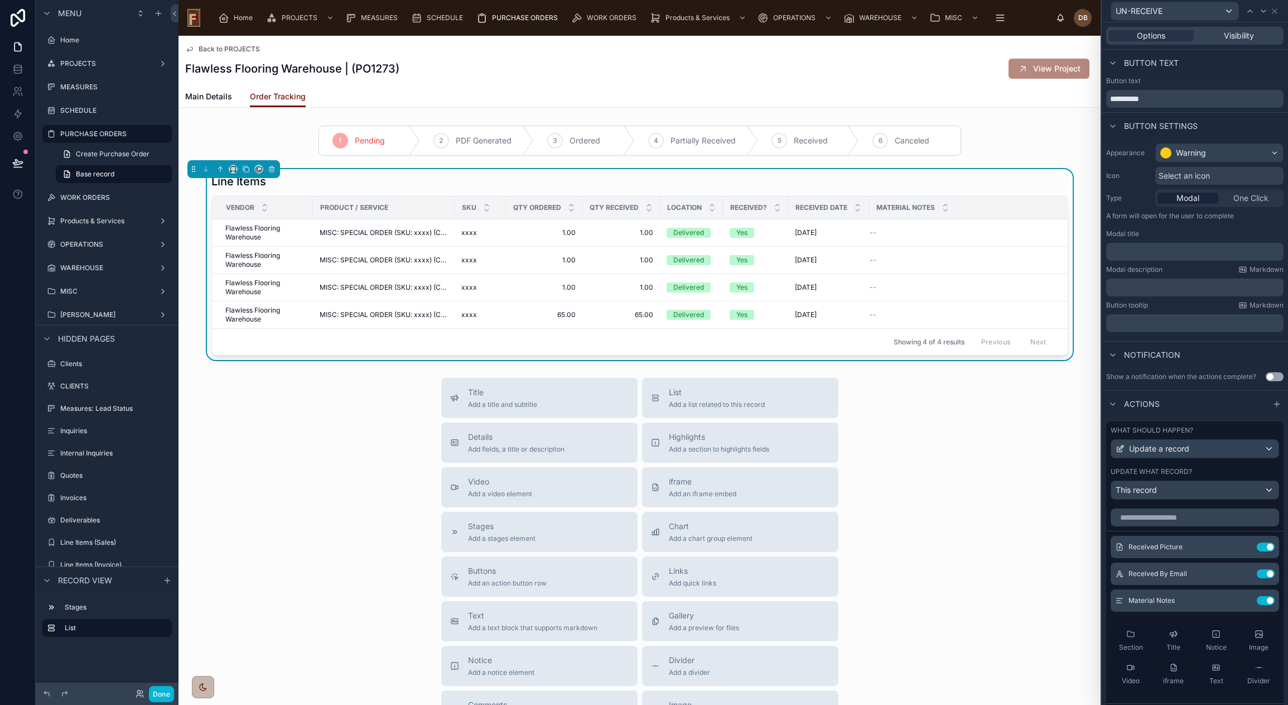
click at [1257, 546] on button "Use setting" at bounding box center [1266, 546] width 18 height 9
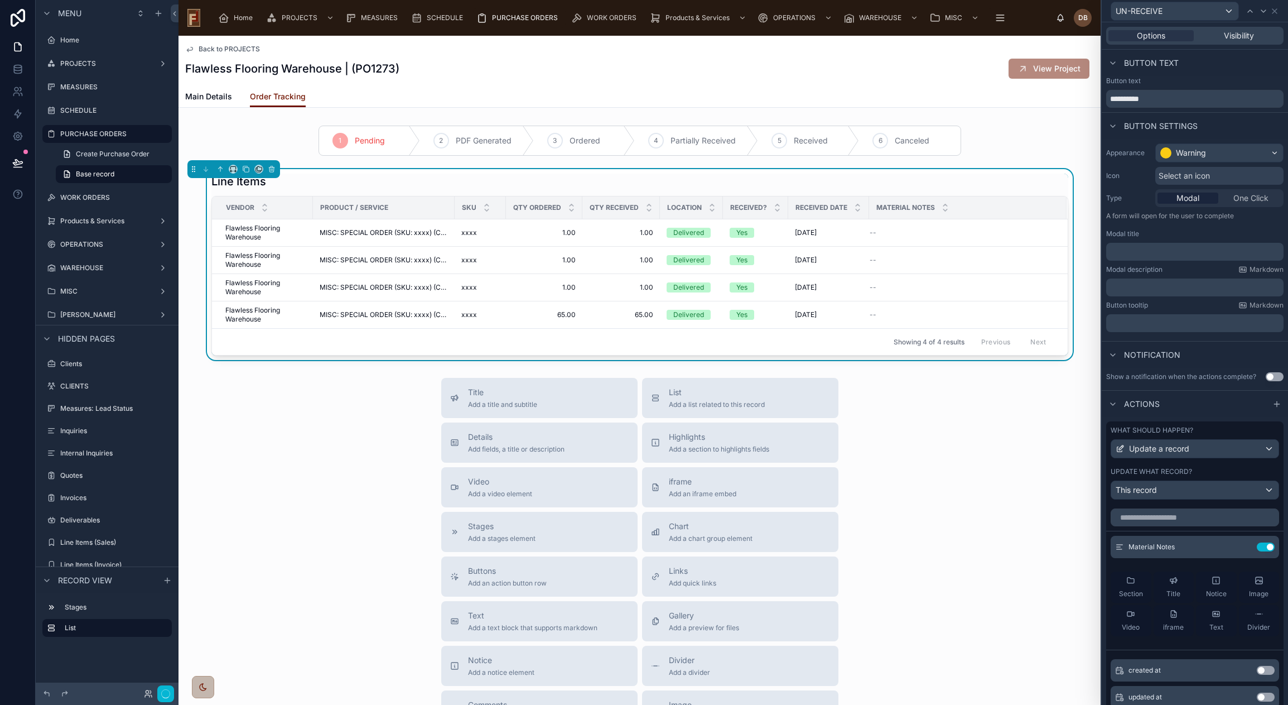
click at [1257, 546] on button "Use setting" at bounding box center [1266, 546] width 18 height 9
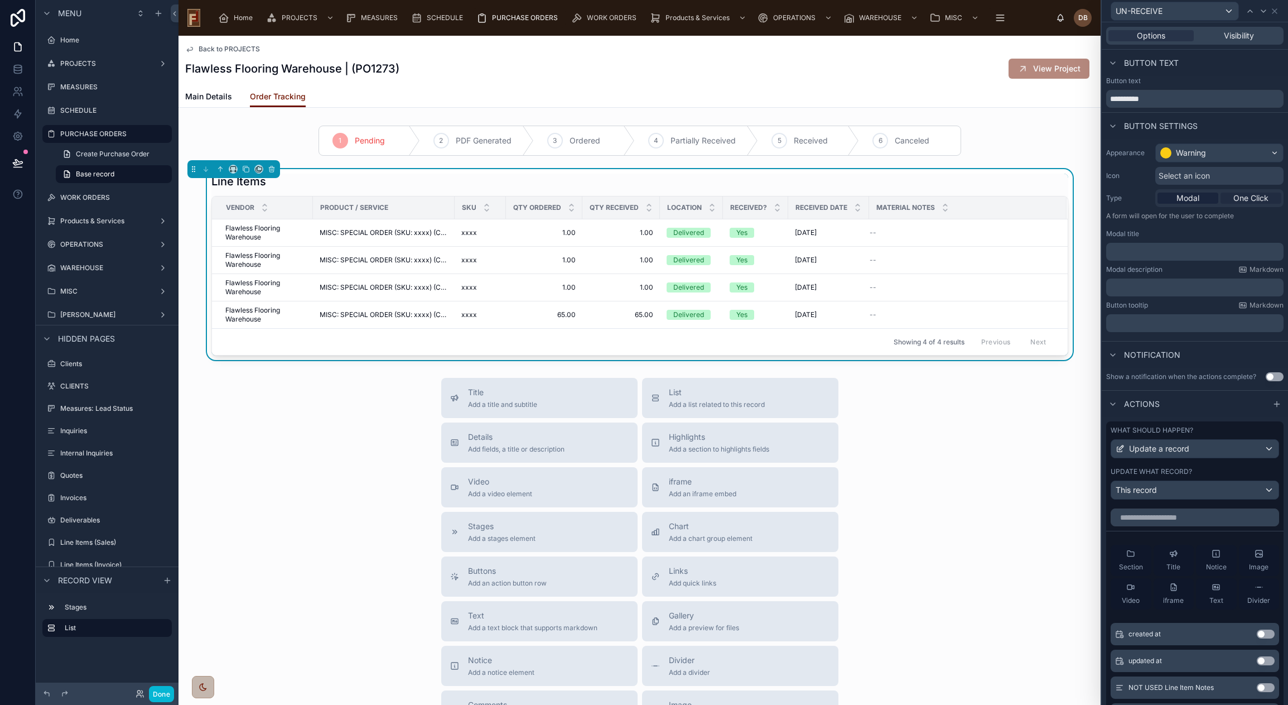
click at [1234, 196] on span "One Click" at bounding box center [1250, 197] width 35 height 11
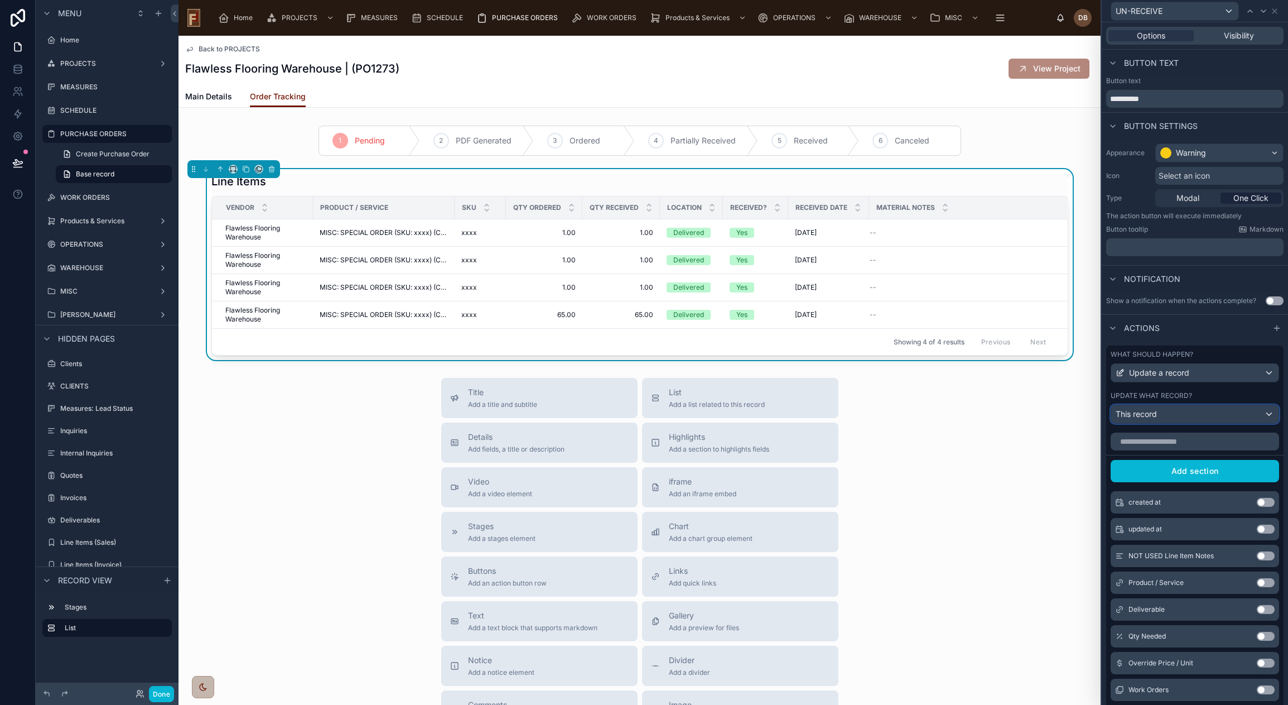
click at [1188, 413] on div "This record" at bounding box center [1194, 414] width 167 height 18
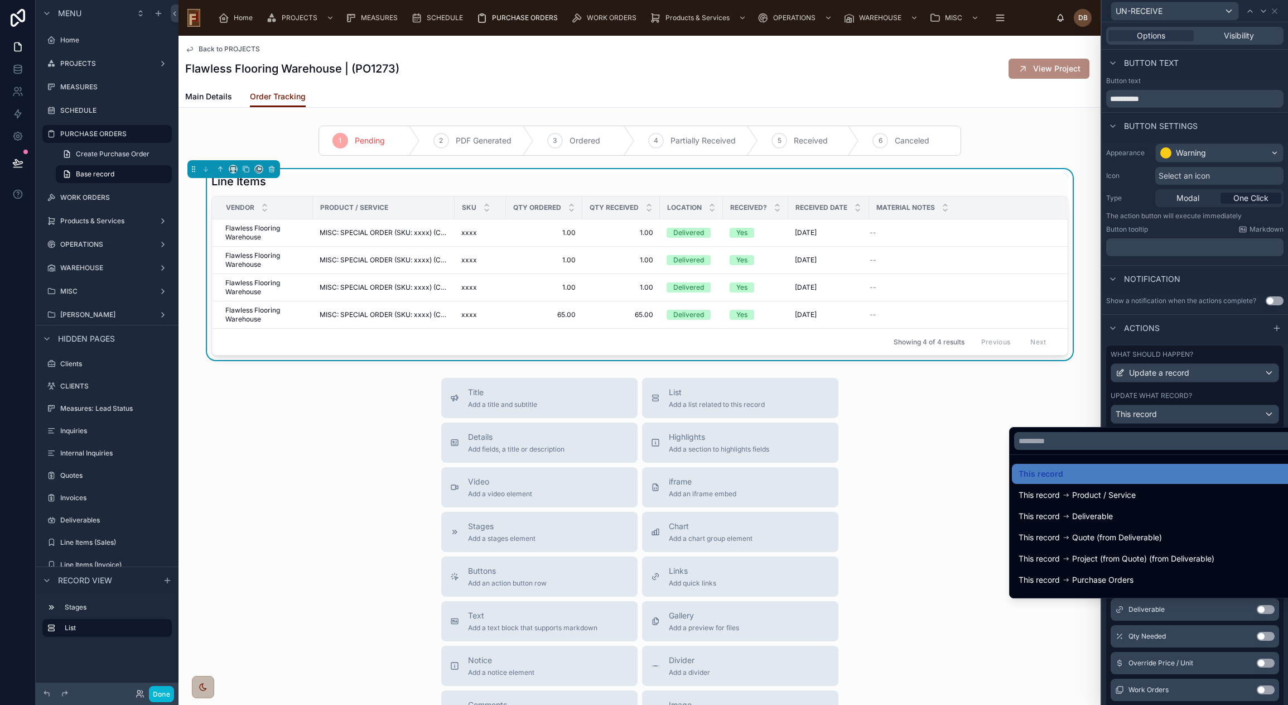
click at [1188, 413] on div at bounding box center [1195, 352] width 186 height 705
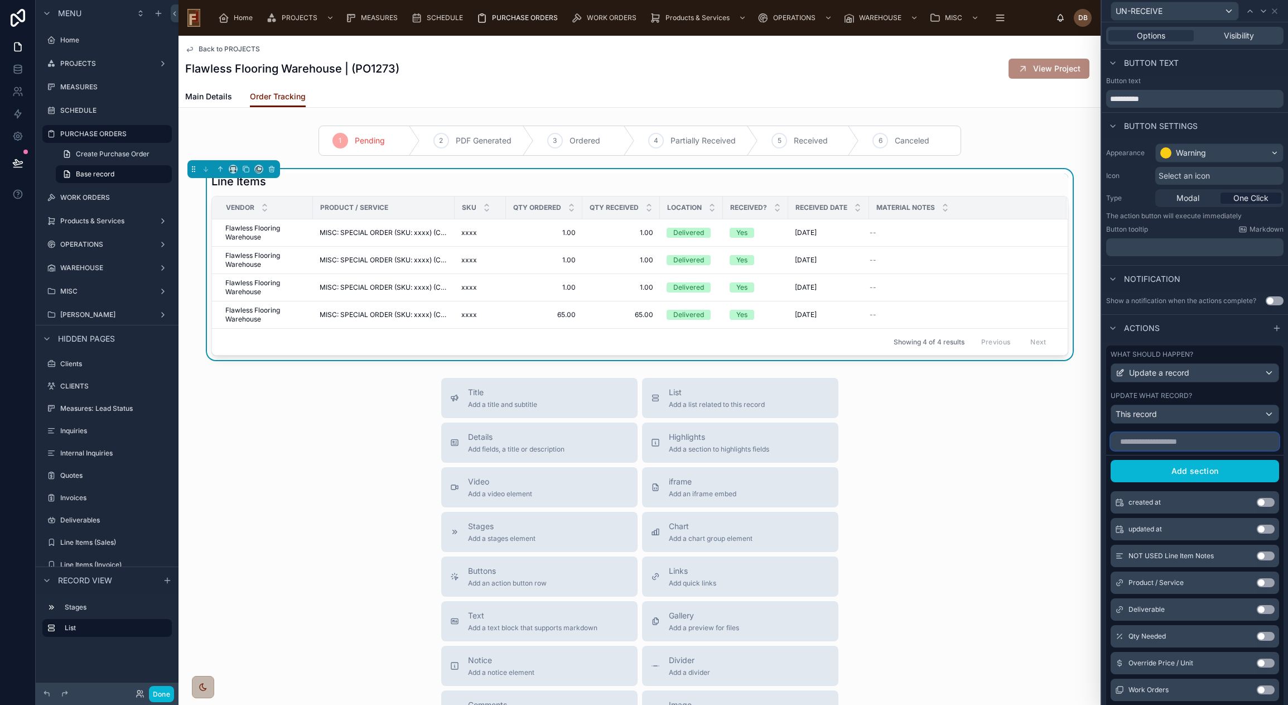
click at [1178, 441] on input "text" at bounding box center [1195, 441] width 168 height 18
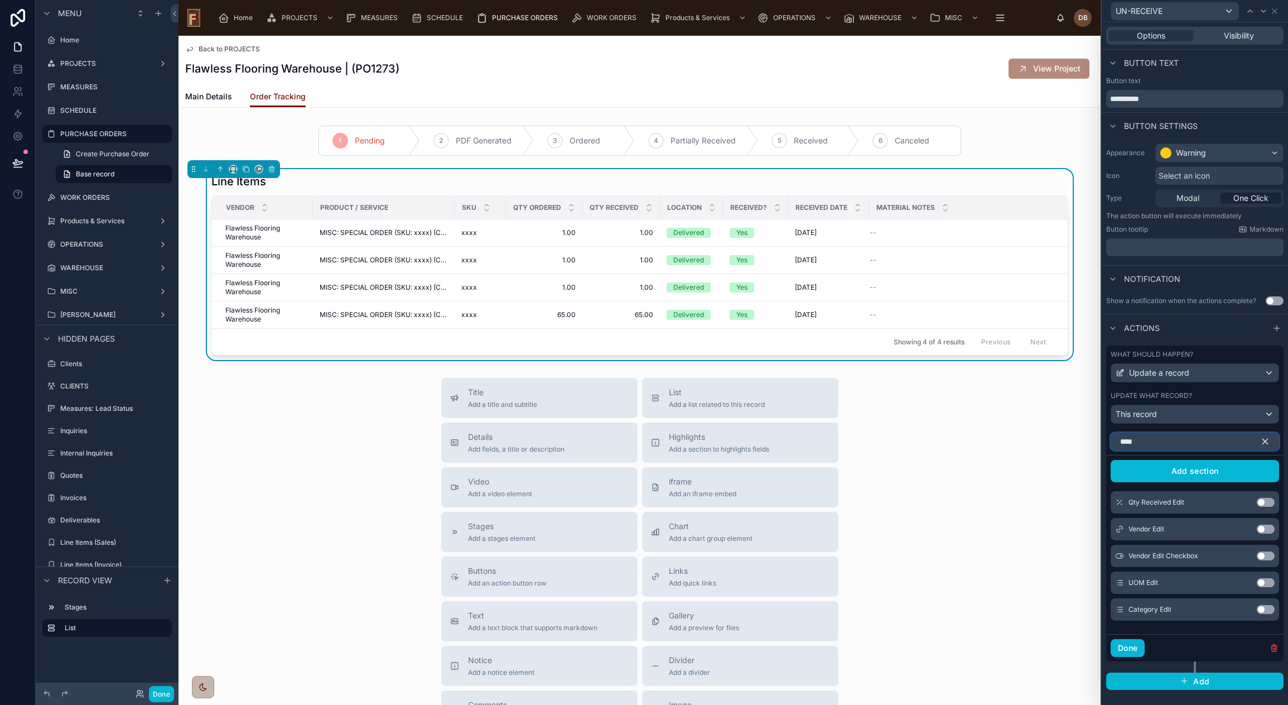
type input "****"
click at [1265, 500] on button "Use setting" at bounding box center [1266, 502] width 18 height 9
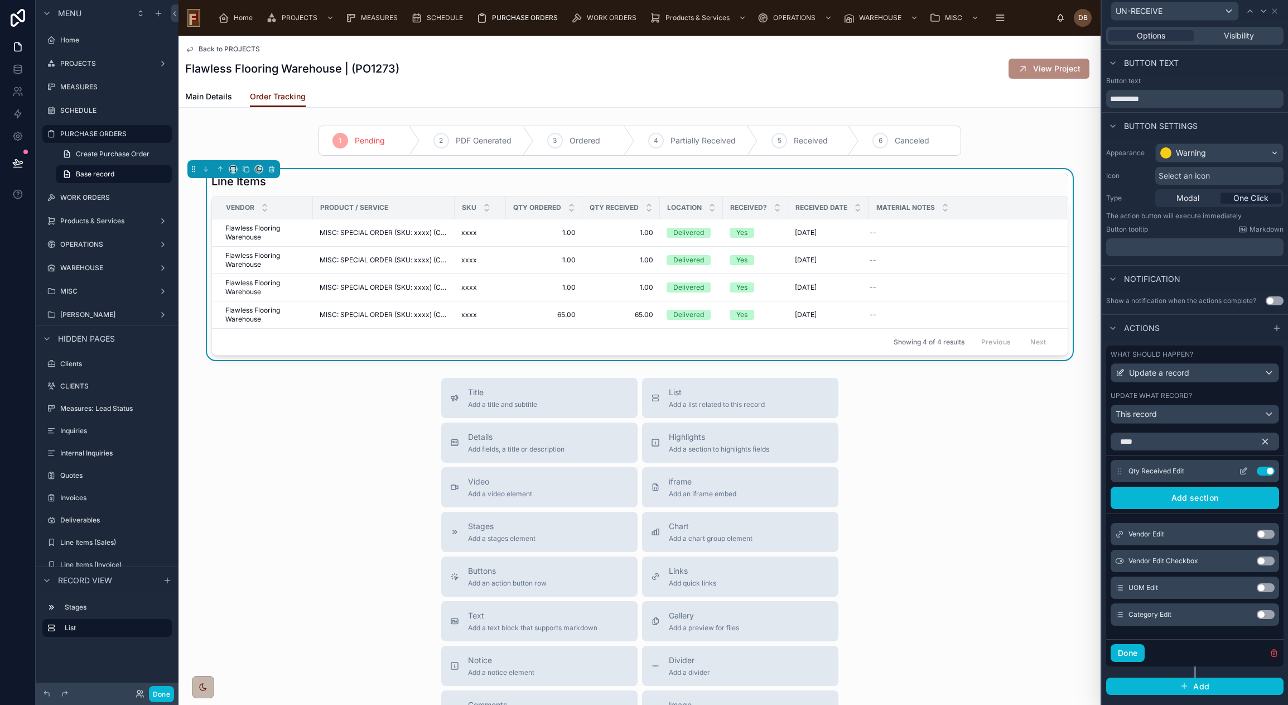
click at [1242, 470] on icon at bounding box center [1243, 470] width 9 height 9
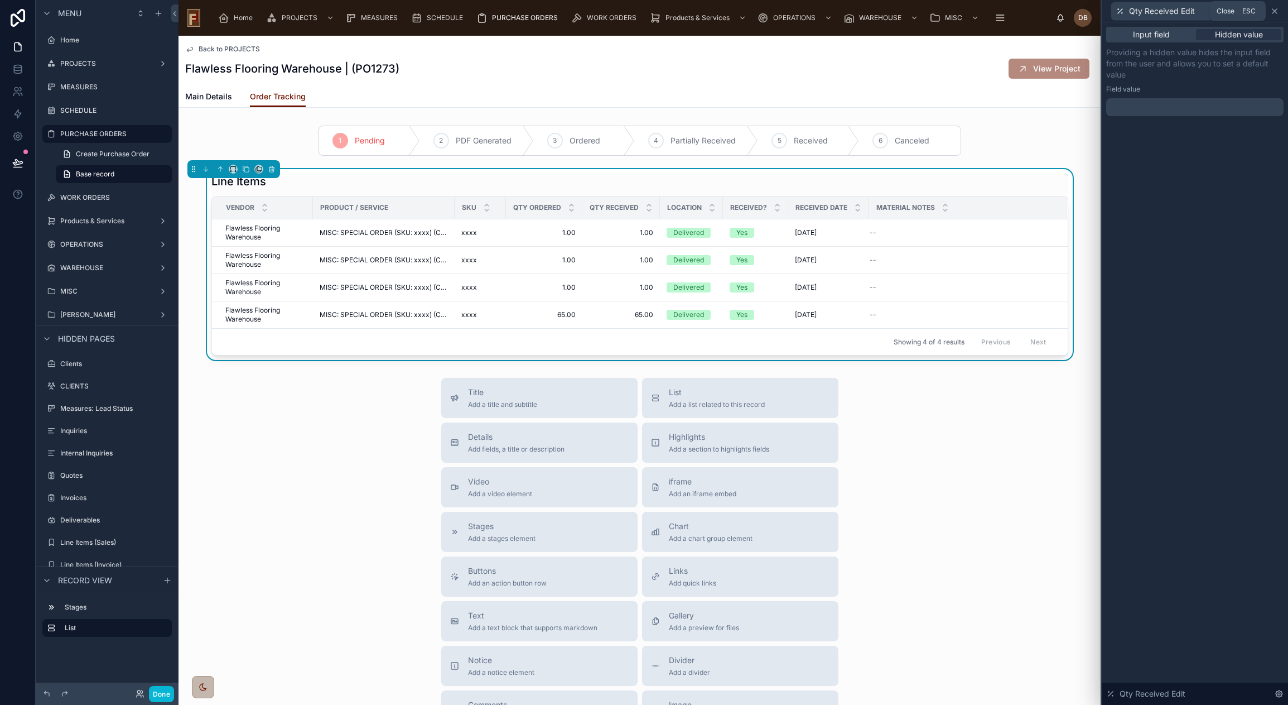
click at [1276, 9] on icon at bounding box center [1274, 11] width 4 height 4
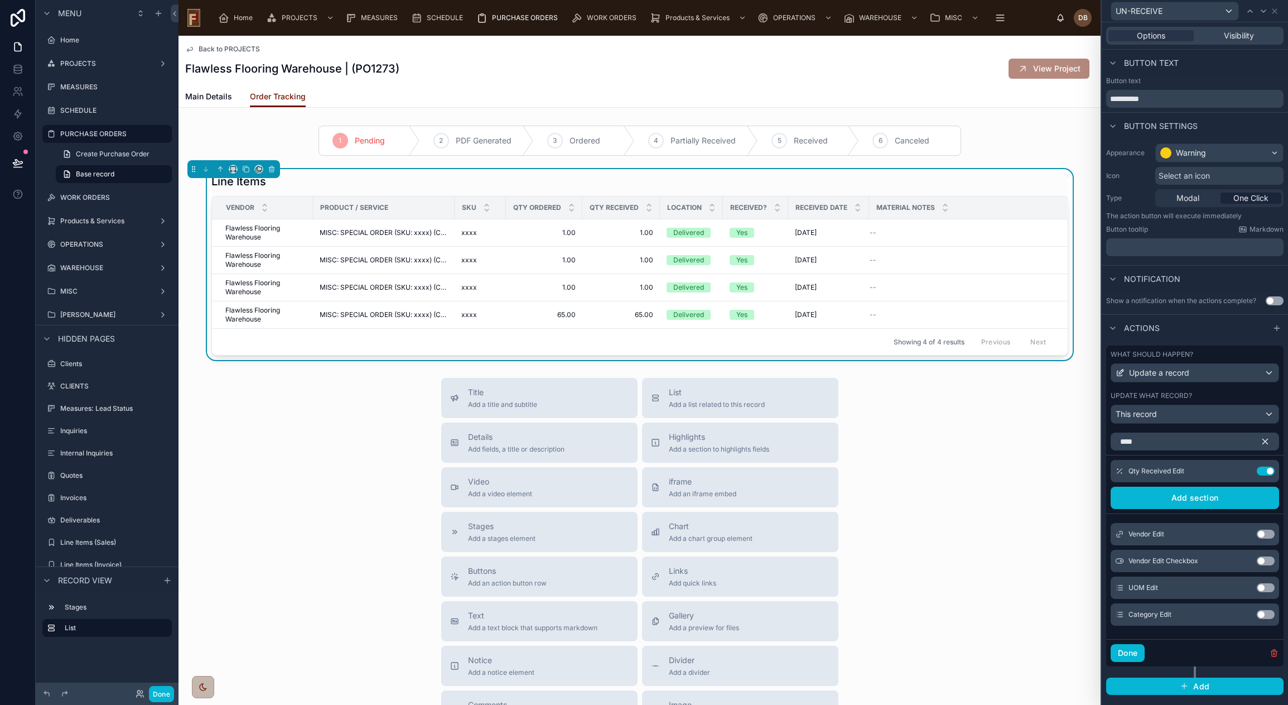
click at [1266, 441] on icon "button" at bounding box center [1265, 441] width 5 height 5
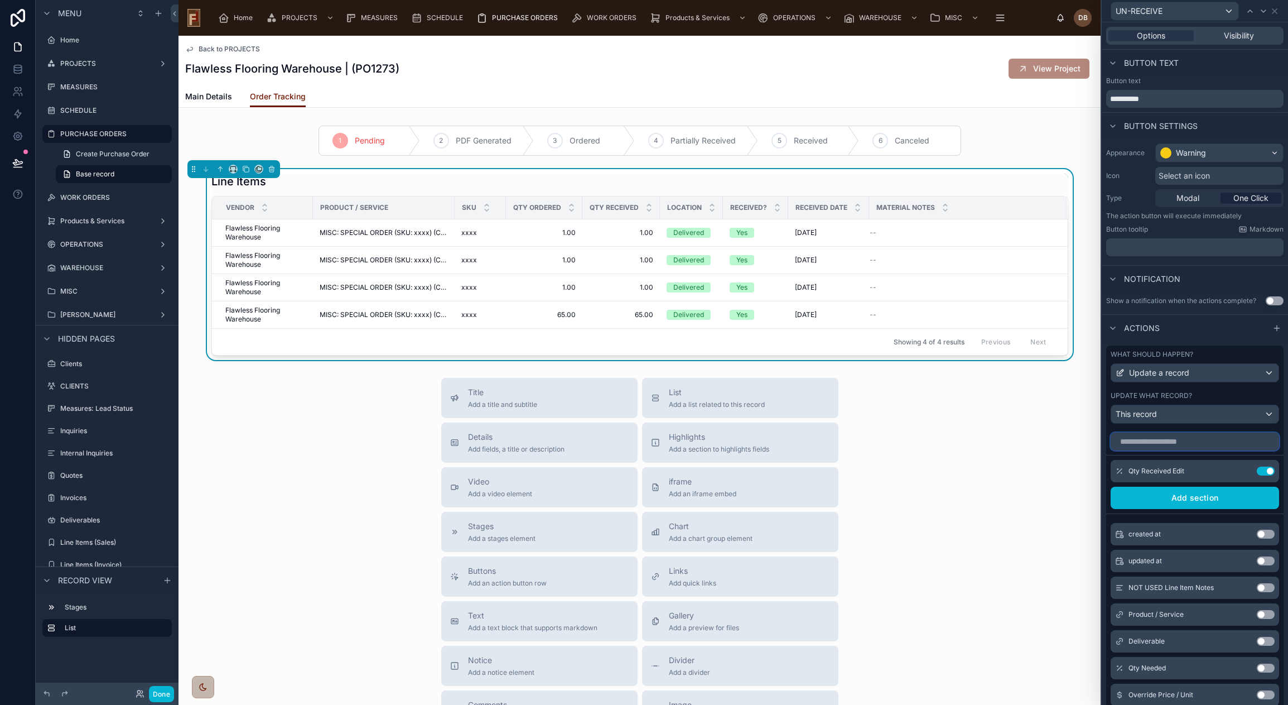
click at [1170, 439] on input "text" at bounding box center [1195, 441] width 168 height 18
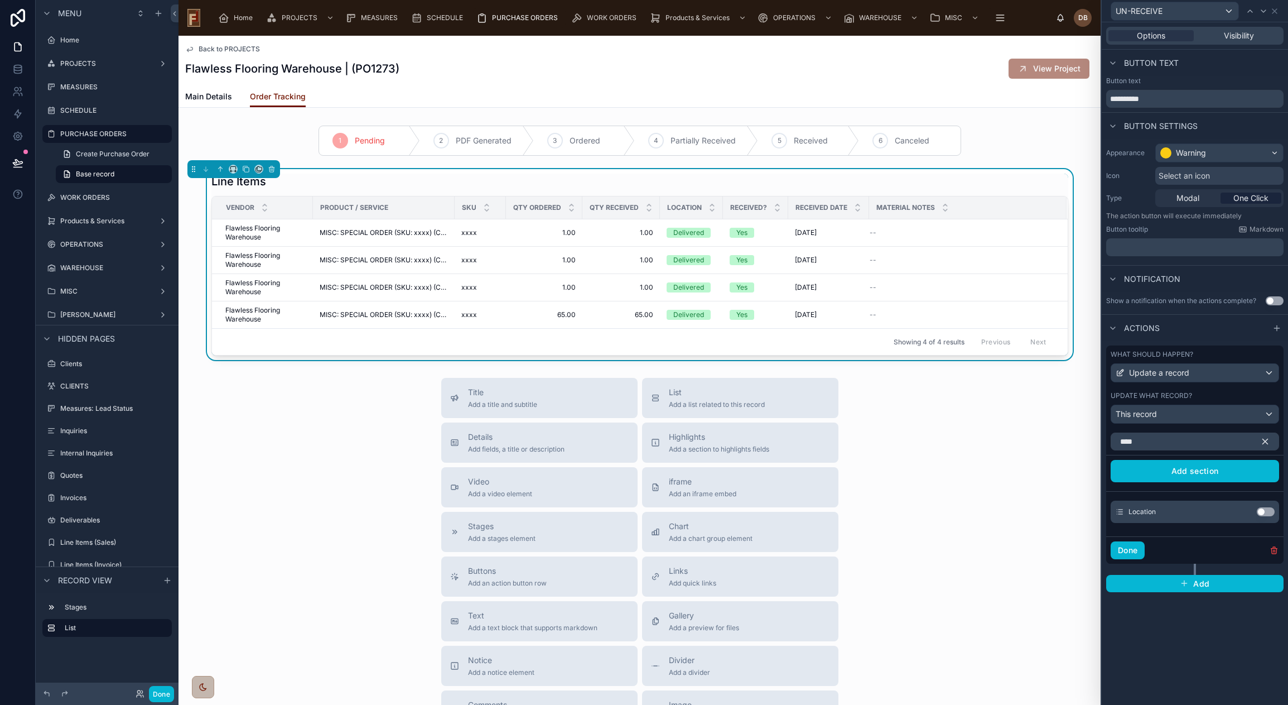
click at [1263, 509] on button "Use setting" at bounding box center [1266, 511] width 18 height 9
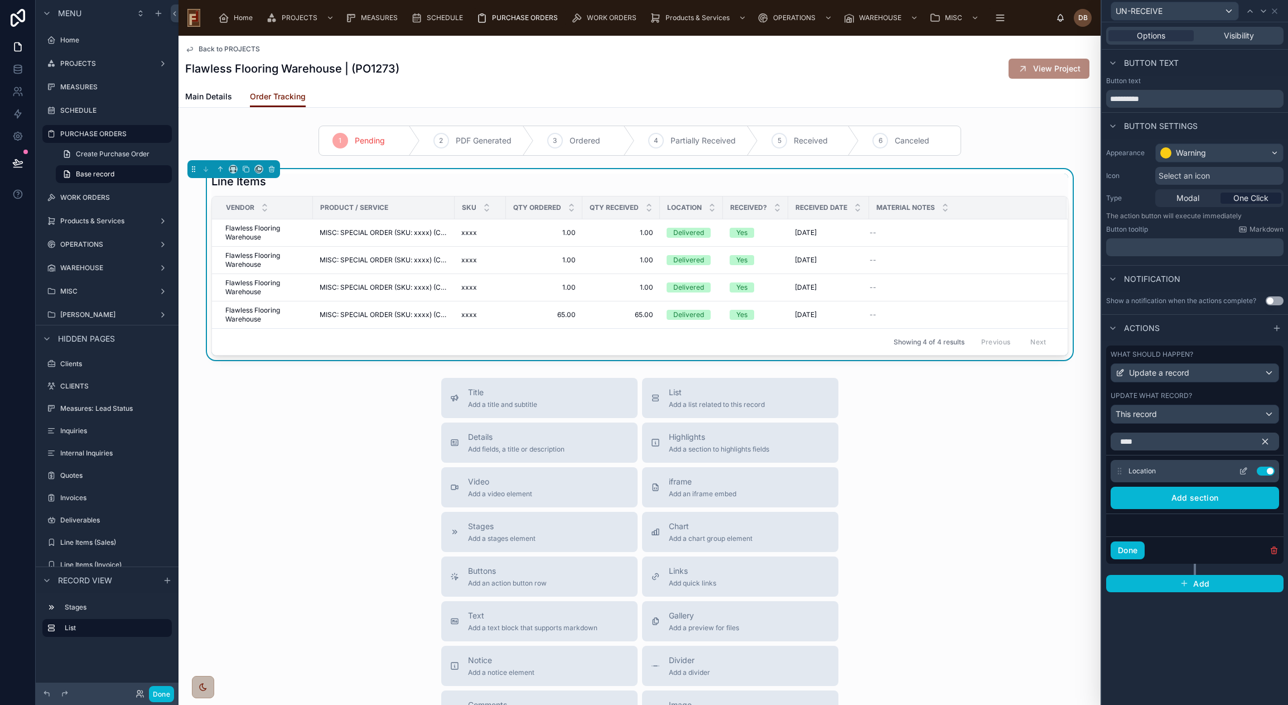
click at [1245, 469] on icon at bounding box center [1245, 468] width 1 height 1
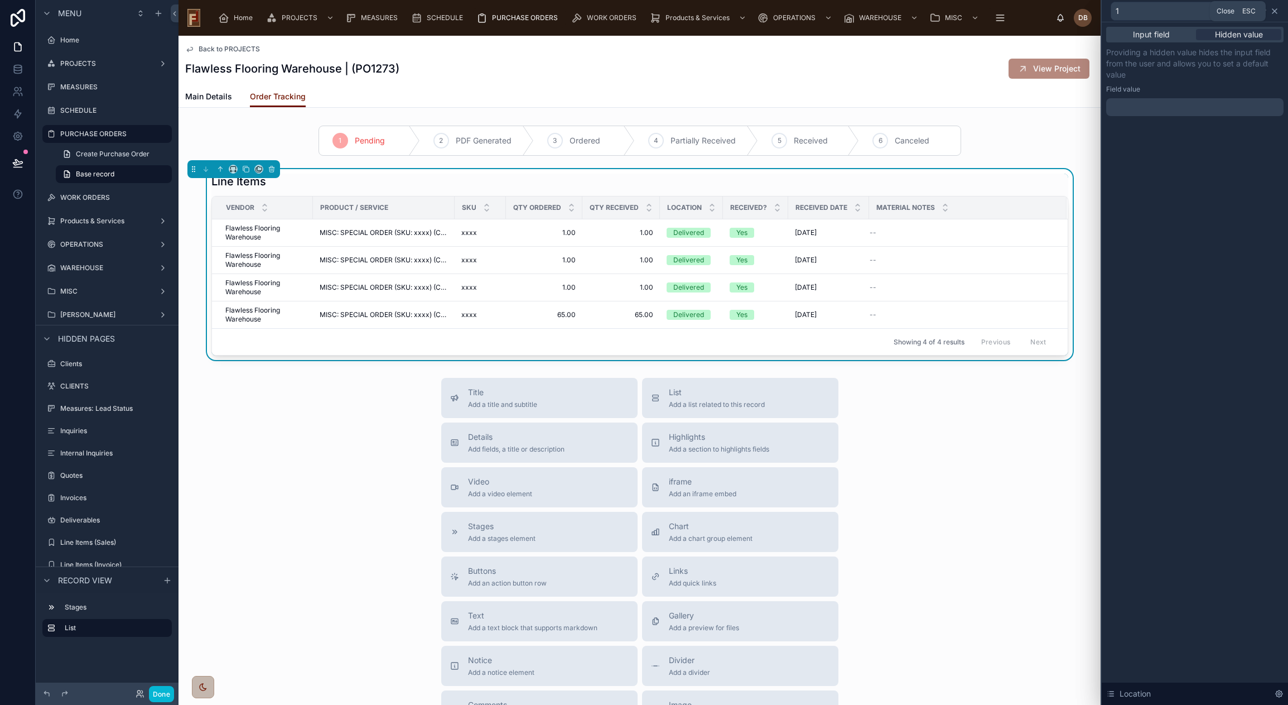
click at [1276, 9] on icon at bounding box center [1274, 11] width 4 height 4
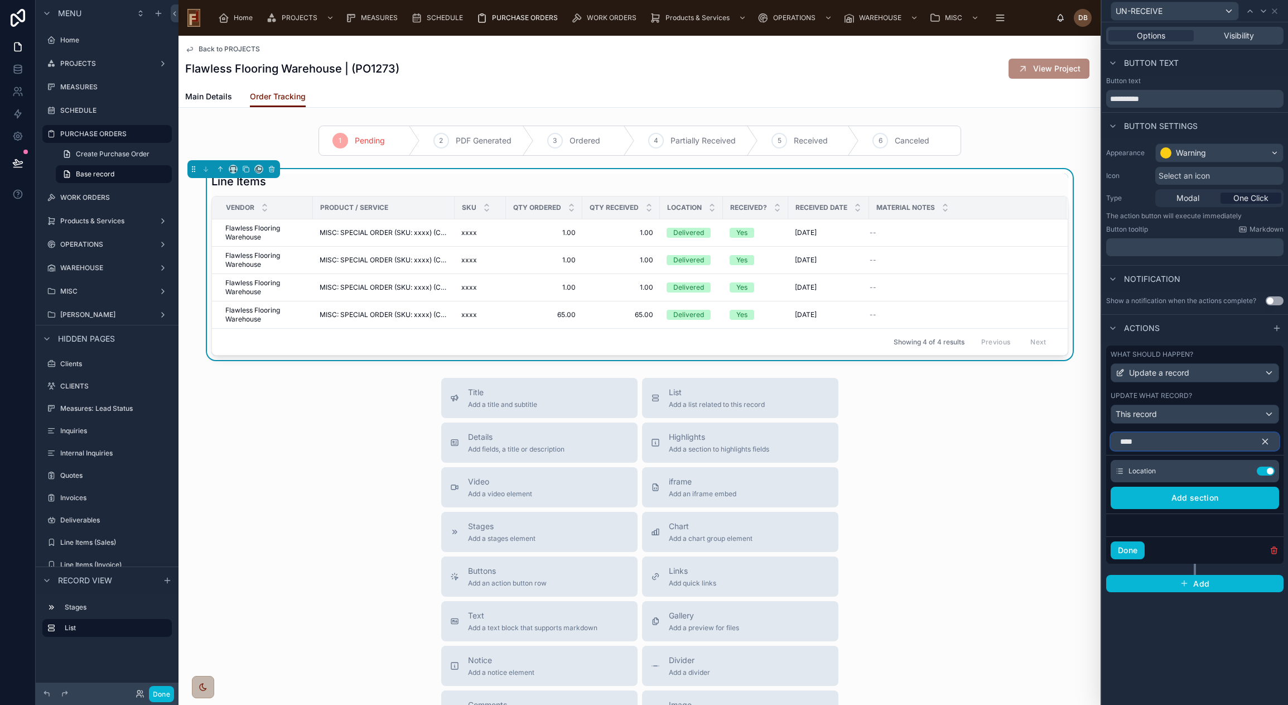
drag, startPoint x: 1189, startPoint y: 439, endPoint x: 1109, endPoint y: 442, distance: 79.8
click at [1109, 442] on div "****" at bounding box center [1194, 439] width 177 height 22
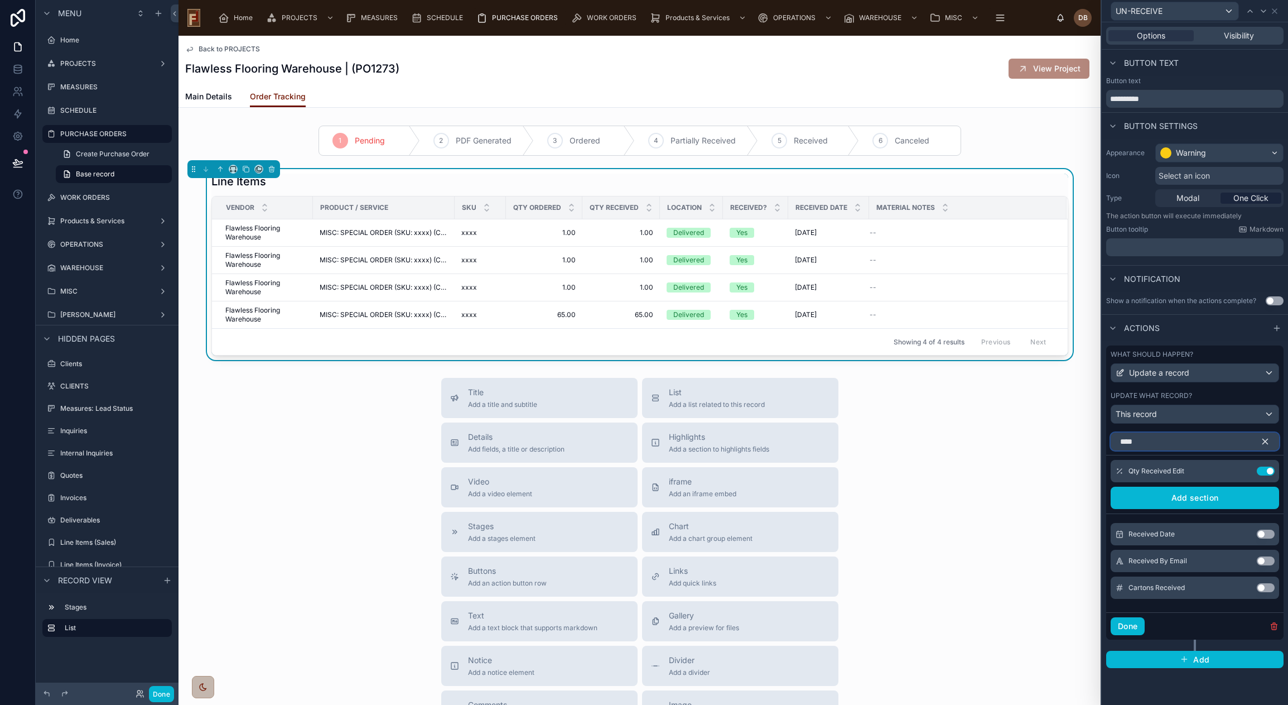
type input "****"
click at [1261, 532] on button "Use setting" at bounding box center [1266, 533] width 18 height 9
click at [1241, 496] on icon at bounding box center [1243, 497] width 9 height 9
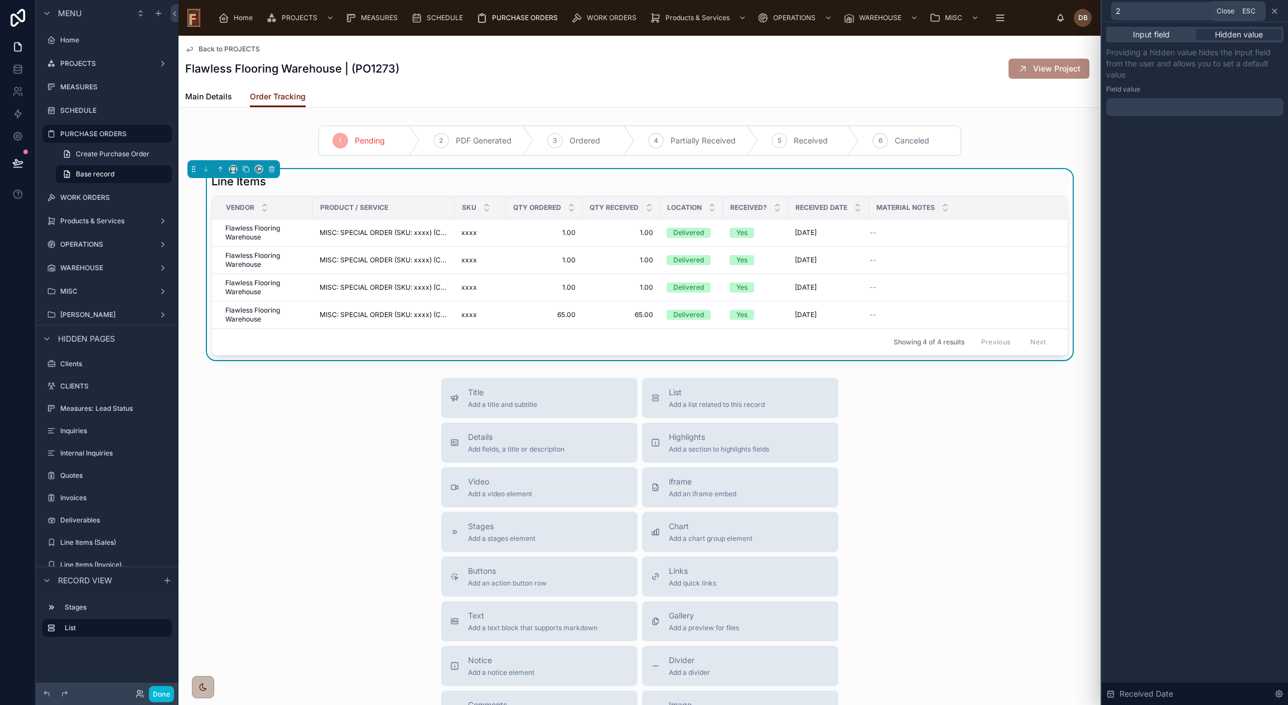
click at [1273, 9] on icon at bounding box center [1274, 11] width 4 height 4
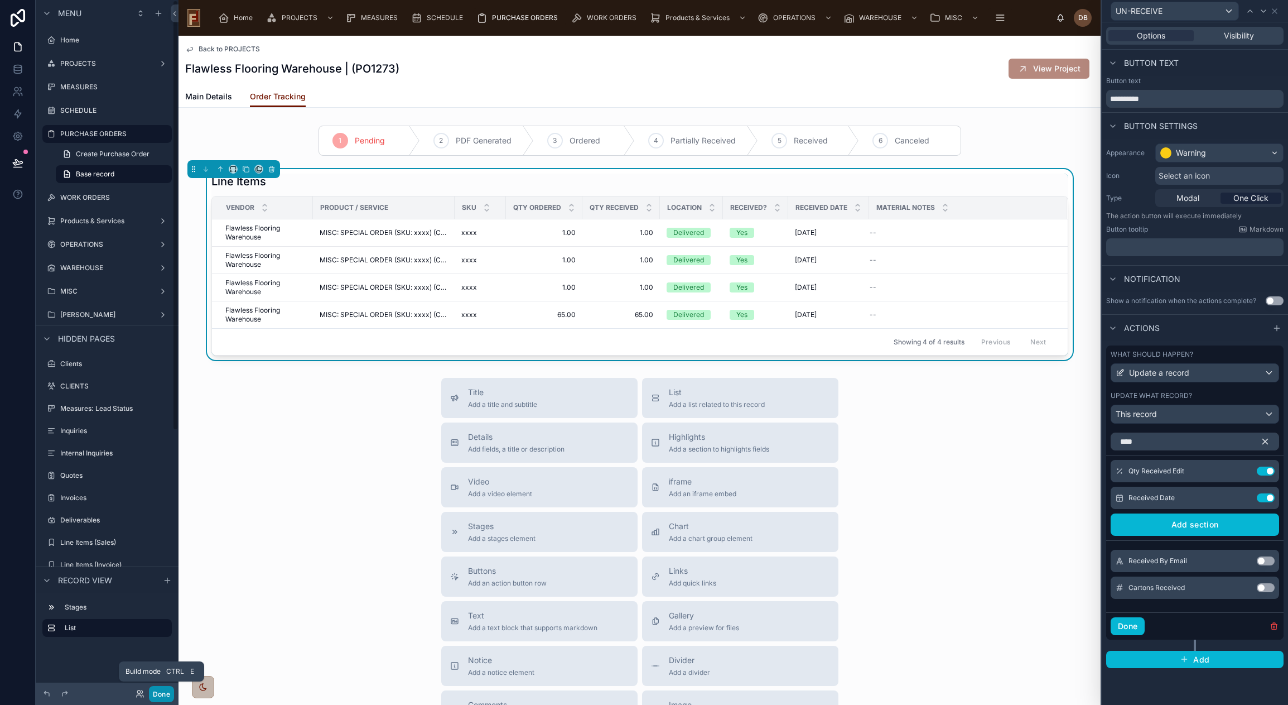
click at [166, 692] on button "Done" at bounding box center [161, 694] width 25 height 16
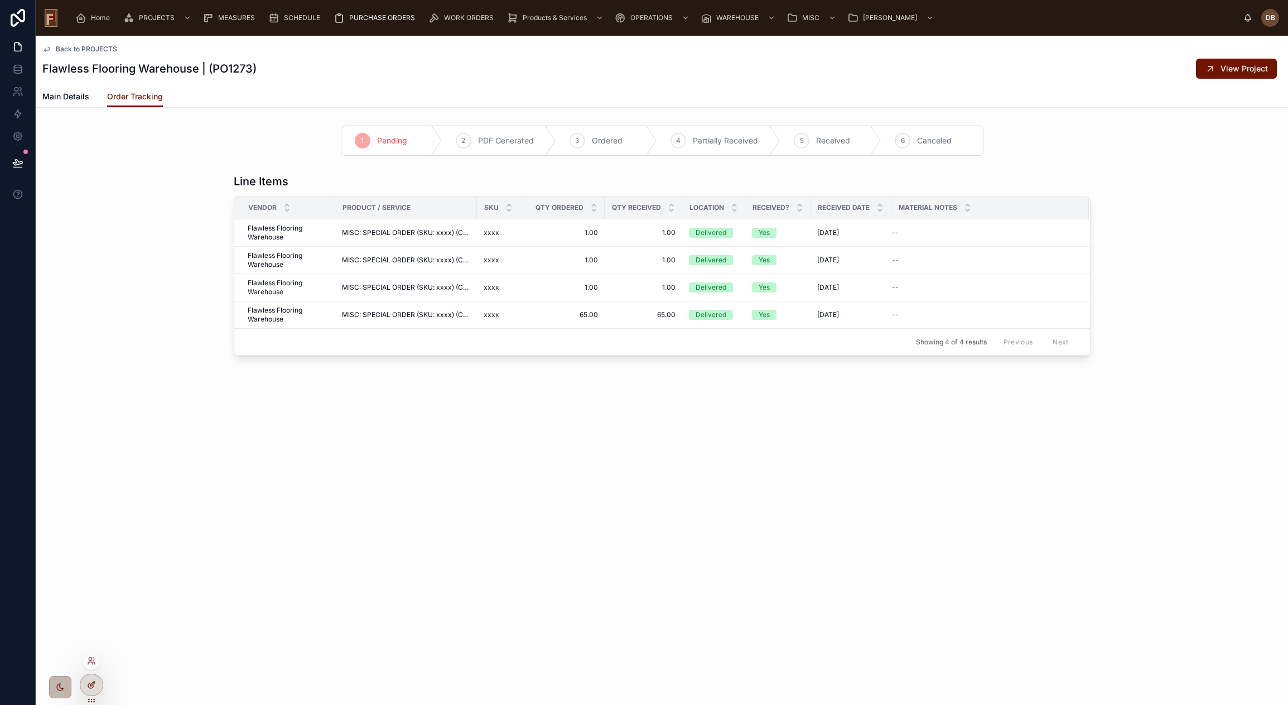
click at [97, 679] on div at bounding box center [91, 684] width 22 height 21
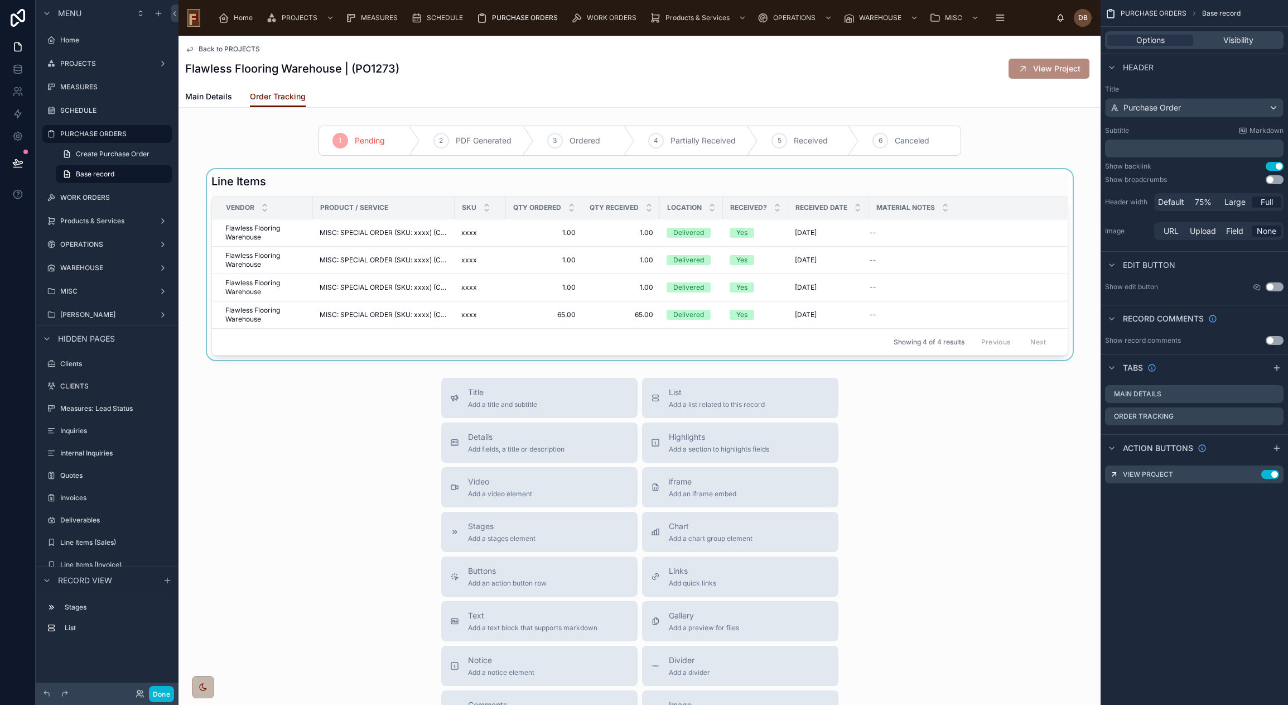
click at [959, 178] on div at bounding box center [640, 264] width 922 height 191
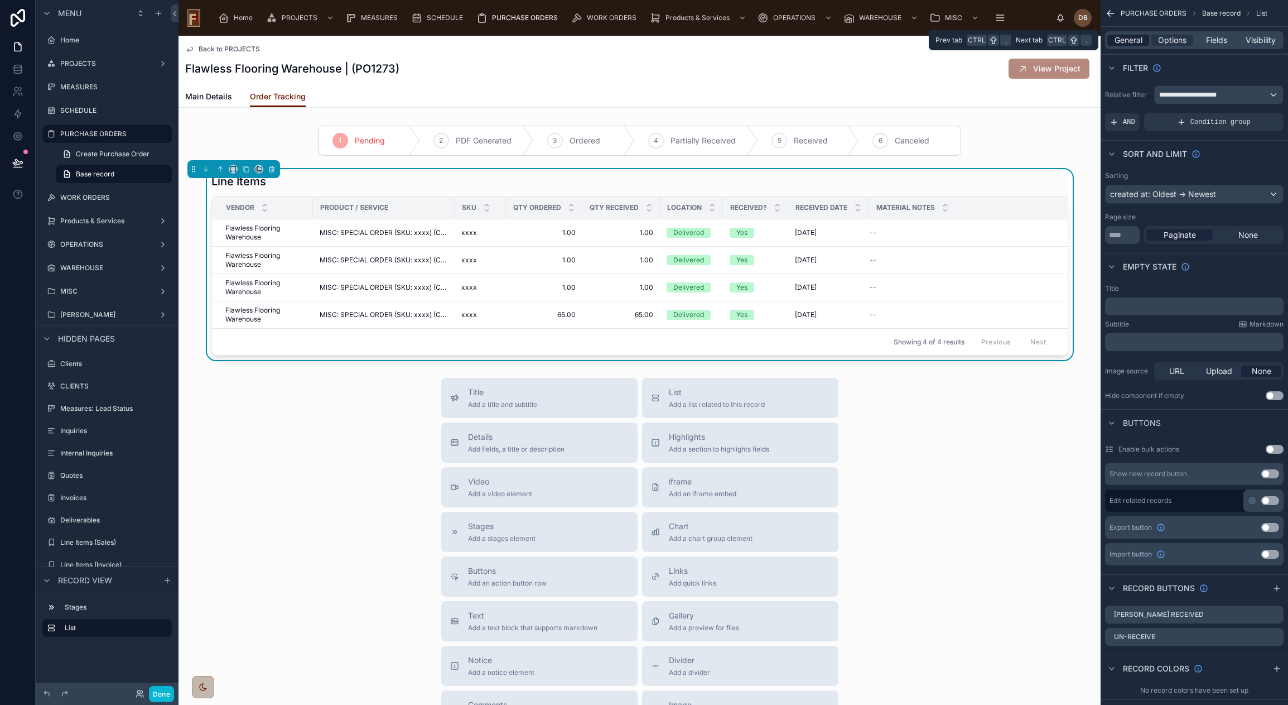
click at [1134, 39] on span "General" at bounding box center [1129, 40] width 28 height 11
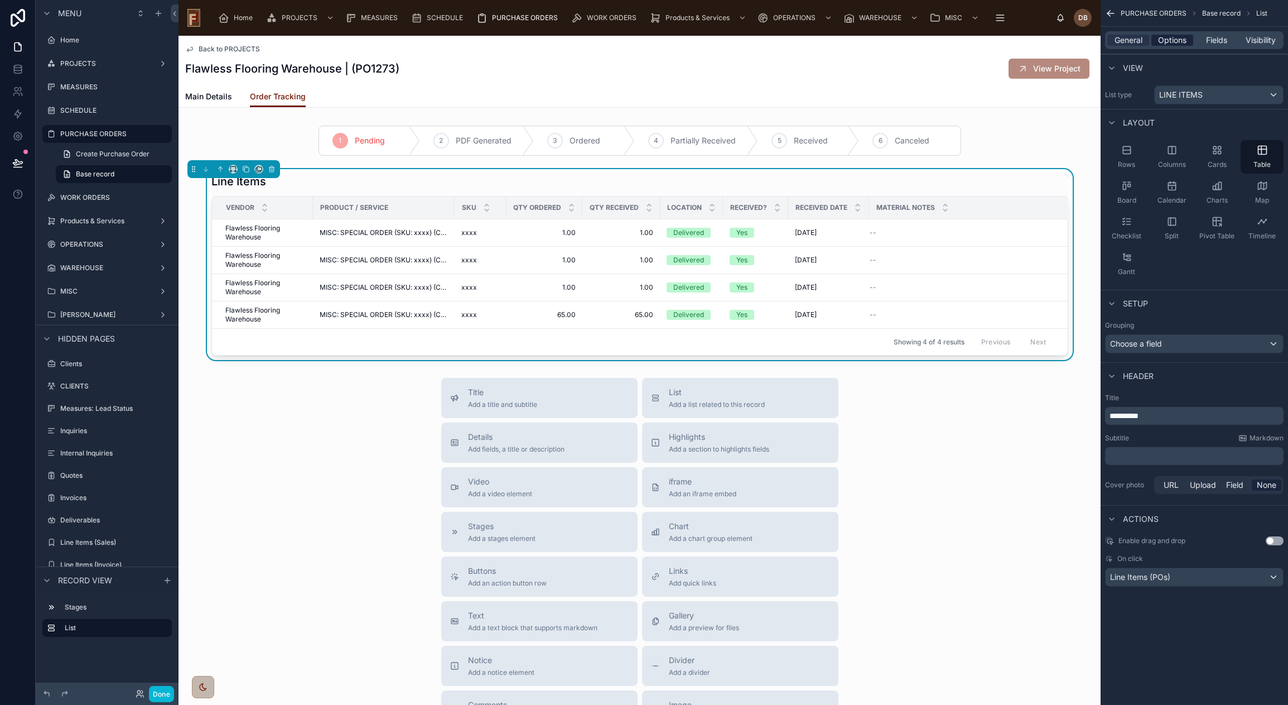
click at [1175, 43] on span "Options" at bounding box center [1172, 40] width 28 height 11
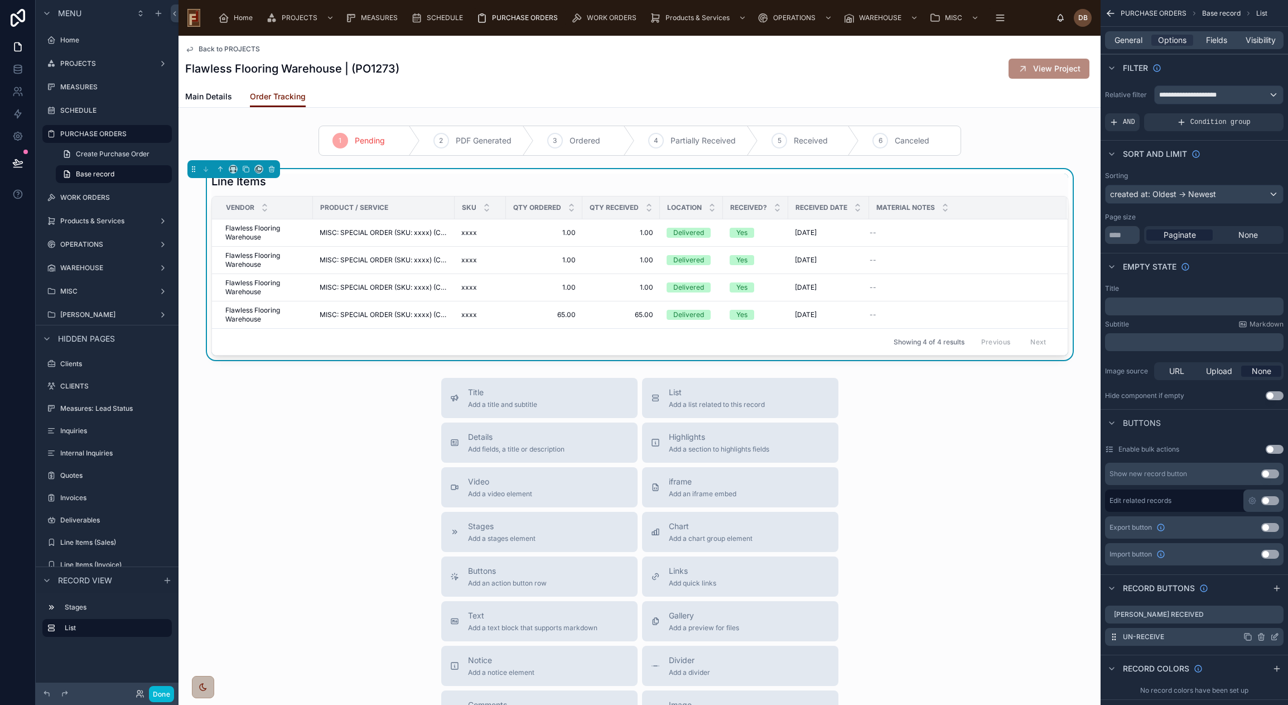
click at [1275, 635] on icon "scrollable content" at bounding box center [1275, 635] width 4 height 4
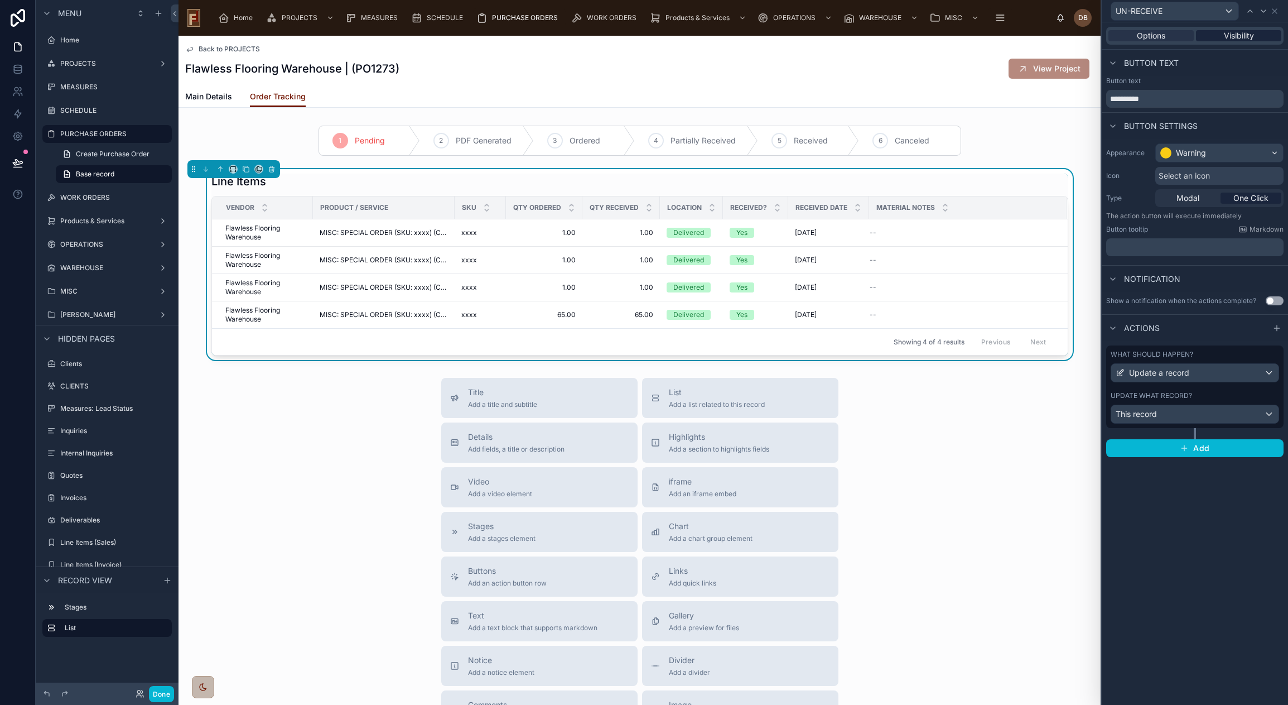
click at [1233, 37] on span "Visibility" at bounding box center [1239, 35] width 30 height 11
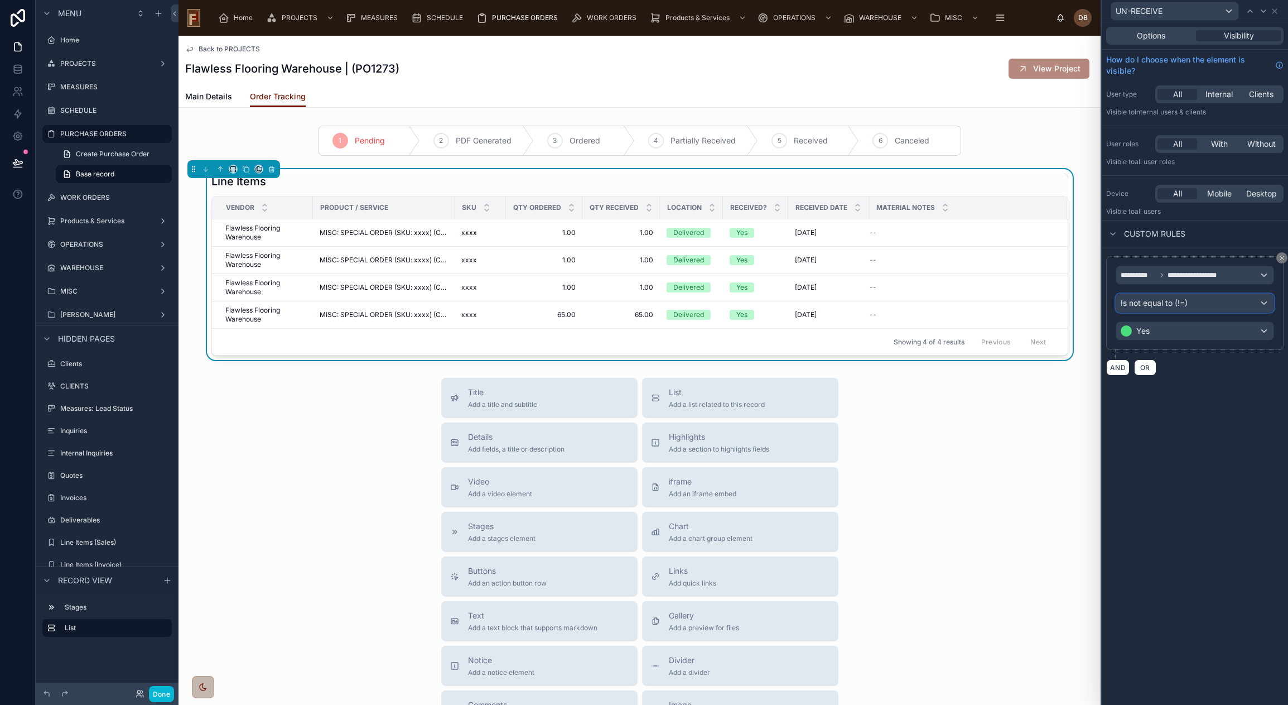
click at [1180, 301] on span "Is not equal to (!=)" at bounding box center [1154, 302] width 67 height 11
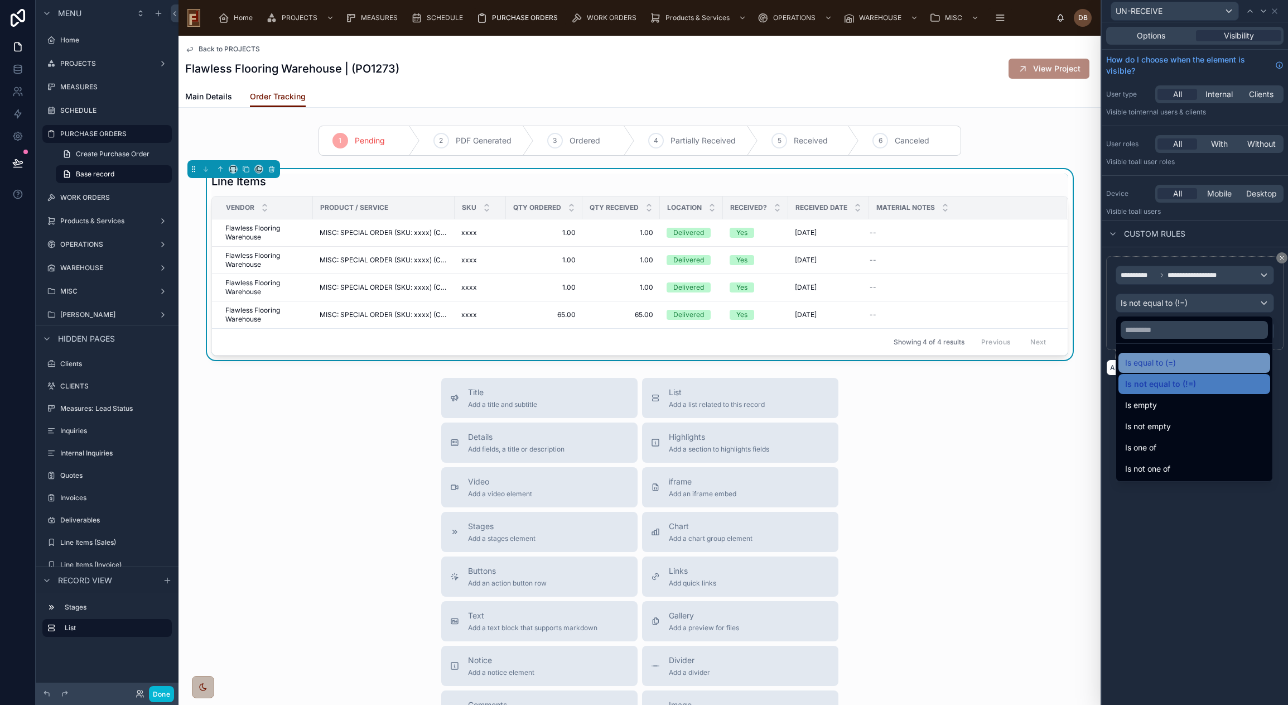
click at [1177, 357] on div "Is equal to (=)" at bounding box center [1194, 362] width 138 height 13
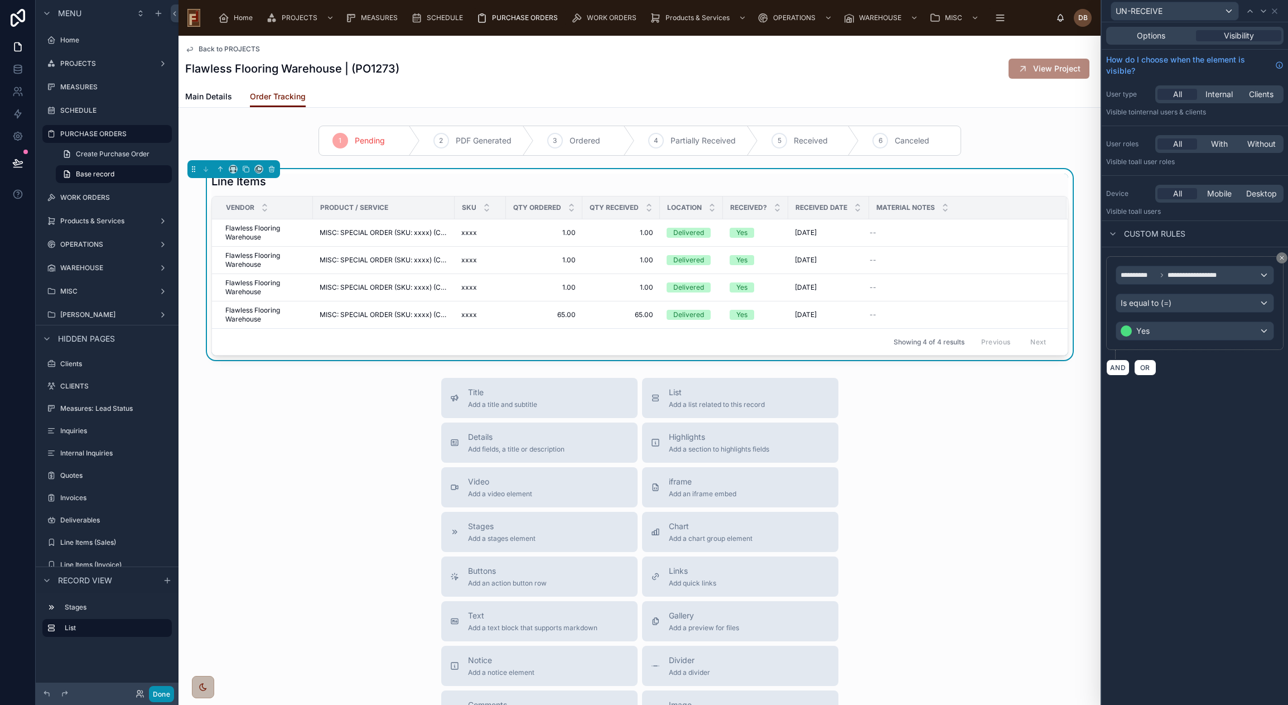
click at [163, 686] on button "Done" at bounding box center [161, 694] width 25 height 16
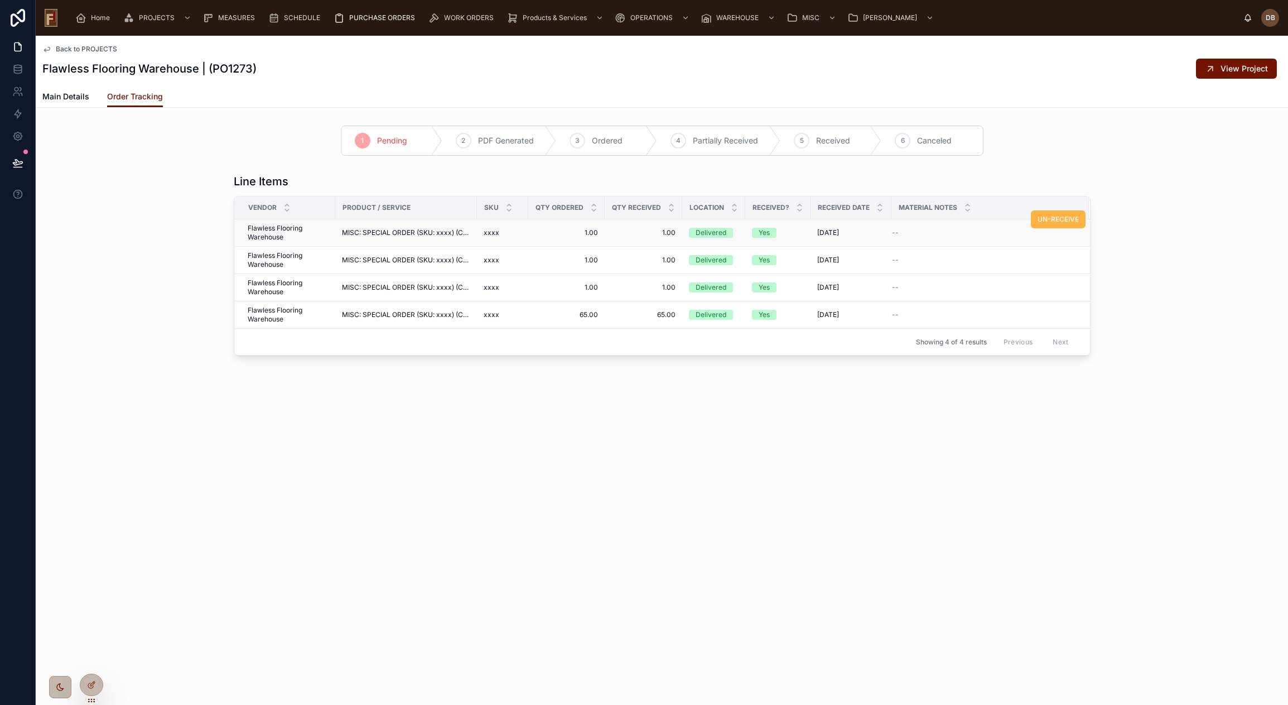
click at [1056, 218] on span "UN-RECEIVE" at bounding box center [1058, 219] width 41 height 9
click at [0, 0] on span "UN-RECEIVE" at bounding box center [0, 0] width 0 height 0
click at [1053, 301] on span "UN-RECEIVE" at bounding box center [1058, 301] width 41 height 9
click at [84, 96] on span "Main Details" at bounding box center [65, 96] width 47 height 11
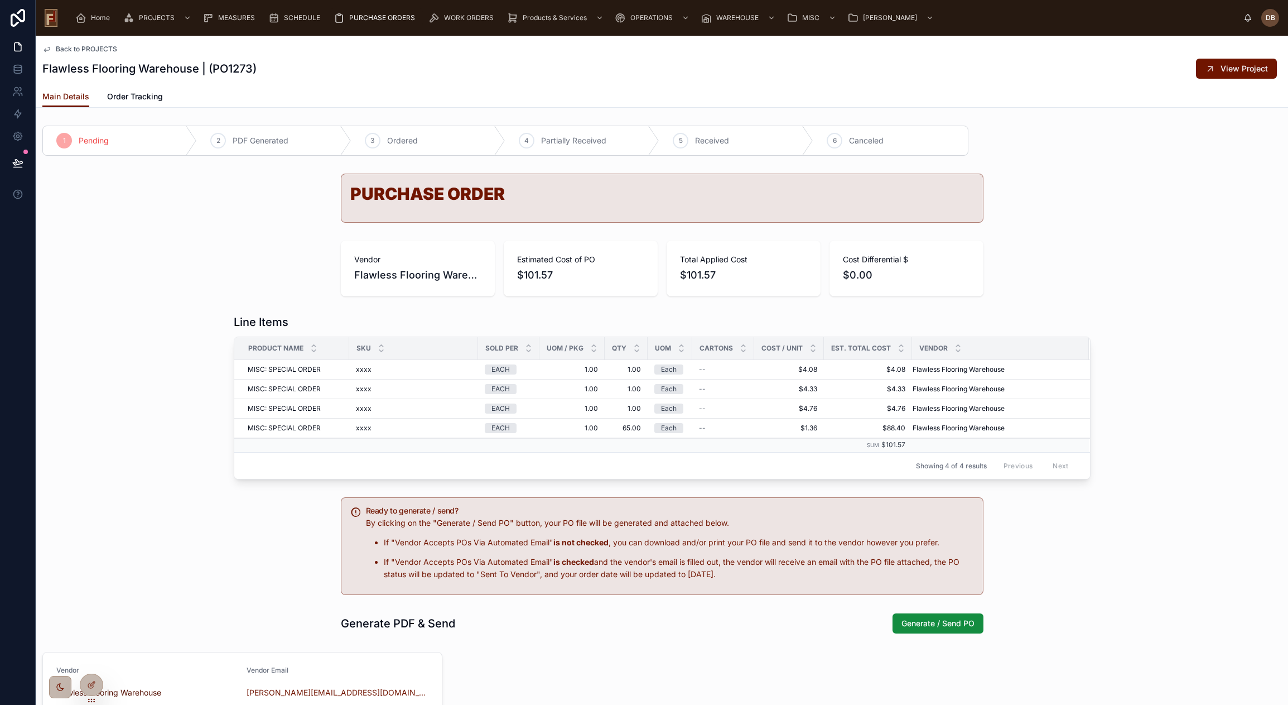
click at [103, 47] on span "Back to PROJECTS" at bounding box center [86, 49] width 61 height 9
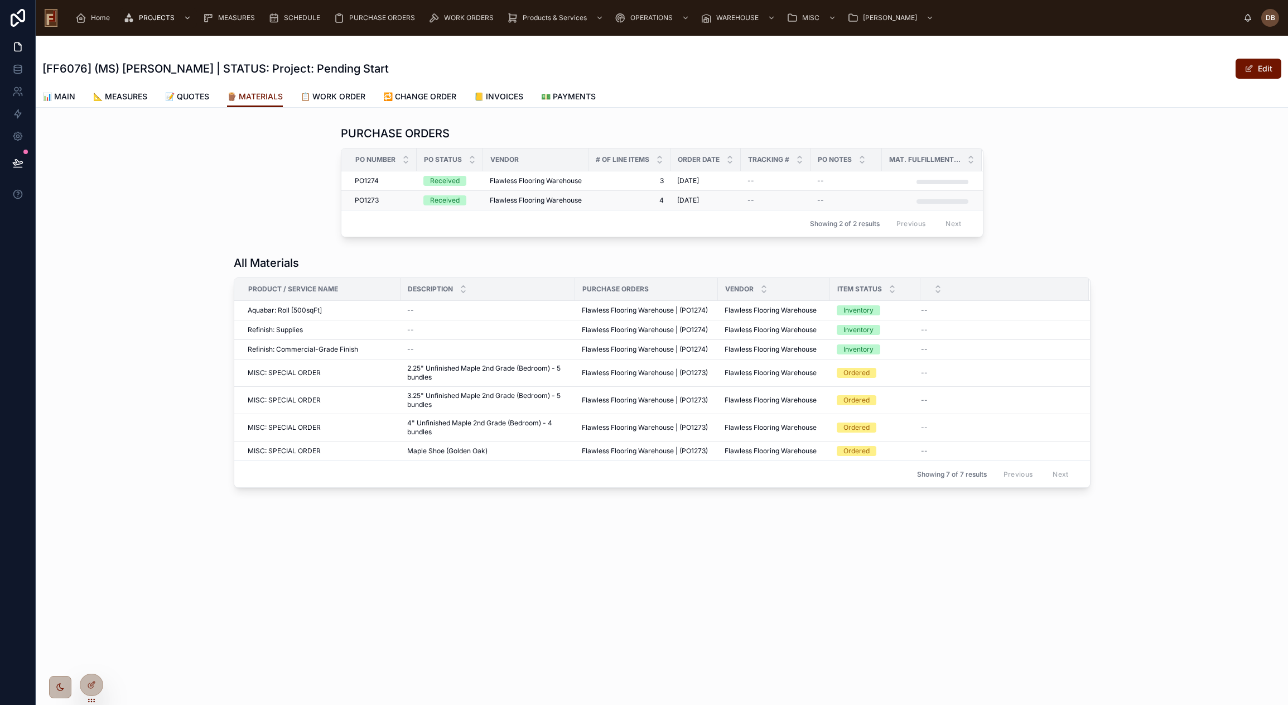
click at [660, 201] on span "4" at bounding box center [629, 200] width 69 height 9
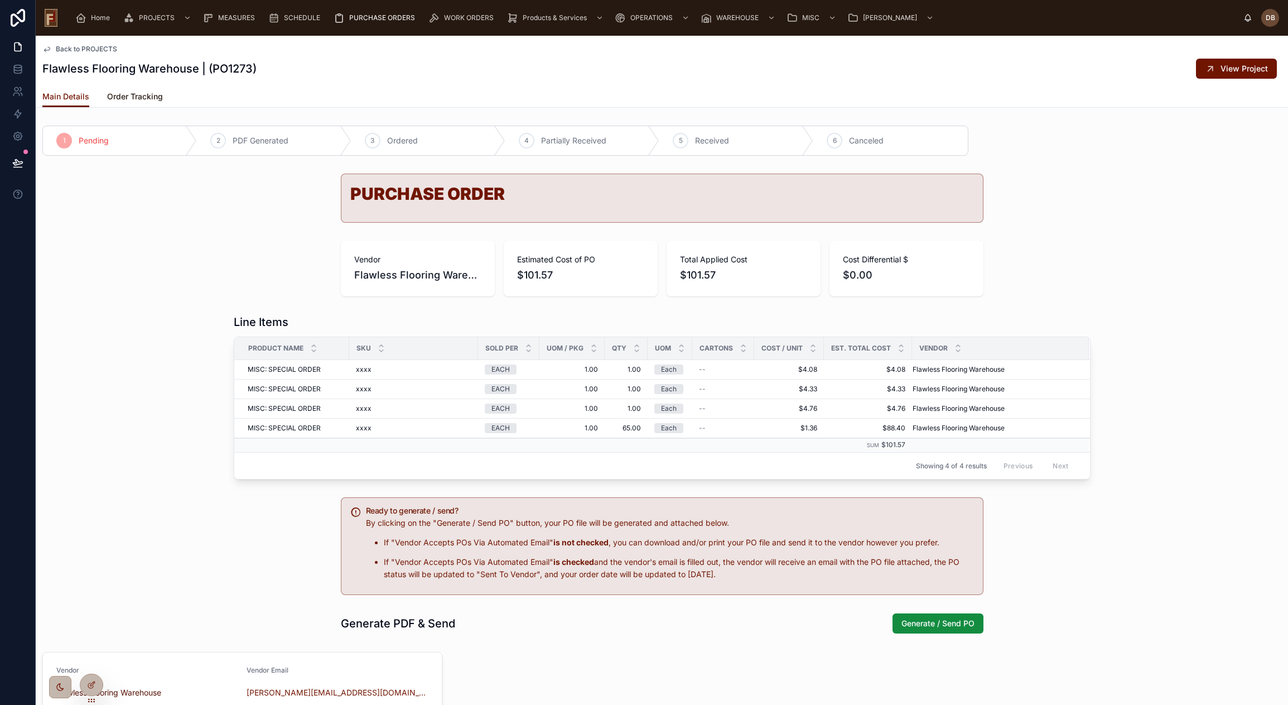
click at [142, 95] on span "Order Tracking" at bounding box center [135, 96] width 56 height 11
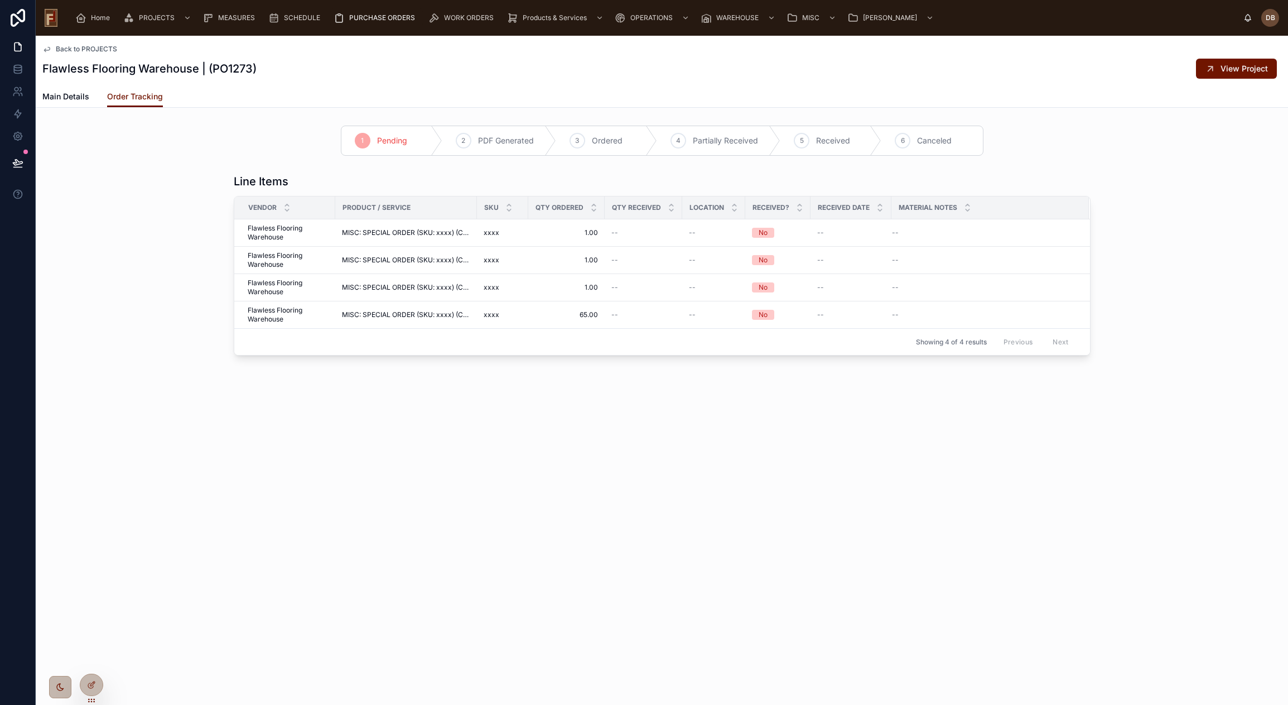
click at [119, 69] on h1 "Flawless Flooring Warehouse | (PO1273)" at bounding box center [149, 69] width 214 height 16
click at [149, 138] on div "1 Pending 2 PDF Generated 3 Ordered 4 Partially Received 5 Received 6 Canceled" at bounding box center [662, 140] width 1252 height 39
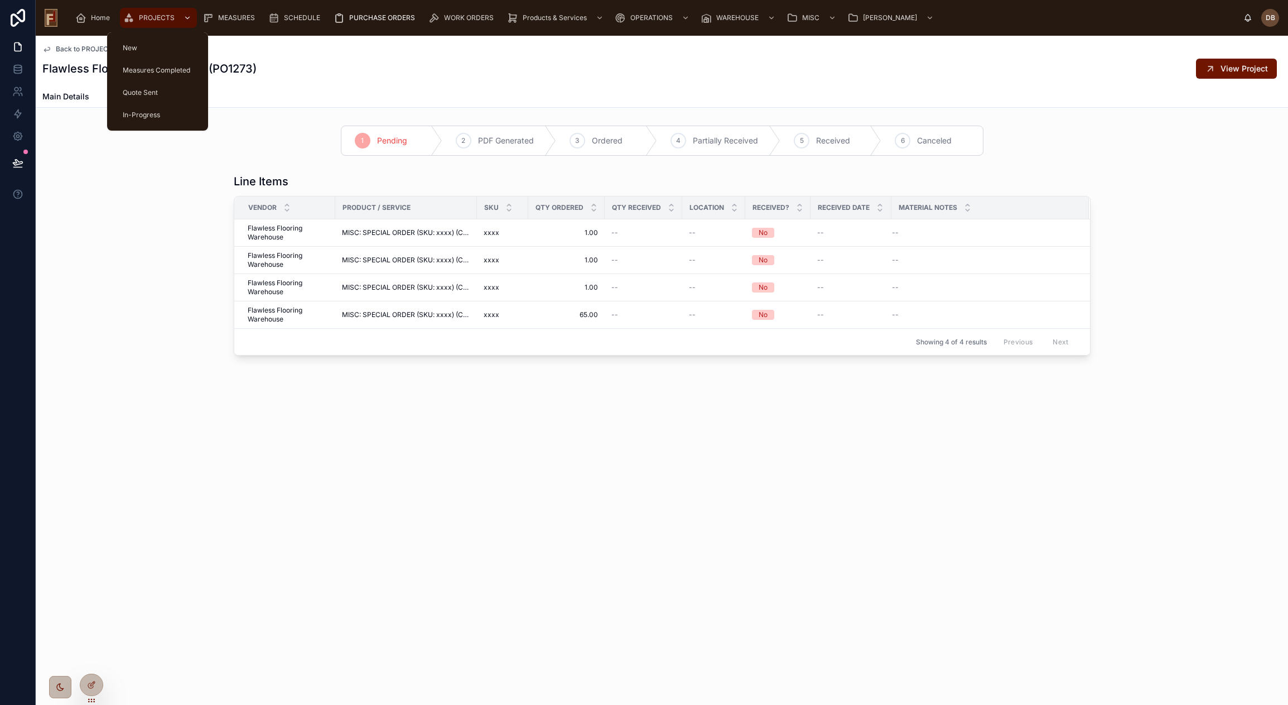
click at [165, 14] on span "PROJECTS" at bounding box center [157, 17] width 36 height 9
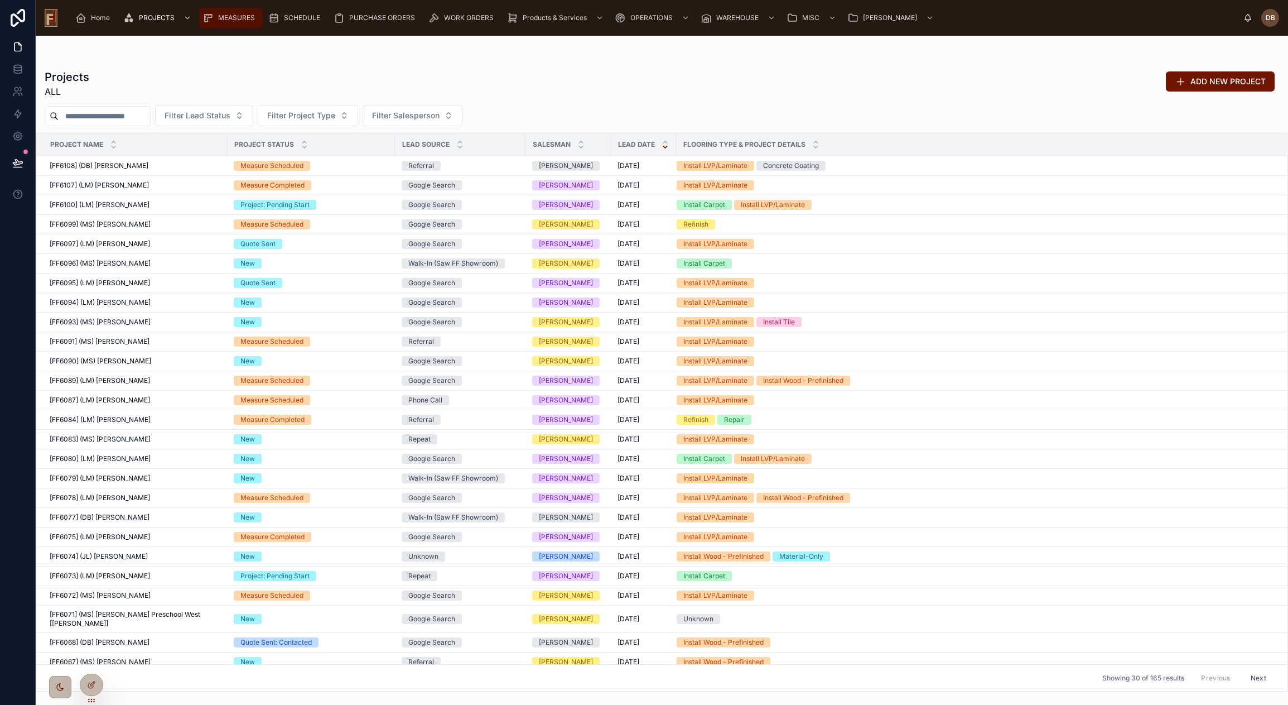
click at [240, 18] on span "MEASURES" at bounding box center [236, 17] width 37 height 9
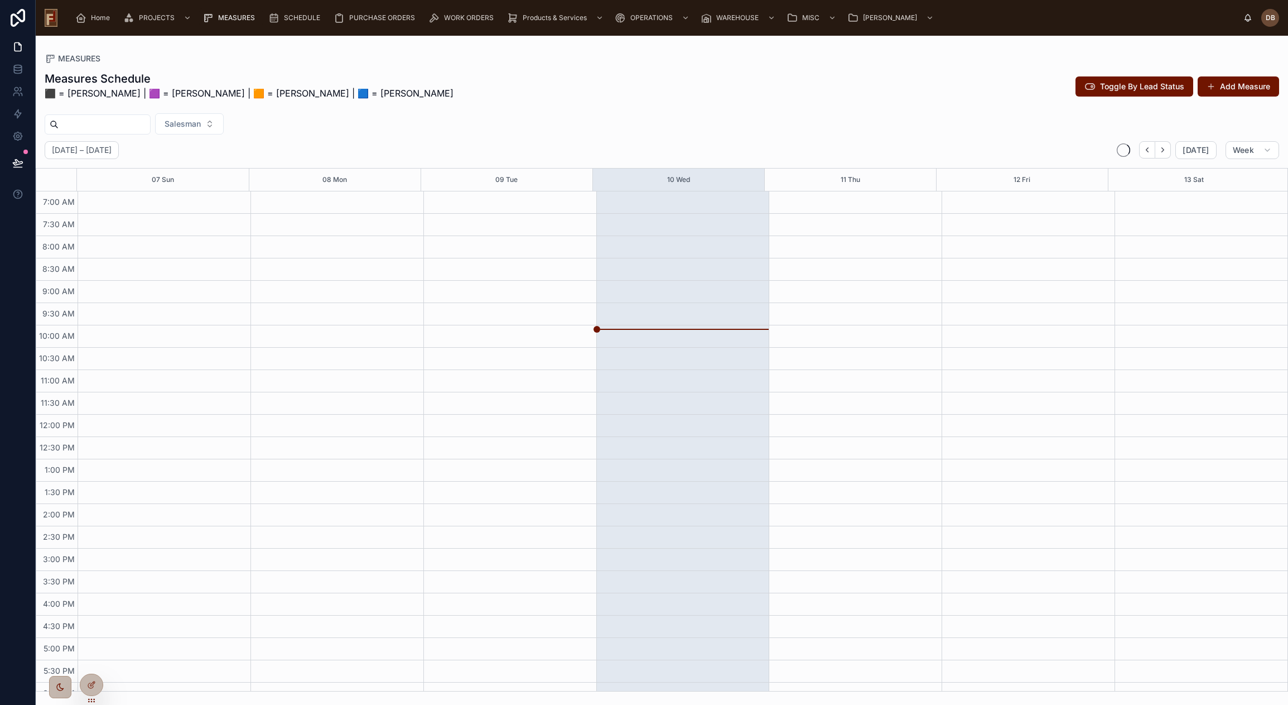
scroll to position [36, 0]
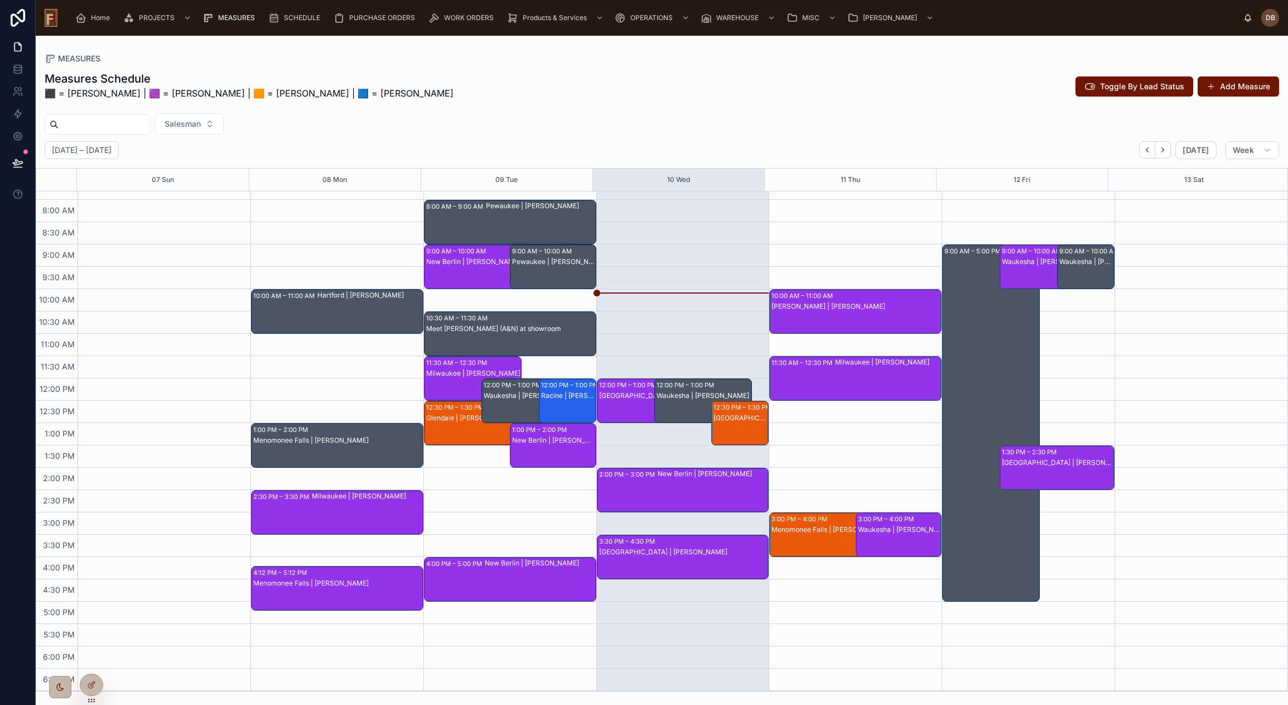
click at [556, 260] on div "Pewaukee | Medhi Venon" at bounding box center [553, 261] width 83 height 9
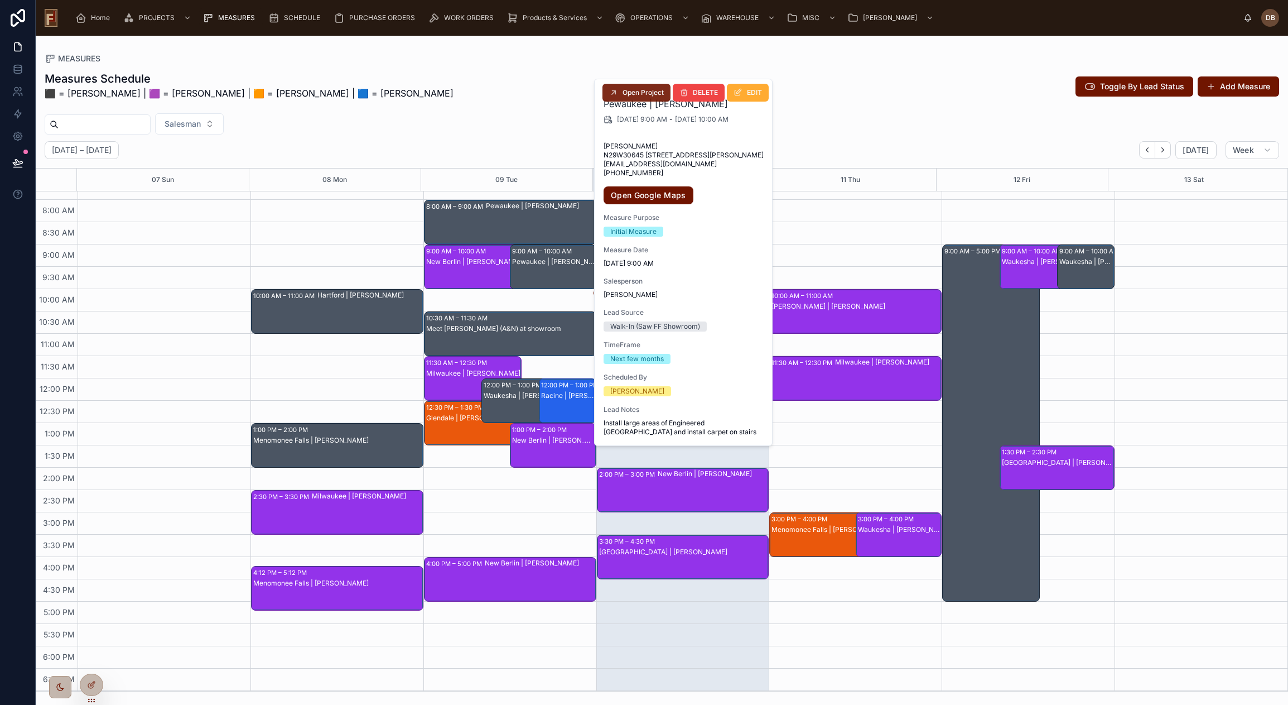
click at [649, 89] on span "Open Project" at bounding box center [643, 92] width 41 height 9
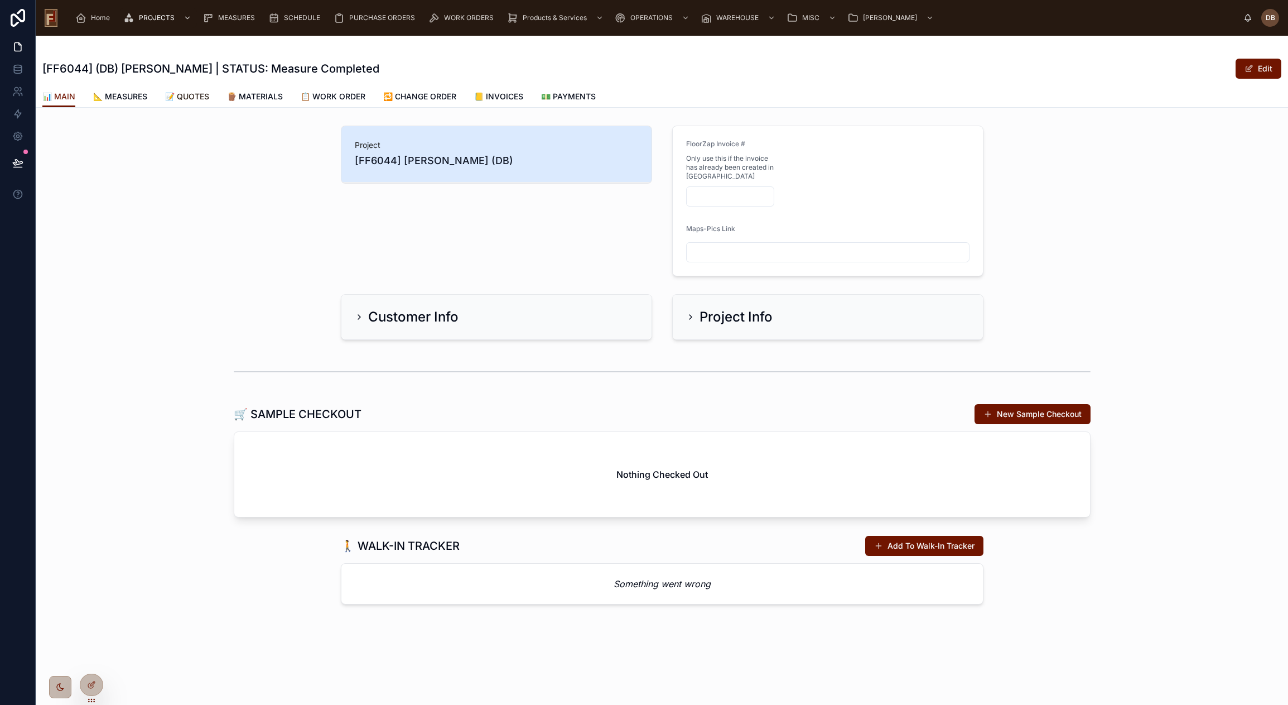
click at [187, 97] on span "📝 QUOTES" at bounding box center [187, 96] width 44 height 11
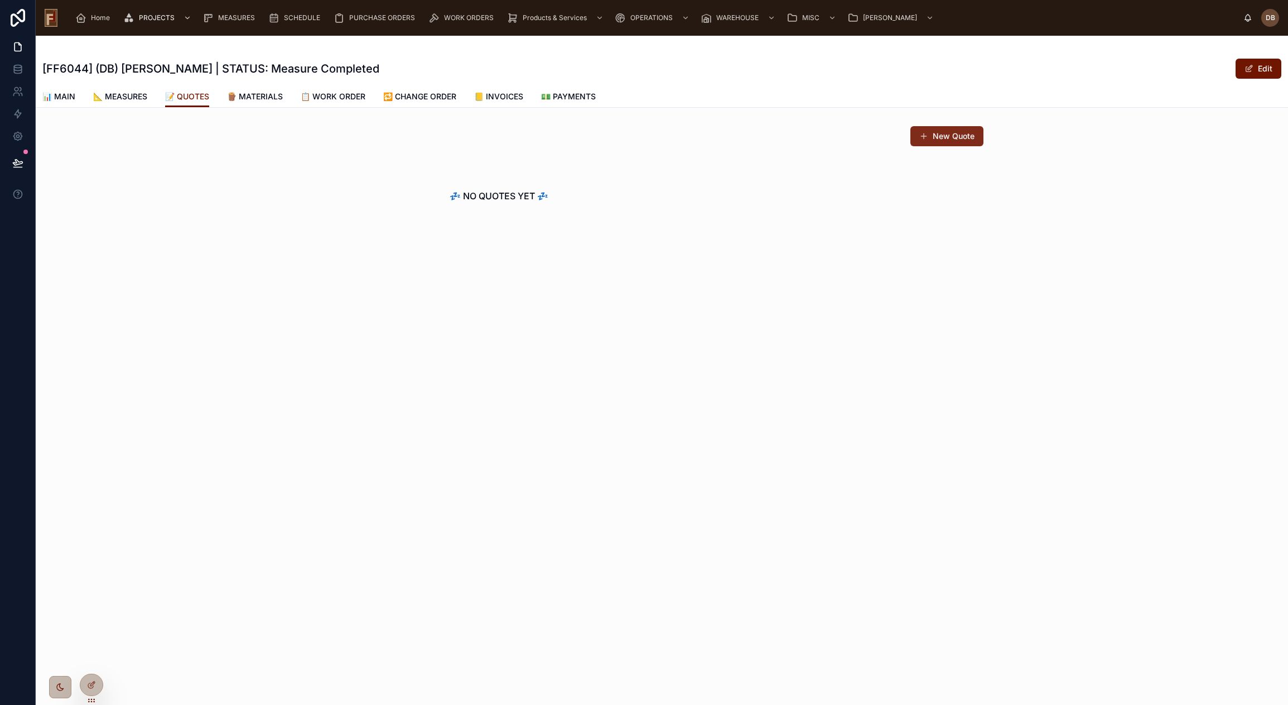
click at [951, 136] on button "New Quote" at bounding box center [946, 136] width 73 height 20
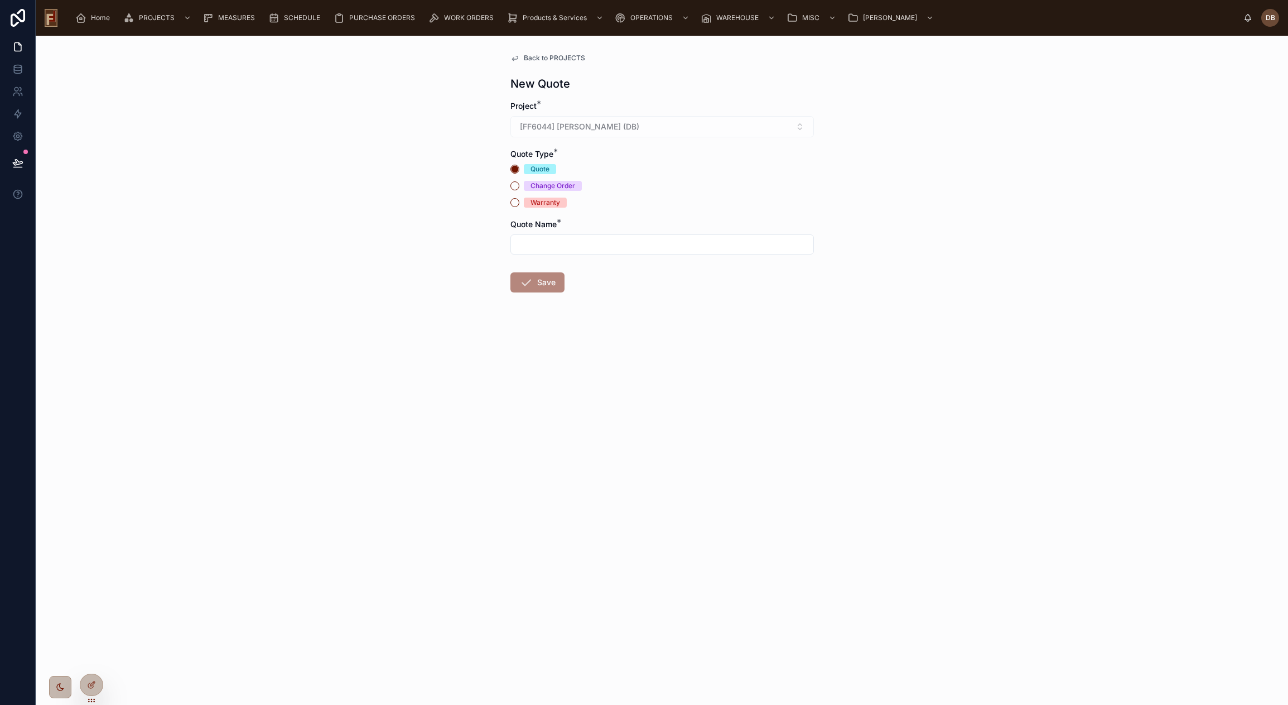
click at [567, 246] on input "text" at bounding box center [662, 245] width 302 height 16
click at [571, 240] on input "text" at bounding box center [662, 245] width 302 height 16
drag, startPoint x: 562, startPoint y: 245, endPoint x: 499, endPoint y: 242, distance: 63.1
click at [499, 242] on div "**********" at bounding box center [662, 370] width 1252 height 669
type input "**********"
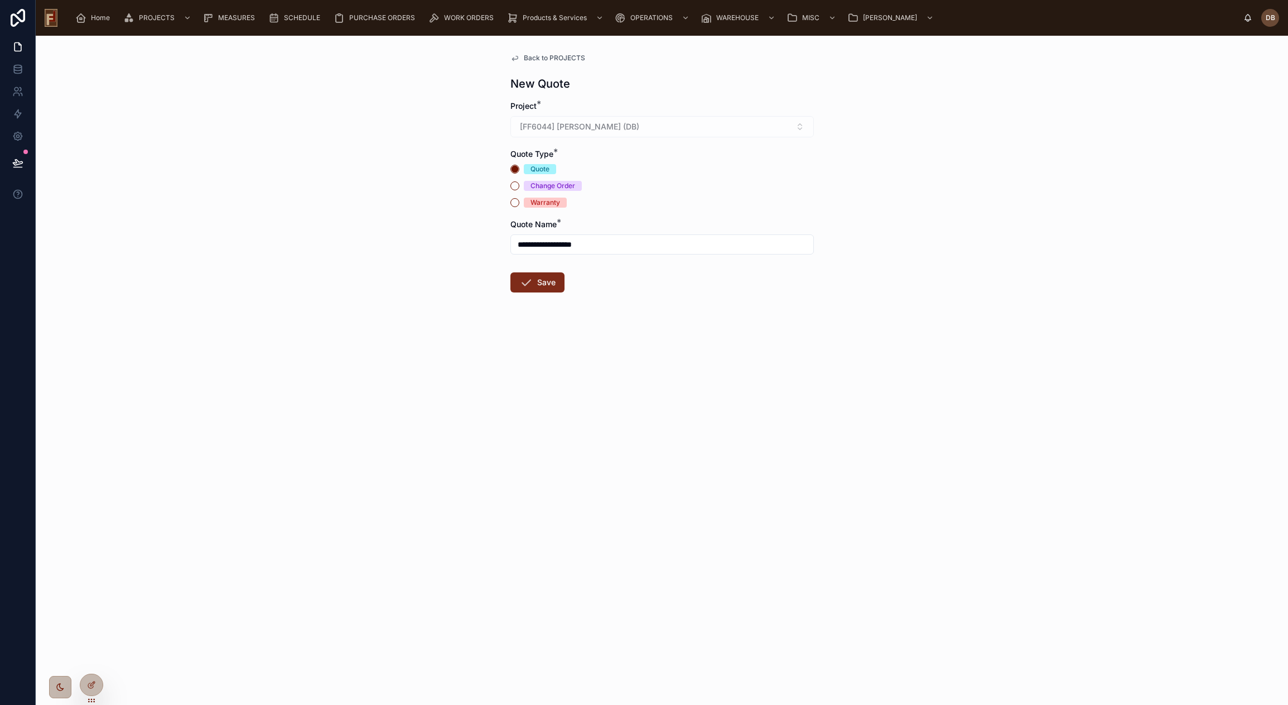
click at [538, 284] on button "Save" at bounding box center [537, 282] width 54 height 20
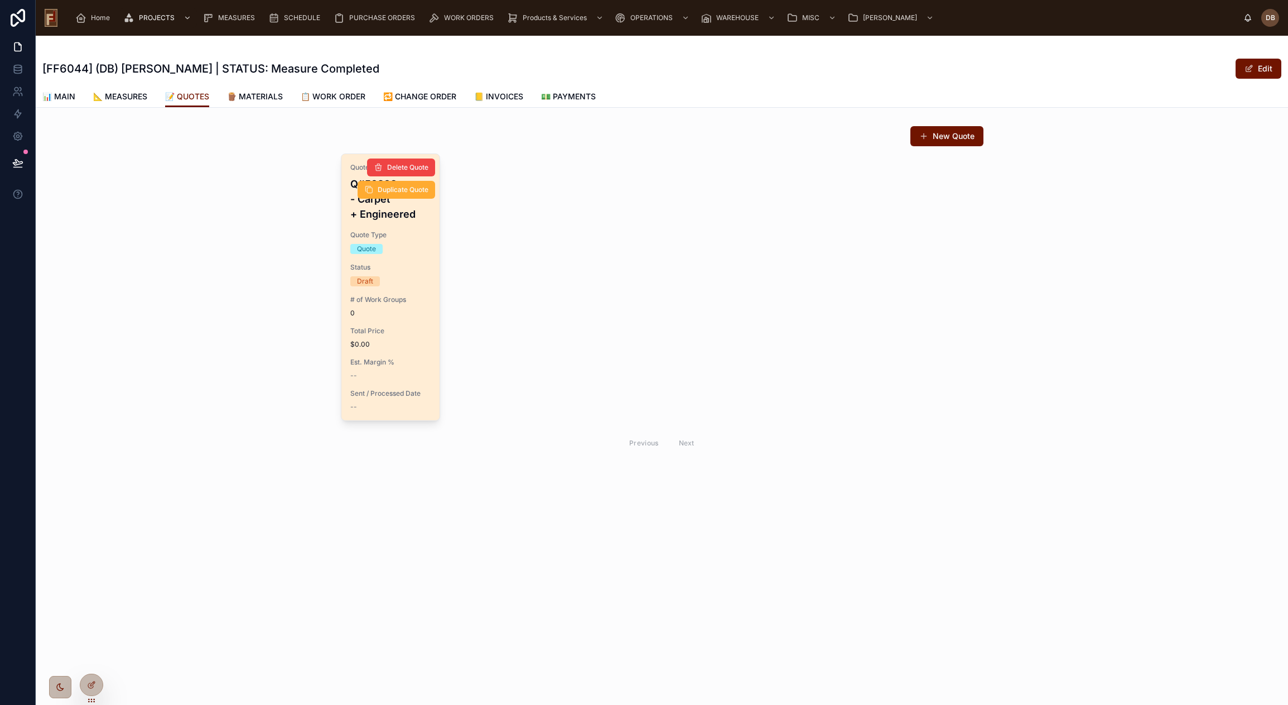
click at [359, 368] on div "Est. Margin % --" at bounding box center [390, 369] width 81 height 22
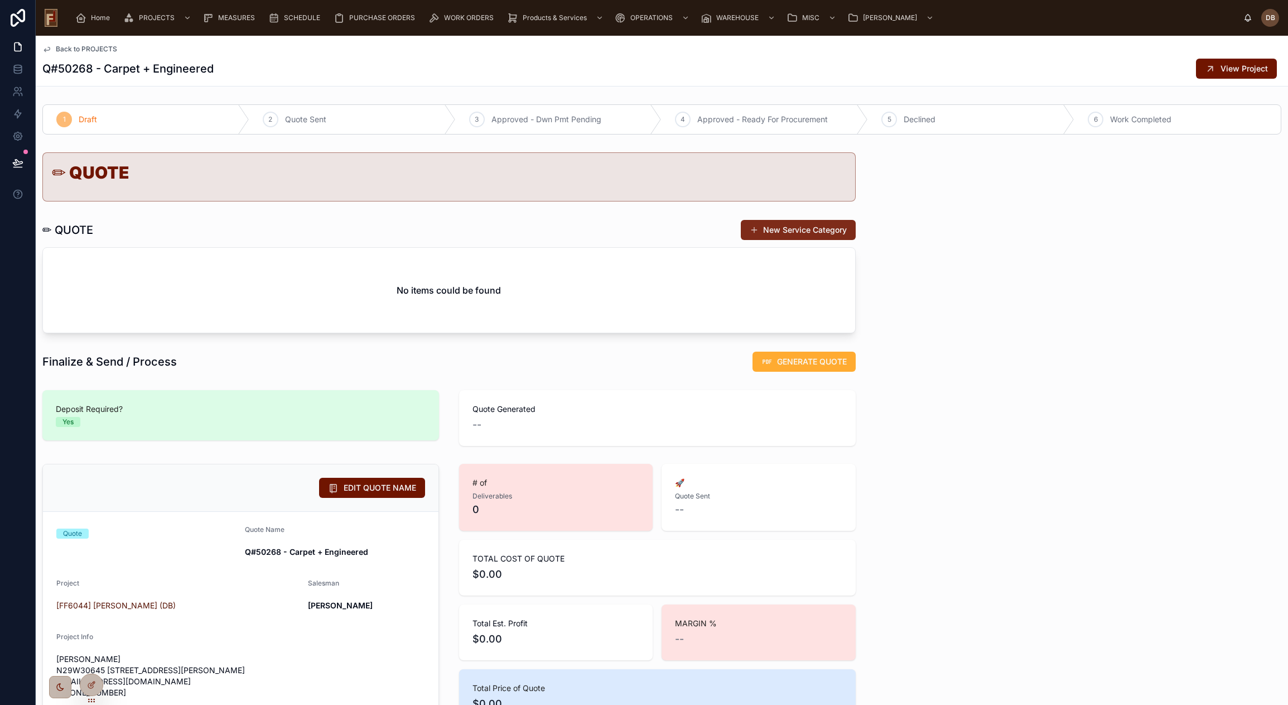
click at [795, 226] on button "New Service Category" at bounding box center [798, 230] width 115 height 20
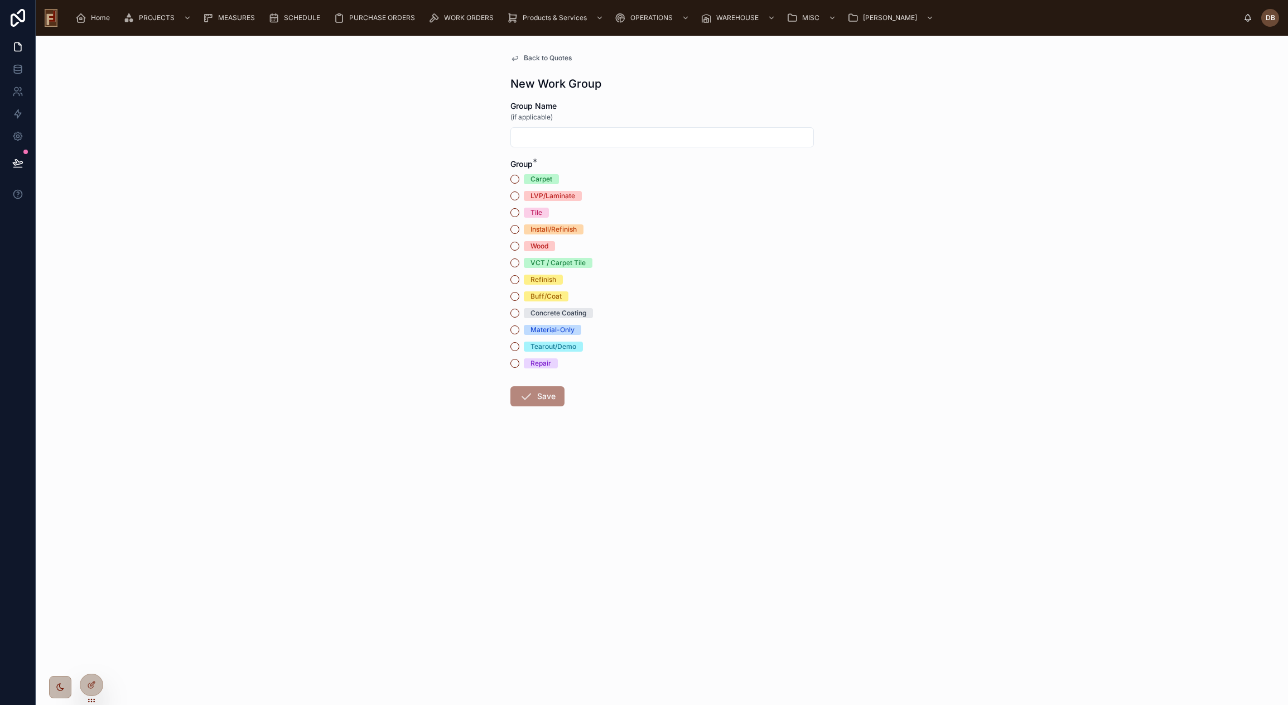
click at [544, 248] on div "Wood" at bounding box center [539, 246] width 18 height 10
click at [519, 248] on button "Wood" at bounding box center [514, 246] width 9 height 9
click at [542, 395] on button "Save" at bounding box center [537, 396] width 54 height 20
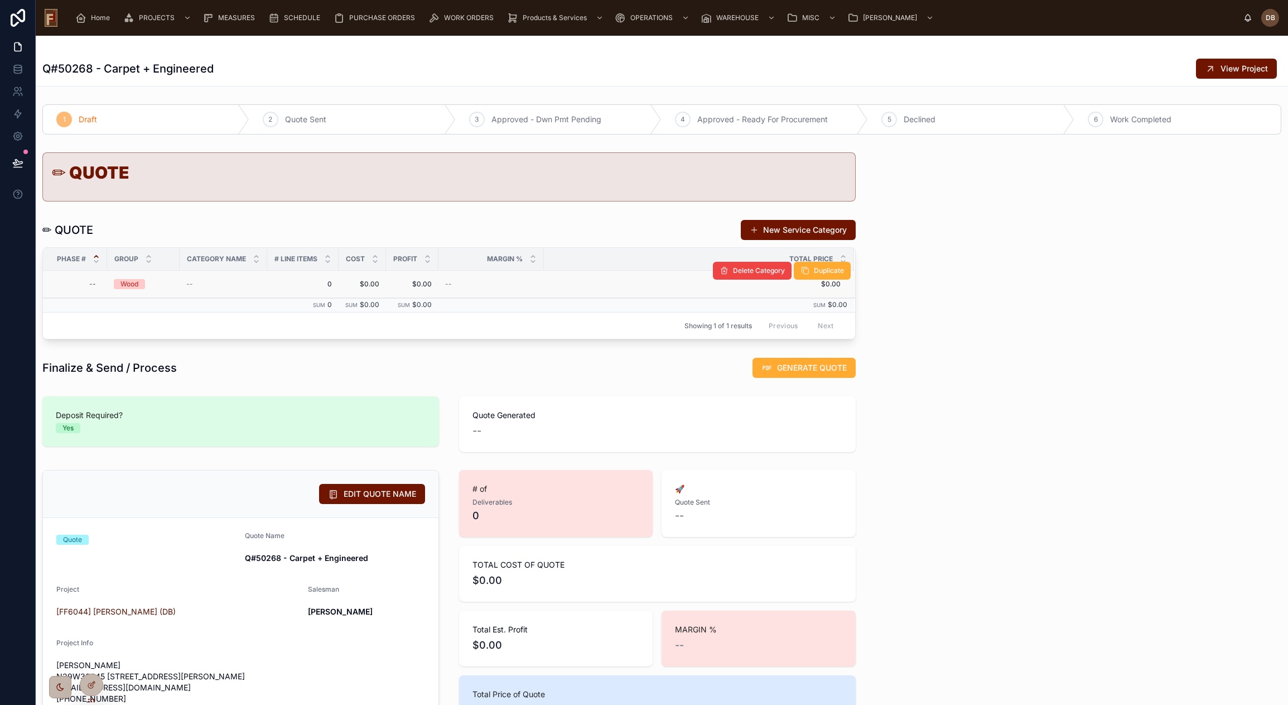
click at [137, 283] on div "Wood" at bounding box center [129, 284] width 18 height 10
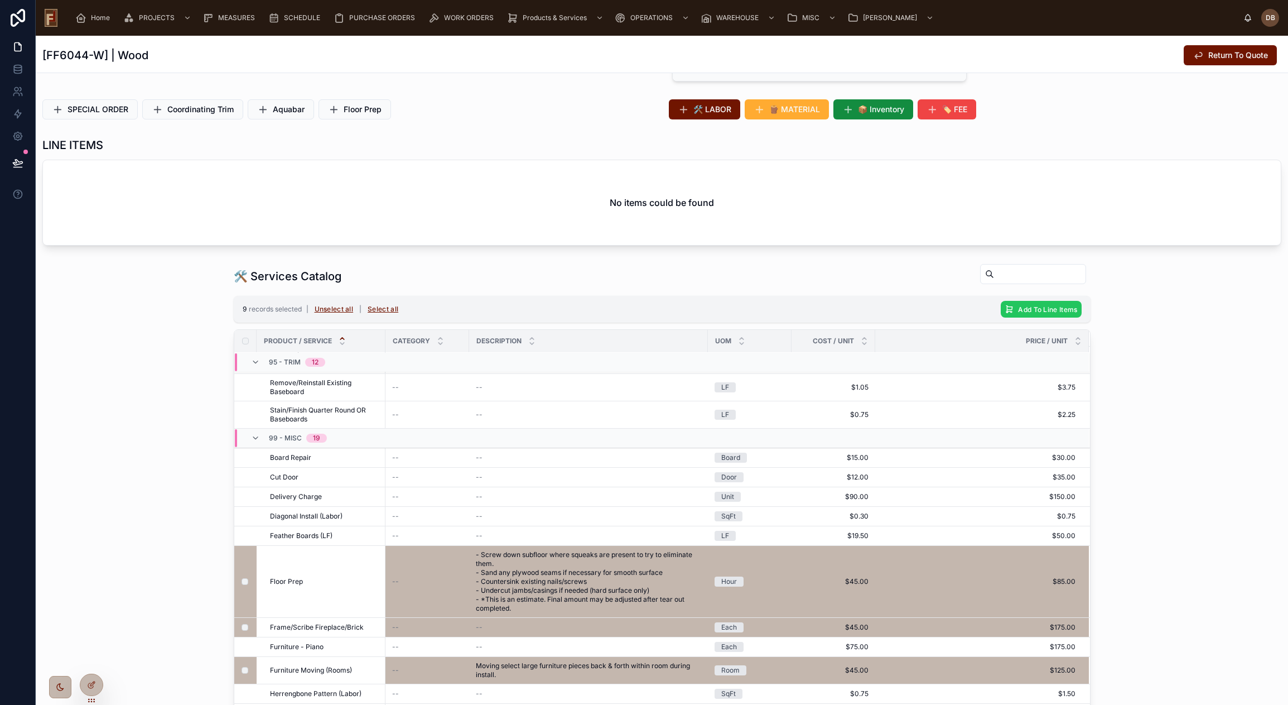
click at [1038, 308] on span "Add To Line Items" at bounding box center [1047, 309] width 59 height 8
click at [1092, 288] on icon at bounding box center [1091, 288] width 6 height 4
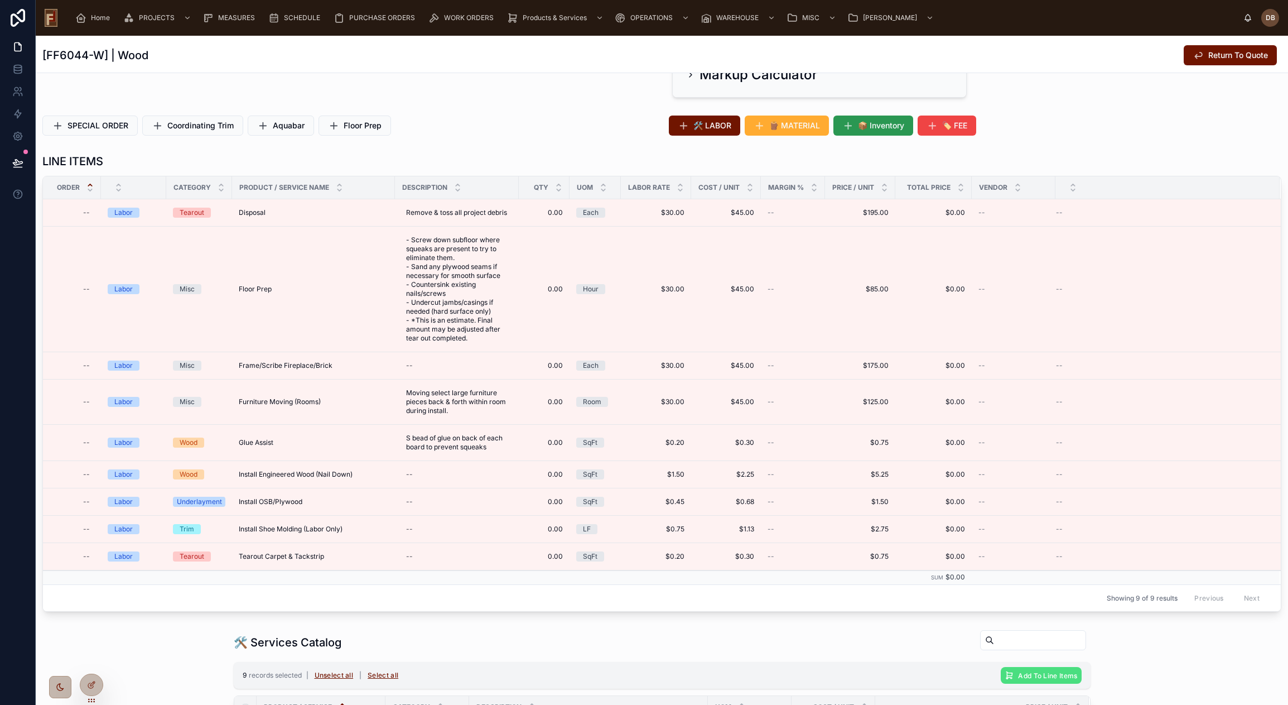
click at [881, 125] on span "📦 Inventory" at bounding box center [881, 125] width 46 height 11
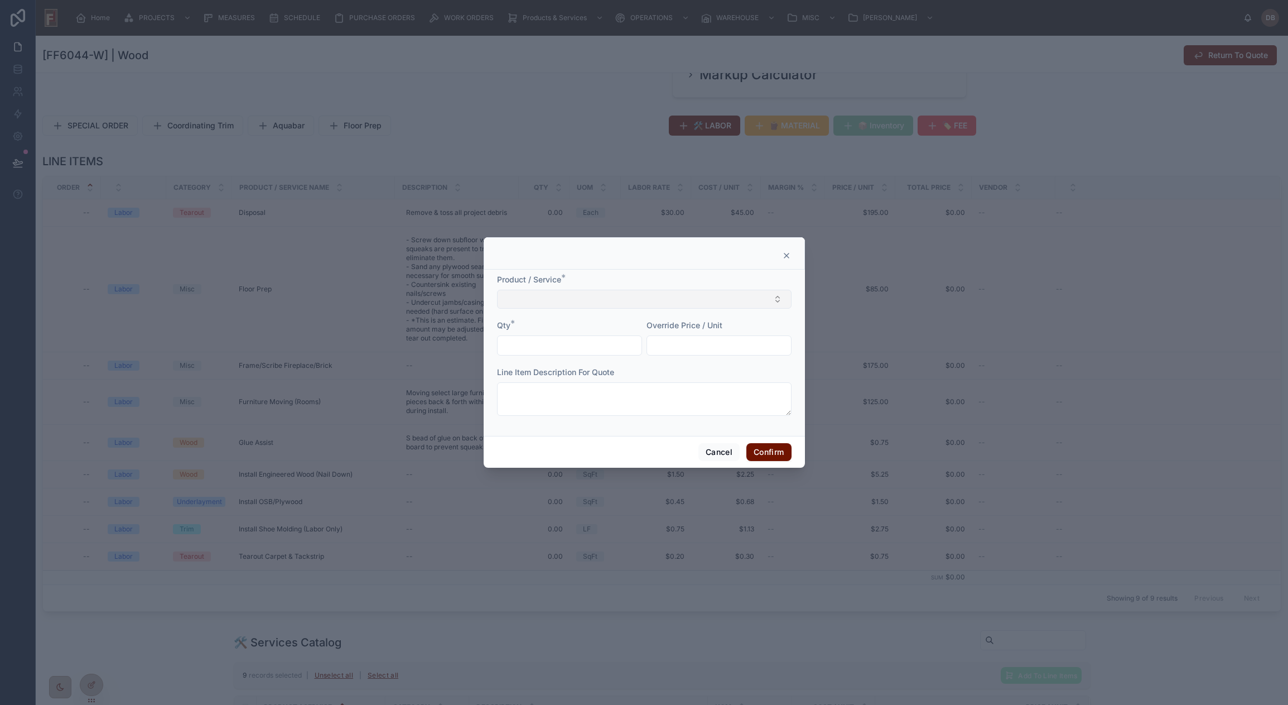
click at [590, 297] on button "Select Button" at bounding box center [644, 299] width 295 height 19
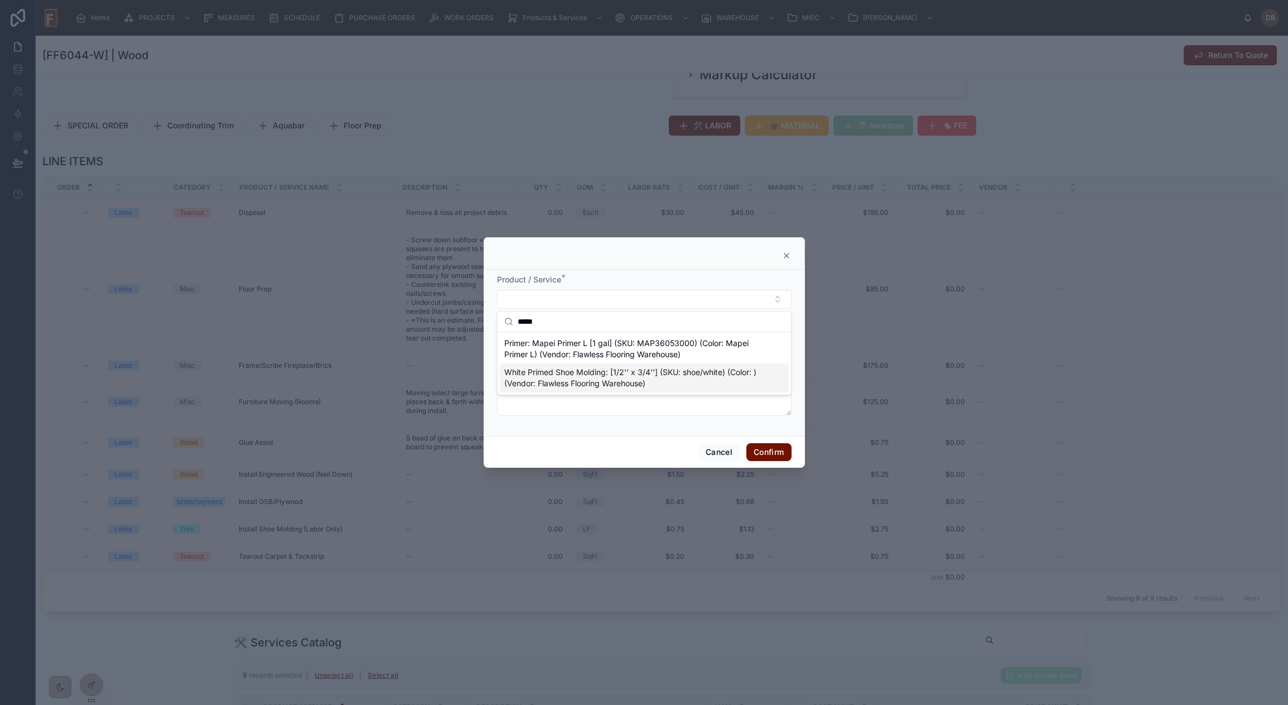
type input "*****"
click at [672, 376] on span "White Primed Shoe Molding: [1/2'' x 3/4''] (SKU: shoe/white) (Color: ) (Vendor:…" at bounding box center [637, 377] width 267 height 22
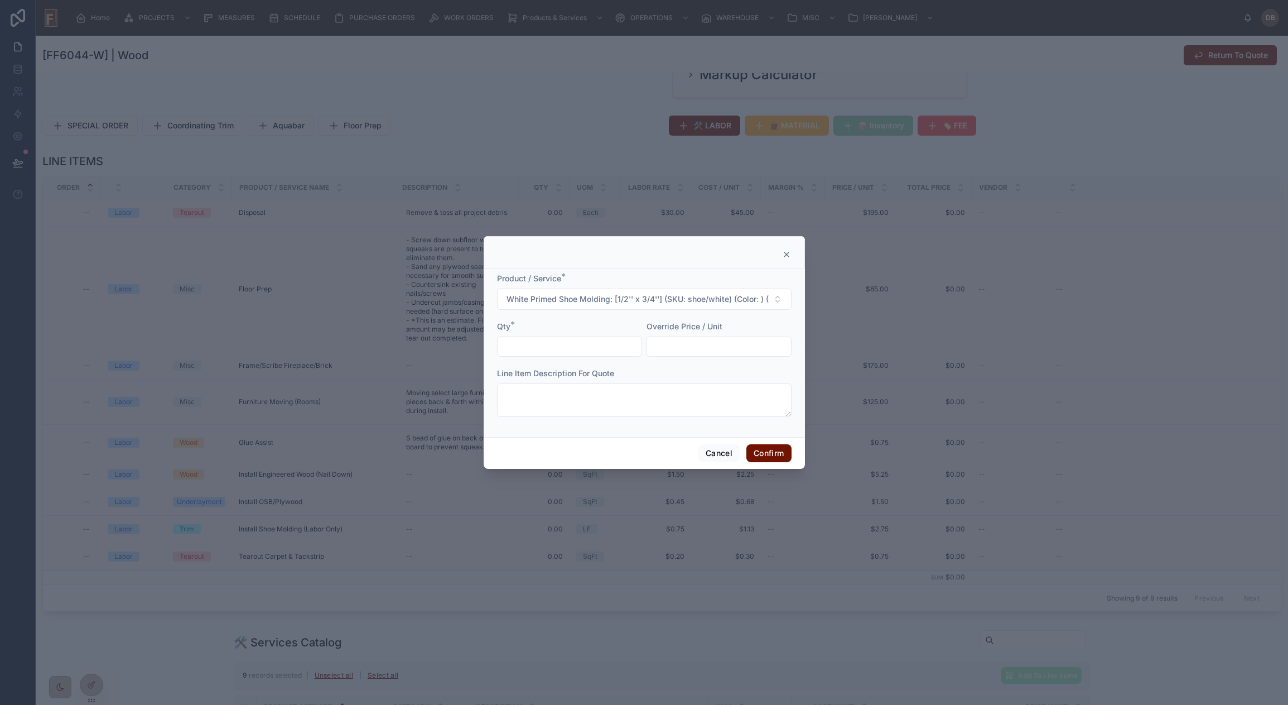
click at [600, 340] on input "text" at bounding box center [570, 347] width 144 height 16
type input "*****"
click at [777, 455] on button "Confirm" at bounding box center [768, 453] width 45 height 18
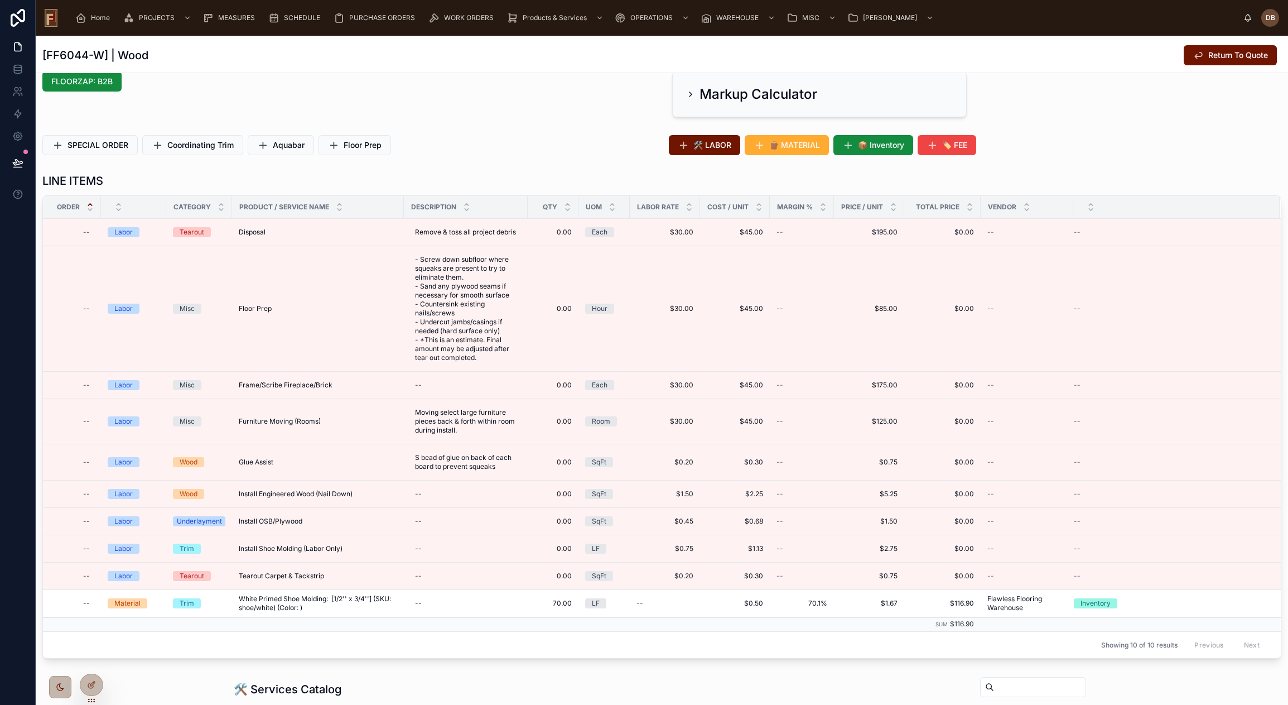
scroll to position [355, 0]
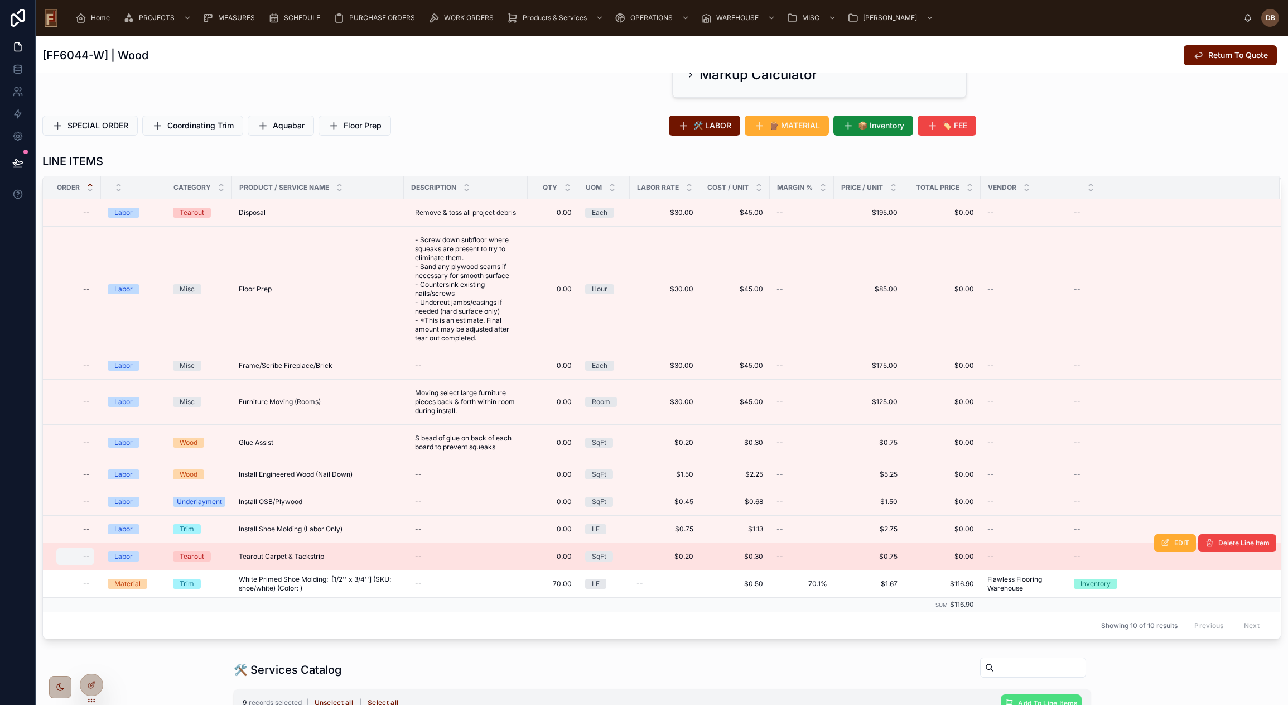
click at [76, 558] on div "--" at bounding box center [75, 556] width 38 height 18
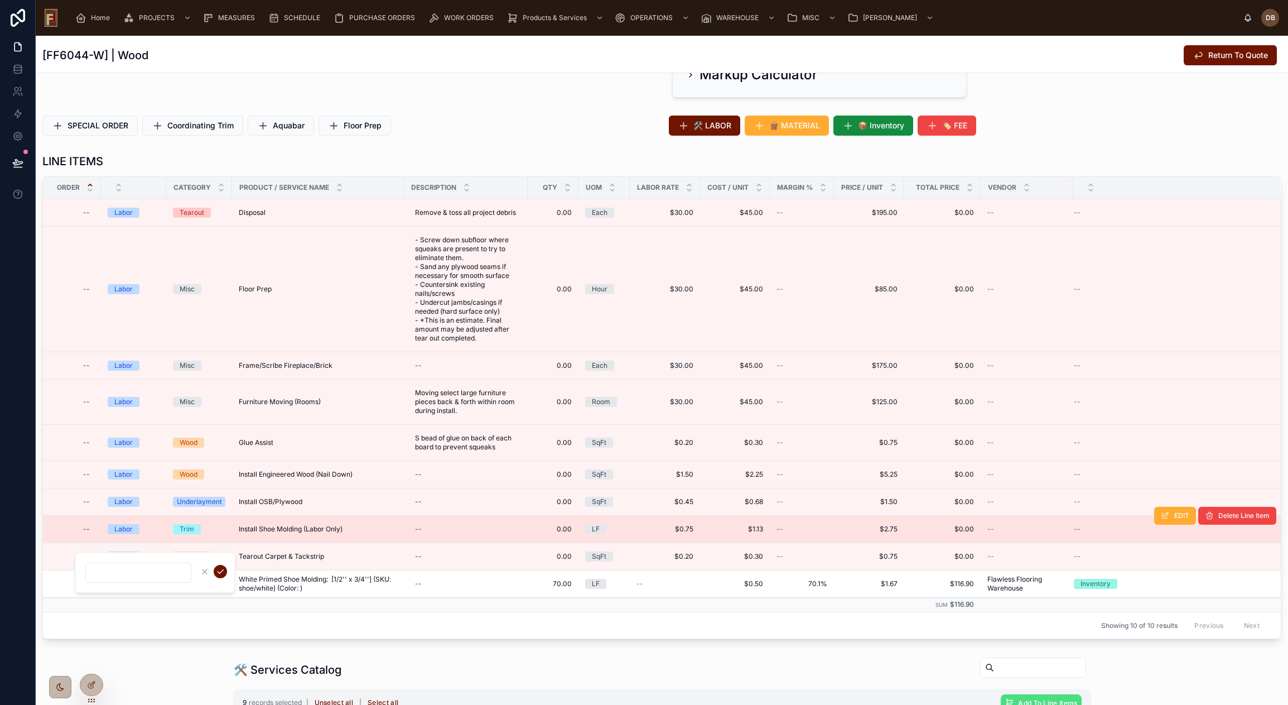
type input "***"
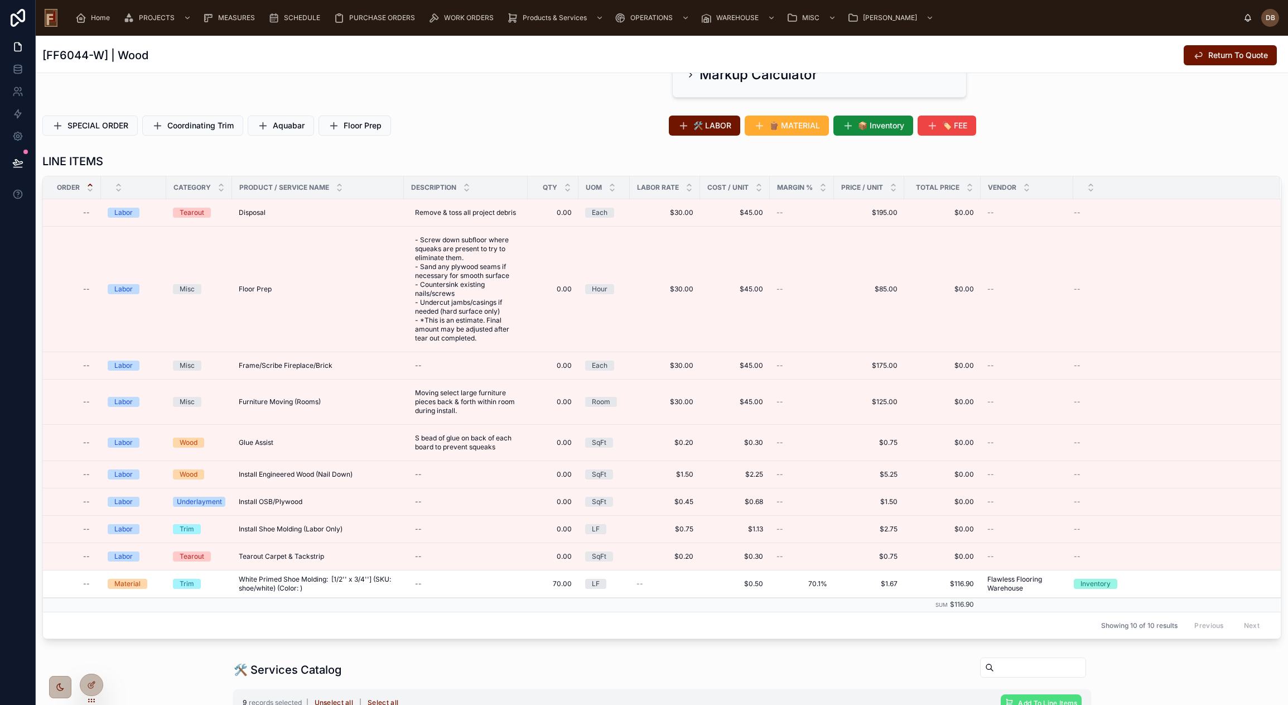
click at [221, 570] on td "Trim" at bounding box center [199, 583] width 66 height 27
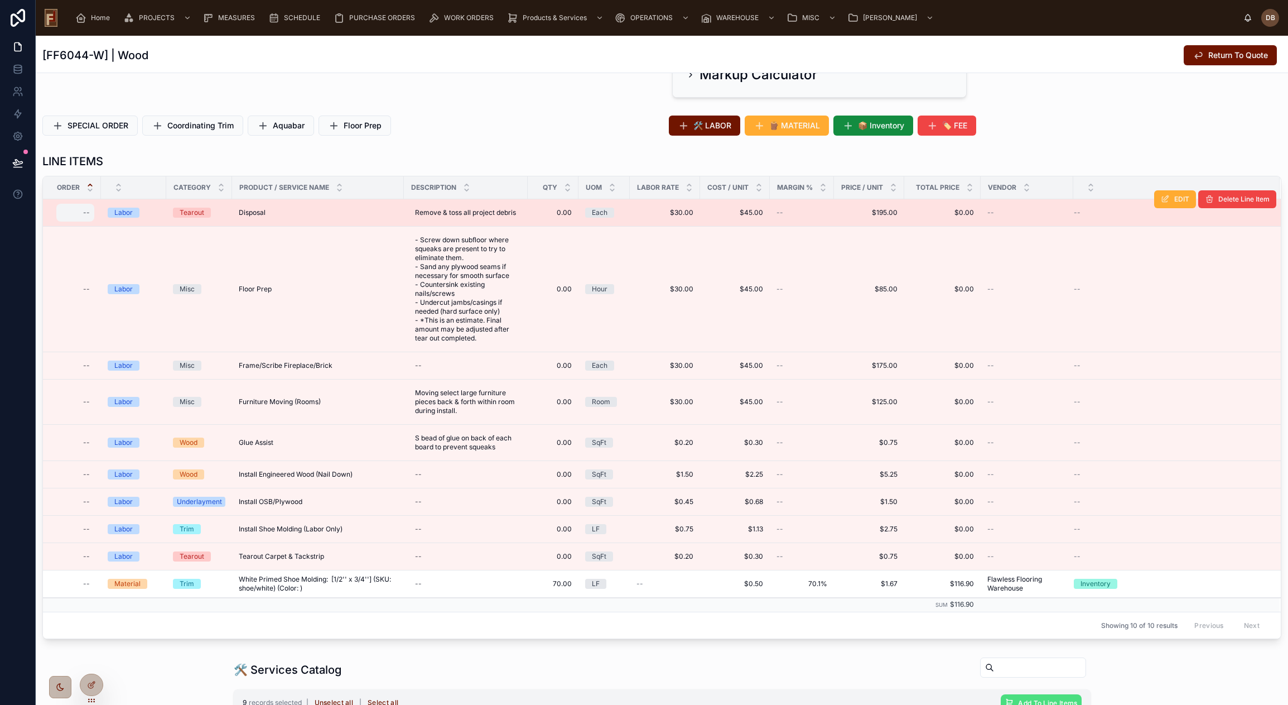
click at [80, 212] on div "--" at bounding box center [75, 213] width 38 height 18
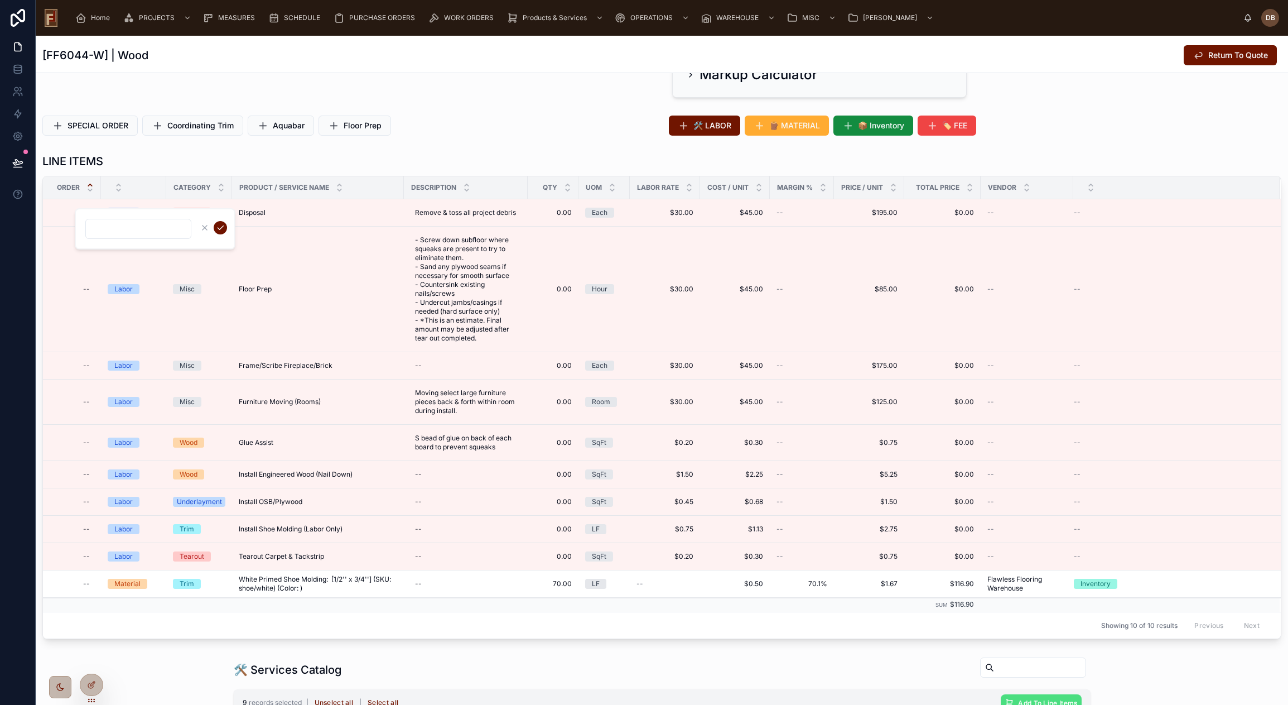
type input "***"
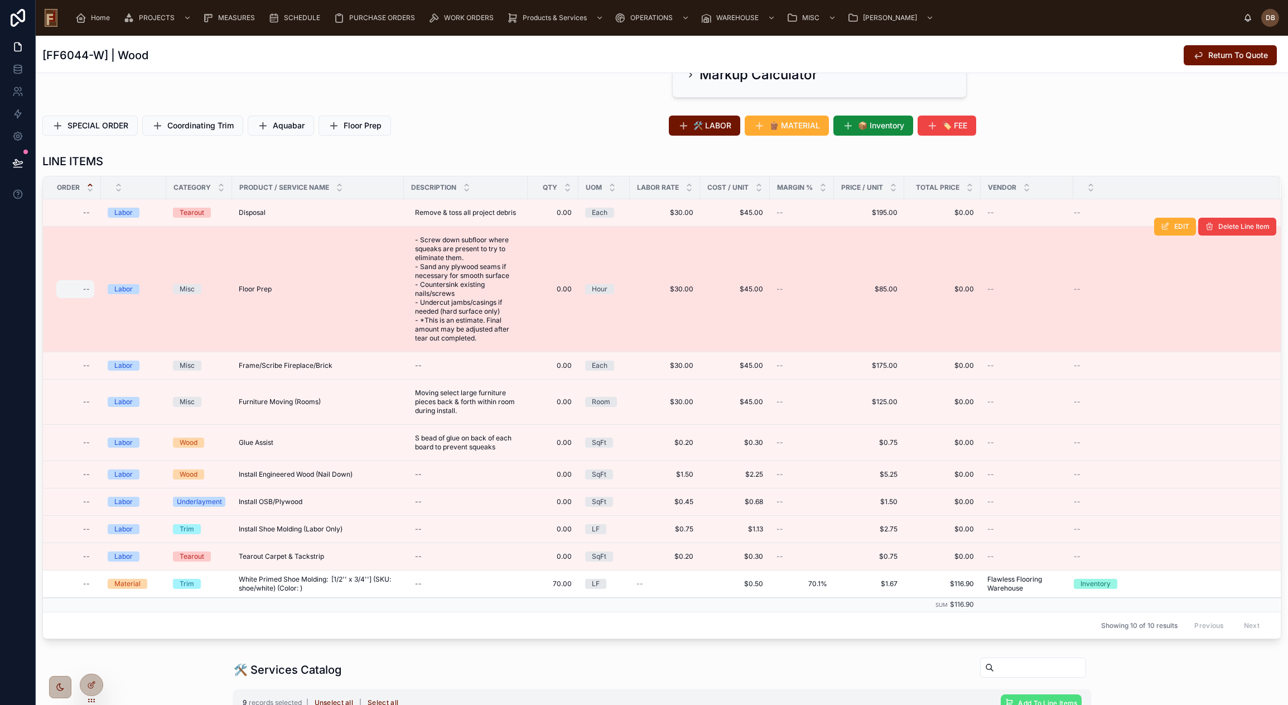
click at [79, 291] on div "--" at bounding box center [75, 289] width 38 height 18
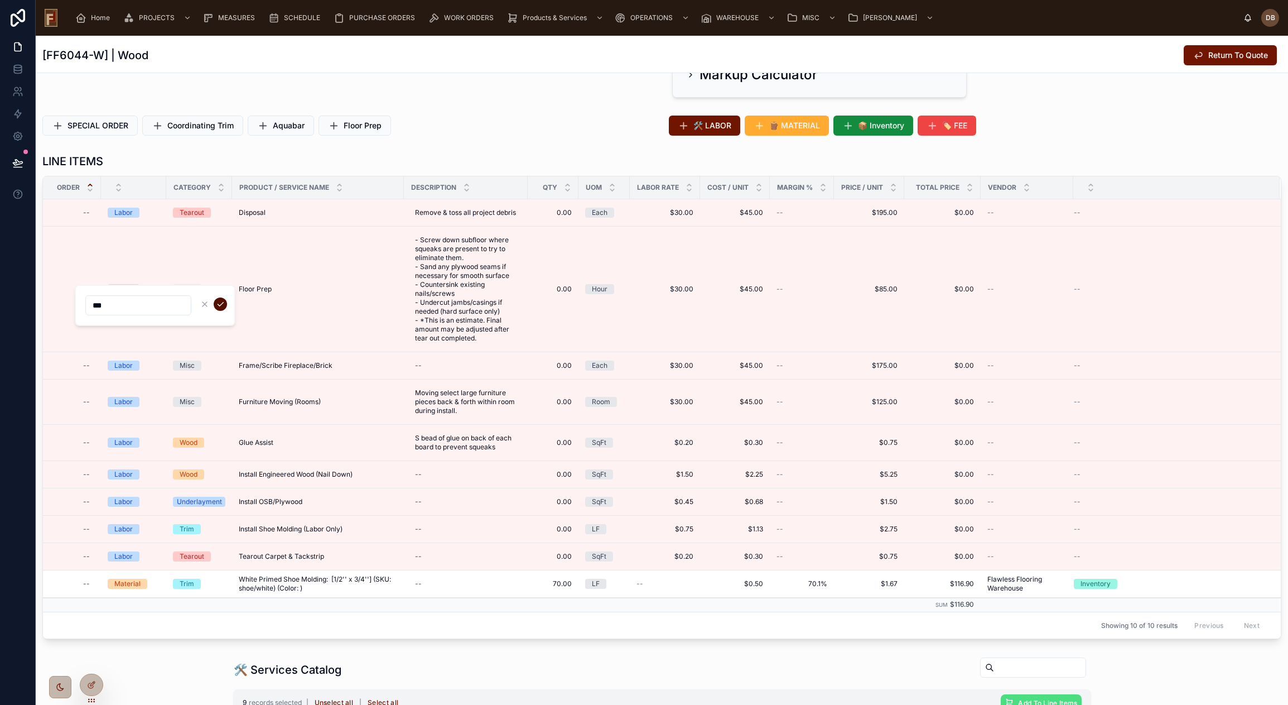
type input "***"
click at [219, 302] on icon "submit" at bounding box center [220, 304] width 9 height 9
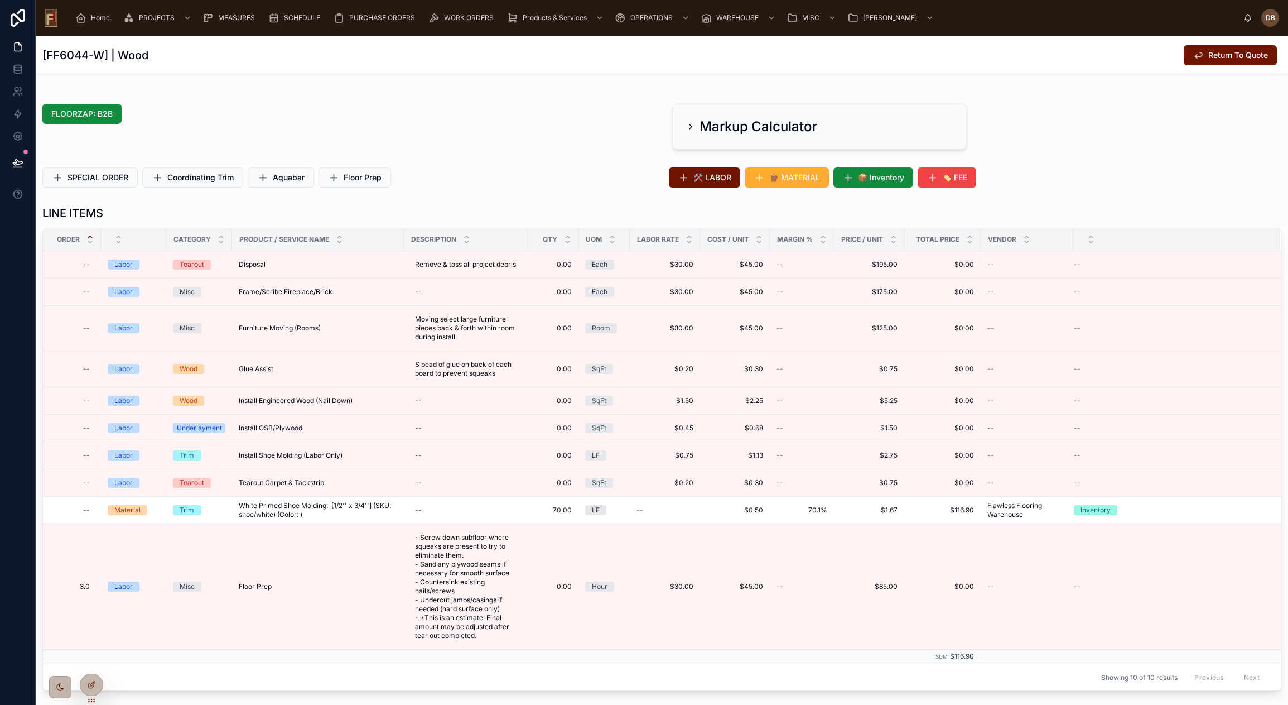
scroll to position [411, 0]
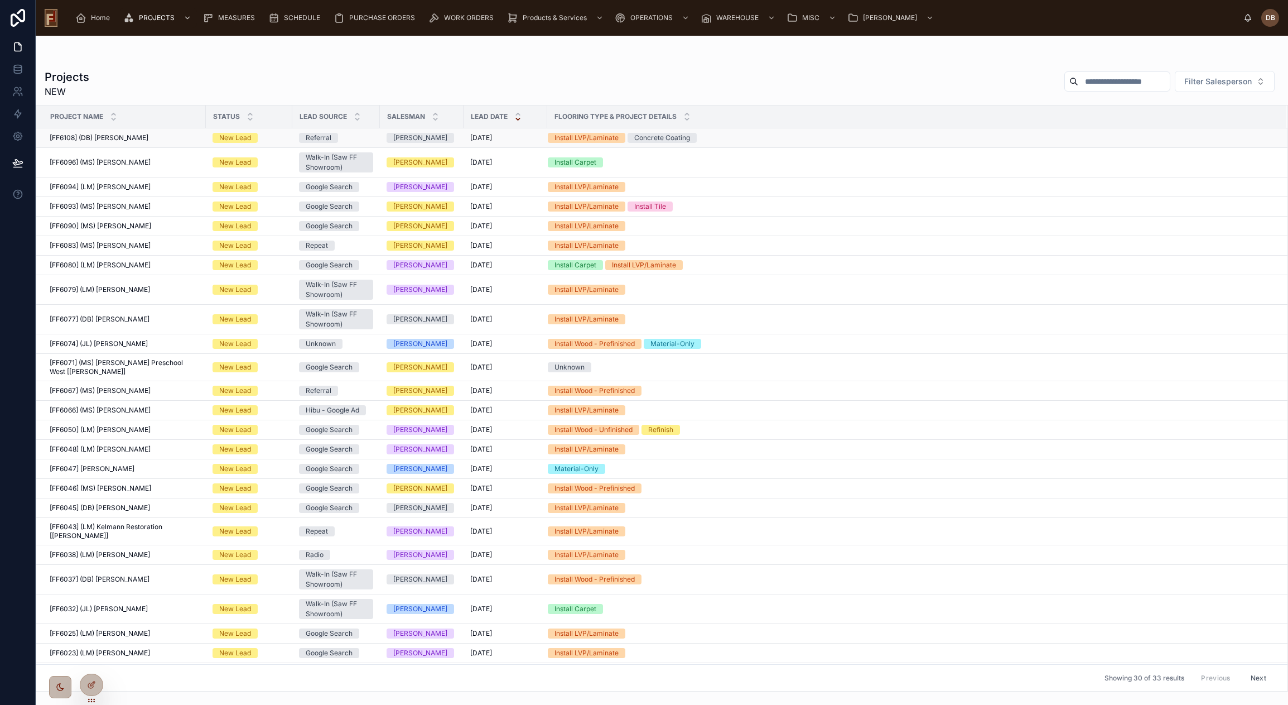
click at [113, 137] on span "[FF6108] (DB) [PERSON_NAME]" at bounding box center [99, 137] width 99 height 9
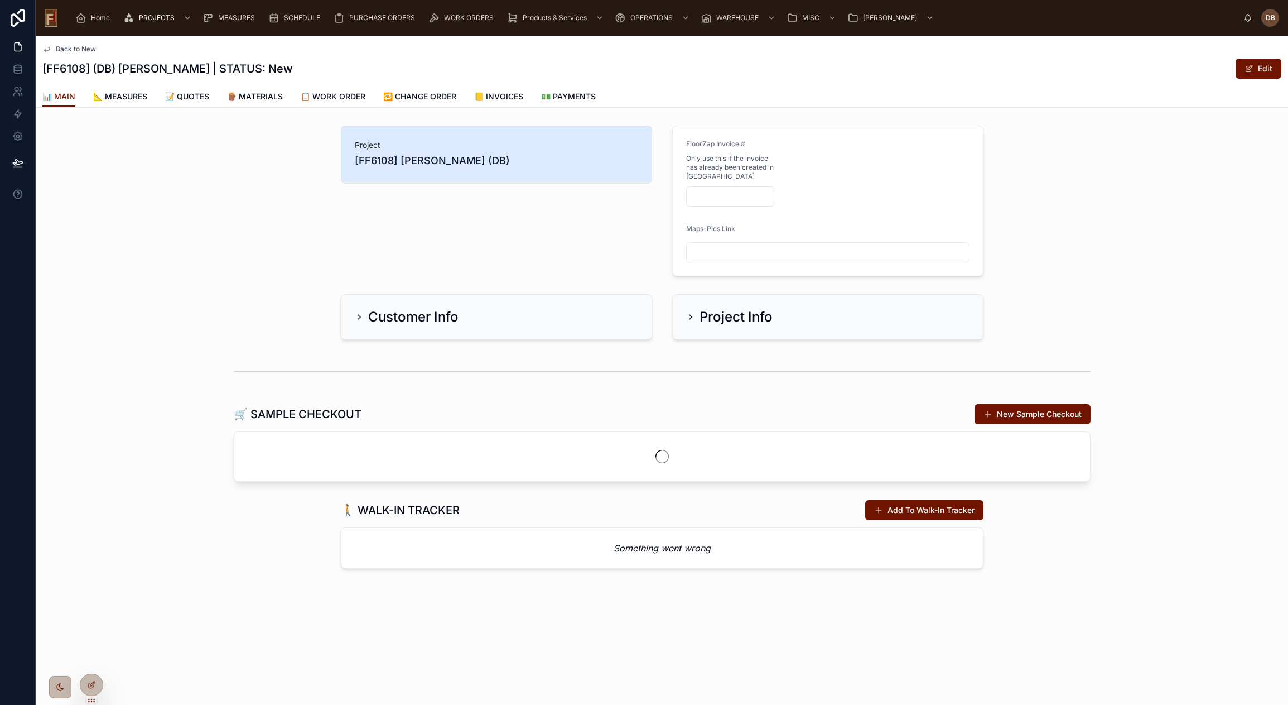
click at [130, 96] on span "📐 MEASURES" at bounding box center [120, 96] width 54 height 11
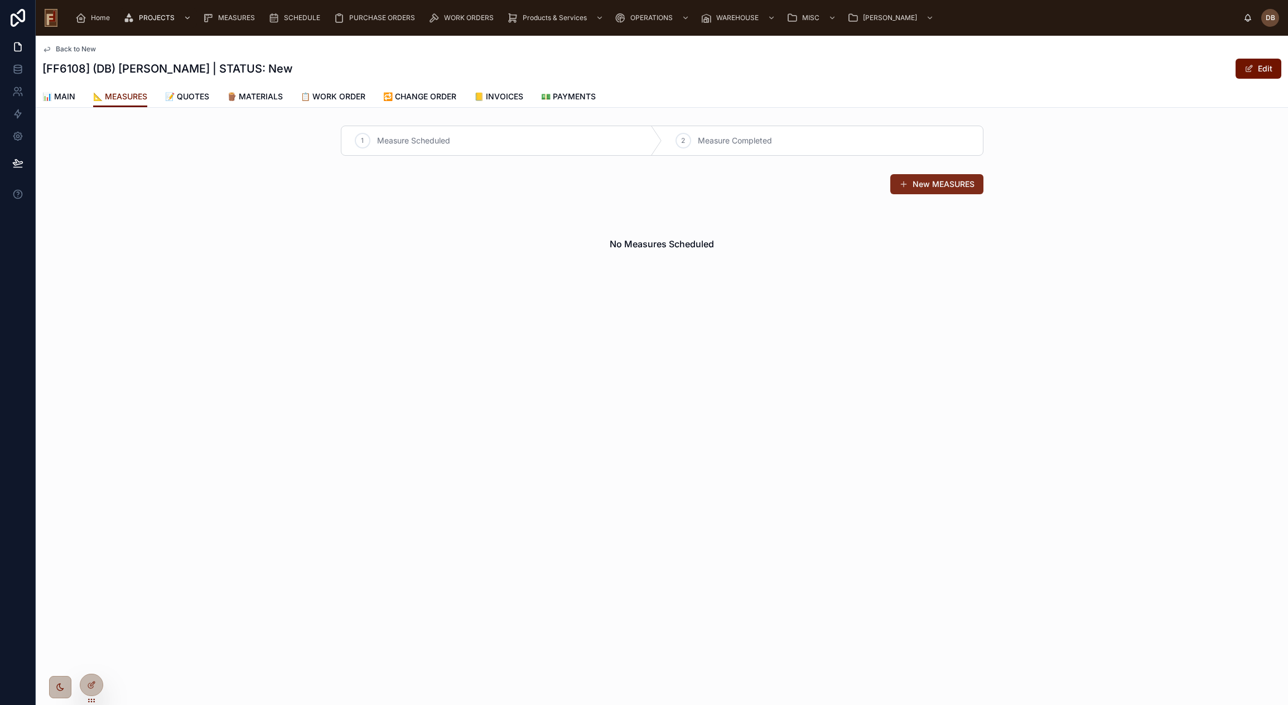
click at [916, 187] on button "New MEASURES" at bounding box center [936, 184] width 93 height 20
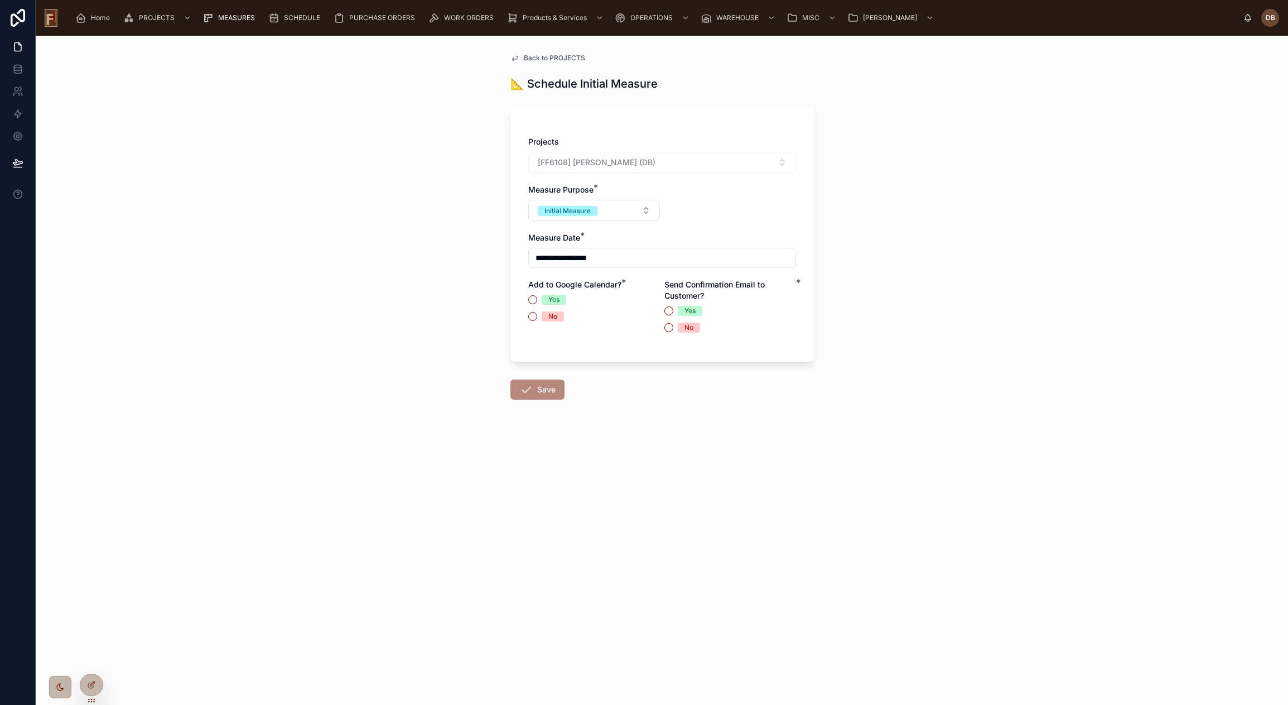
click at [629, 254] on input "**********" at bounding box center [662, 258] width 267 height 16
click at [642, 400] on button "16" at bounding box center [642, 399] width 20 height 20
click at [633, 482] on input "**" at bounding box center [632, 484] width 26 height 16
click at [624, 636] on div "11" at bounding box center [631, 632] width 50 height 18
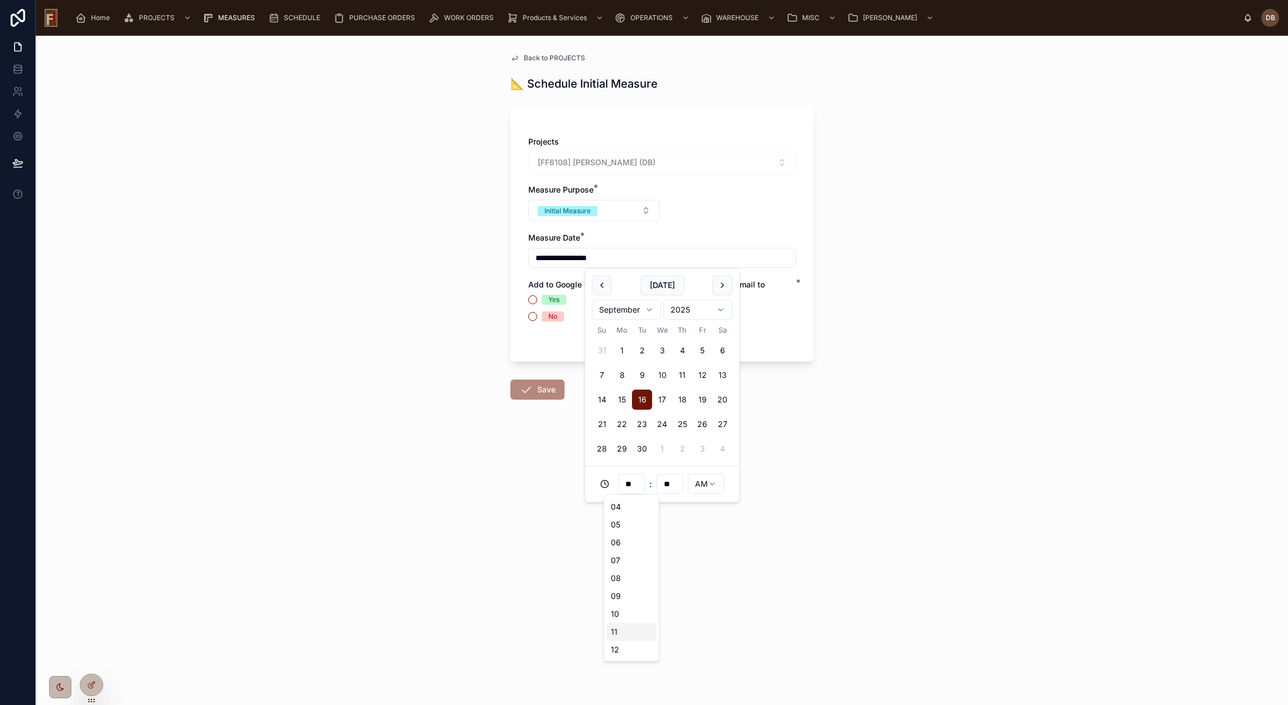
type input "**********"
type input "**"
click at [665, 488] on input "**" at bounding box center [670, 484] width 26 height 16
click at [666, 505] on div "00" at bounding box center [670, 505] width 50 height 18
type input "**********"
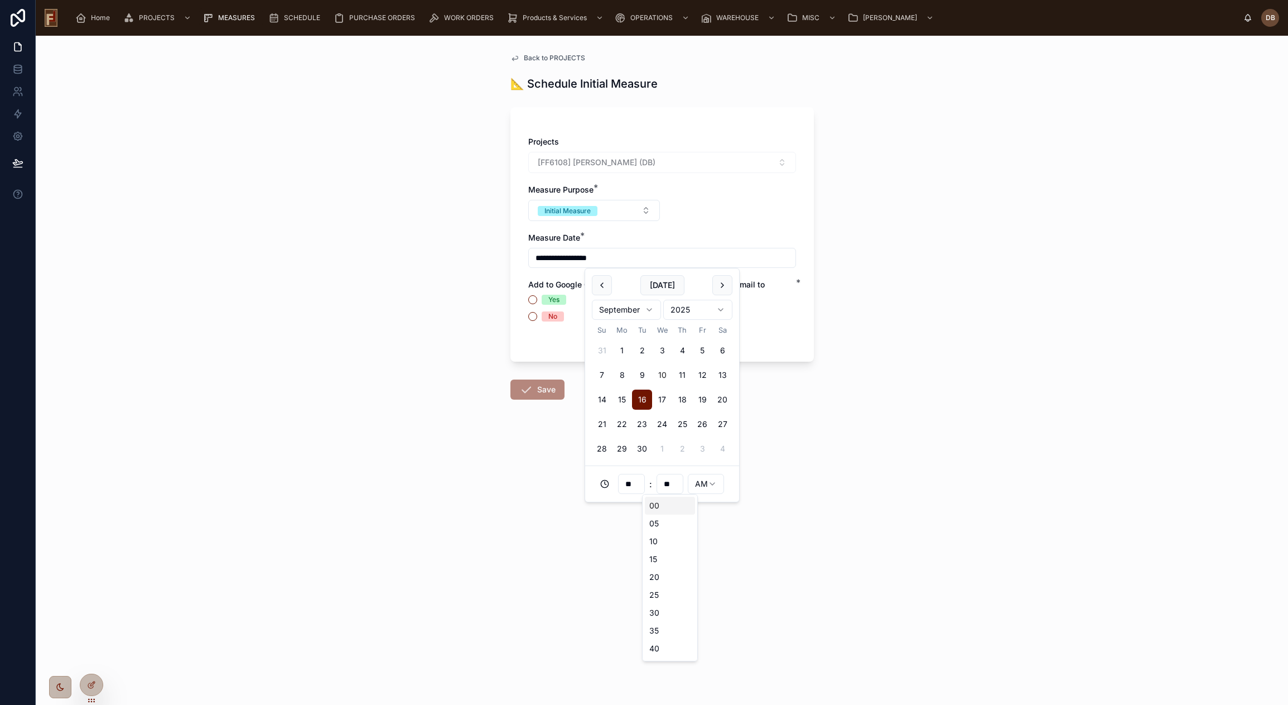
type input "**"
click at [851, 471] on div "**********" at bounding box center [662, 370] width 1252 height 669
click at [534, 314] on button "No" at bounding box center [532, 316] width 9 height 9
click at [669, 308] on button "Yes" at bounding box center [668, 310] width 9 height 9
click at [556, 316] on div "No" at bounding box center [552, 316] width 9 height 10
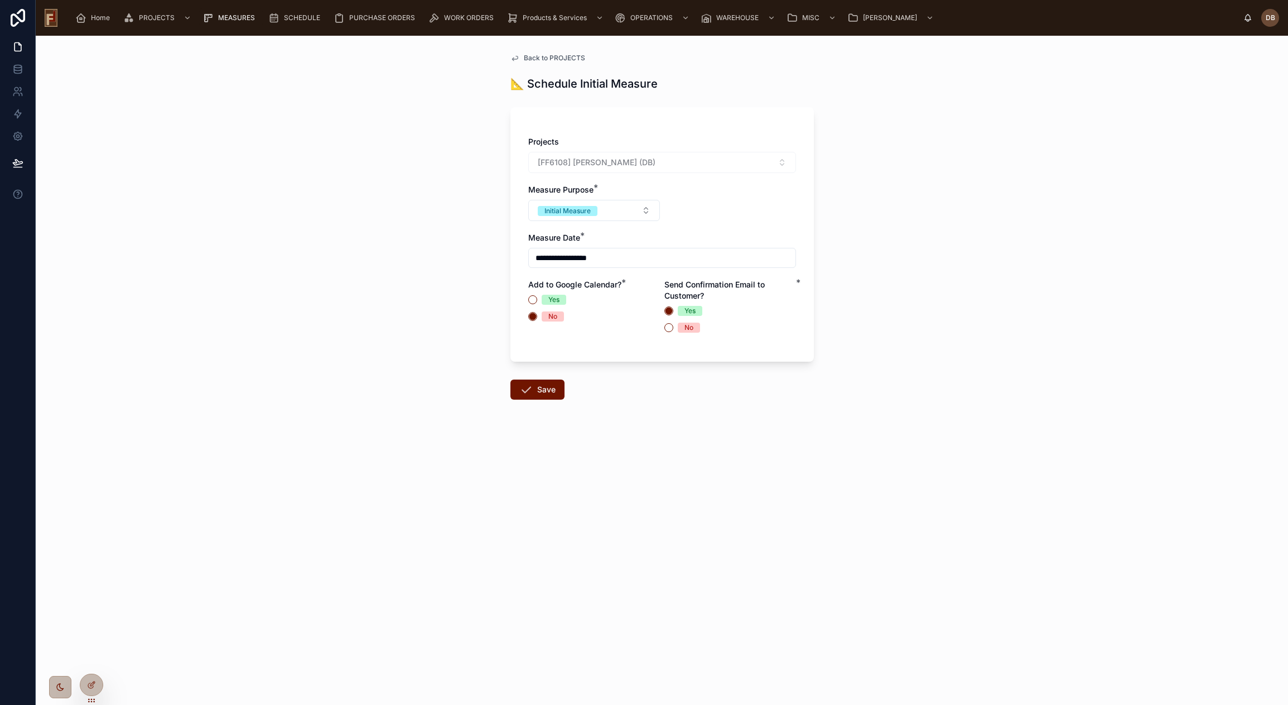
click at [537, 316] on button "No" at bounding box center [532, 316] width 9 height 9
click at [692, 312] on div "Yes" at bounding box center [689, 311] width 11 height 10
click at [673, 312] on button "Yes" at bounding box center [668, 310] width 9 height 9
click at [542, 390] on button "Save" at bounding box center [537, 389] width 54 height 20
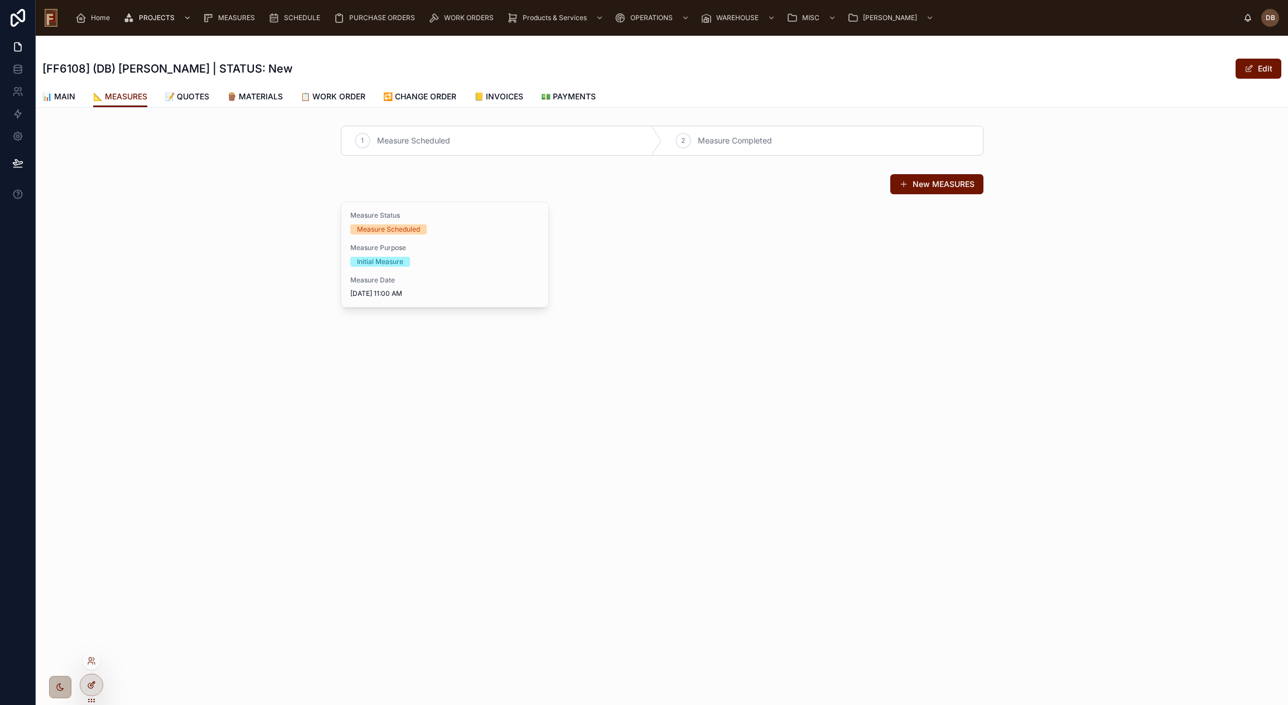
click at [89, 685] on icon at bounding box center [91, 684] width 9 height 9
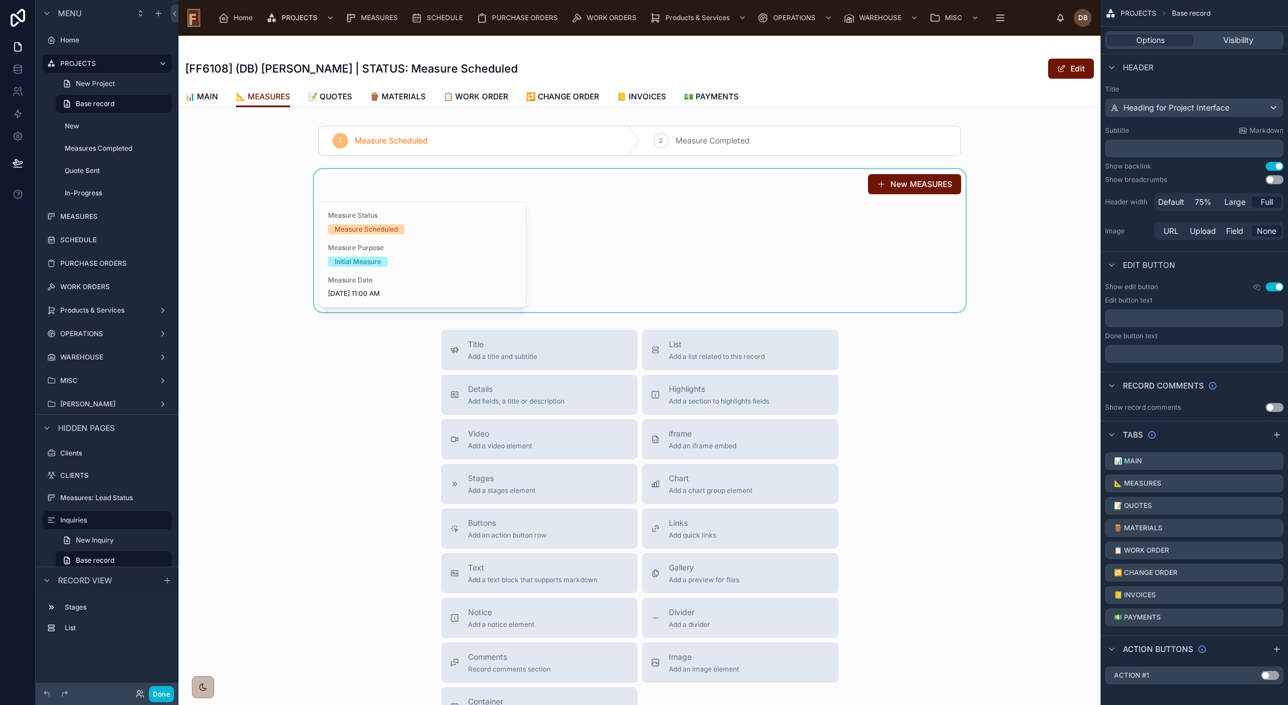
click at [928, 185] on div at bounding box center [640, 240] width 922 height 143
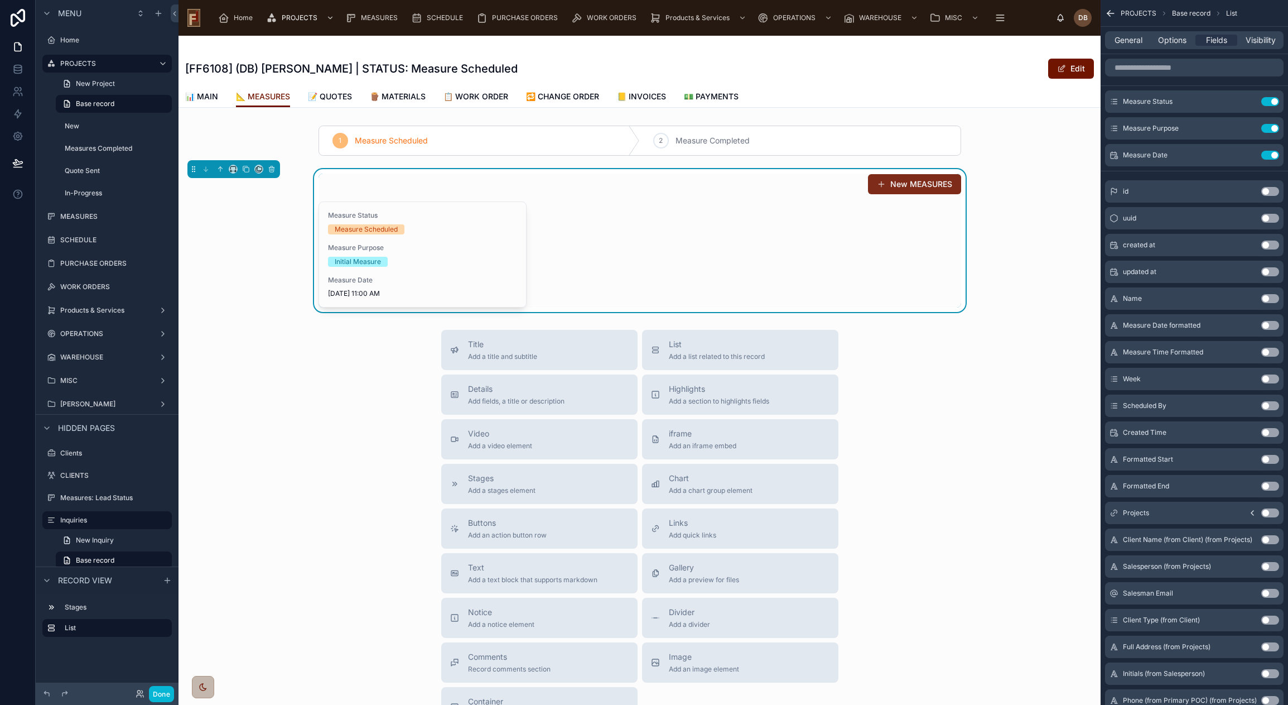
click at [906, 179] on button "New MEASURES" at bounding box center [914, 184] width 93 height 20
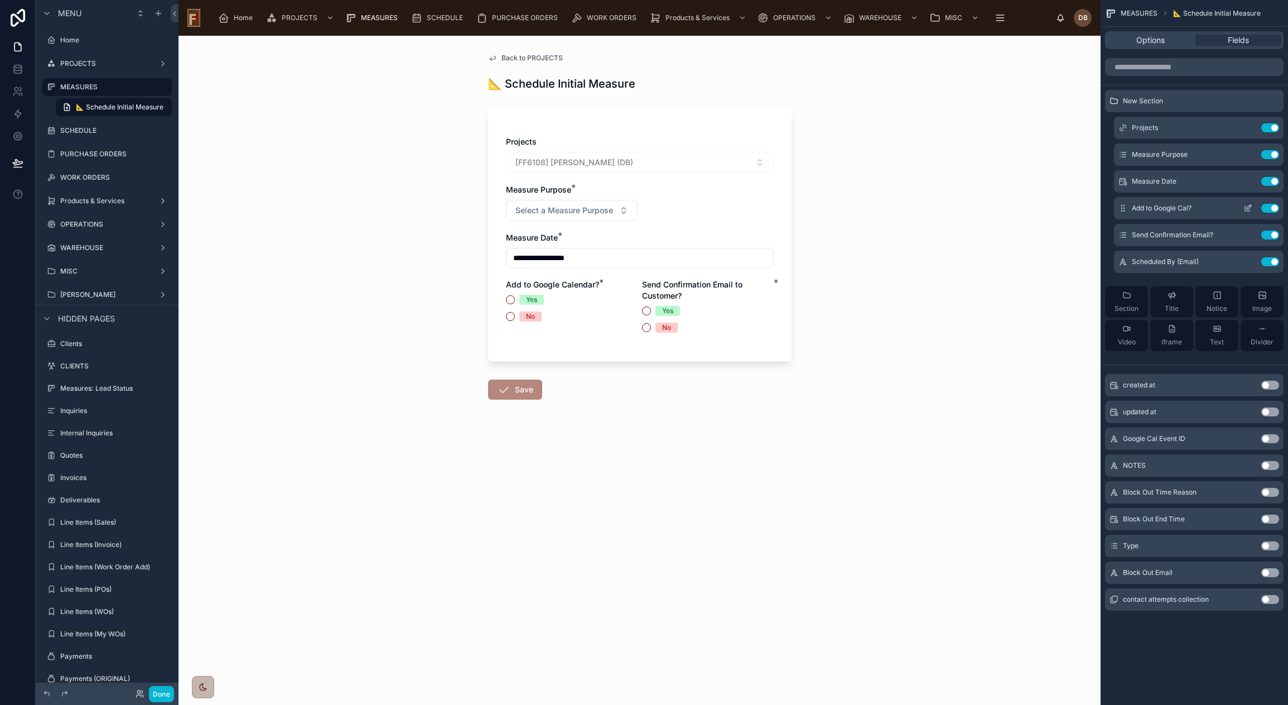
click at [1270, 208] on button "Use setting" at bounding box center [1270, 208] width 18 height 9
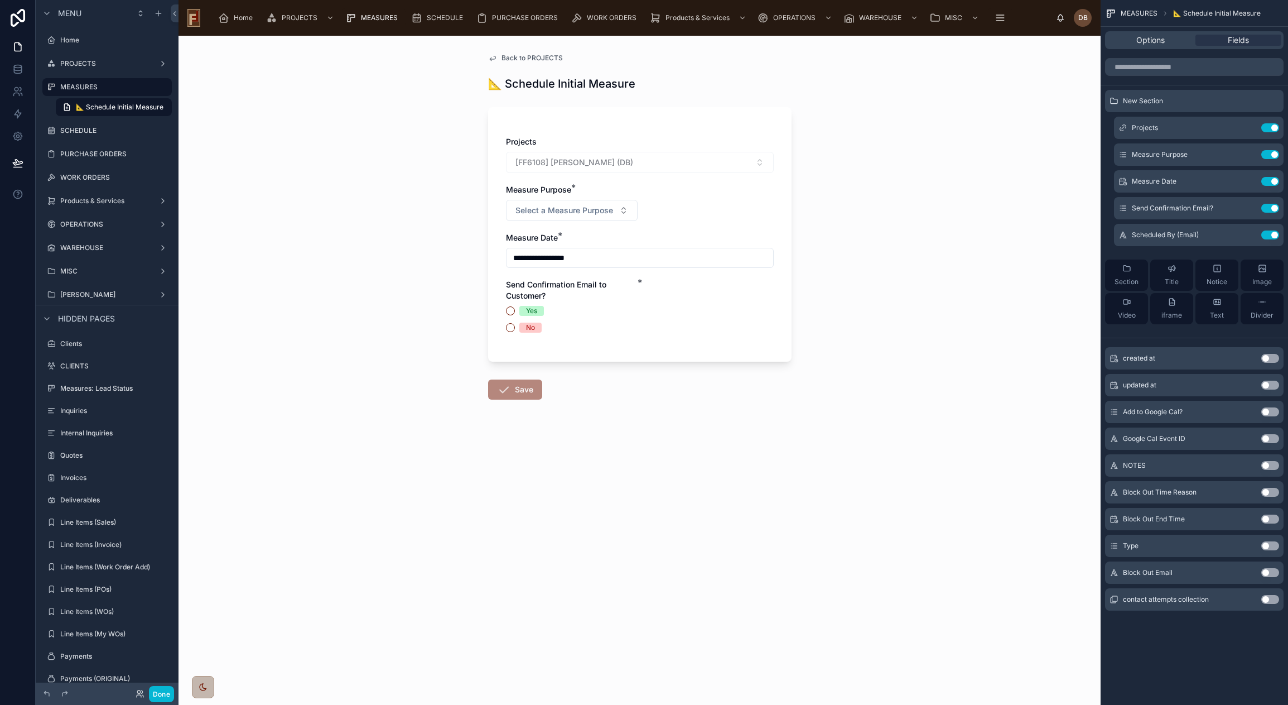
click at [365, 17] on span "MEASURES" at bounding box center [379, 17] width 37 height 9
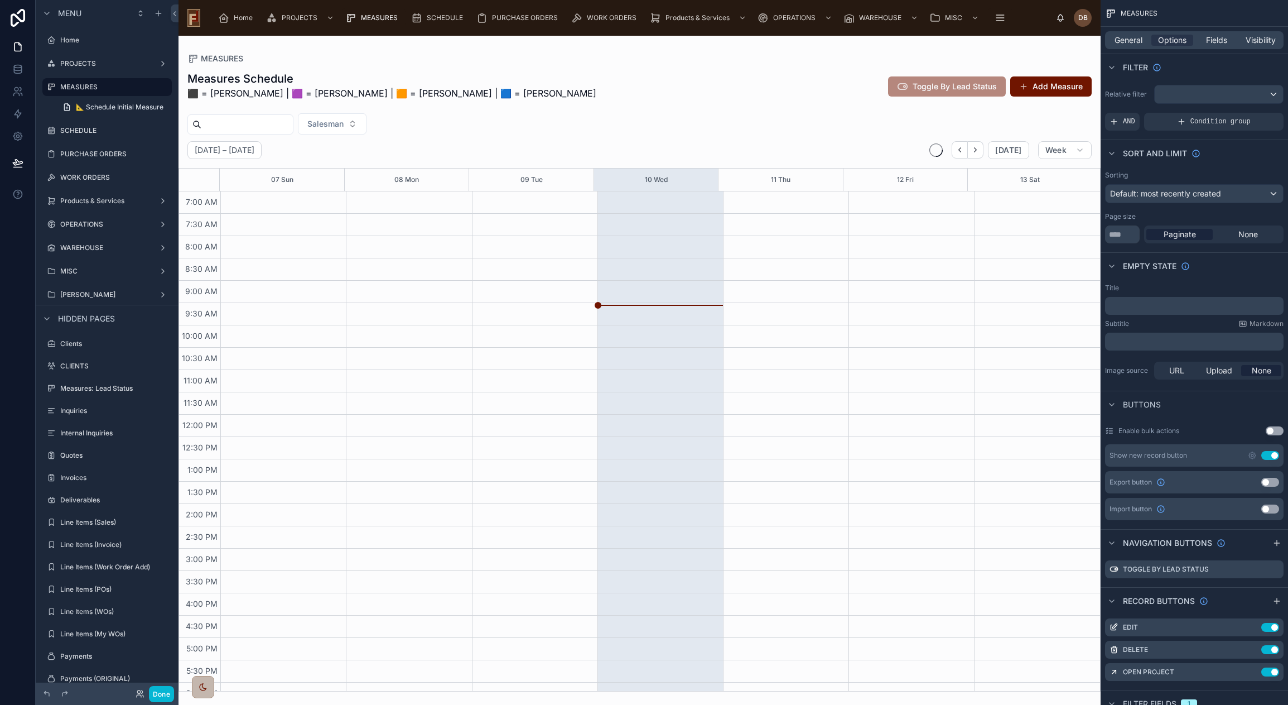
scroll to position [36, 0]
click at [1045, 88] on div at bounding box center [640, 370] width 922 height 669
click at [1045, 88] on button "Add Measure" at bounding box center [1050, 86] width 81 height 20
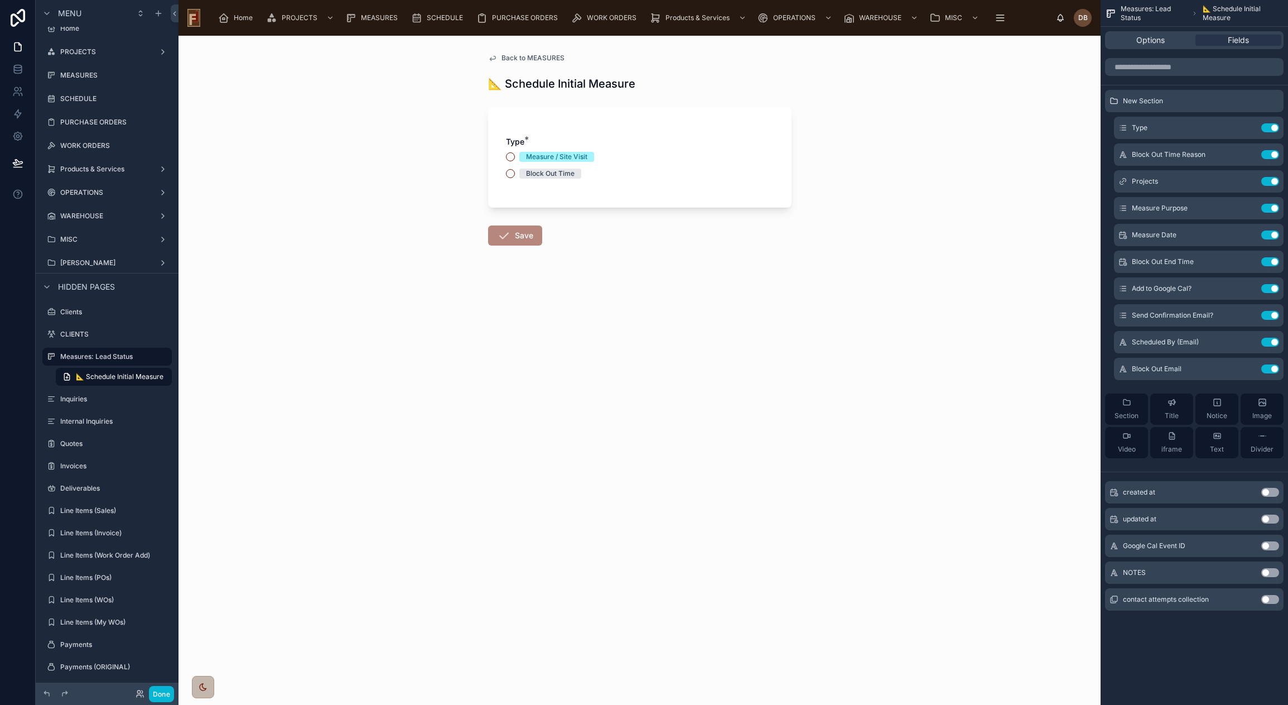
click at [554, 158] on div "Measure / Site Visit" at bounding box center [556, 157] width 61 height 10
click at [510, 157] on button "Measure / Site Visit" at bounding box center [510, 156] width 9 height 9
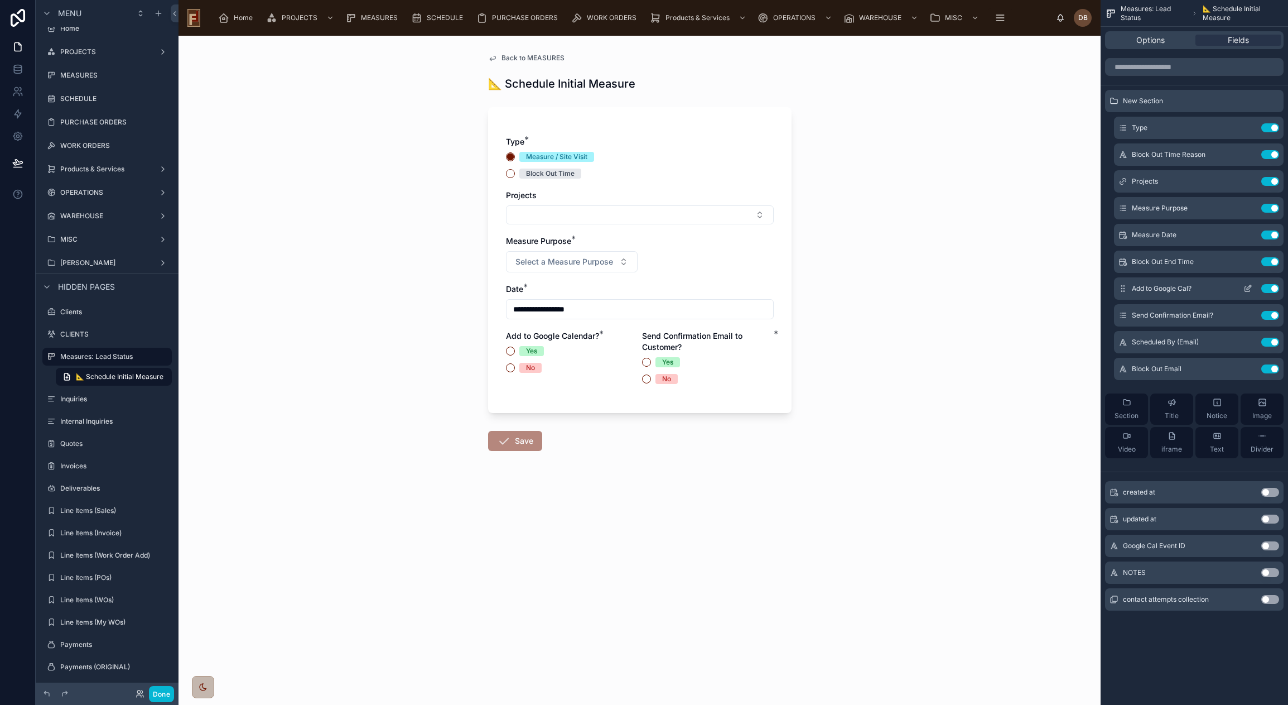
click at [1270, 287] on button "Use setting" at bounding box center [1270, 288] width 18 height 9
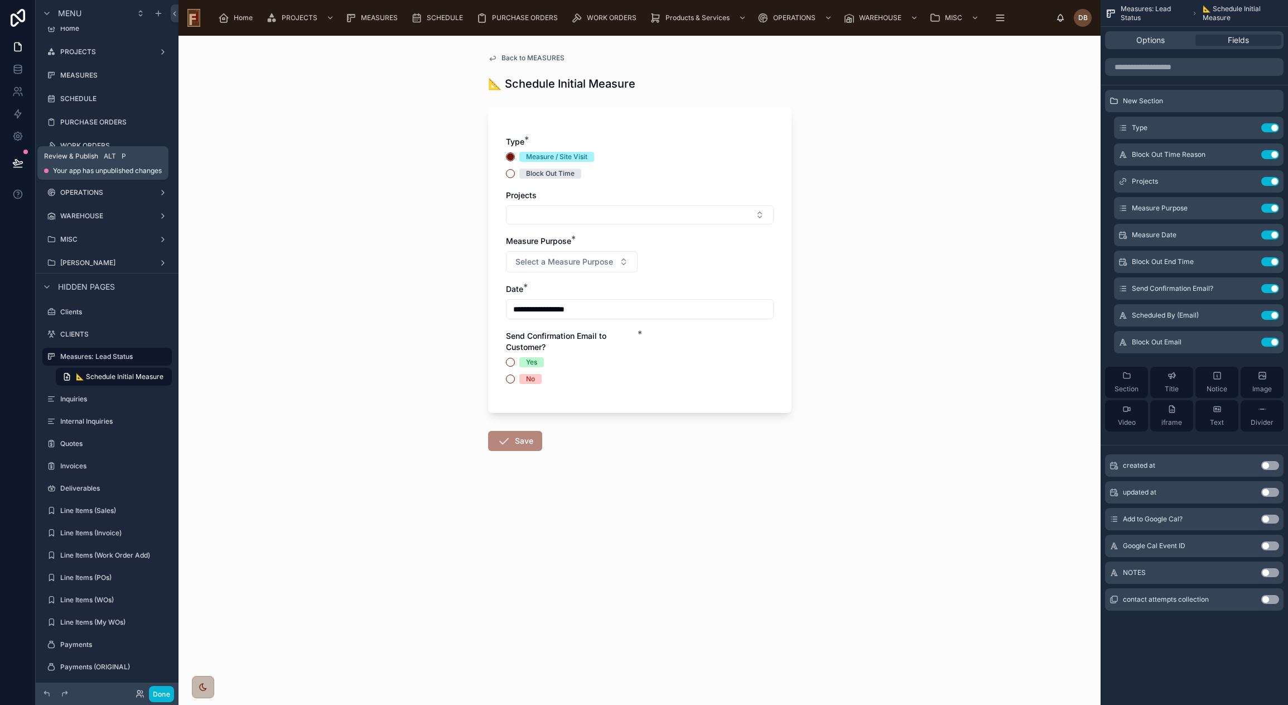
click at [15, 164] on icon at bounding box center [17, 162] width 11 height 11
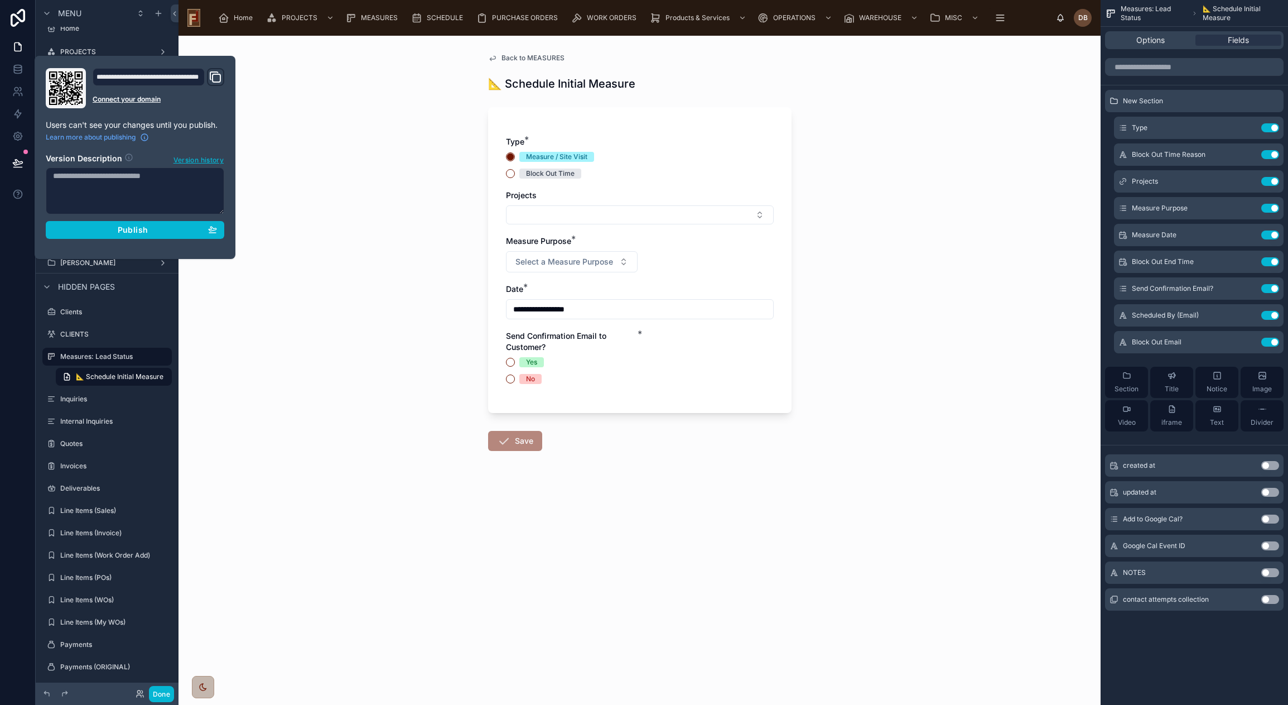
click at [919, 249] on div "**********" at bounding box center [640, 370] width 922 height 669
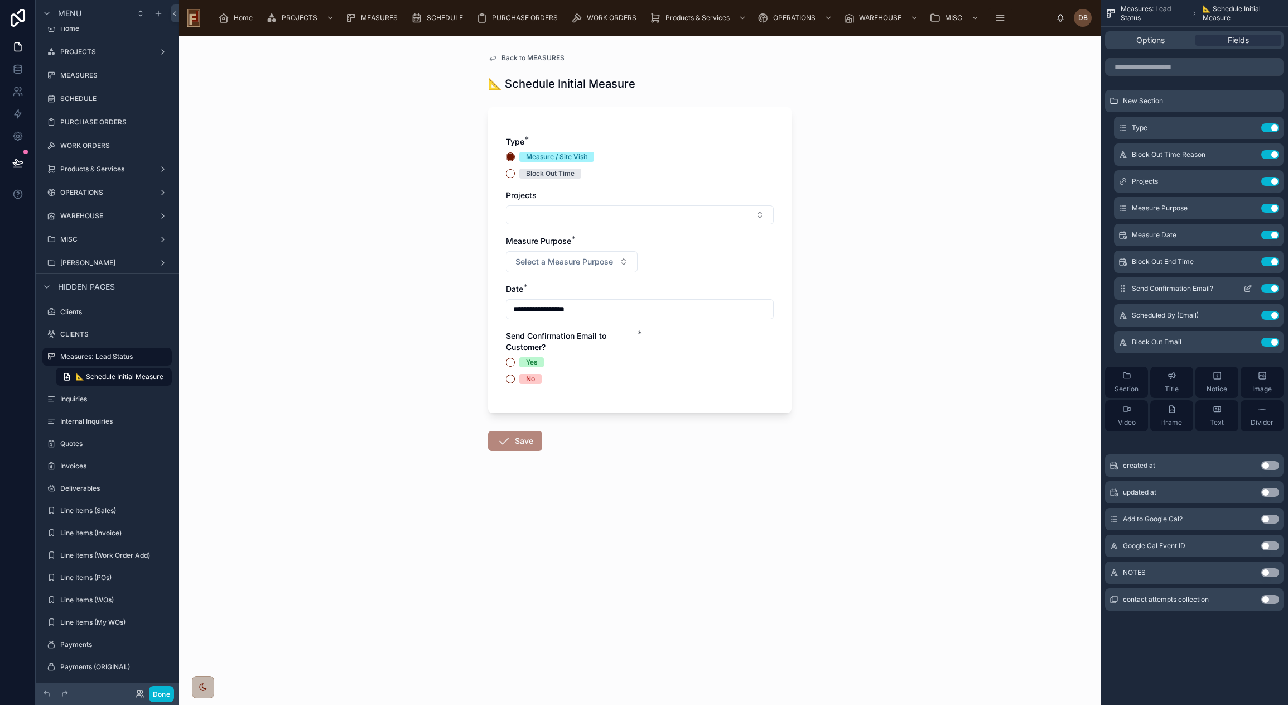
click at [1250, 286] on icon "scrollable content" at bounding box center [1250, 286] width 1 height 1
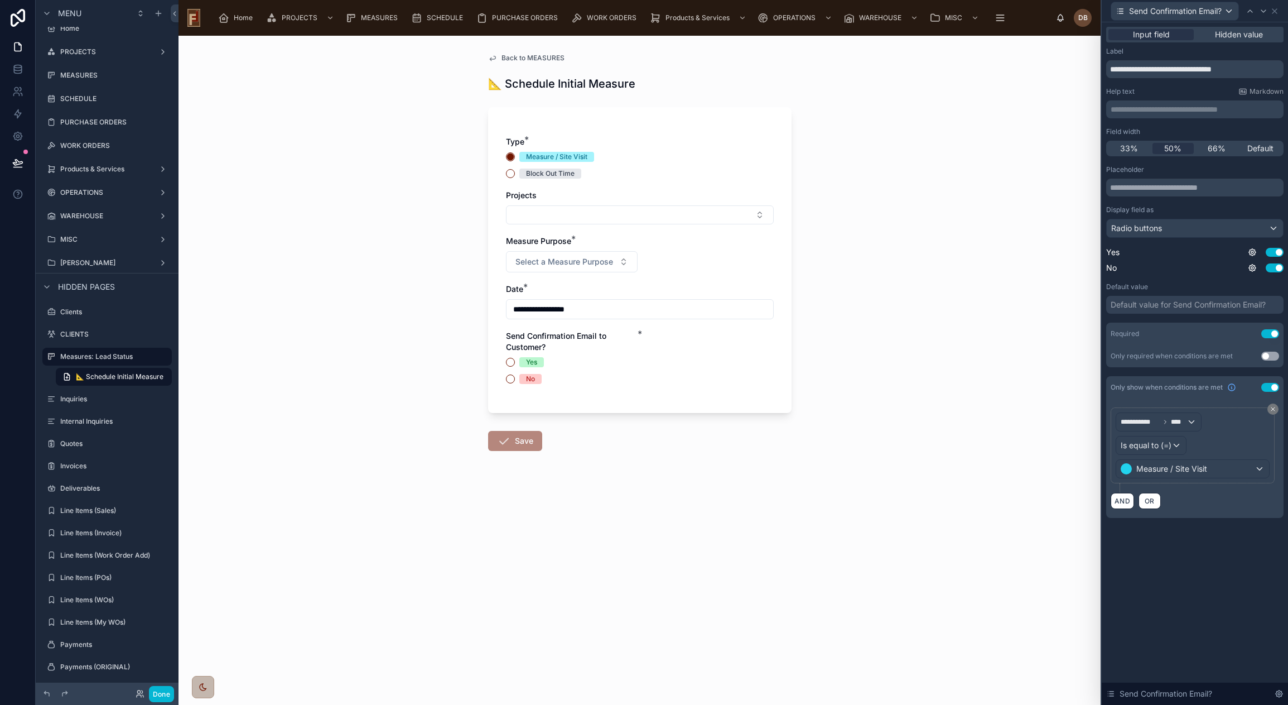
click at [1187, 306] on div "Default value for Send Confirmation Email?" at bounding box center [1188, 304] width 155 height 11
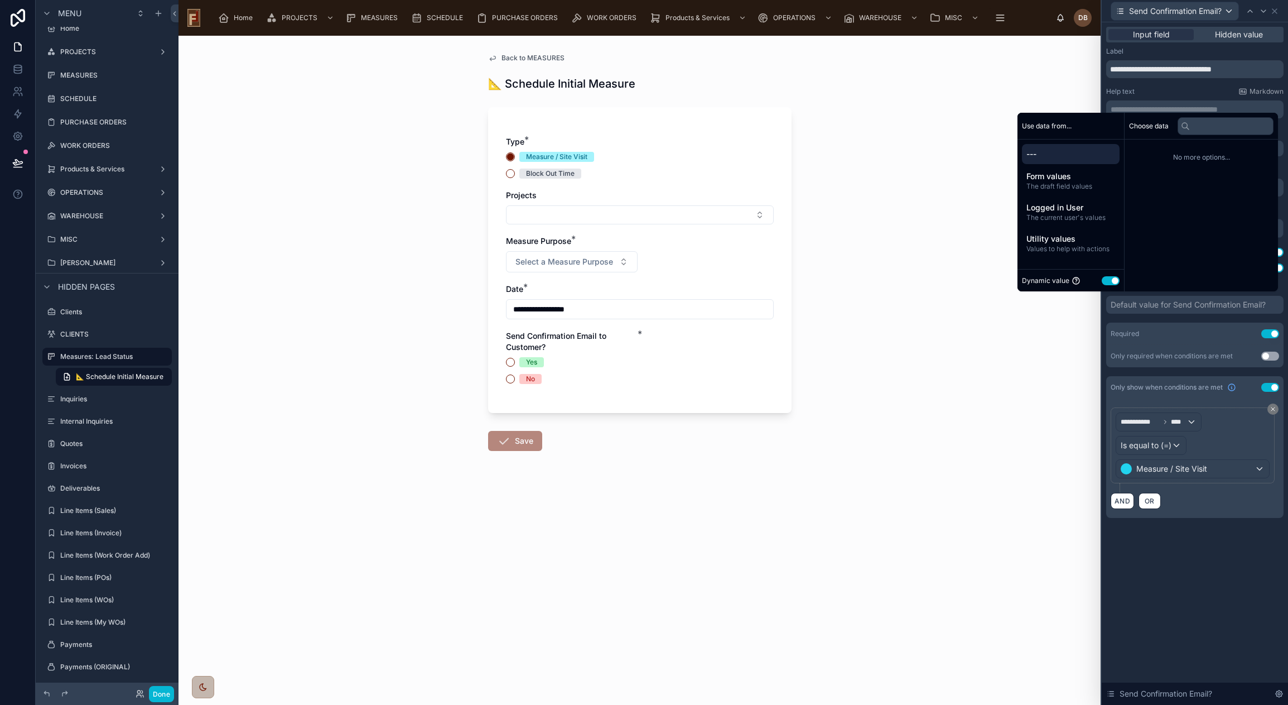
click at [1103, 279] on button "Use setting" at bounding box center [1111, 280] width 18 height 9
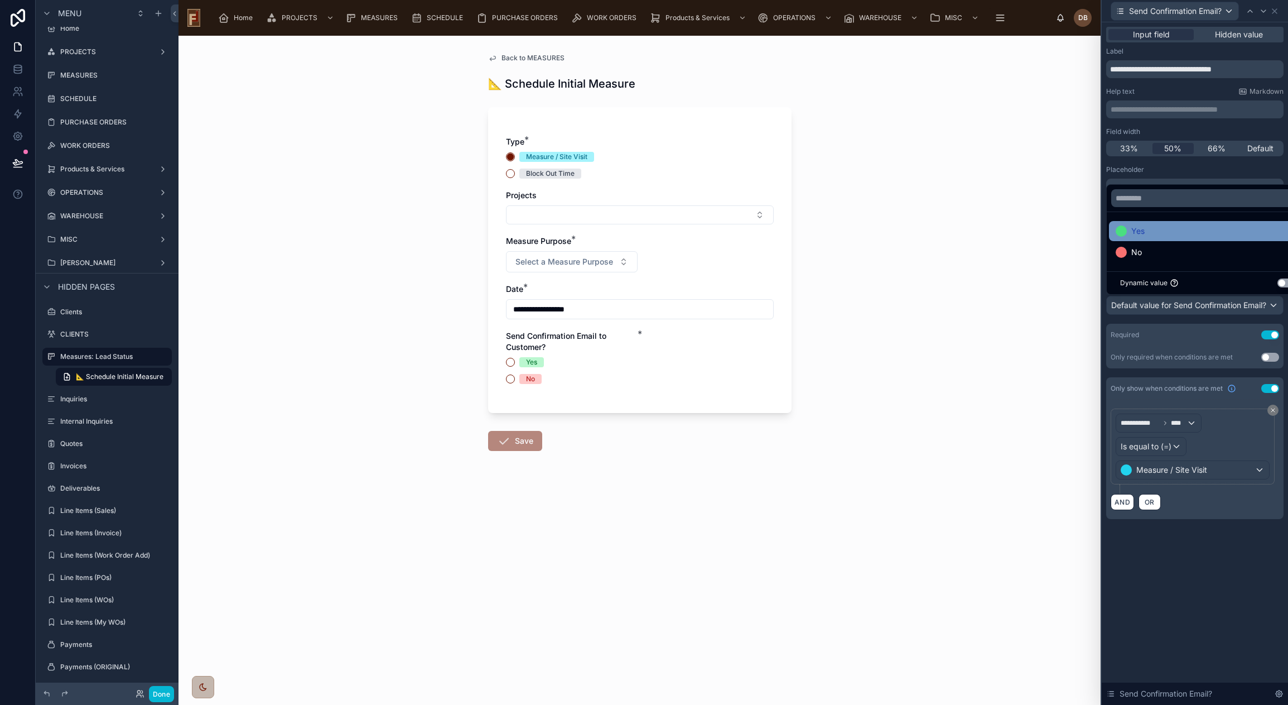
click at [1164, 229] on div "Yes" at bounding box center [1208, 230] width 184 height 13
drag, startPoint x: 402, startPoint y: 153, endPoint x: 476, endPoint y: 91, distance: 96.6
click at [402, 151] on div "**********" at bounding box center [640, 370] width 922 height 669
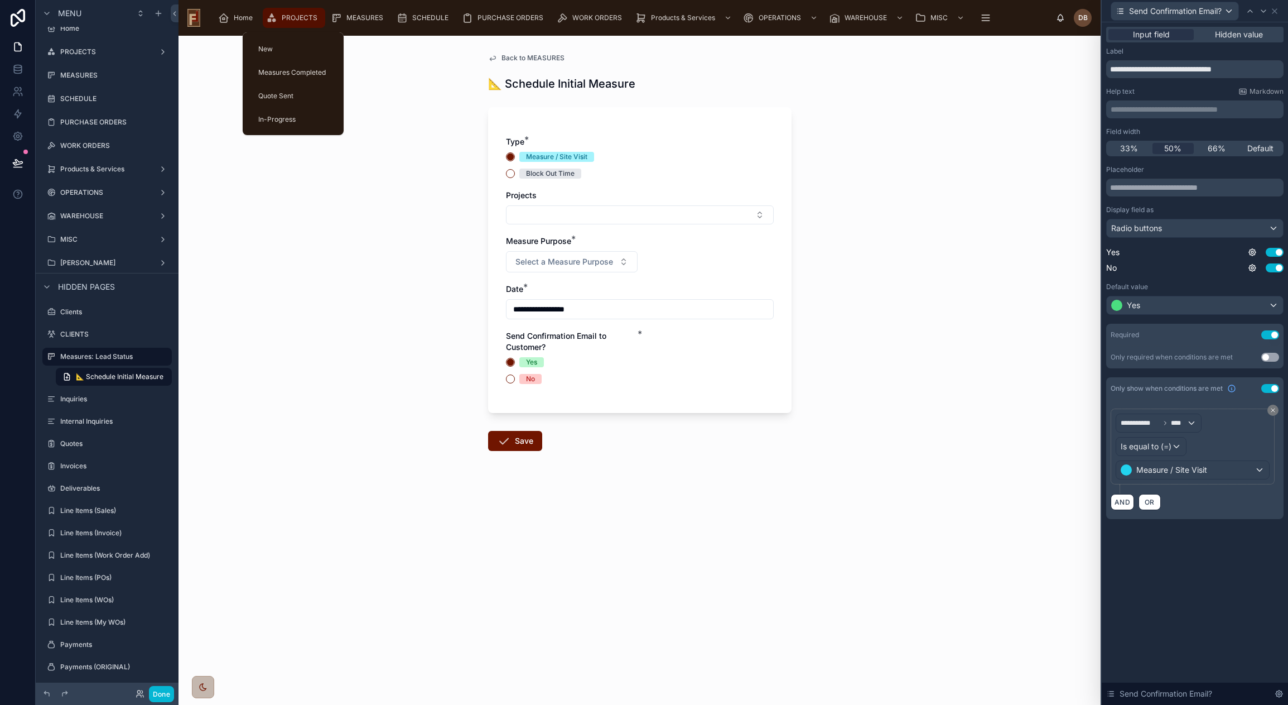
click at [290, 18] on span "PROJECTS" at bounding box center [300, 17] width 36 height 9
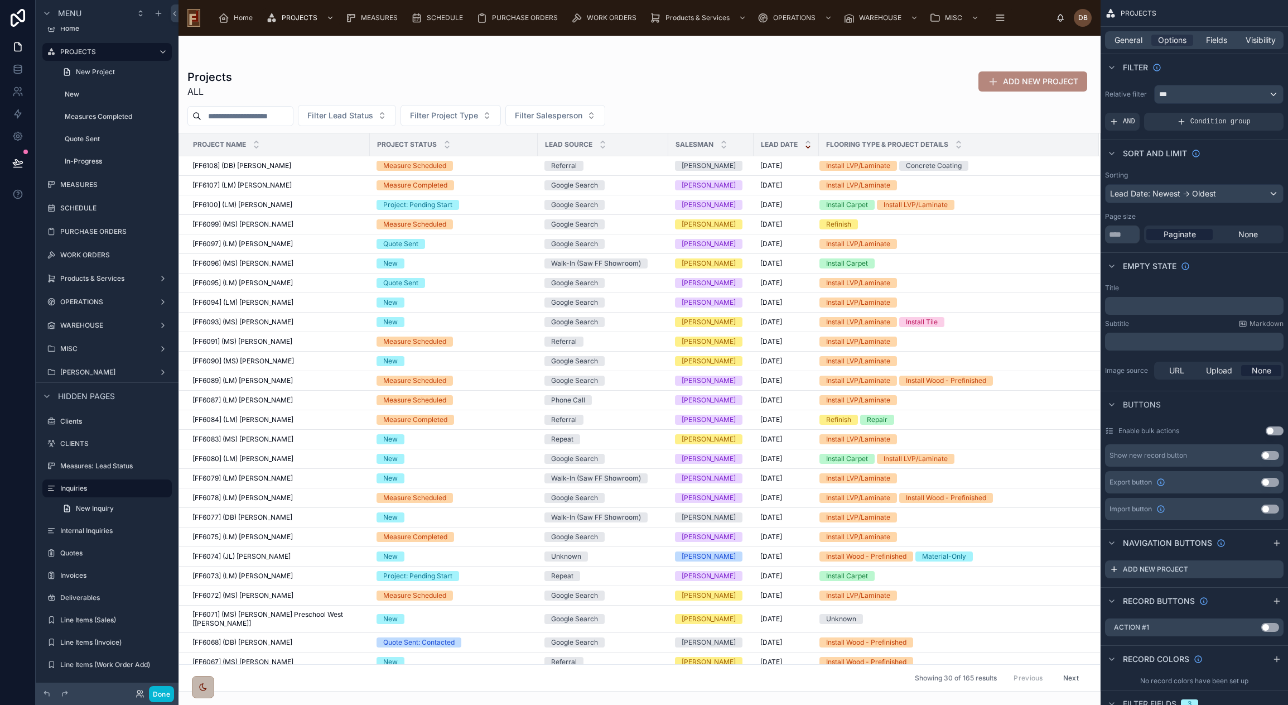
click at [257, 175] on div at bounding box center [640, 370] width 922 height 669
click at [257, 162] on span "[FF6108] (DB) Craig Davis" at bounding box center [241, 165] width 99 height 9
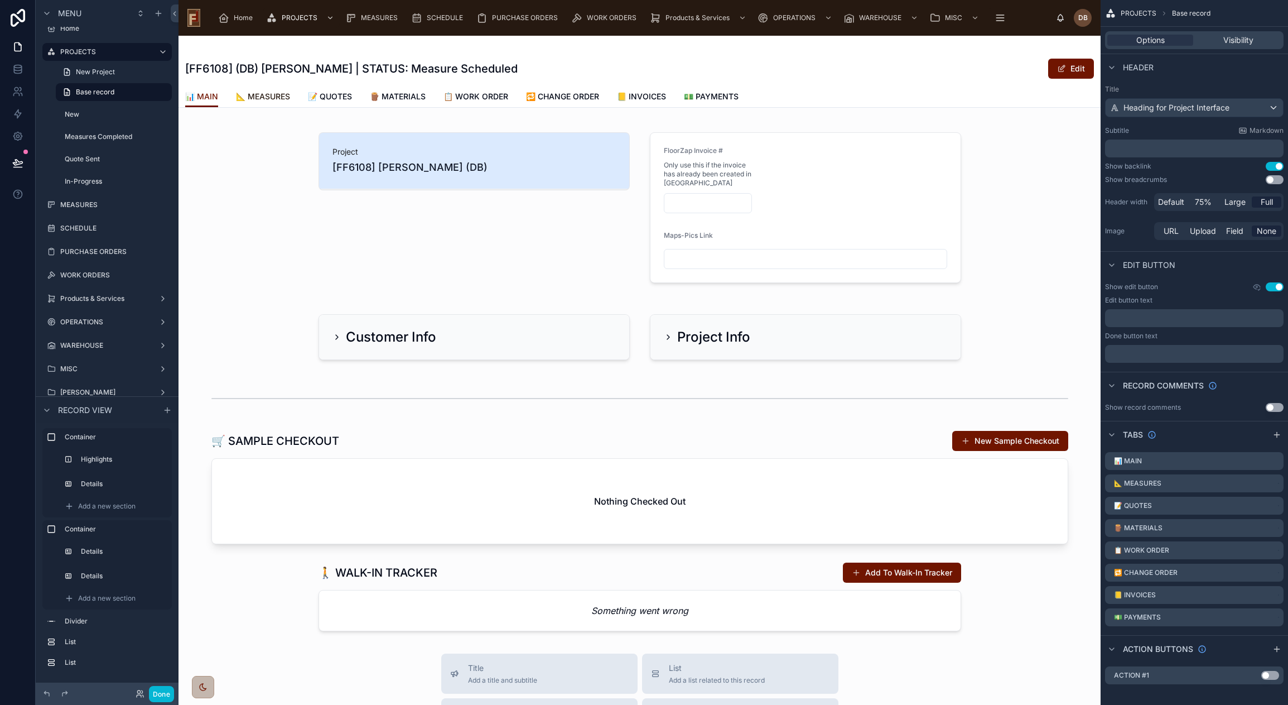
click at [270, 94] on span "📐 MEASURES" at bounding box center [263, 96] width 54 height 11
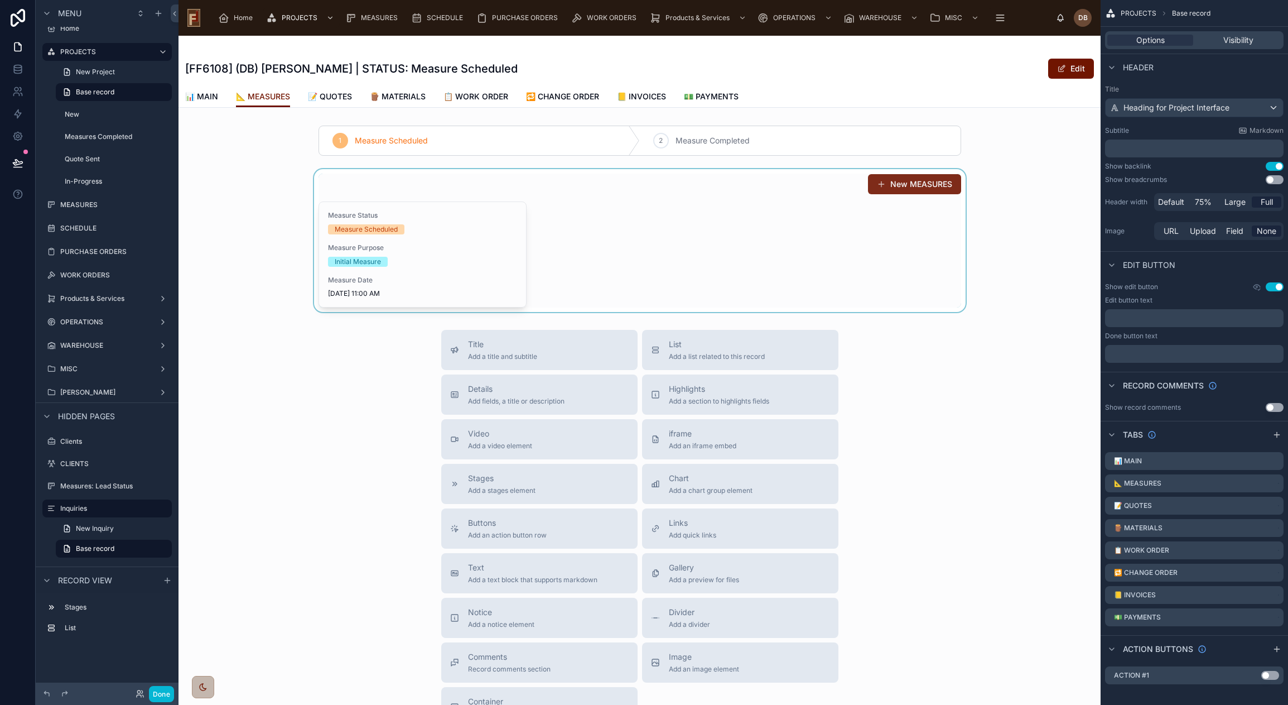
click at [916, 184] on div at bounding box center [640, 240] width 922 height 143
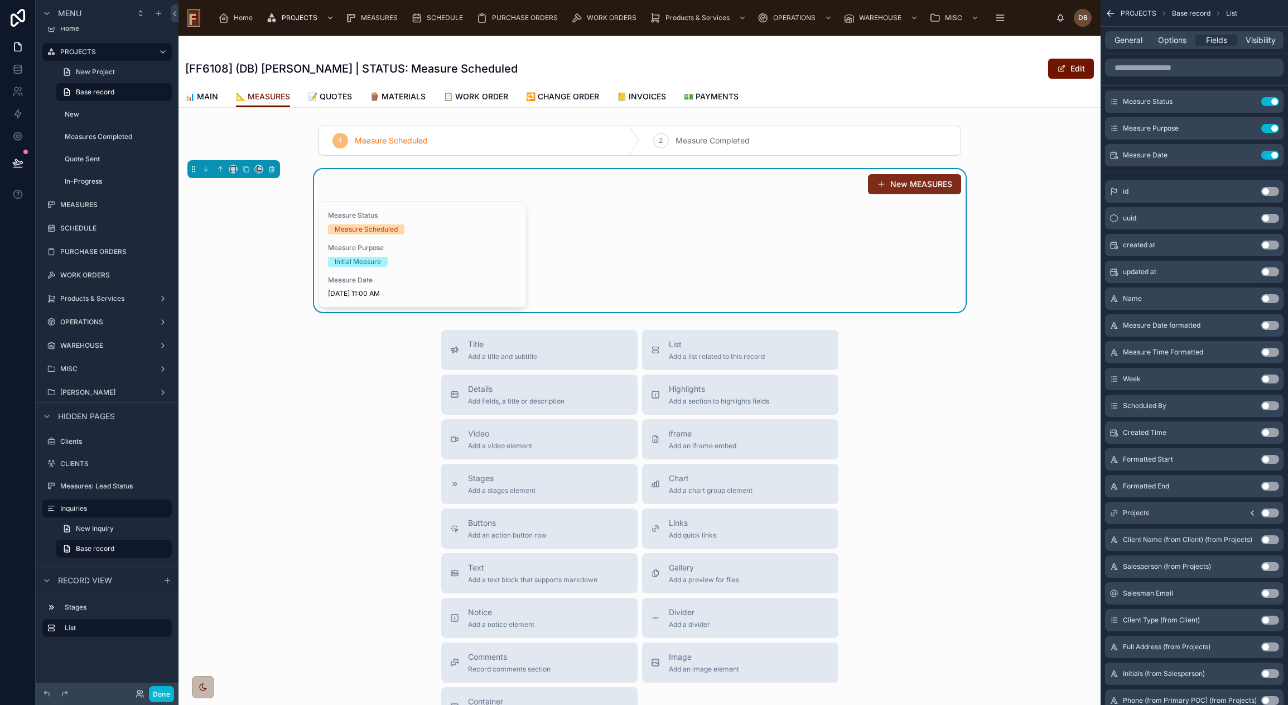
click at [916, 184] on button "New MEASURES" at bounding box center [914, 184] width 93 height 20
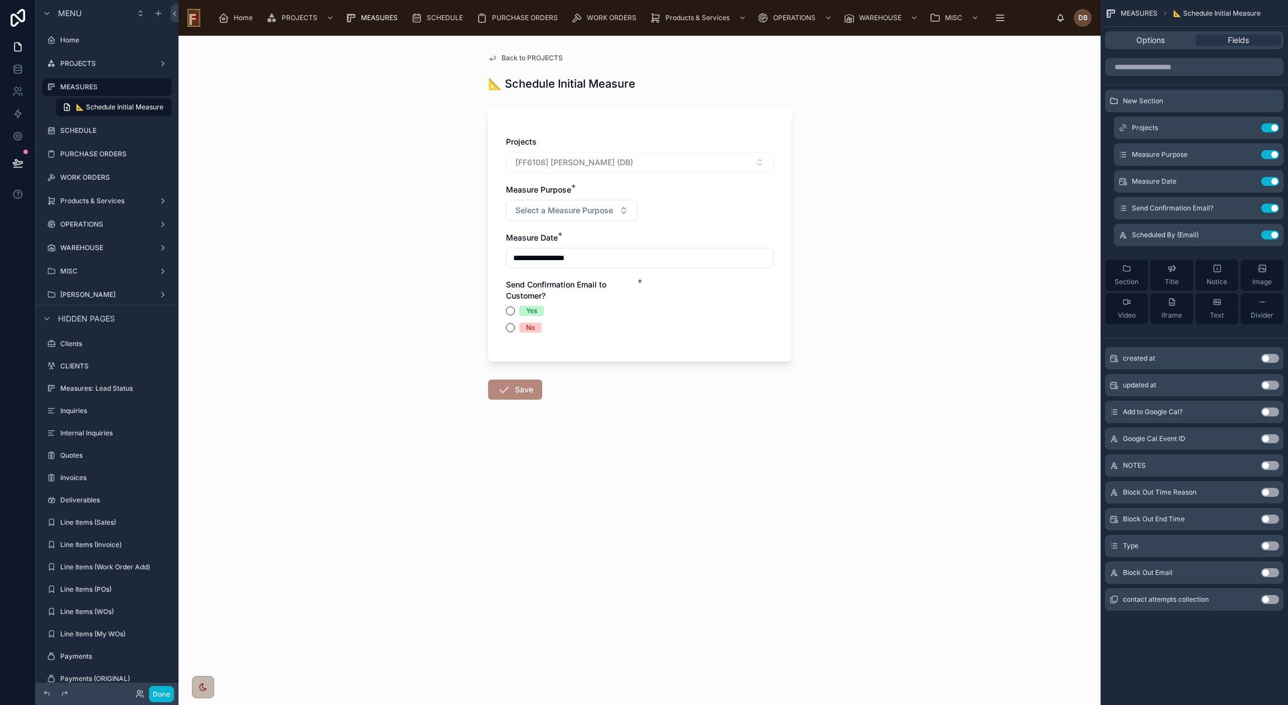
click at [645, 311] on div "**********" at bounding box center [640, 240] width 268 height 208
click at [1248, 205] on icon "scrollable content" at bounding box center [1247, 208] width 9 height 9
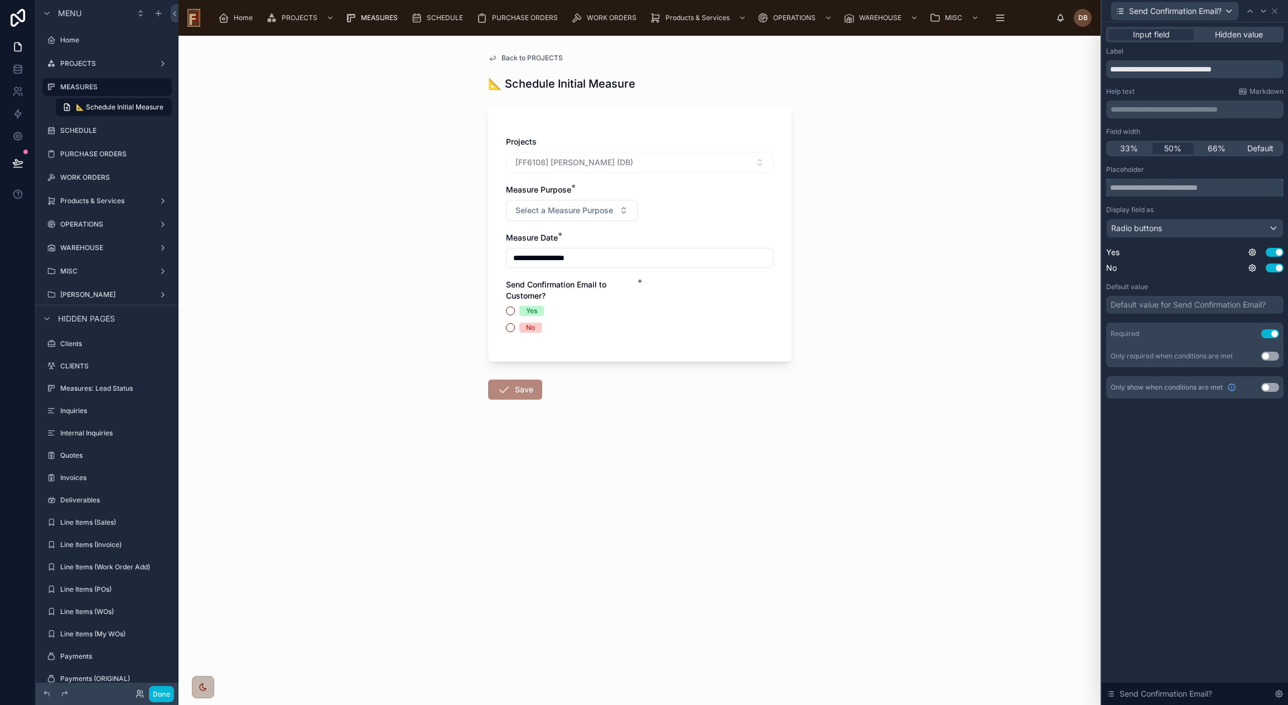
click at [1164, 185] on input "text" at bounding box center [1194, 188] width 177 height 18
click at [1160, 308] on div "Default value for Send Confirmation Email?" at bounding box center [1188, 304] width 155 height 11
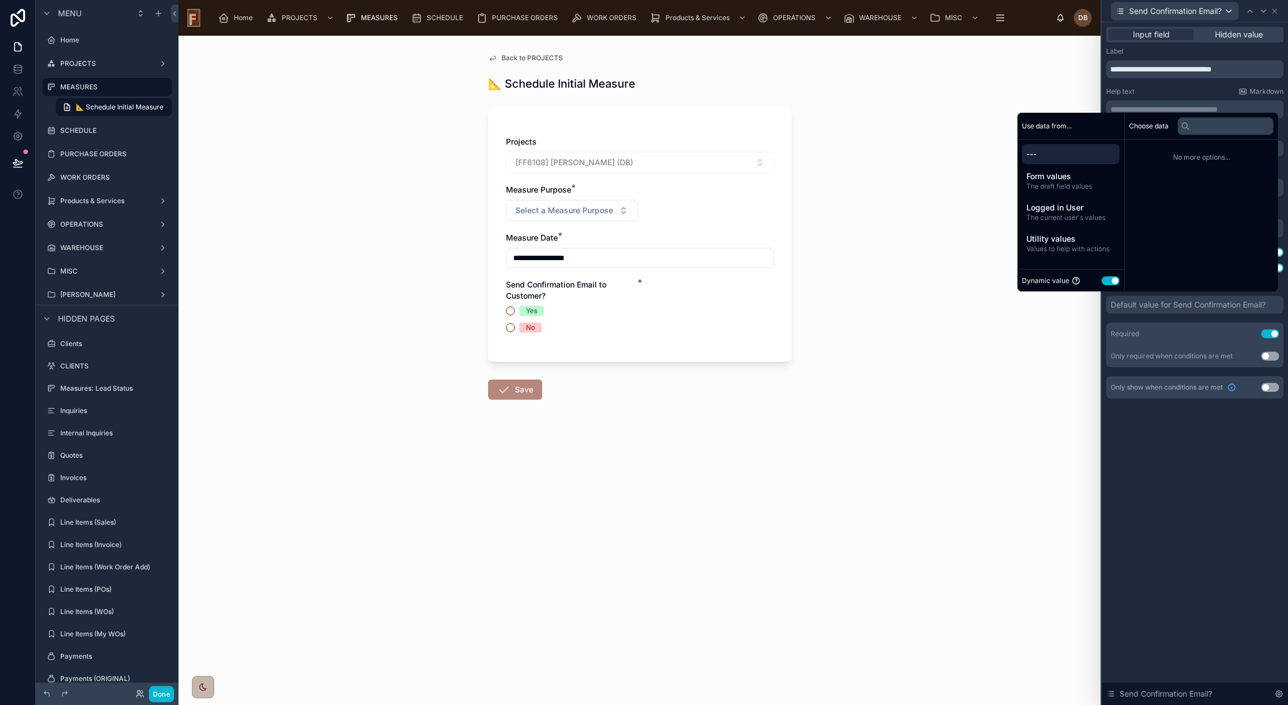
click at [1104, 278] on button "Use setting" at bounding box center [1111, 280] width 18 height 9
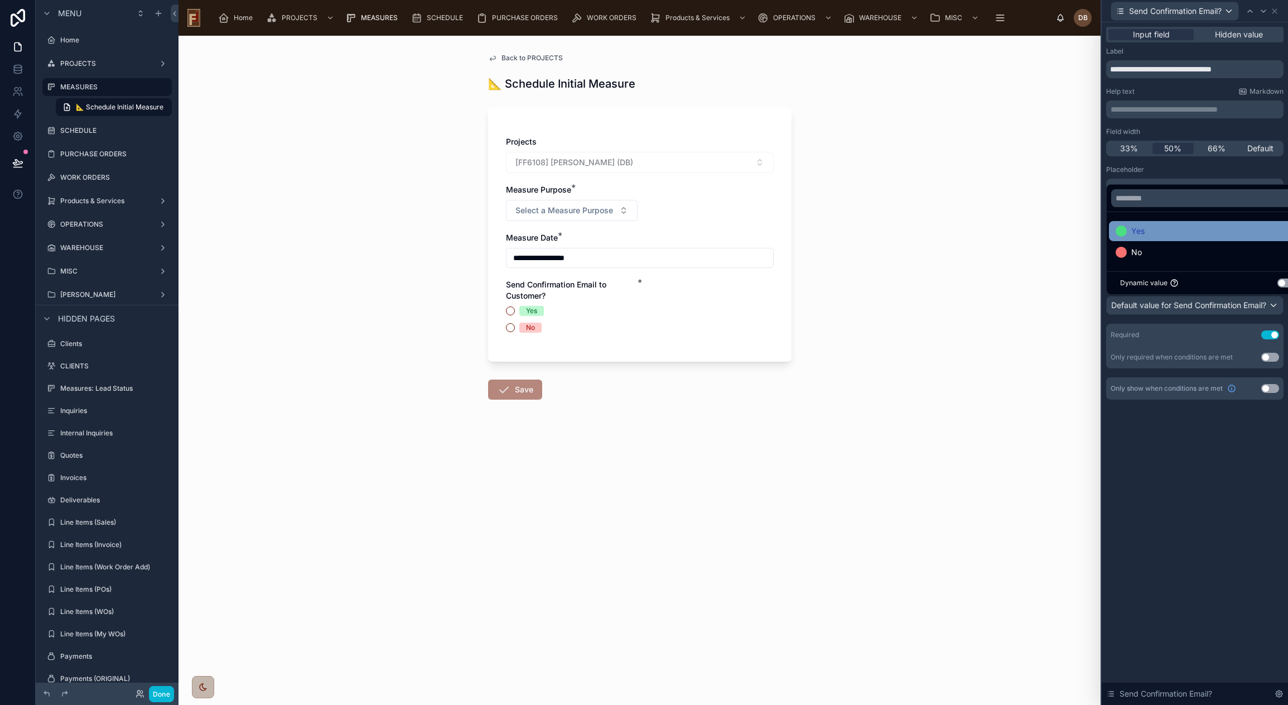
click at [1136, 229] on span "Yes" at bounding box center [1137, 230] width 13 height 13
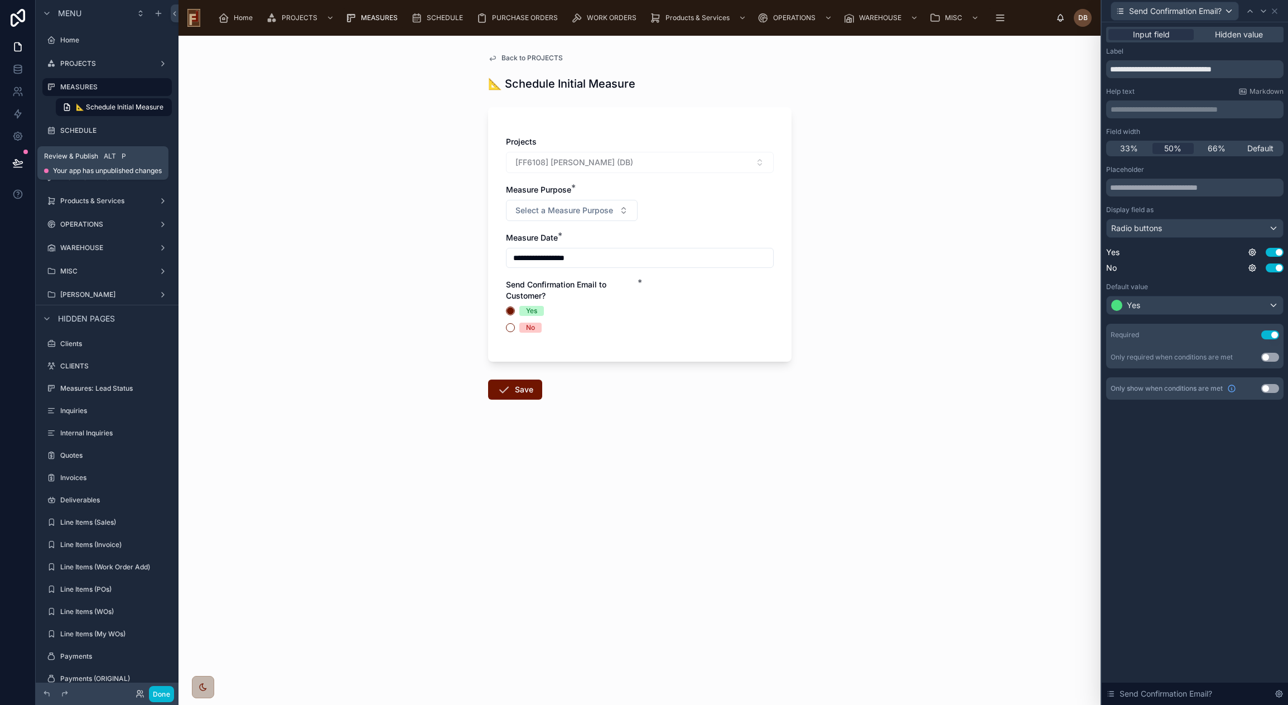
click at [15, 163] on icon at bounding box center [17, 163] width 9 height 6
type input "**********"
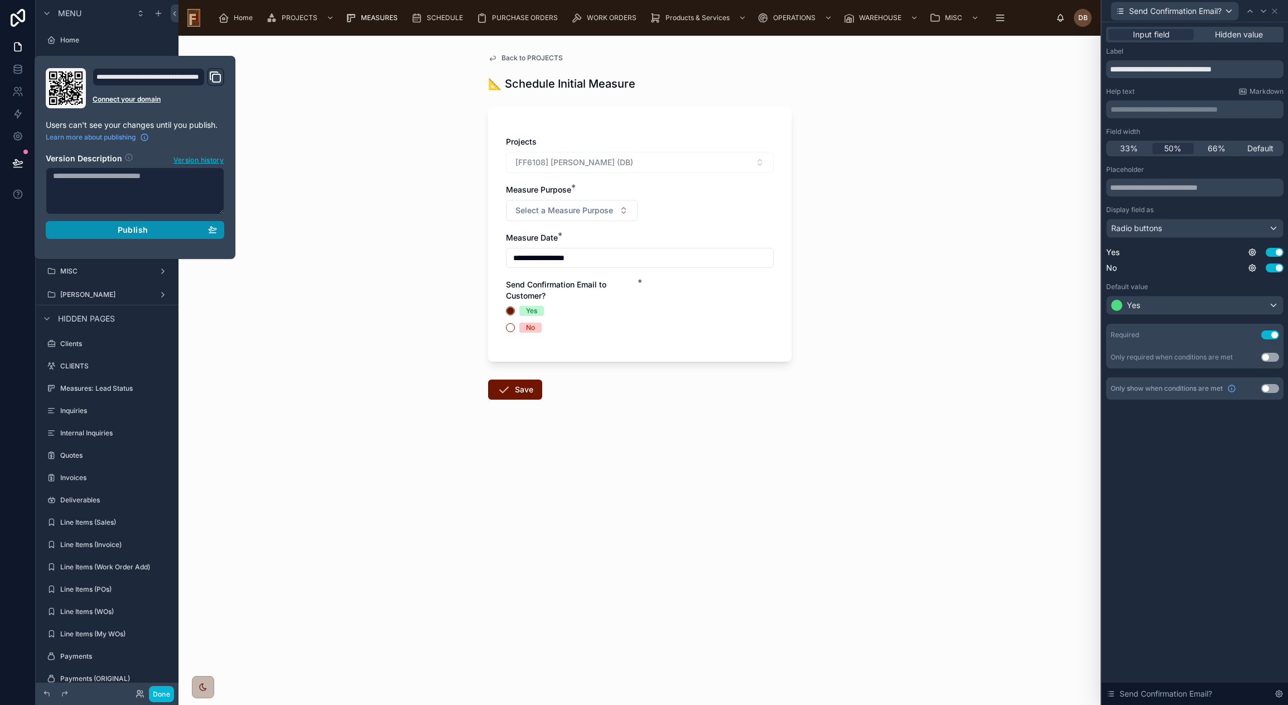
click at [133, 229] on span "Publish" at bounding box center [133, 230] width 30 height 10
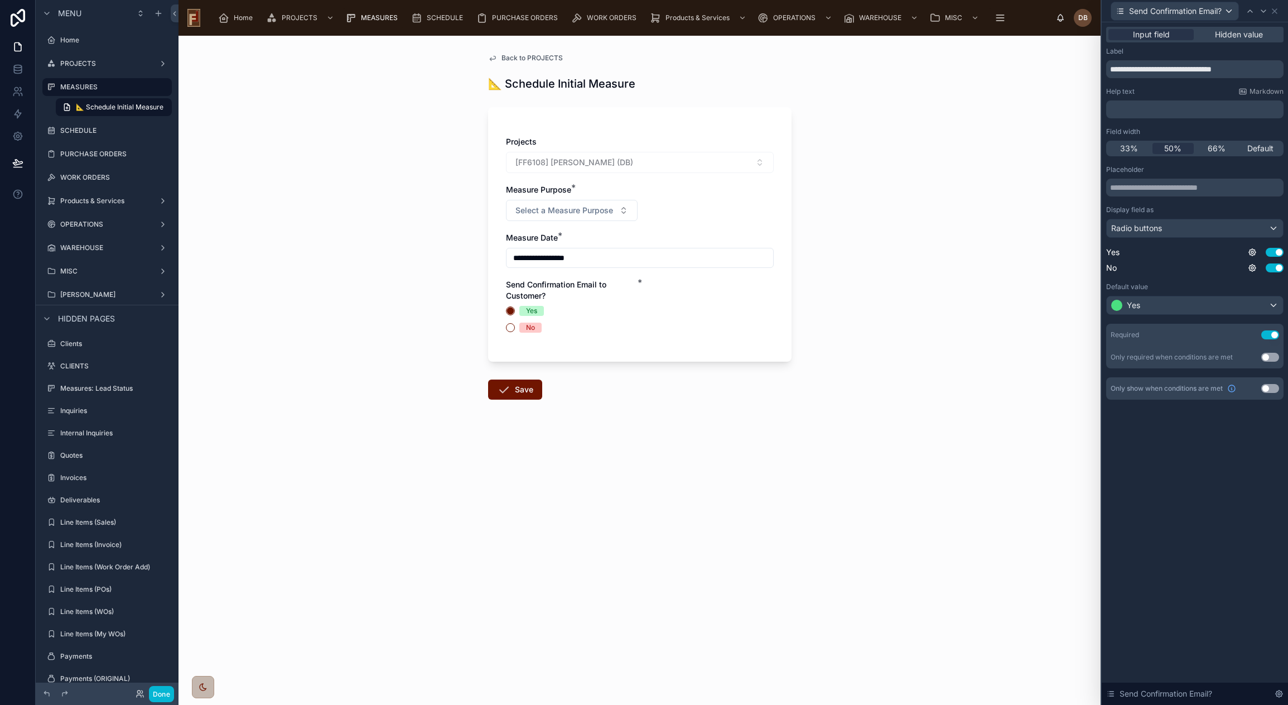
click at [404, 180] on div "**********" at bounding box center [640, 370] width 922 height 669
click at [238, 16] on span "Home" at bounding box center [243, 17] width 19 height 9
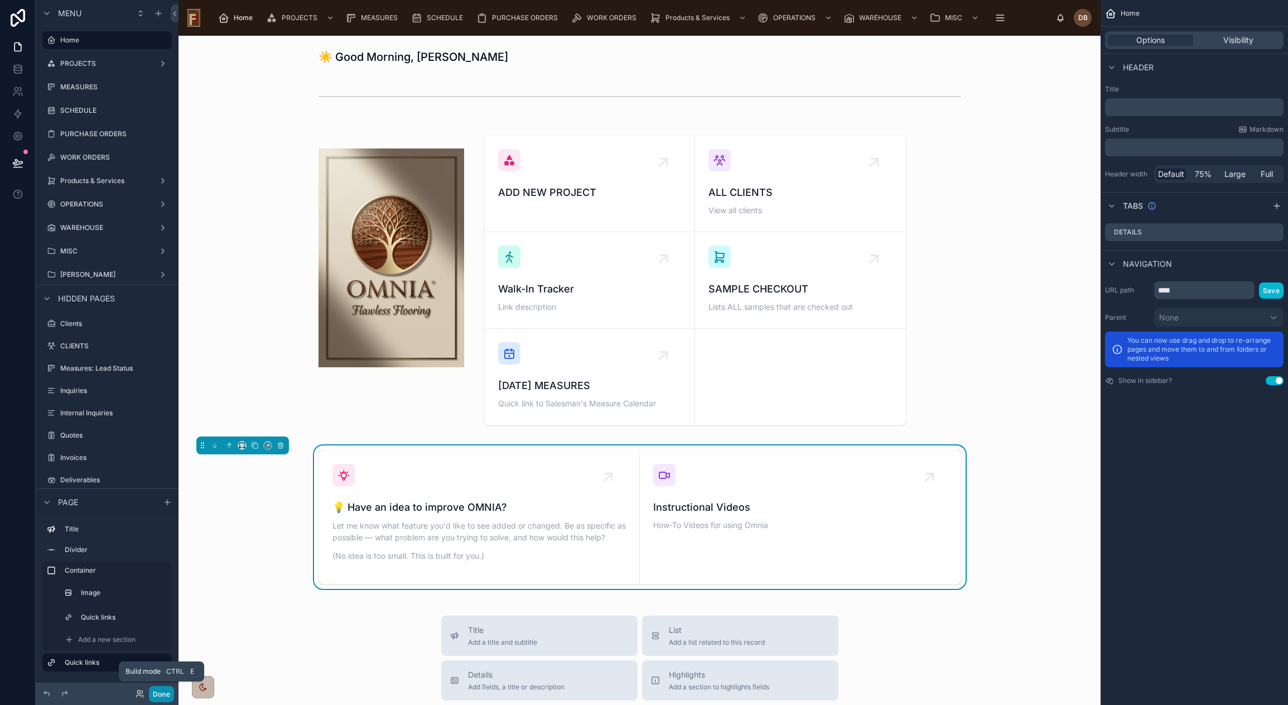
click at [161, 695] on button "Done" at bounding box center [161, 694] width 25 height 16
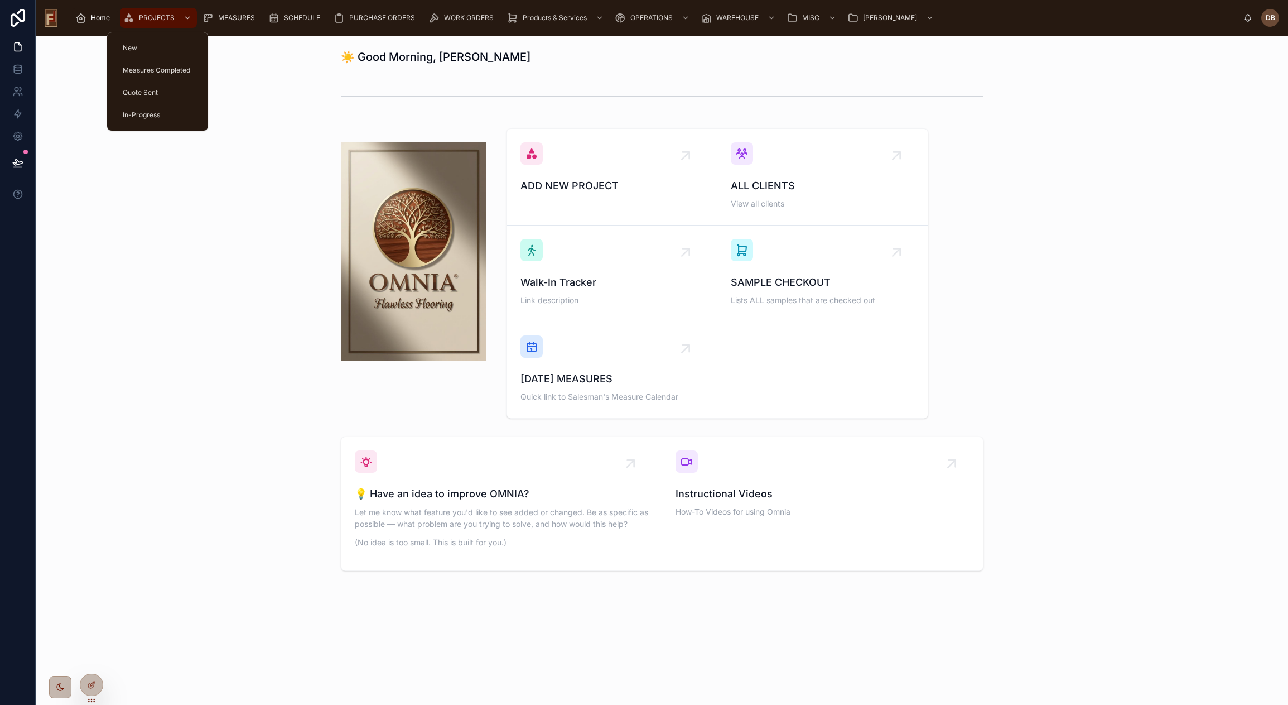
click at [153, 16] on span "PROJECTS" at bounding box center [157, 17] width 36 height 9
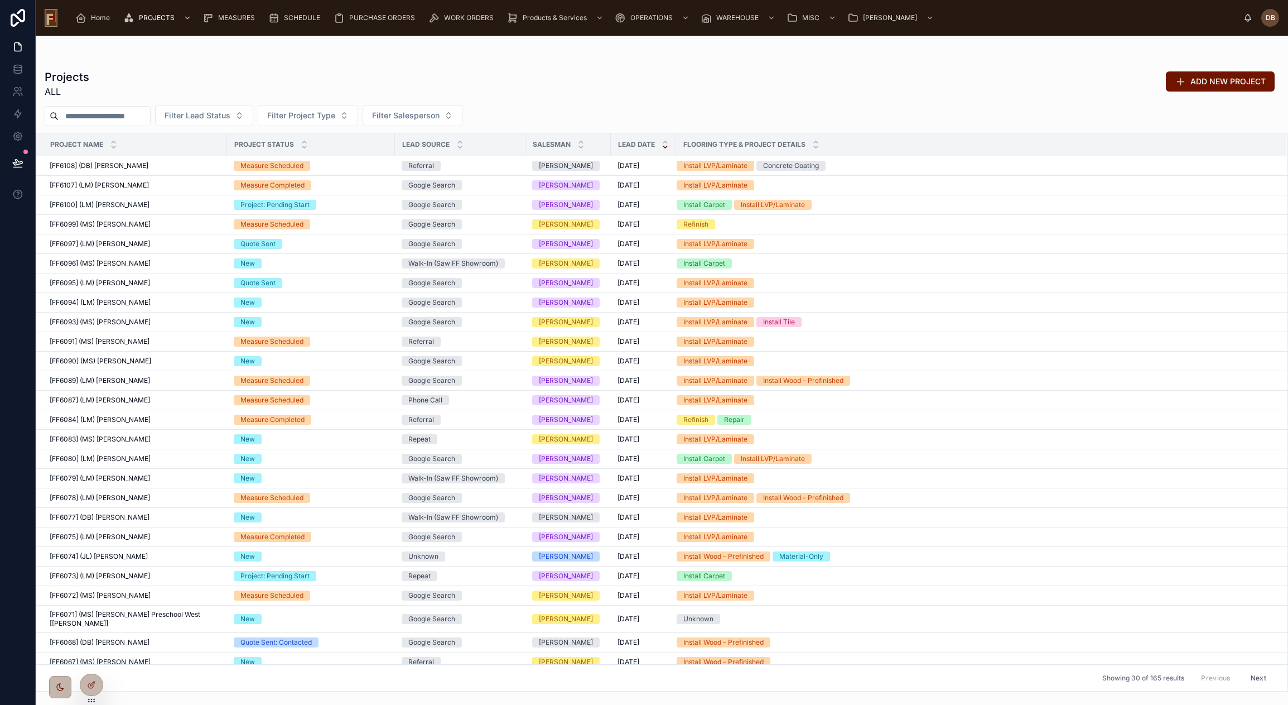
click at [90, 116] on input "text" at bounding box center [104, 116] width 91 height 16
paste input "**********"
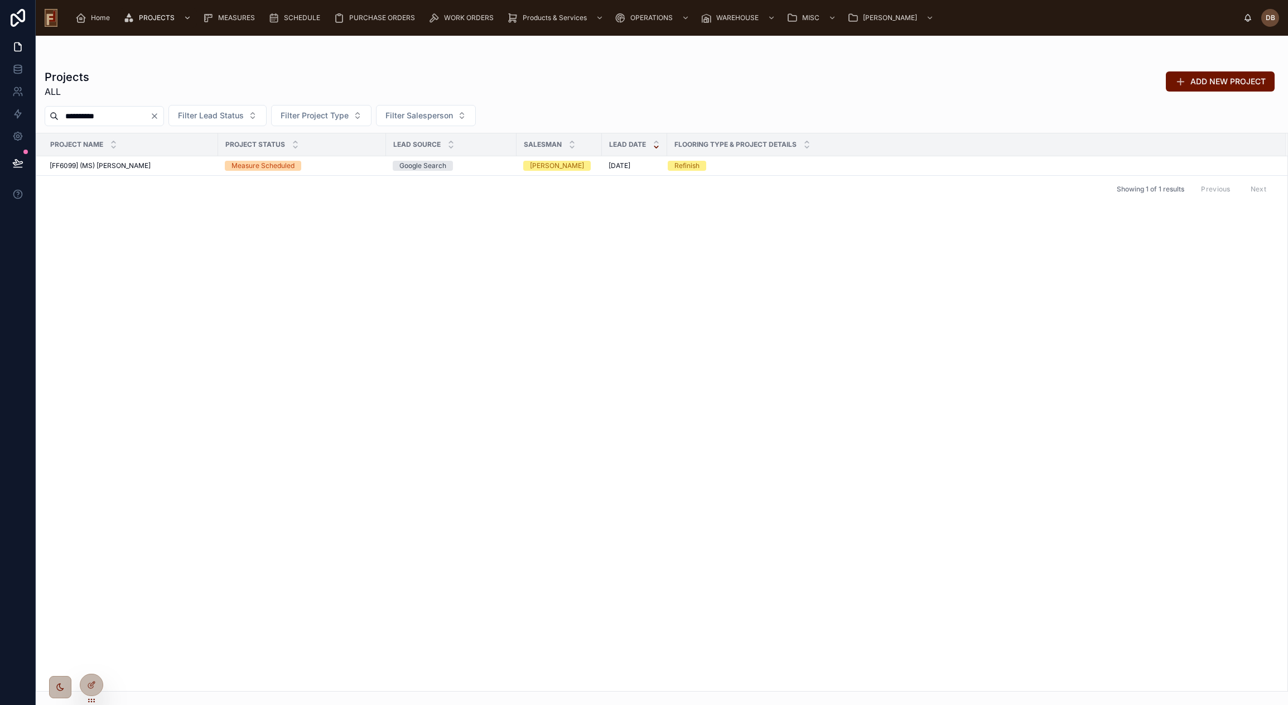
type input "**********"
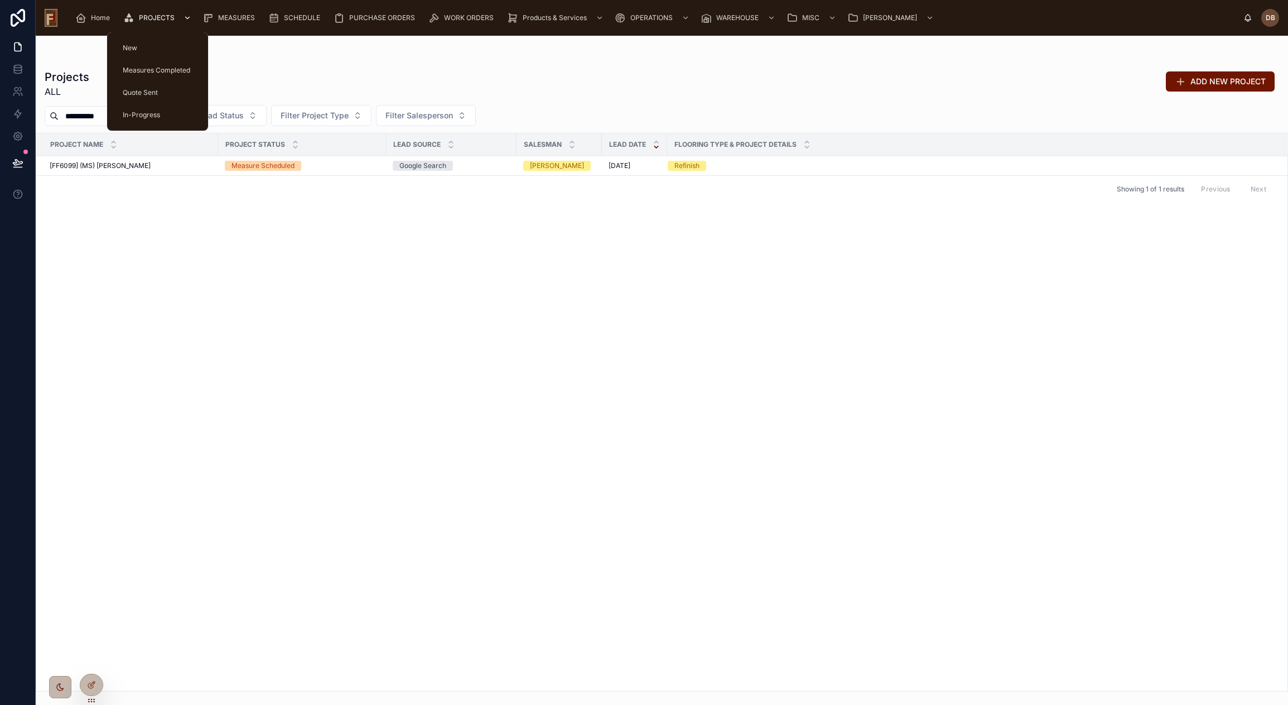
click at [159, 20] on span "PROJECTS" at bounding box center [157, 17] width 36 height 9
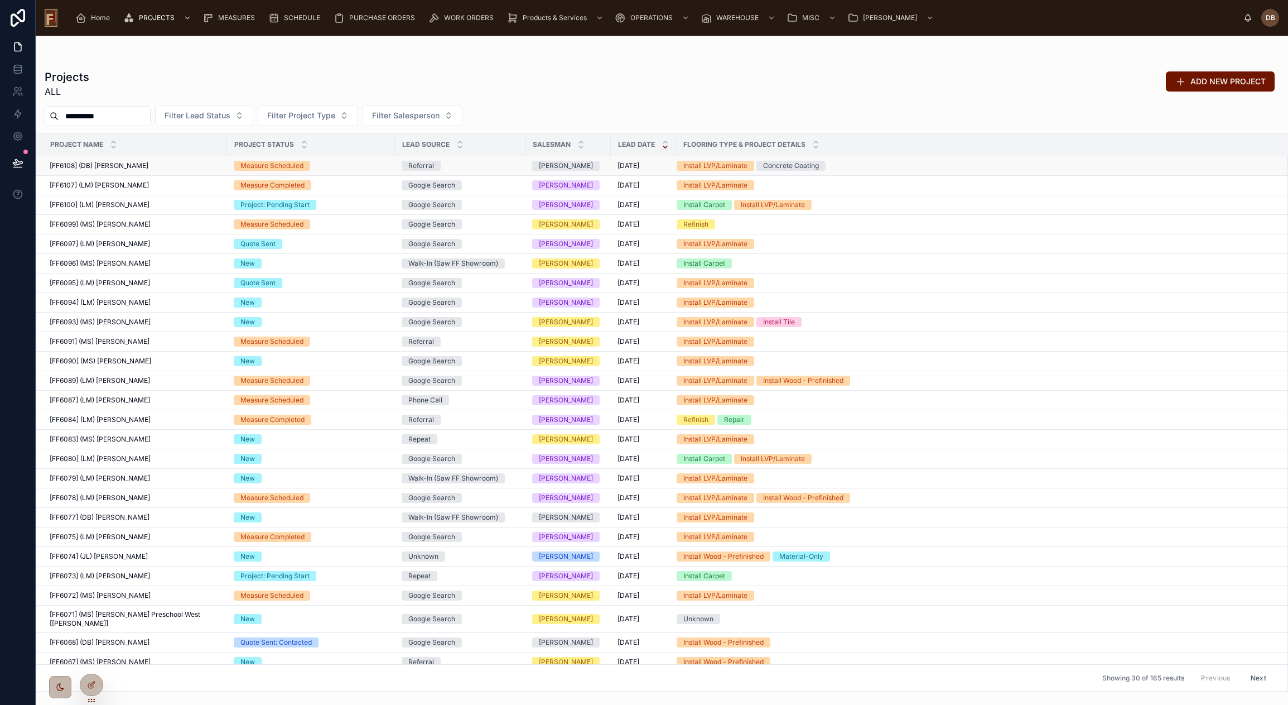
click at [119, 166] on span "[FF6108] (DB) [PERSON_NAME]" at bounding box center [99, 165] width 99 height 9
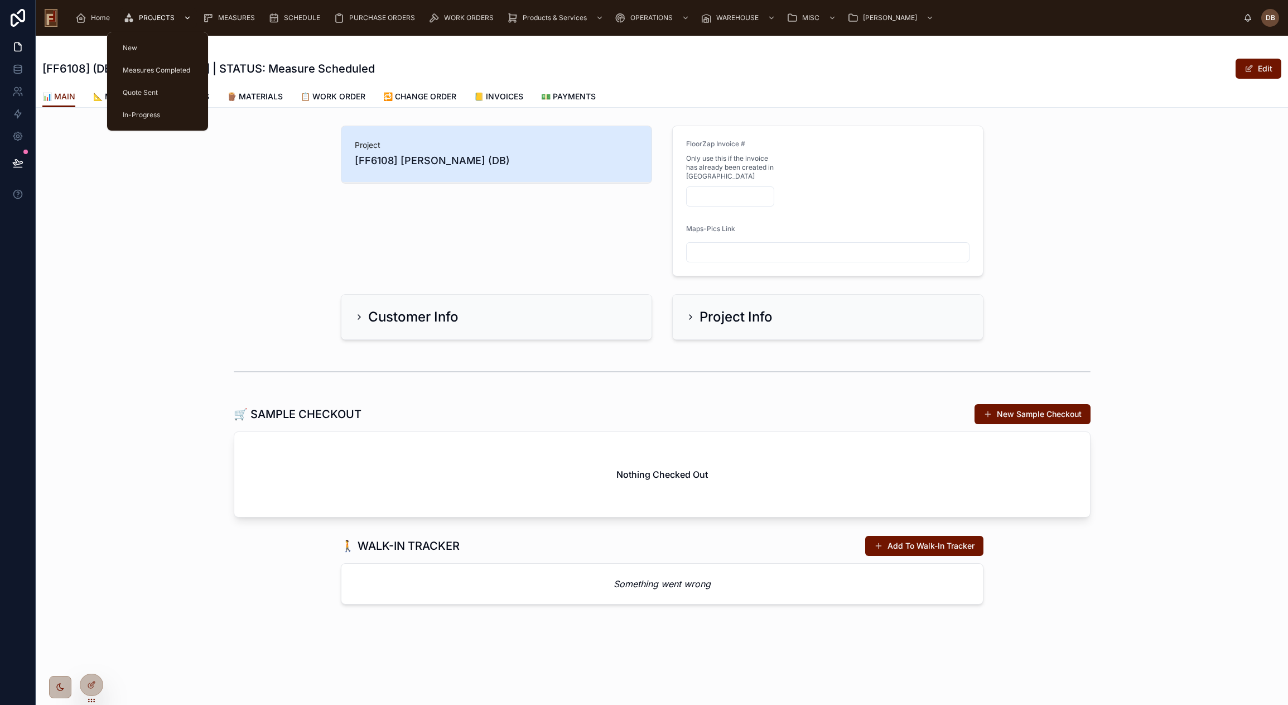
click at [142, 13] on span "PROJECTS" at bounding box center [157, 17] width 36 height 9
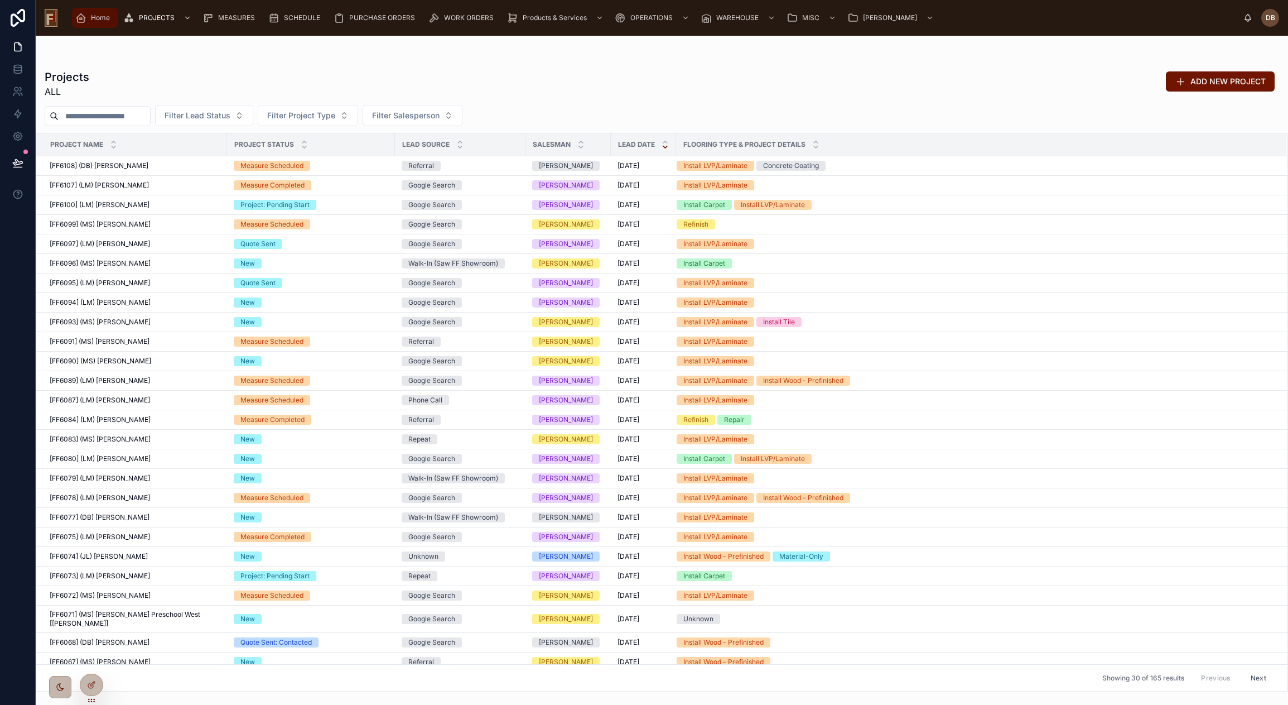
click at [97, 18] on span "Home" at bounding box center [100, 17] width 19 height 9
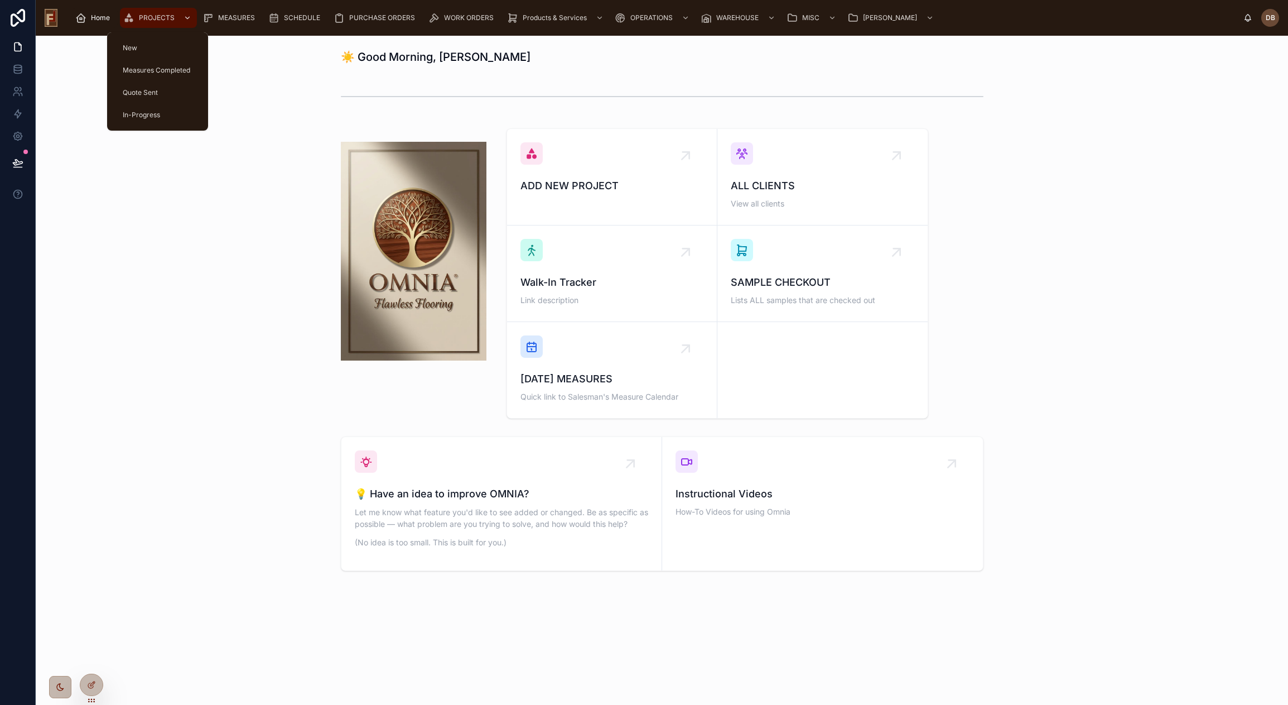
click at [148, 17] on span "PROJECTS" at bounding box center [157, 17] width 36 height 9
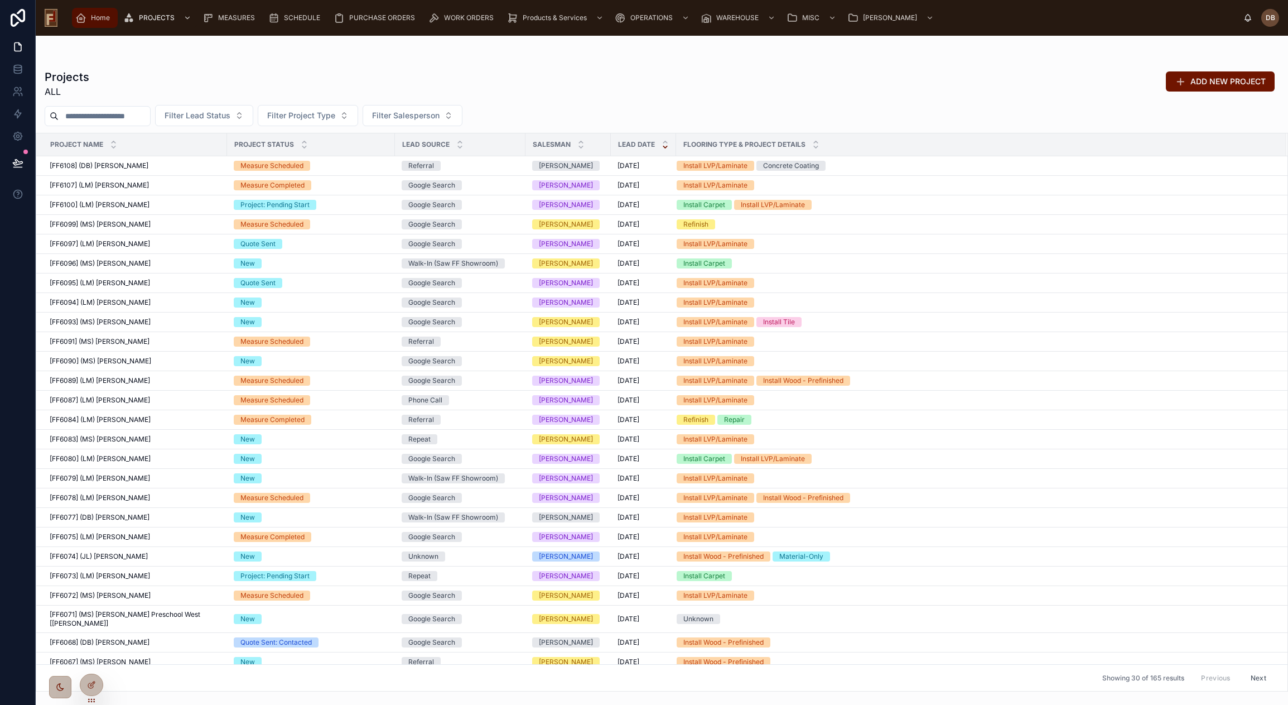
click at [96, 15] on span "Home" at bounding box center [100, 17] width 19 height 9
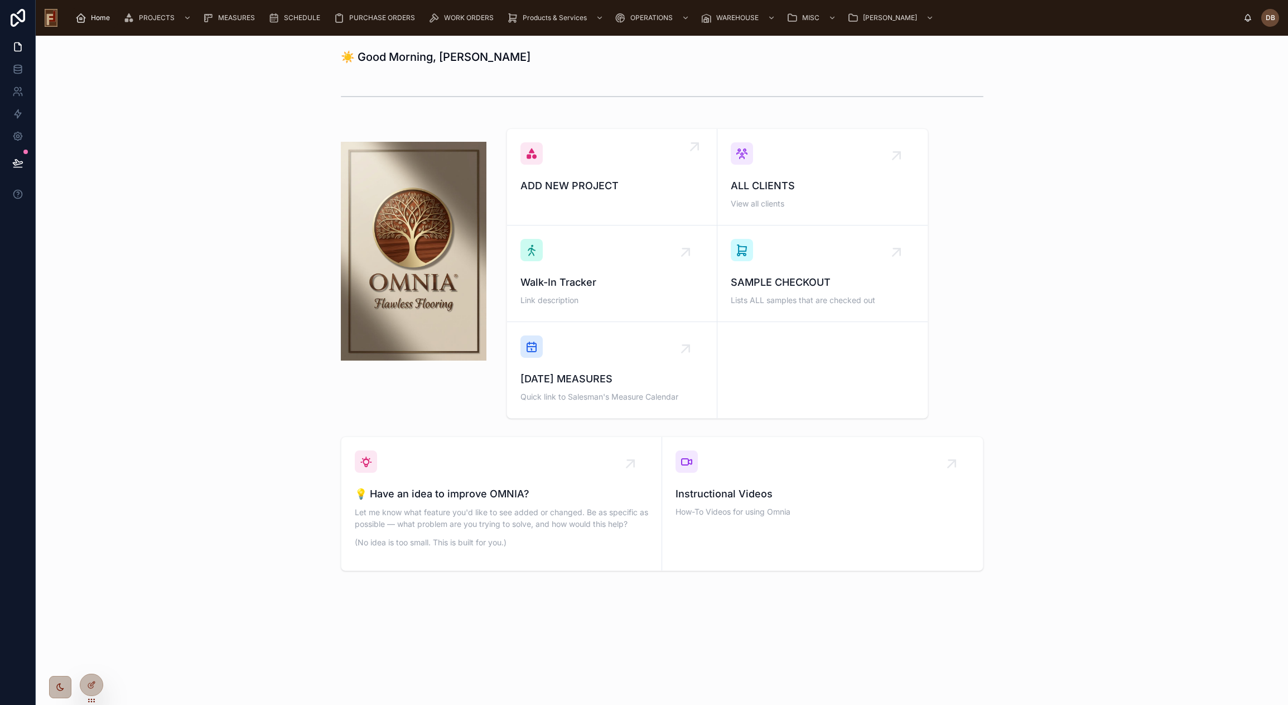
click at [623, 189] on span "ADD NEW PROJECT" at bounding box center [611, 186] width 183 height 16
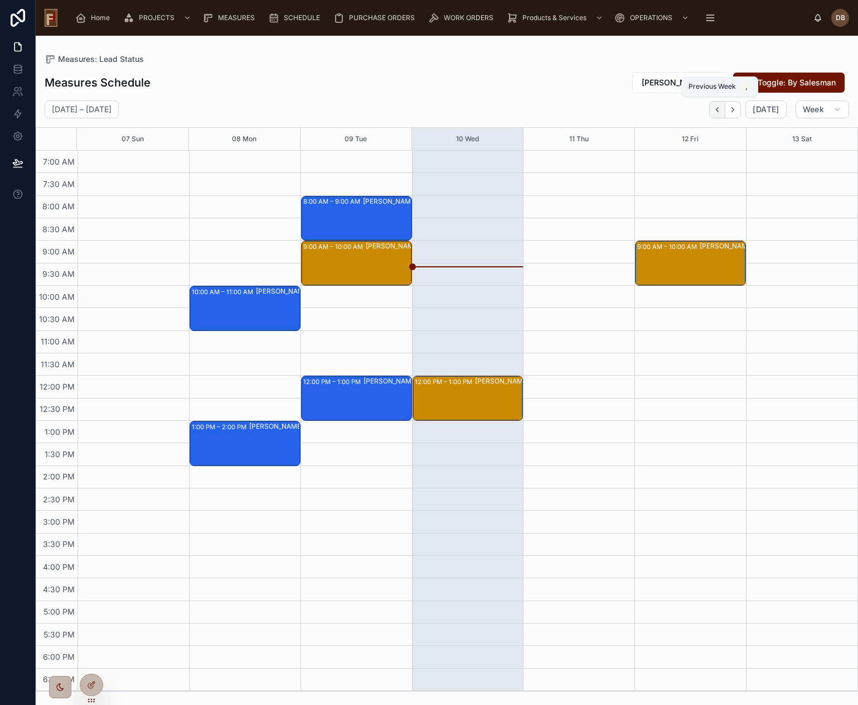
click at [717, 109] on icon "Back" at bounding box center [717, 109] width 8 height 8
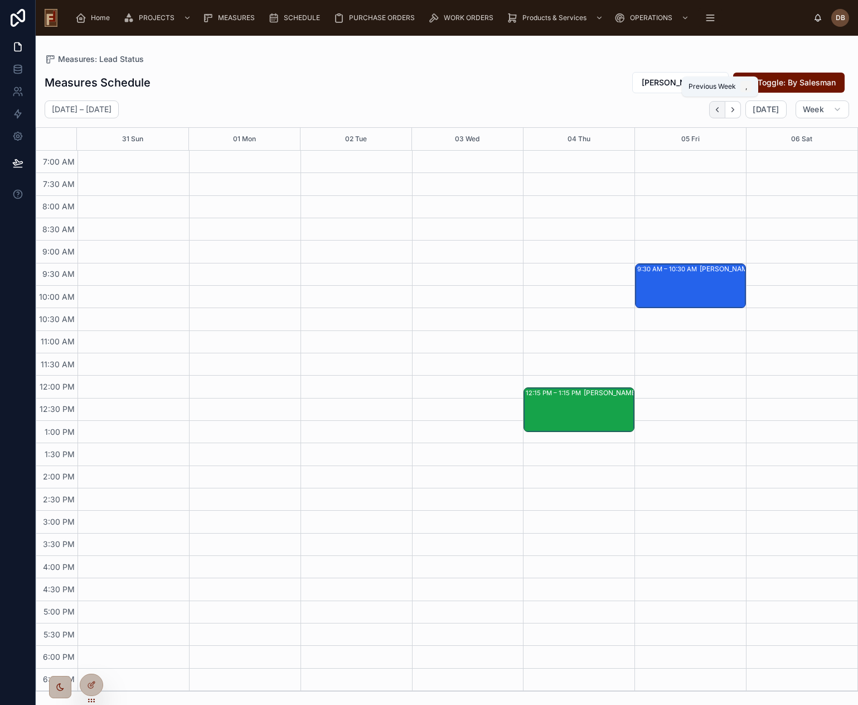
click at [719, 110] on icon "Back" at bounding box center [717, 109] width 8 height 8
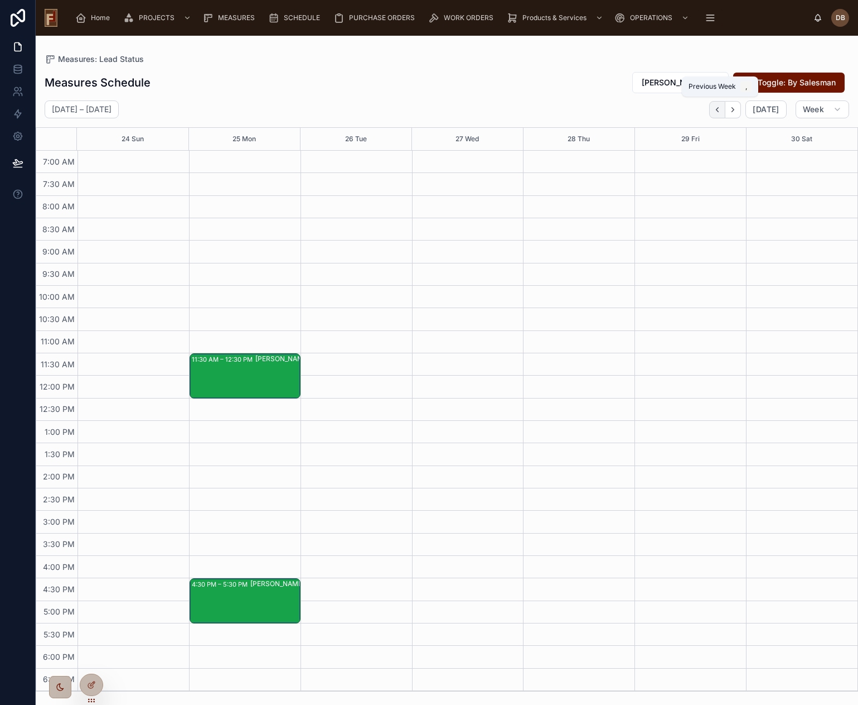
click at [716, 113] on icon "Back" at bounding box center [717, 109] width 8 height 8
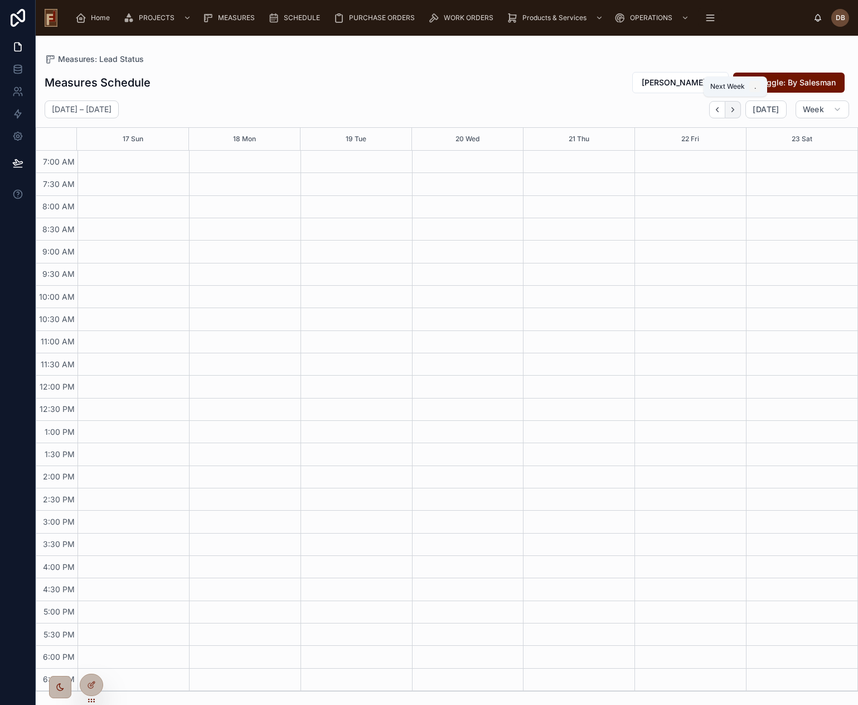
click at [737, 110] on icon "Next" at bounding box center [733, 109] width 8 height 8
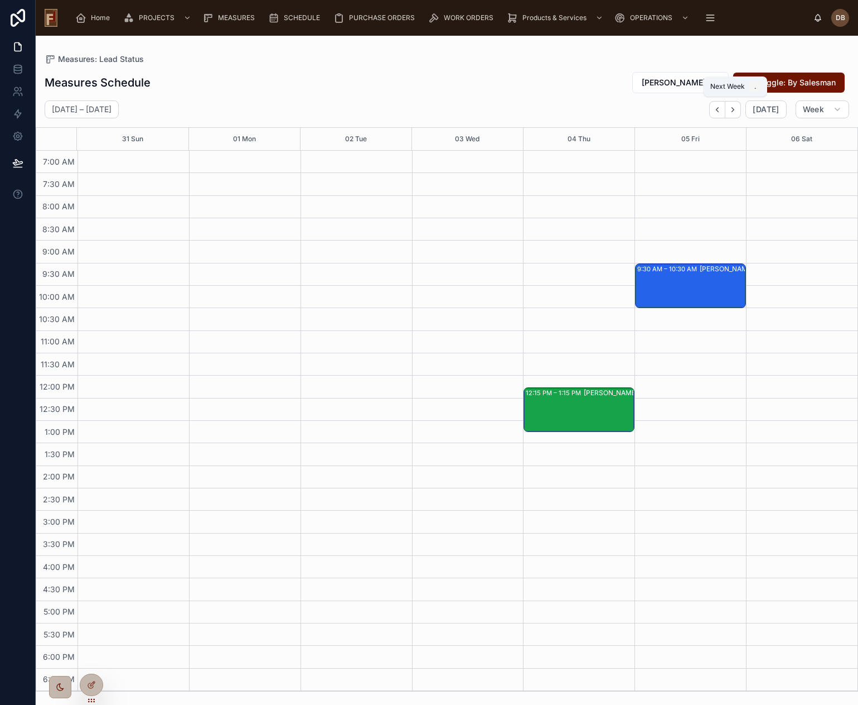
click at [737, 110] on icon "Next" at bounding box center [733, 109] width 8 height 8
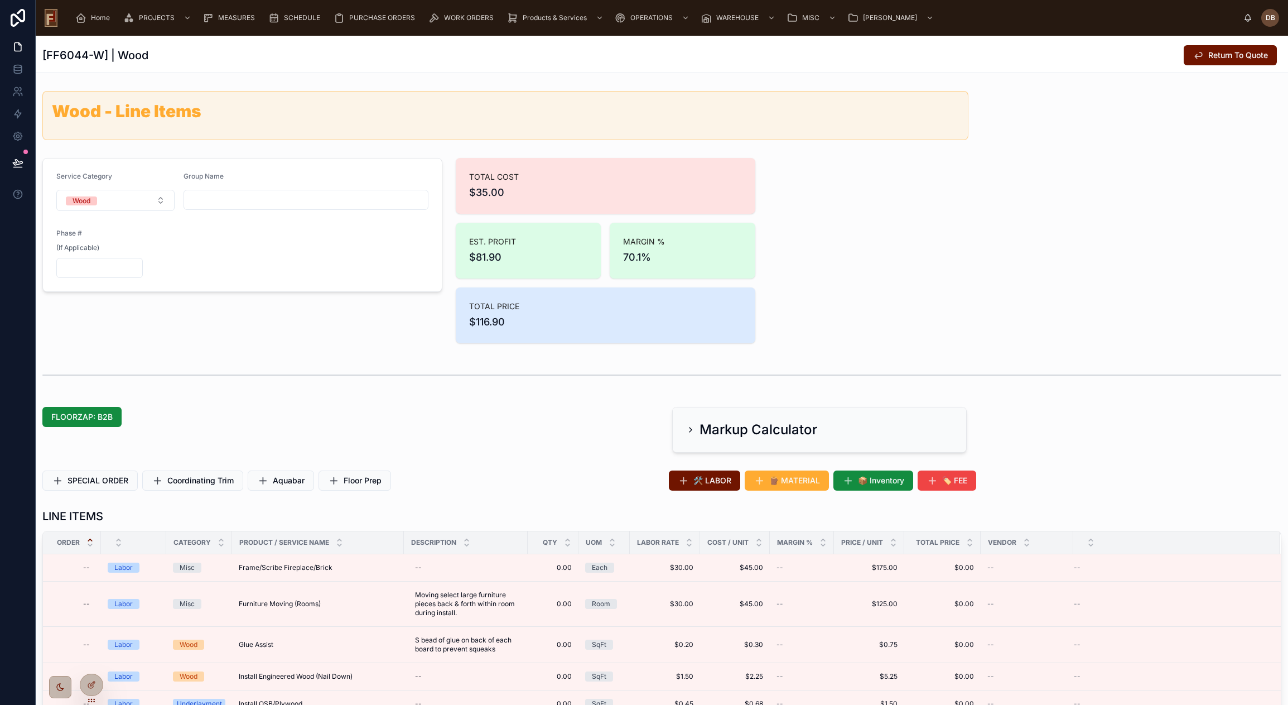
scroll to position [2114, 0]
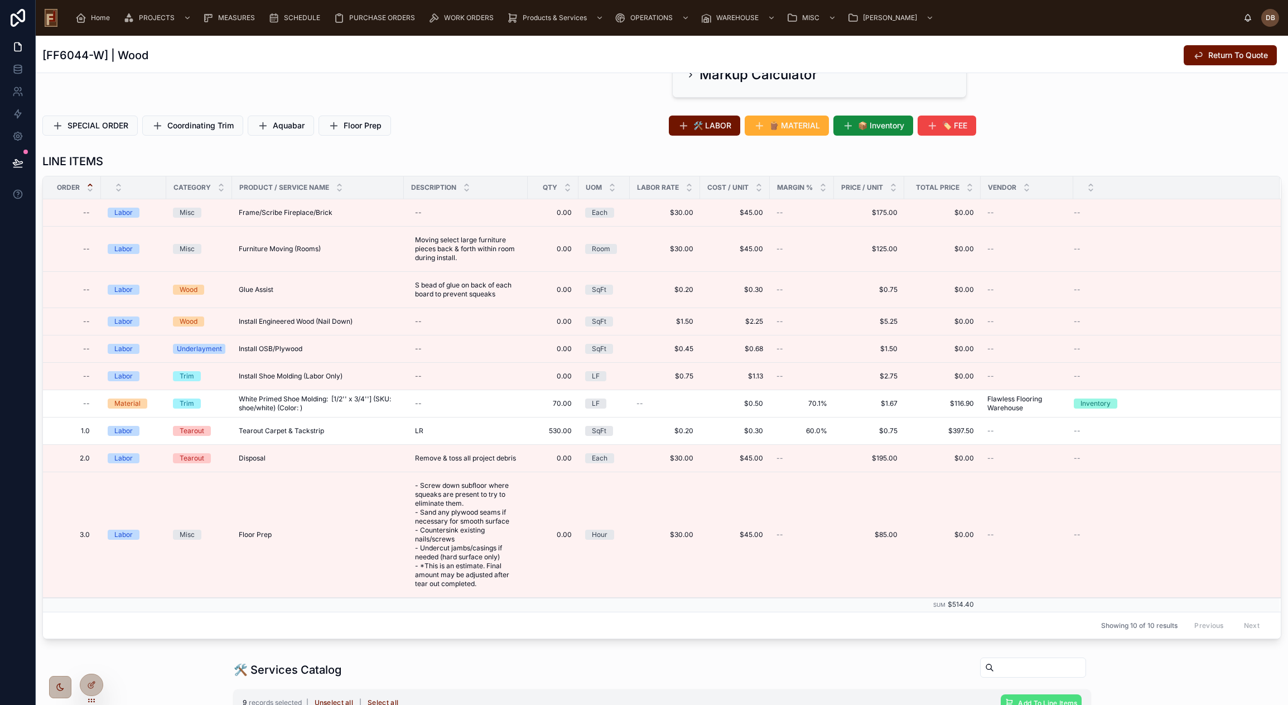
click at [0, 0] on span "EDIT" at bounding box center [0, 0] width 0 height 0
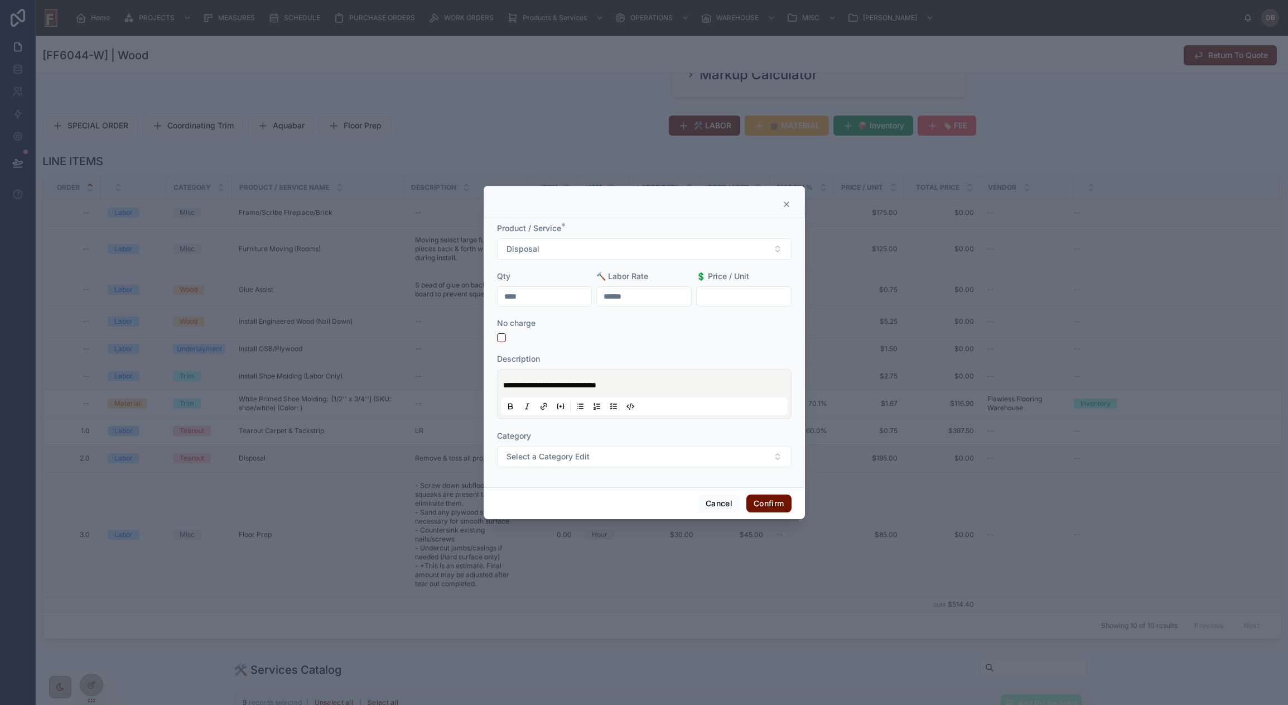
drag, startPoint x: 544, startPoint y: 300, endPoint x: 503, endPoint y: 295, distance: 42.2
click at [503, 295] on input "****" at bounding box center [545, 296] width 94 height 16
type input "****"
click at [739, 295] on input "text" at bounding box center [744, 296] width 94 height 16
type input "******"
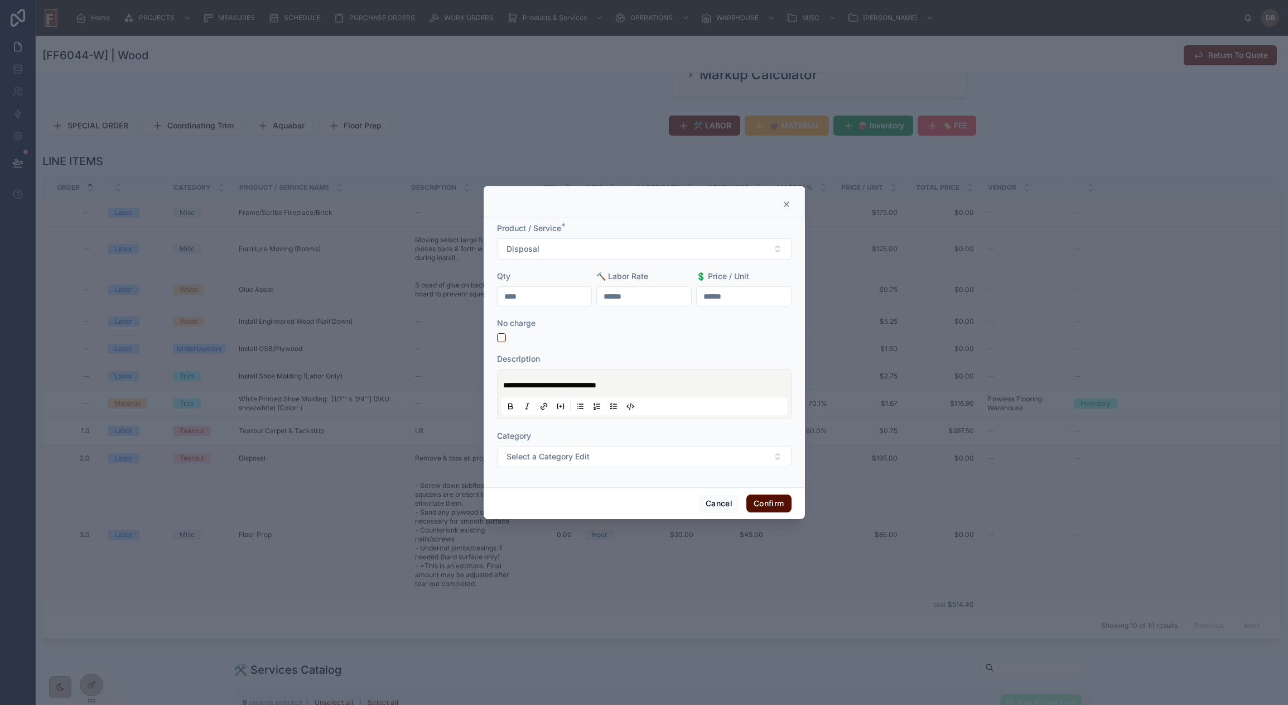
click at [770, 501] on button "Confirm" at bounding box center [768, 503] width 45 height 18
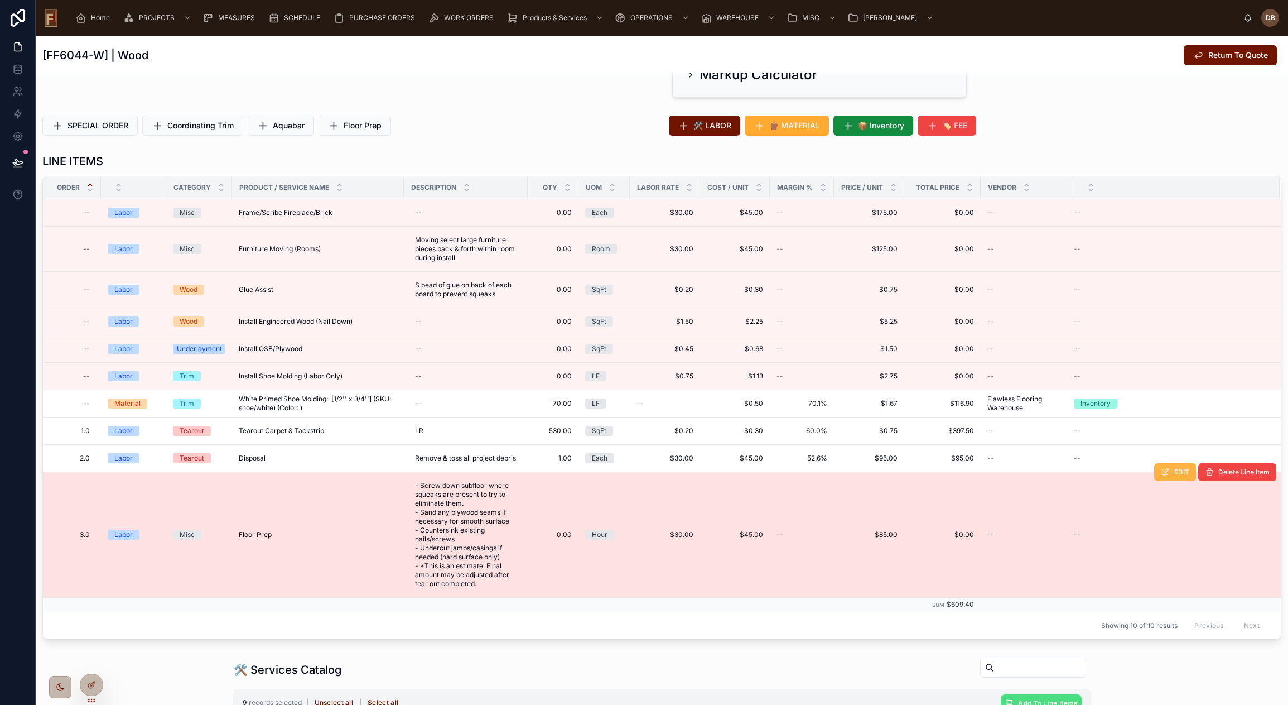
click at [1165, 472] on button "EDIT" at bounding box center [1175, 472] width 42 height 18
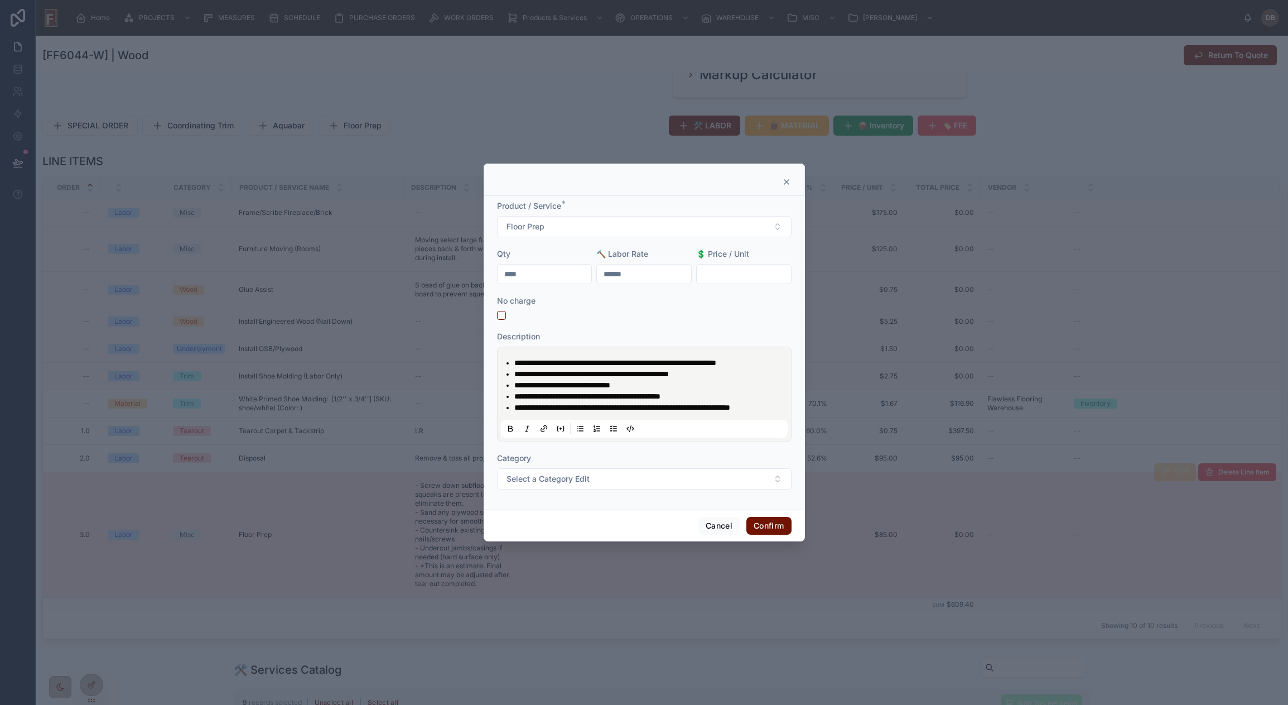
drag, startPoint x: 536, startPoint y: 268, endPoint x: 495, endPoint y: 267, distance: 40.7
click at [495, 267] on div "**********" at bounding box center [644, 352] width 321 height 313
type input "****"
drag, startPoint x: 556, startPoint y: 411, endPoint x: 498, endPoint y: 401, distance: 59.5
click at [498, 401] on div "**********" at bounding box center [644, 393] width 295 height 95
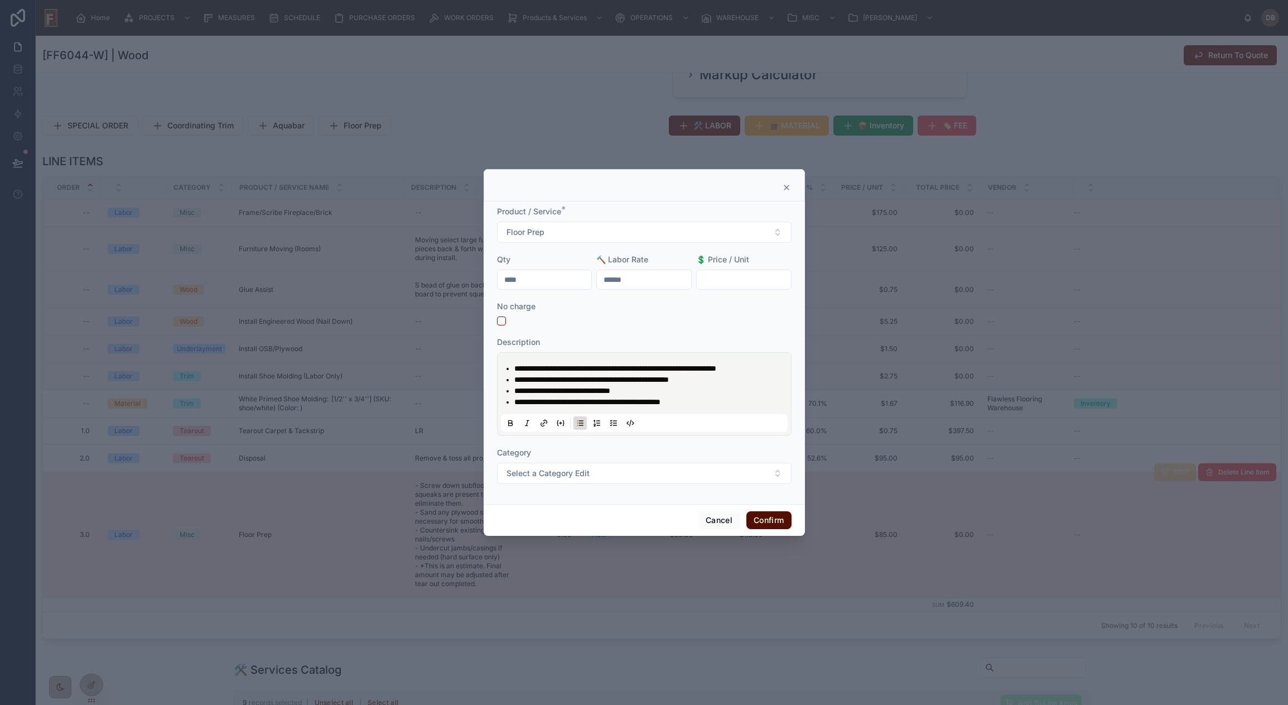
click at [780, 520] on button "Confirm" at bounding box center [768, 520] width 45 height 18
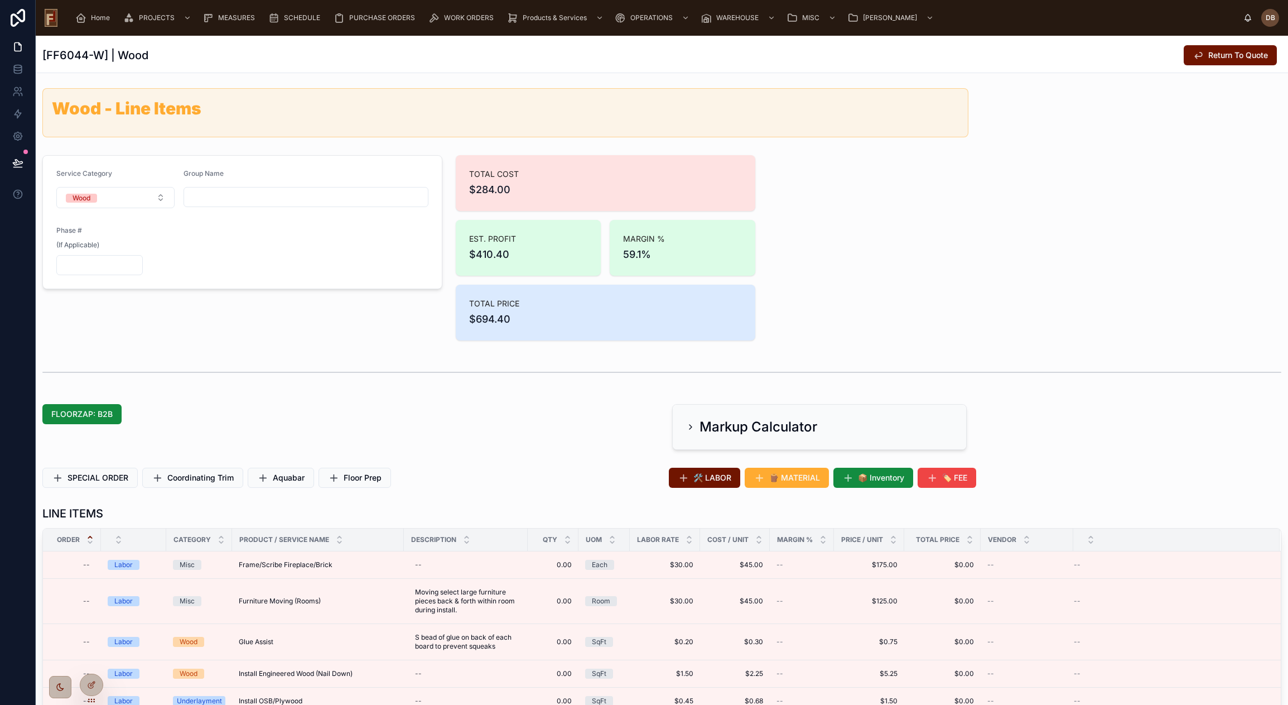
scroll to position [0, 0]
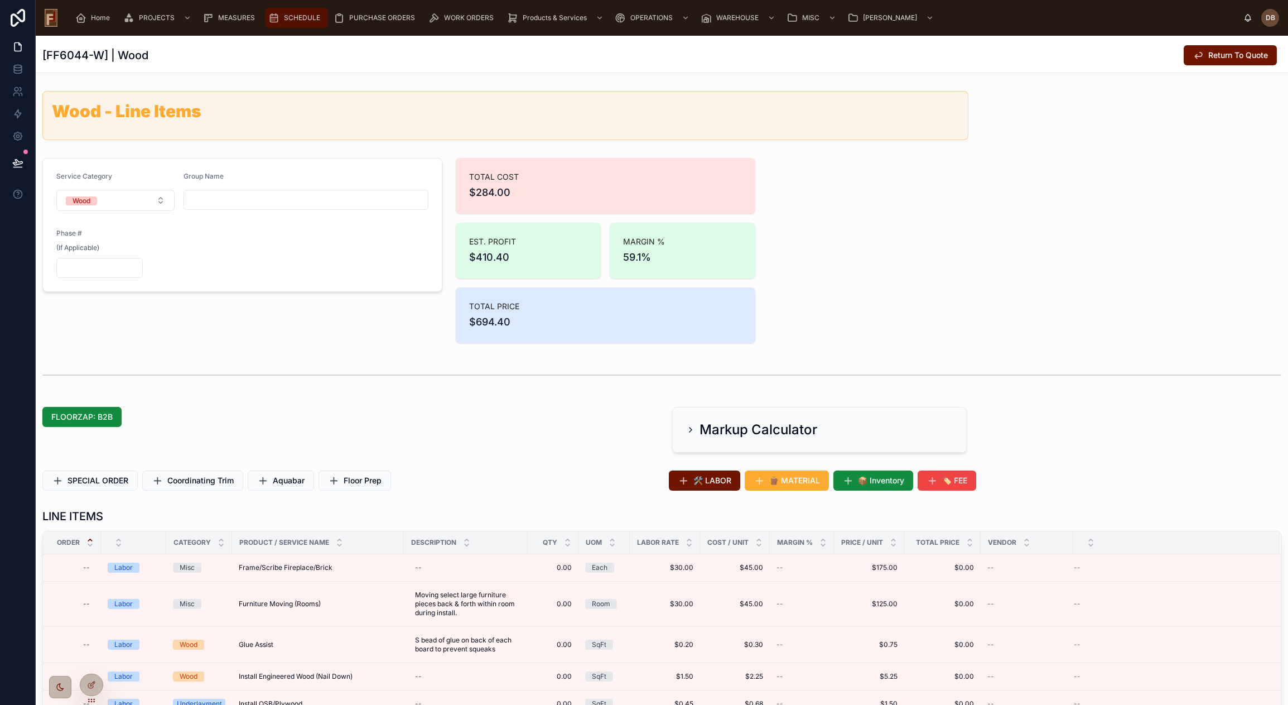
click at [298, 16] on span "SCHEDULE" at bounding box center [302, 17] width 36 height 9
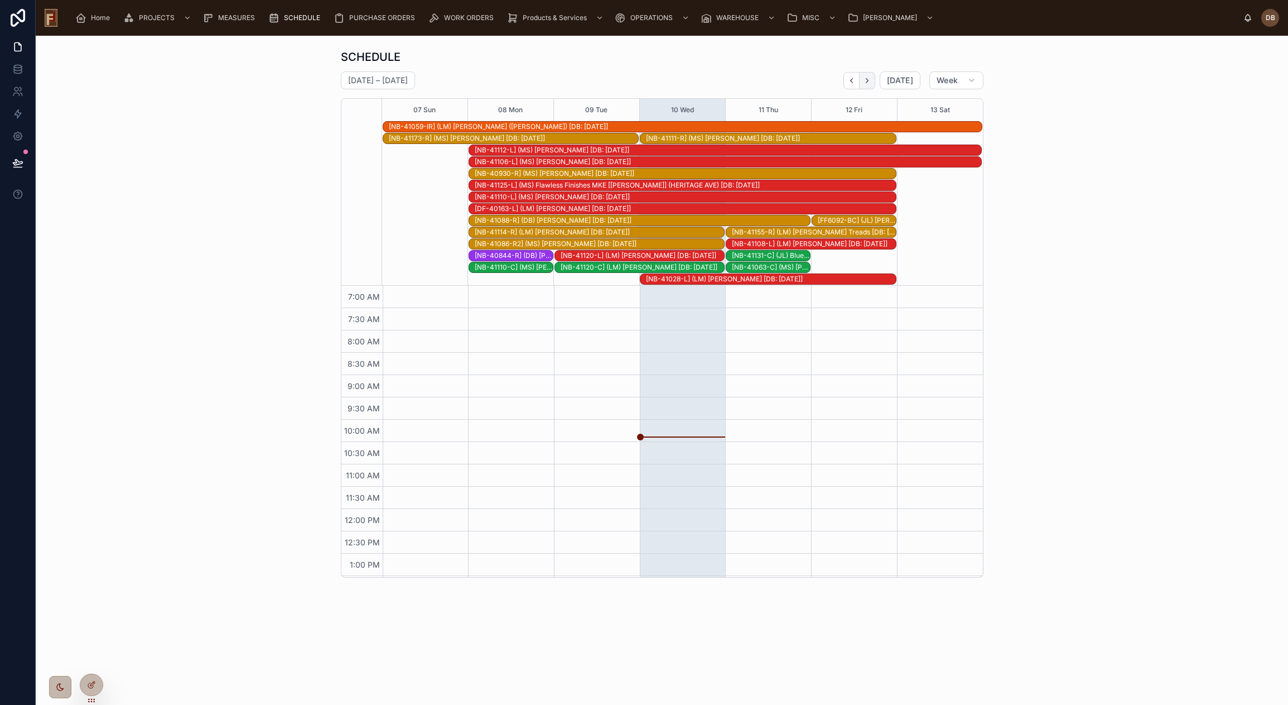
click at [869, 81] on icon "Next" at bounding box center [867, 80] width 8 height 8
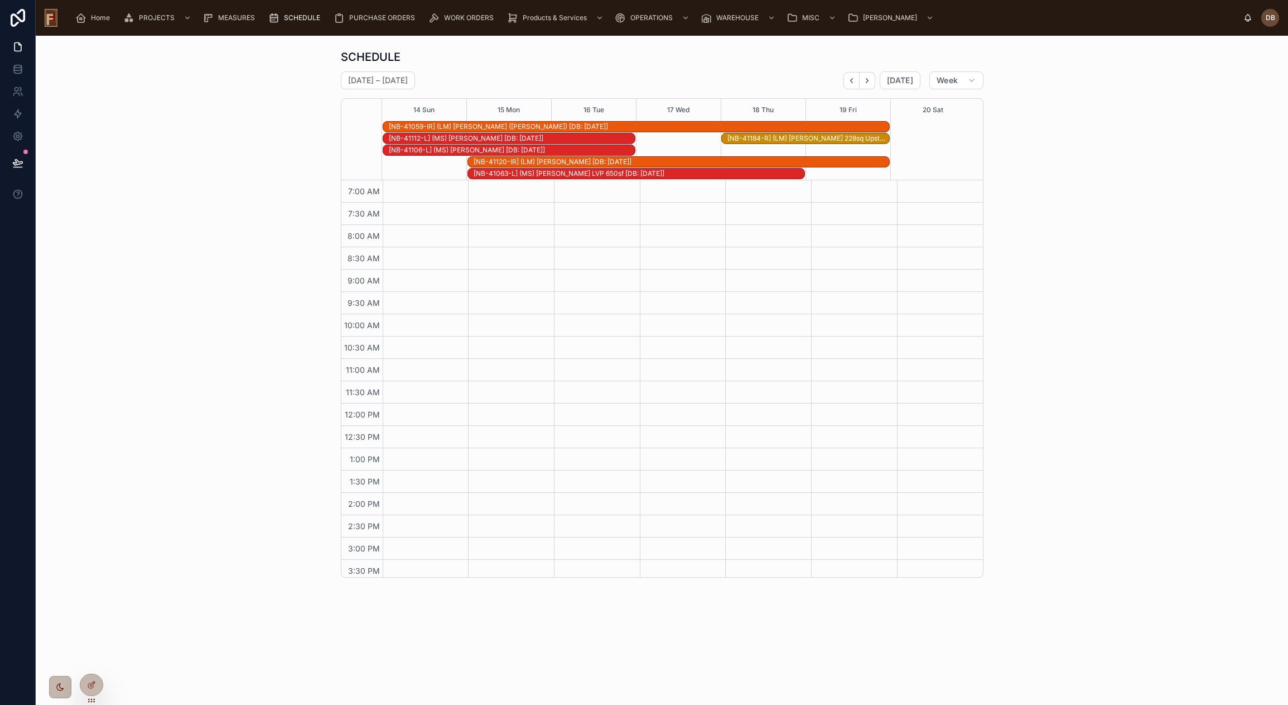
click at [300, 18] on span "SCHEDULE" at bounding box center [302, 17] width 36 height 9
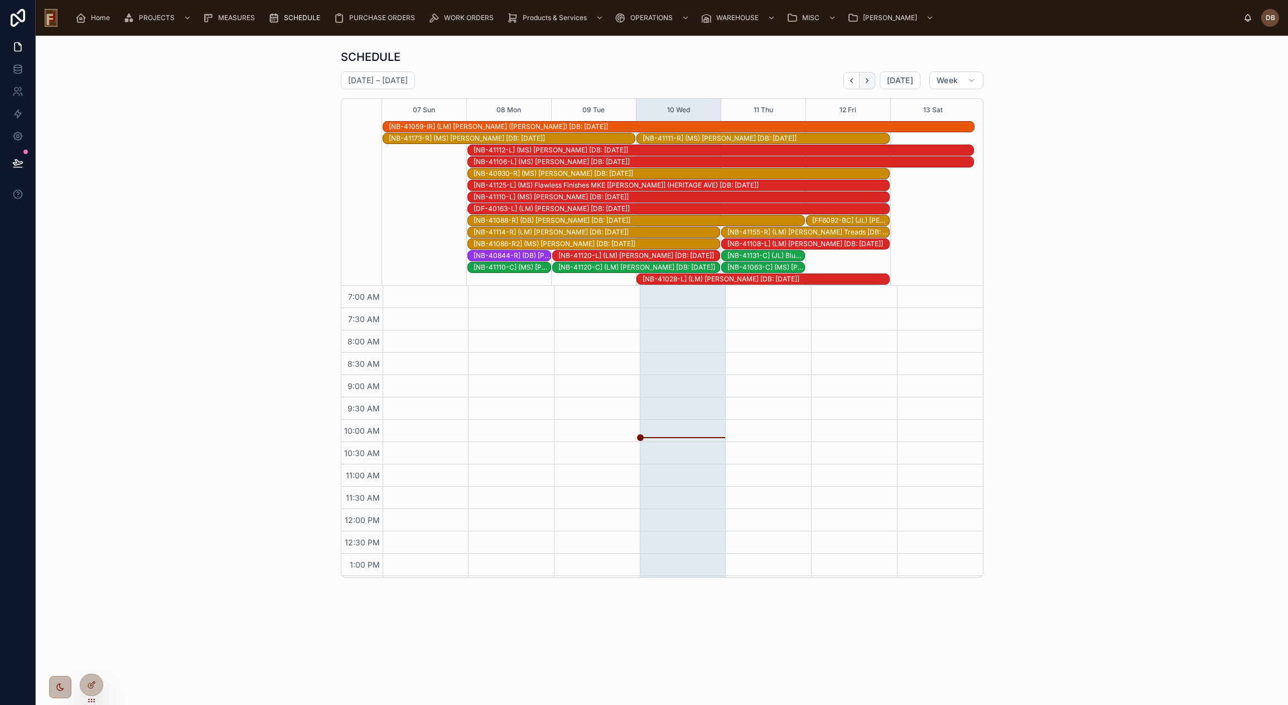
click at [869, 80] on icon "Next" at bounding box center [867, 80] width 8 height 8
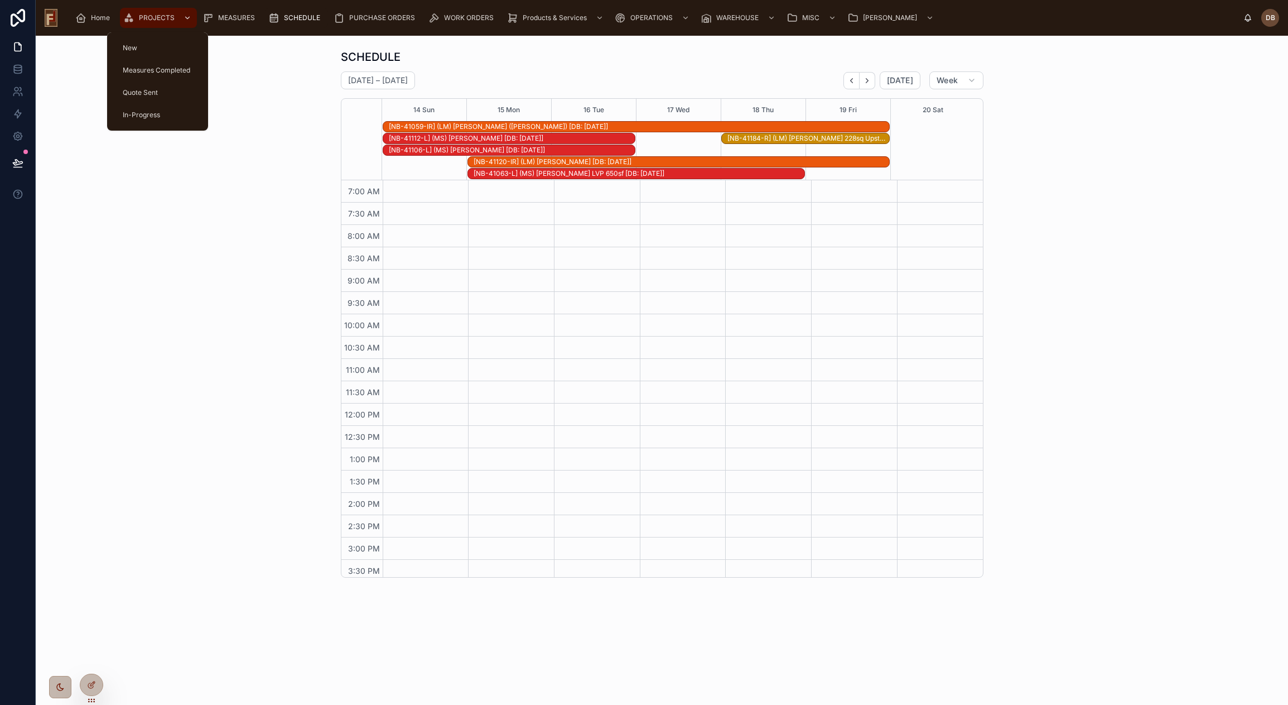
click at [158, 16] on span "PROJECTS" at bounding box center [157, 17] width 36 height 9
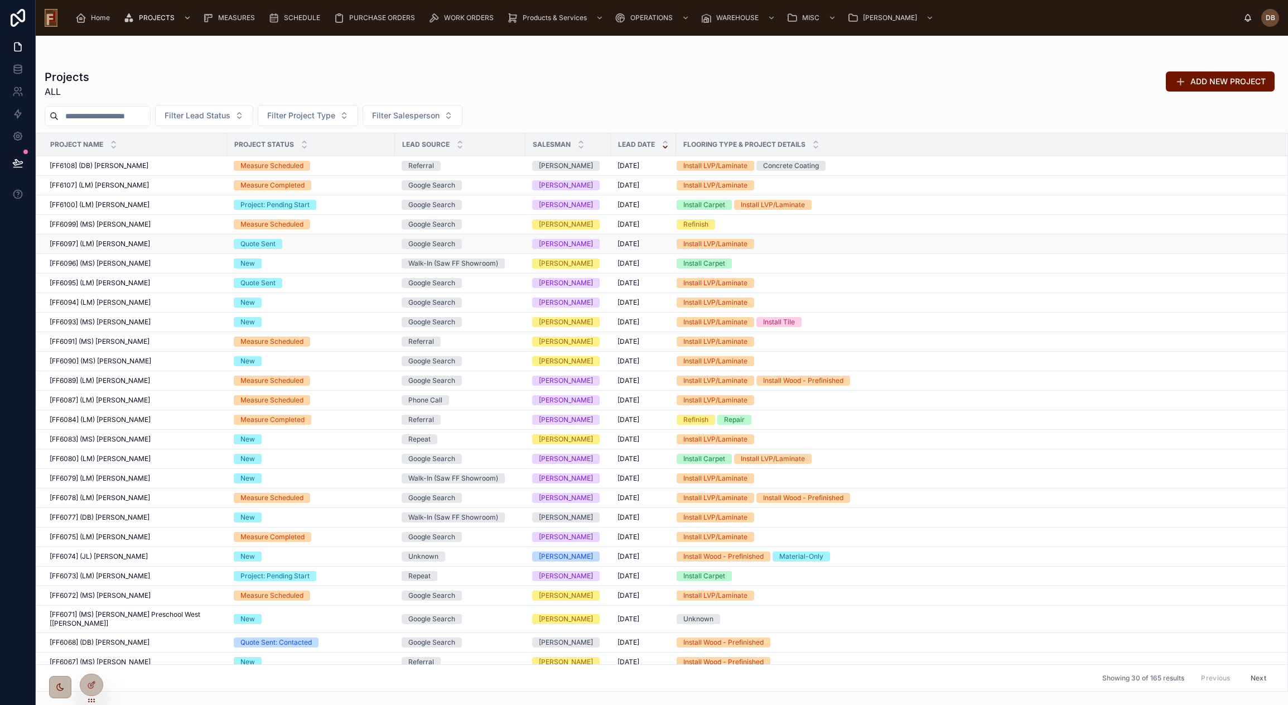
click at [139, 244] on span "[FF6097] (LM) [PERSON_NAME]" at bounding box center [100, 243] width 100 height 9
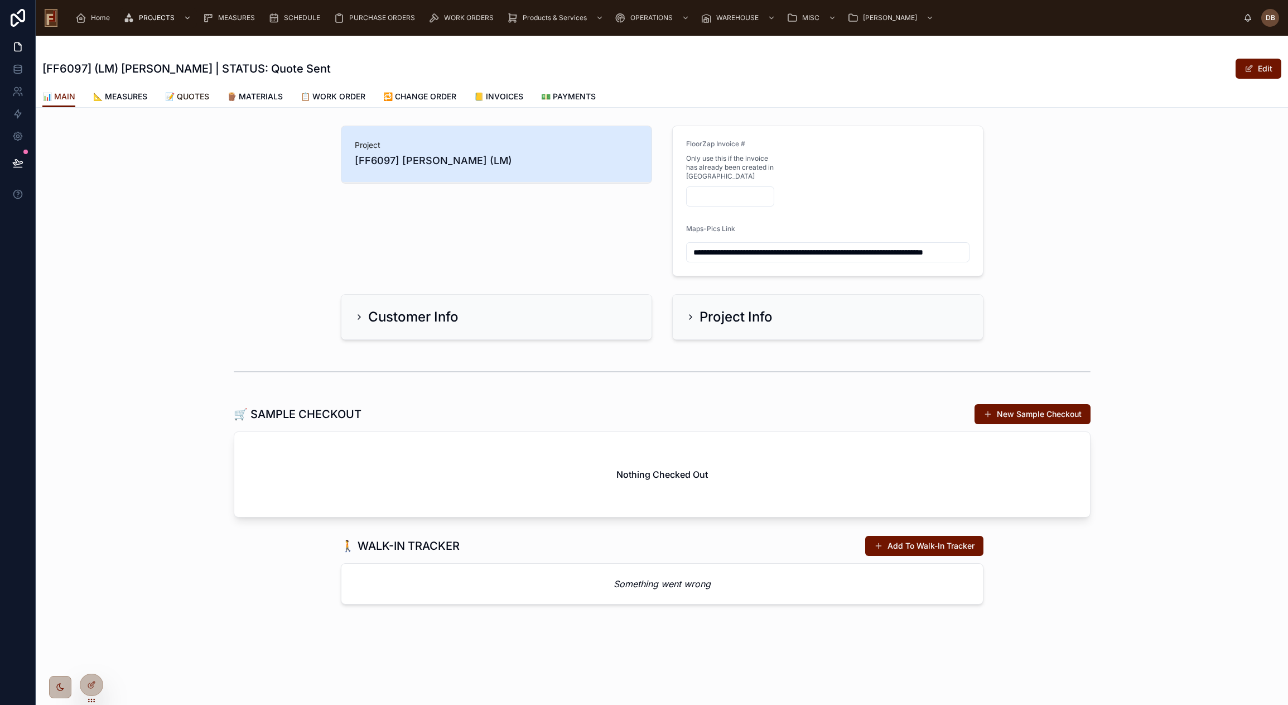
click at [195, 95] on span "📝 QUOTES" at bounding box center [187, 96] width 44 height 11
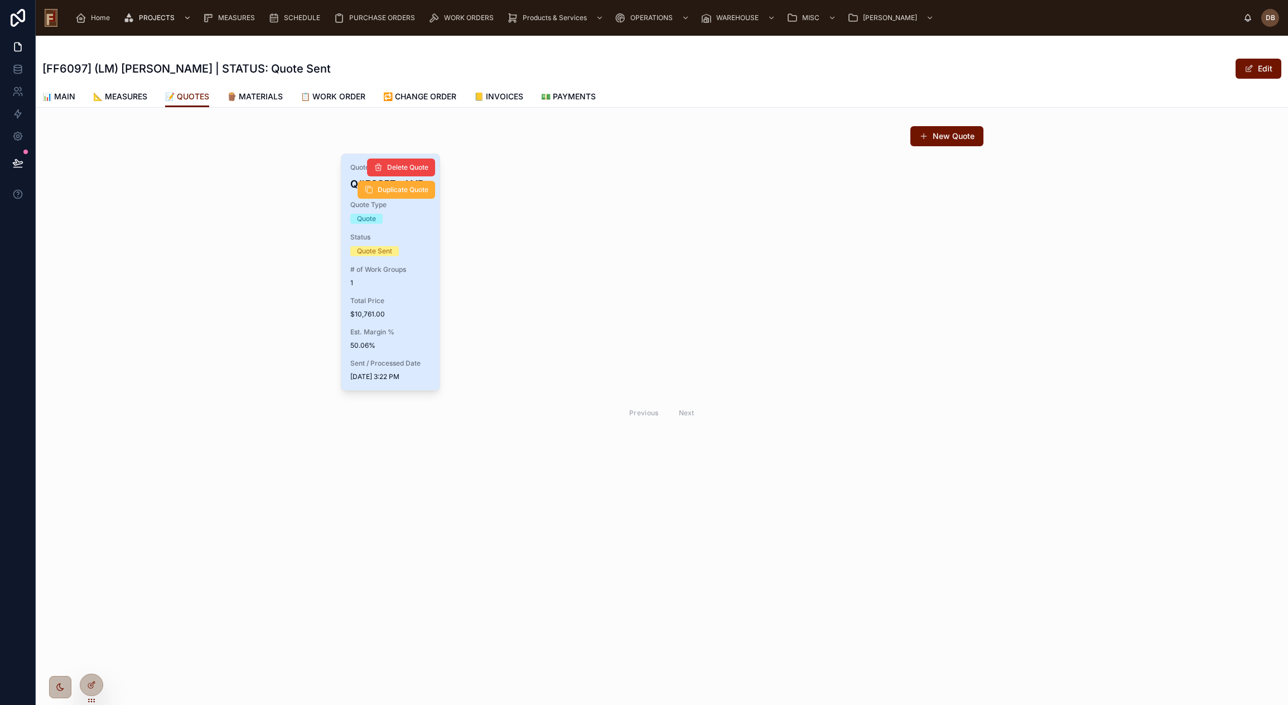
click at [403, 291] on div "Quote Name Q#50257 - LVP Quote Type Quote Status Quote Sent # of Work Groups 1 …" at bounding box center [390, 272] width 99 height 236
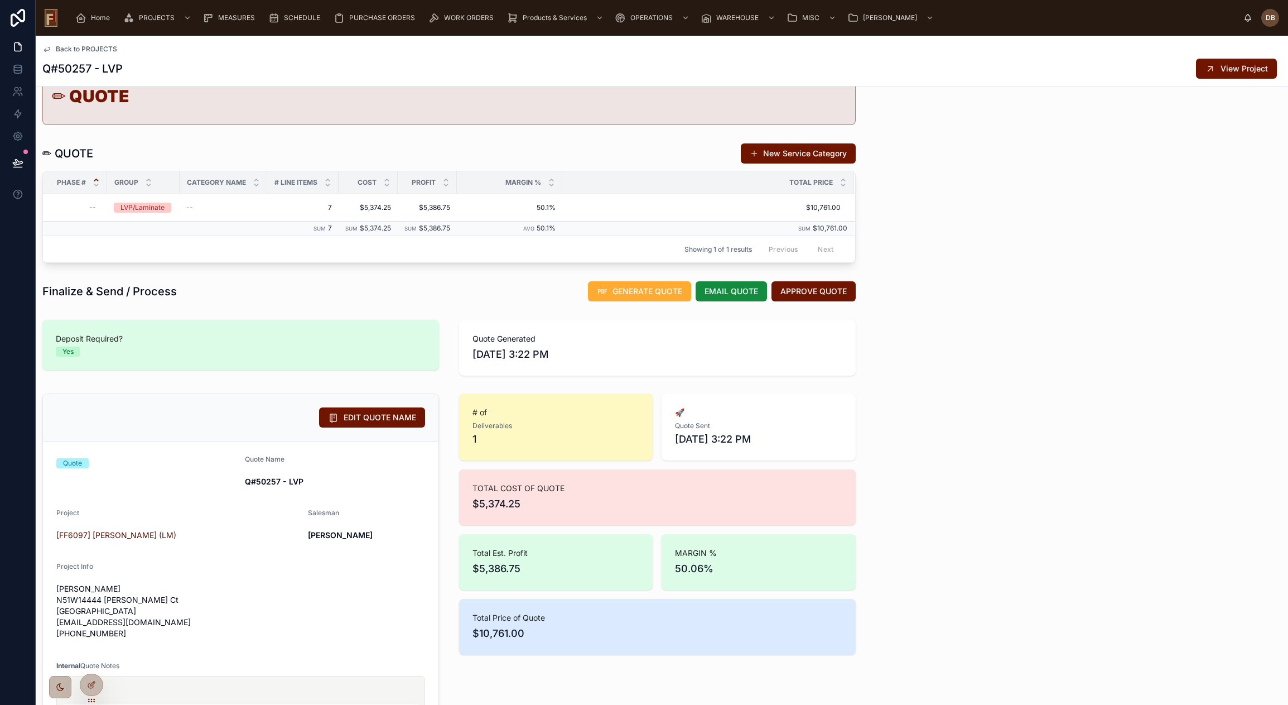
scroll to position [112, 0]
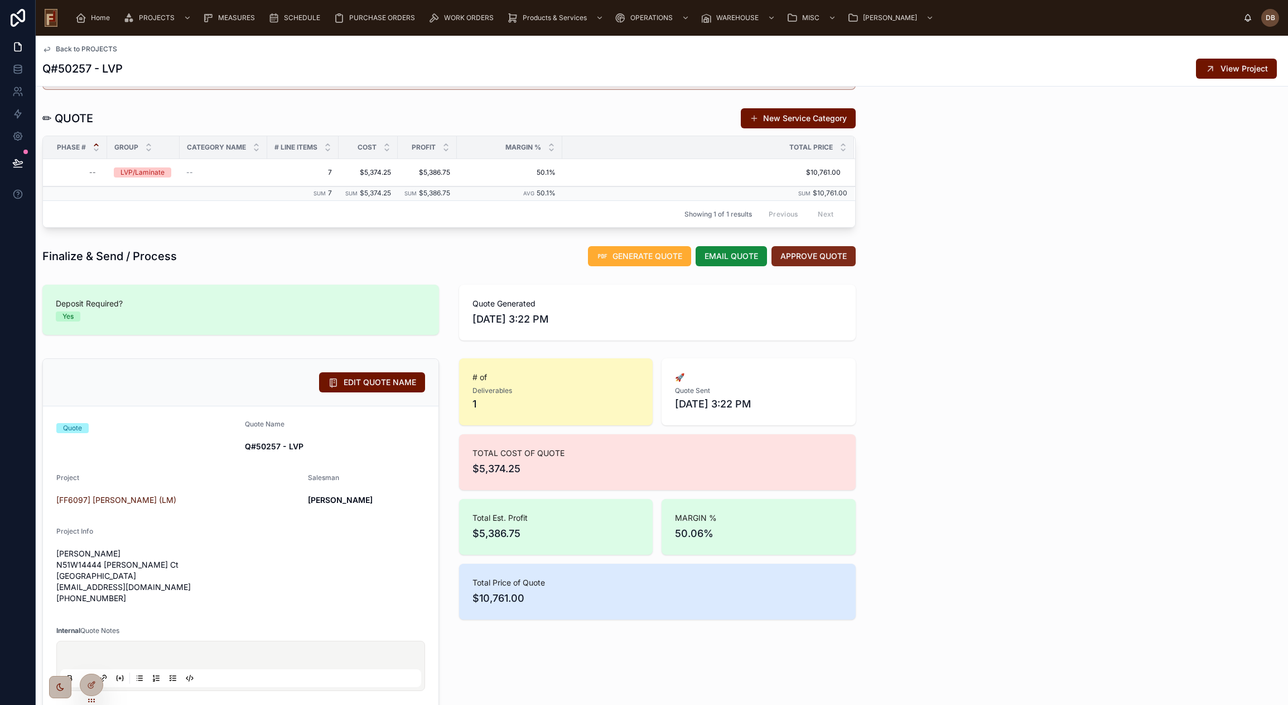
click at [793, 252] on span "APPROVE QUOTE" at bounding box center [813, 255] width 66 height 11
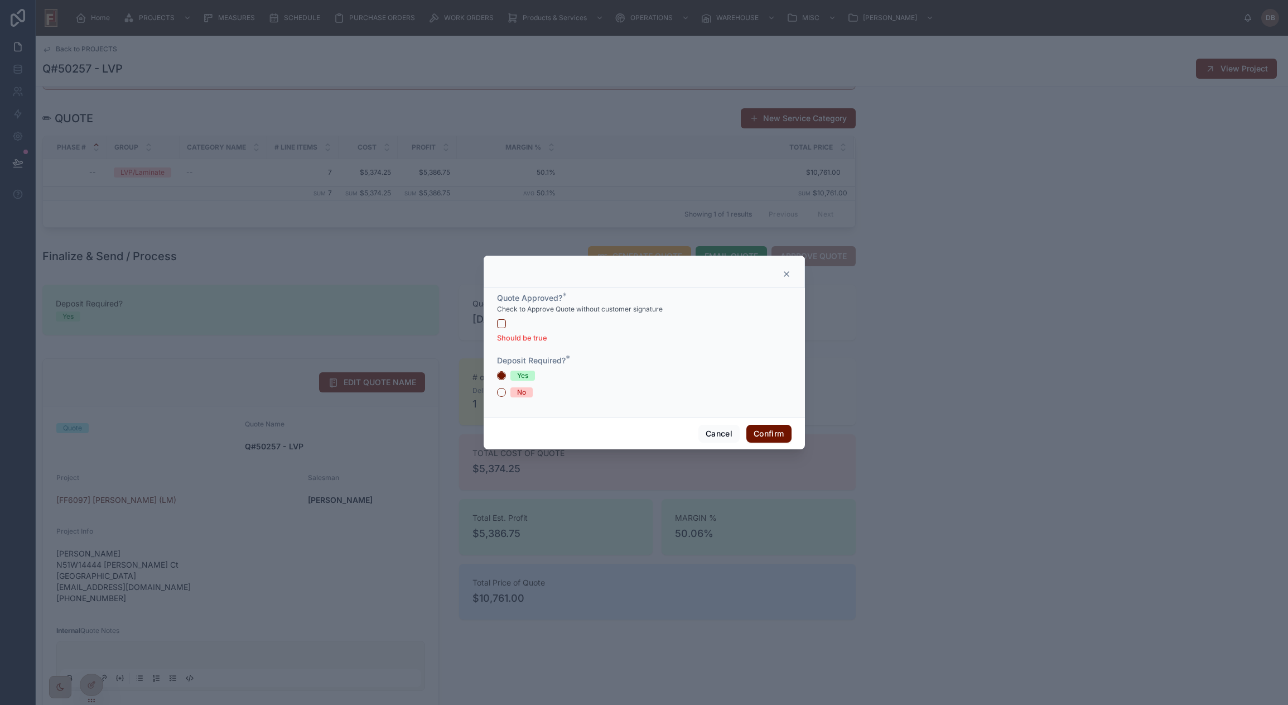
click at [785, 273] on icon at bounding box center [786, 273] width 9 height 9
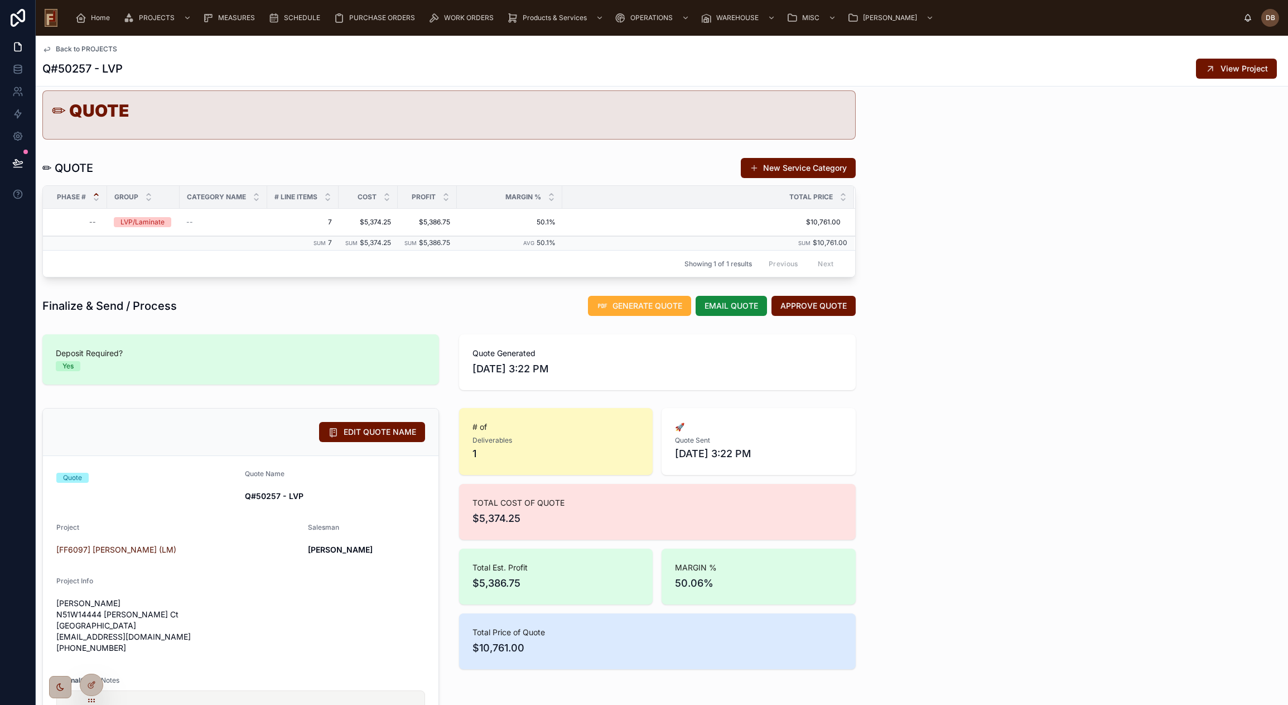
scroll to position [0, 0]
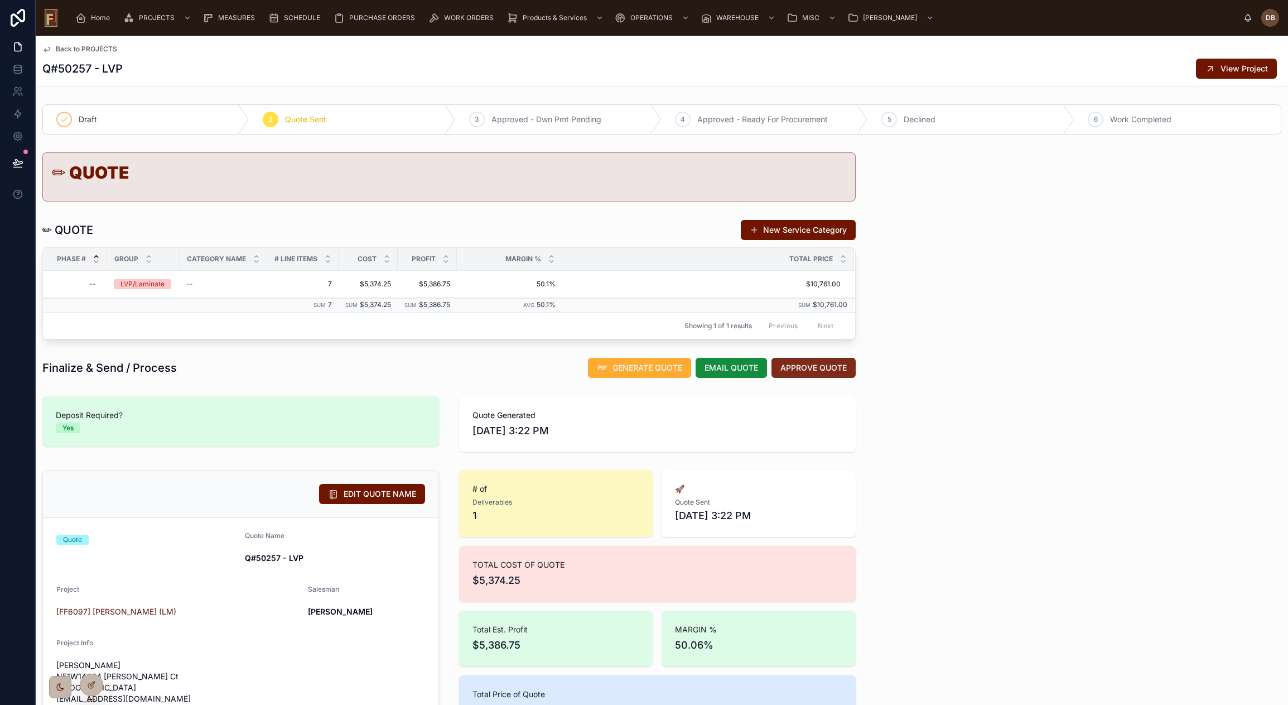
click at [807, 366] on span "APPROVE QUOTE" at bounding box center [813, 367] width 66 height 11
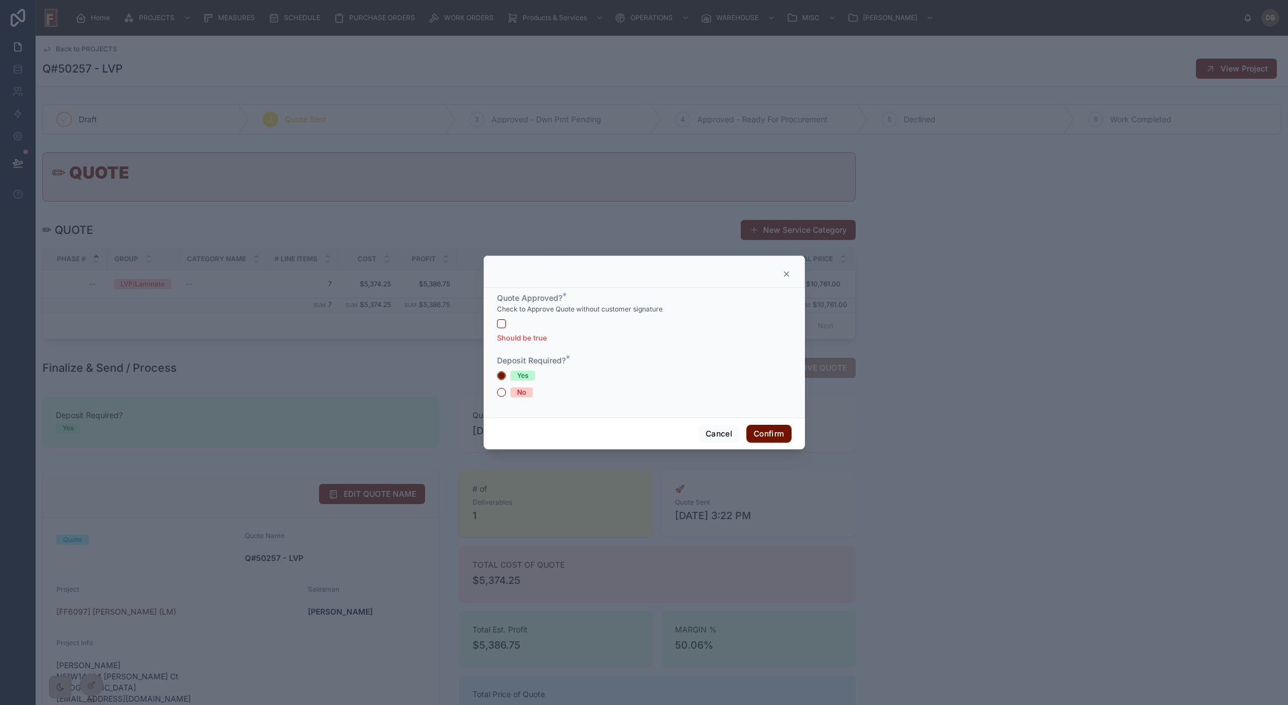
click at [787, 273] on icon at bounding box center [786, 273] width 9 height 9
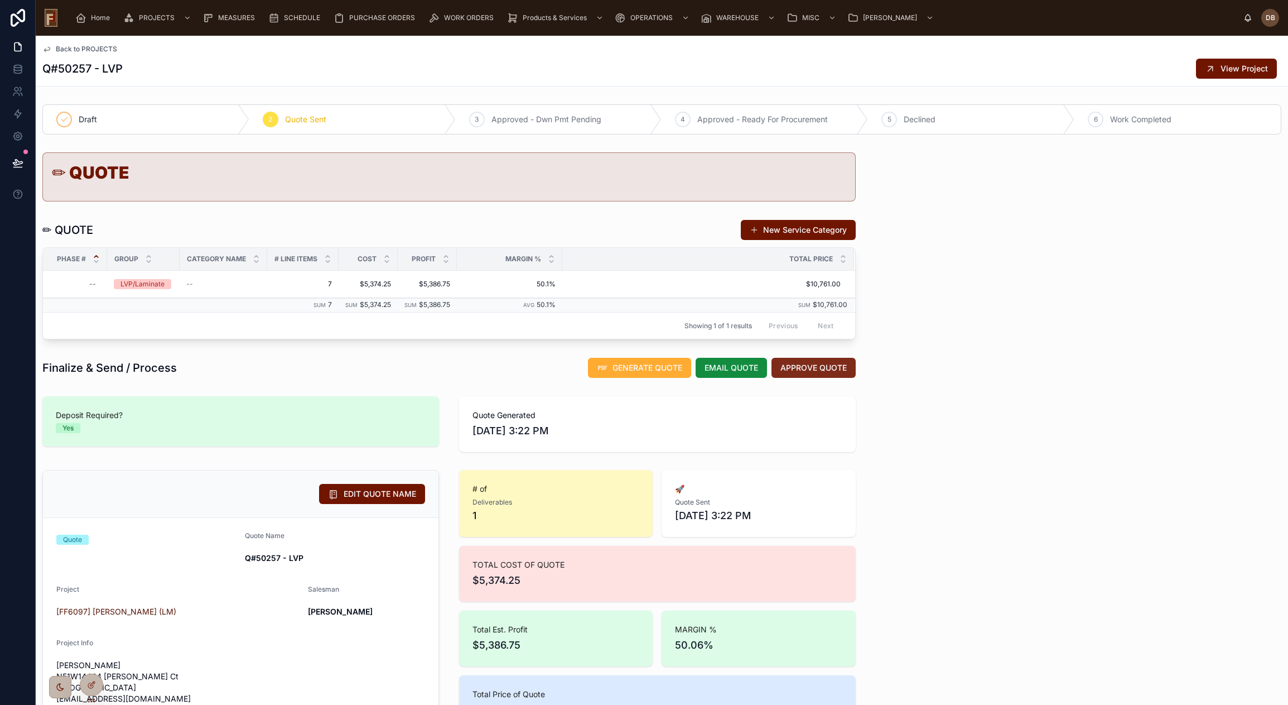
click at [803, 366] on span "APPROVE QUOTE" at bounding box center [813, 367] width 66 height 11
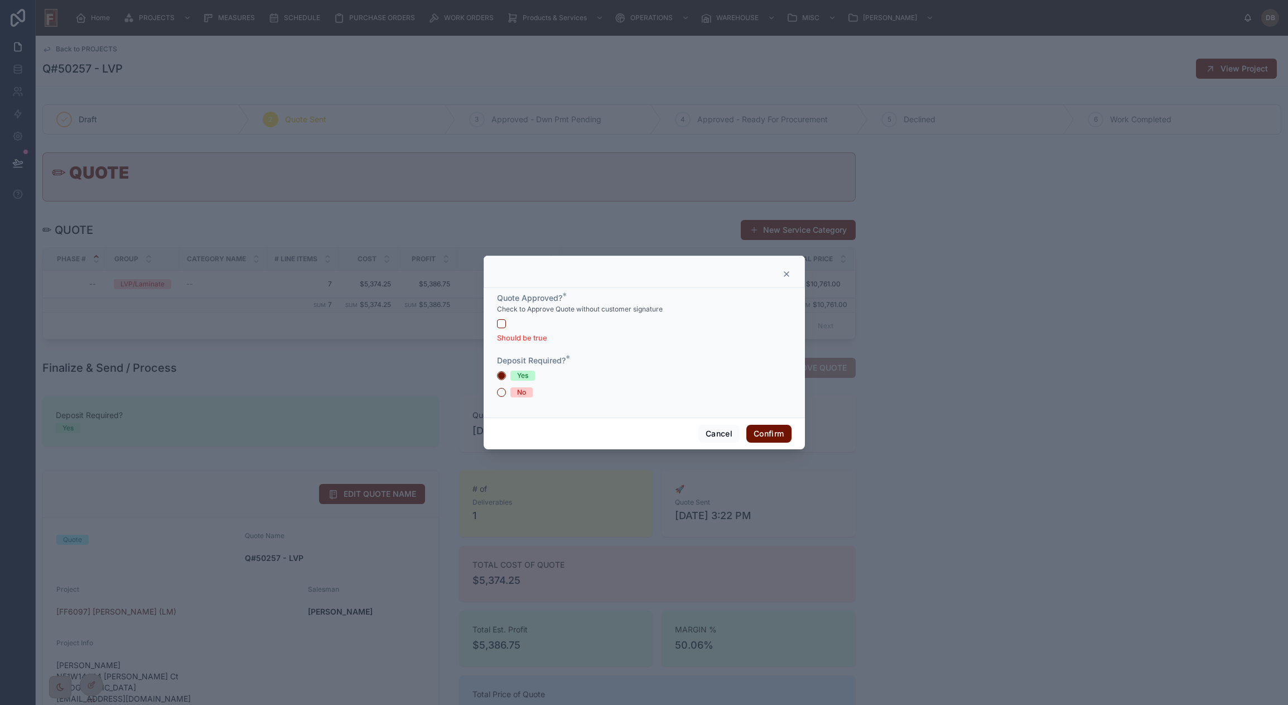
click at [787, 272] on icon at bounding box center [786, 273] width 9 height 9
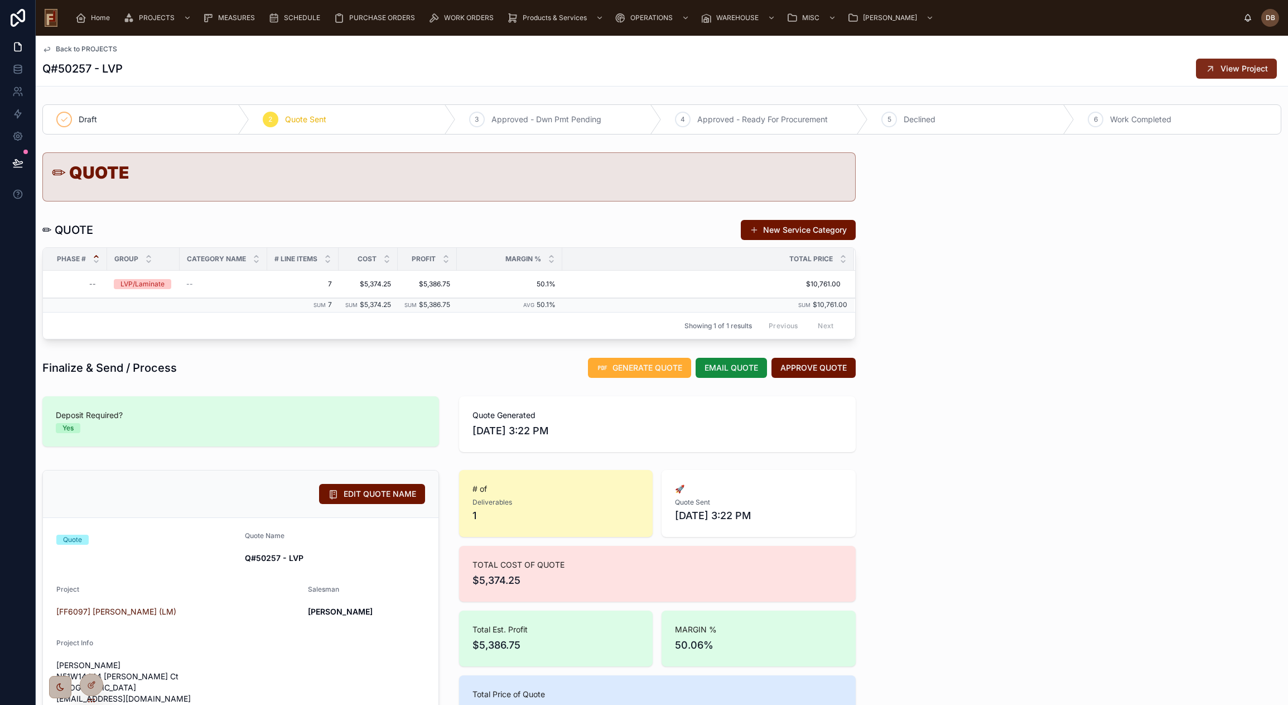
click at [1224, 69] on span "View Project" at bounding box center [1244, 68] width 47 height 11
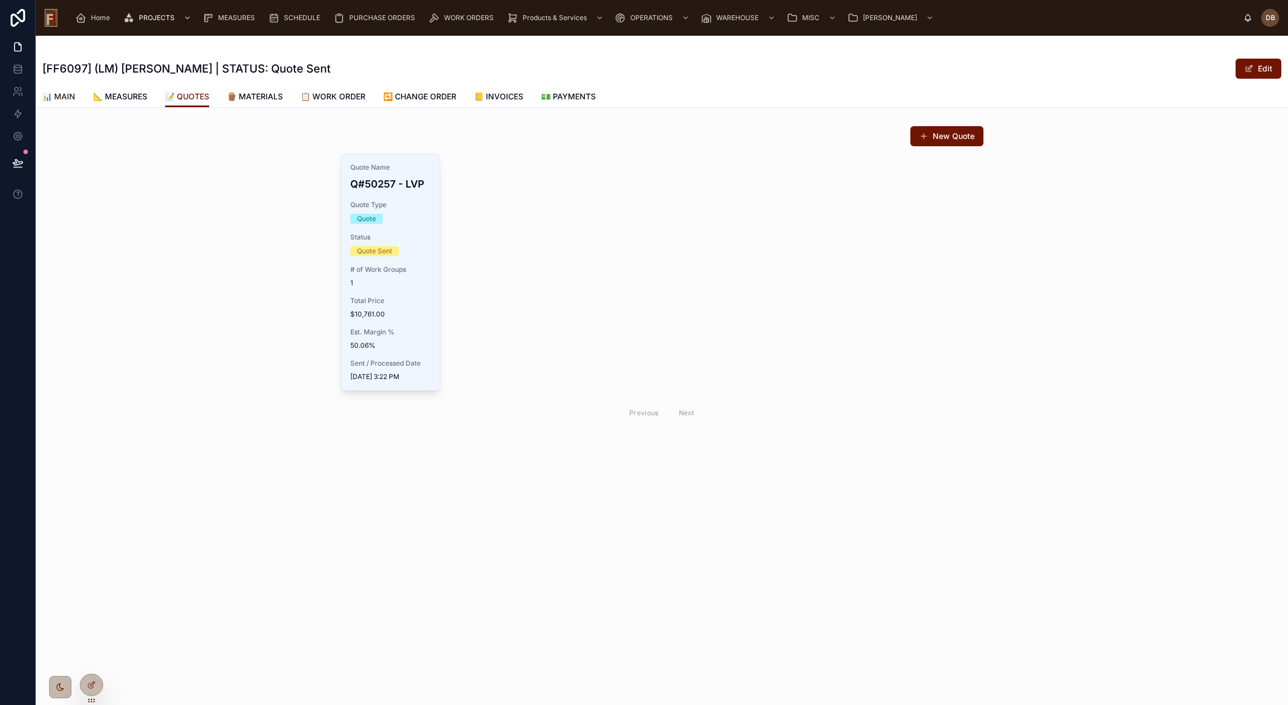
click at [62, 95] on span "📊 MAIN" at bounding box center [58, 96] width 33 height 11
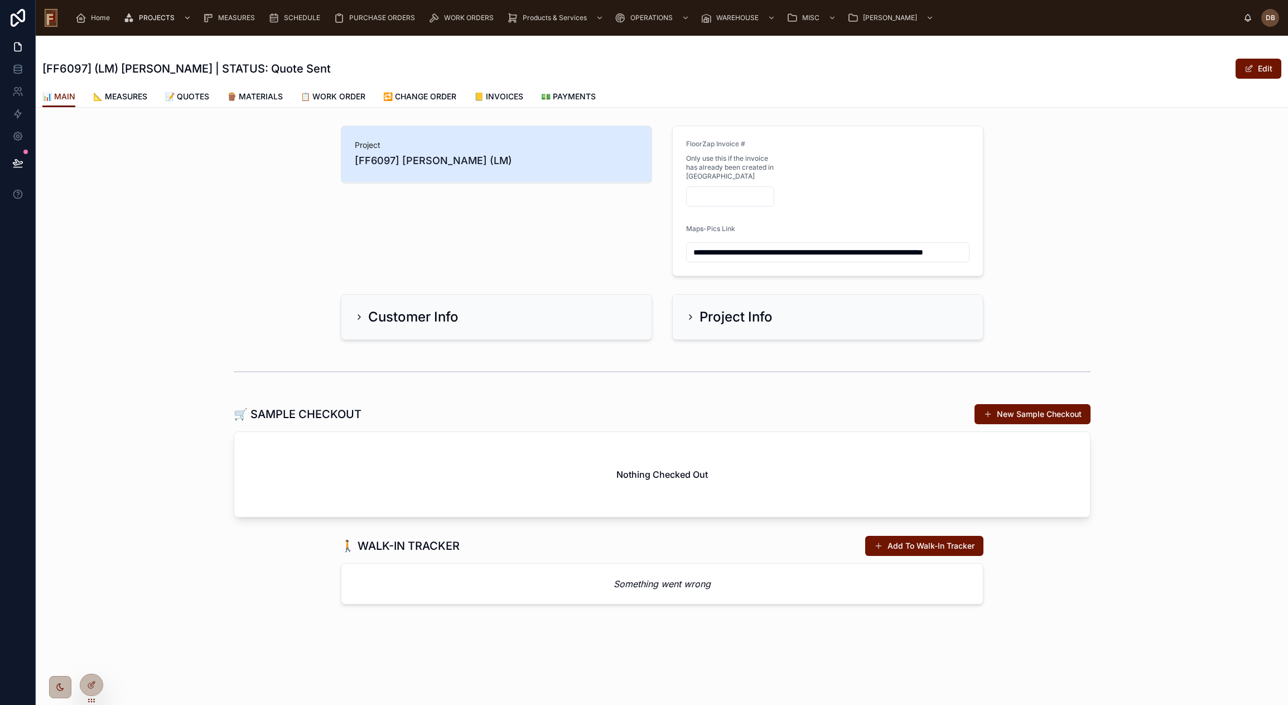
click at [725, 195] on input "text" at bounding box center [731, 197] width 88 height 16
click at [471, 251] on div "Project [FF6097] Thomas Miszewski (LM)" at bounding box center [496, 201] width 325 height 160
click at [725, 195] on input "text" at bounding box center [731, 197] width 88 height 16
click at [557, 215] on div "Project [FF6097] Thomas Miszewski (LM)" at bounding box center [496, 201] width 325 height 160
click at [262, 97] on span "🪵 MATERIALS" at bounding box center [255, 96] width 56 height 11
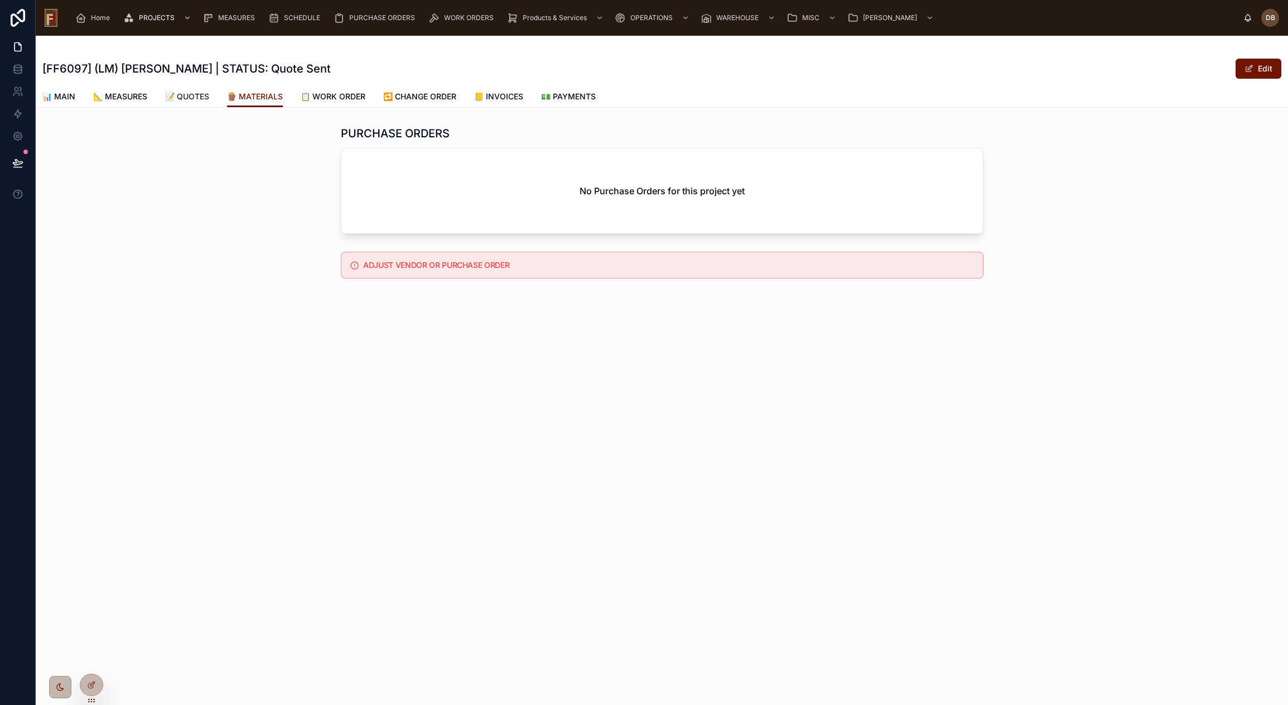
click at [195, 96] on span "📝 QUOTES" at bounding box center [187, 96] width 44 height 11
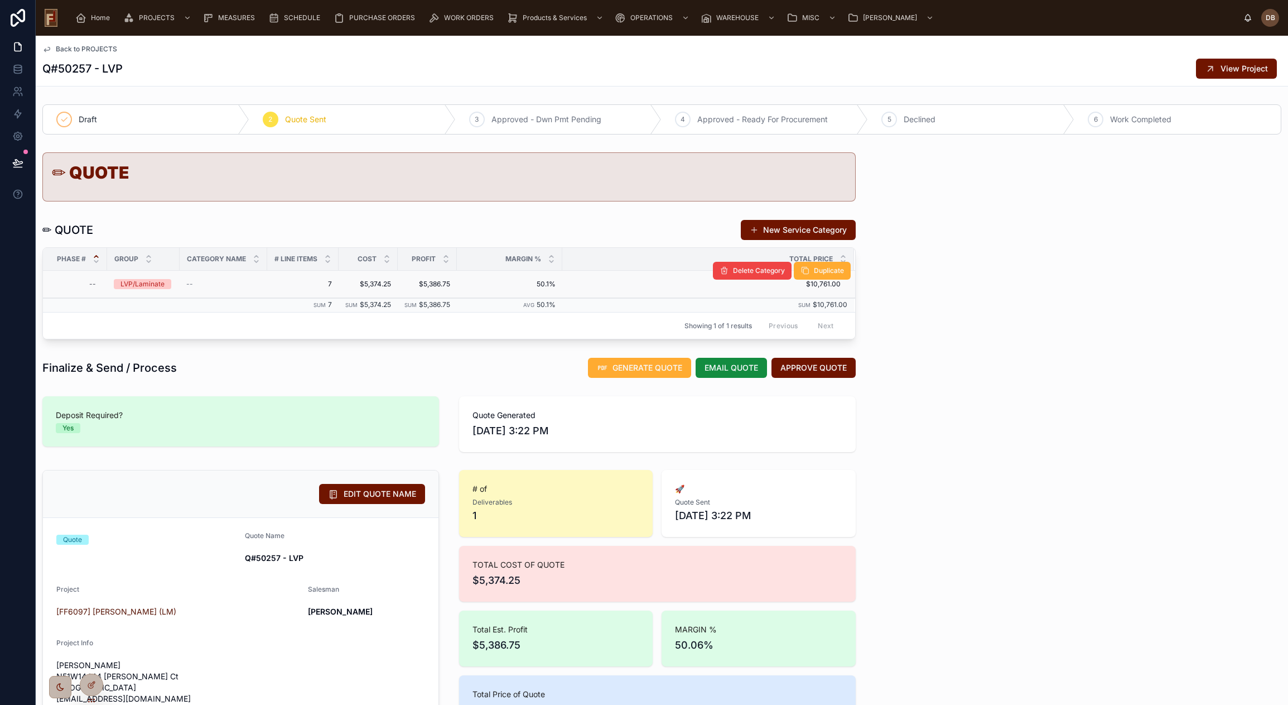
click at [395, 284] on td "$5,374.25 $5,374.25" at bounding box center [368, 284] width 59 height 27
click at [389, 284] on span "$5,374.25" at bounding box center [368, 283] width 46 height 9
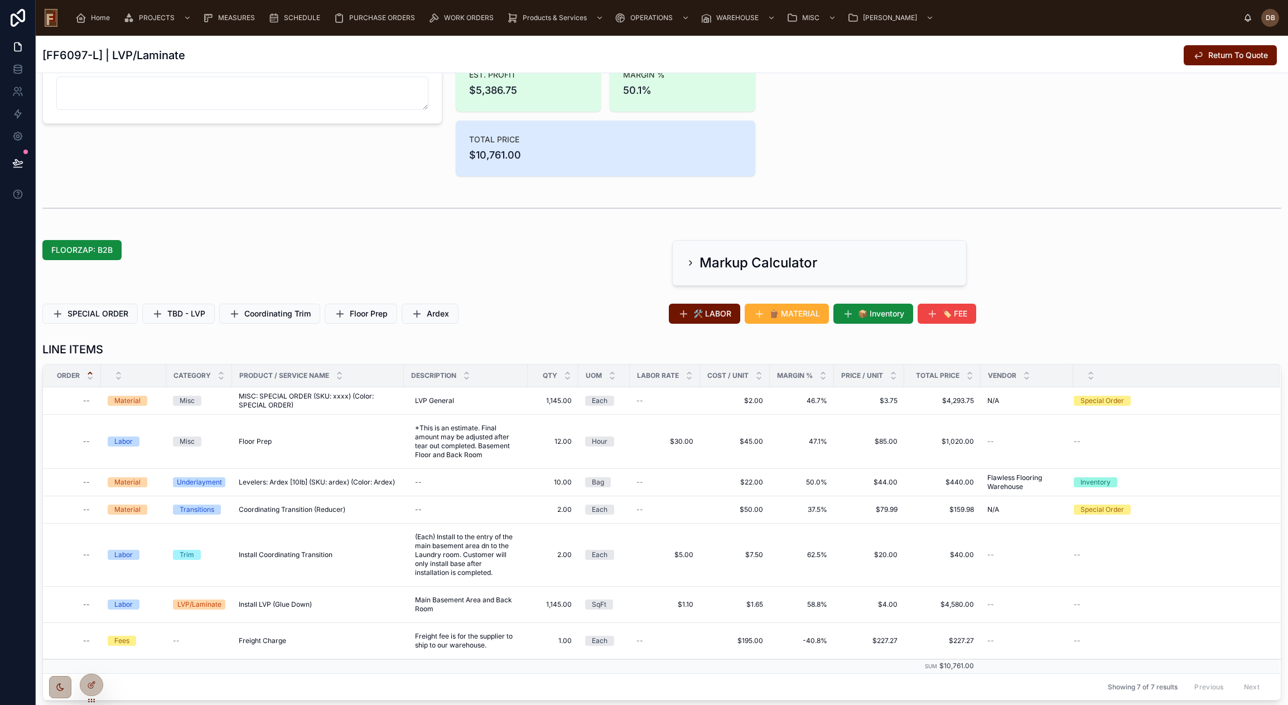
scroll to position [167, 0]
click at [686, 262] on icon at bounding box center [690, 262] width 9 height 9
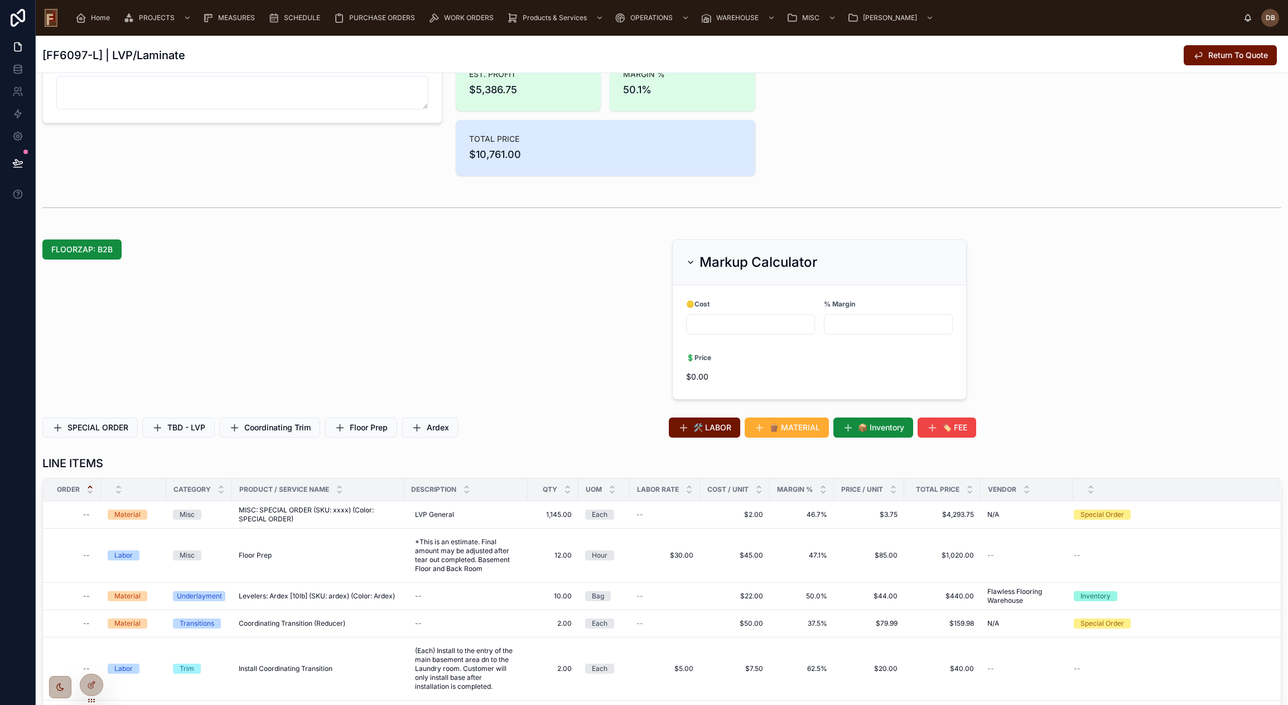
click at [686, 262] on icon at bounding box center [690, 262] width 9 height 9
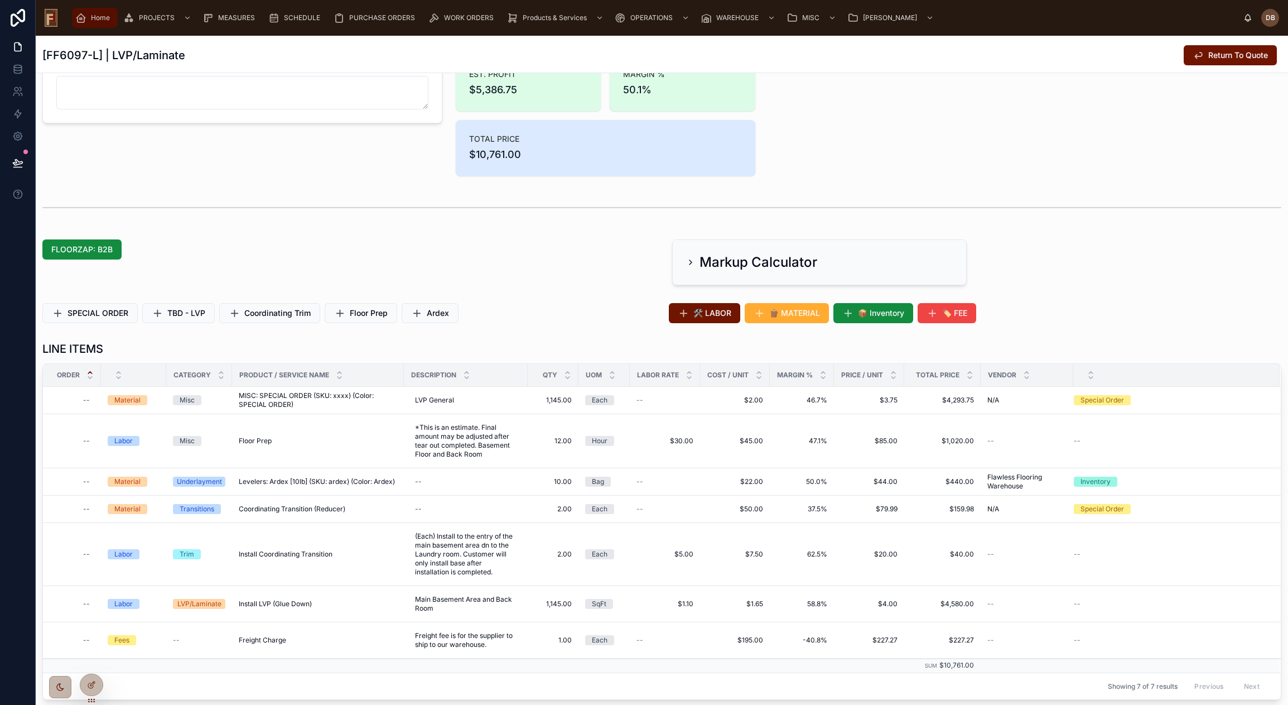
click at [98, 17] on span "Home" at bounding box center [100, 17] width 19 height 9
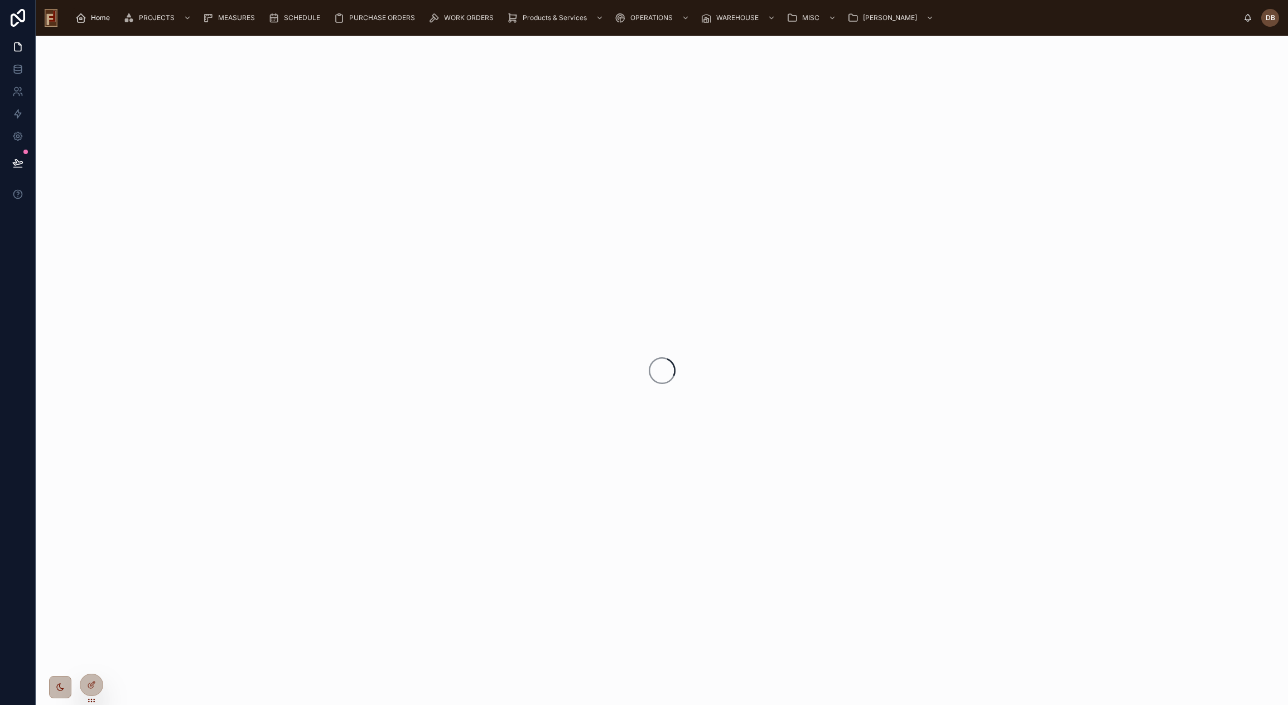
click at [98, 17] on span "Home" at bounding box center [100, 17] width 19 height 9
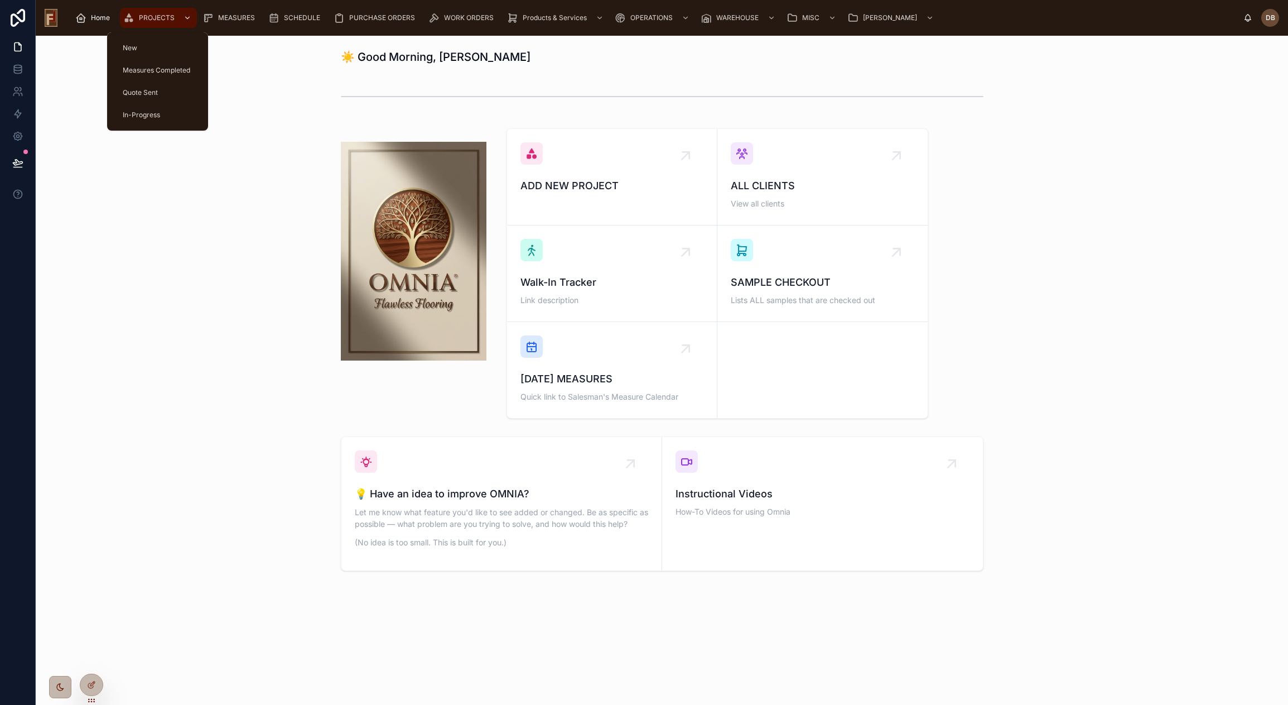
click at [137, 18] on div "PROJECTS" at bounding box center [158, 18] width 70 height 18
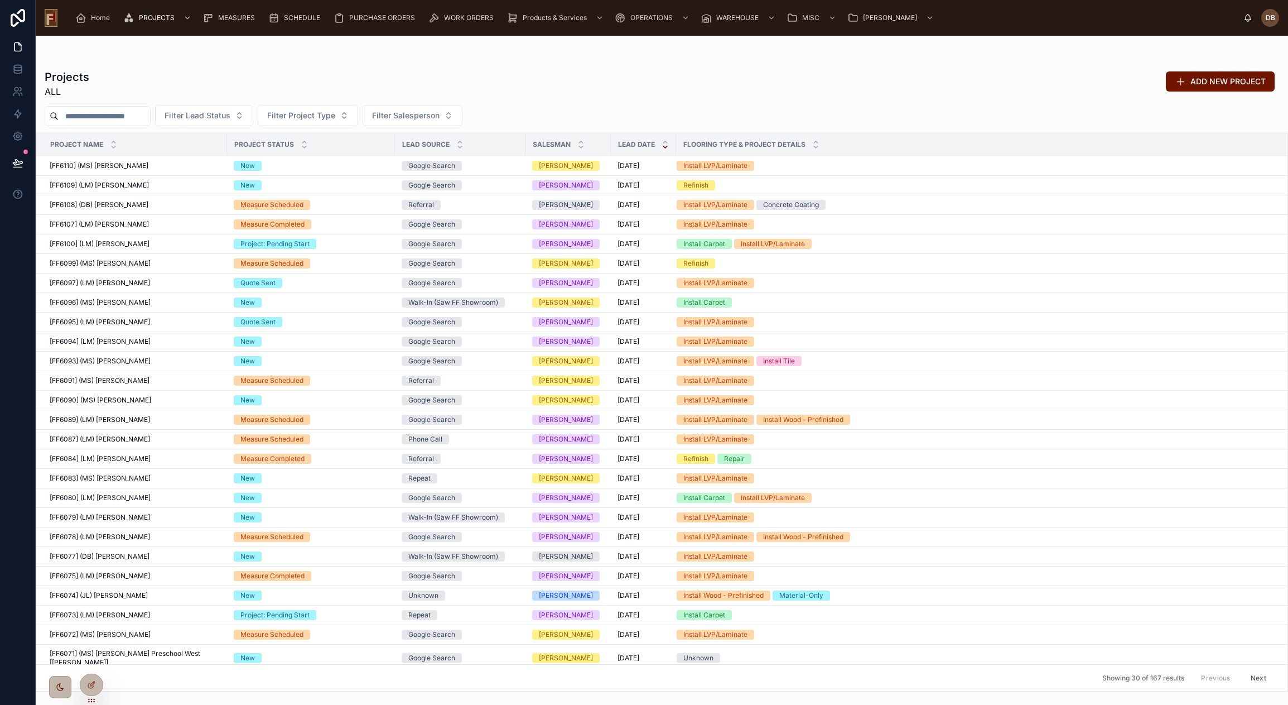
click at [114, 116] on input "text" at bounding box center [104, 116] width 91 height 16
paste input "*******"
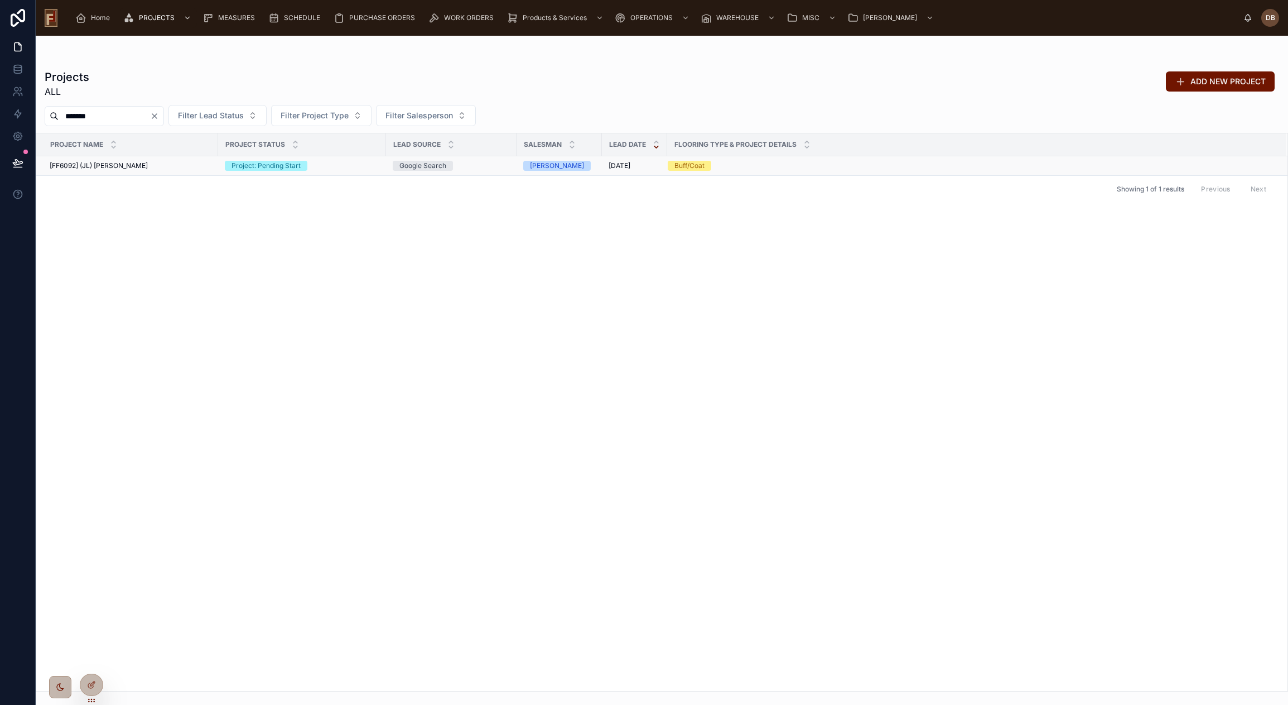
type input "*******"
click at [121, 163] on span "[FF6092] (JL) Paul Woerpel" at bounding box center [99, 165] width 98 height 9
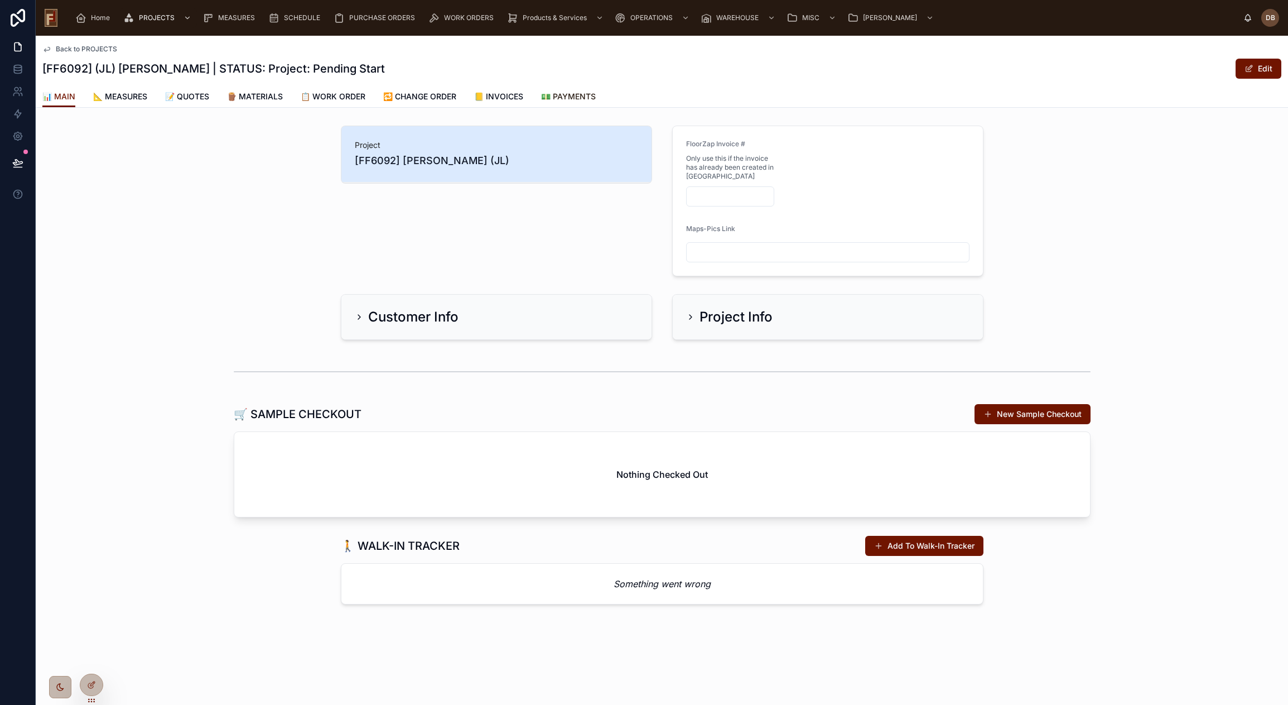
click at [585, 99] on span "💵 PAYMENTS" at bounding box center [568, 96] width 55 height 11
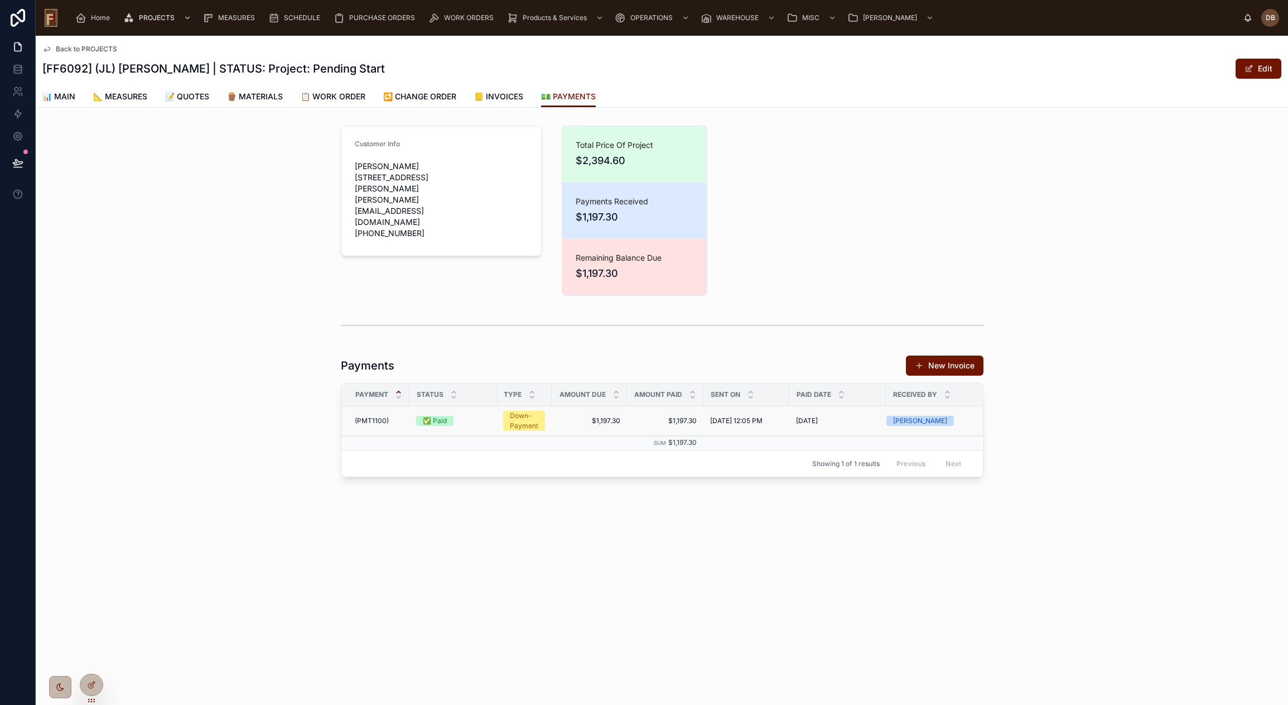
click at [683, 420] on span "$1,197.30" at bounding box center [665, 420] width 63 height 9
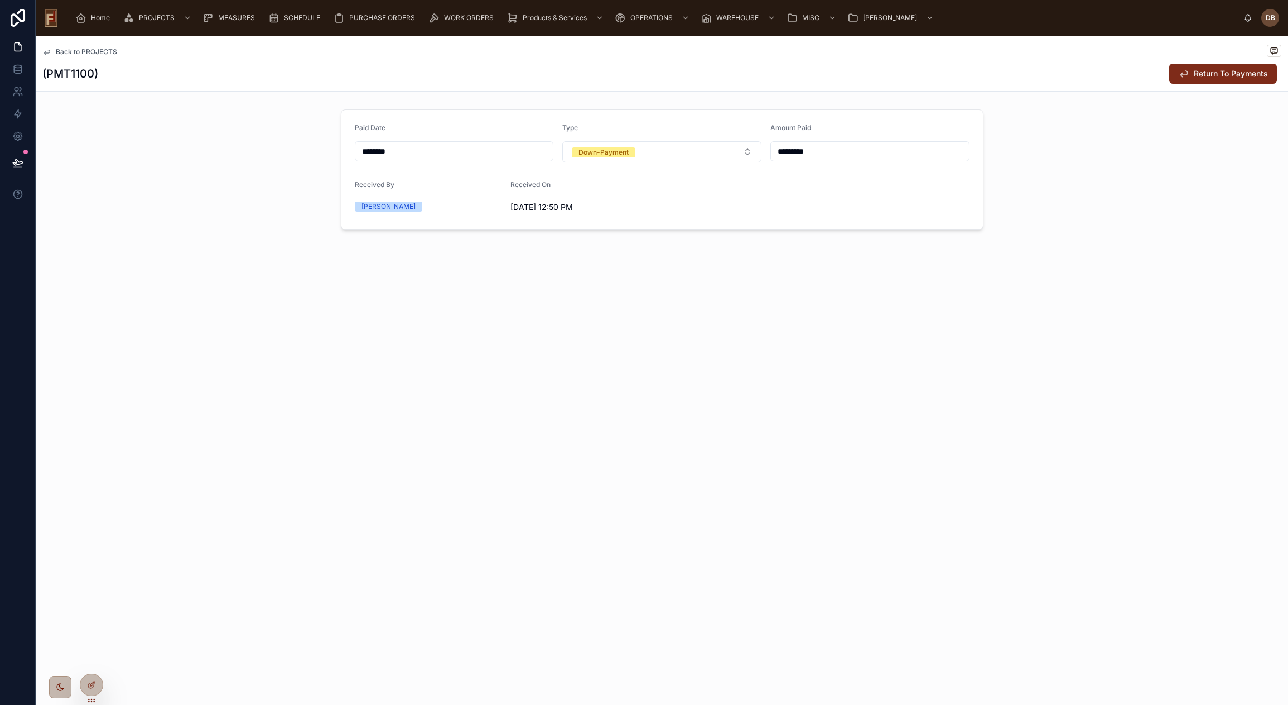
click at [1215, 71] on span "Return To Payments" at bounding box center [1231, 73] width 74 height 11
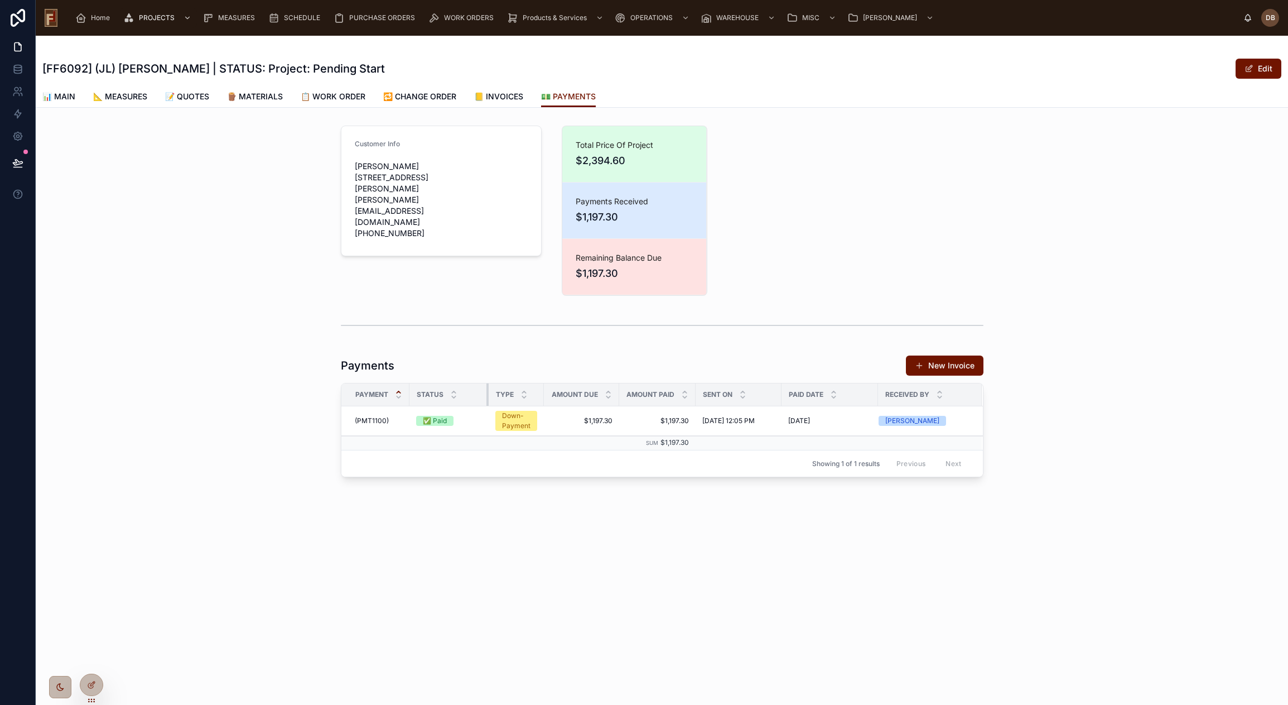
drag, startPoint x: 494, startPoint y: 398, endPoint x: 486, endPoint y: 397, distance: 7.9
click at [486, 397] on div at bounding box center [488, 394] width 4 height 22
drag, startPoint x: 542, startPoint y: 396, endPoint x: 576, endPoint y: 395, distance: 34.0
click at [576, 395] on tr "Payment Status Type Amount Due Amount Paid Sent on Paid Date Received By" at bounding box center [668, 394] width 655 height 23
drag, startPoint x: 486, startPoint y: 395, endPoint x: 472, endPoint y: 395, distance: 14.0
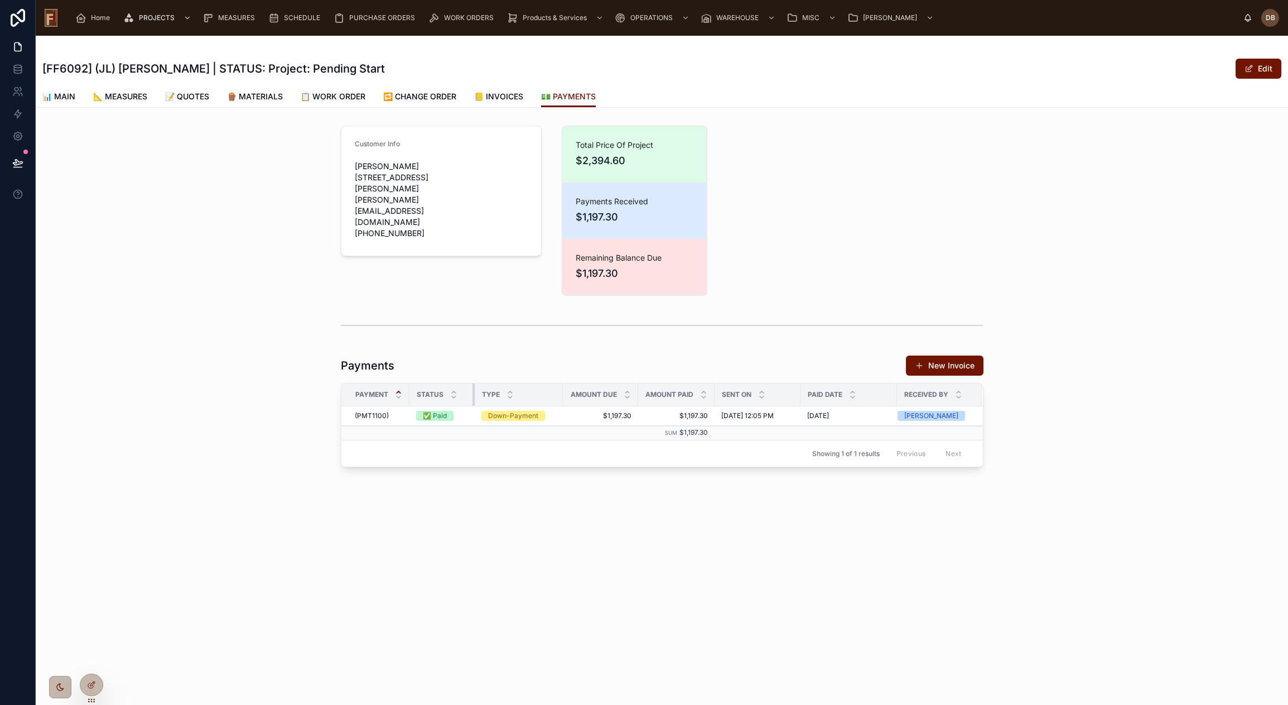
click at [472, 395] on div at bounding box center [474, 394] width 4 height 22
click at [571, 414] on span "$1,197.30" at bounding box center [601, 415] width 62 height 9
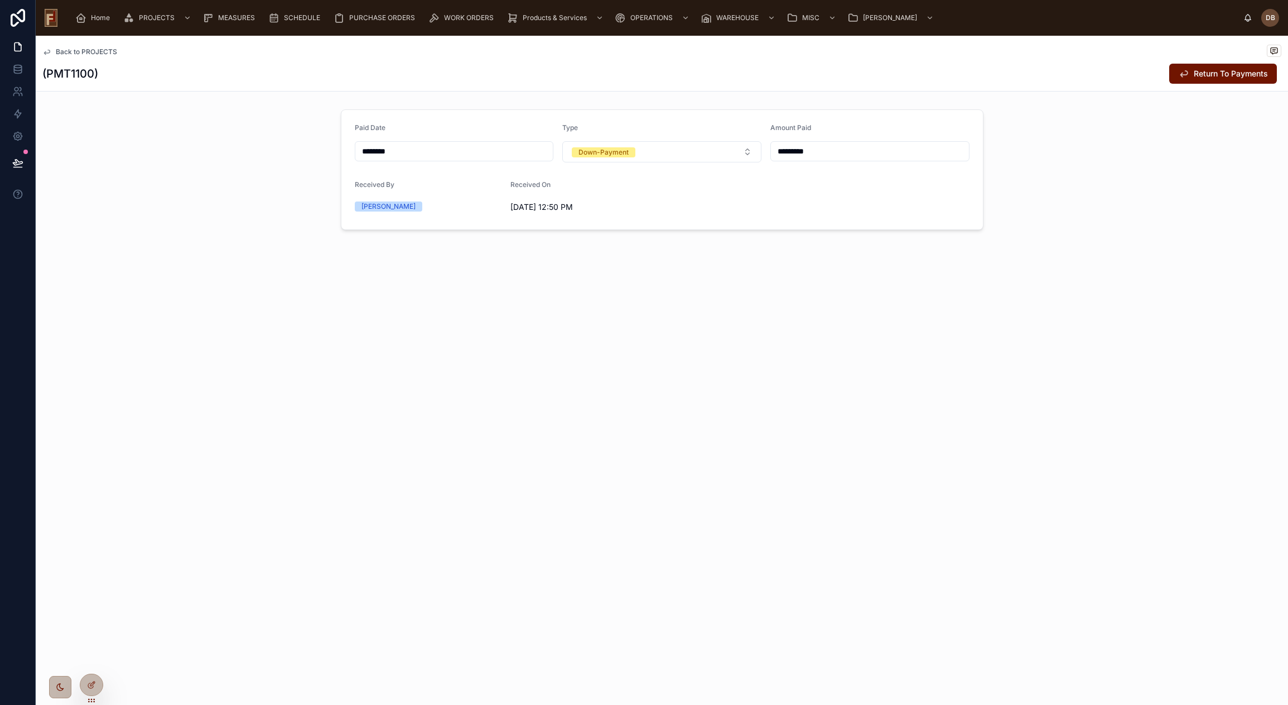
click at [97, 54] on span "Back to PROJECTS" at bounding box center [86, 51] width 61 height 9
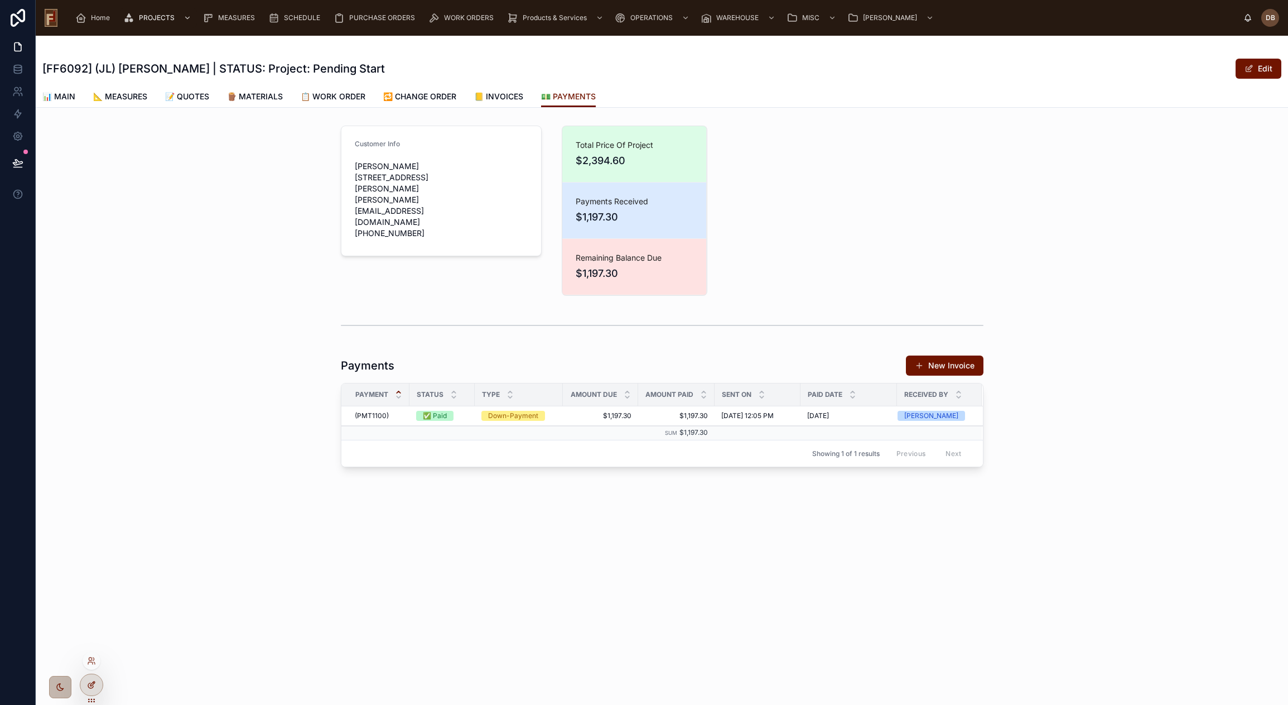
click at [90, 683] on icon at bounding box center [91, 684] width 9 height 9
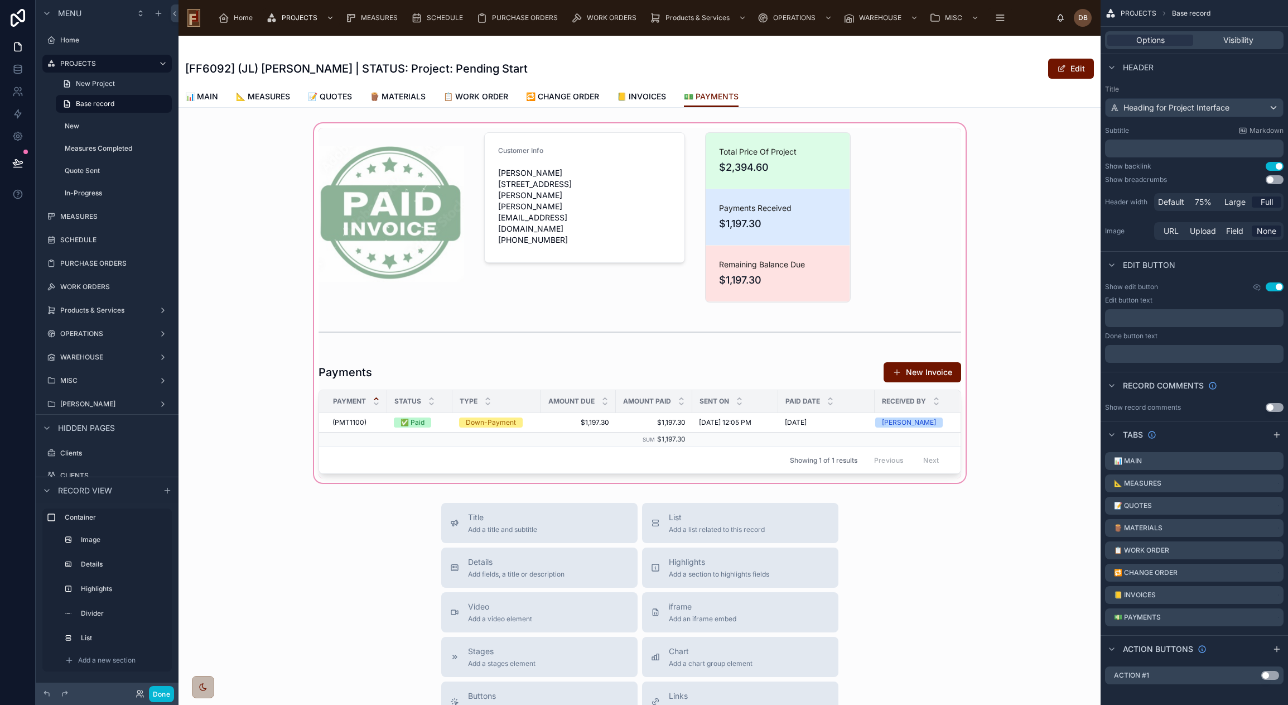
click at [601, 374] on div at bounding box center [640, 303] width 922 height 364
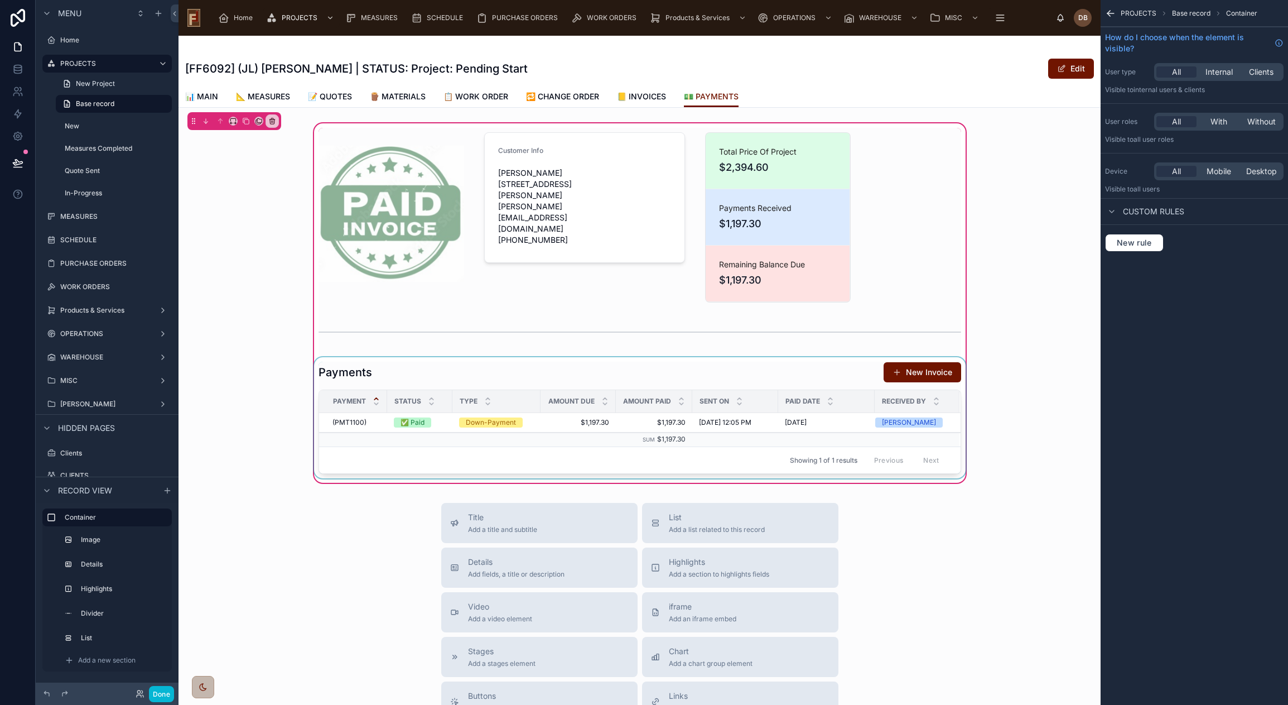
click at [592, 379] on div at bounding box center [640, 417] width 656 height 121
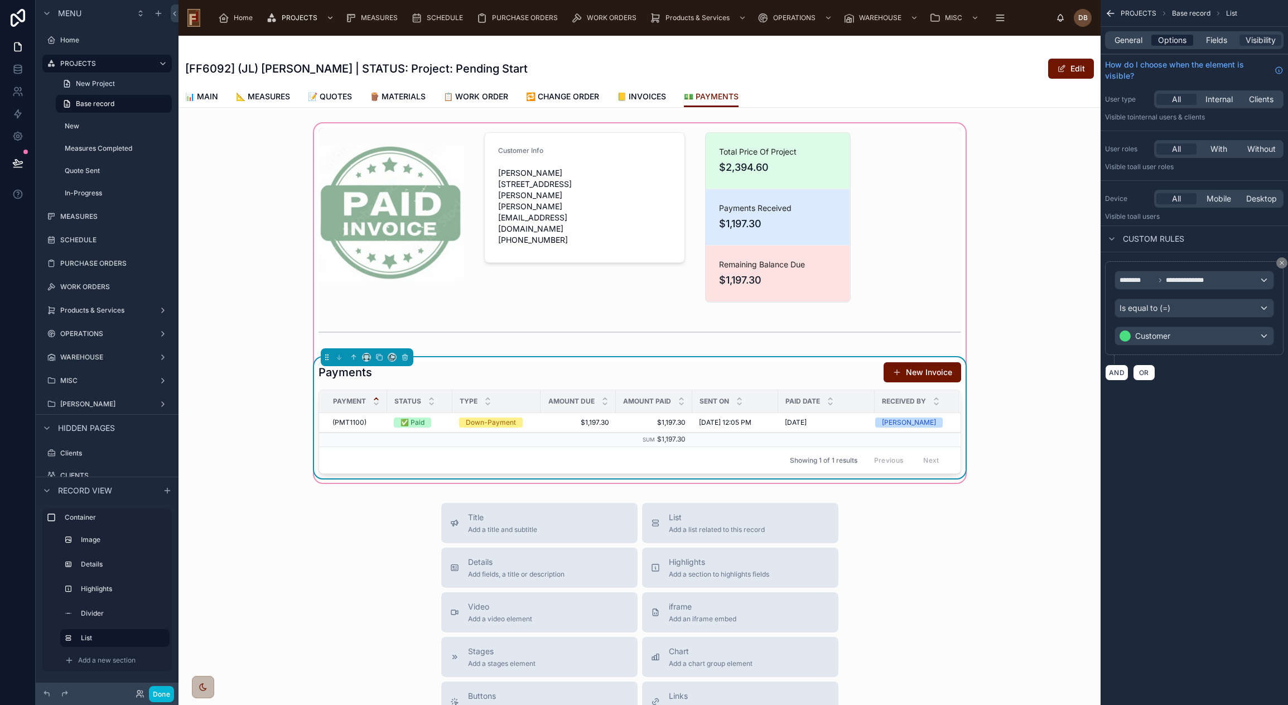
click at [1174, 40] on span "Options" at bounding box center [1172, 40] width 28 height 11
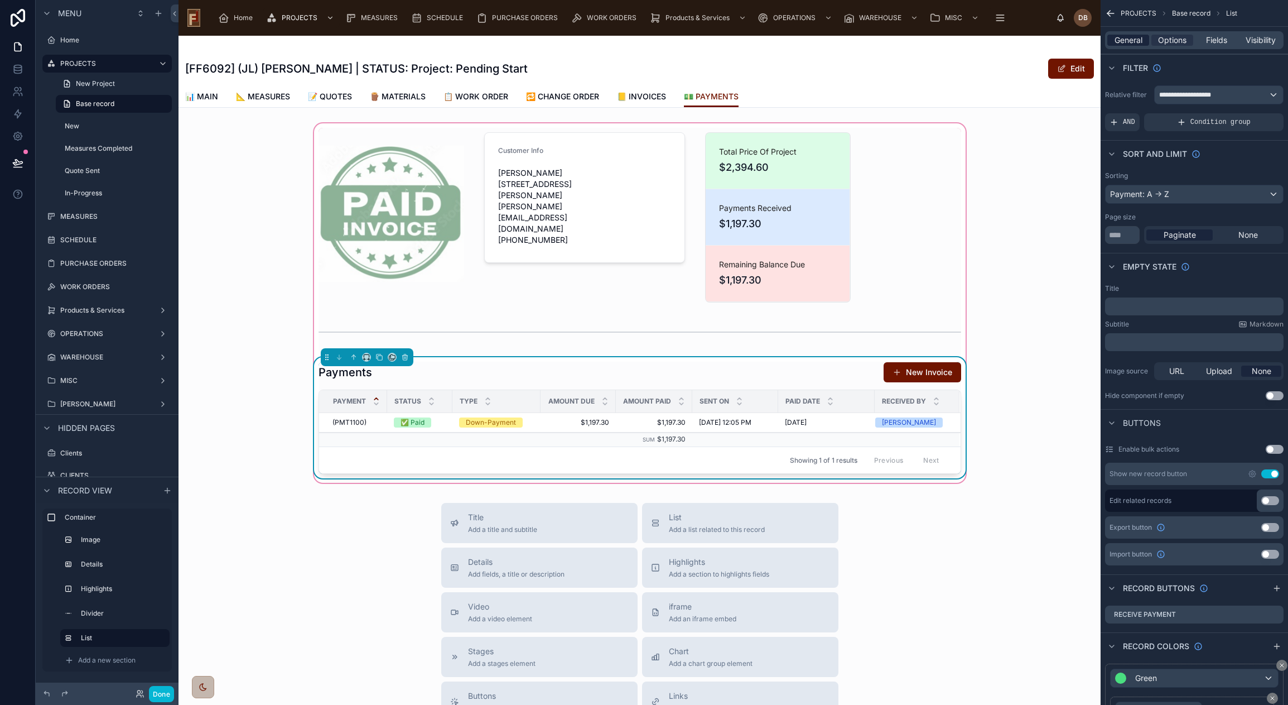
click at [1126, 40] on span "General" at bounding box center [1129, 40] width 28 height 11
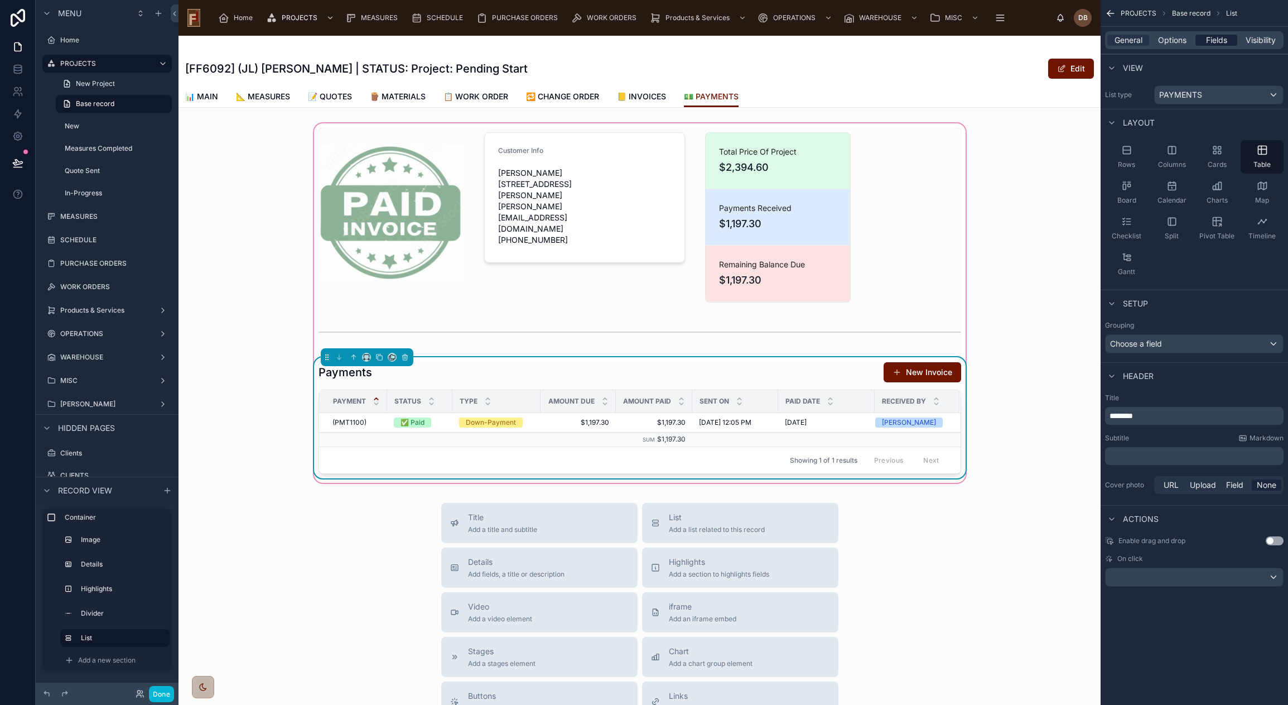
click at [1219, 37] on span "Fields" at bounding box center [1216, 40] width 21 height 11
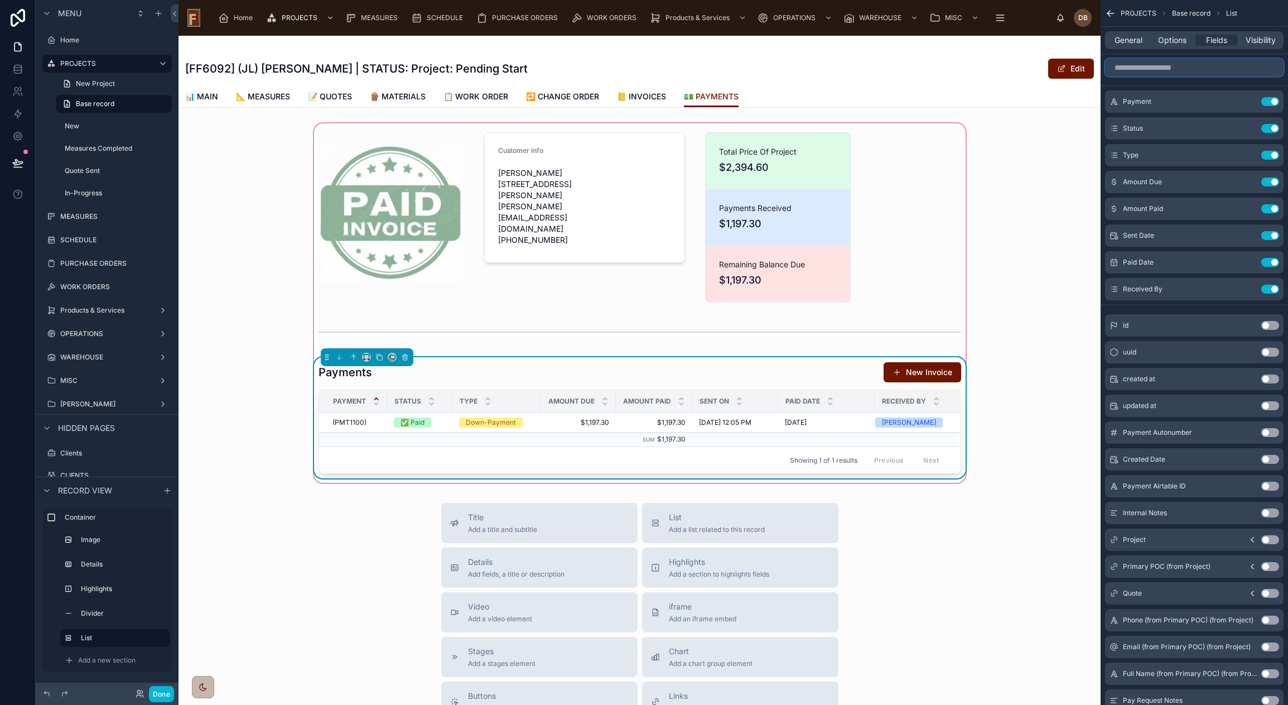
click at [1174, 66] on input "scrollable content" at bounding box center [1194, 68] width 179 height 18
click at [1151, 68] on input "scrollable content" at bounding box center [1194, 68] width 179 height 18
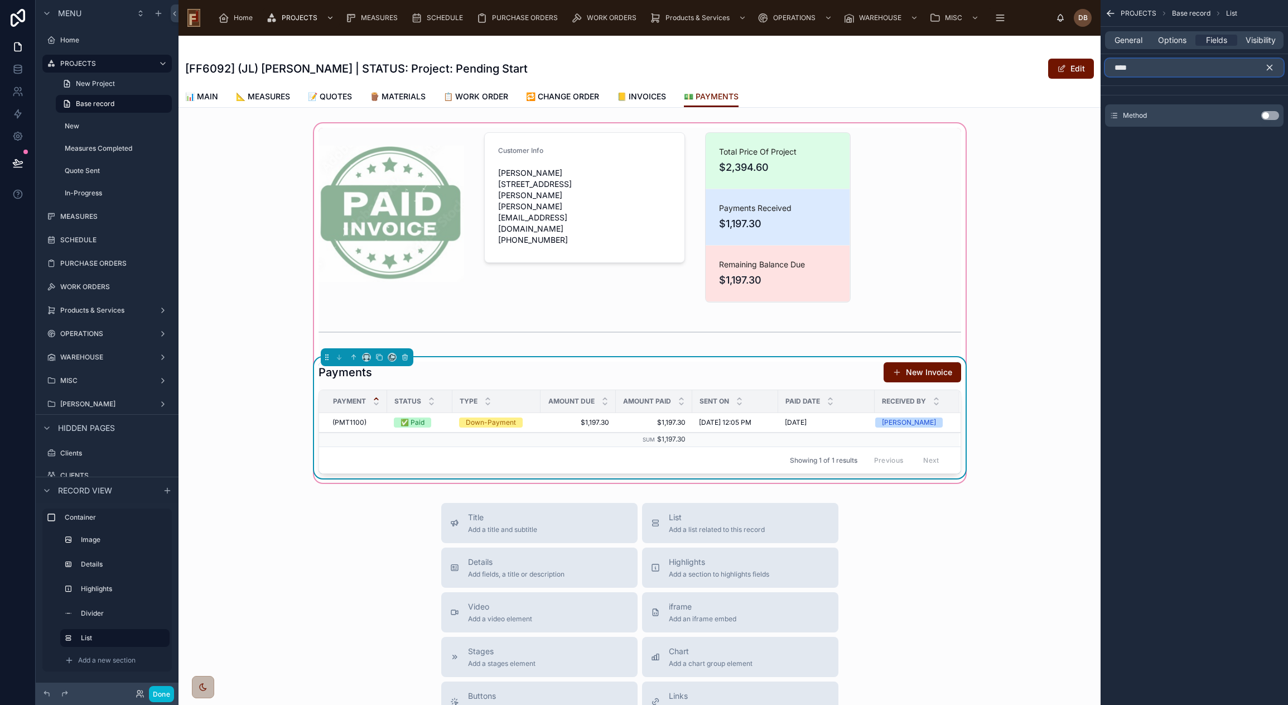
type input "****"
click at [1271, 115] on button "Use setting" at bounding box center [1270, 115] width 18 height 9
click at [1270, 66] on icon "scrollable content" at bounding box center [1269, 67] width 5 height 5
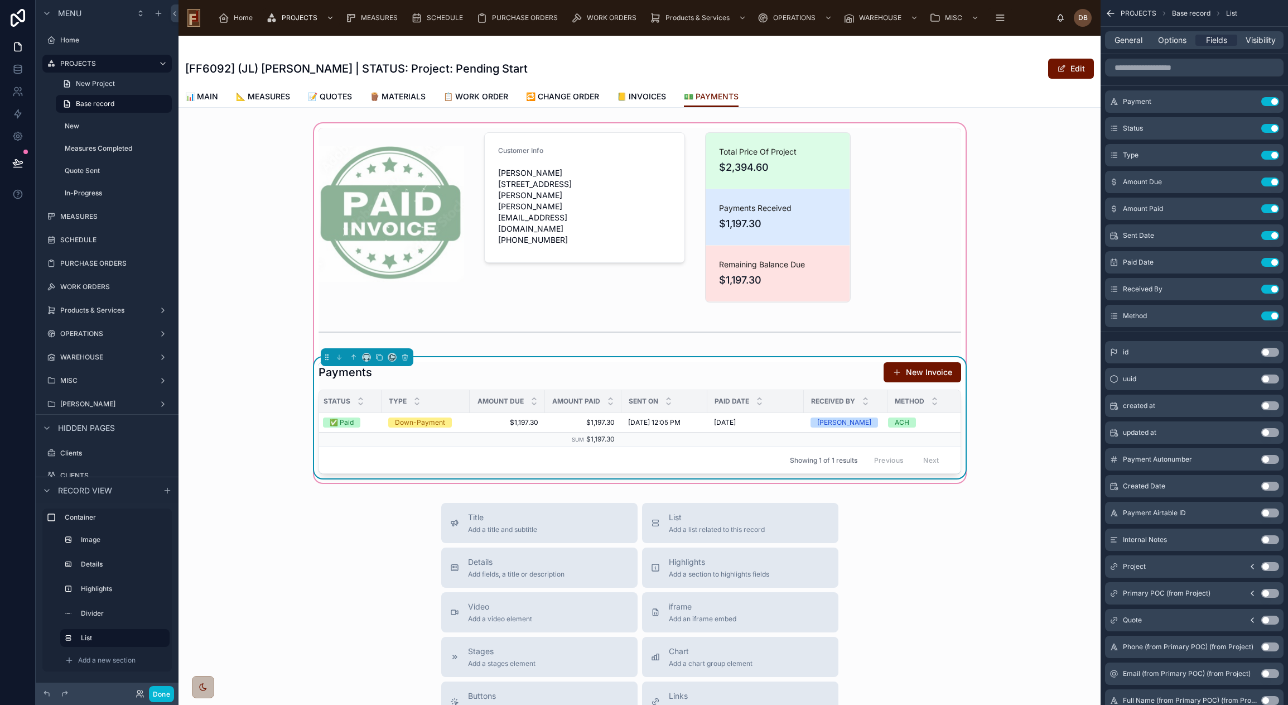
scroll to position [0, 83]
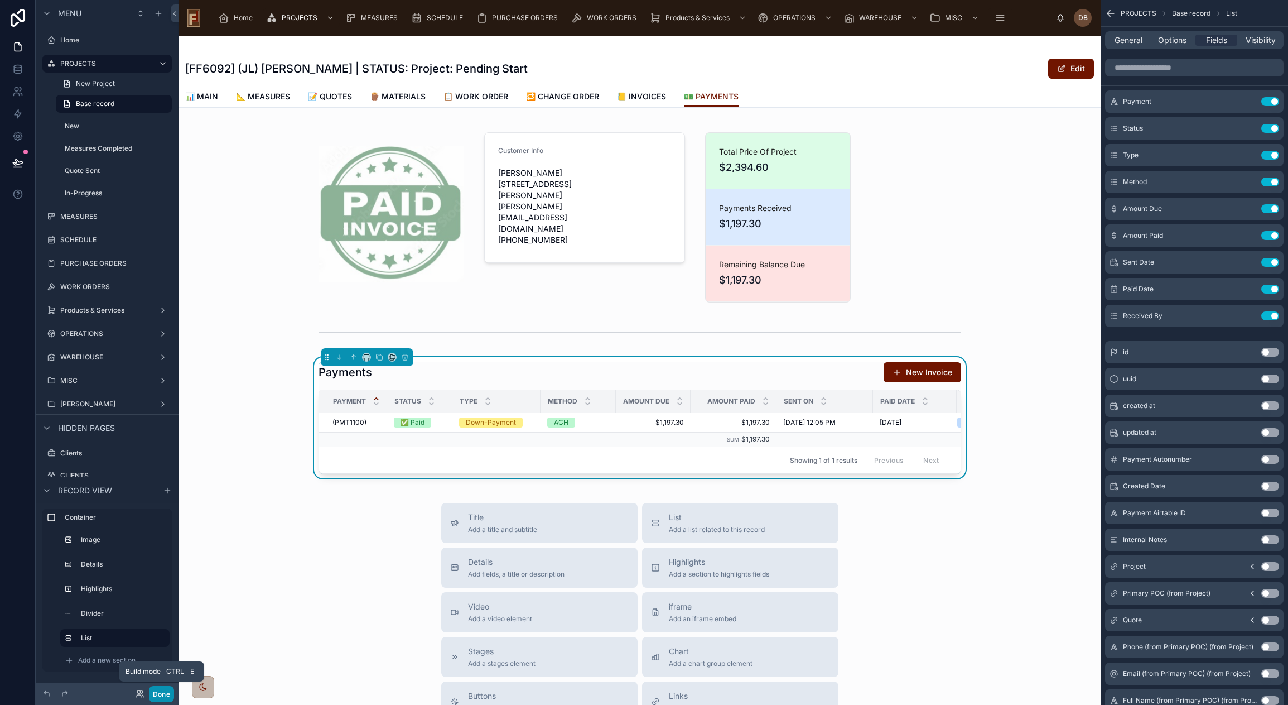
click at [167, 697] on button "Done" at bounding box center [161, 694] width 25 height 16
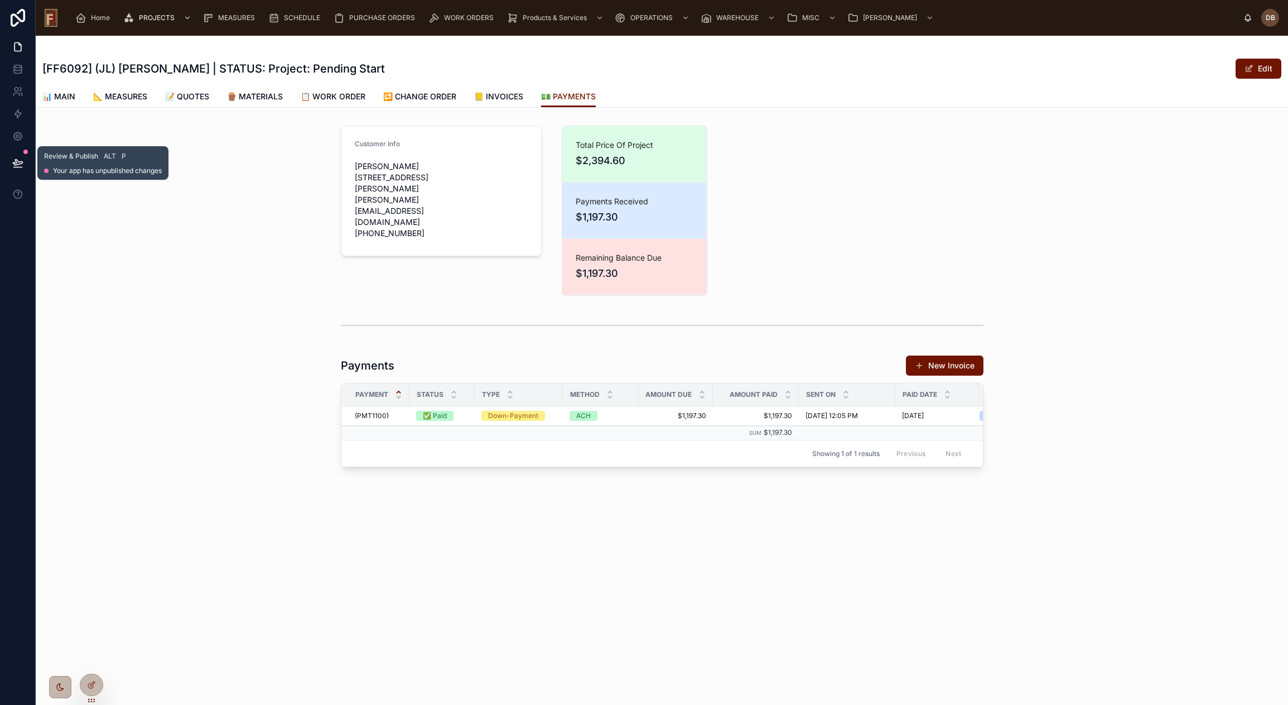
click at [13, 162] on icon at bounding box center [17, 162] width 11 height 11
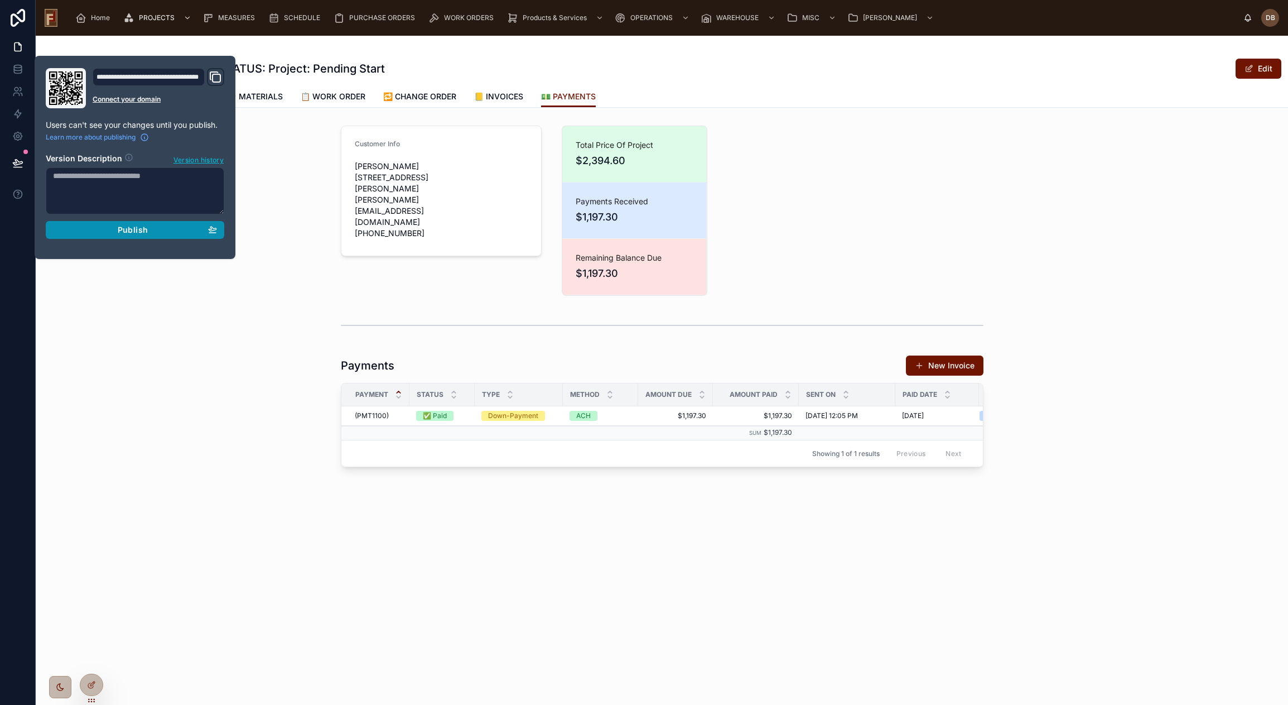
click at [129, 229] on span "Publish" at bounding box center [133, 230] width 30 height 10
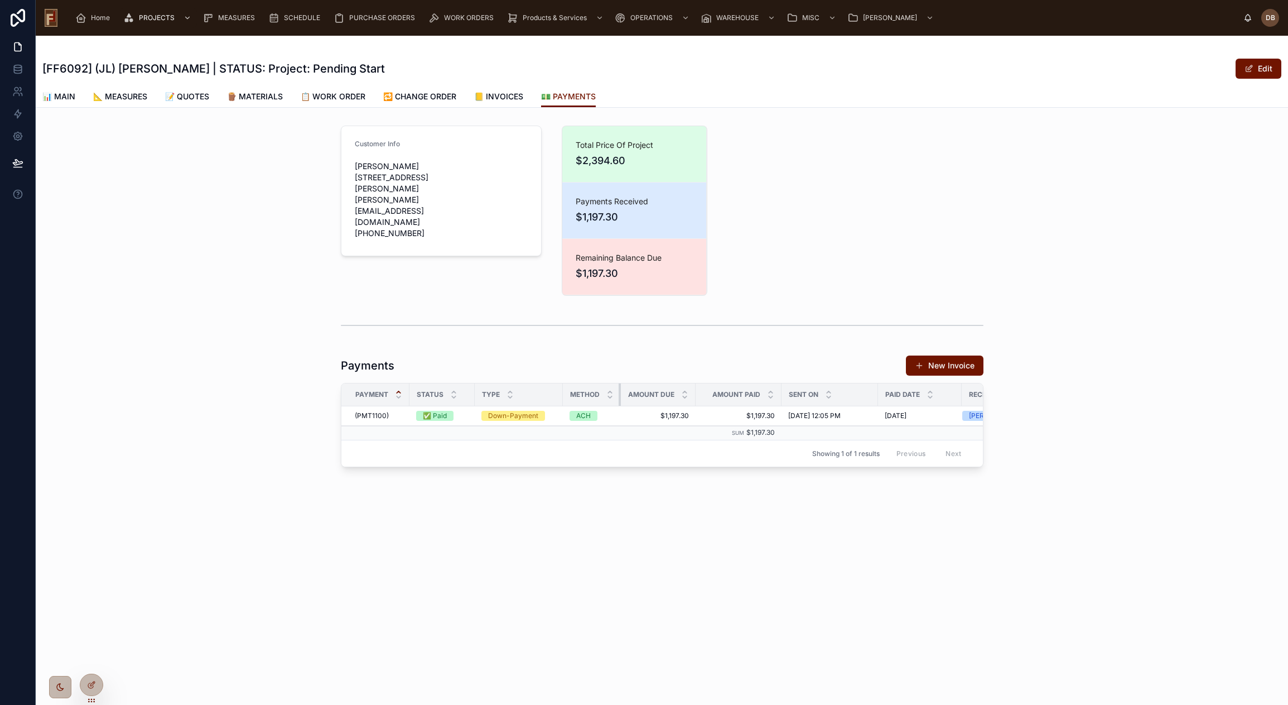
drag, startPoint x: 636, startPoint y: 396, endPoint x: 617, endPoint y: 397, distance: 19.0
click at [617, 397] on th "Method" at bounding box center [592, 394] width 58 height 23
drag, startPoint x: 561, startPoint y: 396, endPoint x: 551, endPoint y: 397, distance: 10.1
click at [551, 397] on div at bounding box center [553, 394] width 4 height 22
drag, startPoint x: 474, startPoint y: 395, endPoint x: 464, endPoint y: 395, distance: 9.5
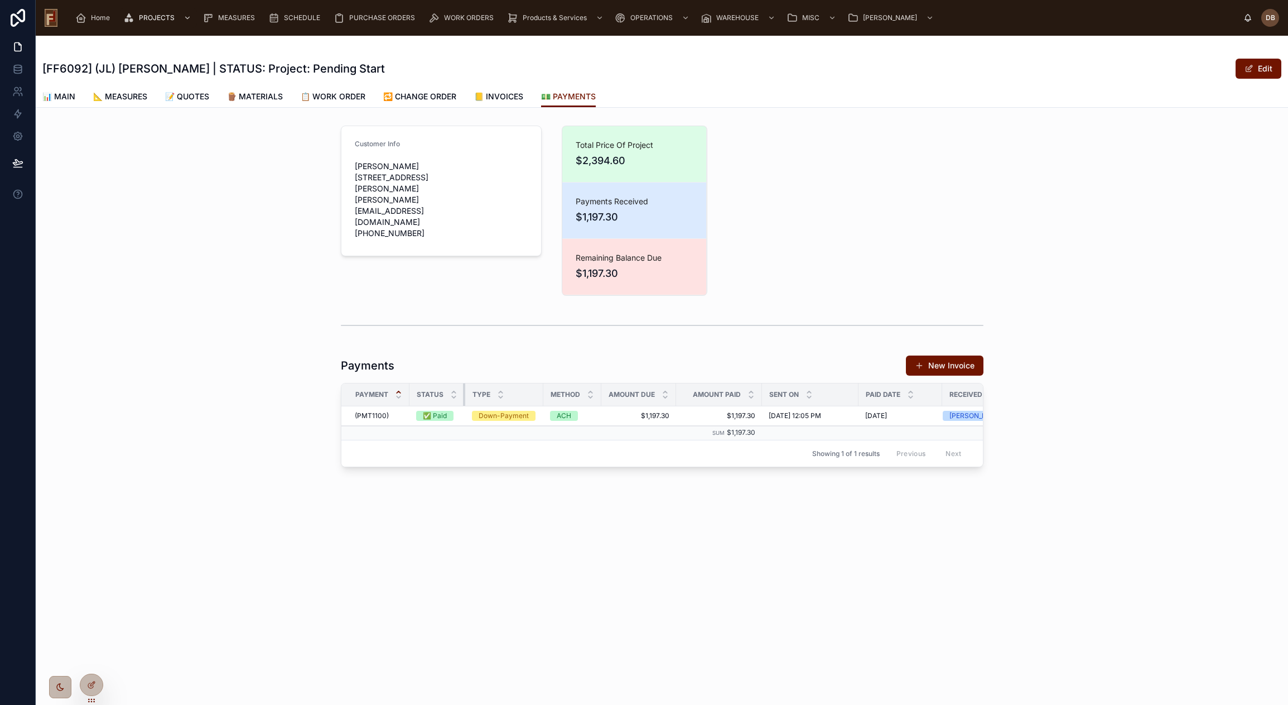
click at [464, 395] on div at bounding box center [465, 394] width 4 height 22
drag, startPoint x: 761, startPoint y: 395, endPoint x: 707, endPoint y: 398, distance: 54.2
click at [715, 398] on th "Amount Paid" at bounding box center [714, 394] width 76 height 23
drag, startPoint x: 675, startPoint y: 394, endPoint x: 641, endPoint y: 396, distance: 33.5
click at [647, 395] on th "Amount Due" at bounding box center [638, 394] width 75 height 23
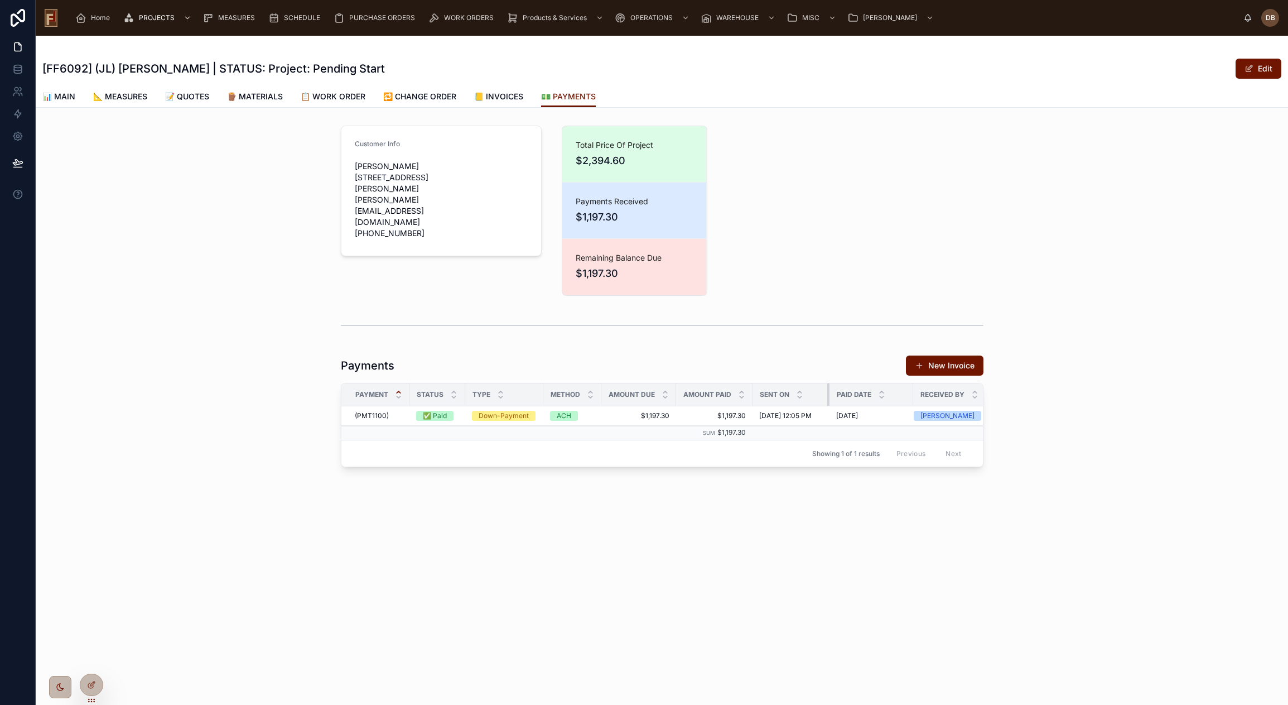
drag, startPoint x: 847, startPoint y: 395, endPoint x: 828, endPoint y: 396, distance: 19.6
click at [828, 396] on div at bounding box center [829, 394] width 4 height 22
drag, startPoint x: 911, startPoint y: 392, endPoint x: 893, endPoint y: 392, distance: 19.0
click at [893, 392] on div at bounding box center [894, 394] width 4 height 22
drag, startPoint x: 674, startPoint y: 397, endPoint x: 649, endPoint y: 398, distance: 25.2
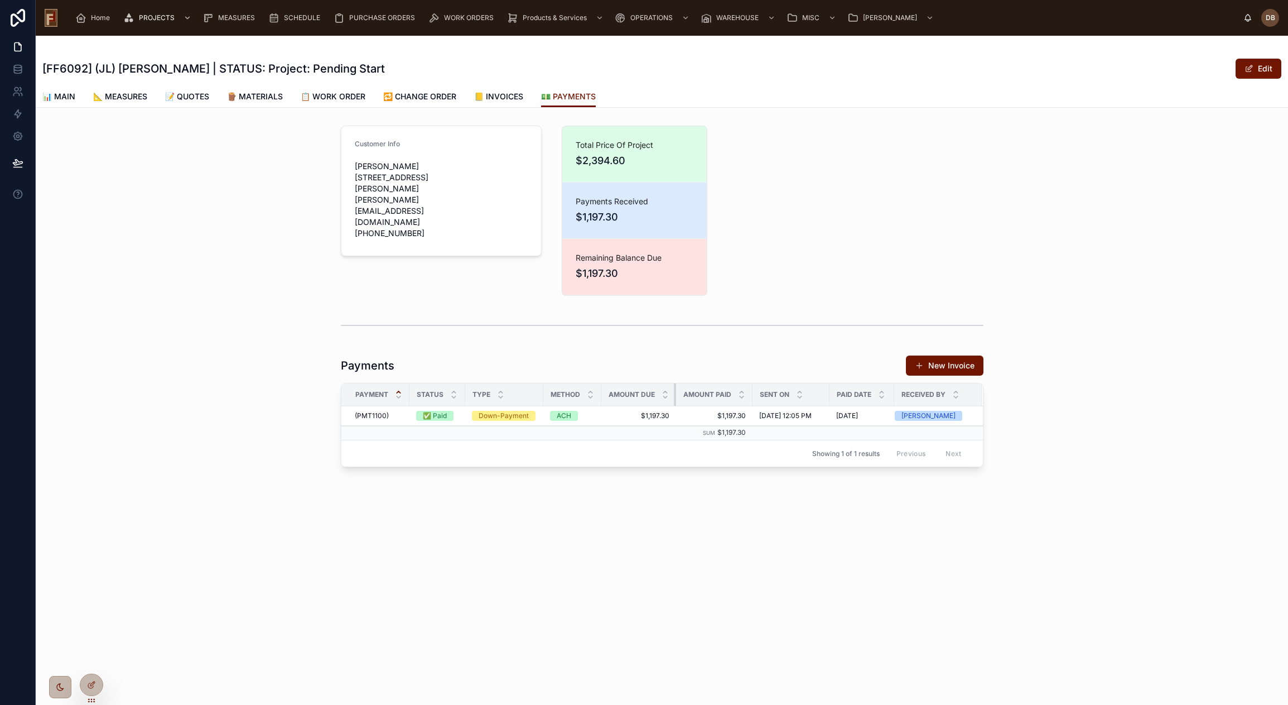
click at [649, 398] on th "Amount Due" at bounding box center [638, 394] width 75 height 23
drag, startPoint x: 750, startPoint y: 394, endPoint x: 732, endPoint y: 406, distance: 21.8
click at [729, 396] on th "Amount Paid" at bounding box center [714, 394] width 76 height 23
drag, startPoint x: 827, startPoint y: 392, endPoint x: 820, endPoint y: 394, distance: 7.4
click at [820, 394] on th "Sent on" at bounding box center [787, 394] width 70 height 23
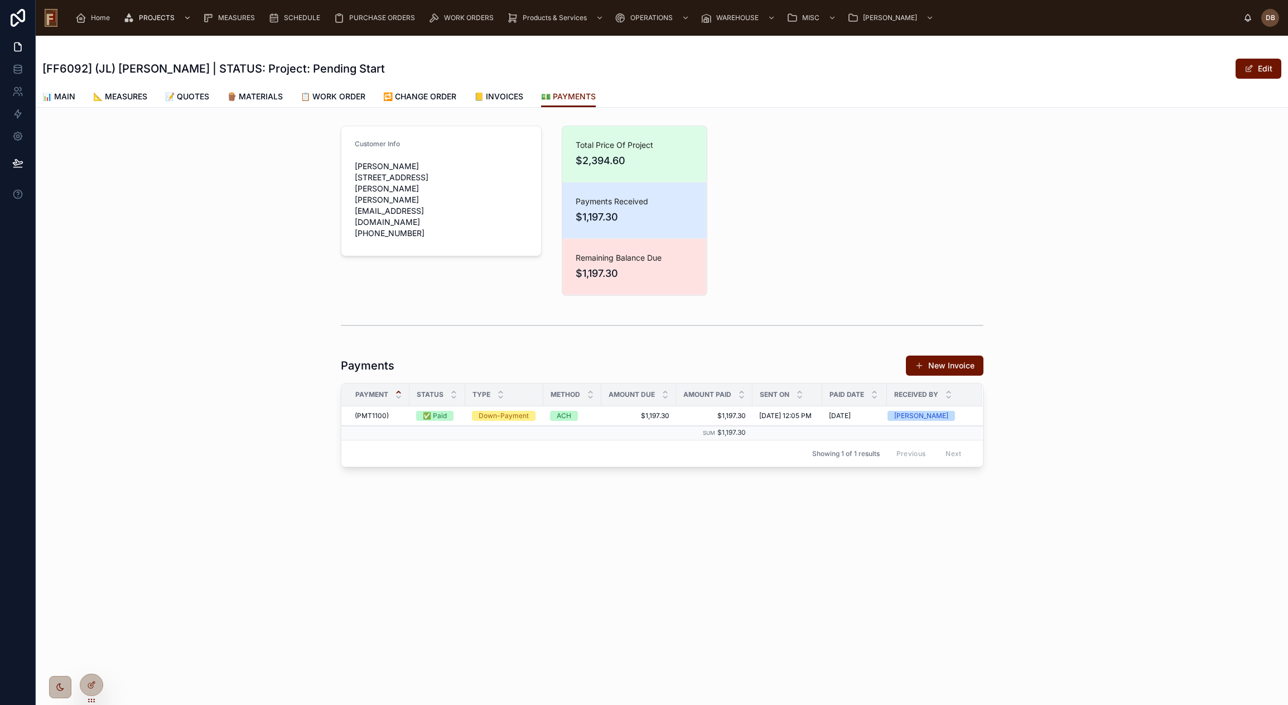
click at [397, 176] on span "Paul Woerpel 18650 St Andrew Ln unit B Brookfield, WI 53045 paul@strategic-agil…" at bounding box center [419, 200] width 128 height 78
click at [401, 176] on span "Paul Woerpel 18650 St Andrew Ln unit B Brookfield, WI 53045 paul@strategic-agil…" at bounding box center [419, 200] width 128 height 78
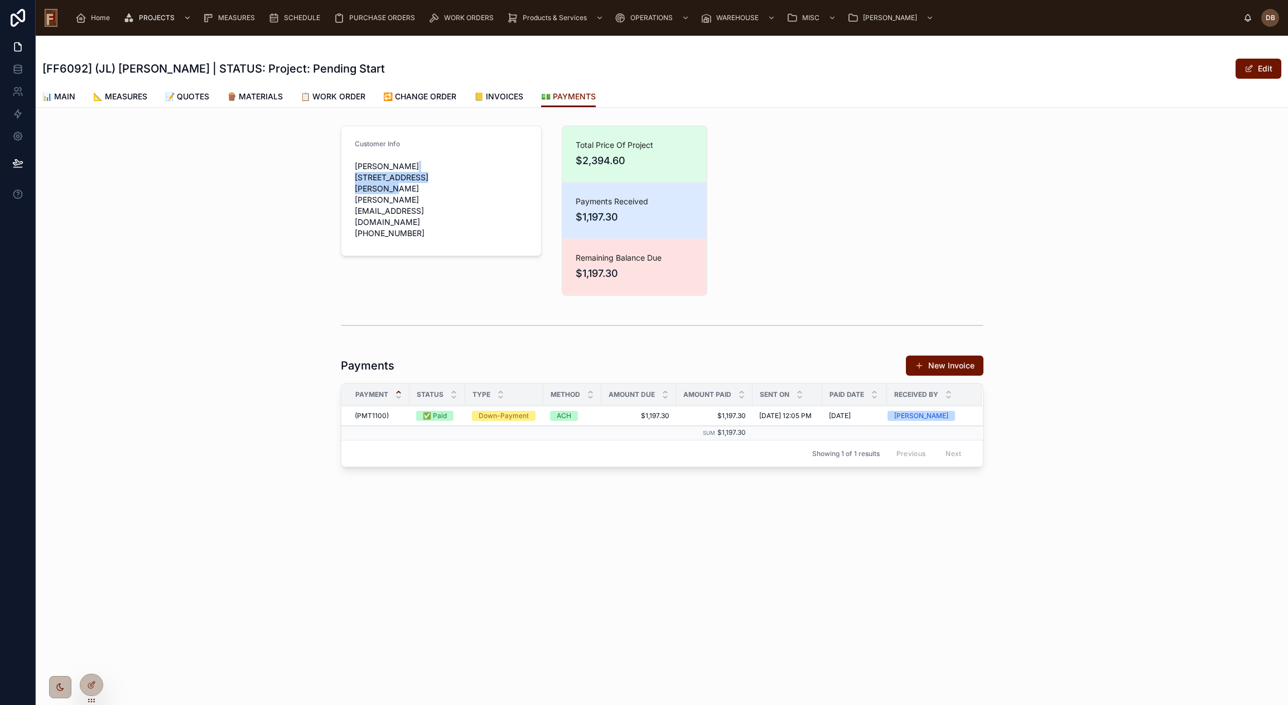
click at [401, 176] on span "Paul Woerpel 18650 St Andrew Ln unit B Brookfield, WI 53045 paul@strategic-agil…" at bounding box center [419, 200] width 128 height 78
click at [398, 189] on span "Paul Woerpel 18650 St Andrew Ln unit B Brookfield, WI 53045 paul@strategic-agil…" at bounding box center [419, 200] width 128 height 78
drag, startPoint x: 398, startPoint y: 189, endPoint x: 401, endPoint y: 172, distance: 17.5
click at [401, 172] on span "Paul Woerpel 18650 St Andrew Ln unit B Brookfield, WI 53045 paul@strategic-agil…" at bounding box center [419, 200] width 128 height 78
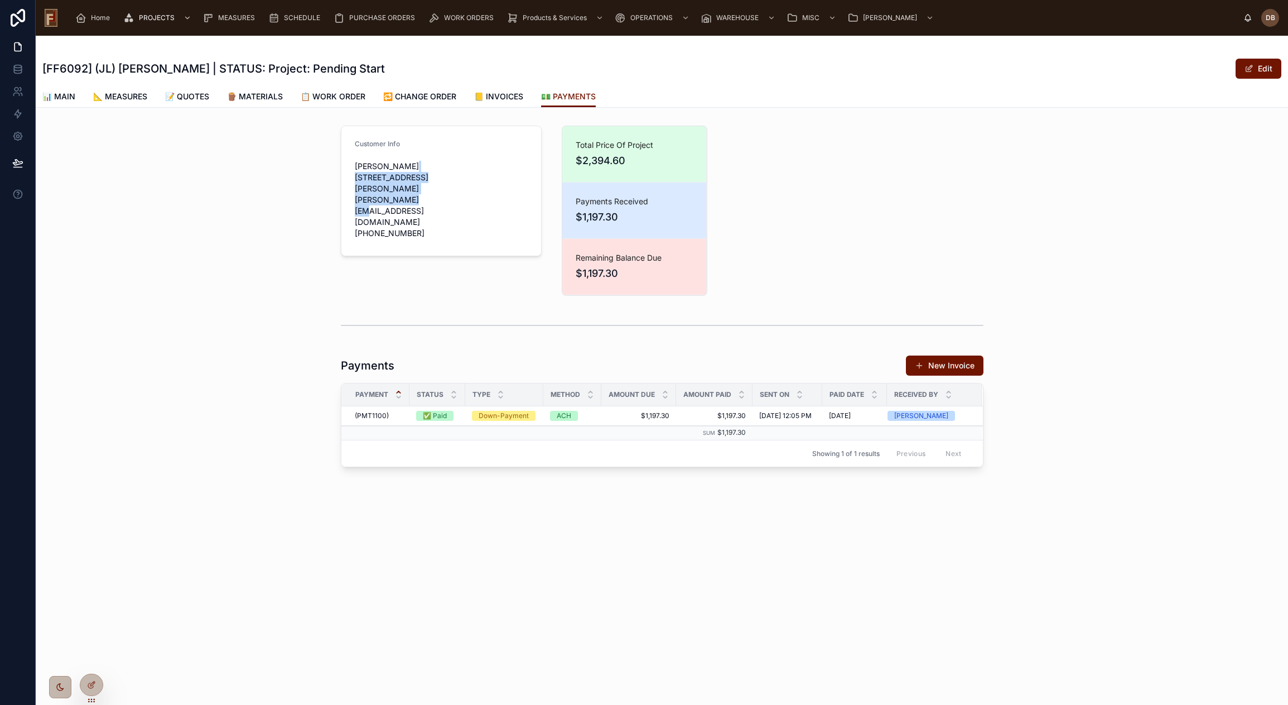
click at [399, 178] on span "Paul Woerpel 18650 St Andrew Ln unit B Brookfield, WI 53045 paul@strategic-agil…" at bounding box center [419, 200] width 128 height 78
drag, startPoint x: 399, startPoint y: 178, endPoint x: 401, endPoint y: 188, distance: 10.3
click at [401, 188] on span "Paul Woerpel 18650 St Andrew Ln unit B Brookfield, WI 53045 paul@strategic-agil…" at bounding box center [419, 200] width 128 height 78
click at [345, 168] on form "Customer Info Paul Woerpel 18650 St Andrew Ln unit B Brookfield, WI 53045 paul@…" at bounding box center [441, 190] width 200 height 129
click at [399, 175] on span "Paul Woerpel 18650 St Andrew Ln unit B Brookfield, WI 53045 paul@strategic-agil…" at bounding box center [419, 200] width 128 height 78
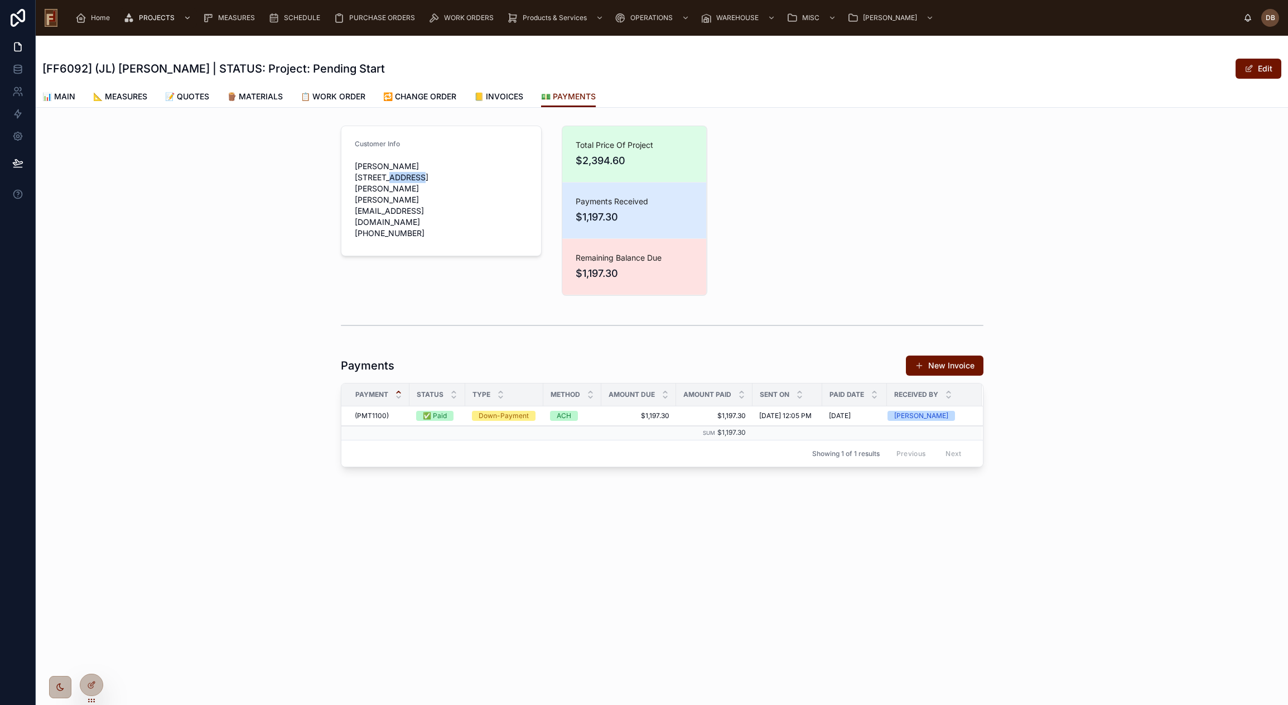
click at [399, 175] on span "Paul Woerpel 18650 St Andrew Ln unit B Brookfield, WI 53045 paul@strategic-agil…" at bounding box center [419, 200] width 128 height 78
drag, startPoint x: 399, startPoint y: 175, endPoint x: 401, endPoint y: 187, distance: 12.4
click at [401, 187] on span "Paul Woerpel 18650 St Andrew Ln unit B Brookfield, WI 53045 paul@strategic-agil…" at bounding box center [419, 200] width 128 height 78
click at [318, 157] on div "Customer Info Paul Woerpel 18650 St Andrew Ln unit B Brookfield, WI 53045 paul@…" at bounding box center [662, 296] width 1252 height 350
click at [400, 177] on span "Paul Woerpel 18650 St Andrew Ln unit B Brookfield, WI 53045 paul@strategic-agil…" at bounding box center [419, 200] width 128 height 78
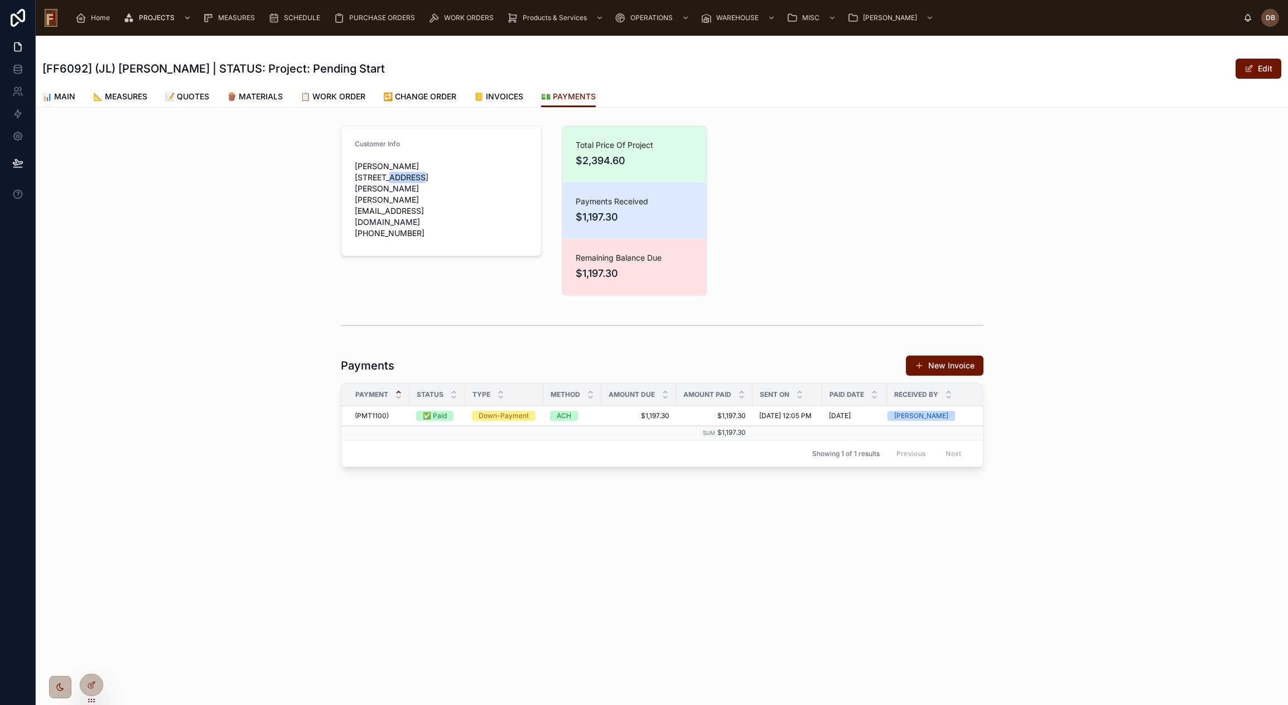
click at [400, 177] on span "Paul Woerpel 18650 St Andrew Ln unit B Brookfield, WI 53045 paul@strategic-agil…" at bounding box center [419, 200] width 128 height 78
click at [316, 179] on div "Customer Info Paul Woerpel 18650 St Andrew Ln unit B Brookfield, WI 53045 paul@…" at bounding box center [662, 296] width 1252 height 350
drag, startPoint x: 399, startPoint y: 364, endPoint x: 335, endPoint y: 368, distance: 64.2
click at [335, 368] on div "Payments New Invoice Payment Status Type Method Amount Due Amount Paid Sent on …" at bounding box center [662, 410] width 656 height 121
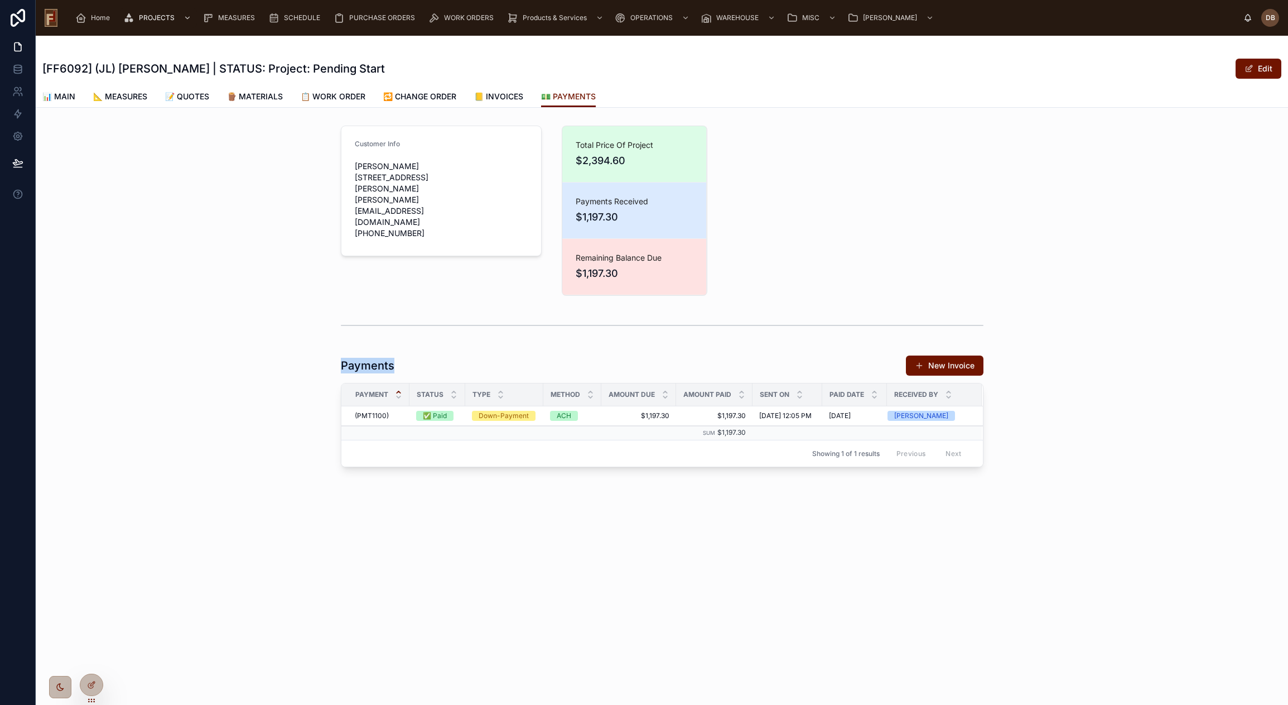
click at [316, 358] on div "Customer Info Paul Woerpel 18650 St Andrew Ln unit B Brookfield, WI 53045 paul@…" at bounding box center [662, 296] width 1252 height 350
drag, startPoint x: 351, startPoint y: 365, endPoint x: 424, endPoint y: 361, distance: 72.7
click at [424, 361] on div "Customer Info Paul Woerpel 18650 St Andrew Ln unit B Brookfield, WI 53045 paul@…" at bounding box center [662, 296] width 1252 height 350
click at [240, 347] on div "Customer Info Paul Woerpel 18650 St Andrew Ln unit B Brookfield, WI 53045 paul@…" at bounding box center [662, 296] width 1252 height 350
drag, startPoint x: 243, startPoint y: 347, endPoint x: 460, endPoint y: 365, distance: 217.7
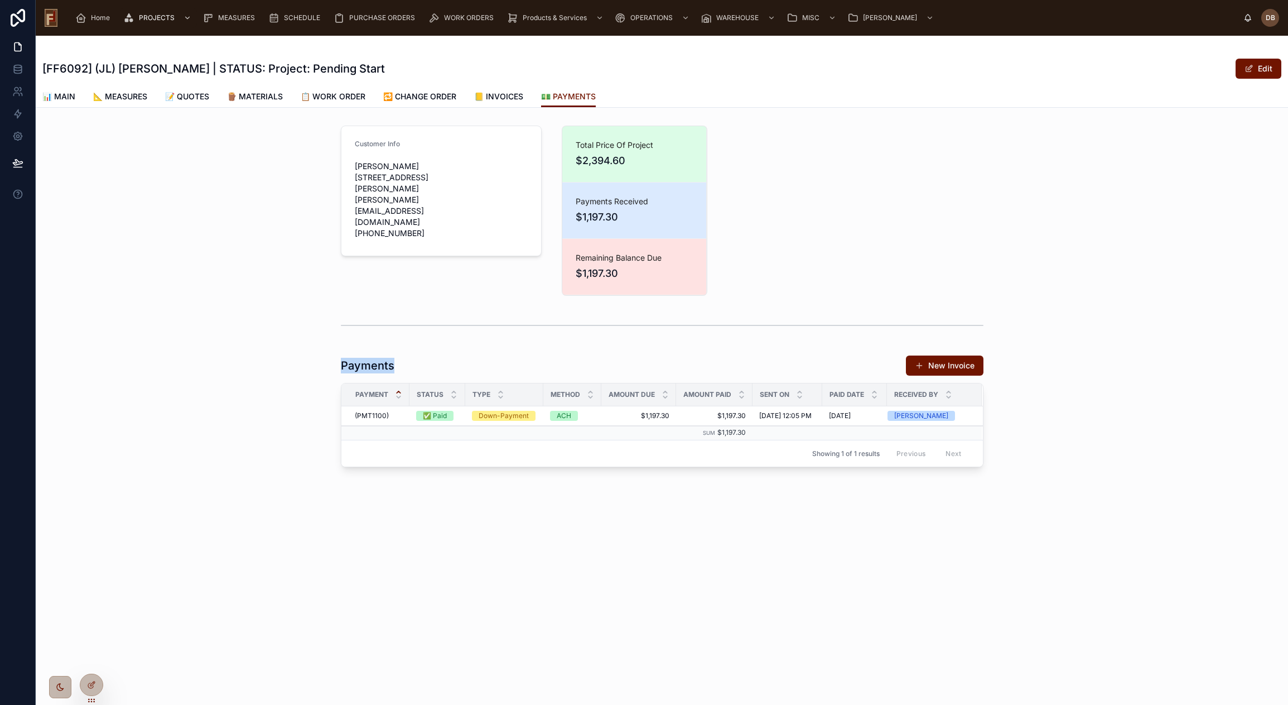
click at [460, 365] on div "Customer Info Paul Woerpel 18650 St Andrew Ln unit B Brookfield, WI 53045 paul@…" at bounding box center [662, 296] width 1252 height 350
click at [384, 257] on div "Customer Info Paul Woerpel 18650 St Andrew Ln unit B Brookfield, WI 53045 paul@…" at bounding box center [441, 210] width 214 height 179
drag, startPoint x: 355, startPoint y: 164, endPoint x: 431, endPoint y: 207, distance: 86.7
click at [431, 207] on span "Paul Woerpel 18650 St Andrew Ln unit B Brookfield, WI 53045 paul@strategic-agil…" at bounding box center [419, 200] width 128 height 78
click at [384, 219] on div "Paul Woerpel 18650 St Andrew Ln unit B Brookfield, WI 53045 paul@strategic-agil…" at bounding box center [419, 199] width 128 height 85
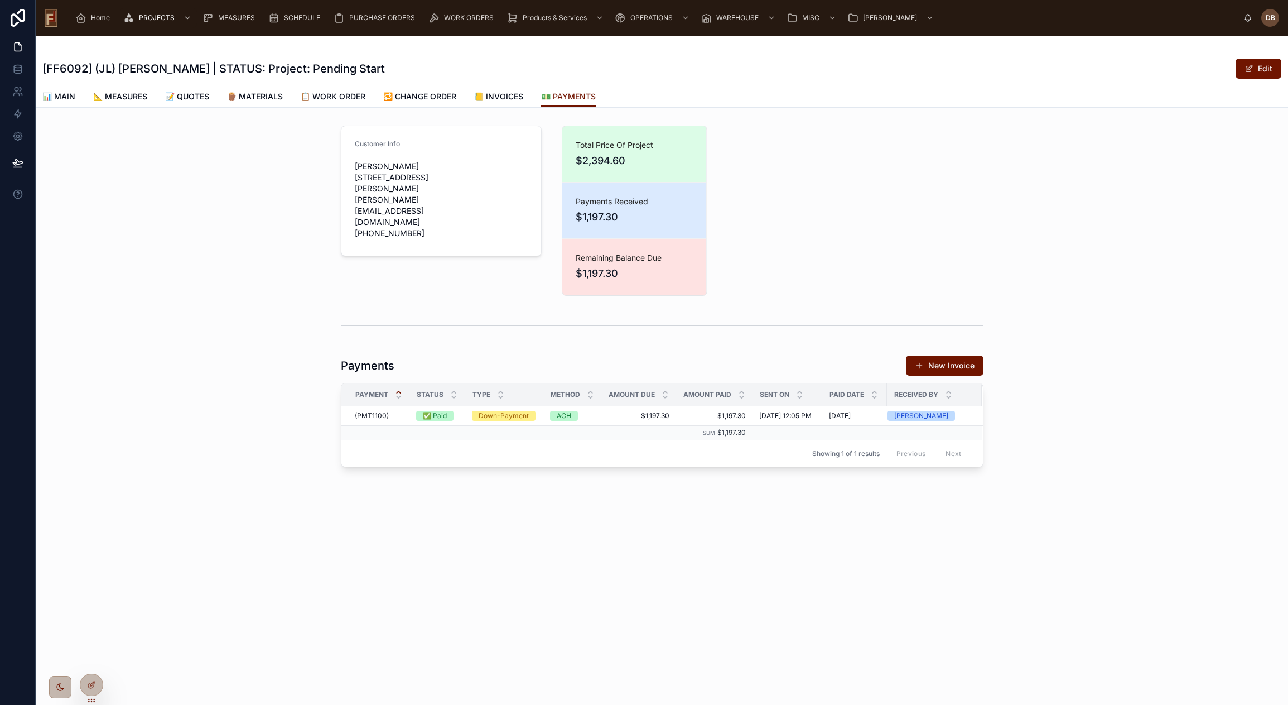
drag, startPoint x: 419, startPoint y: 211, endPoint x: 351, endPoint y: 171, distance: 78.8
click at [351, 171] on form "Customer Info Paul Woerpel 18650 St Andrew Ln unit B Brookfield, WI 53045 paul@…" at bounding box center [441, 190] width 200 height 129
click at [414, 201] on span "Paul Woerpel 18650 St Andrew Ln unit B Brookfield, WI 53045 paul@strategic-agil…" at bounding box center [419, 200] width 128 height 78
click at [615, 201] on span "Payments Received" at bounding box center [635, 201] width 118 height 11
drag, startPoint x: 726, startPoint y: 302, endPoint x: 576, endPoint y: 131, distance: 227.7
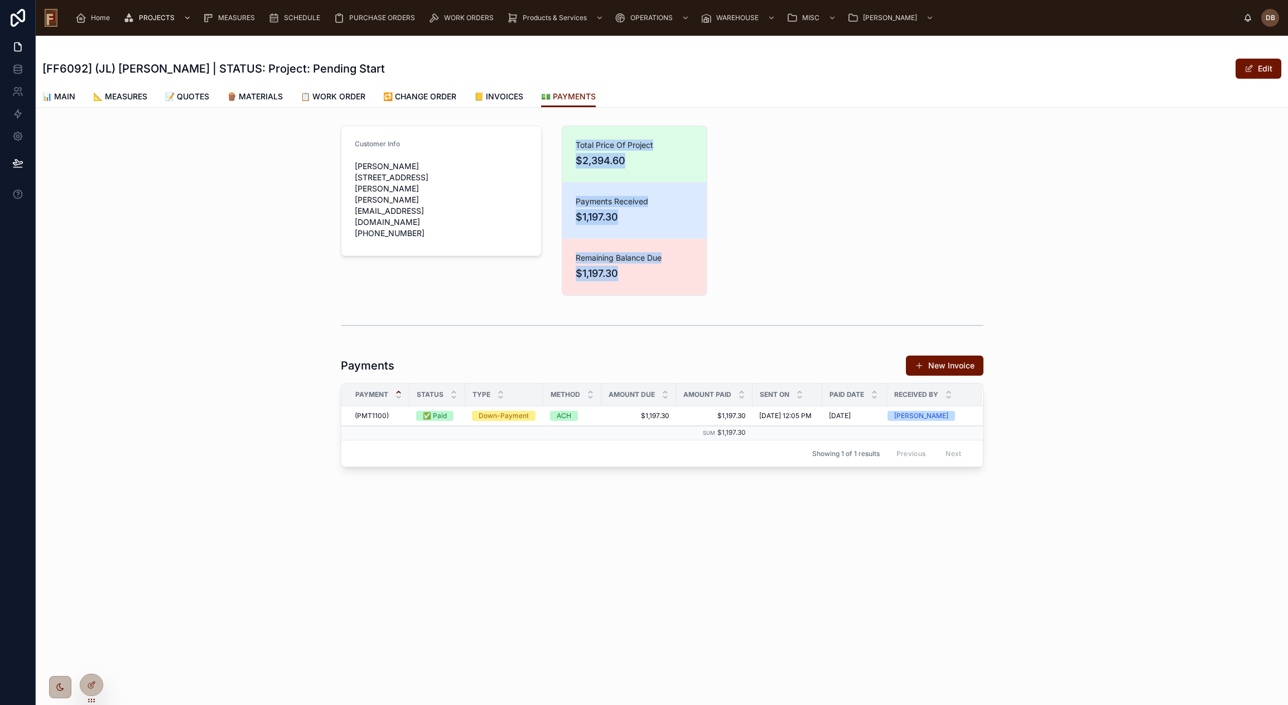
click at [576, 131] on div "Customer Info Paul Woerpel 18650 St Andrew Ln unit B Brookfield, WI 53045 paul@…" at bounding box center [662, 296] width 656 height 350
click at [662, 300] on div "Customer Info Paul Woerpel 18650 St Andrew Ln unit B Brookfield, WI 53045 paul@…" at bounding box center [662, 296] width 656 height 350
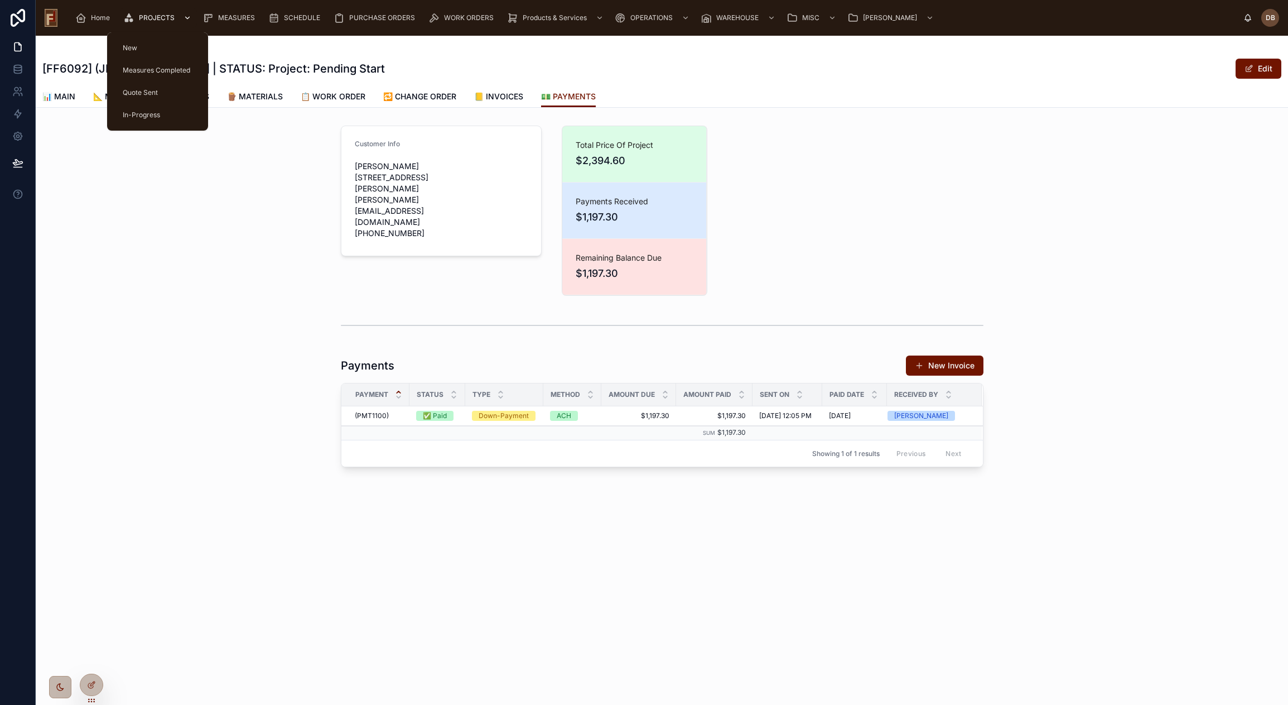
click at [151, 22] on span "PROJECTS" at bounding box center [157, 17] width 36 height 9
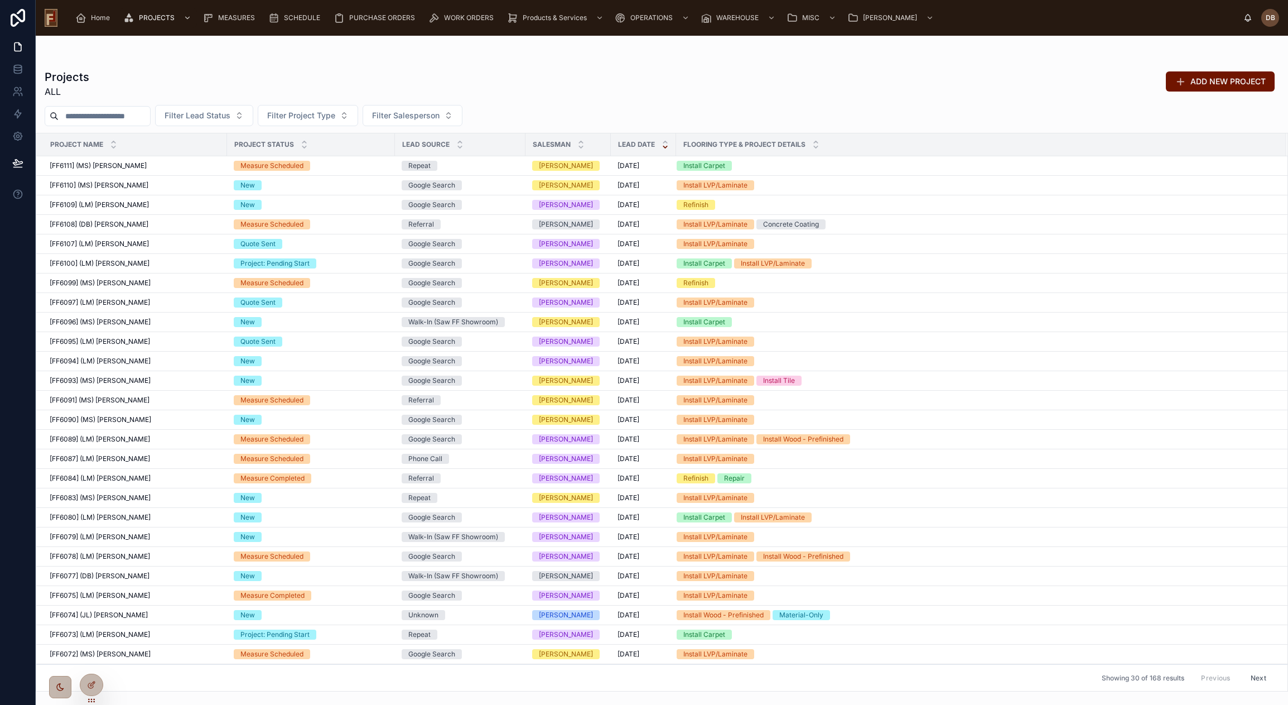
click at [97, 114] on input "text" at bounding box center [104, 116] width 91 height 16
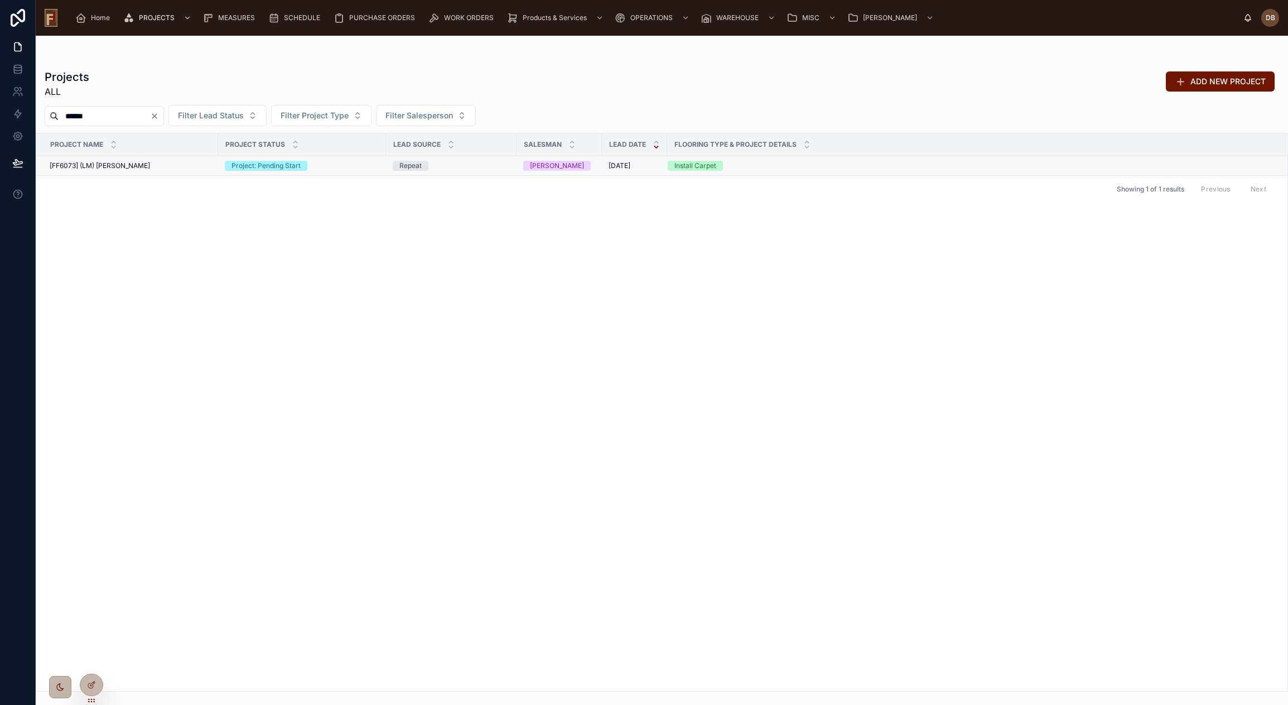
type input "******"
click at [134, 167] on span "[FF6073] (LM) [PERSON_NAME]" at bounding box center [100, 165] width 100 height 9
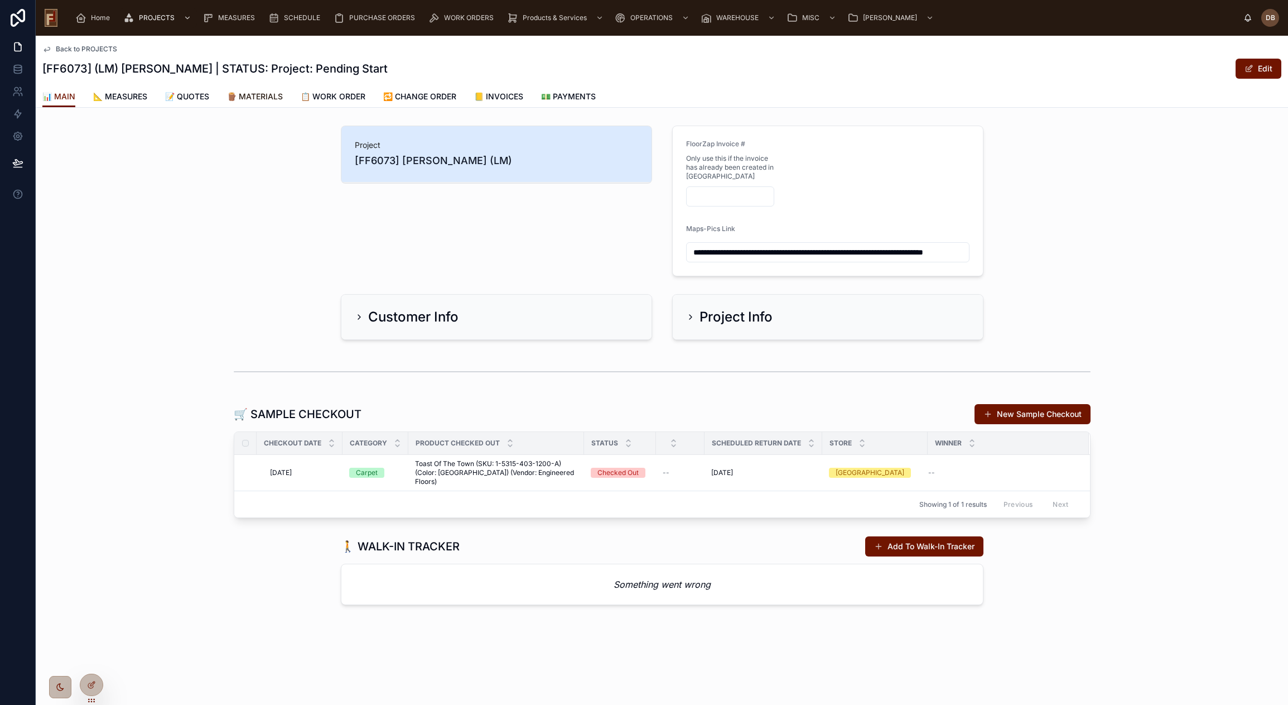
click at [262, 95] on span "🪵 MATERIALS" at bounding box center [255, 96] width 56 height 11
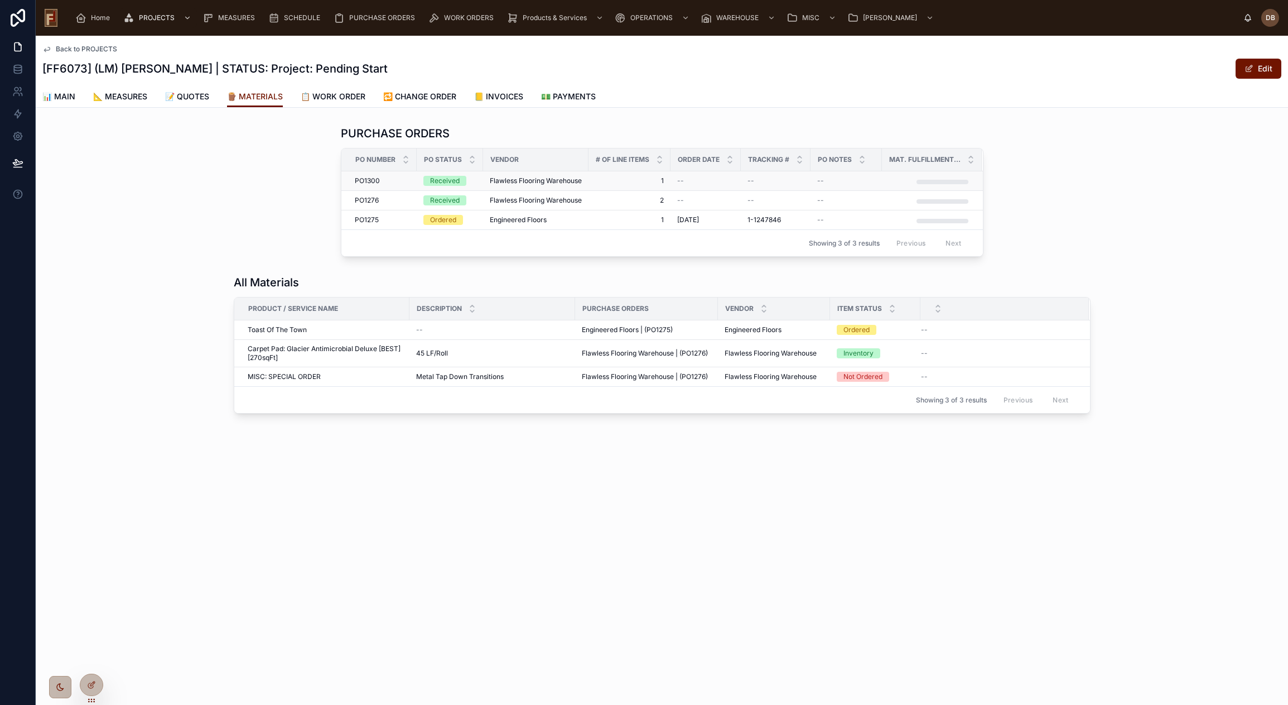
click at [536, 178] on span "Flawless Flooring Warehouse" at bounding box center [536, 180] width 92 height 9
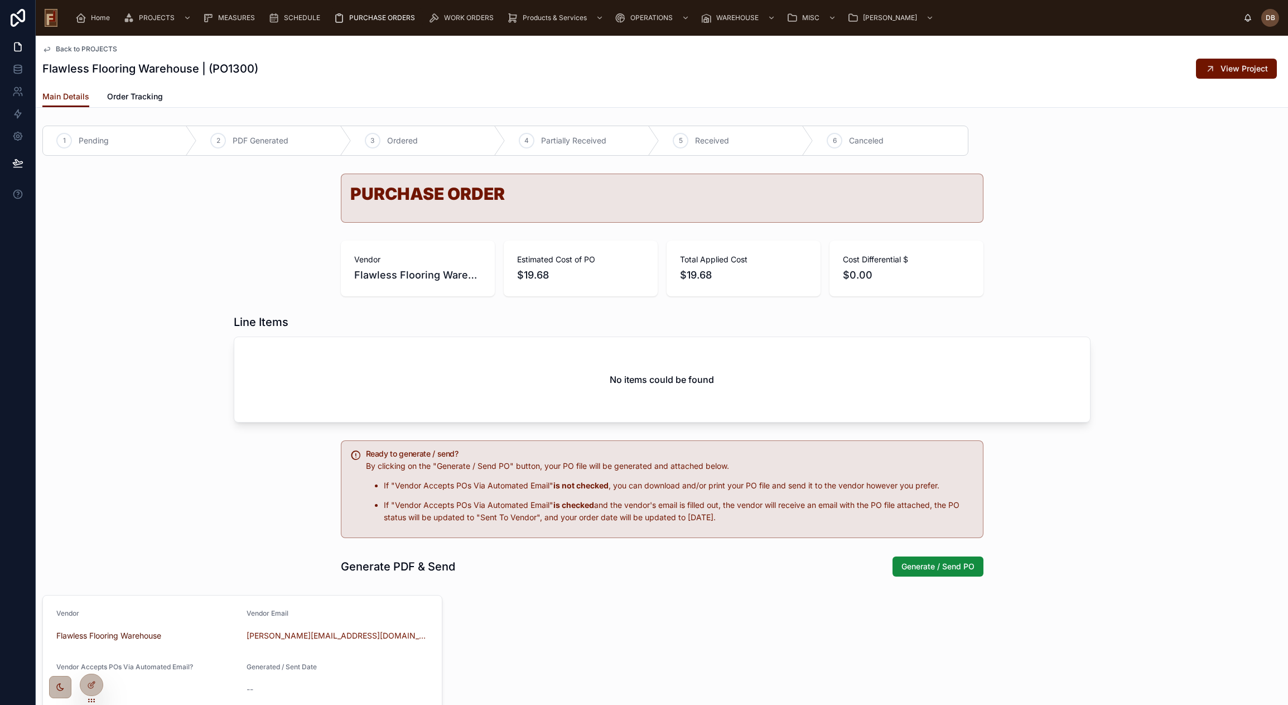
click at [99, 48] on span "Back to PROJECTS" at bounding box center [86, 49] width 61 height 9
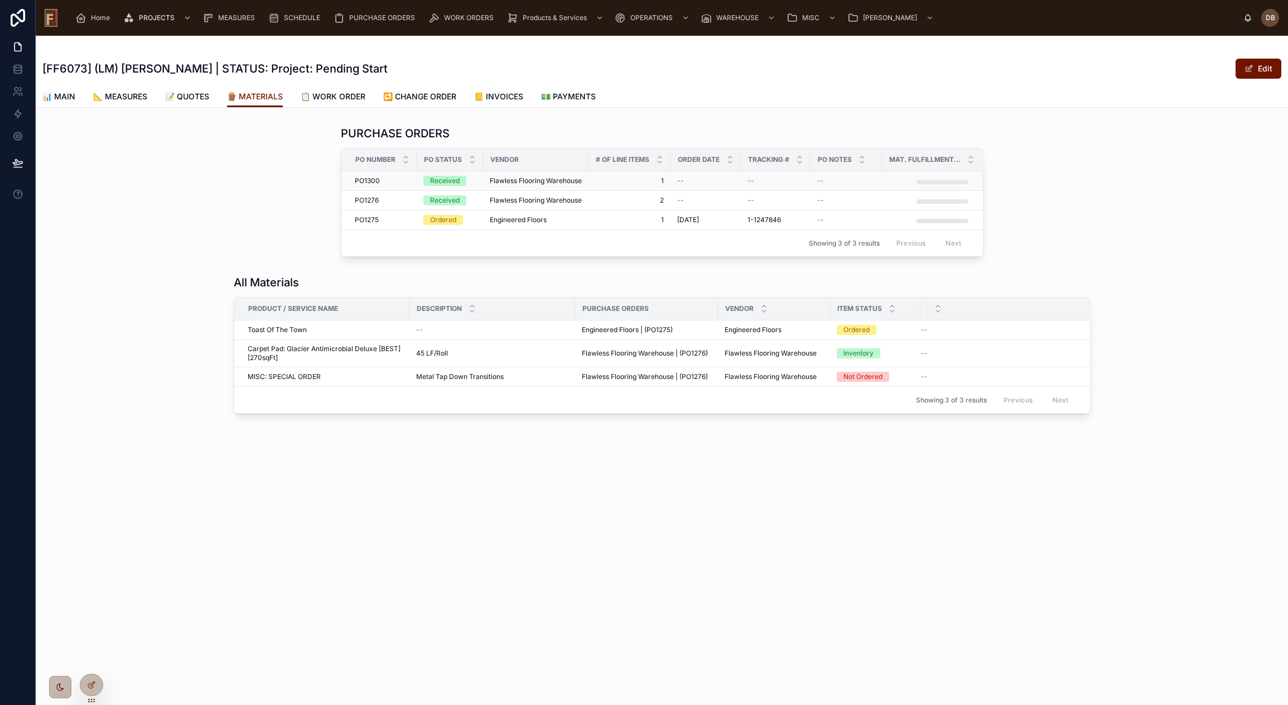
click at [552, 177] on span "Flawless Flooring Warehouse" at bounding box center [536, 180] width 92 height 9
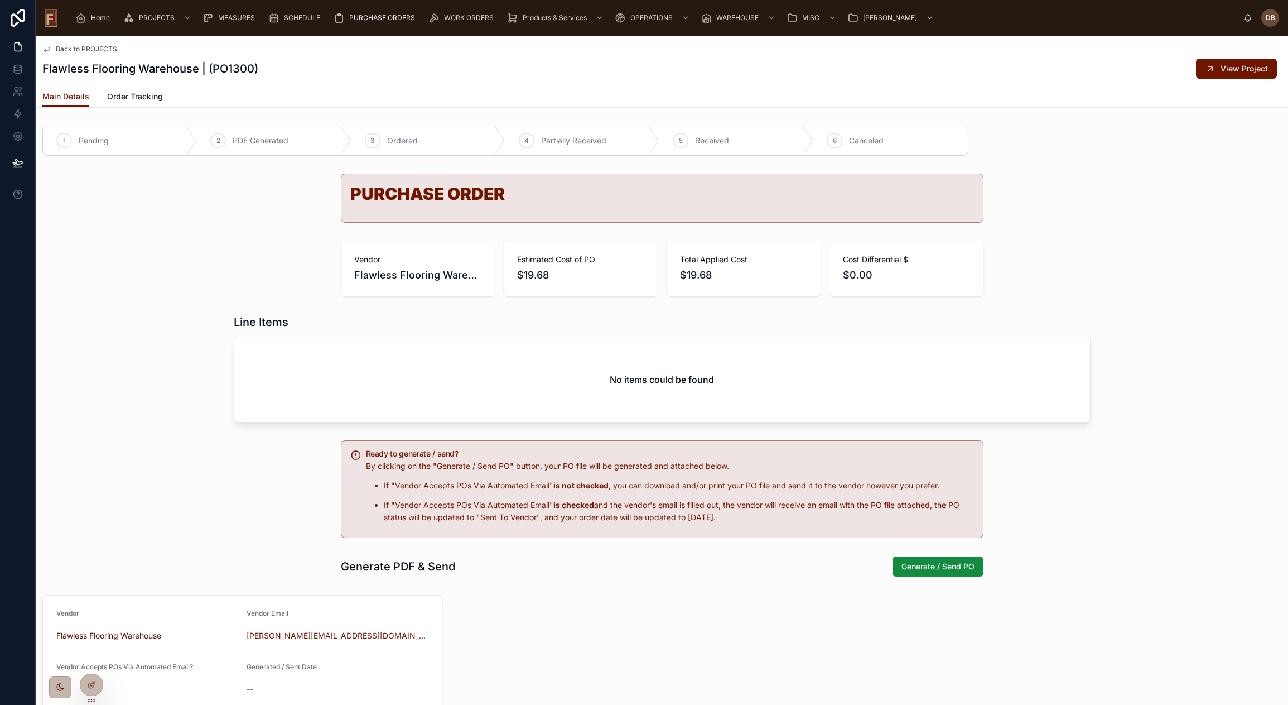
click at [133, 98] on span "Order Tracking" at bounding box center [135, 96] width 56 height 11
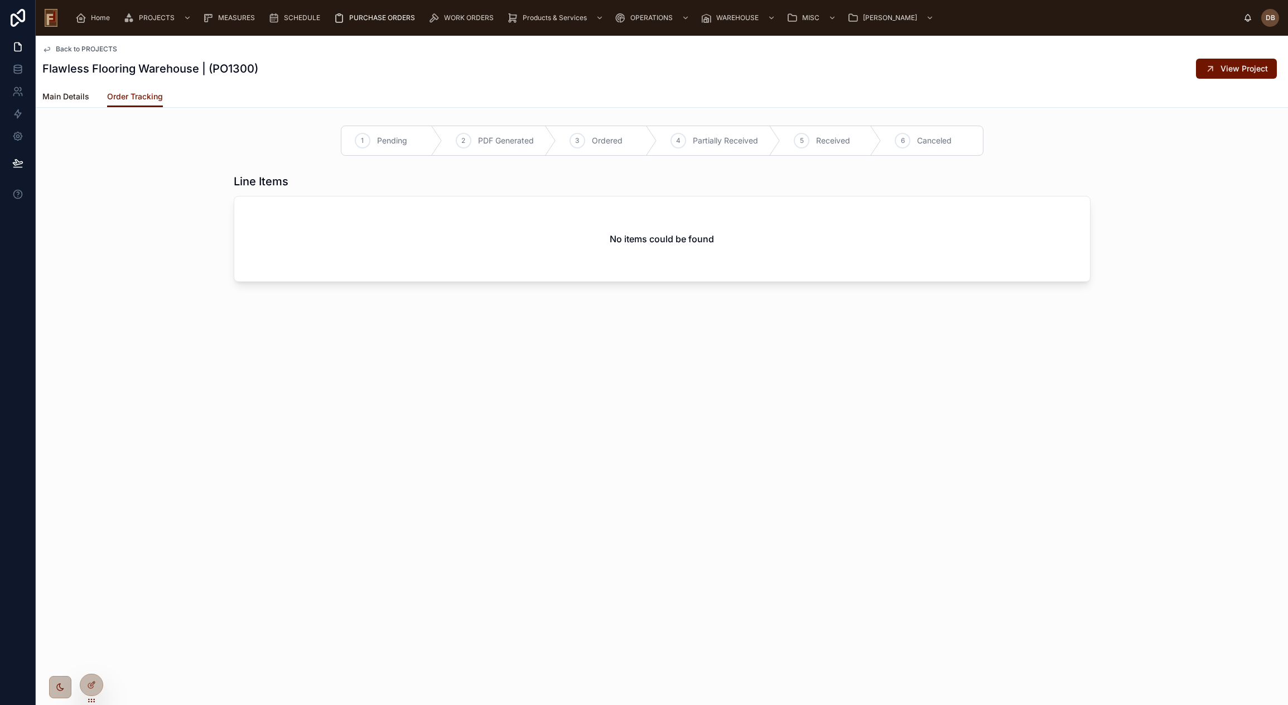
click at [71, 98] on span "Main Details" at bounding box center [65, 96] width 47 height 11
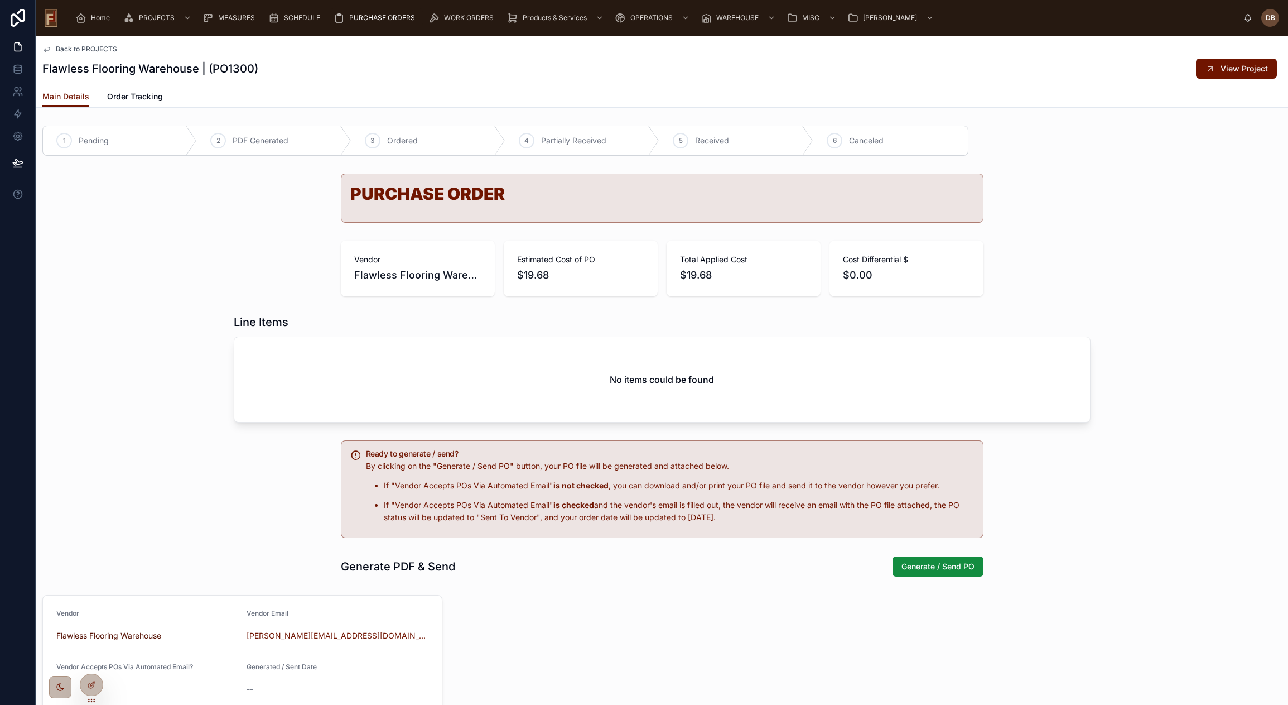
click at [93, 46] on span "Back to PROJECTS" at bounding box center [86, 49] width 61 height 9
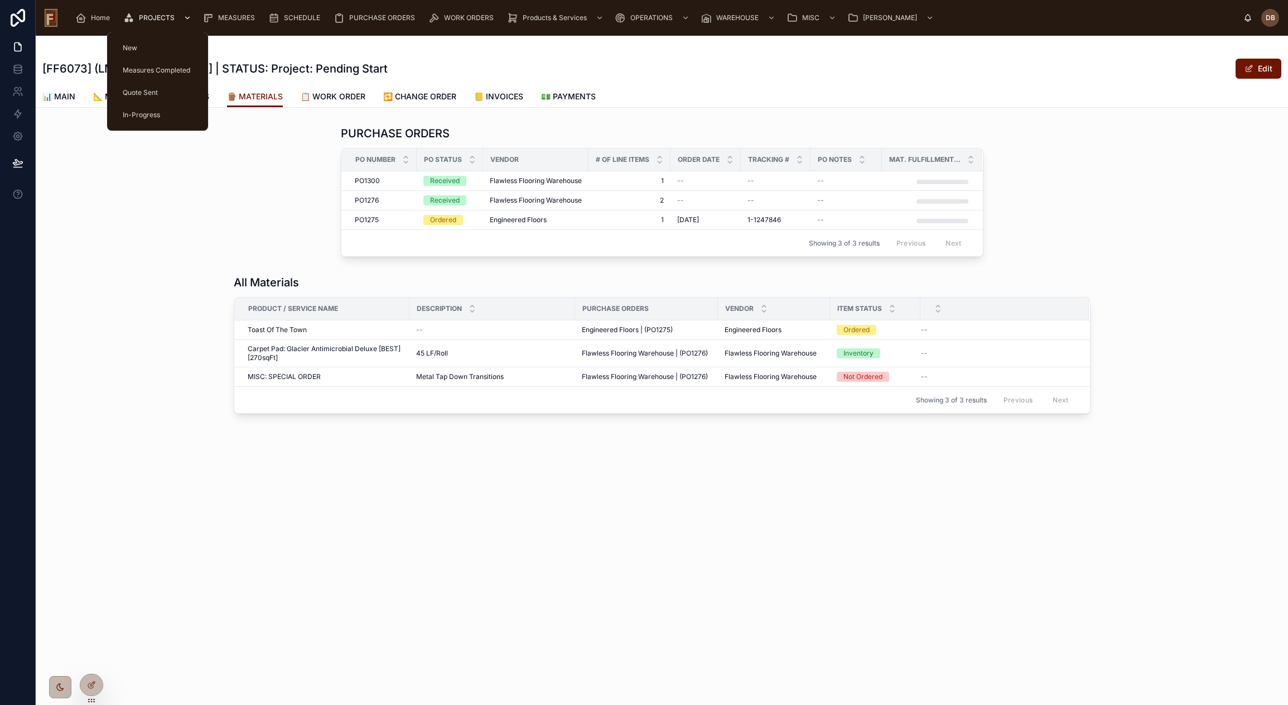
click at [154, 19] on span "PROJECTS" at bounding box center [157, 17] width 36 height 9
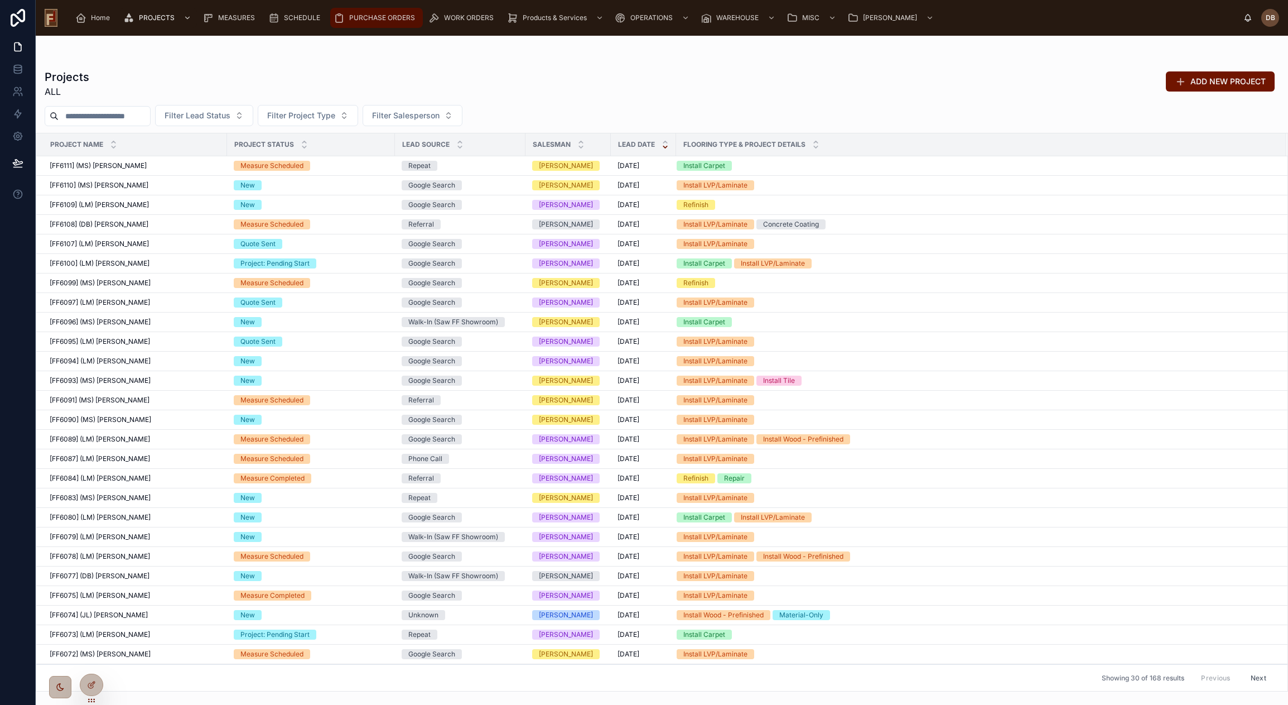
click at [364, 21] on span "PURCHASE ORDERS" at bounding box center [382, 17] width 66 height 9
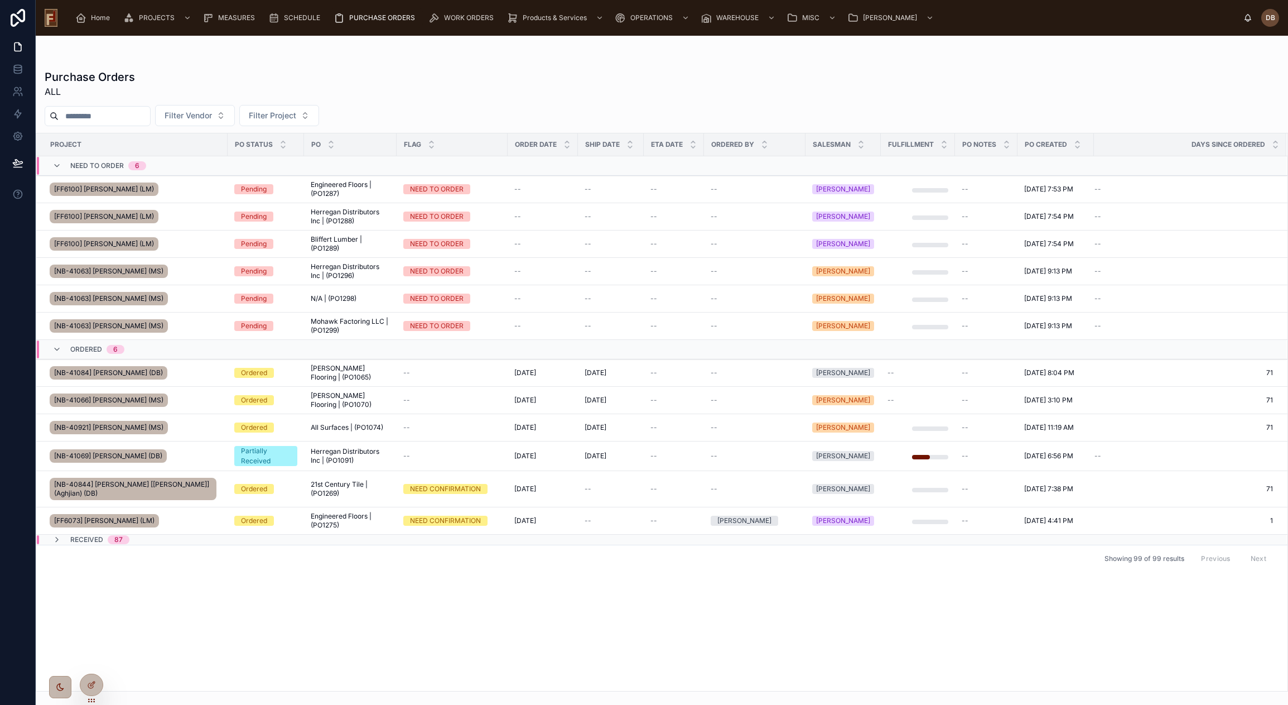
click at [387, 16] on span "PURCHASE ORDERS" at bounding box center [382, 17] width 66 height 9
click at [161, 512] on div "[FF6073] Michele Price (LM)" at bounding box center [135, 521] width 171 height 18
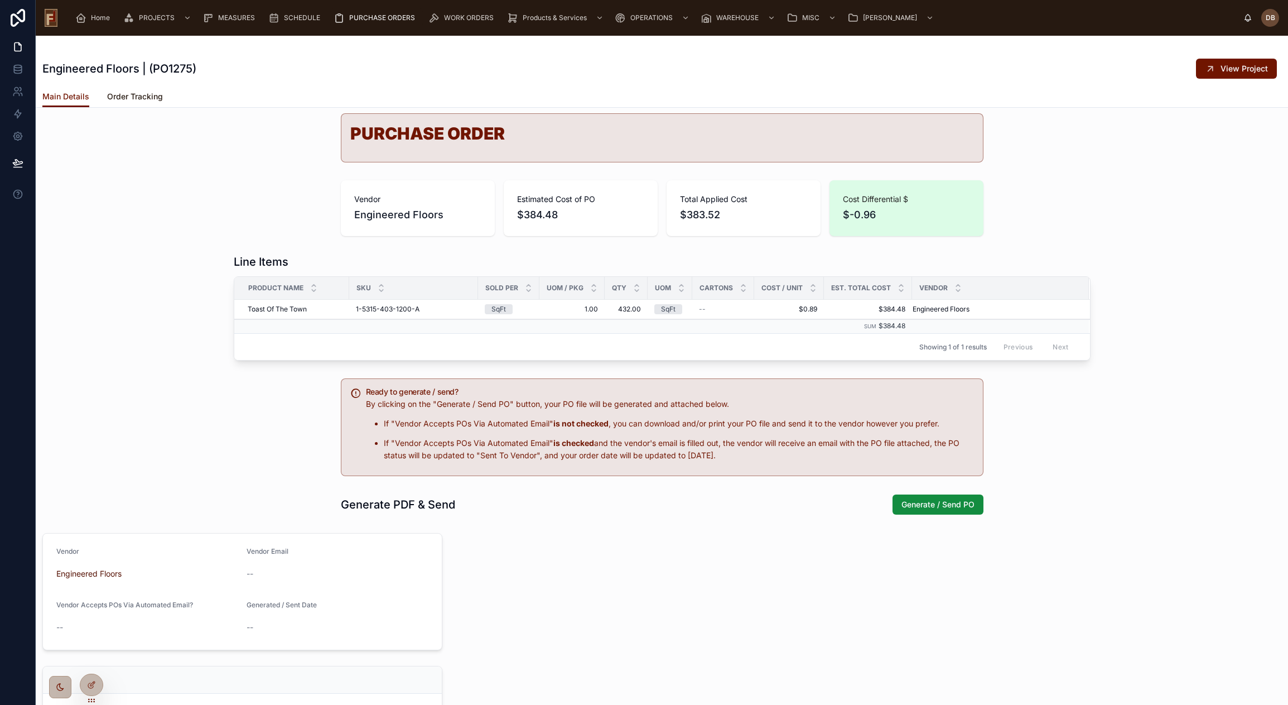
scroll to position [56, 0]
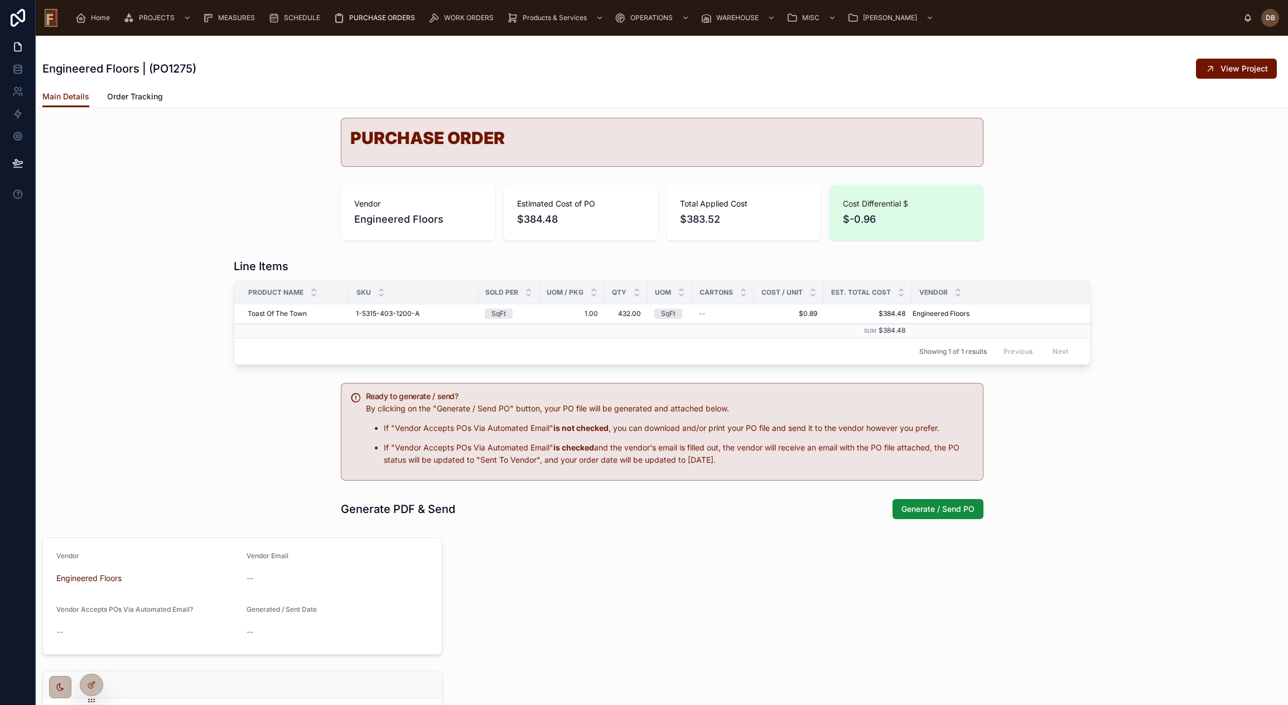
click at [137, 94] on span "Order Tracking" at bounding box center [135, 96] width 56 height 11
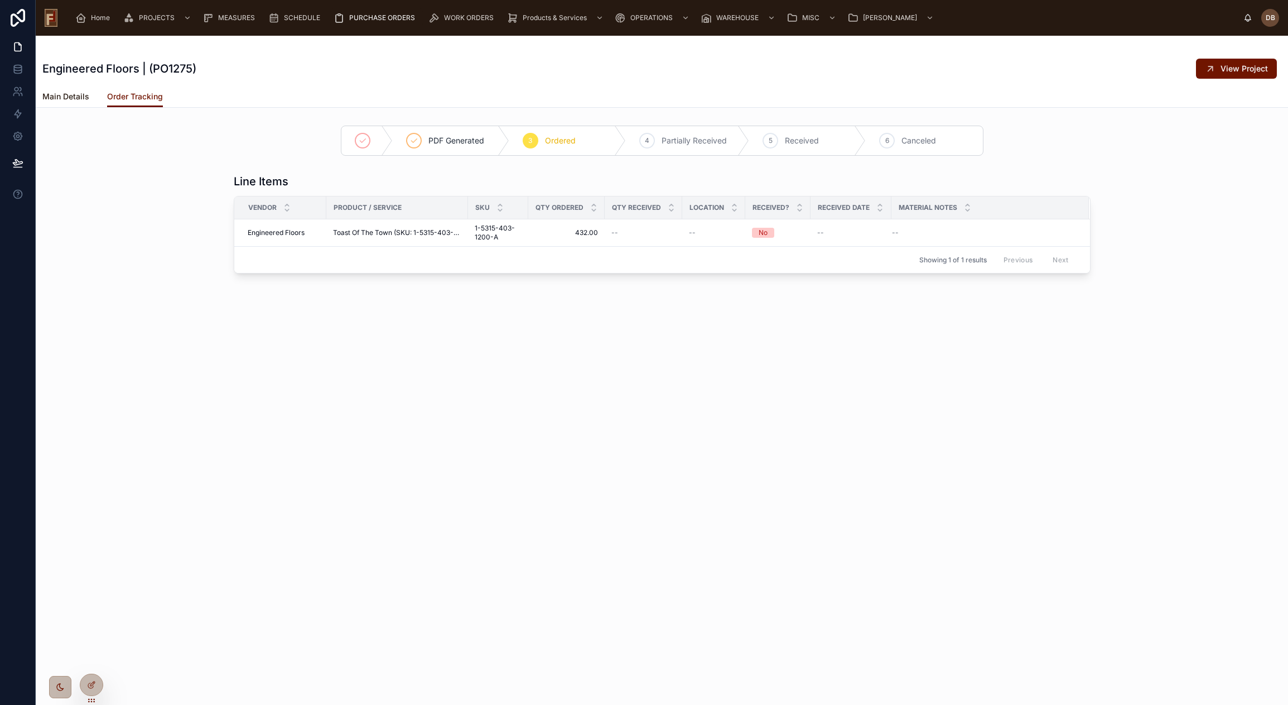
click at [66, 100] on span "Main Details" at bounding box center [65, 96] width 47 height 11
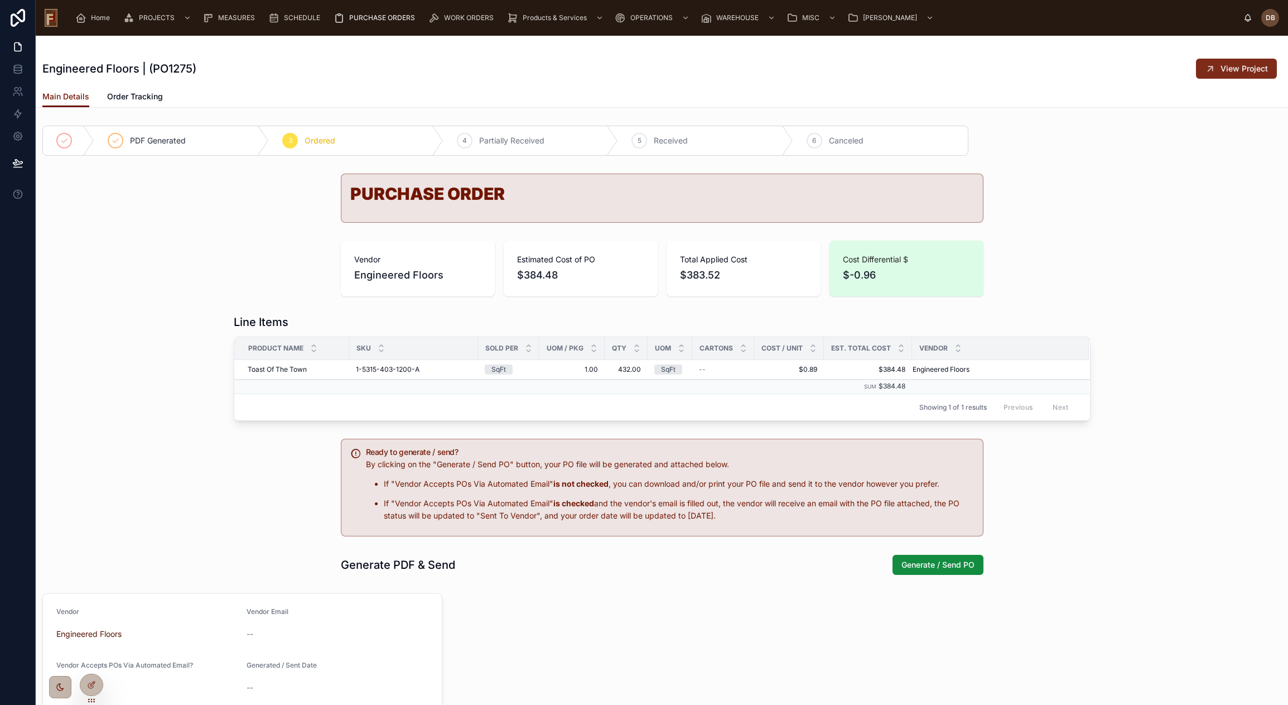
click at [1235, 66] on span "View Project" at bounding box center [1244, 68] width 47 height 11
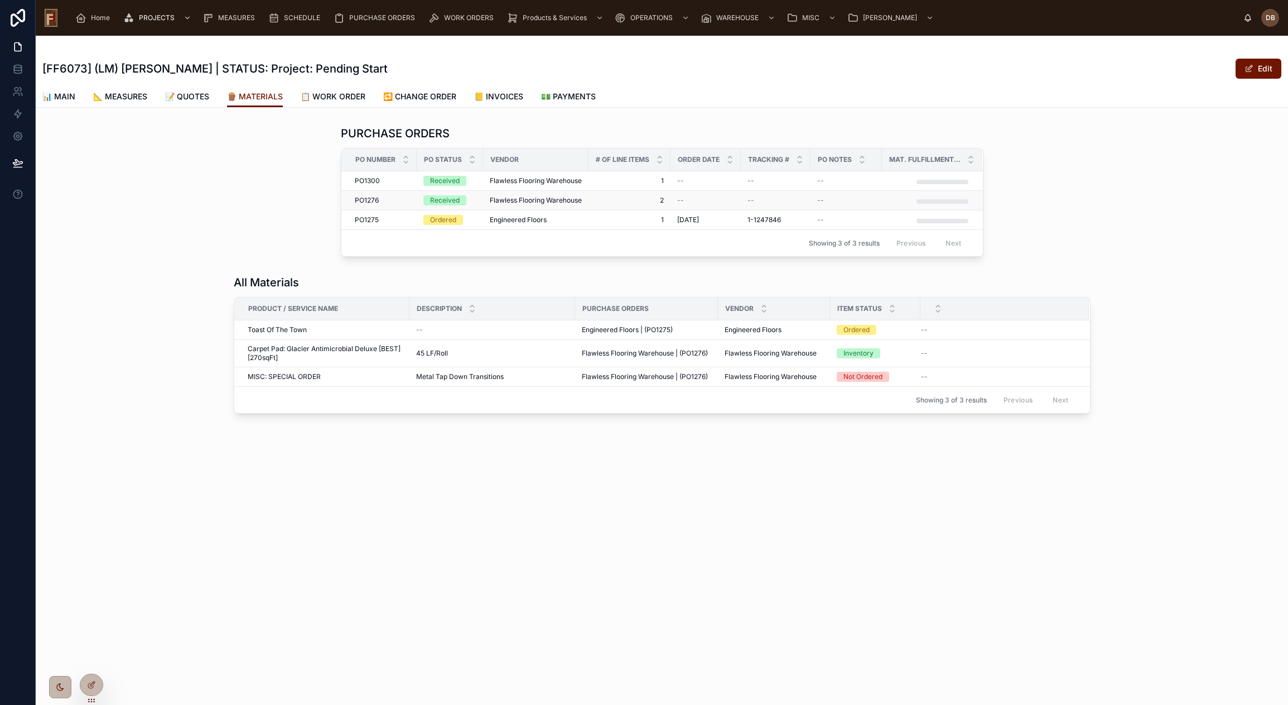
click at [665, 198] on td "2 2" at bounding box center [629, 201] width 82 height 20
click at [658, 198] on span "2" at bounding box center [629, 200] width 69 height 9
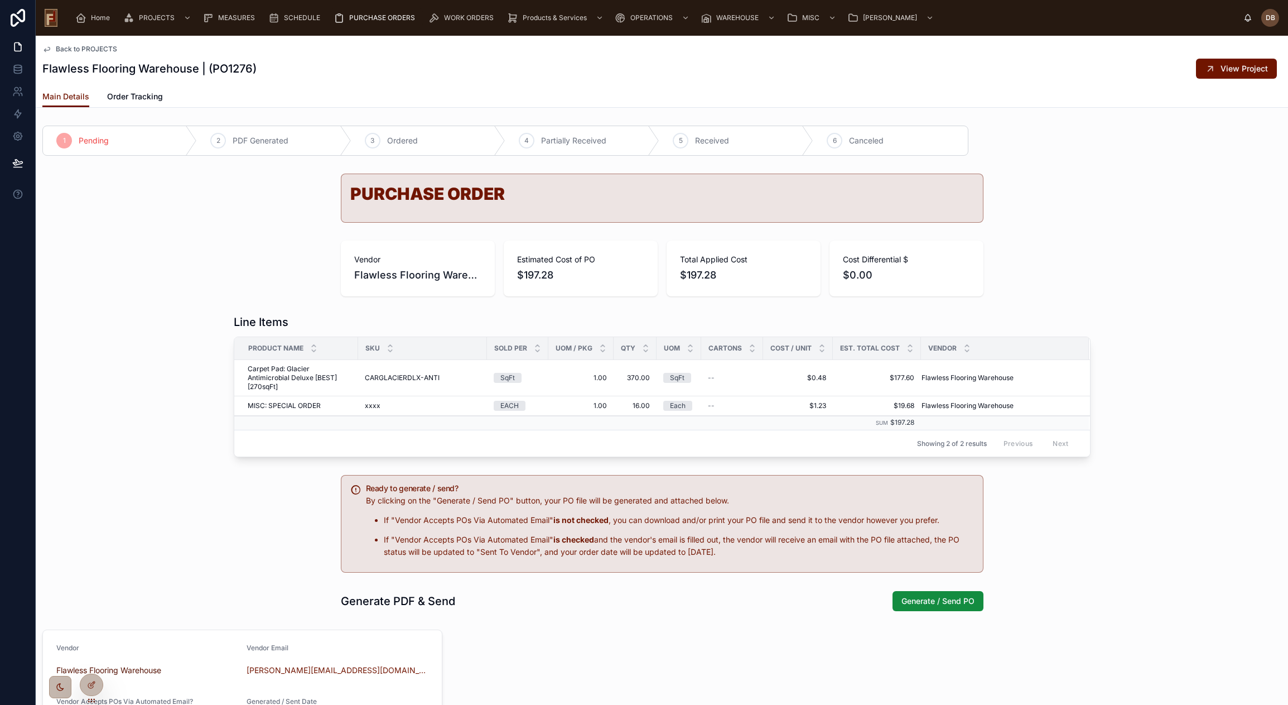
click at [94, 47] on span "Back to PROJECTS" at bounding box center [86, 49] width 61 height 9
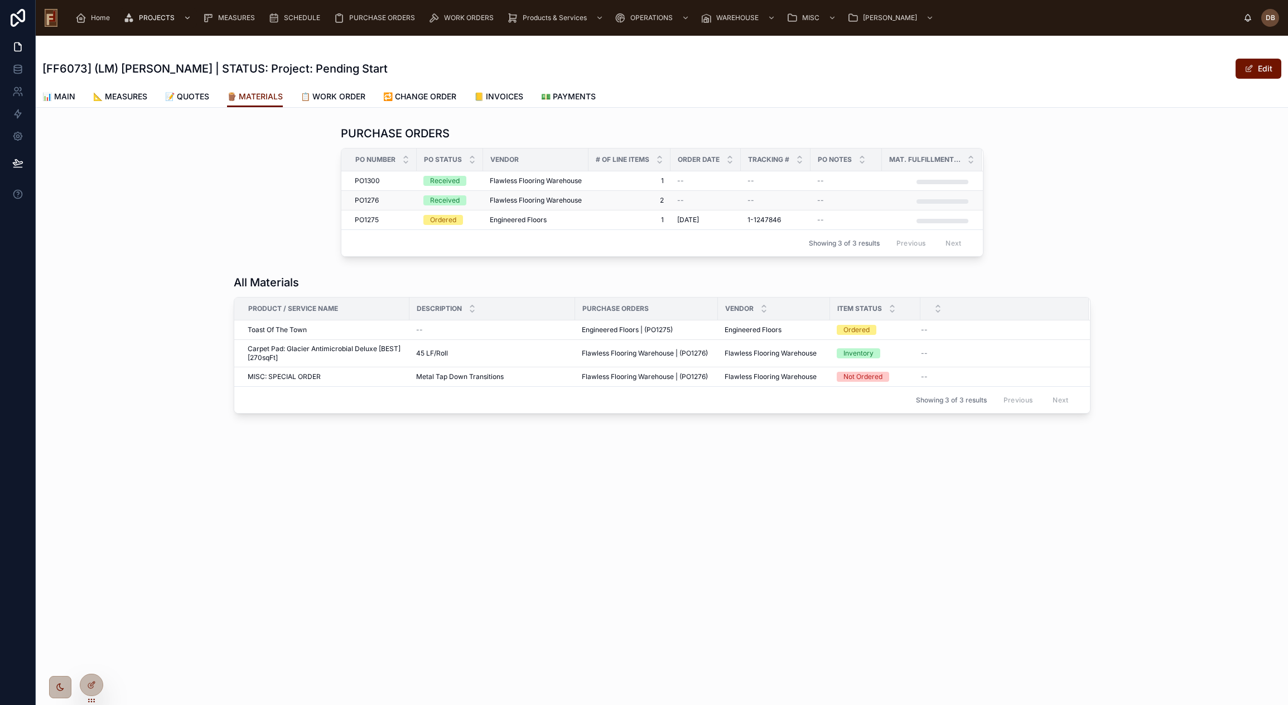
click at [509, 202] on span "Flawless Flooring Warehouse" at bounding box center [536, 200] width 92 height 9
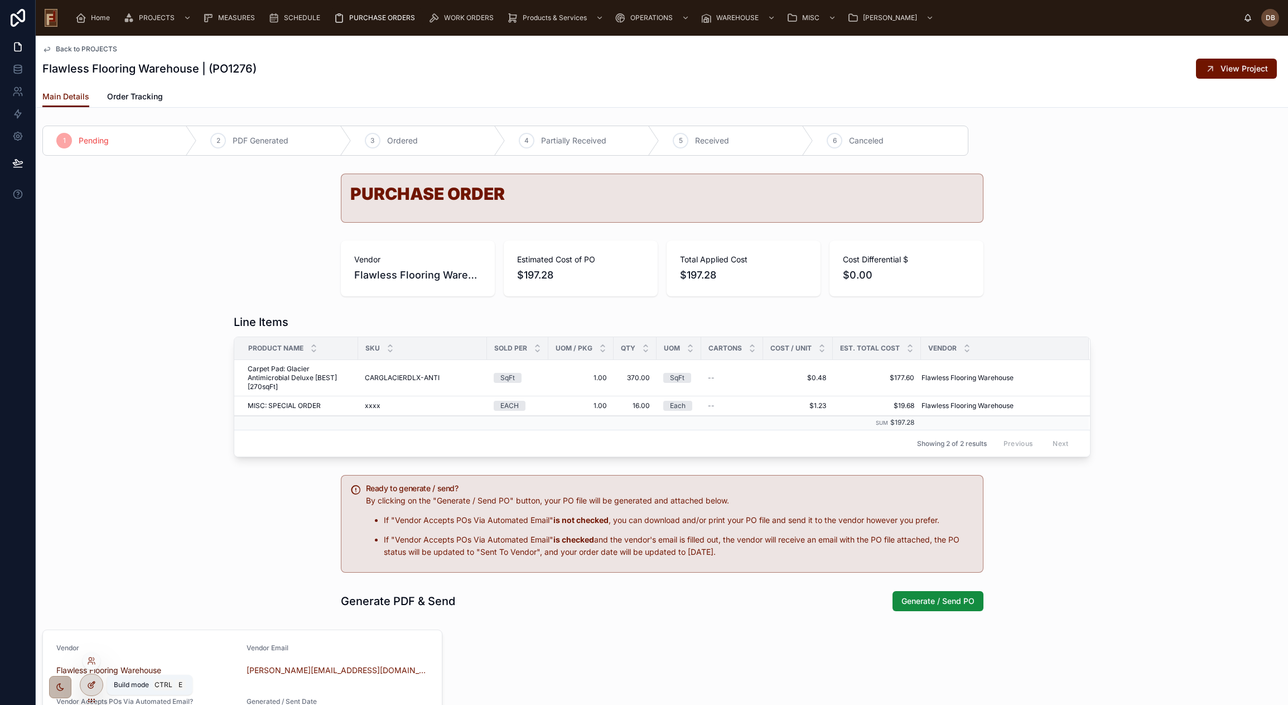
click at [91, 683] on icon at bounding box center [91, 684] width 9 height 9
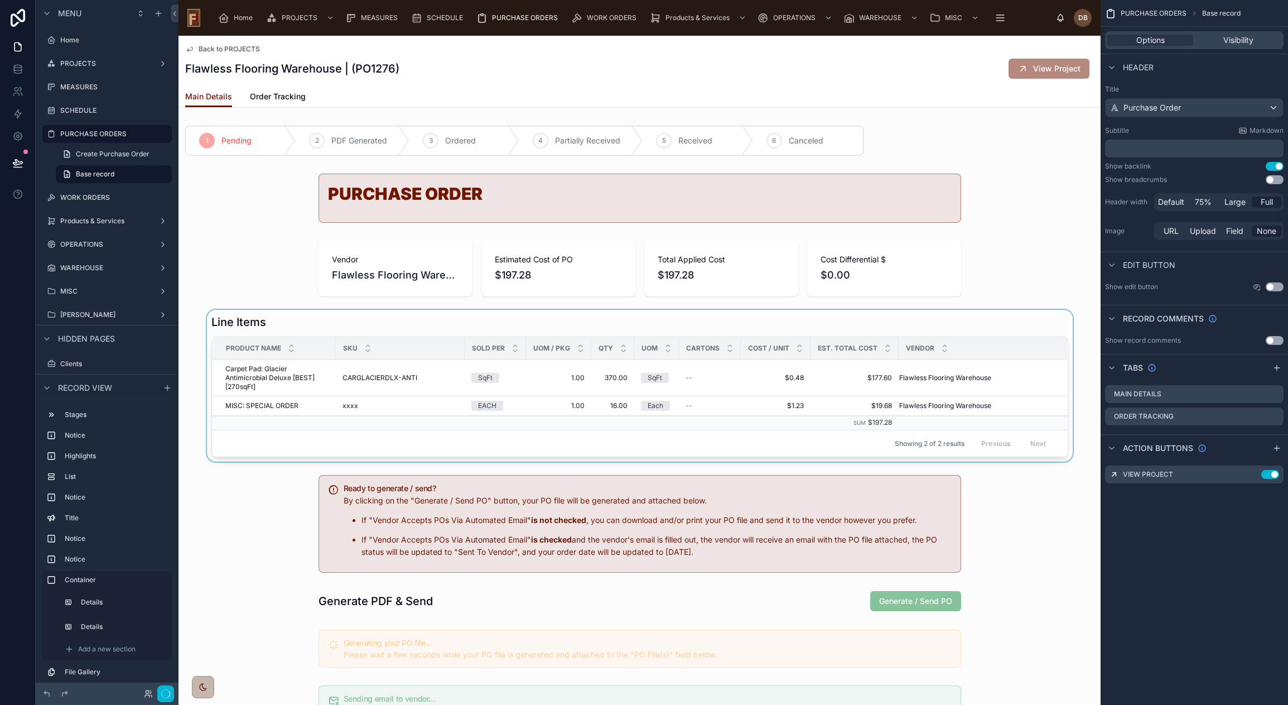
click at [335, 329] on div at bounding box center [640, 386] width 922 height 152
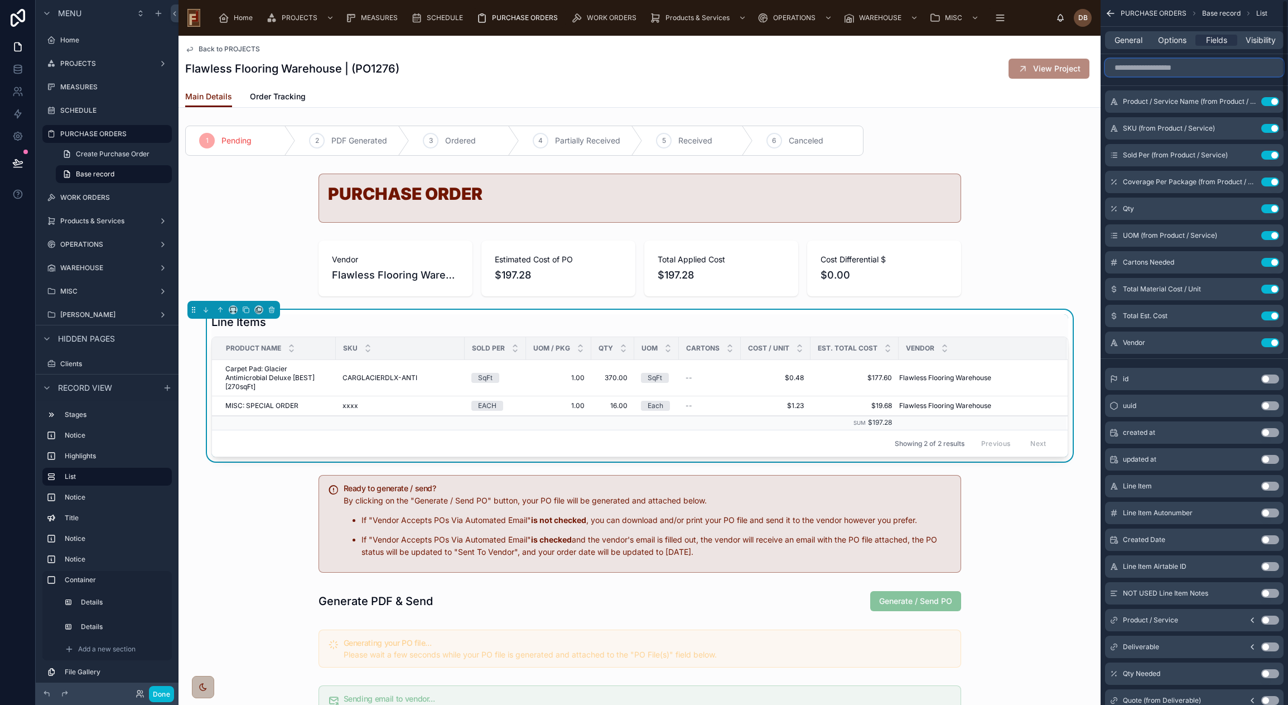
click at [1181, 63] on input "scrollable content" at bounding box center [1194, 68] width 179 height 18
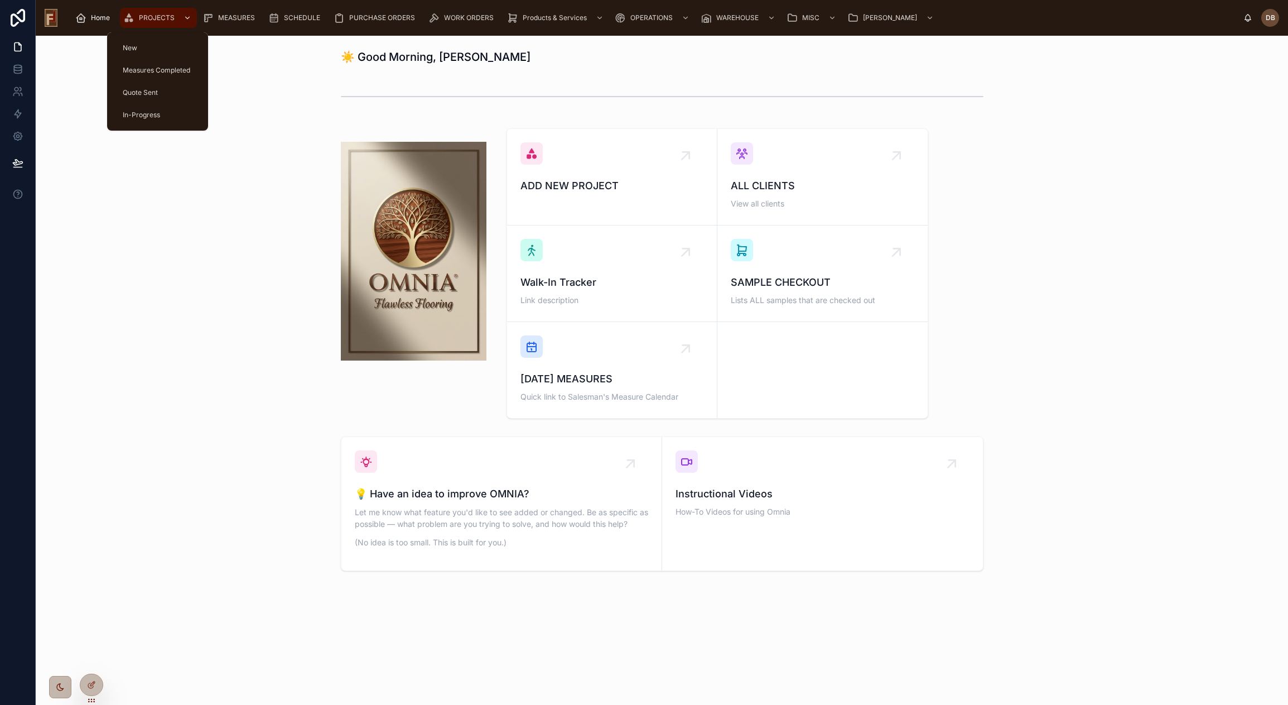
click at [149, 17] on span "PROJECTS" at bounding box center [157, 17] width 36 height 9
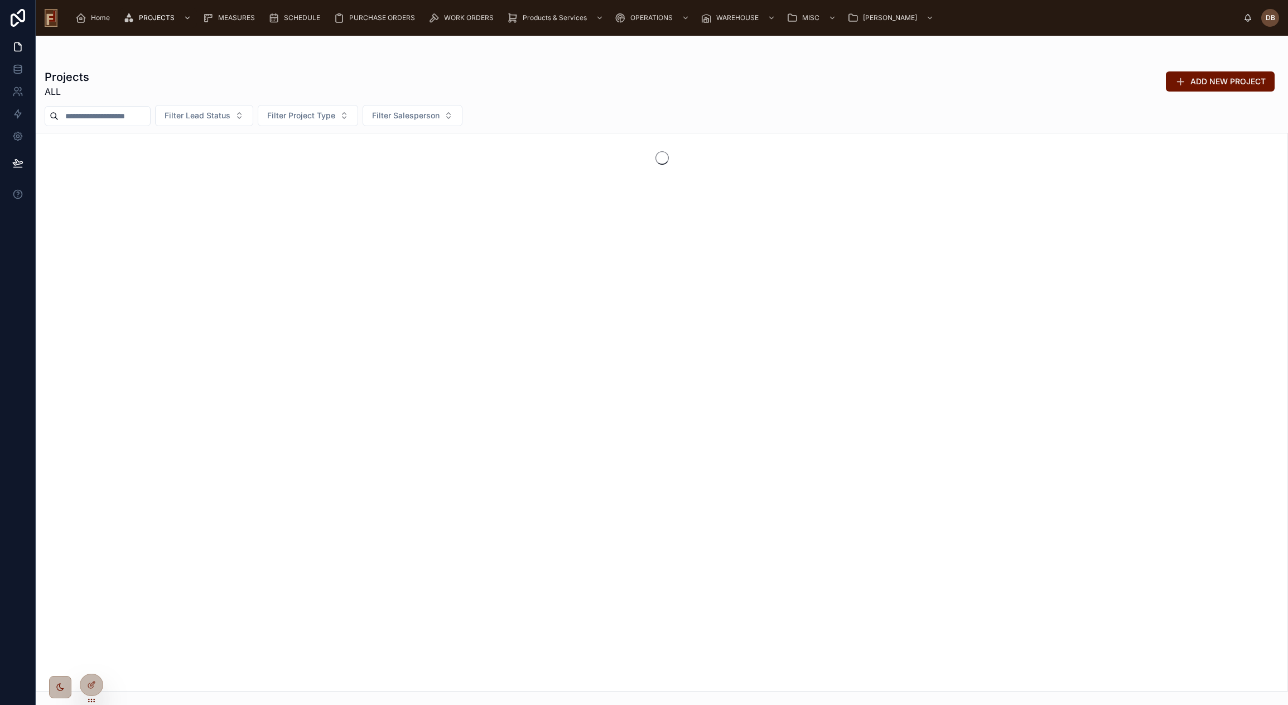
click at [141, 114] on input "text" at bounding box center [104, 116] width 91 height 16
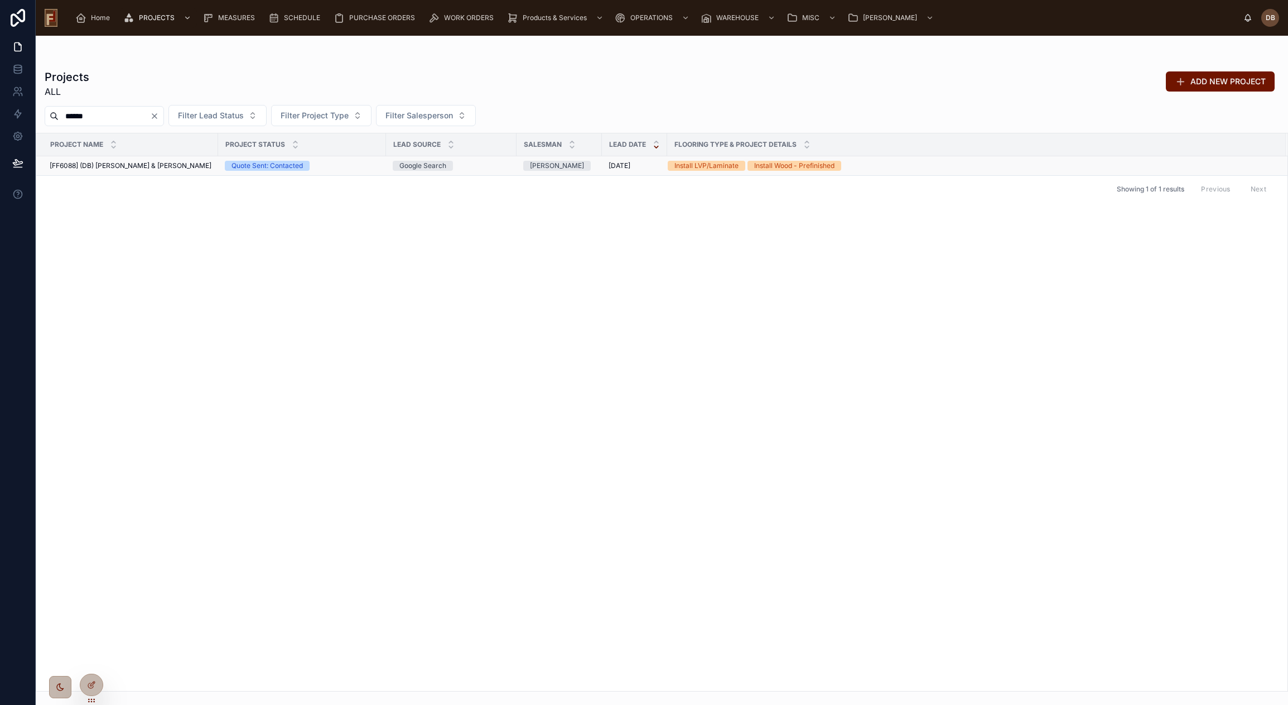
type input "******"
click at [140, 166] on span "[FF6088] (DB) [PERSON_NAME] & [PERSON_NAME]" at bounding box center [131, 165] width 162 height 9
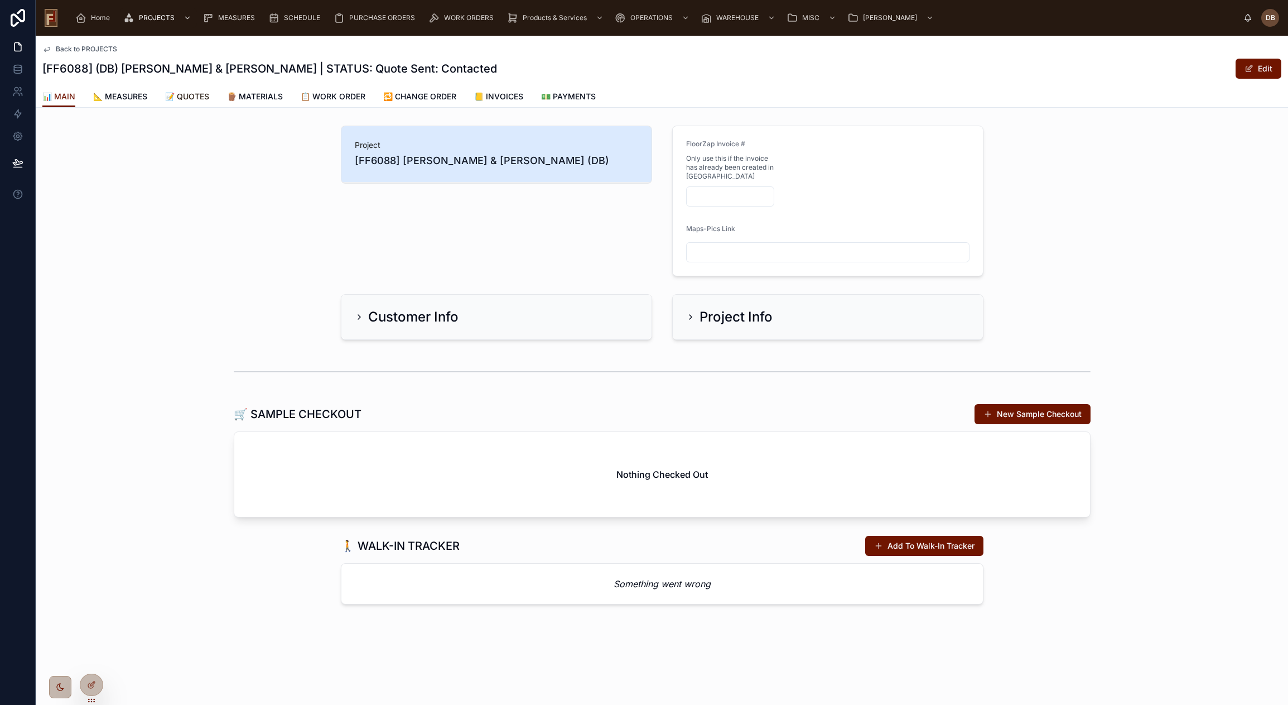
click at [191, 95] on span "📝 QUOTES" at bounding box center [187, 96] width 44 height 11
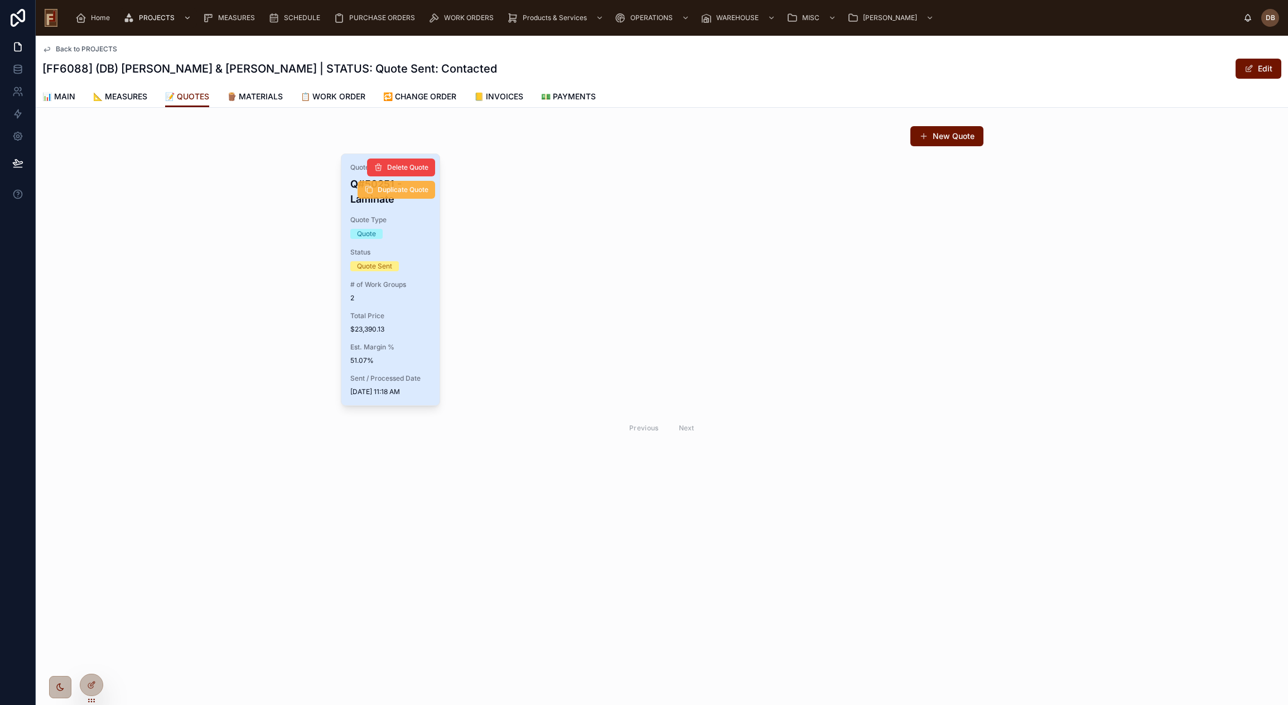
click at [407, 192] on span "Duplicate Quote" at bounding box center [403, 189] width 51 height 9
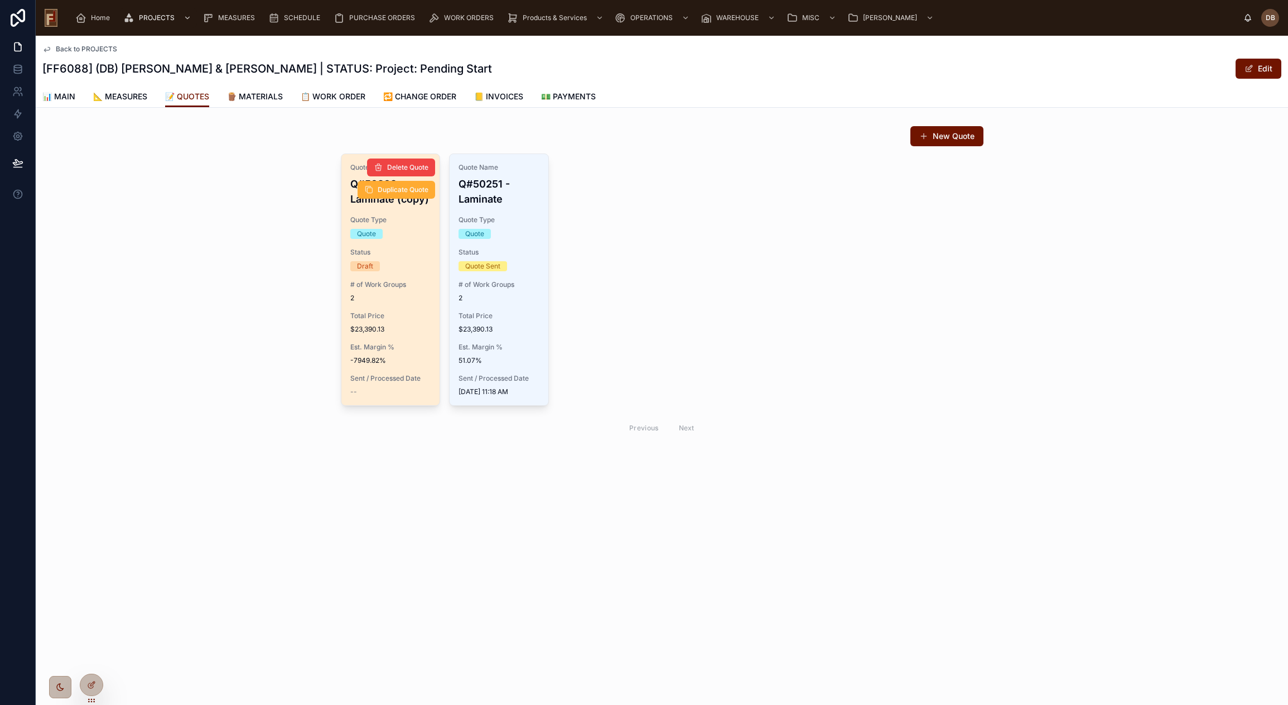
click at [369, 303] on div "Quote Name Q#50269 - Laminate (copy) Quote Type Quote Status Draft # of Work Gr…" at bounding box center [390, 279] width 99 height 251
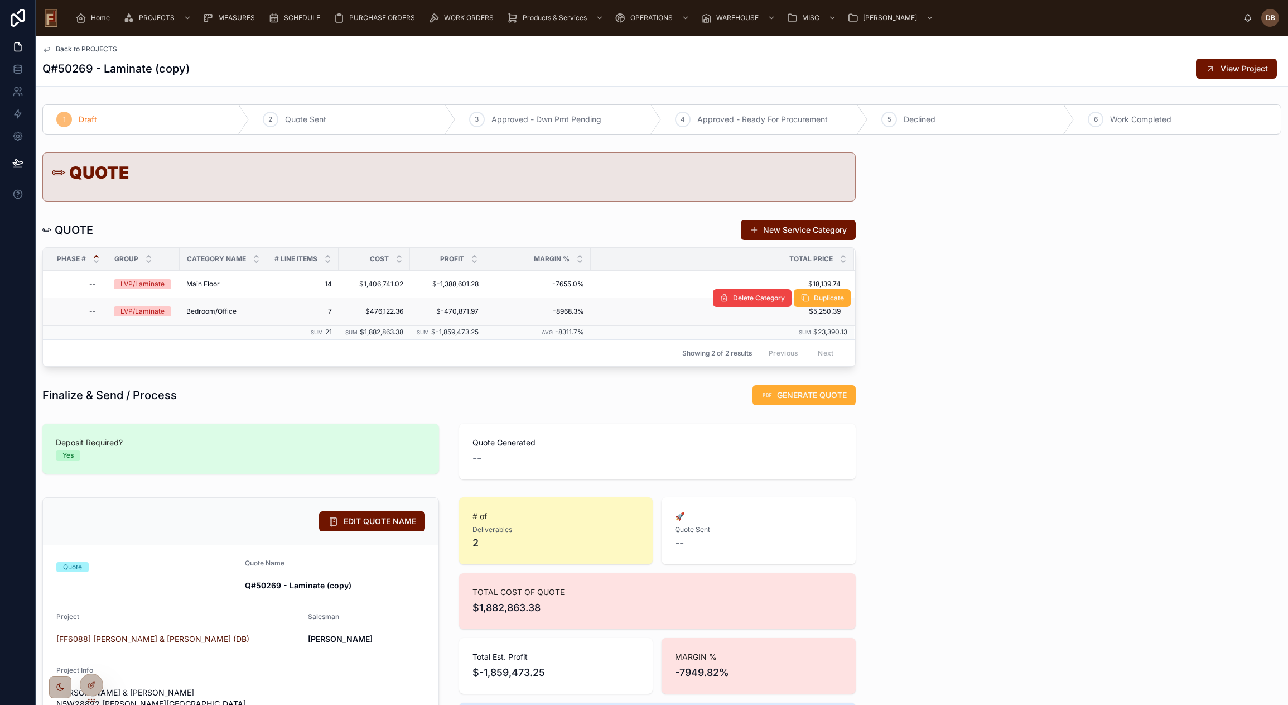
click at [208, 308] on span "Bedroom/Office" at bounding box center [211, 311] width 50 height 9
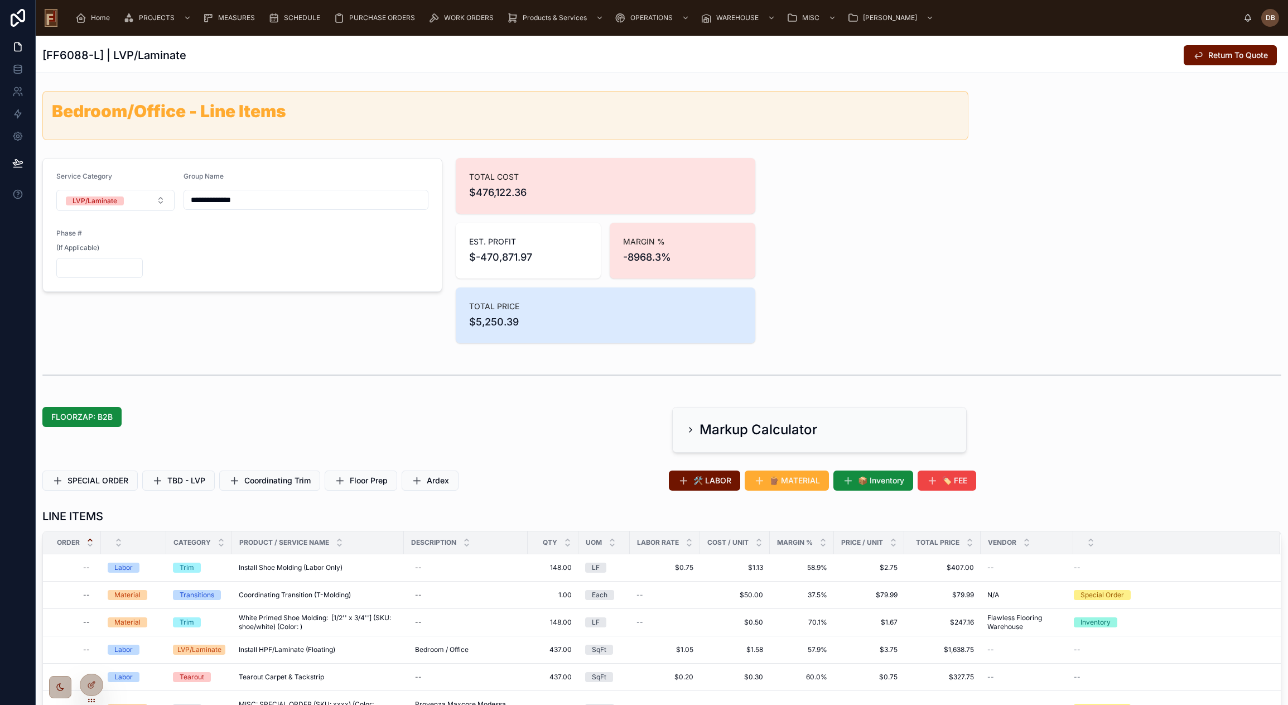
drag, startPoint x: 225, startPoint y: 198, endPoint x: 183, endPoint y: 196, distance: 41.9
click at [189, 200] on input "**********" at bounding box center [306, 200] width 244 height 16
type input "******"
click at [283, 347] on div "Service Category LVP/Laminate Group Name ****** Phase # (If Applicable)" at bounding box center [242, 250] width 413 height 194
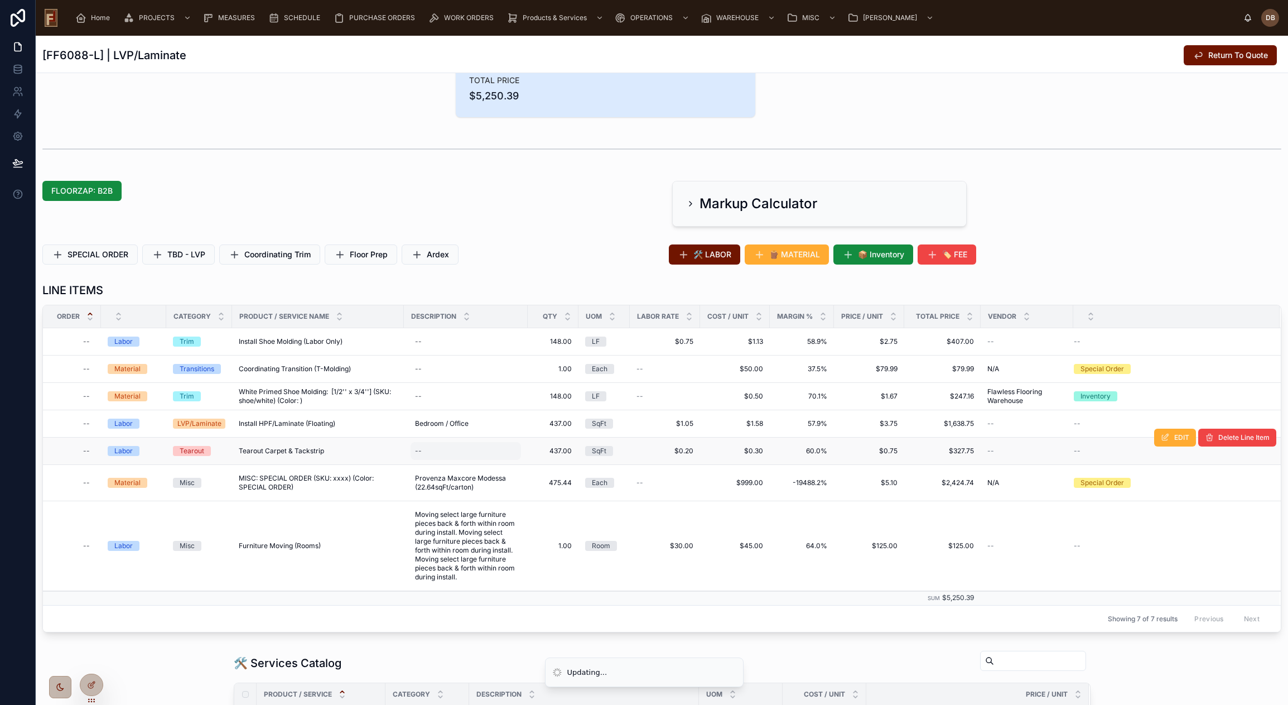
scroll to position [279, 0]
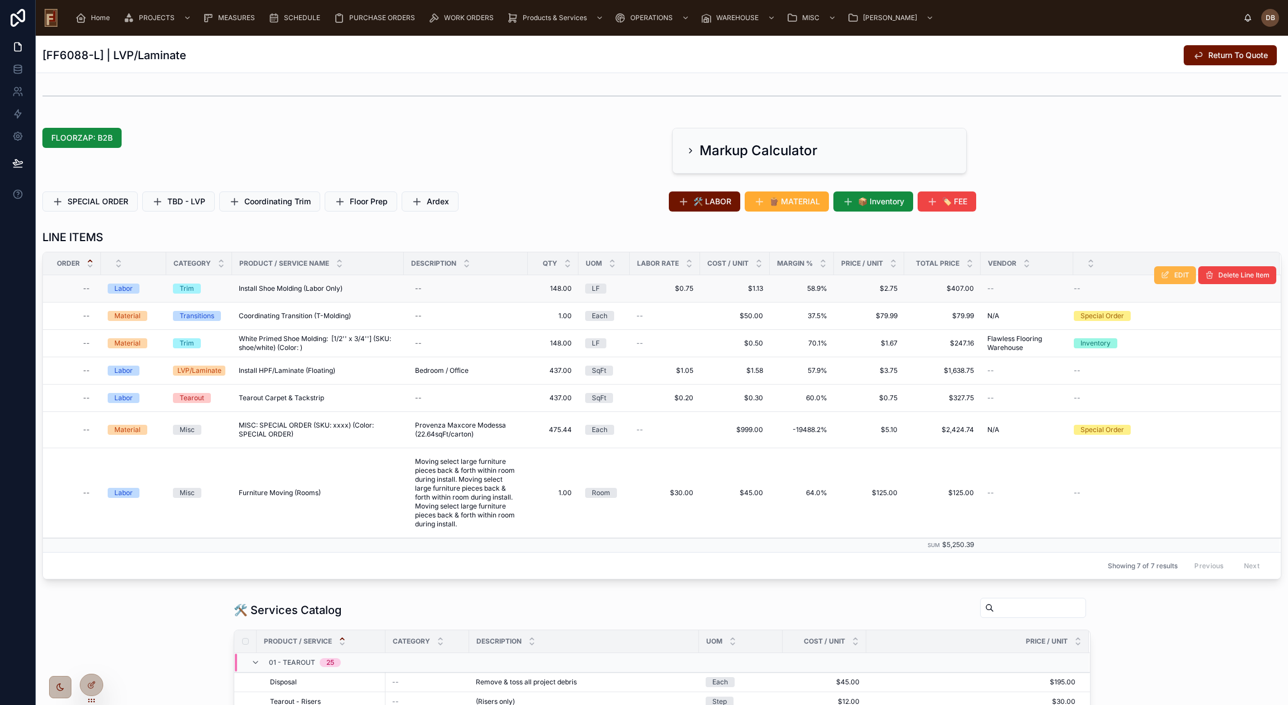
click at [1169, 272] on div at bounding box center [1176, 263] width 205 height 21
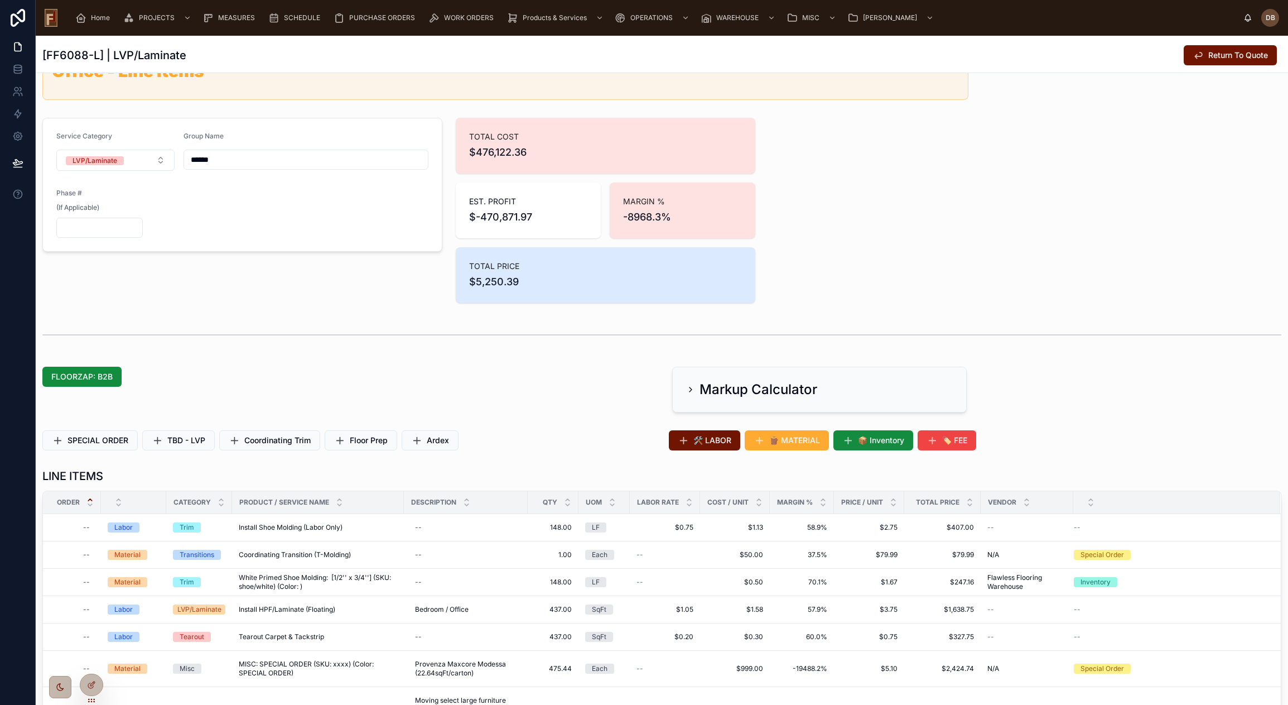
scroll to position [56, 0]
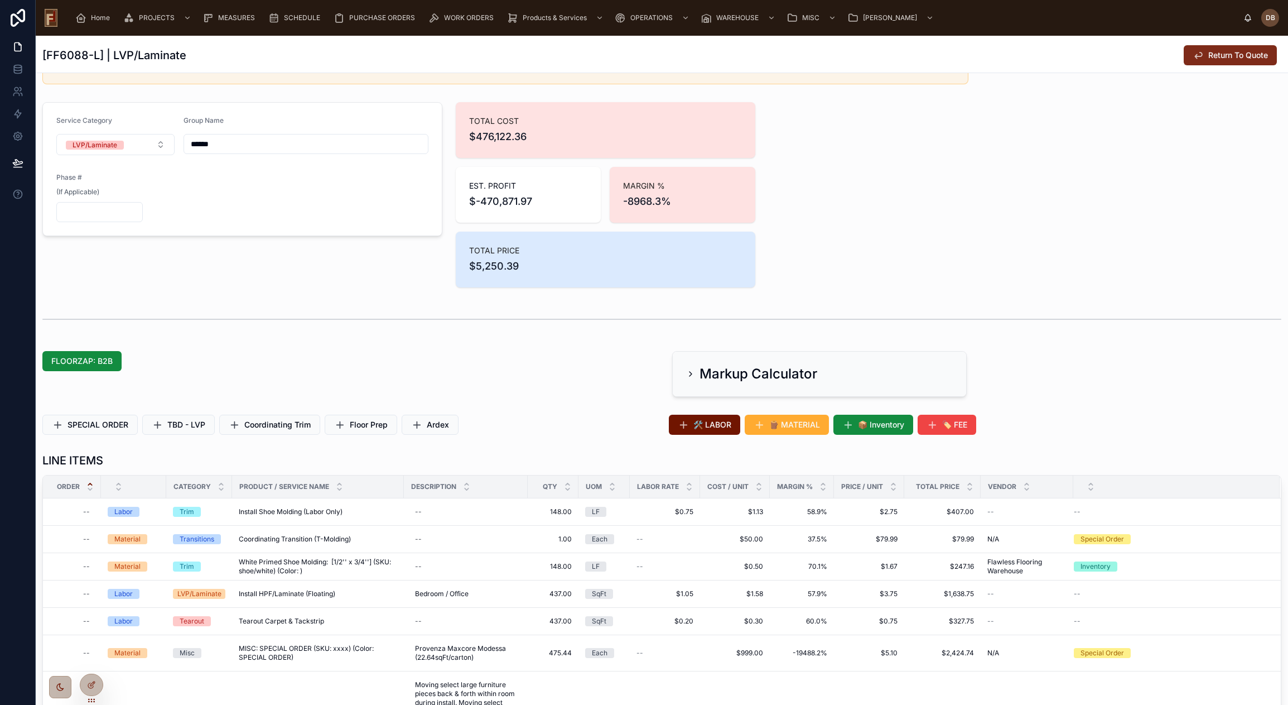
click at [1233, 58] on span "Return To Quote" at bounding box center [1238, 55] width 60 height 11
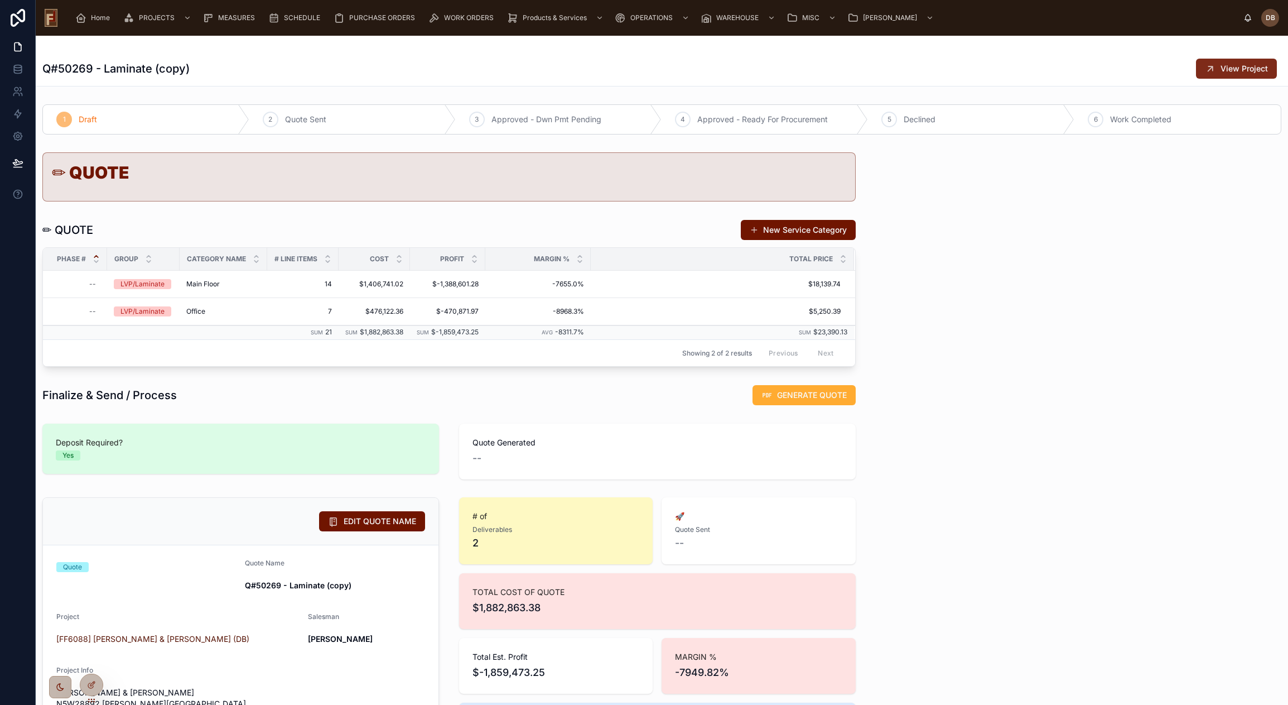
click at [1243, 69] on span "View Project" at bounding box center [1244, 68] width 47 height 11
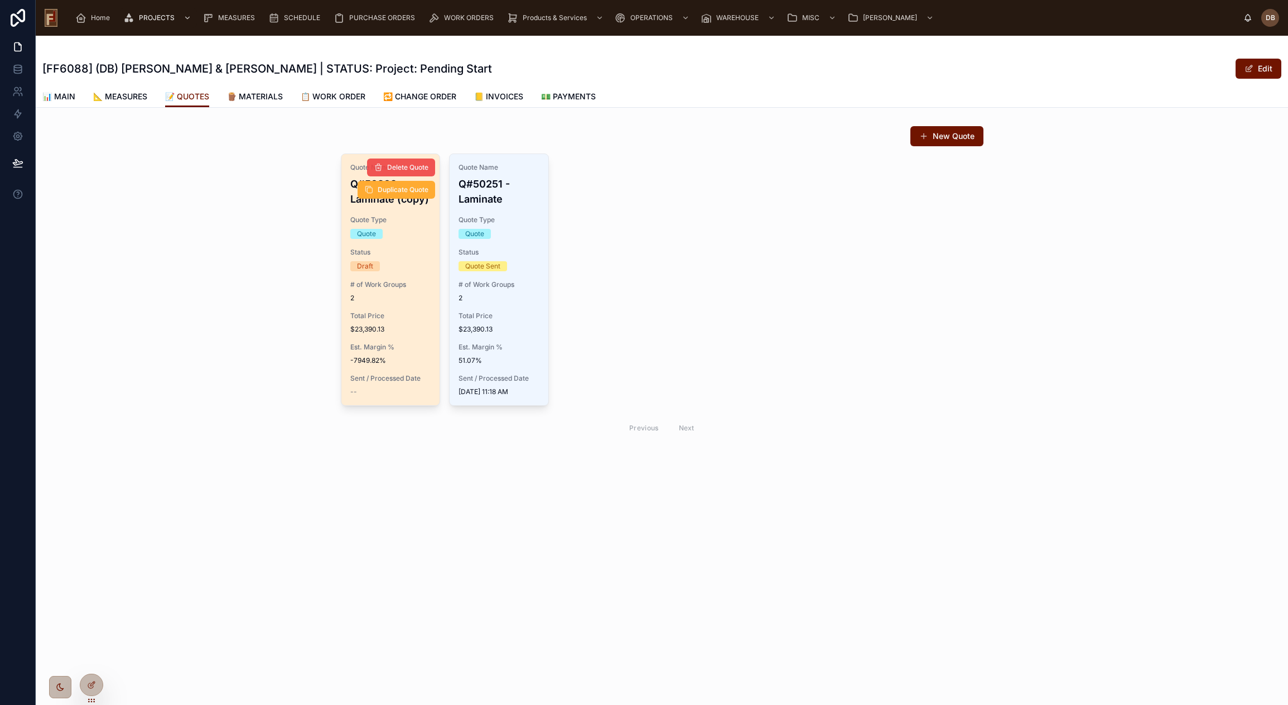
click at [399, 162] on button "Delete Quote" at bounding box center [401, 167] width 68 height 18
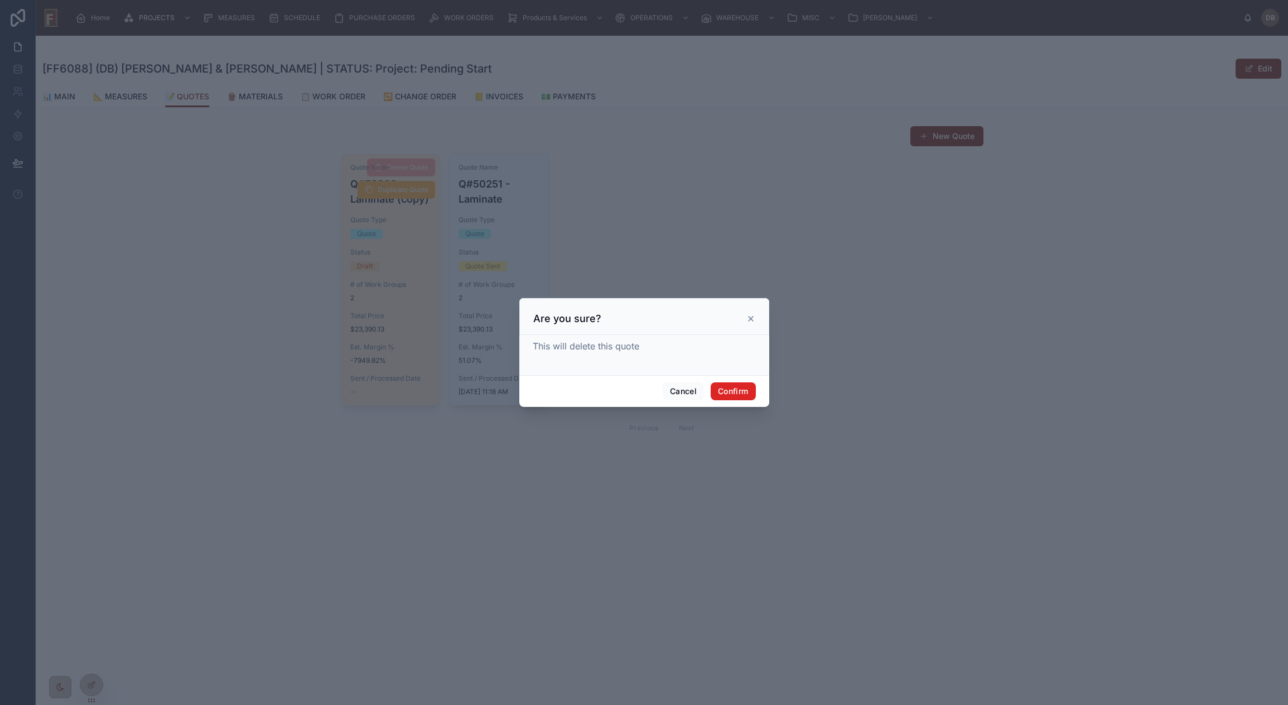
click at [737, 392] on button "Confirm" at bounding box center [733, 391] width 45 height 18
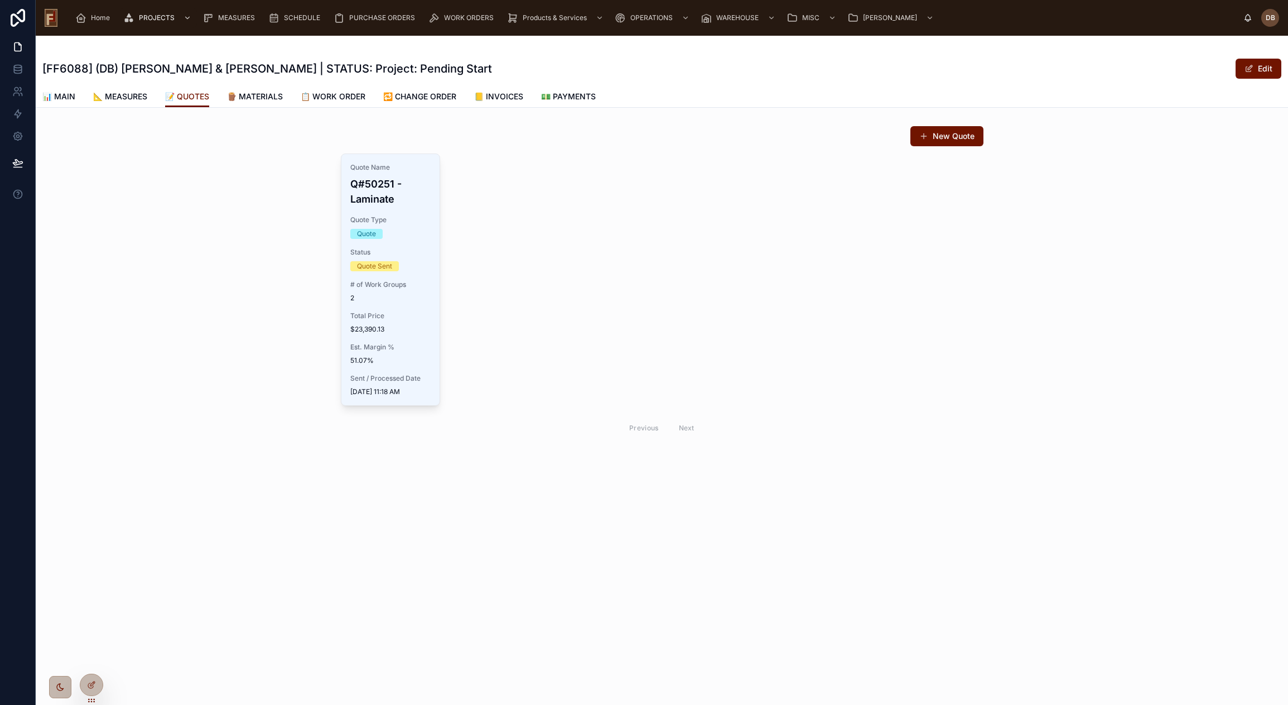
click at [612, 222] on div "Quote Name Q#50251 - Laminate Quote Type Quote Status Quote Sent # of Work Grou…" at bounding box center [662, 296] width 643 height 287
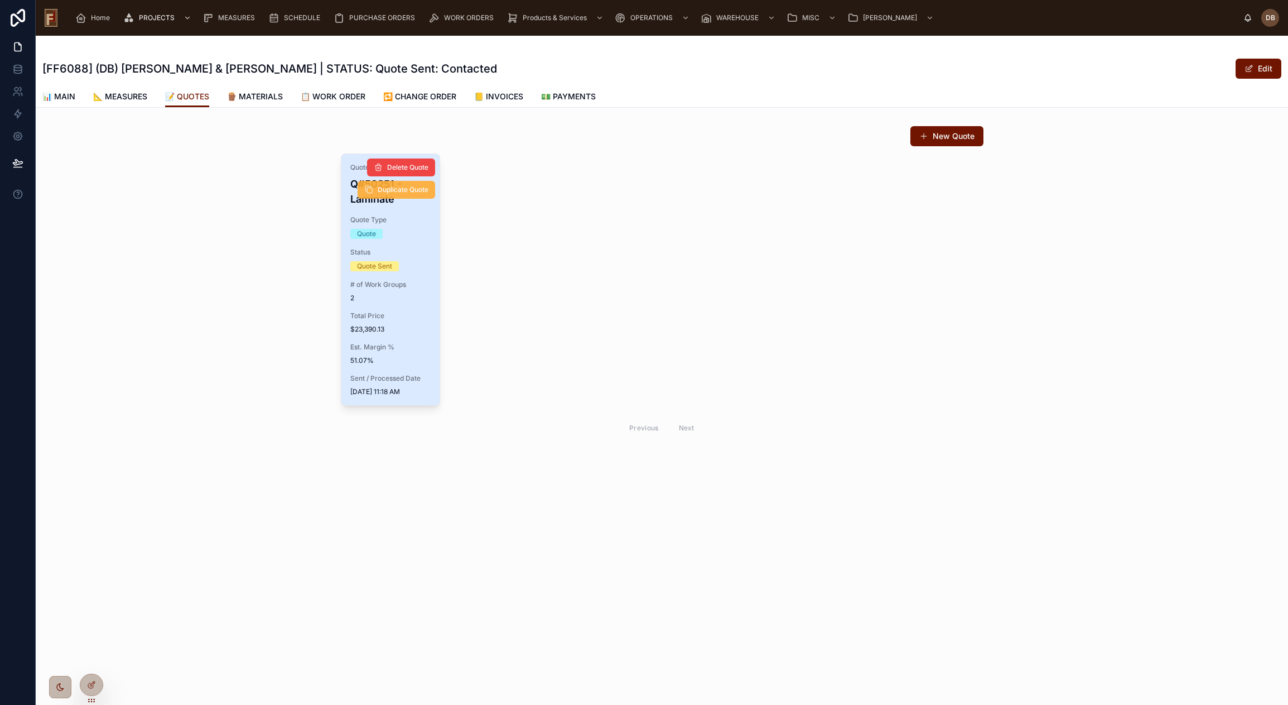
click at [398, 194] on span "Duplicate Quote" at bounding box center [403, 189] width 51 height 9
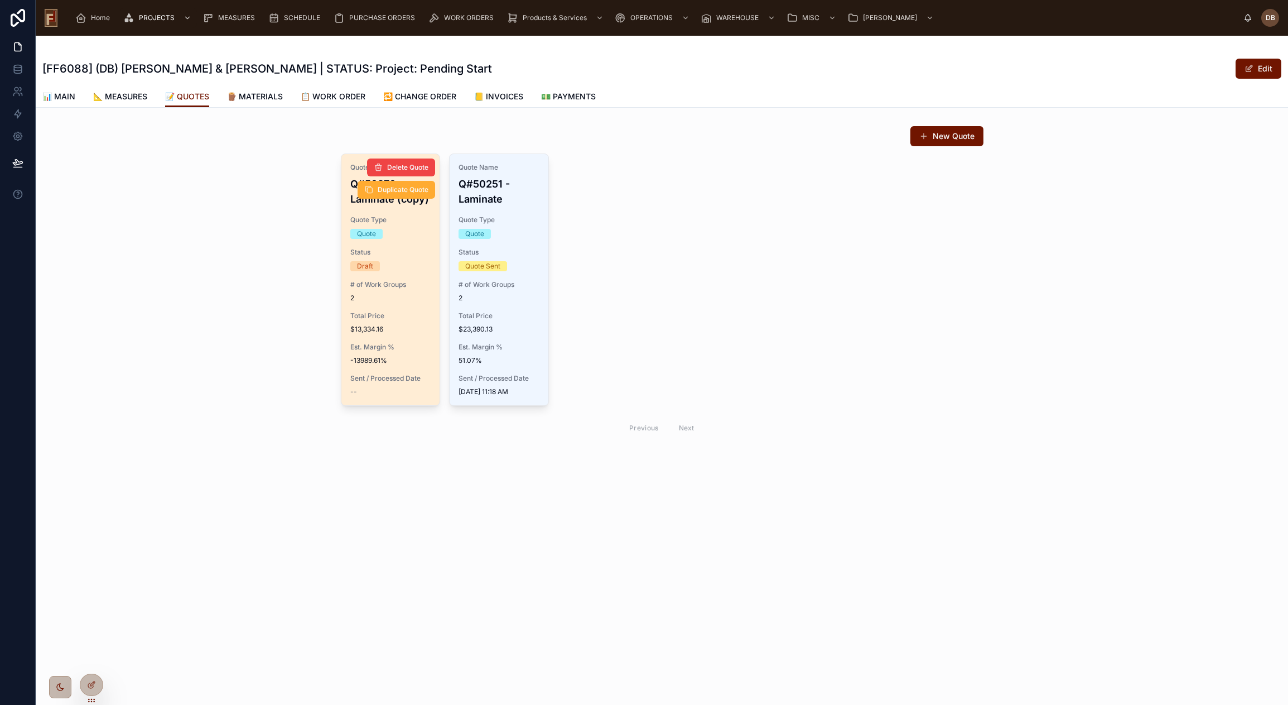
click at [411, 302] on div "Quote Name Q#50270 - Laminate (copy) Quote Type Quote Status Draft # of Work Gr…" at bounding box center [390, 279] width 99 height 251
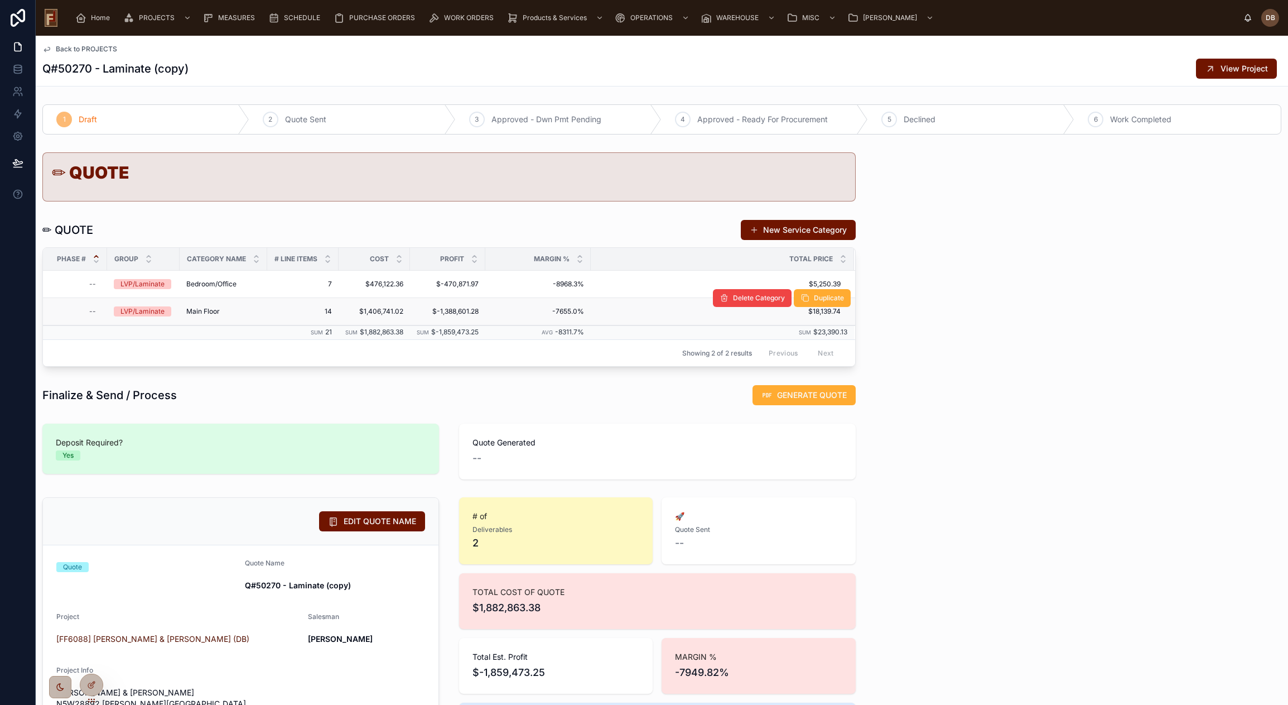
click at [149, 311] on div "LVP/Laminate" at bounding box center [142, 311] width 44 height 10
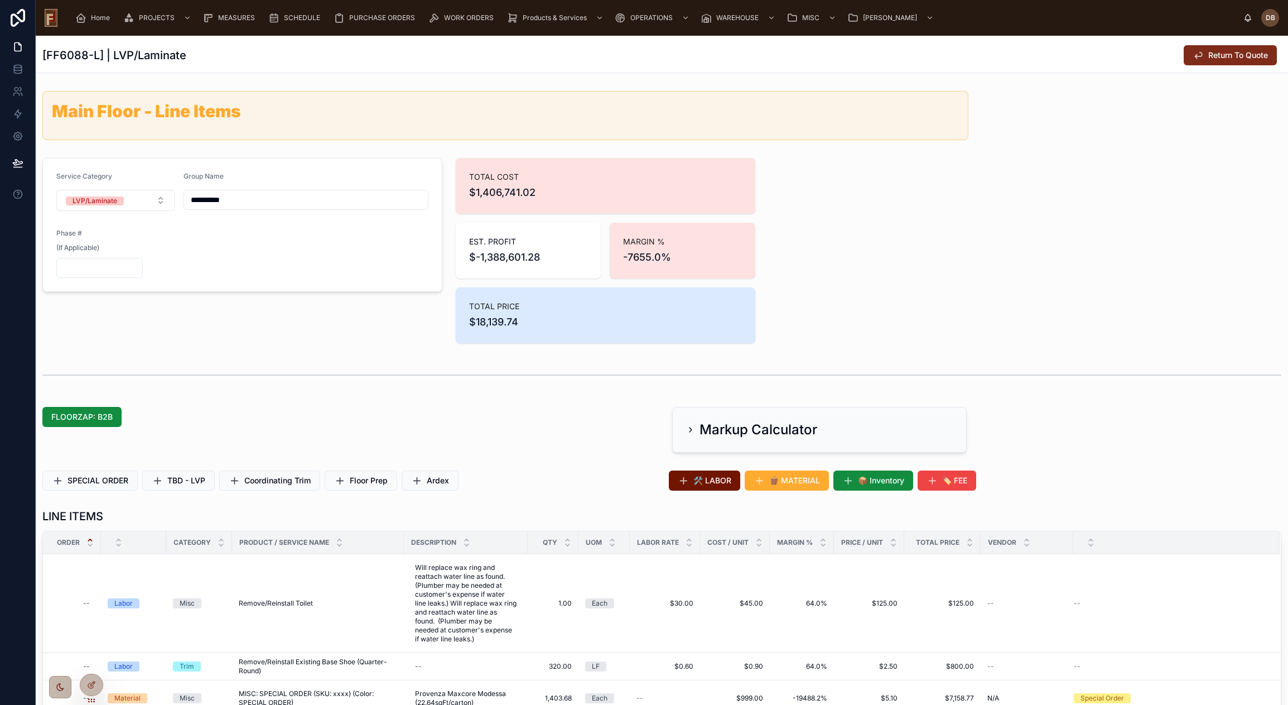
click at [1232, 57] on span "Return To Quote" at bounding box center [1238, 55] width 60 height 11
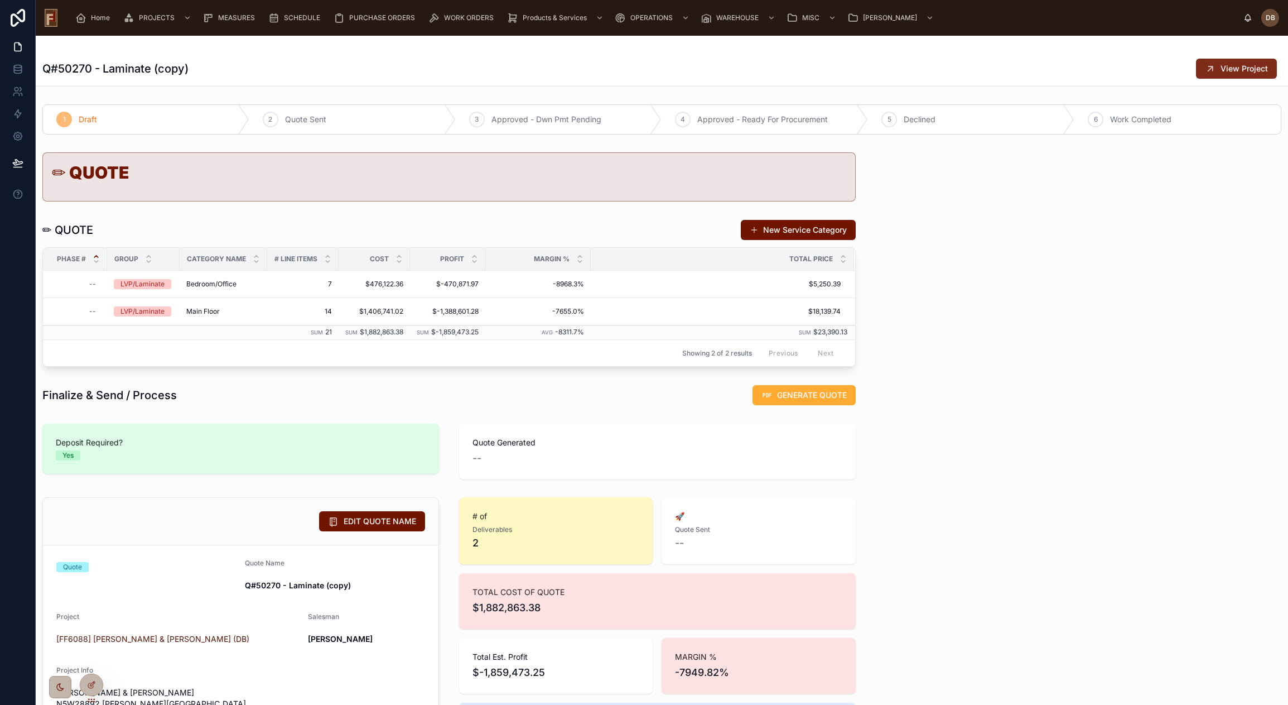
click at [1238, 70] on span "View Project" at bounding box center [1244, 68] width 47 height 11
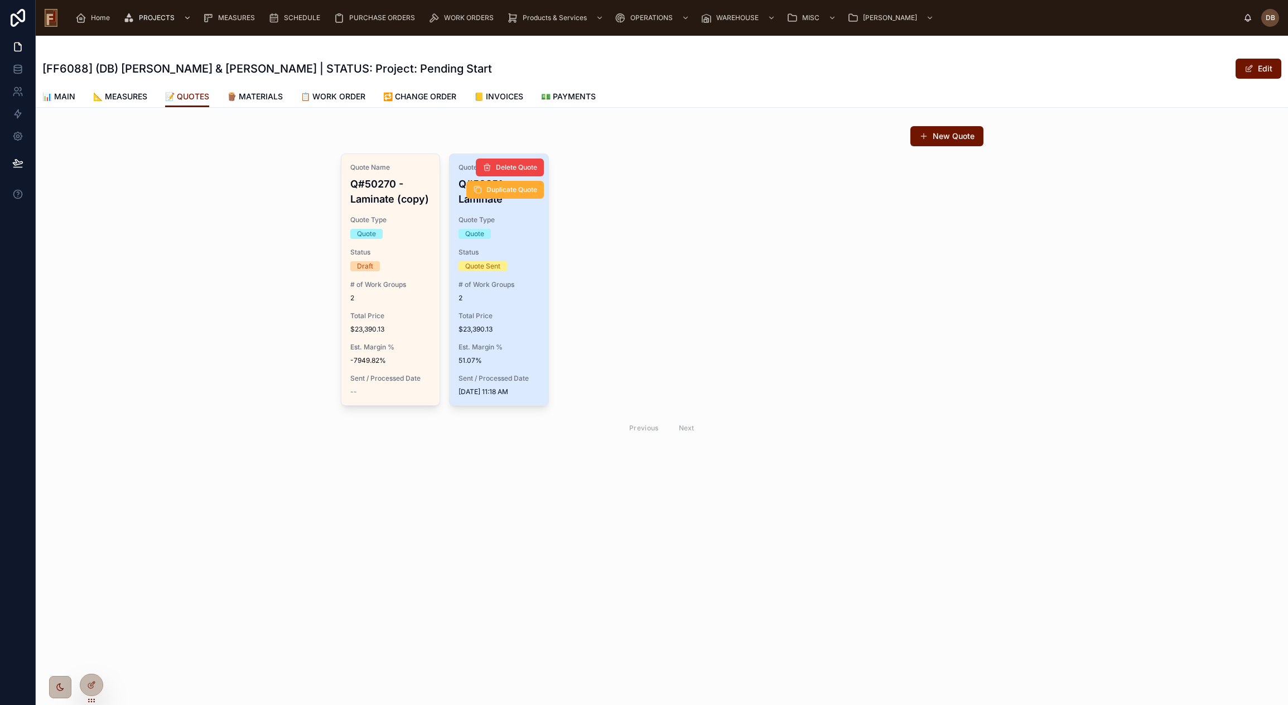
click at [508, 332] on span "$23,390.13" at bounding box center [499, 329] width 81 height 9
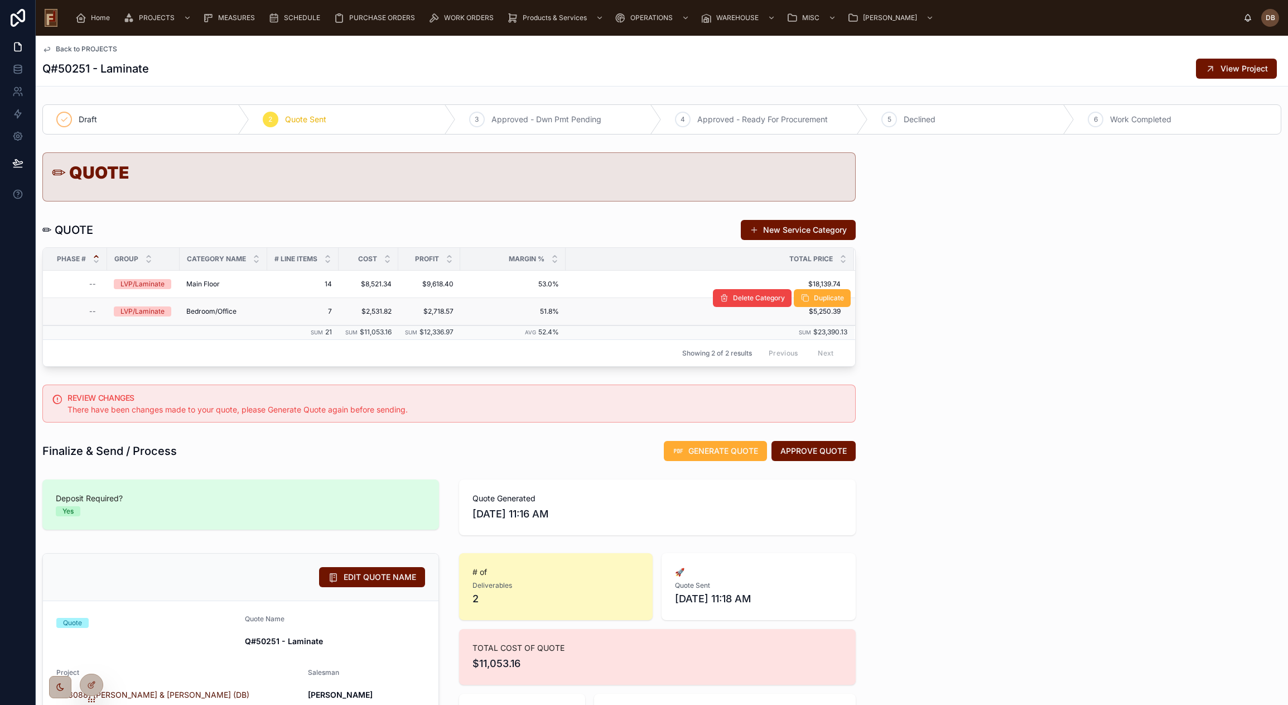
click at [210, 312] on span "Bedroom/Office" at bounding box center [211, 311] width 50 height 9
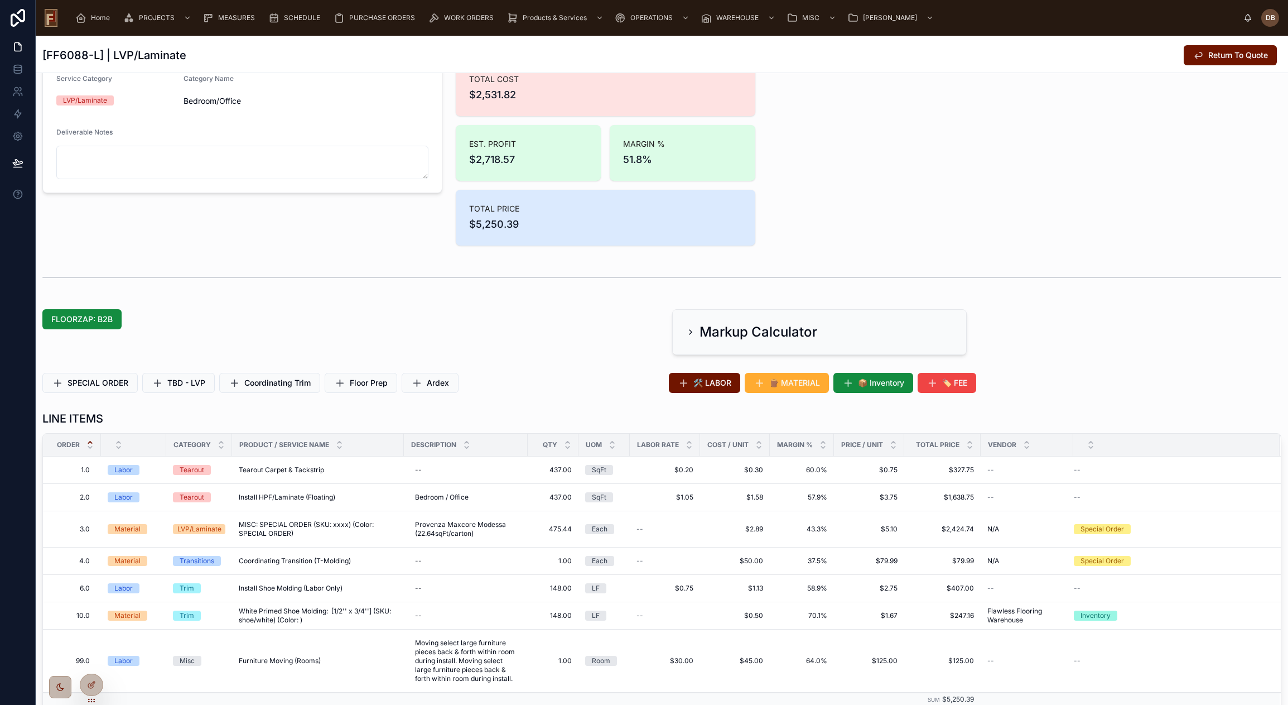
scroll to position [223, 0]
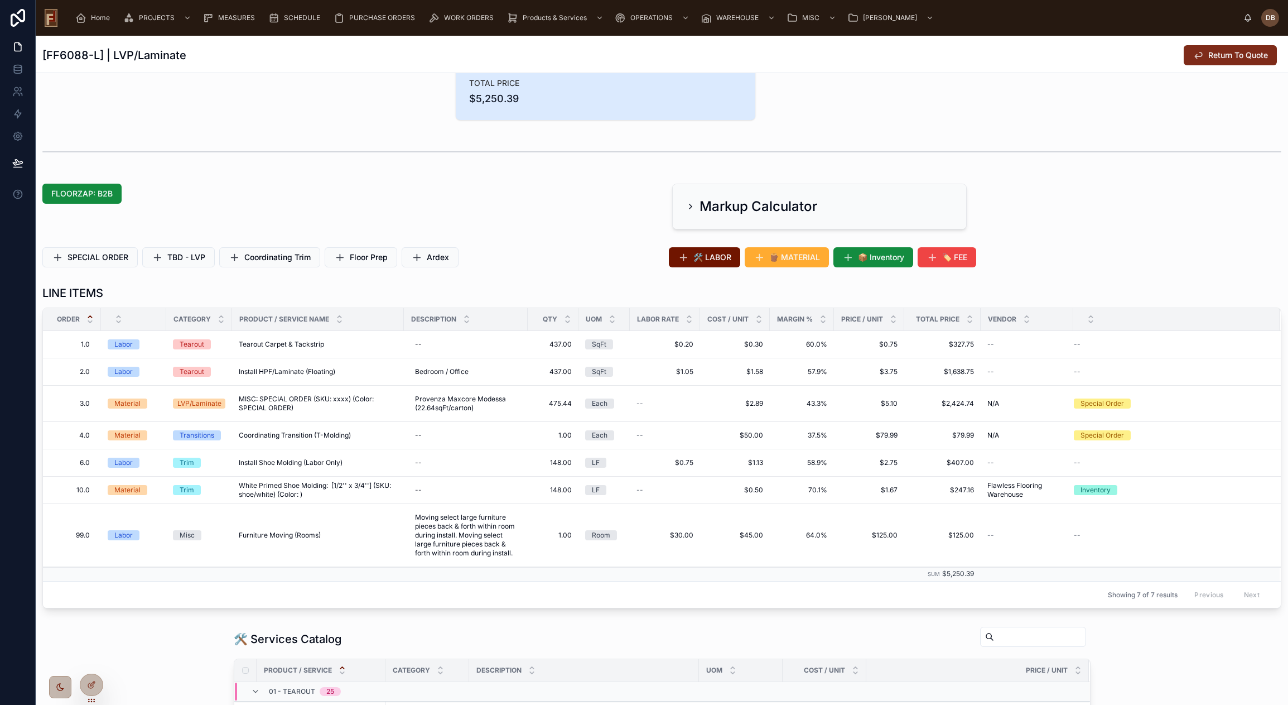
click at [1208, 55] on span "Return To Quote" at bounding box center [1238, 55] width 60 height 11
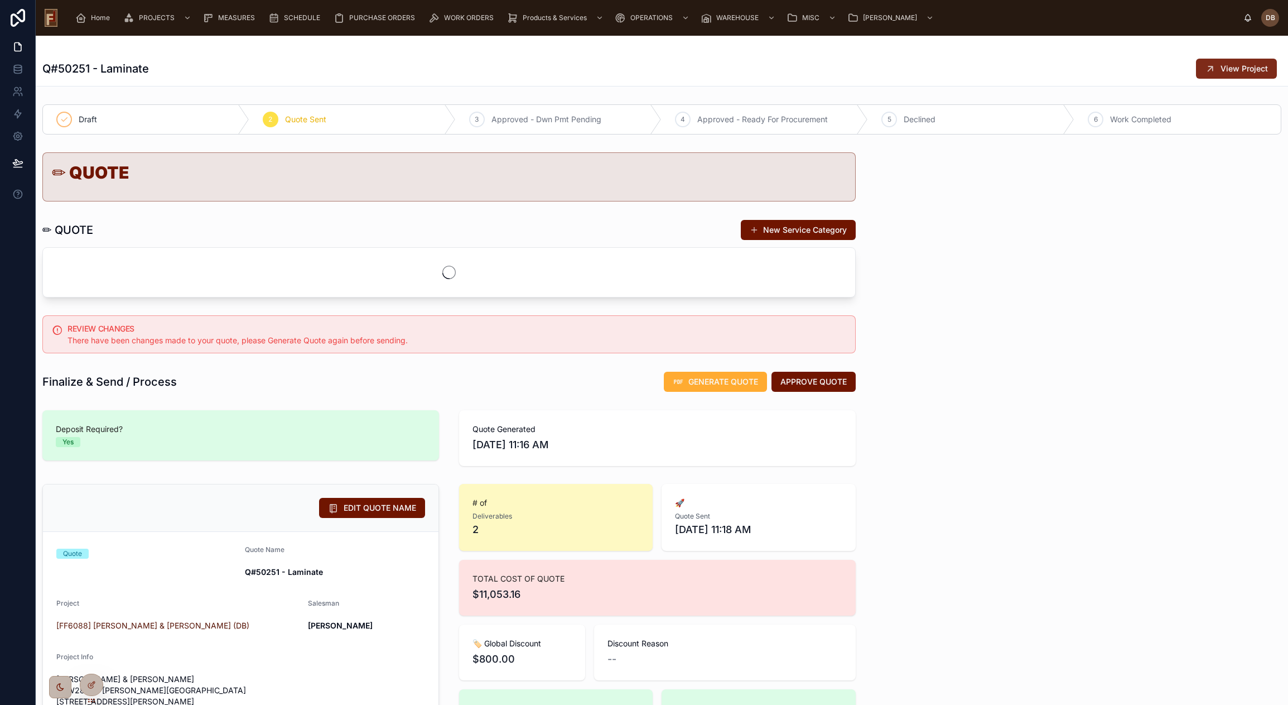
click at [1239, 67] on span "View Project" at bounding box center [1244, 68] width 47 height 11
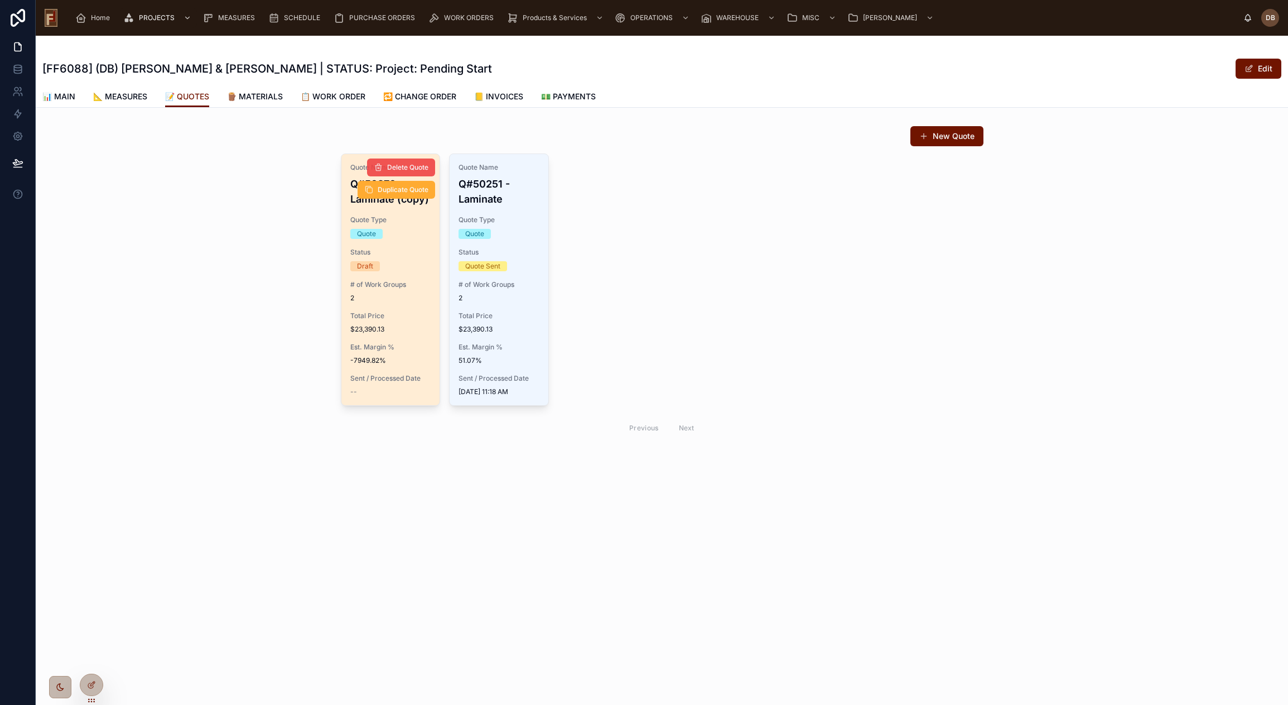
click at [397, 166] on span "Delete Quote" at bounding box center [407, 167] width 41 height 9
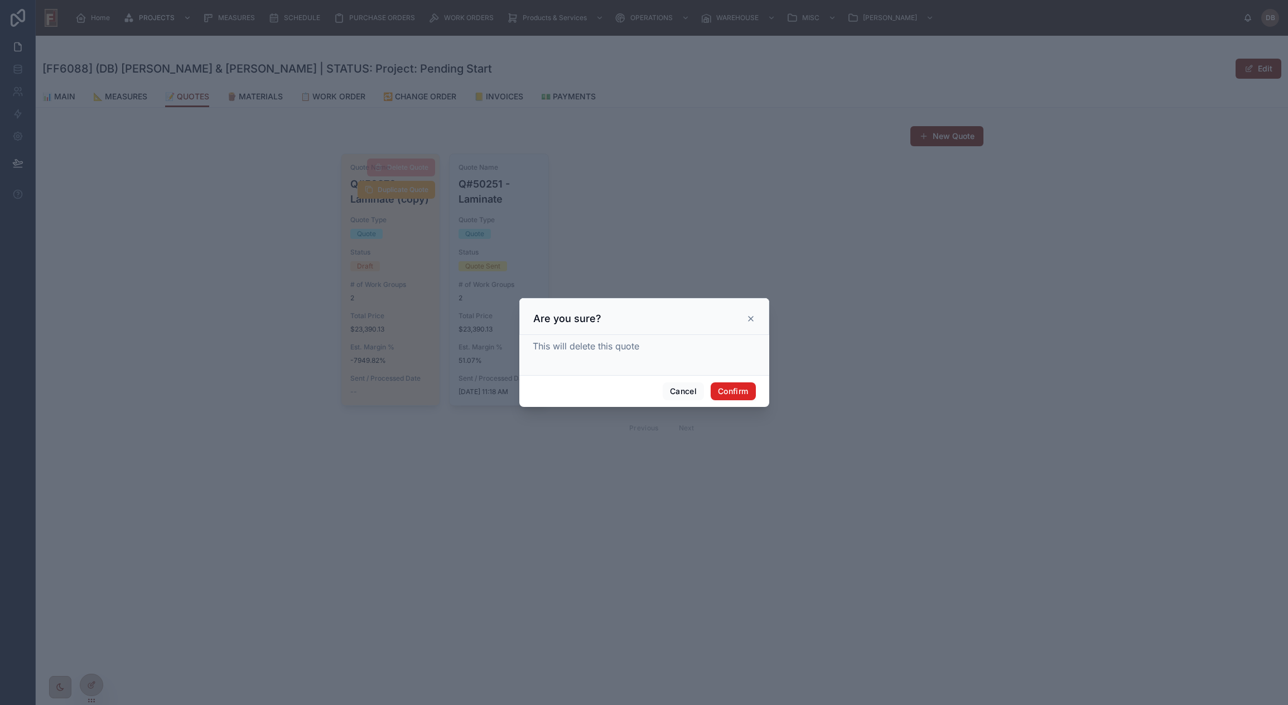
click at [731, 395] on button "Confirm" at bounding box center [733, 391] width 45 height 18
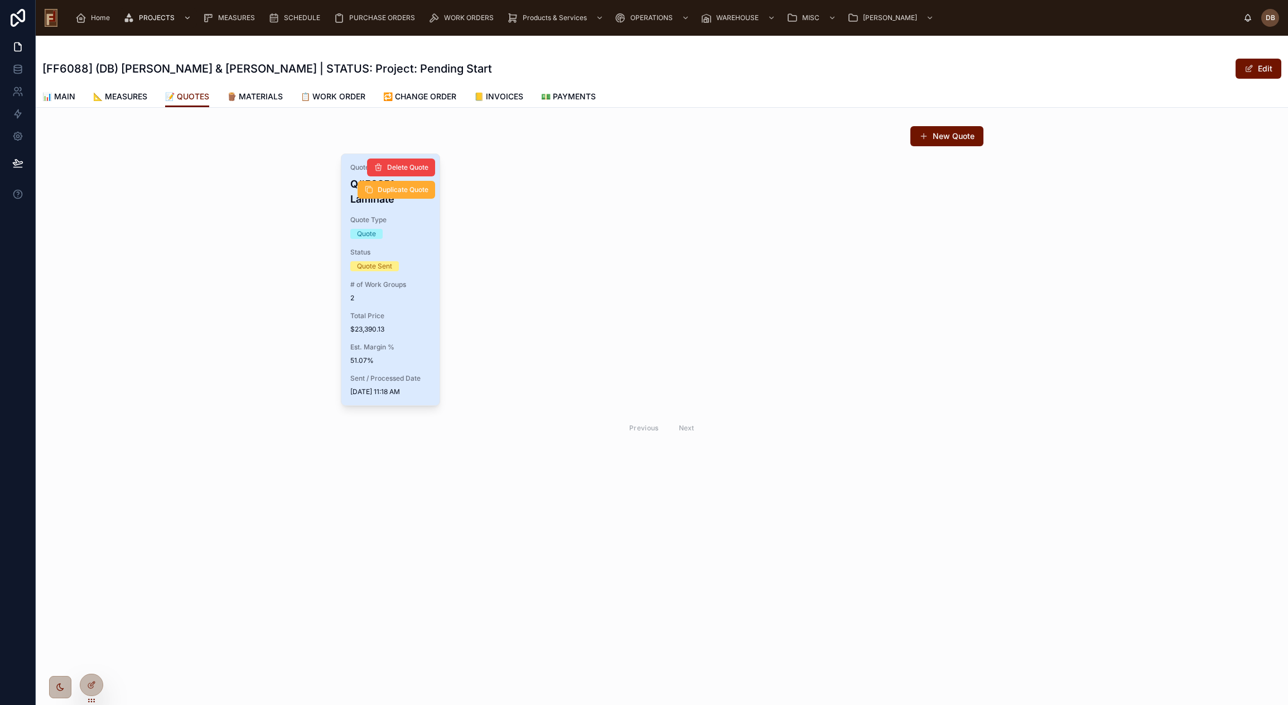
click at [400, 320] on div "Total Price $23,390.13" at bounding box center [390, 322] width 81 height 22
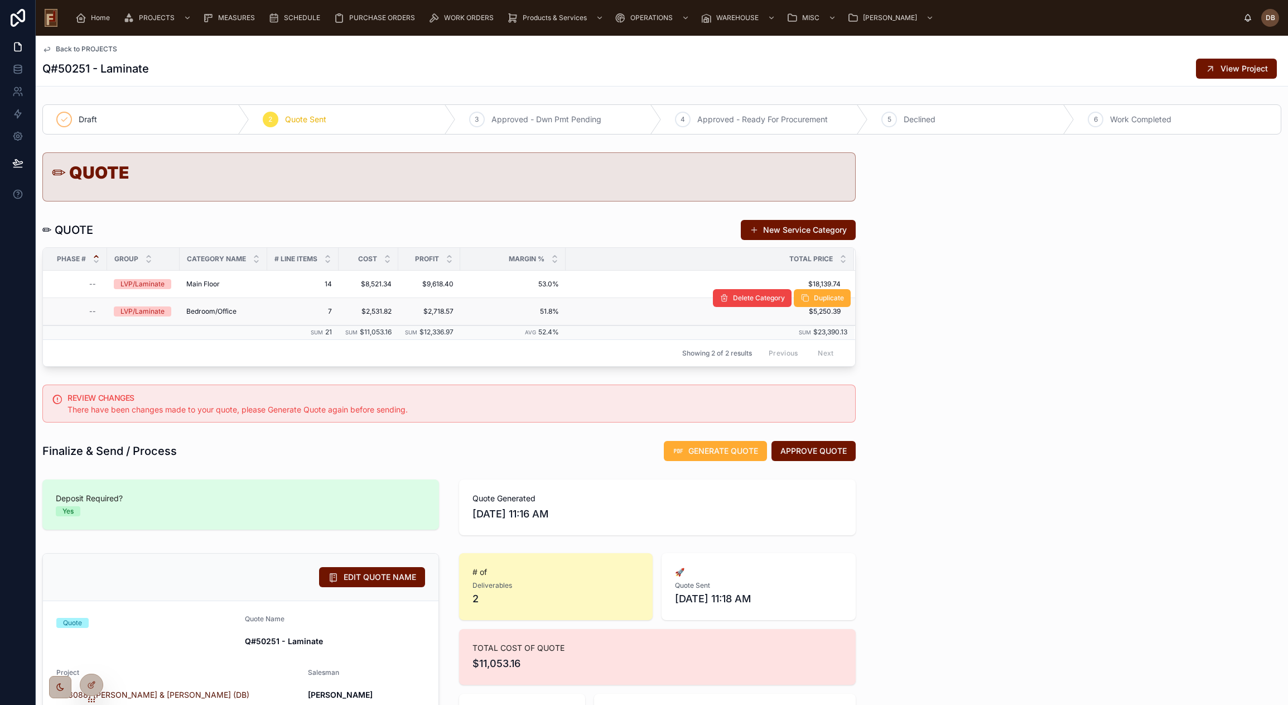
click at [220, 311] on span "Bedroom/Office" at bounding box center [211, 311] width 50 height 9
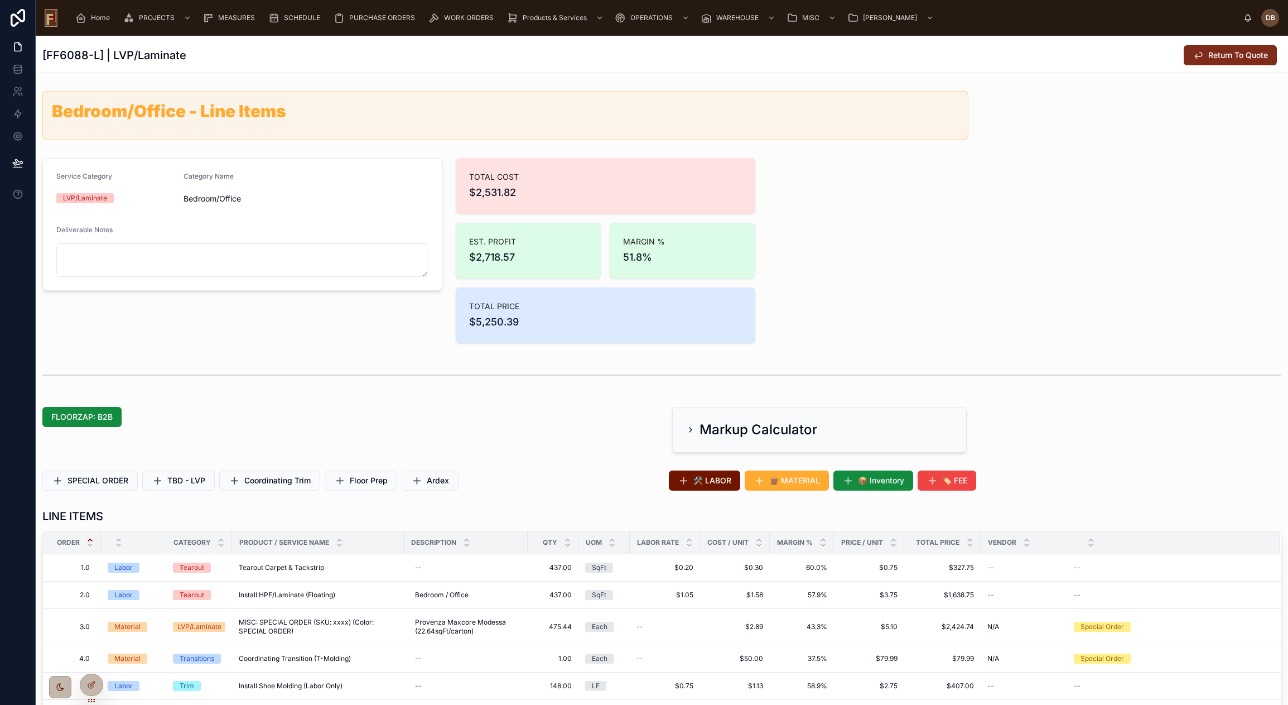
click at [1209, 52] on span "Return To Quote" at bounding box center [1238, 55] width 60 height 11
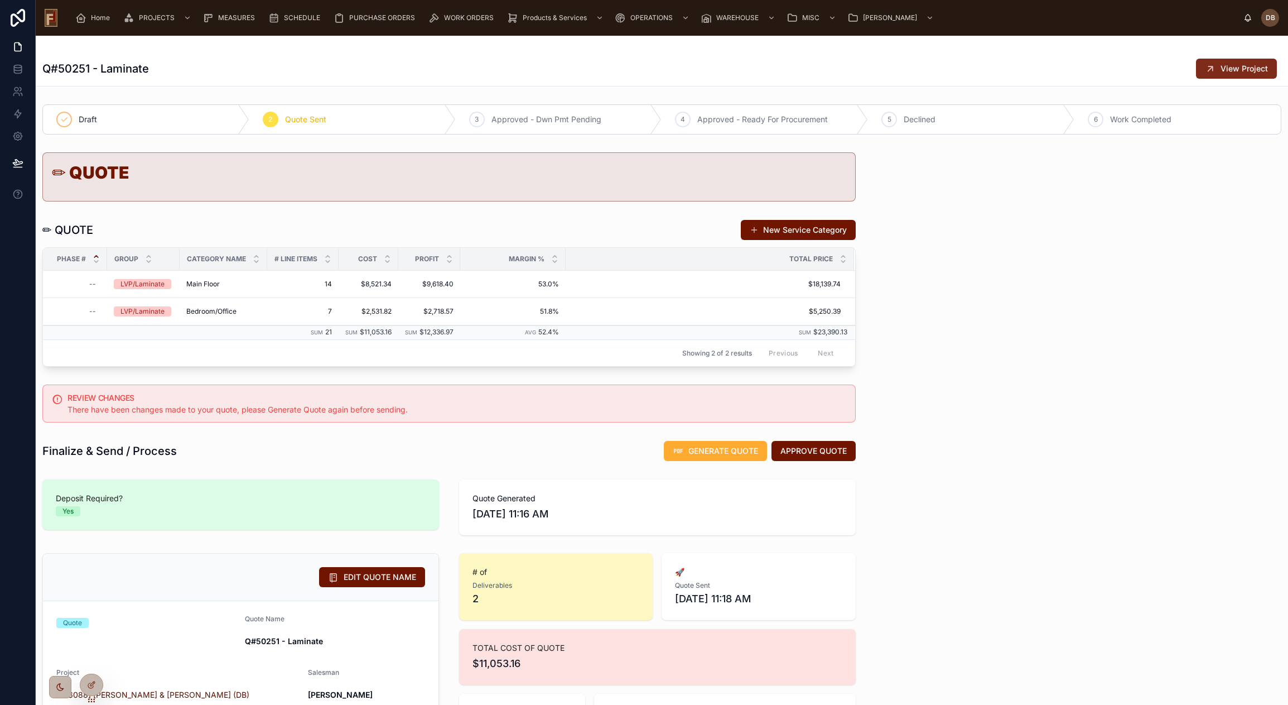
click at [1225, 69] on span "View Project" at bounding box center [1244, 68] width 47 height 11
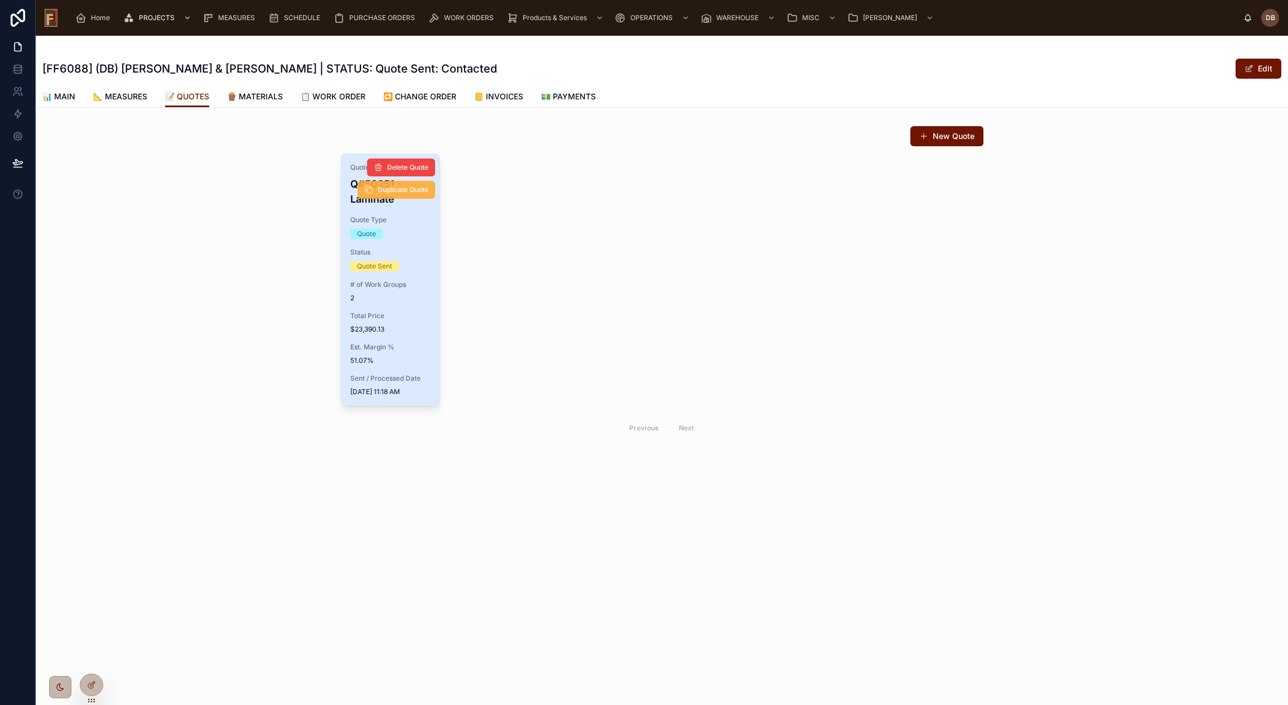
click at [394, 191] on span "Duplicate Quote" at bounding box center [403, 189] width 51 height 9
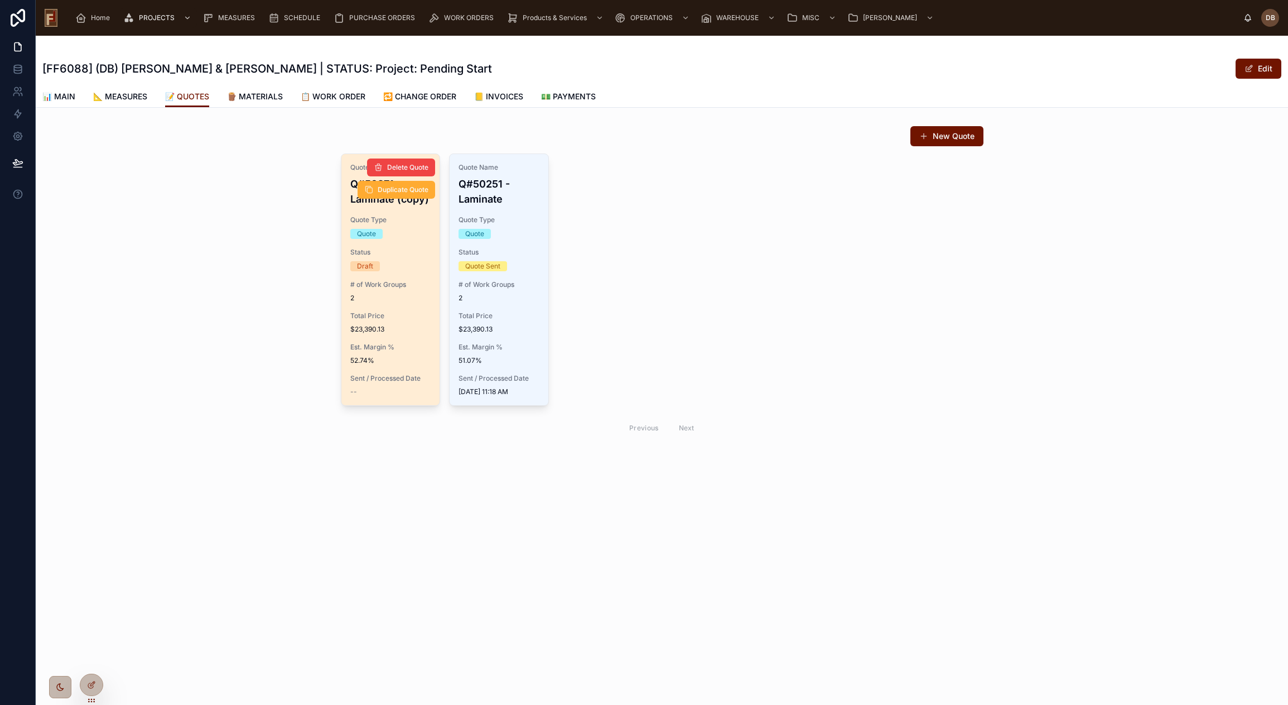
click at [392, 358] on span "52.74%" at bounding box center [390, 360] width 81 height 9
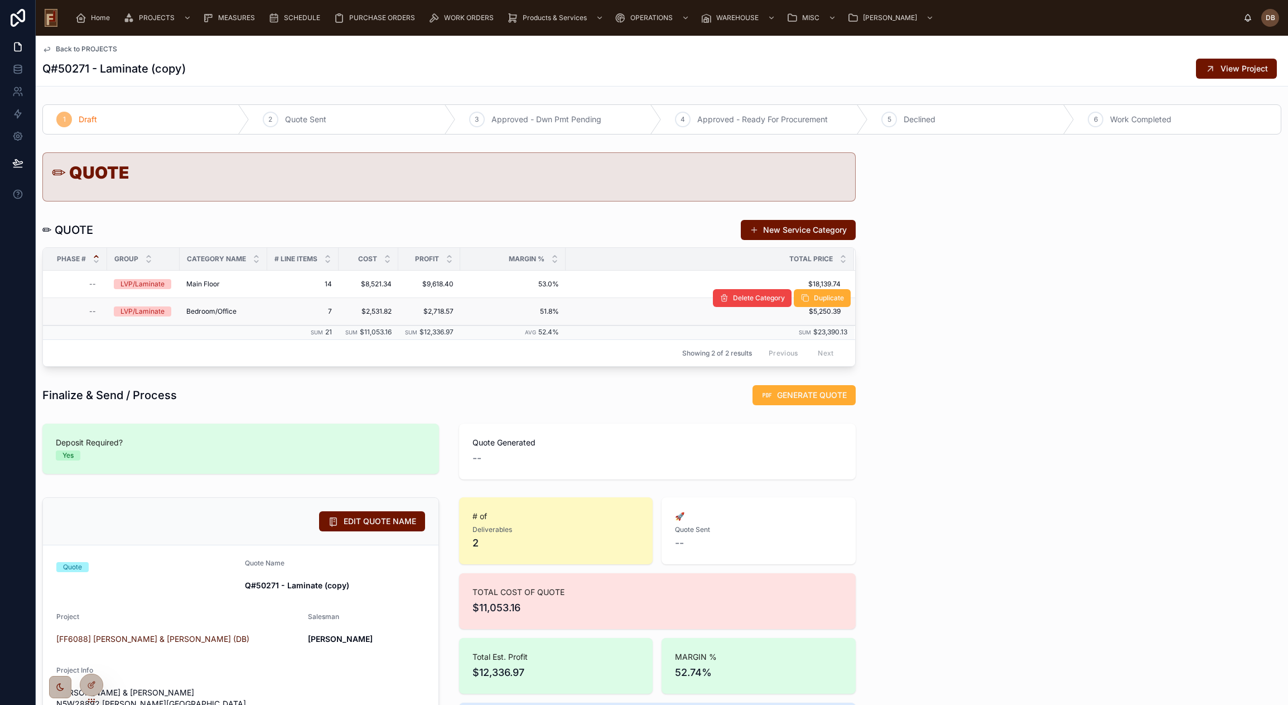
click at [216, 312] on span "Bedroom/Office" at bounding box center [211, 311] width 50 height 9
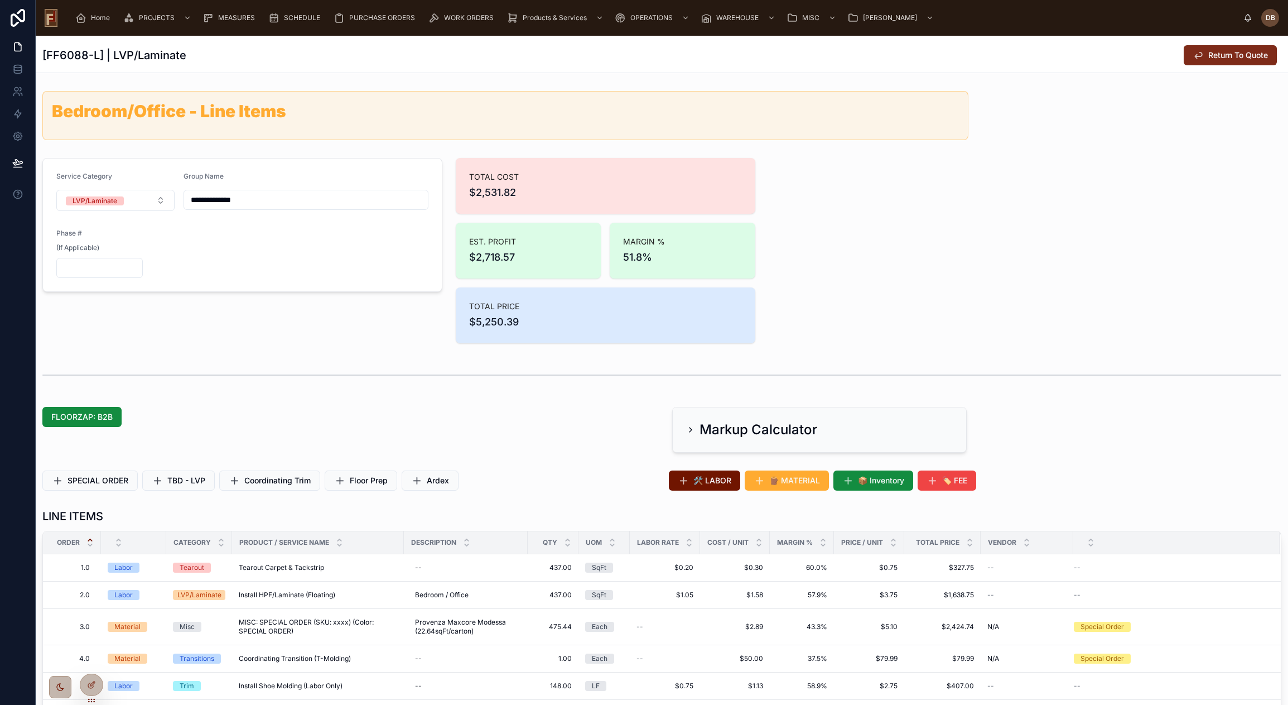
click at [1217, 53] on span "Return To Quote" at bounding box center [1238, 55] width 60 height 11
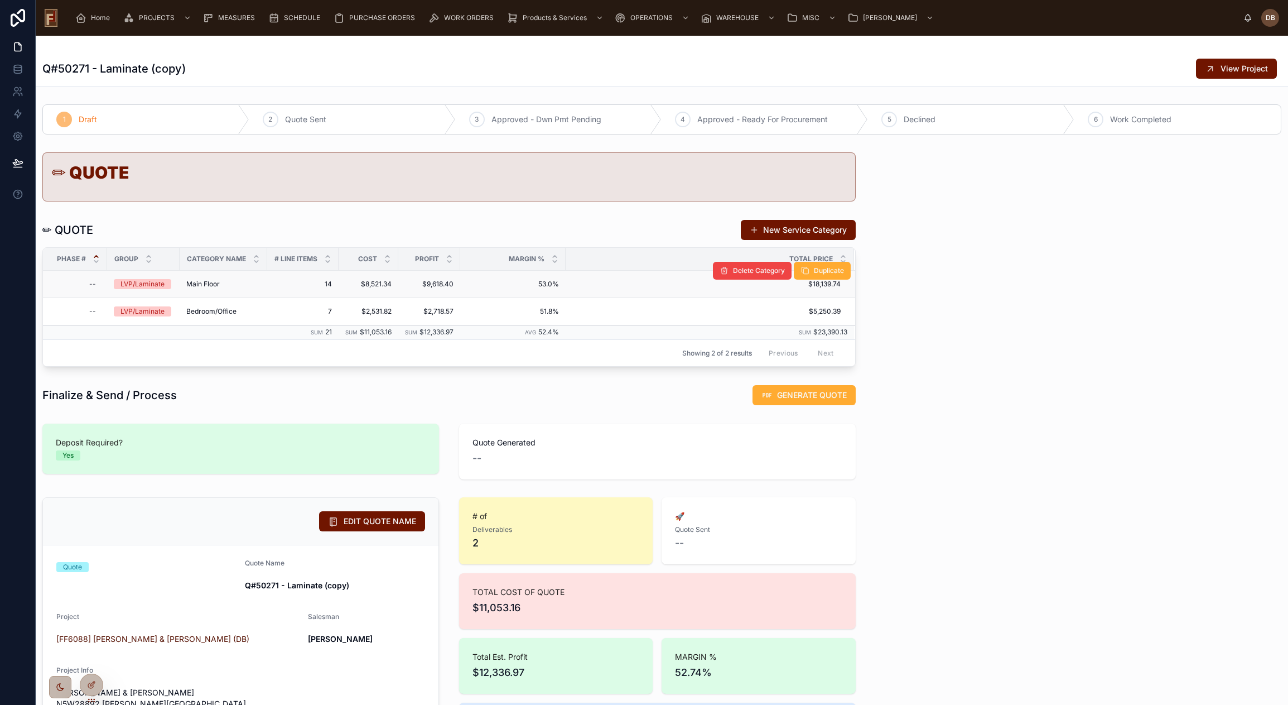
click at [205, 286] on span "Main Floor" at bounding box center [202, 283] width 33 height 9
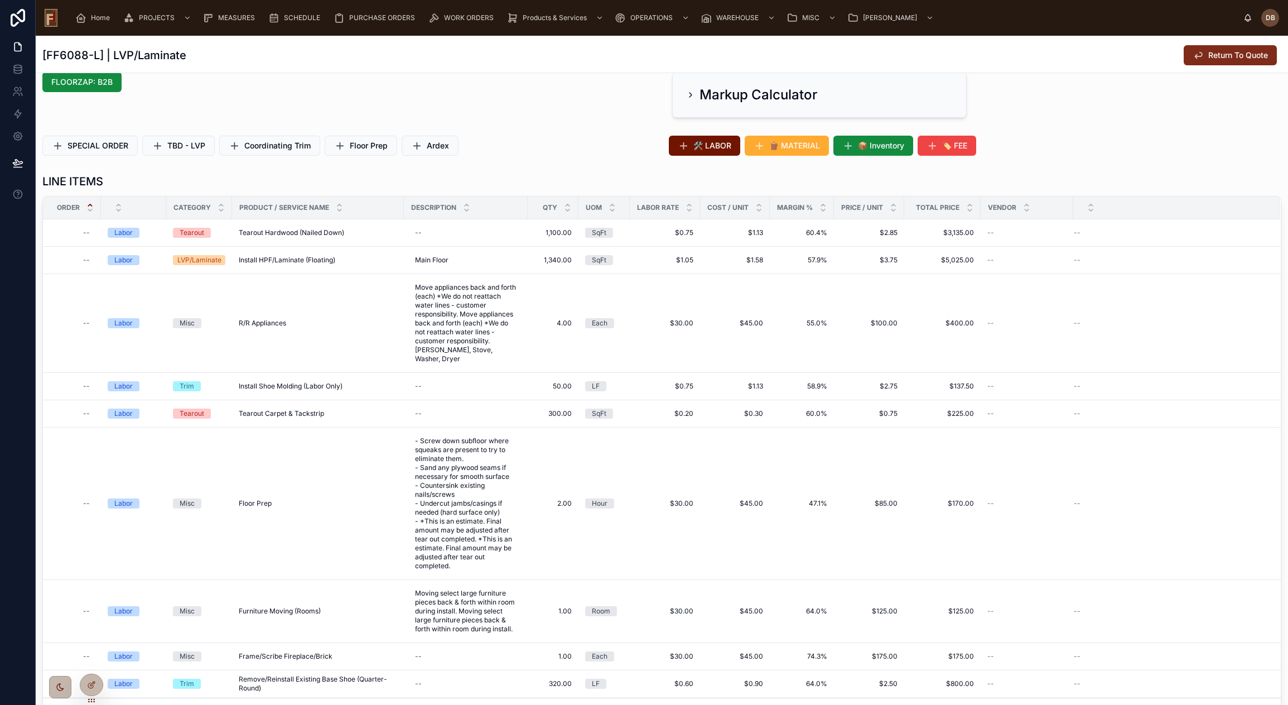
click at [1225, 54] on span "Return To Quote" at bounding box center [1238, 55] width 60 height 11
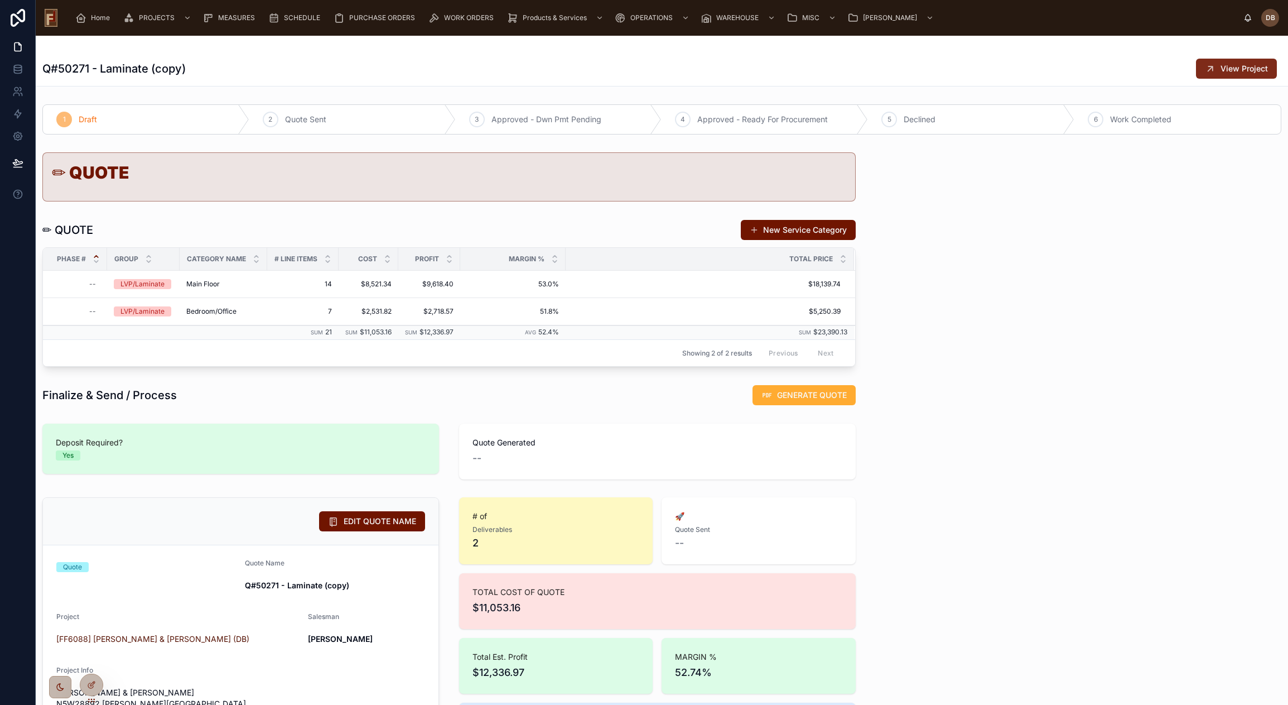
click at [1226, 72] on span "View Project" at bounding box center [1244, 68] width 47 height 11
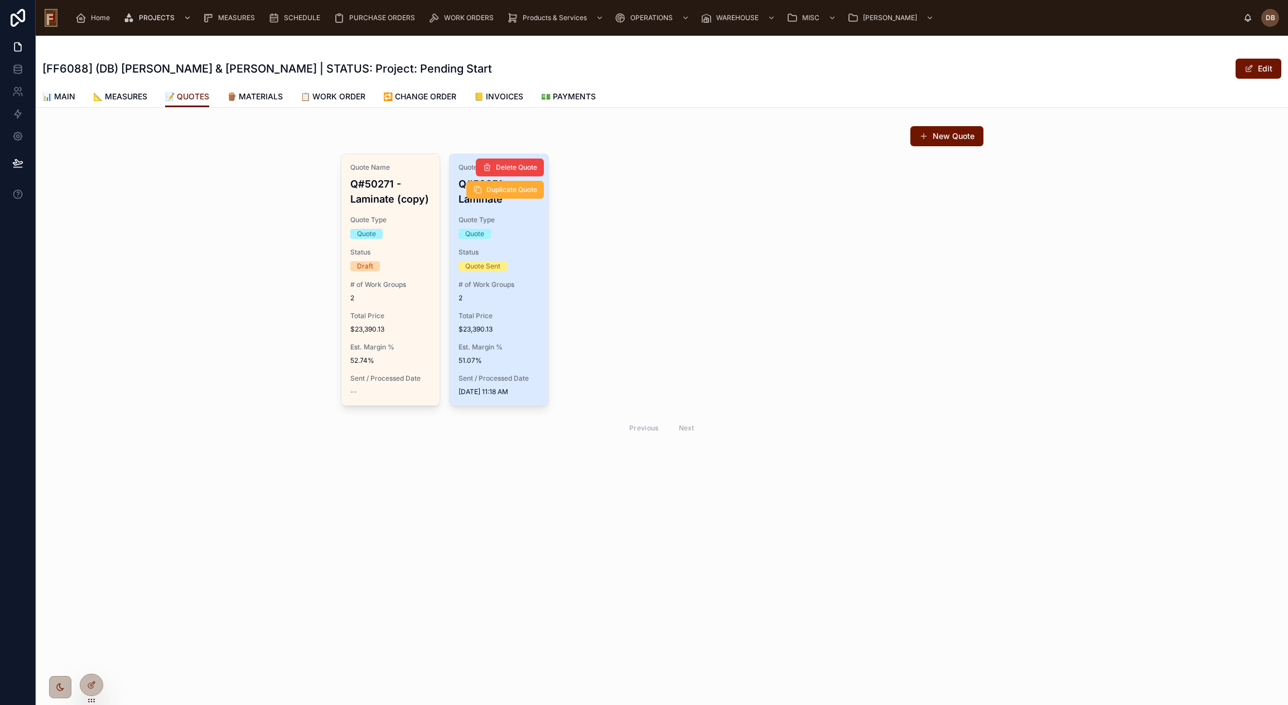
click at [518, 346] on span "Est. Margin %" at bounding box center [499, 346] width 81 height 9
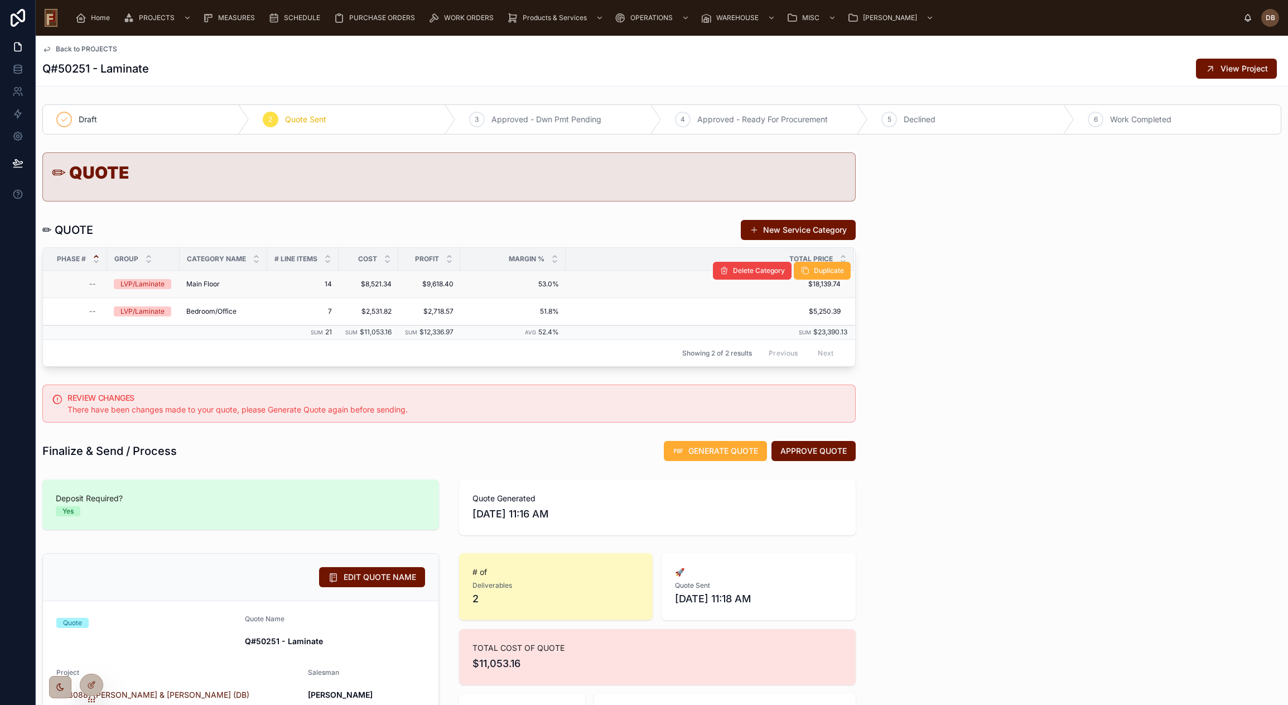
click at [212, 284] on span "Main Floor" at bounding box center [202, 283] width 33 height 9
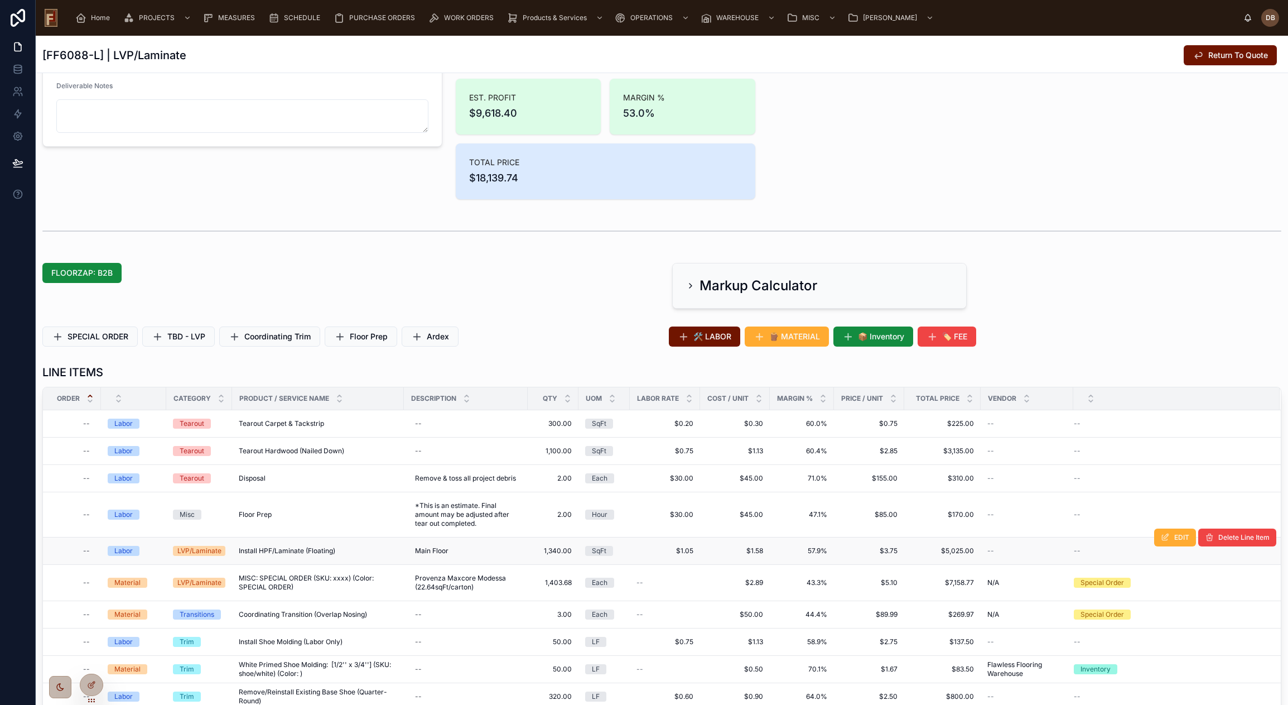
scroll to position [279, 0]
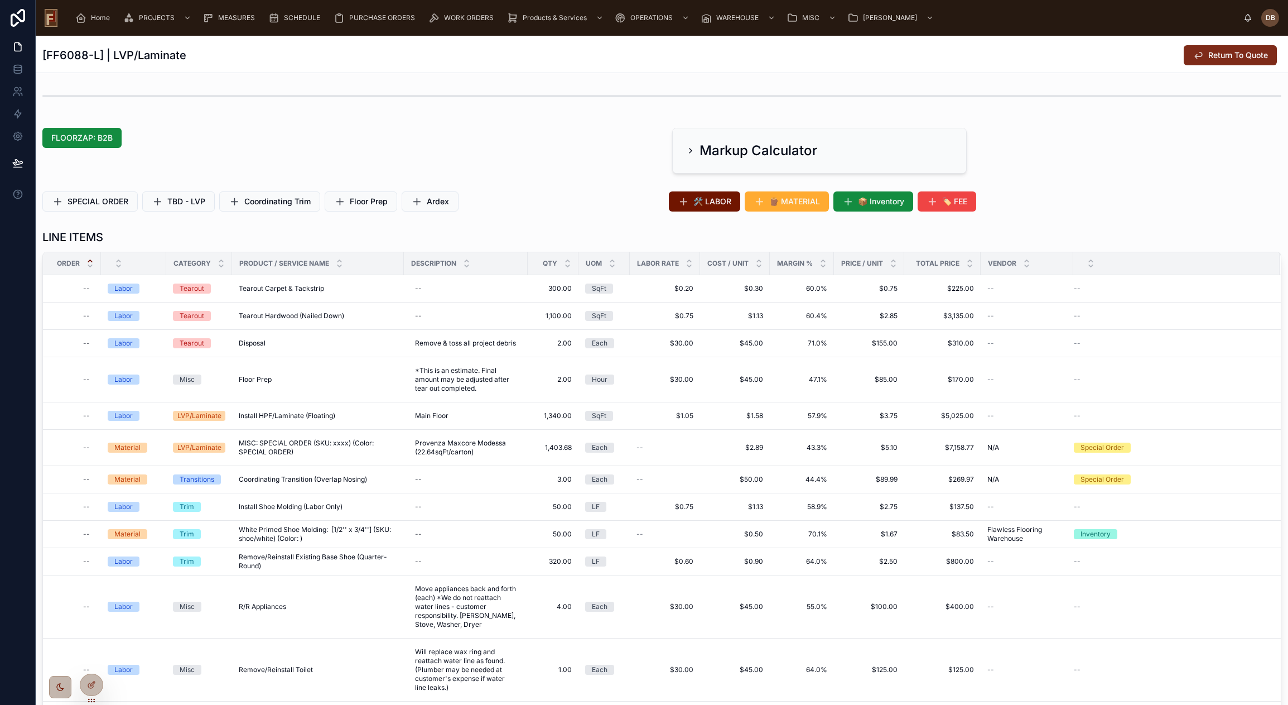
click at [1213, 54] on span "Return To Quote" at bounding box center [1238, 55] width 60 height 11
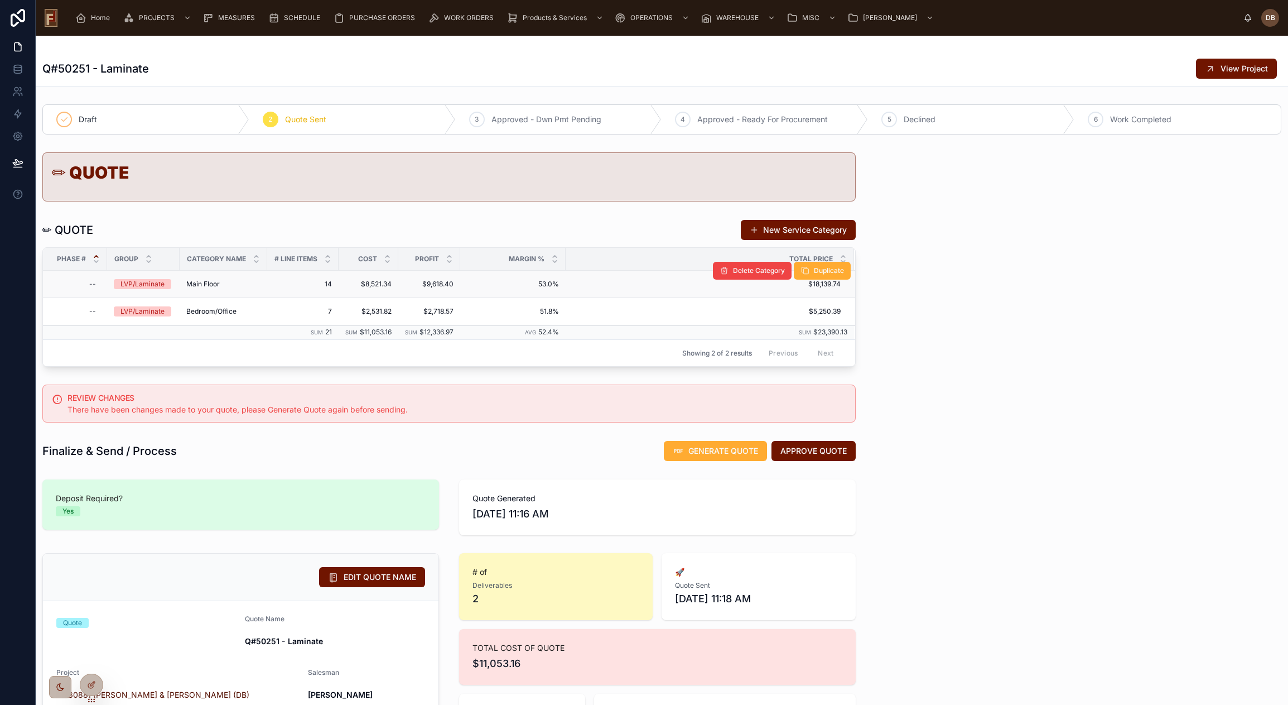
click at [215, 282] on span "Main Floor" at bounding box center [202, 283] width 33 height 9
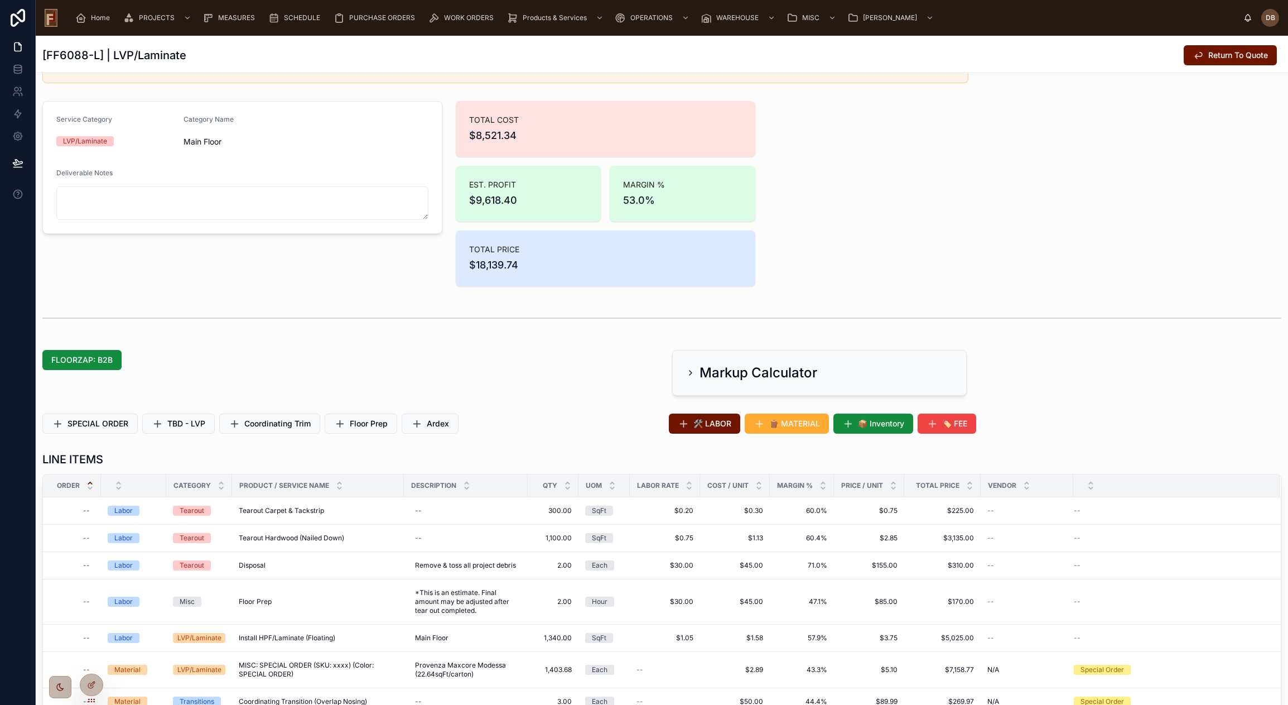
scroll to position [56, 0]
click at [1212, 56] on span "Return To Quote" at bounding box center [1238, 55] width 60 height 11
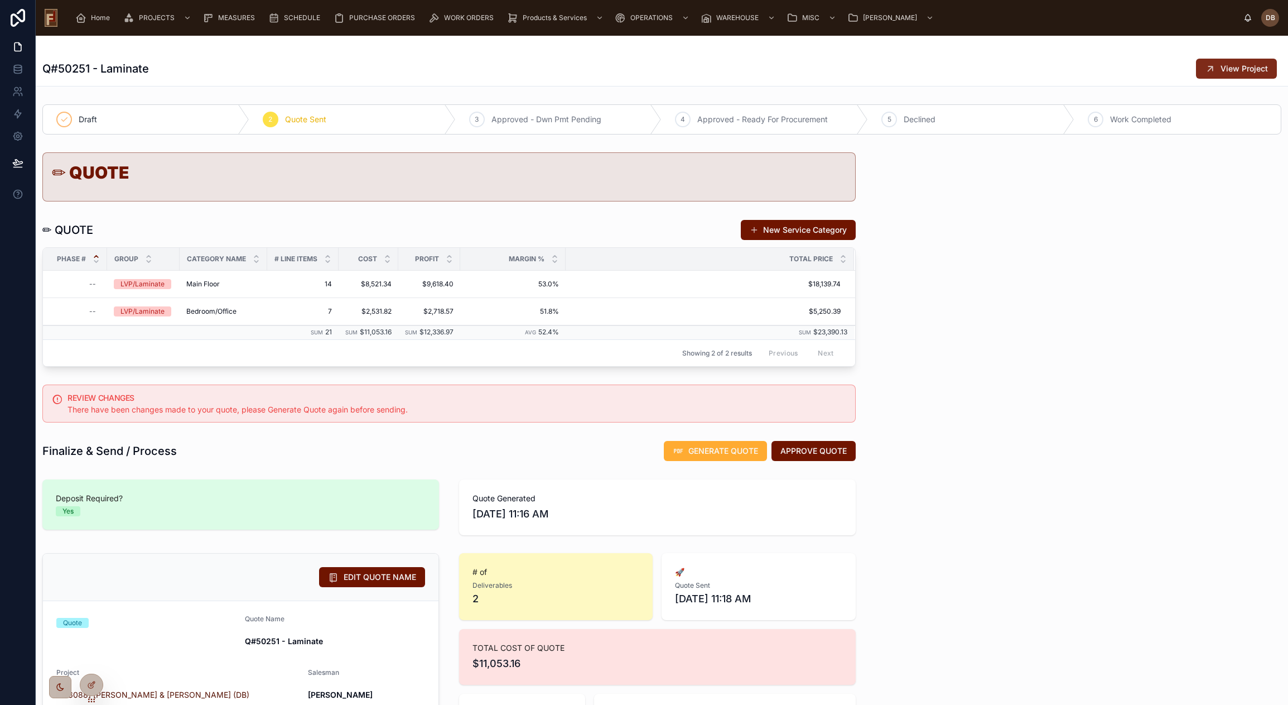
click at [1227, 70] on span "View Project" at bounding box center [1244, 68] width 47 height 11
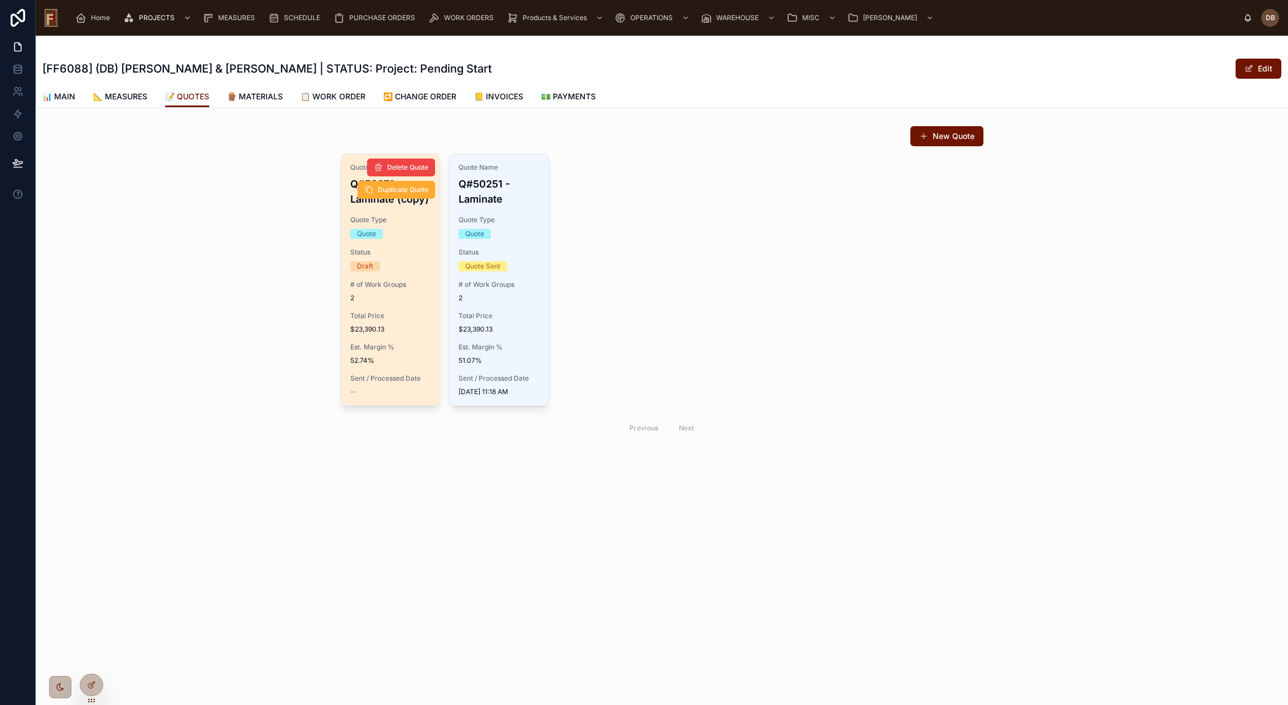
click at [375, 311] on span "Total Price" at bounding box center [390, 315] width 81 height 9
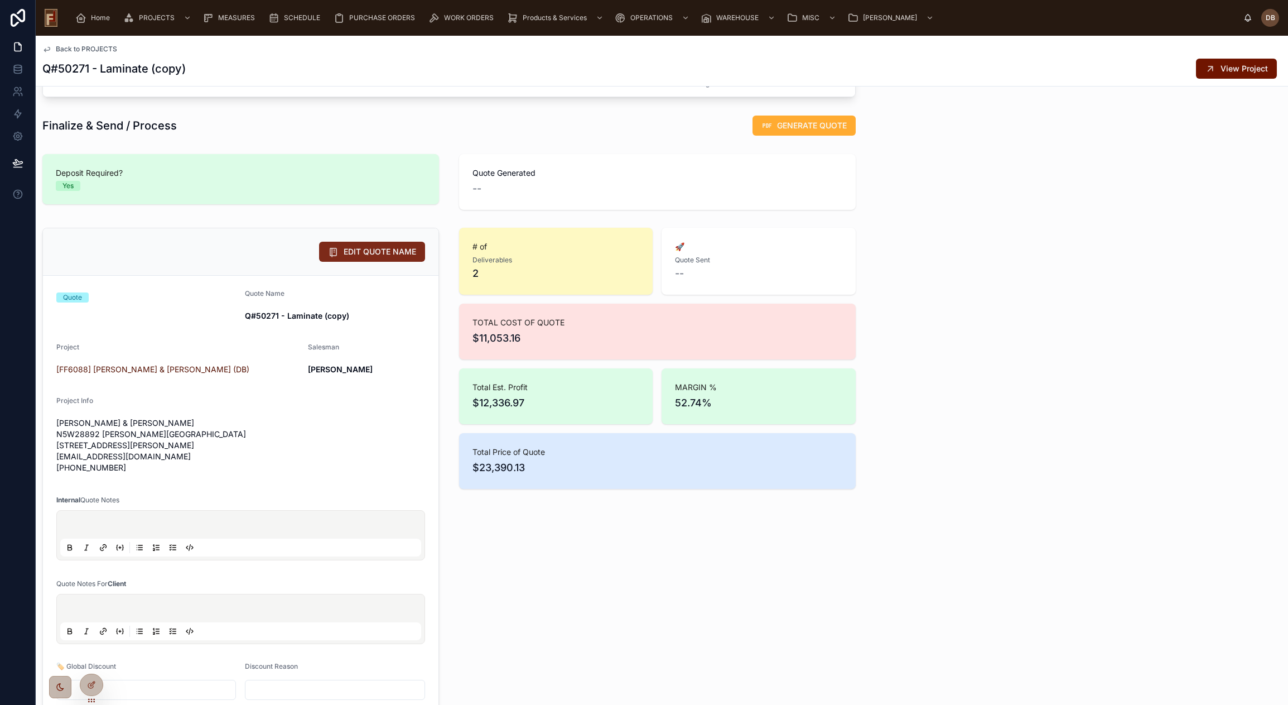
scroll to position [268, 0]
click at [397, 253] on span "EDIT QUOTE NAME" at bounding box center [380, 252] width 73 height 11
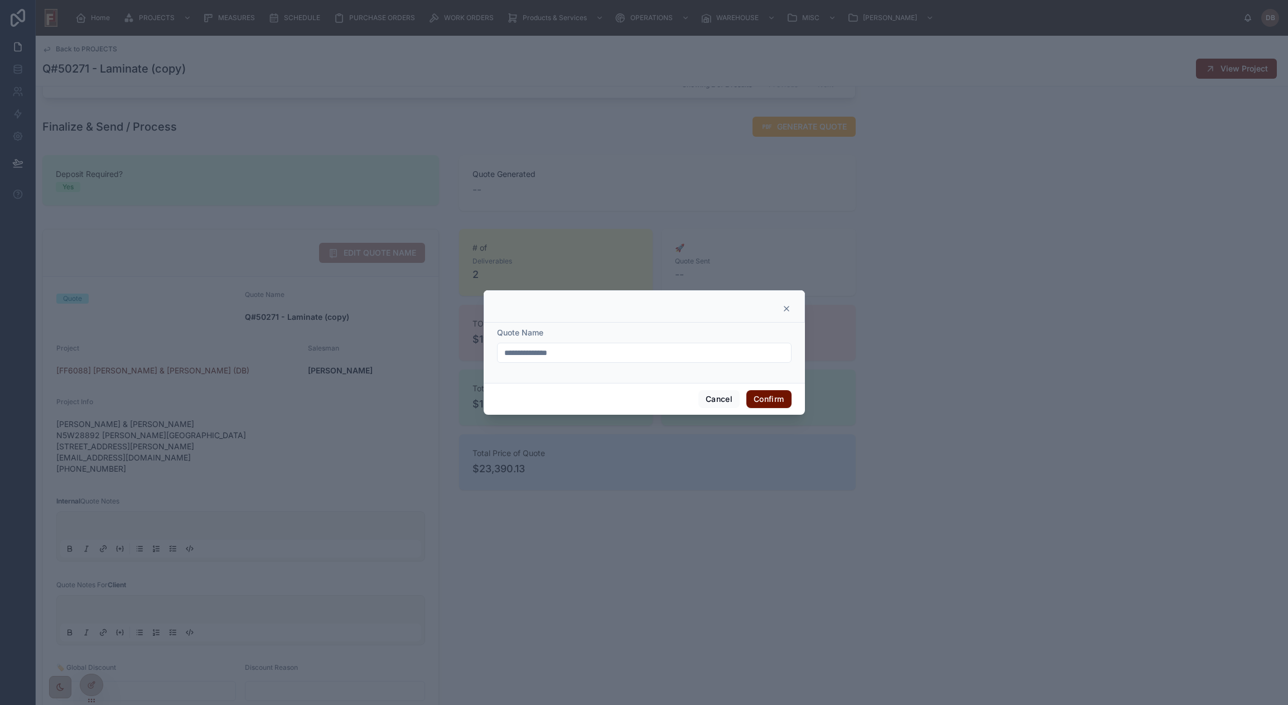
drag, startPoint x: 538, startPoint y: 354, endPoint x: 616, endPoint y: 350, distance: 78.2
click at [616, 350] on input "**********" at bounding box center [644, 353] width 293 height 16
click at [538, 354] on input "**********" at bounding box center [644, 353] width 293 height 16
type input "**********"
click at [768, 398] on button "Confirm" at bounding box center [768, 399] width 45 height 18
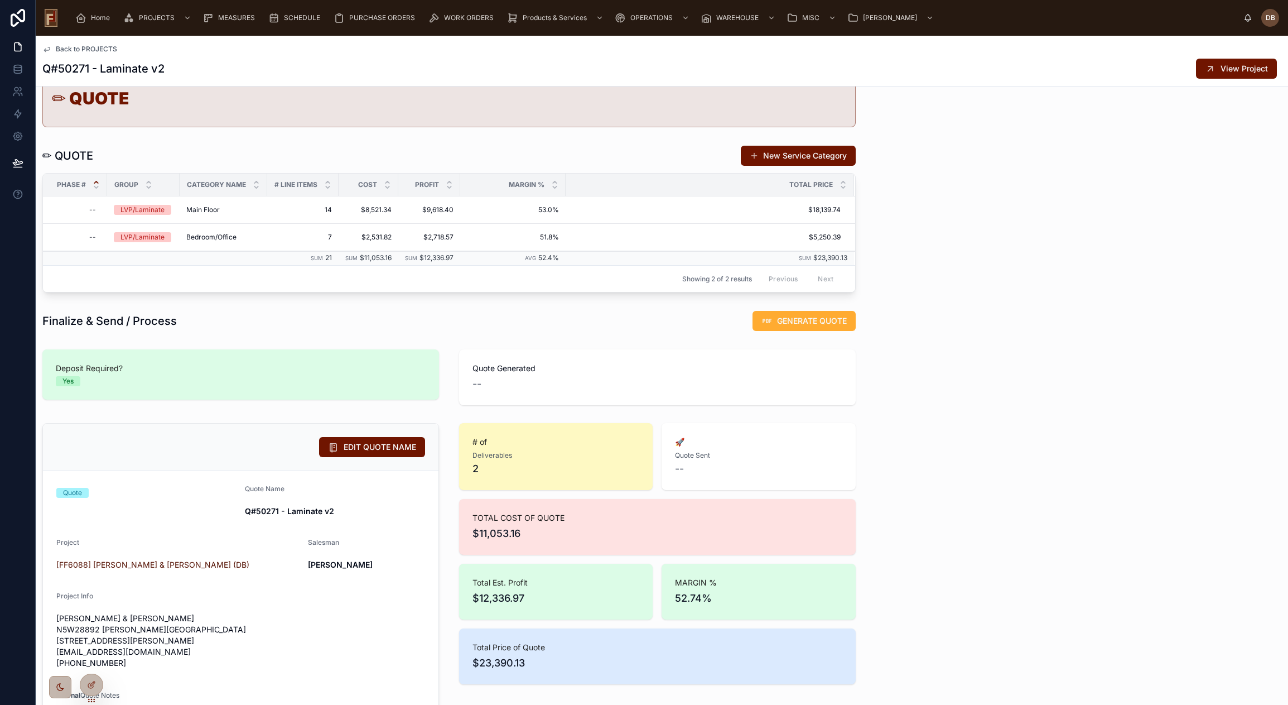
scroll to position [0, 0]
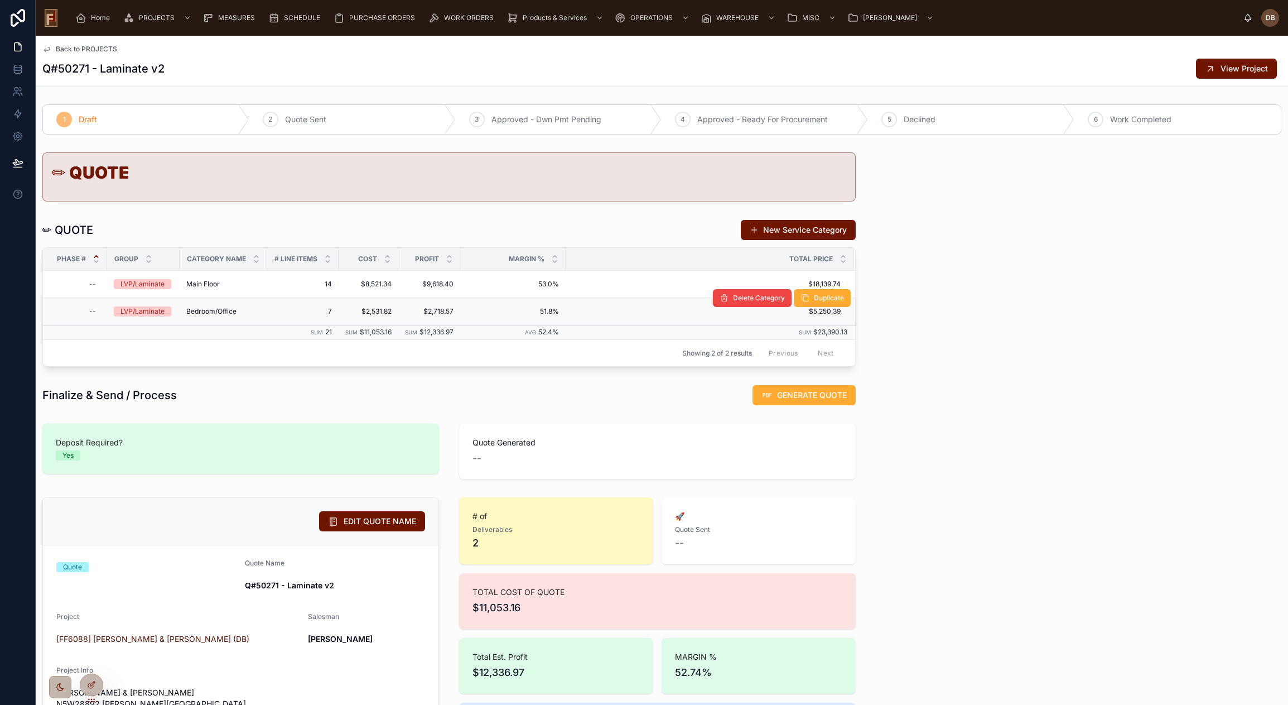
click at [210, 310] on span "Bedroom/Office" at bounding box center [211, 311] width 50 height 9
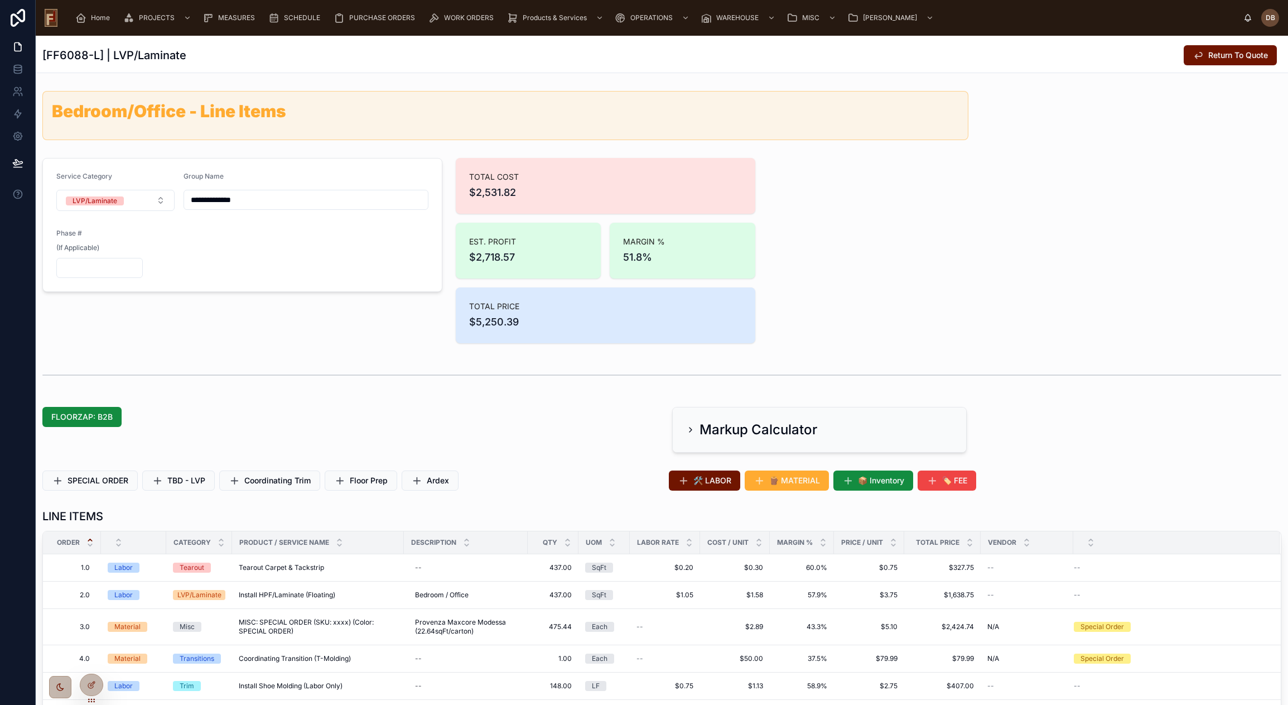
drag, startPoint x: 226, startPoint y: 198, endPoint x: 186, endPoint y: 199, distance: 40.2
click at [186, 199] on input "**********" at bounding box center [306, 200] width 244 height 16
type input "******"
click at [254, 241] on form "Service Category LVP/Laminate Group Name ****** Phase # (If Applicable)" at bounding box center [242, 224] width 399 height 133
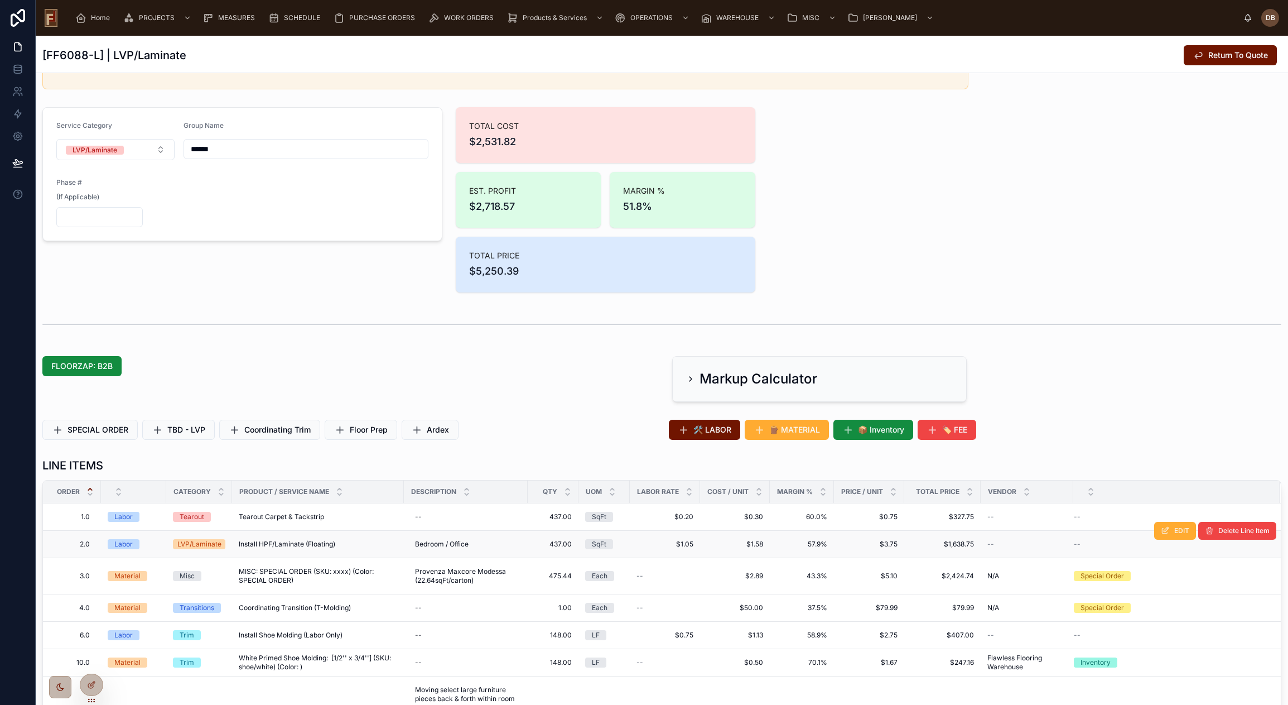
scroll to position [223, 0]
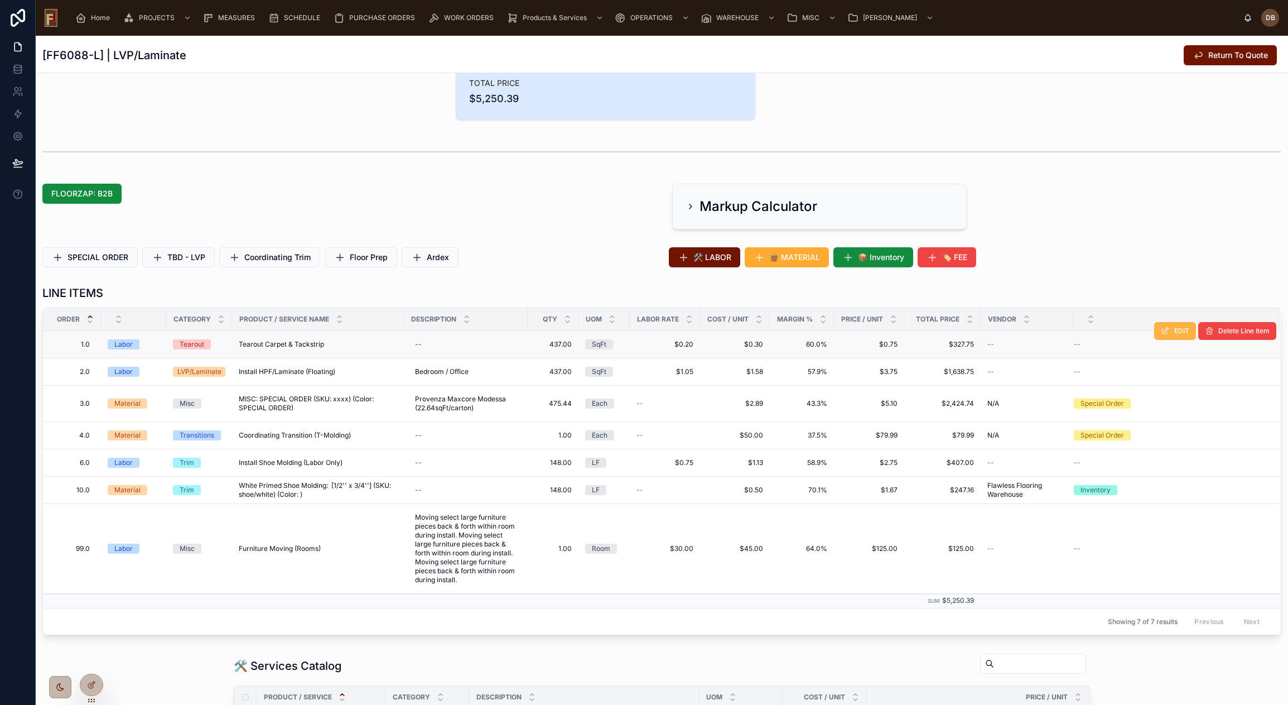
click at [1161, 327] on icon at bounding box center [1165, 330] width 9 height 9
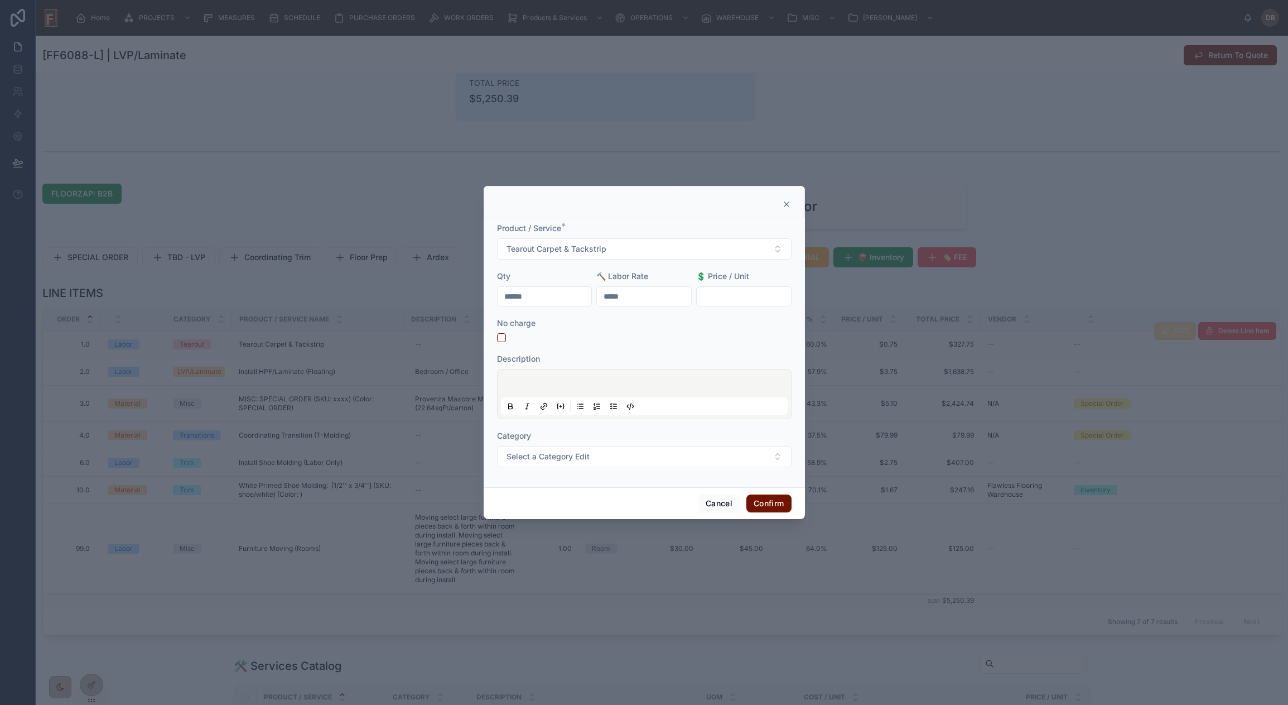
drag, startPoint x: 557, startPoint y: 298, endPoint x: 484, endPoint y: 304, distance: 72.8
click at [485, 304] on div "Product / Service * Tearout Carpet & Tackstrip Qty ****** 🔨 Labor Rate ***** 💲 …" at bounding box center [644, 352] width 321 height 269
type input "******"
click at [543, 383] on p at bounding box center [646, 384] width 287 height 11
click at [511, 384] on span "******" at bounding box center [512, 385] width 18 height 8
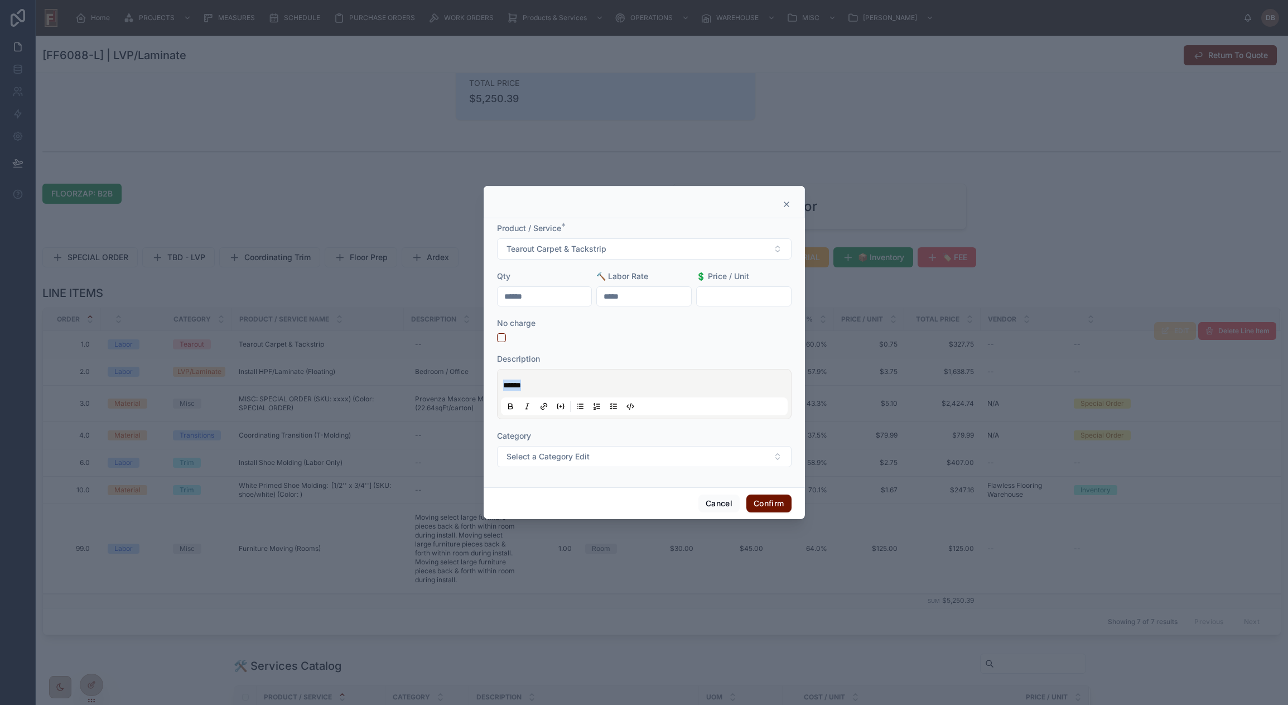
click at [511, 384] on span "******" at bounding box center [512, 385] width 18 height 8
copy span "******"
click at [779, 500] on button "Confirm" at bounding box center [768, 503] width 45 height 18
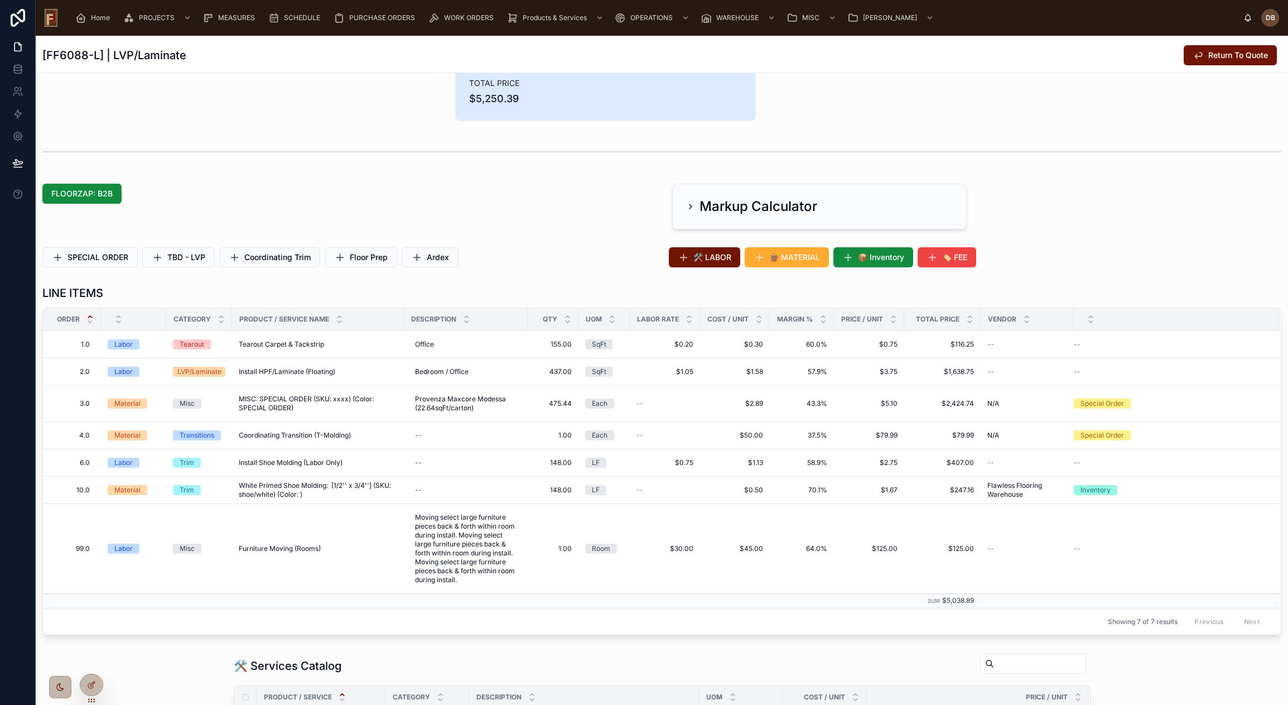
click at [1176, 355] on td "--" at bounding box center [1176, 344] width 206 height 27
click at [1161, 360] on button "EDIT" at bounding box center [1175, 358] width 42 height 18
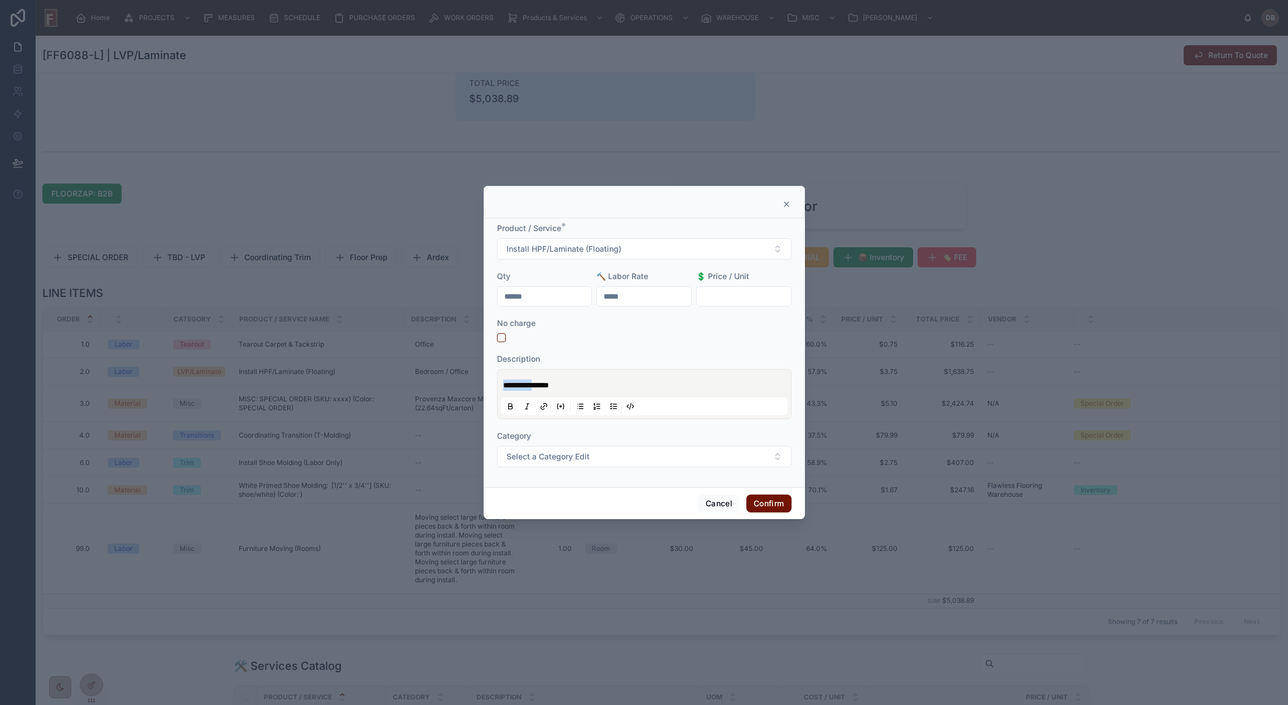
drag, startPoint x: 545, startPoint y: 383, endPoint x: 495, endPoint y: 384, distance: 49.7
click at [495, 384] on div "**********" at bounding box center [644, 352] width 321 height 269
click at [549, 299] on input "******" at bounding box center [545, 296] width 94 height 16
type input "******"
click at [771, 498] on button "Confirm" at bounding box center [768, 503] width 45 height 18
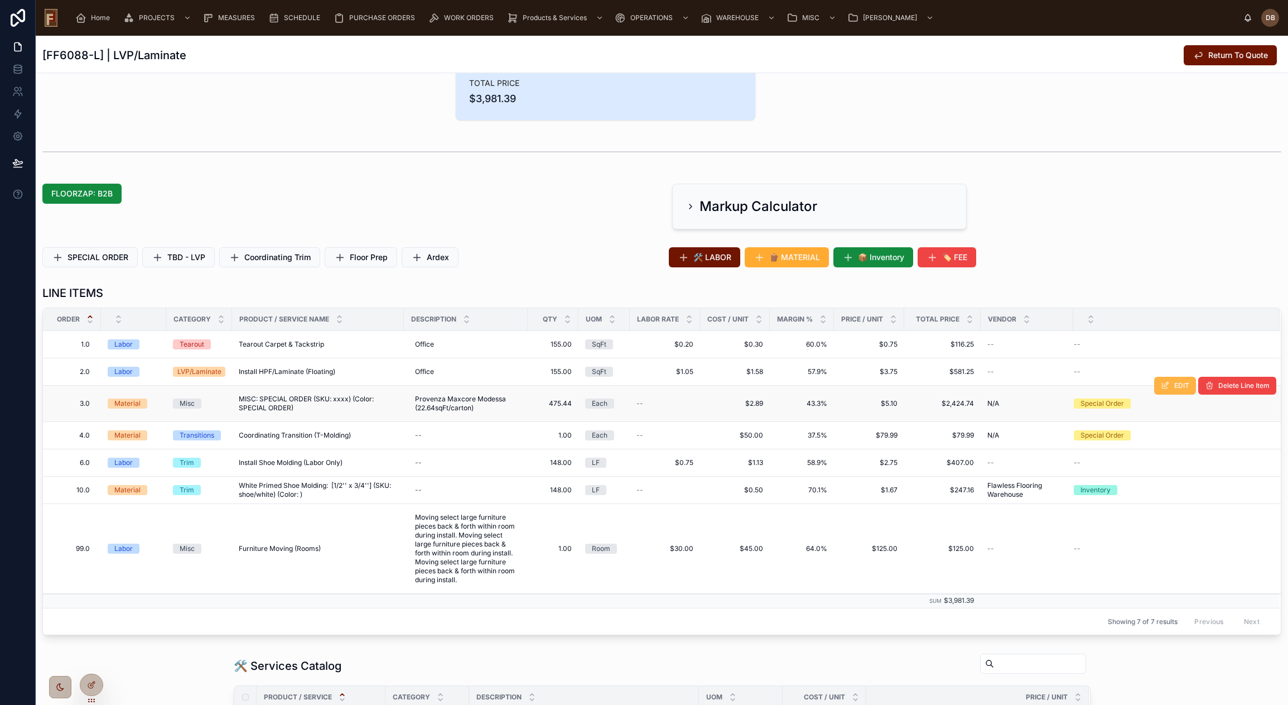
click at [1174, 384] on span "EDIT" at bounding box center [1181, 385] width 15 height 9
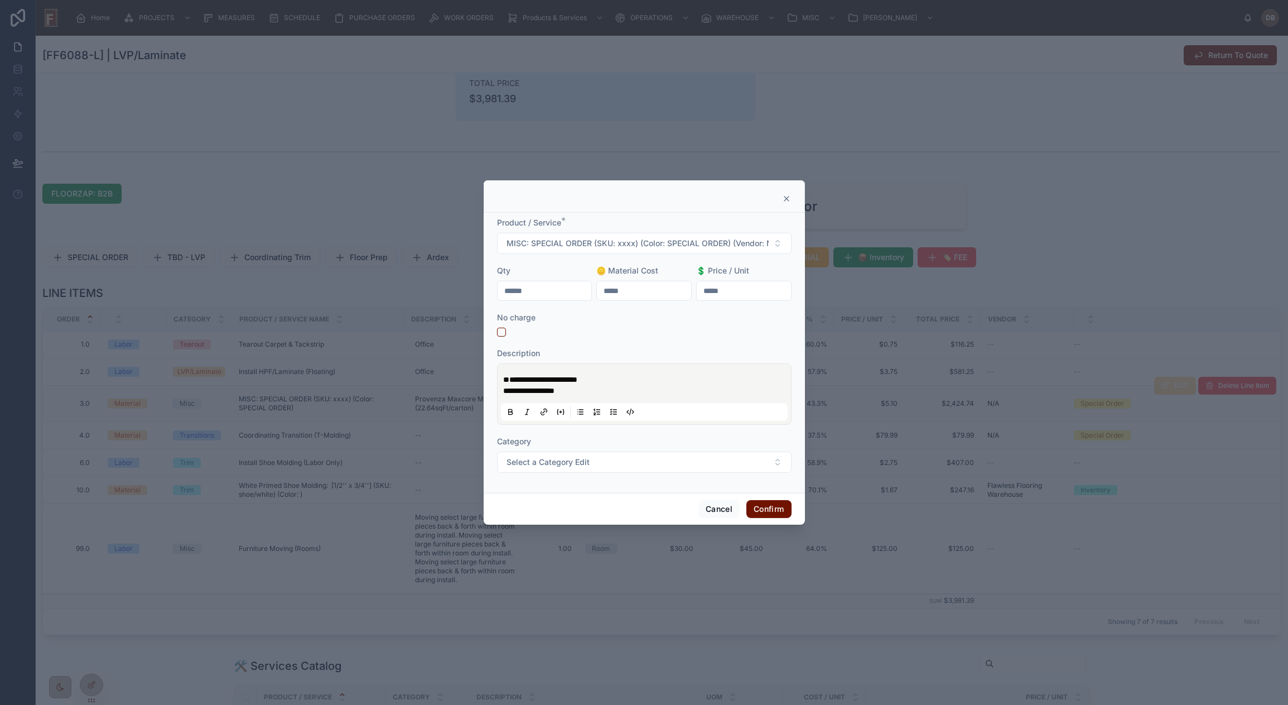
click at [589, 392] on p "**********" at bounding box center [646, 385] width 287 height 22
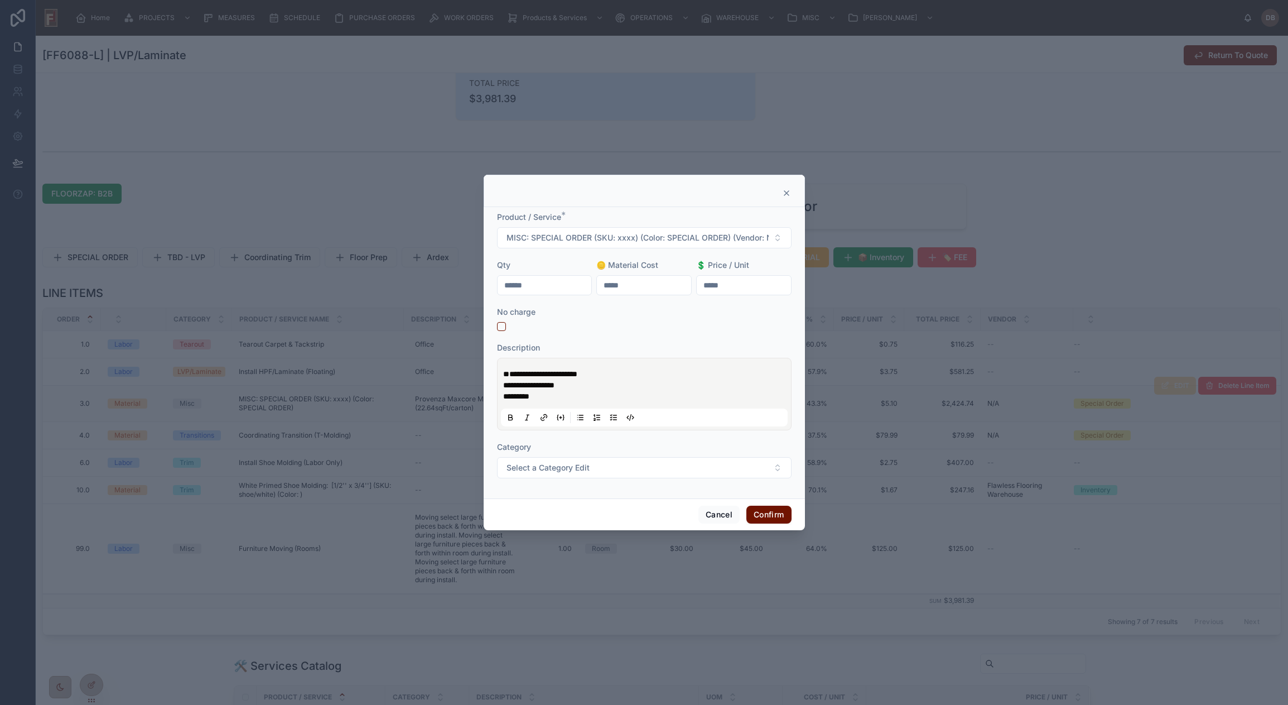
drag, startPoint x: 541, startPoint y: 284, endPoint x: 464, endPoint y: 281, distance: 77.1
click at [480, 284] on div "**********" at bounding box center [644, 352] width 1288 height 705
type input "******"
click at [771, 509] on button "Confirm" at bounding box center [768, 514] width 45 height 18
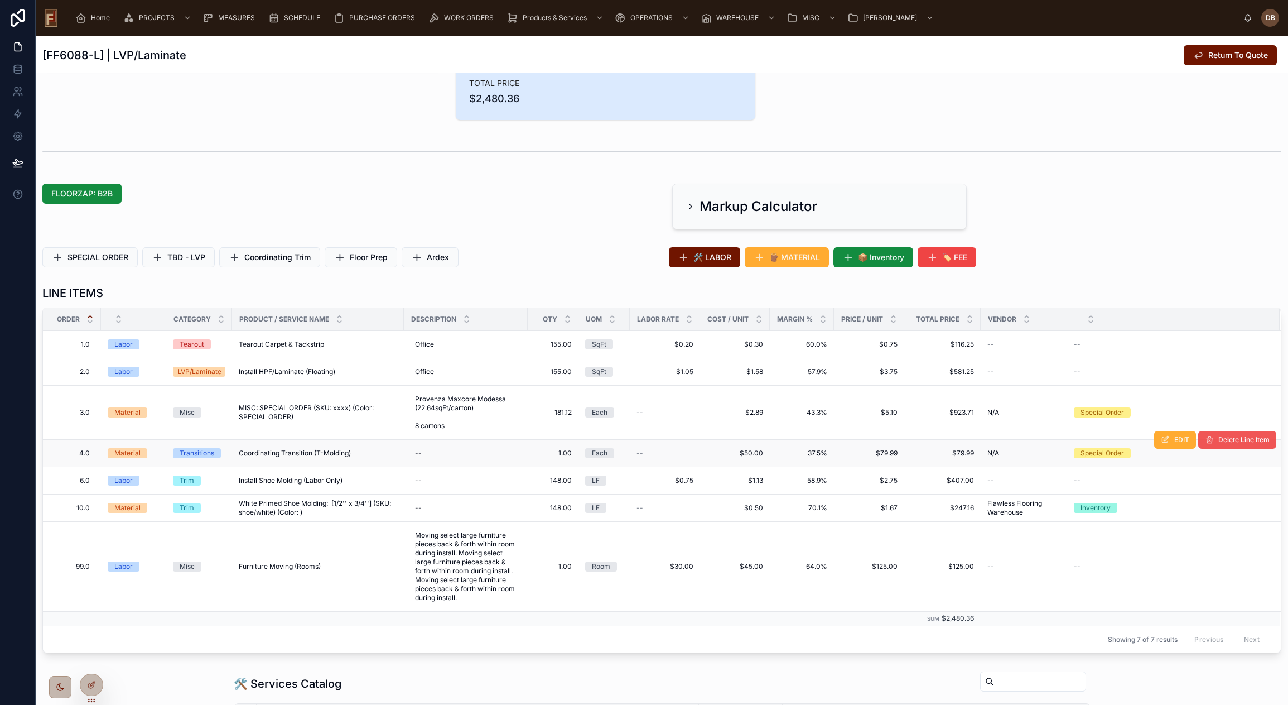
click at [1231, 437] on span "Delete Line Item" at bounding box center [1243, 439] width 51 height 9
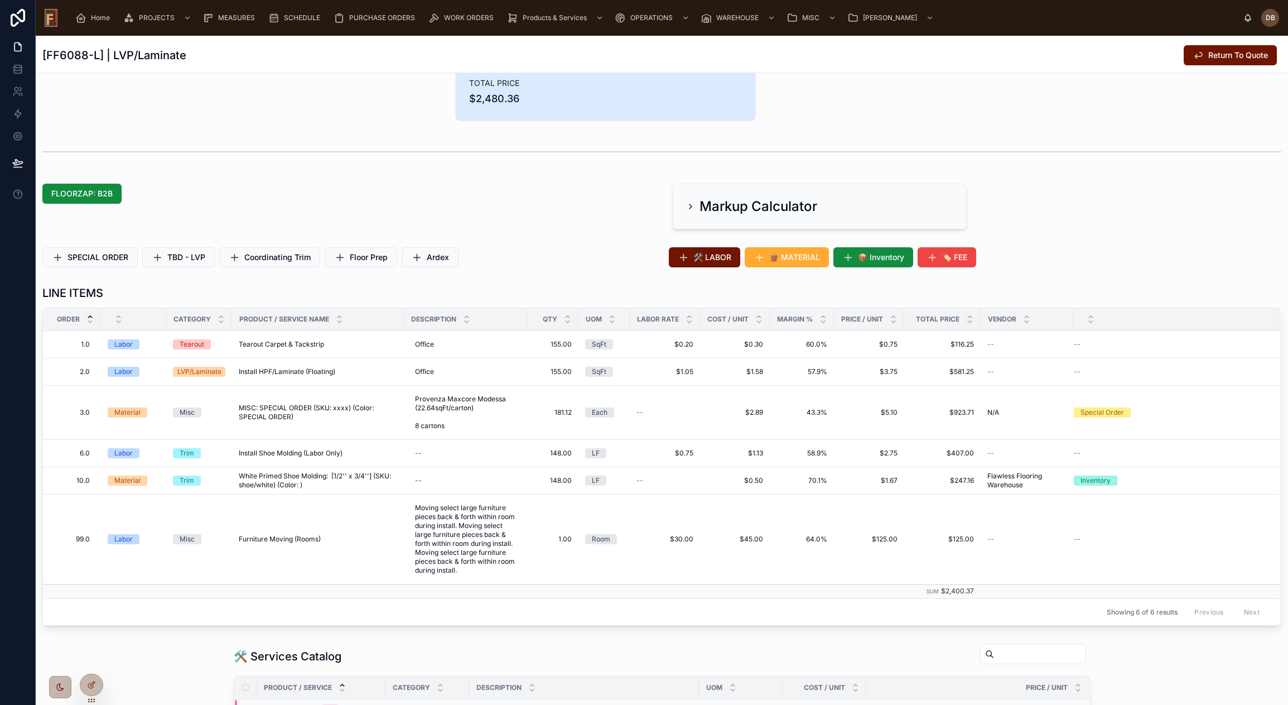
click at [0, 0] on span "EDIT" at bounding box center [0, 0] width 0 height 0
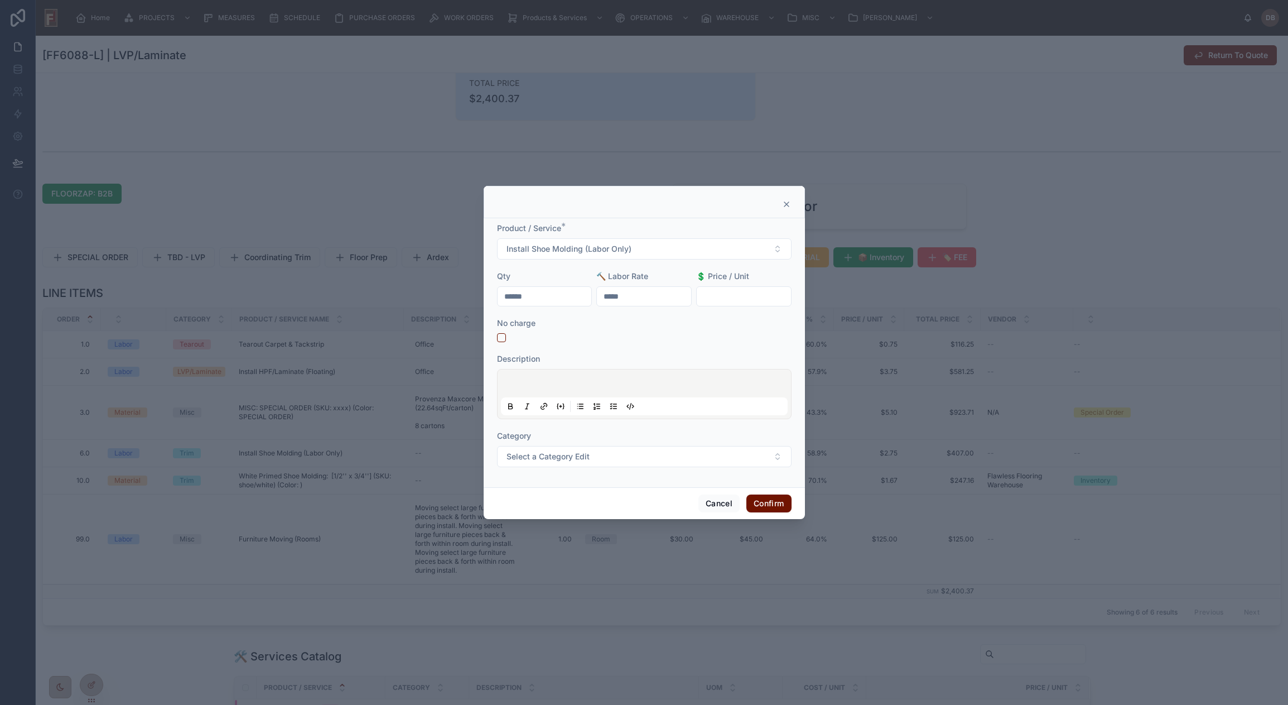
drag, startPoint x: 546, startPoint y: 291, endPoint x: 493, endPoint y: 296, distance: 53.8
click at [493, 296] on div "Product / Service * Install Shoe Molding (Labor Only) Qty ****** 🔨 Labor Rate *…" at bounding box center [644, 352] width 321 height 269
type input "*****"
click at [552, 381] on p at bounding box center [646, 384] width 287 height 11
click at [773, 505] on button "Confirm" at bounding box center [768, 503] width 45 height 18
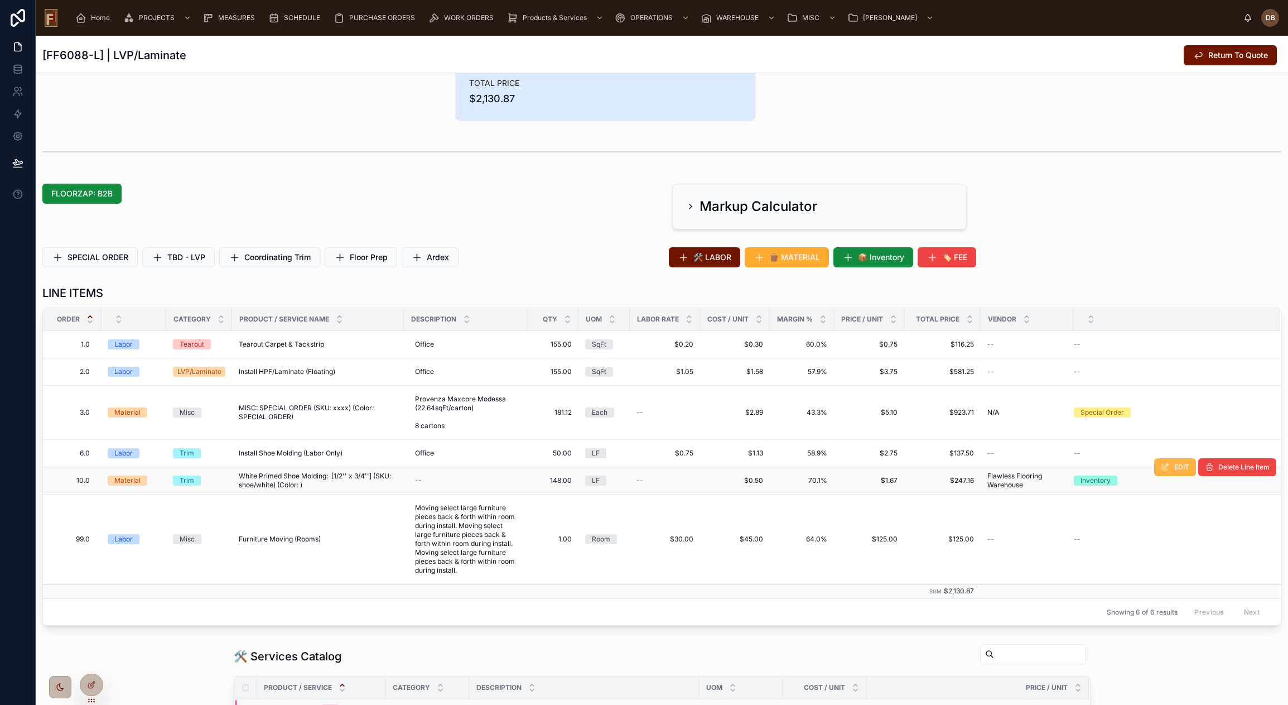
click at [1174, 469] on span "EDIT" at bounding box center [1181, 466] width 15 height 9
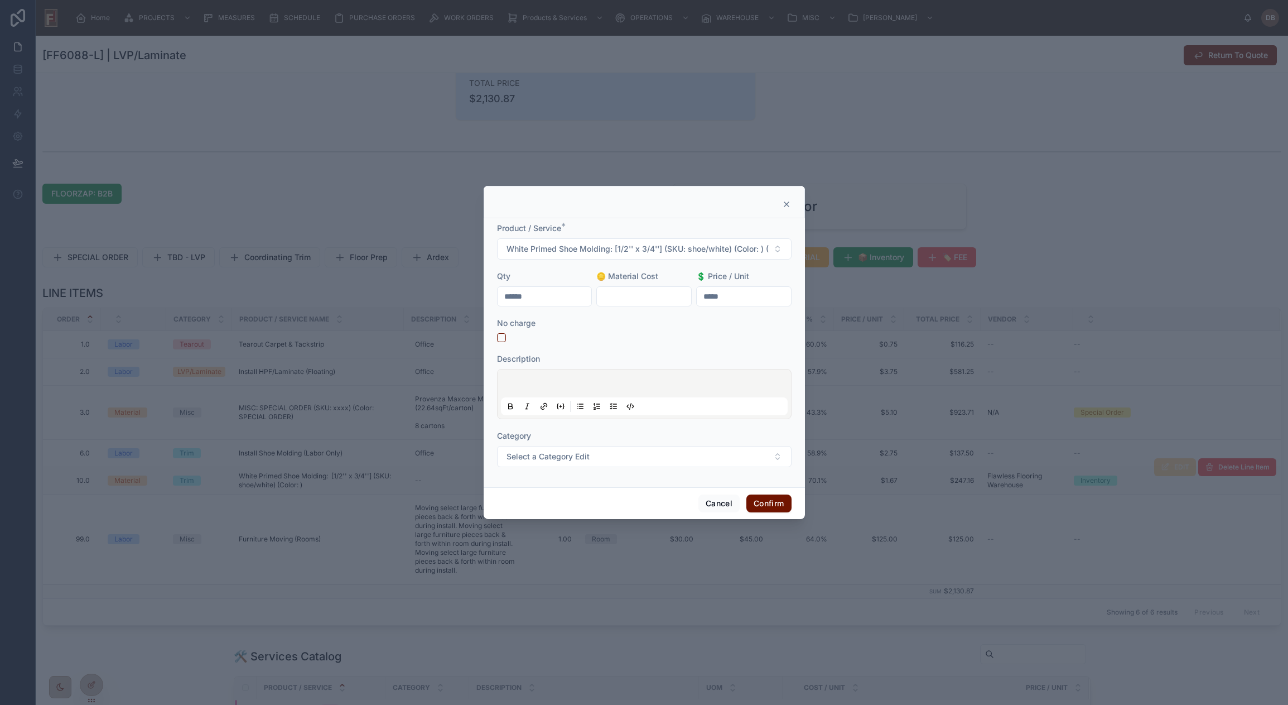
drag, startPoint x: 538, startPoint y: 300, endPoint x: 491, endPoint y: 297, distance: 46.9
click at [495, 299] on div "Product / Service * White Primed Shoe Molding: [1/2'' x 3/4''] (SKU: shoe/white…" at bounding box center [644, 352] width 321 height 269
type input "*****"
click at [761, 504] on button "Confirm" at bounding box center [768, 503] width 45 height 18
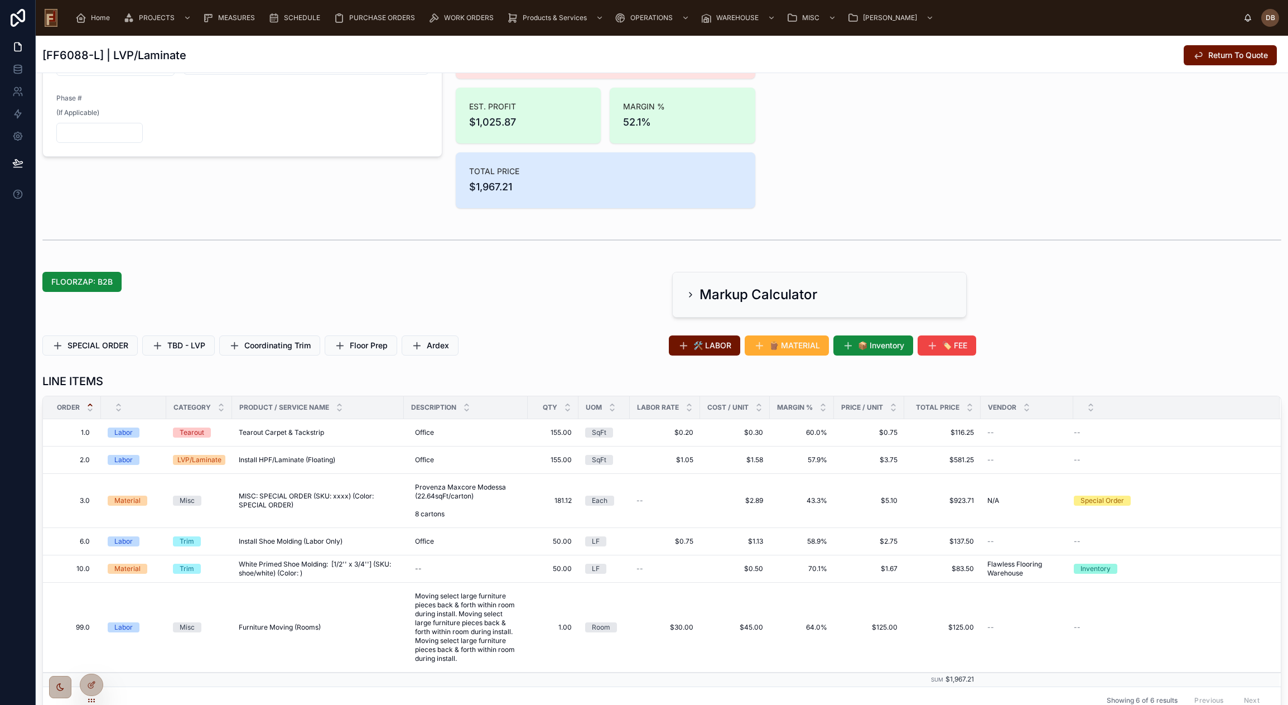
scroll to position [0, 0]
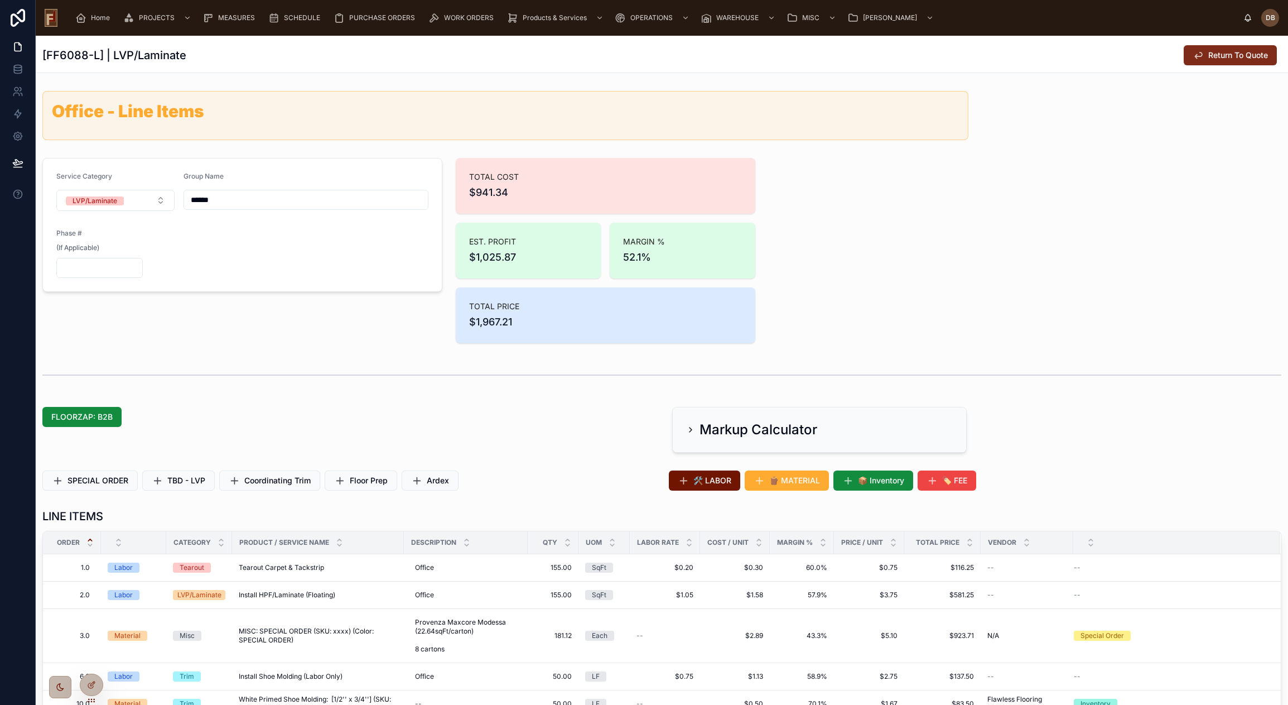
click span "Return To Quote"
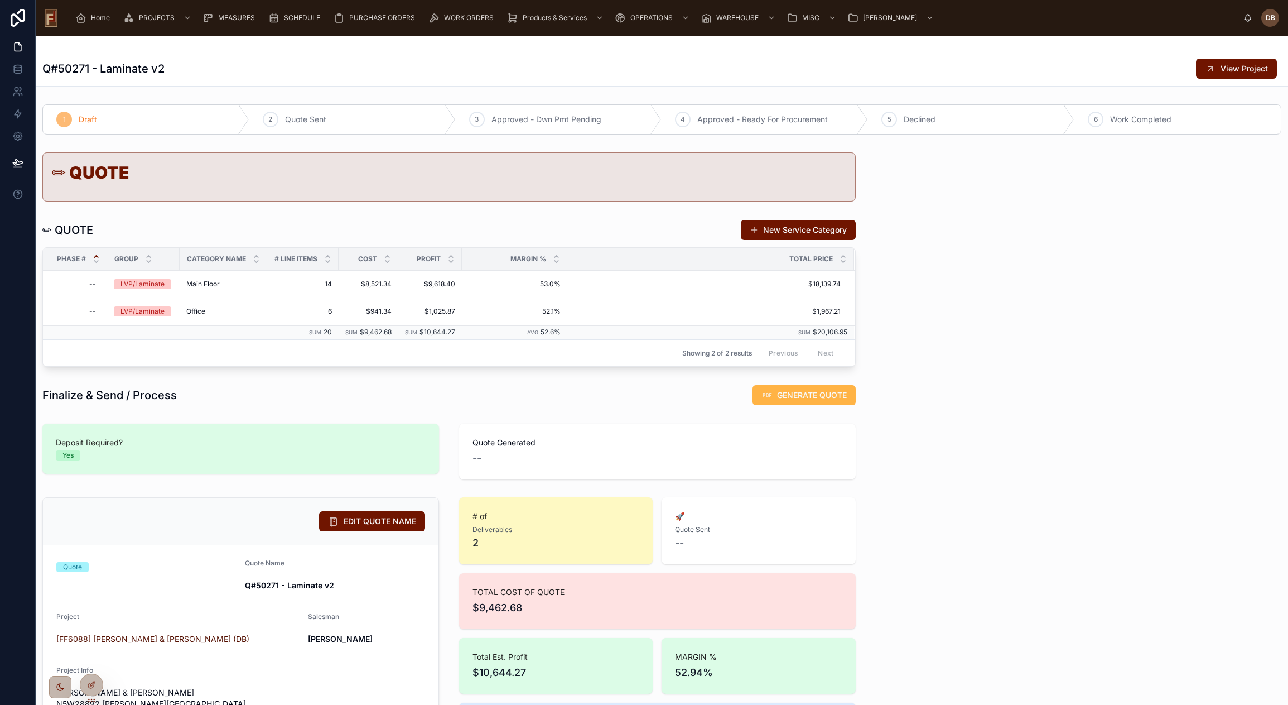
click at [820, 393] on span "GENERATE QUOTE" at bounding box center [812, 394] width 70 height 11
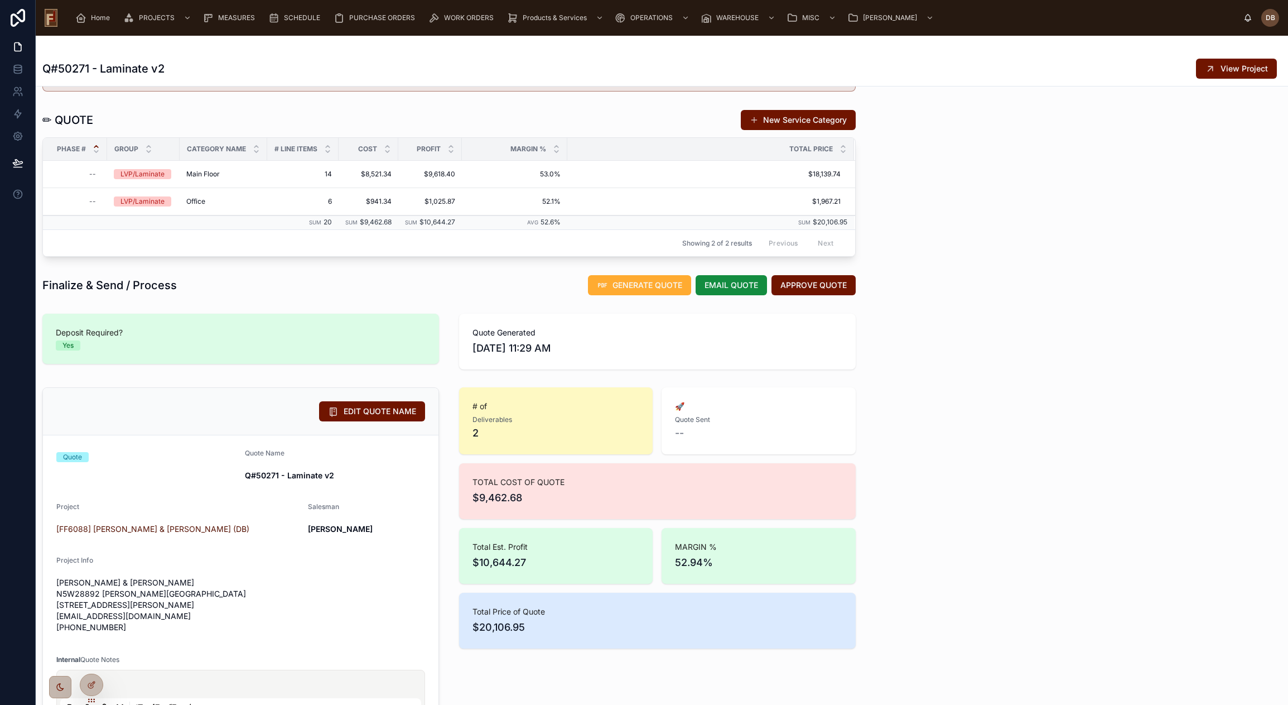
scroll to position [56, 0]
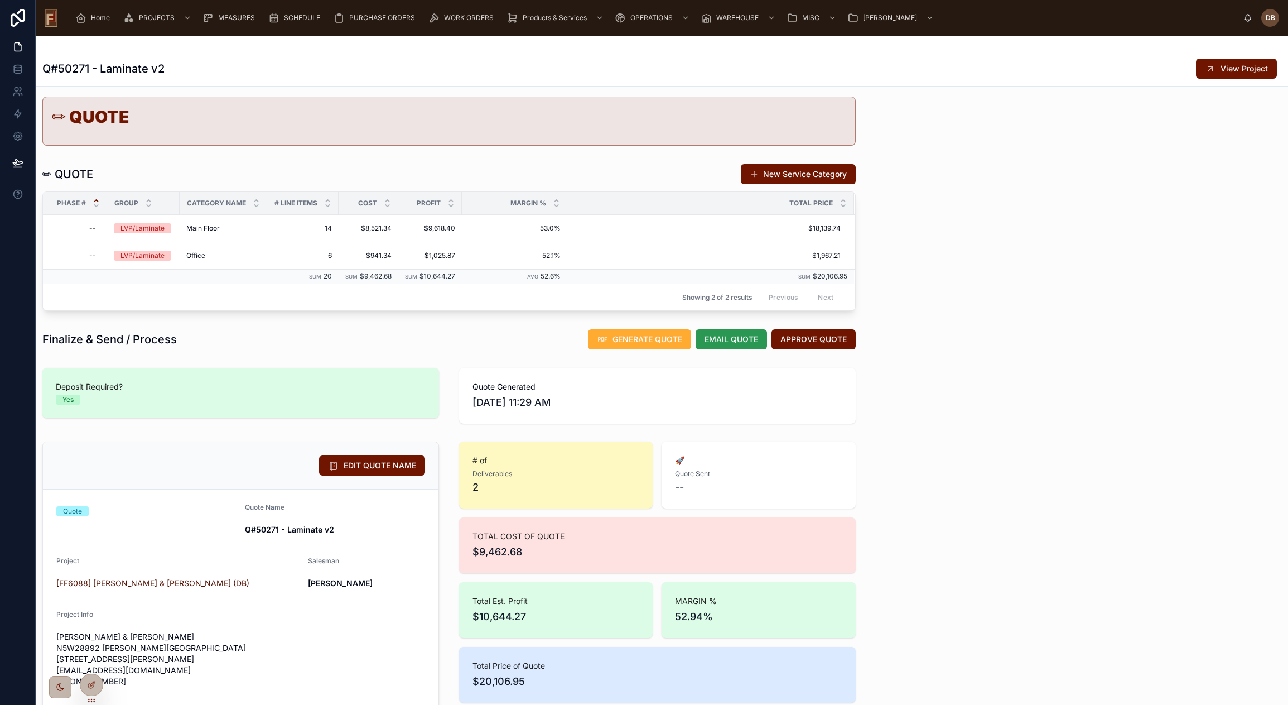
click at [723, 342] on span "EMAIL QUOTE" at bounding box center [732, 339] width 54 height 11
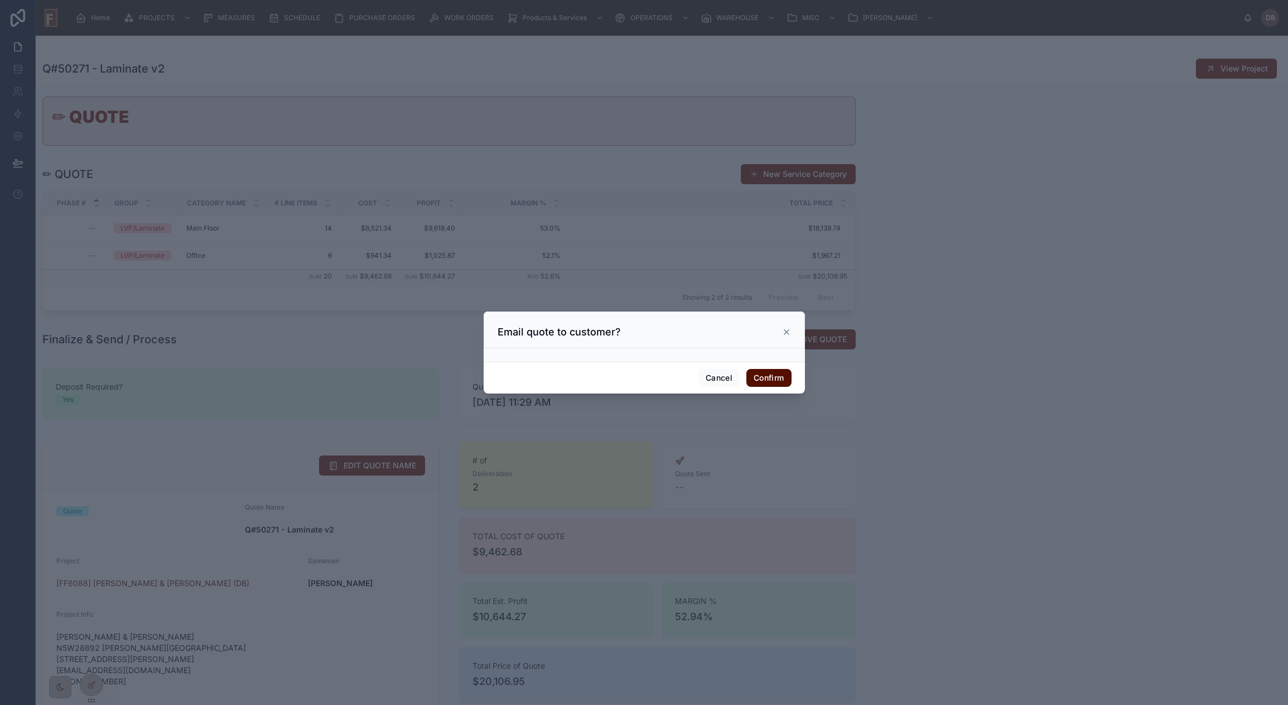
click at [764, 377] on button "Confirm" at bounding box center [768, 378] width 45 height 18
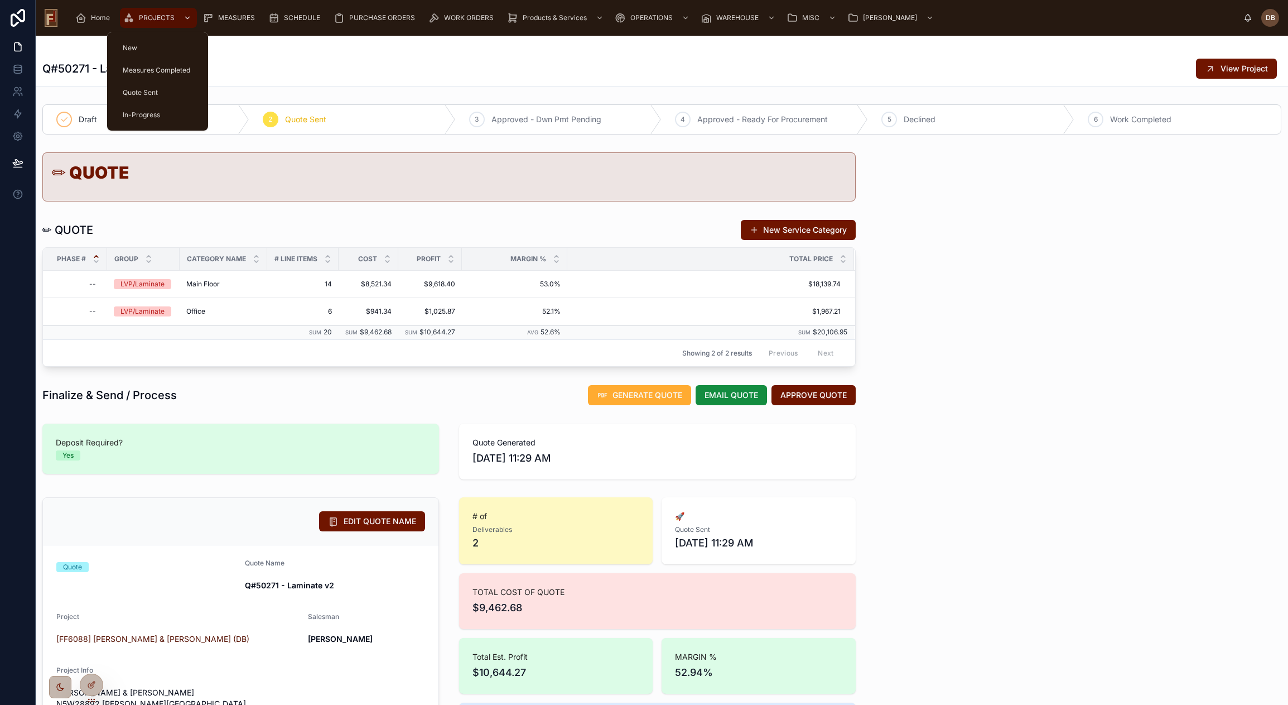
click at [147, 21] on span "PROJECTS" at bounding box center [157, 17] width 36 height 9
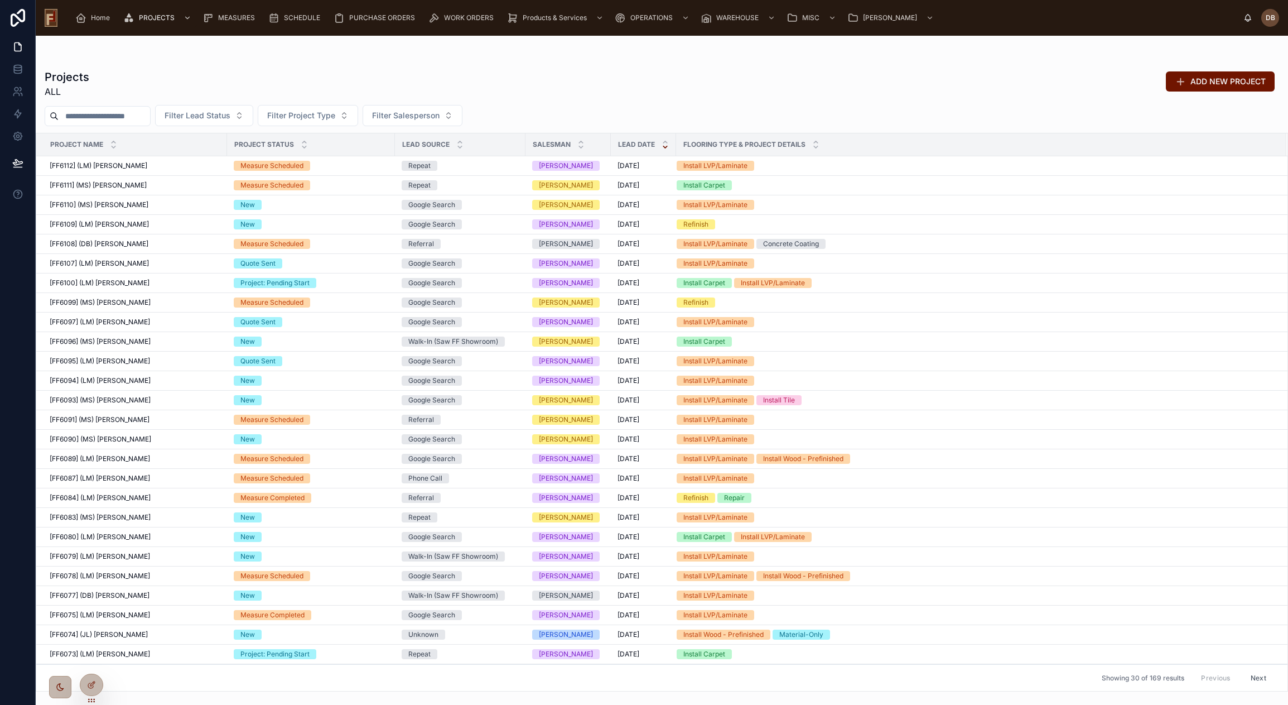
click at [86, 113] on input "text" at bounding box center [104, 116] width 91 height 16
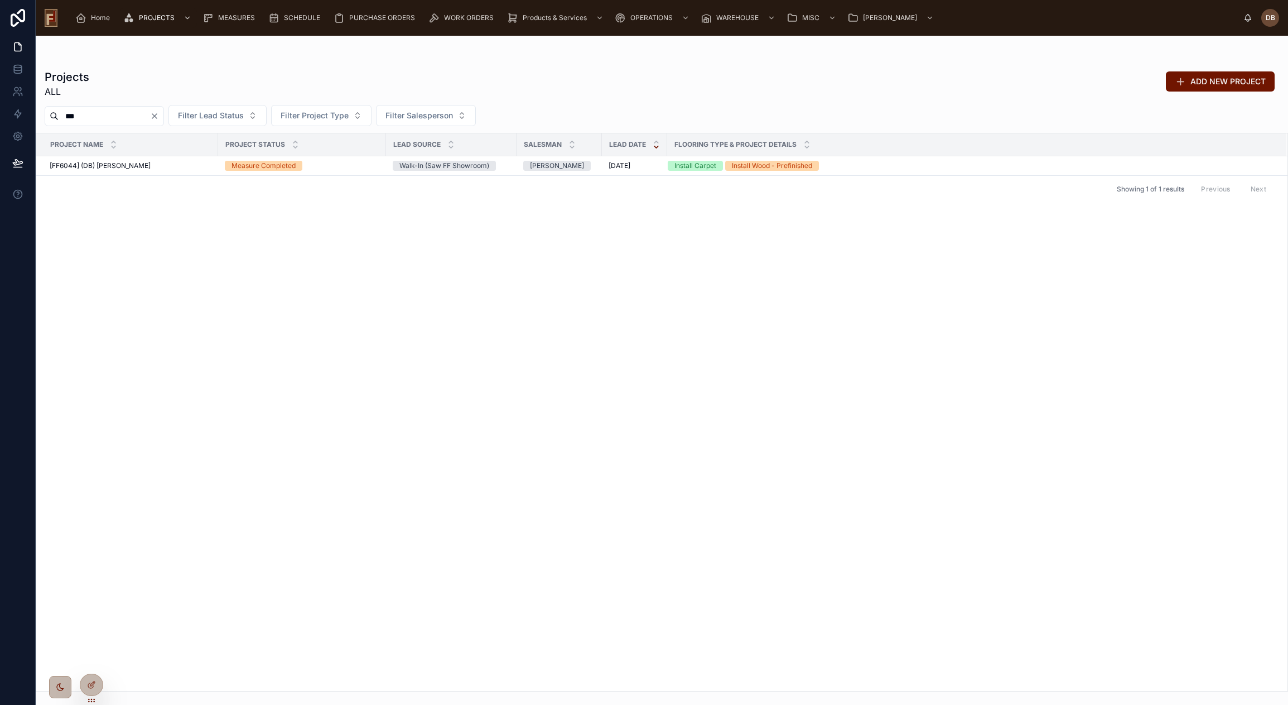
type input "***"
click at [131, 168] on span "[FF6044] (DB) [PERSON_NAME]" at bounding box center [100, 165] width 101 height 9
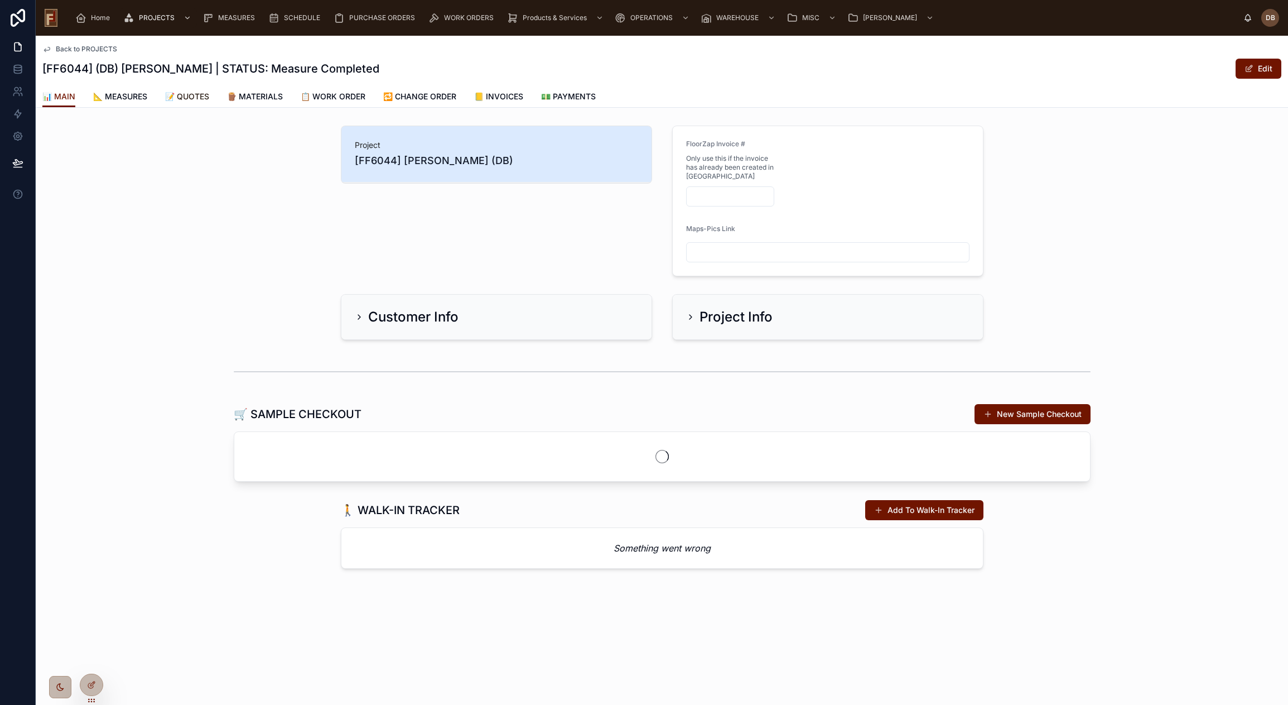
click at [185, 94] on span "📝 QUOTES" at bounding box center [187, 96] width 44 height 11
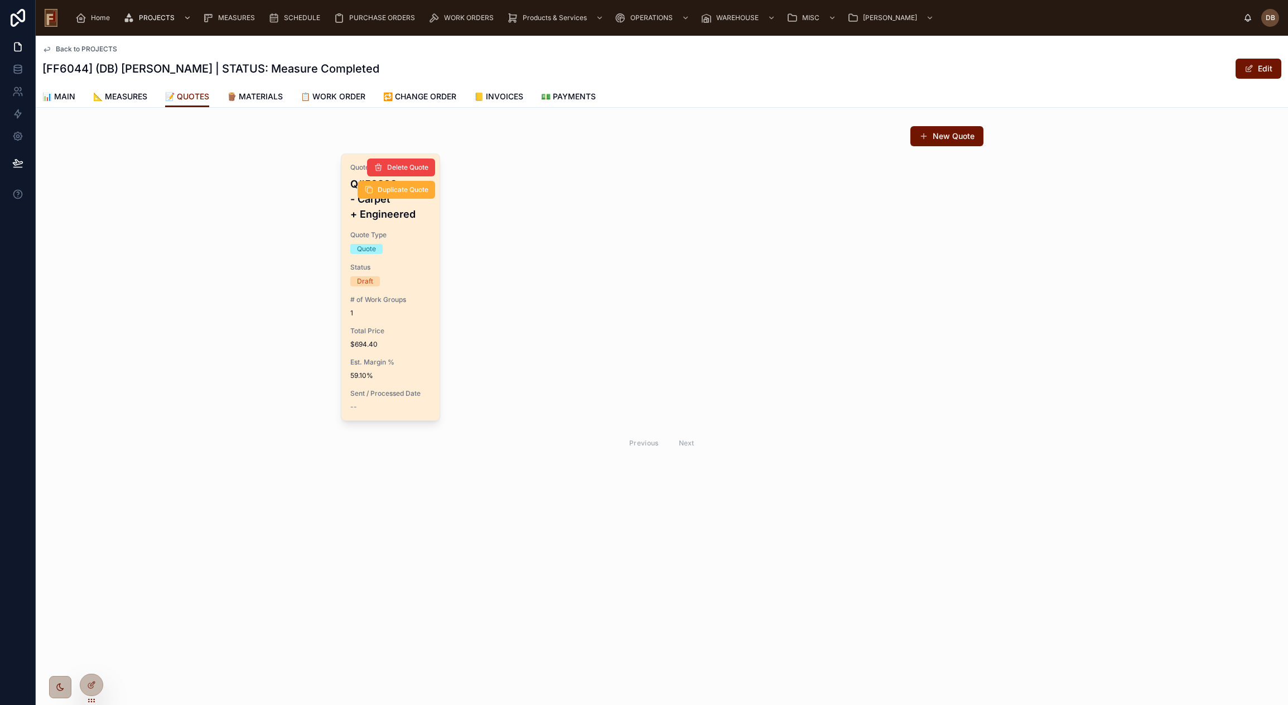
click at [421, 327] on span "Total Price" at bounding box center [390, 330] width 81 height 9
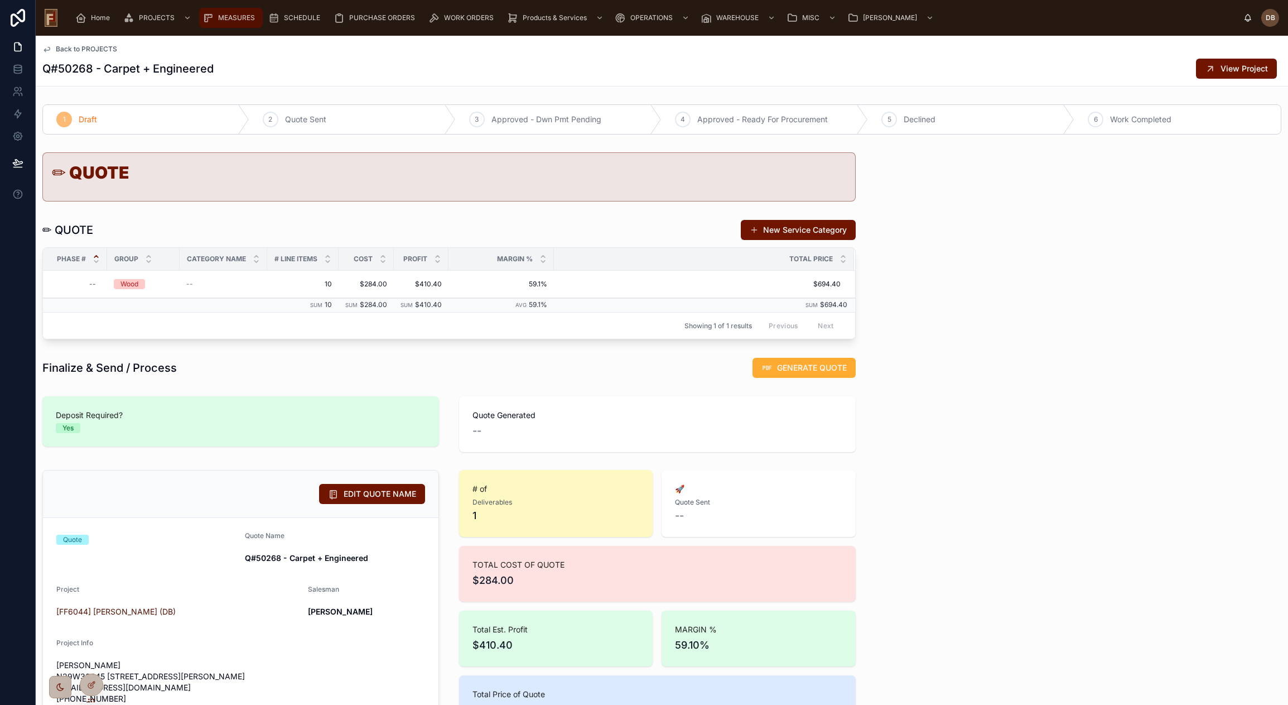
click at [234, 16] on span "MEASURES" at bounding box center [236, 17] width 37 height 9
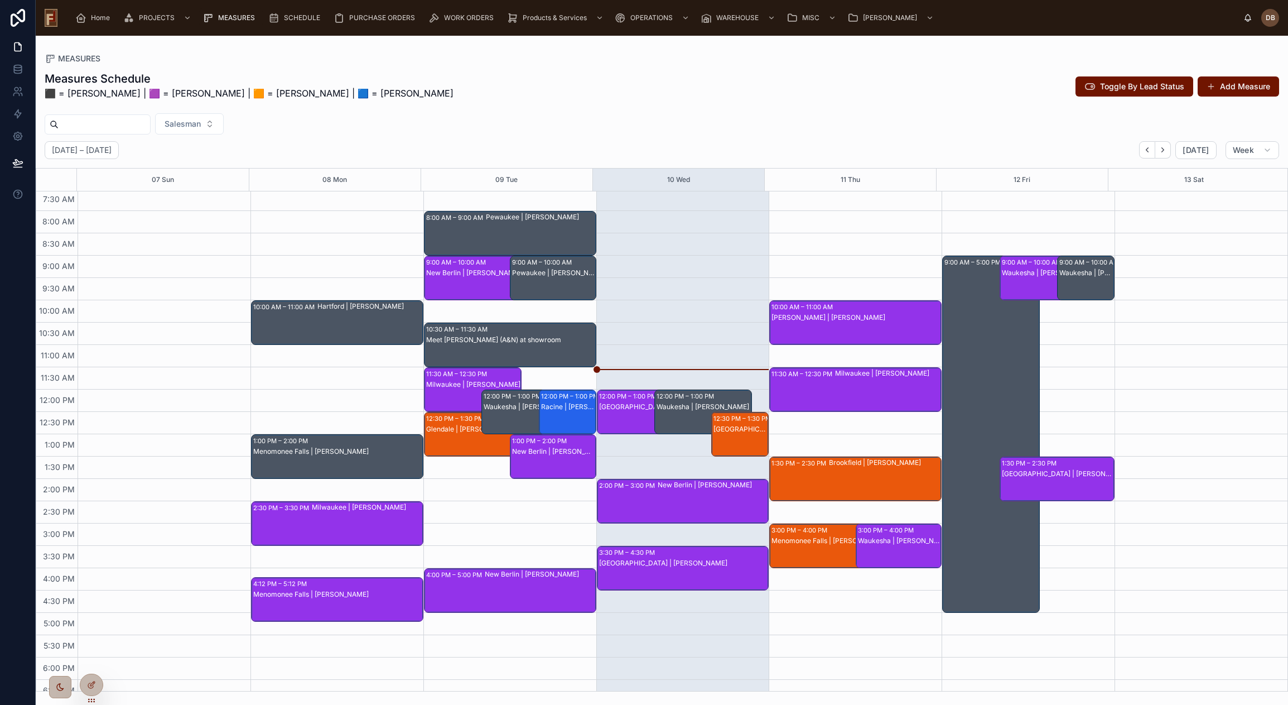
scroll to position [36, 0]
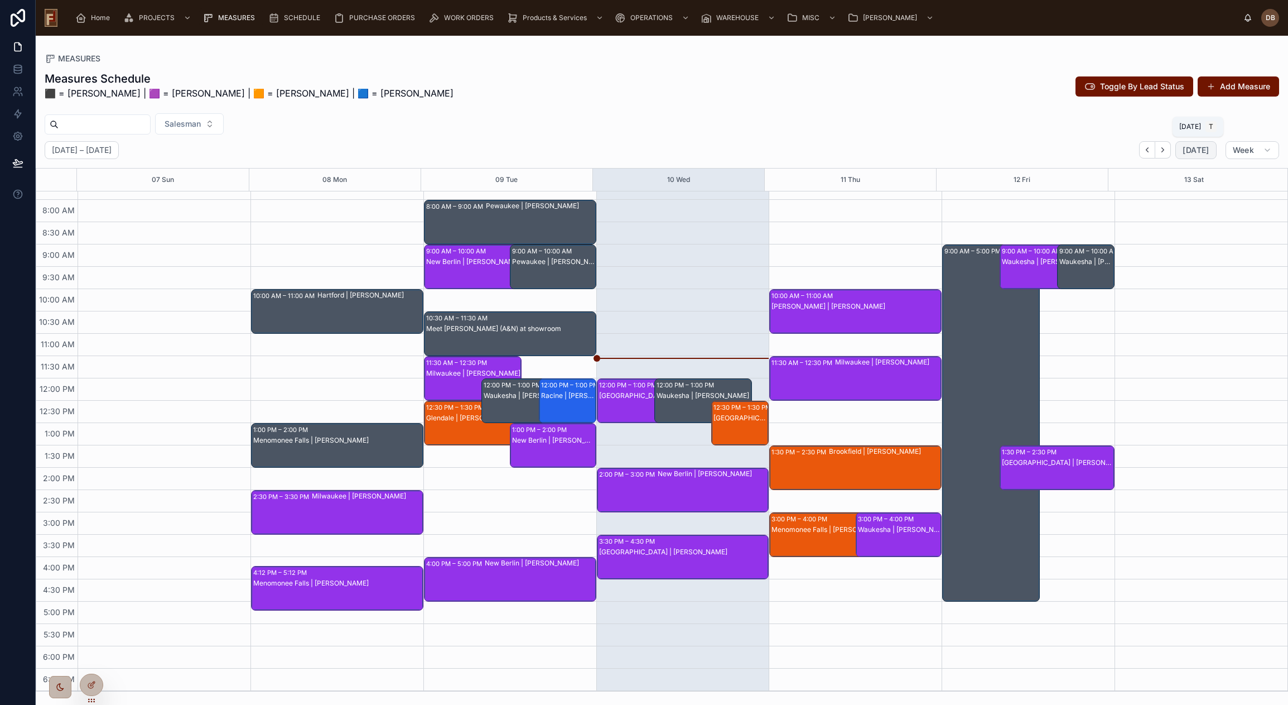
click at [1194, 149] on span "[DATE]" at bounding box center [1196, 150] width 26 height 10
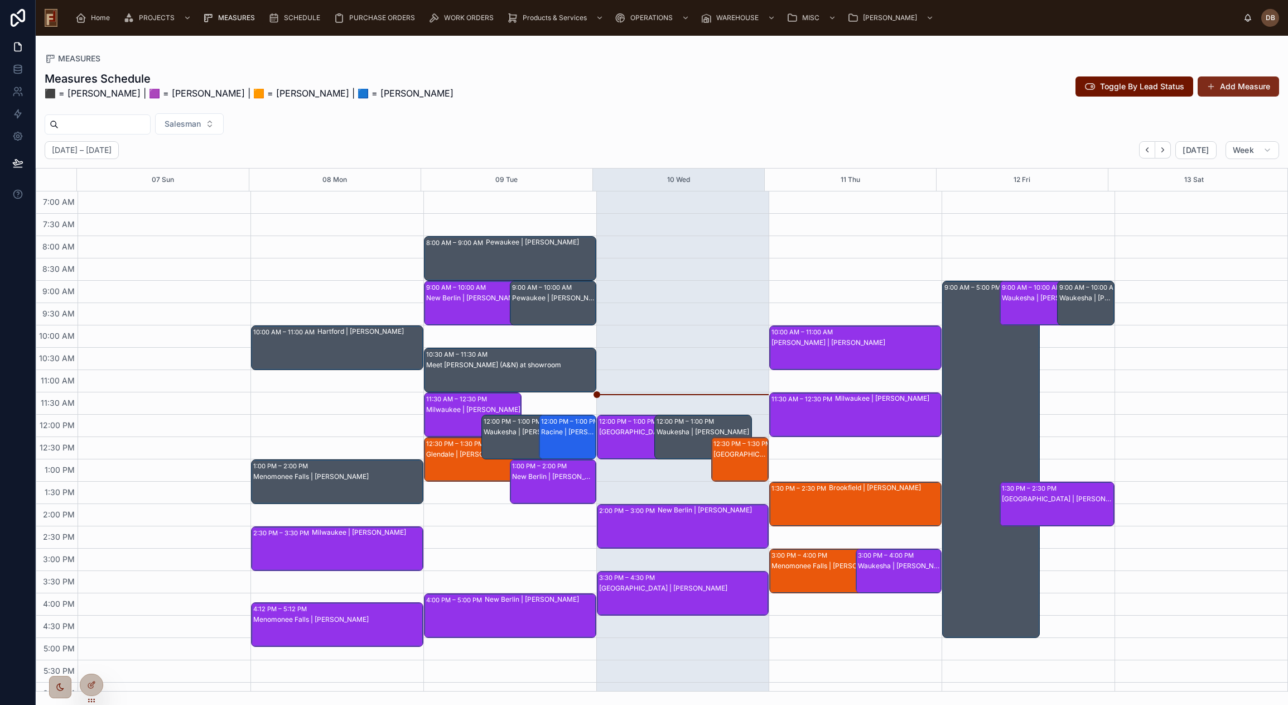
click at [1237, 87] on button "Add Measure" at bounding box center [1238, 86] width 81 height 20
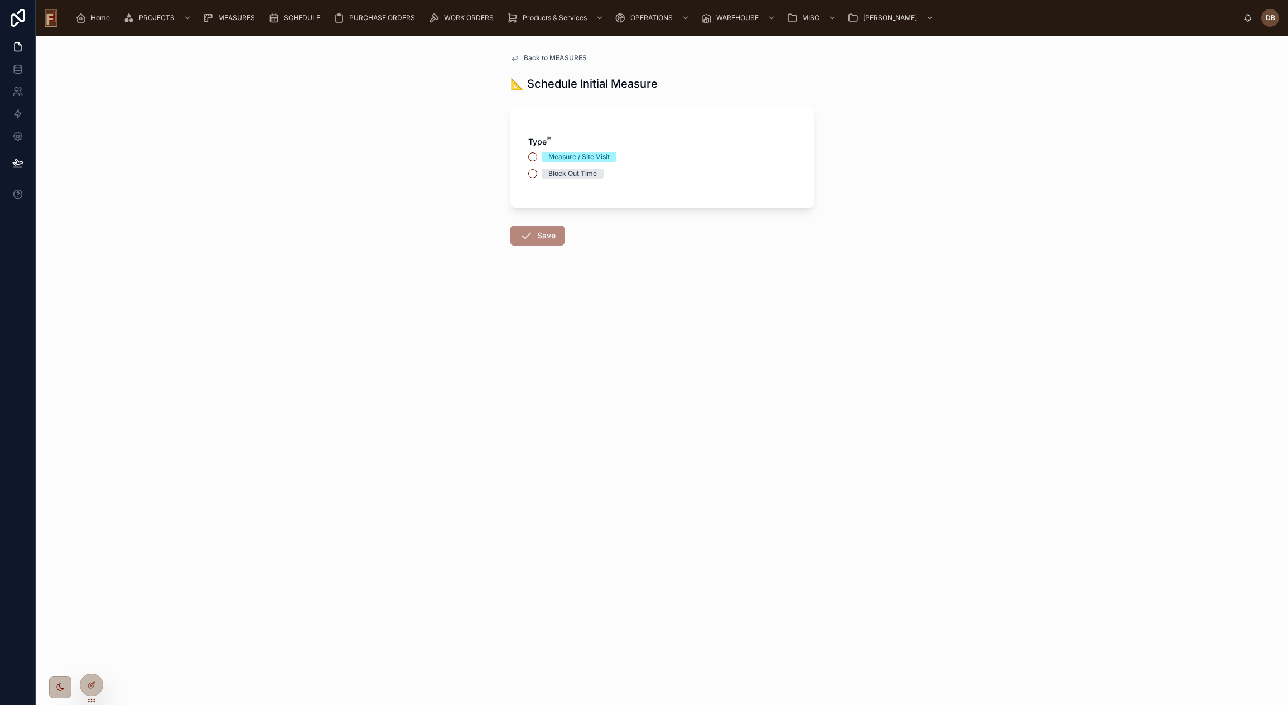
click at [555, 57] on span "Back to MEASURES" at bounding box center [555, 58] width 63 height 9
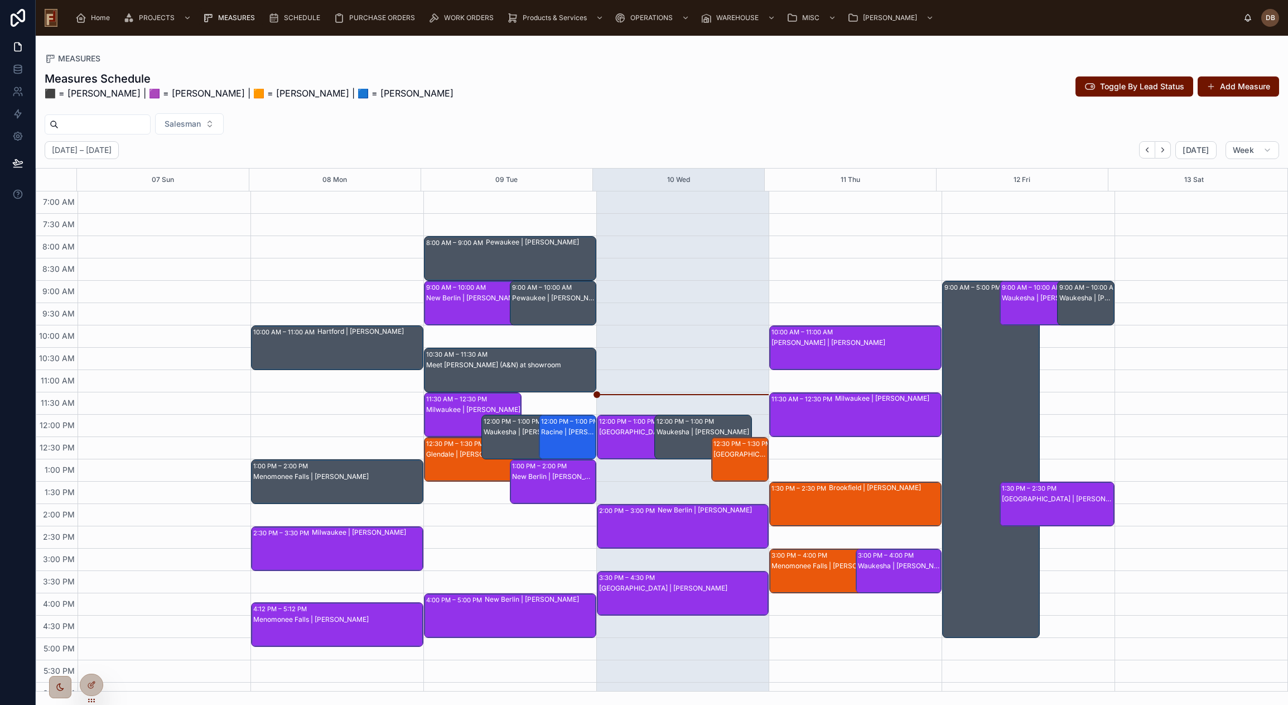
scroll to position [36, 0]
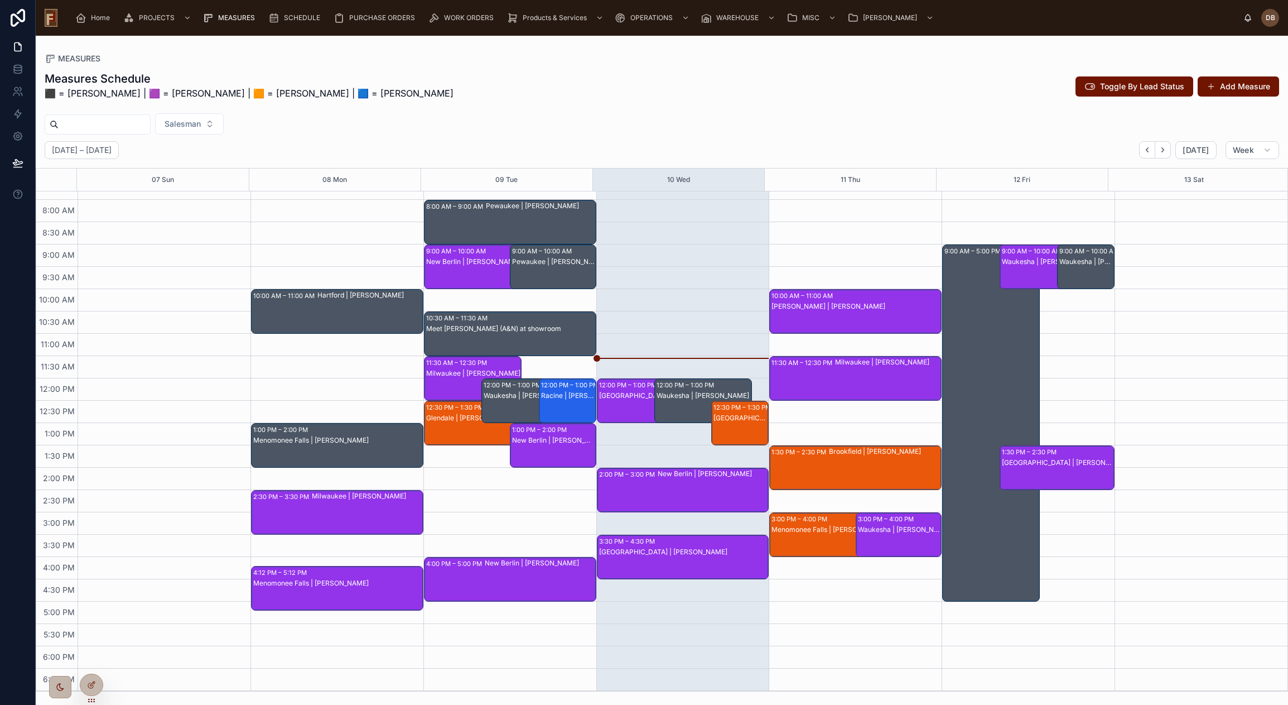
drag, startPoint x: 1244, startPoint y: 89, endPoint x: 829, endPoint y: 176, distance: 424.2
click at [1244, 88] on button "Add Measure" at bounding box center [1238, 86] width 81 height 20
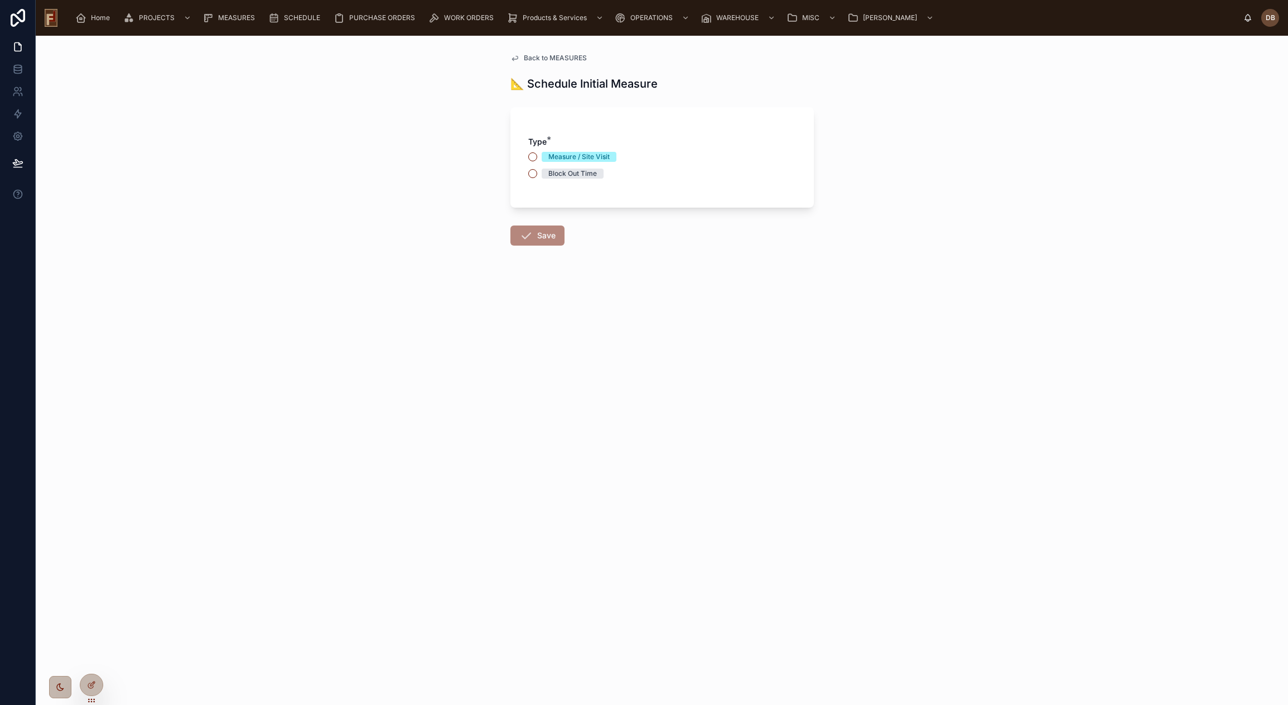
click at [566, 59] on span "Back to MEASURES" at bounding box center [555, 58] width 63 height 9
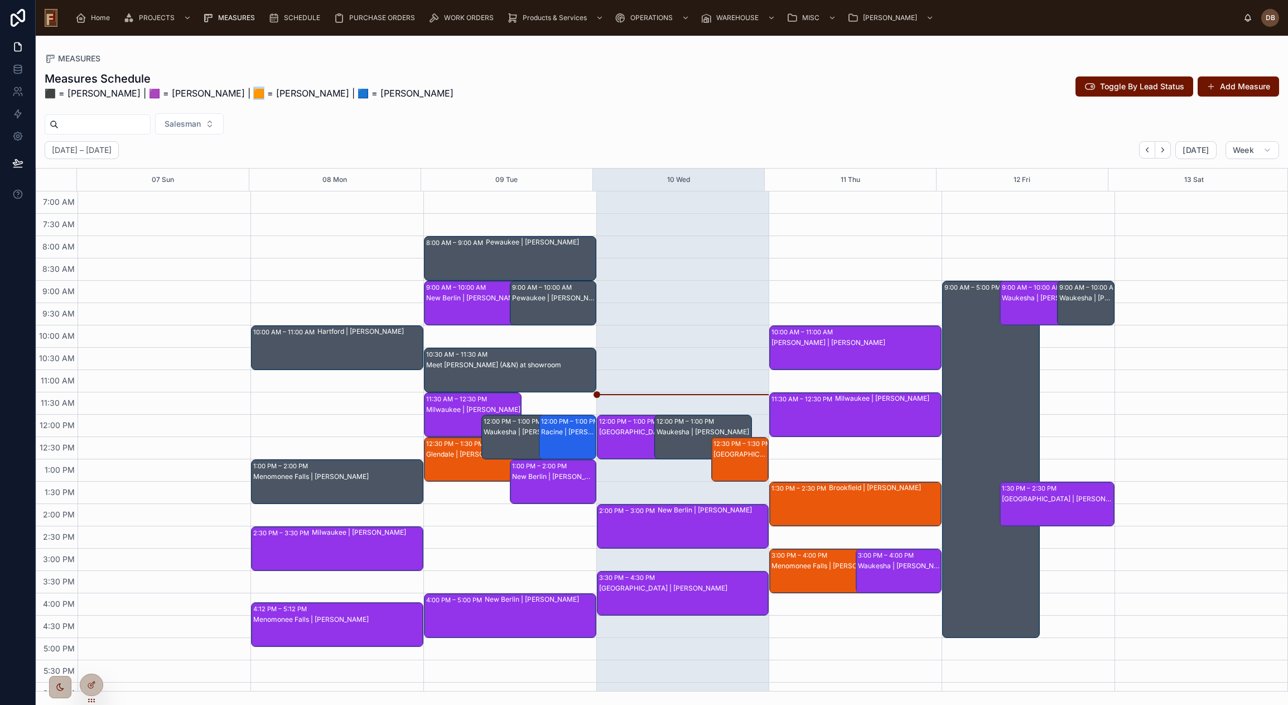
click at [234, 93] on p "⬛ = [PERSON_NAME] | 🟪 = [PERSON_NAME] | 🟧 = [PERSON_NAME] | 🟦 = [PERSON_NAME]" at bounding box center [249, 92] width 409 height 13
click at [1241, 83] on button "Add Measure" at bounding box center [1238, 86] width 81 height 20
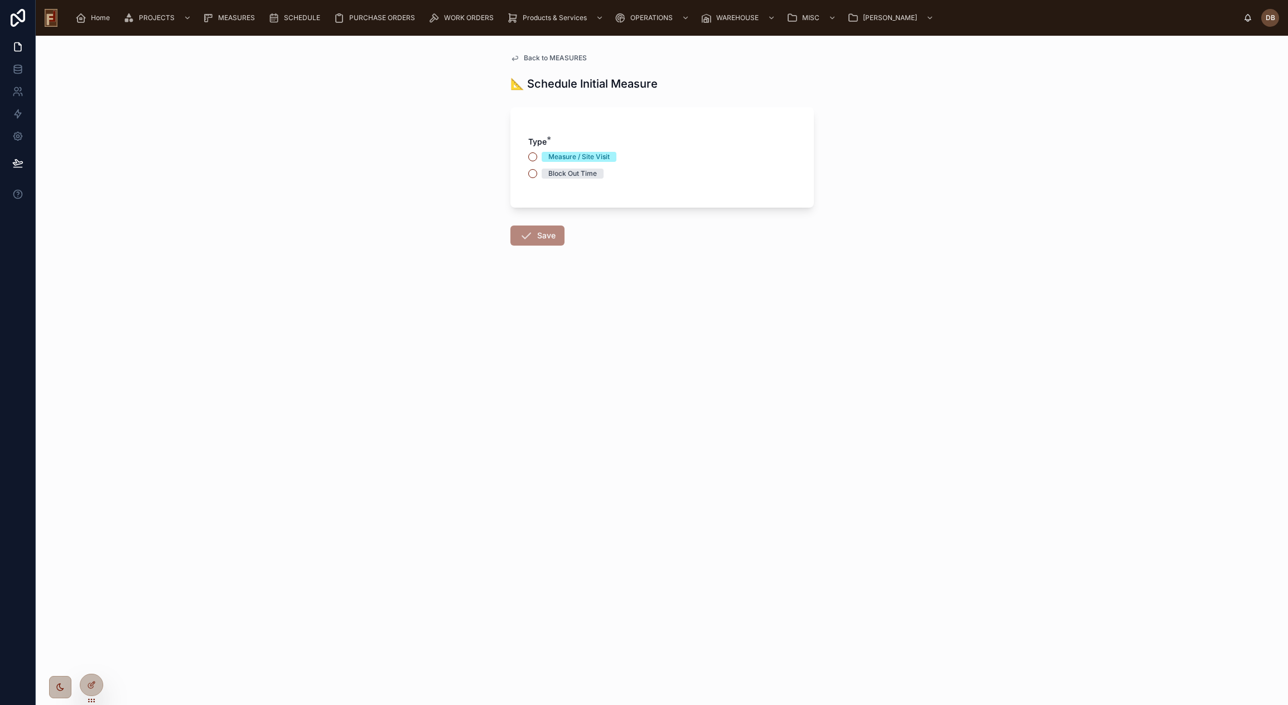
click at [548, 58] on span "Back to MEASURES" at bounding box center [555, 58] width 63 height 9
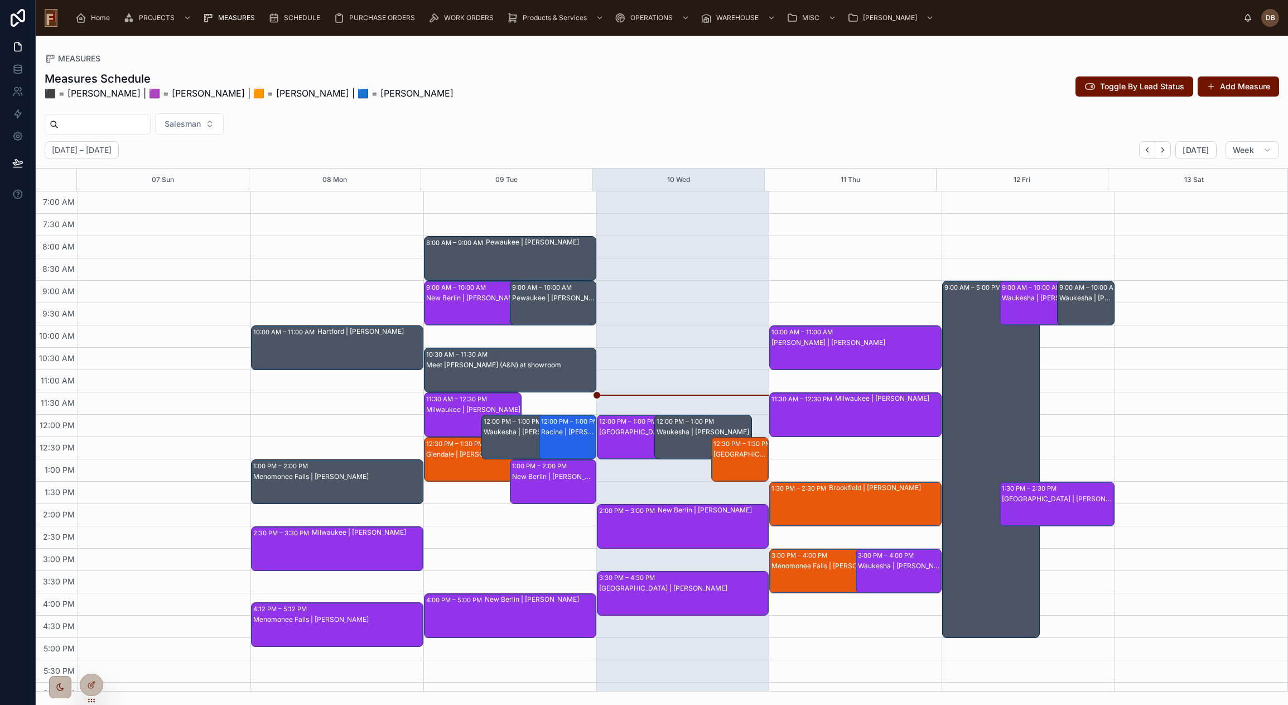
scroll to position [36, 0]
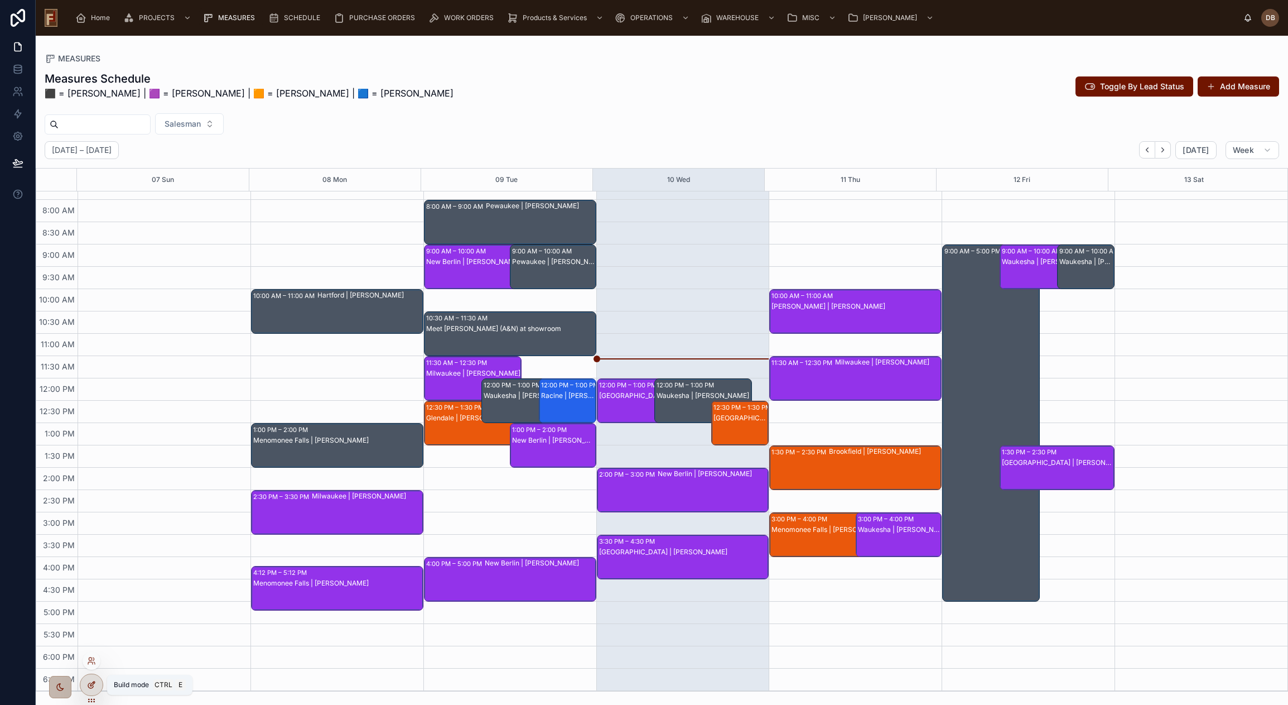
click at [88, 681] on icon at bounding box center [91, 684] width 9 height 9
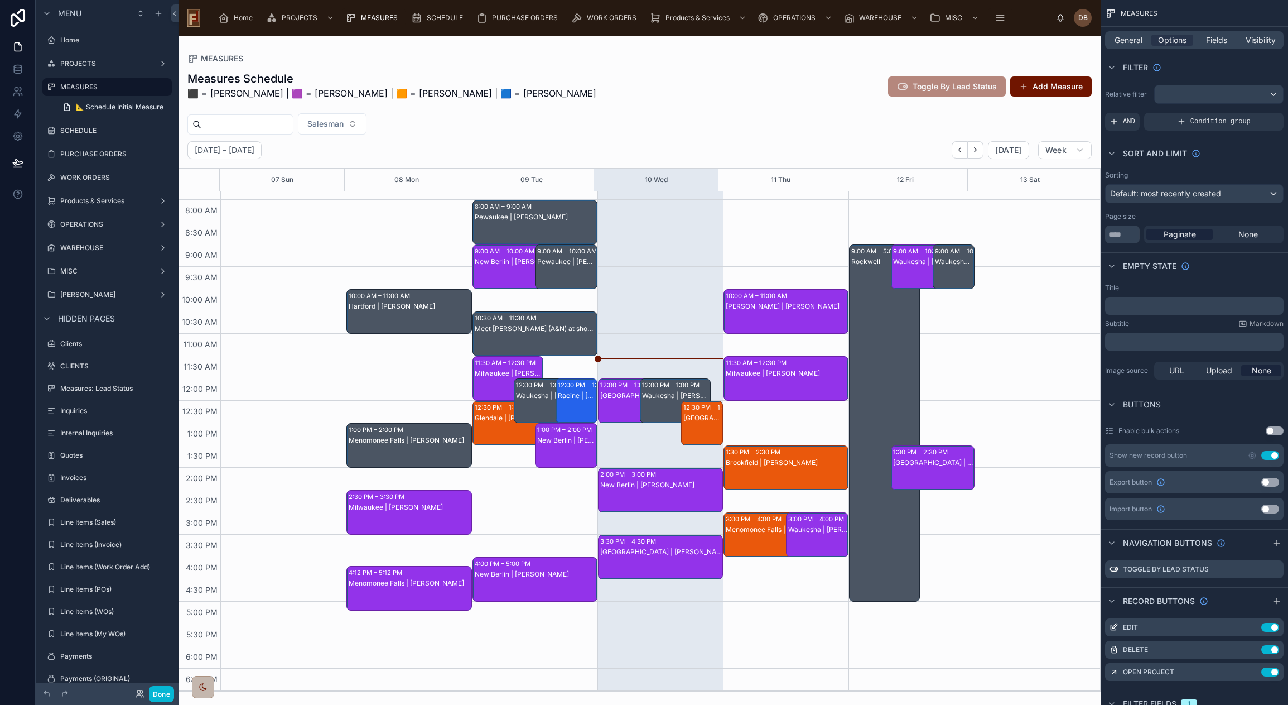
click at [1055, 98] on div at bounding box center [640, 370] width 922 height 669
click at [1134, 42] on span "General" at bounding box center [1129, 40] width 28 height 11
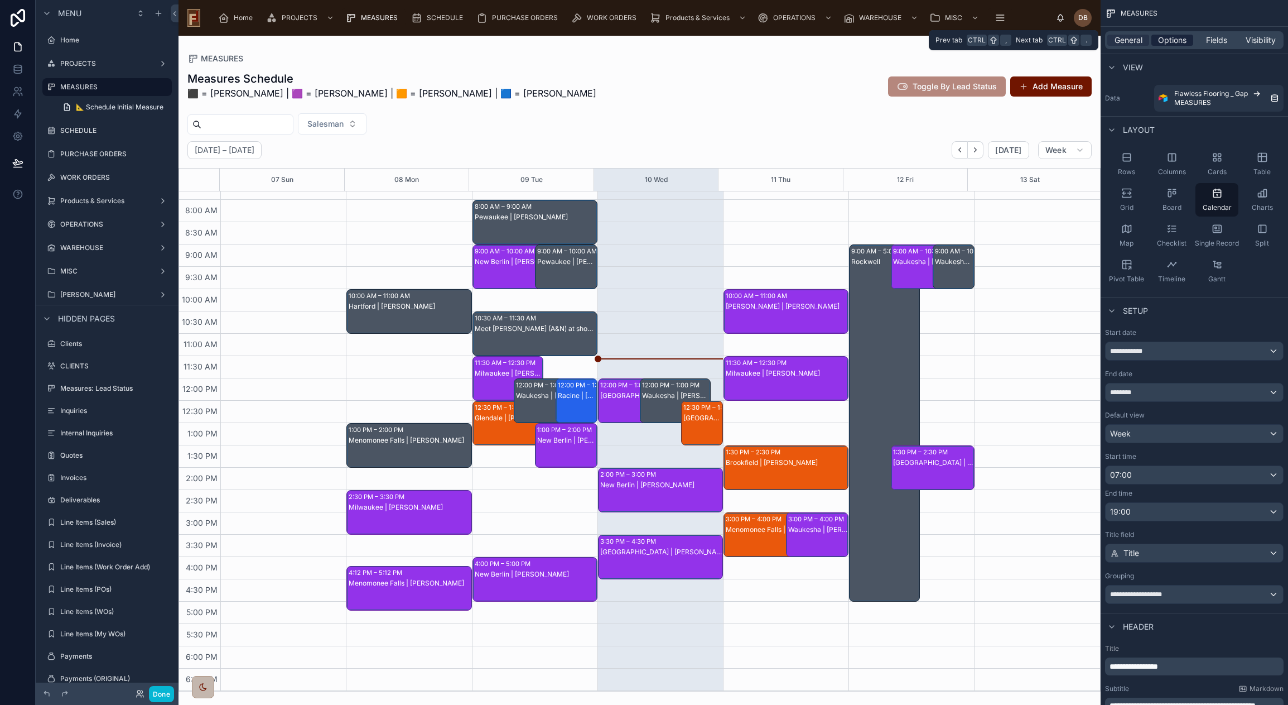
click at [1173, 44] on span "Options" at bounding box center [1172, 40] width 28 height 11
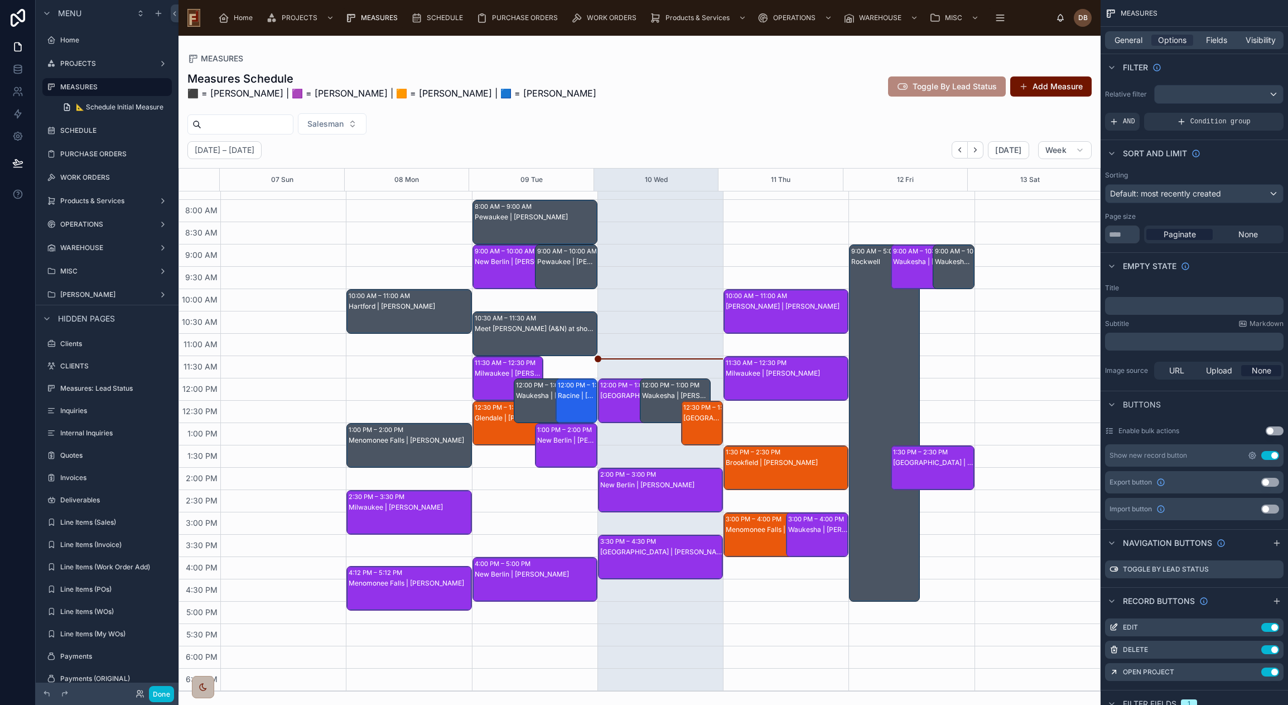
click at [1255, 454] on icon "scrollable content" at bounding box center [1252, 455] width 7 height 7
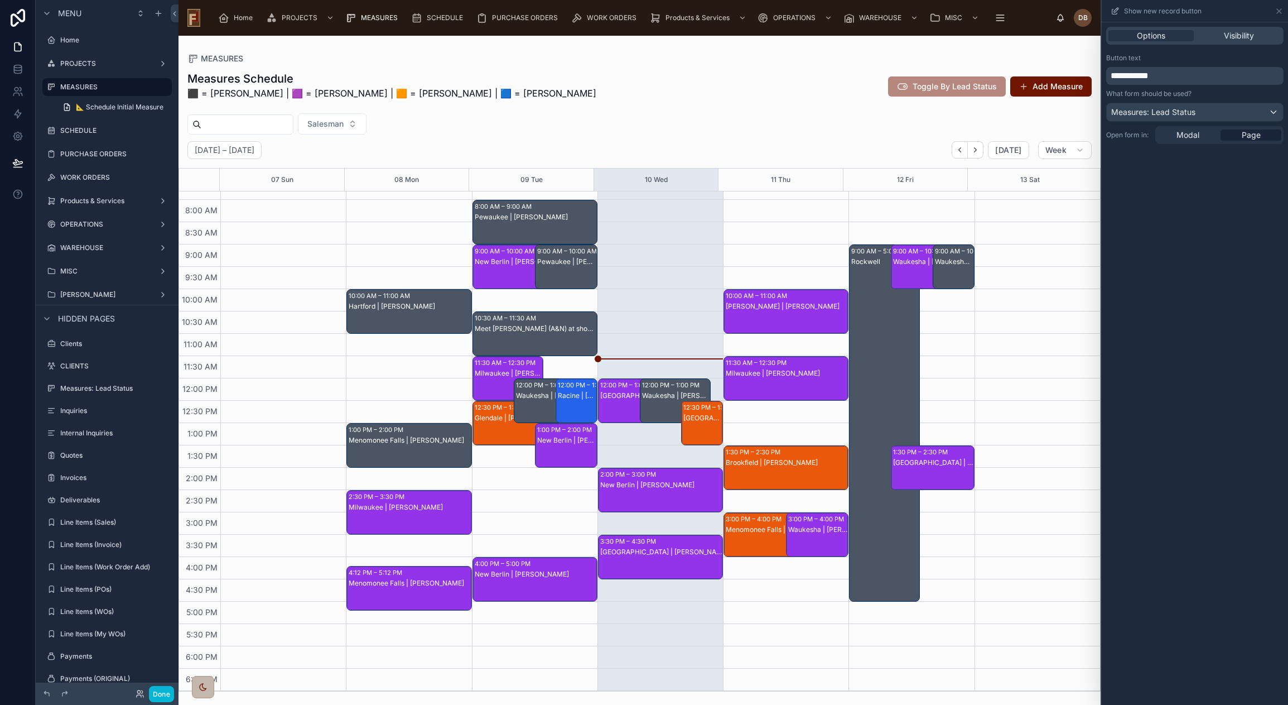
click at [1124, 79] on span "**********" at bounding box center [1130, 75] width 38 height 8
drag, startPoint x: 1124, startPoint y: 79, endPoint x: 1145, endPoint y: 74, distance: 21.2
click at [1145, 74] on span "**********" at bounding box center [1130, 75] width 38 height 8
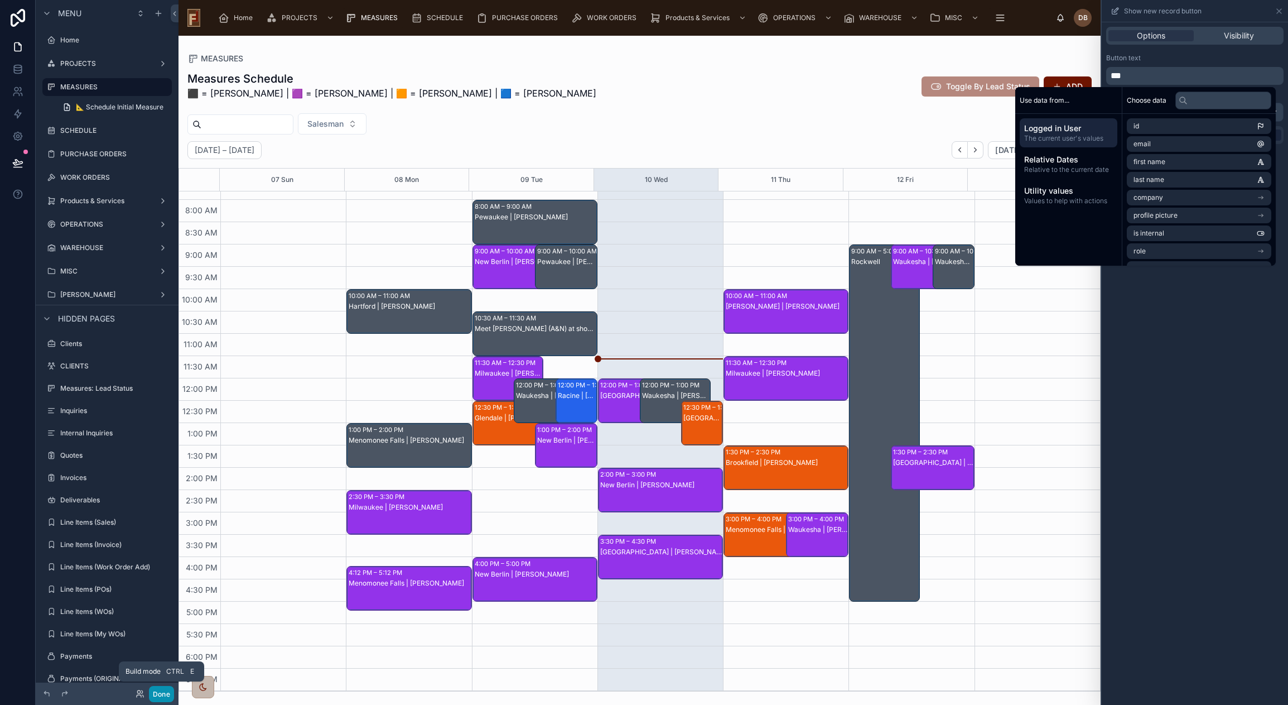
click at [167, 691] on button "Done" at bounding box center [161, 694] width 25 height 16
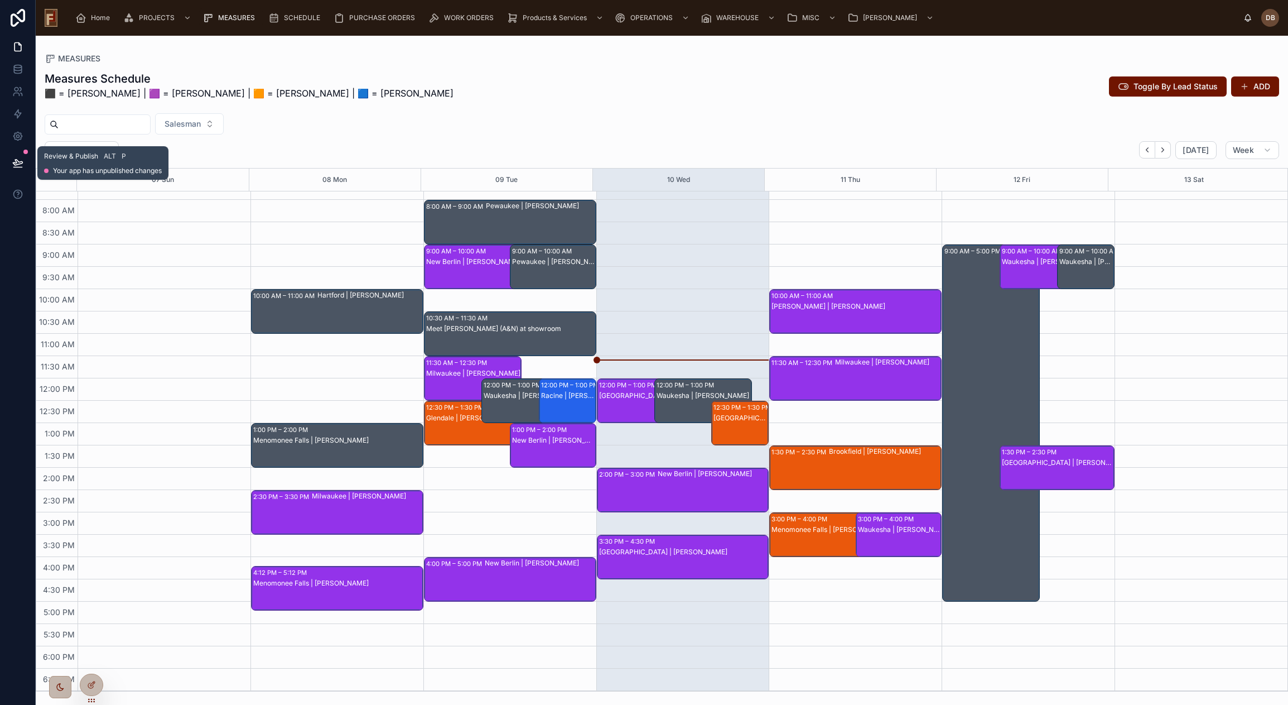
click at [17, 164] on icon at bounding box center [17, 162] width 11 height 11
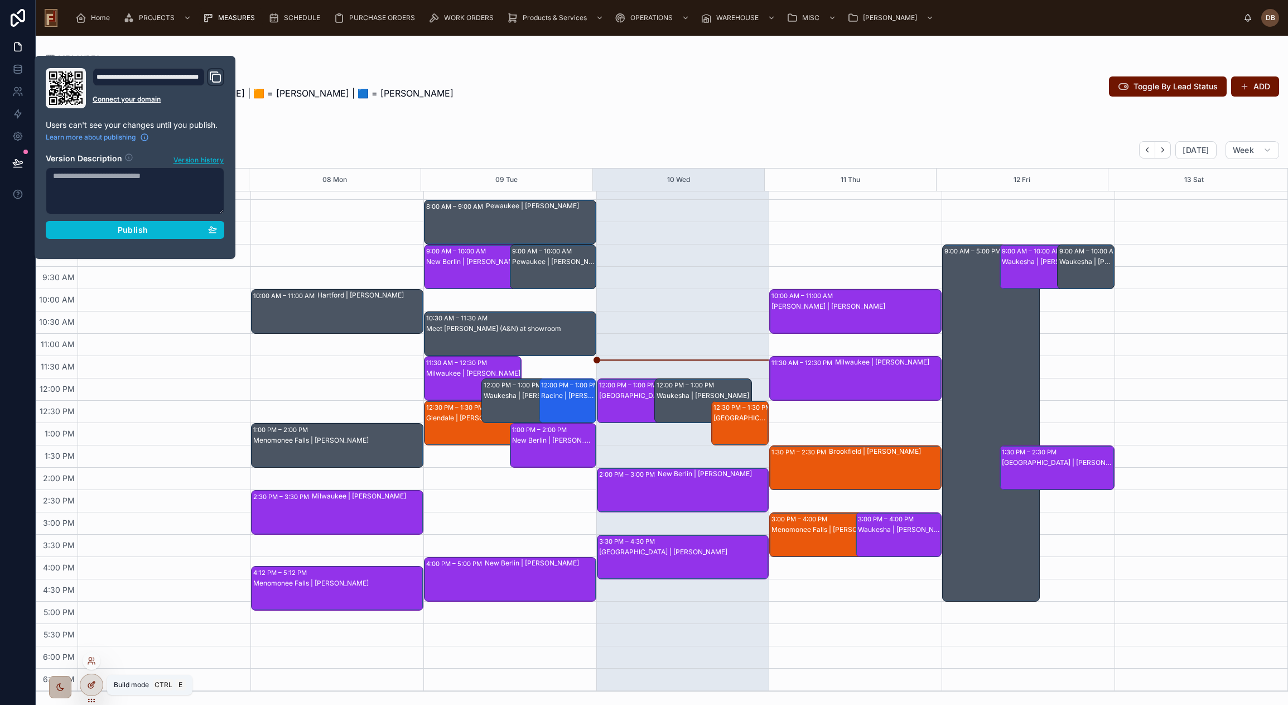
click at [95, 678] on div at bounding box center [91, 684] width 22 height 21
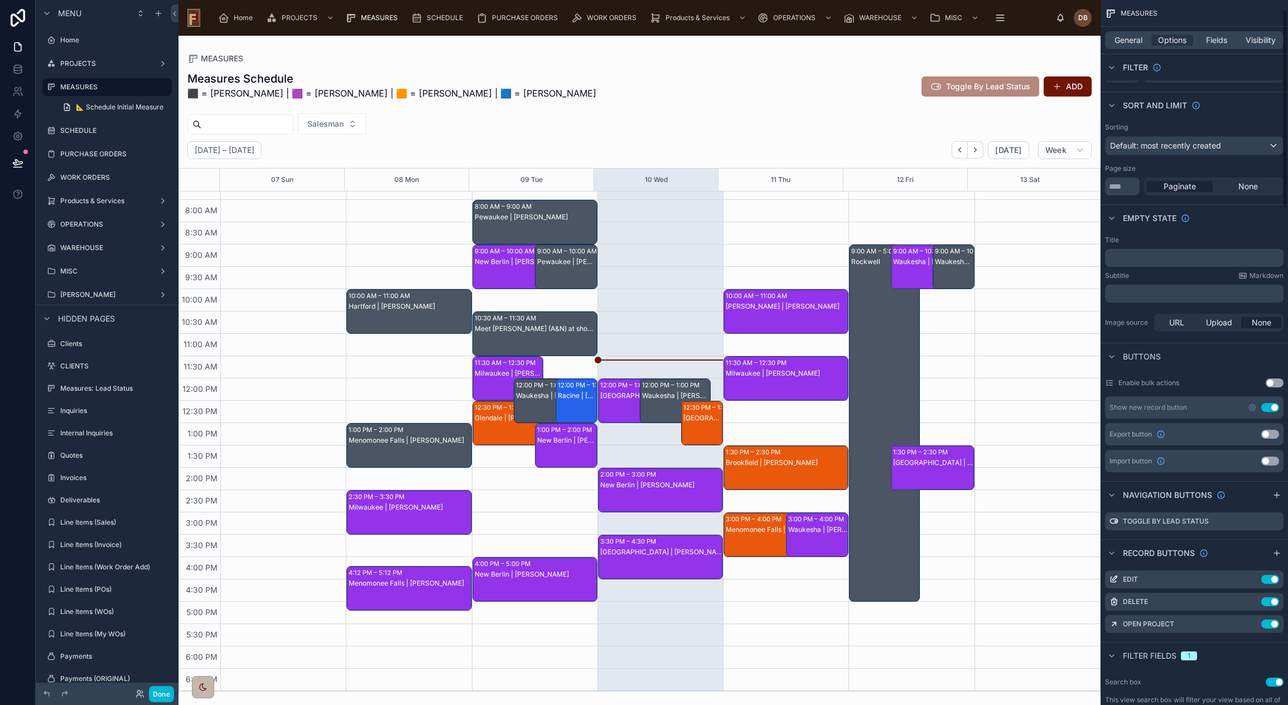
scroll to position [112, 0]
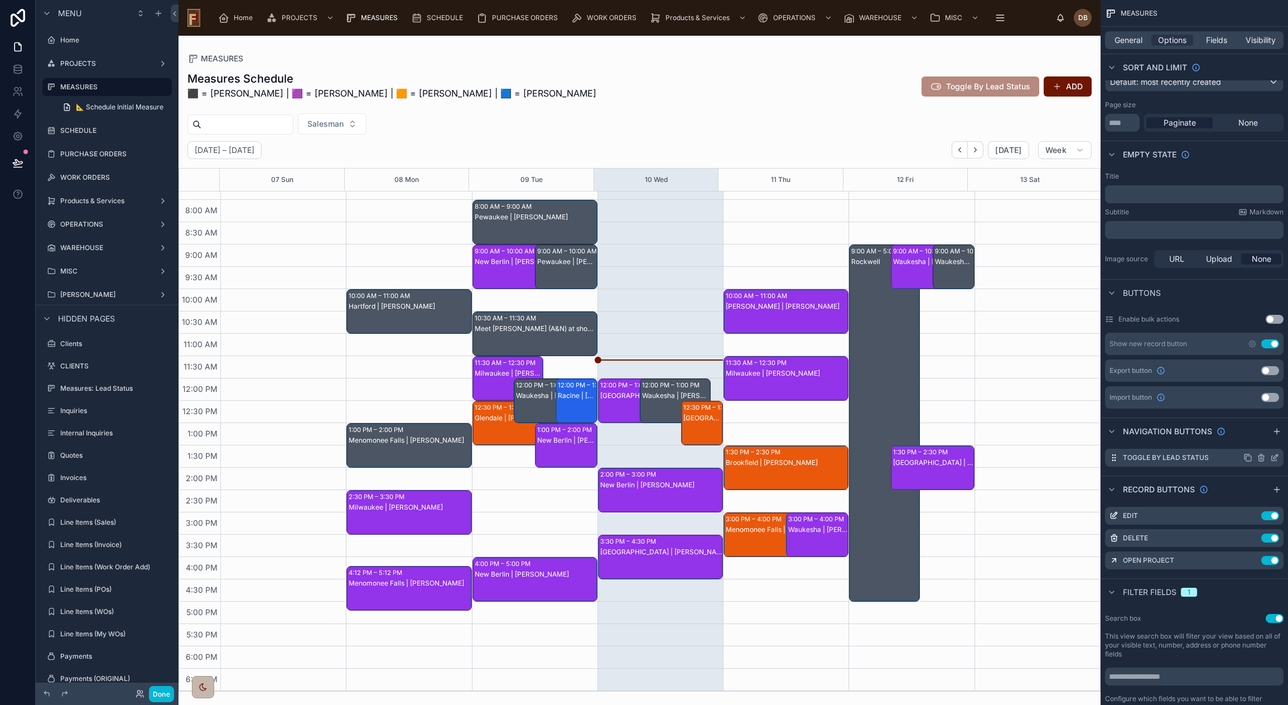
click at [1275, 459] on icon "scrollable content" at bounding box center [1275, 456] width 4 height 4
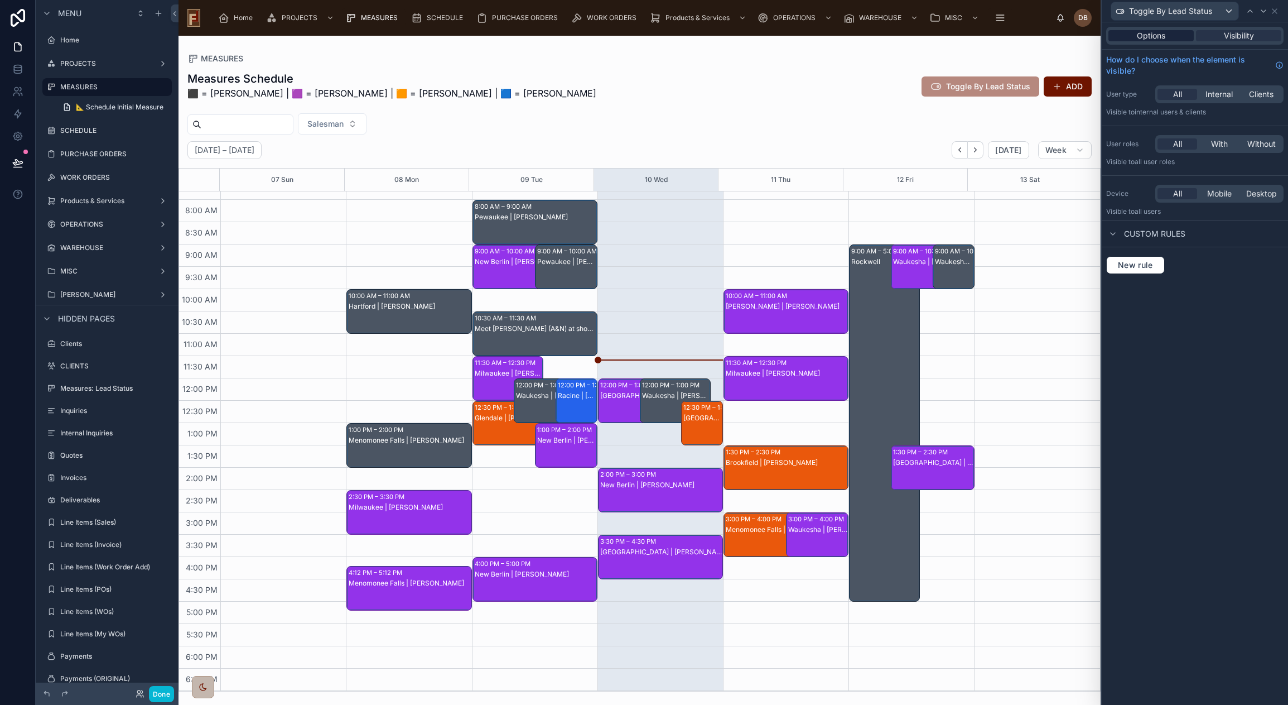
click at [1156, 41] on span "Options" at bounding box center [1151, 35] width 28 height 11
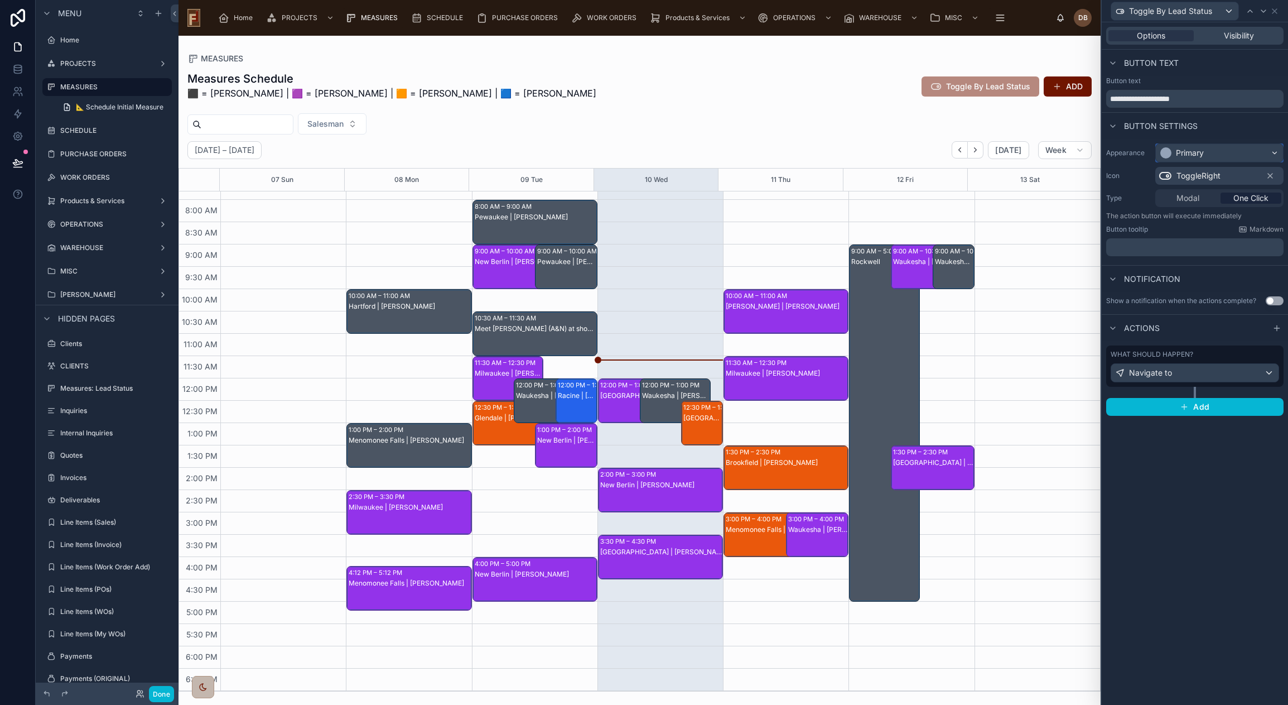
click at [1211, 152] on div "Primary" at bounding box center [1219, 153] width 127 height 18
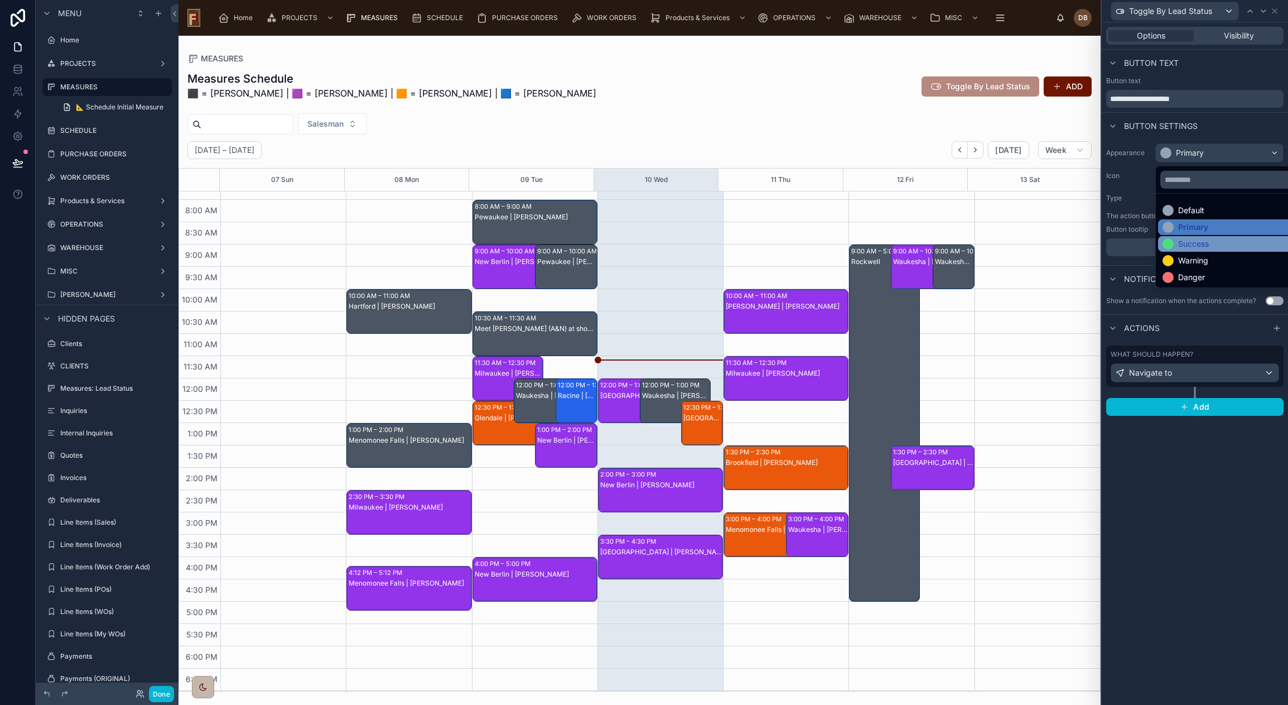
click at [1206, 242] on div "Success" at bounding box center [1193, 243] width 31 height 11
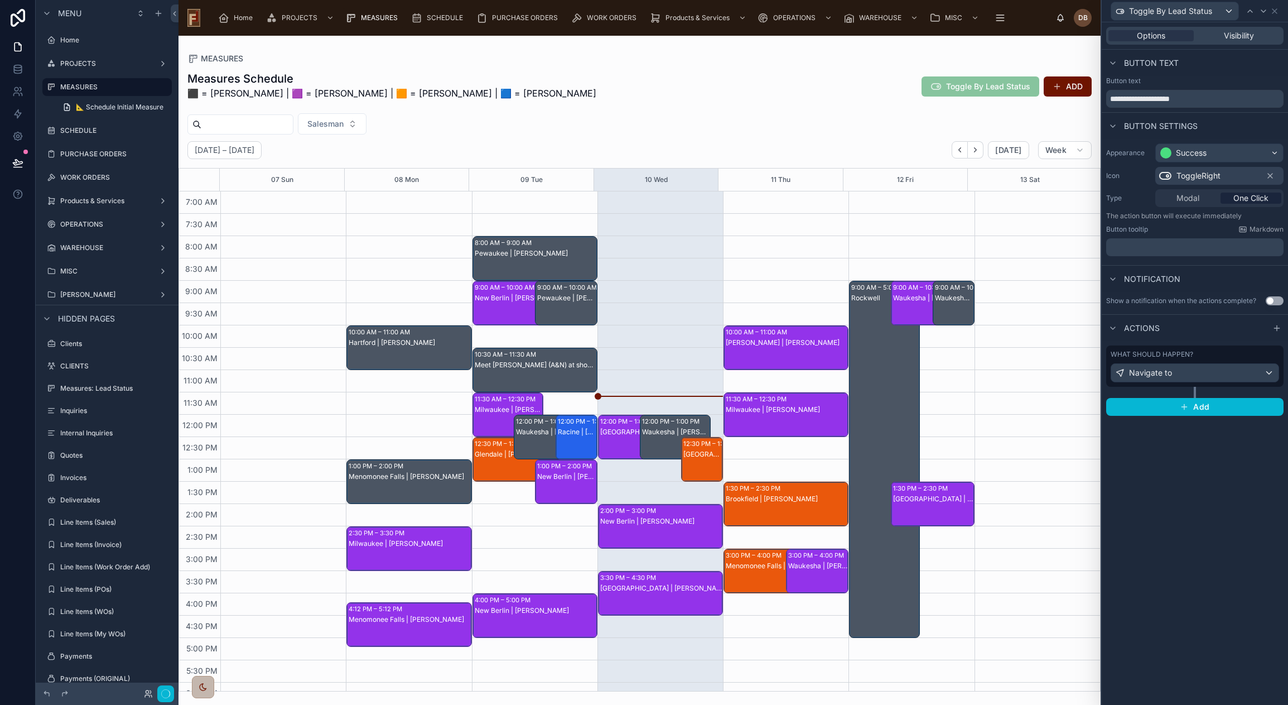
scroll to position [36, 0]
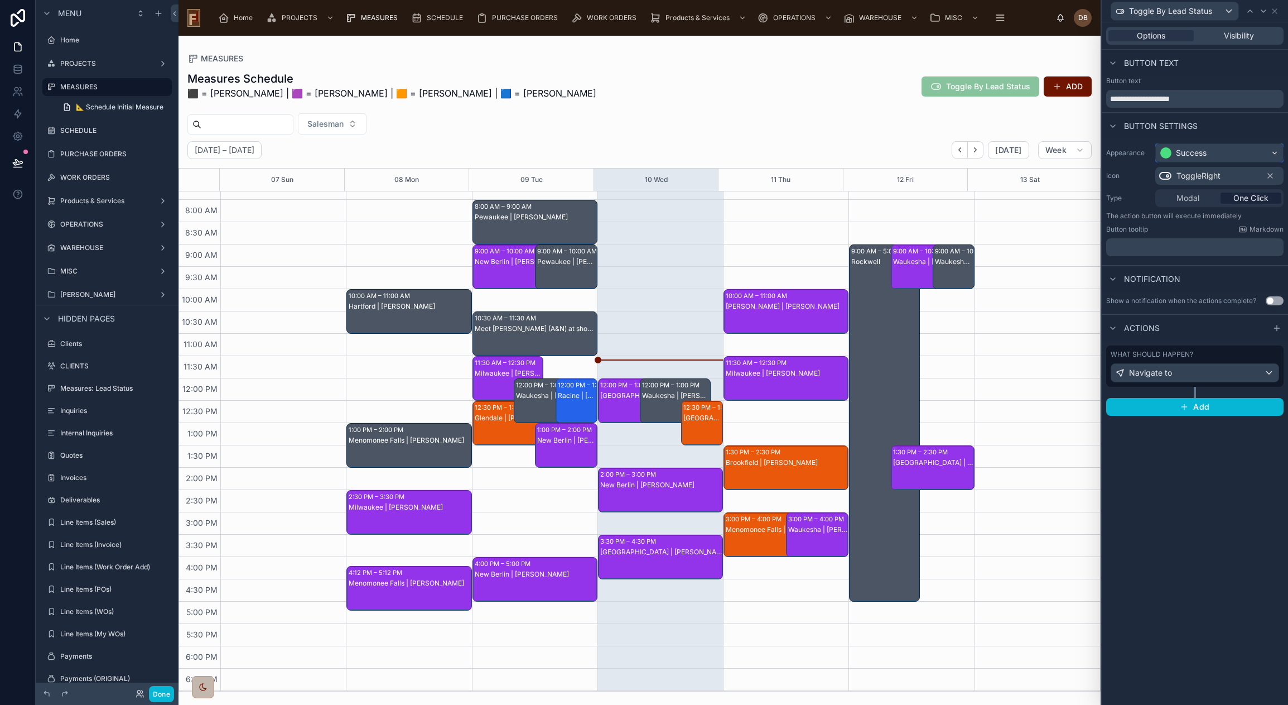
click at [1188, 150] on div "Success" at bounding box center [1191, 152] width 31 height 11
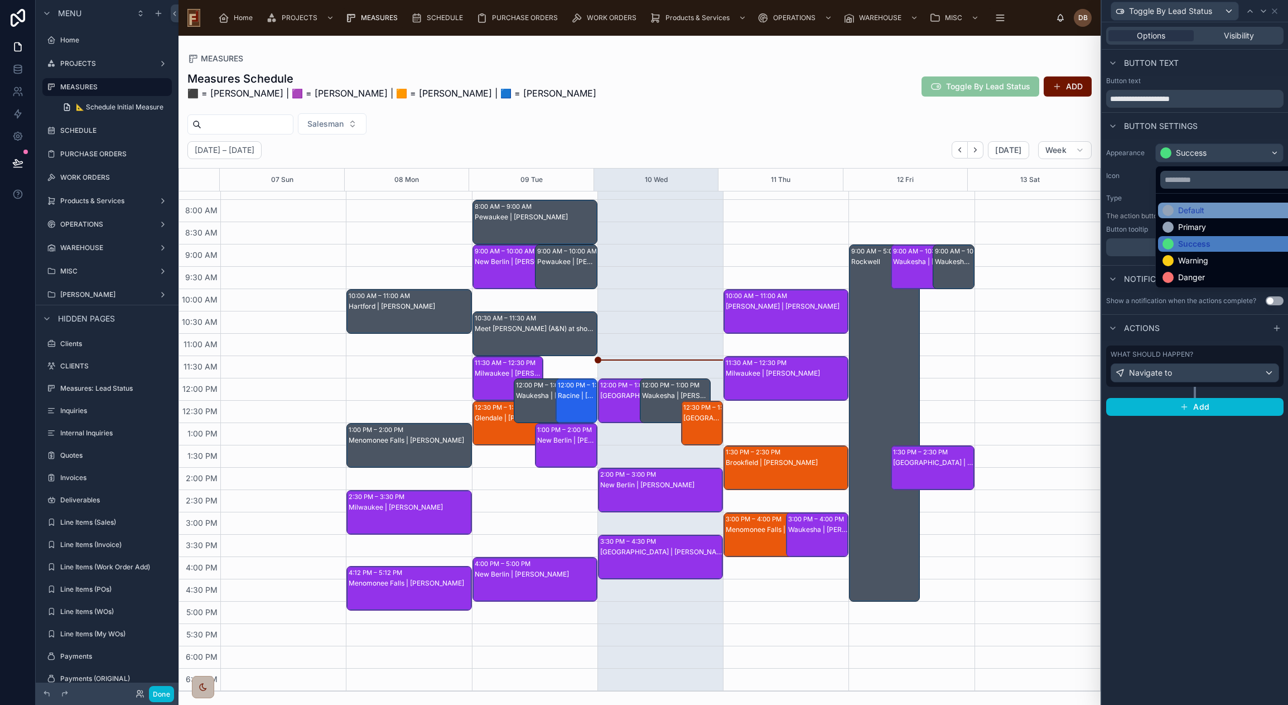
click at [1200, 213] on div "Default" at bounding box center [1191, 210] width 26 height 11
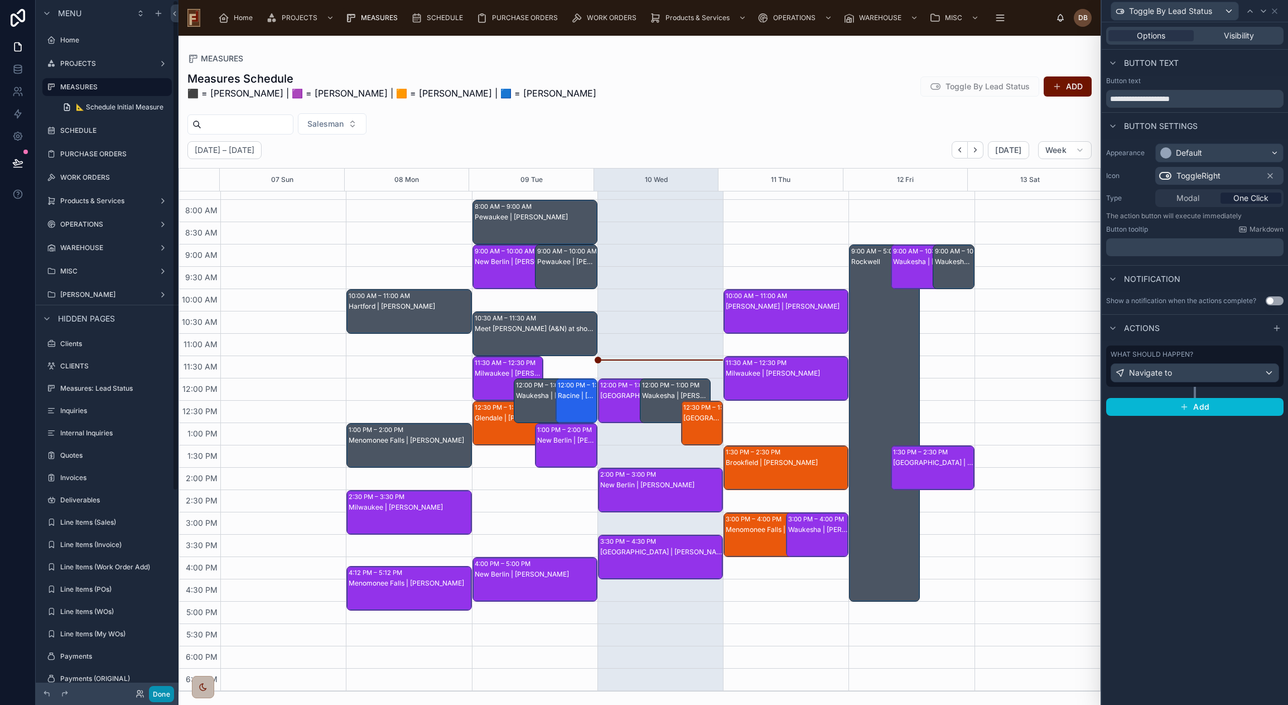
click at [164, 693] on button "Done" at bounding box center [161, 694] width 25 height 16
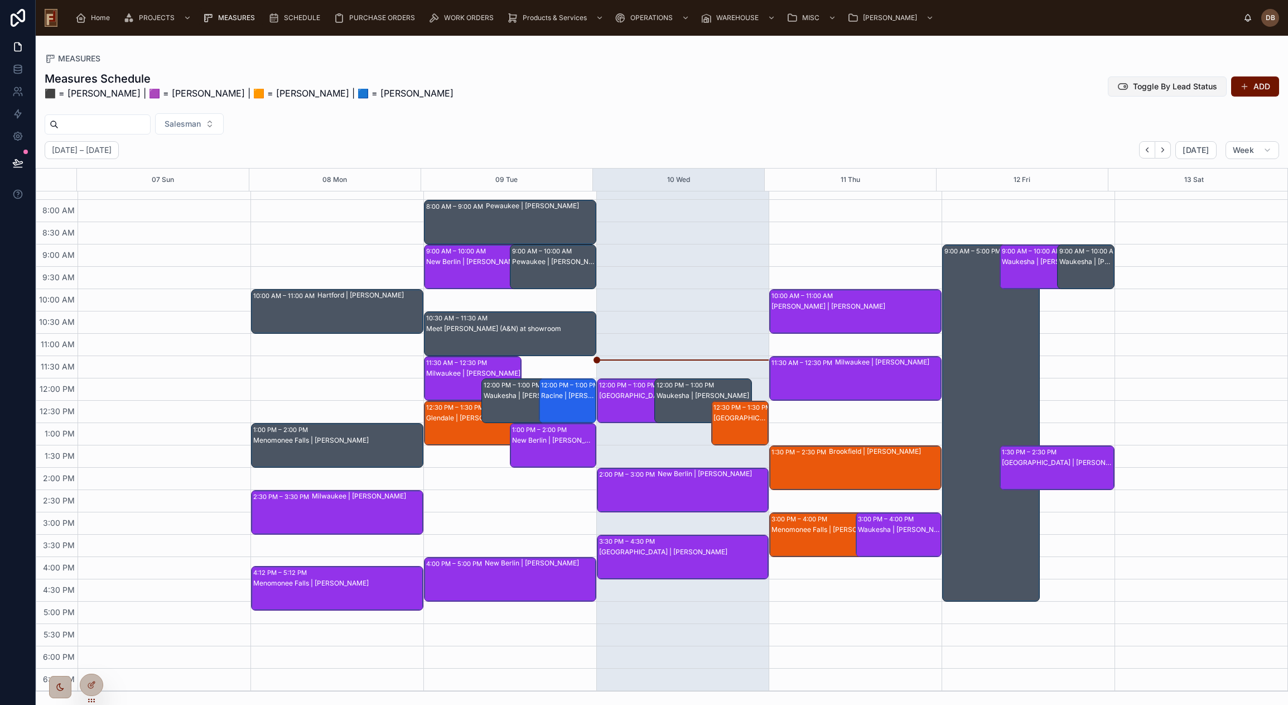
click at [1180, 85] on span "Toggle By Lead Status" at bounding box center [1175, 86] width 84 height 11
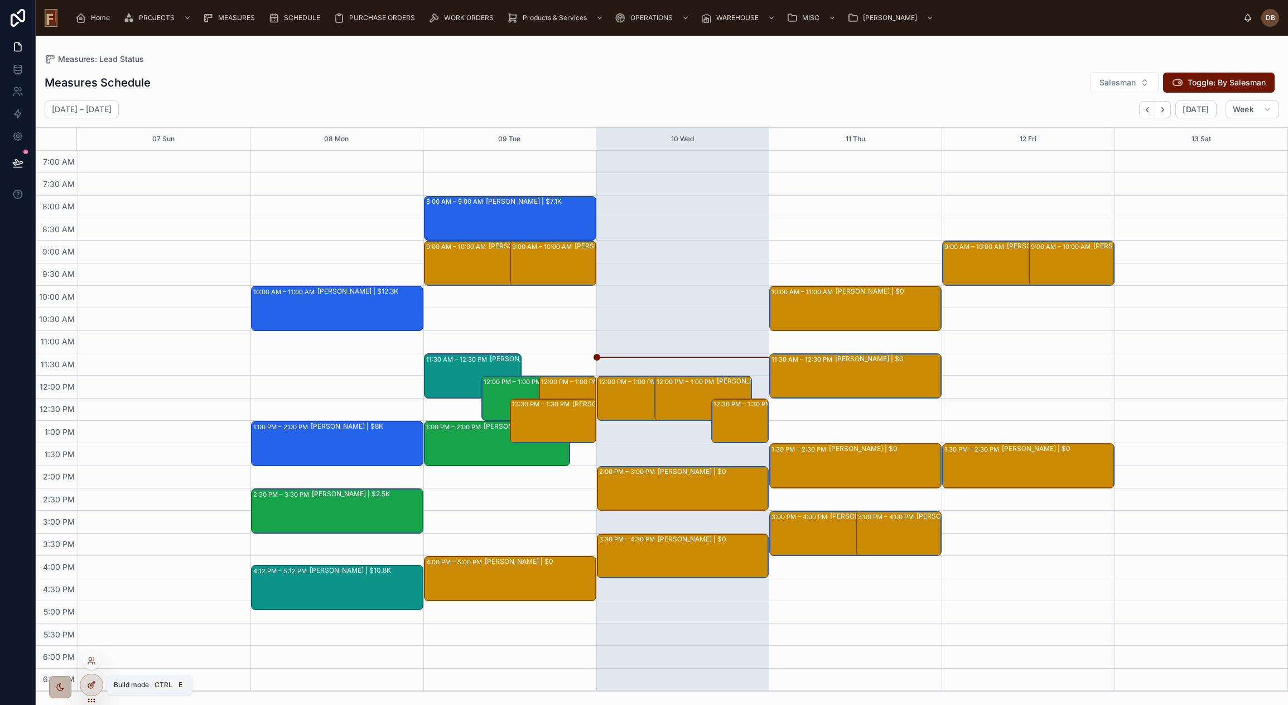
click at [96, 684] on div at bounding box center [91, 684] width 22 height 21
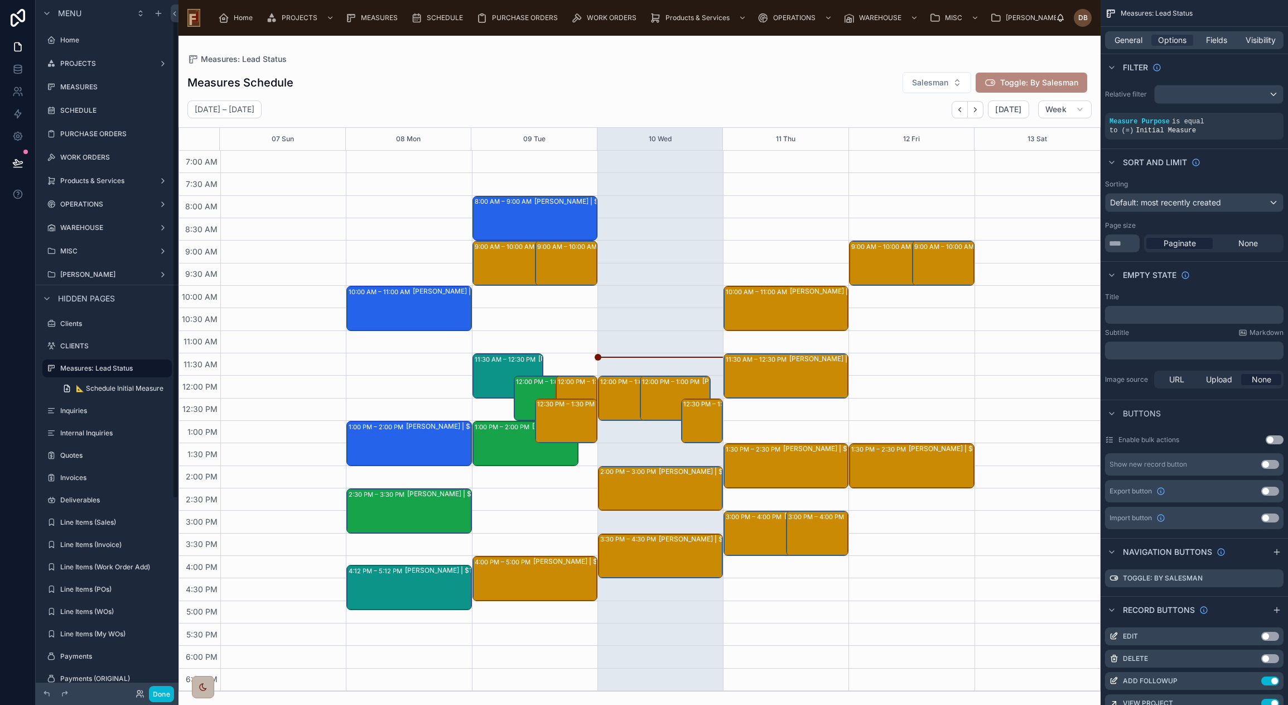
scroll to position [12, 0]
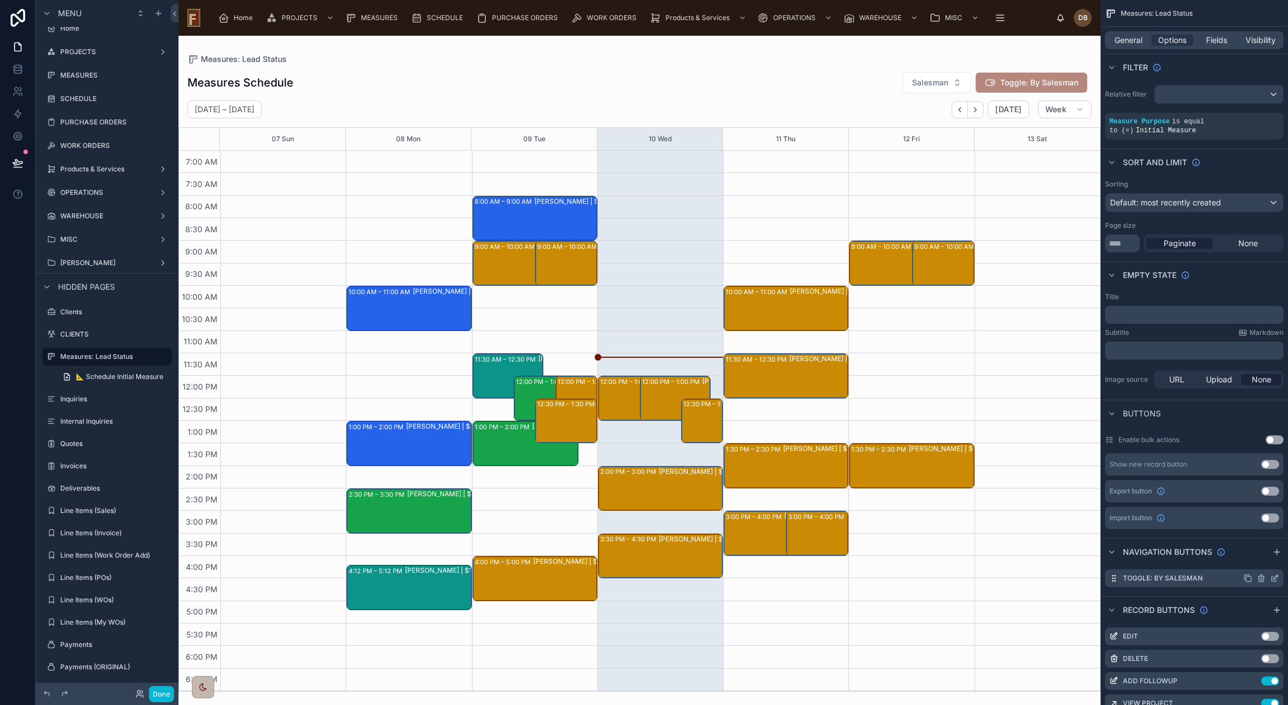
click at [1273, 576] on icon "scrollable content" at bounding box center [1274, 577] width 9 height 9
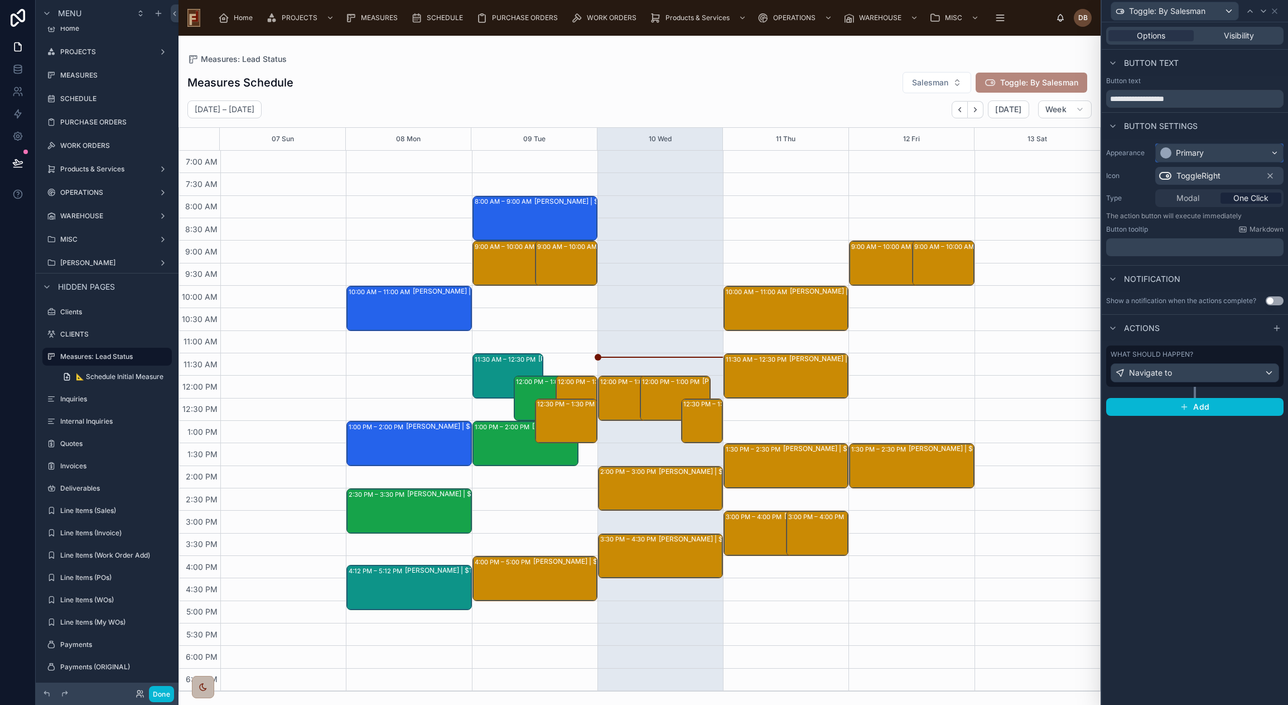
click at [1207, 154] on div "Primary" at bounding box center [1219, 153] width 127 height 18
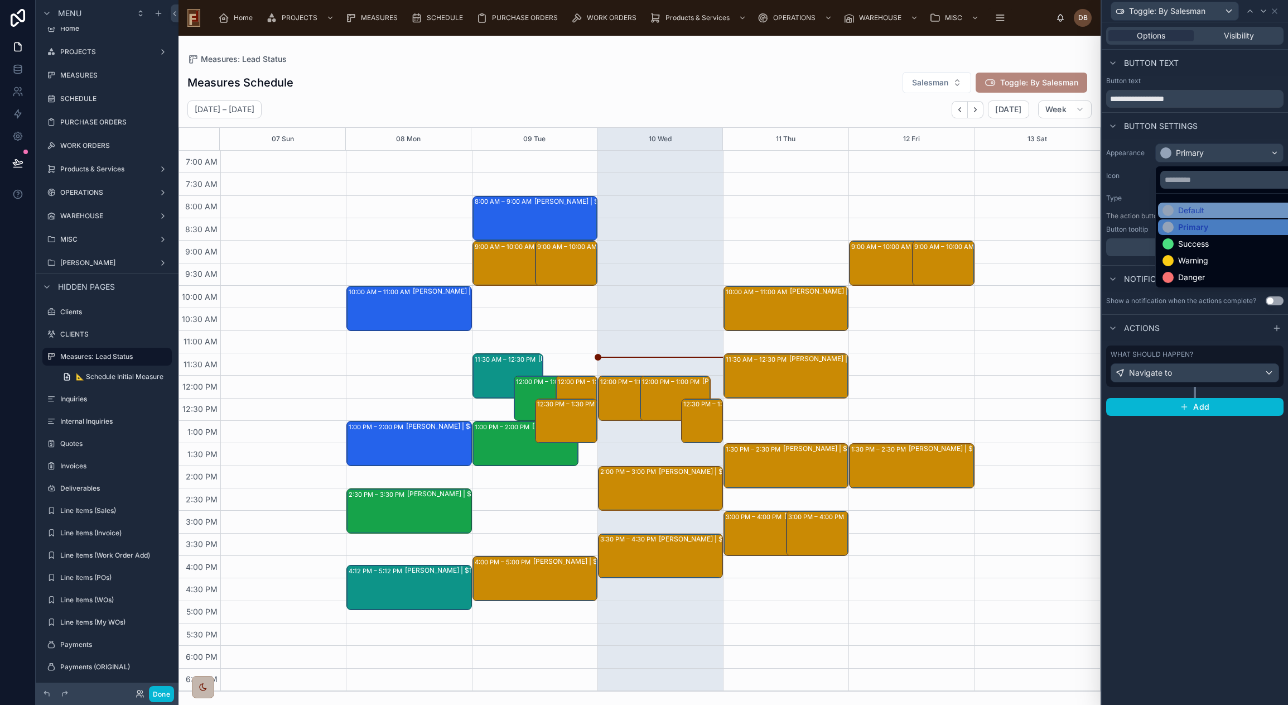
click at [1195, 206] on div "Default" at bounding box center [1191, 210] width 26 height 11
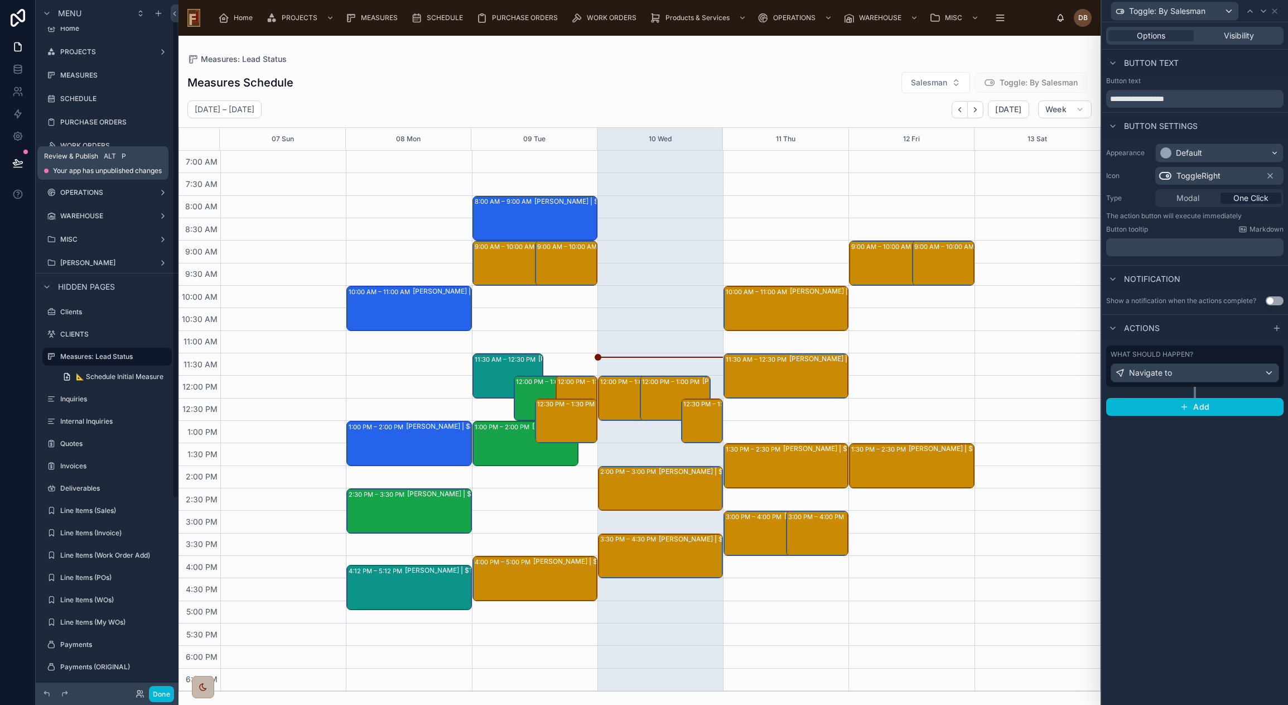
click at [15, 163] on icon at bounding box center [17, 163] width 9 height 6
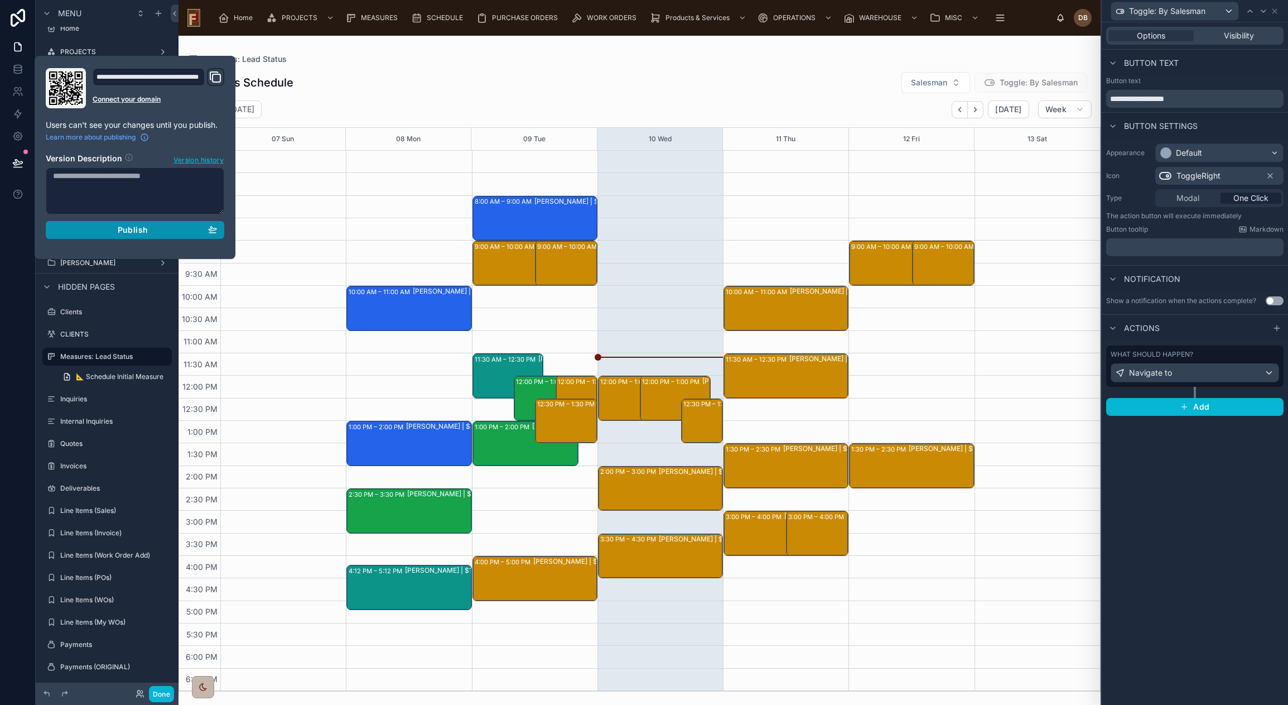
click at [135, 230] on span "Publish" at bounding box center [133, 230] width 30 height 10
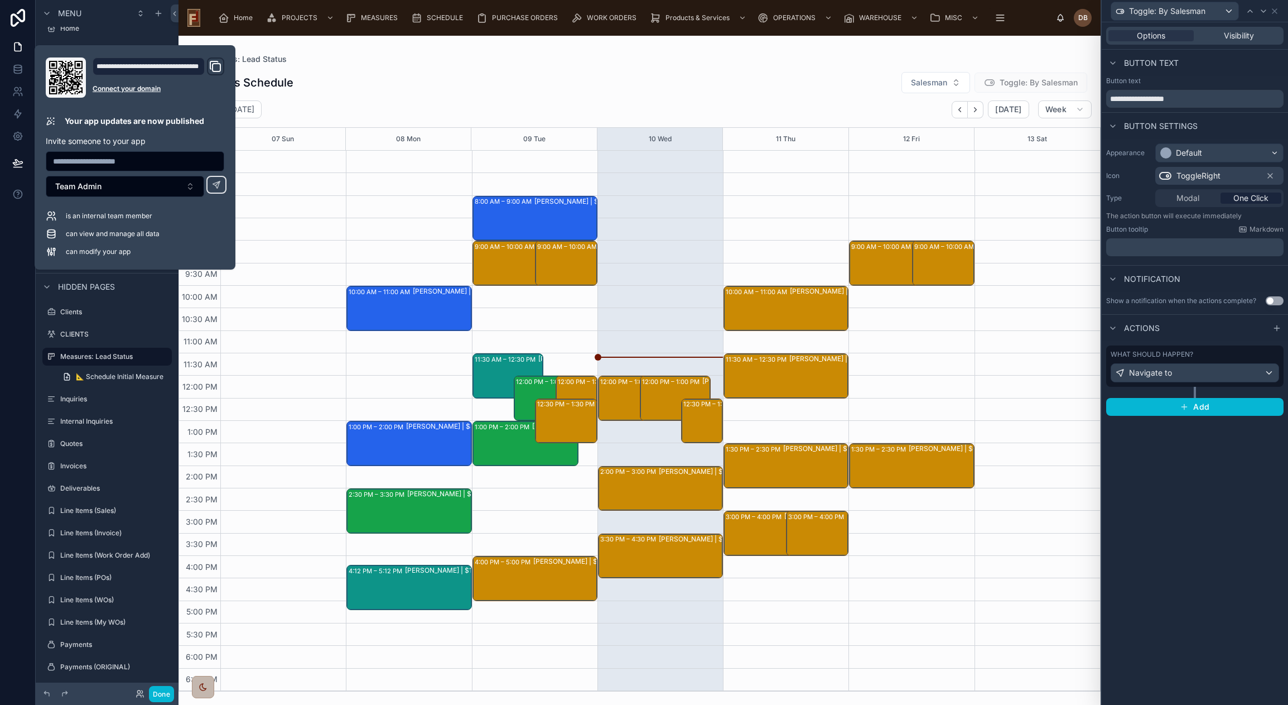
click at [667, 394] on div at bounding box center [640, 370] width 922 height 669
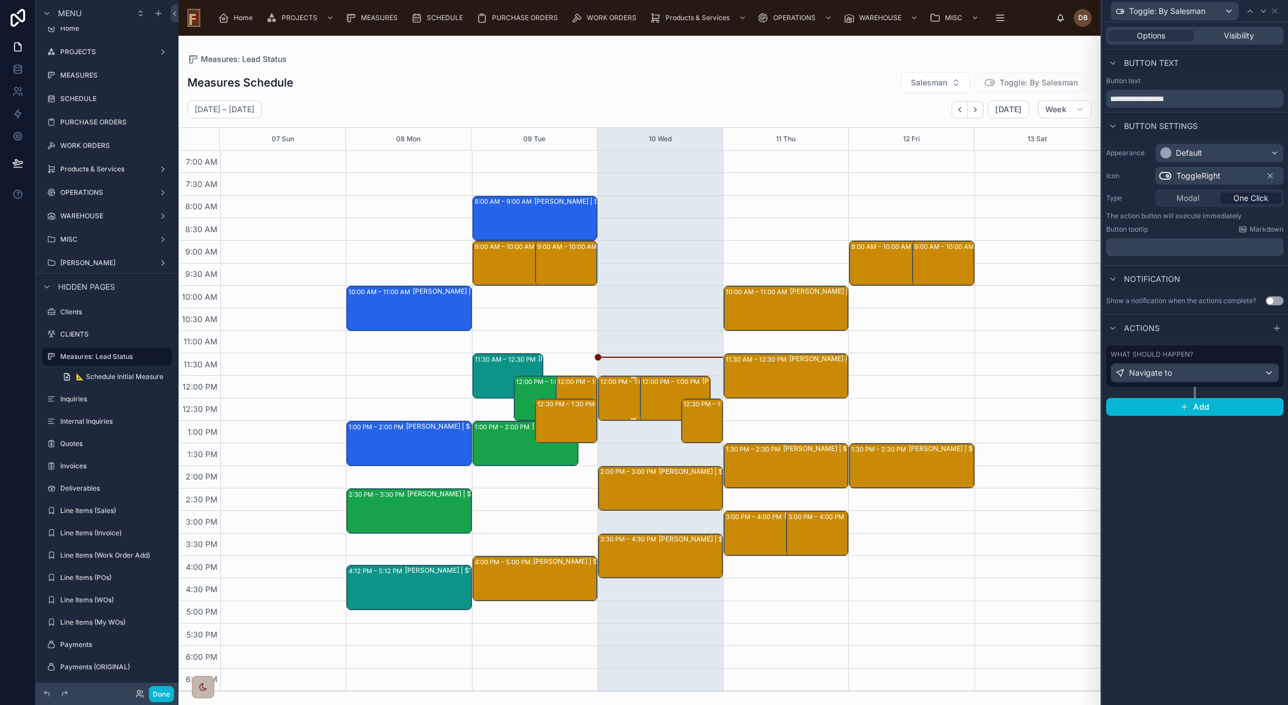
click at [629, 395] on div "12:00 PM – 1:00 PM Two Forty Corp. | $0" at bounding box center [633, 398] width 67 height 43
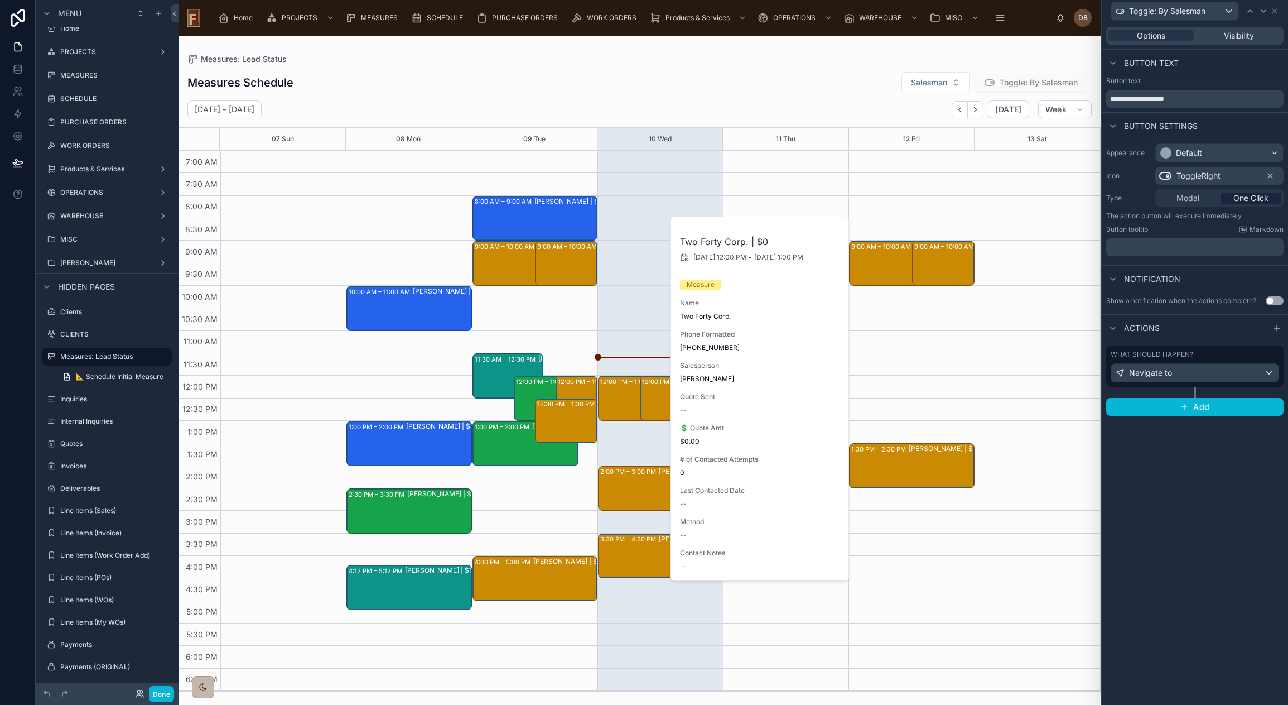
click at [659, 394] on div "12:00 PM – 1:00 PM [PERSON_NAME] | $0" at bounding box center [675, 398] width 67 height 43
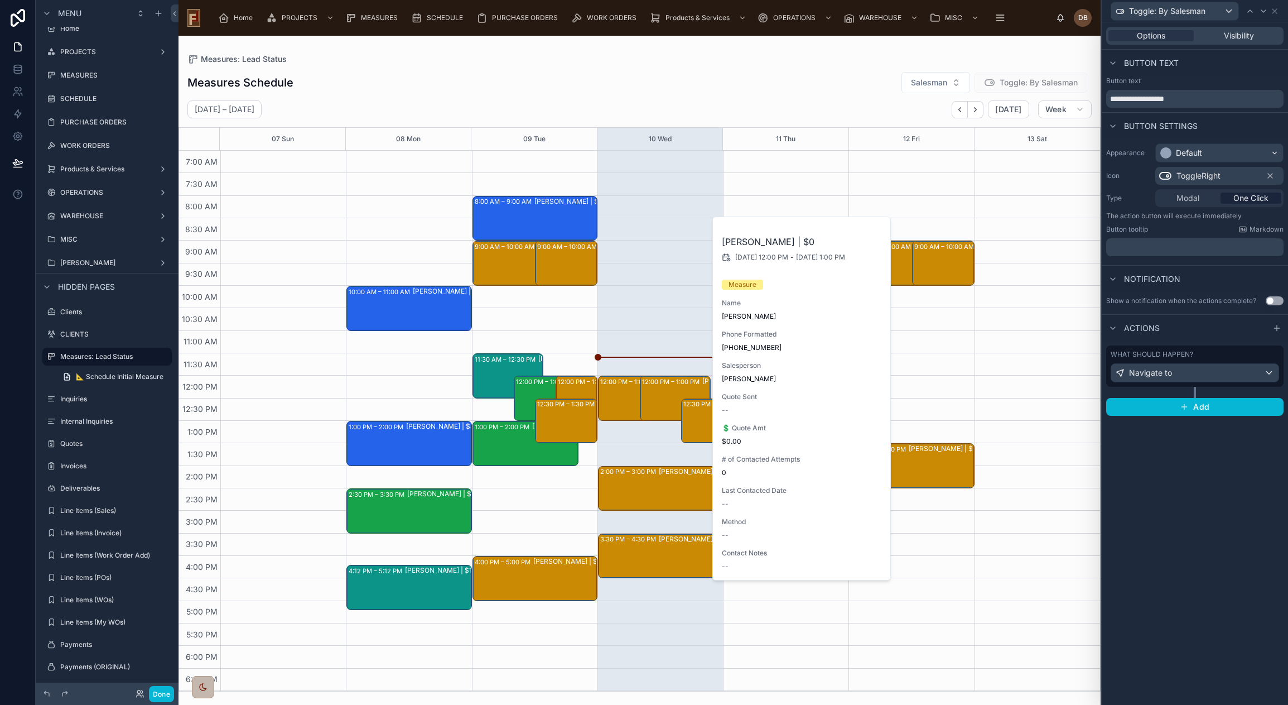
click at [850, 79] on div "Measures Schedule Salesman Toggle: By Salesman" at bounding box center [639, 82] width 904 height 22
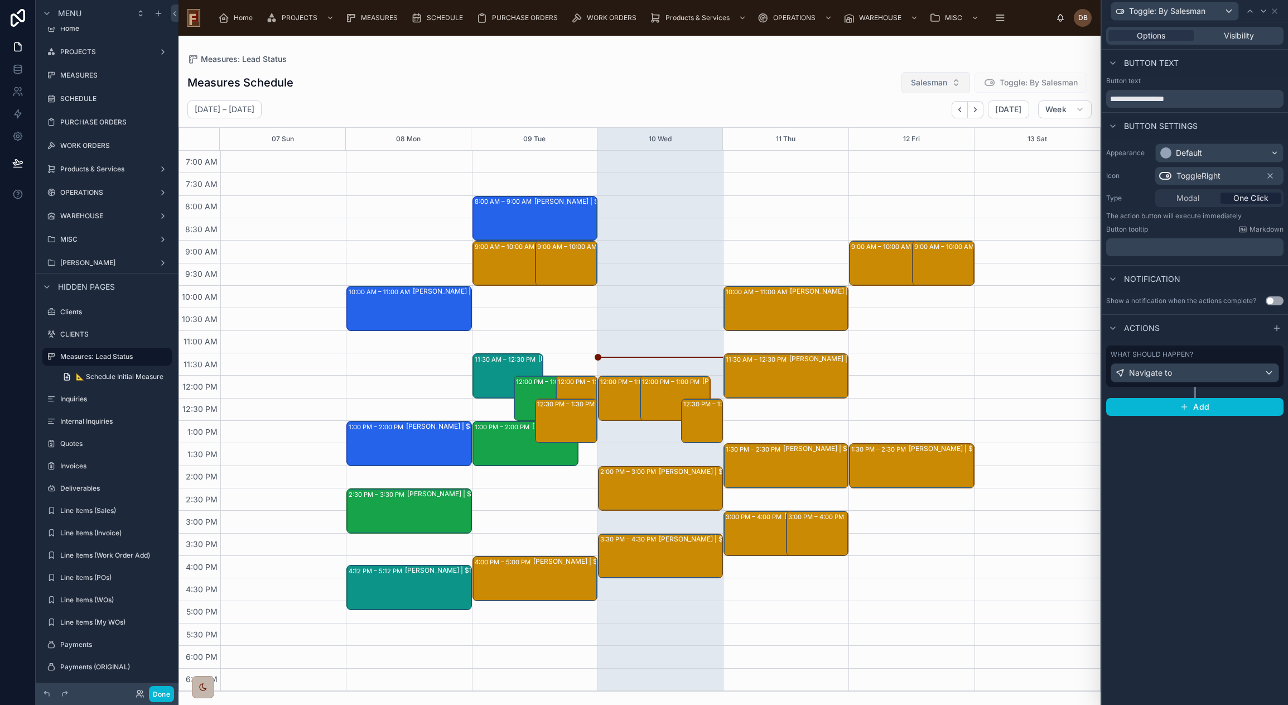
click at [943, 81] on span "Salesman" at bounding box center [929, 82] width 36 height 11
click at [905, 126] on div "[PERSON_NAME]" at bounding box center [936, 128] width 134 height 18
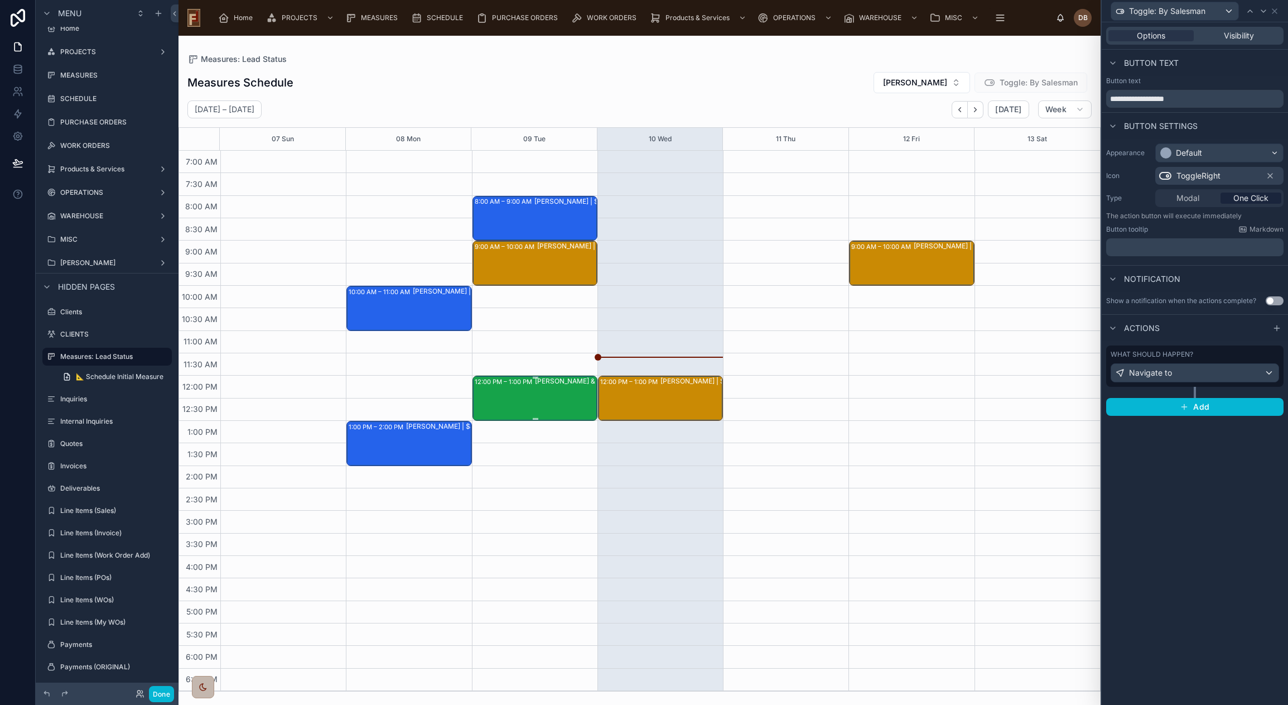
click at [537, 402] on div "[PERSON_NAME] & [PERSON_NAME] | $22.6K" at bounding box center [596, 397] width 122 height 43
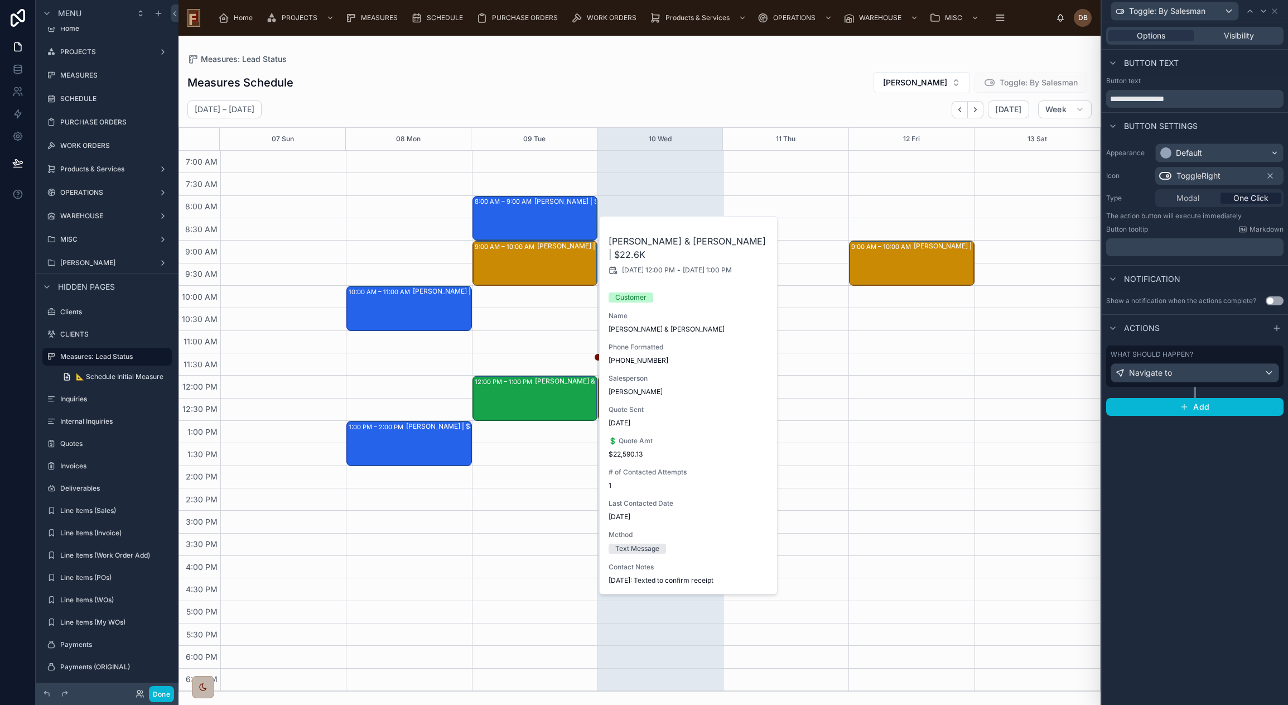
click at [711, 59] on div "Measures: Lead Status" at bounding box center [639, 59] width 904 height 11
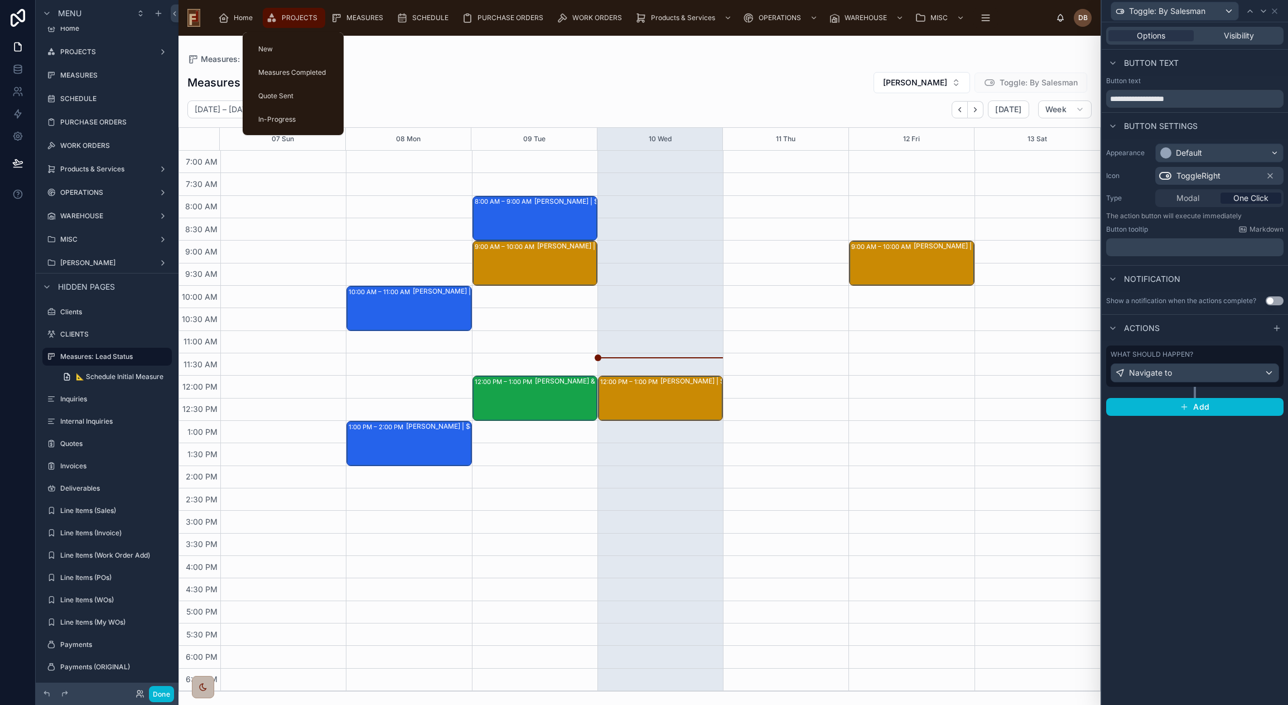
click at [296, 15] on span "PROJECTS" at bounding box center [300, 17] width 36 height 9
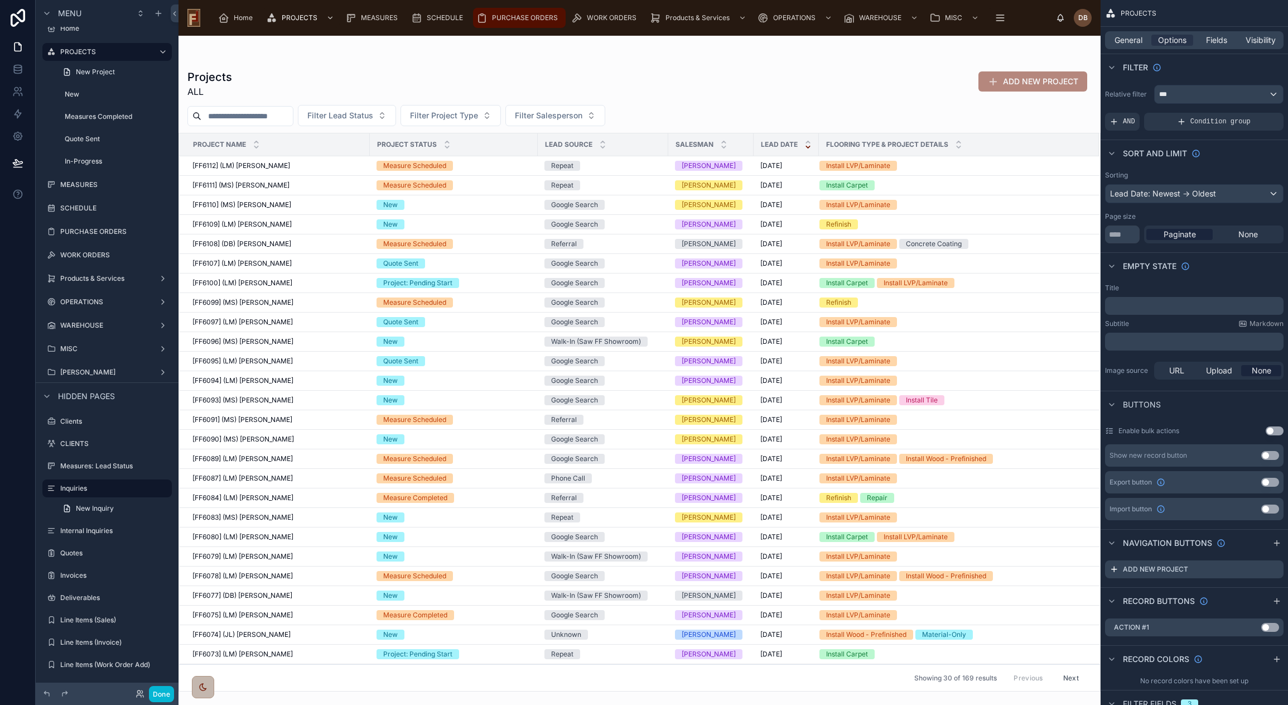
click at [515, 14] on span "PURCHASE ORDERS" at bounding box center [525, 17] width 66 height 9
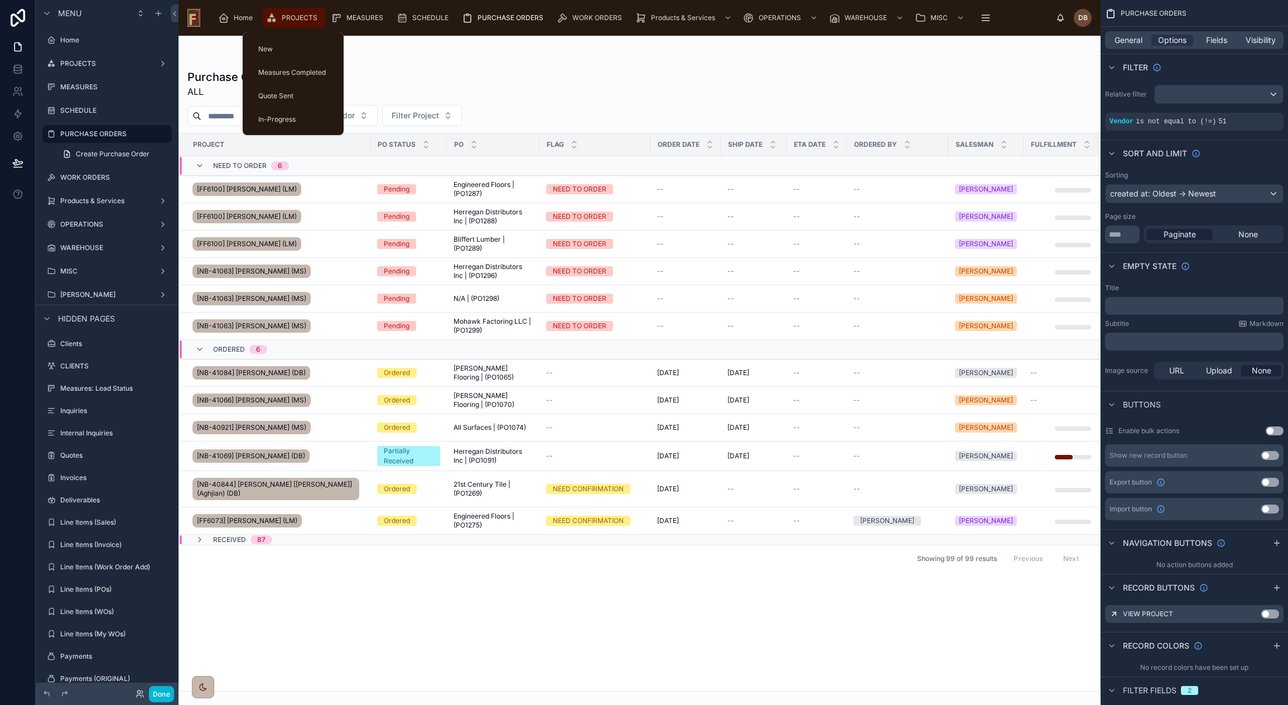
click at [291, 17] on span "PROJECTS" at bounding box center [300, 17] width 36 height 9
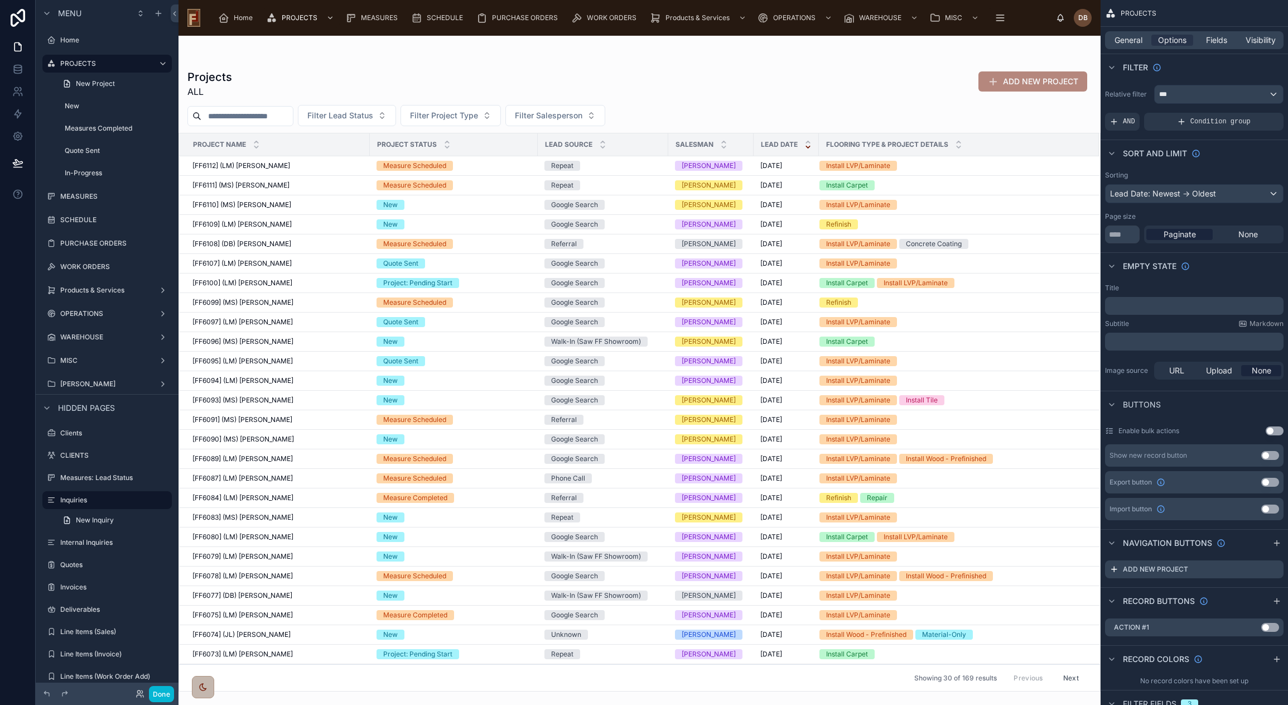
click at [237, 114] on div at bounding box center [640, 370] width 922 height 669
click at [239, 115] on input "text" at bounding box center [246, 116] width 91 height 16
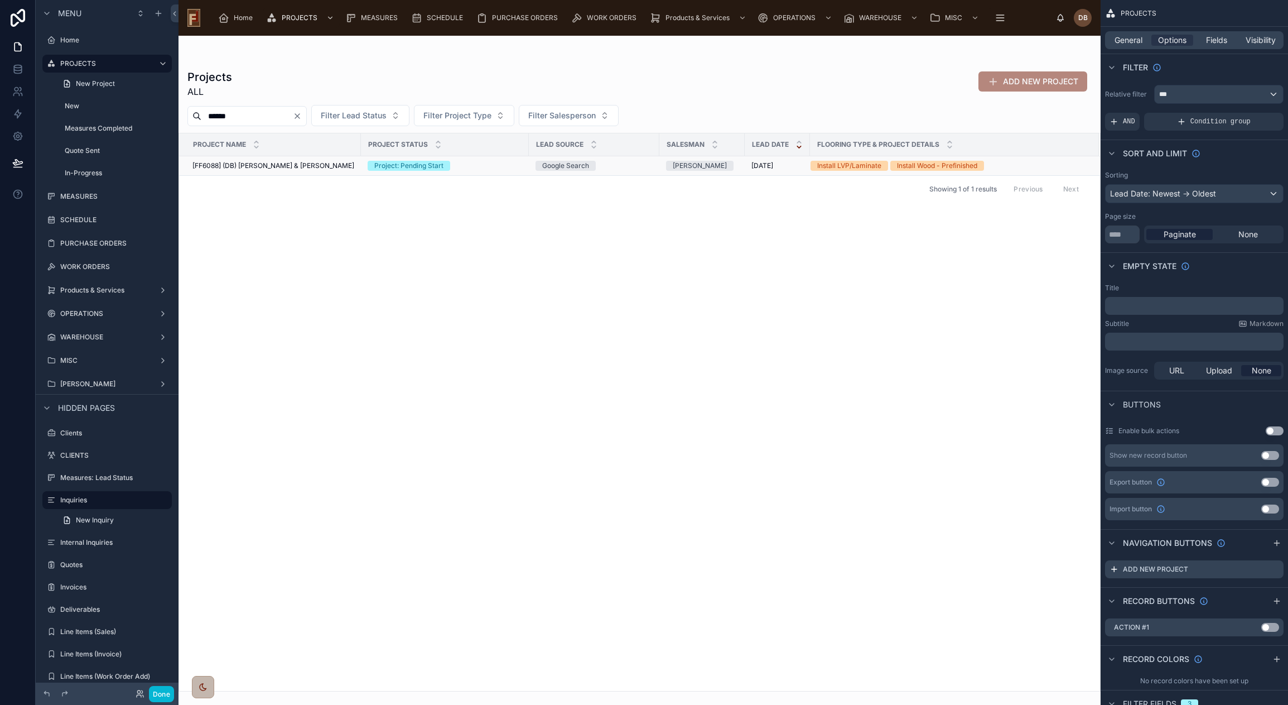
type input "******"
click at [301, 165] on span "[FF6088] (DB) [PERSON_NAME] & [PERSON_NAME]" at bounding box center [273, 165] width 162 height 9
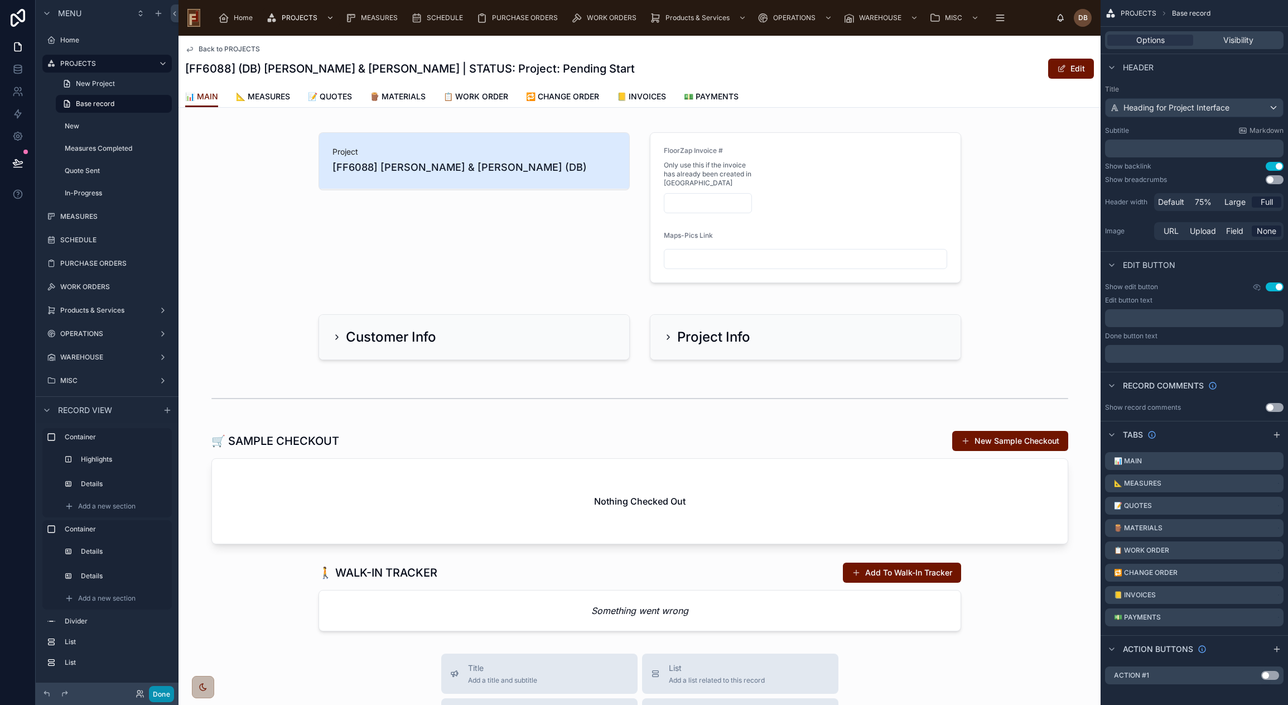
click at [157, 696] on button "Done" at bounding box center [161, 694] width 25 height 16
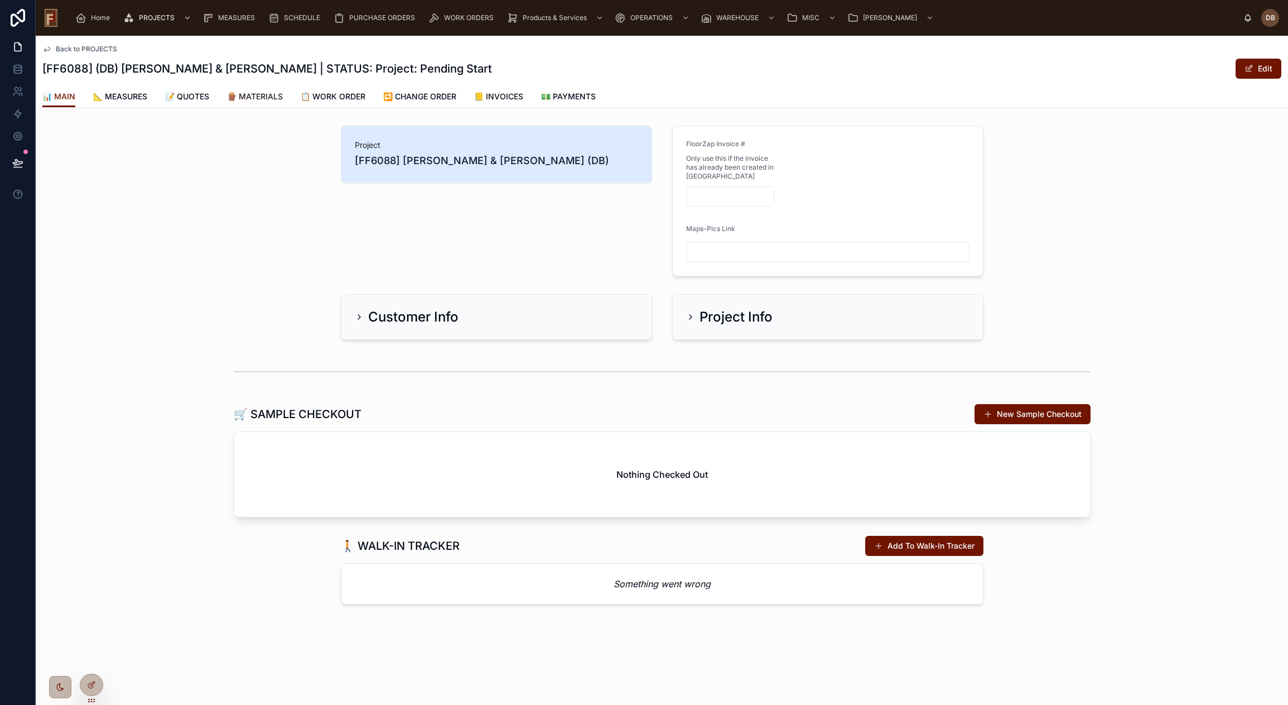
click at [255, 99] on span "🪵 MATERIALS" at bounding box center [255, 96] width 56 height 11
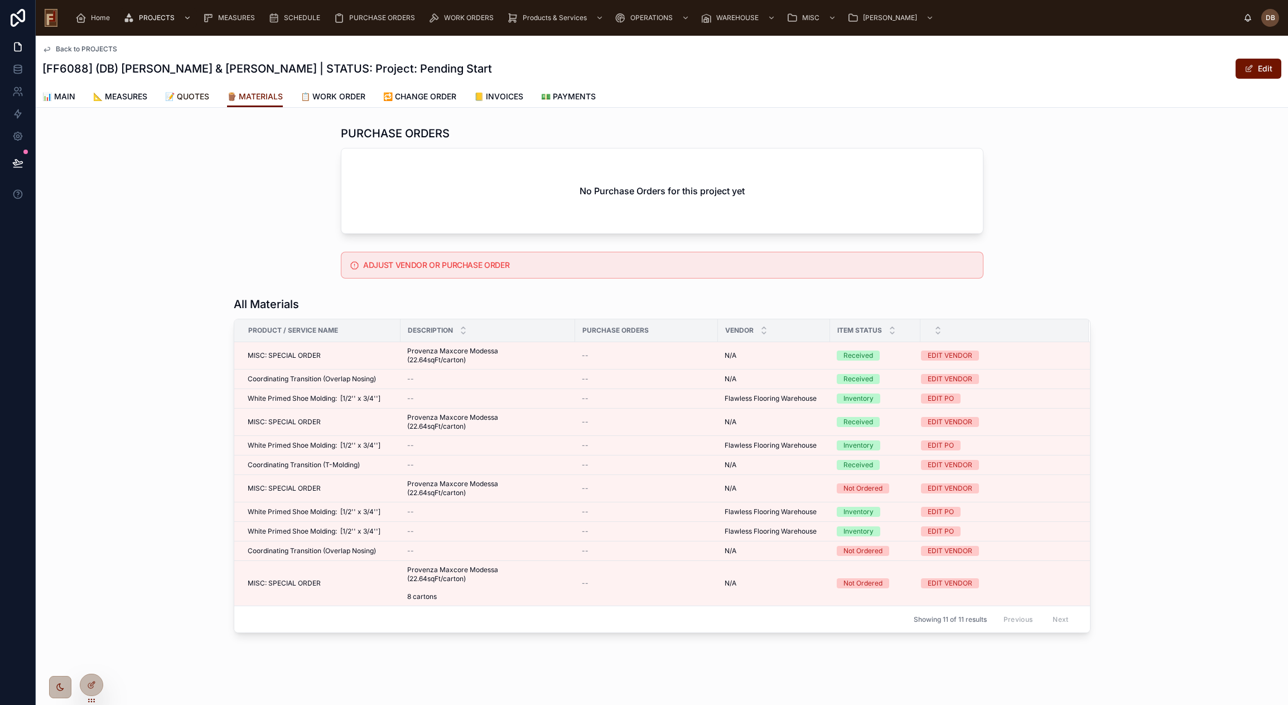
click at [192, 96] on span "📝 QUOTES" at bounding box center [187, 96] width 44 height 11
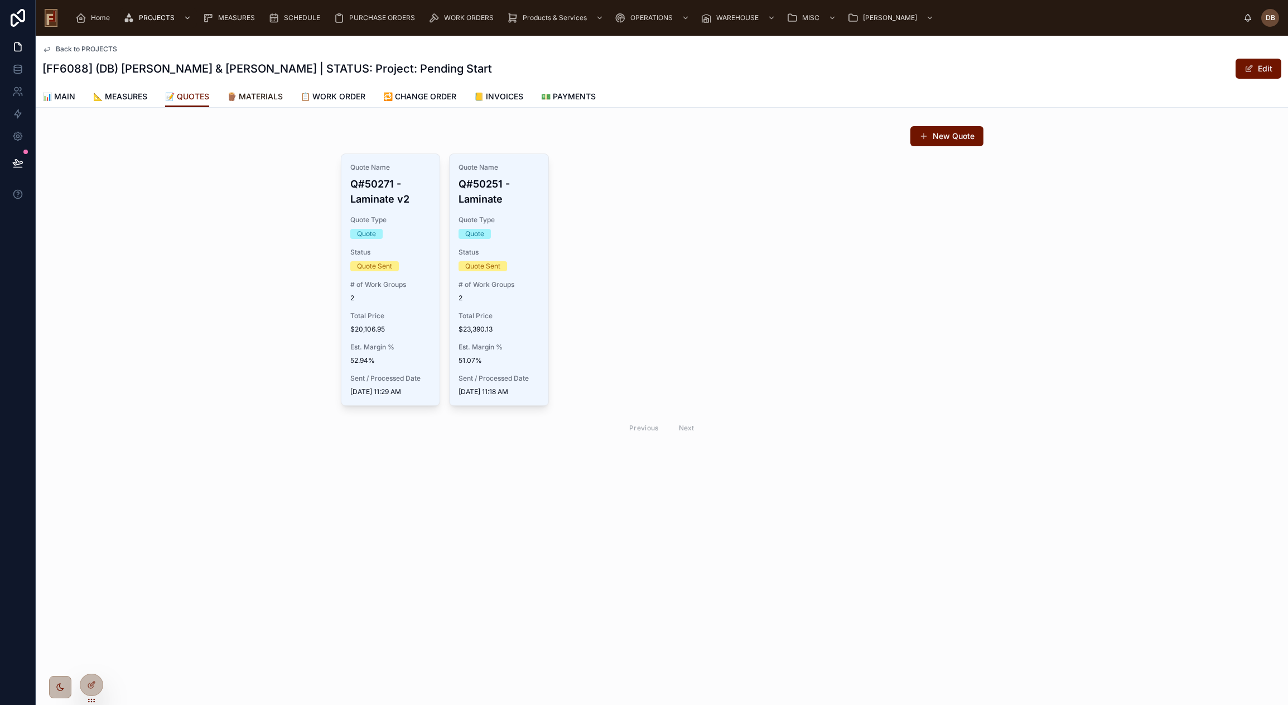
click at [267, 97] on span "🪵 MATERIALS" at bounding box center [255, 96] width 56 height 11
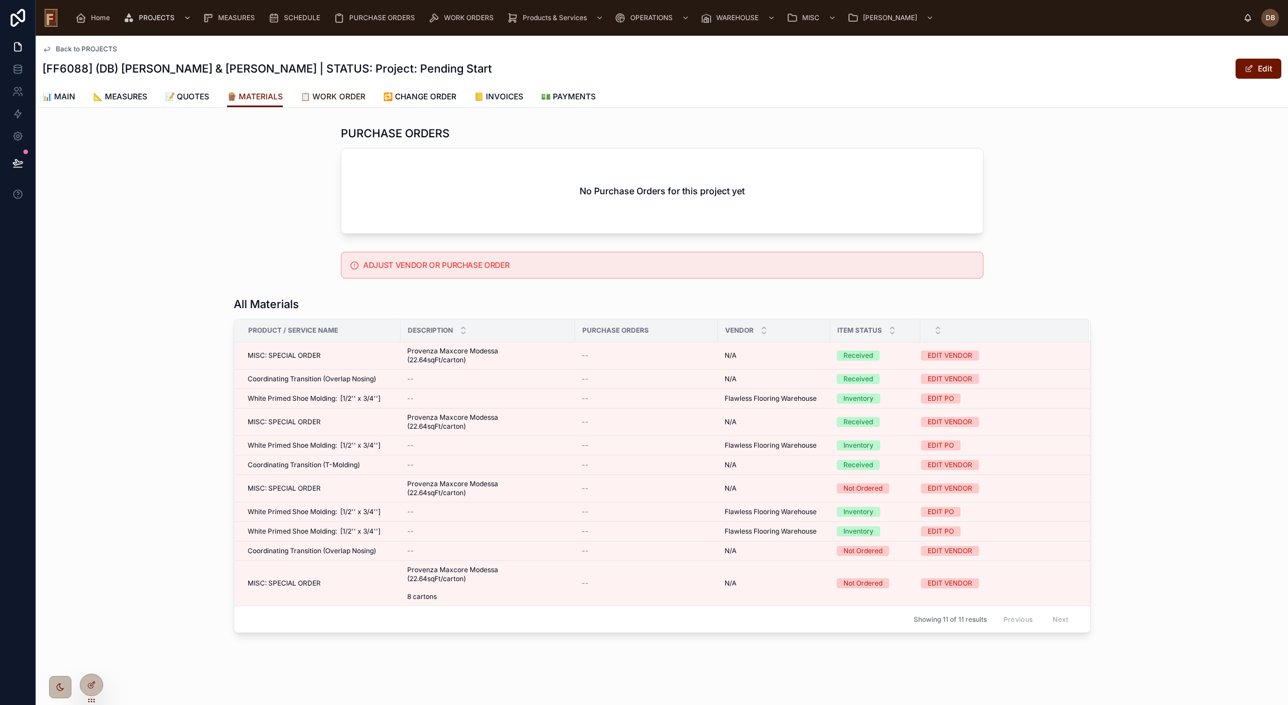
click at [348, 95] on span "📋 WORK ORDER" at bounding box center [333, 96] width 65 height 11
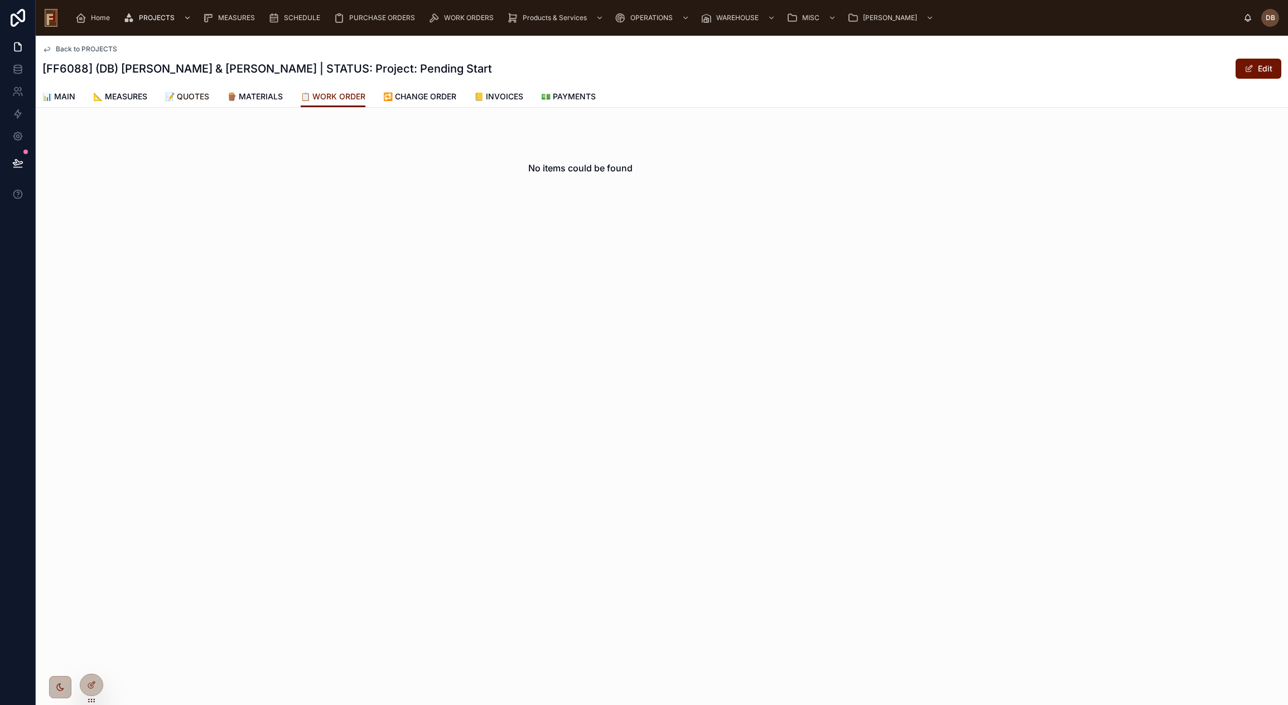
click at [194, 97] on span "📝 QUOTES" at bounding box center [187, 96] width 44 height 11
